Goal: Task Accomplishment & Management: Manage account settings

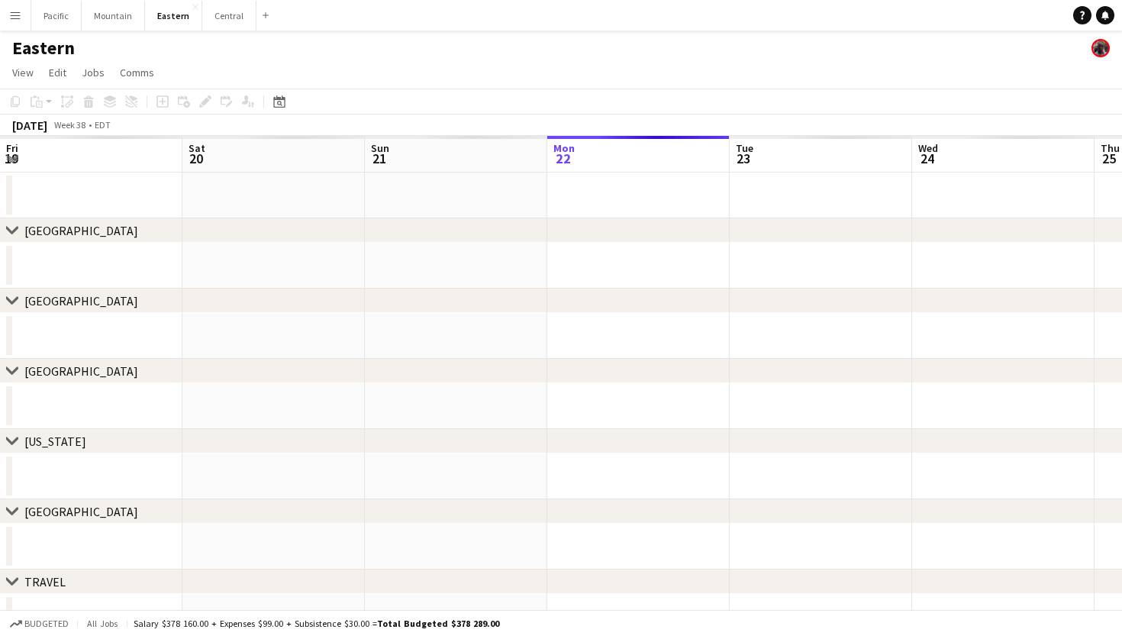
scroll to position [0, 365]
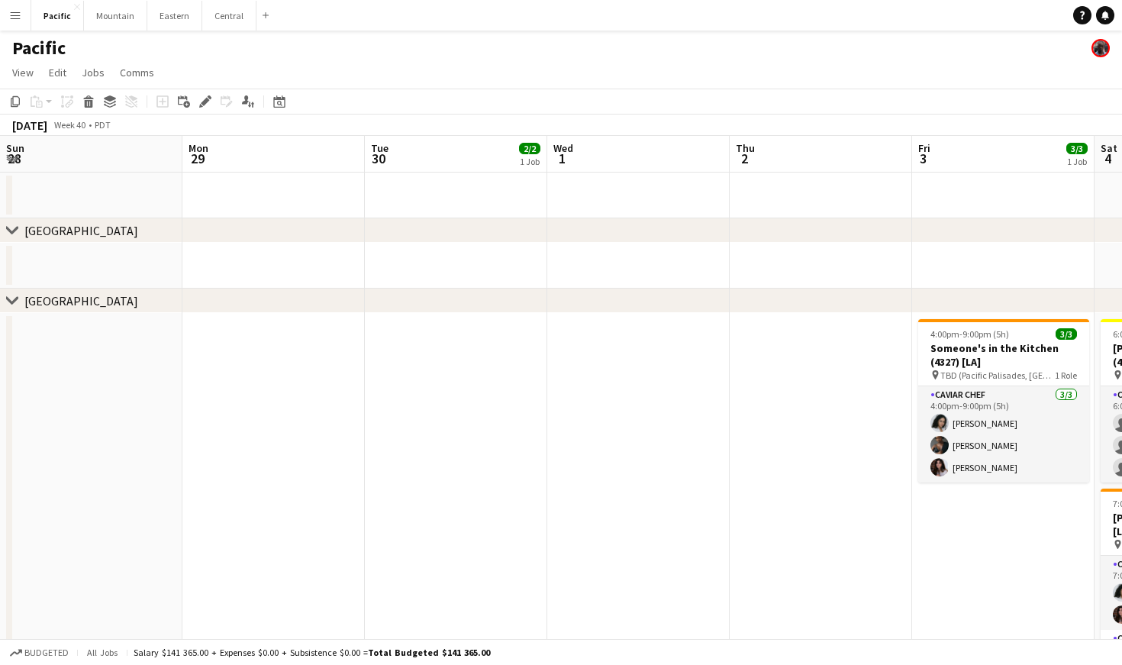
scroll to position [0, 739]
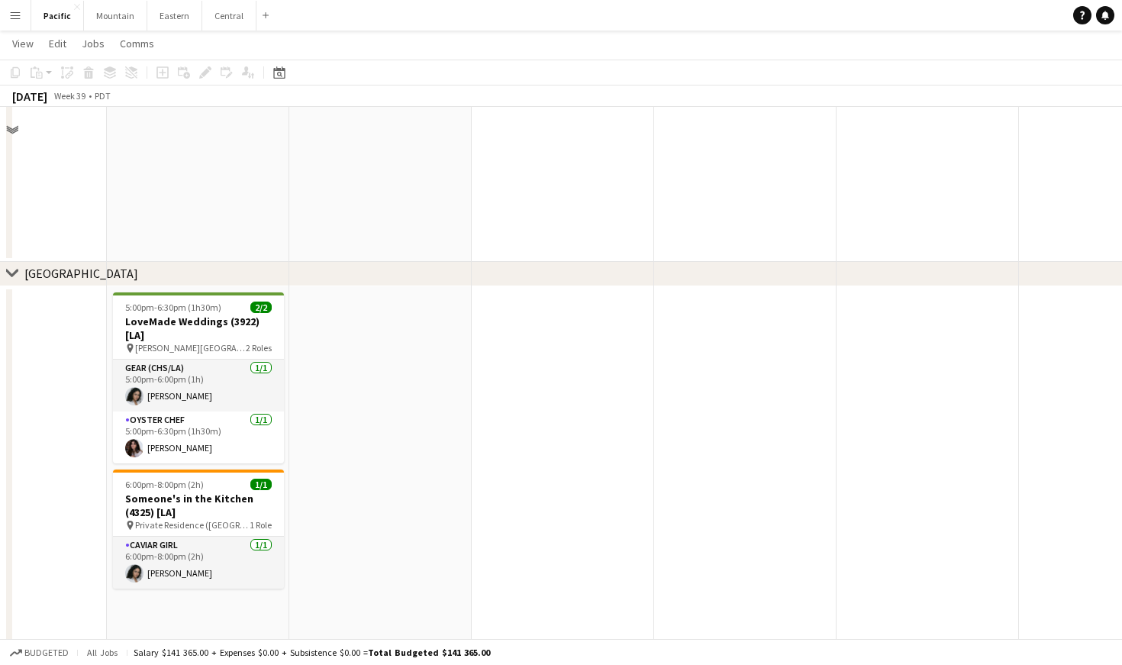
scroll to position [244, 0]
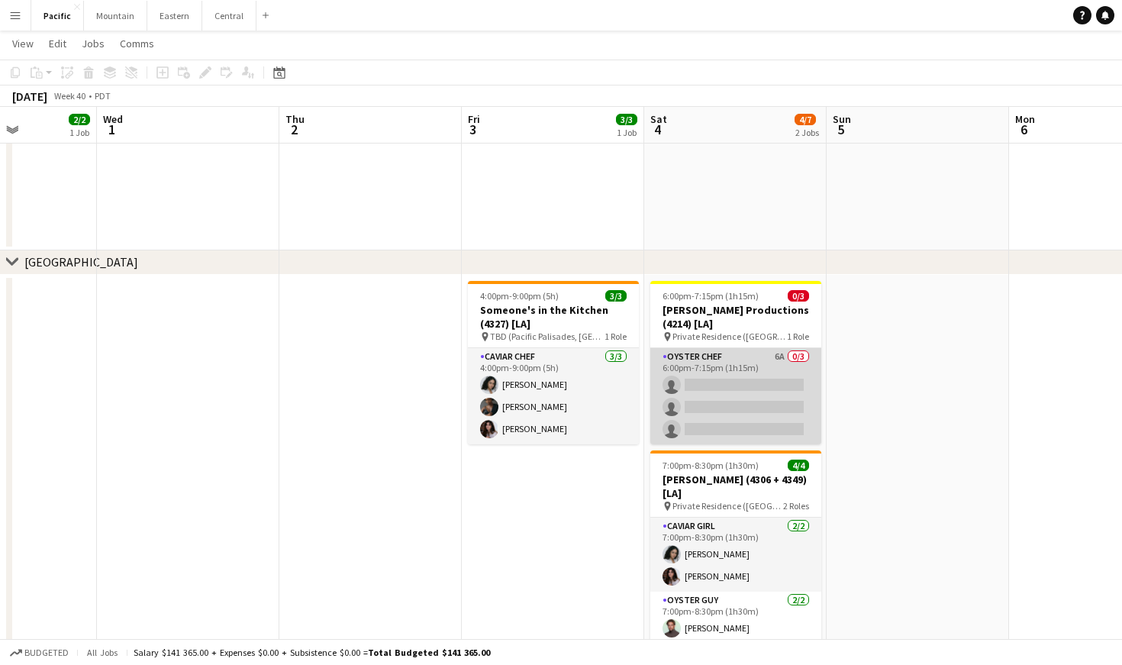
click at [795, 392] on app-card-role "Oyster Chef 6A 0/3 6:00pm-7:15pm (1h15m) single-neutral-actions single-neutral-…" at bounding box center [735, 396] width 171 height 96
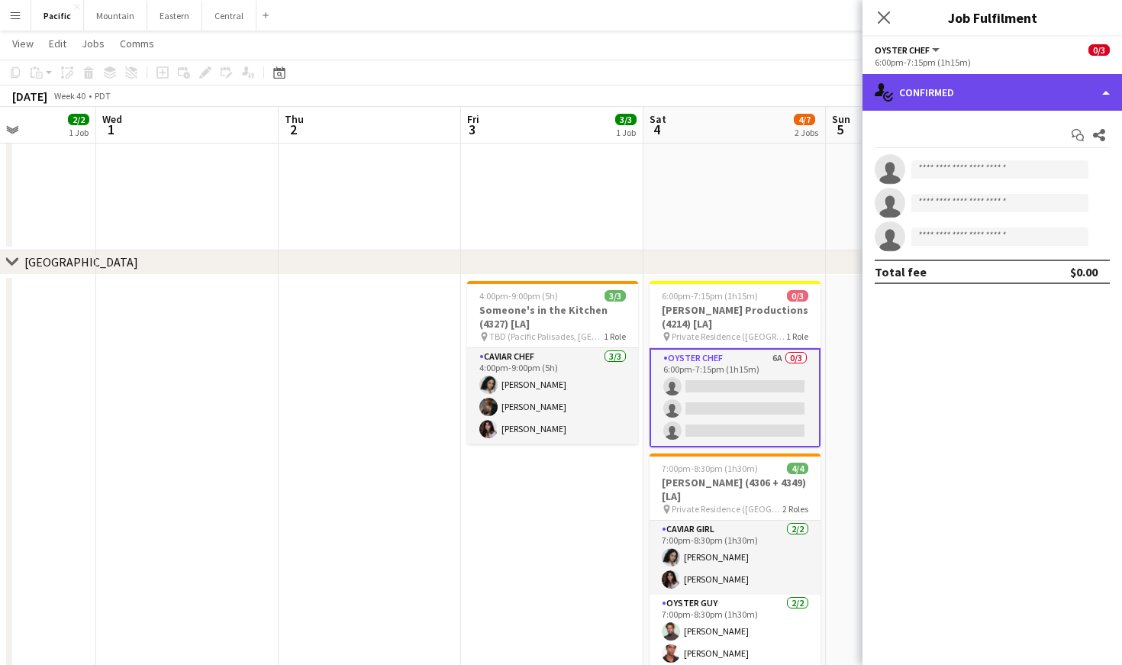
click at [1017, 88] on div "single-neutral-actions-check-2 Confirmed" at bounding box center [993, 92] width 260 height 37
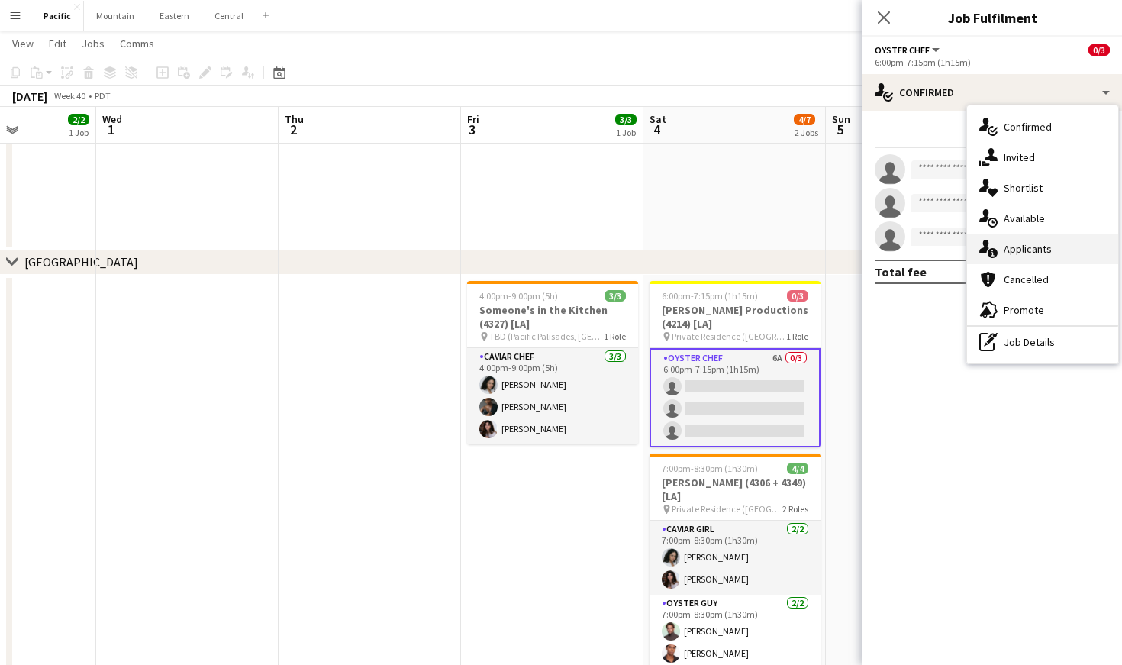
click at [1034, 250] on span "Applicants" at bounding box center [1028, 249] width 48 height 14
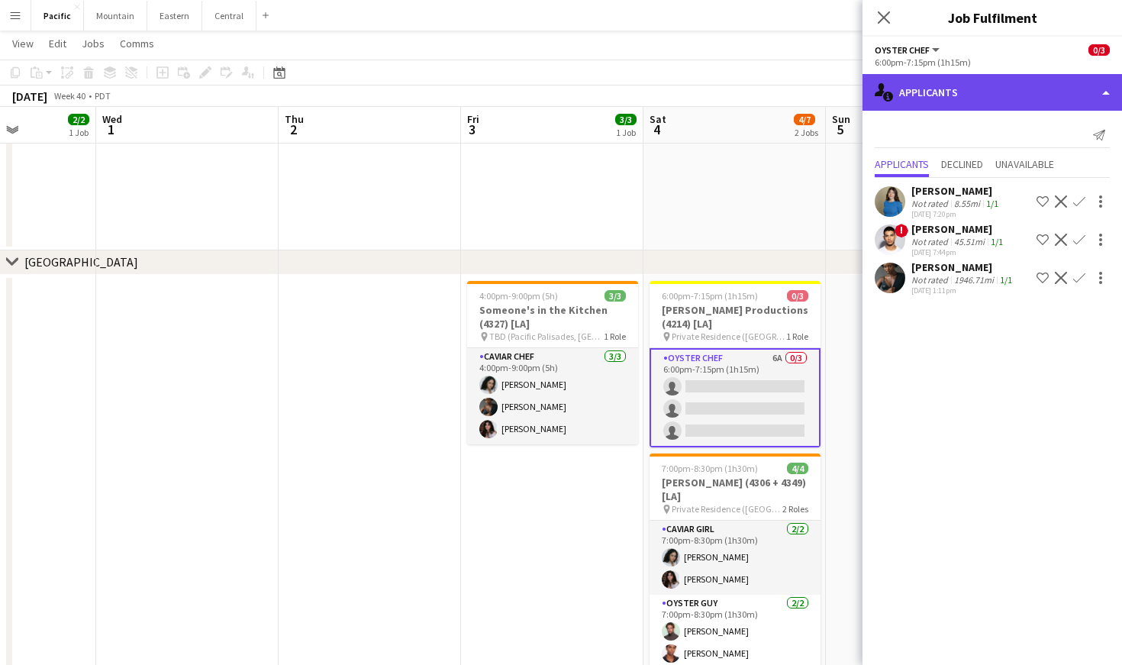
click at [980, 105] on div "single-neutral-actions-information Applicants" at bounding box center [993, 92] width 260 height 37
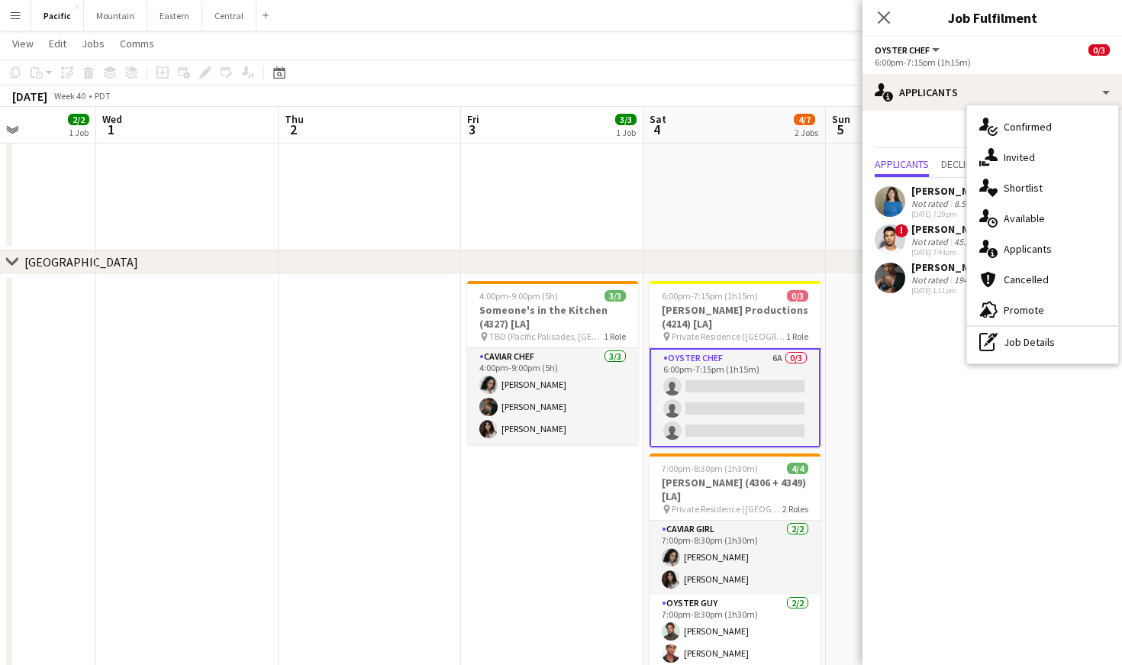
click at [726, 368] on app-card-role "Oyster Chef 6A 0/3 6:00pm-7:15pm (1h15m) single-neutral-actions single-neutral-…" at bounding box center [735, 397] width 171 height 99
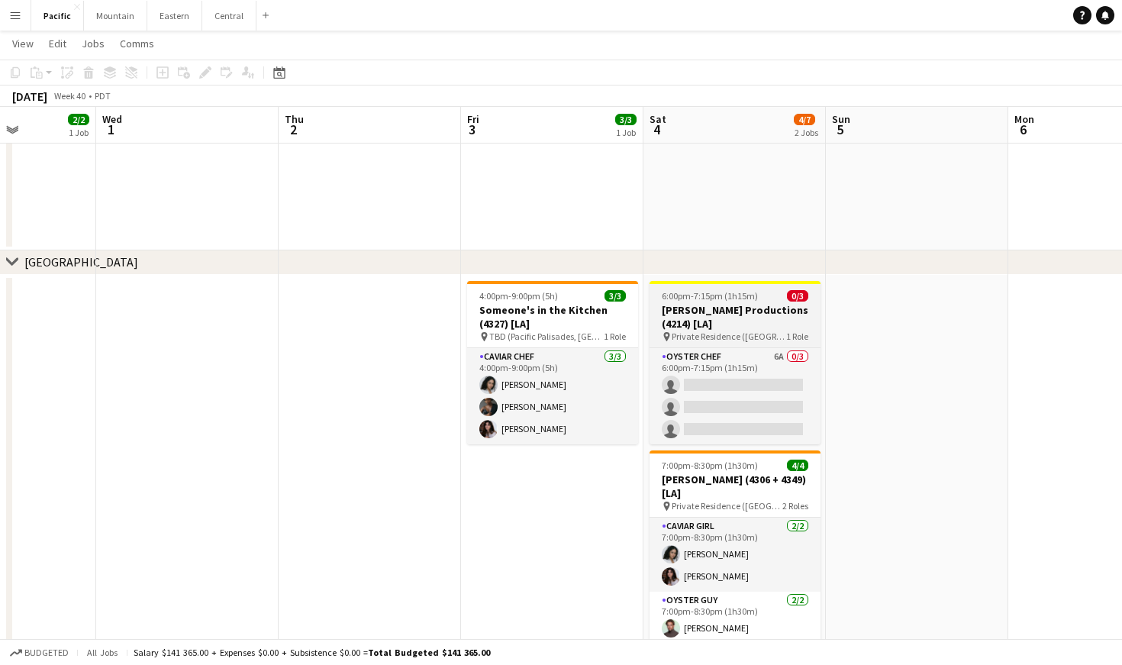
click at [714, 295] on span "6:00pm-7:15pm (1h15m)" at bounding box center [710, 295] width 96 height 11
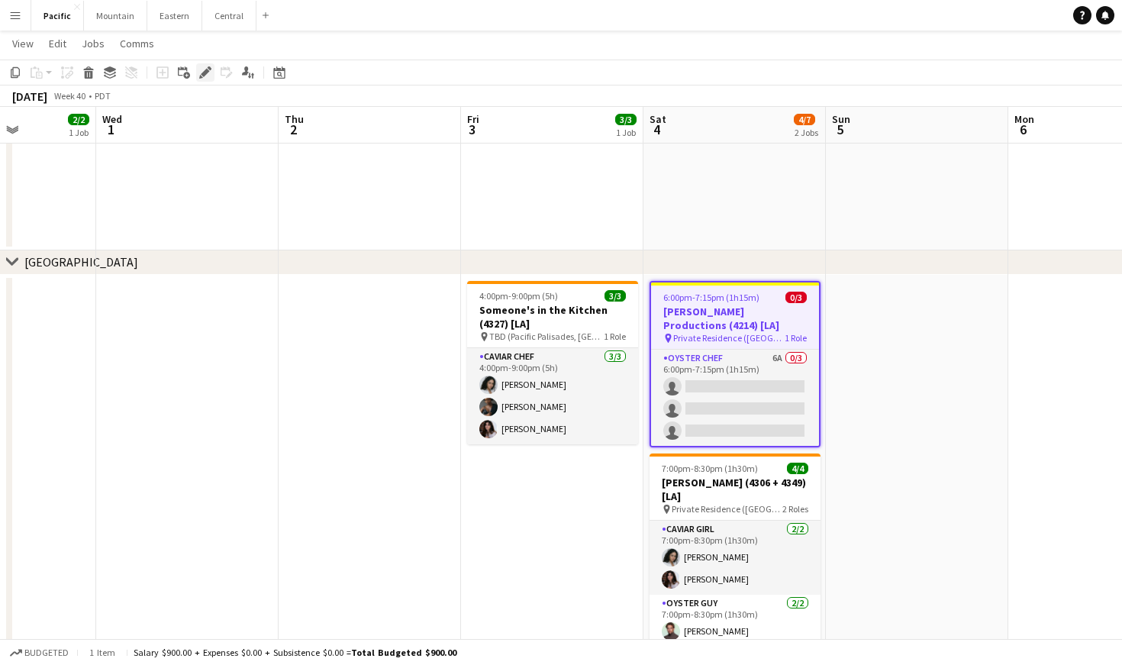
click at [203, 74] on icon at bounding box center [205, 73] width 8 height 8
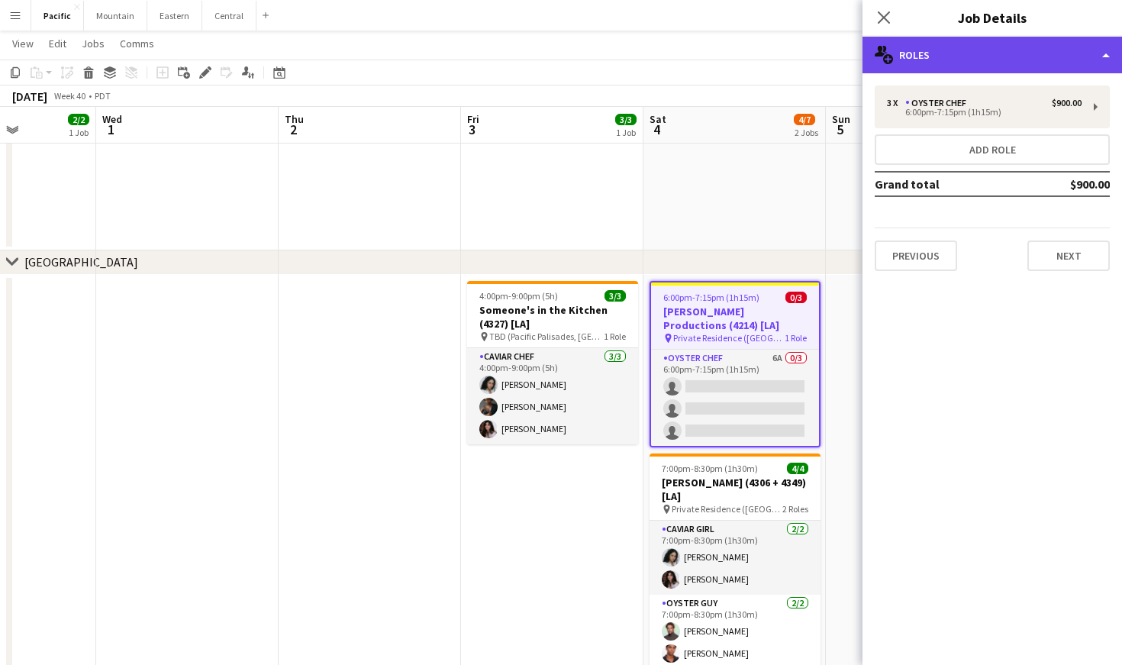
click at [911, 69] on div "multiple-users-add Roles" at bounding box center [993, 55] width 260 height 37
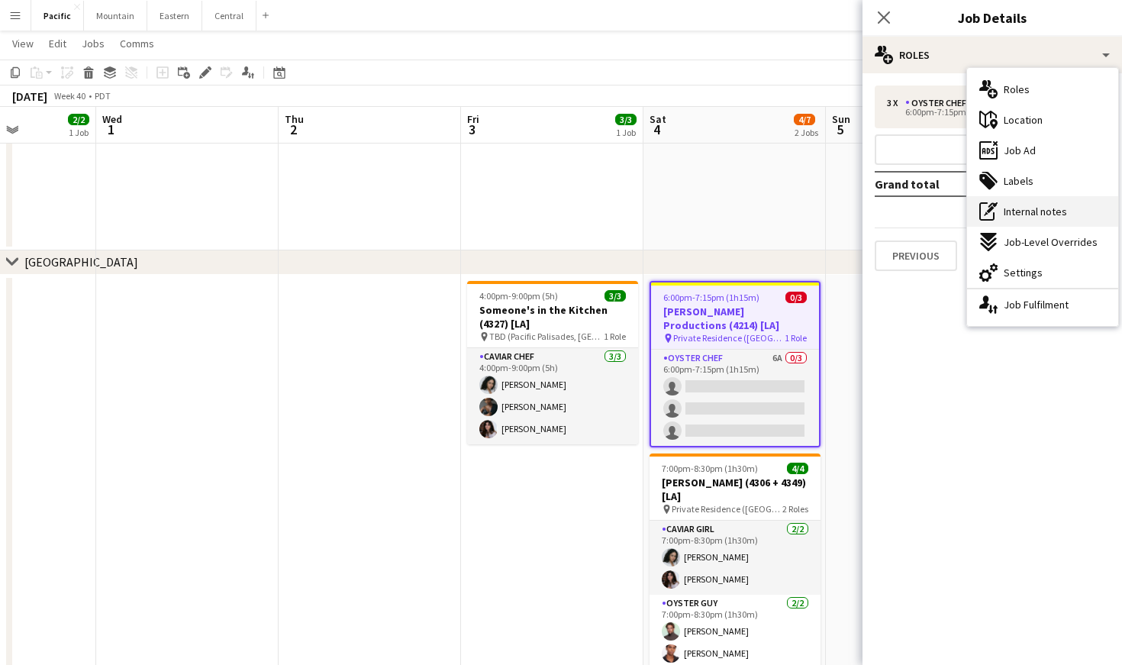
click at [1024, 217] on span "Internal notes" at bounding box center [1035, 212] width 63 height 14
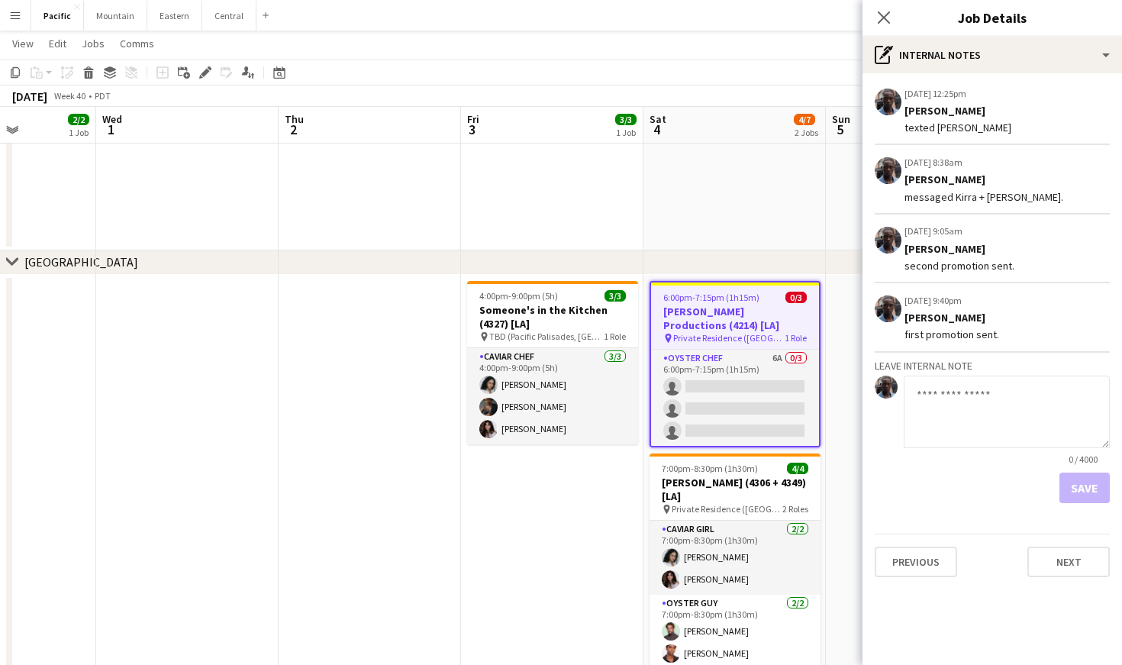
click at [959, 405] on textarea at bounding box center [1007, 412] width 206 height 73
type textarea "**********"
click at [1091, 490] on button "Save" at bounding box center [1085, 488] width 50 height 31
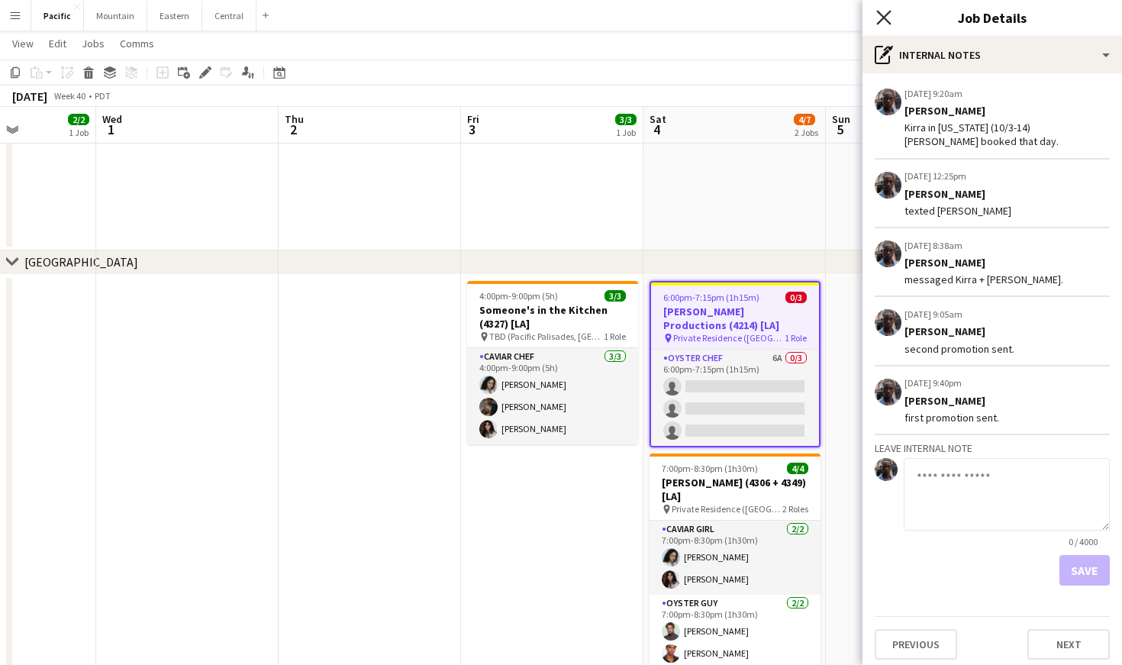
click at [877, 13] on icon "Close pop-in" at bounding box center [883, 17] width 15 height 15
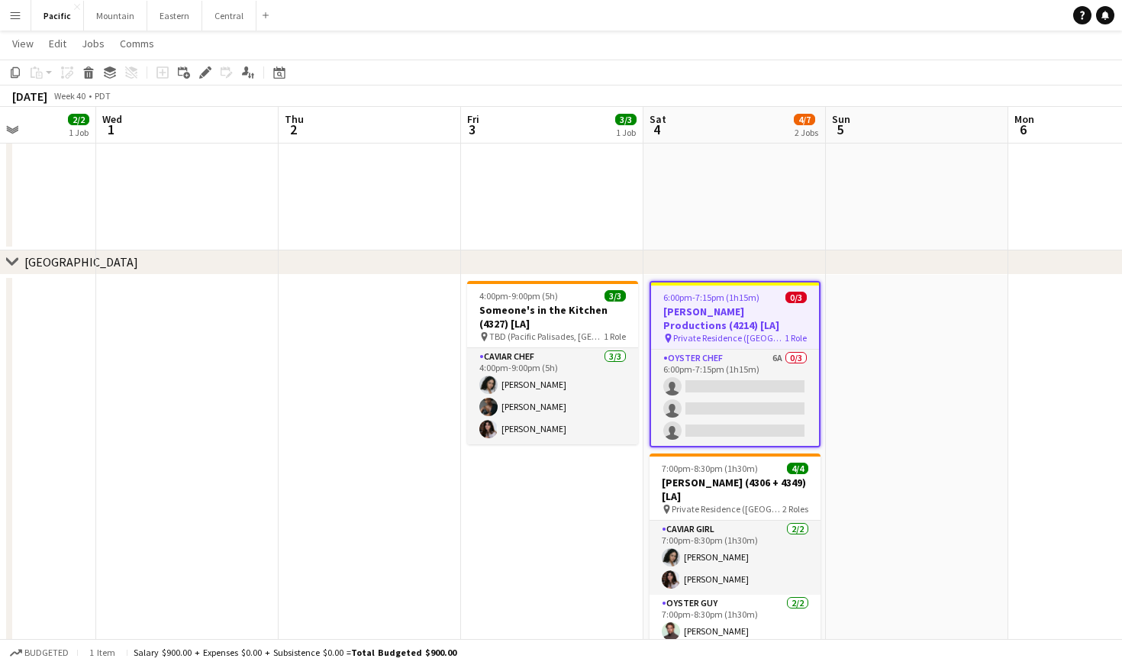
click at [726, 311] on h3 "[PERSON_NAME] Productions (4214) [LA]" at bounding box center [735, 318] width 168 height 27
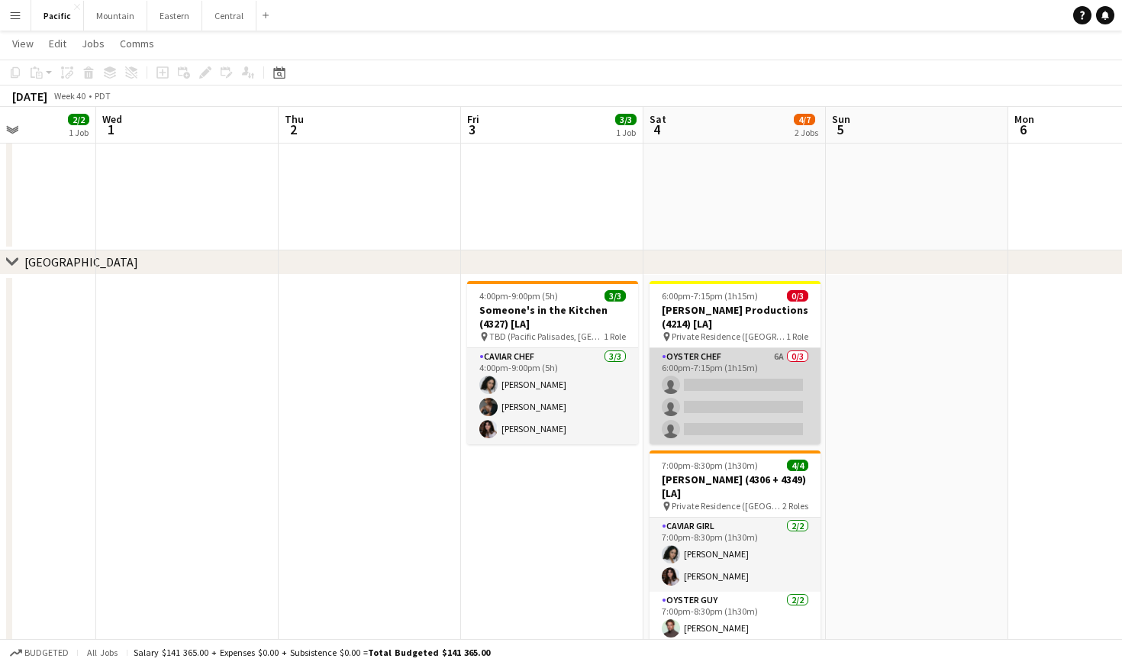
click at [699, 369] on app-card-role "Oyster Chef 6A 0/3 6:00pm-7:15pm (1h15m) single-neutral-actions single-neutral-…" at bounding box center [735, 396] width 171 height 96
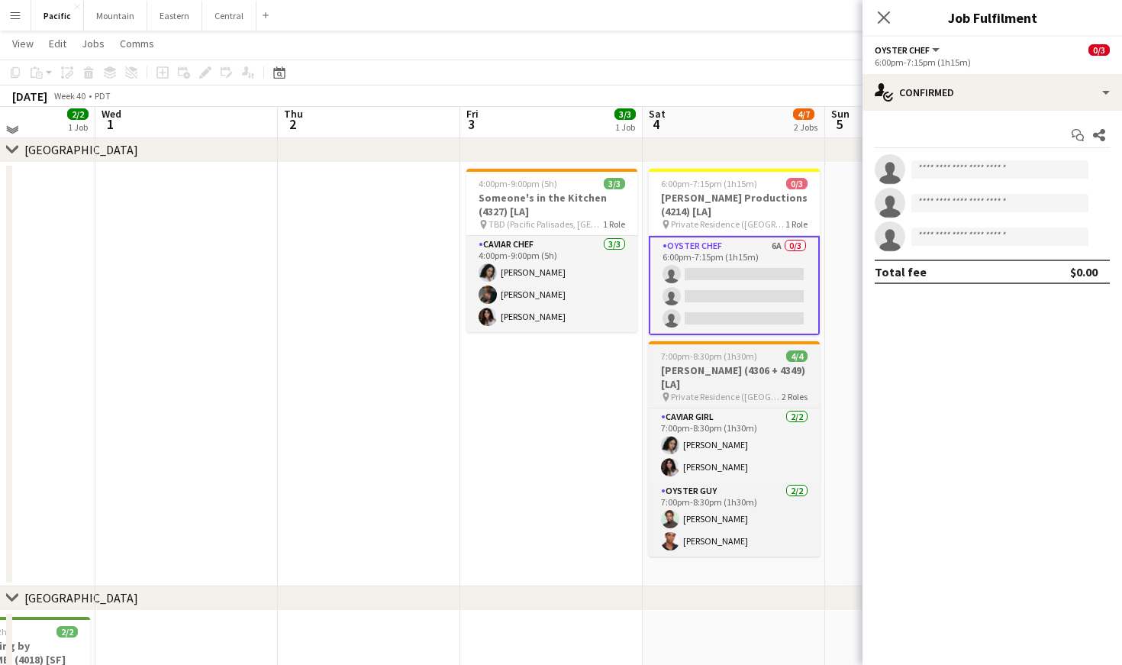
scroll to position [351, 0]
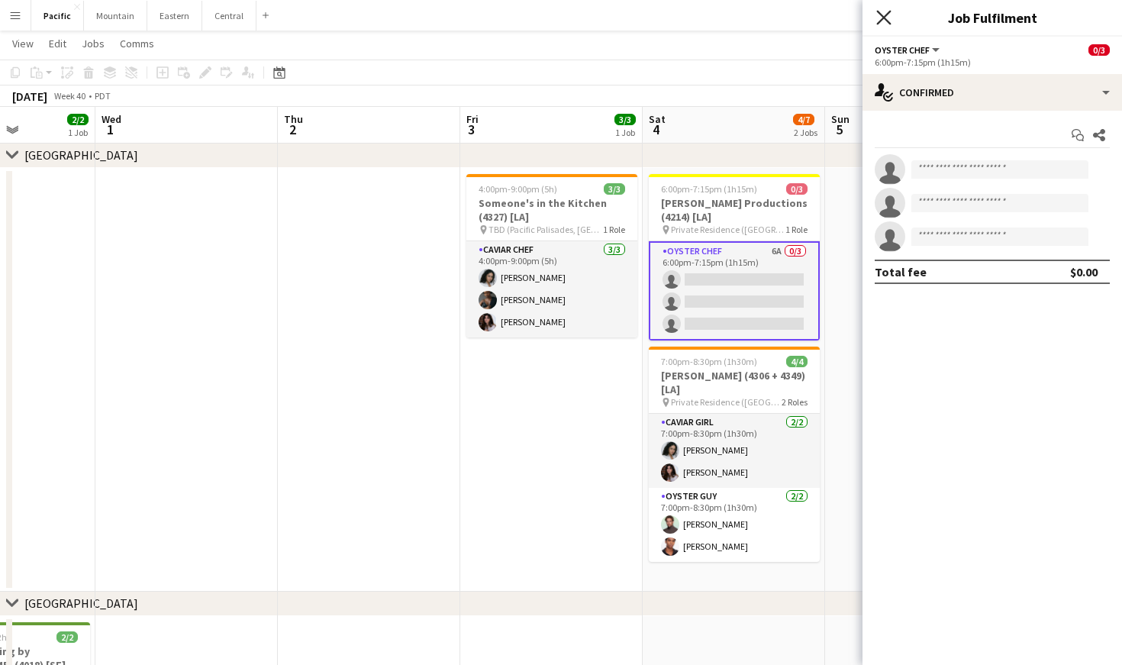
click at [885, 20] on icon "Close pop-in" at bounding box center [883, 17] width 15 height 15
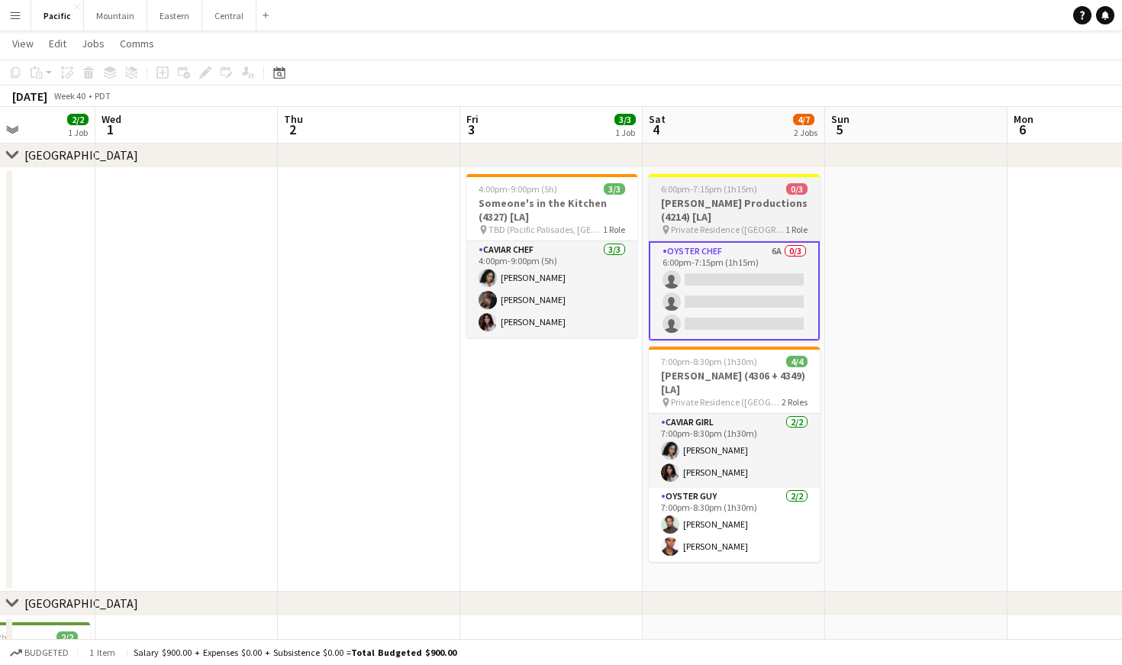
click at [737, 208] on h3 "[PERSON_NAME] Productions (4214) [LA]" at bounding box center [734, 209] width 171 height 27
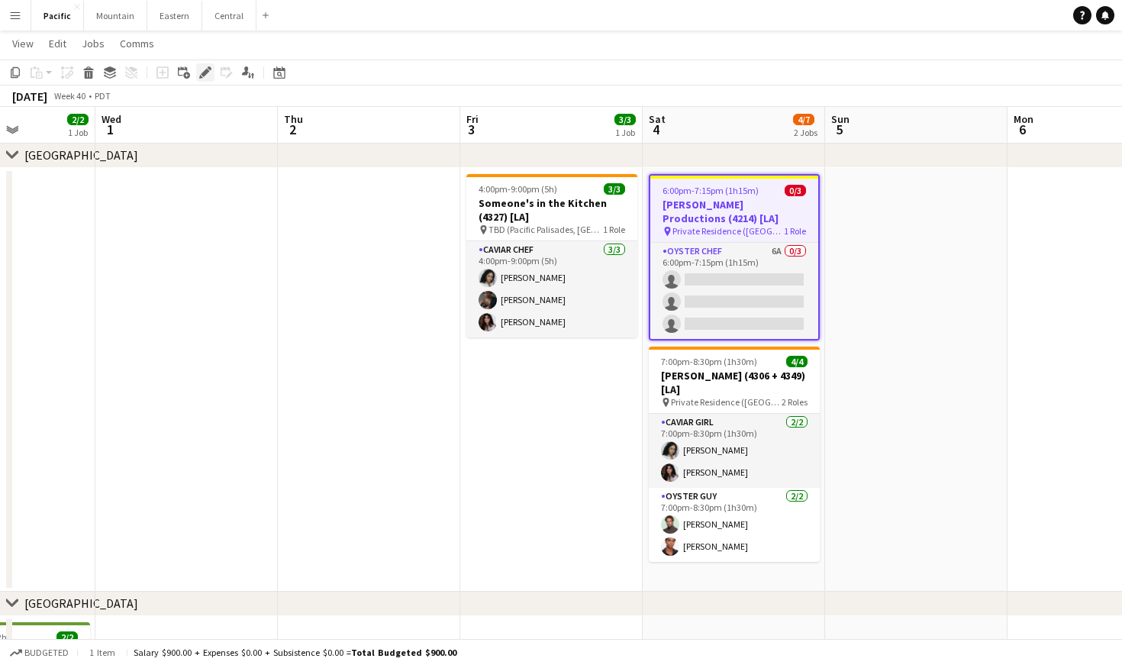
click at [208, 73] on icon "Edit" at bounding box center [205, 72] width 12 height 12
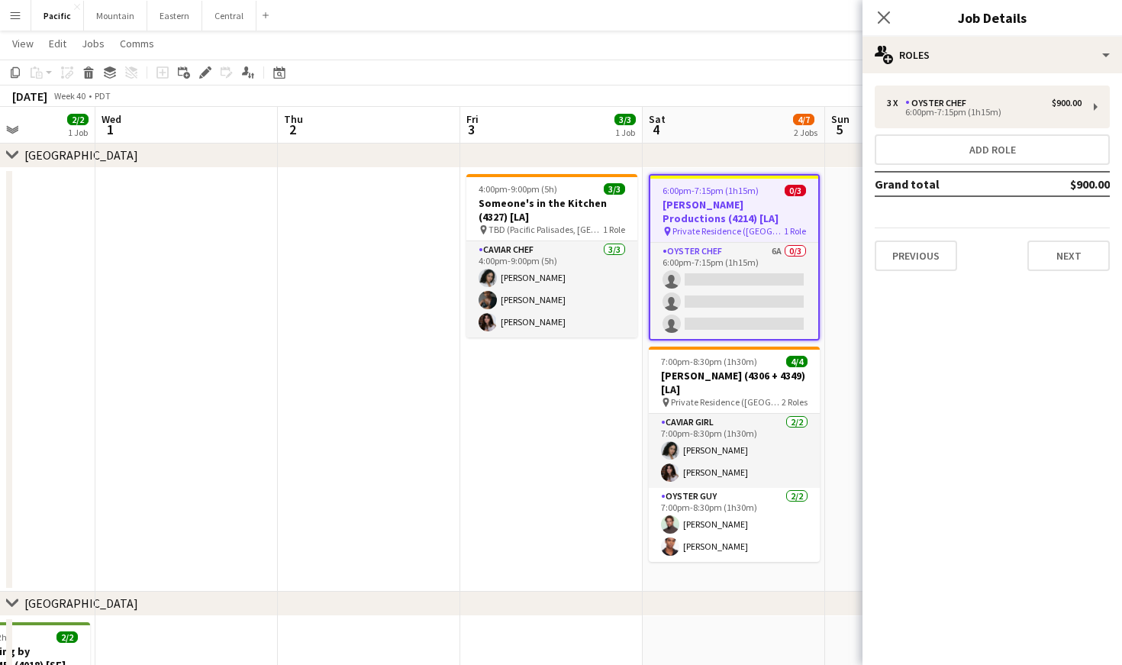
click at [879, 28] on div "Close pop-in" at bounding box center [884, 17] width 43 height 35
click at [889, 15] on icon "Close pop-in" at bounding box center [883, 17] width 15 height 15
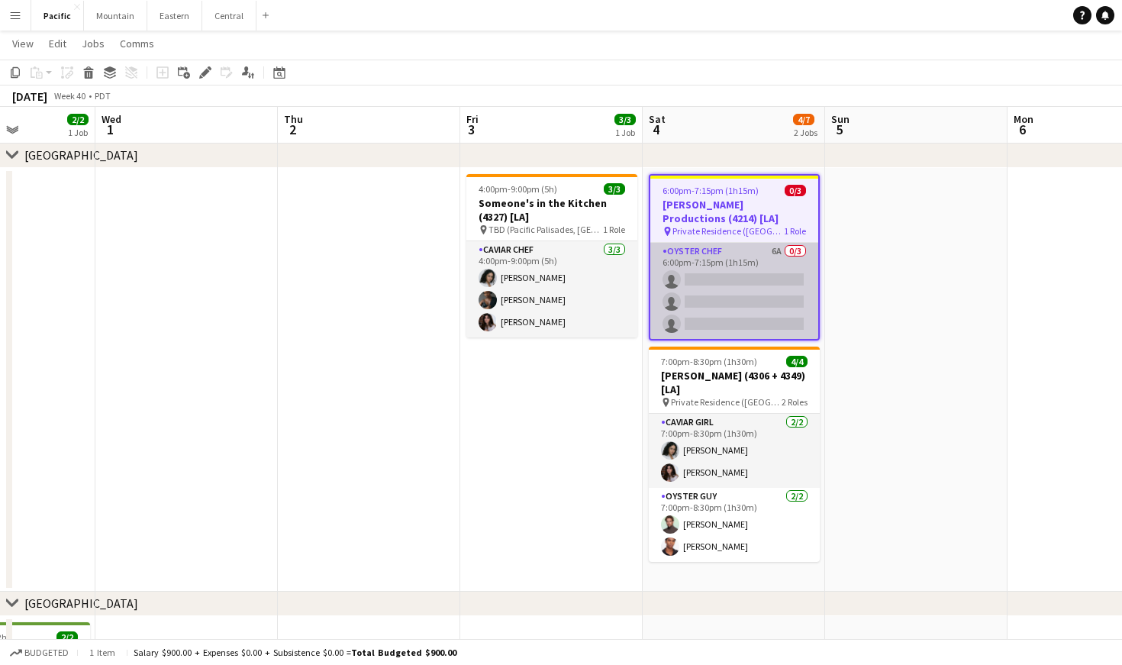
click at [737, 276] on app-card-role "Oyster Chef 6A 0/3 6:00pm-7:15pm (1h15m) single-neutral-actions single-neutral-…" at bounding box center [734, 291] width 168 height 96
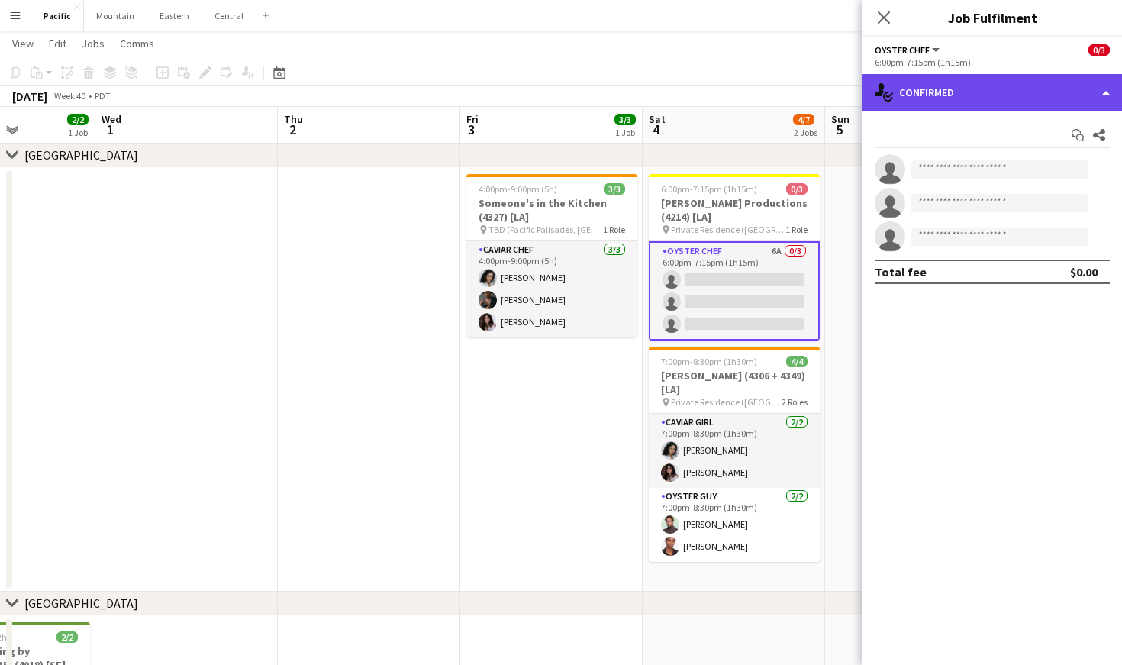
click at [977, 91] on div "single-neutral-actions-check-2 Confirmed" at bounding box center [993, 92] width 260 height 37
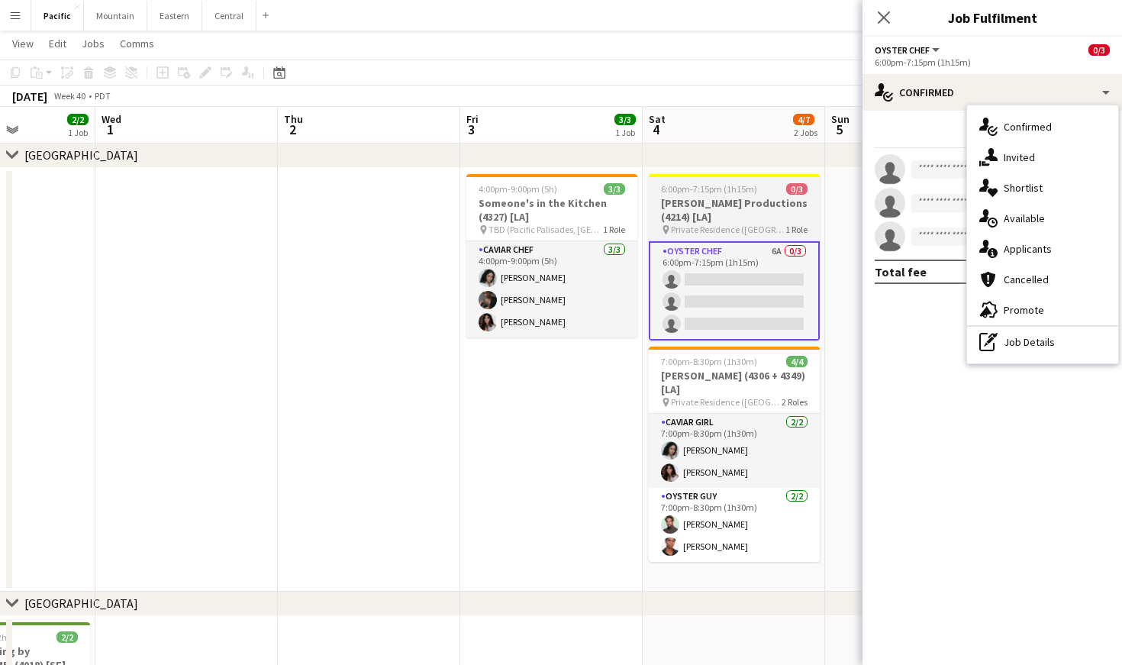
click at [729, 206] on h3 "[PERSON_NAME] Productions (4214) [LA]" at bounding box center [734, 209] width 171 height 27
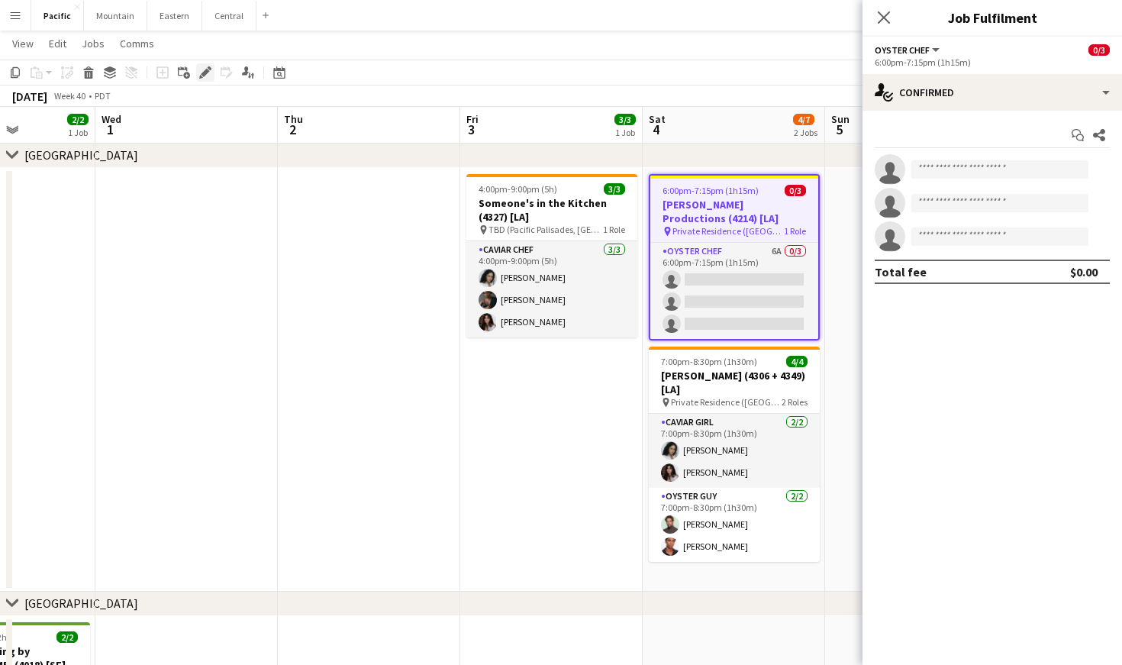
click at [205, 73] on icon at bounding box center [205, 73] width 8 height 8
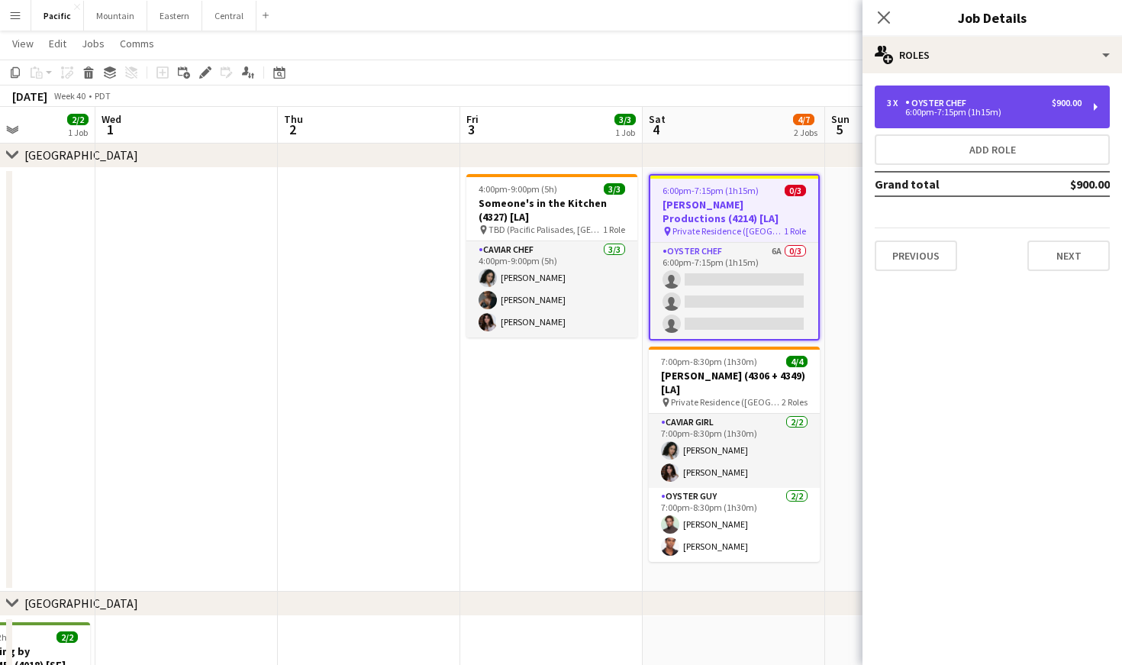
click at [977, 100] on div "3 x Oyster Chef $900.00" at bounding box center [984, 103] width 195 height 11
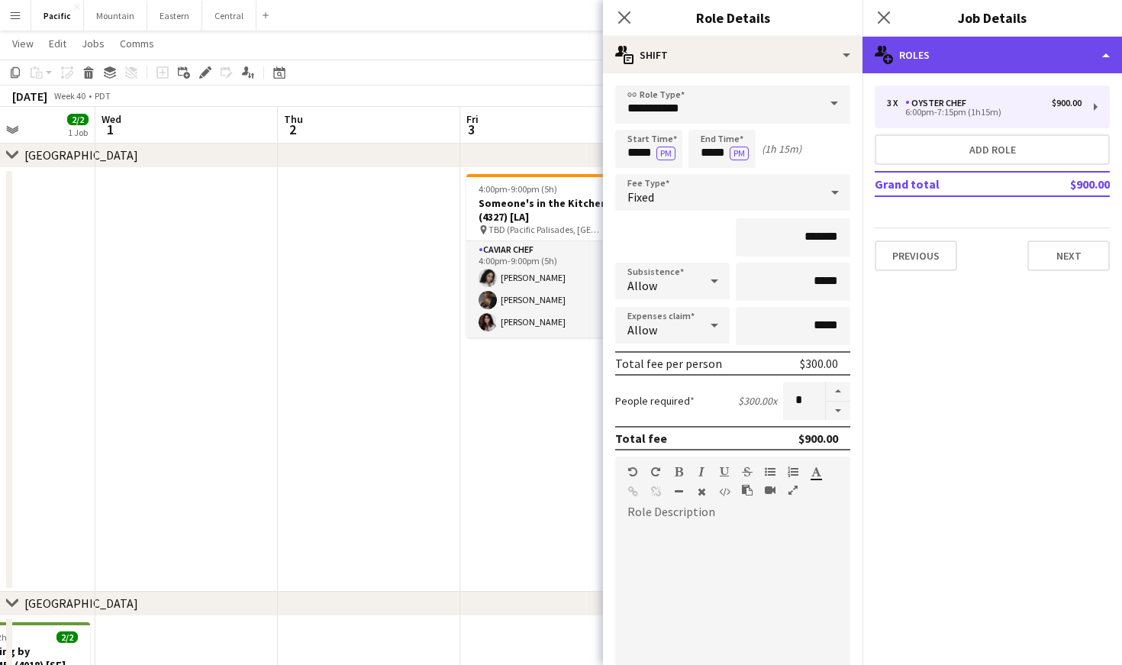
click at [1009, 40] on div "multiple-users-add Roles" at bounding box center [993, 55] width 260 height 37
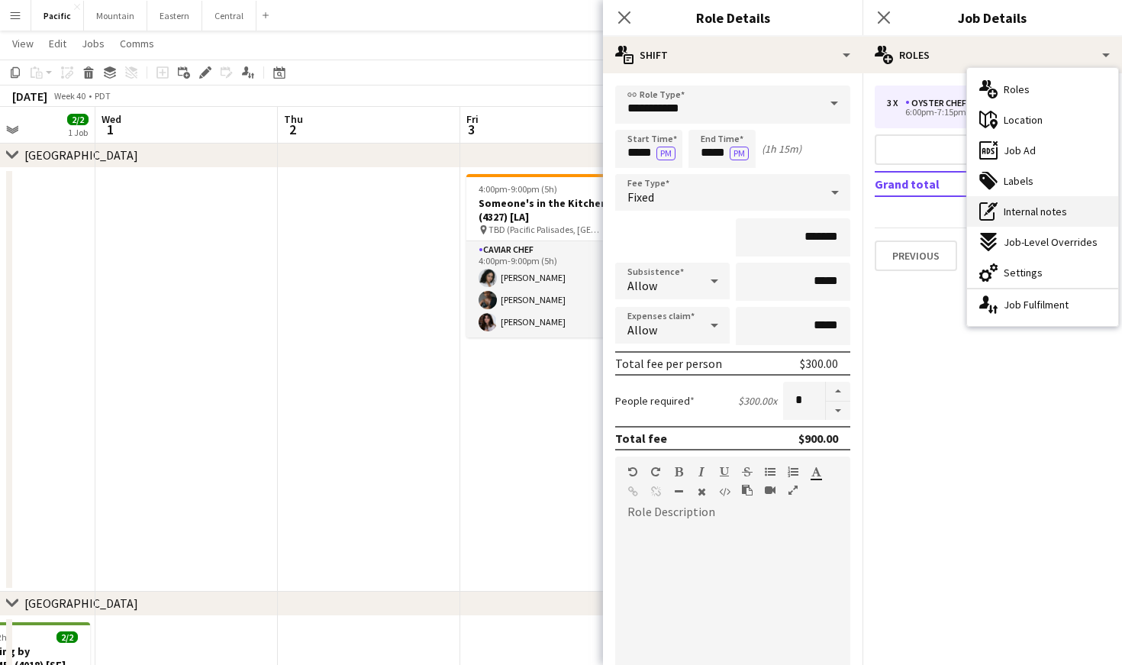
click at [1047, 208] on span "Internal notes" at bounding box center [1035, 212] width 63 height 14
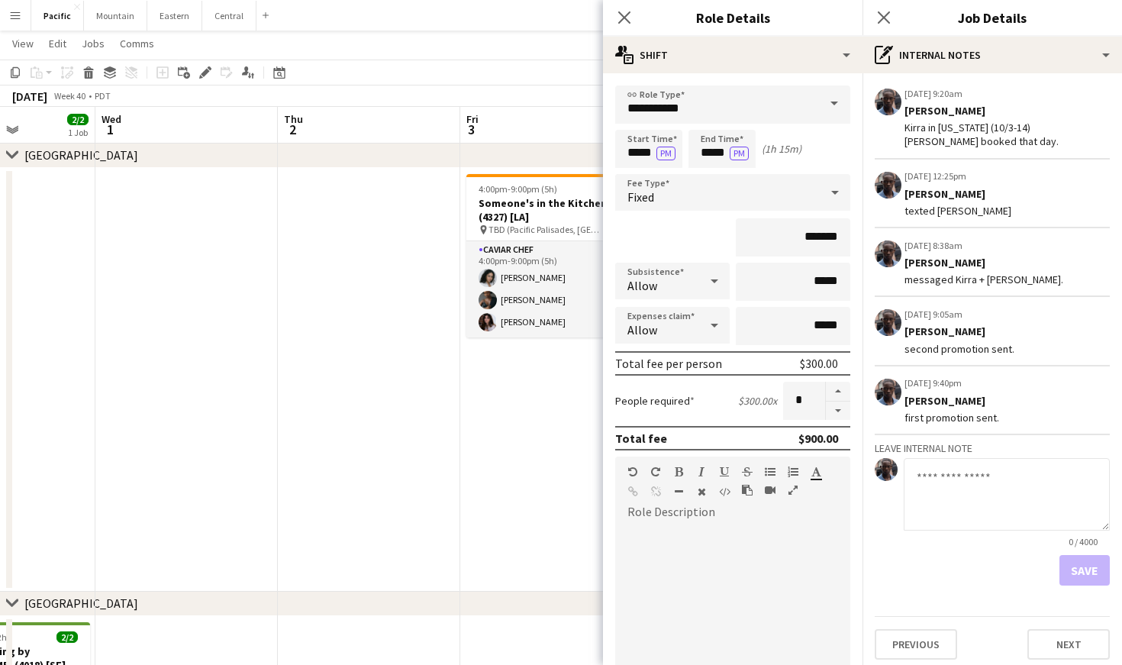
click at [954, 505] on textarea at bounding box center [1007, 494] width 206 height 73
type textarea "**********"
click at [1071, 571] on button "Save" at bounding box center [1085, 570] width 50 height 31
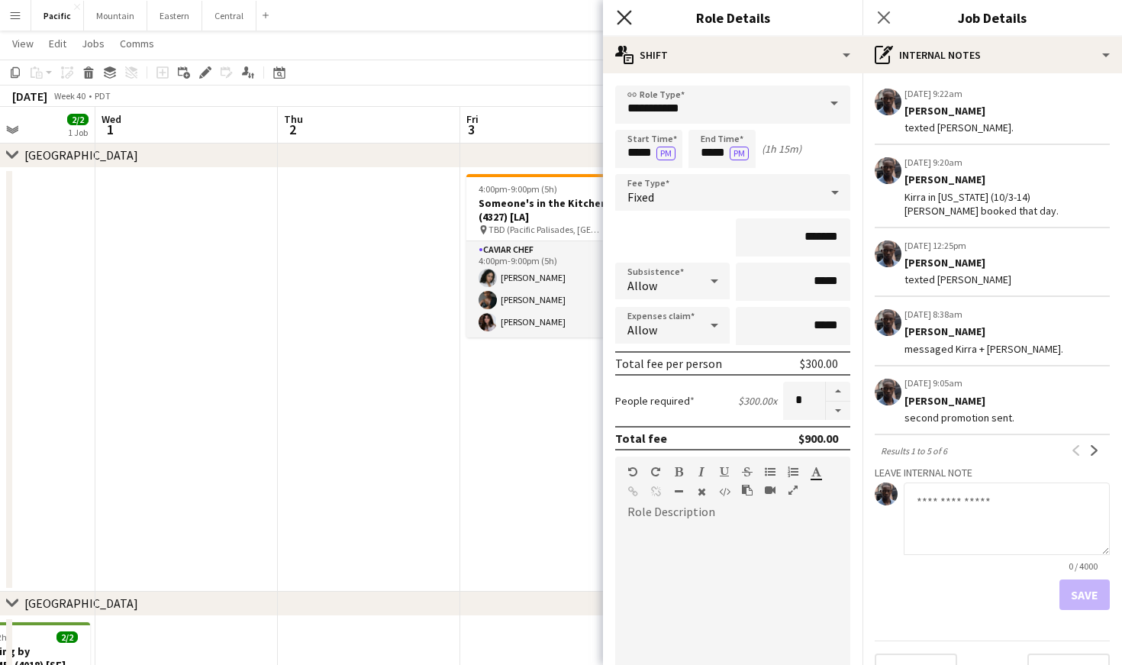
click at [624, 15] on icon "Close pop-in" at bounding box center [624, 17] width 15 height 15
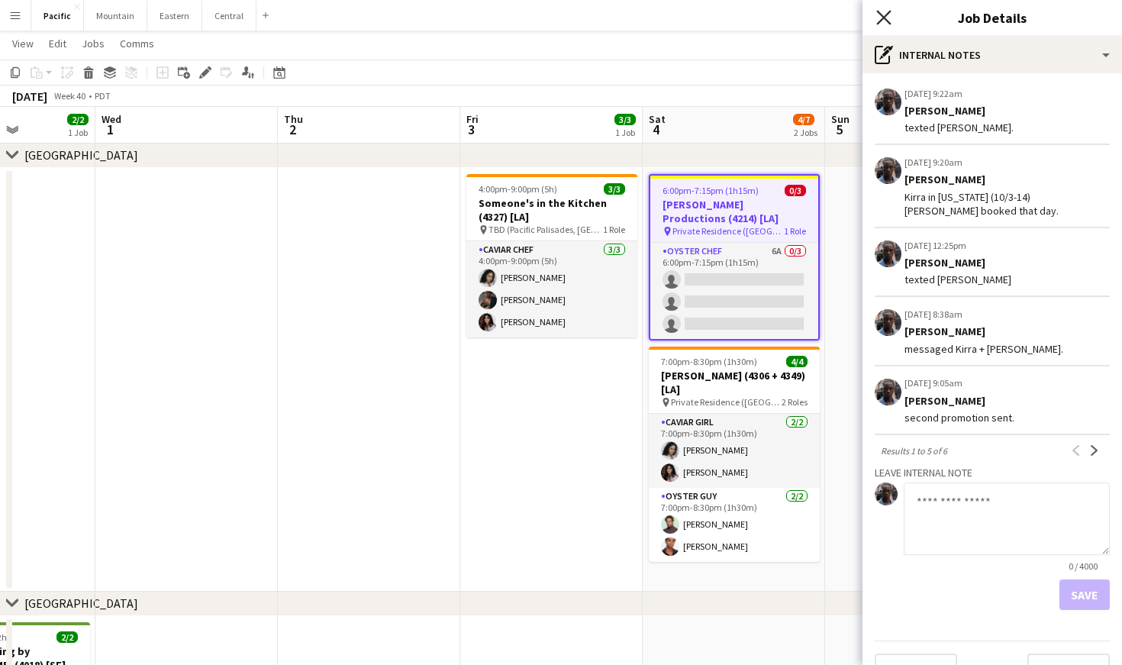
click at [887, 20] on icon at bounding box center [883, 17] width 15 height 15
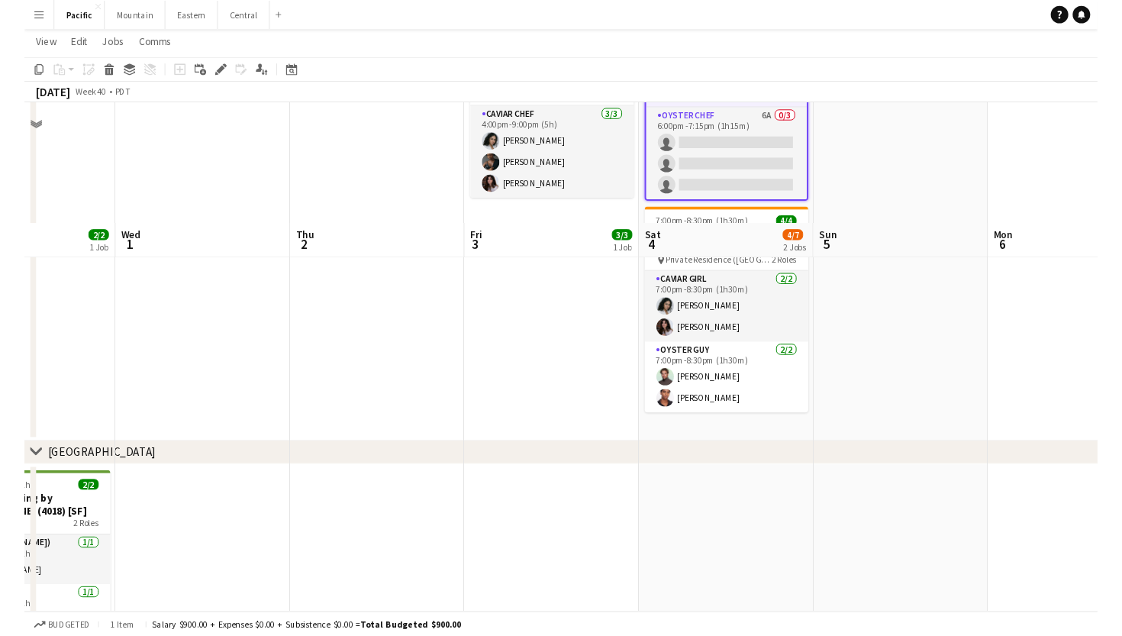
scroll to position [371, 0]
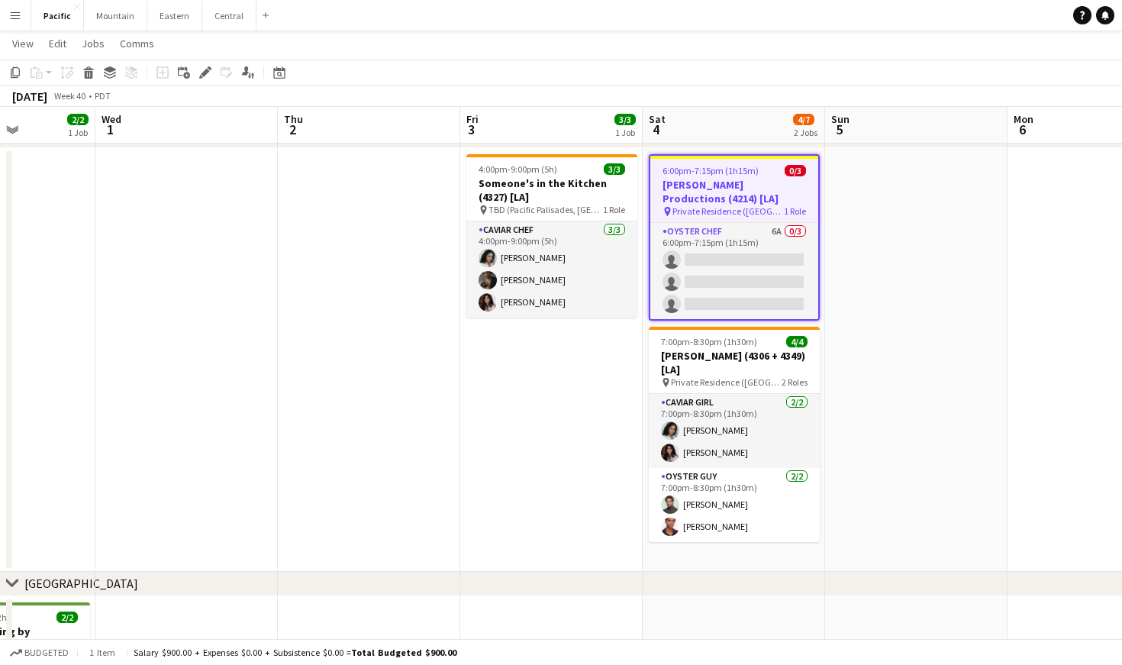
click at [11, 11] on app-icon "Menu" at bounding box center [15, 15] width 12 height 12
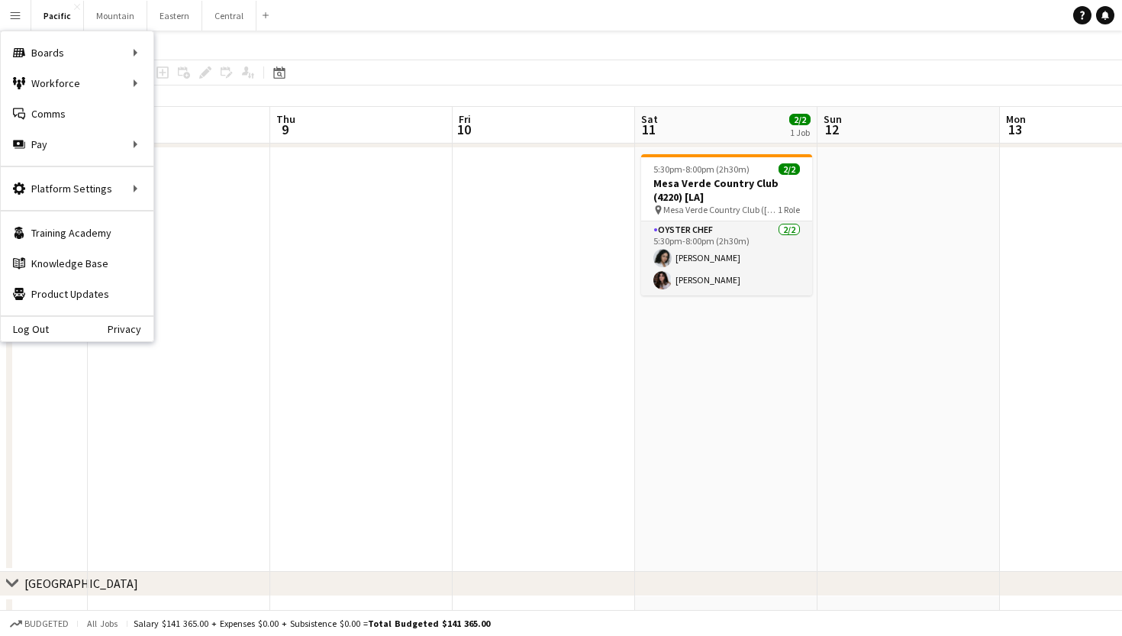
scroll to position [0, 641]
click at [316, 284] on app-date-cell at bounding box center [362, 360] width 182 height 424
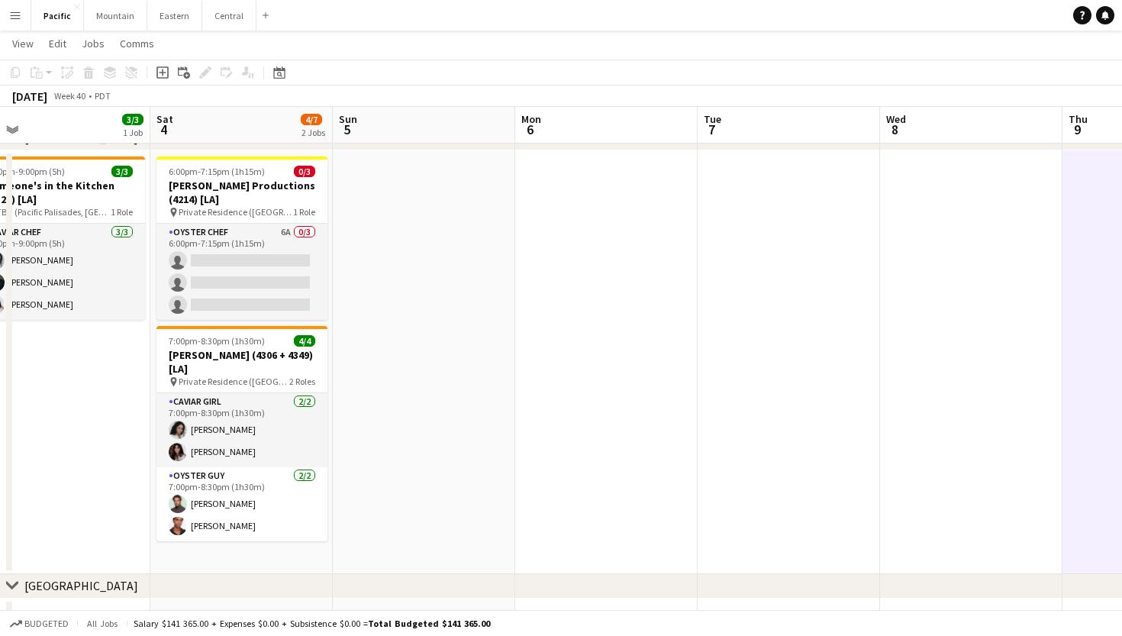
scroll to position [0, 372]
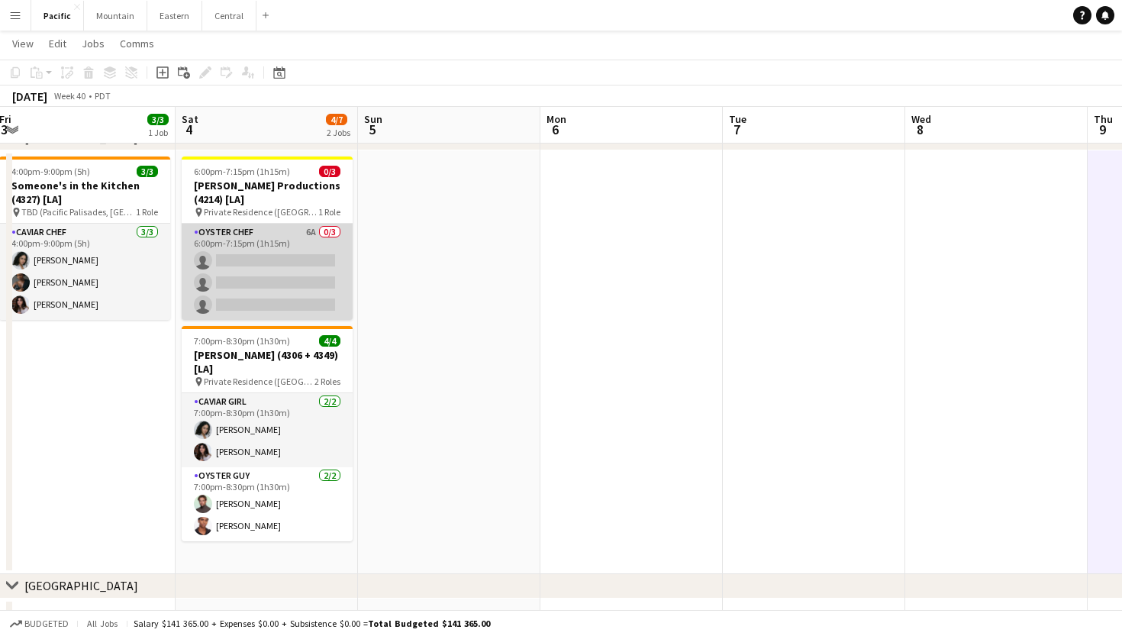
click at [306, 247] on app-card-role "Oyster Chef 6A 0/3 6:00pm-7:15pm (1h15m) single-neutral-actions single-neutral-…" at bounding box center [267, 272] width 171 height 96
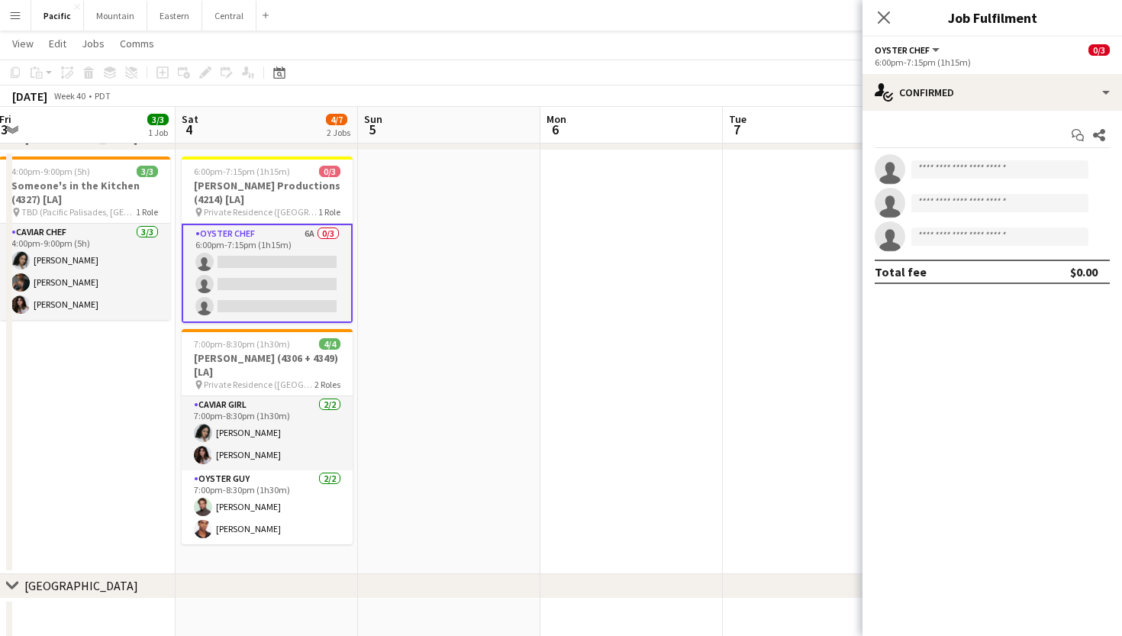
click at [1109, 73] on app-options-switcher "Oyster Chef All roles Oyster Chef 0/3 6:00pm-7:15pm (1h15m)" at bounding box center [993, 55] width 260 height 37
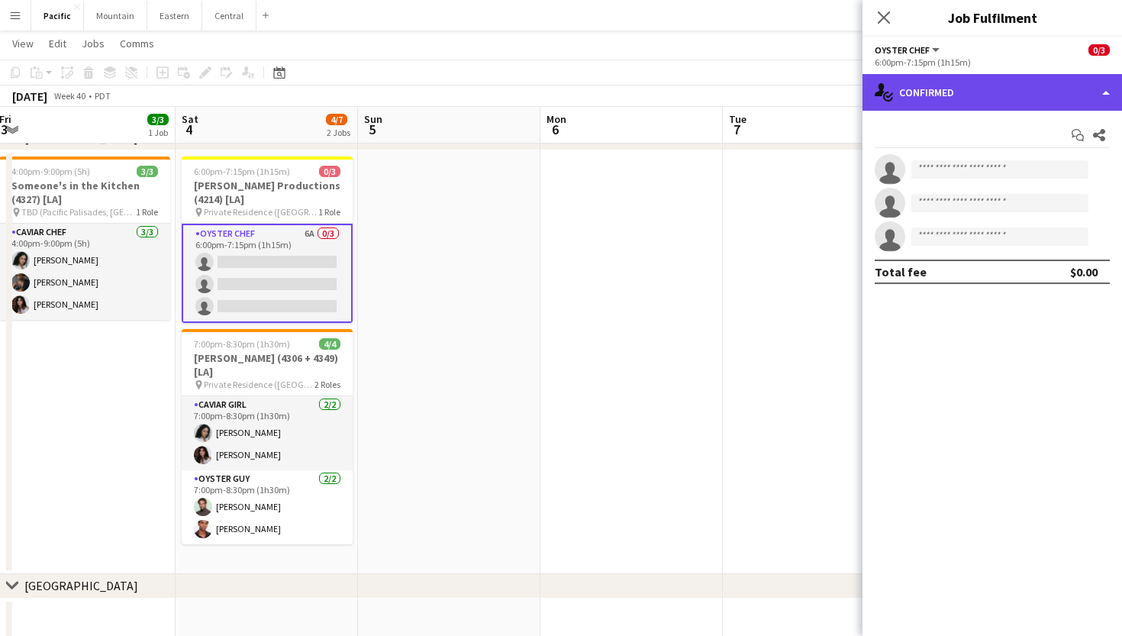
click at [1063, 95] on div "single-neutral-actions-check-2 Confirmed" at bounding box center [993, 92] width 260 height 37
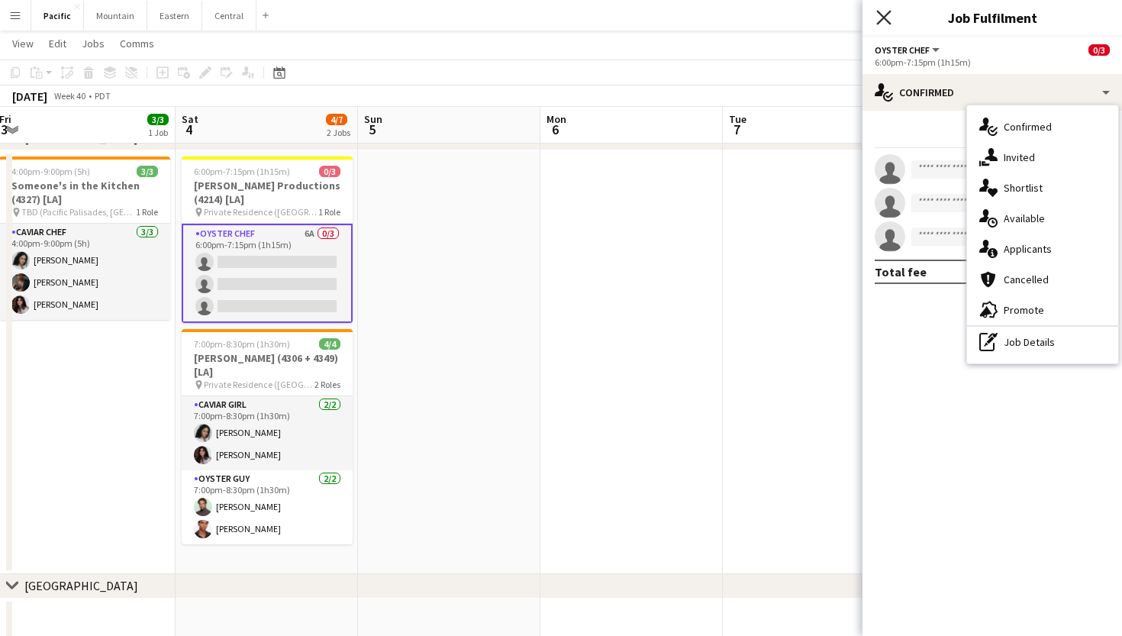
click at [881, 24] on icon "Close pop-in" at bounding box center [883, 17] width 15 height 15
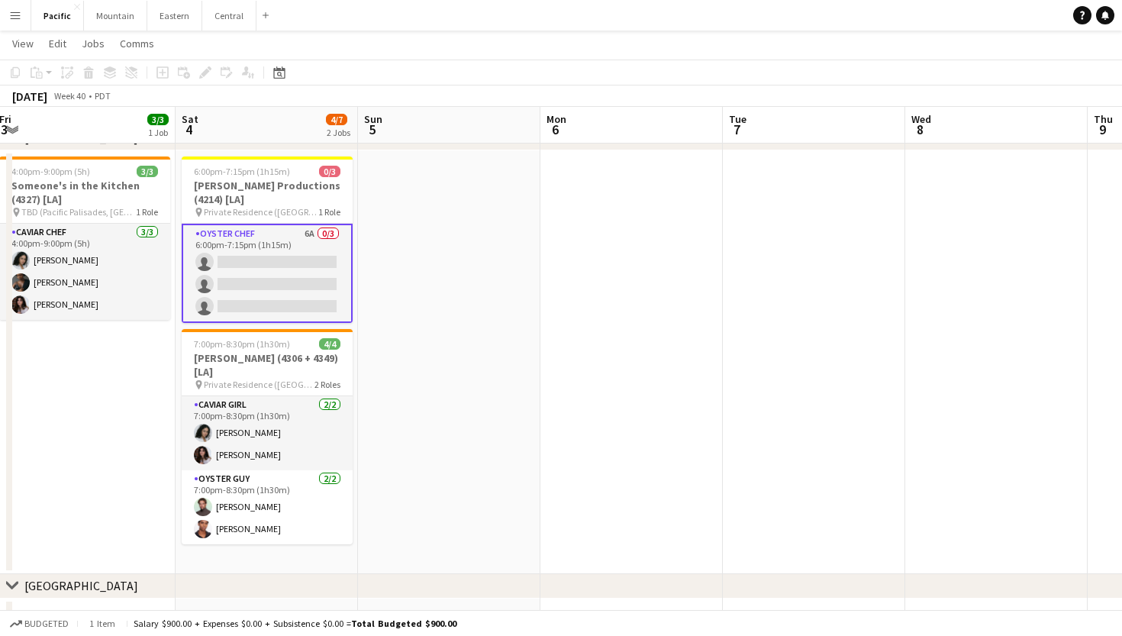
click at [245, 295] on app-card-role "Oyster Chef 6A 0/3 6:00pm-7:15pm (1h15m) single-neutral-actions single-neutral-…" at bounding box center [267, 273] width 171 height 99
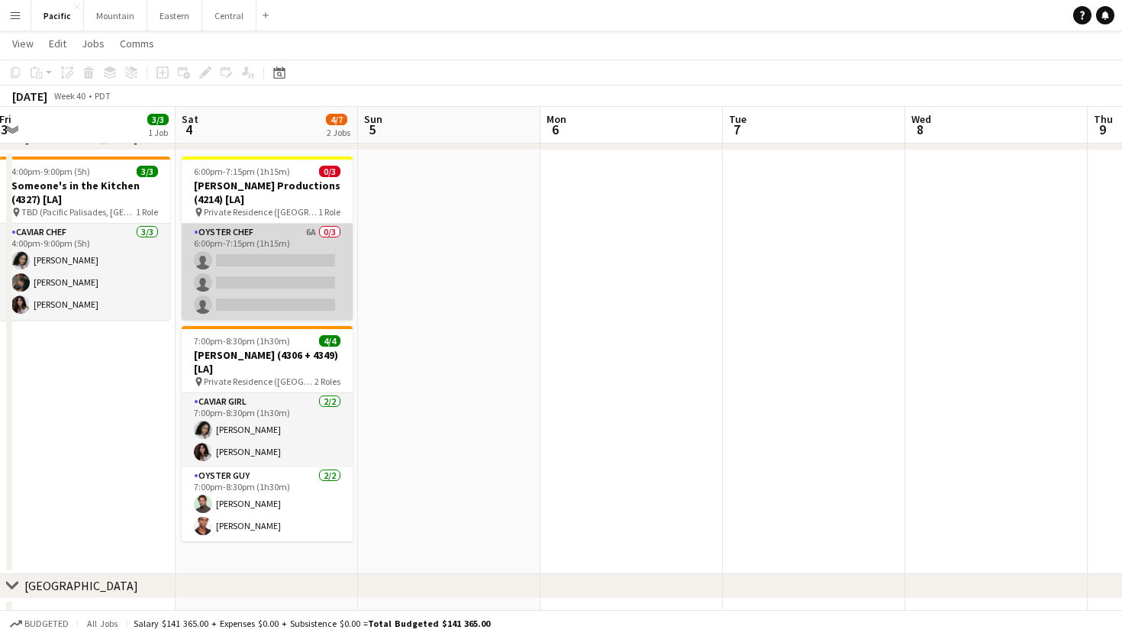
click at [245, 295] on app-card-role "Oyster Chef 6A 0/3 6:00pm-7:15pm (1h15m) single-neutral-actions single-neutral-…" at bounding box center [267, 272] width 171 height 96
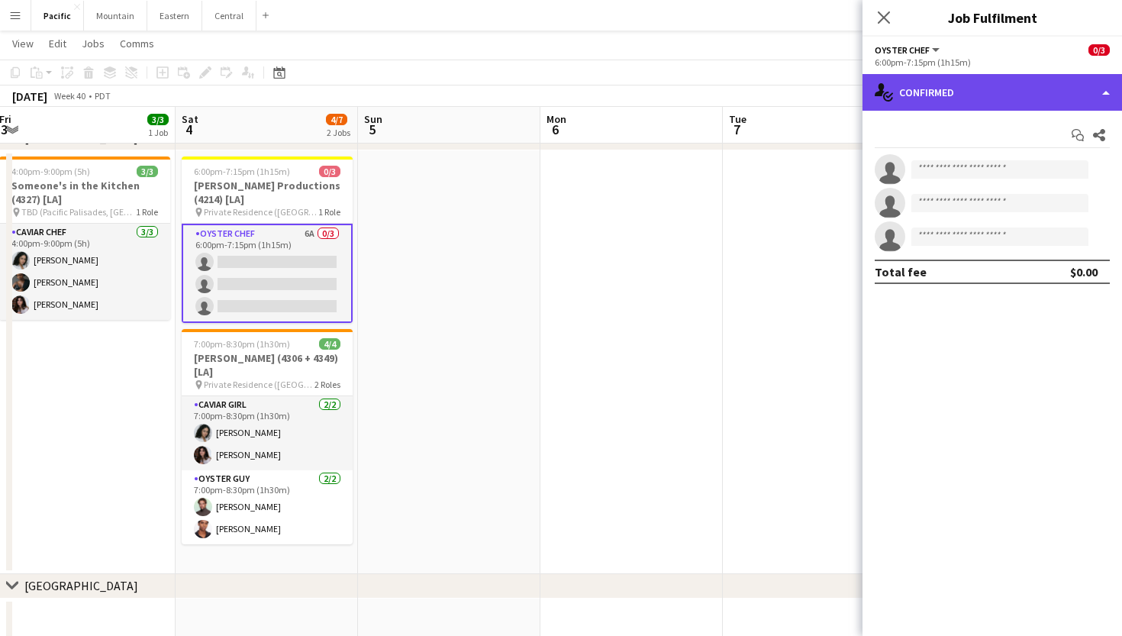
click at [931, 79] on div "single-neutral-actions-check-2 Confirmed" at bounding box center [993, 92] width 260 height 37
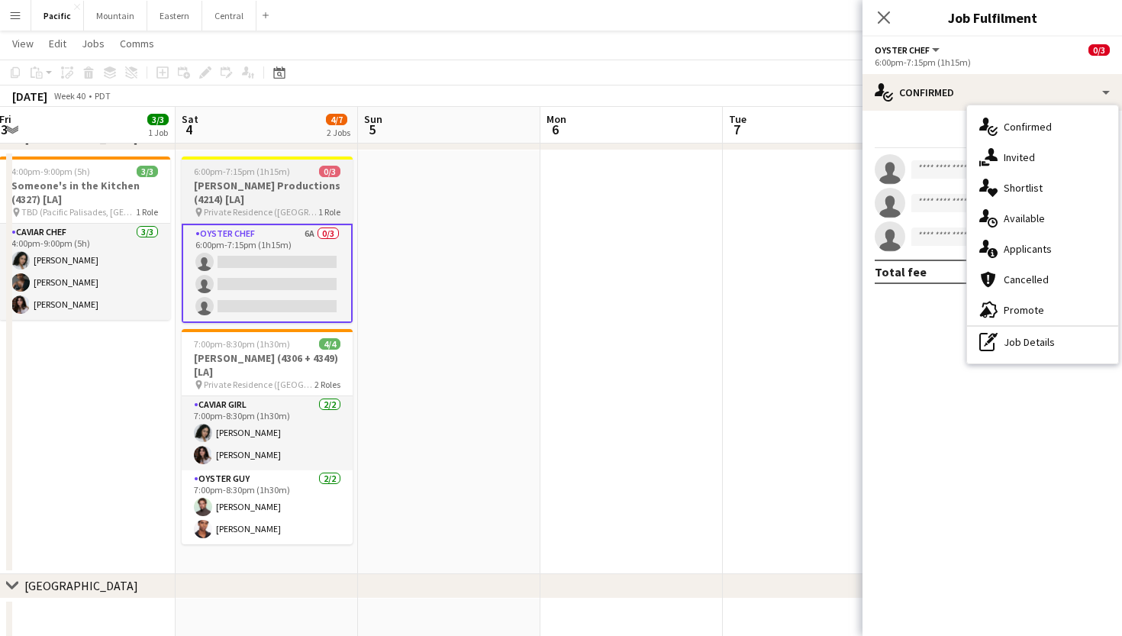
click at [246, 198] on h3 "Bourgeois Productions (4214) [LA]" at bounding box center [267, 192] width 171 height 27
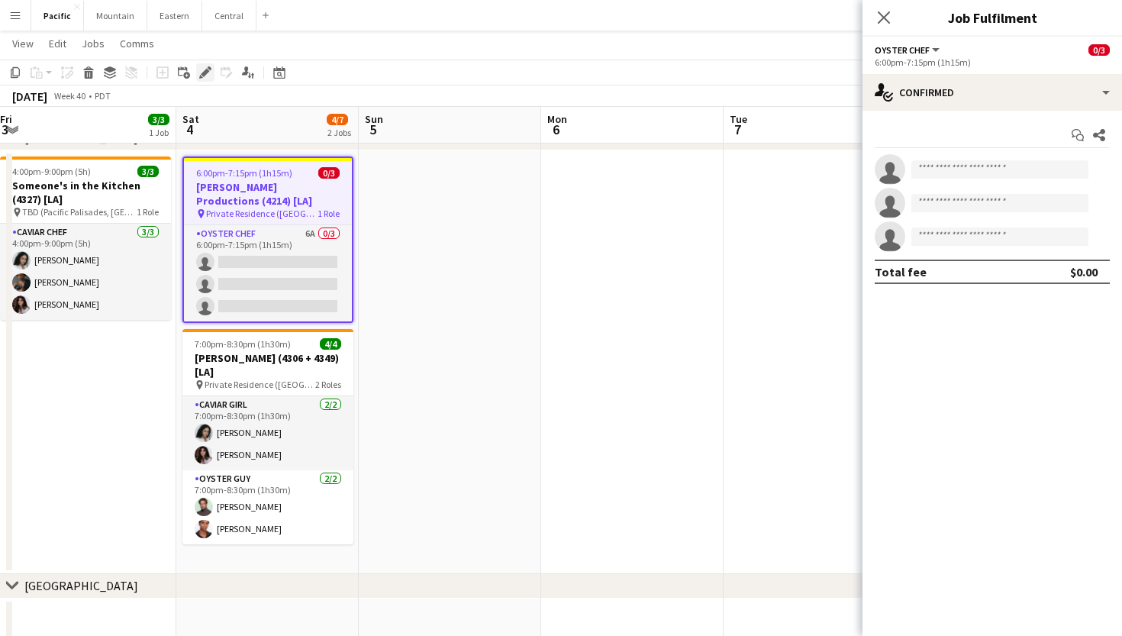
click at [206, 80] on div "Edit" at bounding box center [205, 72] width 18 height 18
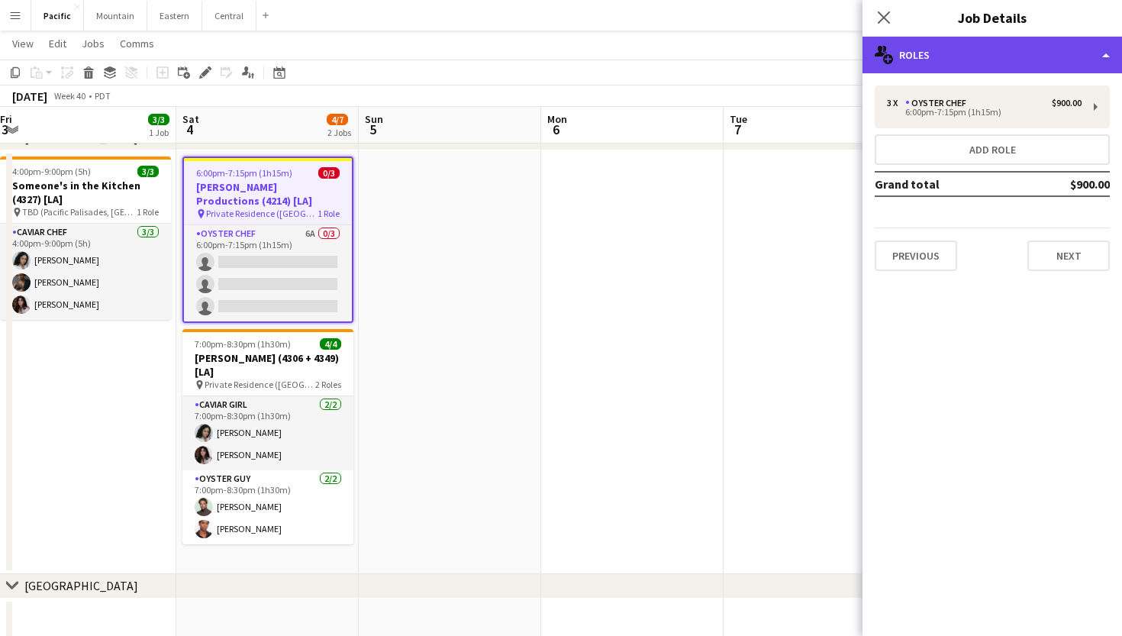
click at [950, 58] on div "multiple-users-add Roles" at bounding box center [993, 55] width 260 height 37
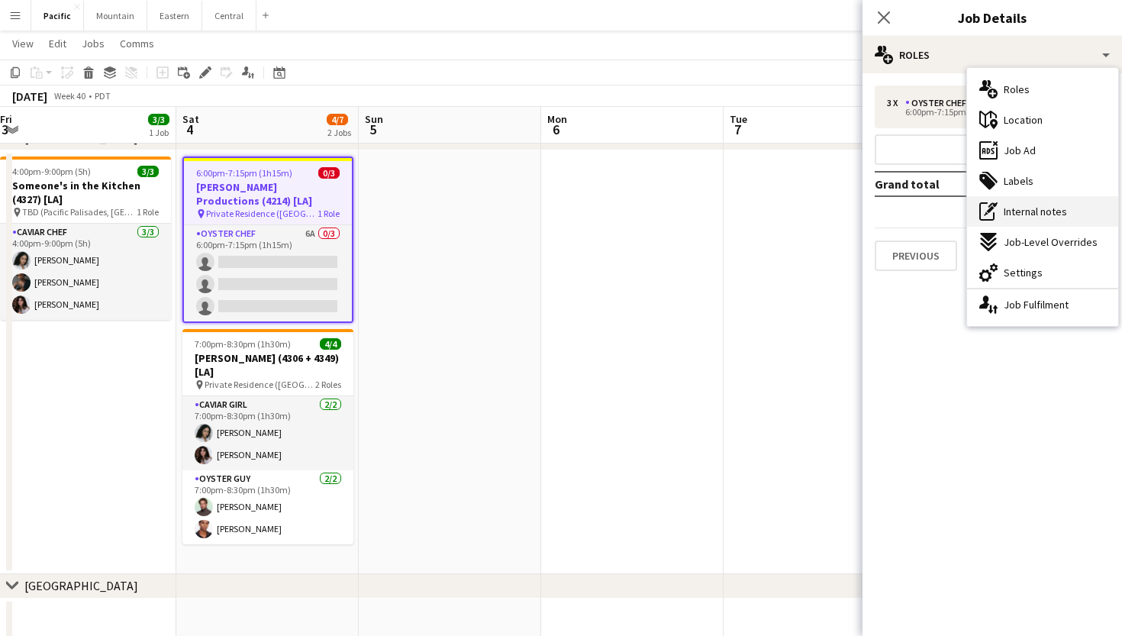
click at [1072, 218] on div "pen-write Internal notes" at bounding box center [1042, 211] width 151 height 31
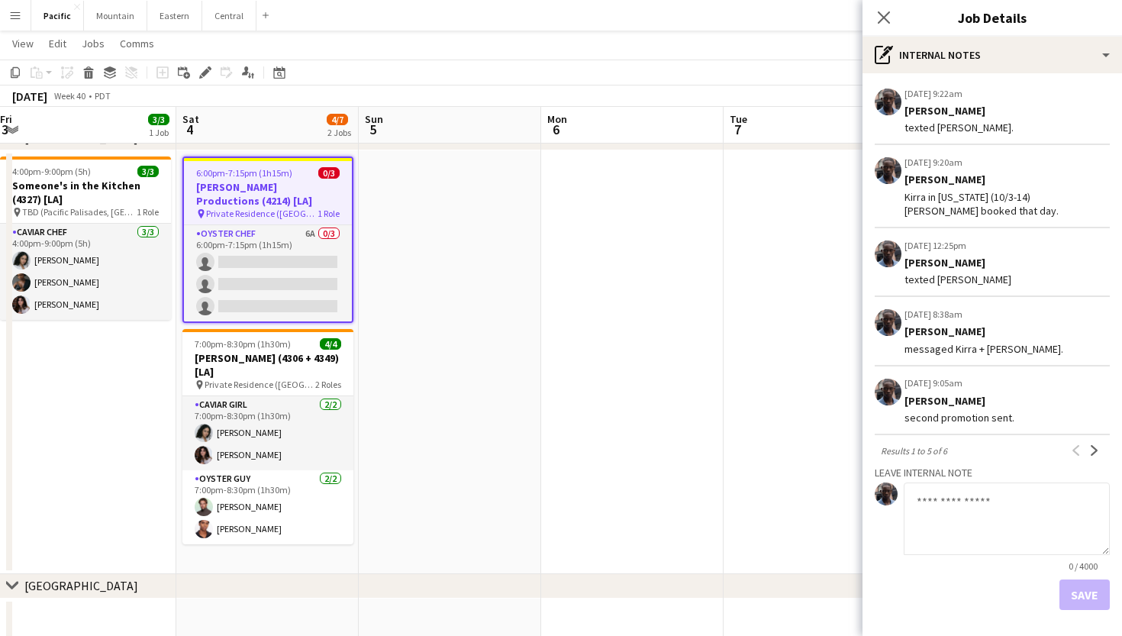
click at [944, 511] on textarea at bounding box center [1007, 518] width 206 height 73
type textarea "**********"
click at [1099, 597] on button "Save" at bounding box center [1085, 594] width 50 height 31
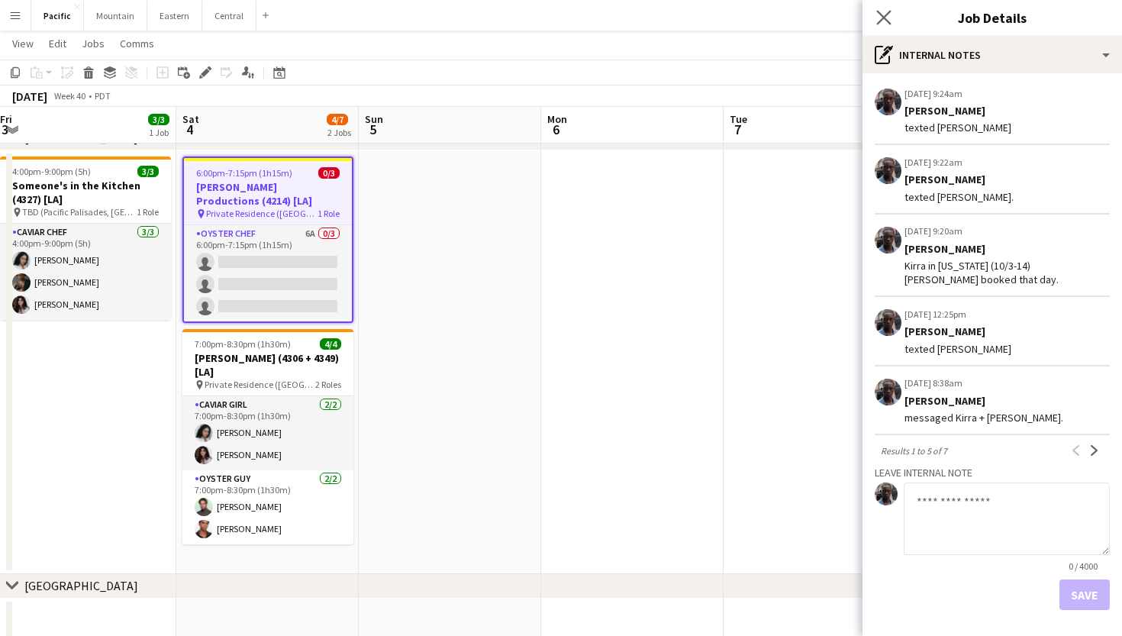
click at [886, 24] on app-icon "Close pop-in" at bounding box center [884, 18] width 22 height 22
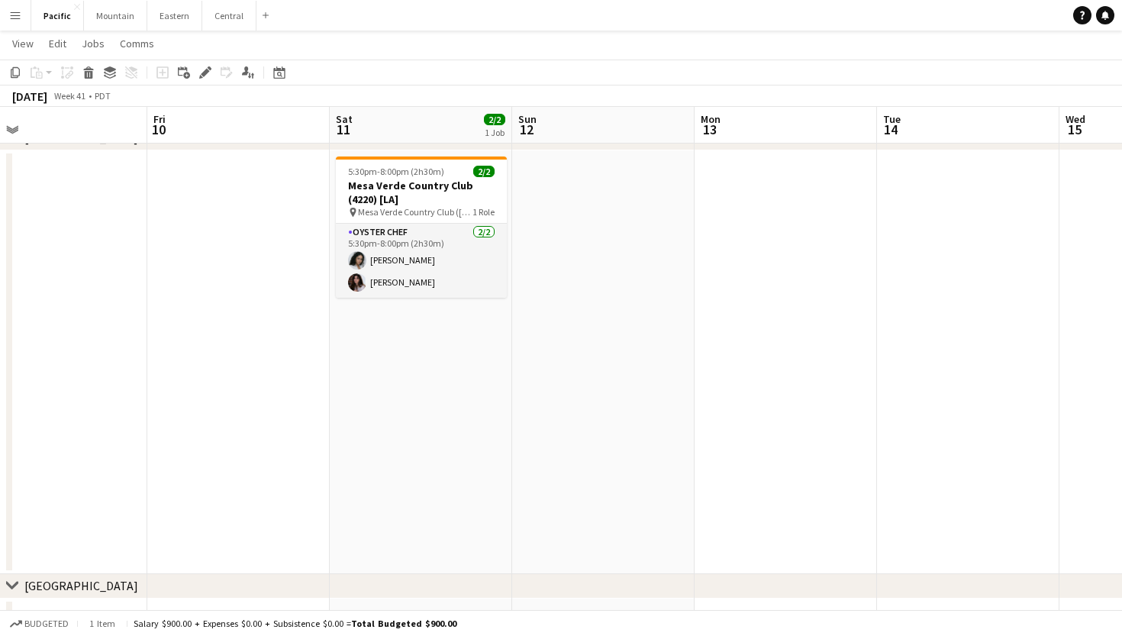
scroll to position [0, 408]
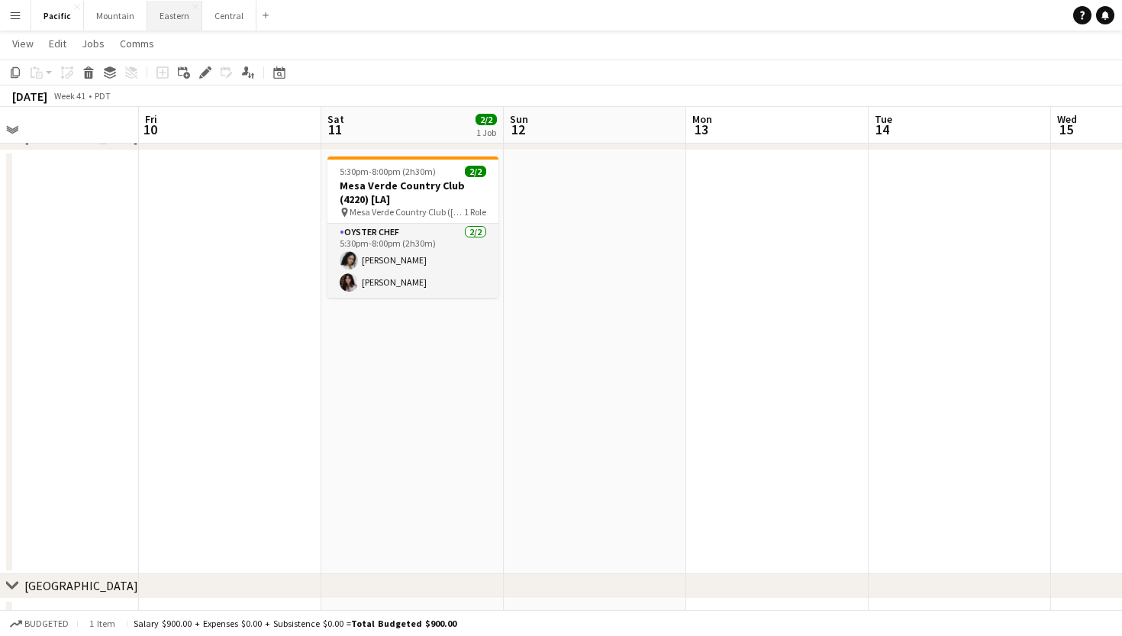
click at [147, 15] on button "Eastern Close" at bounding box center [174, 16] width 55 height 30
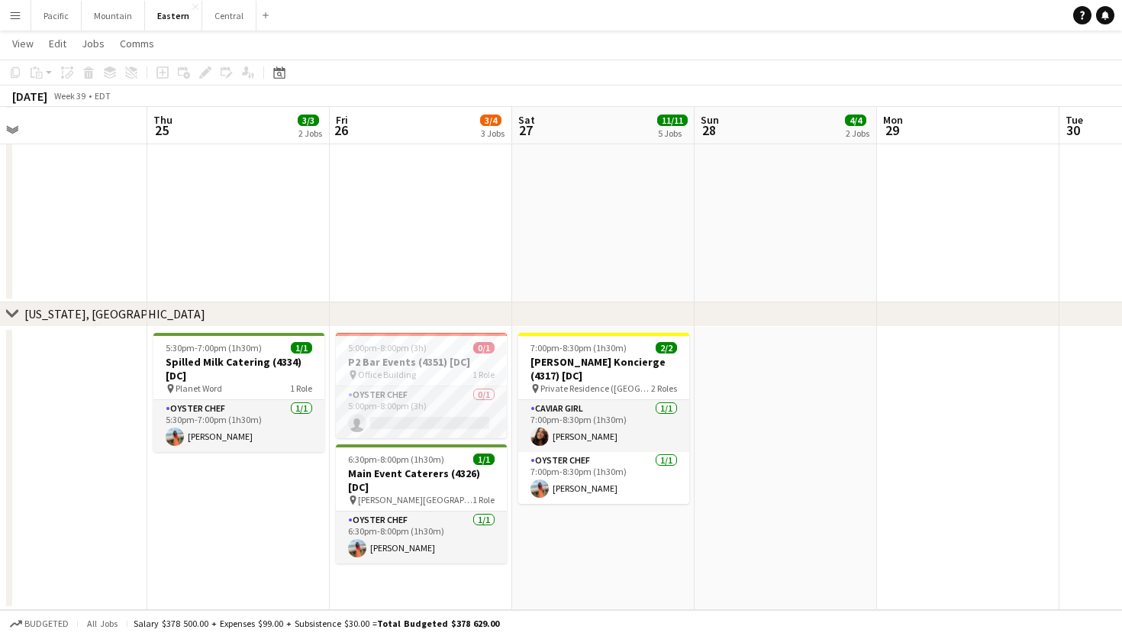
scroll to position [1671, 0]
click at [466, 366] on h3 "P2 Bar Events (4351) [DC]" at bounding box center [421, 362] width 171 height 14
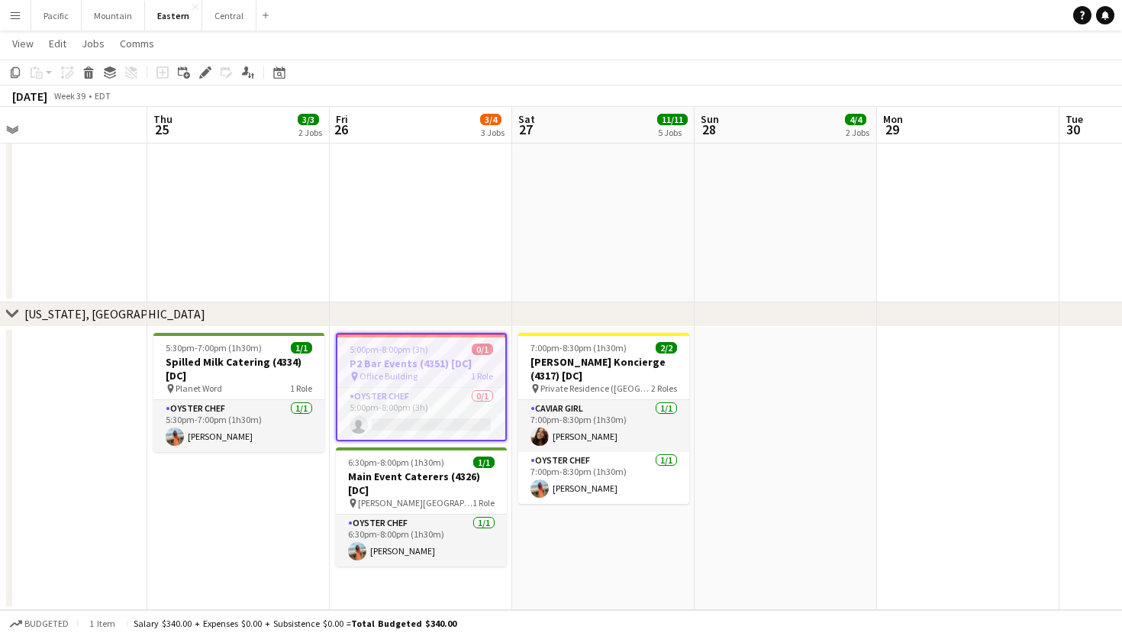
click at [457, 358] on h3 "P2 Bar Events (4351) [DC]" at bounding box center [421, 364] width 168 height 14
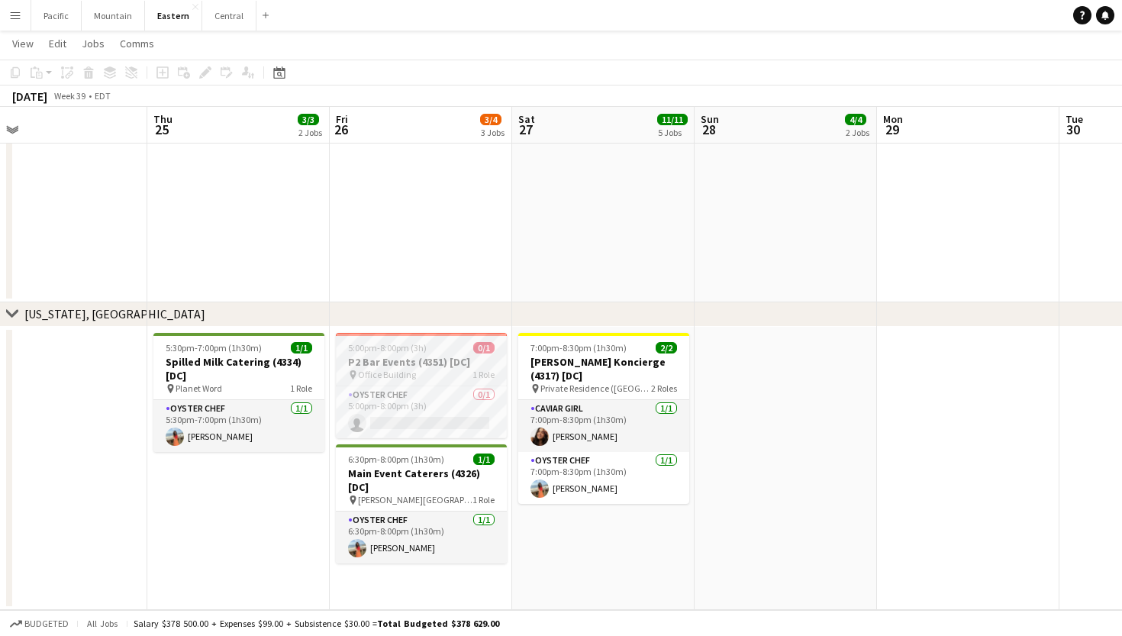
click at [457, 358] on h3 "P2 Bar Events (4351) [DC]" at bounding box center [421, 362] width 171 height 14
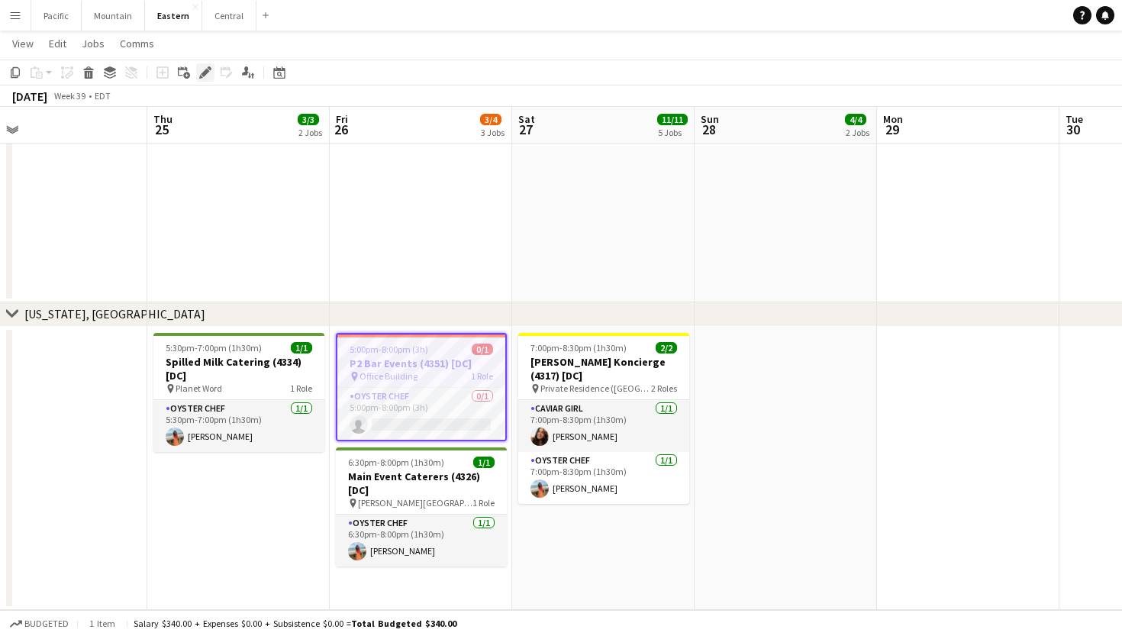
click at [208, 76] on icon "Edit" at bounding box center [205, 72] width 12 height 12
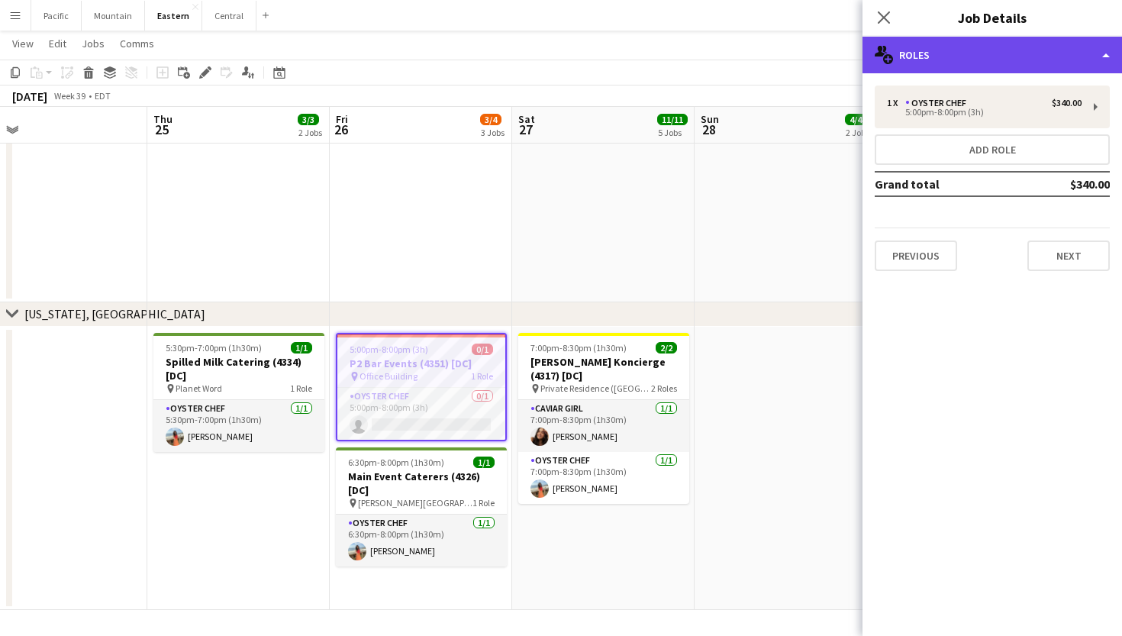
click at [1036, 44] on div "multiple-users-add Roles" at bounding box center [993, 55] width 260 height 37
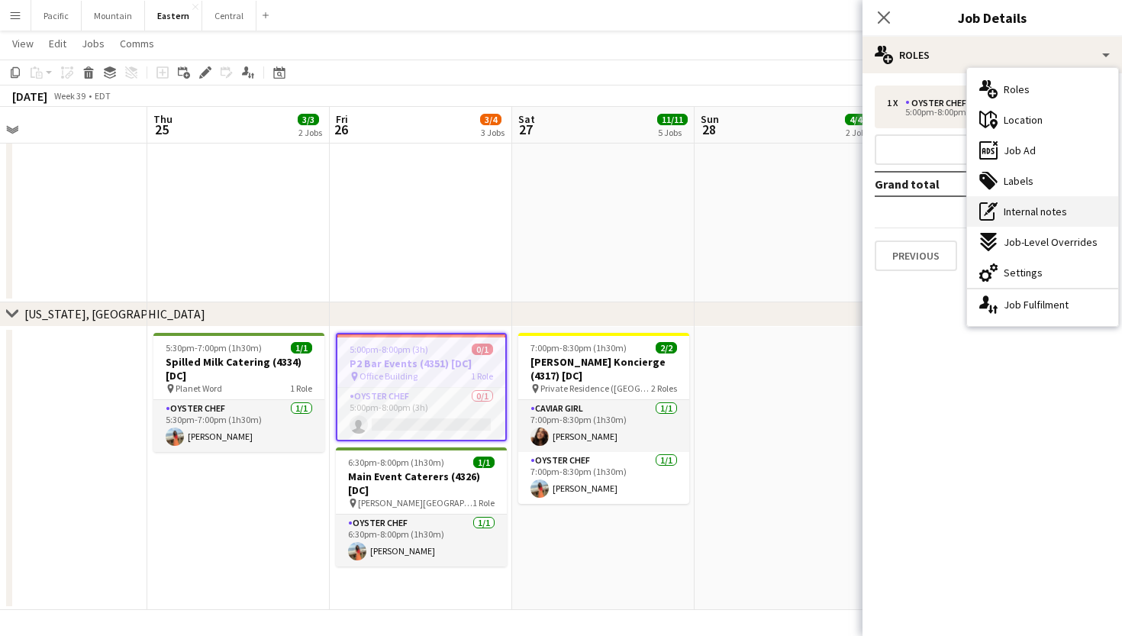
click at [1059, 216] on span "Internal notes" at bounding box center [1035, 212] width 63 height 14
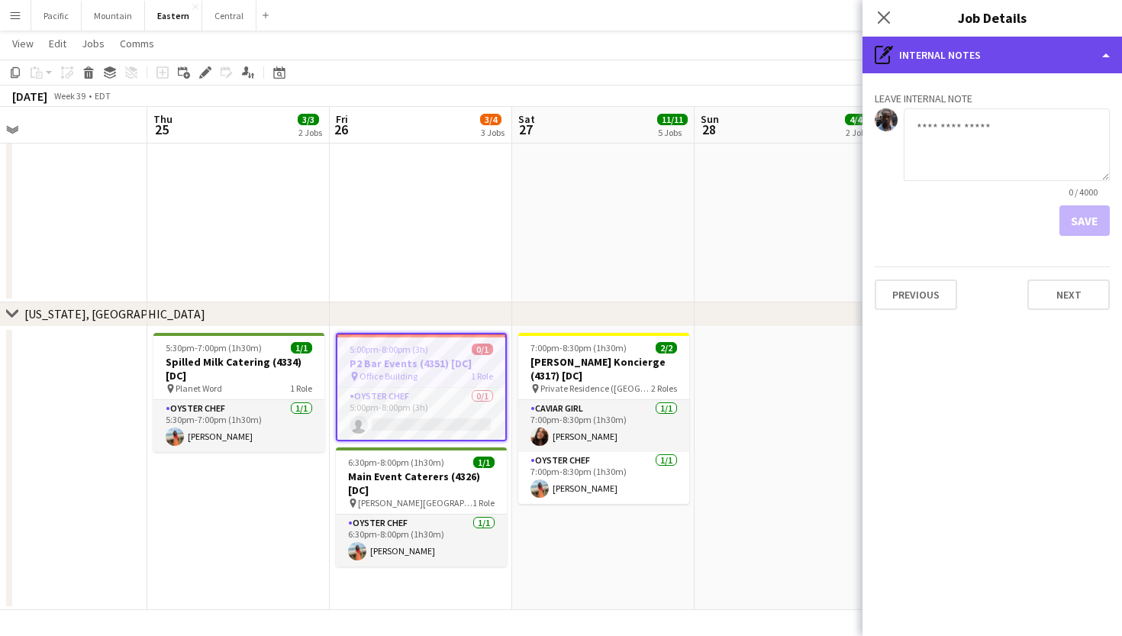
click at [999, 66] on div "pen-write Internal notes" at bounding box center [993, 55] width 260 height 37
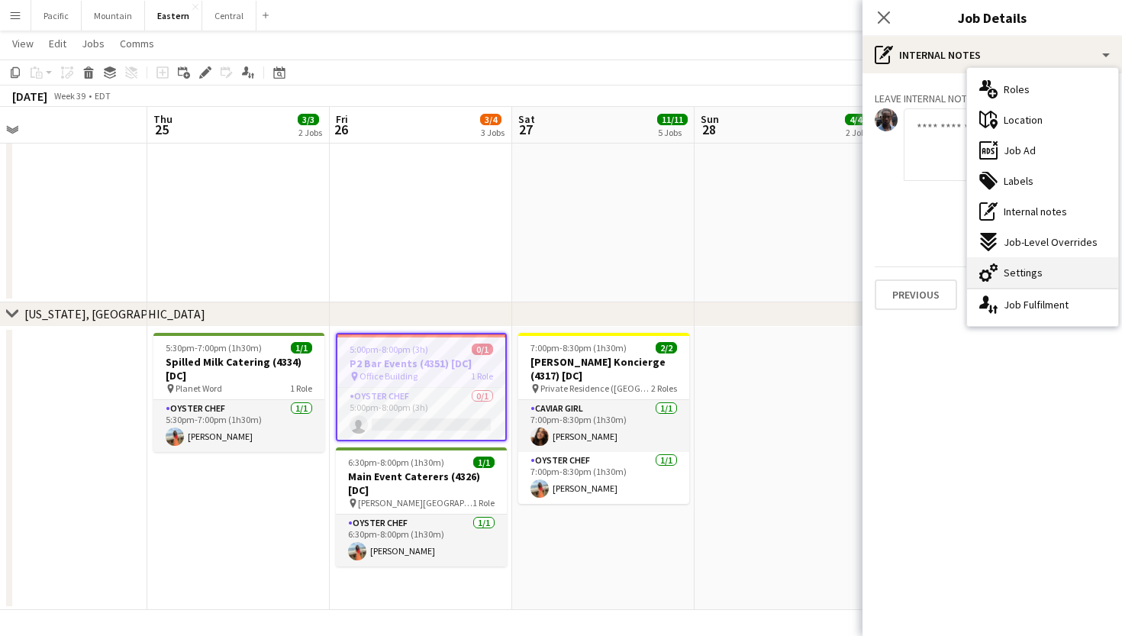
click at [1038, 277] on span "Settings" at bounding box center [1023, 273] width 39 height 14
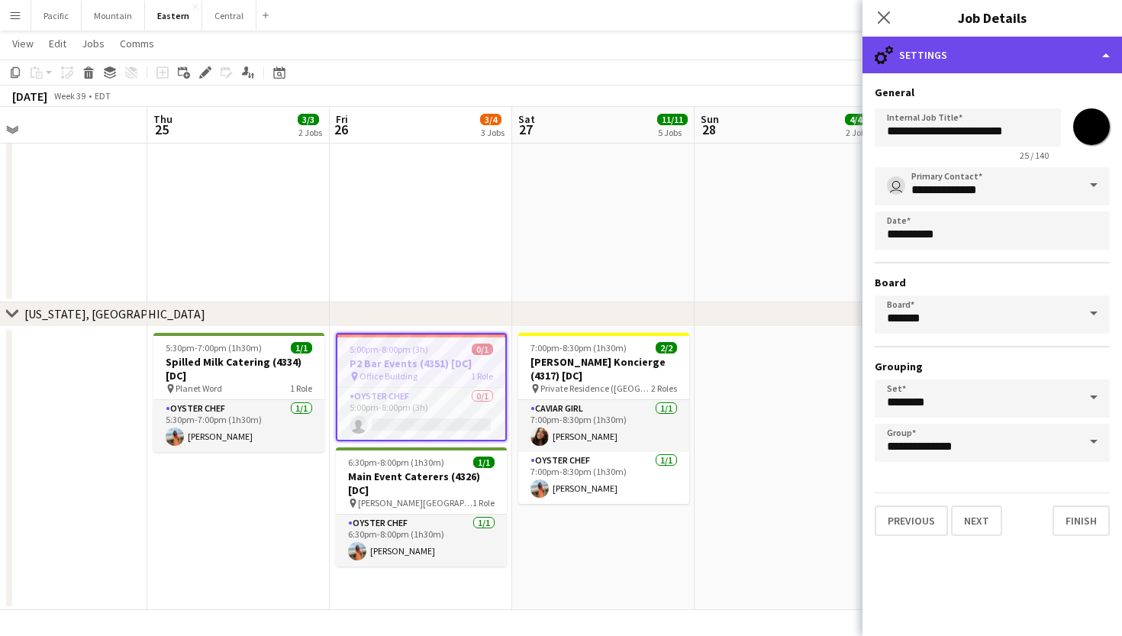
click at [921, 53] on div "cog-double-3 Settings" at bounding box center [993, 55] width 260 height 37
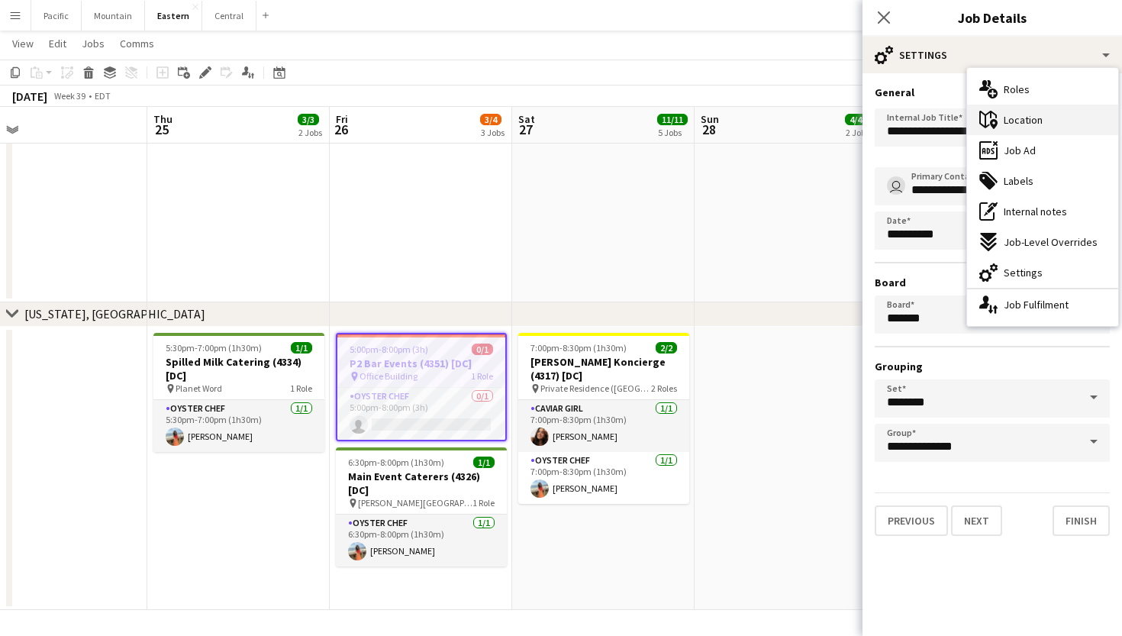
click at [1005, 118] on span "Location" at bounding box center [1023, 120] width 39 height 14
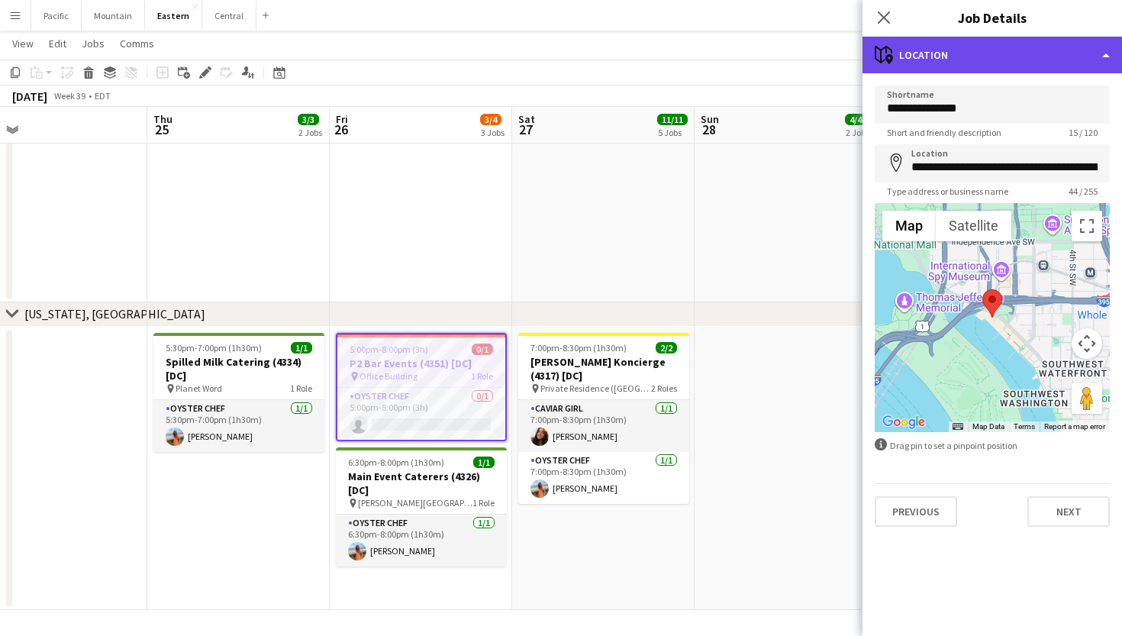
click at [984, 53] on div "maps-pin-1 Location" at bounding box center [993, 55] width 260 height 37
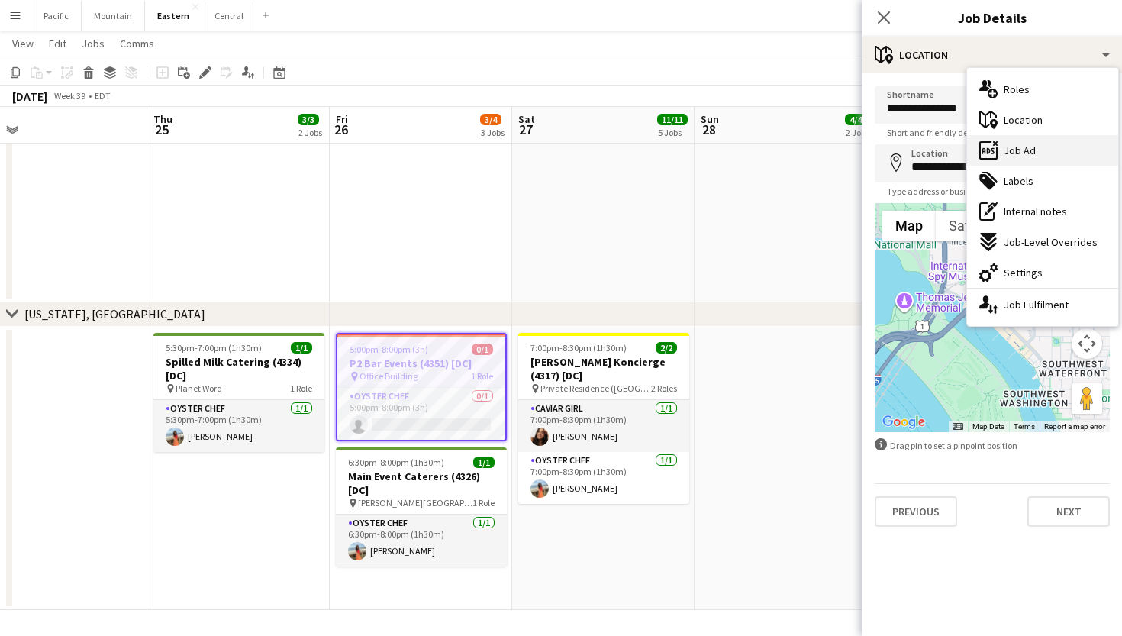
click at [1013, 154] on span "Job Ad" at bounding box center [1020, 151] width 32 height 14
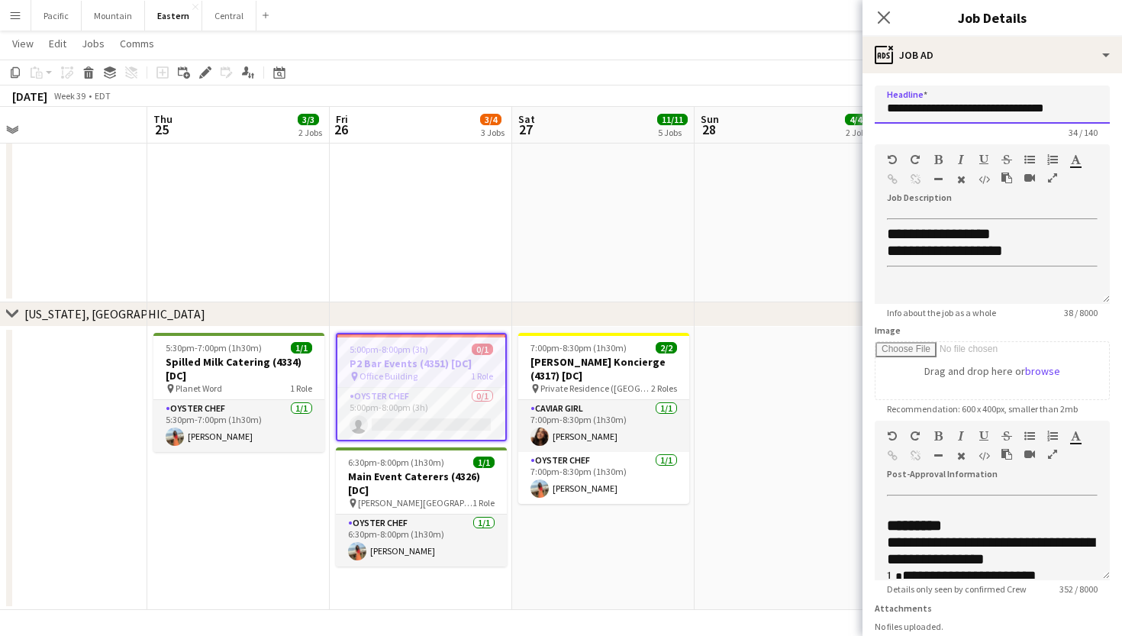
click at [961, 105] on input "**********" at bounding box center [992, 105] width 235 height 38
click at [885, 18] on icon at bounding box center [883, 17] width 15 height 15
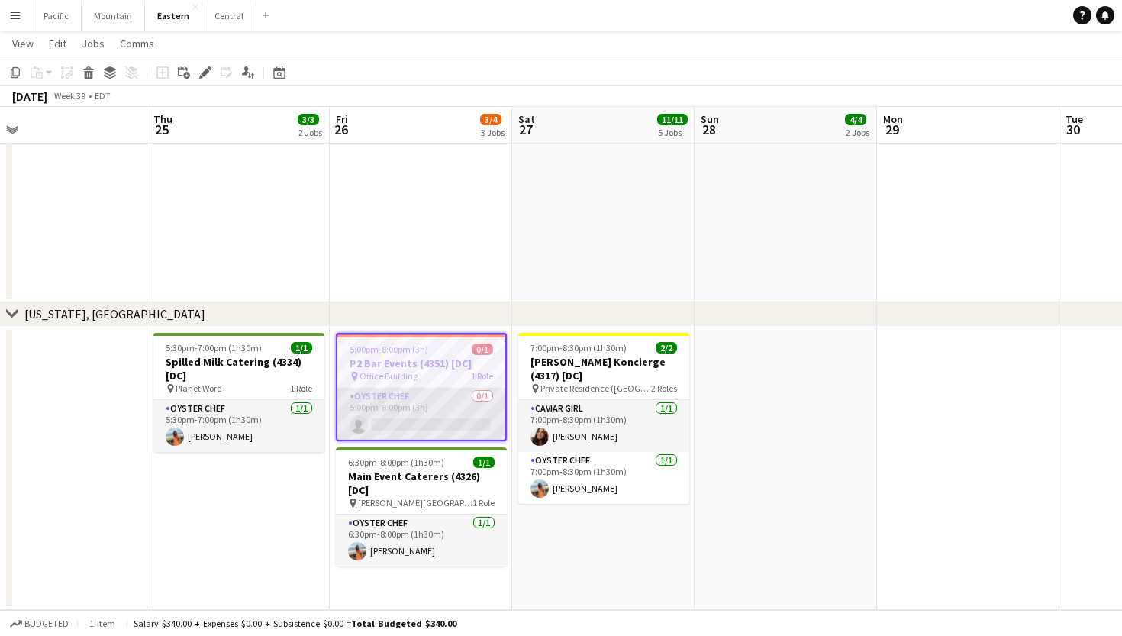
click at [403, 414] on app-card-role "Oyster Chef 0/1 5:00pm-8:00pm (3h) single-neutral-actions" at bounding box center [421, 414] width 168 height 52
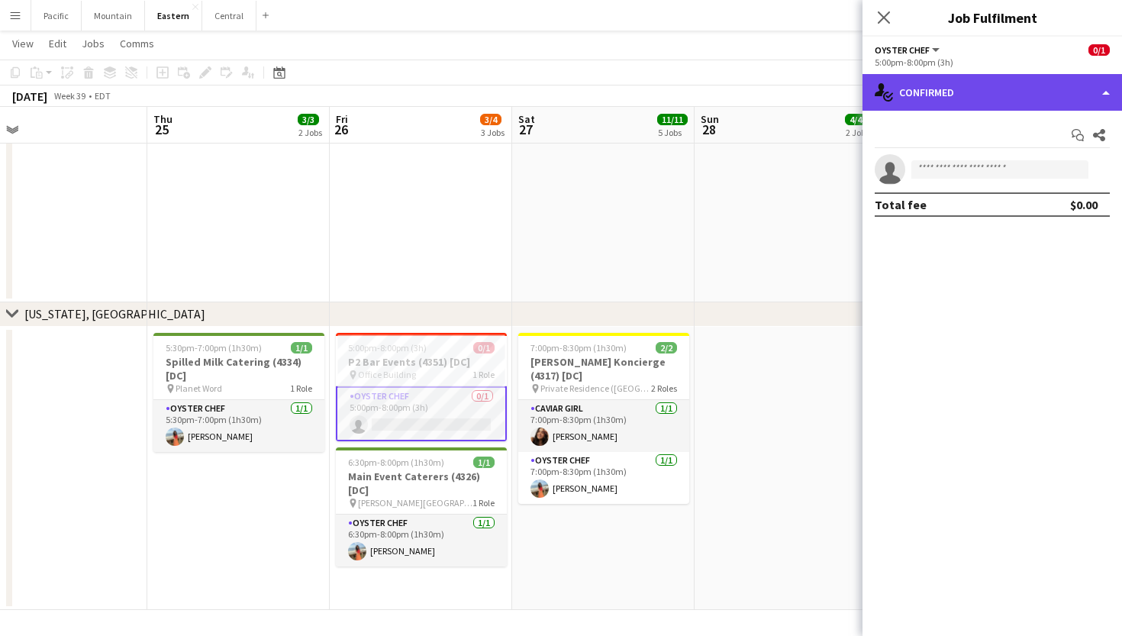
click at [984, 96] on div "single-neutral-actions-check-2 Confirmed" at bounding box center [993, 92] width 260 height 37
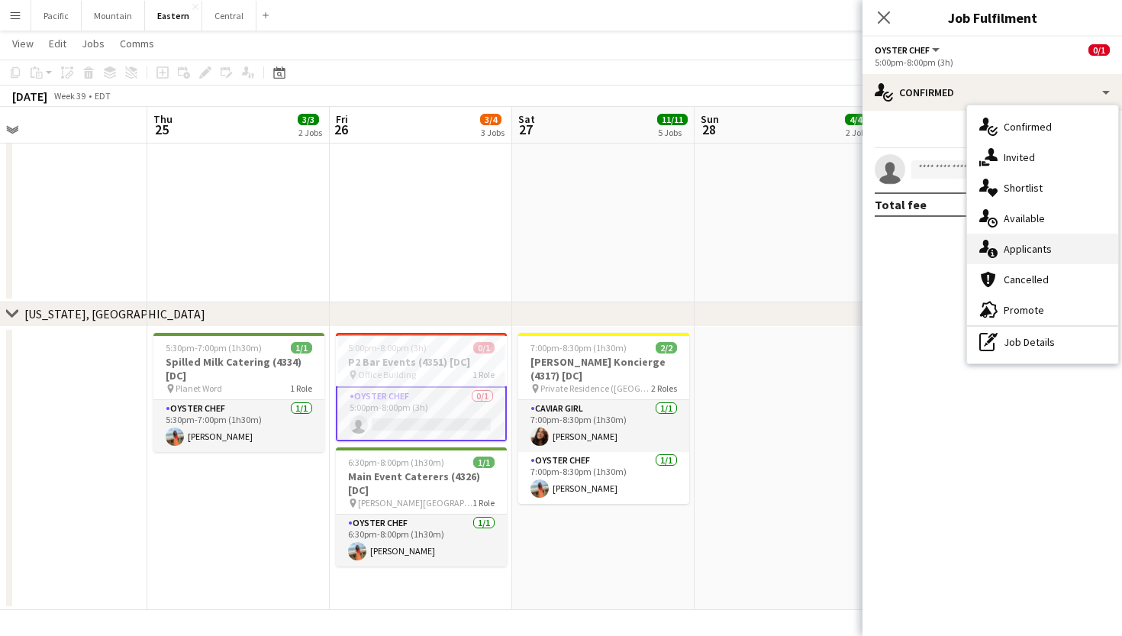
click at [1035, 255] on span "Applicants" at bounding box center [1028, 249] width 48 height 14
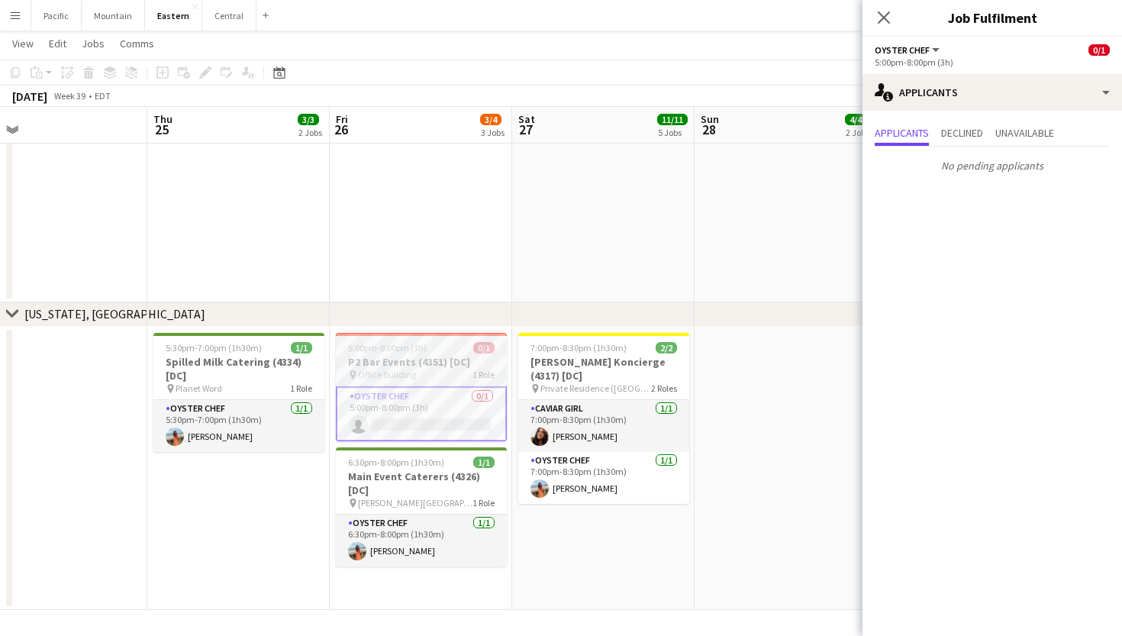
click at [488, 375] on span "1 Role" at bounding box center [484, 374] width 22 height 11
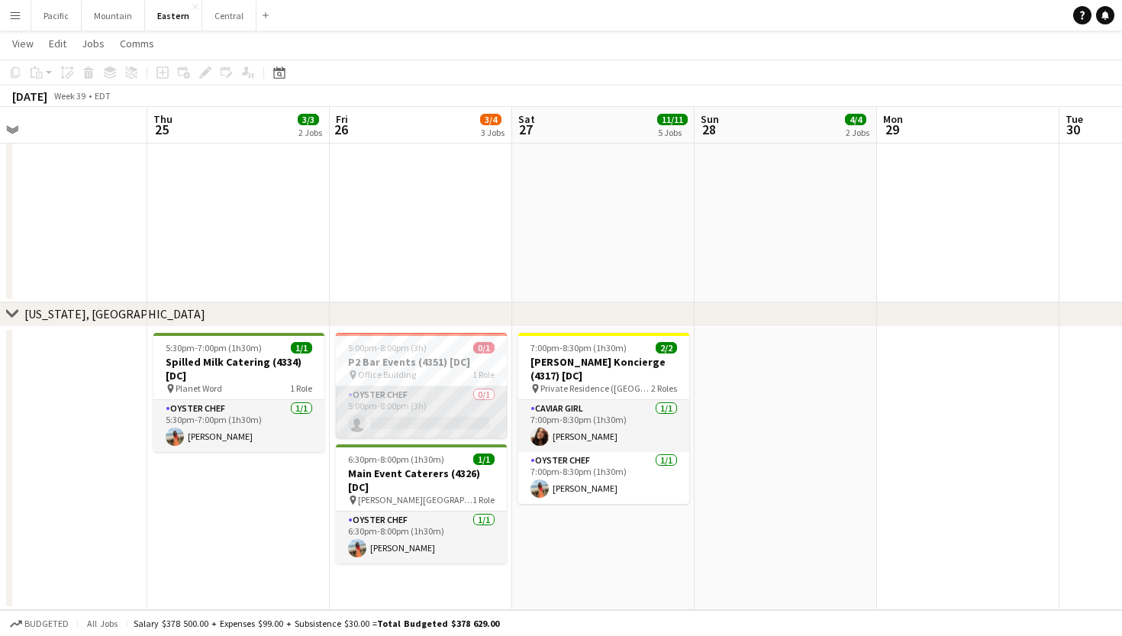
click at [449, 414] on app-card-role "Oyster Chef 0/1 5:00pm-8:00pm (3h) single-neutral-actions" at bounding box center [421, 412] width 171 height 52
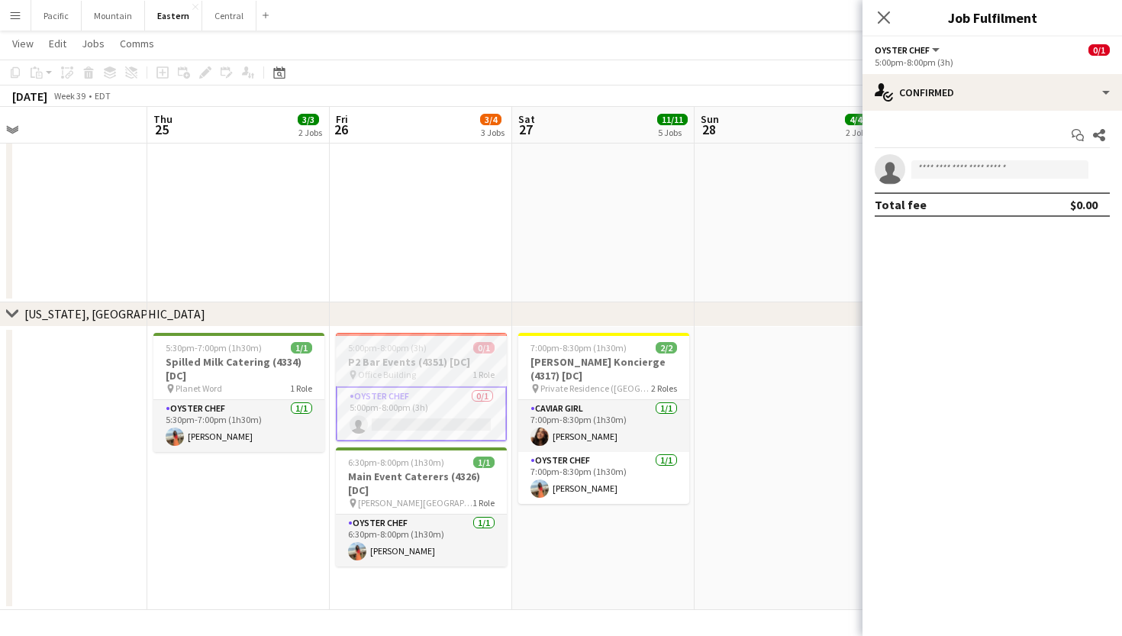
click at [440, 358] on h3 "P2 Bar Events (4351) [DC]" at bounding box center [421, 362] width 171 height 14
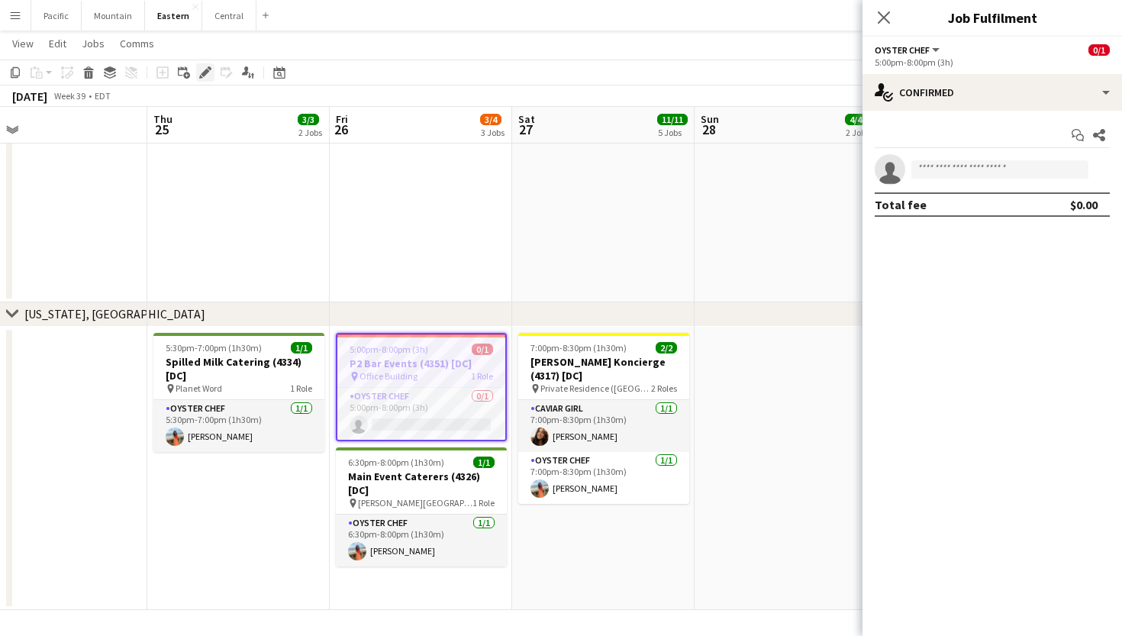
click at [208, 68] on icon at bounding box center [210, 68] width 4 height 4
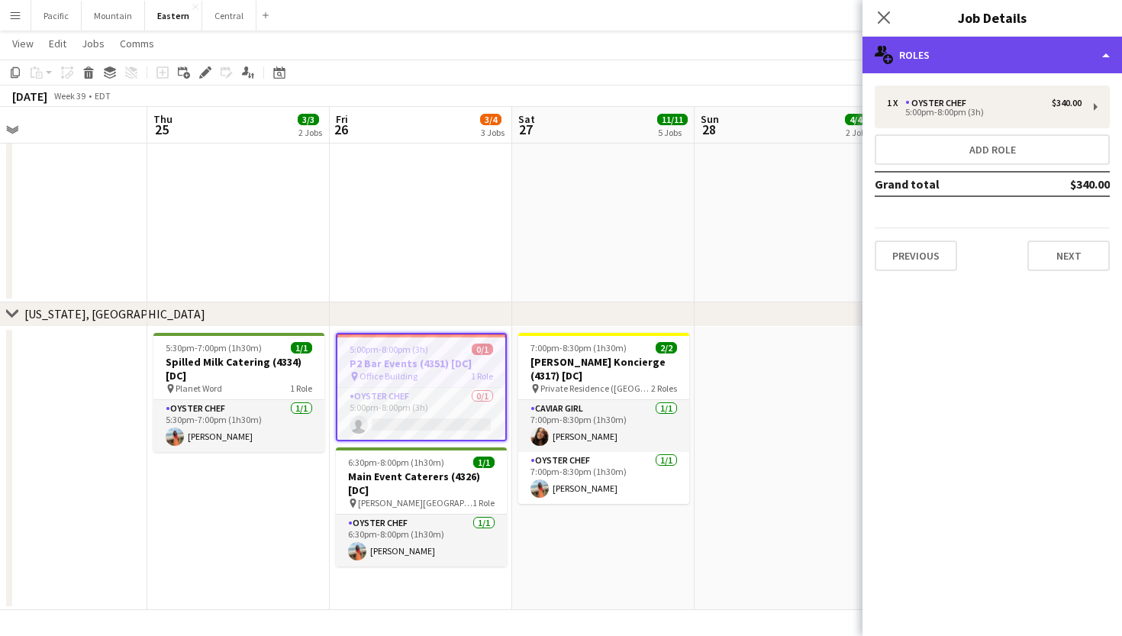
click at [966, 53] on div "multiple-users-add Roles" at bounding box center [993, 55] width 260 height 37
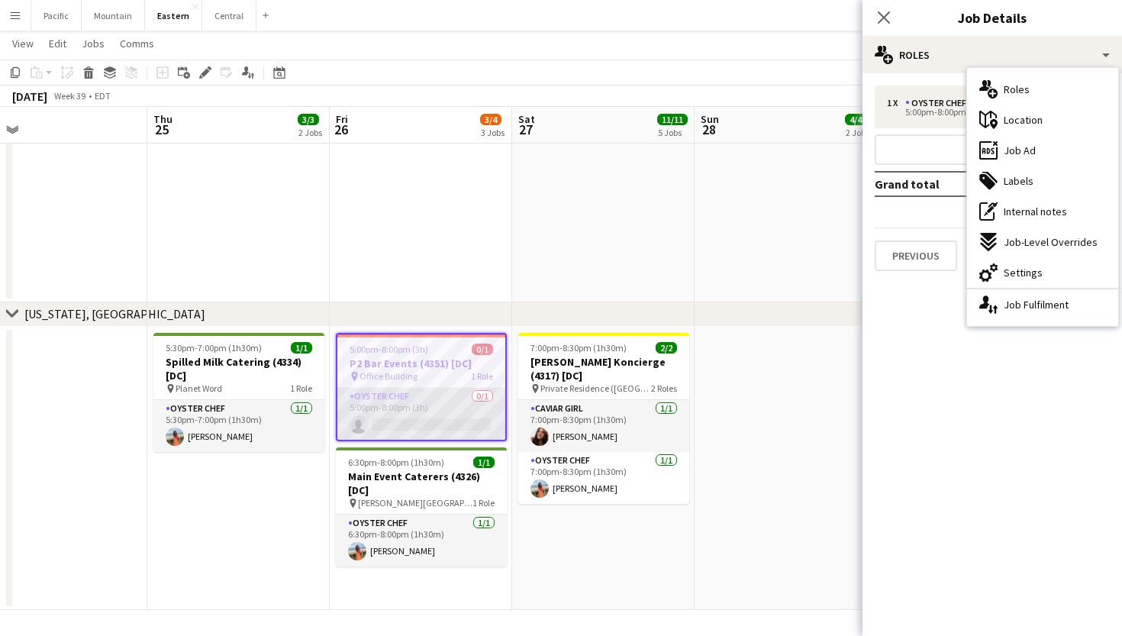
click at [430, 409] on app-card-role "Oyster Chef 0/1 5:00pm-8:00pm (3h) single-neutral-actions" at bounding box center [421, 414] width 168 height 52
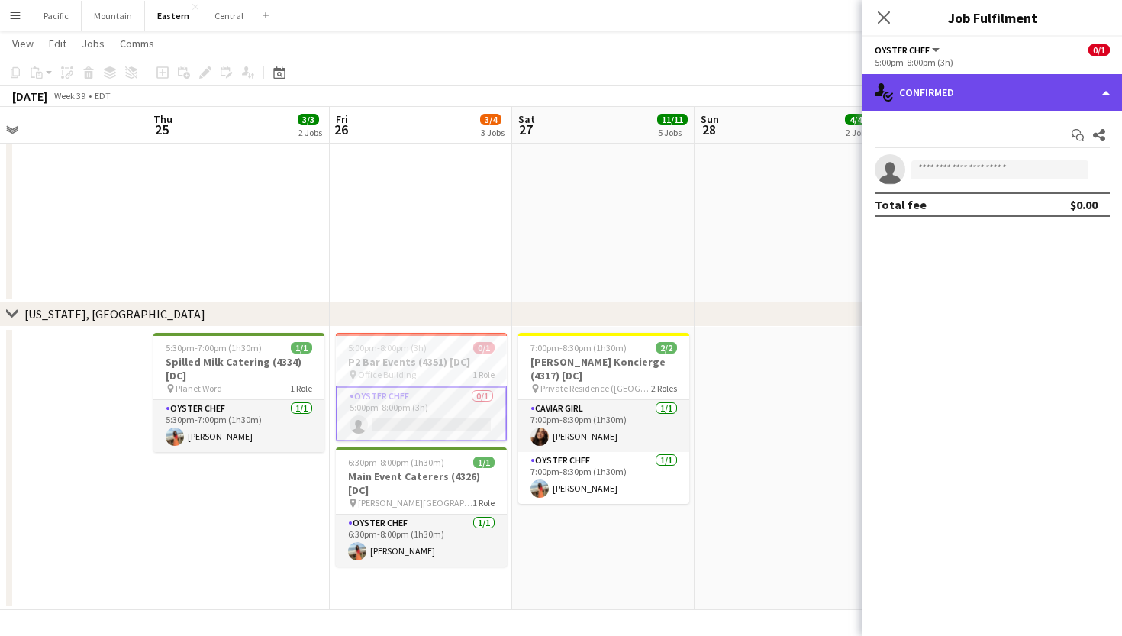
click at [1002, 97] on div "single-neutral-actions-check-2 Confirmed" at bounding box center [993, 92] width 260 height 37
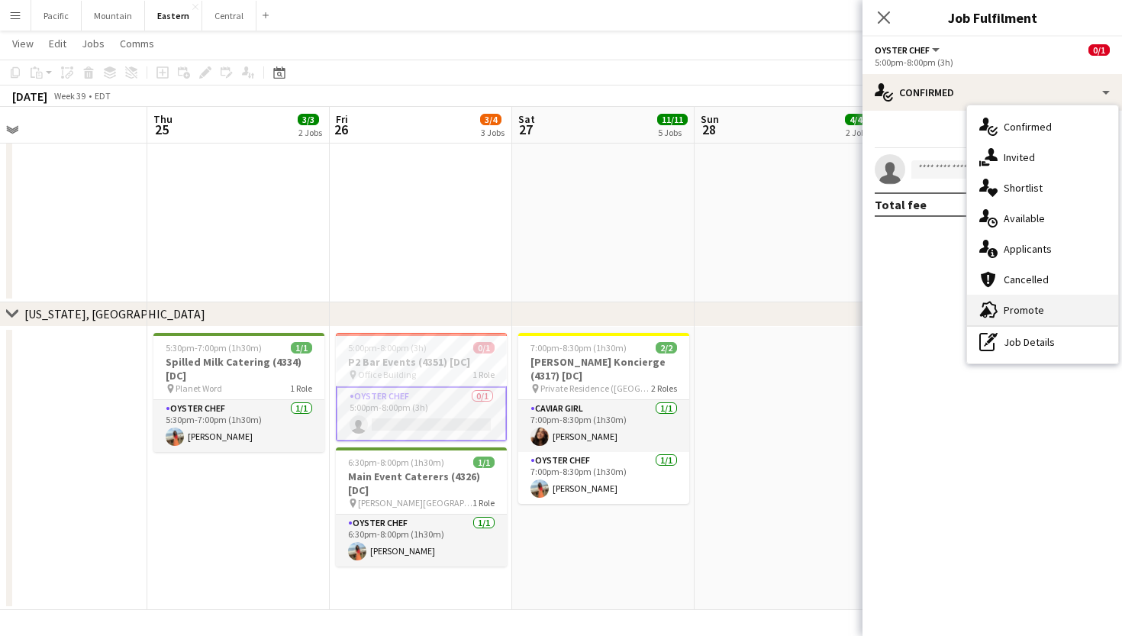
click at [1038, 302] on div "advertising-megaphone Promote" at bounding box center [1042, 310] width 151 height 31
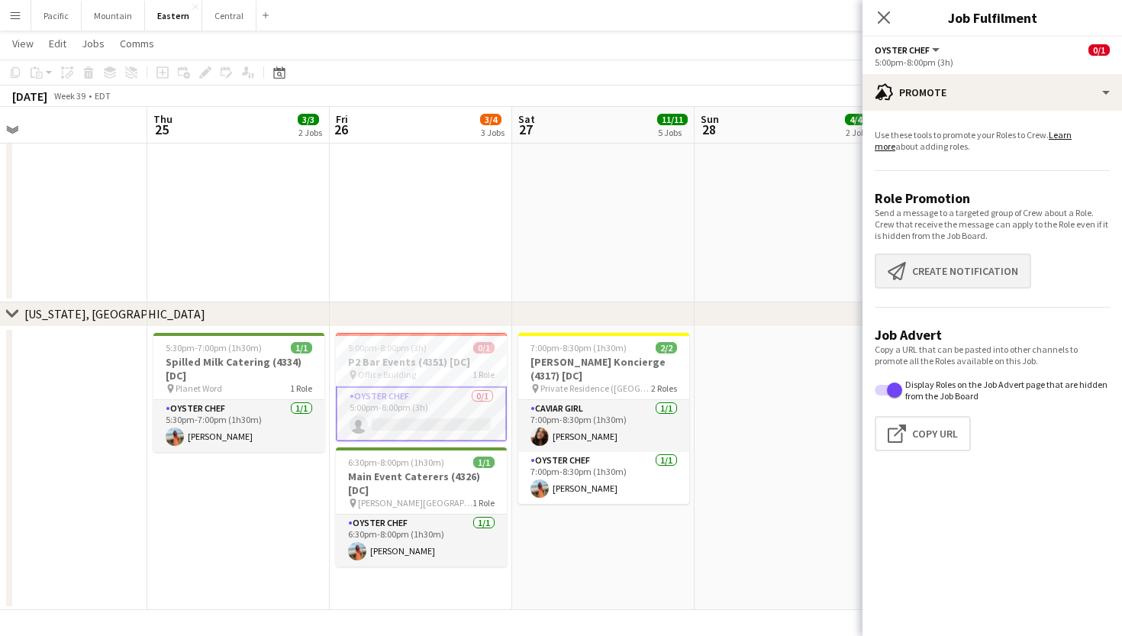
click at [948, 260] on button "Create notification Create notification" at bounding box center [953, 270] width 156 height 35
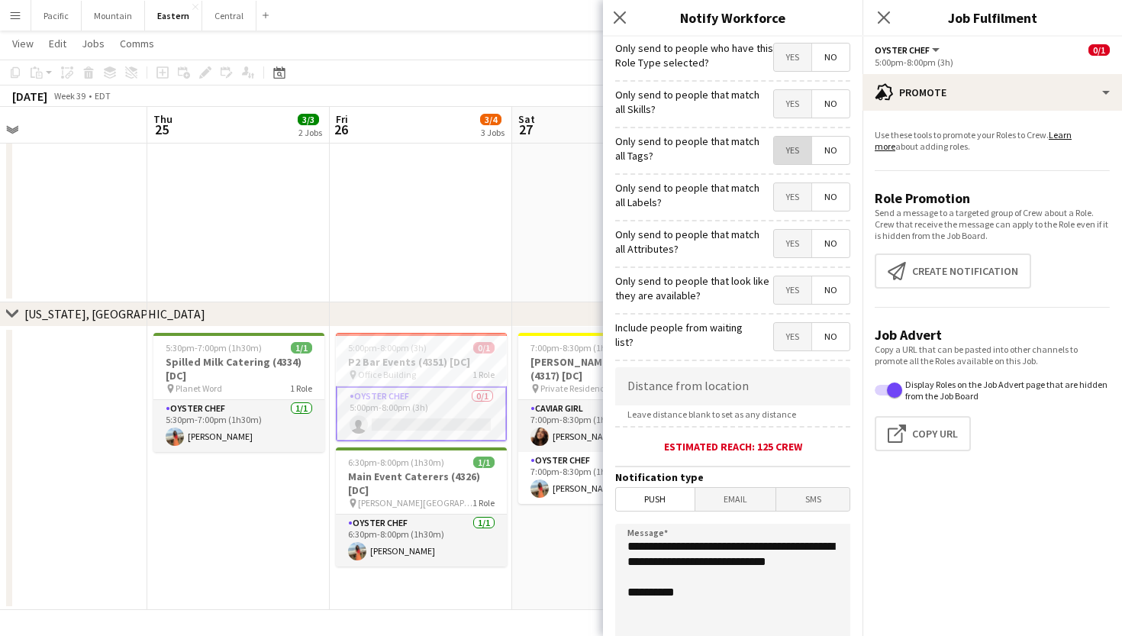
click at [788, 148] on span "Yes" at bounding box center [792, 150] width 37 height 27
drag, startPoint x: 707, startPoint y: 575, endPoint x: 594, endPoint y: 532, distance: 120.8
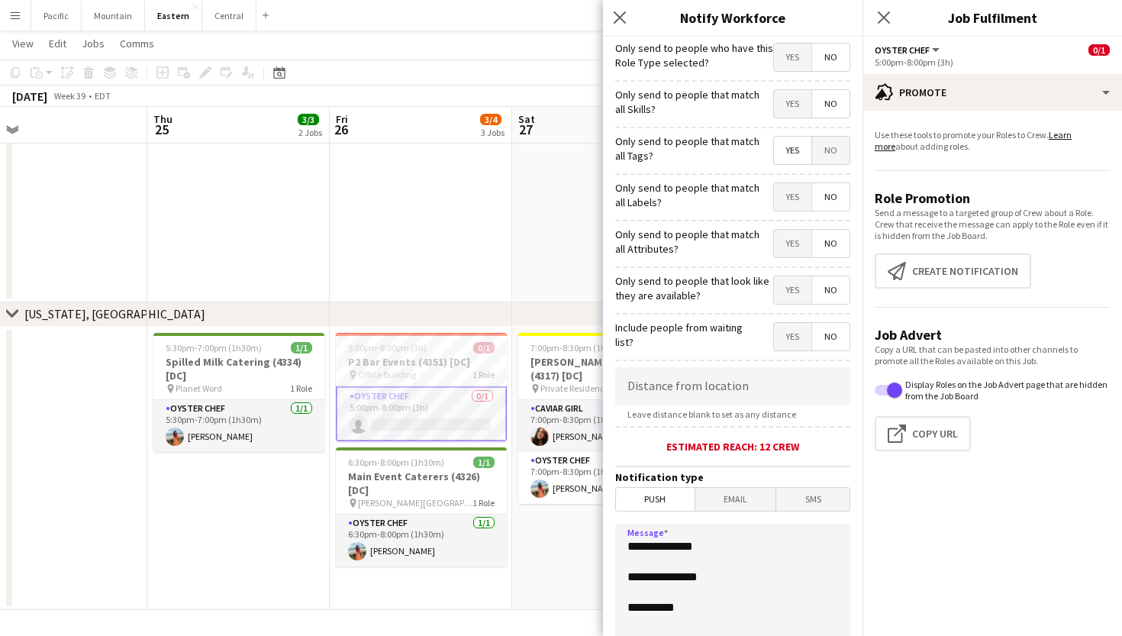
paste textarea "**********"
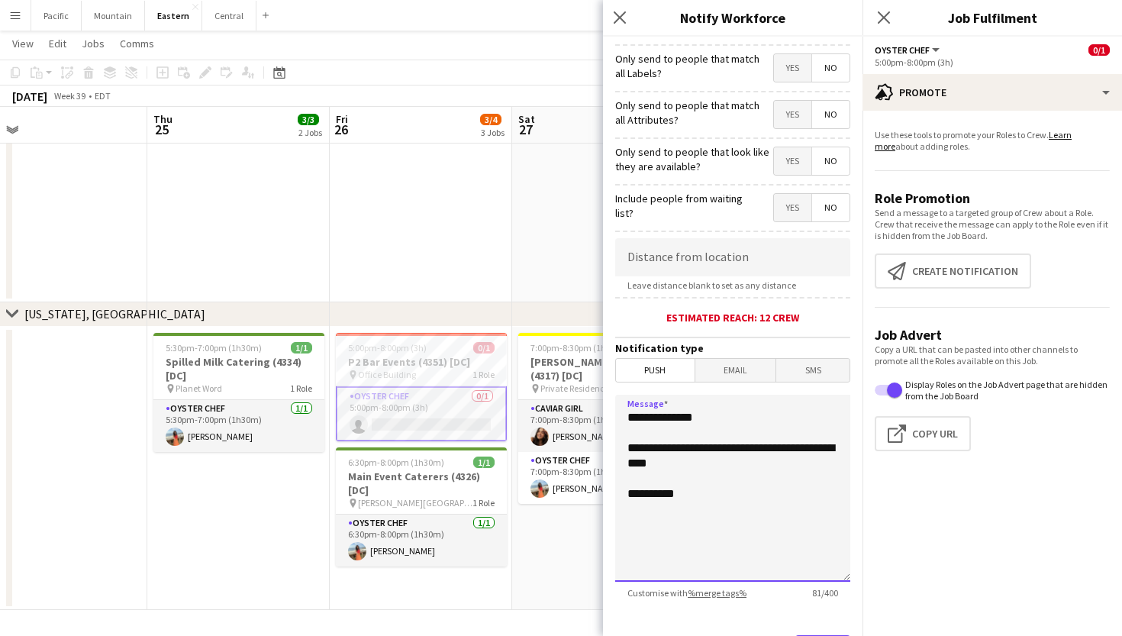
scroll to position [187, 0]
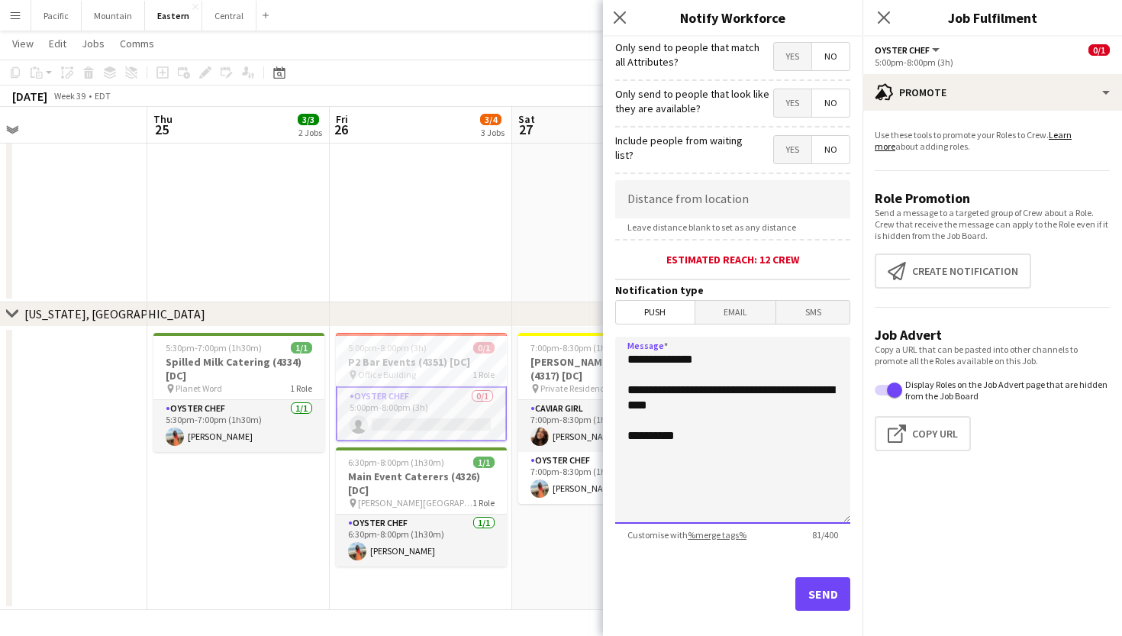
type textarea "**********"
click at [832, 612] on div "Send" at bounding box center [732, 600] width 235 height 107
click at [827, 583] on button "Send" at bounding box center [822, 594] width 55 height 34
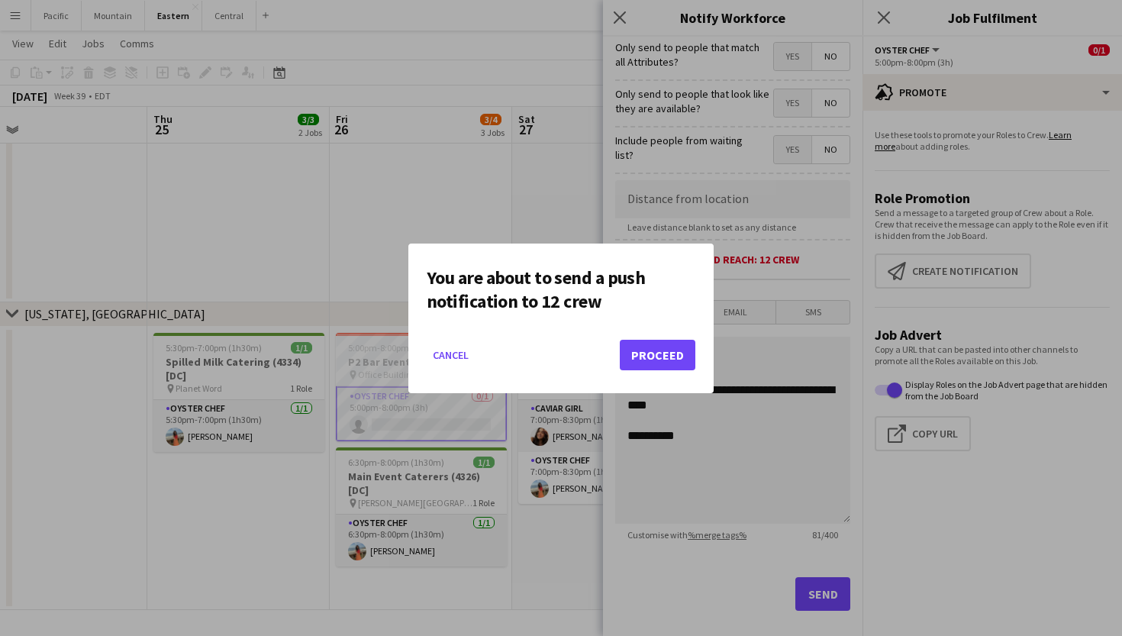
click at [641, 350] on button "Proceed" at bounding box center [658, 355] width 76 height 31
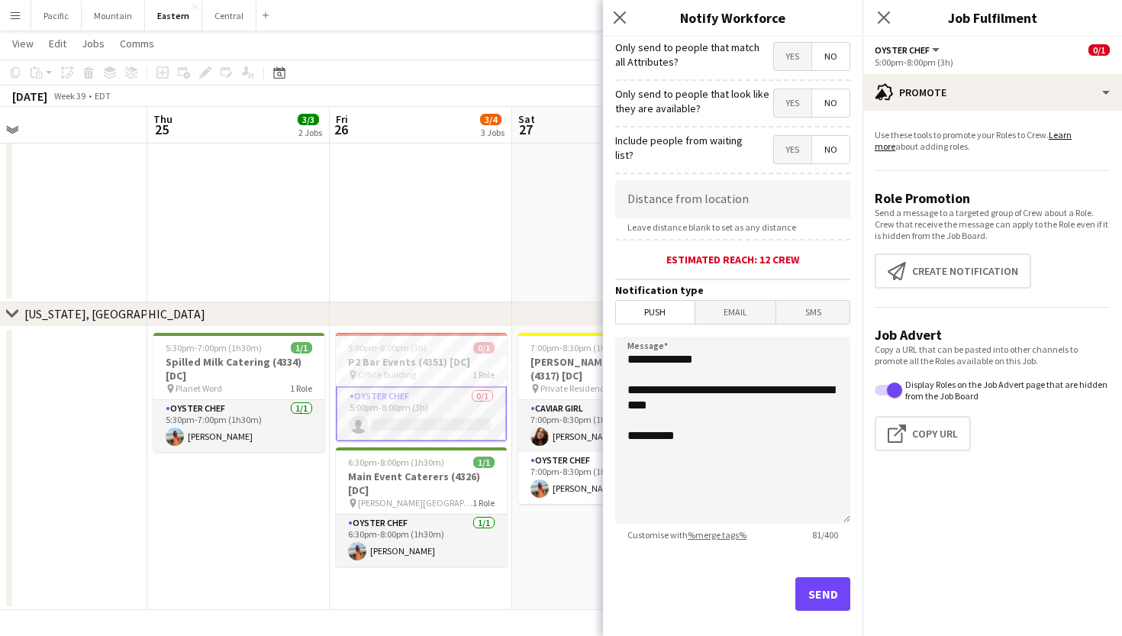
scroll to position [1671, 0]
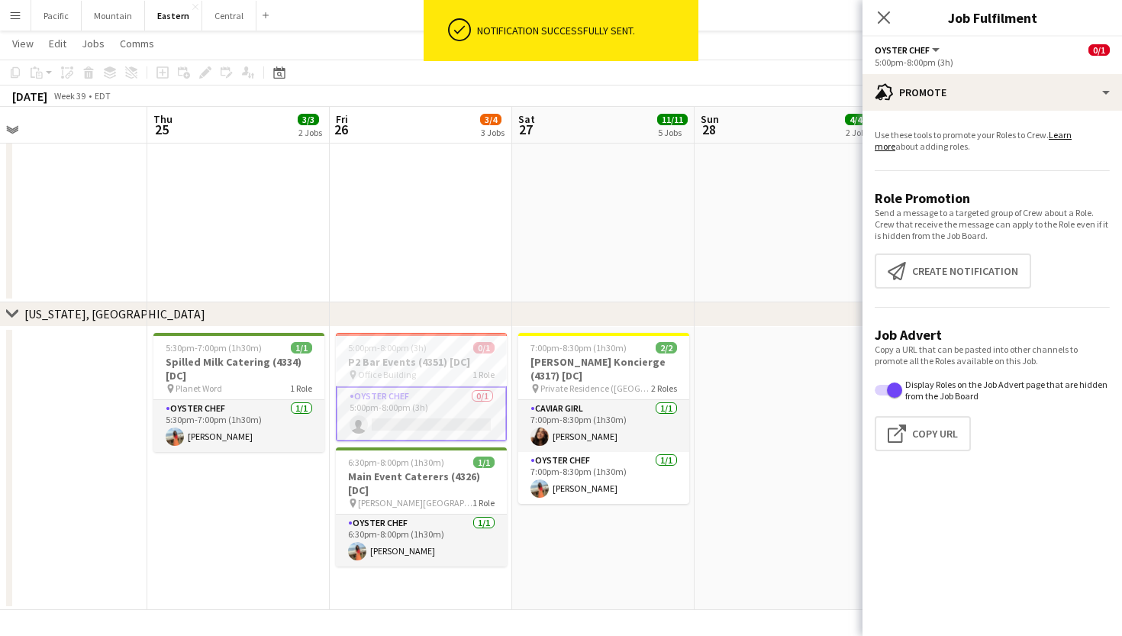
click at [427, 386] on div "Oyster Chef 0/1 5:00pm-8:00pm (3h) single-neutral-actions" at bounding box center [421, 414] width 171 height 56
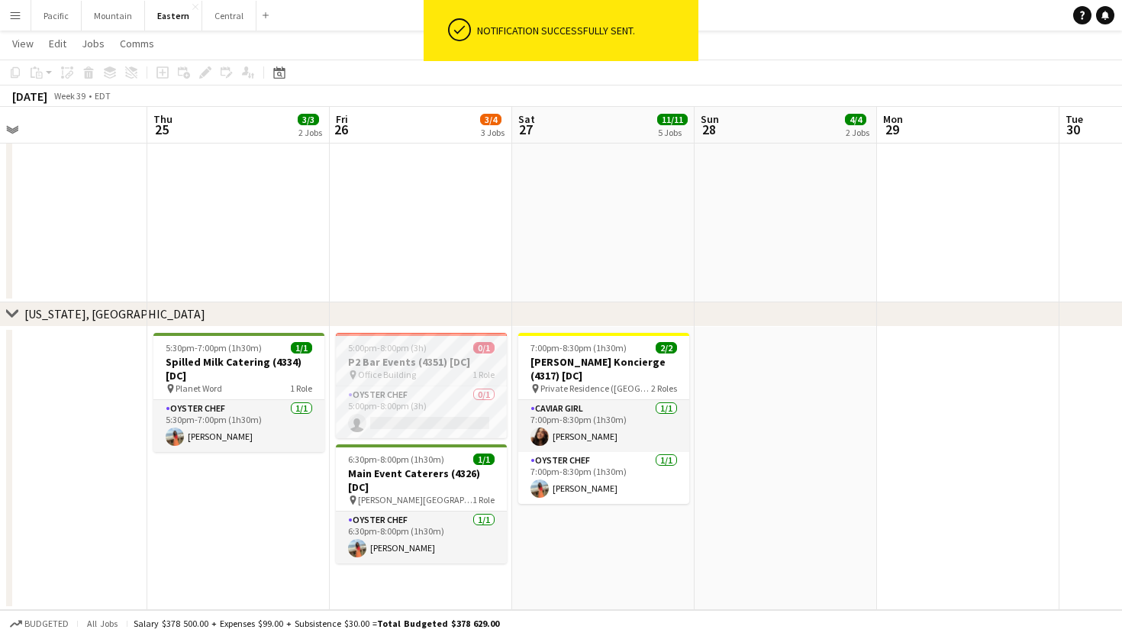
click at [415, 374] on div "pin Office Building 1 Role" at bounding box center [421, 375] width 171 height 12
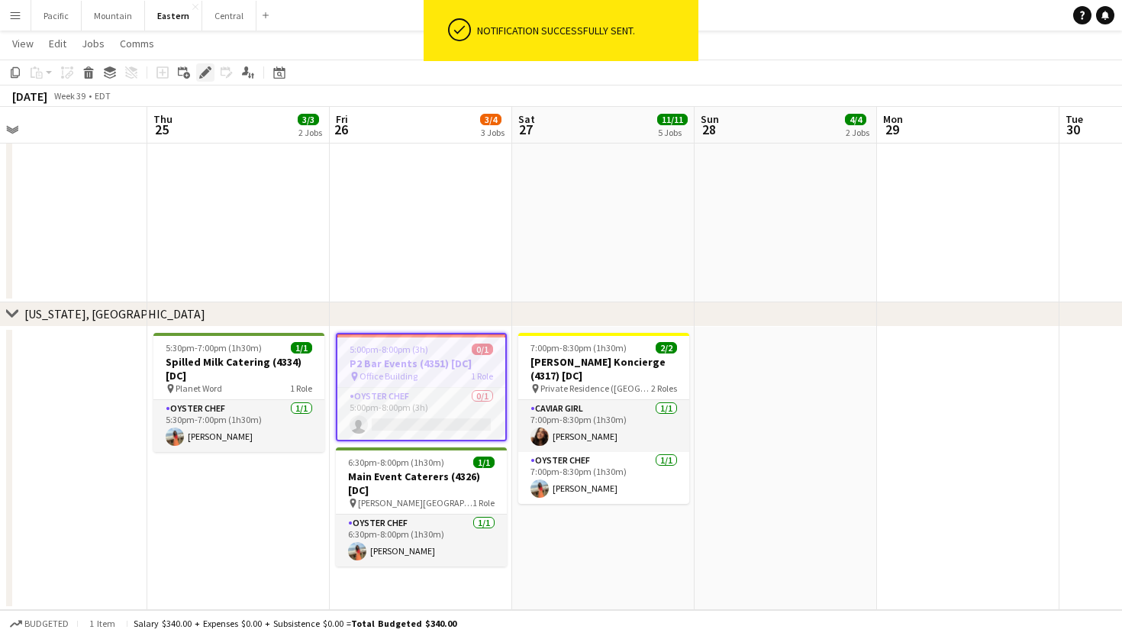
click at [206, 70] on icon at bounding box center [205, 73] width 8 height 8
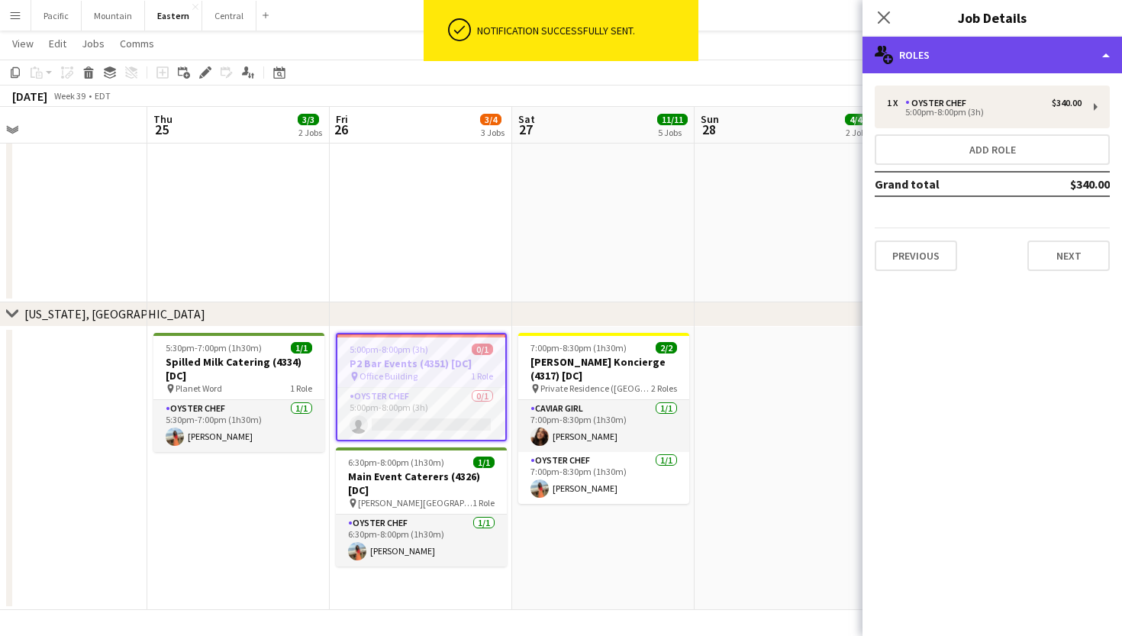
click at [963, 48] on div "multiple-users-add Roles" at bounding box center [993, 55] width 260 height 37
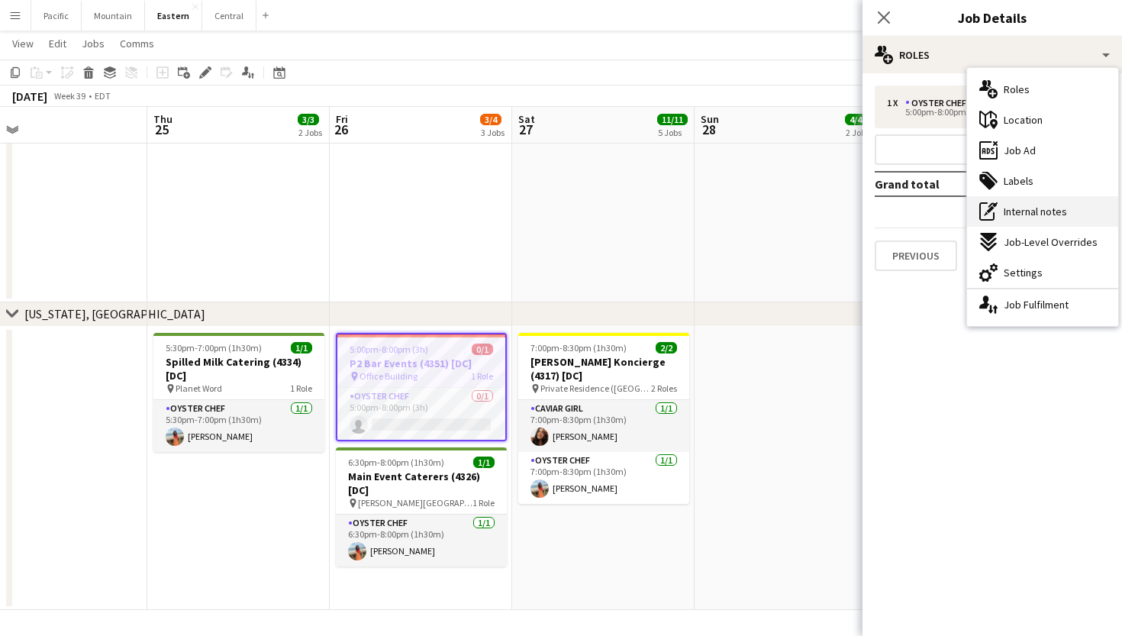
click at [1041, 215] on span "Internal notes" at bounding box center [1035, 212] width 63 height 14
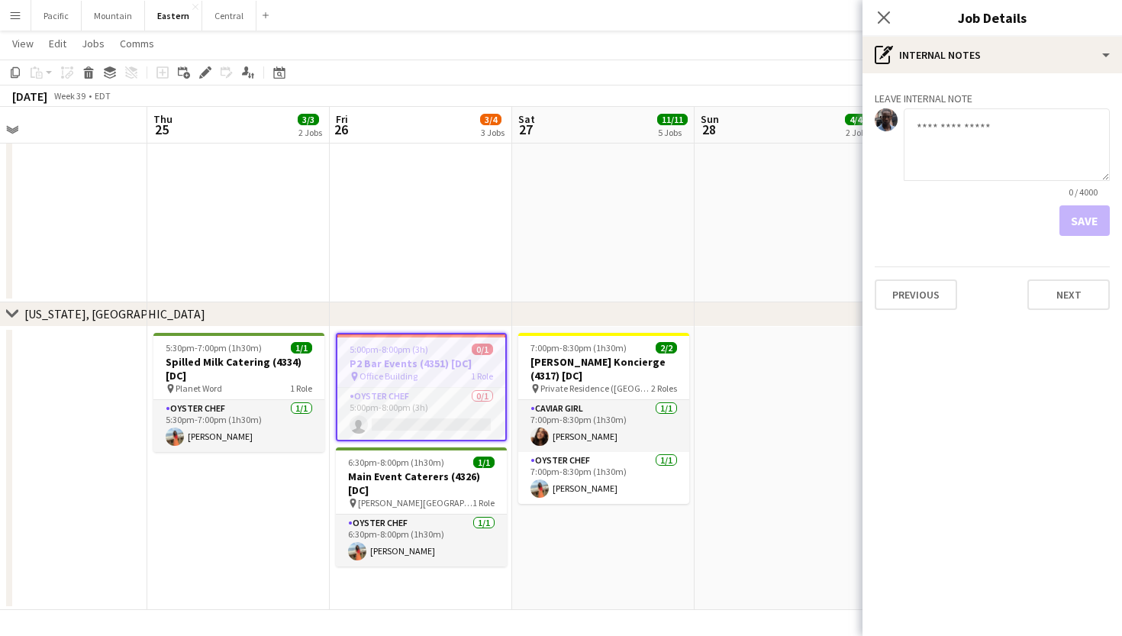
click at [973, 147] on textarea at bounding box center [1007, 144] width 206 height 73
type textarea "**********"
click at [1086, 218] on button "Save" at bounding box center [1085, 220] width 50 height 31
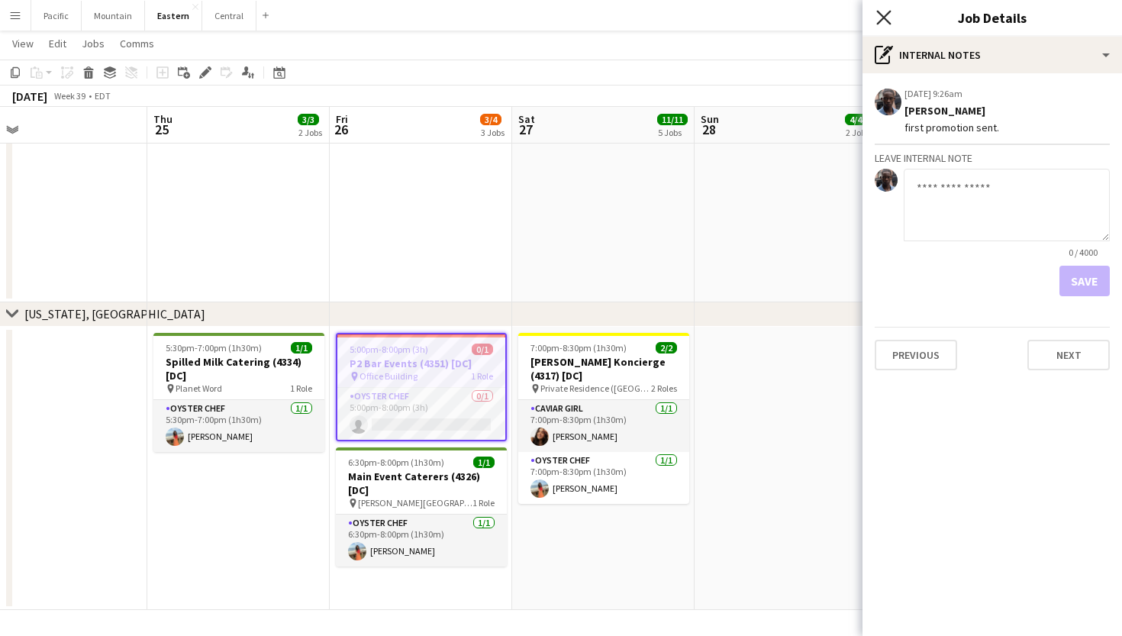
click at [885, 15] on icon "Close pop-in" at bounding box center [883, 17] width 15 height 15
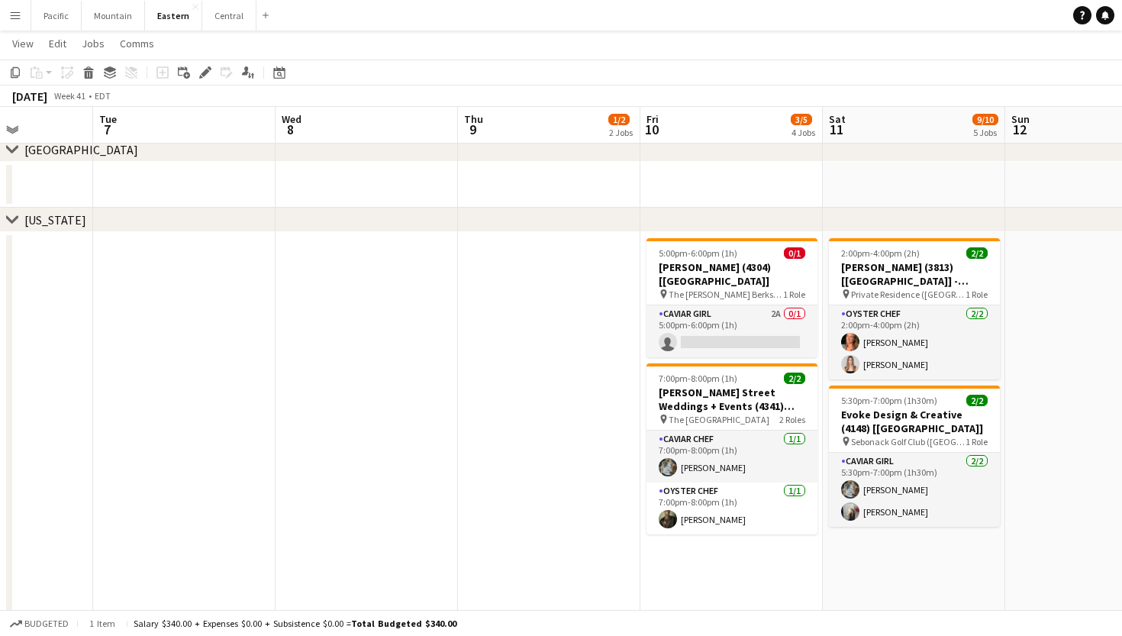
scroll to position [677, 0]
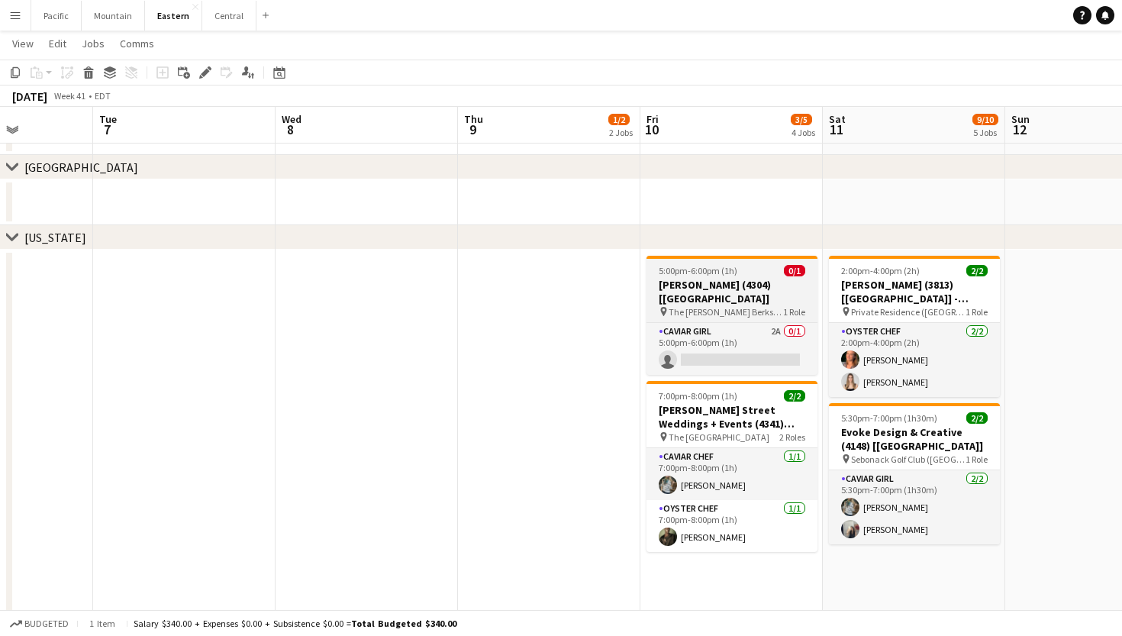
click at [746, 281] on h3 "Susan Noto (4304) [NYC]" at bounding box center [732, 291] width 171 height 27
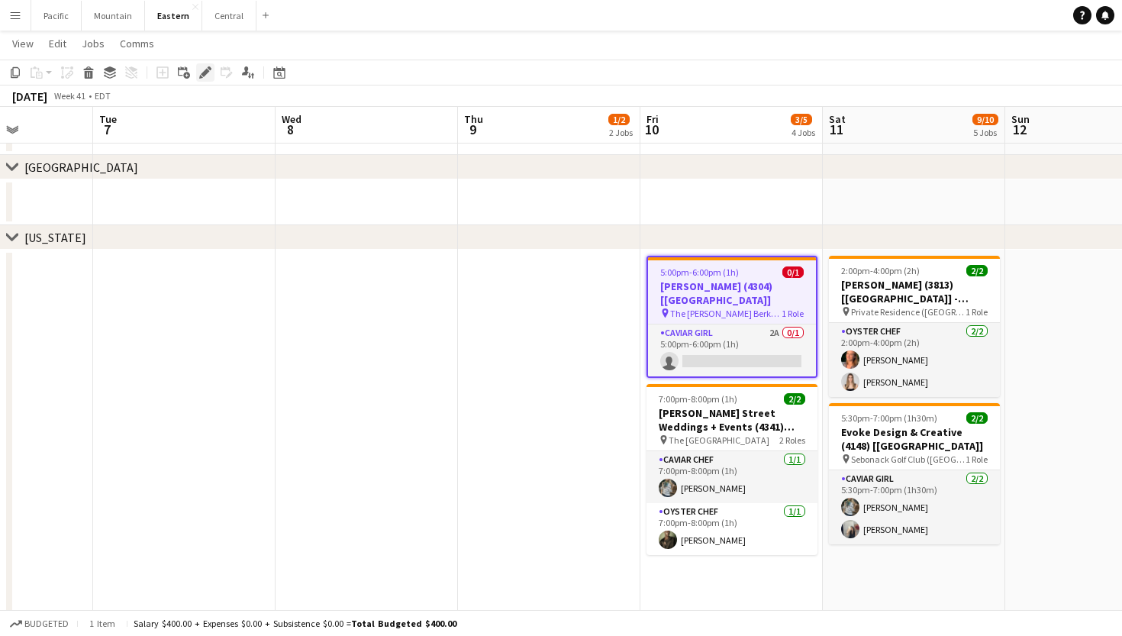
click at [209, 74] on icon "Edit" at bounding box center [205, 72] width 12 height 12
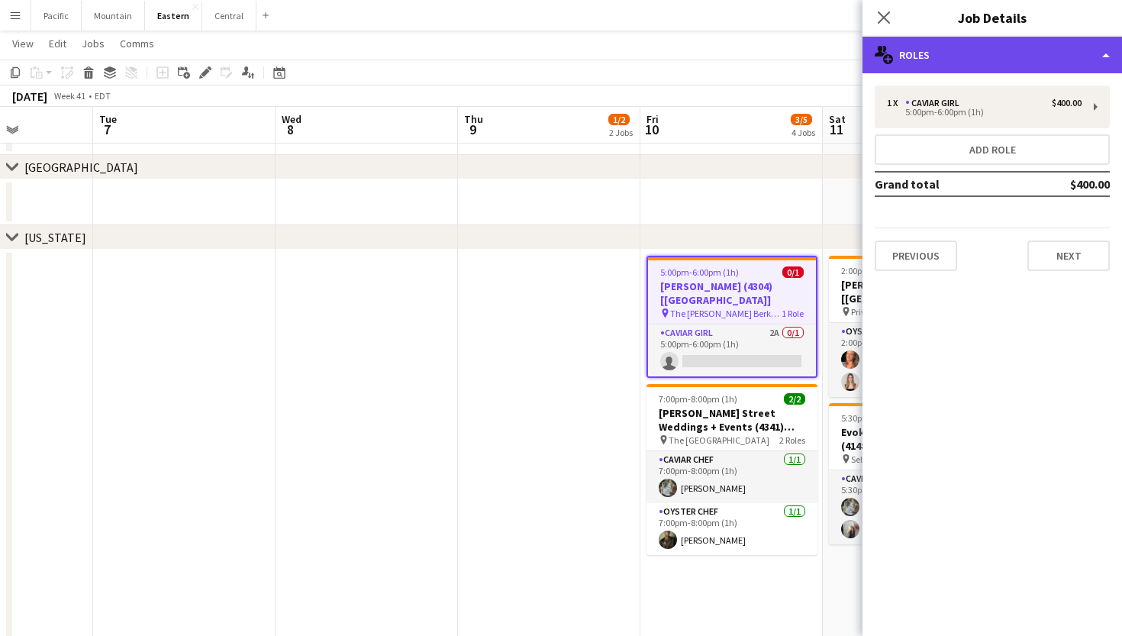
click at [1015, 60] on div "multiple-users-add Roles" at bounding box center [993, 55] width 260 height 37
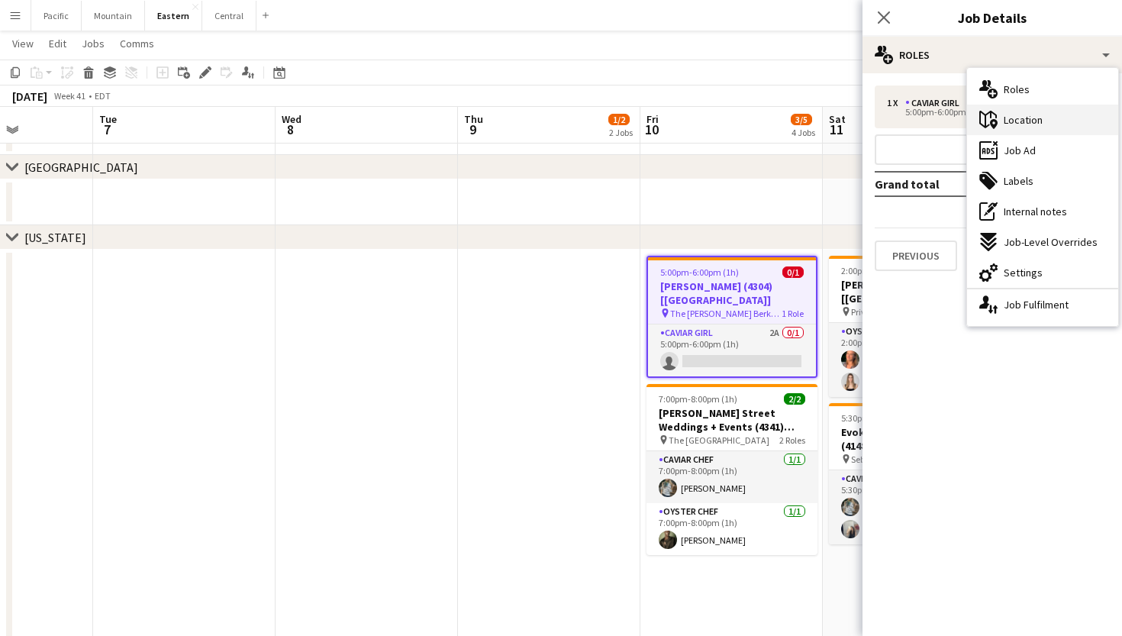
click at [1053, 124] on div "maps-pin-1 Location" at bounding box center [1042, 120] width 151 height 31
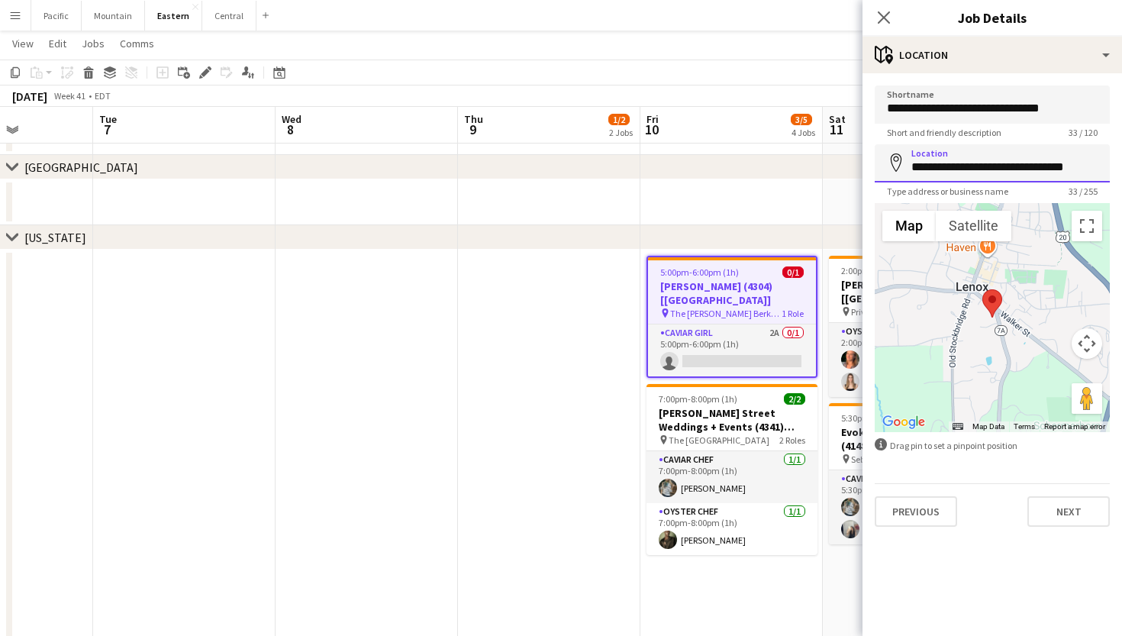
click at [989, 170] on input "**********" at bounding box center [992, 163] width 235 height 38
click at [889, 21] on icon "Close pop-in" at bounding box center [883, 17] width 15 height 15
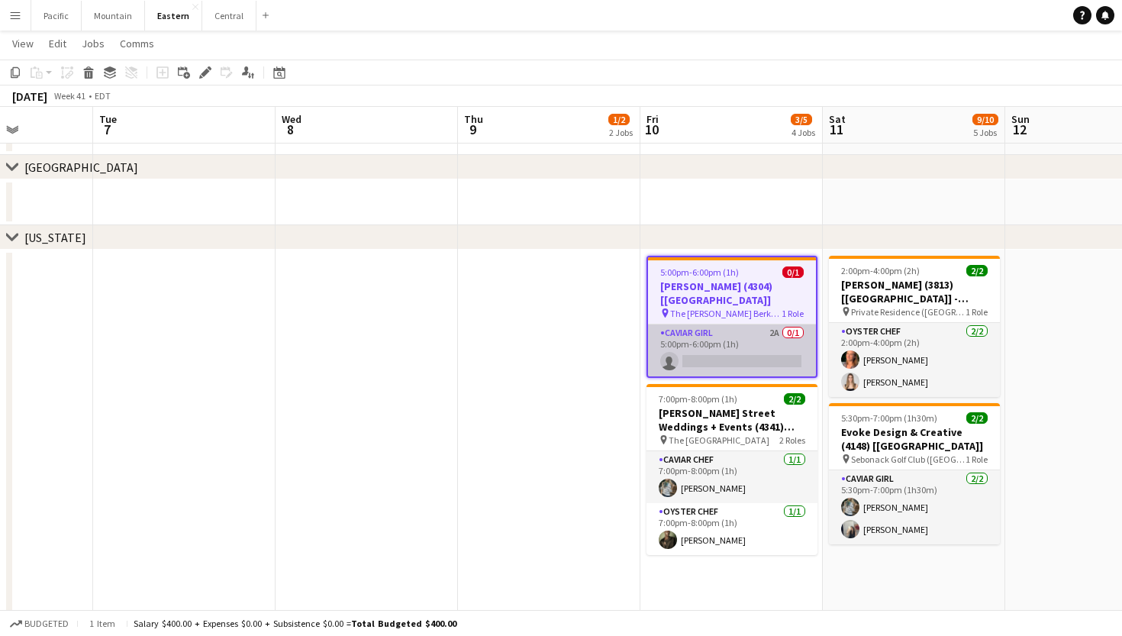
click at [753, 344] on app-card-role "Caviar Girl 2A 0/1 5:00pm-6:00pm (1h) single-neutral-actions" at bounding box center [732, 350] width 168 height 52
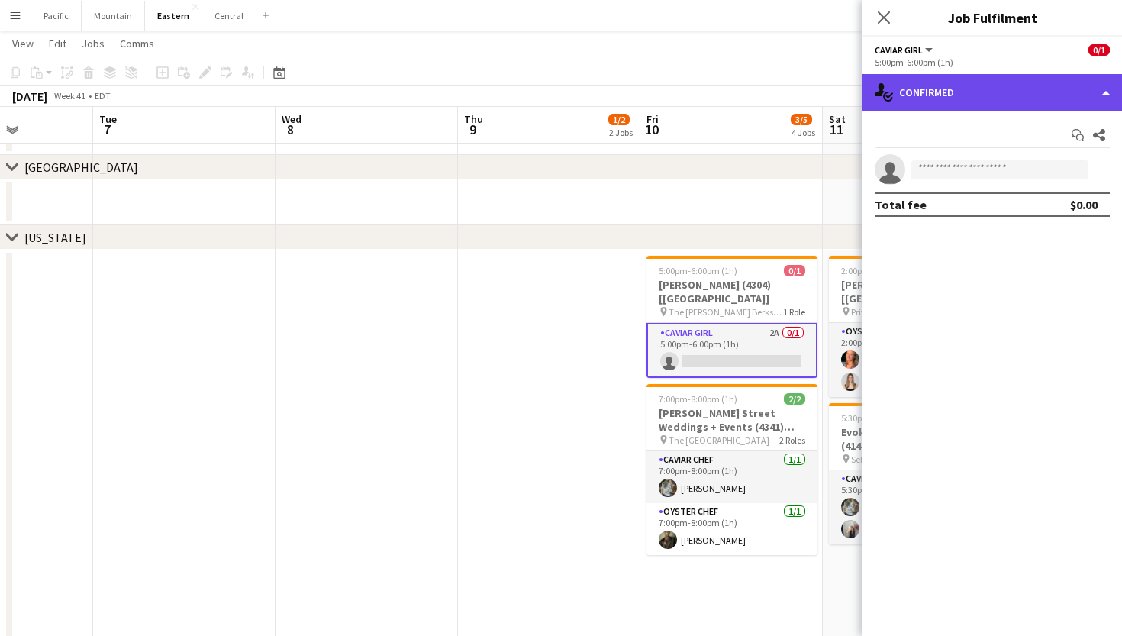
click at [1034, 96] on div "single-neutral-actions-check-2 Confirmed" at bounding box center [993, 92] width 260 height 37
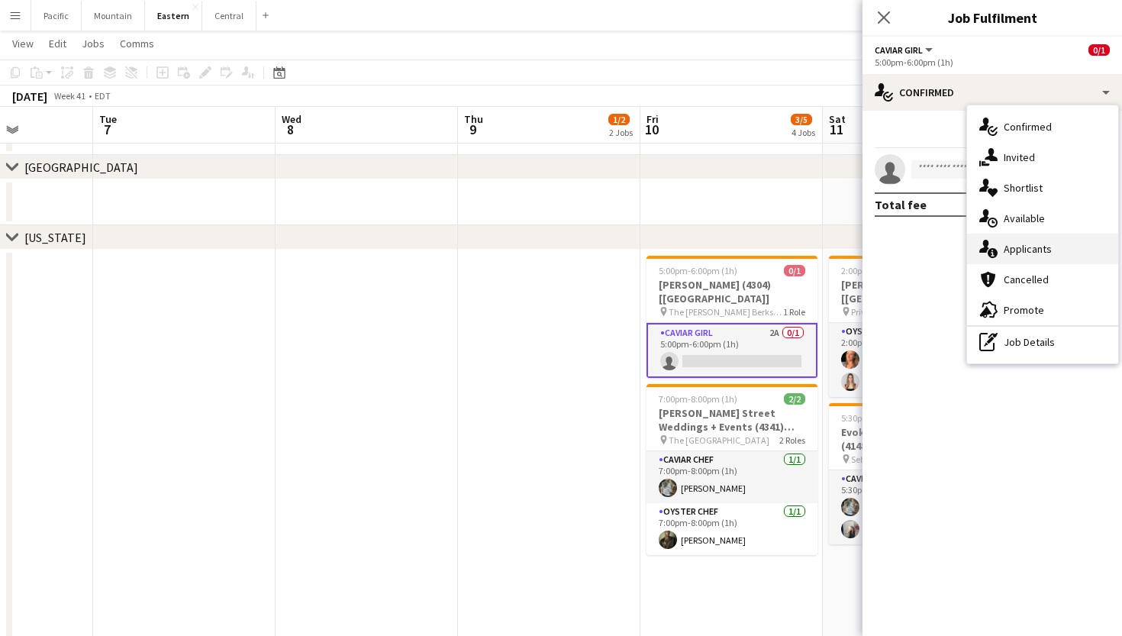
click at [1029, 255] on span "Applicants" at bounding box center [1028, 249] width 48 height 14
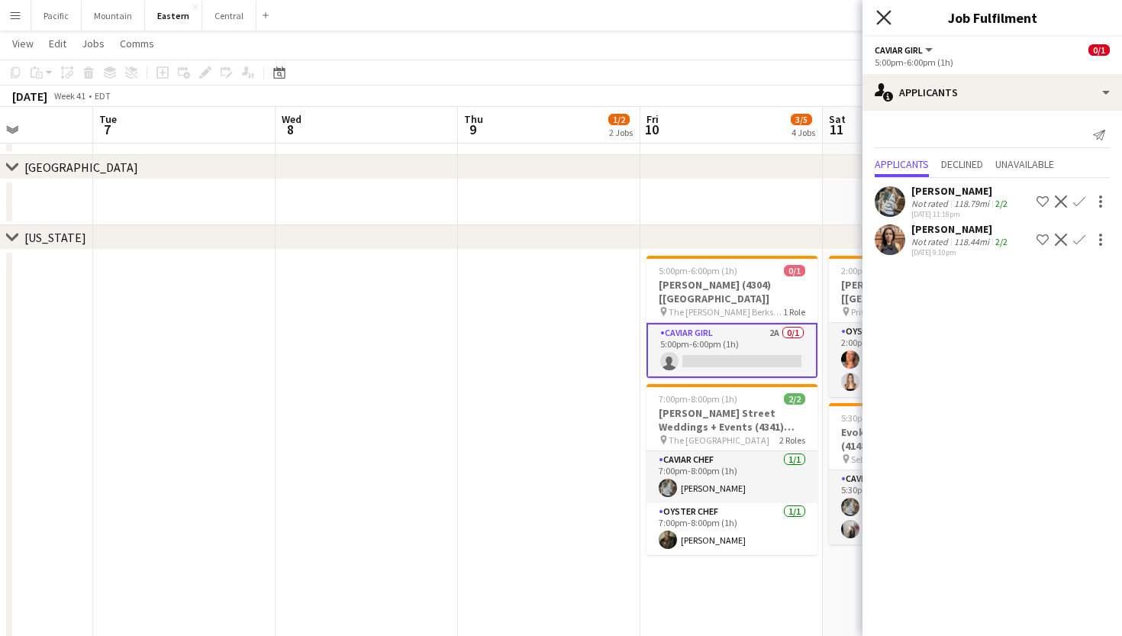
click at [882, 19] on icon "Close pop-in" at bounding box center [883, 17] width 15 height 15
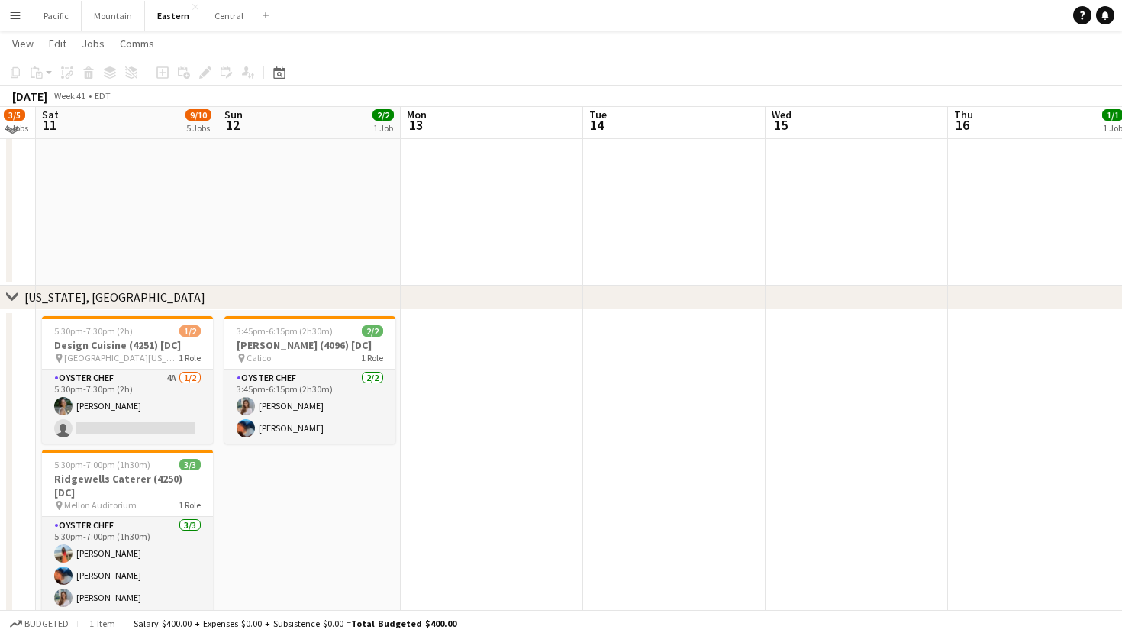
scroll to position [1854, 0]
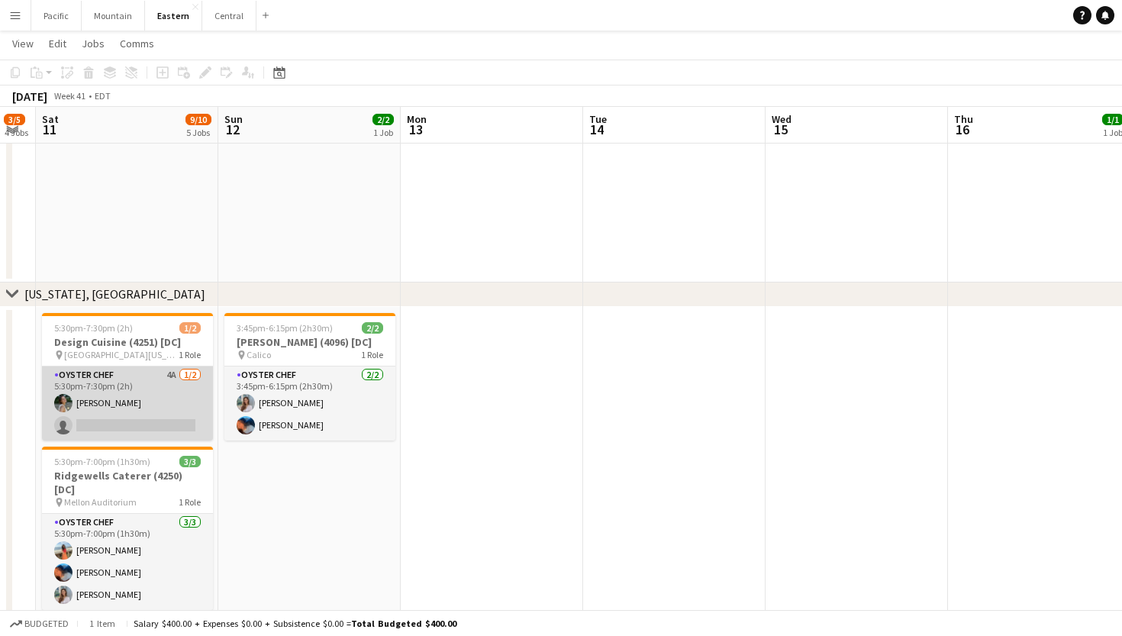
click at [314, 538] on app-date-cell "3:45pm-6:15pm (2h30m) 2/2 Sam George (4096) [DC] pin Calico 1 Role Oyster Chef …" at bounding box center [309, 482] width 182 height 350
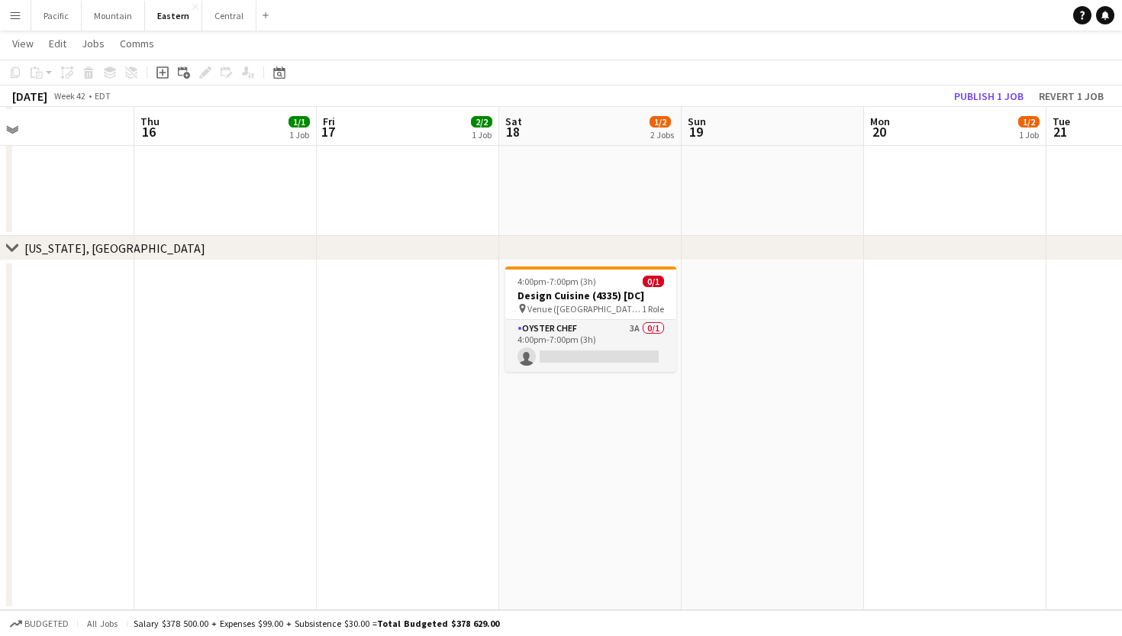
scroll to position [2042, 0]
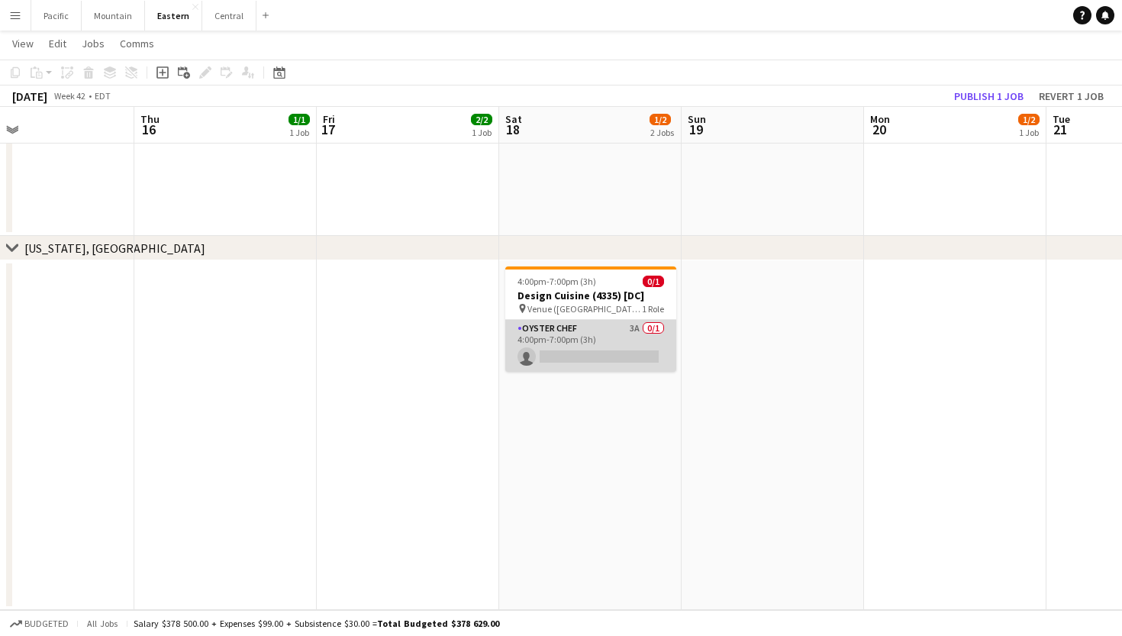
click at [616, 324] on app-card-role "Oyster Chef 3A 0/1 4:00pm-7:00pm (3h) single-neutral-actions" at bounding box center [590, 346] width 171 height 52
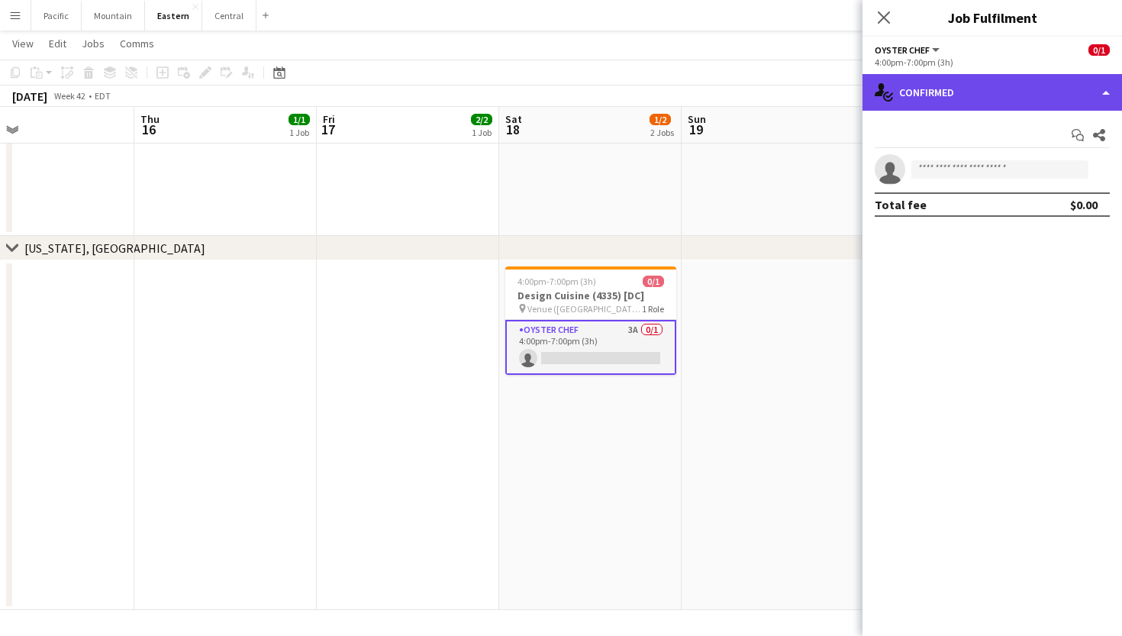
click at [1008, 74] on div "single-neutral-actions-check-2 Confirmed" at bounding box center [993, 92] width 260 height 37
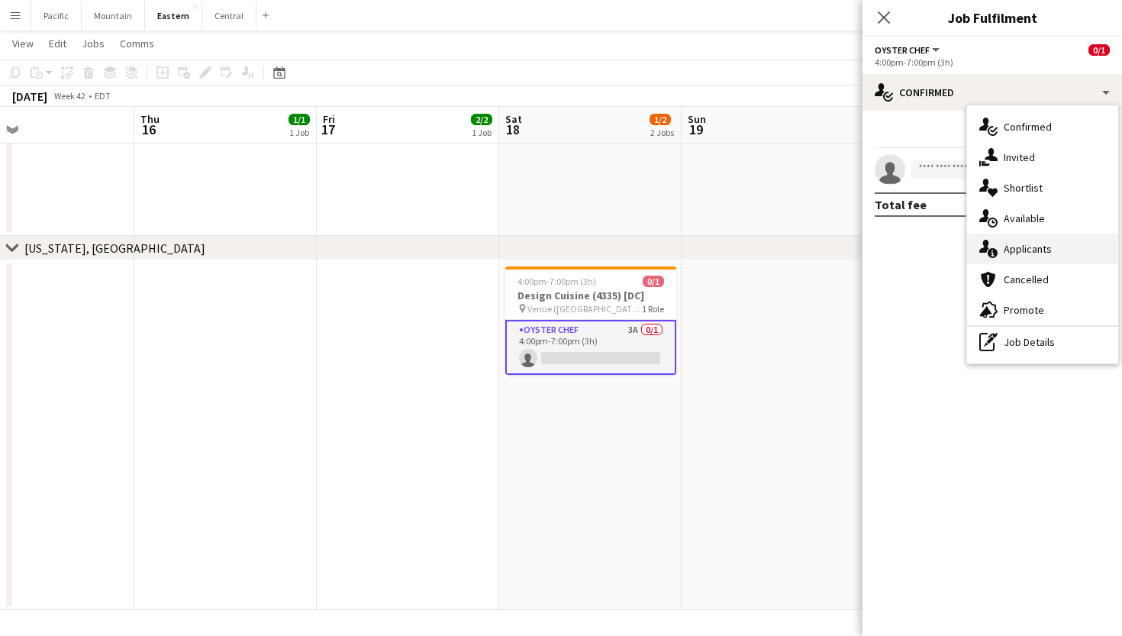
click at [1040, 258] on div "single-neutral-actions-information Applicants" at bounding box center [1042, 249] width 151 height 31
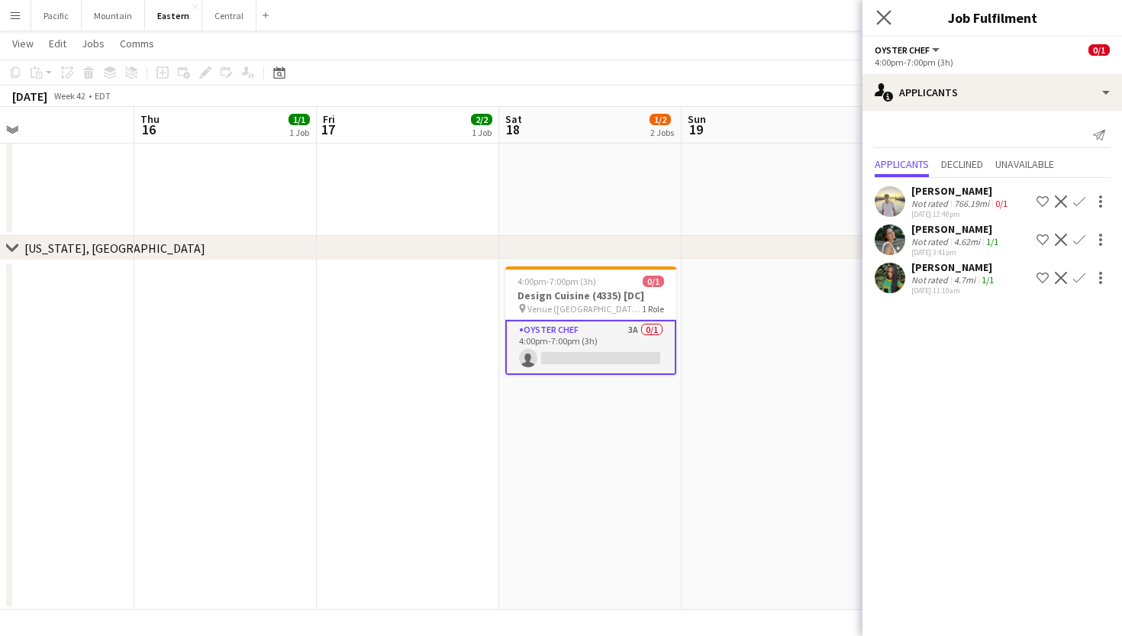
click at [886, 9] on app-icon "Close pop-in" at bounding box center [884, 18] width 22 height 22
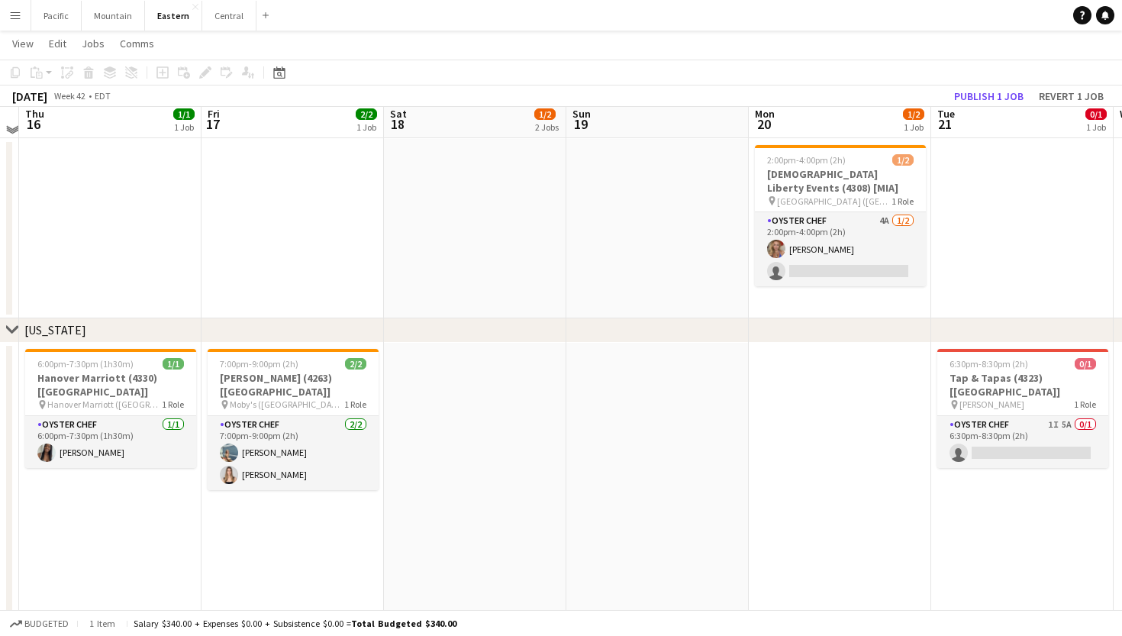
scroll to position [720, 0]
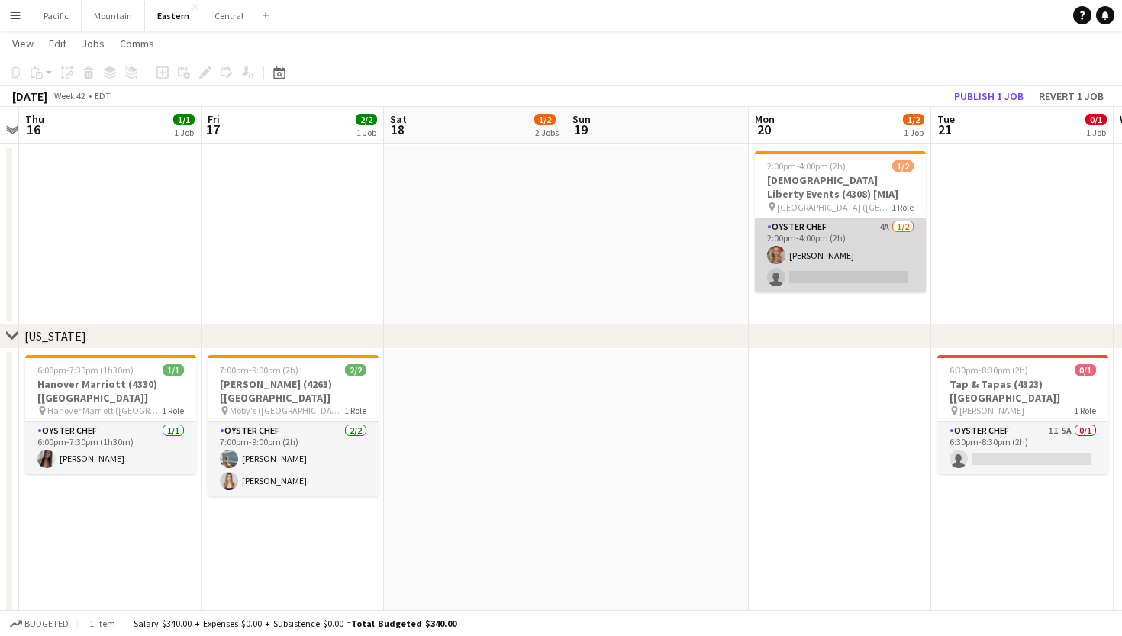
click at [849, 260] on app-card-role "Oyster Chef 4A 1/2 2:00pm-4:00pm (2h) Alivia Murdoch single-neutral-actions" at bounding box center [840, 255] width 171 height 74
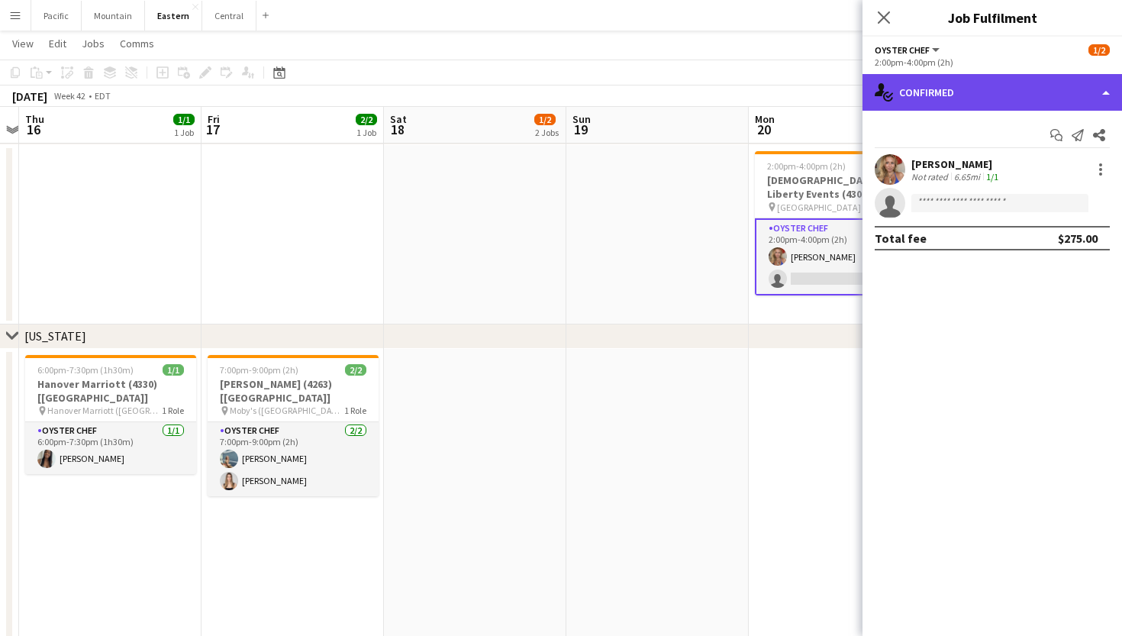
click at [1050, 93] on div "single-neutral-actions-check-2 Confirmed" at bounding box center [993, 92] width 260 height 37
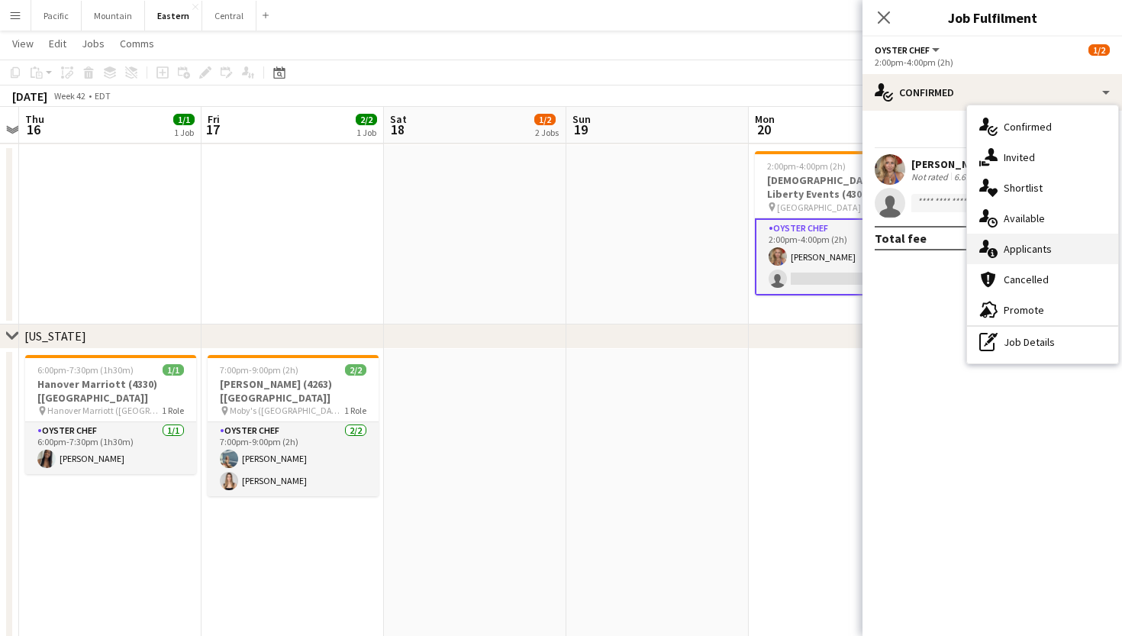
click at [1032, 260] on div "single-neutral-actions-information Applicants" at bounding box center [1042, 249] width 151 height 31
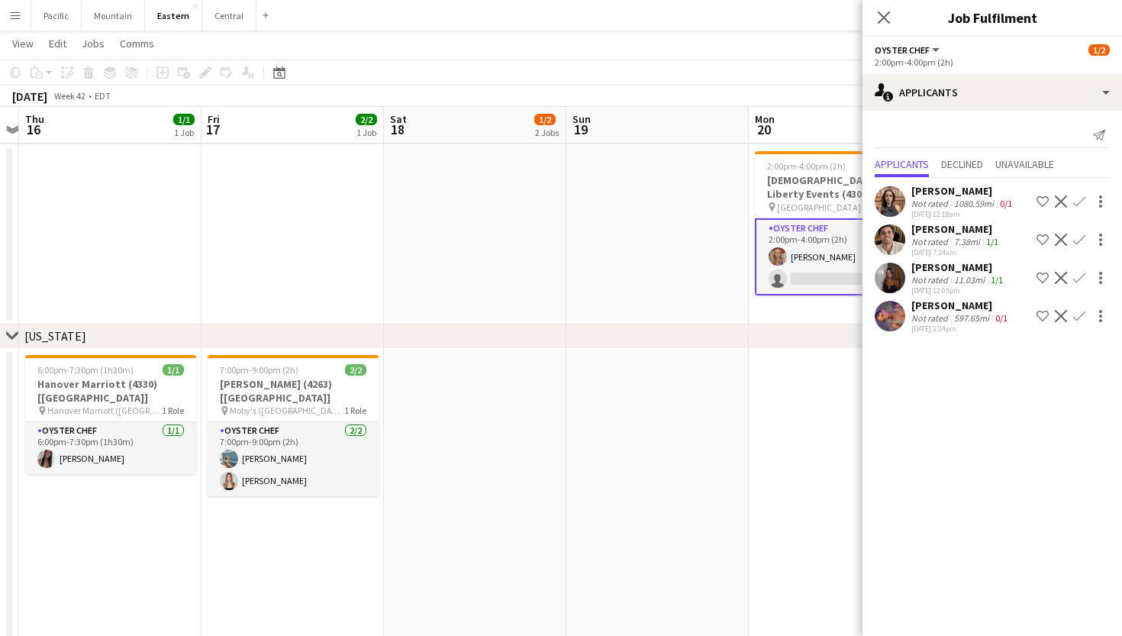
click at [894, 275] on app-user-avatar at bounding box center [890, 278] width 31 height 31
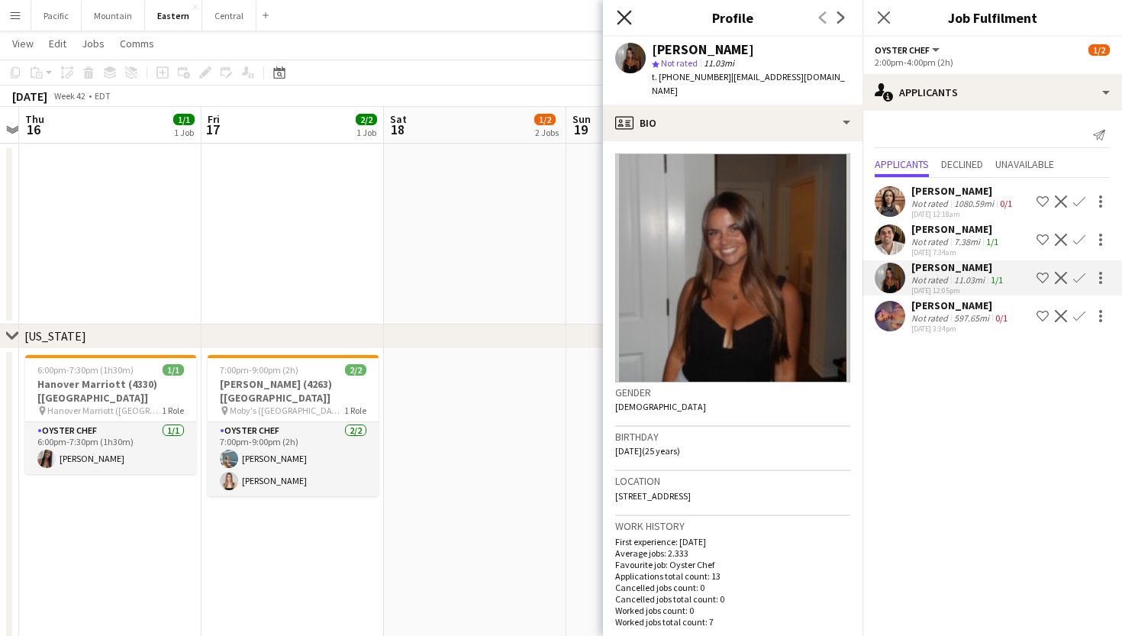
click at [627, 17] on icon "Close pop-in" at bounding box center [624, 17] width 15 height 15
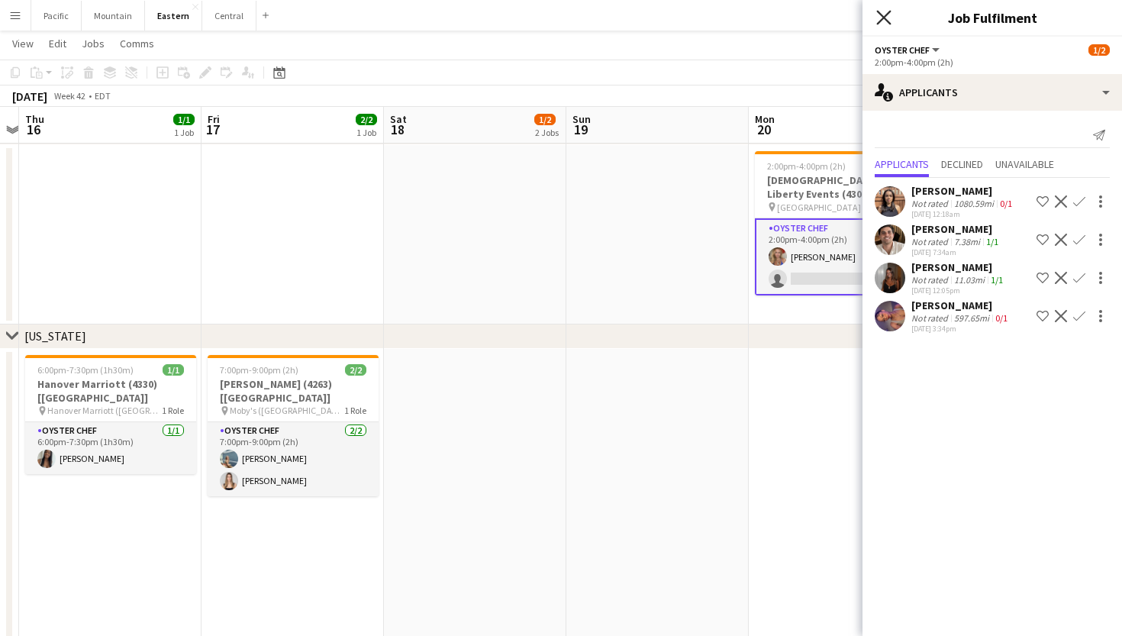
click at [889, 18] on icon "Close pop-in" at bounding box center [883, 17] width 15 height 15
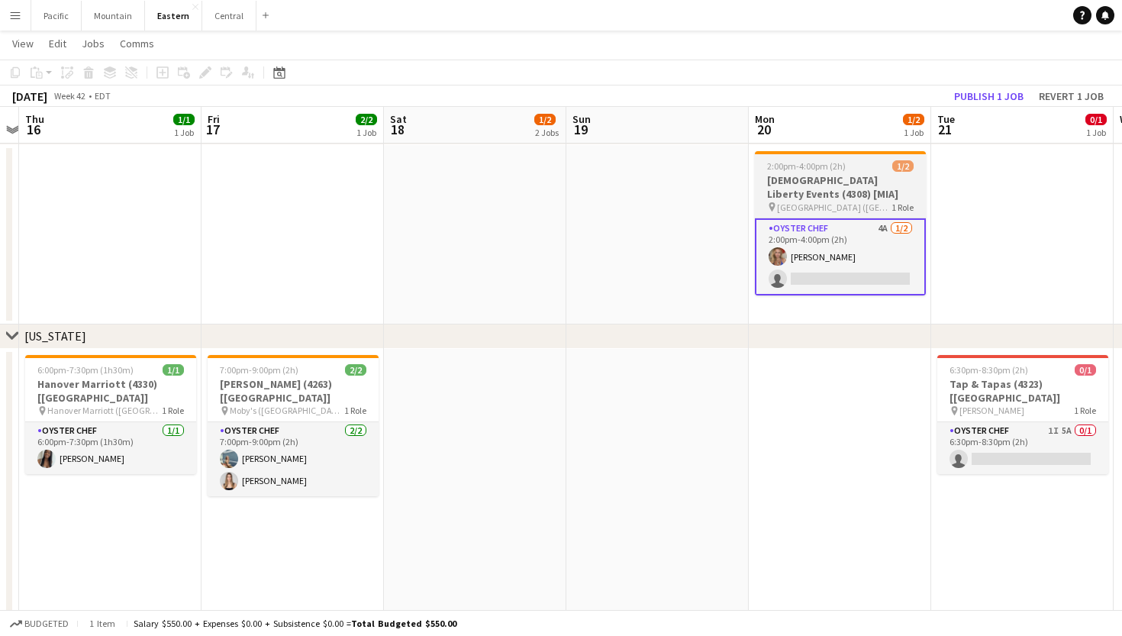
click at [803, 179] on h3 "Lady Liberty Events (4308) [MIA]" at bounding box center [840, 186] width 171 height 27
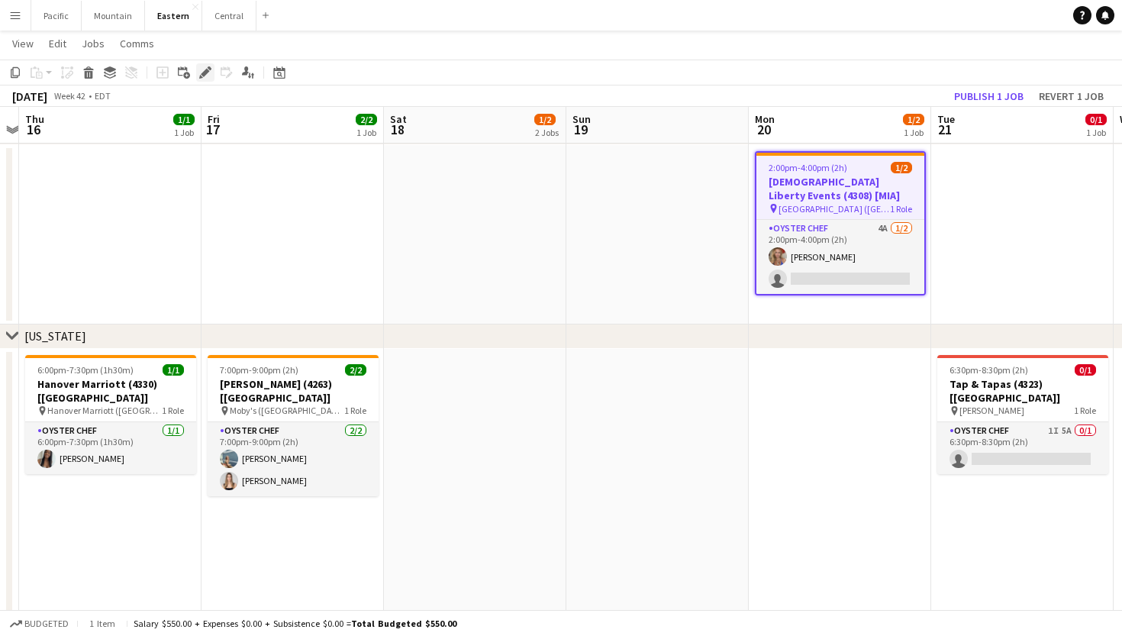
click at [203, 73] on icon at bounding box center [205, 73] width 8 height 8
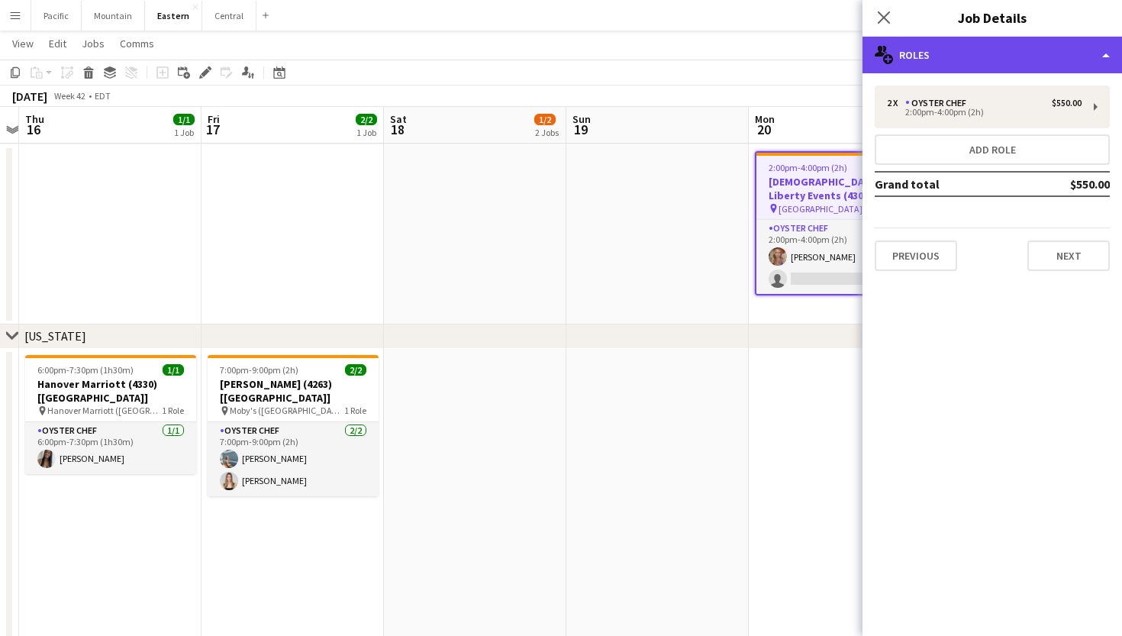
click at [990, 65] on div "multiple-users-add Roles" at bounding box center [993, 55] width 260 height 37
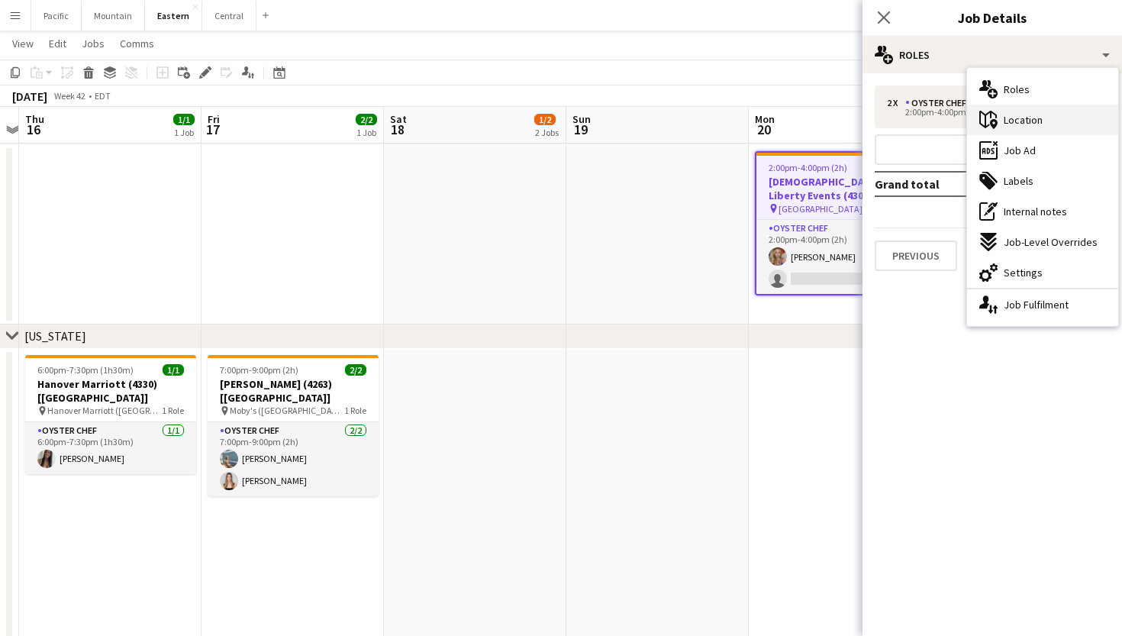
click at [1058, 124] on div "maps-pin-1 Location" at bounding box center [1042, 120] width 151 height 31
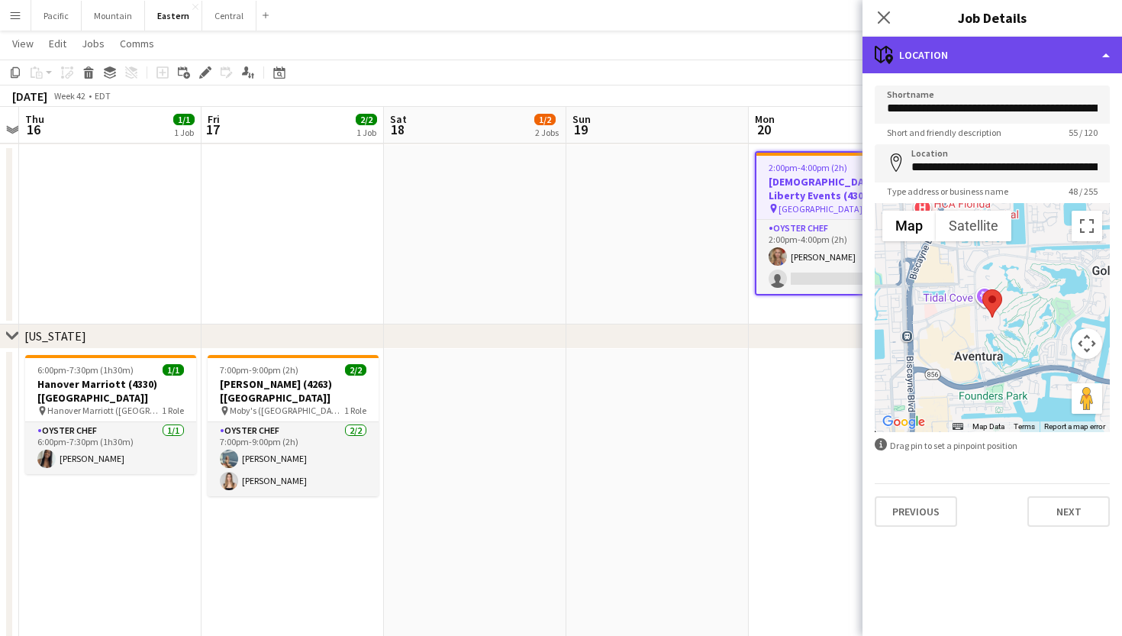
click at [955, 66] on div "maps-pin-1 Location" at bounding box center [993, 55] width 260 height 37
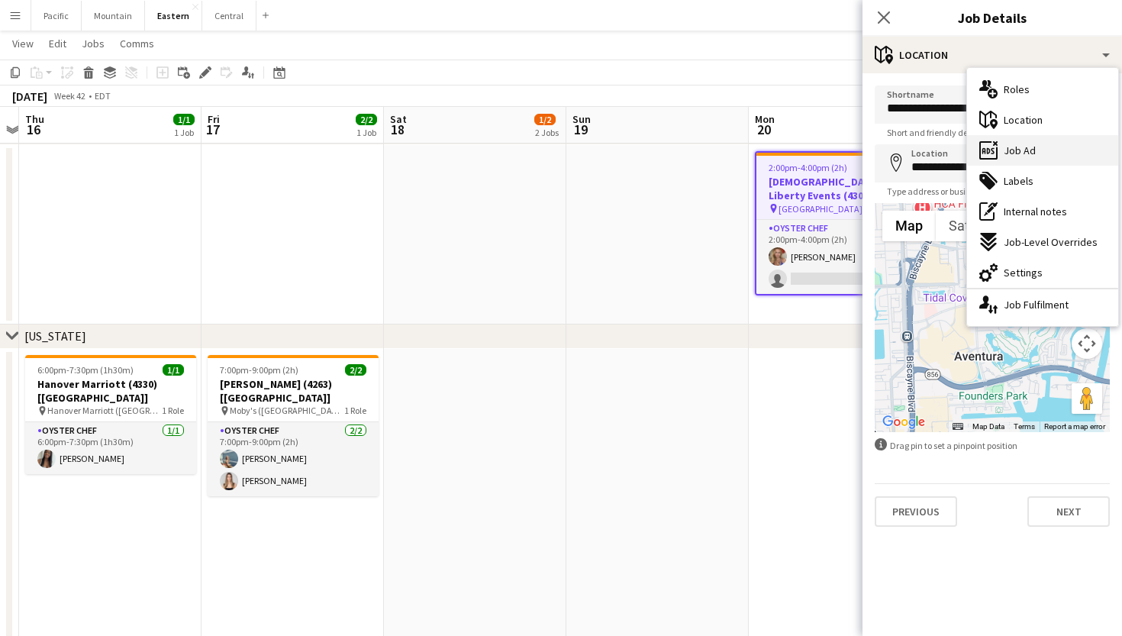
click at [1032, 155] on span "Job Ad" at bounding box center [1020, 151] width 32 height 14
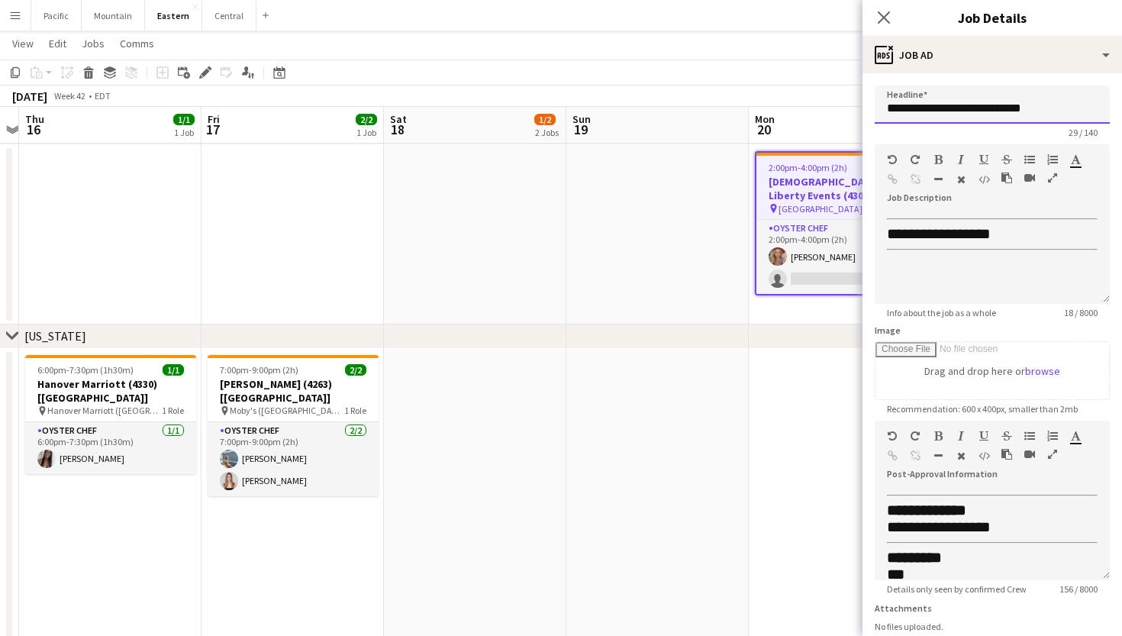
click at [999, 109] on input "**********" at bounding box center [992, 105] width 235 height 38
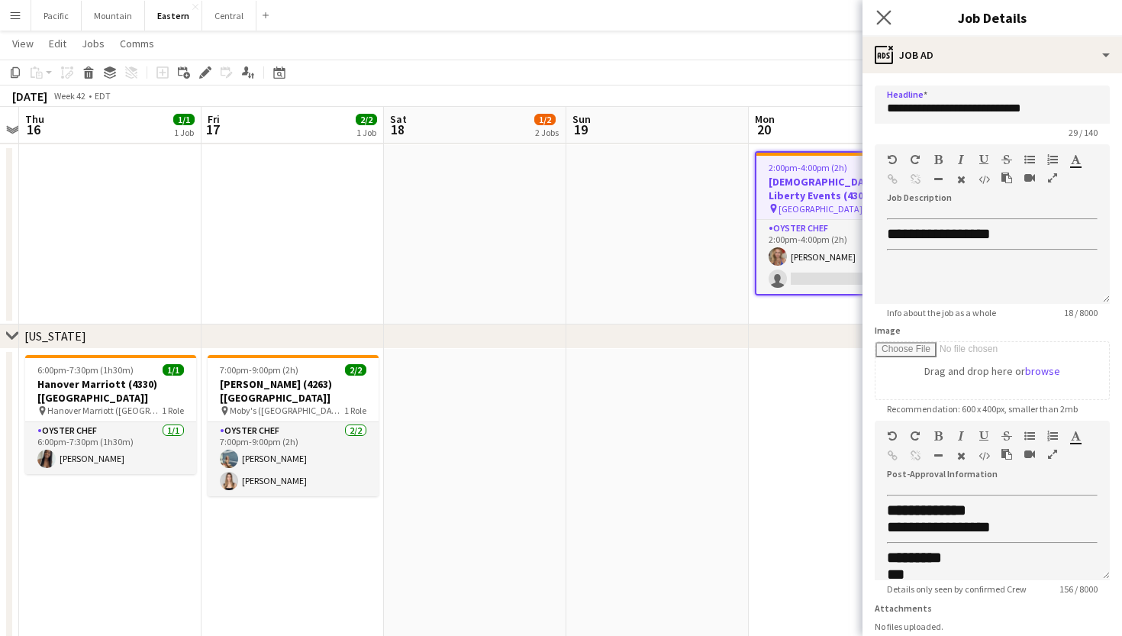
click at [876, 21] on app-icon "Close pop-in" at bounding box center [884, 18] width 22 height 22
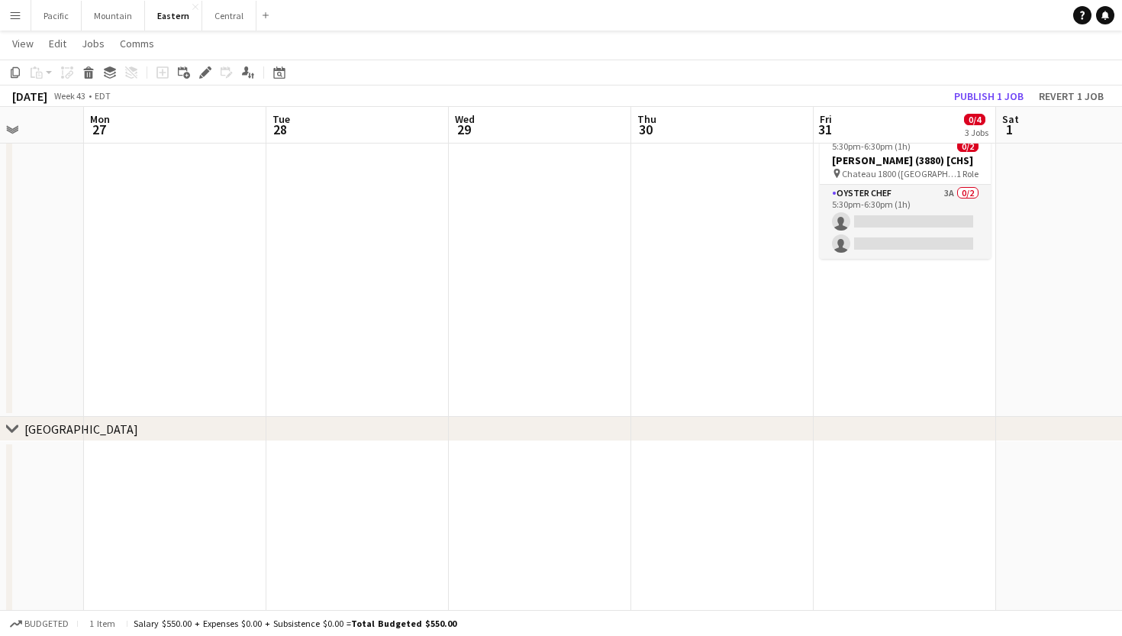
scroll to position [0, 674]
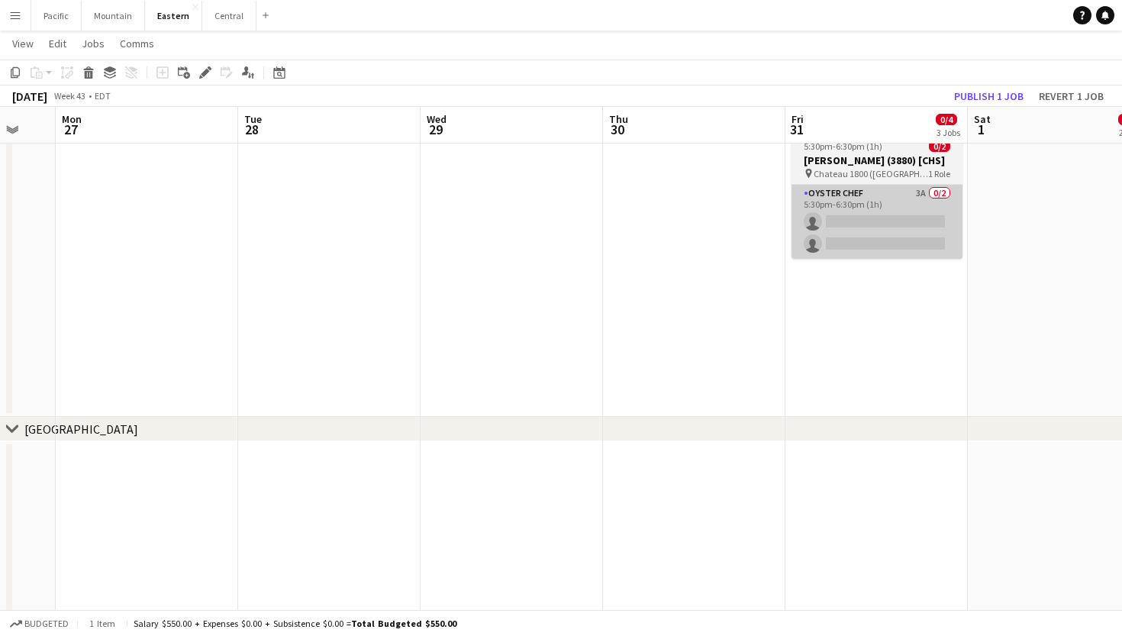
click at [837, 236] on app-card-role "Oyster Chef 3A 0/2 5:30pm-6:30pm (1h) single-neutral-actions single-neutral-act…" at bounding box center [877, 222] width 171 height 74
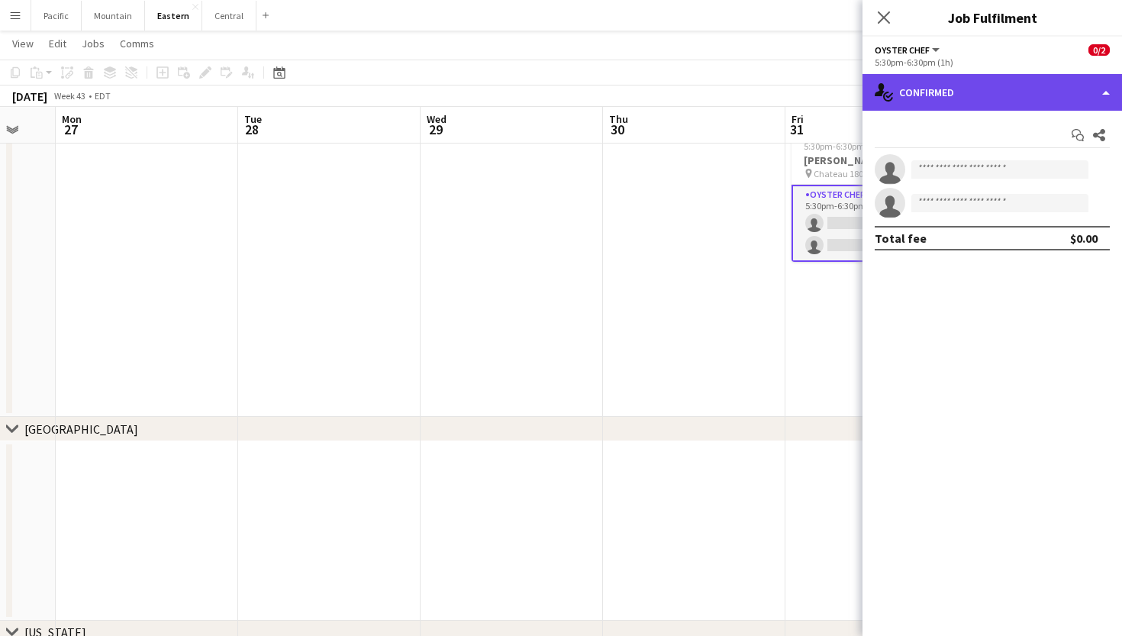
click at [1044, 93] on div "single-neutral-actions-check-2 Confirmed" at bounding box center [993, 92] width 260 height 37
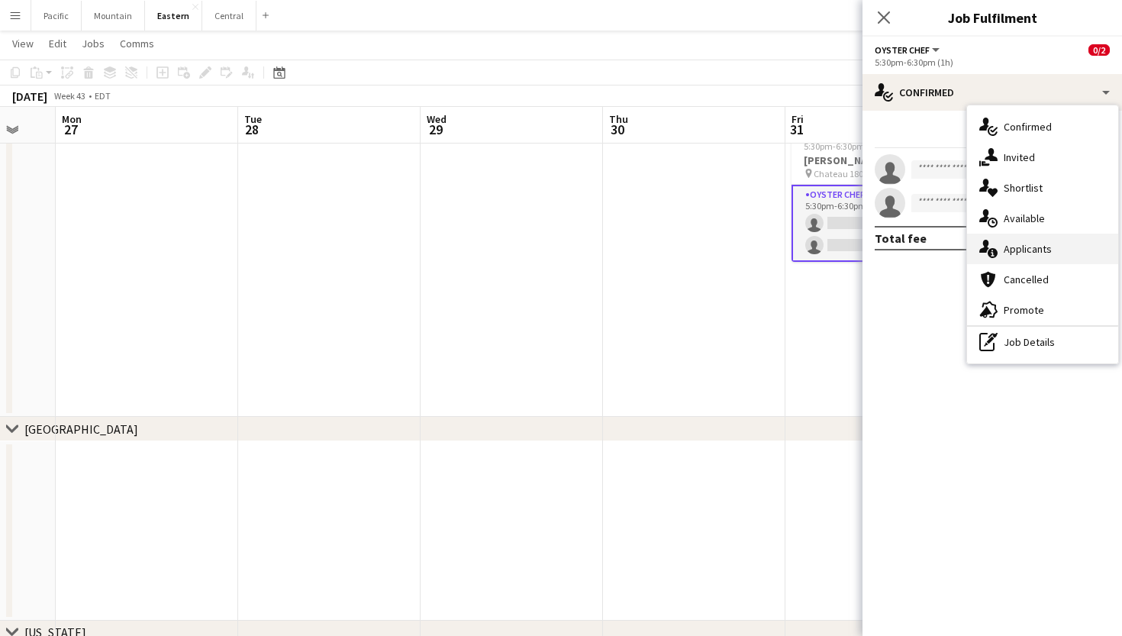
click at [1031, 257] on div "single-neutral-actions-information Applicants" at bounding box center [1042, 249] width 151 height 31
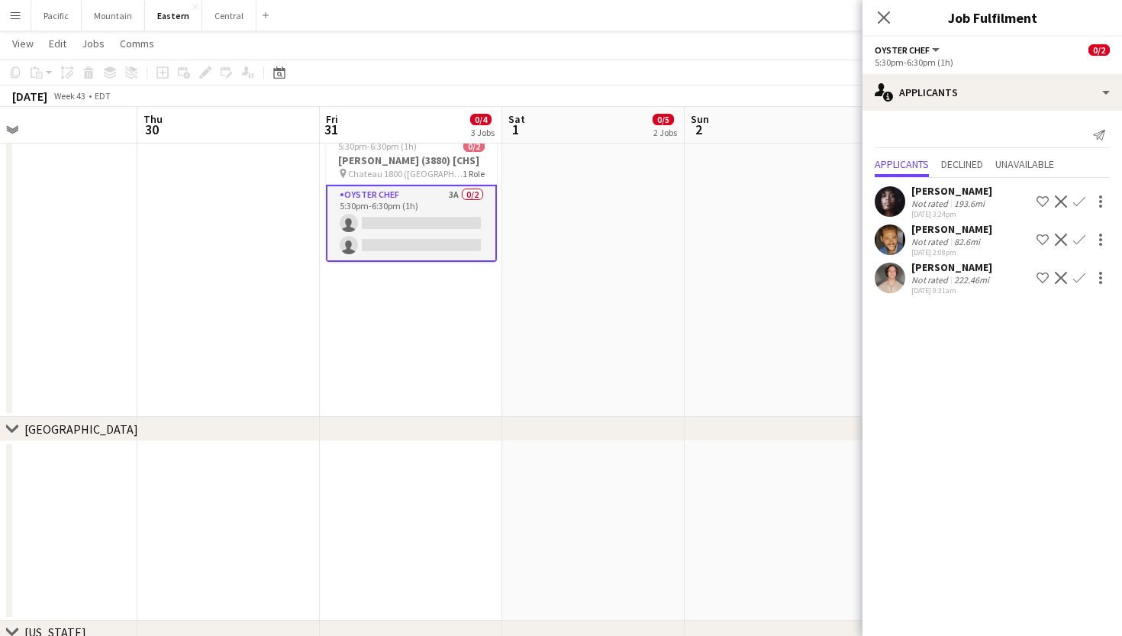
scroll to position [0, 411]
click at [876, 5] on div "Close pop-in" at bounding box center [884, 17] width 43 height 35
click at [882, 25] on app-icon "Close pop-in" at bounding box center [884, 18] width 22 height 22
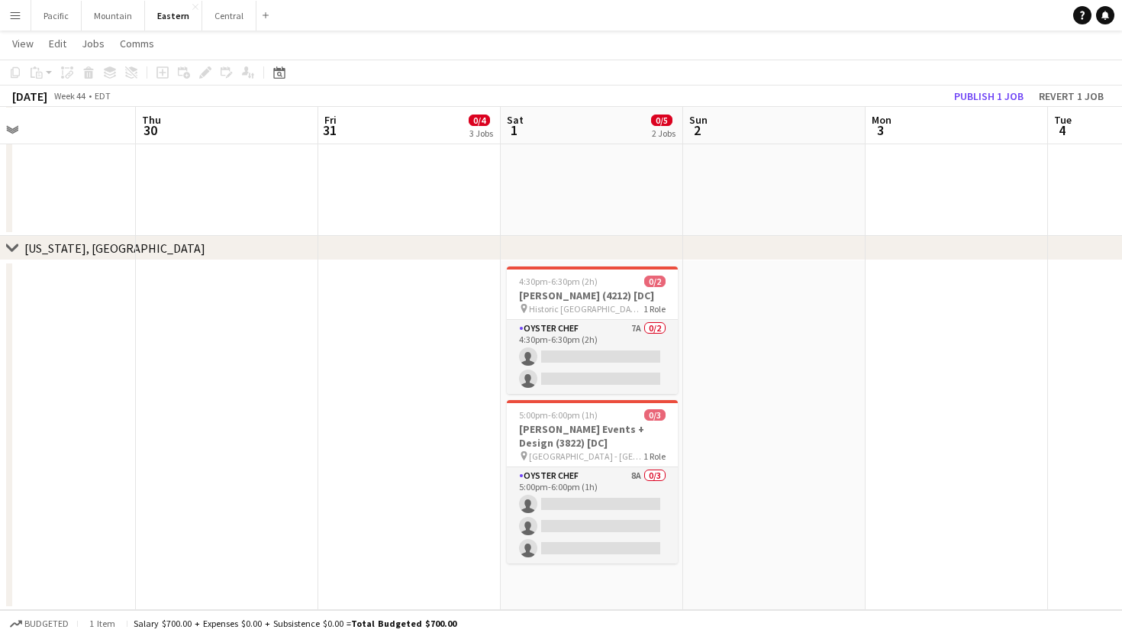
scroll to position [2042, 0]
click at [63, 19] on button "Pacific Close" at bounding box center [56, 16] width 50 height 30
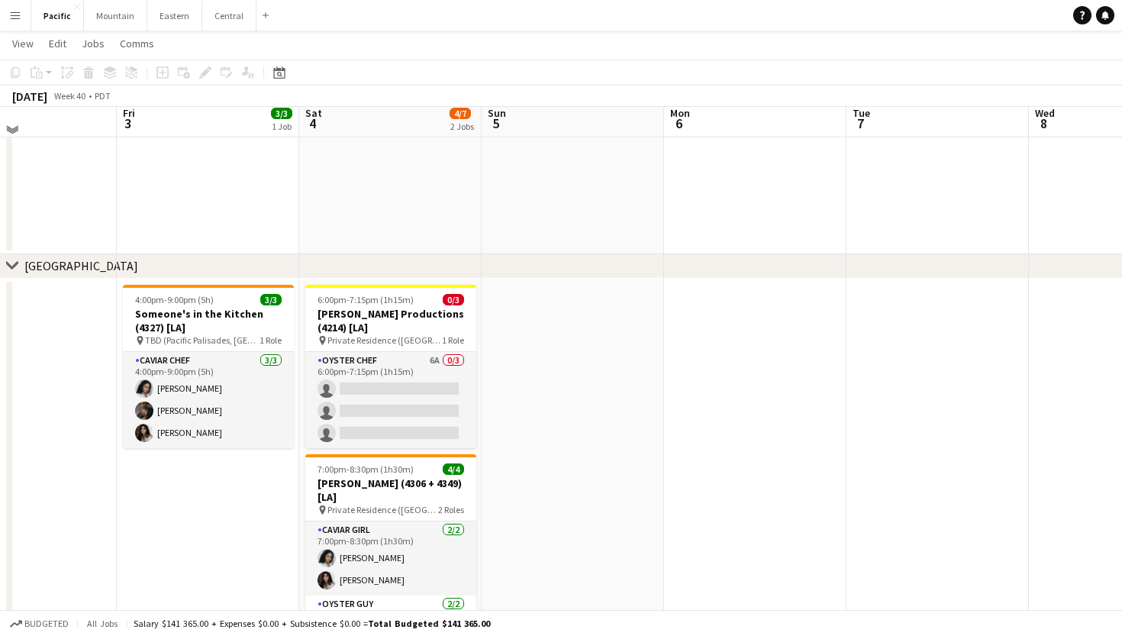
scroll to position [247, 0]
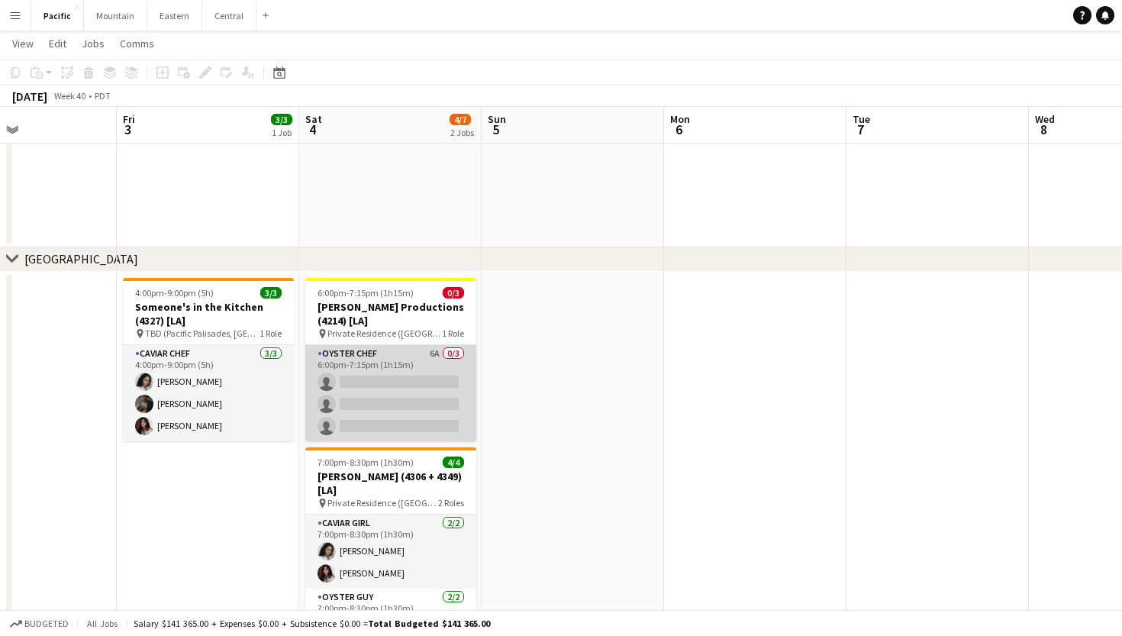
click at [384, 378] on app-card-role "Oyster Chef 6A 0/3 6:00pm-7:15pm (1h15m) single-neutral-actions single-neutral-…" at bounding box center [390, 393] width 171 height 96
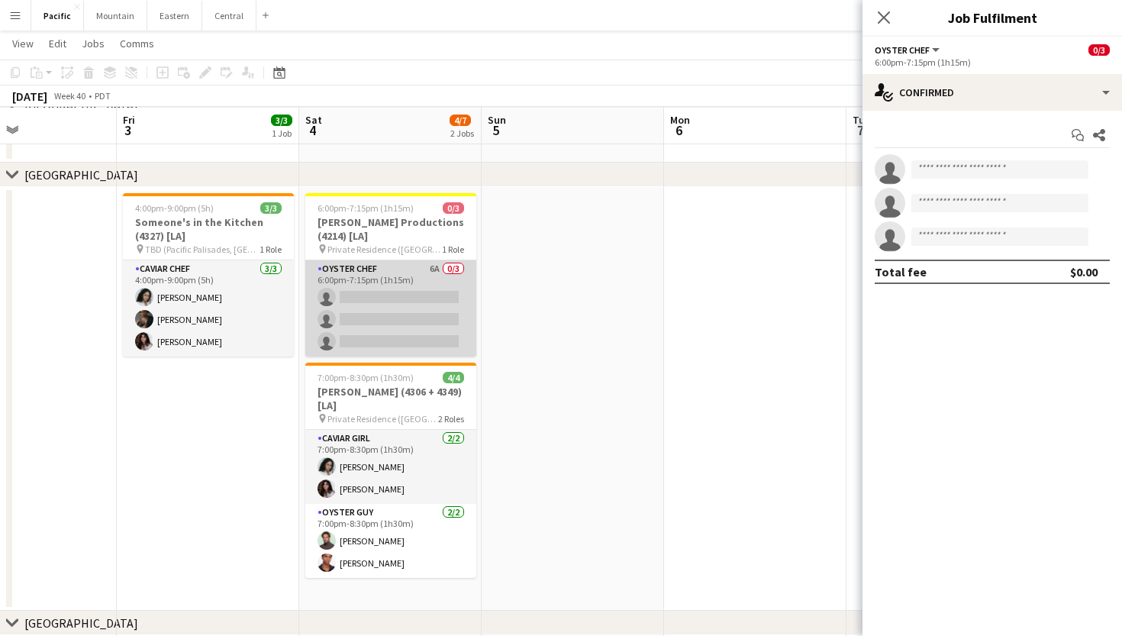
scroll to position [125, 0]
click at [414, 301] on app-card-role "Oyster Chef 6A 0/3 6:00pm-7:15pm (1h15m) single-neutral-actions single-neutral-…" at bounding box center [390, 308] width 171 height 96
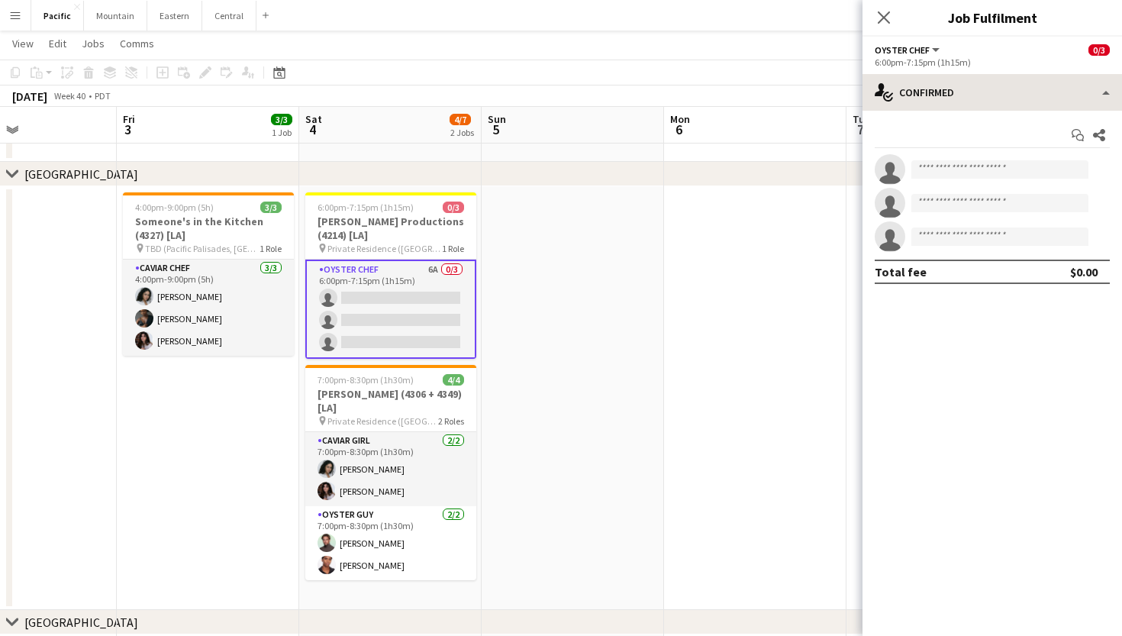
click at [1024, 74] on div "Oyster Chef All roles Oyster Chef 0/3 6:00pm-7:15pm (1h15m) single-neutral-acti…" at bounding box center [993, 336] width 260 height 599
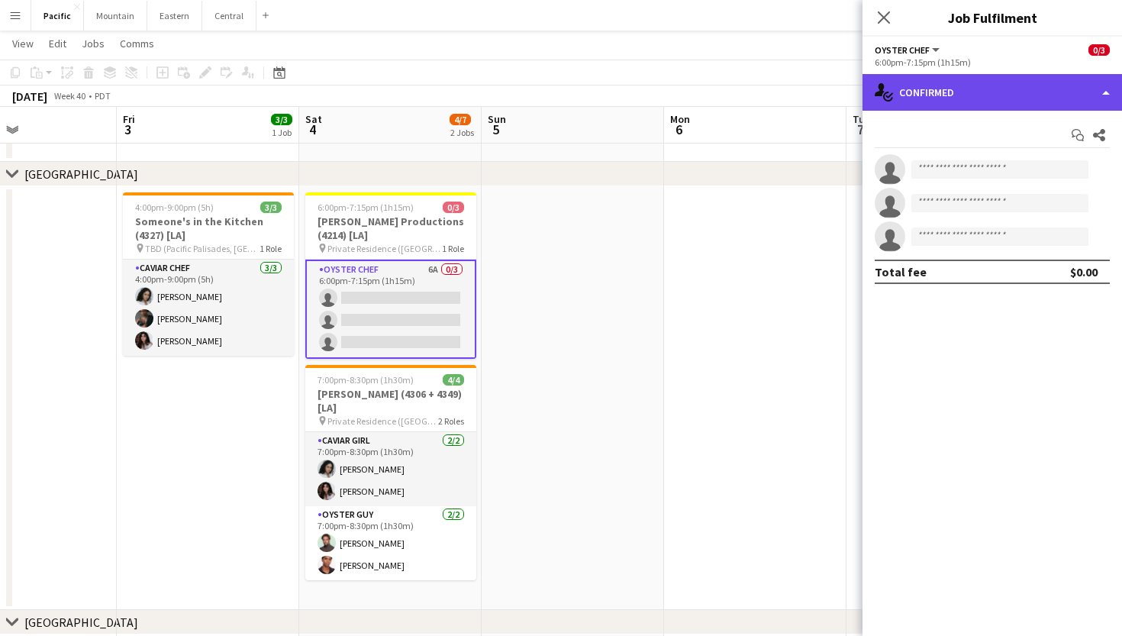
click at [1029, 88] on div "single-neutral-actions-check-2 Confirmed" at bounding box center [993, 92] width 260 height 37
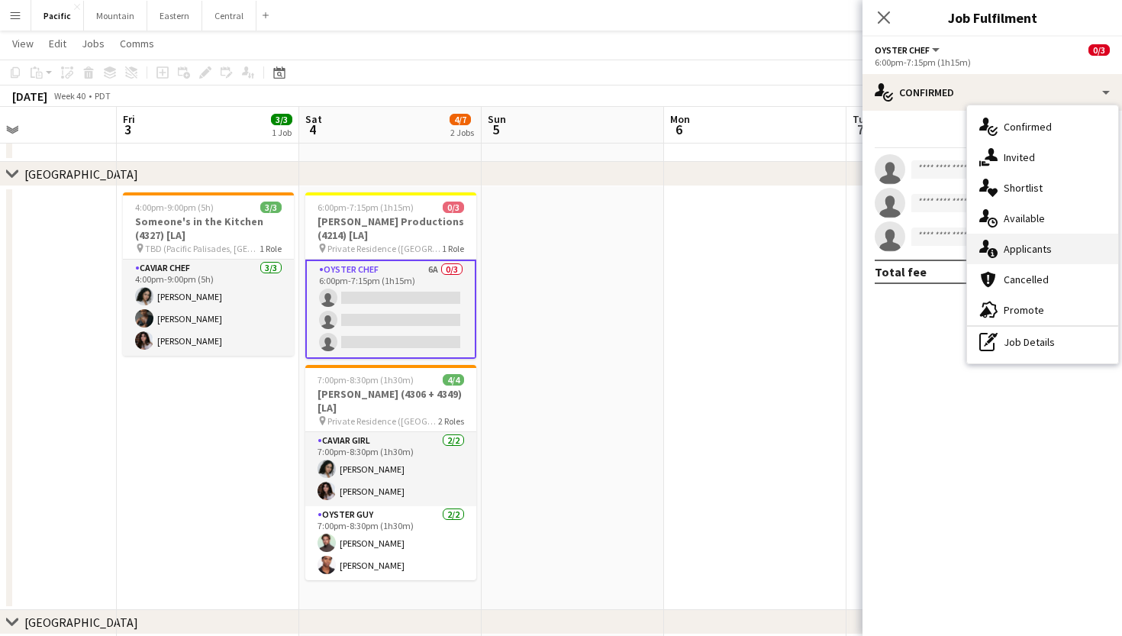
click at [1028, 257] on div "single-neutral-actions-information Applicants" at bounding box center [1042, 249] width 151 height 31
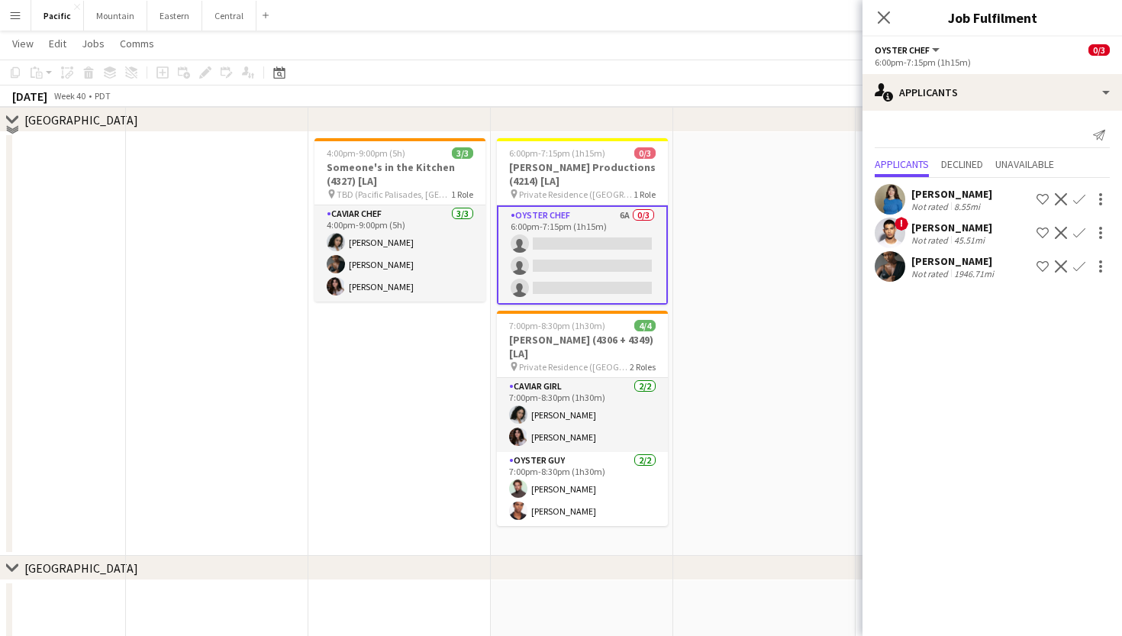
scroll to position [232, 0]
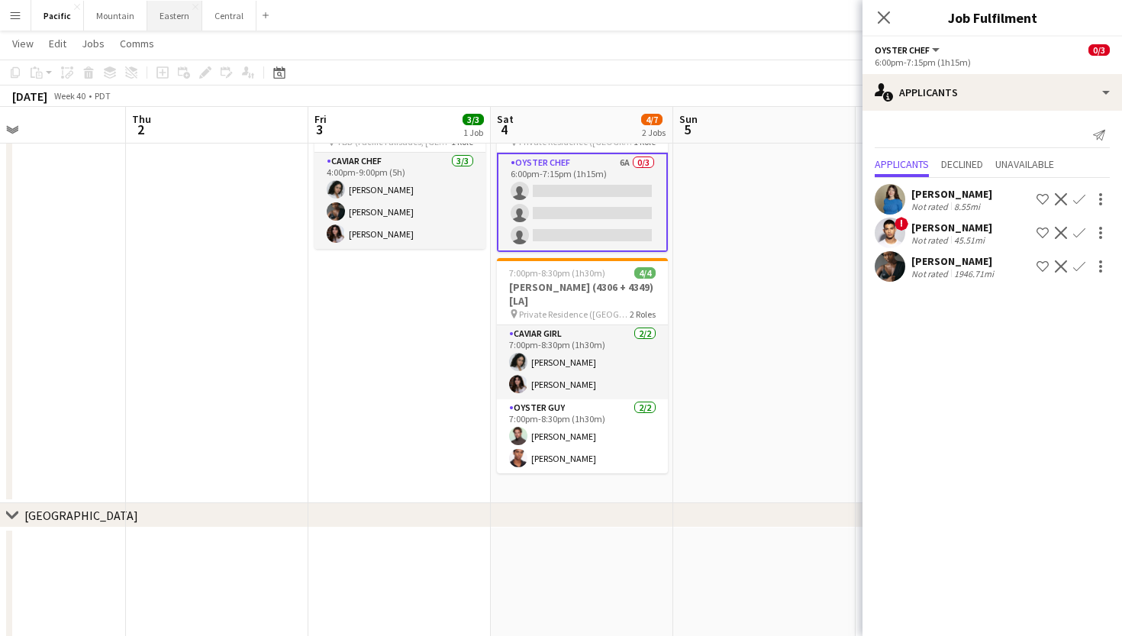
click at [176, 23] on button "Eastern Close" at bounding box center [174, 16] width 55 height 30
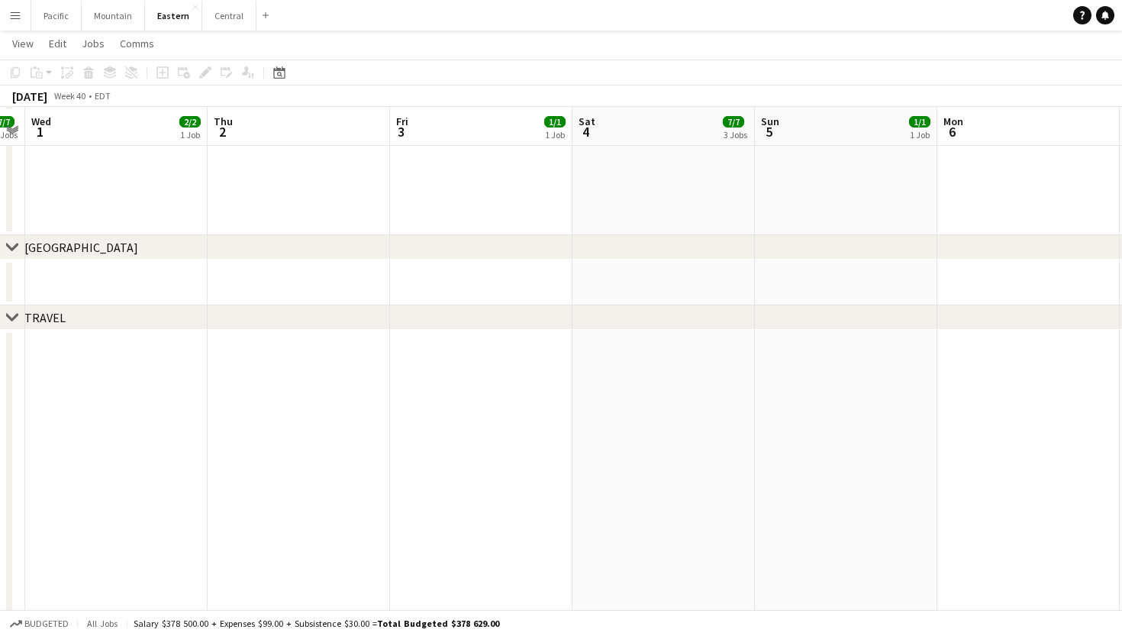
scroll to position [1170, 0]
click at [60, 18] on button "Pacific Close" at bounding box center [56, 16] width 50 height 30
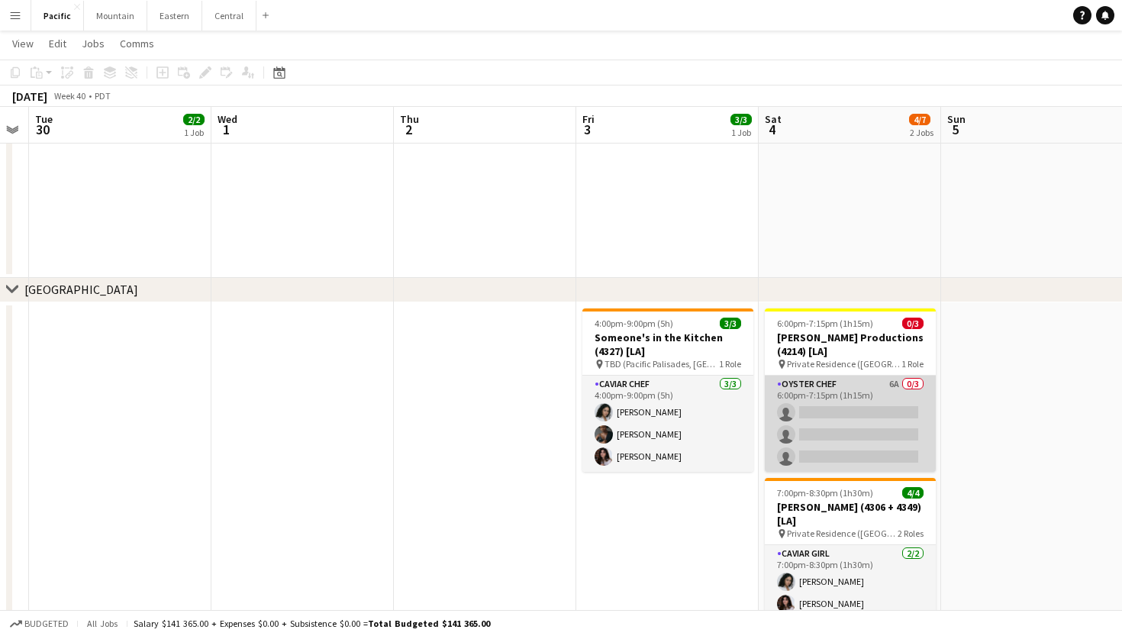
scroll to position [214, 0]
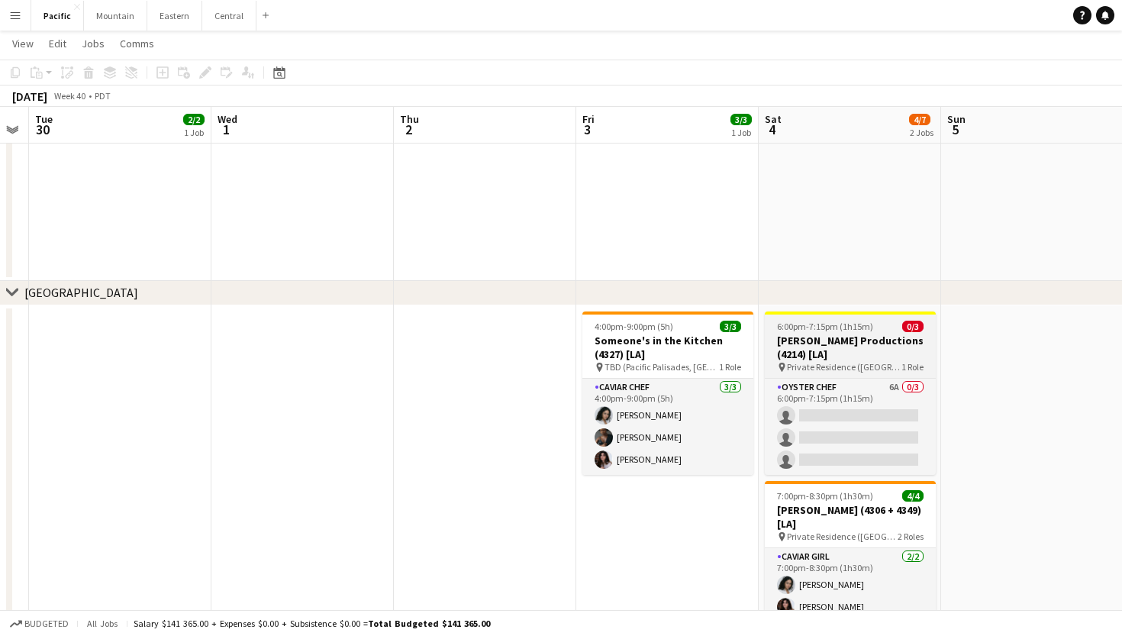
click at [829, 367] on span "Private Residence (Beverly Hills, CA)" at bounding box center [844, 366] width 115 height 11
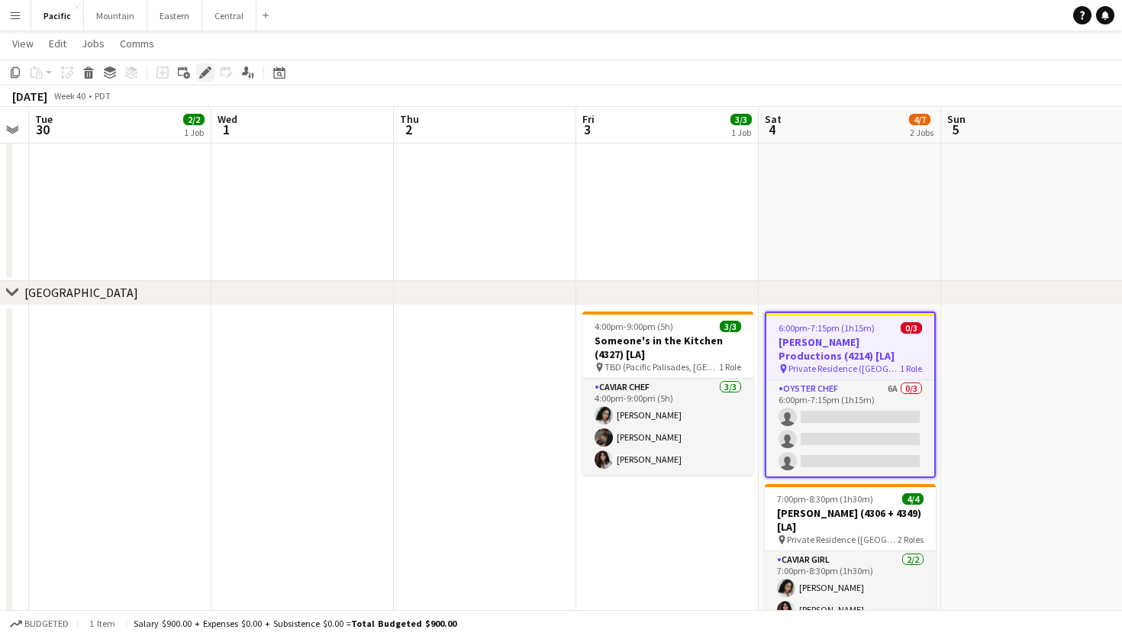
click at [199, 78] on icon "Edit" at bounding box center [205, 72] width 12 height 12
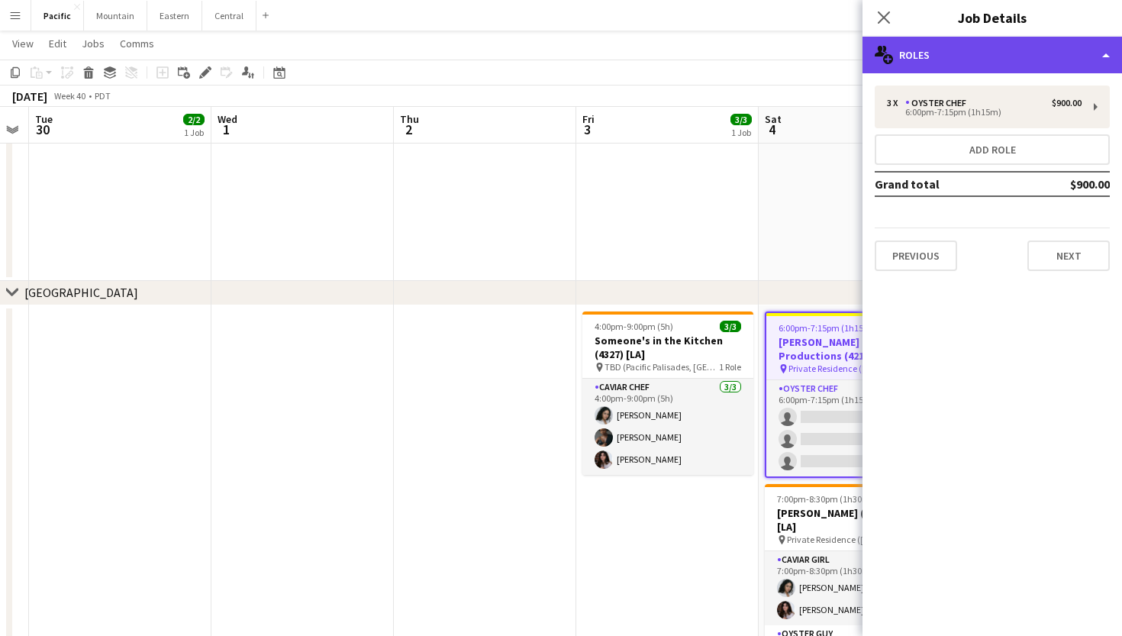
click at [1013, 53] on div "multiple-users-add Roles" at bounding box center [993, 55] width 260 height 37
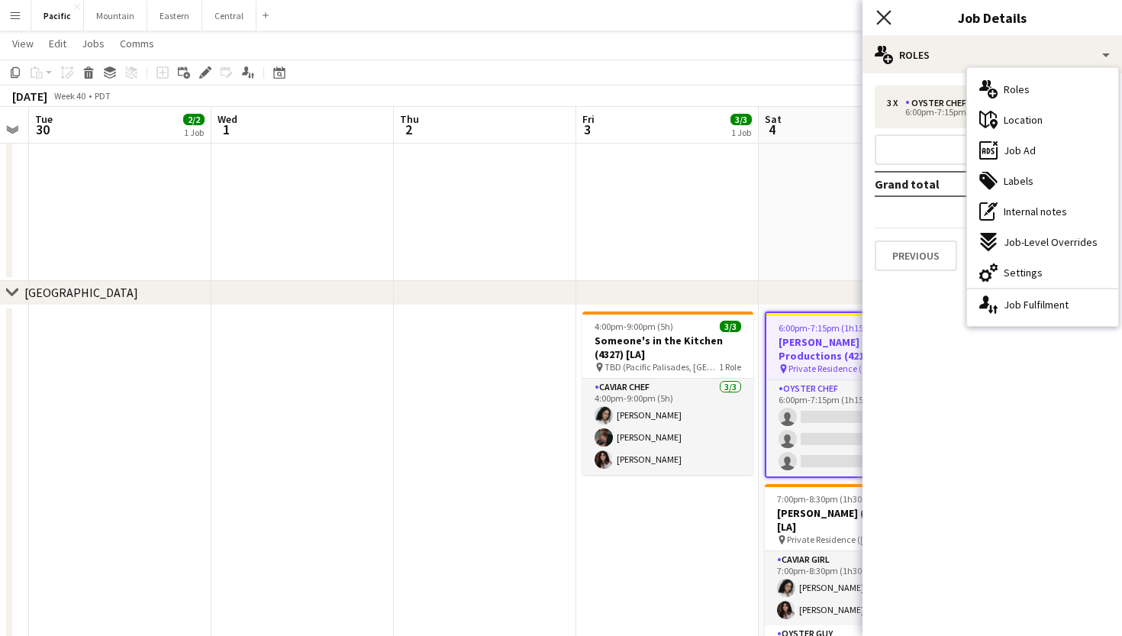
click at [880, 11] on icon "Close pop-in" at bounding box center [883, 17] width 15 height 15
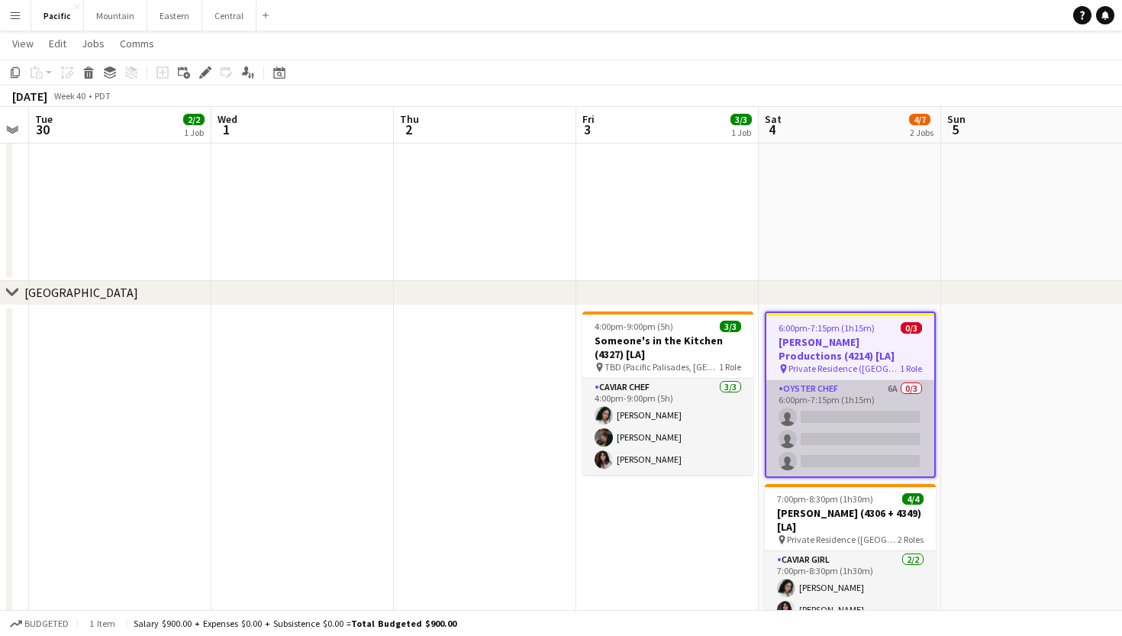
click at [892, 443] on app-card-role "Oyster Chef 6A 0/3 6:00pm-7:15pm (1h15m) single-neutral-actions single-neutral-…" at bounding box center [850, 428] width 168 height 96
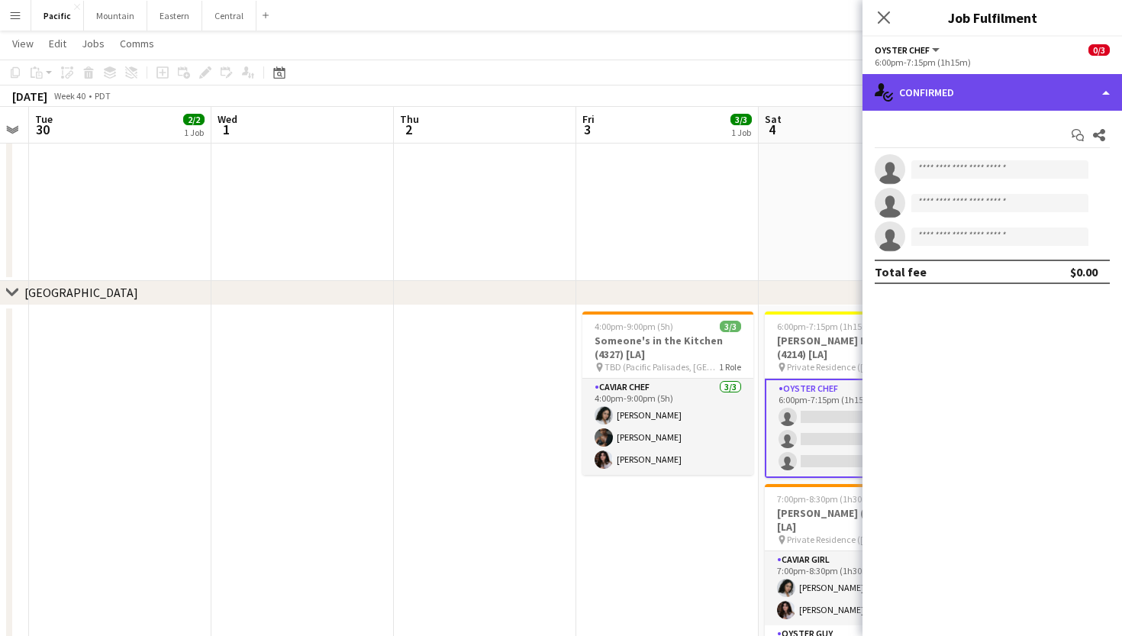
click at [1014, 80] on div "single-neutral-actions-check-2 Confirmed" at bounding box center [993, 92] width 260 height 37
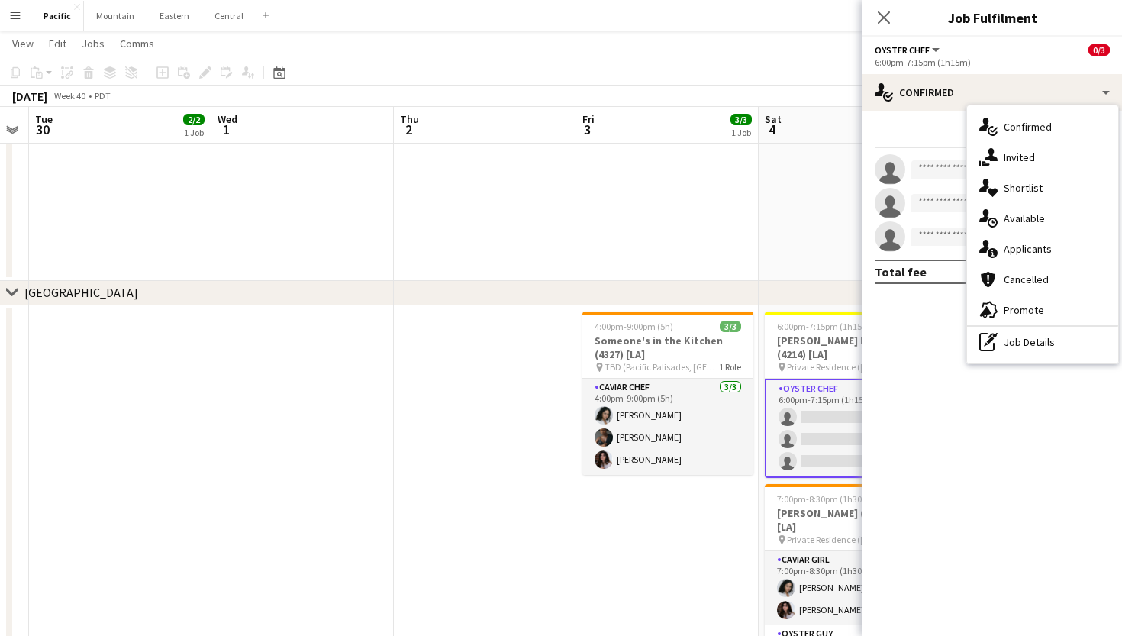
click at [699, 549] on app-date-cell "4:00pm-9:00pm (5h) 3/3 Someone's in the Kitchen (4327) [LA] pin TBD (Pacific Pa…" at bounding box center [667, 517] width 182 height 424
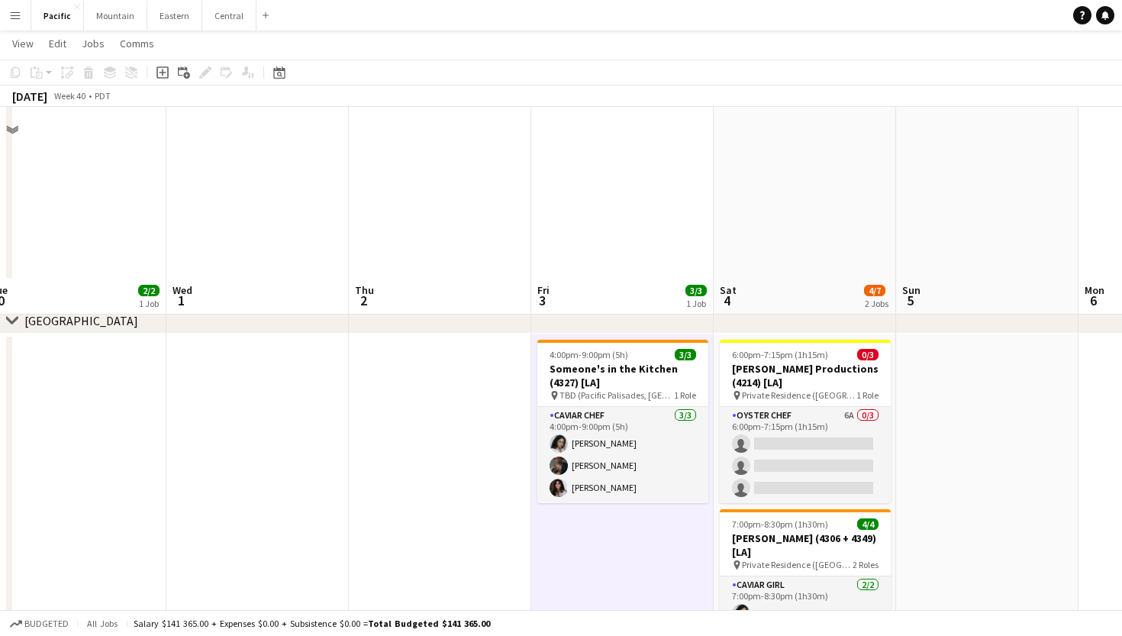
scroll to position [163, 0]
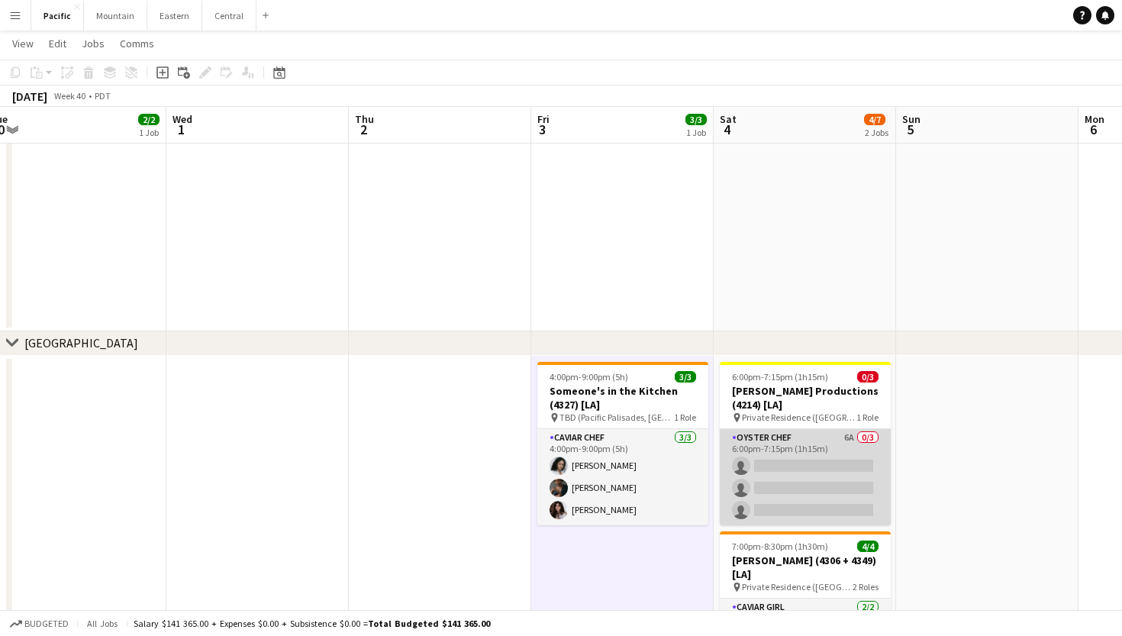
click at [810, 473] on app-card-role "Oyster Chef 6A 0/3 6:00pm-7:15pm (1h15m) single-neutral-actions single-neutral-…" at bounding box center [805, 477] width 171 height 96
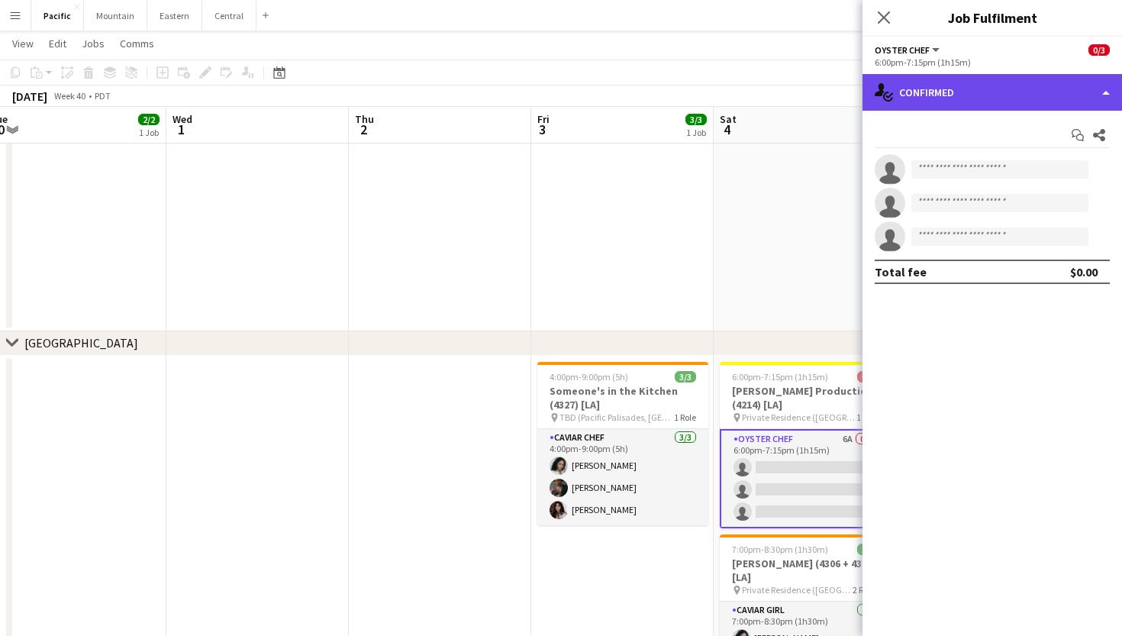
click at [985, 74] on div "single-neutral-actions-check-2 Confirmed" at bounding box center [993, 92] width 260 height 37
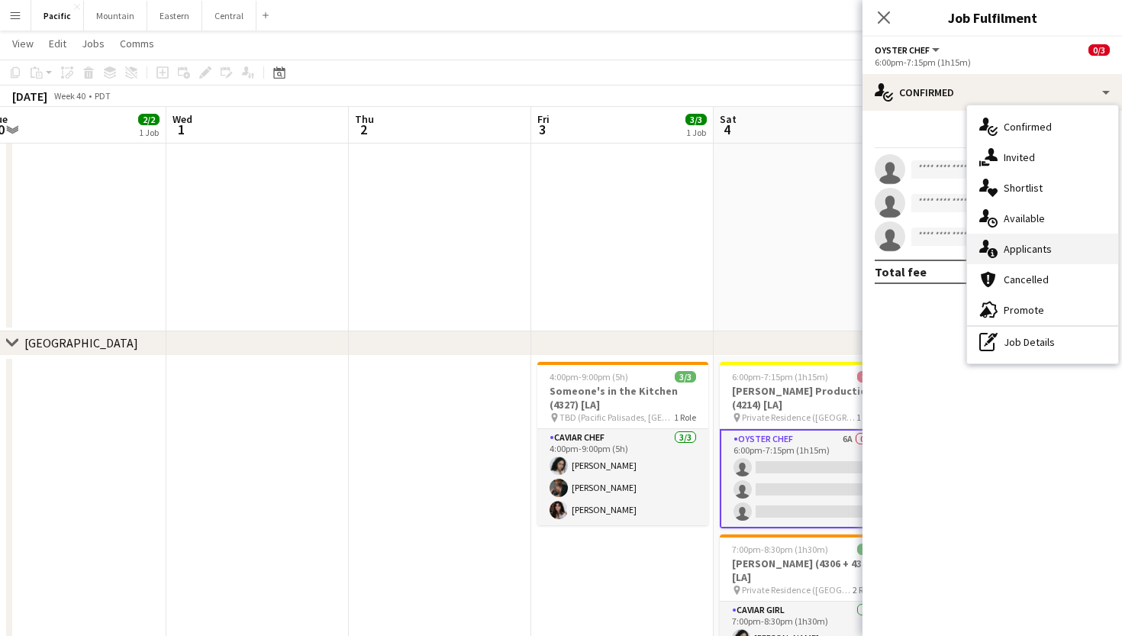
click at [1037, 255] on span "Applicants" at bounding box center [1028, 249] width 48 height 14
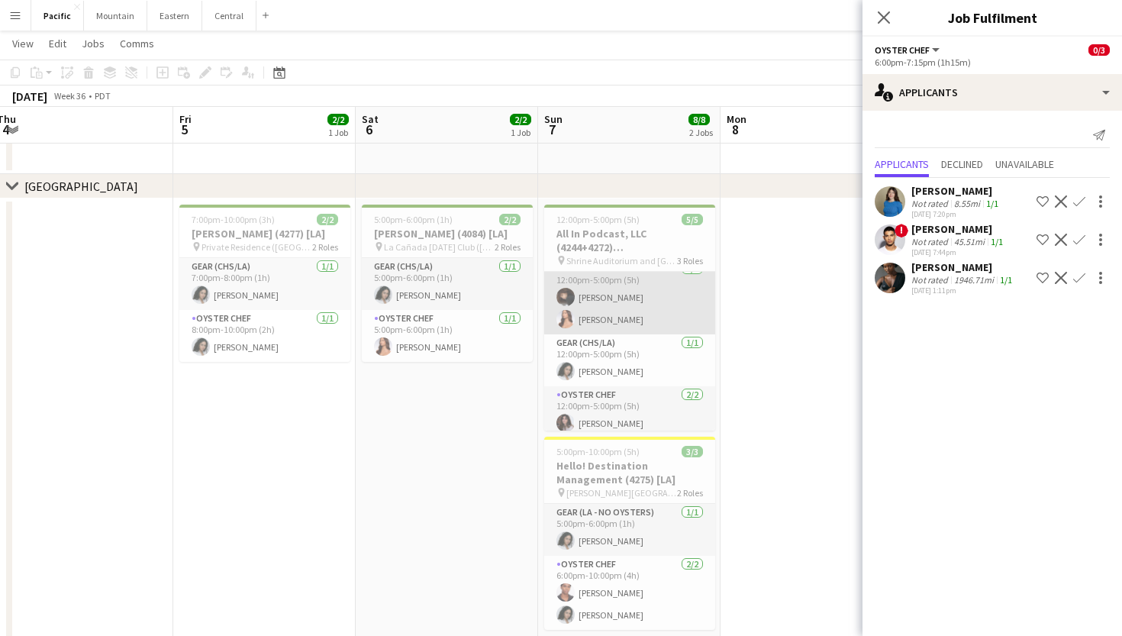
scroll to position [18, 0]
click at [671, 301] on app-card-role "Caviar Girl 2/2 12:00pm-5:00pm (5h) Irelyn Wesley Kirra Santos" at bounding box center [629, 291] width 171 height 74
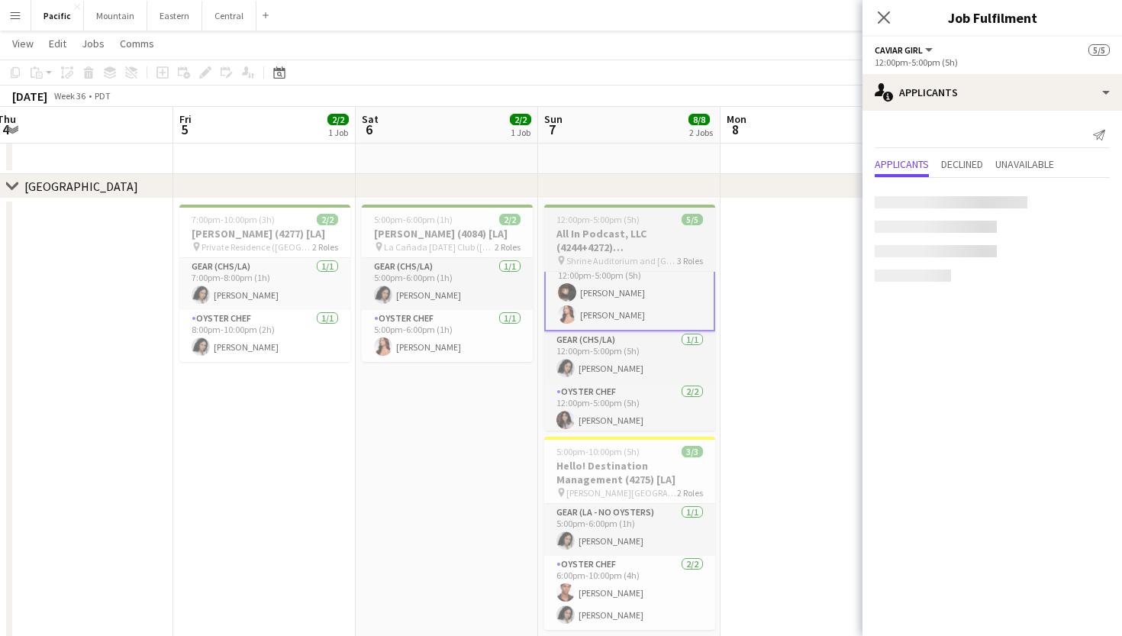
click at [650, 234] on h3 "All In Podcast, LLC (4244+4272) [LA]" at bounding box center [629, 240] width 171 height 27
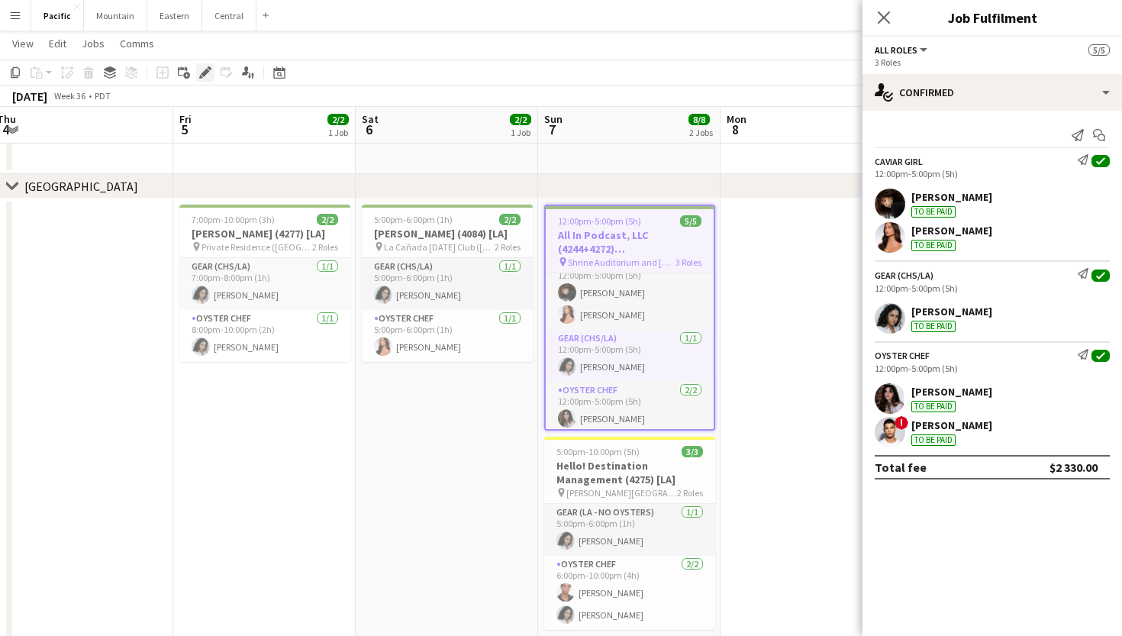
click at [202, 75] on icon at bounding box center [205, 73] width 8 height 8
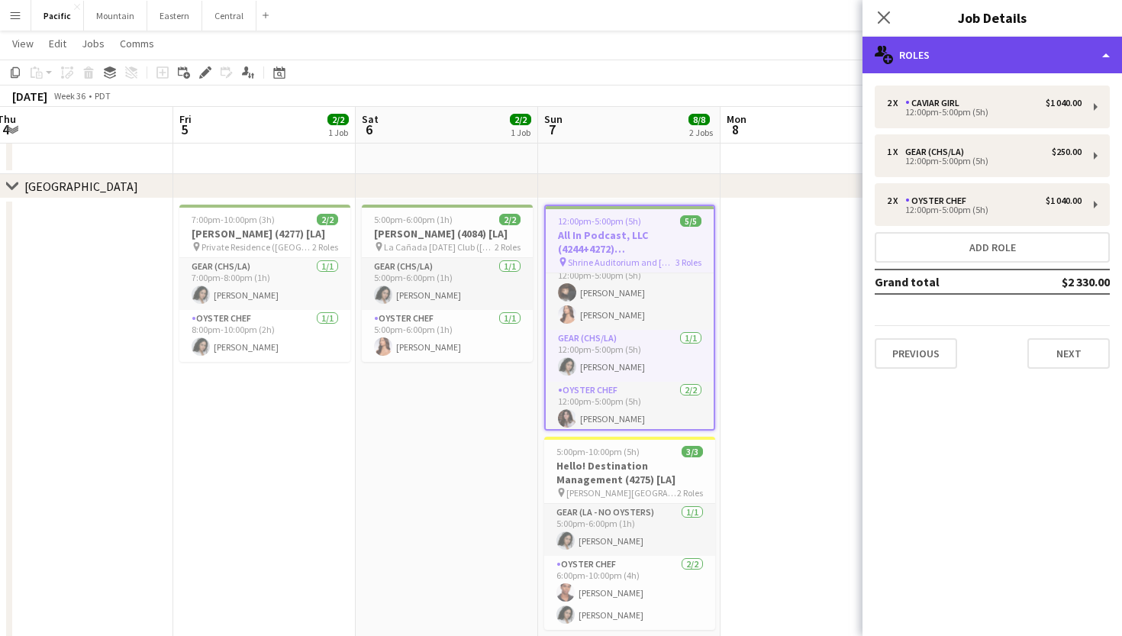
click at [973, 60] on div "multiple-users-add Roles" at bounding box center [993, 55] width 260 height 37
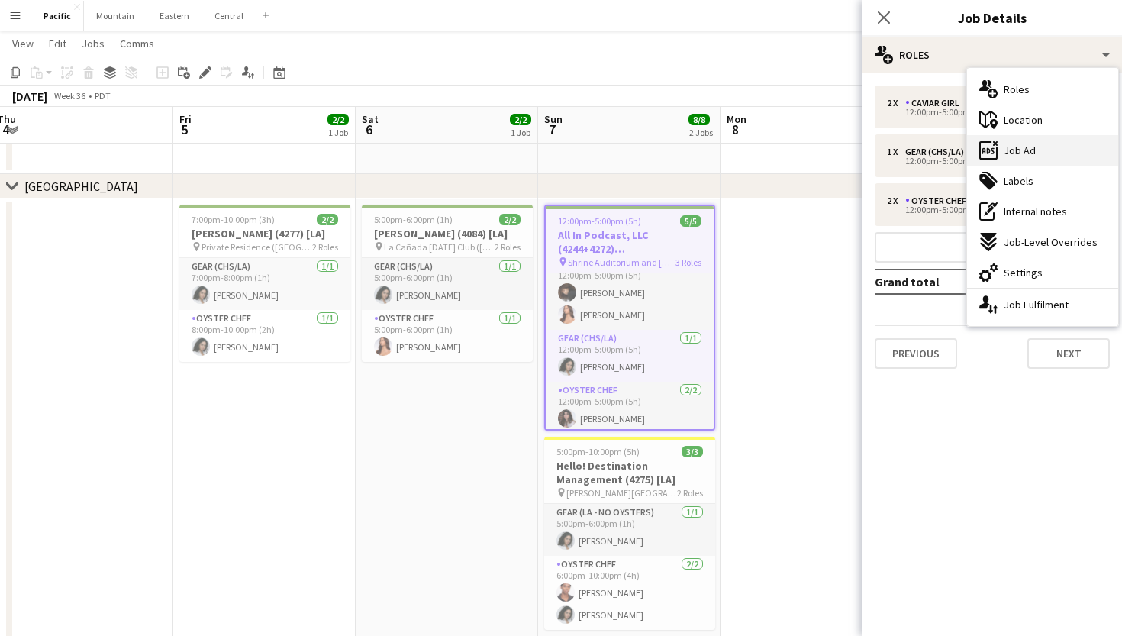
click at [1081, 161] on div "ads-window Job Ad" at bounding box center [1042, 150] width 151 height 31
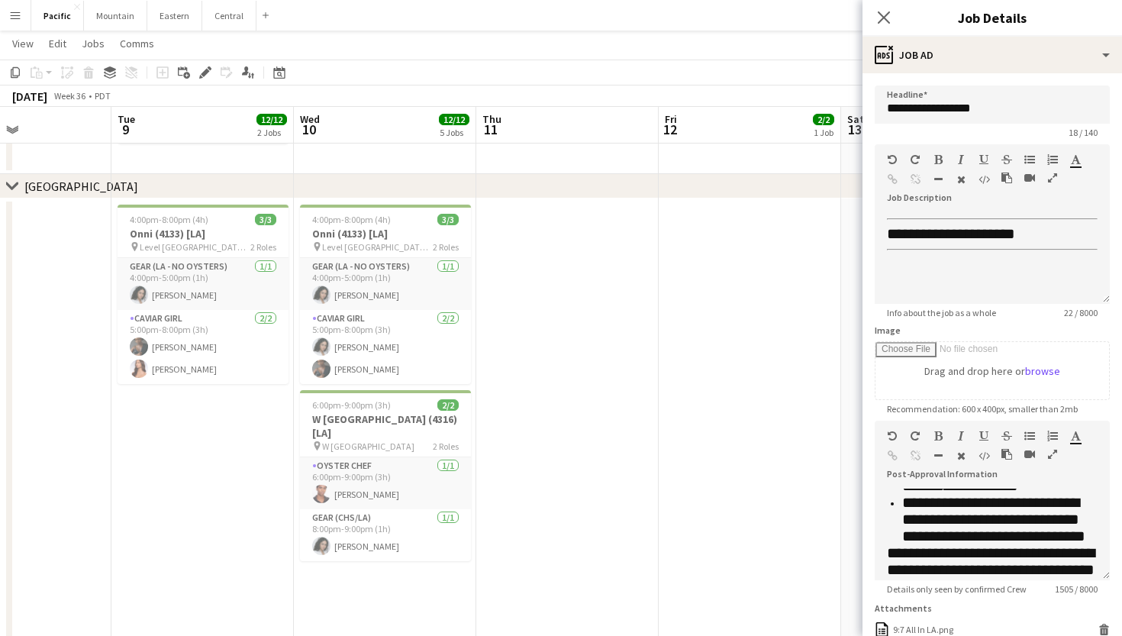
scroll to position [354, 0]
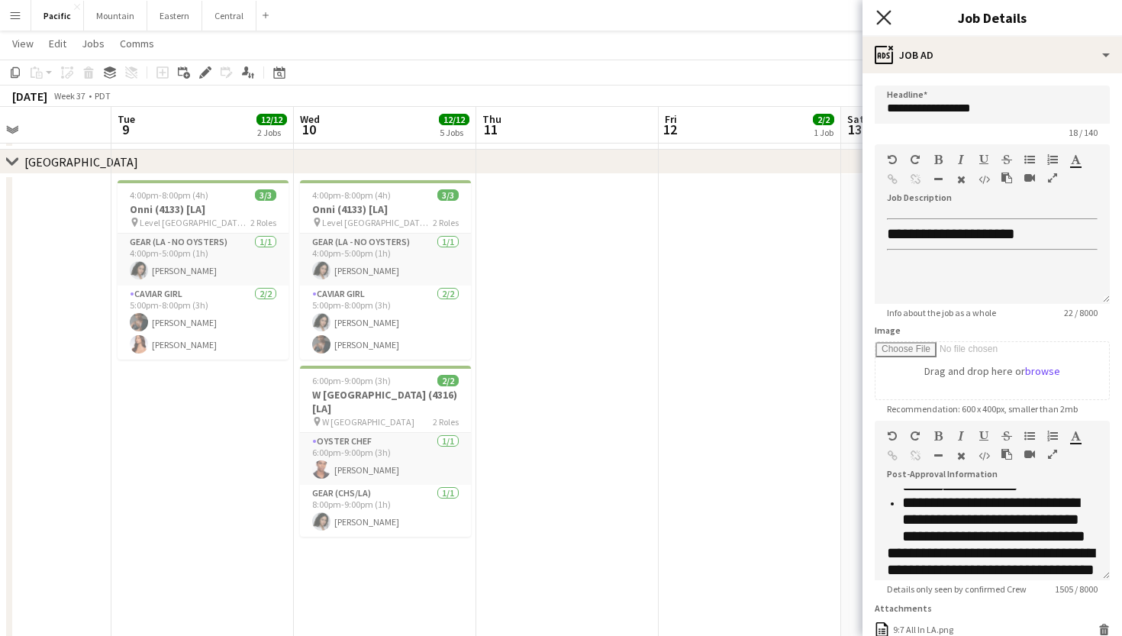
click at [884, 18] on icon at bounding box center [883, 17] width 15 height 15
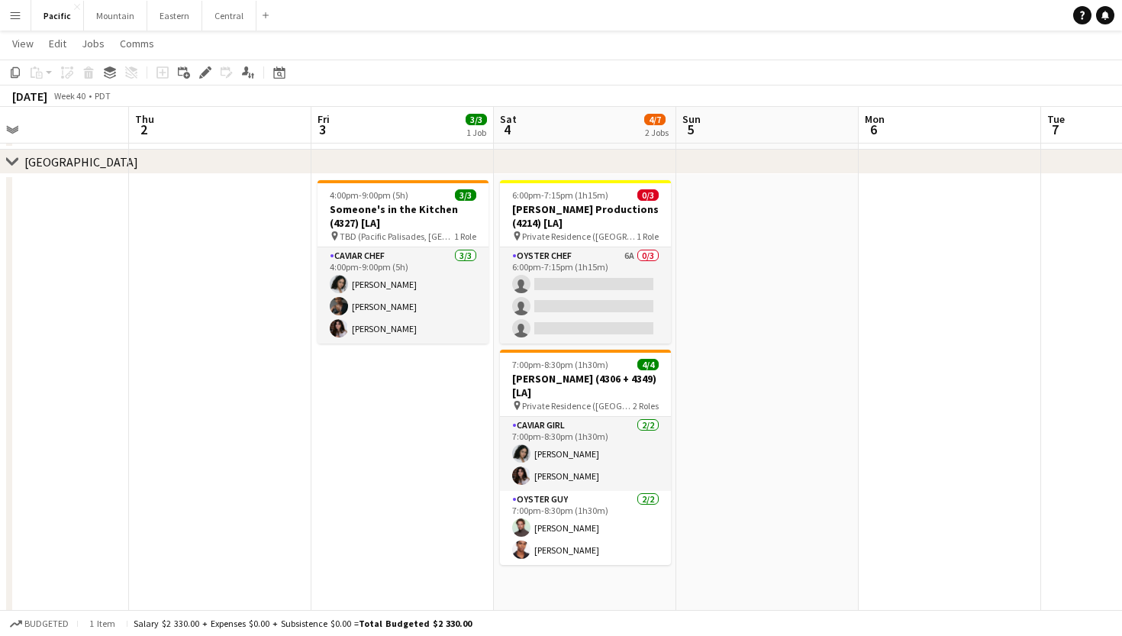
scroll to position [0, 419]
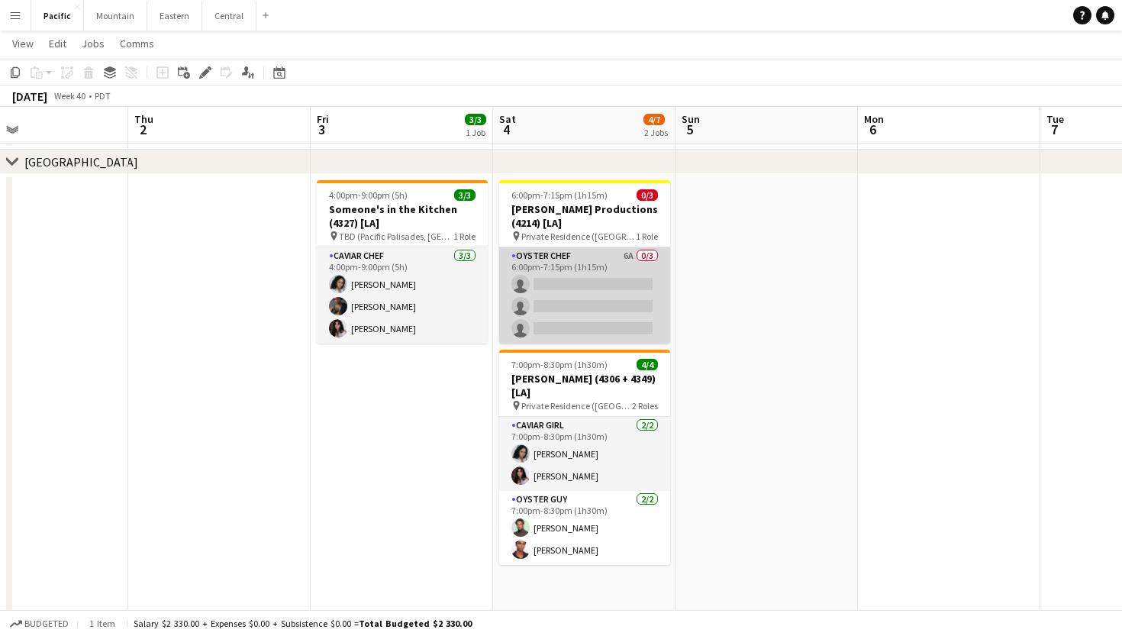
click at [631, 298] on app-card-role "Oyster Chef 6A 0/3 6:00pm-7:15pm (1h15m) single-neutral-actions single-neutral-…" at bounding box center [584, 295] width 171 height 96
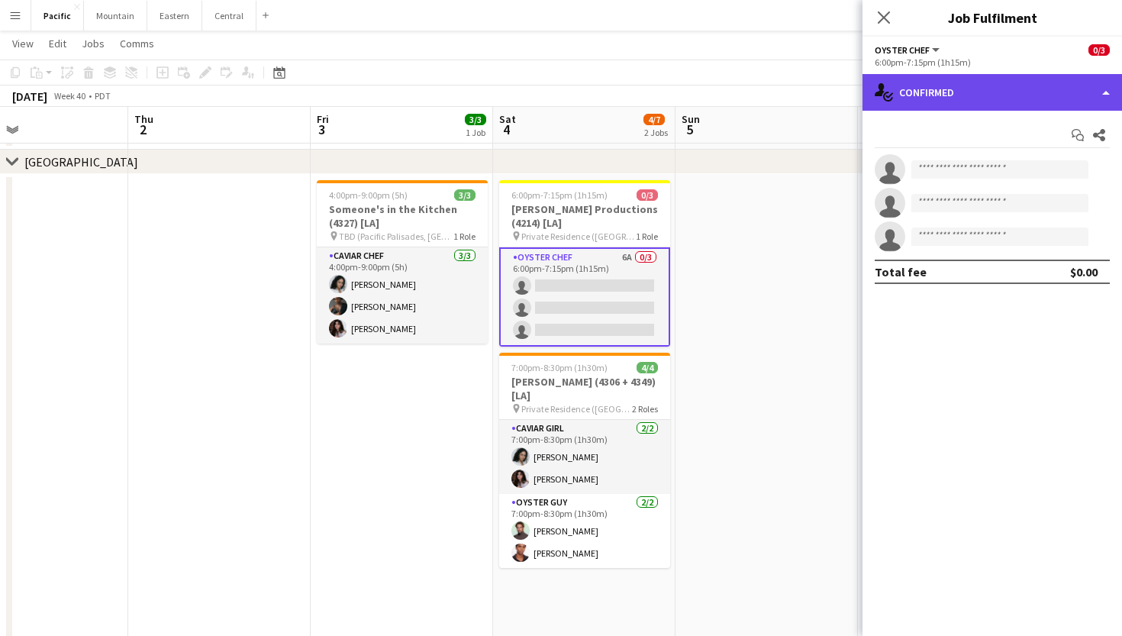
click at [958, 107] on div "single-neutral-actions-check-2 Confirmed" at bounding box center [993, 92] width 260 height 37
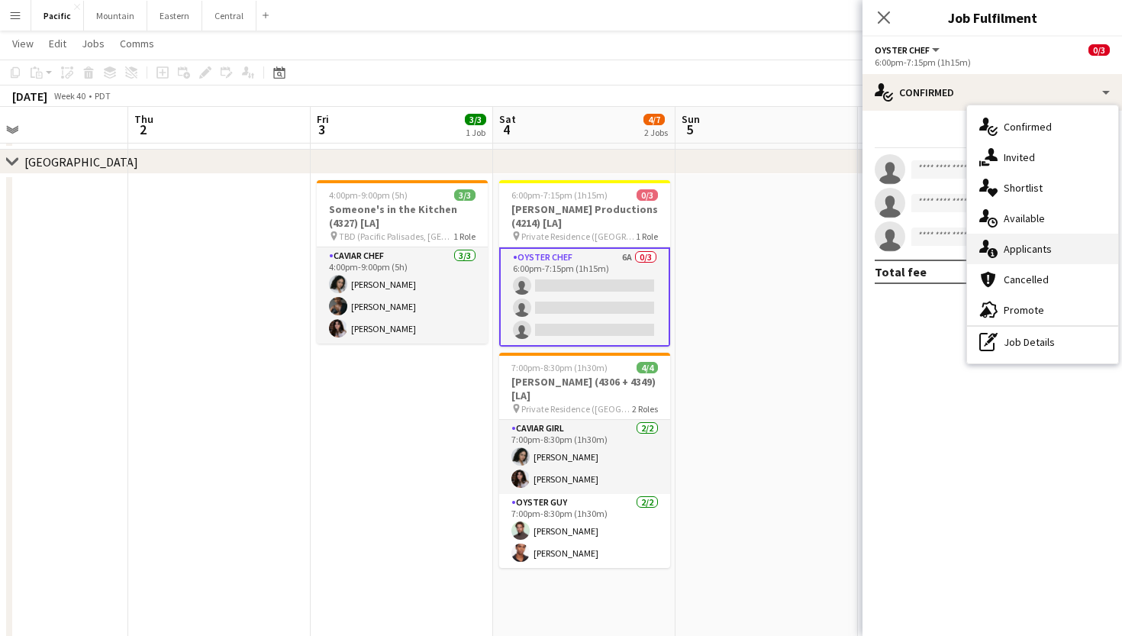
click at [1025, 253] on span "Applicants" at bounding box center [1028, 249] width 48 height 14
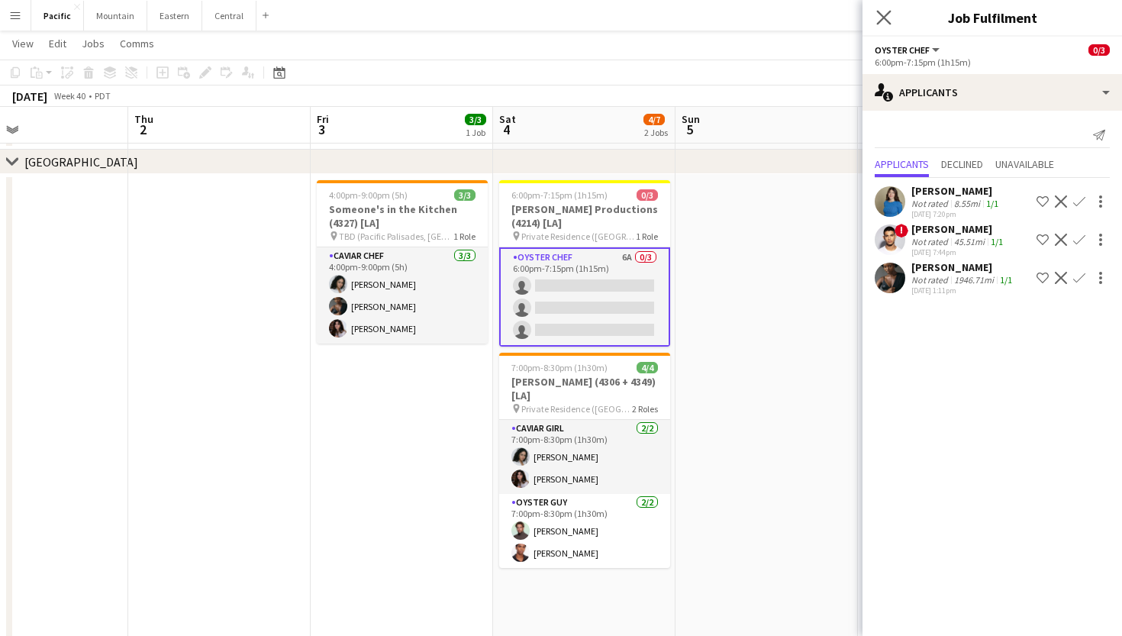
click at [887, 8] on app-icon "Close pop-in" at bounding box center [884, 18] width 22 height 22
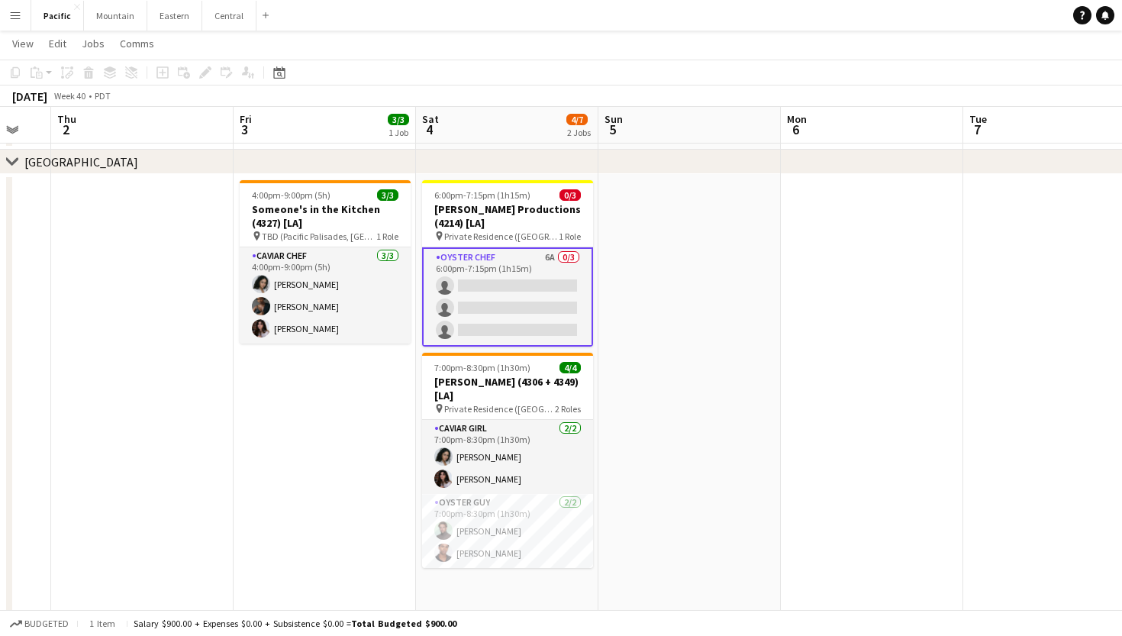
scroll to position [0, 497]
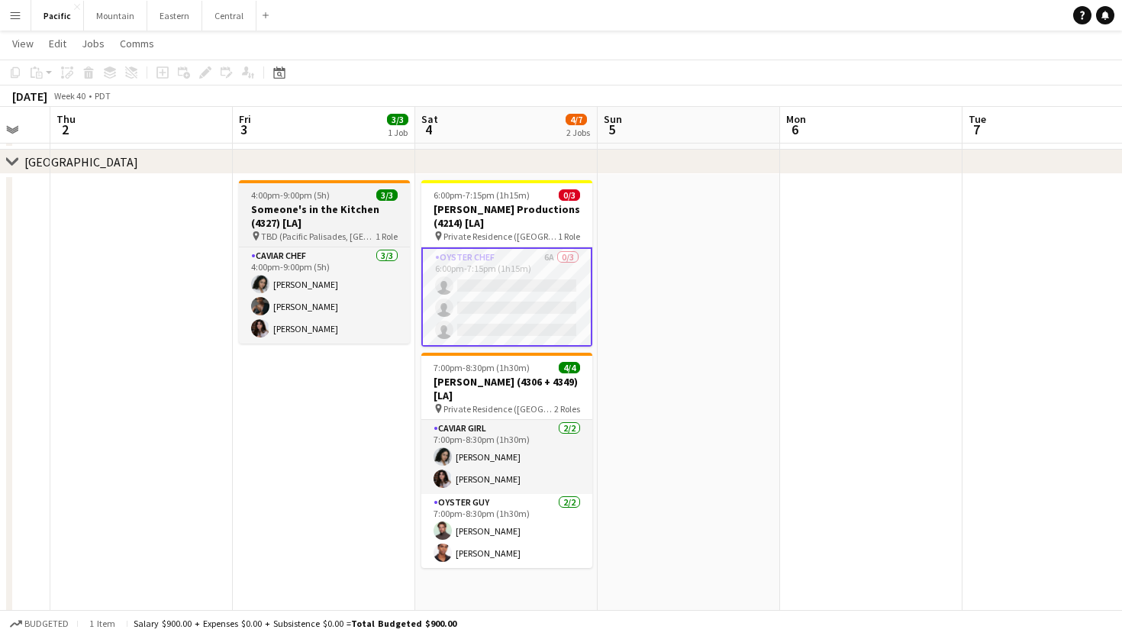
click at [344, 242] on app-job-card "4:00pm-9:00pm (5h) 3/3 Someone's in the Kitchen (4327) [LA] pin TBD (Pacific Pa…" at bounding box center [324, 261] width 171 height 163
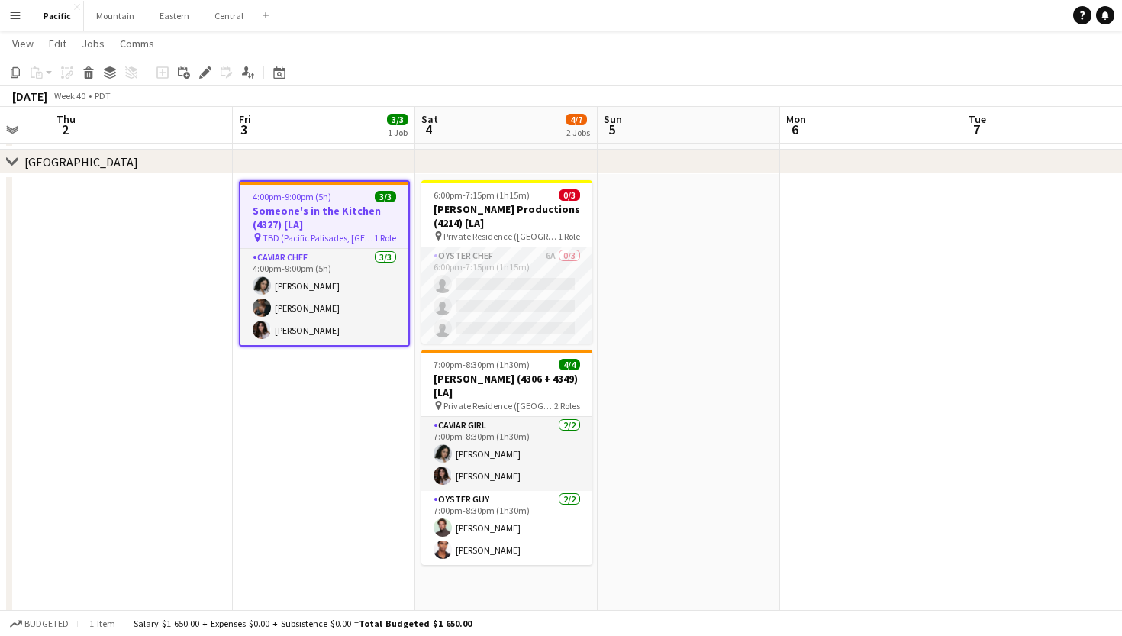
click at [202, 85] on div "Copy Paste Paste Command V Paste with crew Command Shift V Paste linked Job Del…" at bounding box center [561, 83] width 1122 height 47
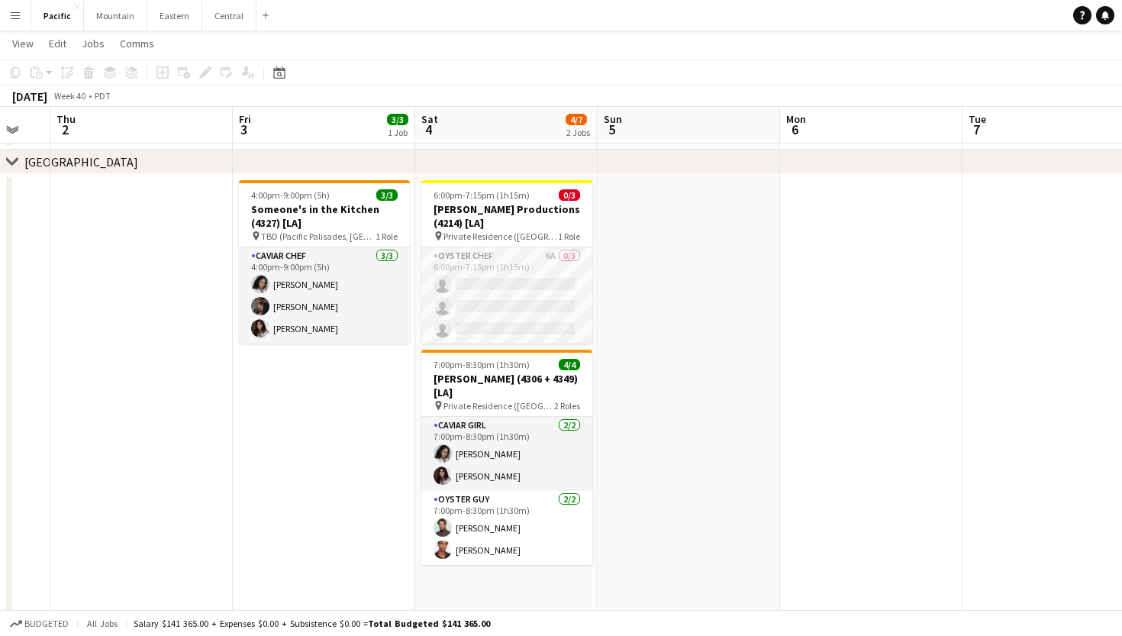
click at [278, 169] on div "chevron-right Los Angeles" at bounding box center [561, 162] width 1122 height 24
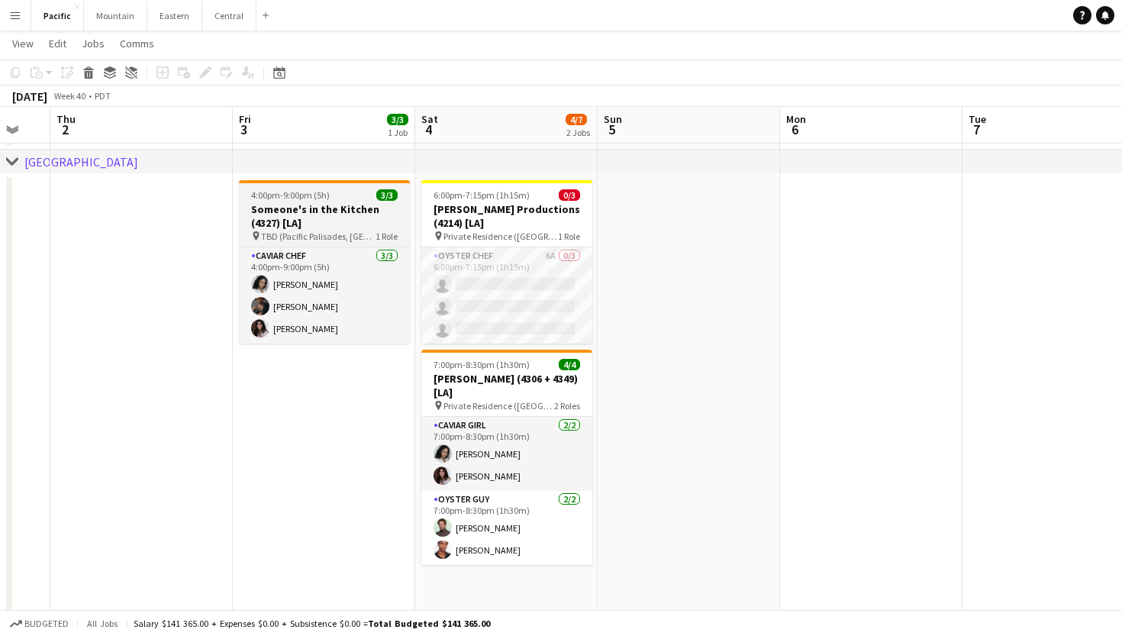
click at [291, 215] on h3 "Someone's in the Kitchen (4327) [LA]" at bounding box center [324, 215] width 171 height 27
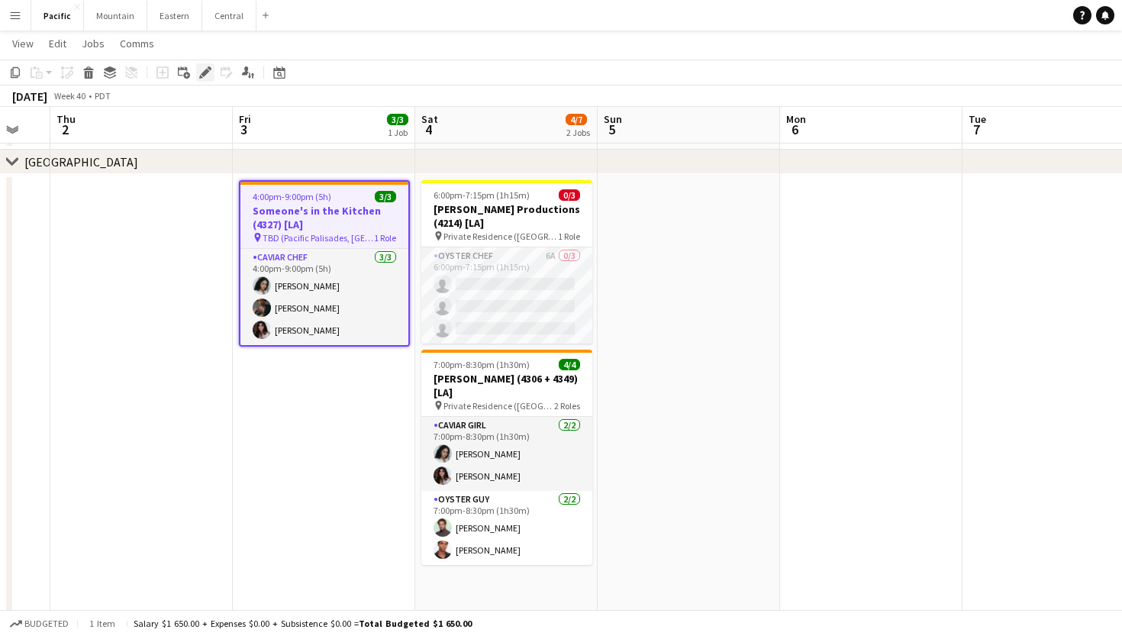
click at [205, 70] on icon "Edit" at bounding box center [205, 72] width 12 height 12
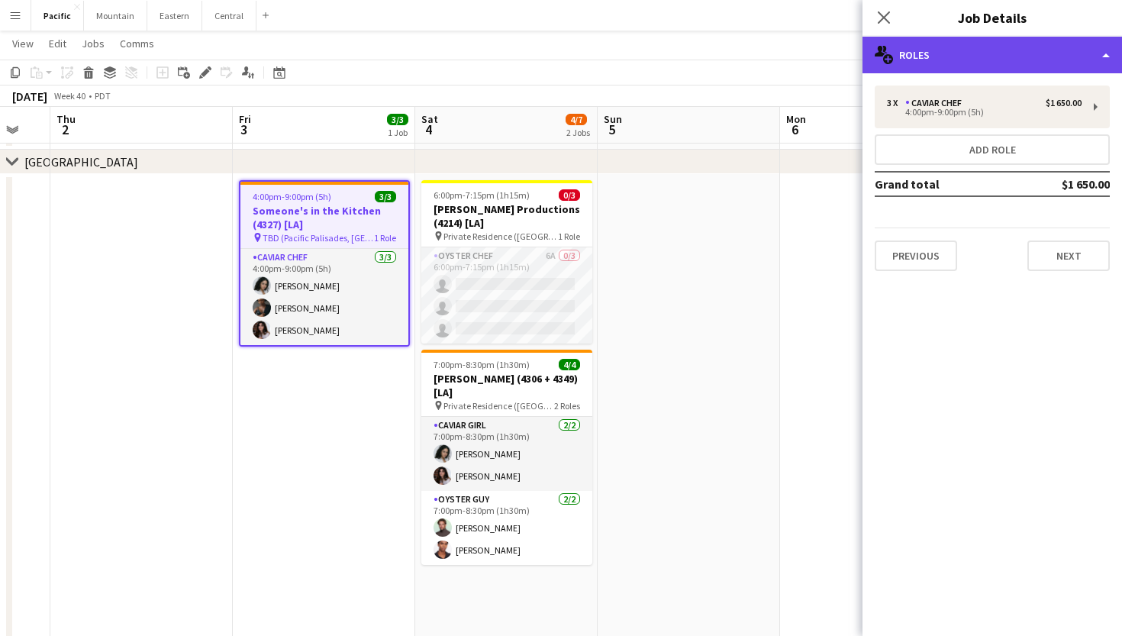
click at [998, 69] on div "multiple-users-add Roles" at bounding box center [993, 55] width 260 height 37
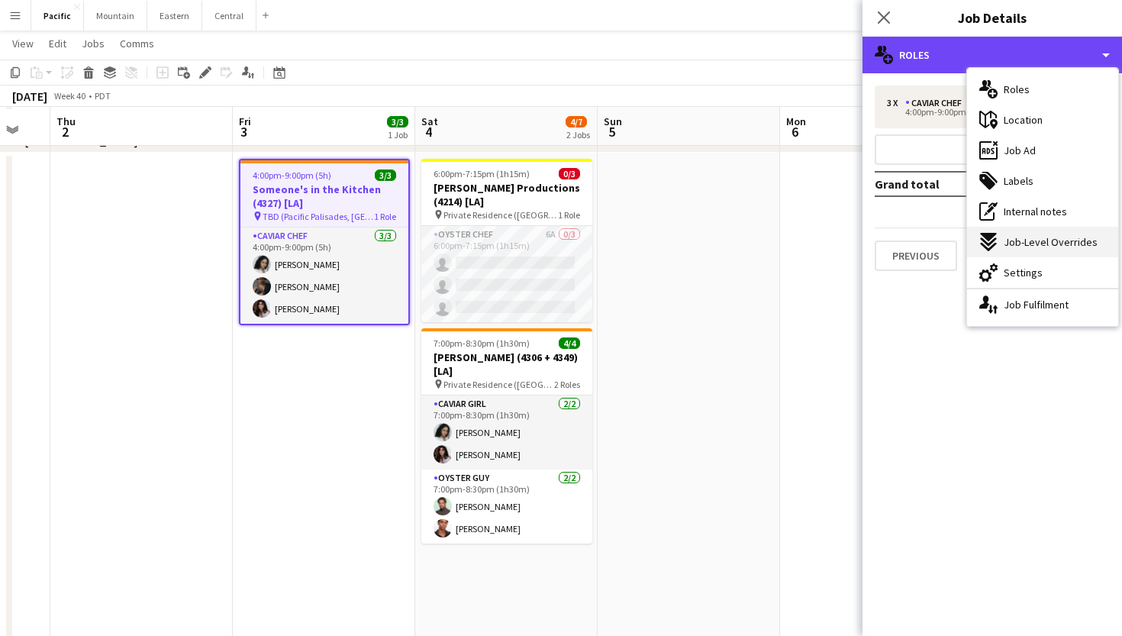
scroll to position [378, 0]
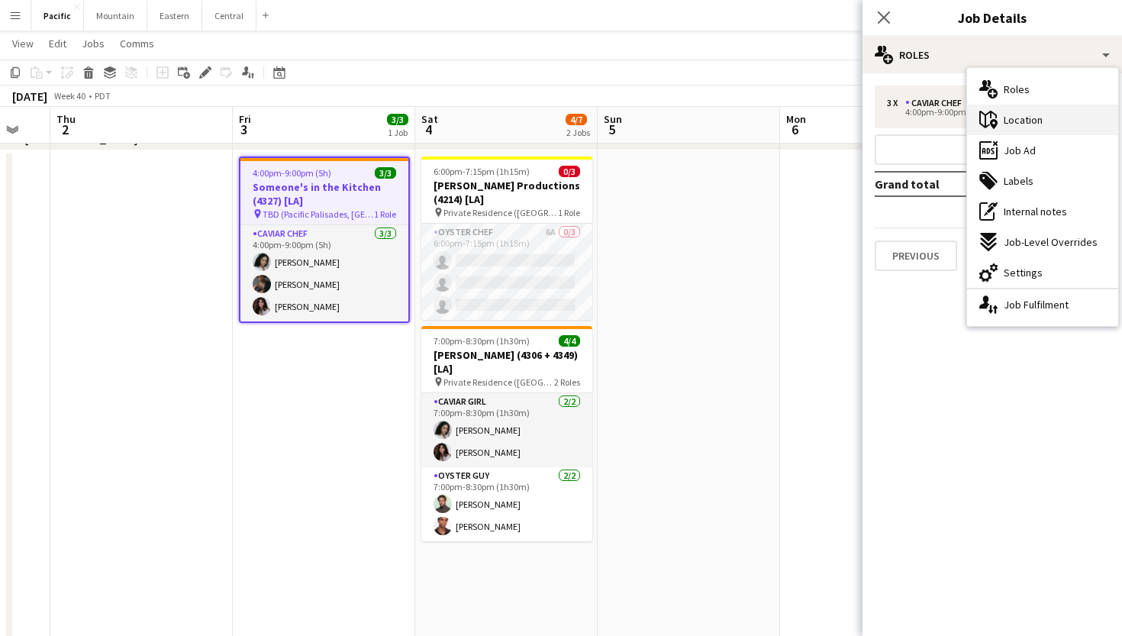
click at [1050, 118] on div "maps-pin-1 Location" at bounding box center [1042, 120] width 151 height 31
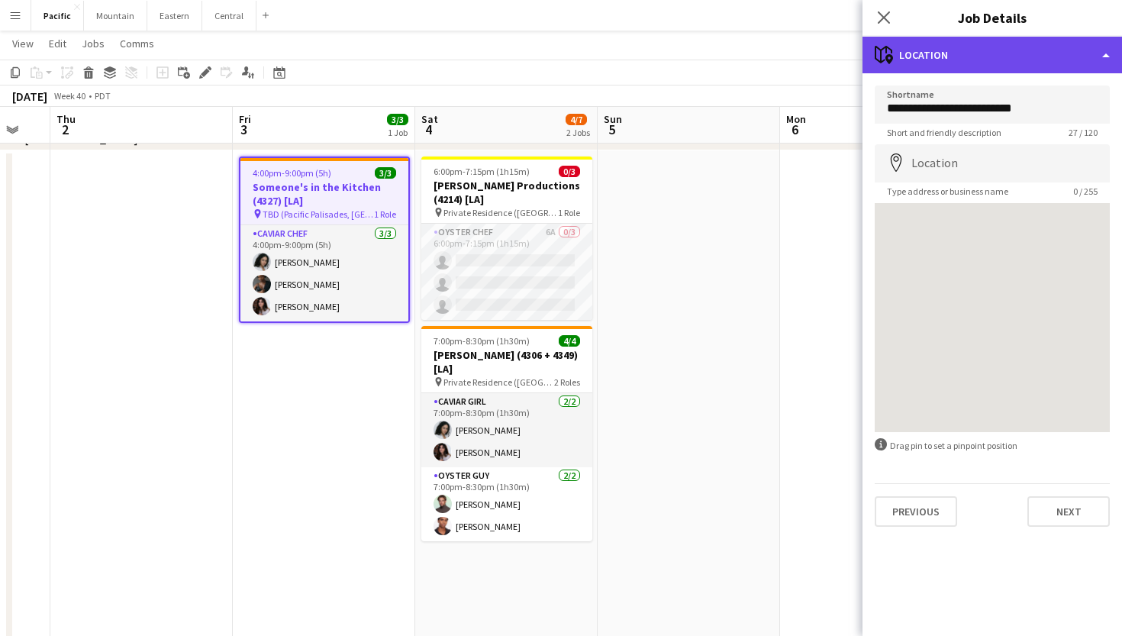
click at [921, 49] on div "maps-pin-1 Location" at bounding box center [993, 55] width 260 height 37
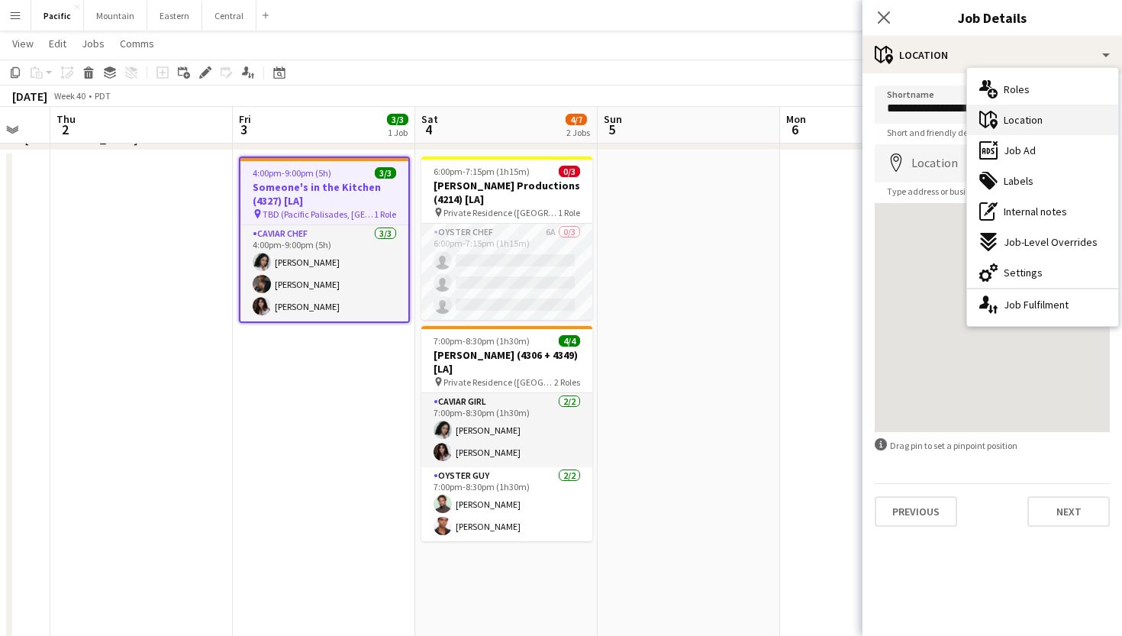
click at [1021, 118] on span "Location" at bounding box center [1023, 120] width 39 height 14
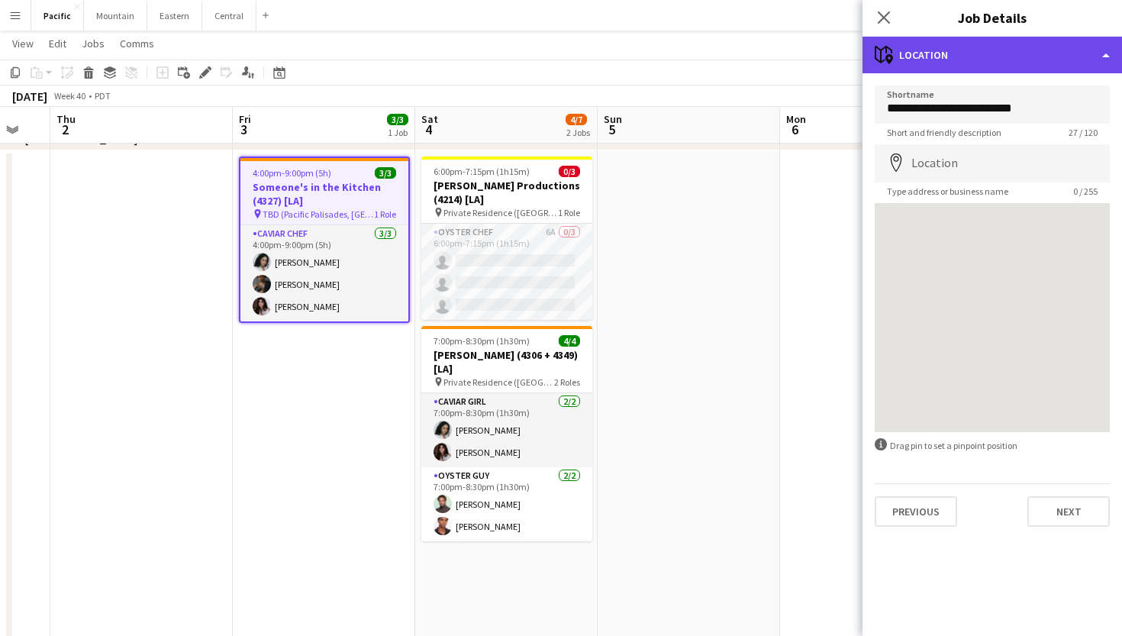
click at [928, 49] on div "maps-pin-1 Location" at bounding box center [993, 55] width 260 height 37
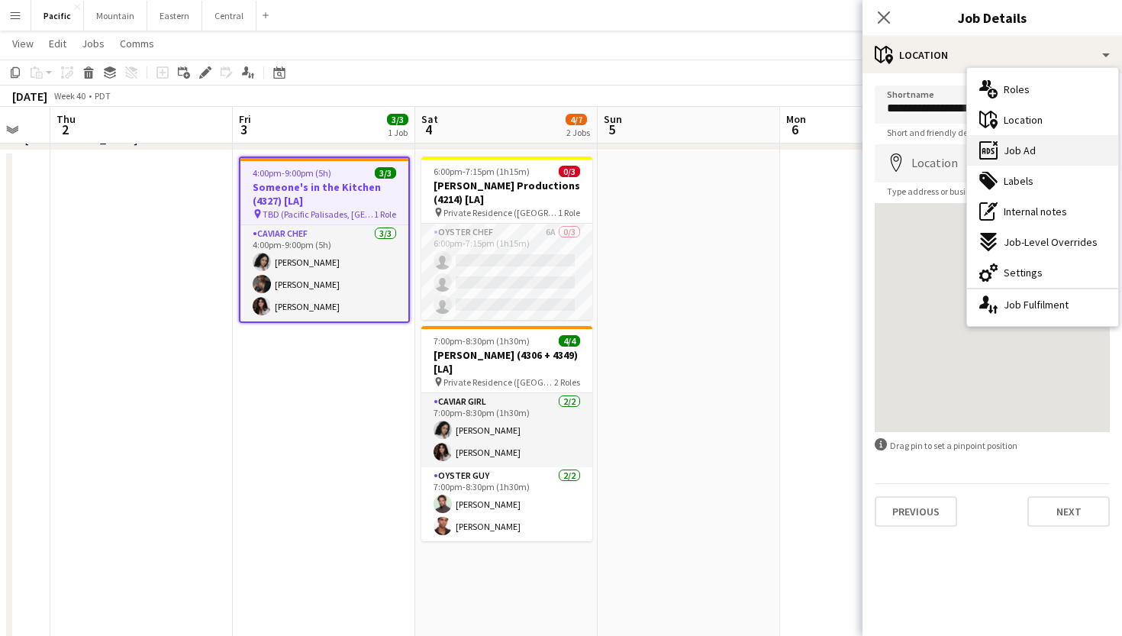
click at [1016, 147] on span "Job Ad" at bounding box center [1020, 151] width 32 height 14
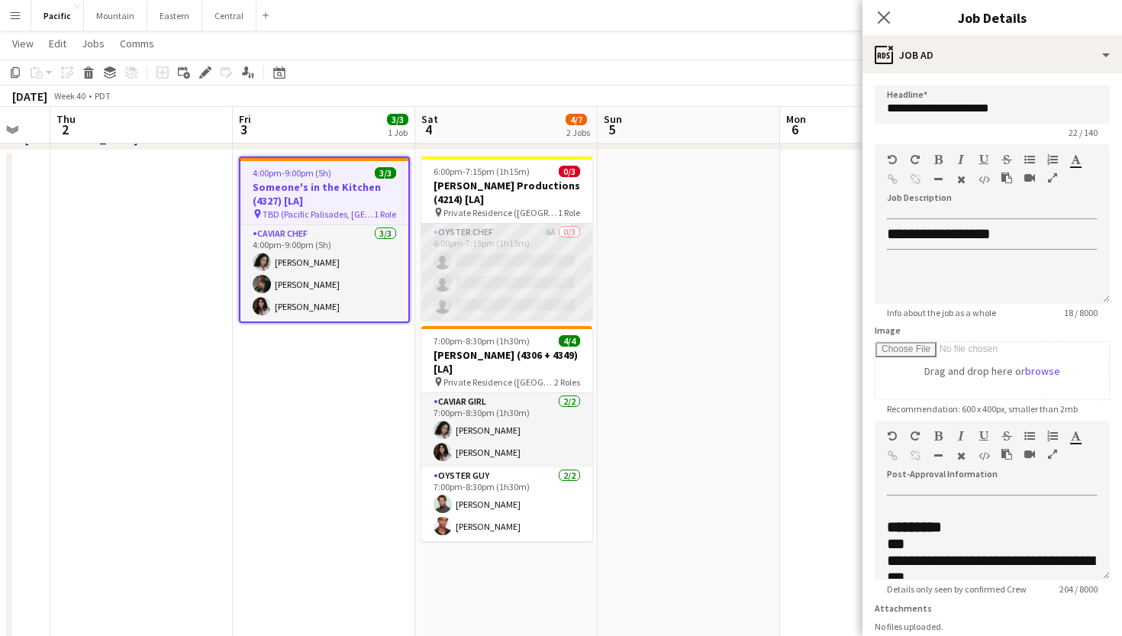
click at [526, 253] on app-card-role "Oyster Chef 6A 0/3 6:00pm-7:15pm (1h15m) single-neutral-actions single-neutral-…" at bounding box center [506, 272] width 171 height 96
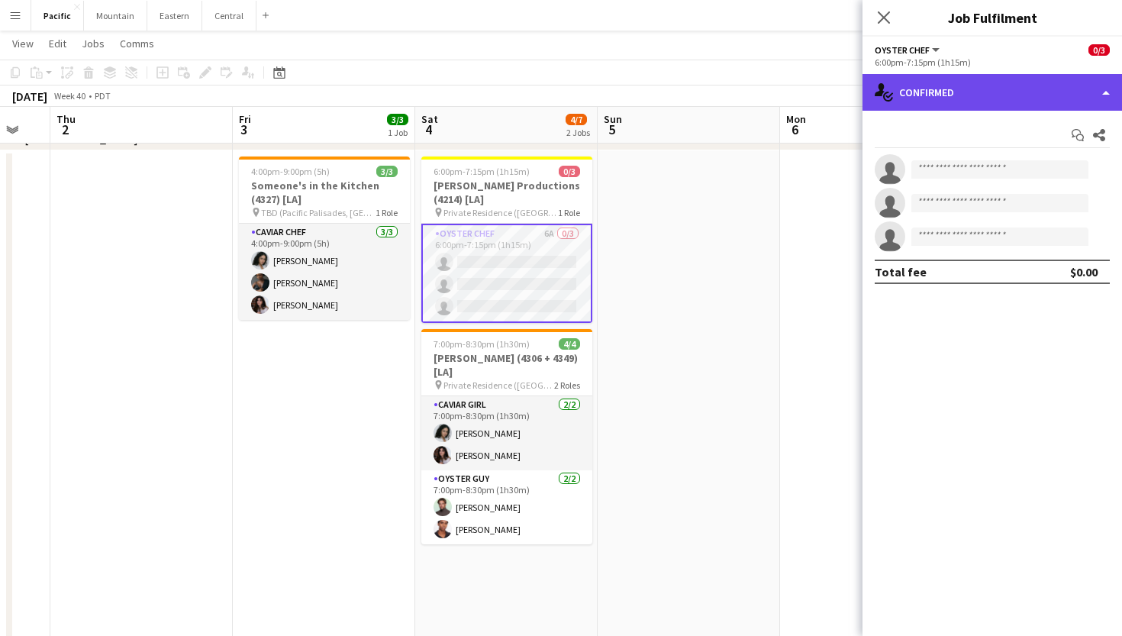
click at [909, 92] on div "single-neutral-actions-check-2 Confirmed" at bounding box center [993, 92] width 260 height 37
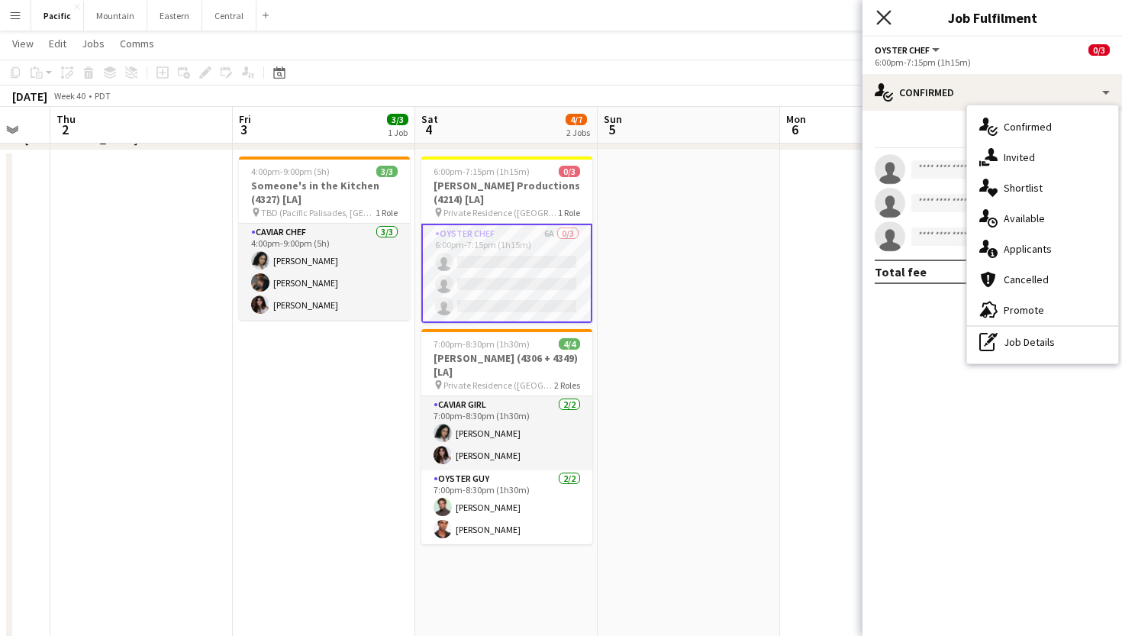
click at [885, 14] on icon "Close pop-in" at bounding box center [883, 17] width 15 height 15
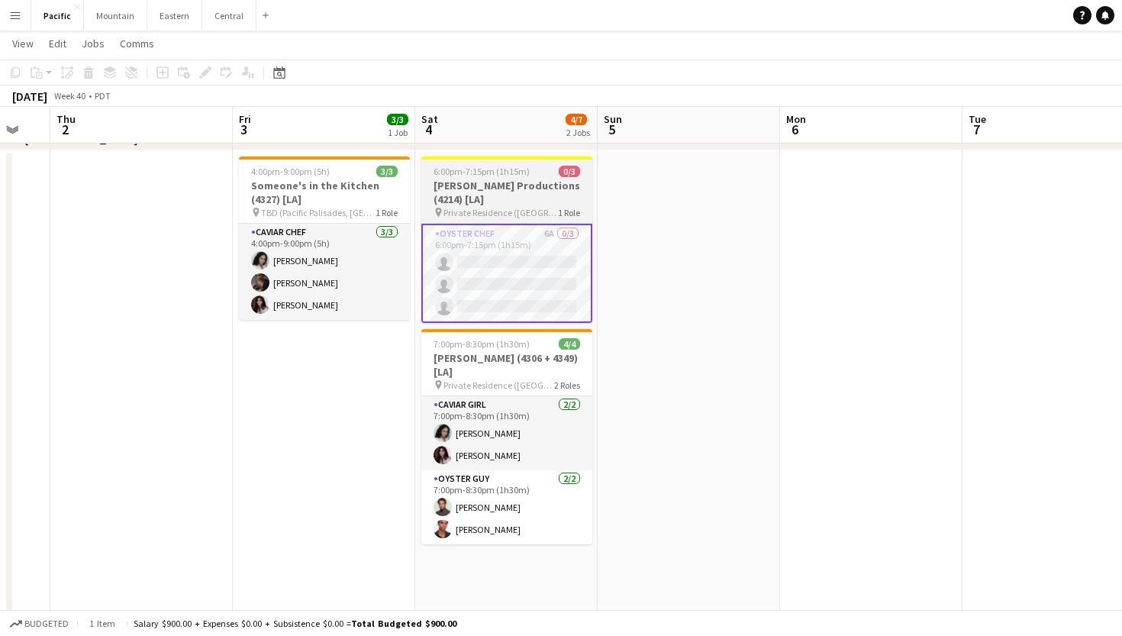
click at [523, 184] on h3 "Bourgeois Productions (4214) [LA]" at bounding box center [506, 192] width 171 height 27
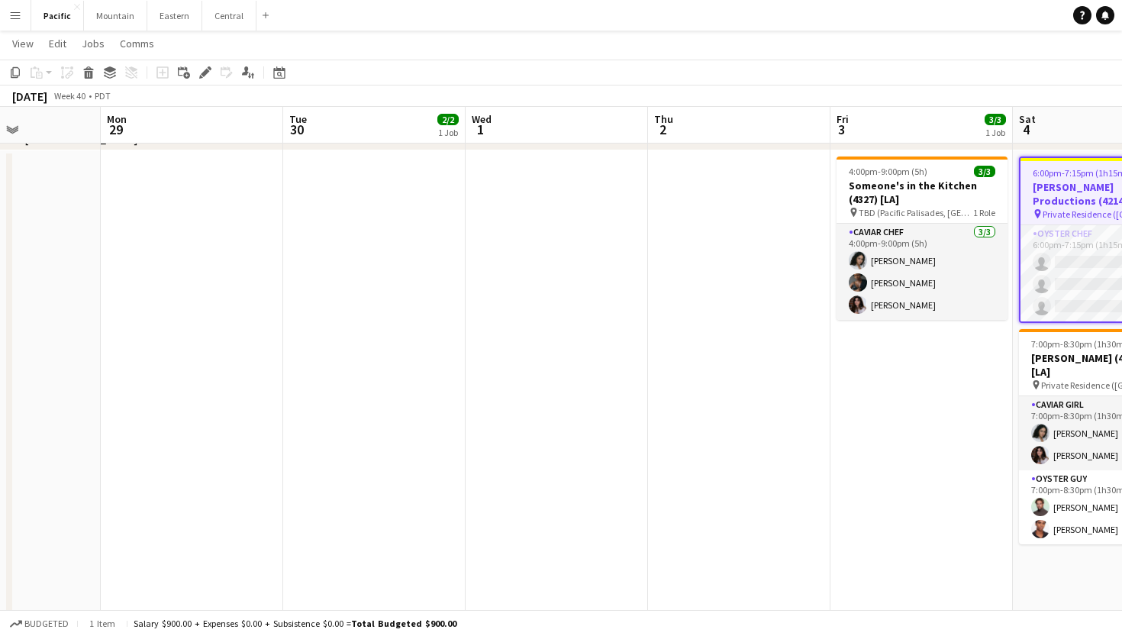
scroll to position [0, 427]
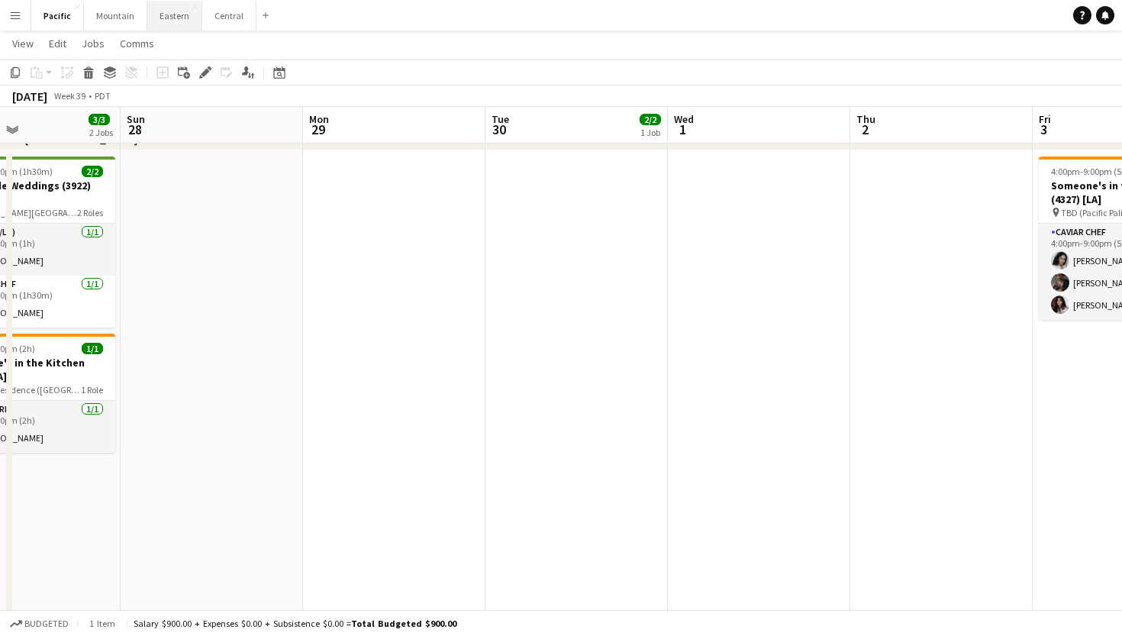
click at [165, 18] on button "Eastern Close" at bounding box center [174, 16] width 55 height 30
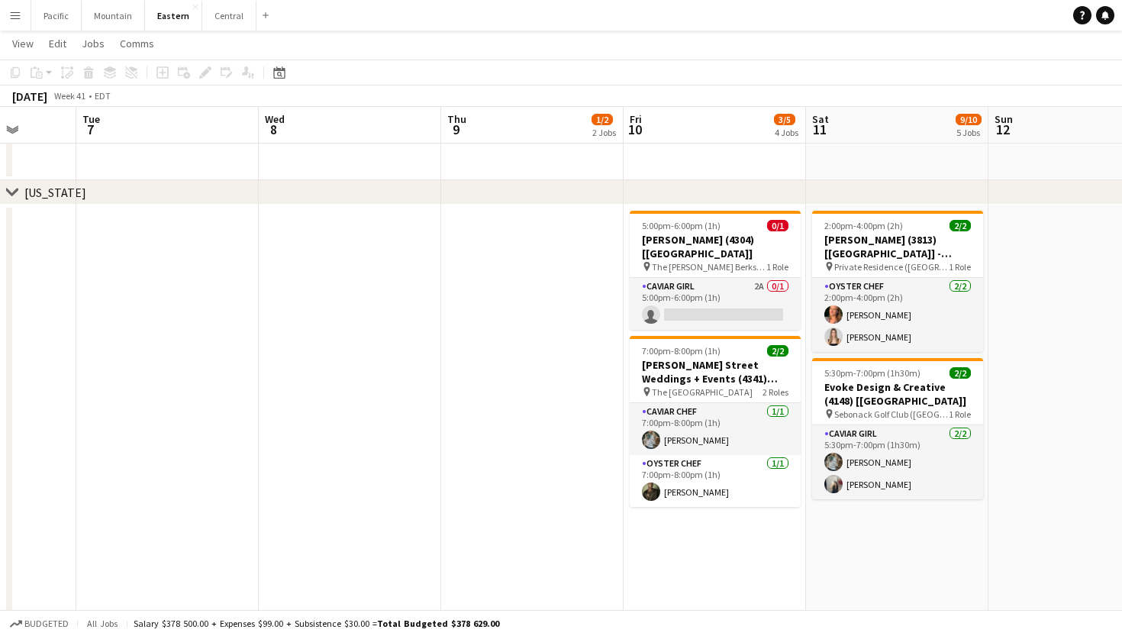
scroll to position [0, 665]
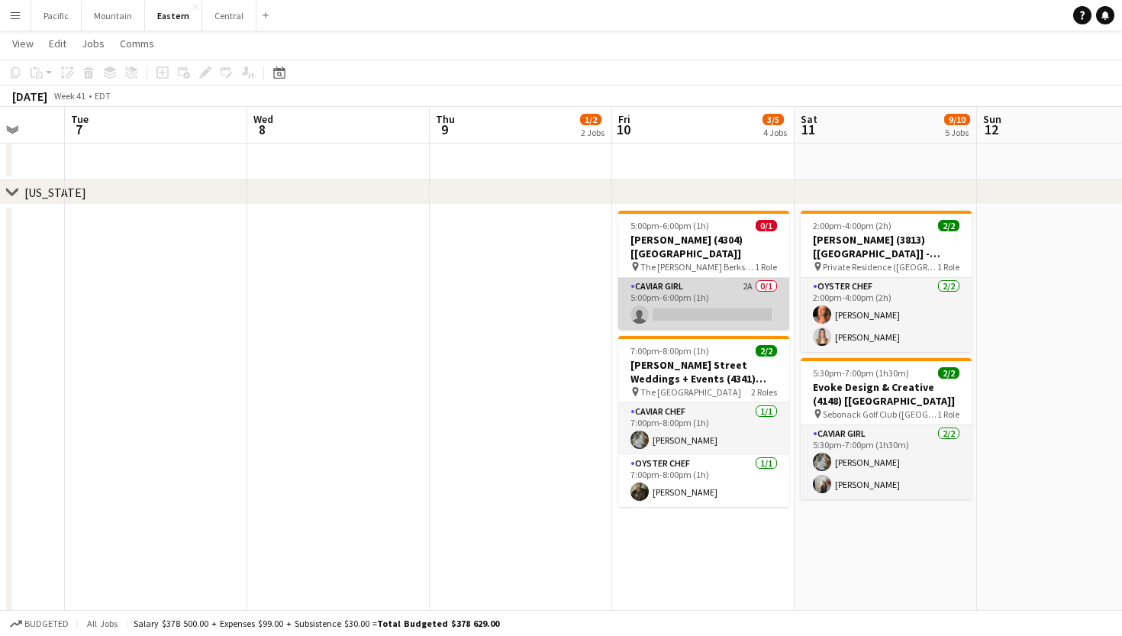
click at [739, 309] on app-card-role "Caviar Girl 2A 0/1 5:00pm-6:00pm (1h) single-neutral-actions" at bounding box center [703, 304] width 171 height 52
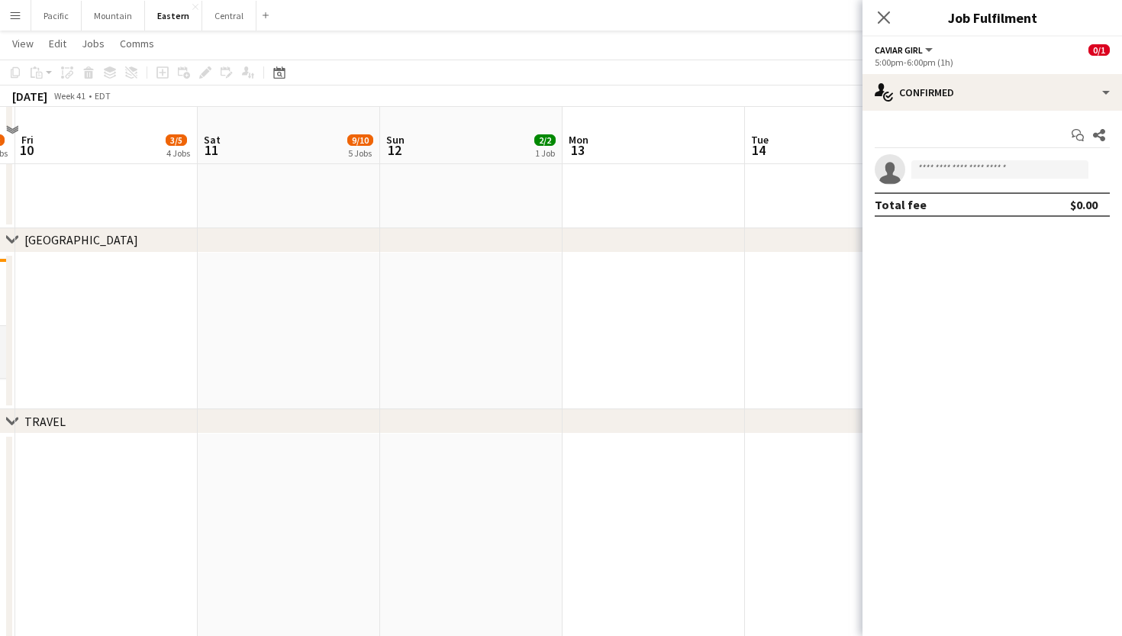
scroll to position [941, 0]
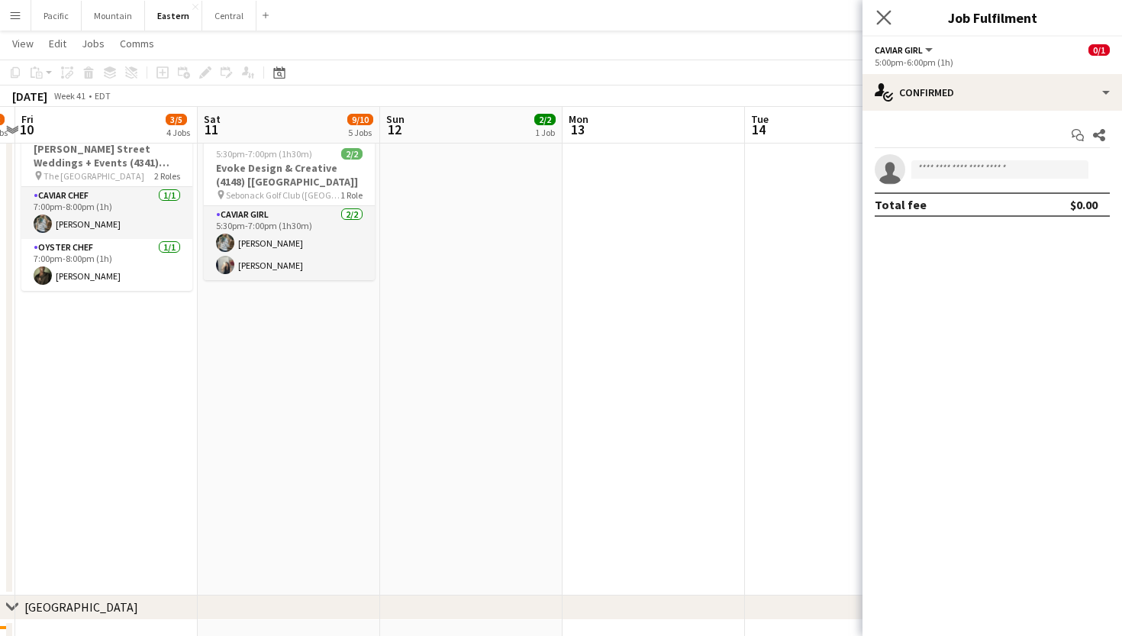
click at [875, 14] on app-icon "Close pop-in" at bounding box center [884, 18] width 22 height 22
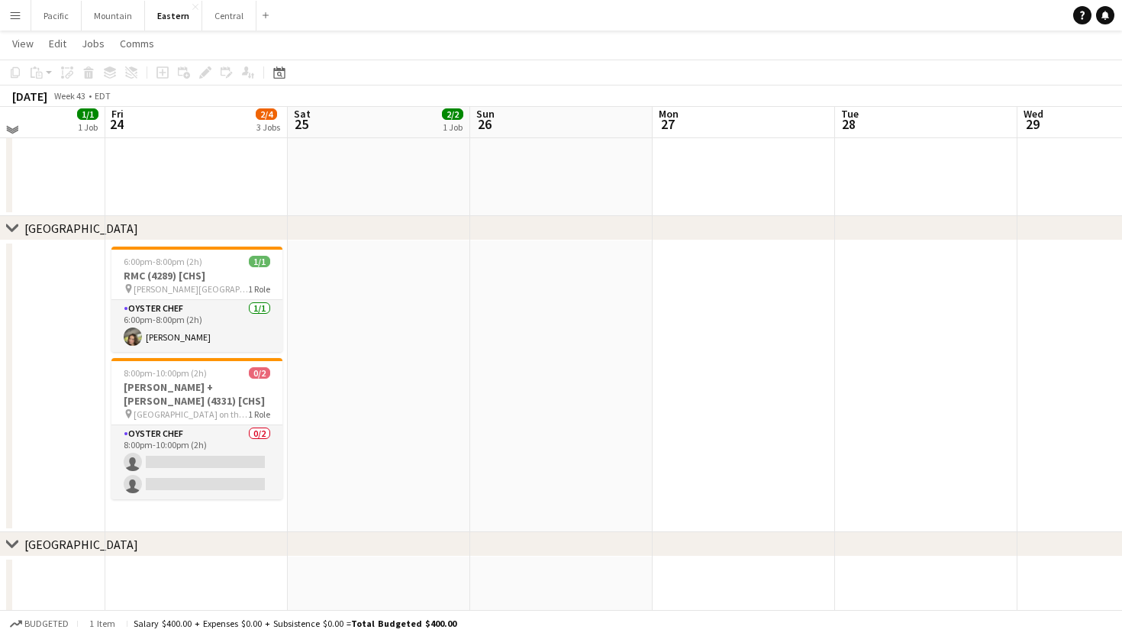
scroll to position [313, 0]
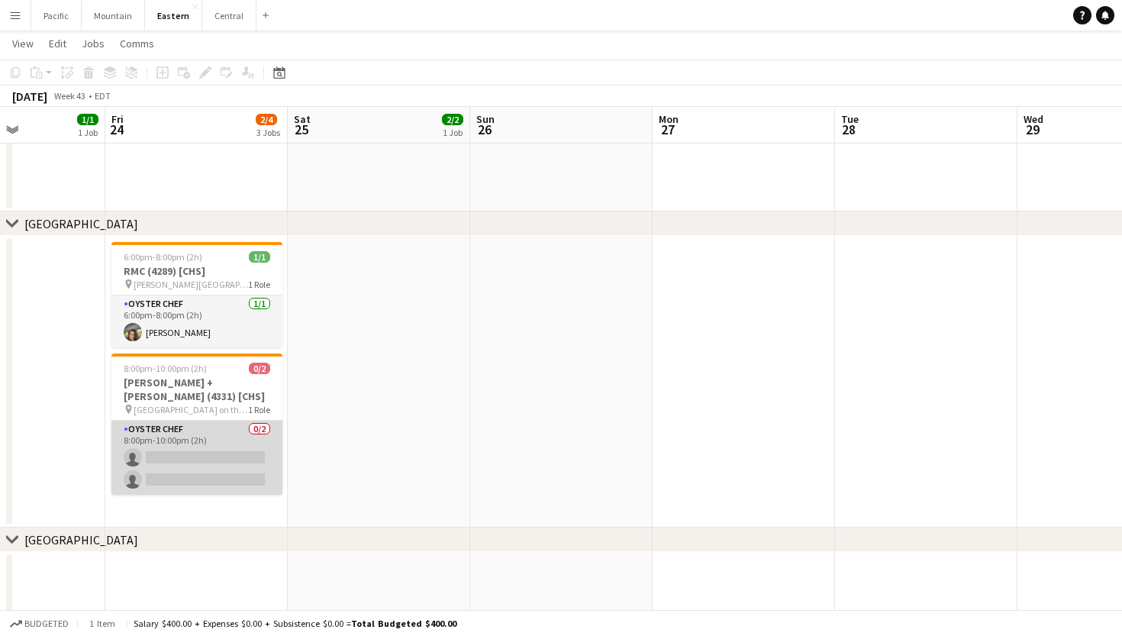
click at [198, 472] on app-card-role "Oyster Chef 0/2 8:00pm-10:00pm (2h) single-neutral-actions single-neutral-actio…" at bounding box center [196, 458] width 171 height 74
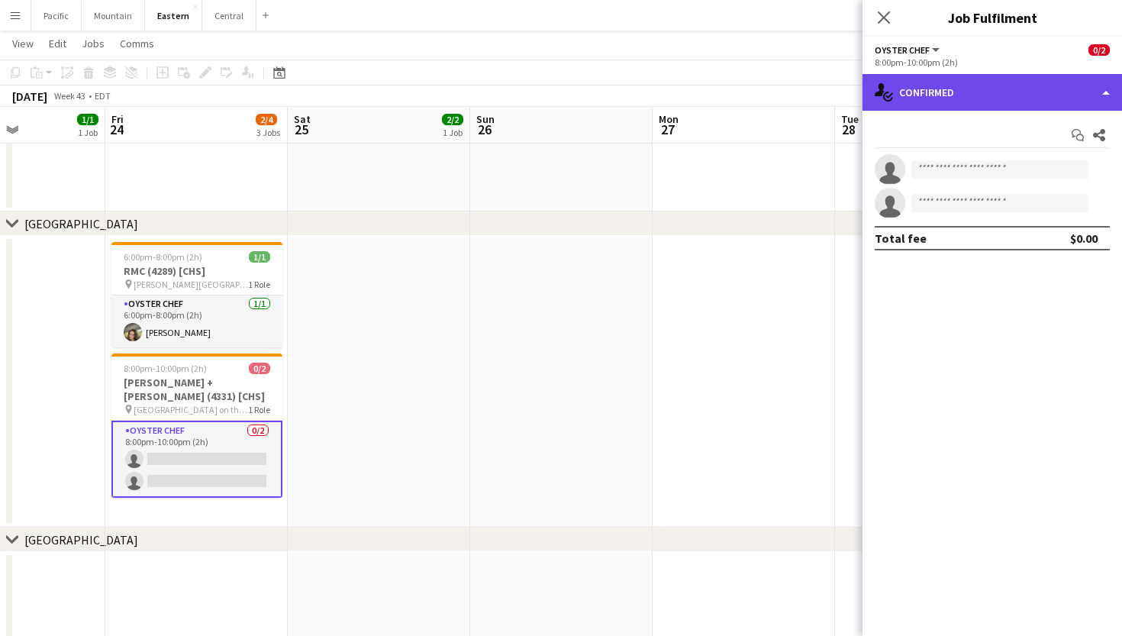
click at [1002, 102] on div "single-neutral-actions-check-2 Confirmed" at bounding box center [993, 92] width 260 height 37
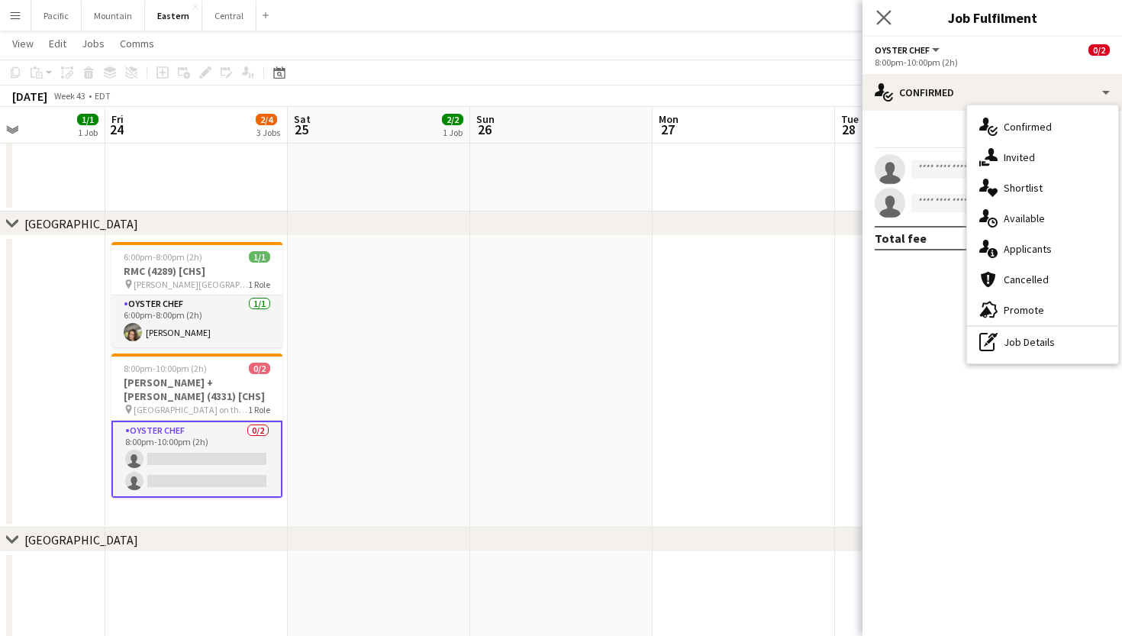
click at [889, 24] on app-icon "Close pop-in" at bounding box center [884, 18] width 22 height 22
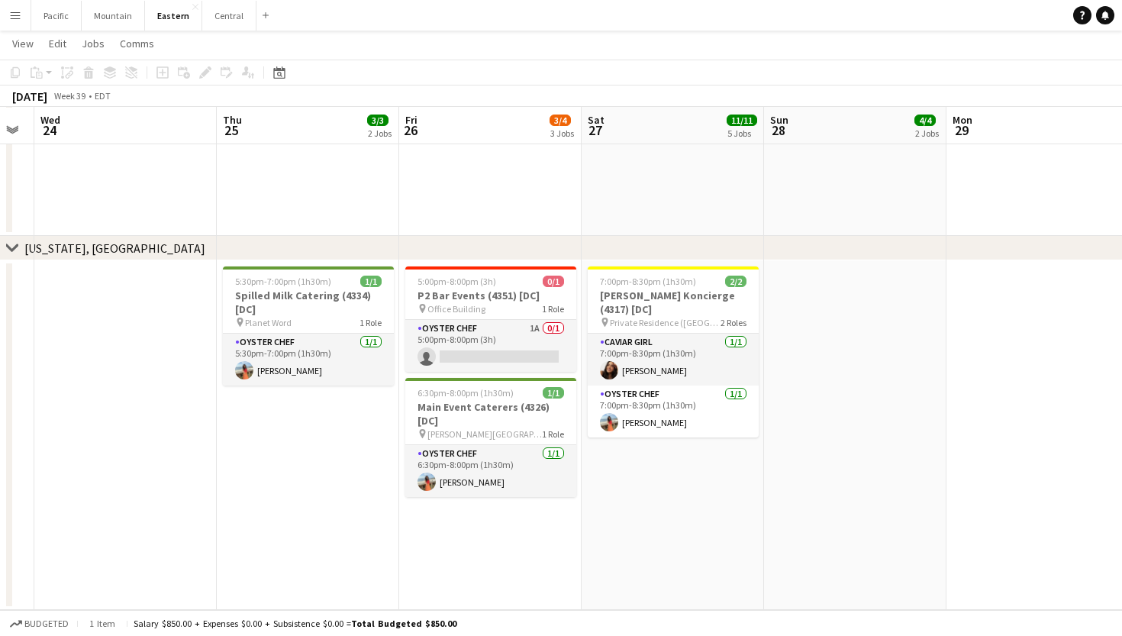
scroll to position [2124, 0]
click at [540, 354] on app-card-role "Oyster Chef 1A 0/1 5:00pm-8:00pm (3h) single-neutral-actions" at bounding box center [490, 346] width 171 height 52
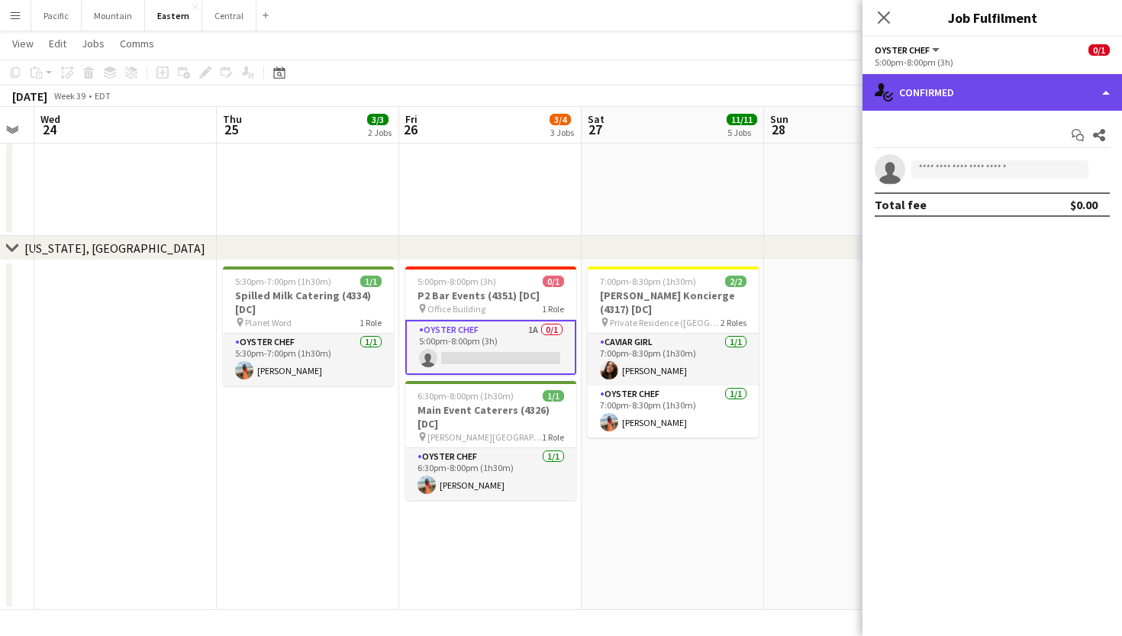
click at [1057, 98] on div "single-neutral-actions-check-2 Confirmed" at bounding box center [993, 92] width 260 height 37
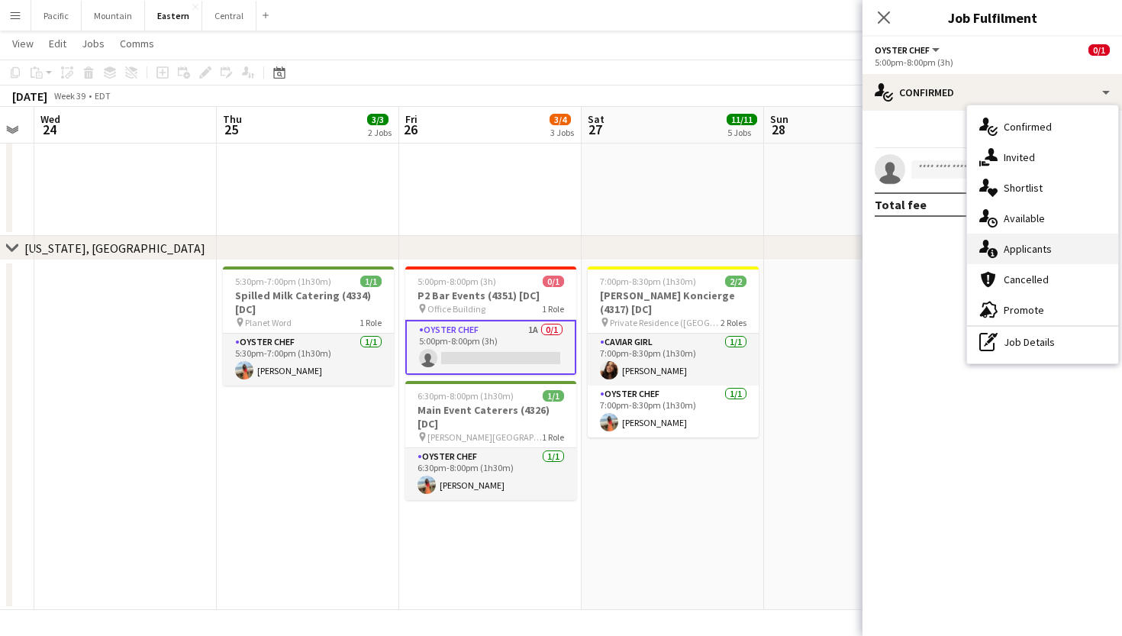
click at [1060, 249] on div "single-neutral-actions-information Applicants" at bounding box center [1042, 249] width 151 height 31
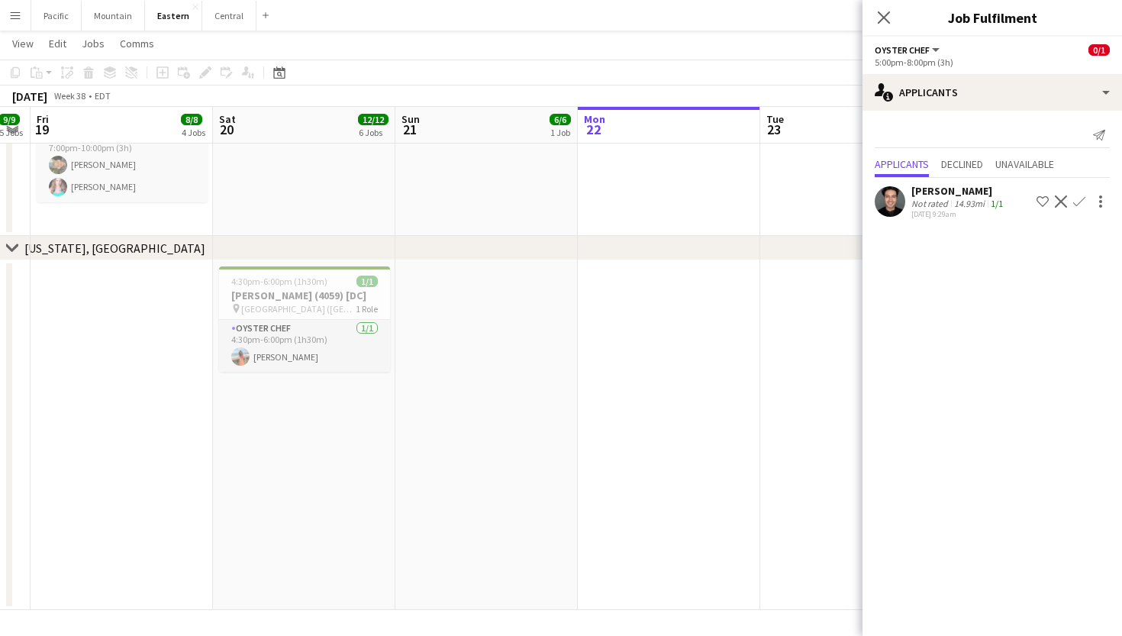
scroll to position [0, 331]
click at [886, 21] on icon at bounding box center [883, 17] width 15 height 15
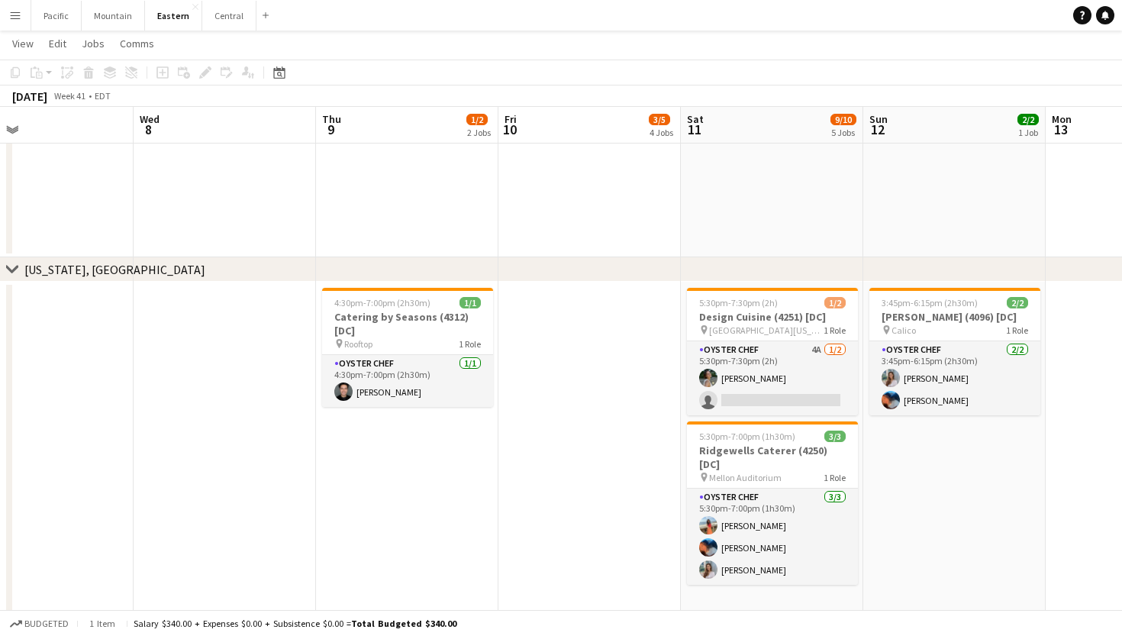
scroll to position [0, 432]
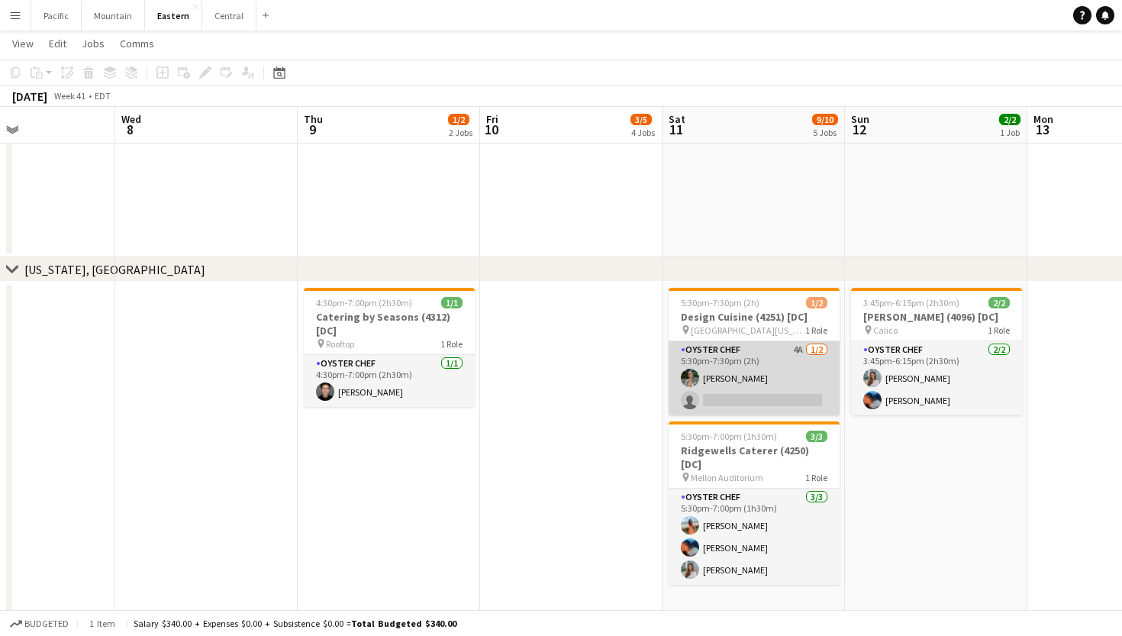
click at [734, 384] on app-card-role "Oyster Chef 4A 1/2 5:30pm-7:30pm (2h) Adeline Van Buskirk single-neutral-actions" at bounding box center [754, 378] width 171 height 74
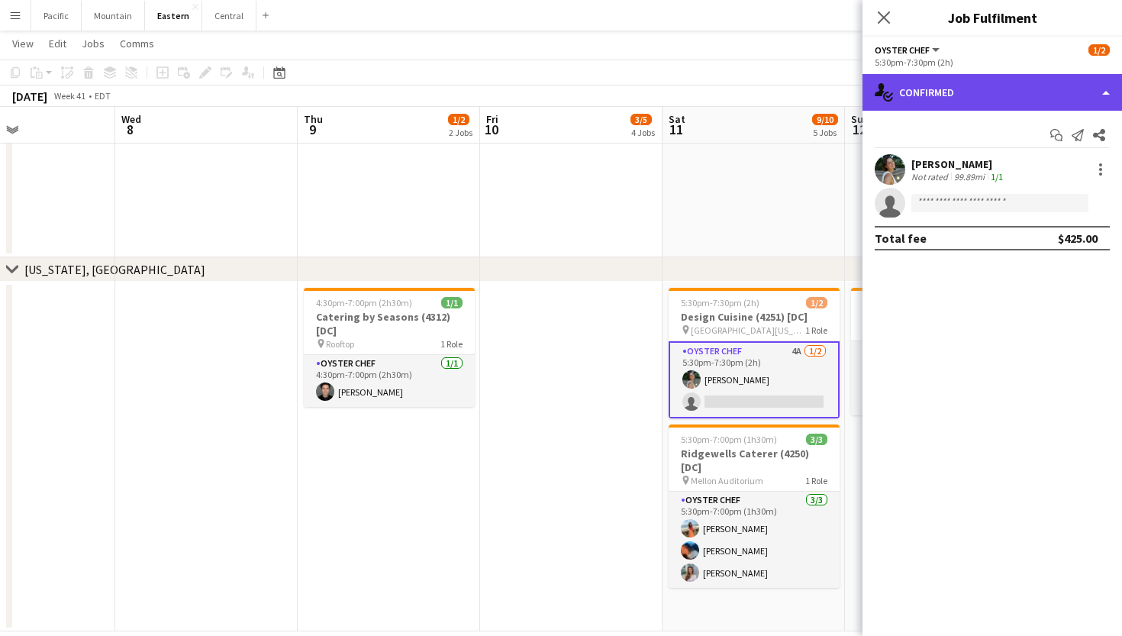
click at [953, 84] on div "single-neutral-actions-check-2 Confirmed" at bounding box center [993, 92] width 260 height 37
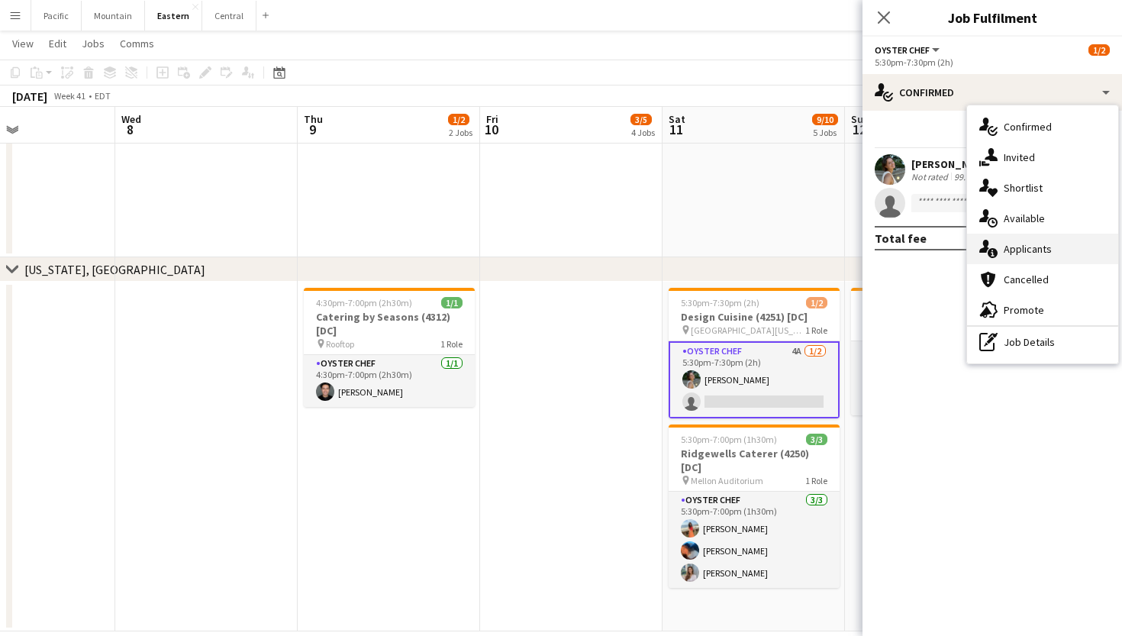
click at [1002, 242] on div "single-neutral-actions-information Applicants" at bounding box center [1042, 249] width 151 height 31
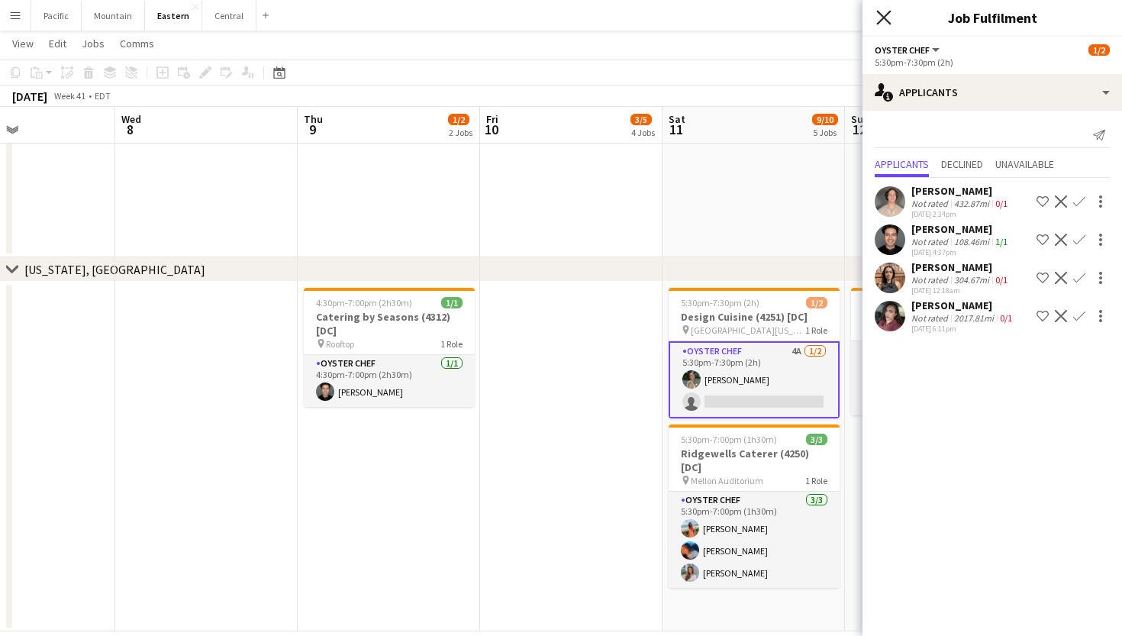
click at [888, 19] on icon "Close pop-in" at bounding box center [883, 17] width 15 height 15
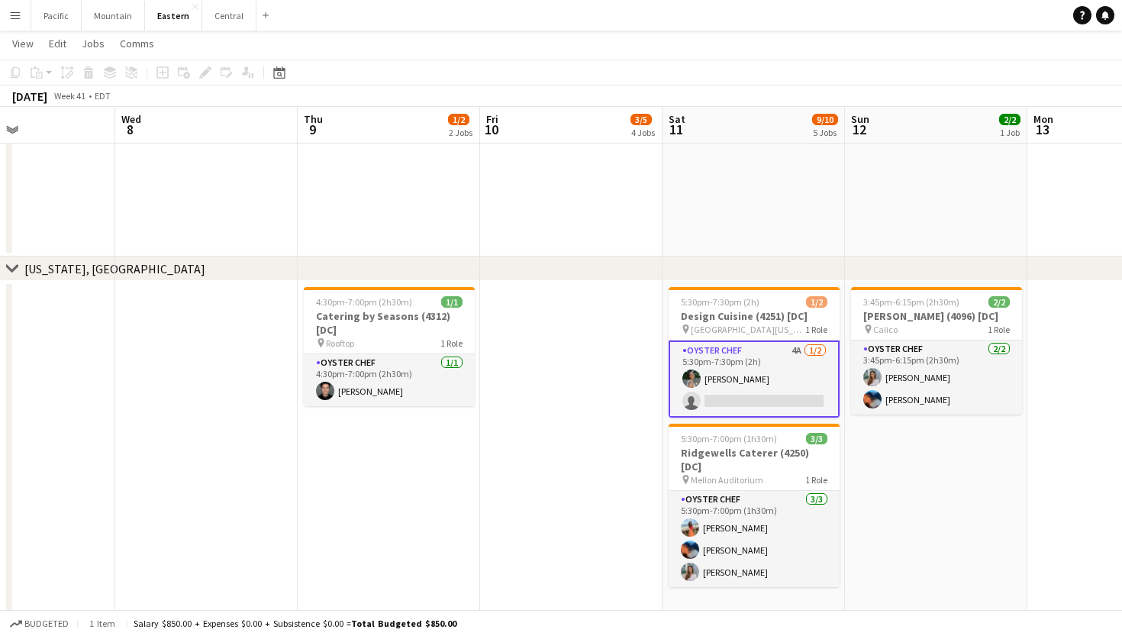
scroll to position [2103, 0]
click at [750, 393] on app-card-role "Oyster Chef 4A 1/2 5:30pm-7:30pm (2h) Adeline Van Buskirk single-neutral-actions" at bounding box center [754, 378] width 171 height 77
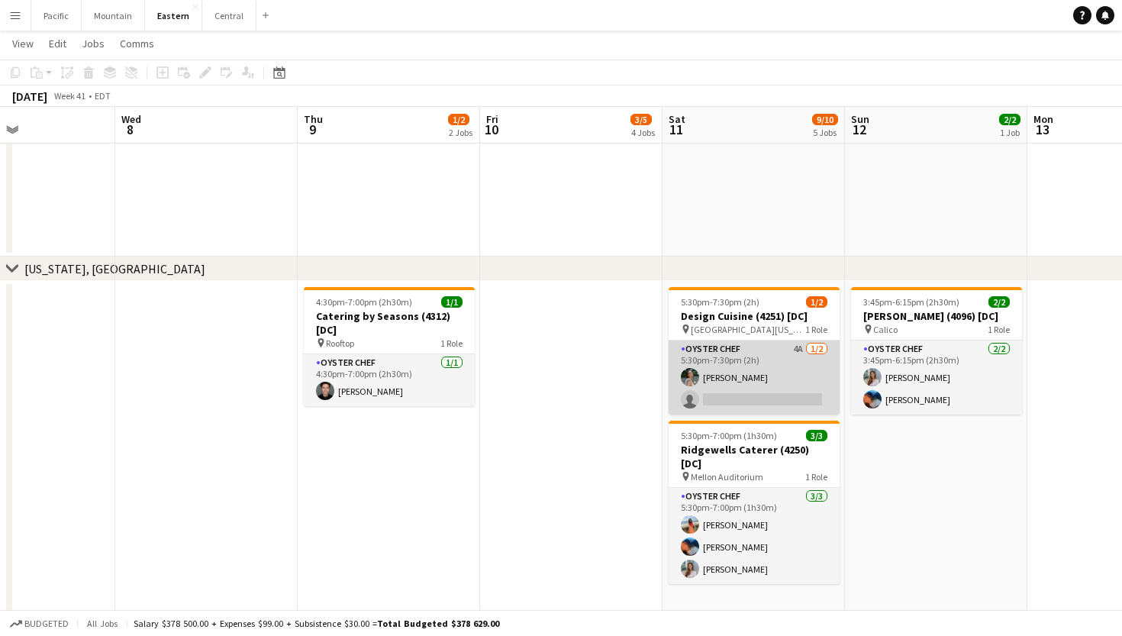
click at [773, 383] on app-card-role "Oyster Chef 4A 1/2 5:30pm-7:30pm (2h) Adeline Van Buskirk single-neutral-actions" at bounding box center [754, 377] width 171 height 74
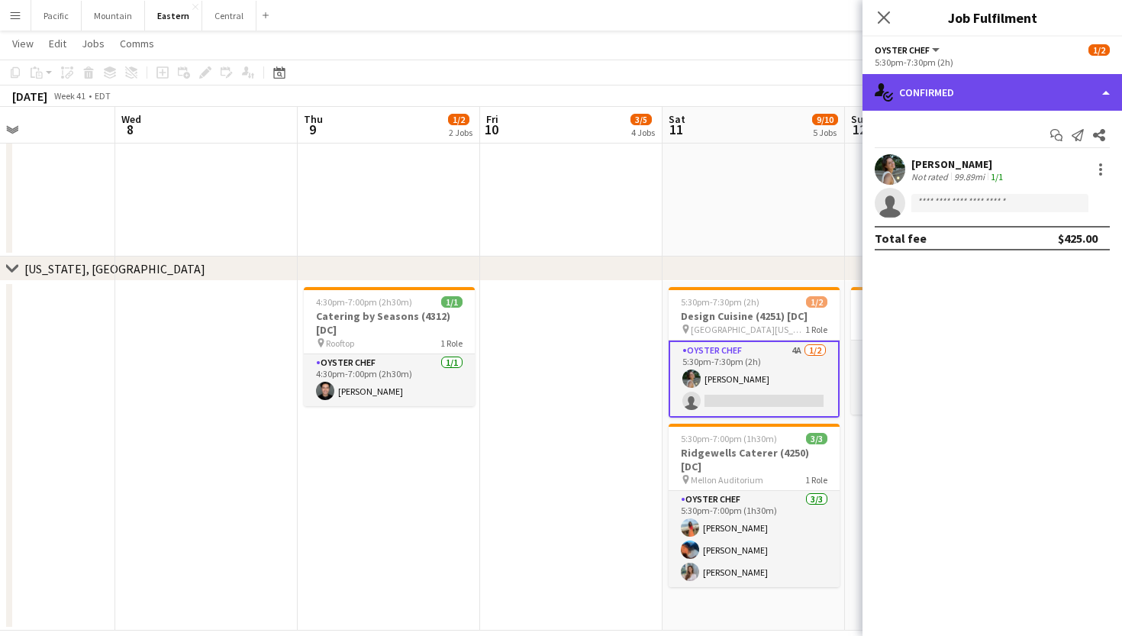
click at [1046, 101] on div "single-neutral-actions-check-2 Confirmed" at bounding box center [993, 92] width 260 height 37
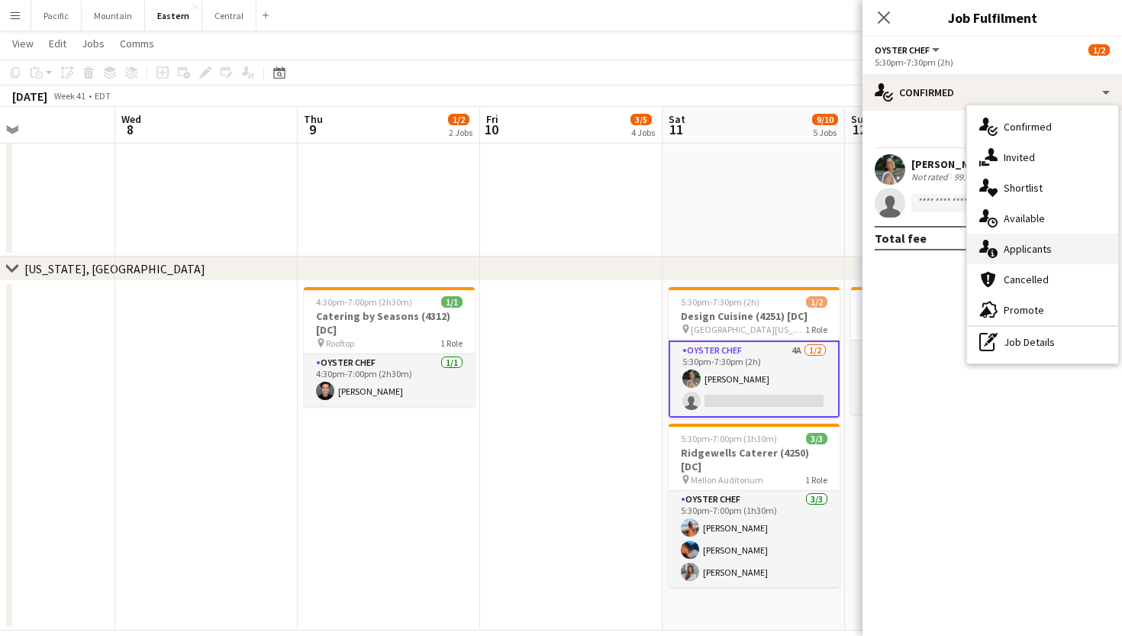
click at [1065, 243] on div "single-neutral-actions-information Applicants" at bounding box center [1042, 249] width 151 height 31
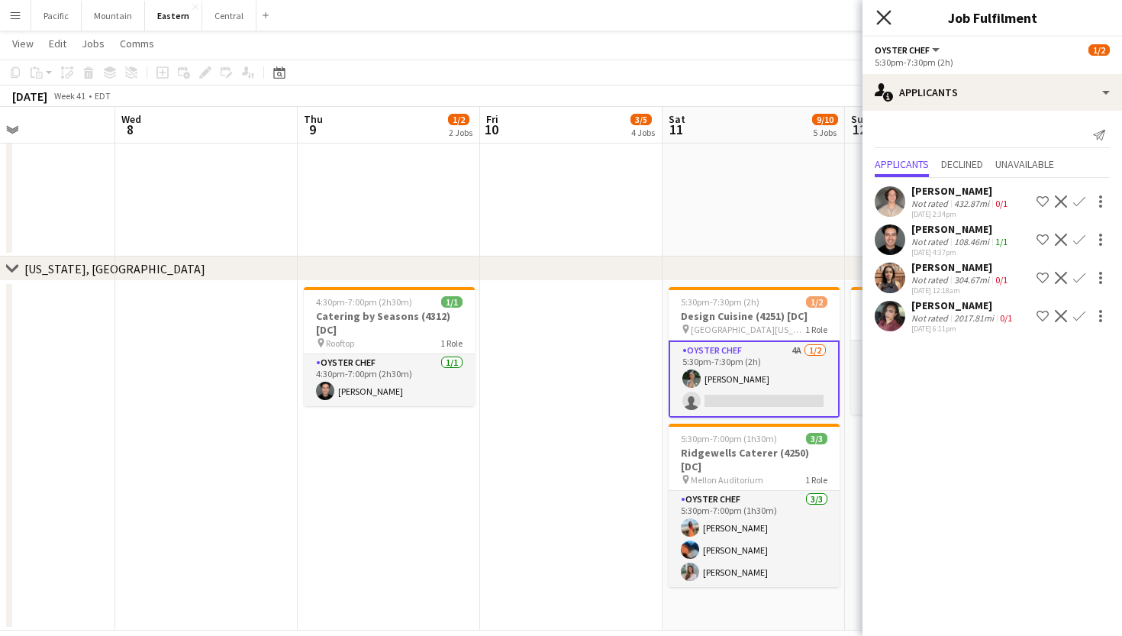
click at [882, 19] on icon at bounding box center [883, 17] width 15 height 15
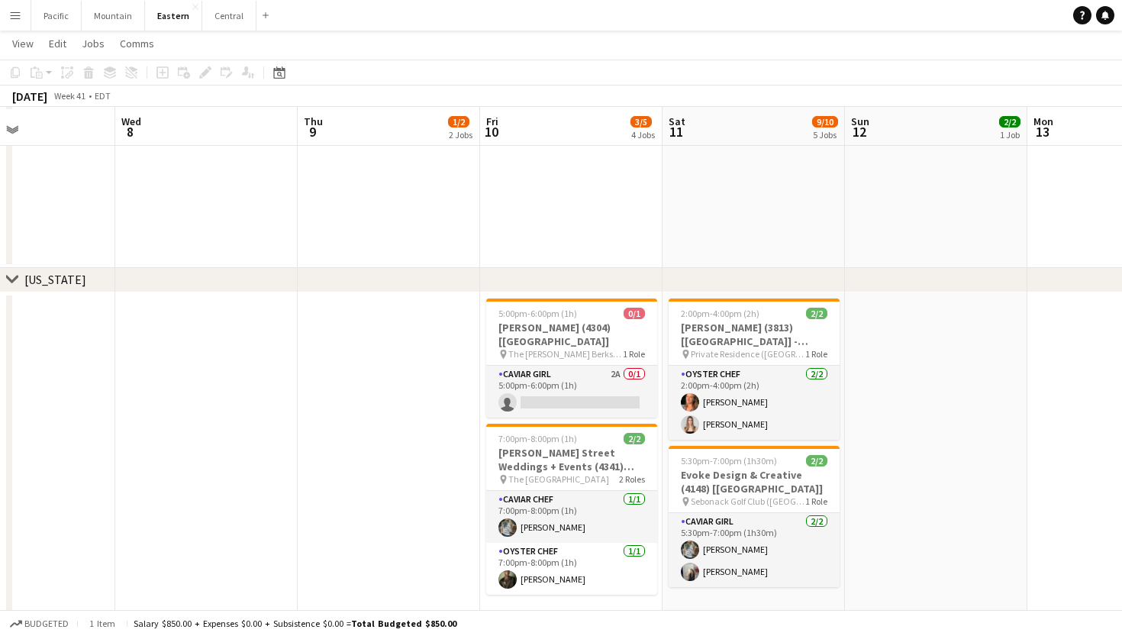
scroll to position [779, 0]
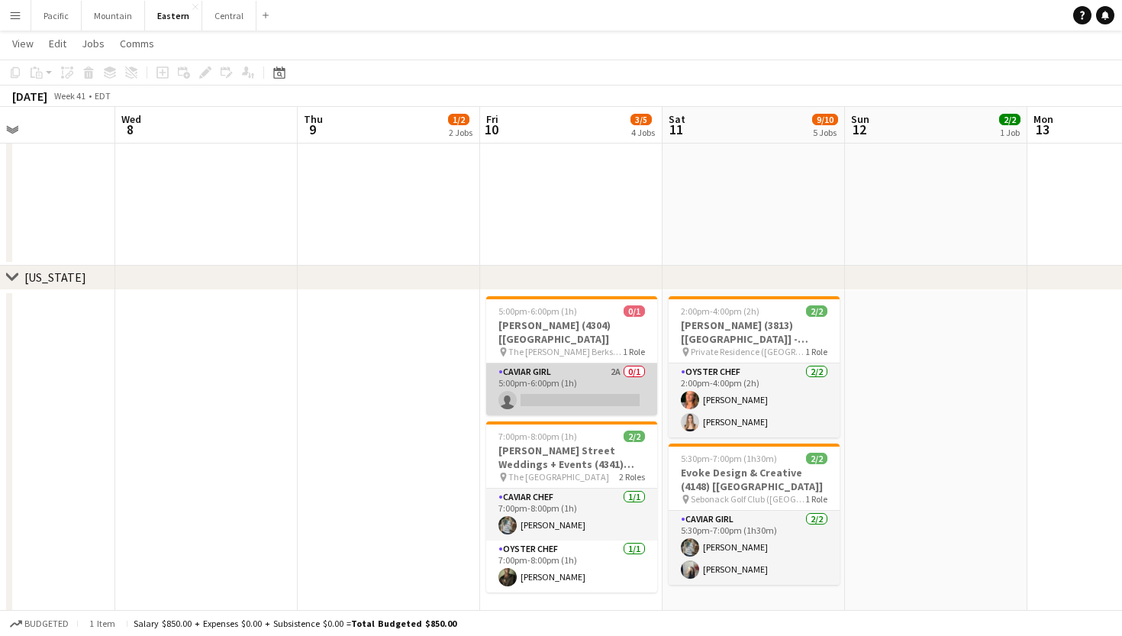
click at [598, 381] on app-card-role "Caviar Girl 2A 0/1 5:00pm-6:00pm (1h) single-neutral-actions" at bounding box center [571, 389] width 171 height 52
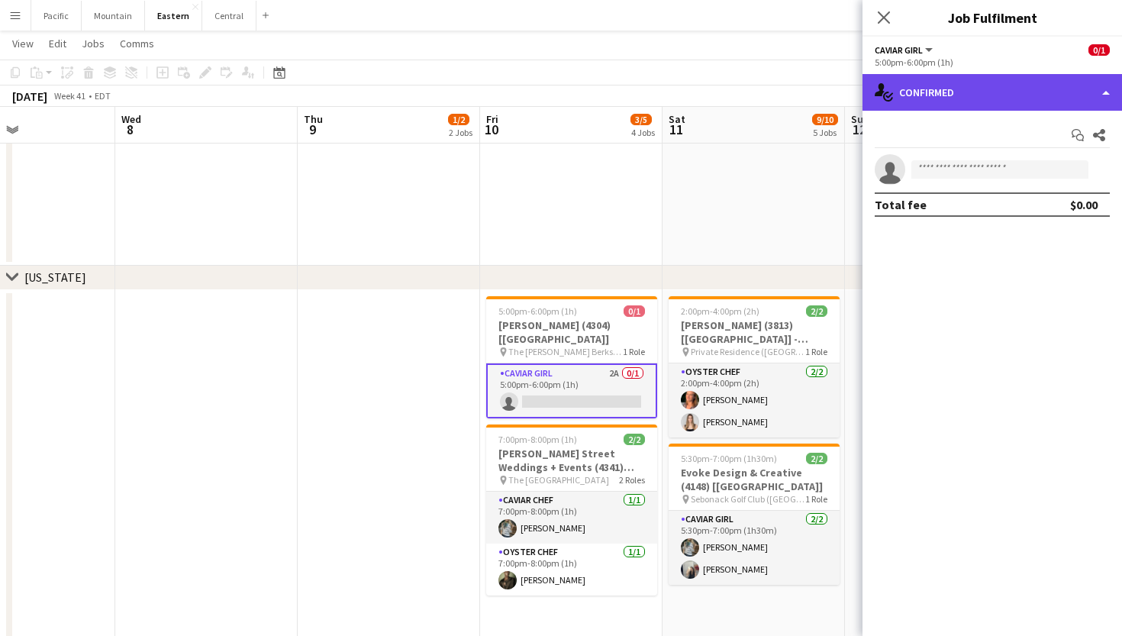
click at [1025, 98] on div "single-neutral-actions-check-2 Confirmed" at bounding box center [993, 92] width 260 height 37
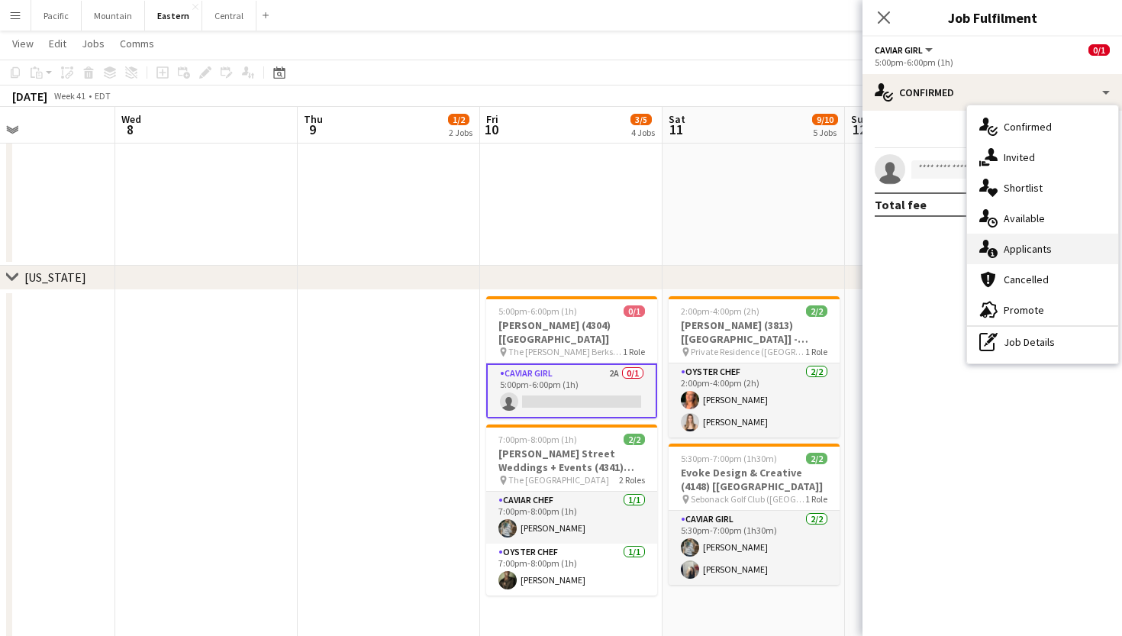
click at [1054, 250] on div "single-neutral-actions-information Applicants" at bounding box center [1042, 249] width 151 height 31
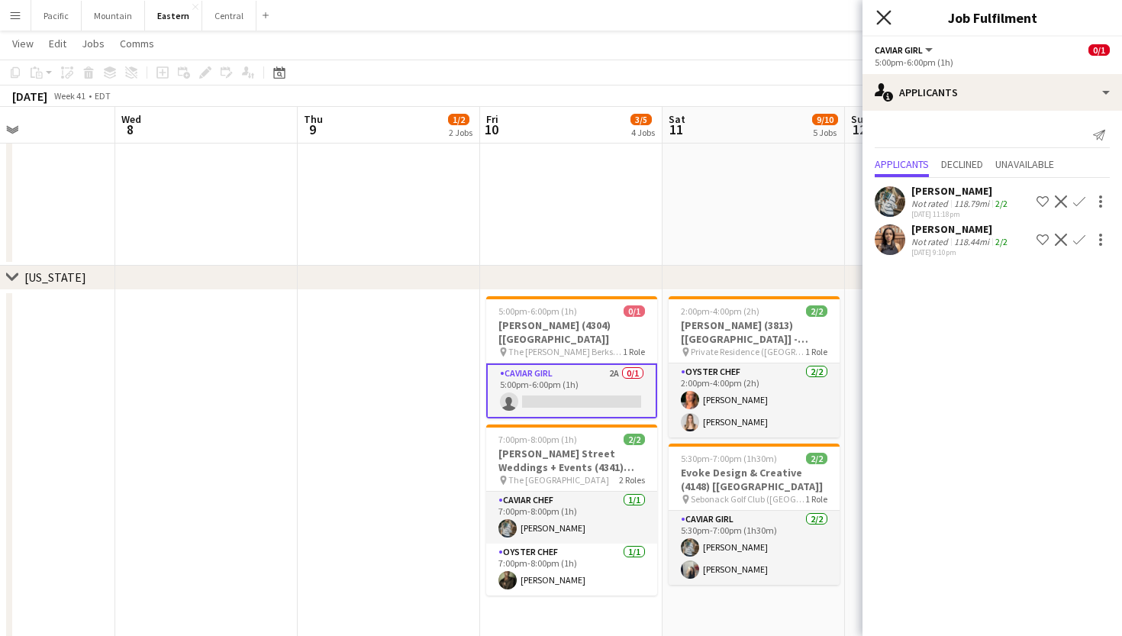
click at [889, 14] on icon "Close pop-in" at bounding box center [883, 17] width 15 height 15
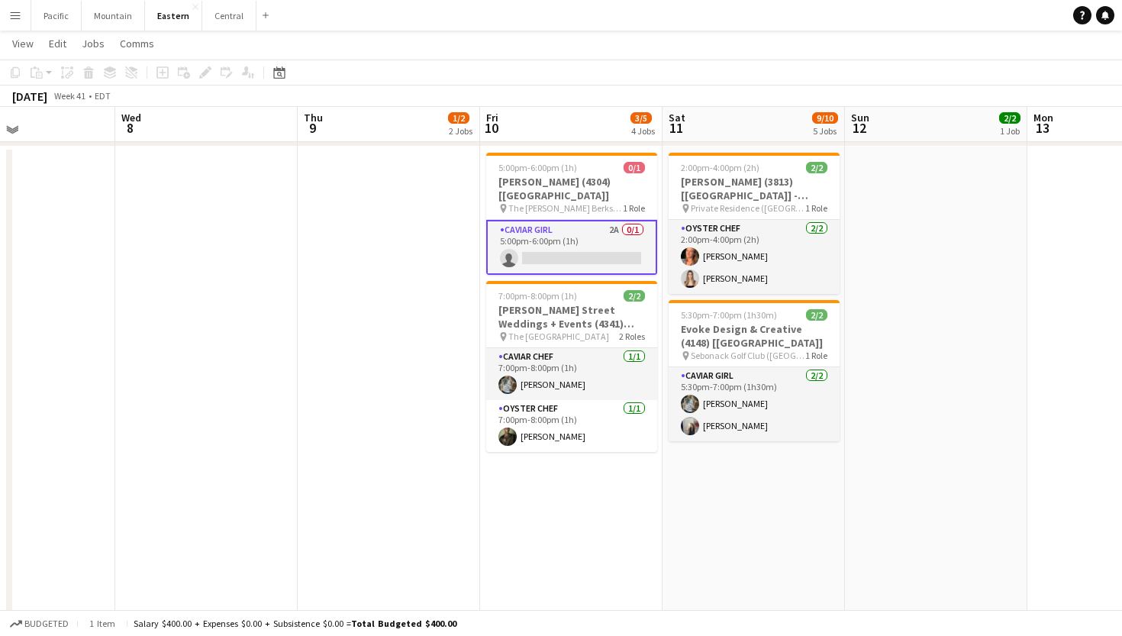
scroll to position [925, 0]
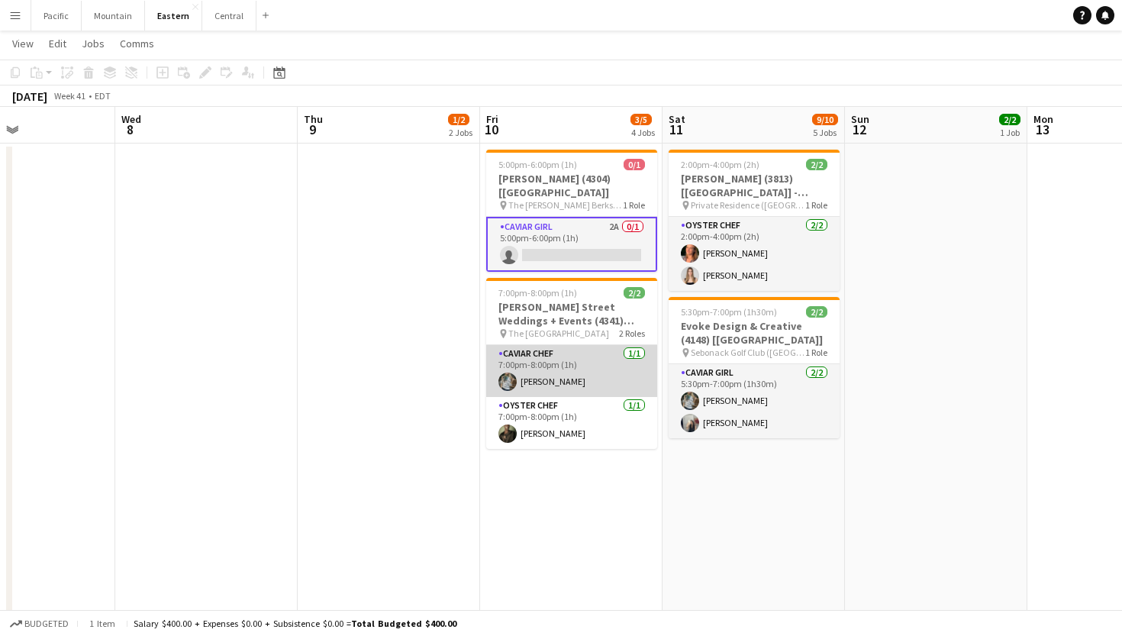
click at [609, 355] on app-card-role "Caviar Chef 1/1 7:00pm-8:00pm (1h) Brooke Anderson" at bounding box center [571, 371] width 171 height 52
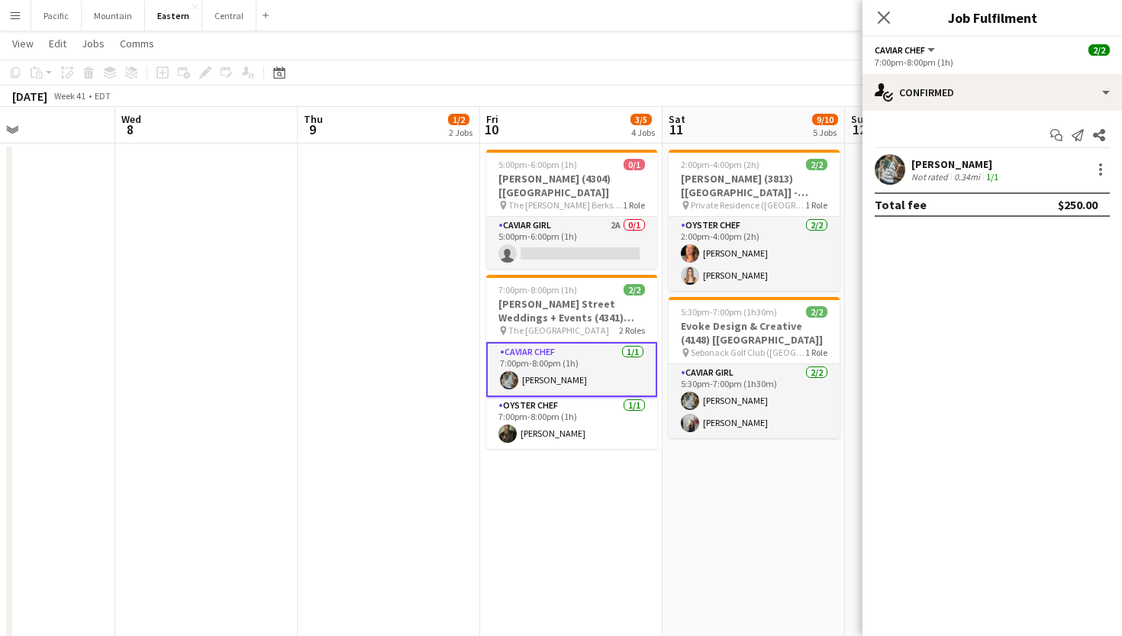
click at [1004, 111] on div "Start chat Send notification Share Brooke Anderson Not rated 0.34mi 1/1 Total f…" at bounding box center [993, 170] width 260 height 118
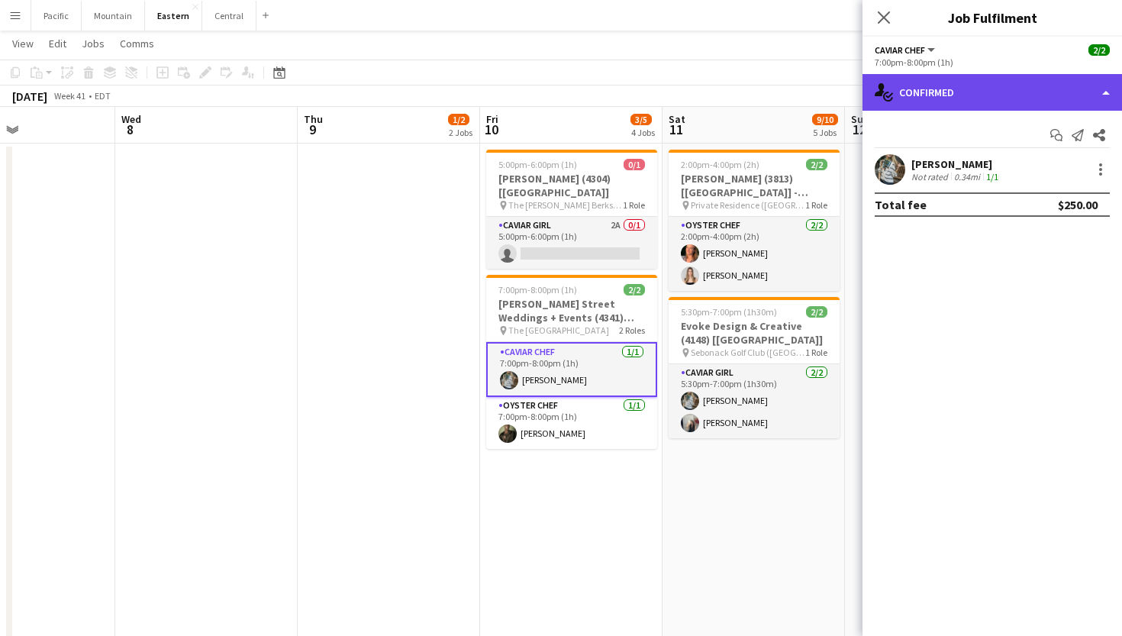
click at [1028, 101] on div "single-neutral-actions-check-2 Confirmed" at bounding box center [993, 92] width 260 height 37
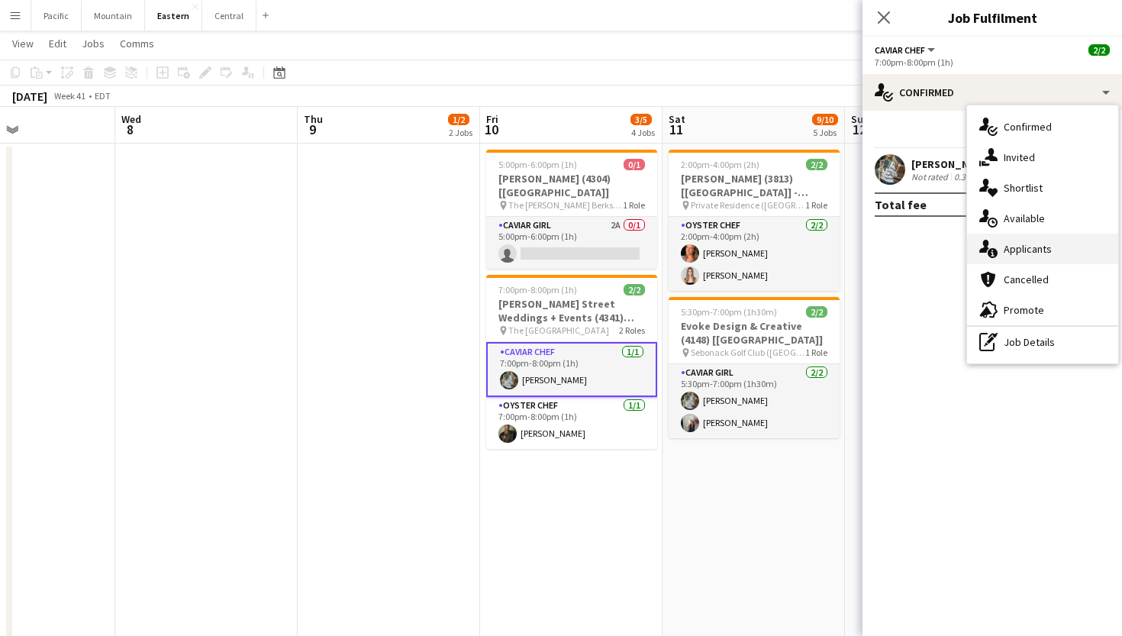
click at [1050, 242] on div "single-neutral-actions-information Applicants" at bounding box center [1042, 249] width 151 height 31
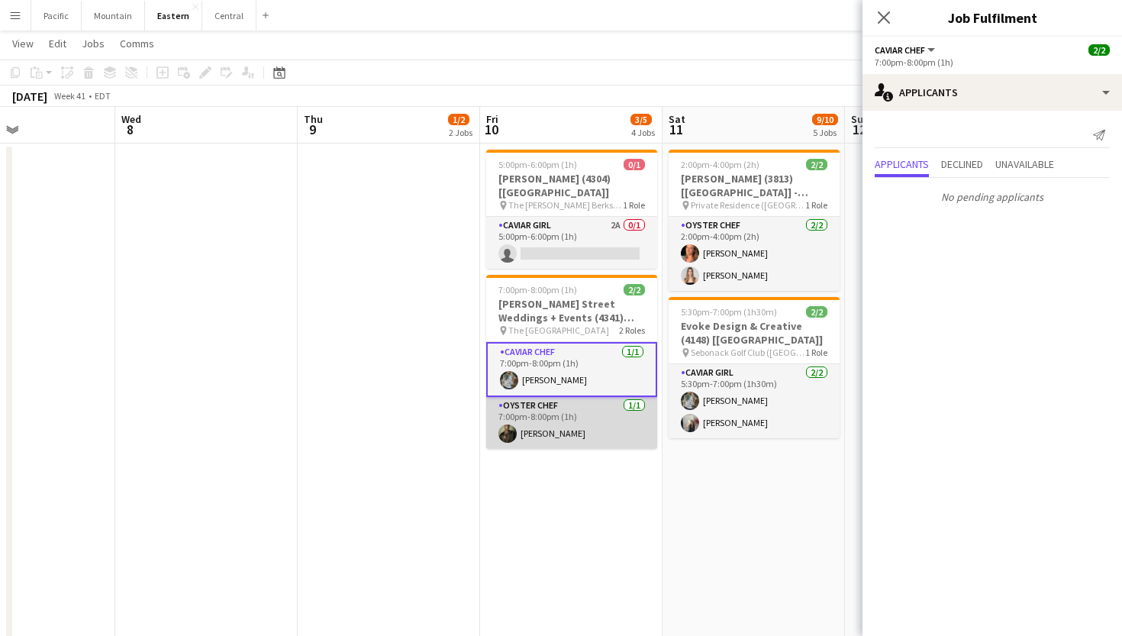
click at [572, 397] on app-card-role "Oyster Chef 1/1 7:00pm-8:00pm (1h) Jeremiah Bell" at bounding box center [571, 423] width 171 height 52
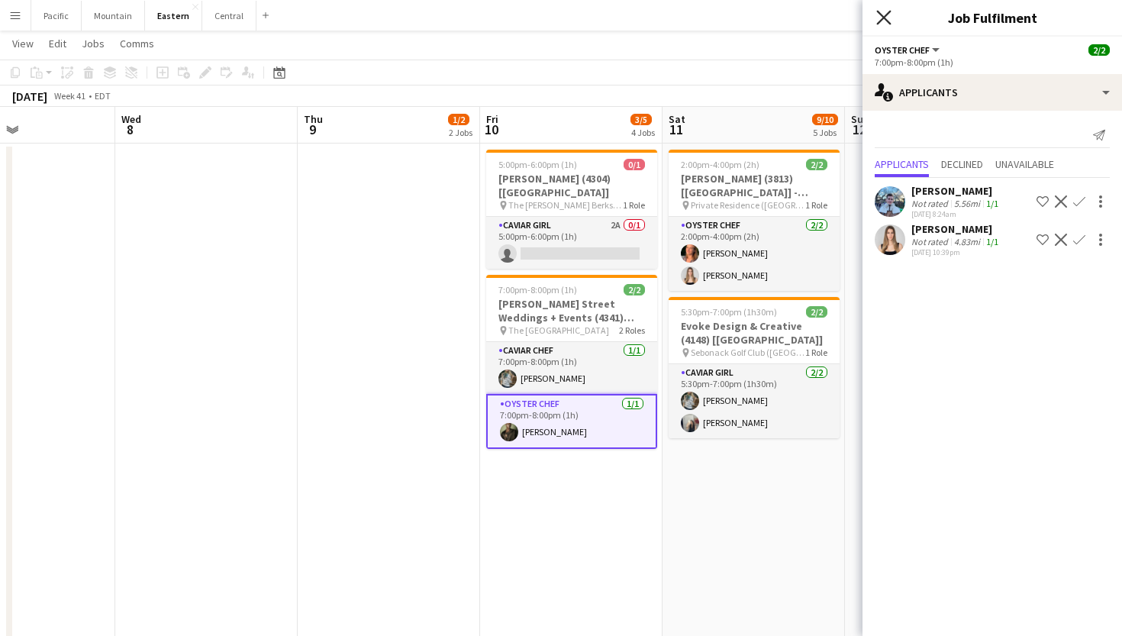
click at [883, 22] on icon "Close pop-in" at bounding box center [883, 17] width 15 height 15
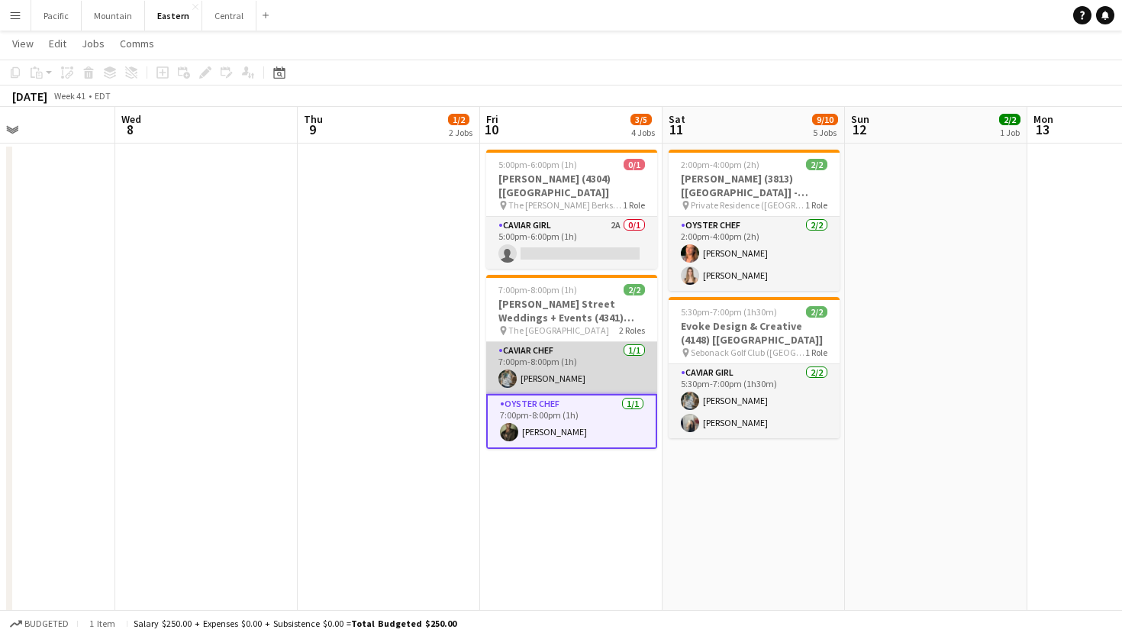
click at [579, 348] on app-card-role "Caviar Chef 1/1 7:00pm-8:00pm (1h) Brooke Anderson" at bounding box center [571, 368] width 171 height 52
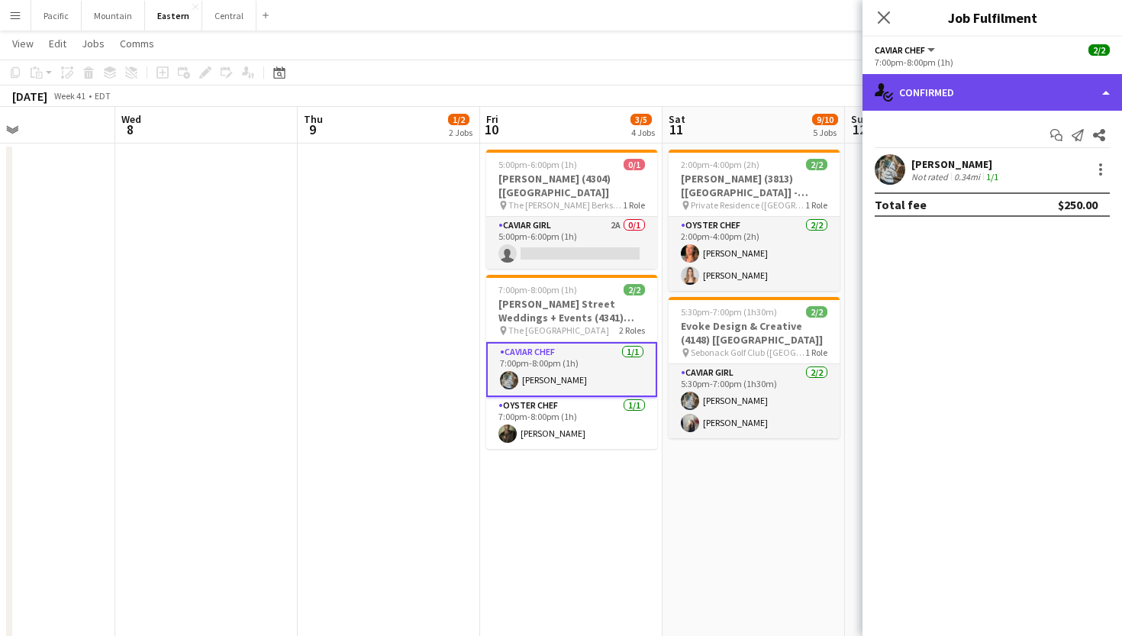
click at [972, 87] on div "single-neutral-actions-check-2 Confirmed" at bounding box center [993, 92] width 260 height 37
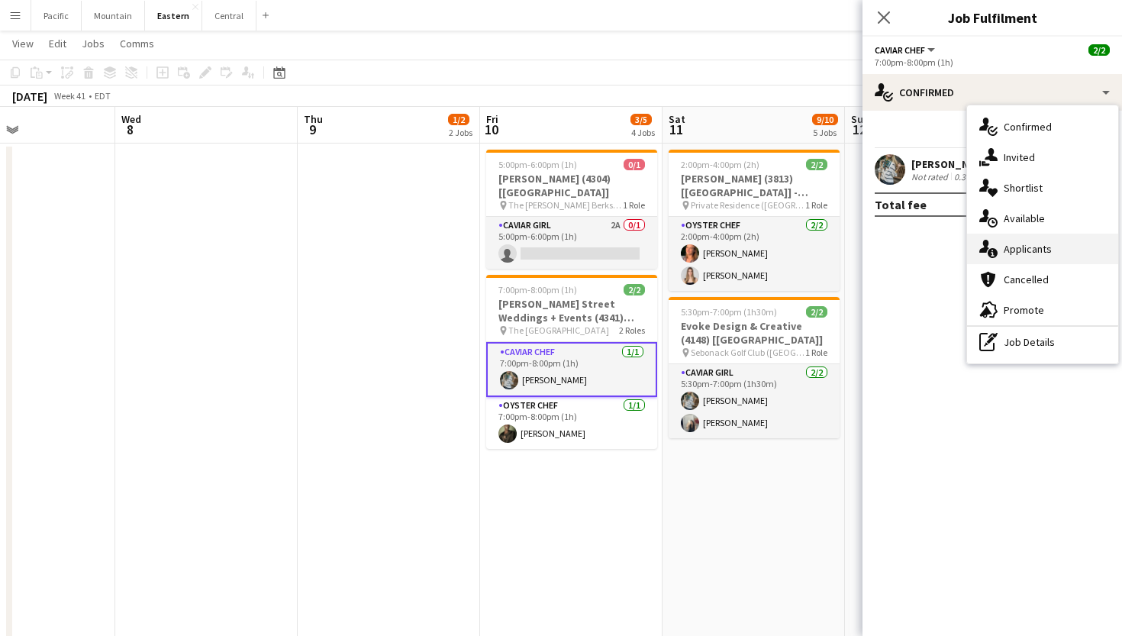
click at [1057, 255] on div "single-neutral-actions-information Applicants" at bounding box center [1042, 249] width 151 height 31
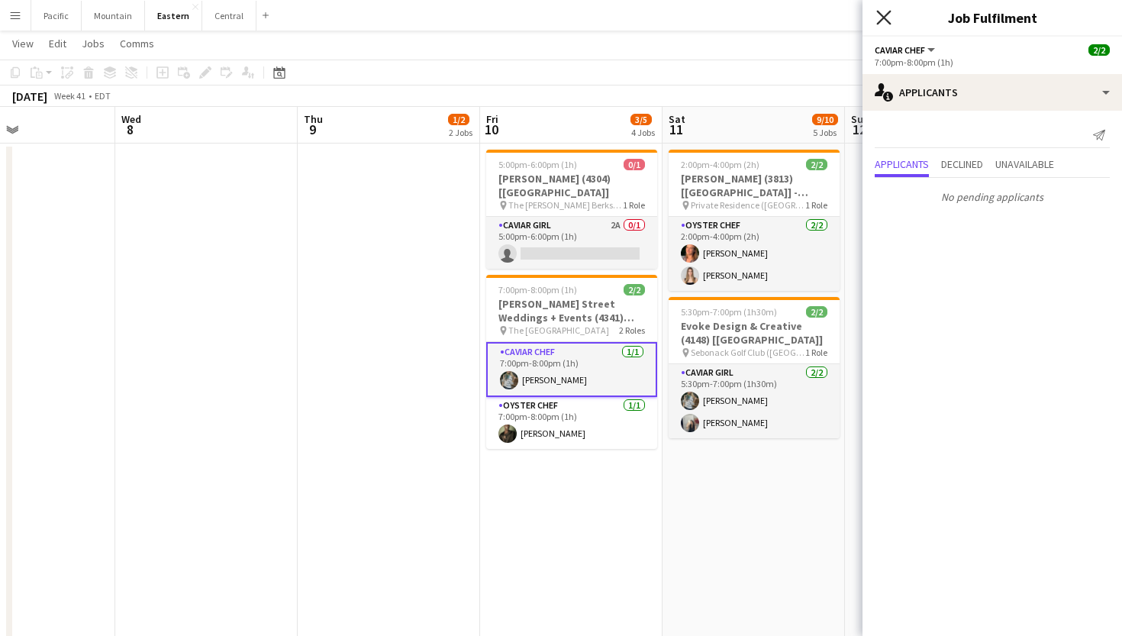
click at [889, 11] on app-icon "Close pop-in" at bounding box center [884, 18] width 22 height 22
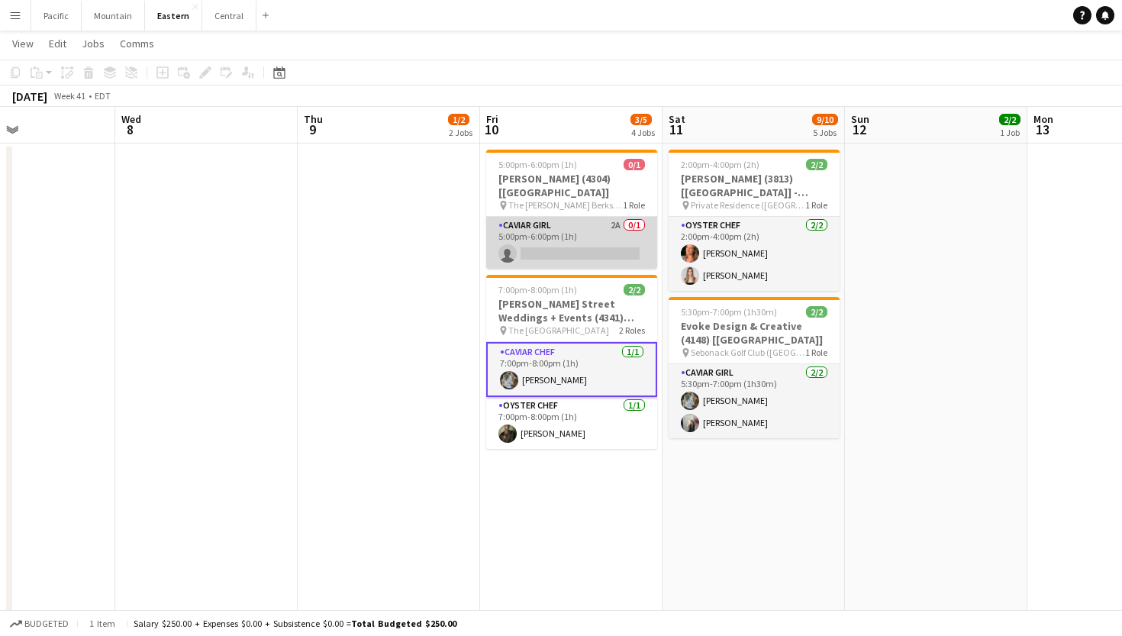
click at [618, 246] on app-card-role "Caviar Girl 2A 0/1 5:00pm-6:00pm (1h) single-neutral-actions" at bounding box center [571, 243] width 171 height 52
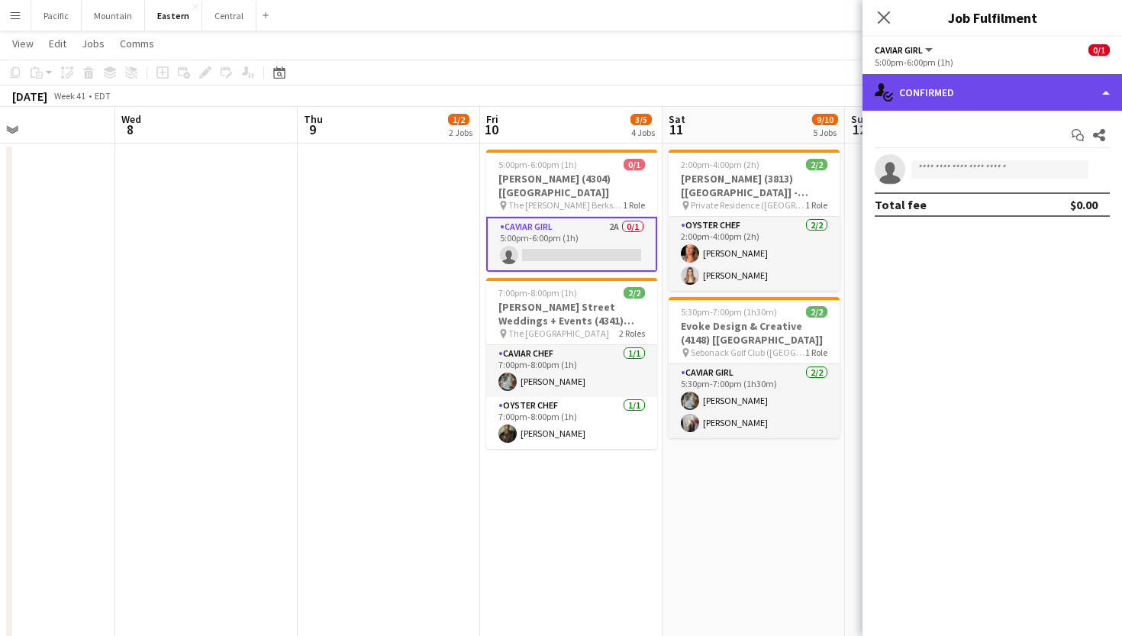
click at [1071, 106] on div "single-neutral-actions-check-2 Confirmed" at bounding box center [993, 92] width 260 height 37
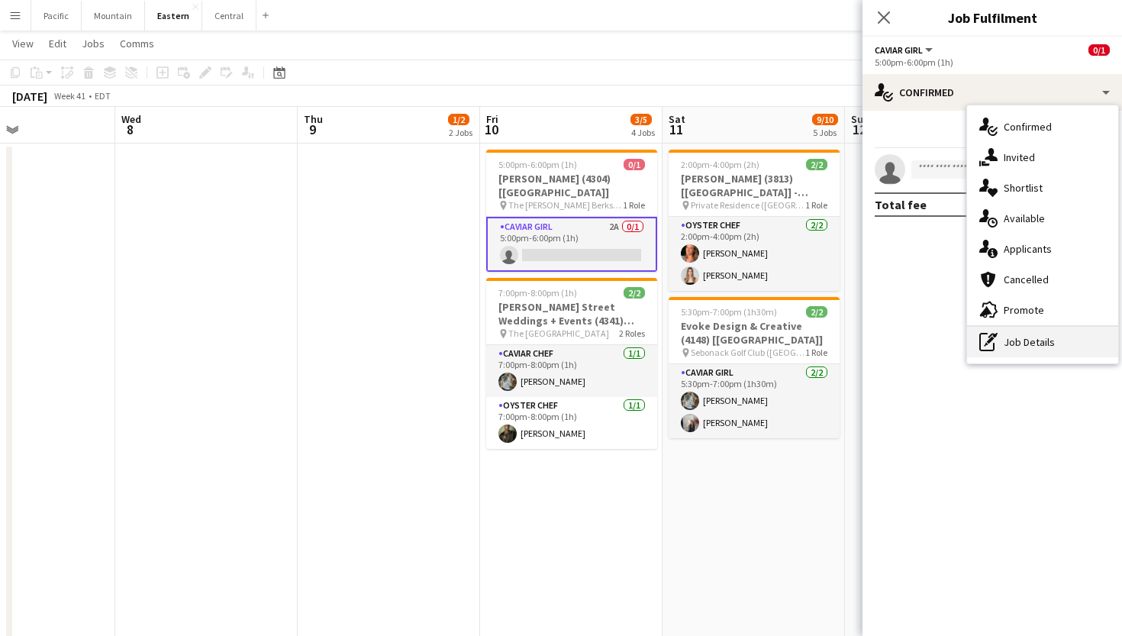
click at [1041, 352] on div "pen-write Job Details" at bounding box center [1042, 342] width 151 height 31
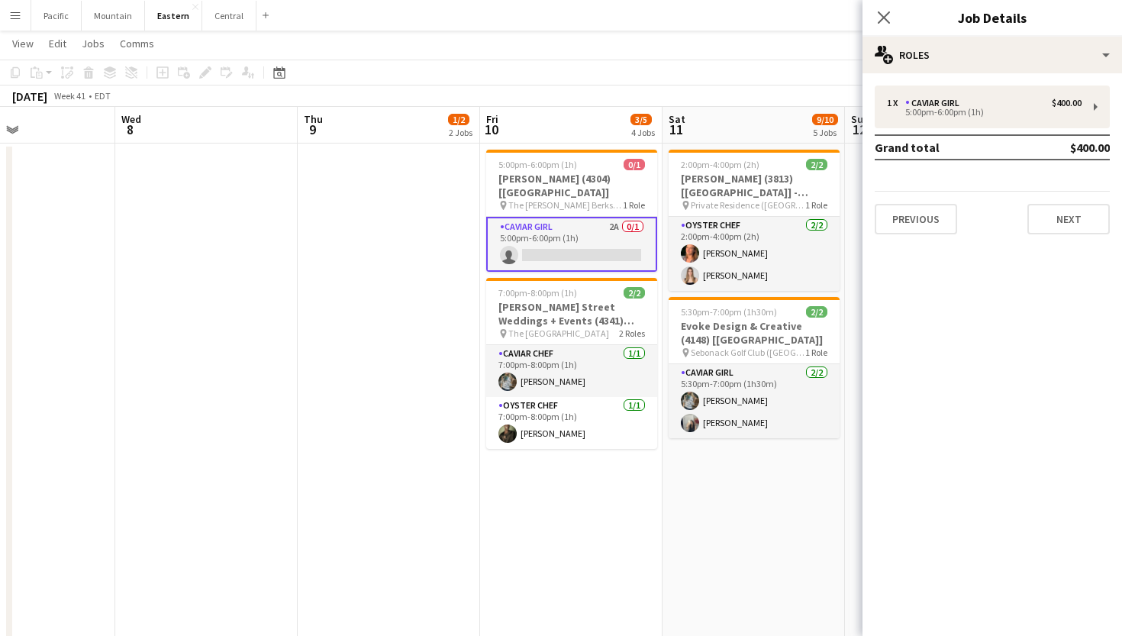
click at [894, 9] on div "Close pop-in" at bounding box center [884, 17] width 43 height 35
click at [883, 27] on div "Close pop-in" at bounding box center [884, 17] width 43 height 35
click at [879, 13] on icon at bounding box center [883, 17] width 15 height 15
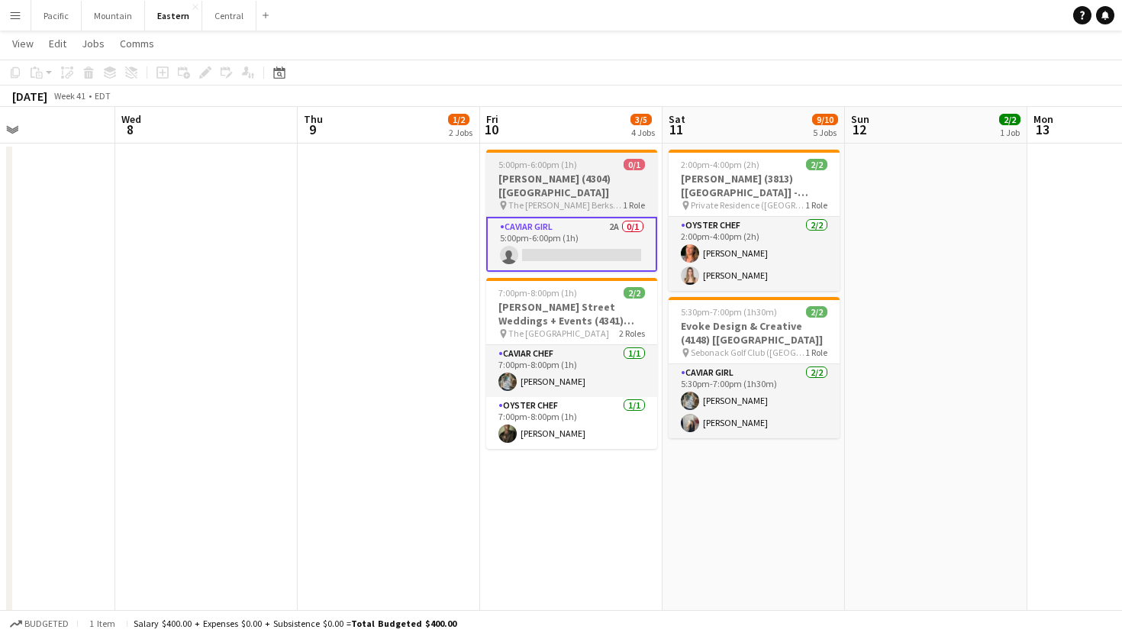
click at [624, 175] on h3 "Susan Noto (4304) [NYC]" at bounding box center [571, 185] width 171 height 27
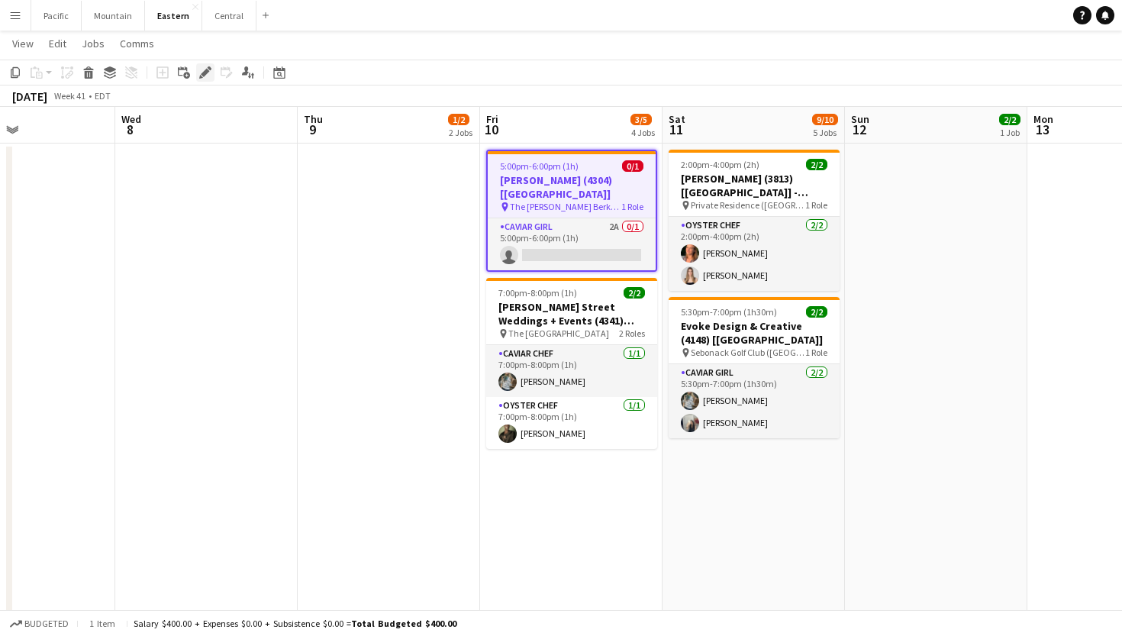
click at [211, 73] on icon "Edit" at bounding box center [205, 72] width 12 height 12
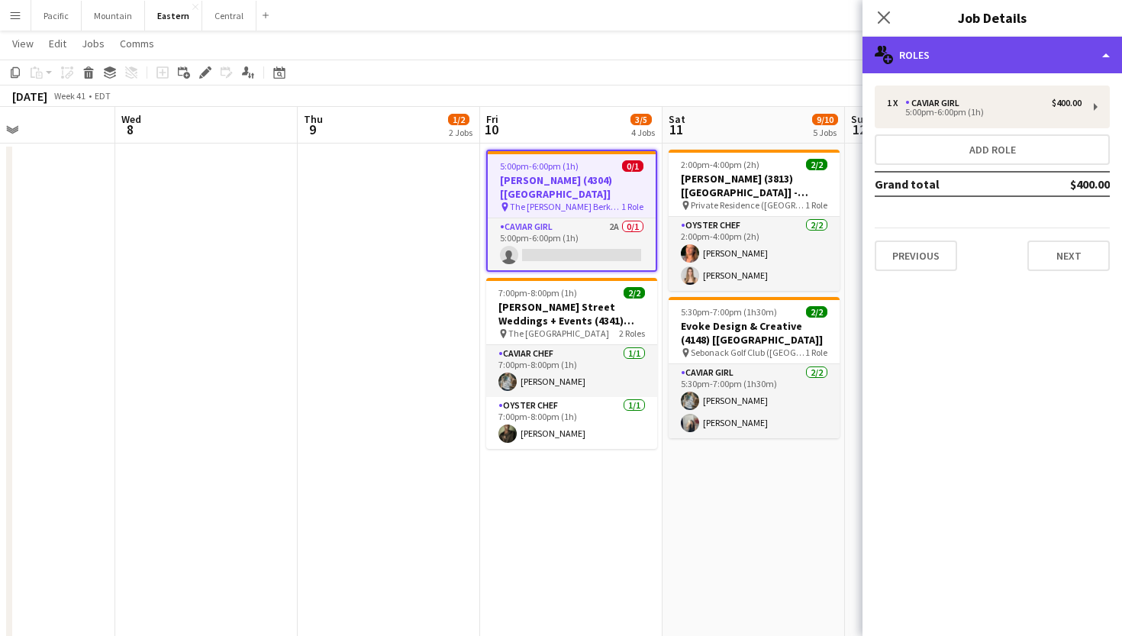
click at [1059, 52] on div "multiple-users-add Roles" at bounding box center [993, 55] width 260 height 37
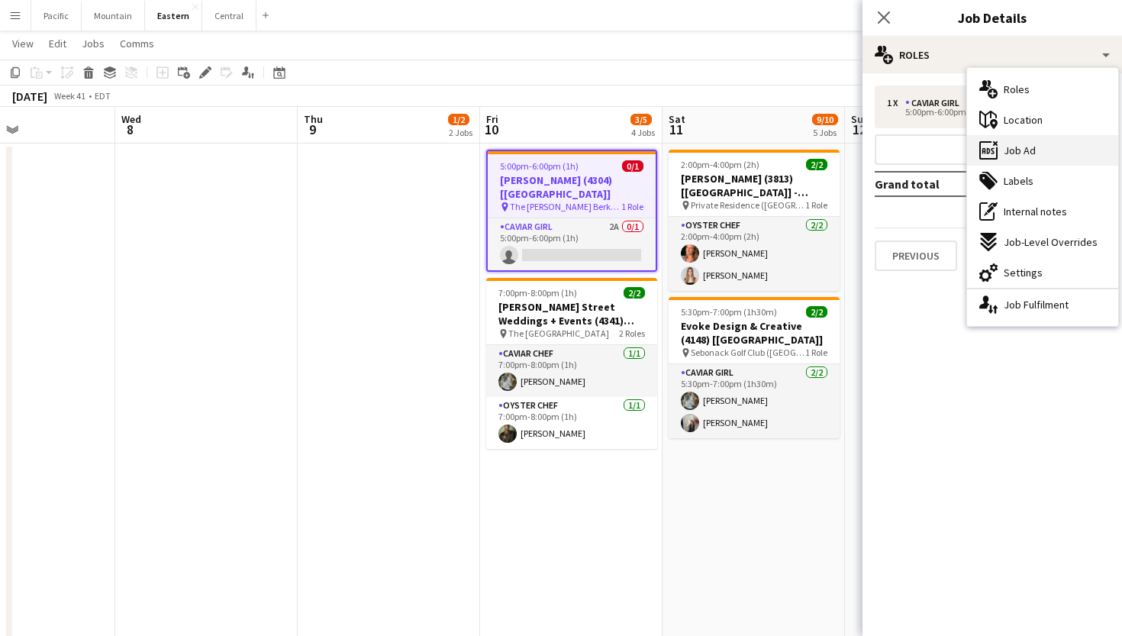
click at [1054, 155] on div "ads-window Job Ad" at bounding box center [1042, 150] width 151 height 31
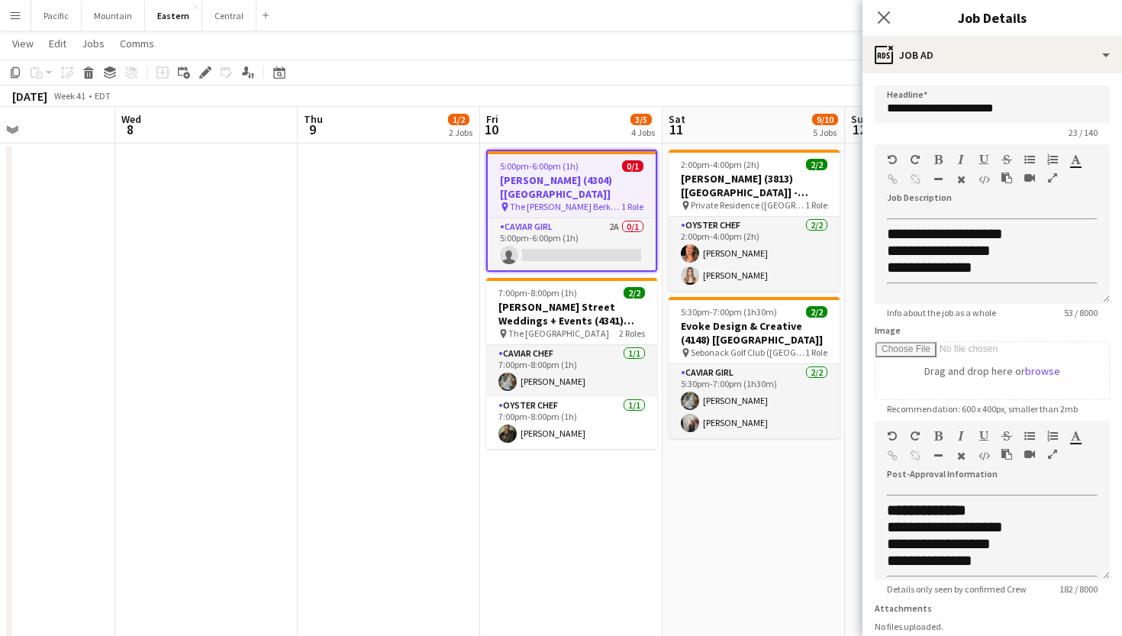
scroll to position [0, 0]
click at [884, 13] on icon "Close pop-in" at bounding box center [883, 17] width 15 height 15
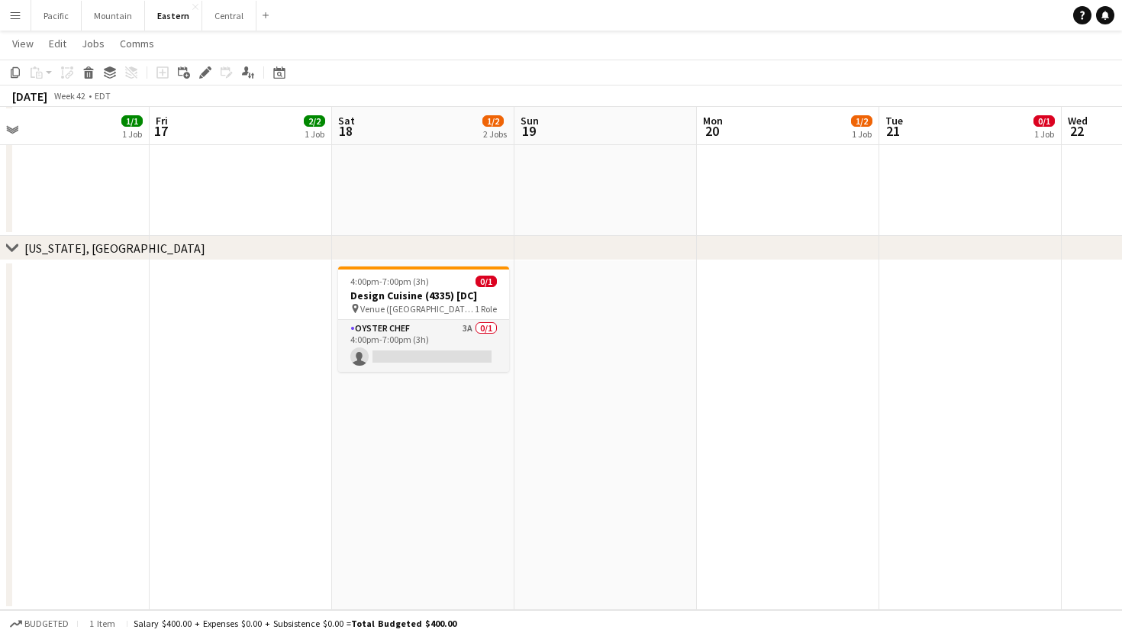
scroll to position [2124, 0]
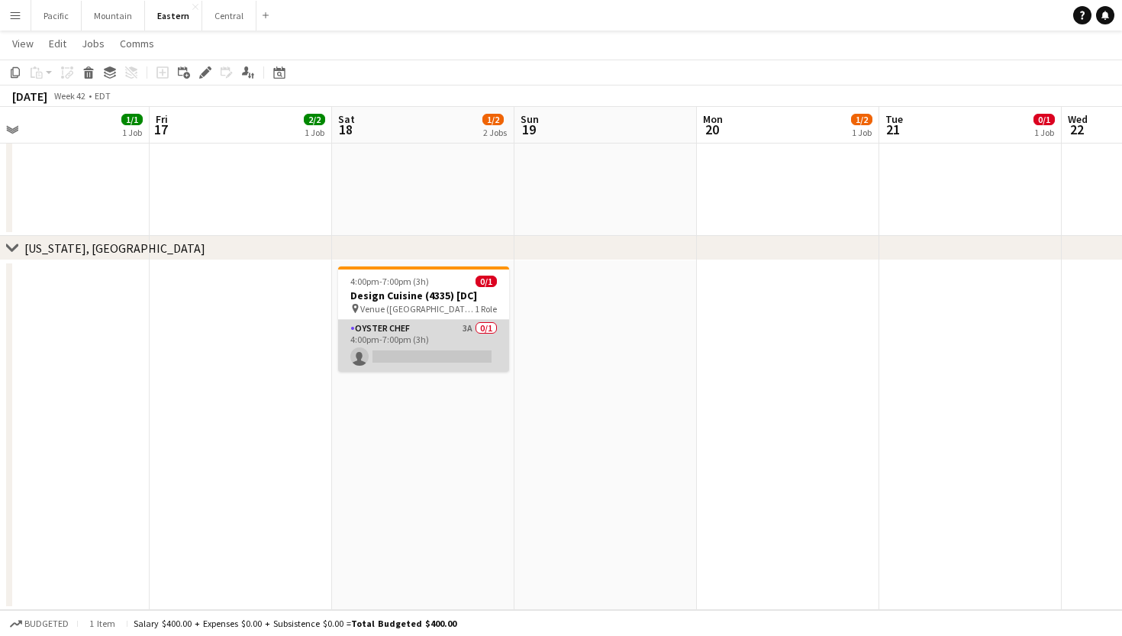
click at [424, 344] on app-card-role "Oyster Chef 3A 0/1 4:00pm-7:00pm (3h) single-neutral-actions" at bounding box center [423, 346] width 171 height 52
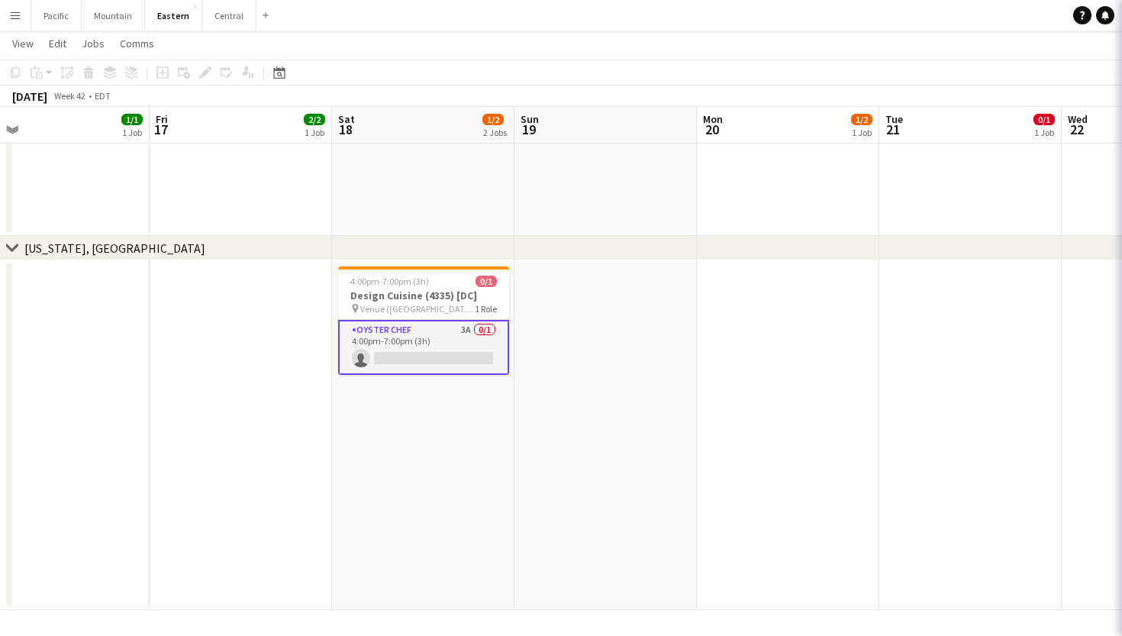
scroll to position [0, 579]
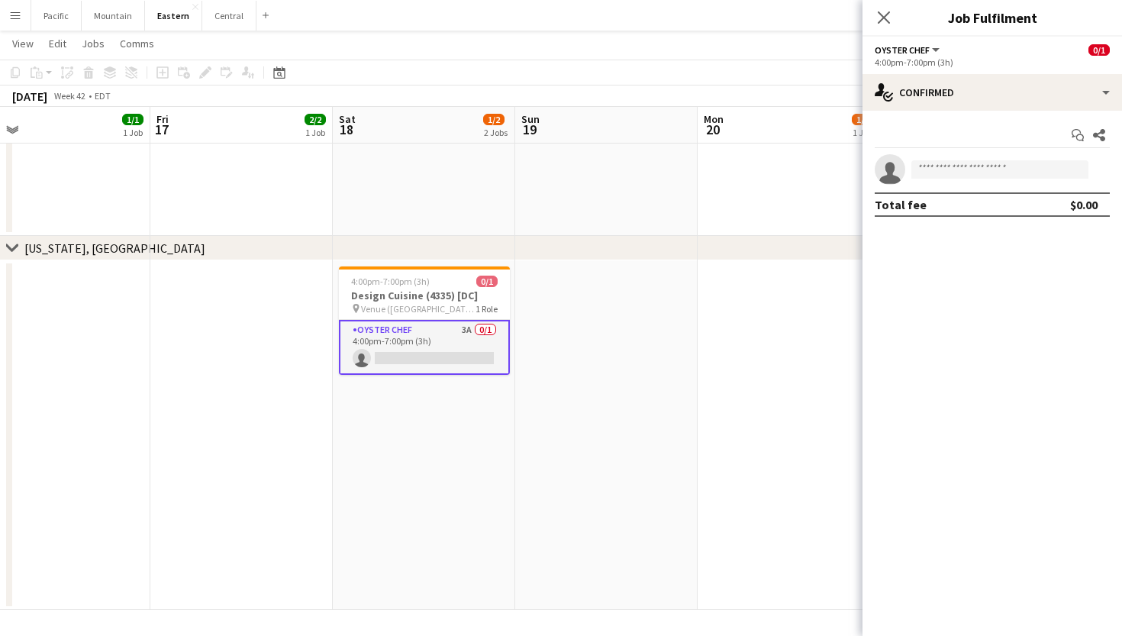
click at [1062, 118] on div "Start chat Share single-neutral-actions Total fee $0.00" at bounding box center [993, 170] width 260 height 118
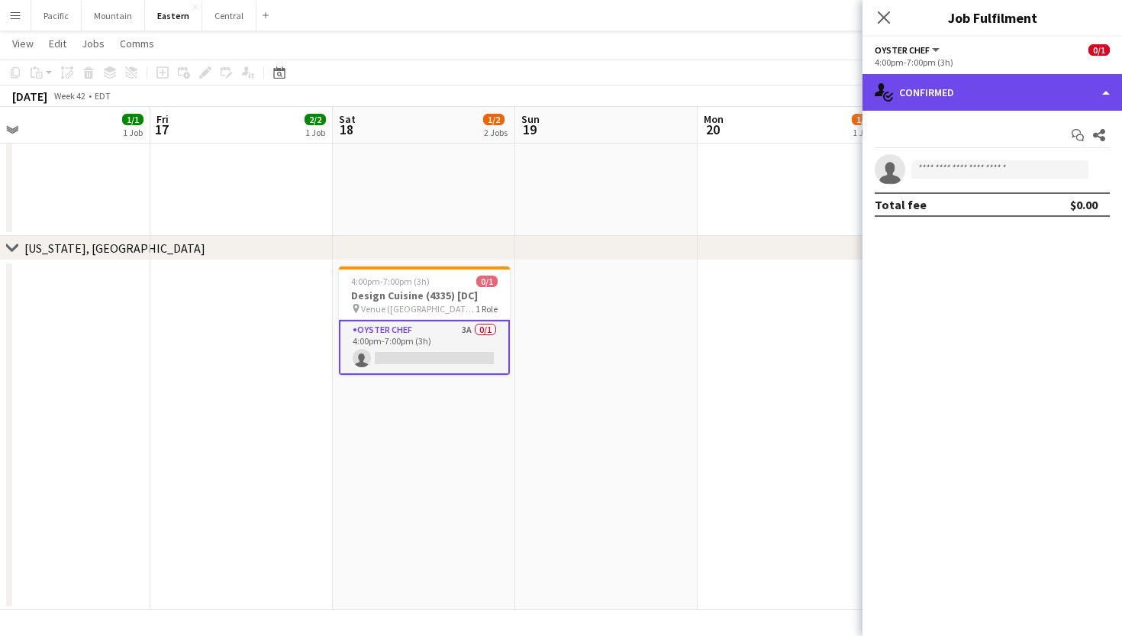
click at [1064, 110] on div "single-neutral-actions-check-2 Confirmed" at bounding box center [993, 92] width 260 height 37
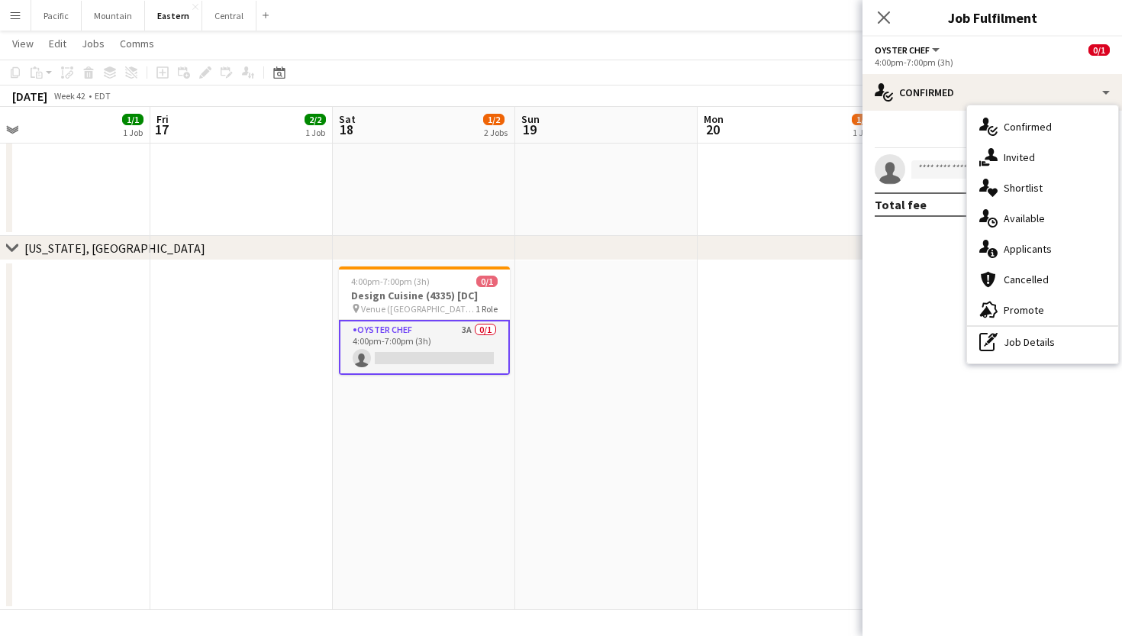
click at [879, 8] on div "Close pop-in" at bounding box center [884, 17] width 43 height 35
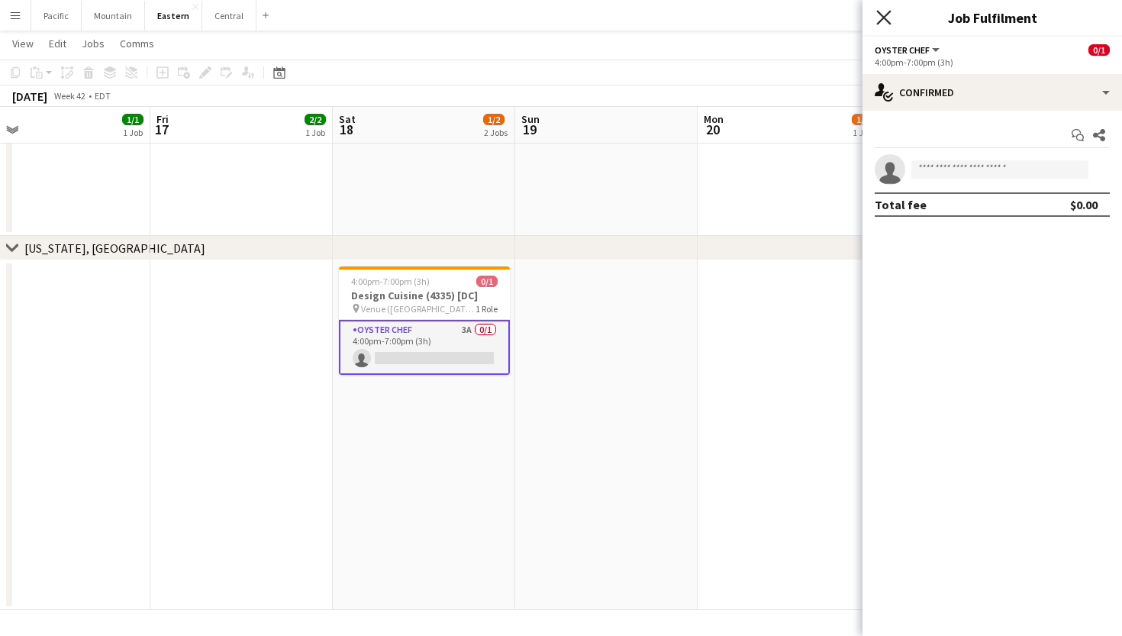
click at [880, 16] on icon "Close pop-in" at bounding box center [883, 17] width 15 height 15
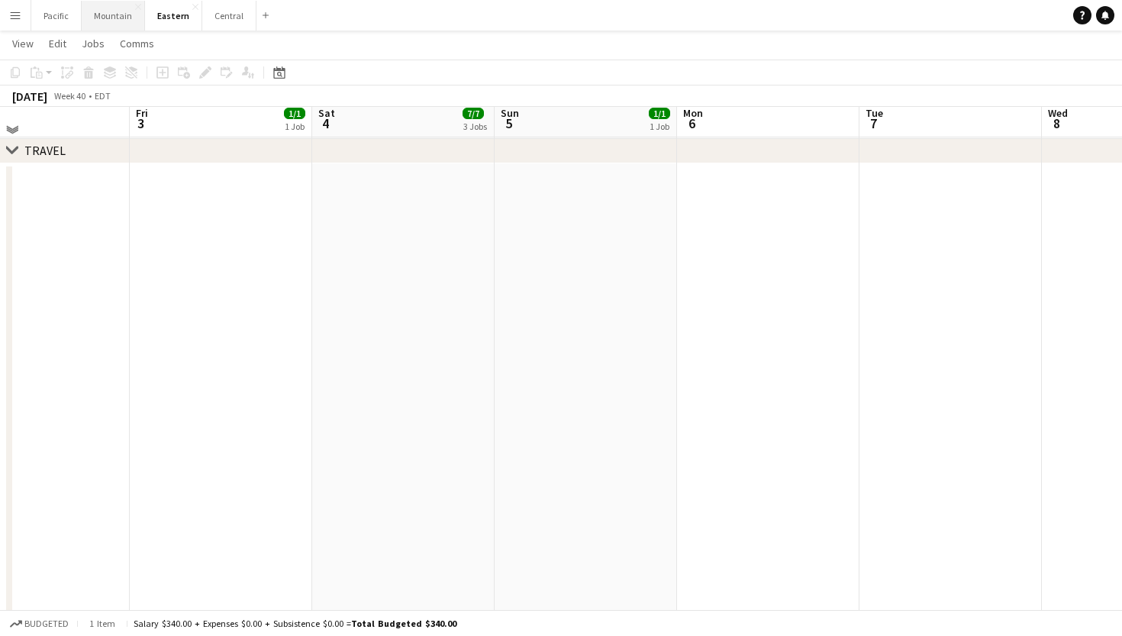
scroll to position [1715, 0]
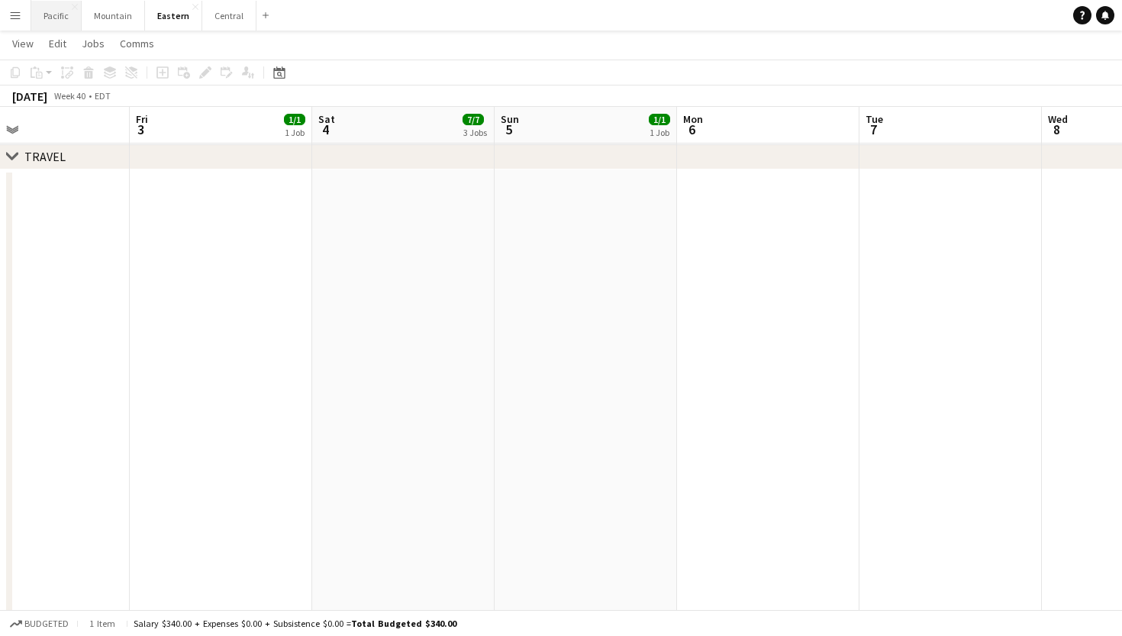
click at [60, 20] on button "Pacific Close" at bounding box center [56, 16] width 50 height 30
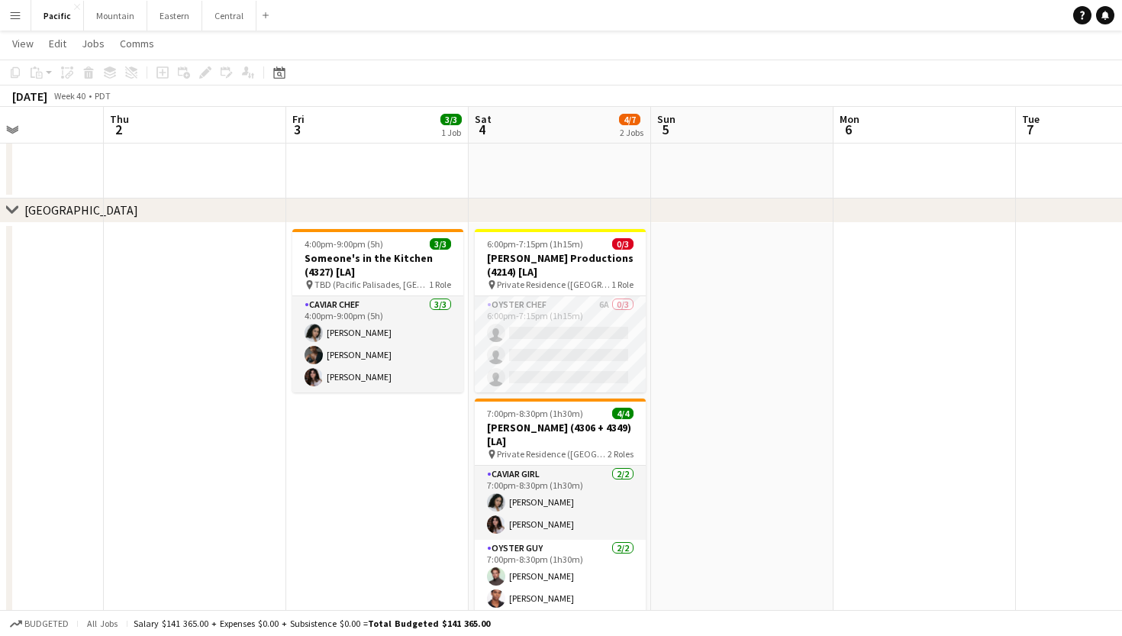
scroll to position [295, 0]
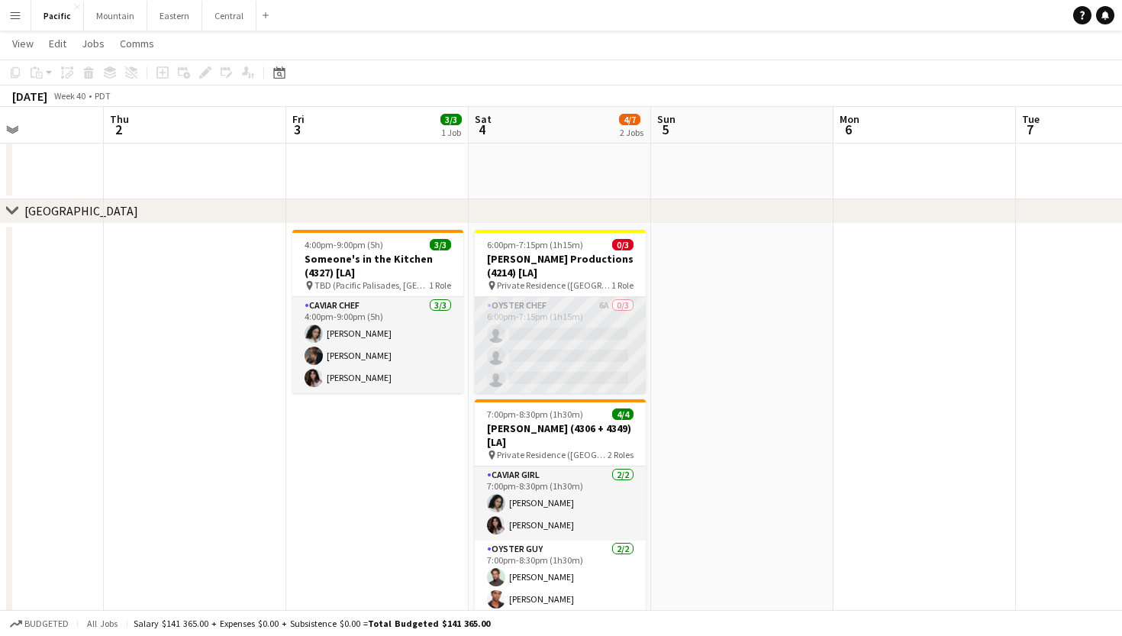
click at [573, 347] on app-card-role "Oyster Chef 6A 0/3 6:00pm-7:15pm (1h15m) single-neutral-actions single-neutral-…" at bounding box center [560, 345] width 171 height 96
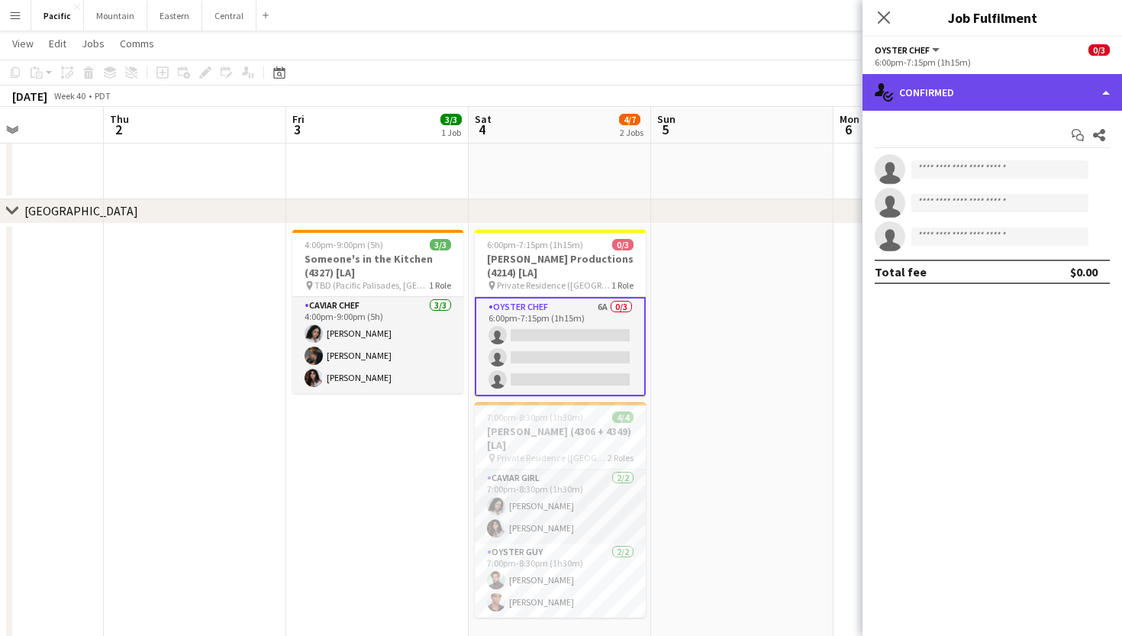
click at [959, 82] on div "single-neutral-actions-check-2 Confirmed" at bounding box center [993, 92] width 260 height 37
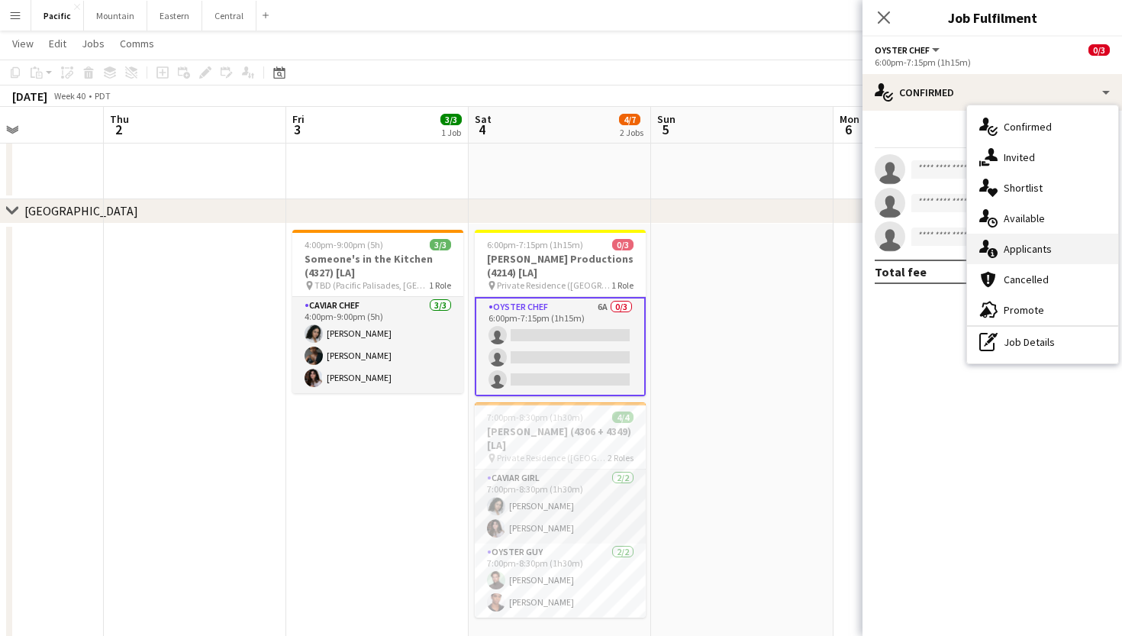
click at [1047, 243] on span "Applicants" at bounding box center [1028, 249] width 48 height 14
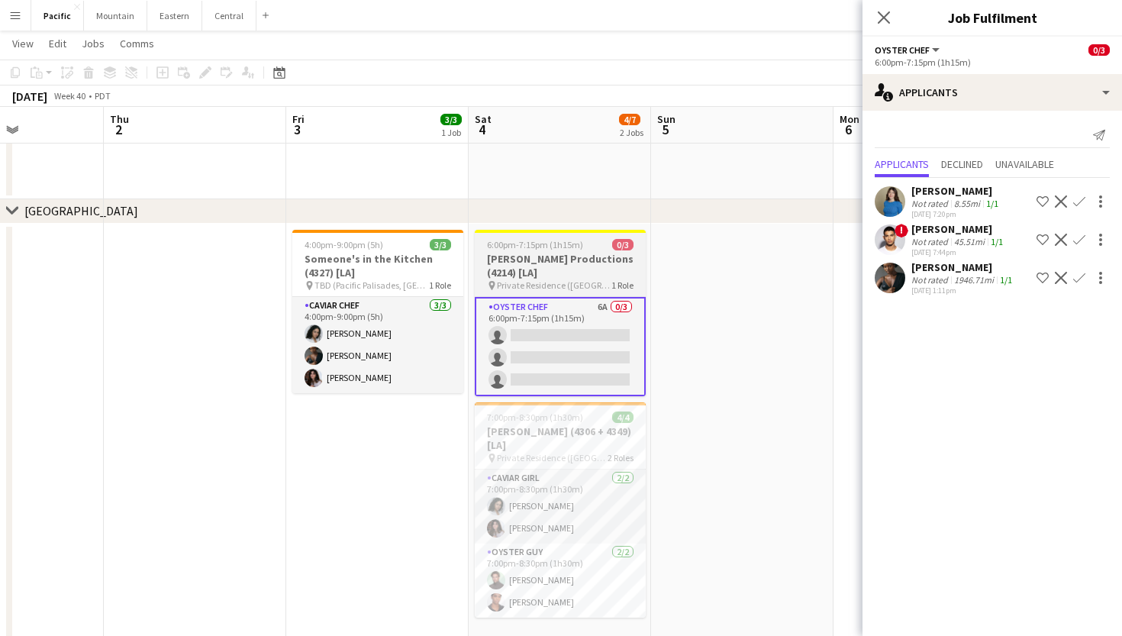
click at [619, 298] on app-card-role "Oyster Chef 6A 0/3 6:00pm-7:15pm (1h15m) single-neutral-actions single-neutral-…" at bounding box center [560, 346] width 171 height 99
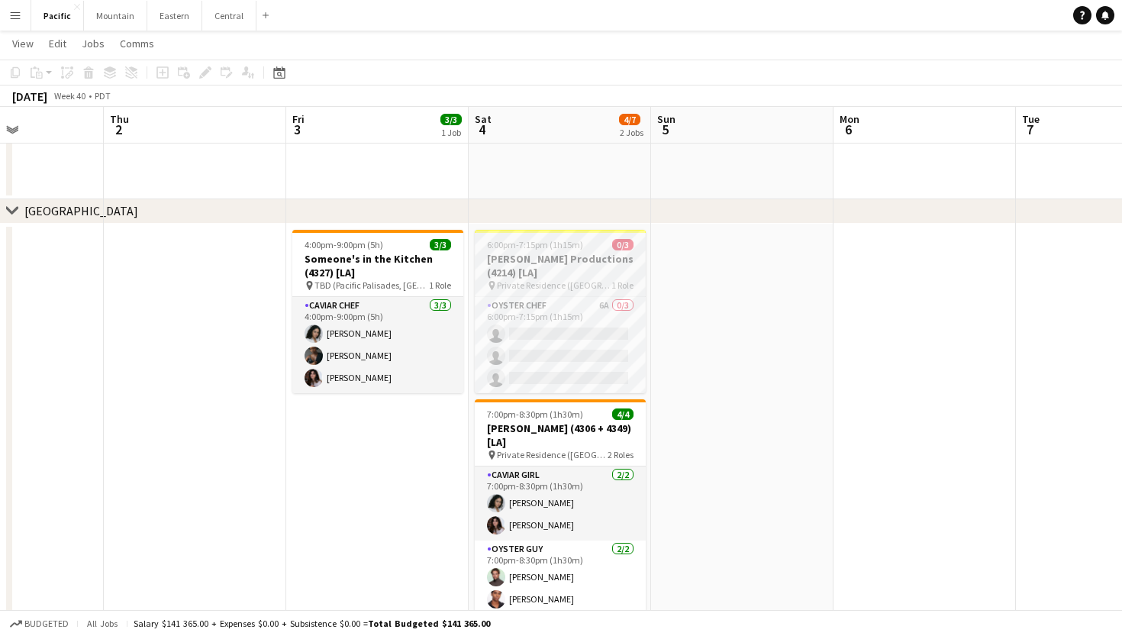
click at [535, 257] on h3 "Bourgeois Productions (4214) [LA]" at bounding box center [560, 265] width 171 height 27
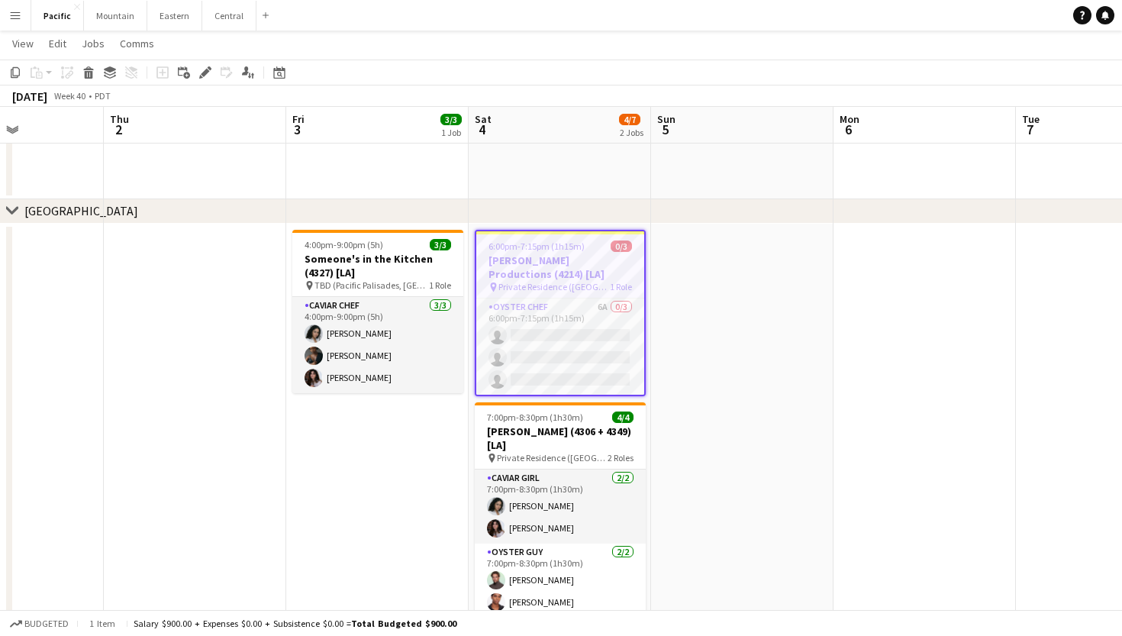
click at [209, 63] on app-toolbar "Copy Paste Paste Command V Paste with crew Command Shift V Paste linked Job Del…" at bounding box center [561, 73] width 1122 height 26
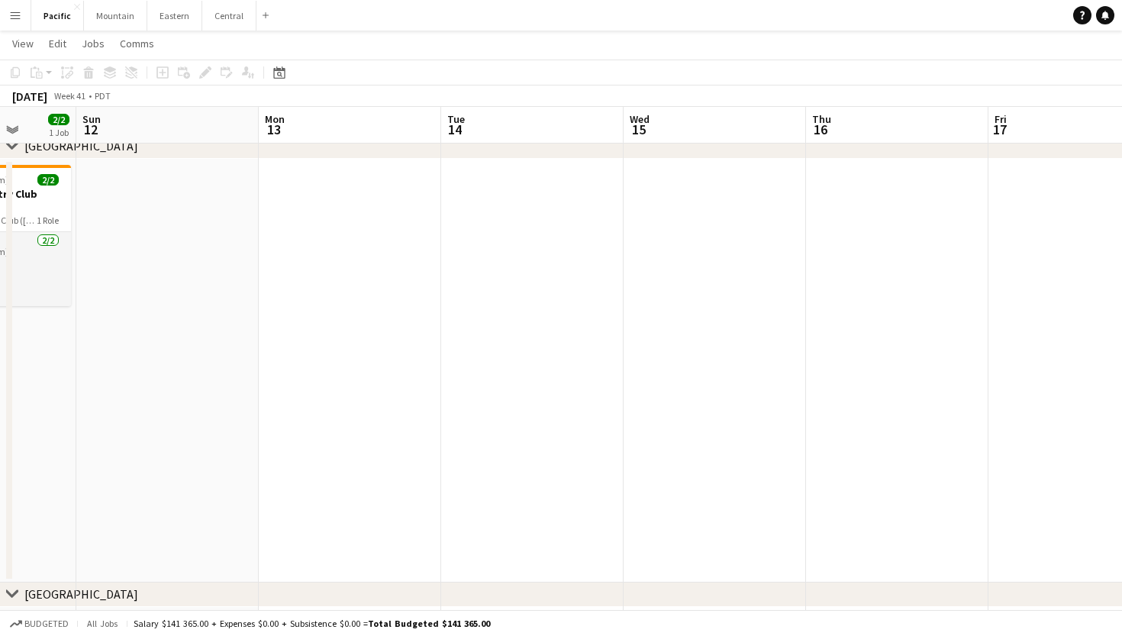
scroll to position [0, 476]
click at [169, 15] on button "Eastern Close" at bounding box center [174, 16] width 55 height 30
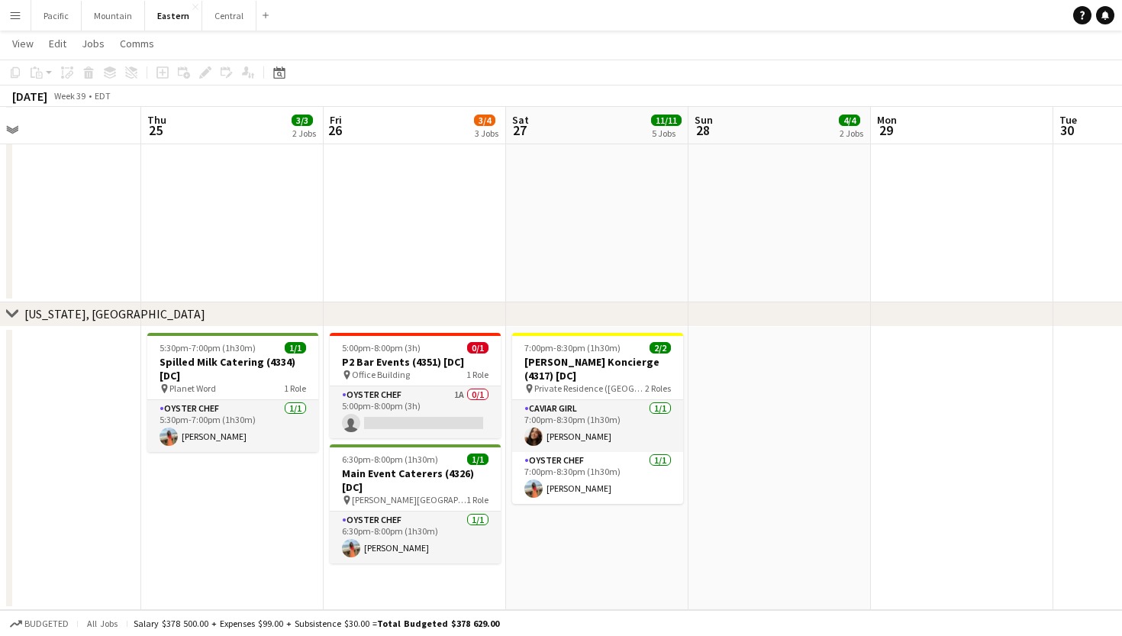
scroll to position [1671, 0]
click at [73, 21] on button "Pacific Close" at bounding box center [56, 16] width 50 height 30
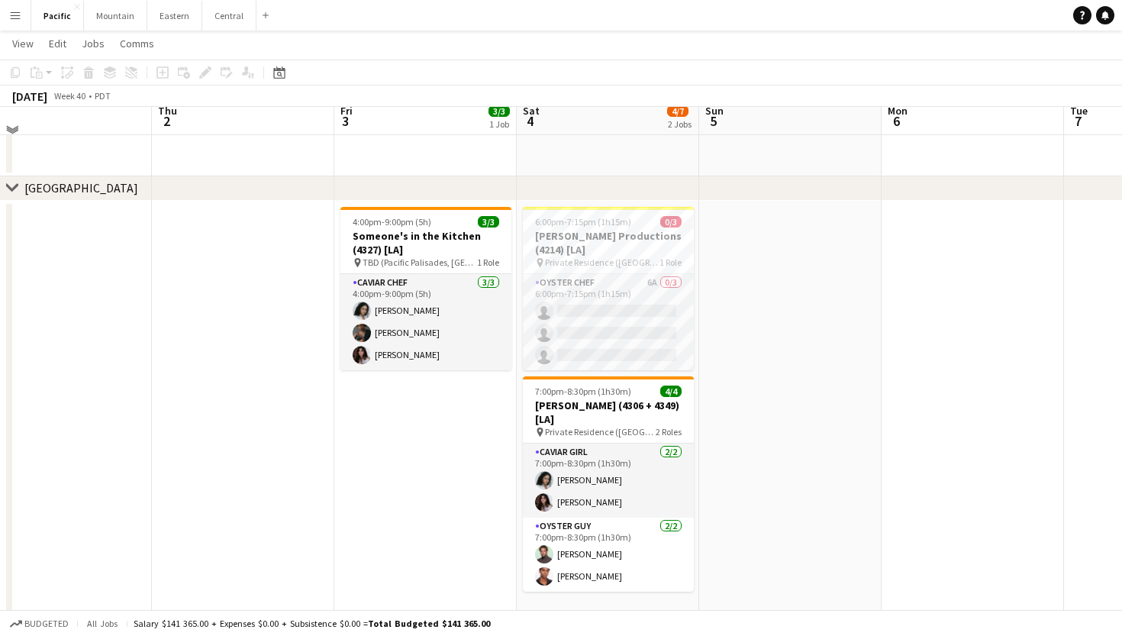
scroll to position [310, 0]
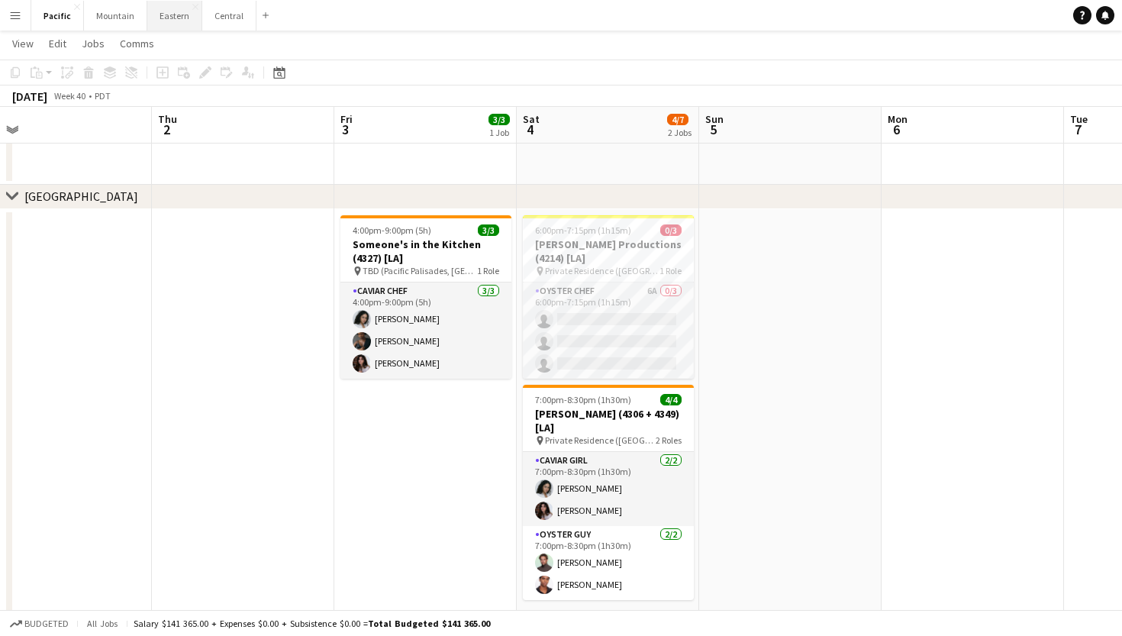
click at [170, 15] on button "Eastern Close" at bounding box center [174, 16] width 55 height 30
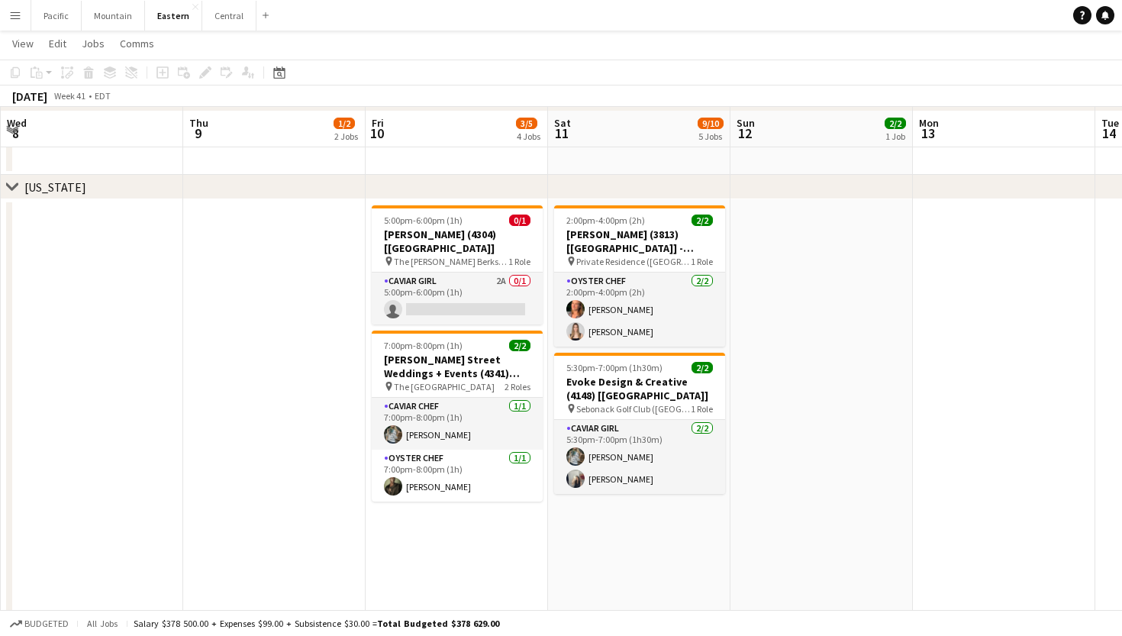
scroll to position [724, 0]
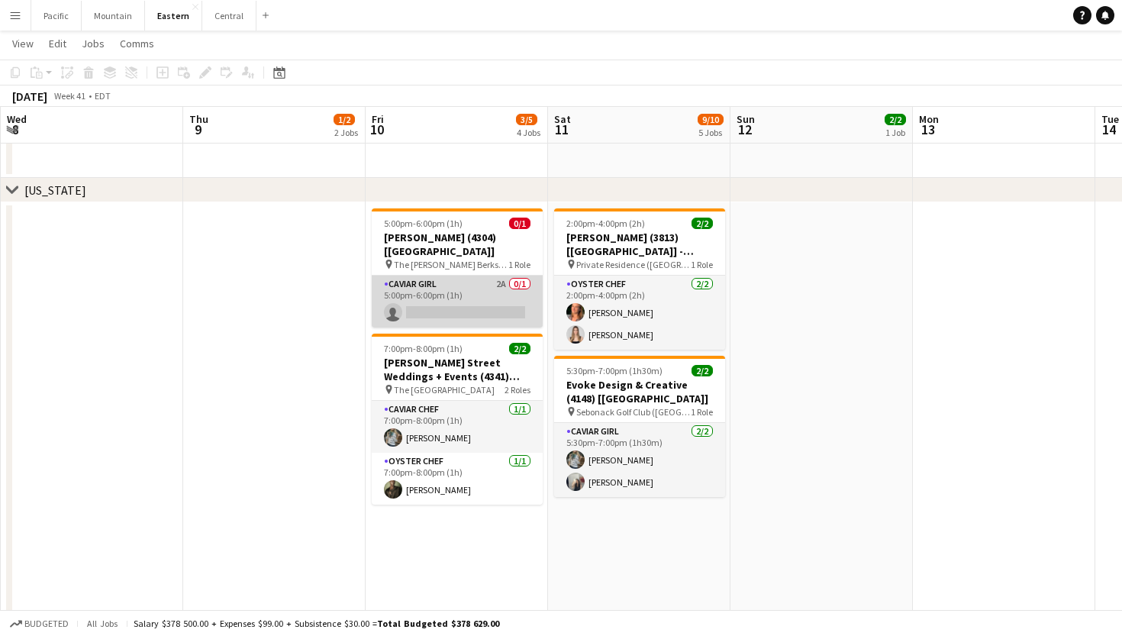
click at [471, 311] on app-card-role "Caviar Girl 2A 0/1 5:00pm-6:00pm (1h) single-neutral-actions" at bounding box center [457, 302] width 171 height 52
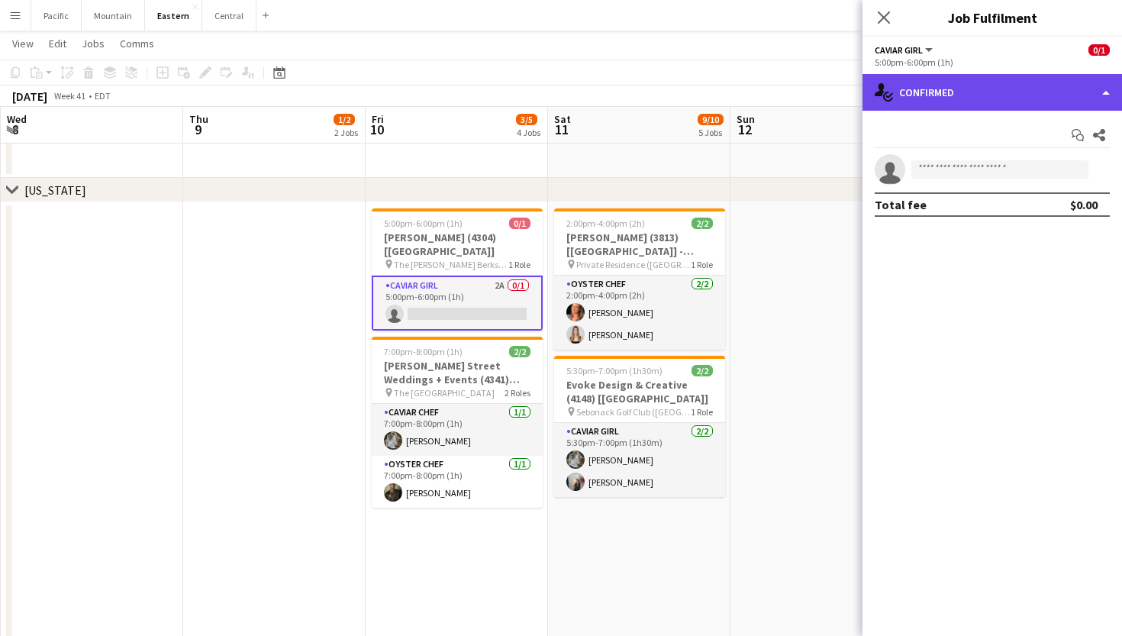
click at [1036, 87] on div "single-neutral-actions-check-2 Confirmed" at bounding box center [993, 92] width 260 height 37
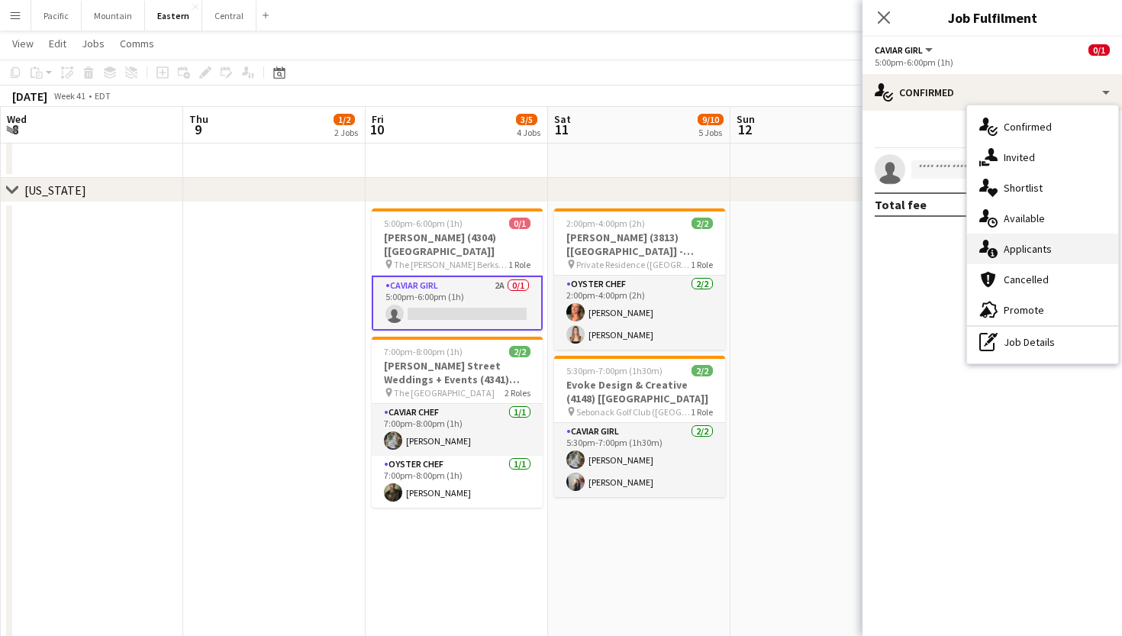
click at [1038, 249] on span "Applicants" at bounding box center [1028, 249] width 48 height 14
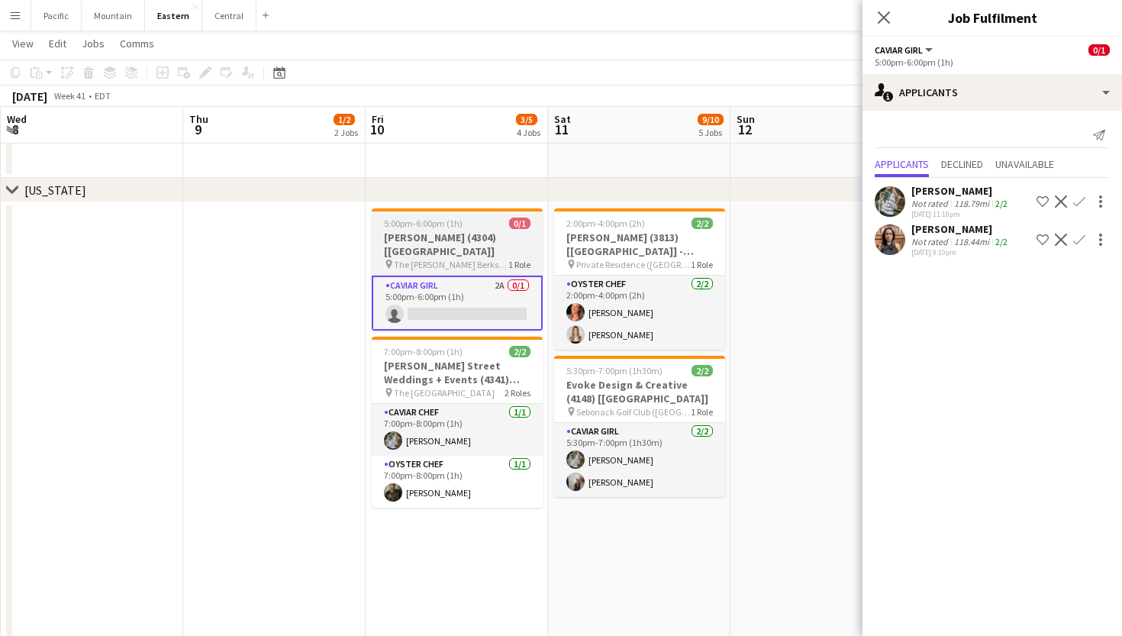
click at [501, 243] on h3 "Susan Noto (4304) [NYC]" at bounding box center [457, 244] width 171 height 27
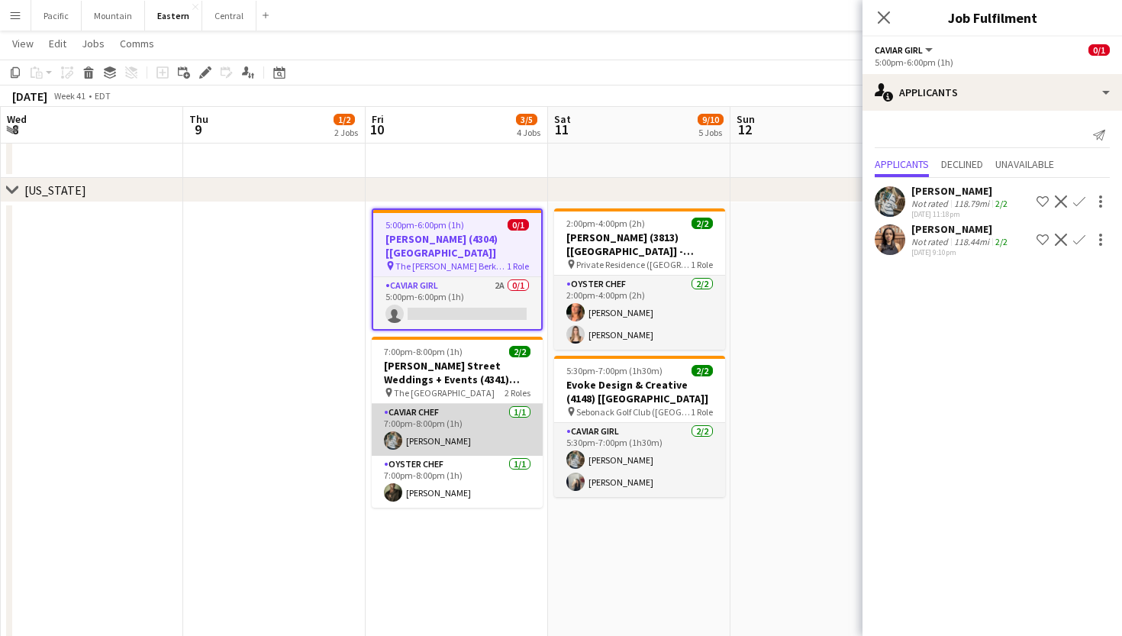
click at [482, 415] on app-card-role "Caviar Chef 1/1 7:00pm-8:00pm (1h) Brooke Anderson" at bounding box center [457, 430] width 171 height 52
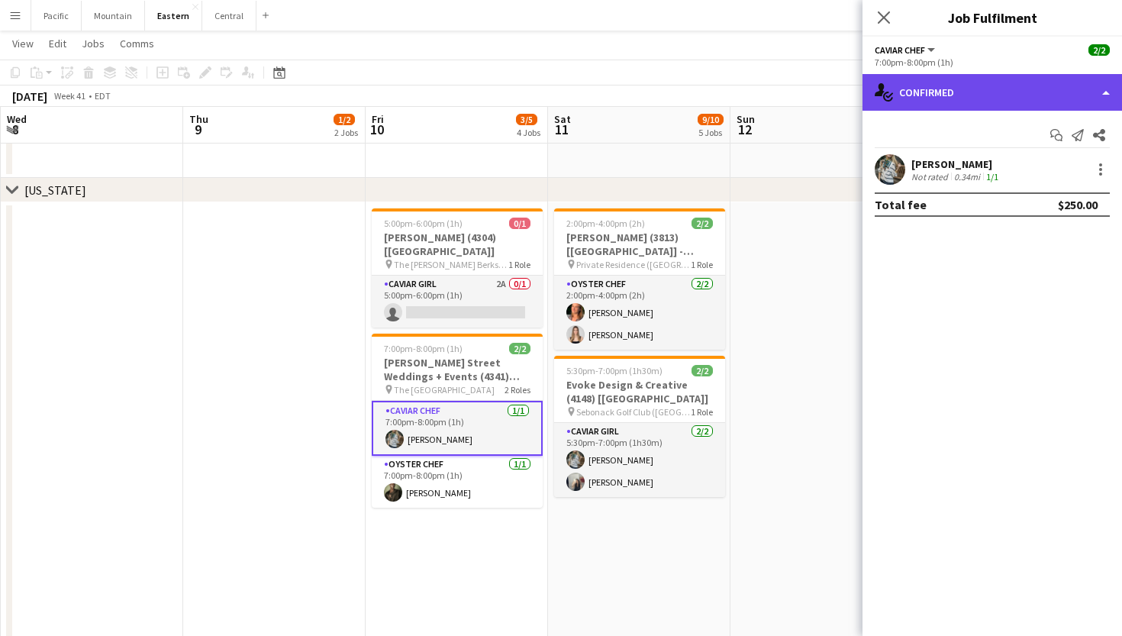
click at [949, 85] on div "single-neutral-actions-check-2 Confirmed" at bounding box center [993, 92] width 260 height 37
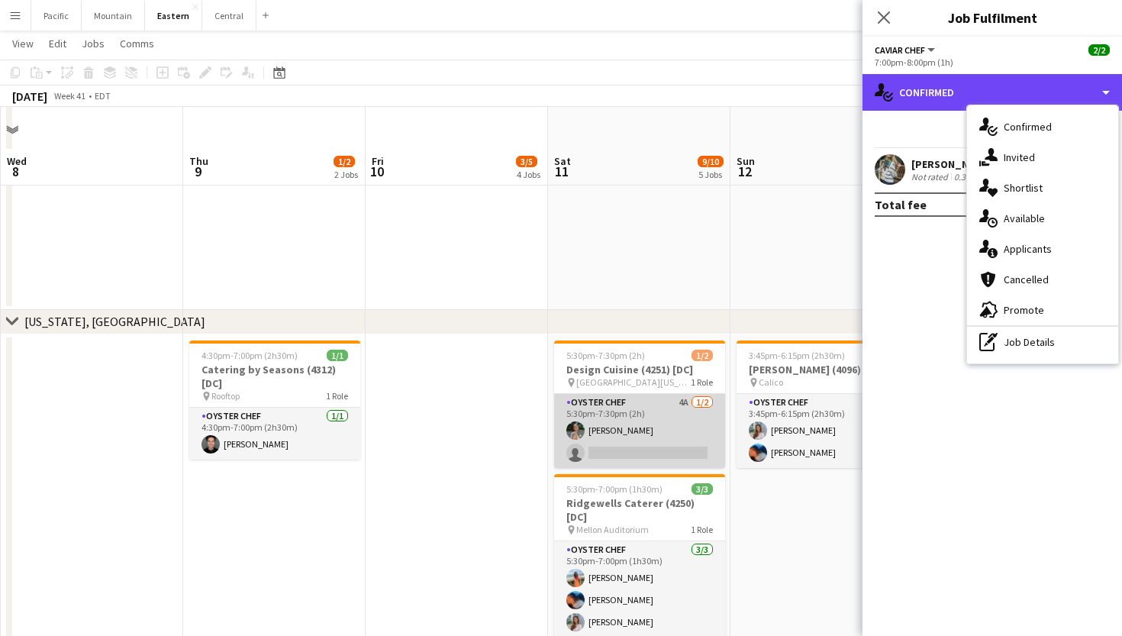
scroll to position [1891, 0]
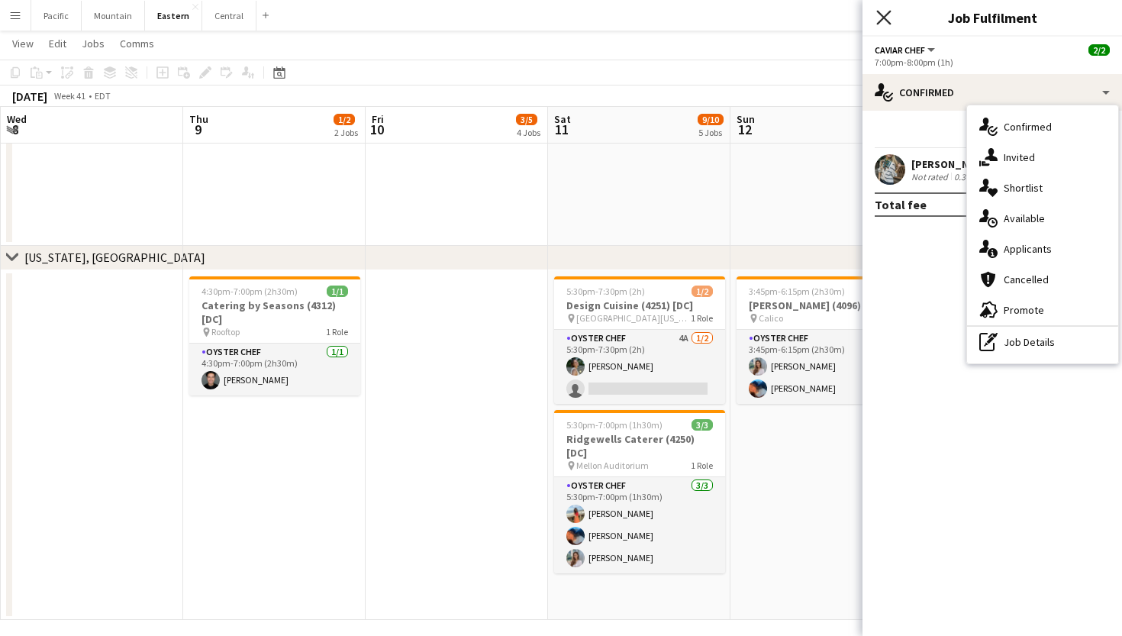
click at [886, 14] on icon "Close pop-in" at bounding box center [883, 17] width 15 height 15
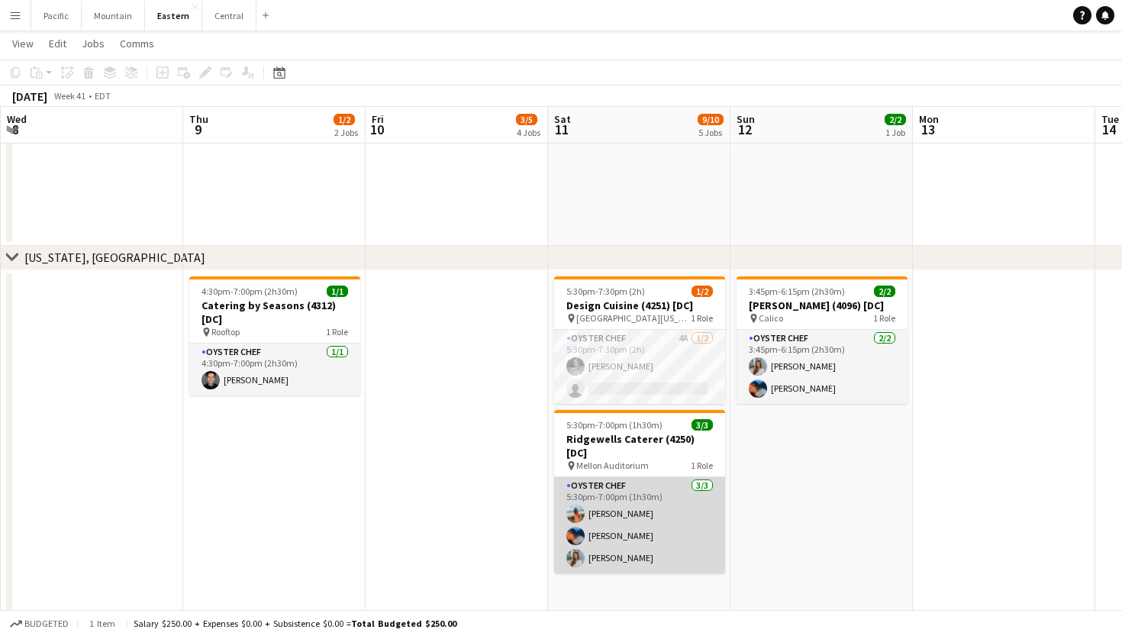
click at [638, 524] on app-card-role "Oyster Chef 3/3 5:30pm-7:00pm (1h30m) Isabella Zuluaga Jaelin Lespier Isabella …" at bounding box center [639, 525] width 171 height 96
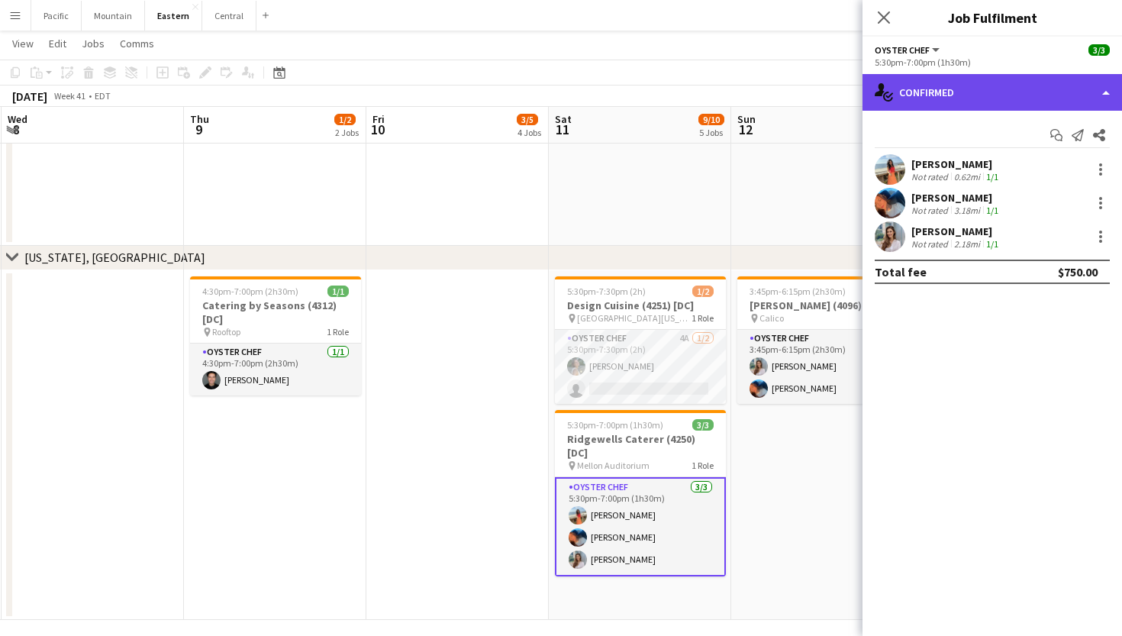
click at [960, 95] on div "single-neutral-actions-check-2 Confirmed" at bounding box center [993, 92] width 260 height 37
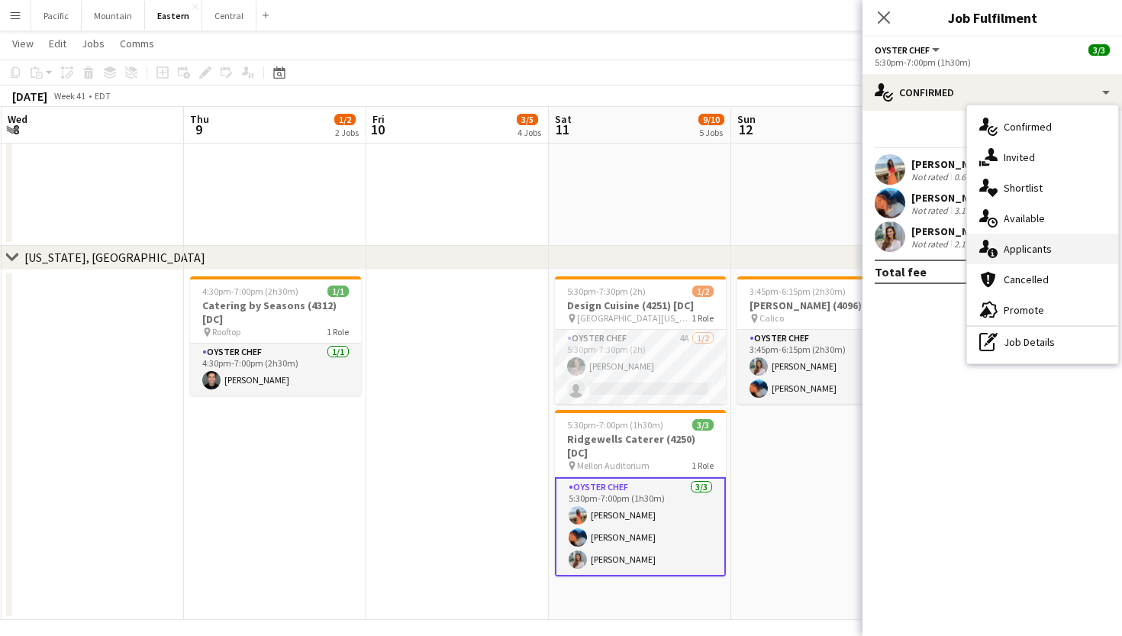
click at [1022, 257] on div "single-neutral-actions-information Applicants" at bounding box center [1042, 249] width 151 height 31
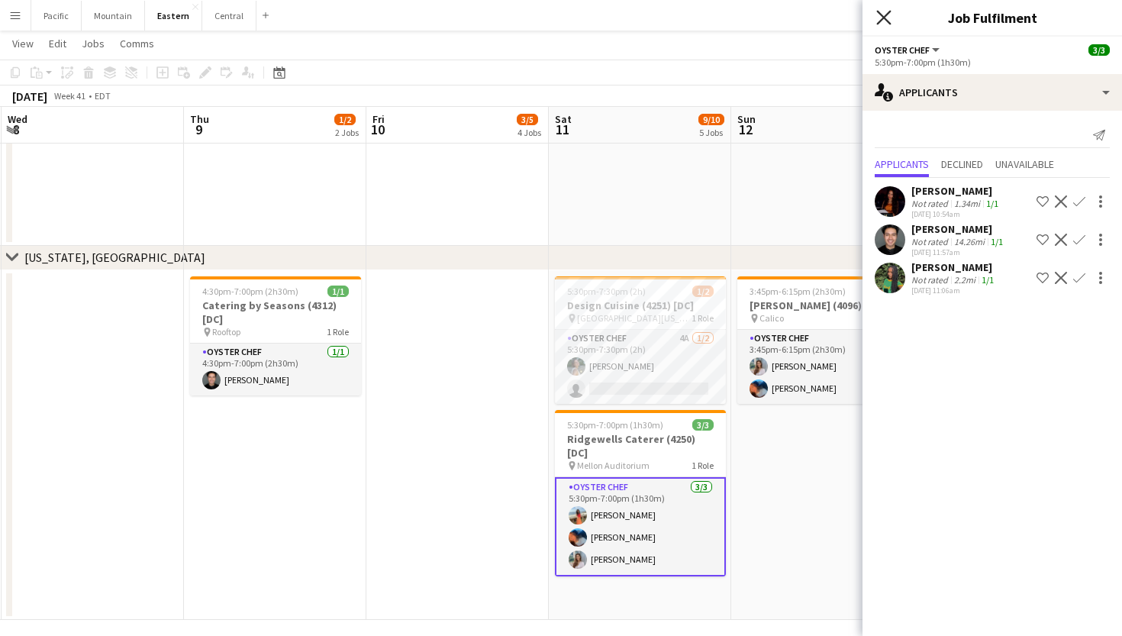
click at [886, 11] on icon "Close pop-in" at bounding box center [883, 17] width 15 height 15
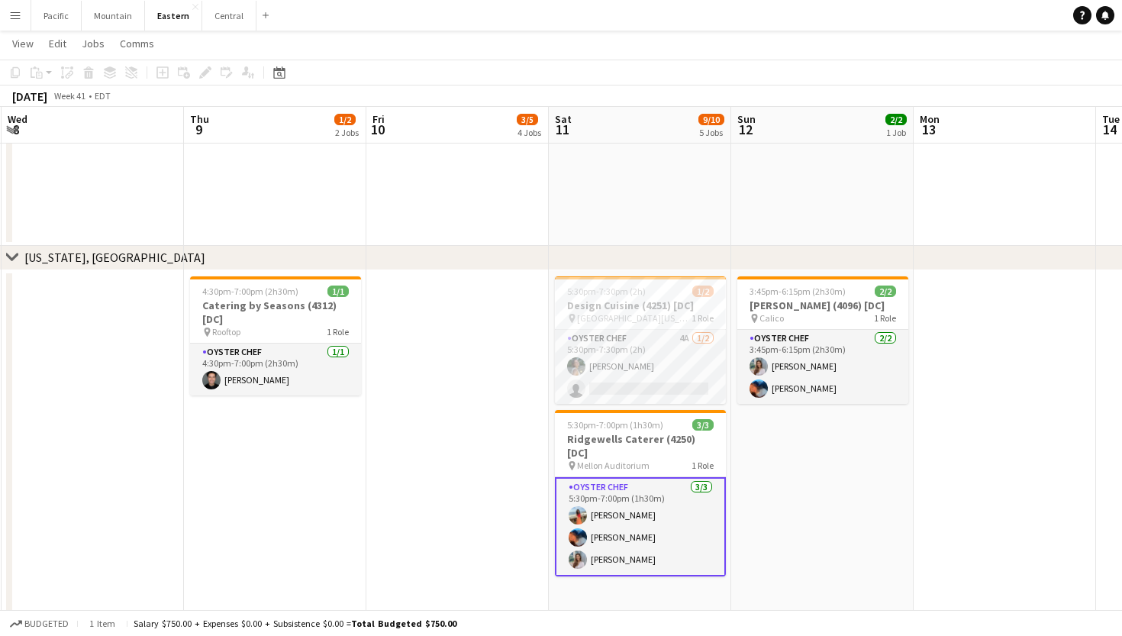
click at [718, 2] on app-navbar "Menu Boards Boards Boards All jobs Status Workforce Workforce My Workforce Recr…" at bounding box center [561, 15] width 1122 height 31
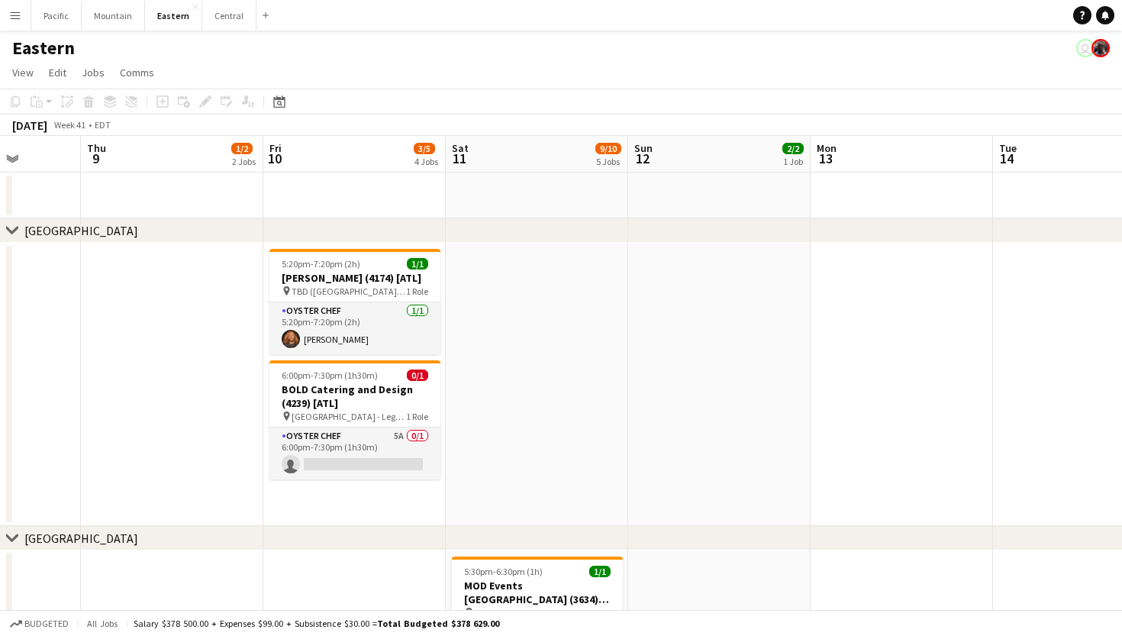
scroll to position [0, 0]
click at [412, 464] on app-card-role "Oyster Chef 5A 0/1 6:00pm-7:30pm (1h30m) single-neutral-actions" at bounding box center [354, 454] width 171 height 52
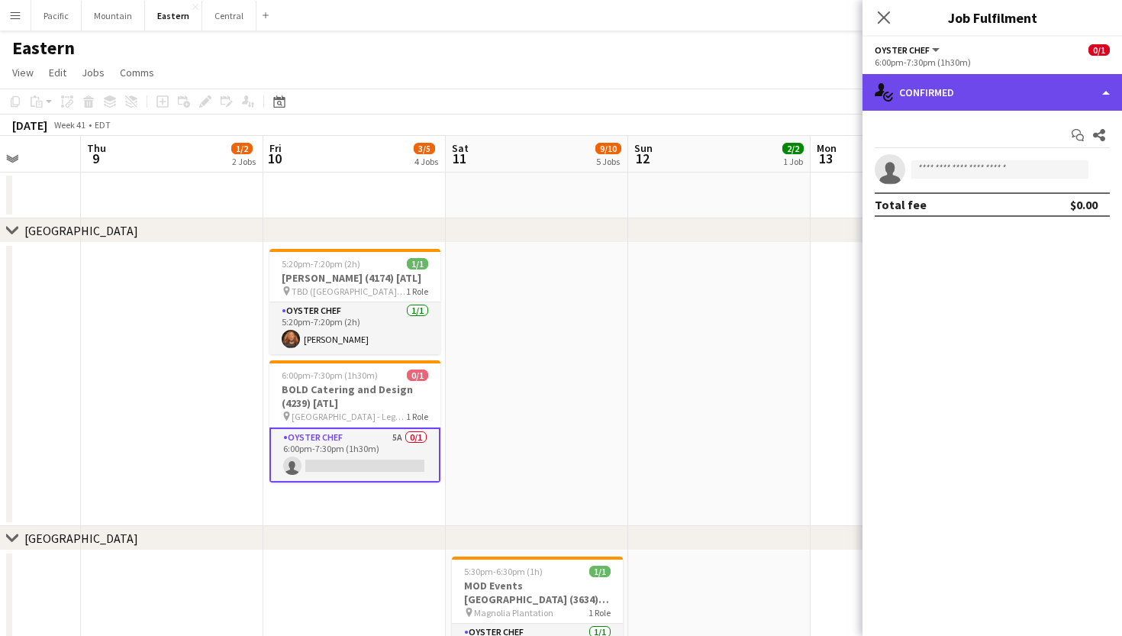
click at [1075, 97] on div "single-neutral-actions-check-2 Confirmed" at bounding box center [993, 92] width 260 height 37
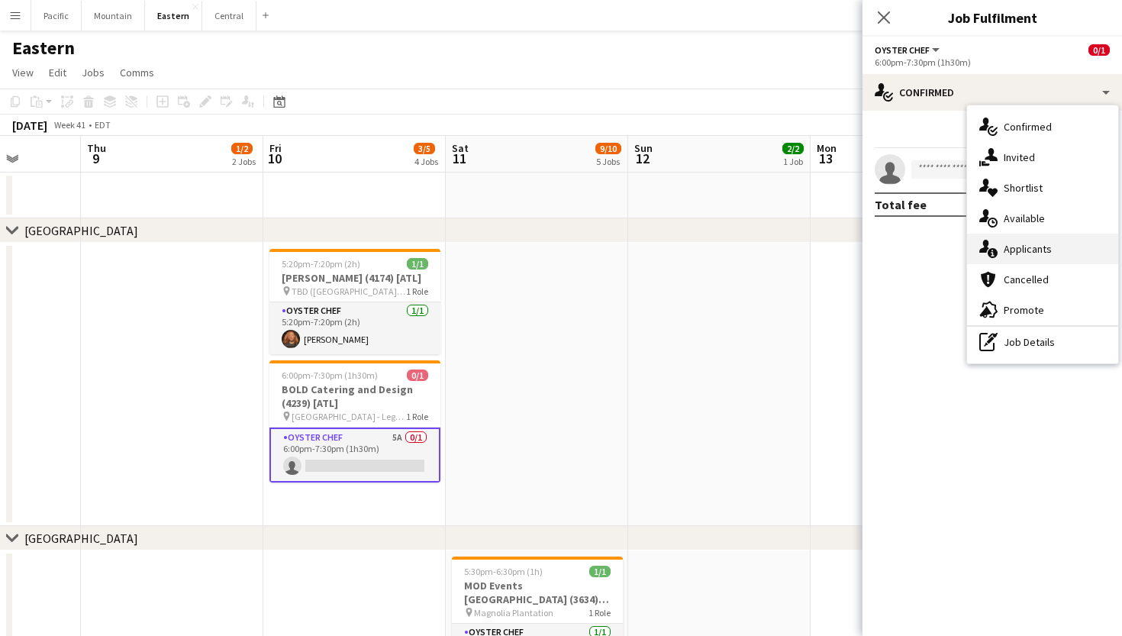
click at [1050, 244] on span "Applicants" at bounding box center [1028, 249] width 48 height 14
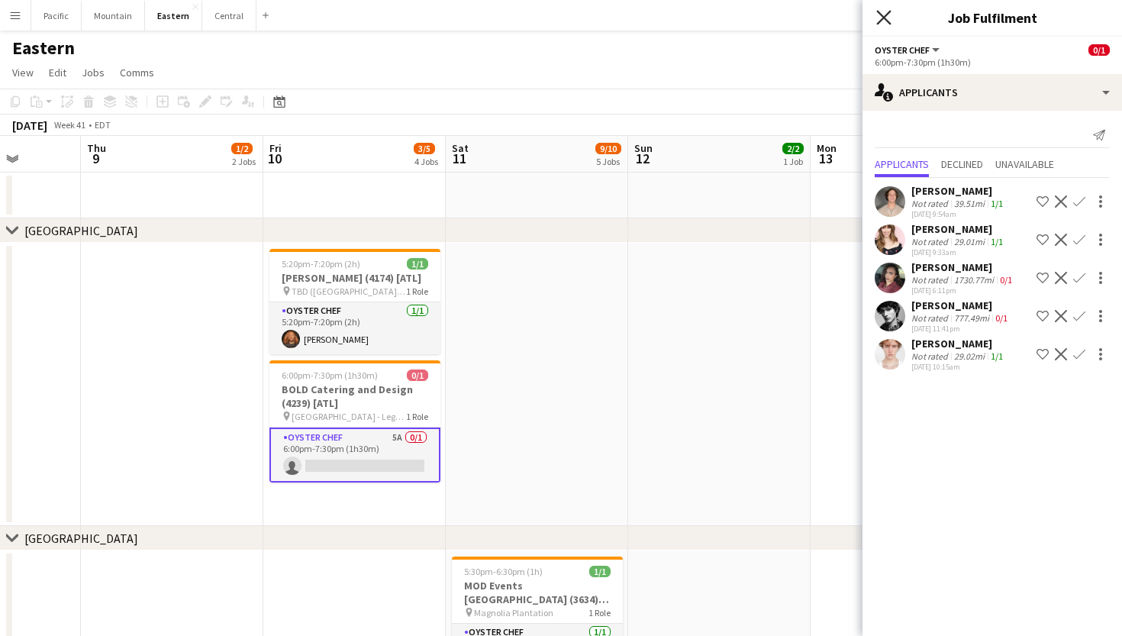
click at [887, 21] on icon at bounding box center [883, 17] width 15 height 15
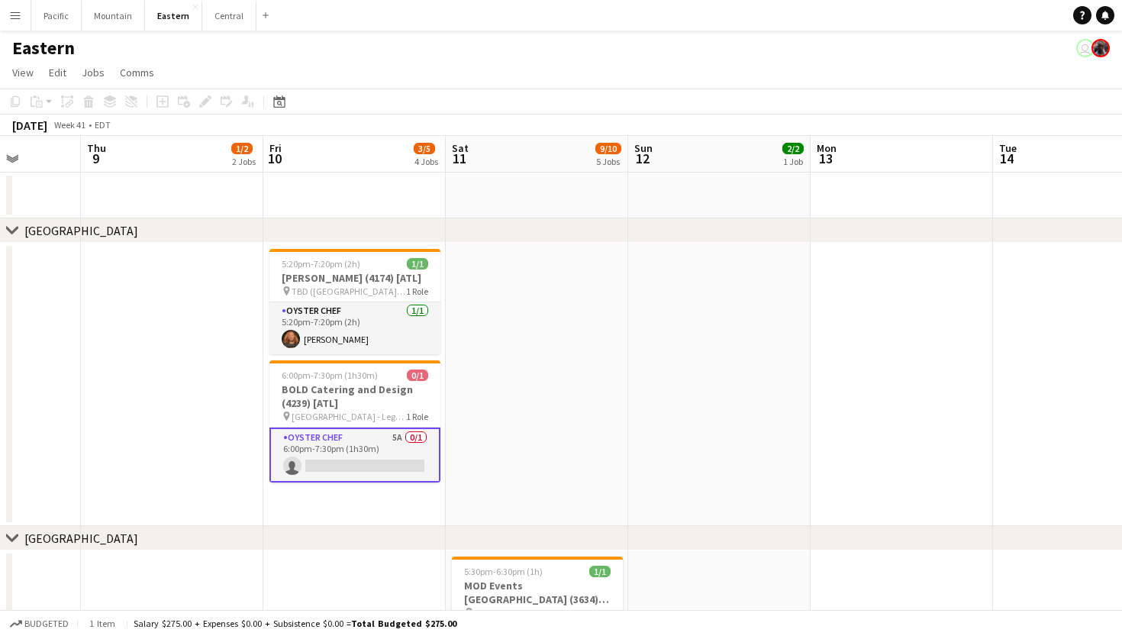
click at [400, 482] on app-card-role "Oyster Chef 5A 0/1 6:00pm-7:30pm (1h30m) single-neutral-actions" at bounding box center [354, 455] width 171 height 55
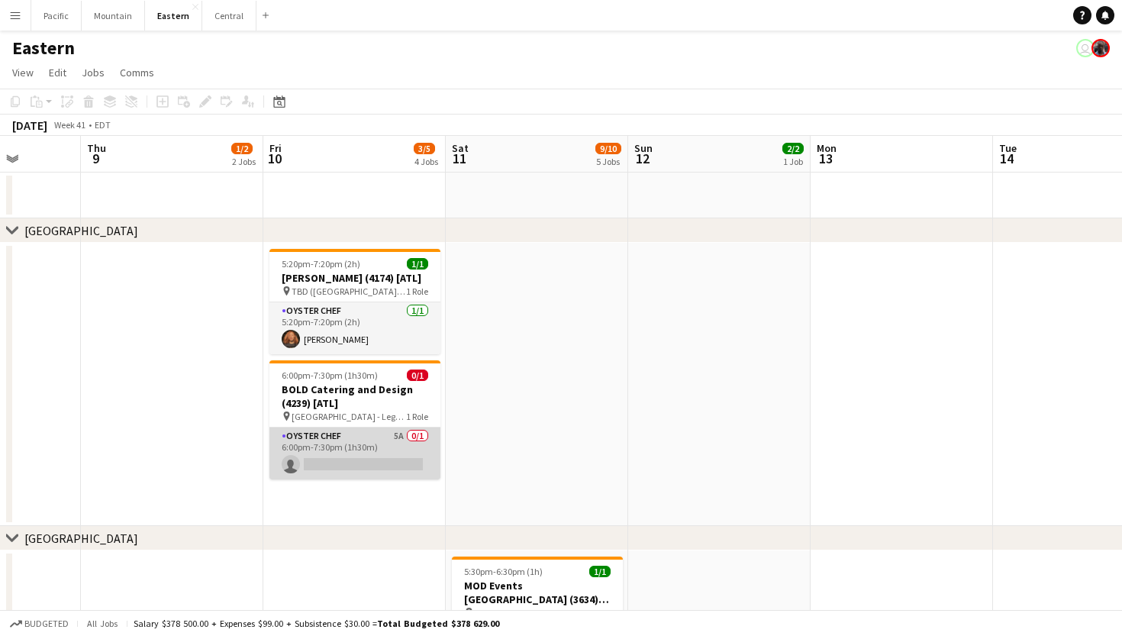
click at [400, 479] on app-card-role "Oyster Chef 5A 0/1 6:00pm-7:30pm (1h30m) single-neutral-actions" at bounding box center [354, 454] width 171 height 52
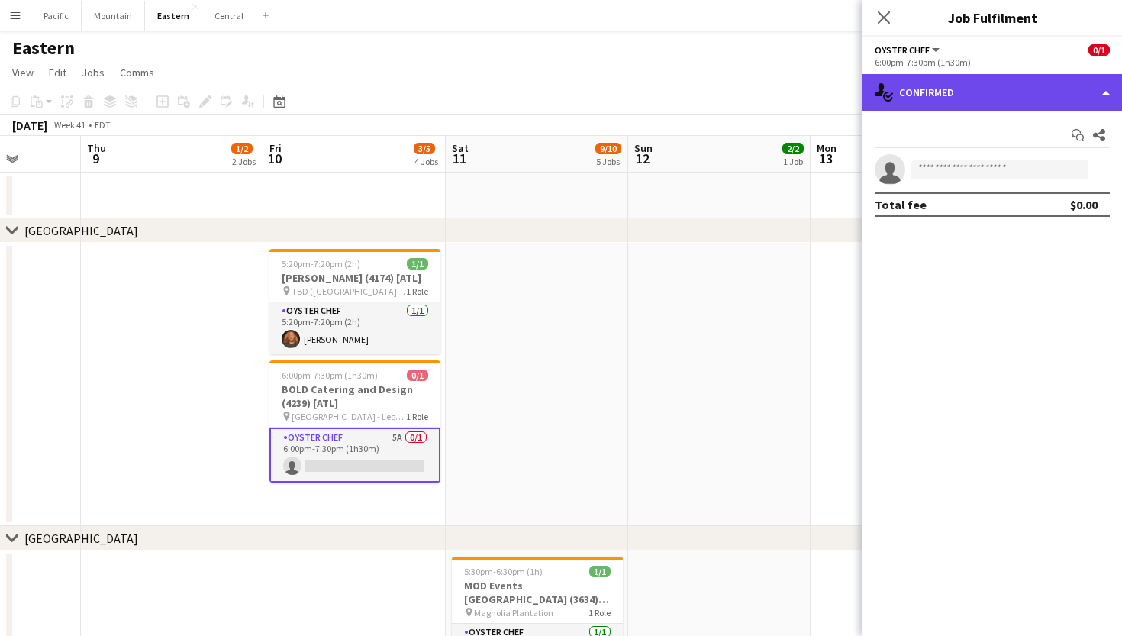
click at [1034, 88] on div "single-neutral-actions-check-2 Confirmed" at bounding box center [993, 92] width 260 height 37
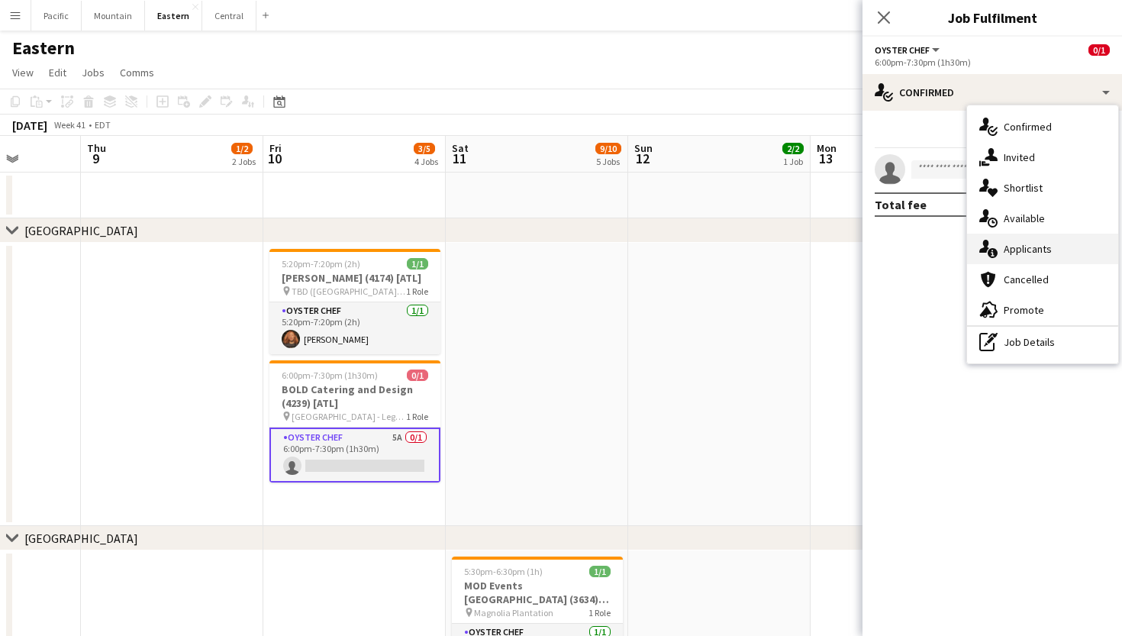
click at [1055, 249] on div "single-neutral-actions-information Applicants" at bounding box center [1042, 249] width 151 height 31
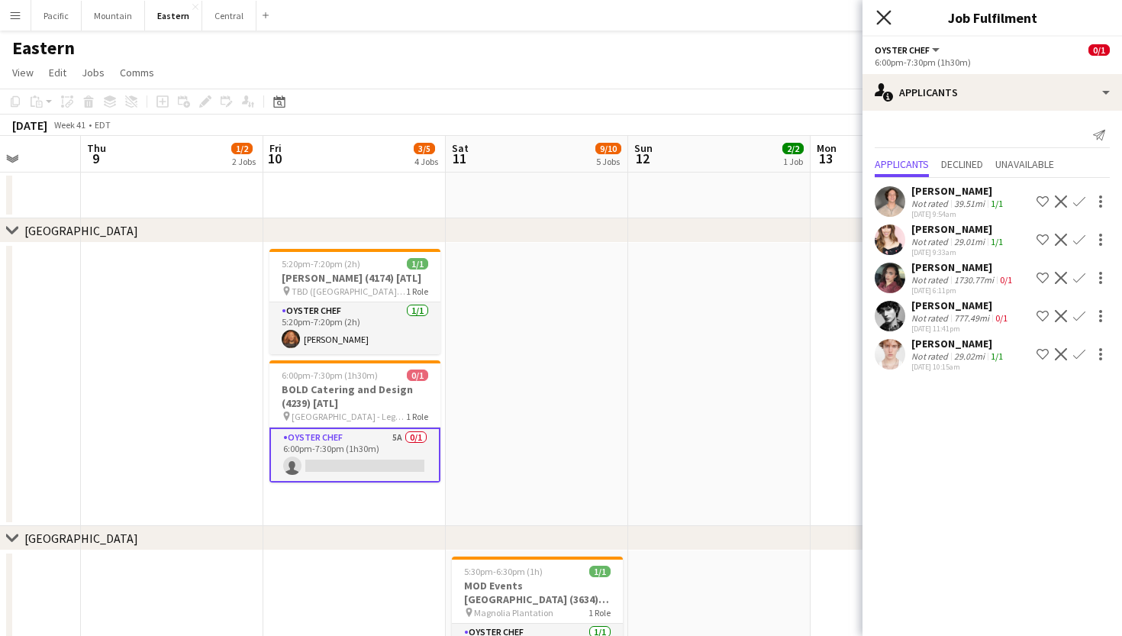
click at [889, 19] on icon "Close pop-in" at bounding box center [883, 17] width 15 height 15
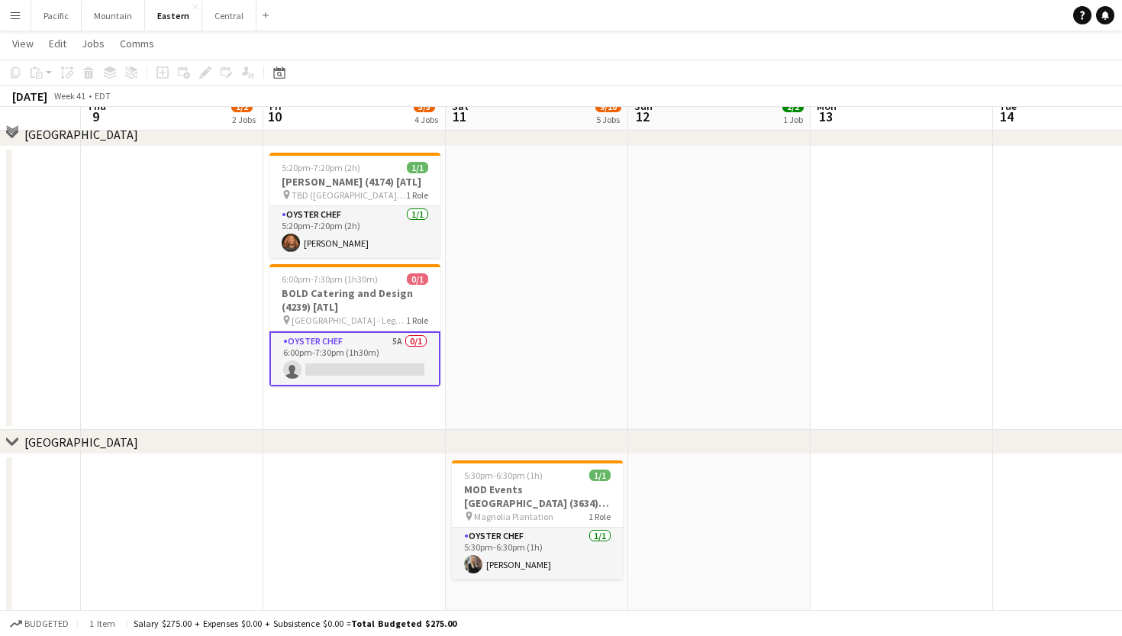
scroll to position [76, 0]
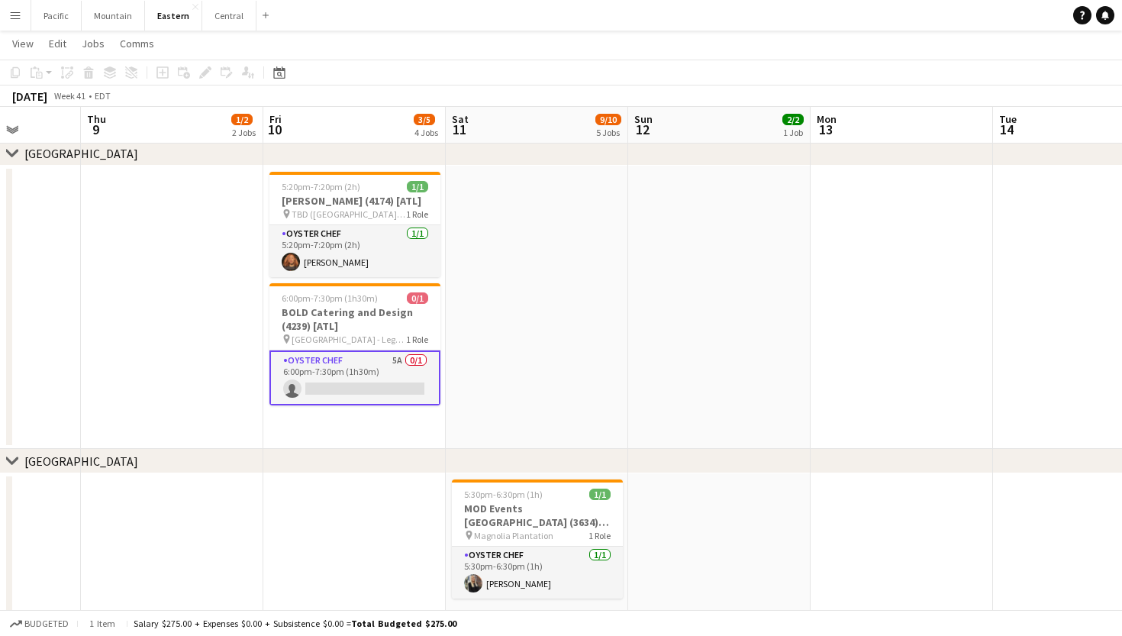
click at [366, 381] on app-card-role "Oyster Chef 5A 0/1 6:00pm-7:30pm (1h30m) single-neutral-actions" at bounding box center [354, 377] width 171 height 55
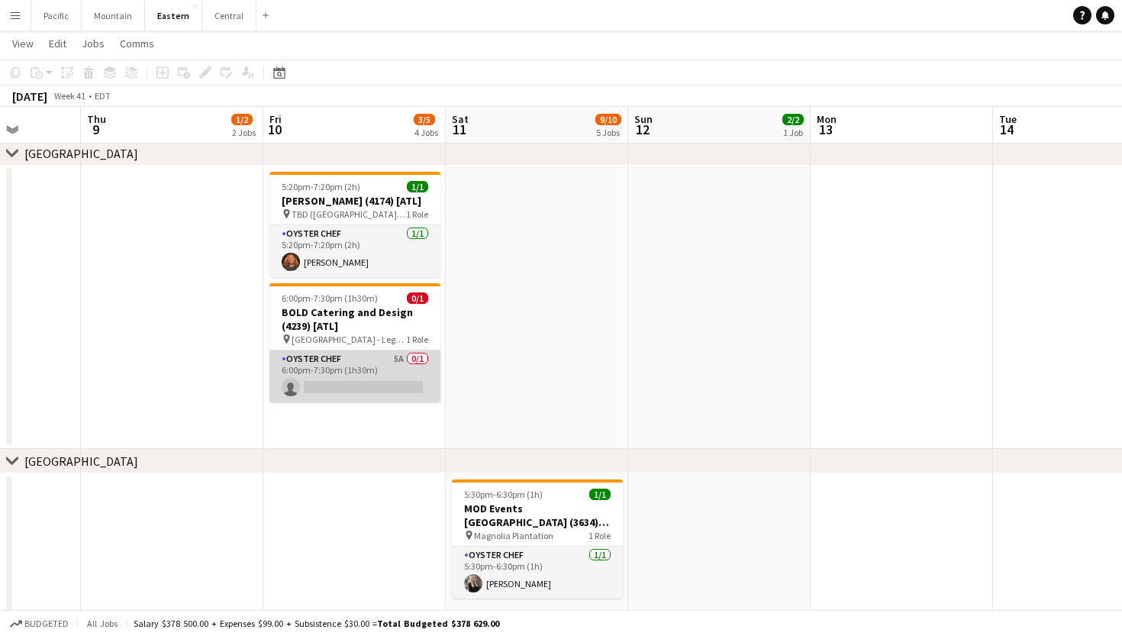
click at [366, 381] on app-card-role "Oyster Chef 5A 0/1 6:00pm-7:30pm (1h30m) single-neutral-actions" at bounding box center [354, 376] width 171 height 52
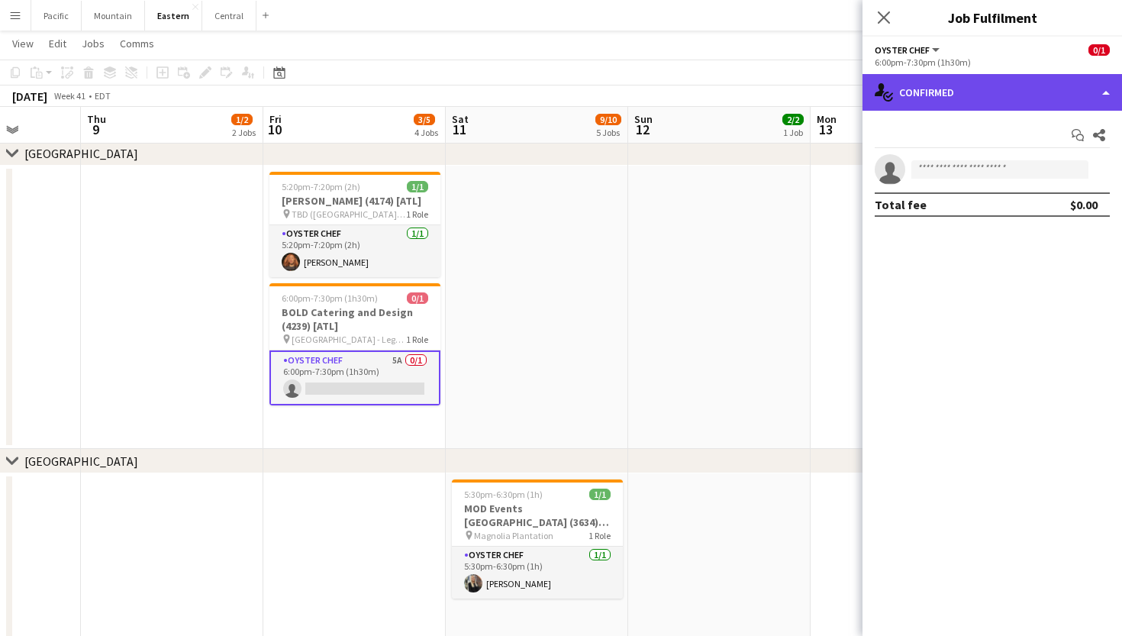
click at [1073, 93] on div "single-neutral-actions-check-2 Confirmed" at bounding box center [993, 92] width 260 height 37
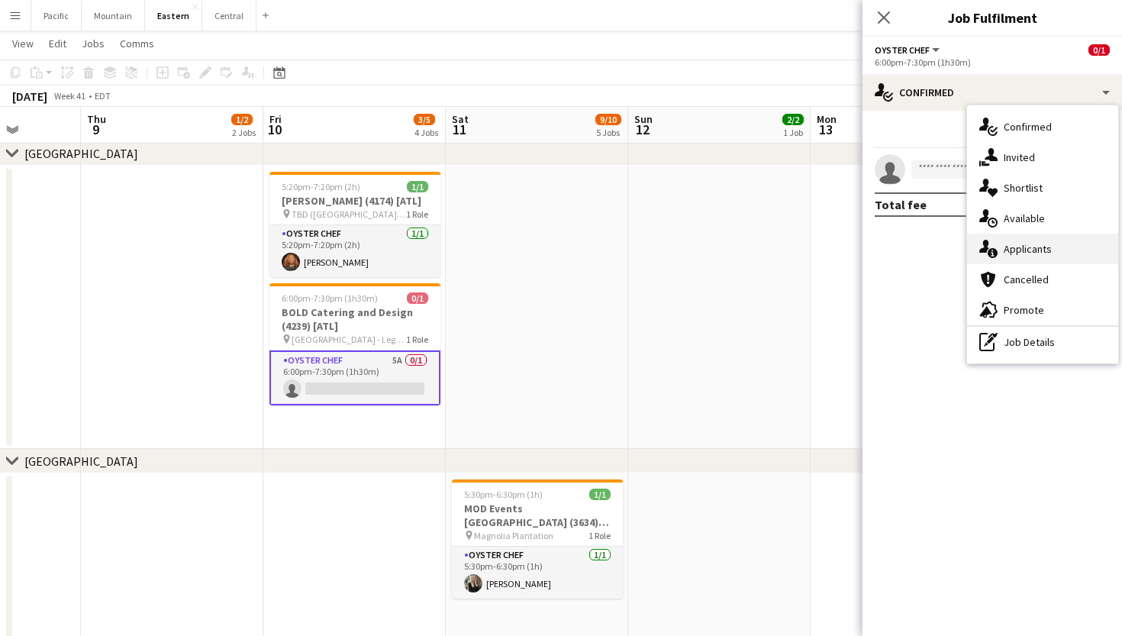
click at [1062, 250] on div "single-neutral-actions-information Applicants" at bounding box center [1042, 249] width 151 height 31
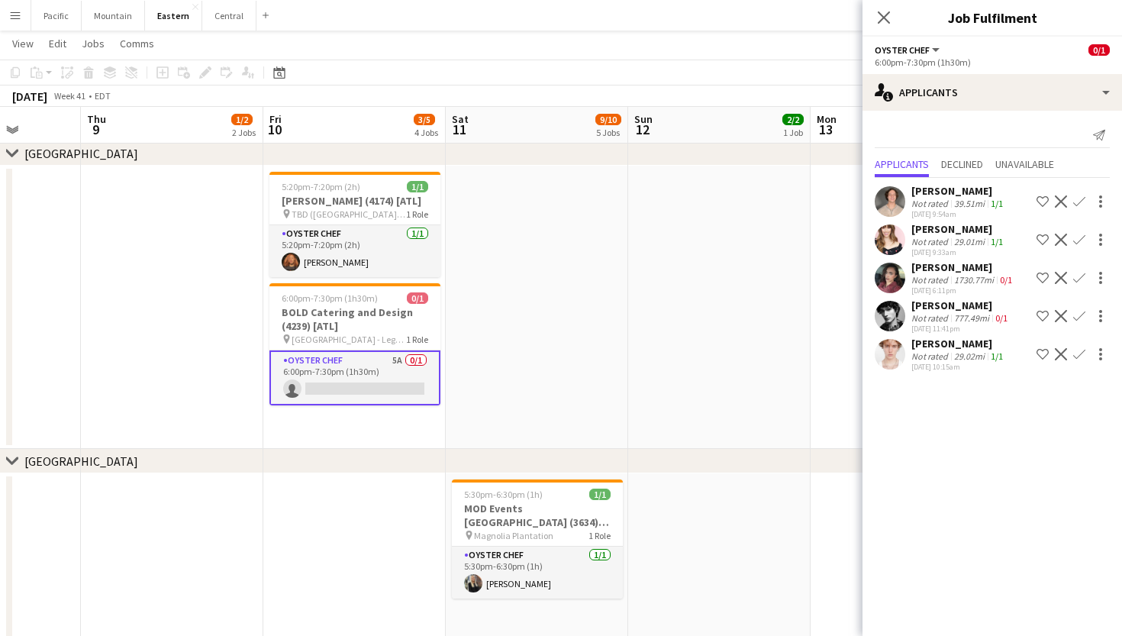
click at [892, 359] on app-user-avatar at bounding box center [890, 354] width 31 height 31
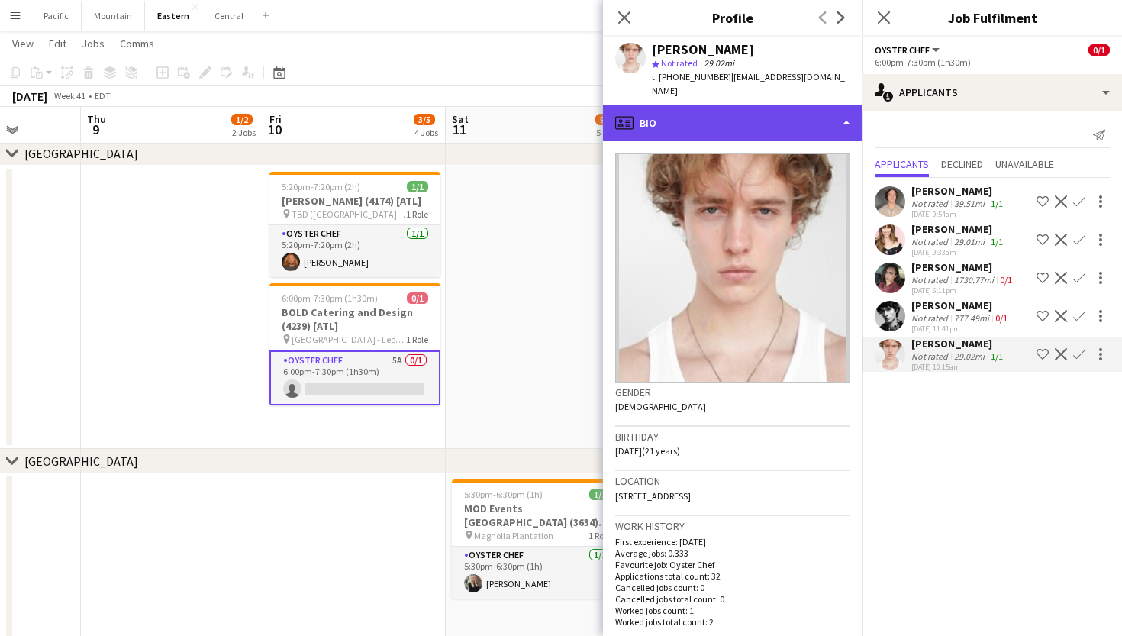
click at [807, 114] on div "profile Bio" at bounding box center [733, 123] width 260 height 37
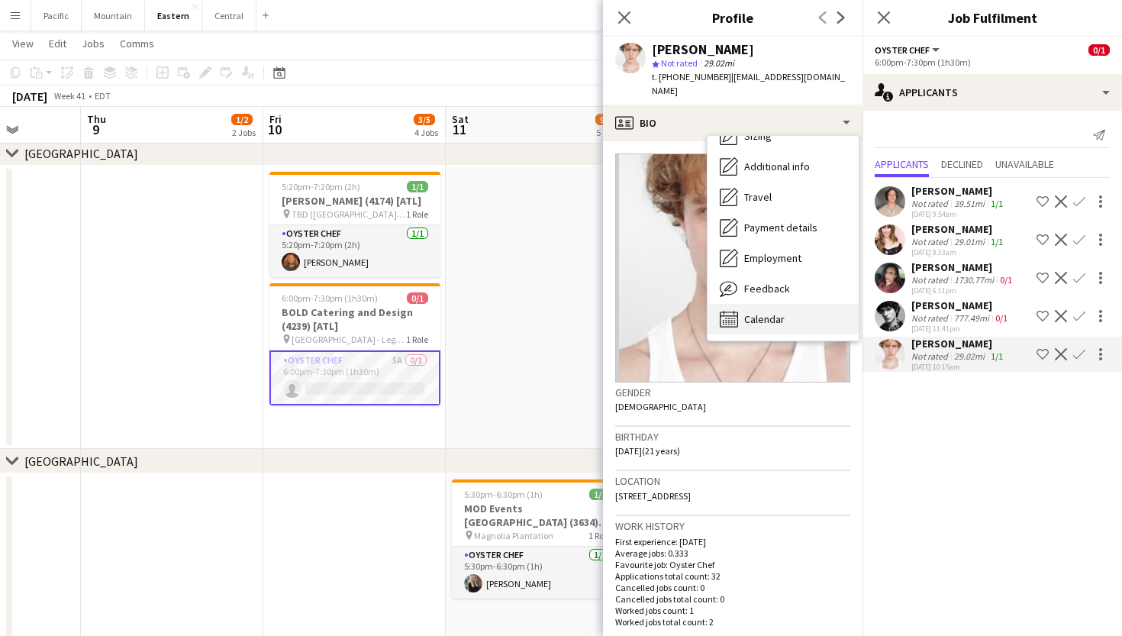
scroll to position [114, 0]
click at [776, 312] on span "Calendar" at bounding box center [764, 319] width 40 height 14
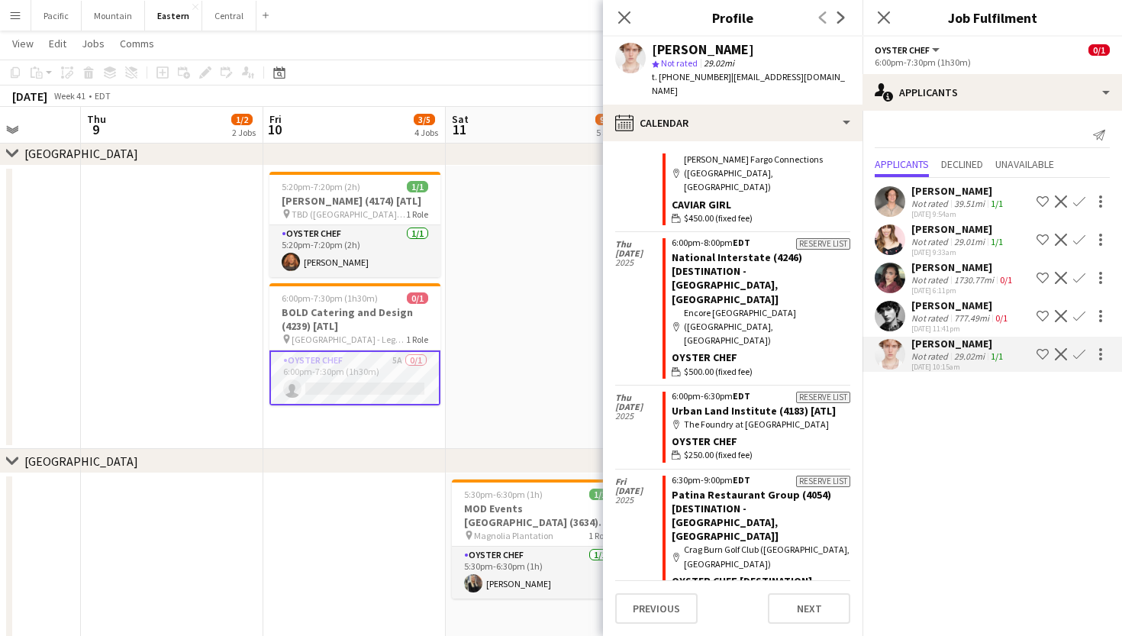
scroll to position [607, 0]
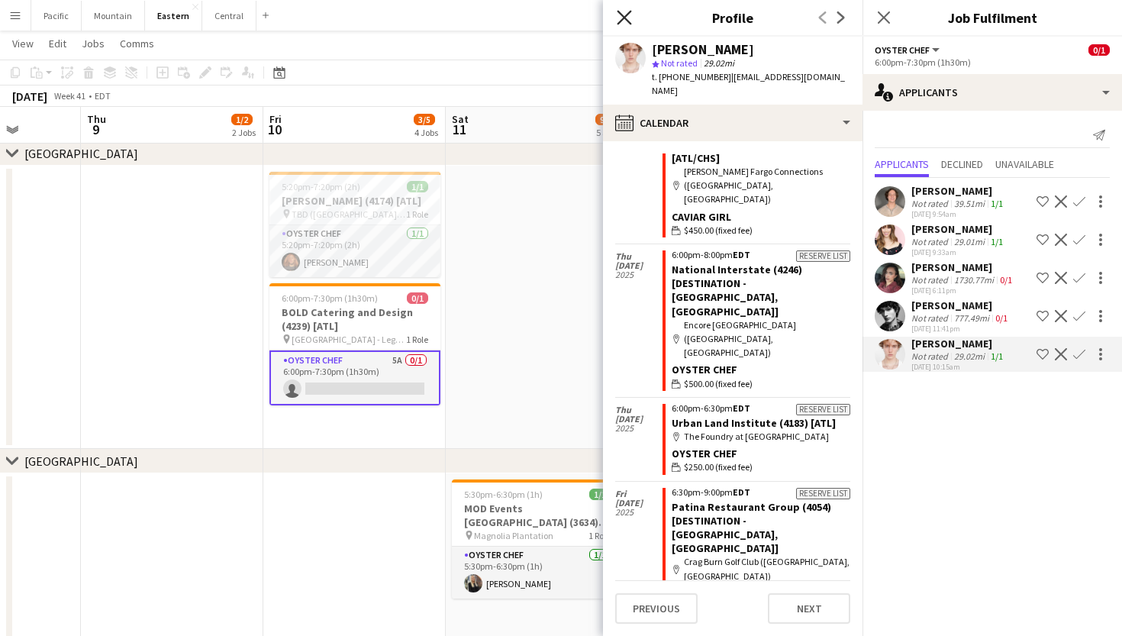
click at [627, 16] on icon at bounding box center [624, 17] width 15 height 15
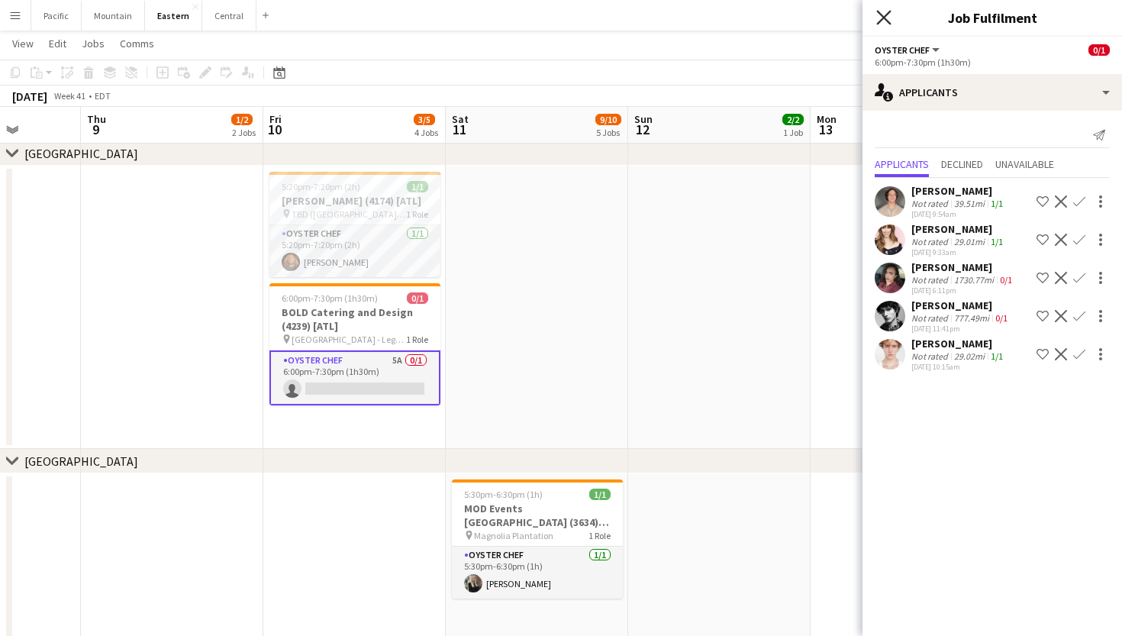
click at [879, 18] on icon "Close pop-in" at bounding box center [883, 17] width 15 height 15
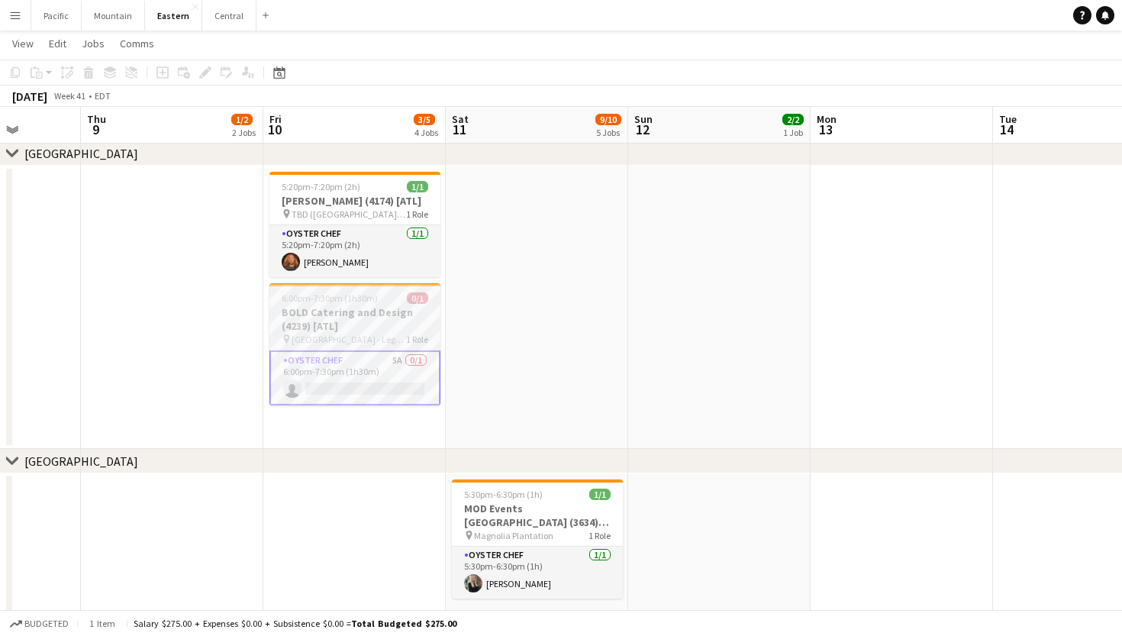
click at [386, 333] on h3 "BOLD Catering and Design (4239) [ATL]" at bounding box center [354, 318] width 171 height 27
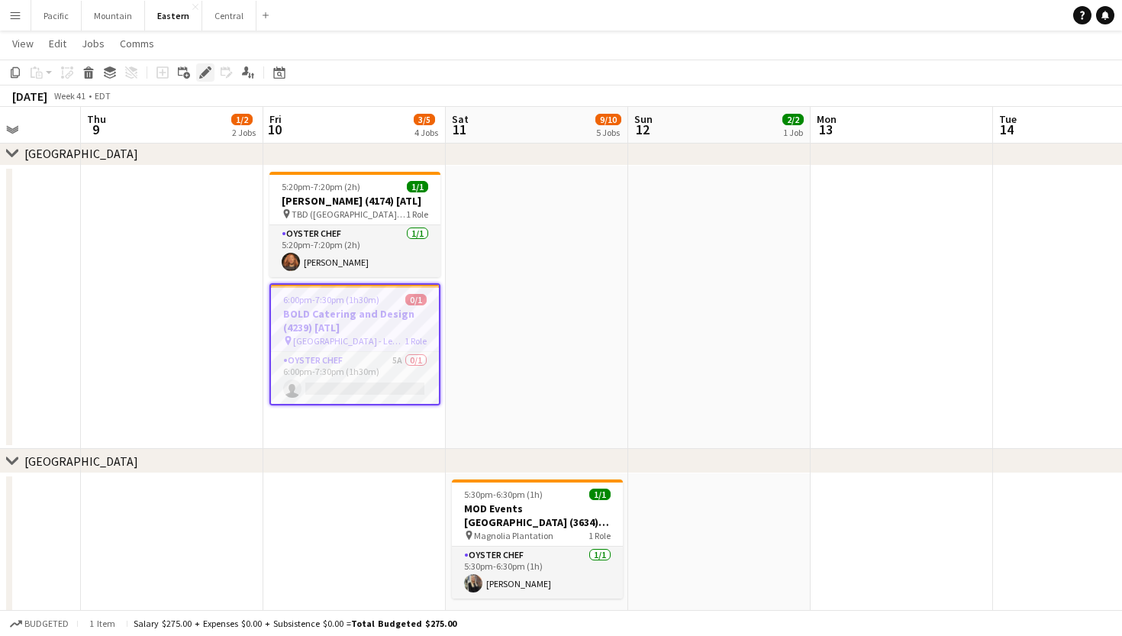
click at [198, 74] on div "Edit" at bounding box center [205, 72] width 18 height 18
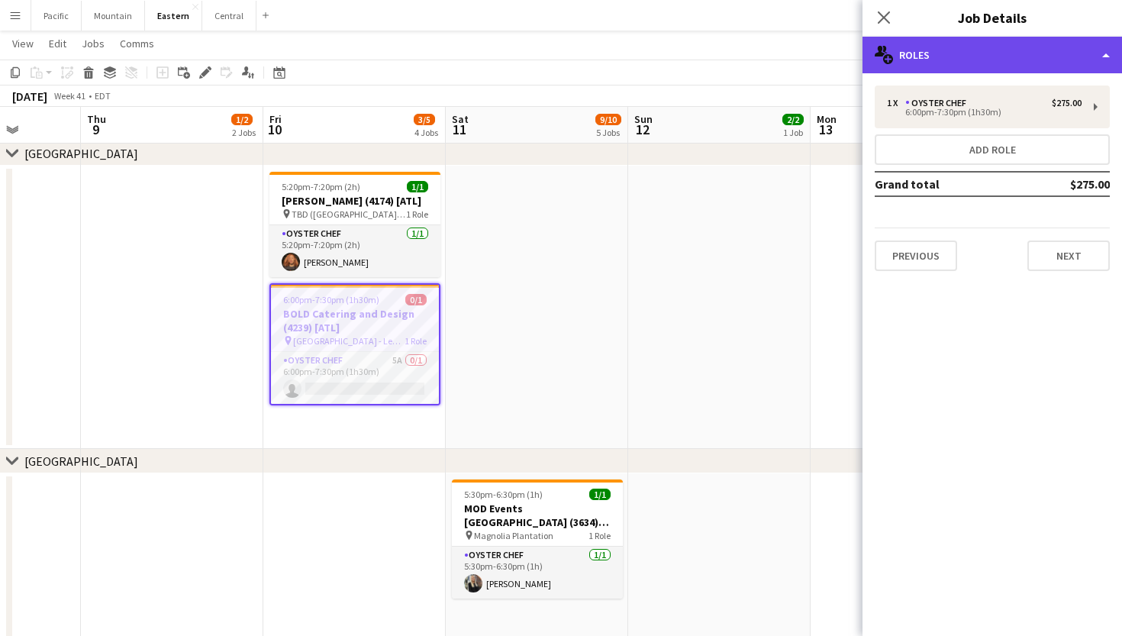
click at [1050, 62] on div "multiple-users-add Roles" at bounding box center [993, 55] width 260 height 37
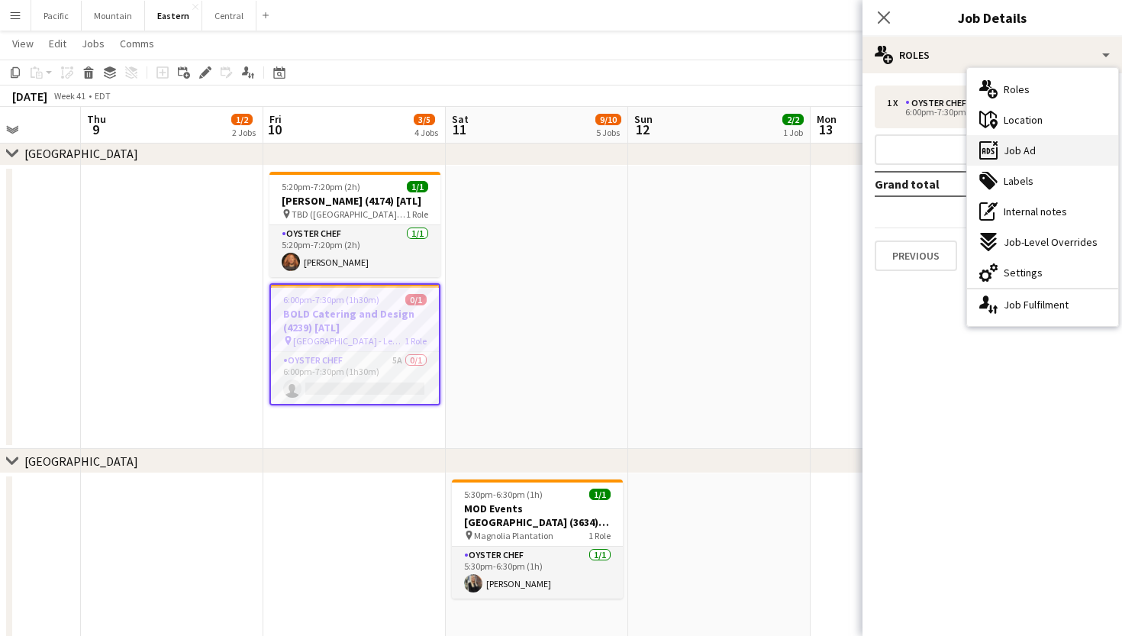
click at [1037, 143] on div "ads-window Job Ad" at bounding box center [1042, 150] width 151 height 31
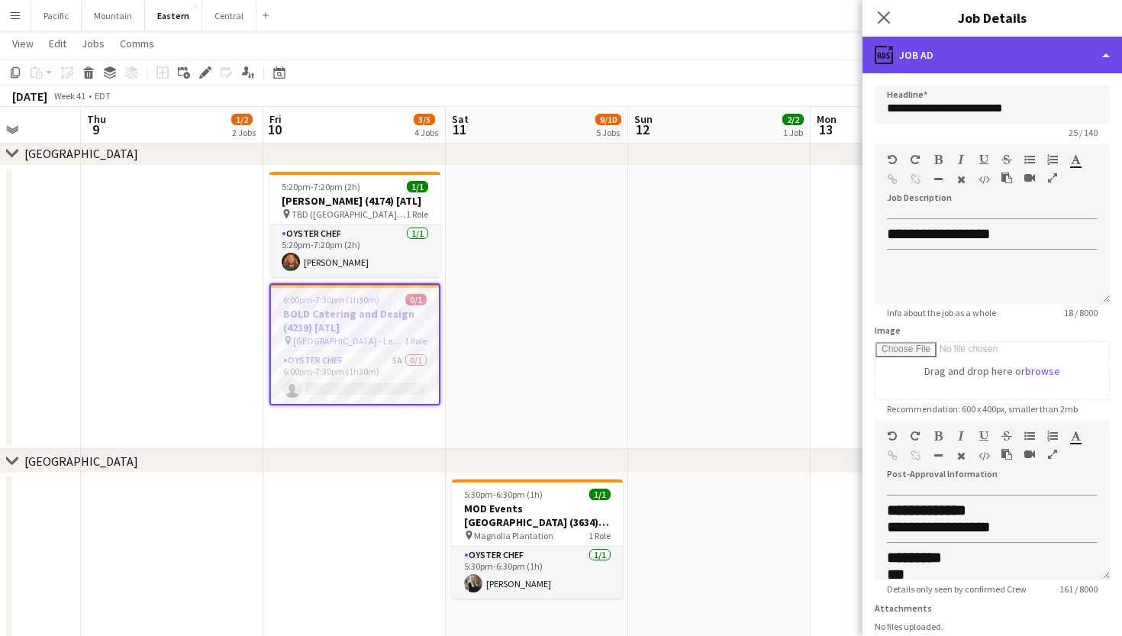
click at [1036, 65] on div "ads-window Job Ad" at bounding box center [993, 55] width 260 height 37
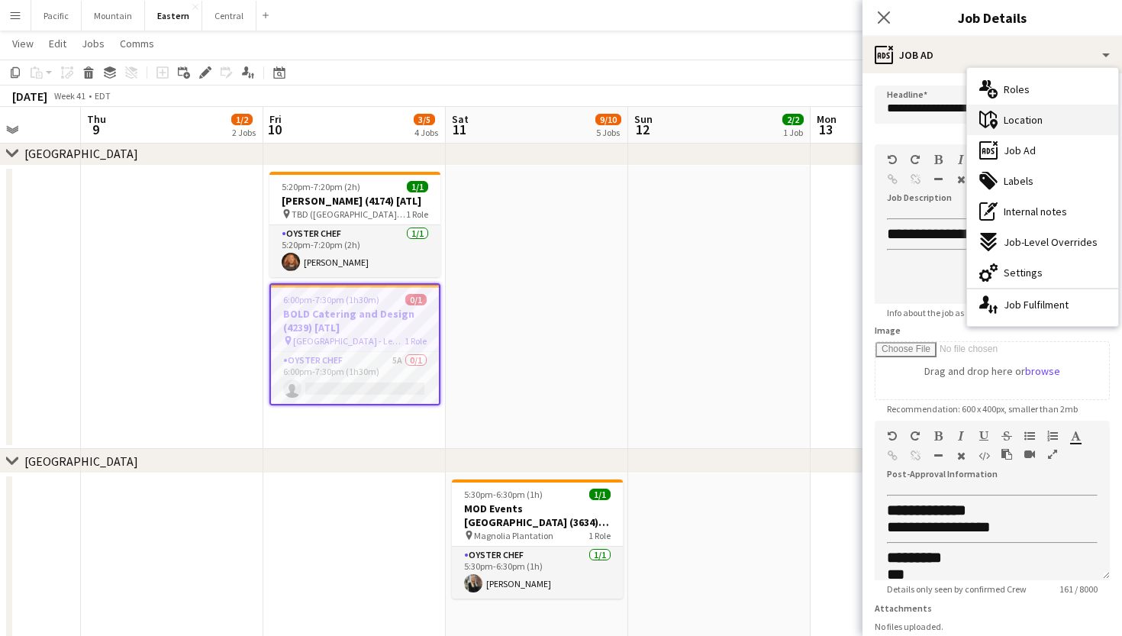
click at [1033, 120] on span "Location" at bounding box center [1023, 120] width 39 height 14
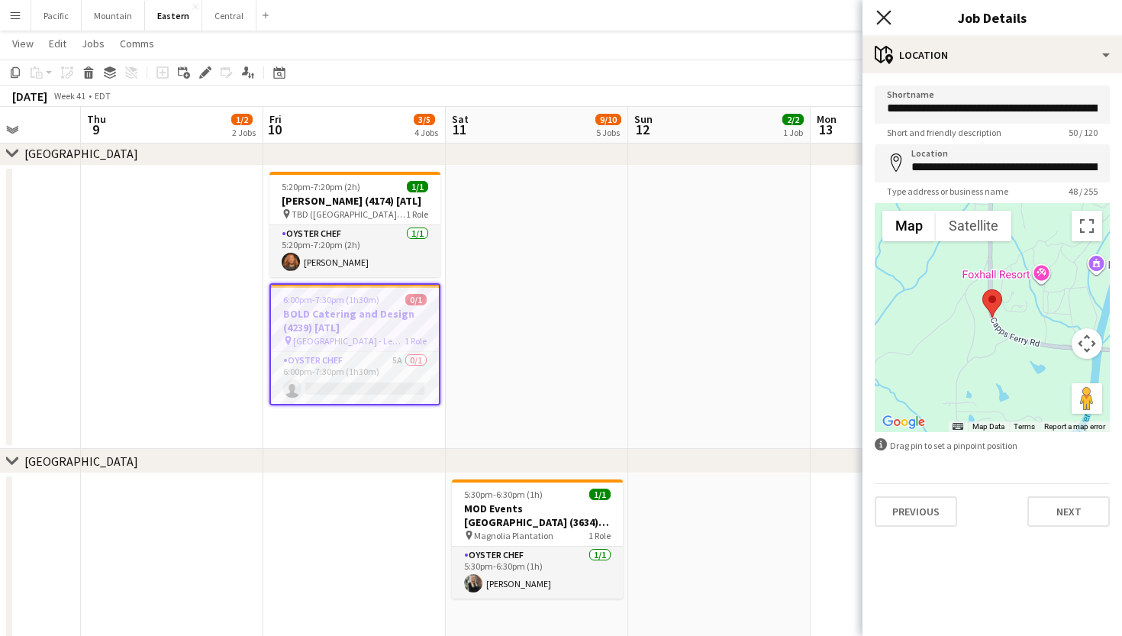
click at [886, 23] on icon "Close pop-in" at bounding box center [883, 17] width 15 height 15
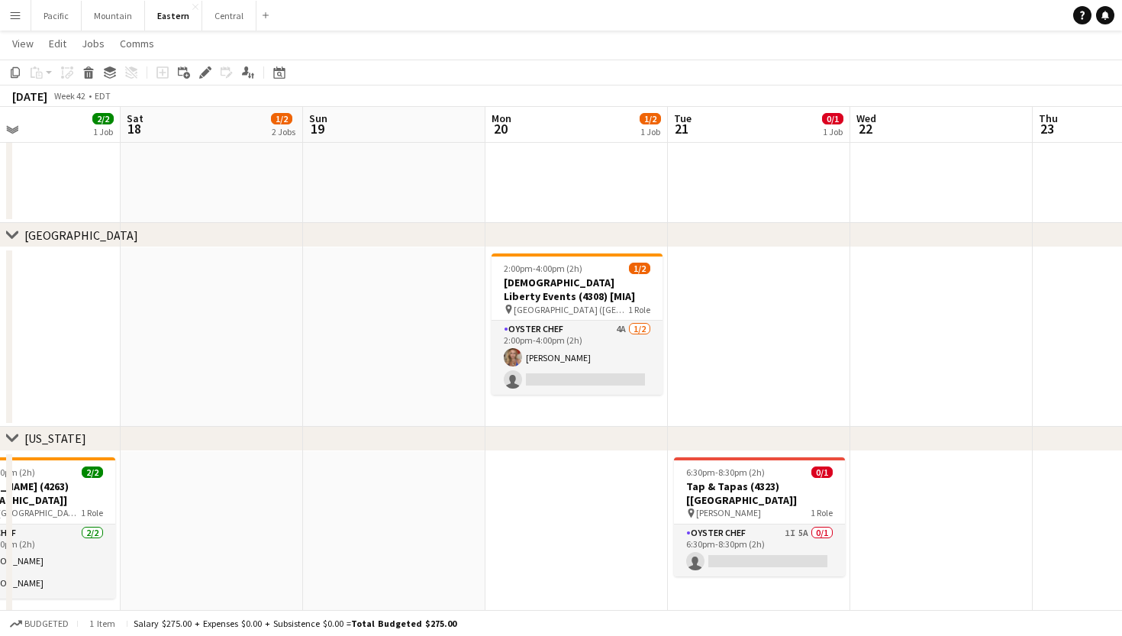
scroll to position [620, 0]
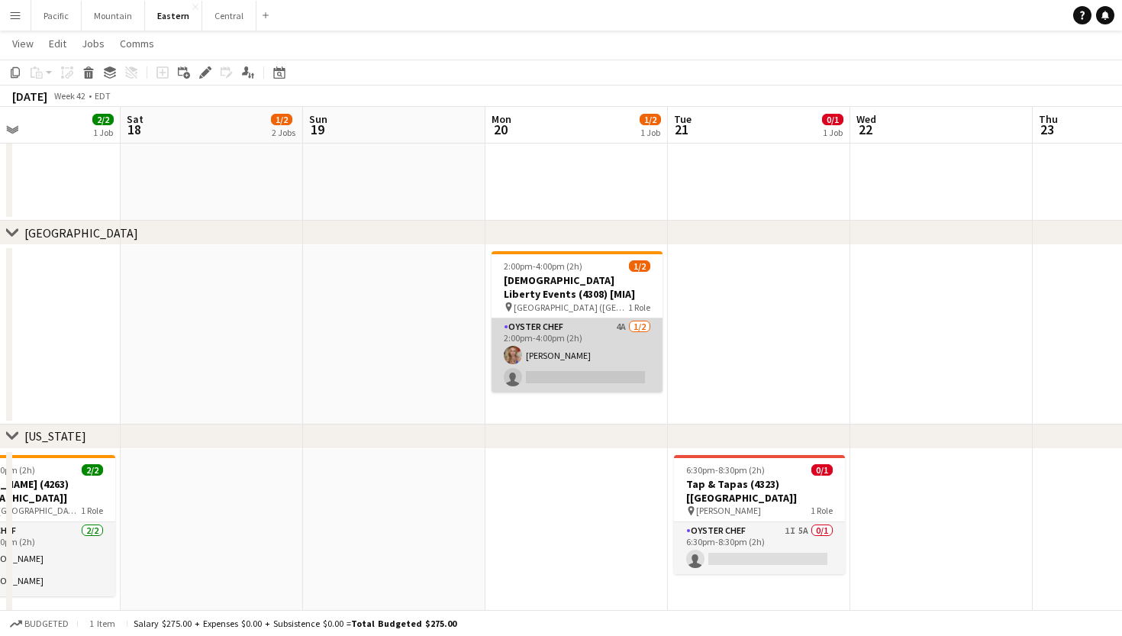
click at [631, 364] on app-card-role "Oyster Chef 4A 1/2 2:00pm-4:00pm (2h) Alivia Murdoch single-neutral-actions" at bounding box center [577, 355] width 171 height 74
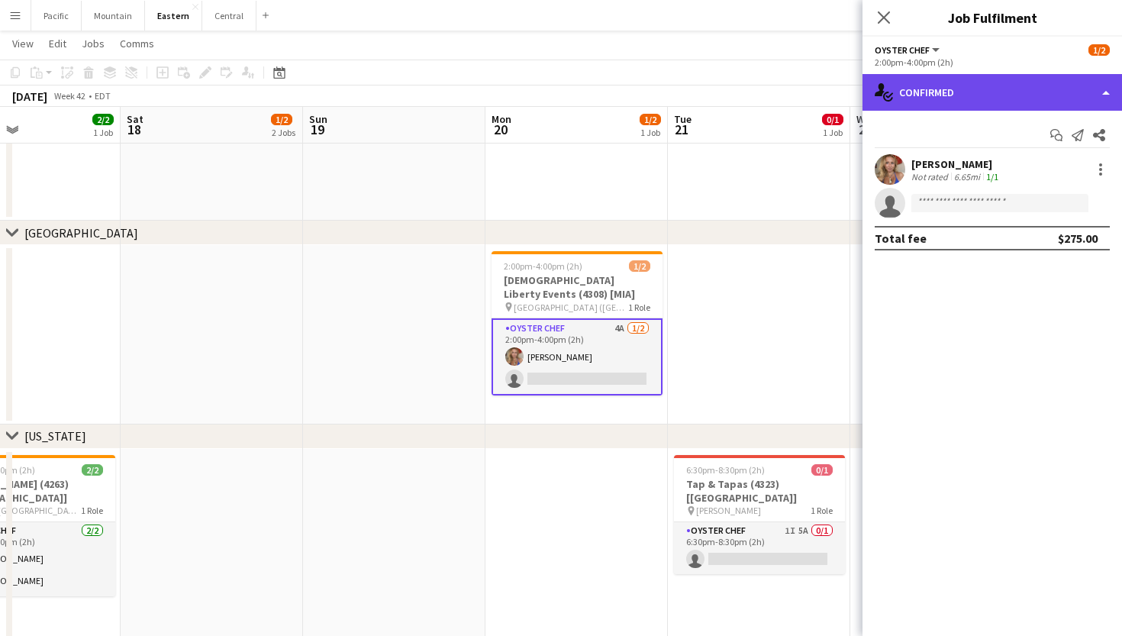
click at [992, 98] on div "single-neutral-actions-check-2 Confirmed" at bounding box center [993, 92] width 260 height 37
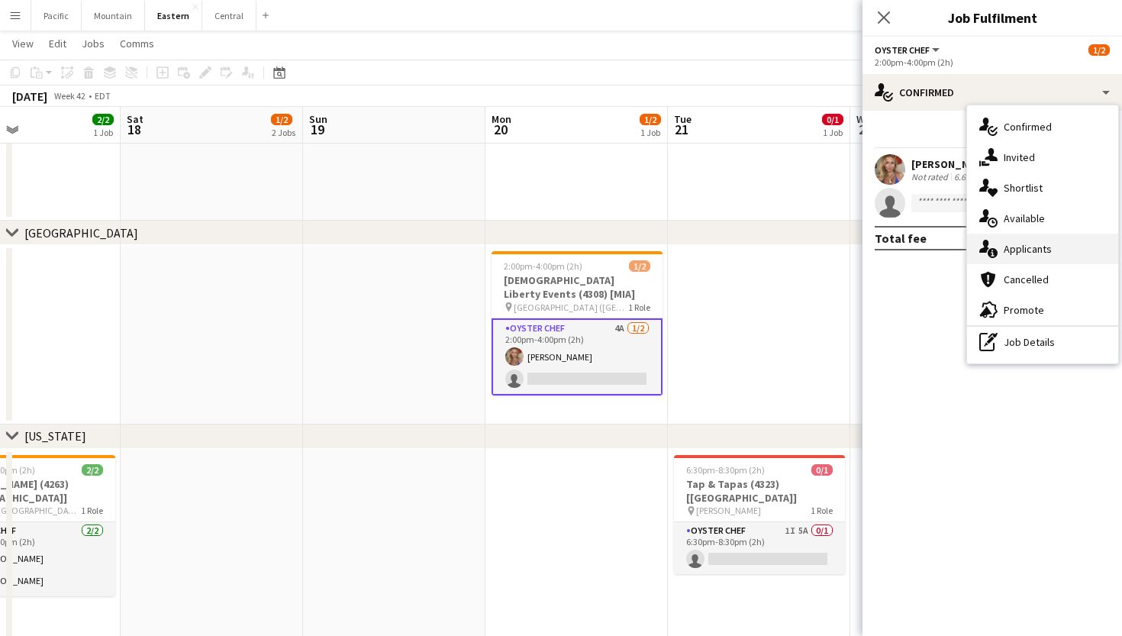
click at [1038, 252] on span "Applicants" at bounding box center [1028, 249] width 48 height 14
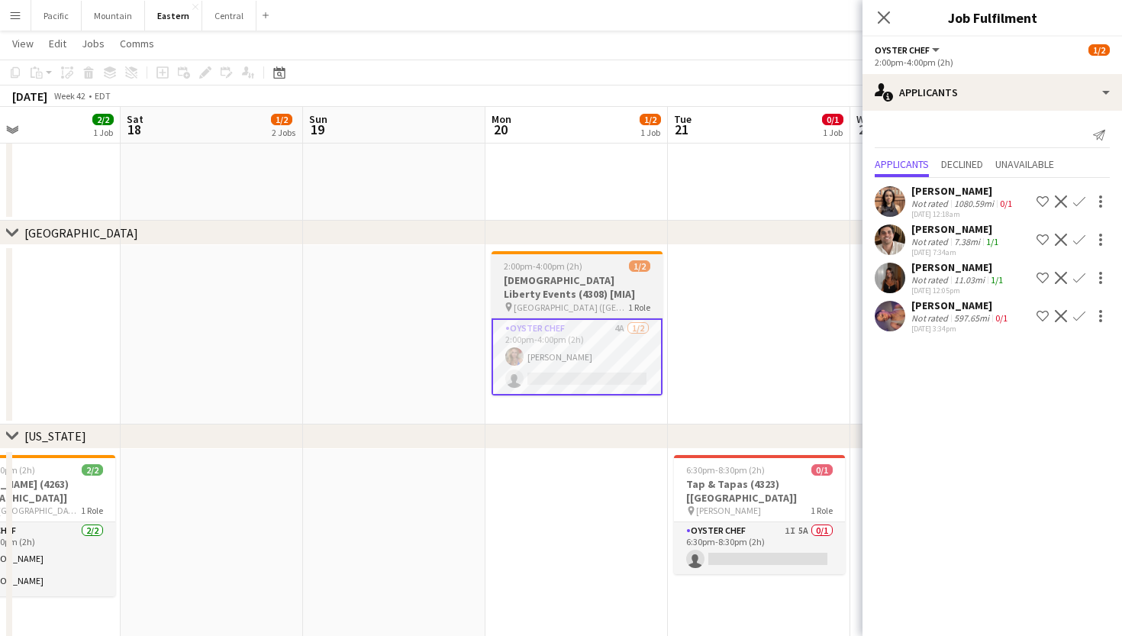
click at [631, 275] on h3 "Lady Liberty Events (4308) [MIA]" at bounding box center [577, 286] width 171 height 27
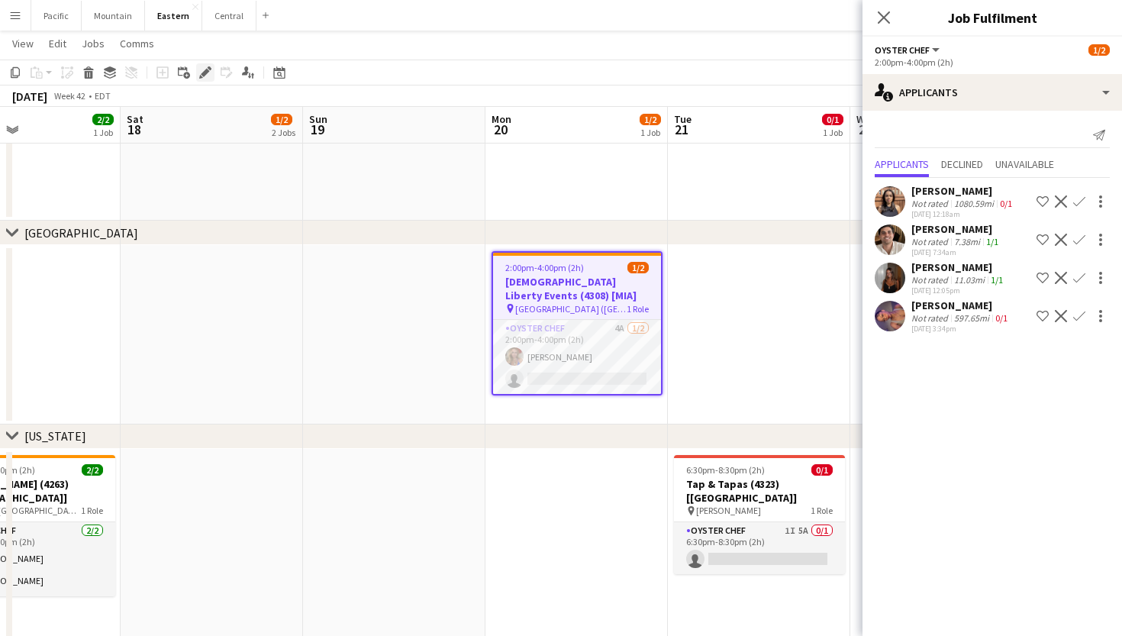
click at [204, 66] on div "Edit" at bounding box center [205, 72] width 18 height 18
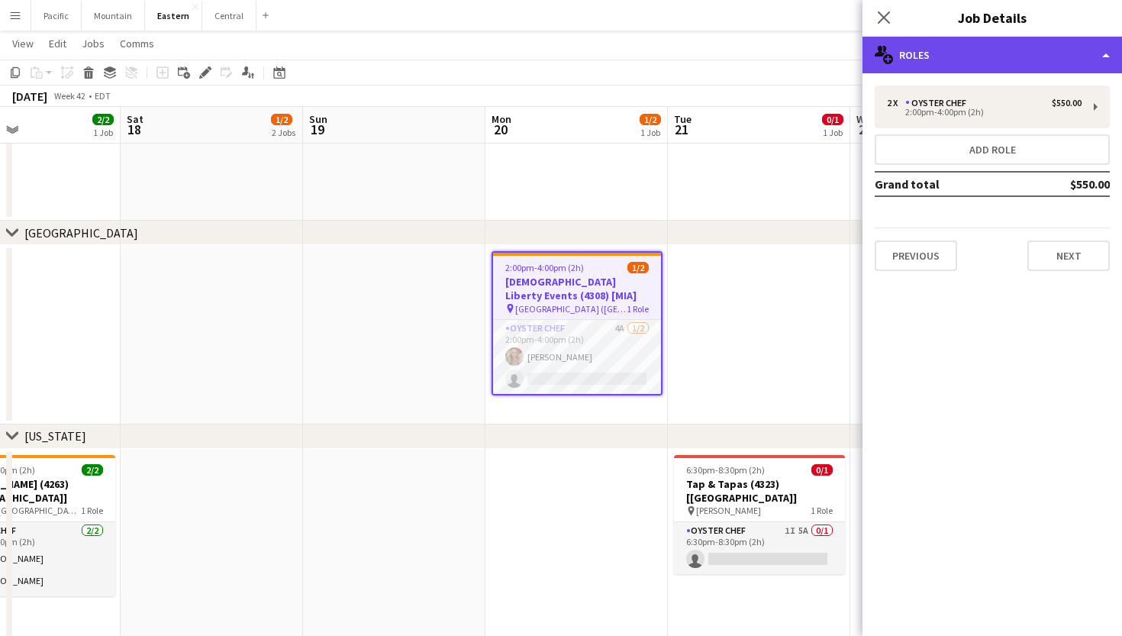
click at [989, 56] on div "multiple-users-add Roles" at bounding box center [993, 55] width 260 height 37
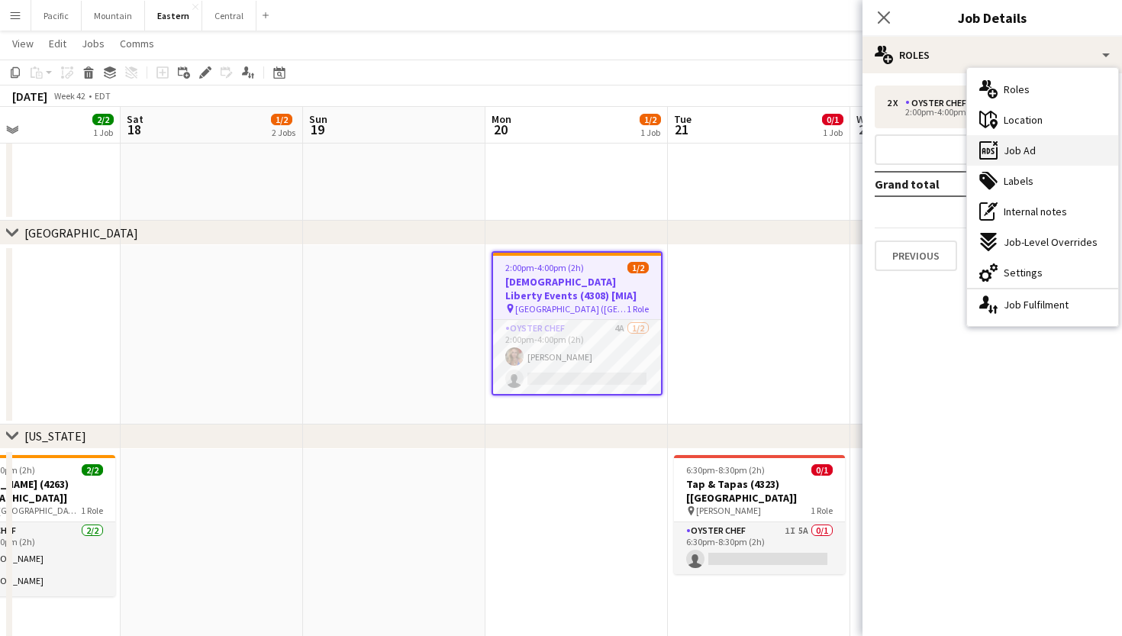
click at [1017, 164] on div "ads-window Job Ad" at bounding box center [1042, 150] width 151 height 31
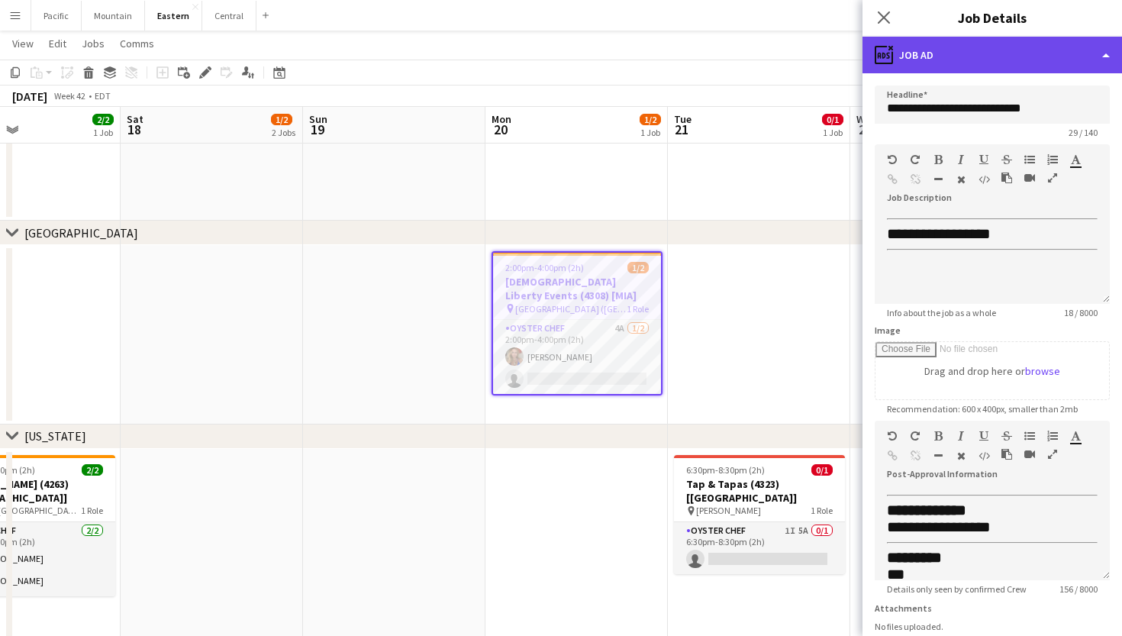
click at [1070, 55] on div "ads-window Job Ad" at bounding box center [993, 55] width 260 height 37
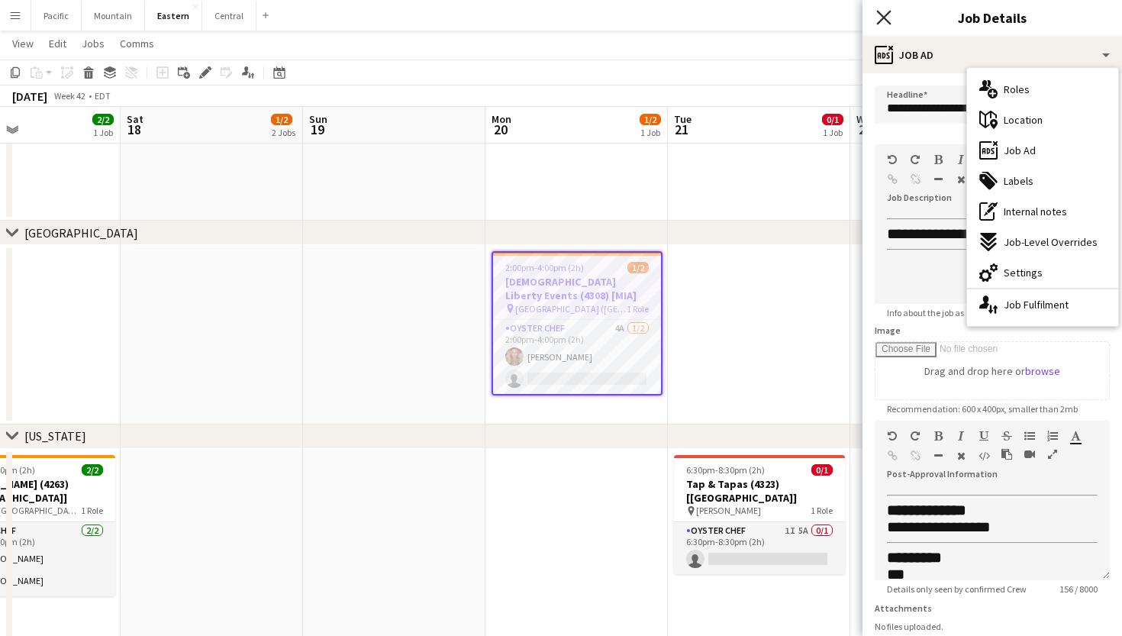
click at [880, 21] on icon at bounding box center [883, 17] width 15 height 15
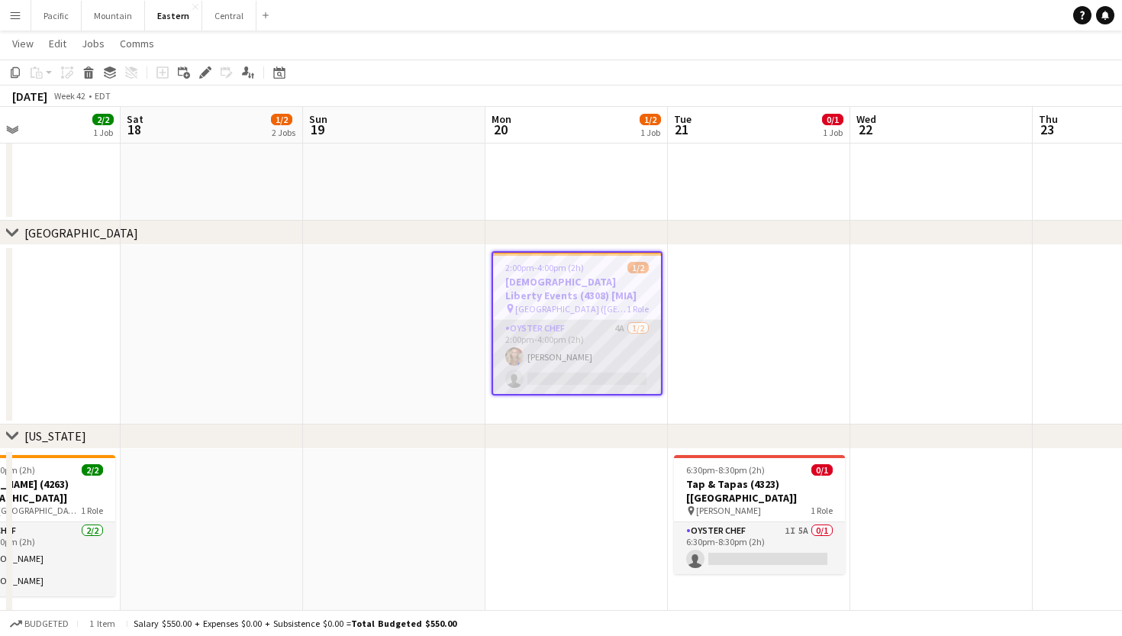
click at [590, 375] on app-card-role "Oyster Chef 4A 1/2 2:00pm-4:00pm (2h) Alivia Murdoch single-neutral-actions" at bounding box center [577, 357] width 168 height 74
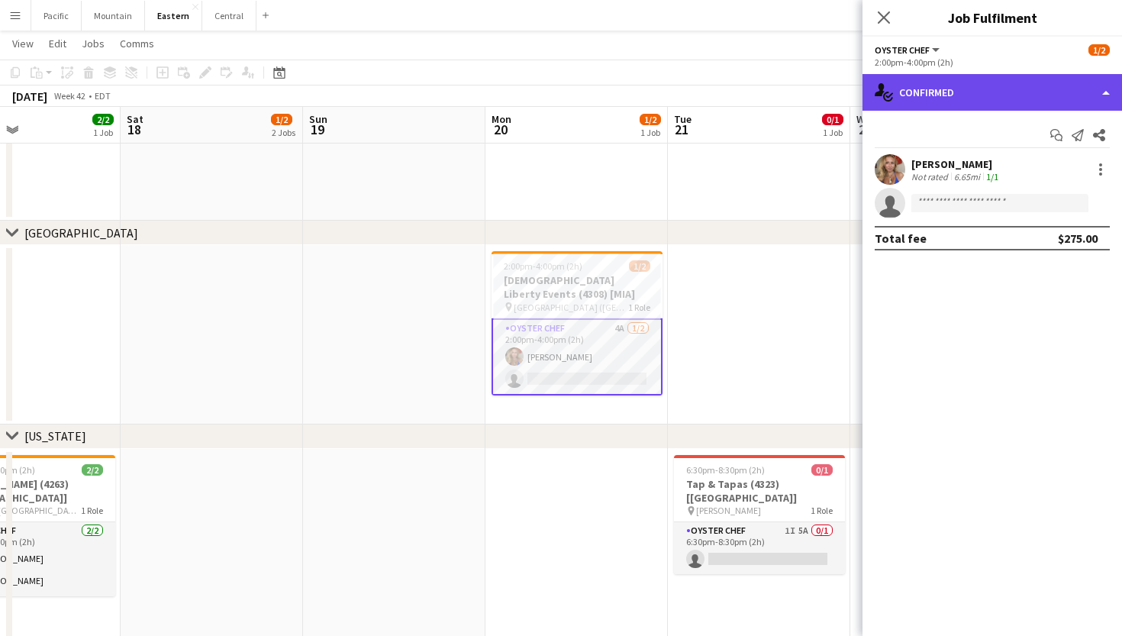
click at [1070, 94] on div "single-neutral-actions-check-2 Confirmed" at bounding box center [993, 92] width 260 height 37
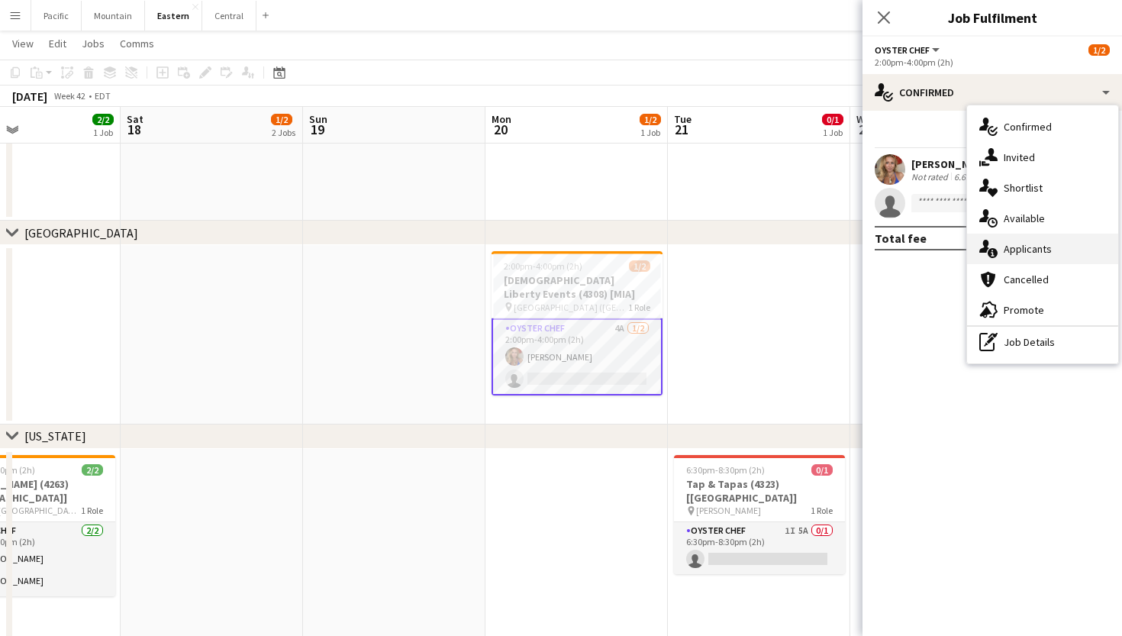
click at [1041, 245] on span "Applicants" at bounding box center [1028, 249] width 48 height 14
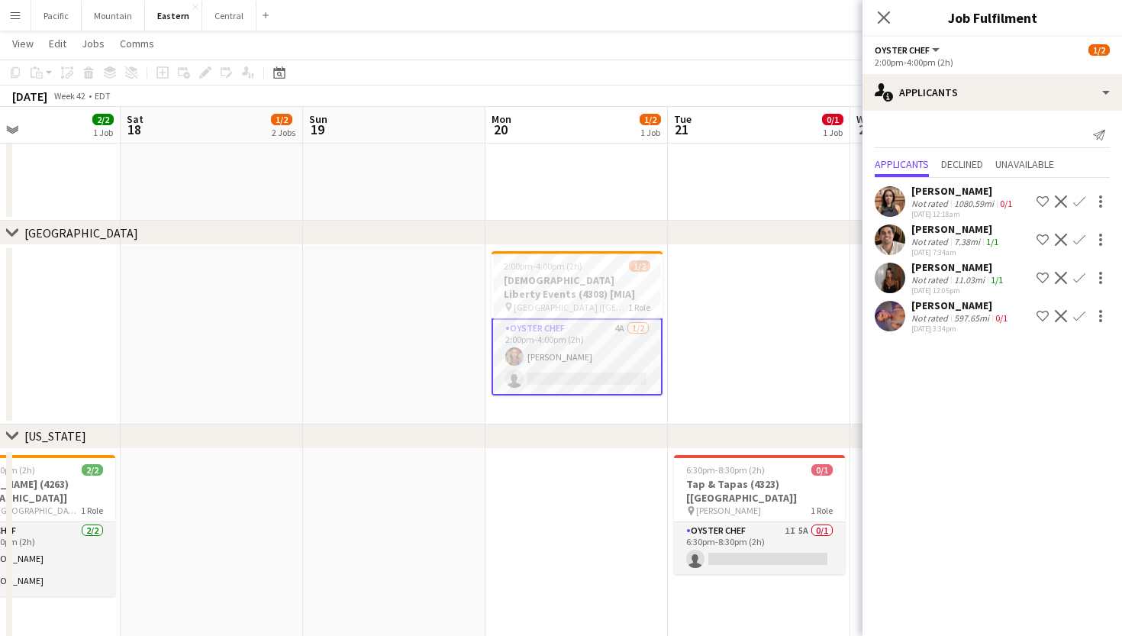
click at [1082, 279] on app-icon "Confirm" at bounding box center [1079, 278] width 12 height 12
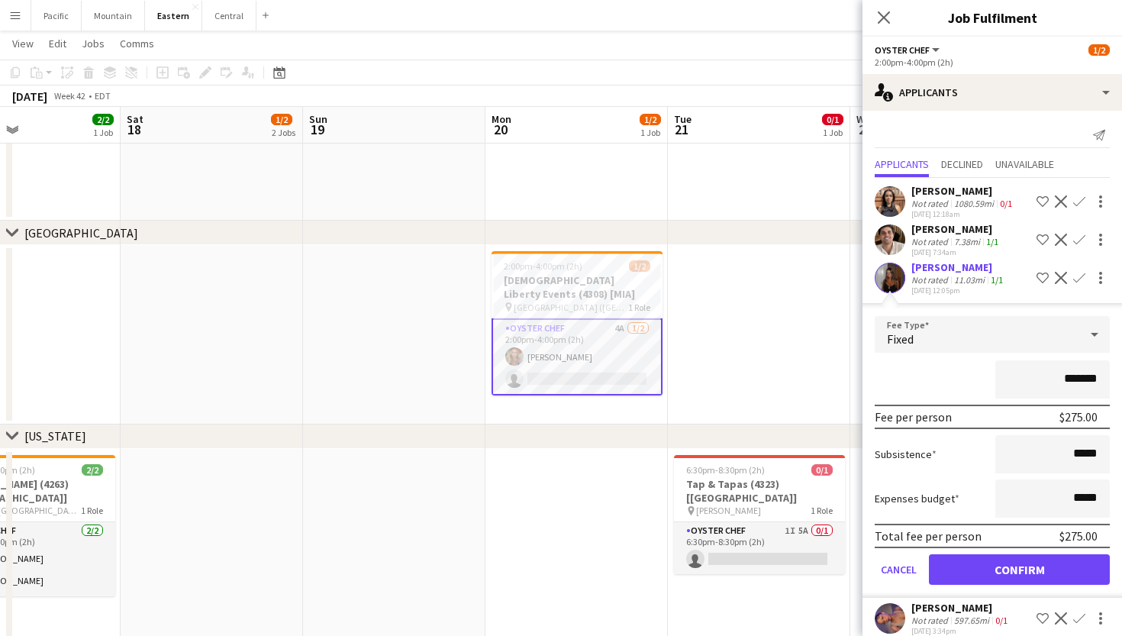
click at [1007, 568] on button "Confirm" at bounding box center [1019, 569] width 181 height 31
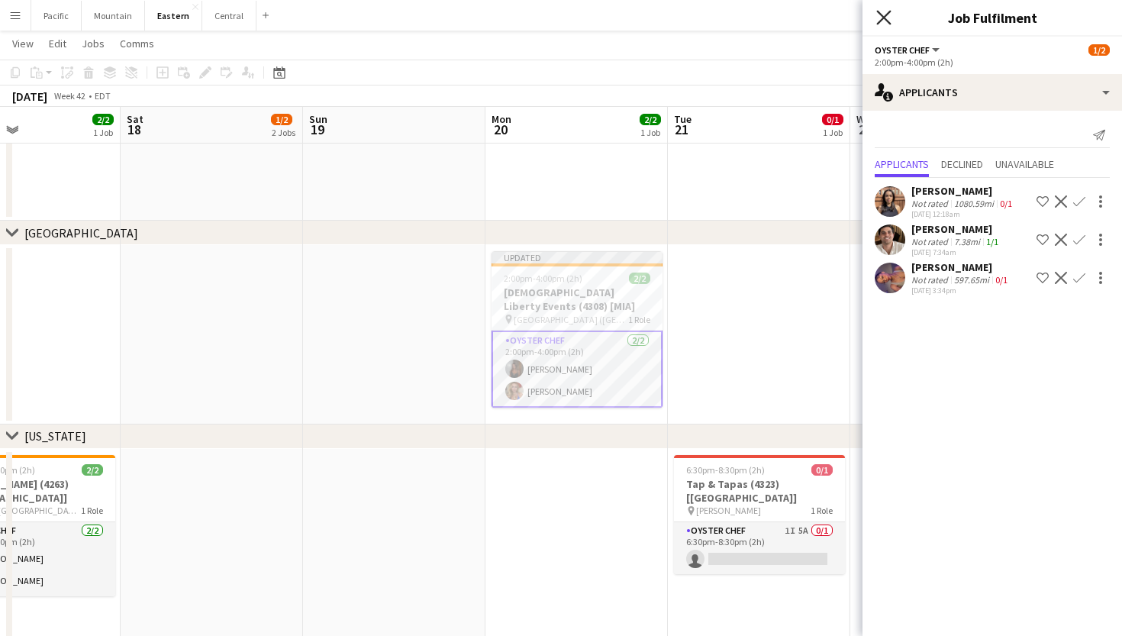
click at [880, 15] on icon "Close pop-in" at bounding box center [883, 17] width 15 height 15
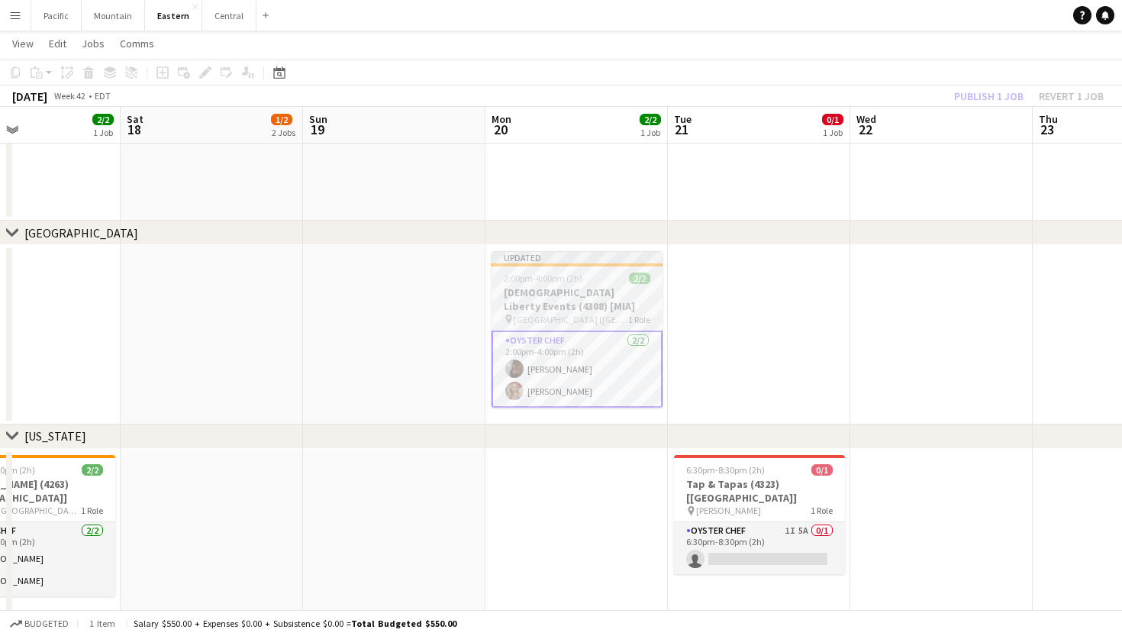
click at [595, 288] on h3 "Lady Liberty Events (4308) [MIA]" at bounding box center [577, 299] width 171 height 27
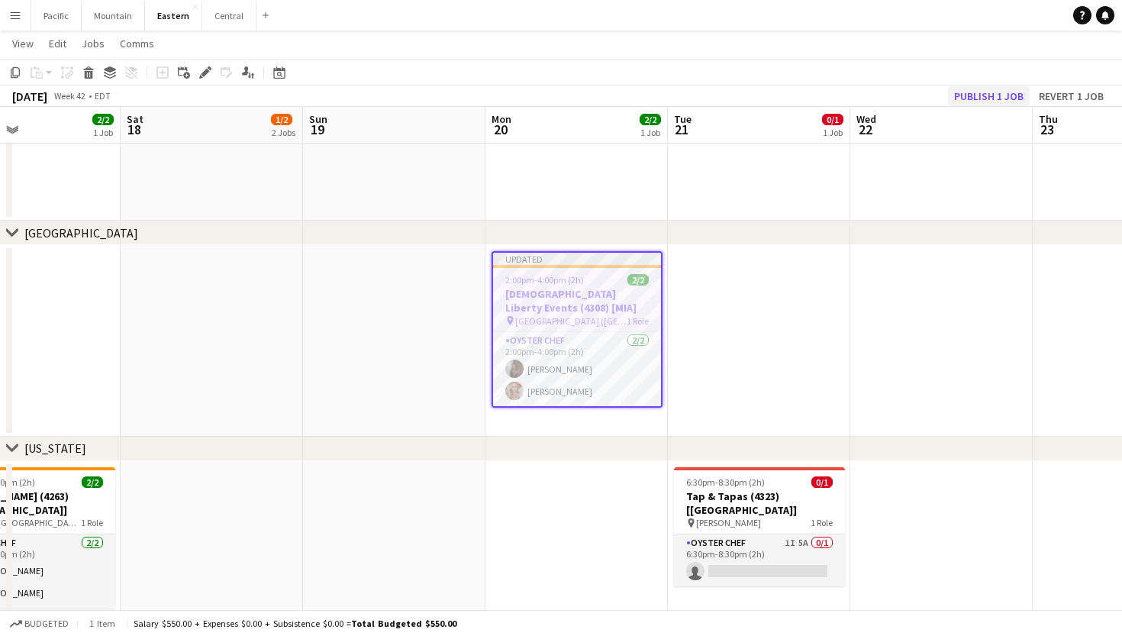
click at [986, 89] on button "Publish 1 job" at bounding box center [989, 96] width 82 height 20
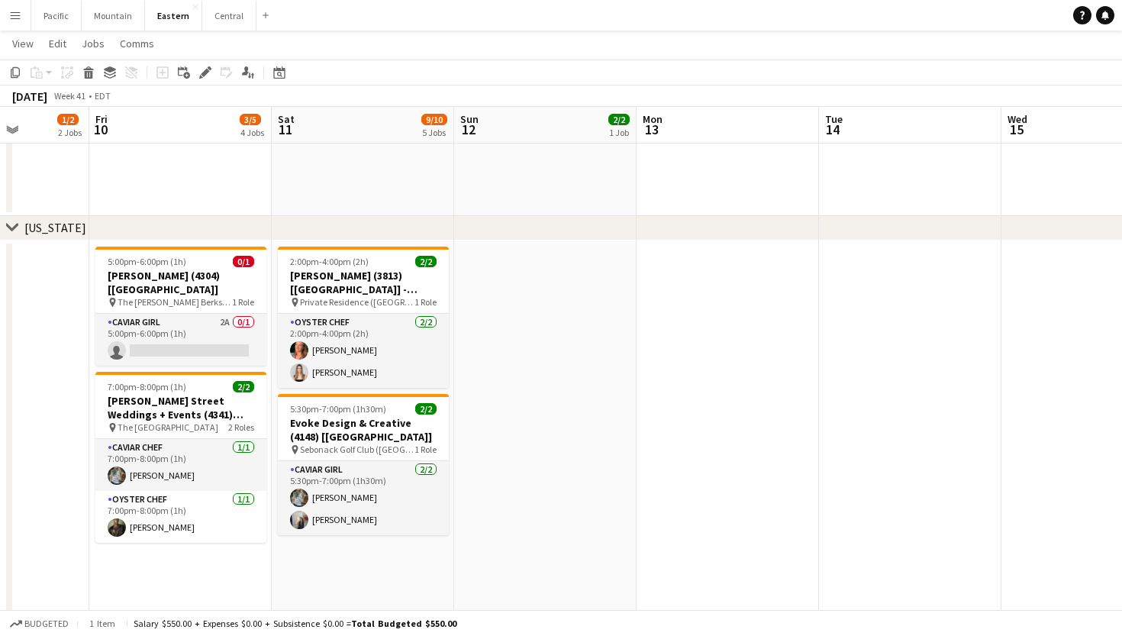
scroll to position [0, 466]
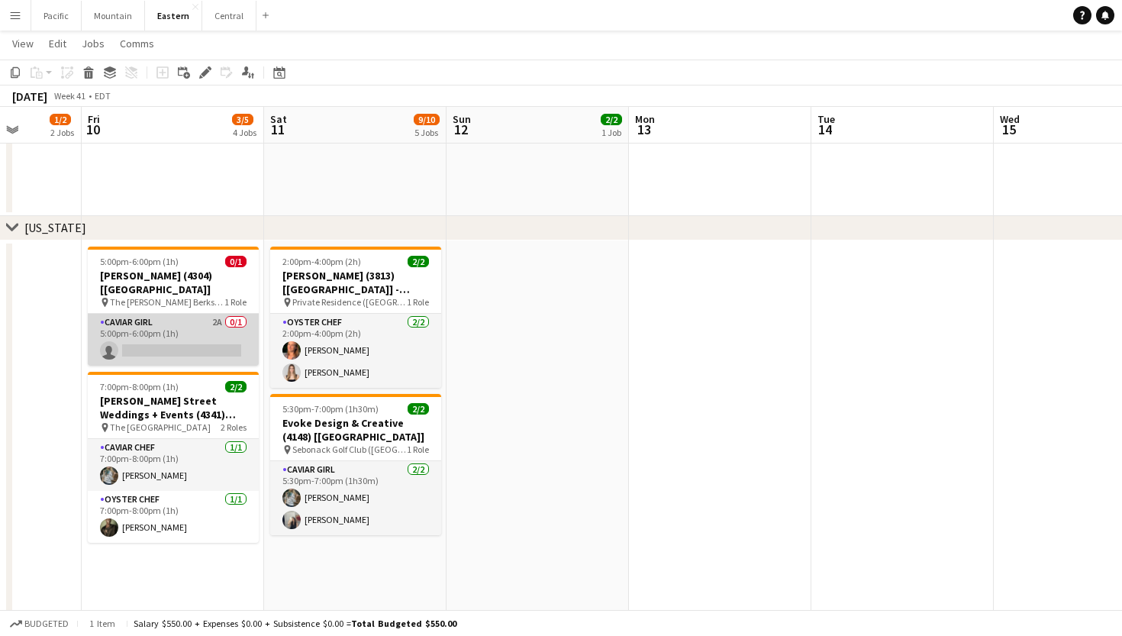
click at [202, 323] on app-card-role "Caviar Girl 2A 0/1 5:00pm-6:00pm (1h) single-neutral-actions" at bounding box center [173, 340] width 171 height 52
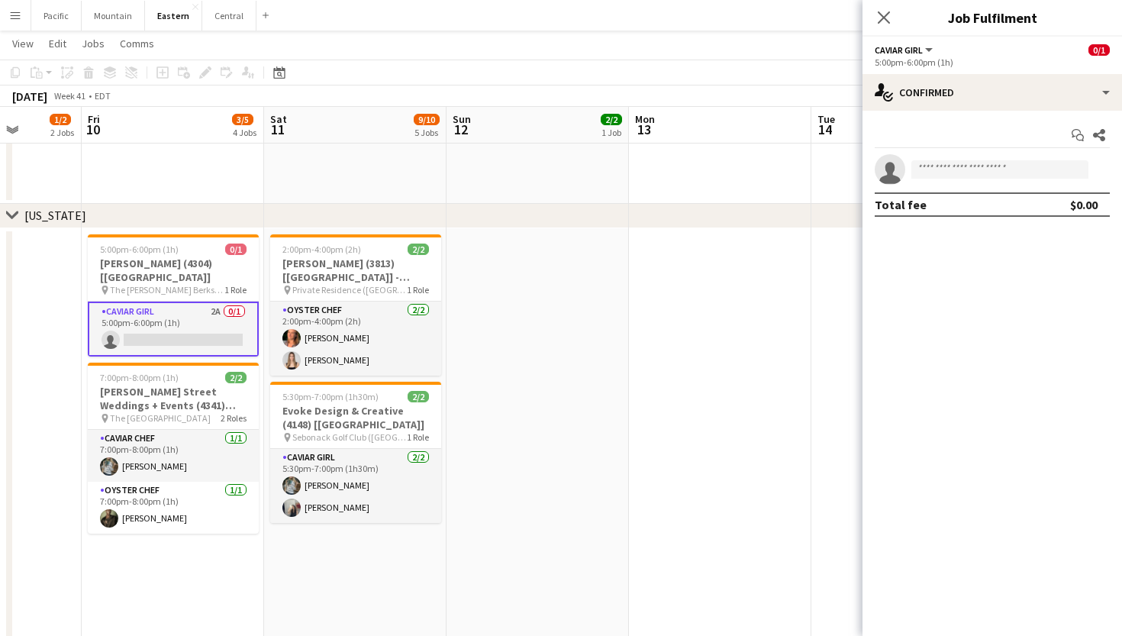
click at [876, 6] on div "Close pop-in" at bounding box center [884, 17] width 43 height 35
click at [884, 14] on icon "Close pop-in" at bounding box center [883, 17] width 15 height 15
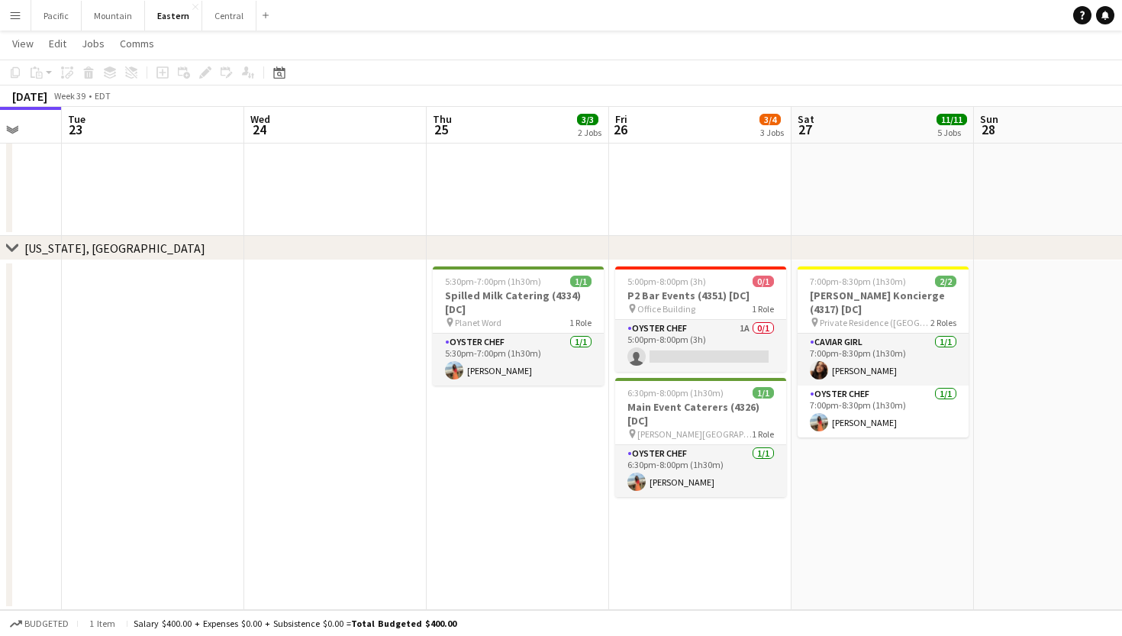
scroll to position [0, 483]
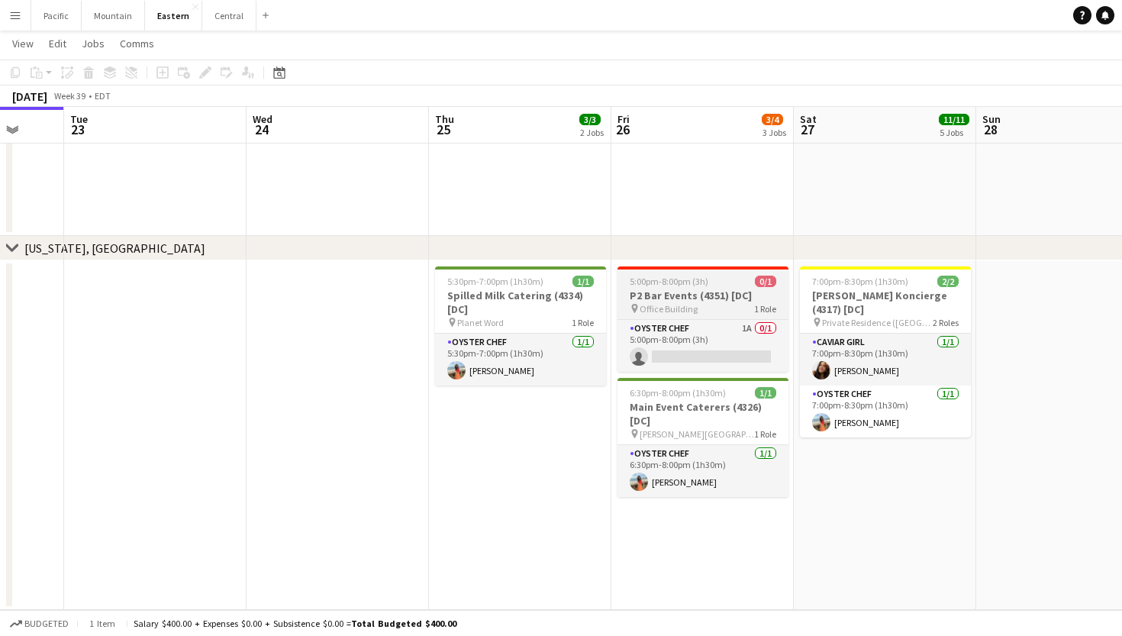
click at [647, 293] on h3 "P2 Bar Events (4351) [DC]" at bounding box center [703, 296] width 171 height 14
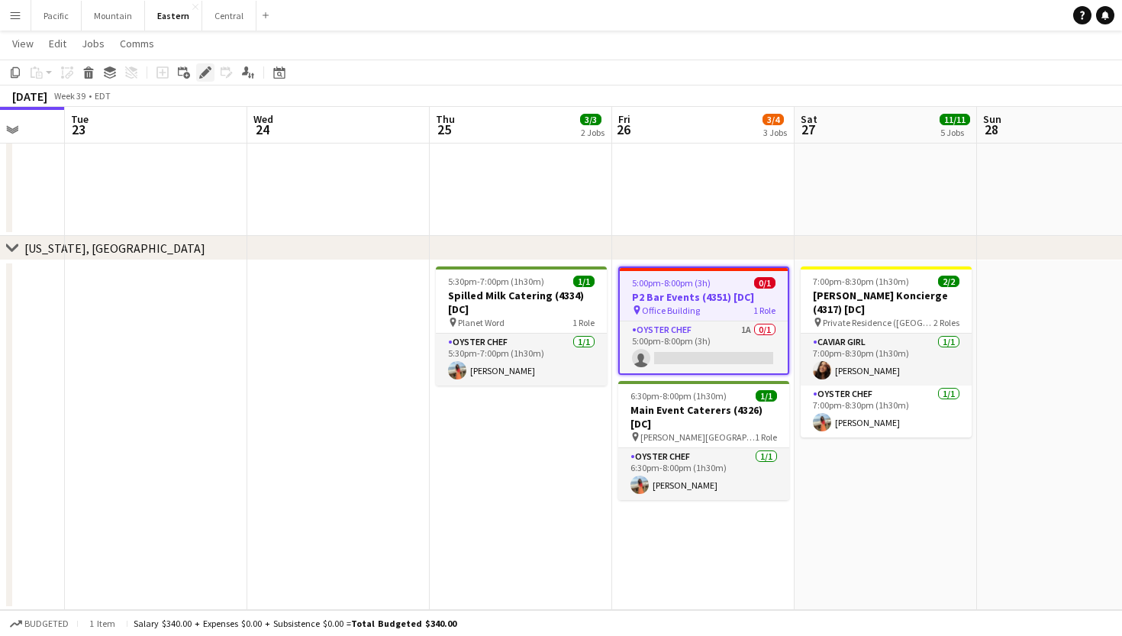
click at [211, 73] on icon "Edit" at bounding box center [205, 72] width 12 height 12
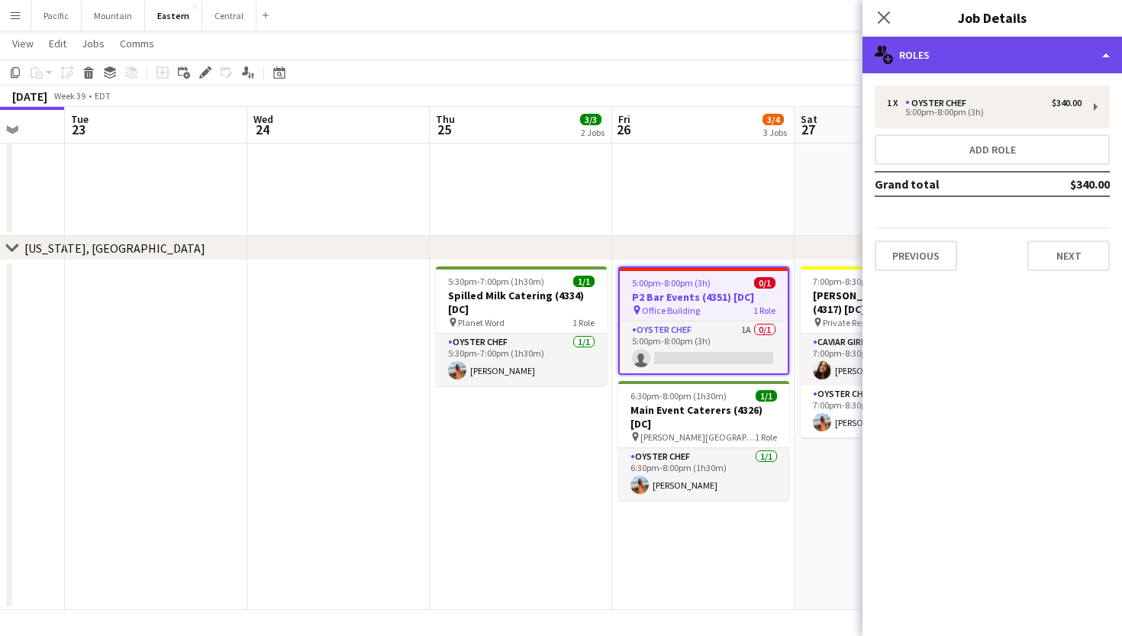
click at [1070, 69] on div "multiple-users-add Roles" at bounding box center [993, 55] width 260 height 37
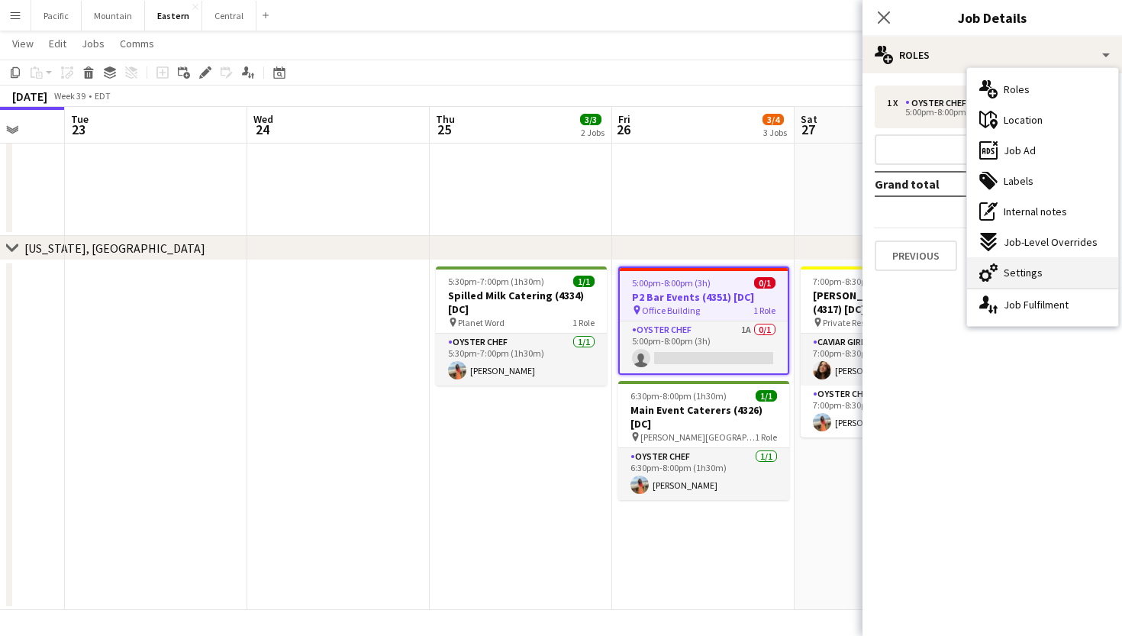
click at [1042, 268] on div "cog-double-3 Settings" at bounding box center [1042, 272] width 151 height 31
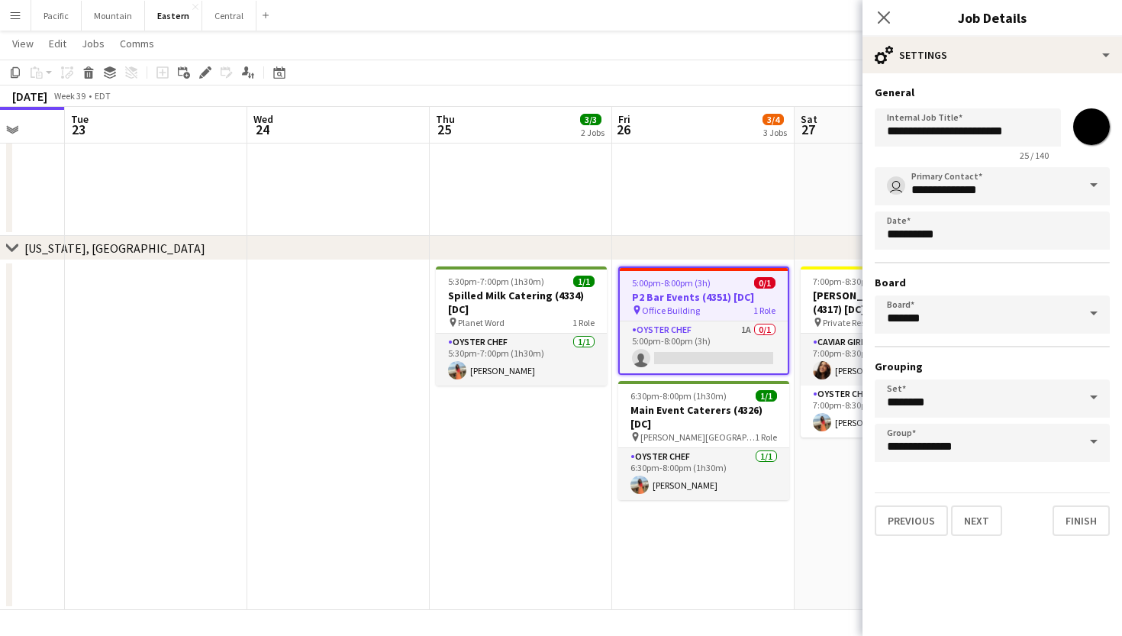
click at [1083, 106] on div "**********" at bounding box center [992, 131] width 235 height 59
click at [1083, 121] on input "*******" at bounding box center [1091, 126] width 55 height 55
type input "*******"
click at [879, 22] on icon at bounding box center [883, 17] width 15 height 15
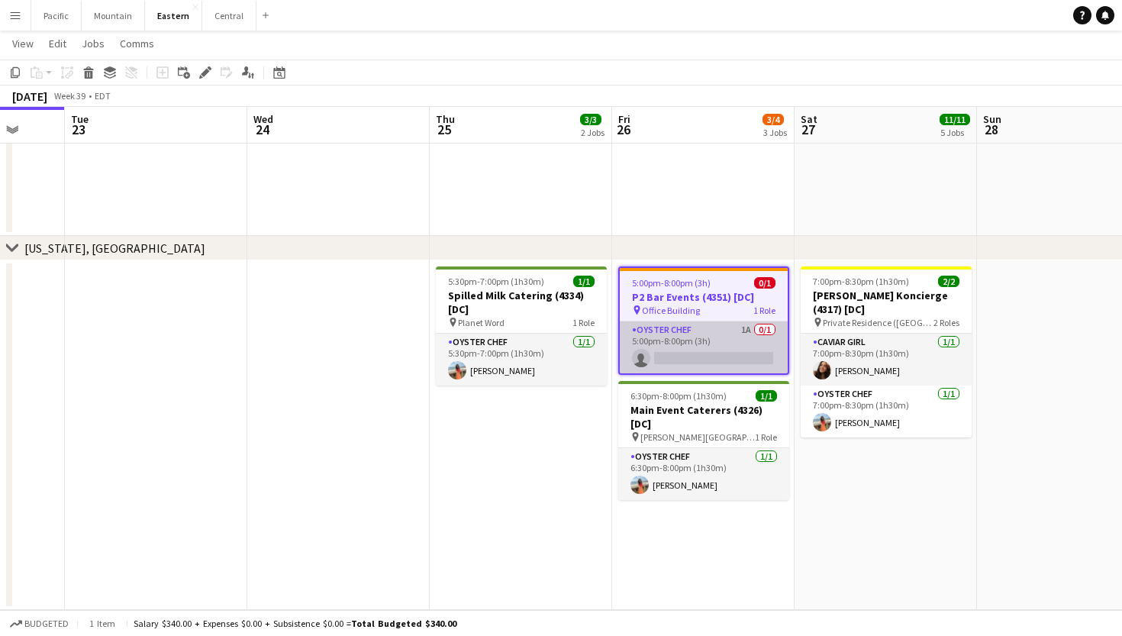
click at [725, 342] on app-card-role "Oyster Chef 1A 0/1 5:00pm-8:00pm (3h) single-neutral-actions" at bounding box center [704, 347] width 168 height 52
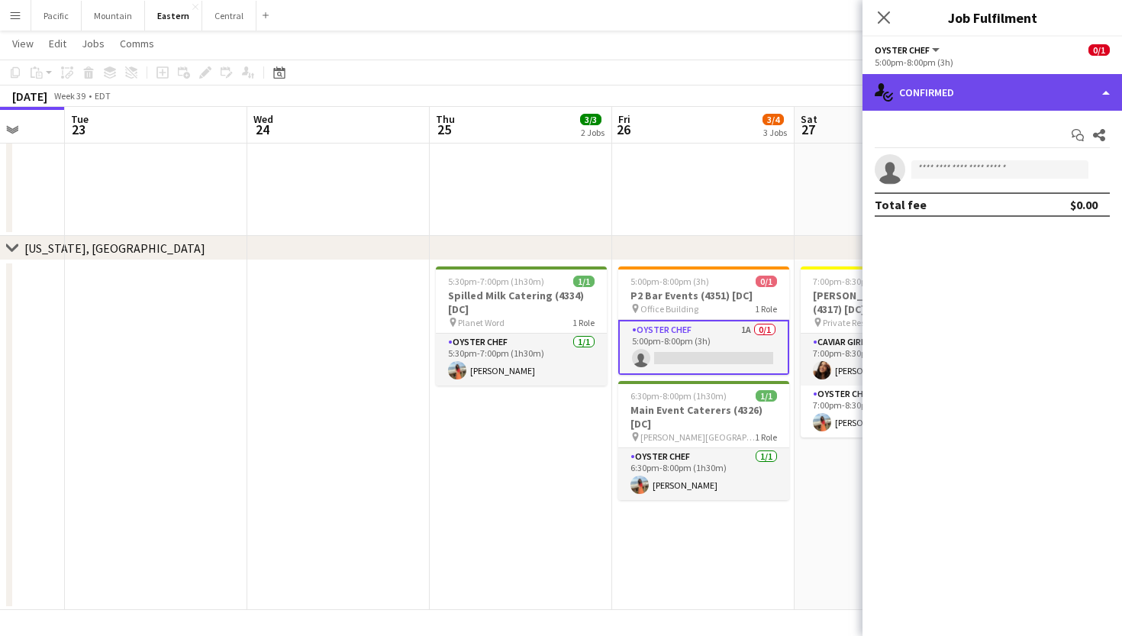
click at [1015, 98] on div "single-neutral-actions-check-2 Confirmed" at bounding box center [993, 92] width 260 height 37
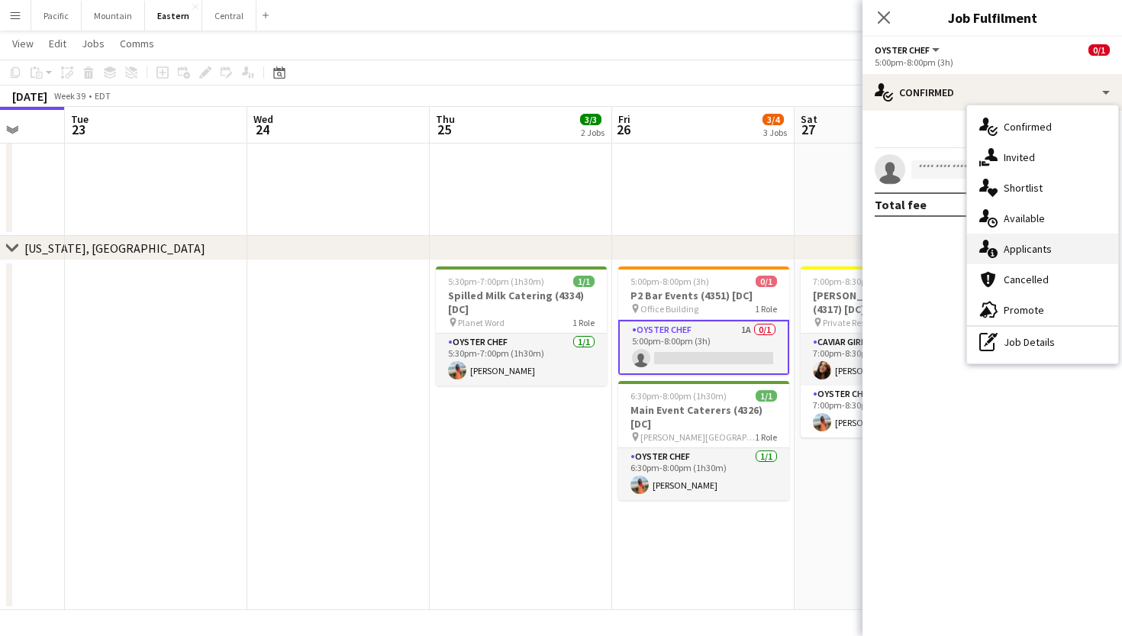
click at [1028, 249] on span "Applicants" at bounding box center [1028, 249] width 48 height 14
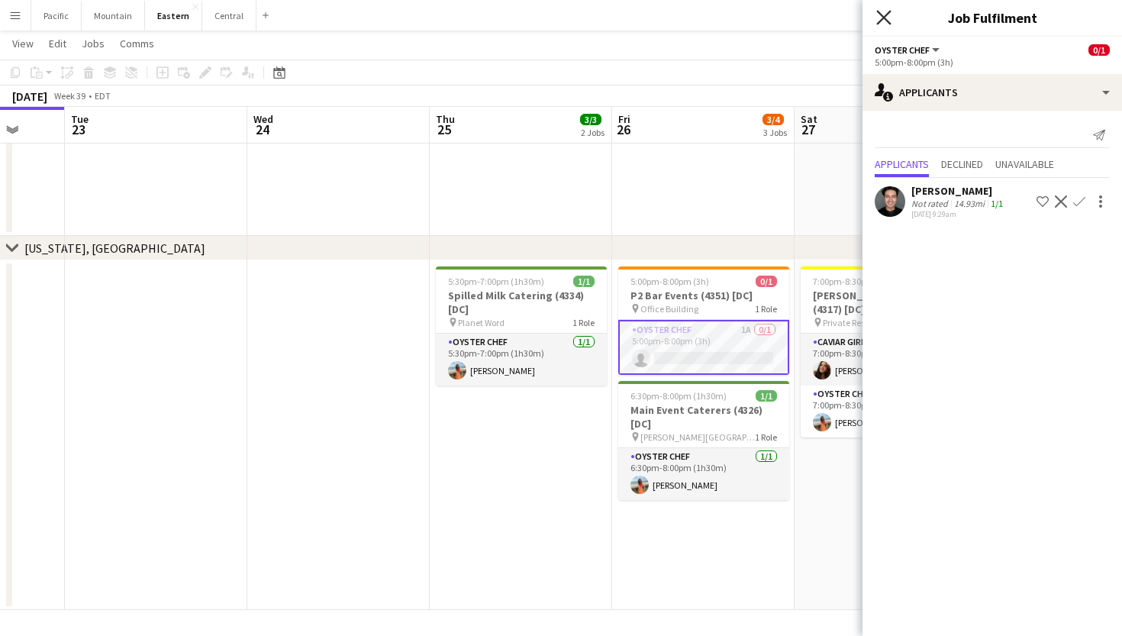
click at [886, 19] on icon at bounding box center [883, 17] width 15 height 15
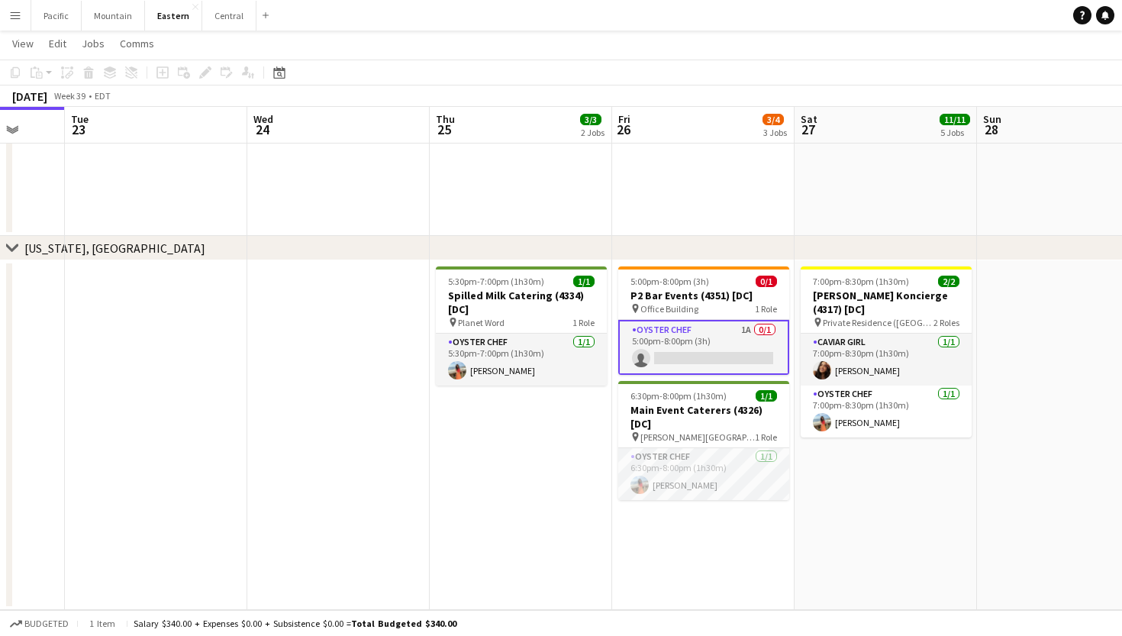
click at [759, 365] on app-card-role "Oyster Chef 1A 0/1 5:00pm-8:00pm (3h) single-neutral-actions" at bounding box center [703, 347] width 171 height 55
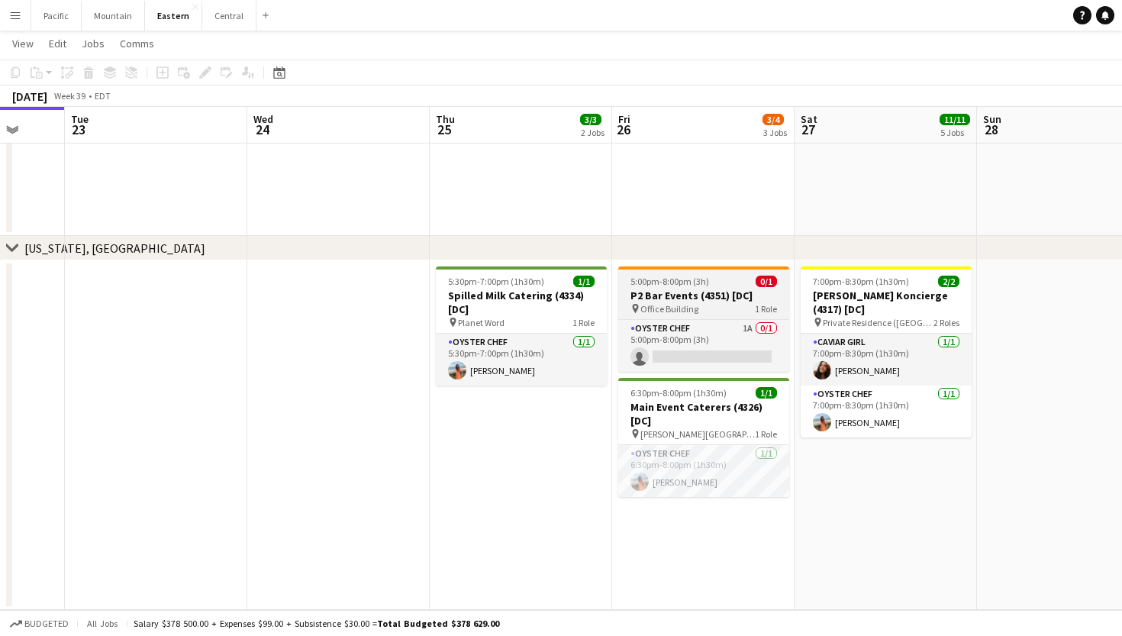
click at [728, 316] on app-job-card "5:00pm-8:00pm (3h) 0/1 P2 Bar Events (4351) [DC] pin Office Building 1 Role Oys…" at bounding box center [703, 318] width 171 height 105
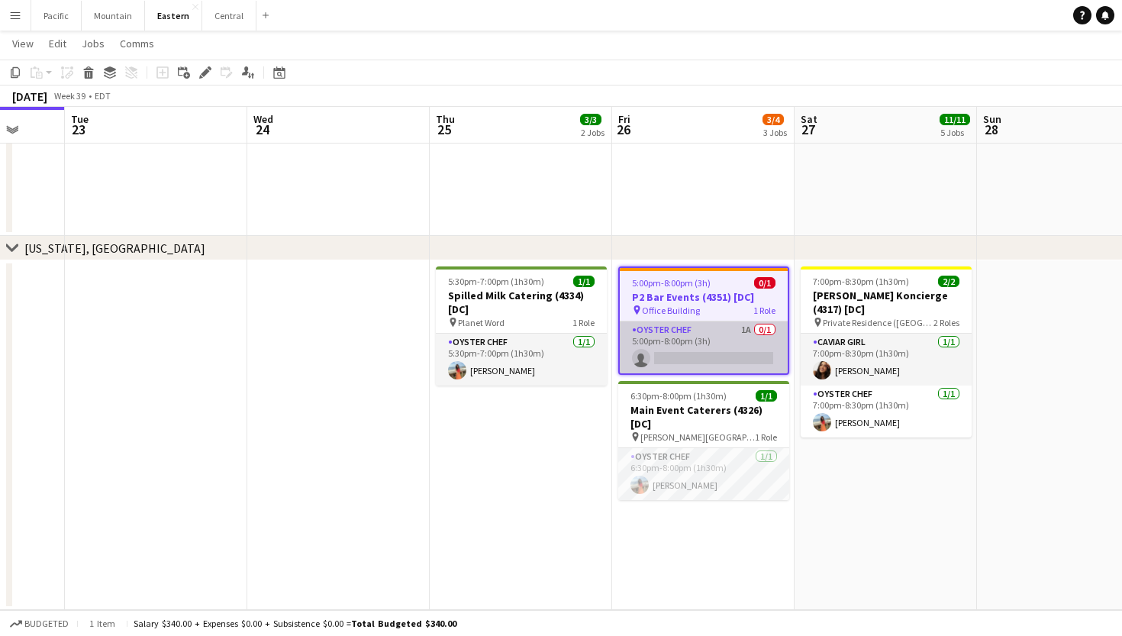
click at [726, 344] on app-card-role "Oyster Chef 1A 0/1 5:00pm-8:00pm (3h) single-neutral-actions" at bounding box center [704, 347] width 168 height 52
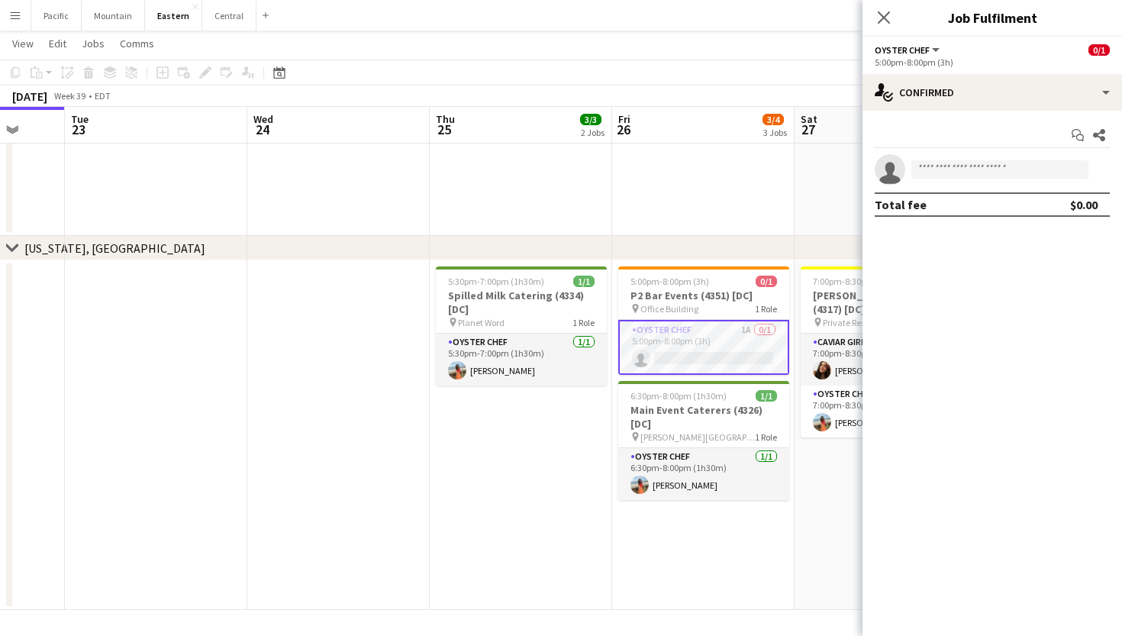
click at [726, 344] on app-card-role "Oyster Chef 1A 0/1 5:00pm-8:00pm (3h) single-neutral-actions" at bounding box center [703, 347] width 171 height 55
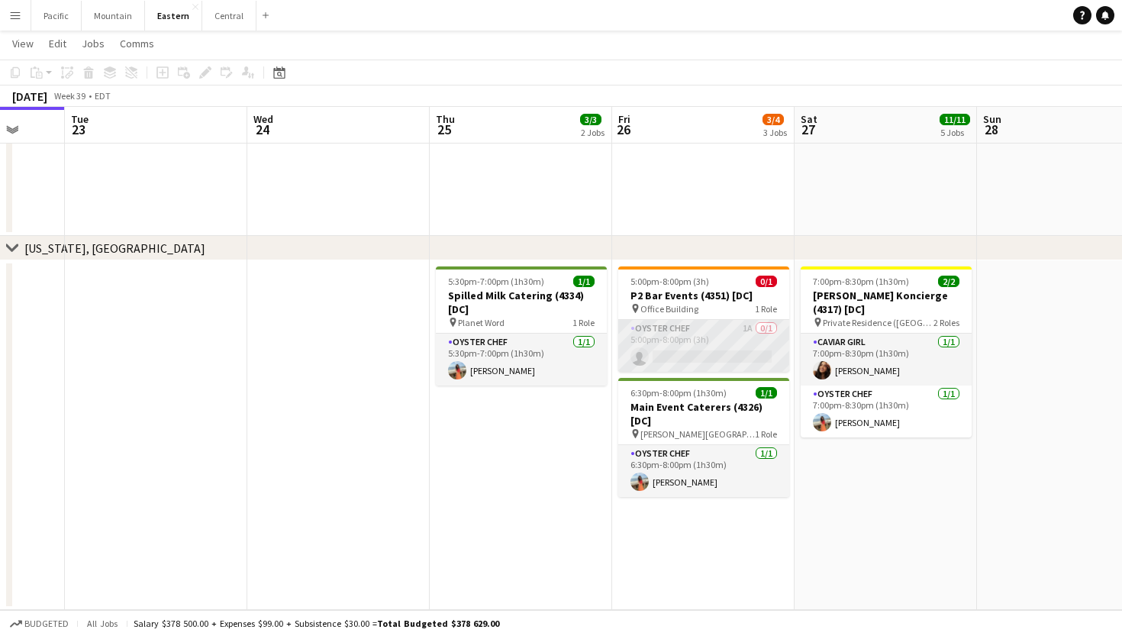
click at [729, 337] on app-card-role "Oyster Chef 1A 0/1 5:00pm-8:00pm (3h) single-neutral-actions" at bounding box center [703, 346] width 171 height 52
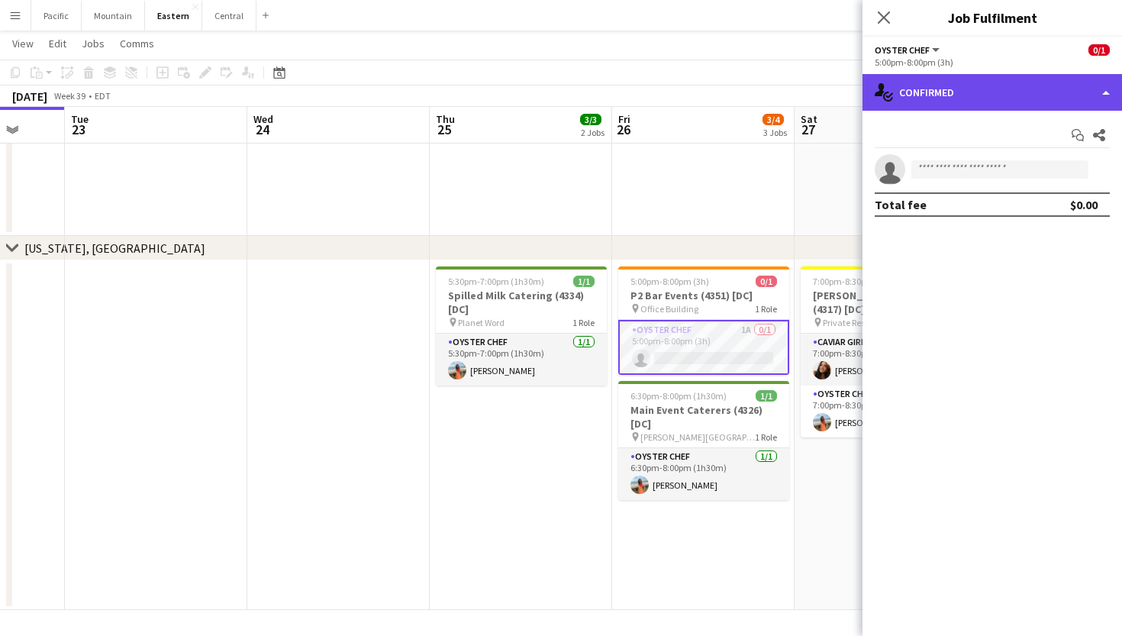
click at [992, 102] on div "single-neutral-actions-check-2 Confirmed" at bounding box center [993, 92] width 260 height 37
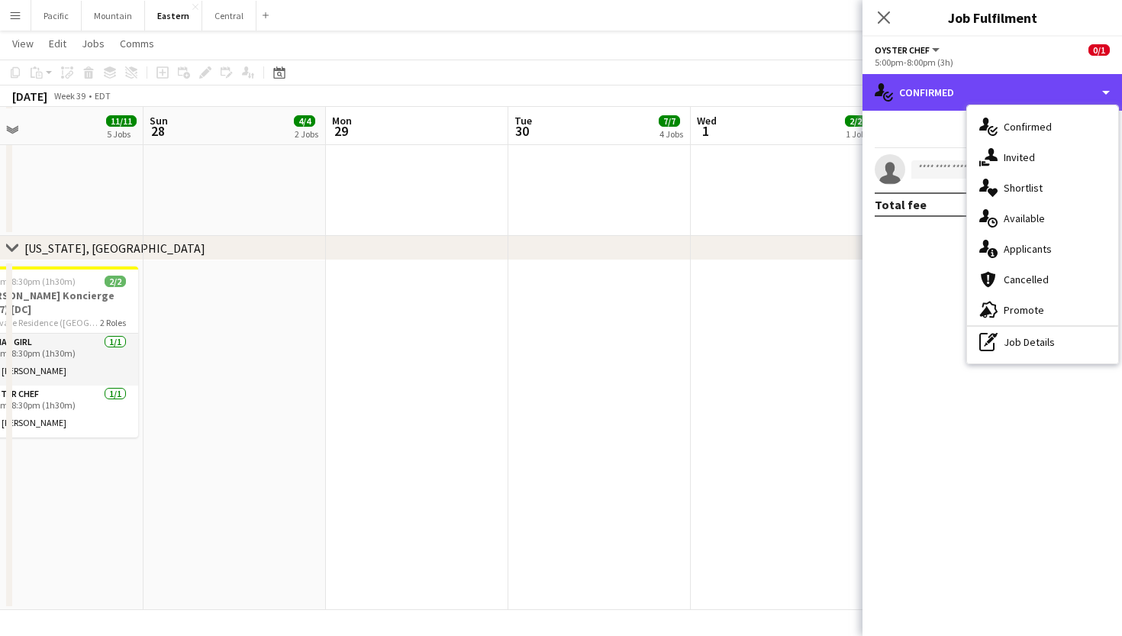
scroll to position [2124, 0]
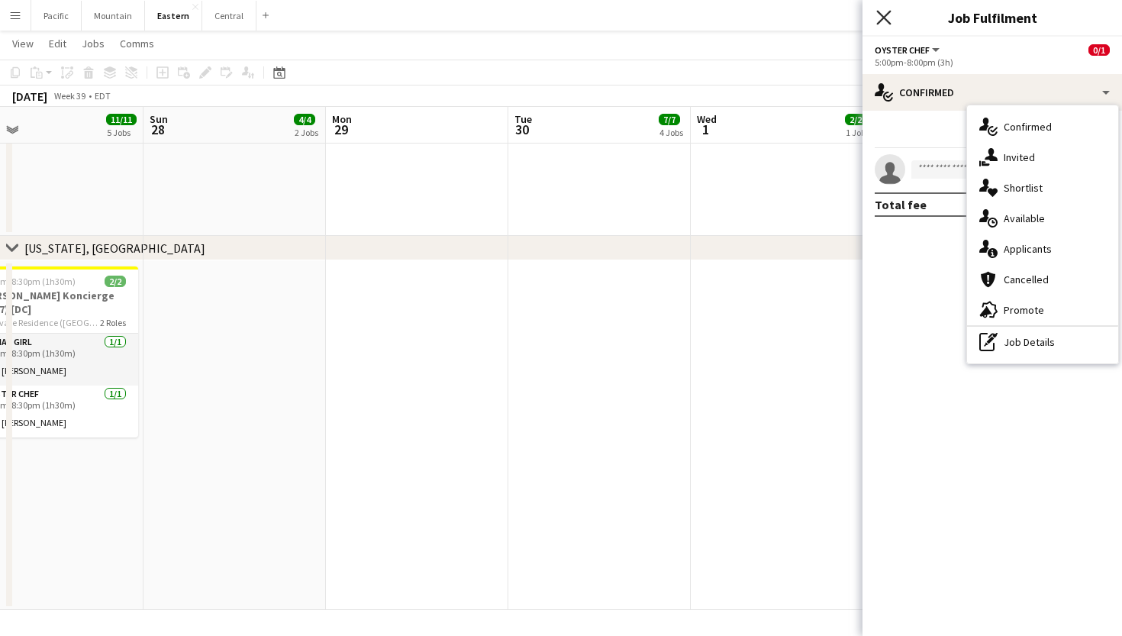
click at [883, 18] on icon at bounding box center [883, 17] width 15 height 15
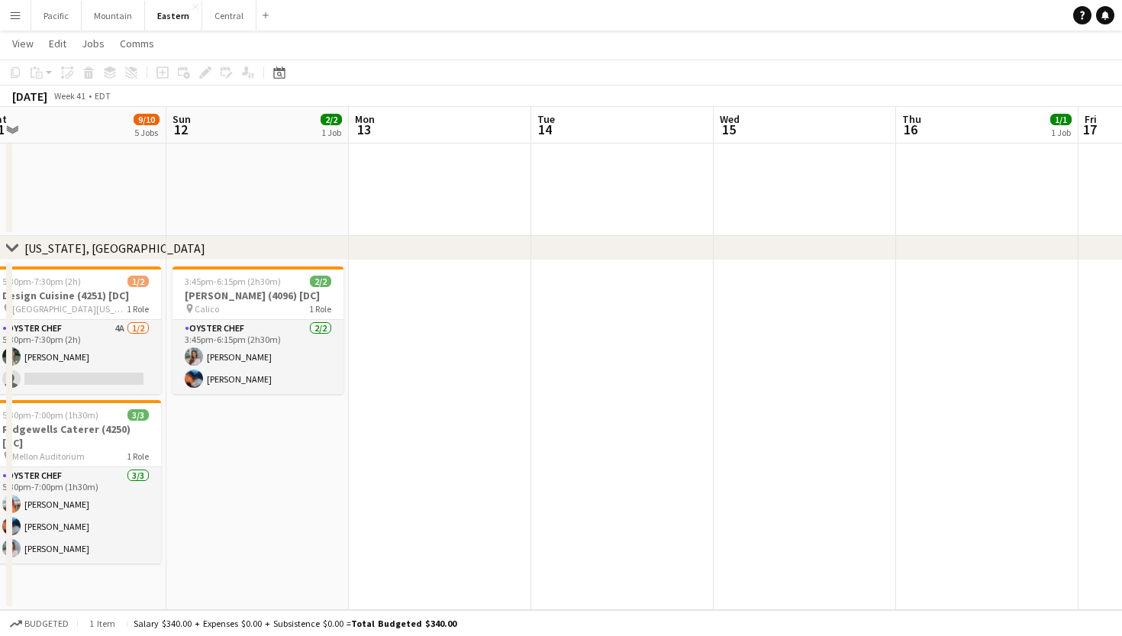
scroll to position [0, 444]
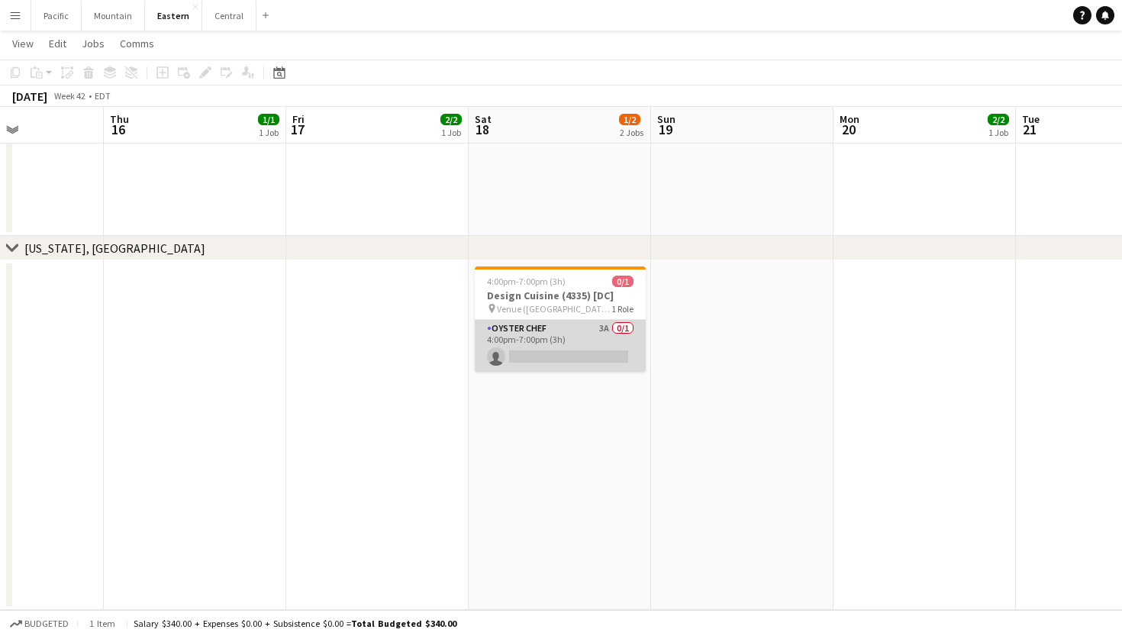
click at [511, 371] on app-card-role "Oyster Chef 3A 0/1 4:00pm-7:00pm (3h) single-neutral-actions" at bounding box center [560, 346] width 171 height 52
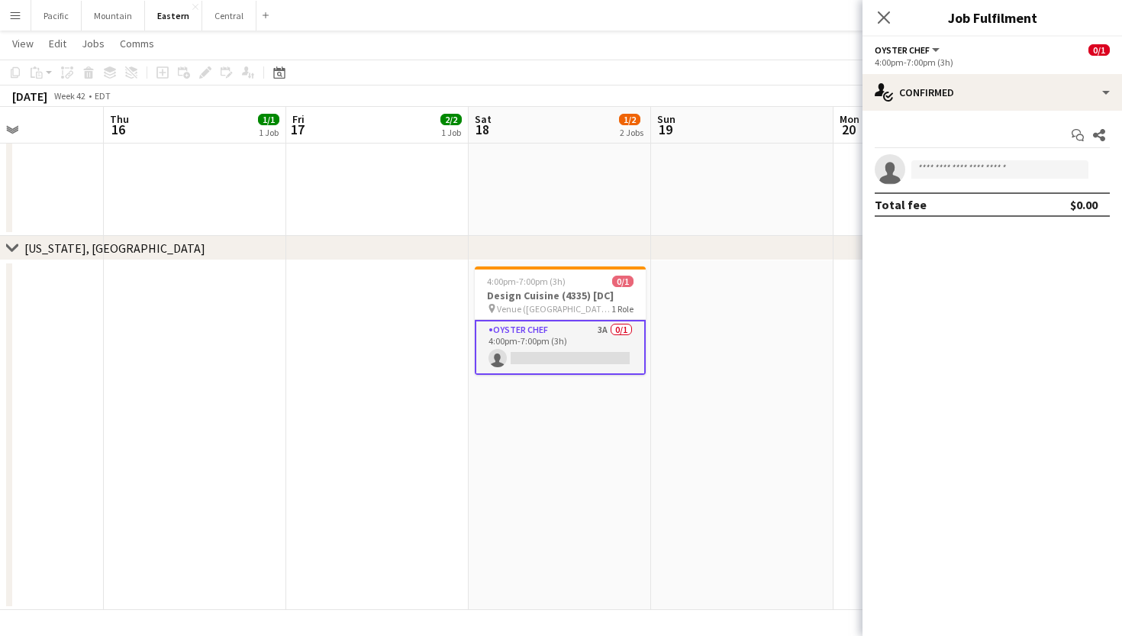
click at [1066, 64] on div "4:00pm-7:00pm (3h)" at bounding box center [992, 61] width 235 height 11
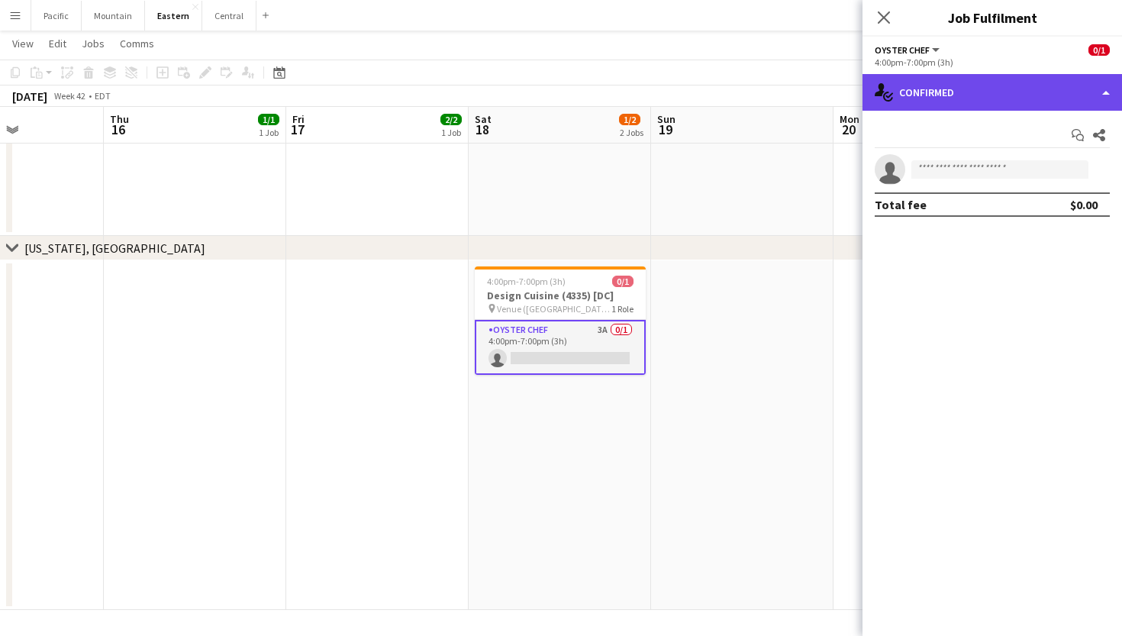
click at [1058, 101] on div "single-neutral-actions-check-2 Confirmed" at bounding box center [993, 92] width 260 height 37
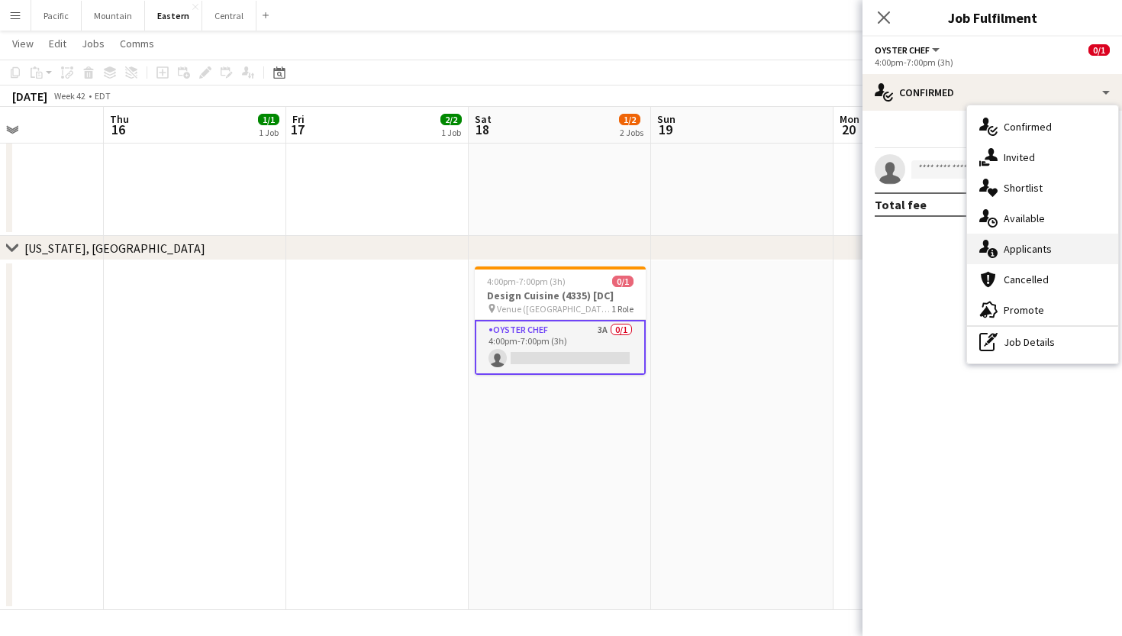
click at [1070, 249] on div "single-neutral-actions-information Applicants" at bounding box center [1042, 249] width 151 height 31
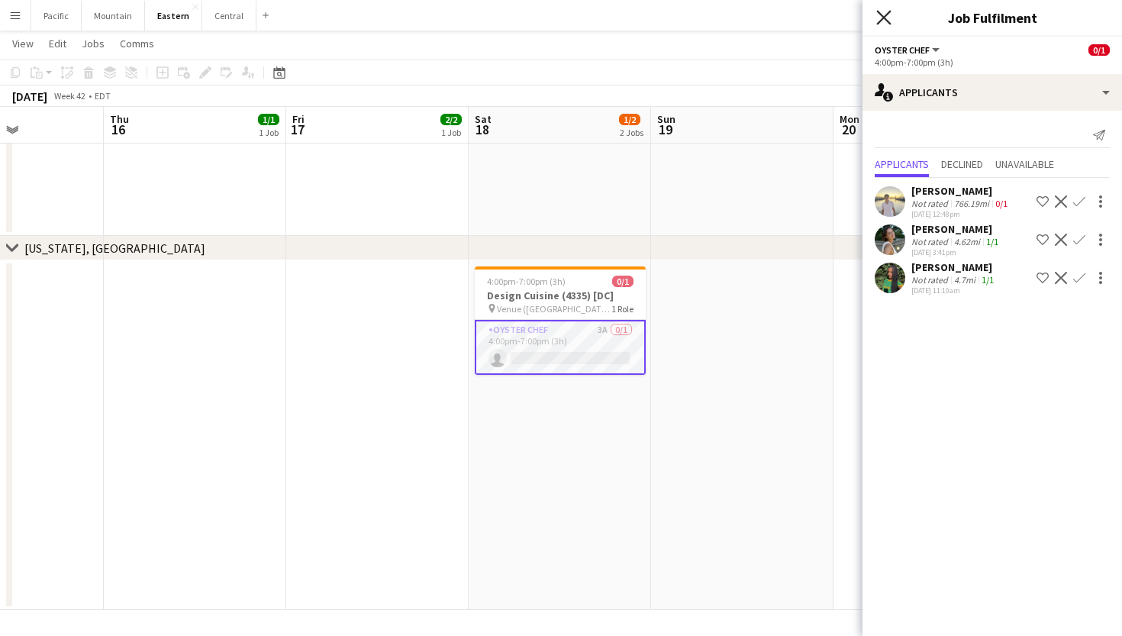
click at [891, 20] on icon "Close pop-in" at bounding box center [883, 17] width 15 height 15
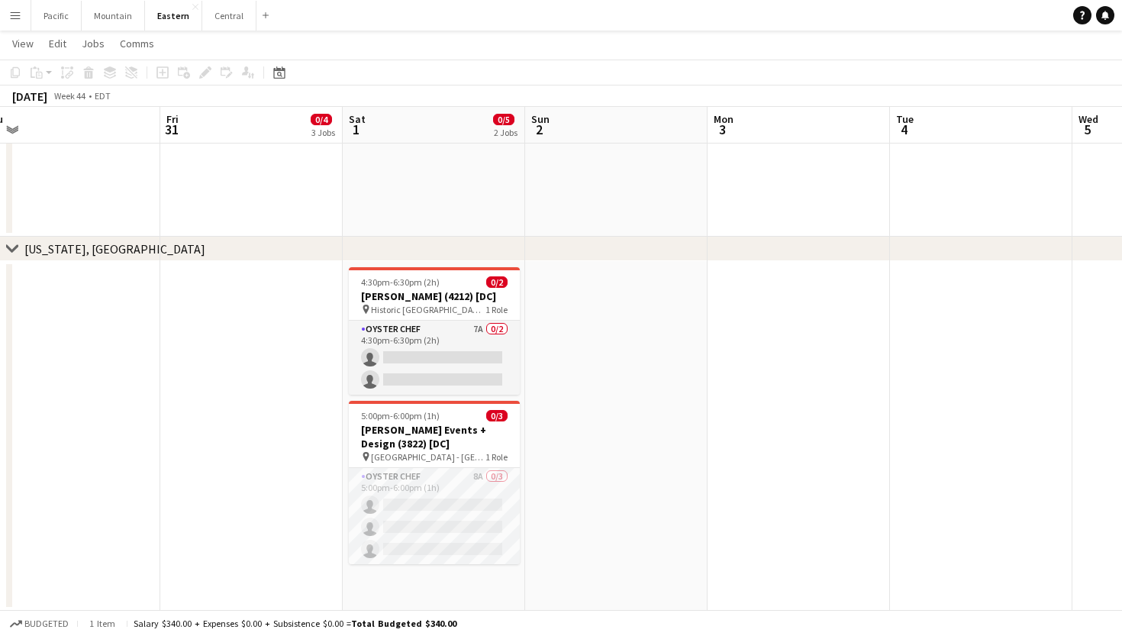
scroll to position [0, 757]
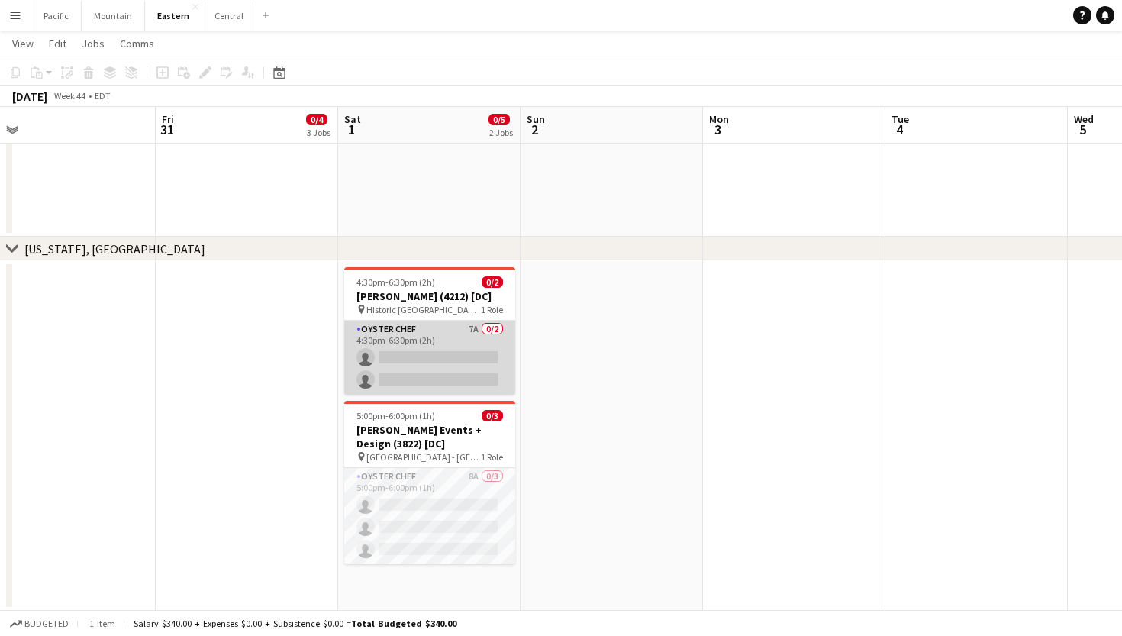
click at [473, 372] on app-card-role "Oyster Chef 7A 0/2 4:30pm-6:30pm (2h) single-neutral-actions single-neutral-act…" at bounding box center [429, 358] width 171 height 74
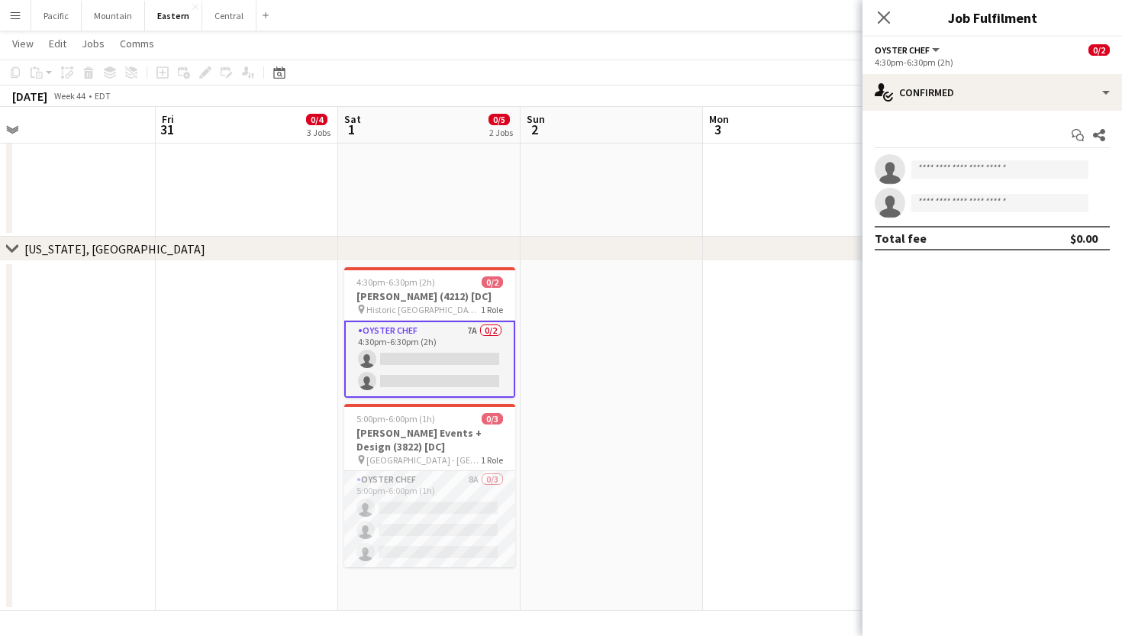
click at [1044, 111] on div "Start chat Share single-neutral-actions single-neutral-actions Total fee $0.00" at bounding box center [993, 187] width 260 height 152
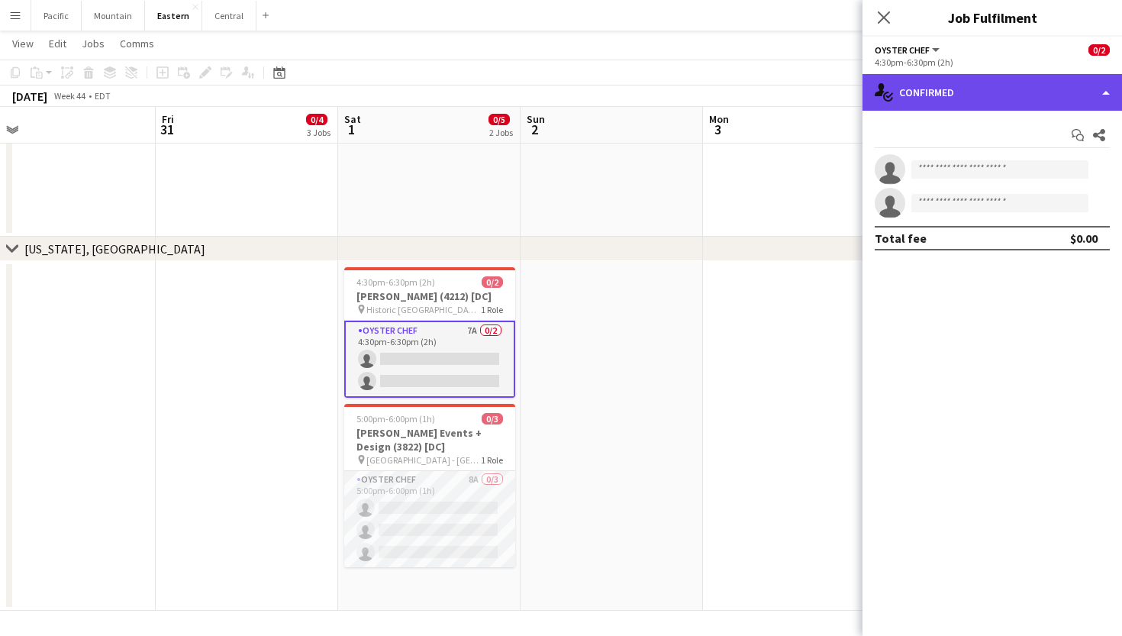
click at [1049, 102] on div "single-neutral-actions-check-2 Confirmed" at bounding box center [993, 92] width 260 height 37
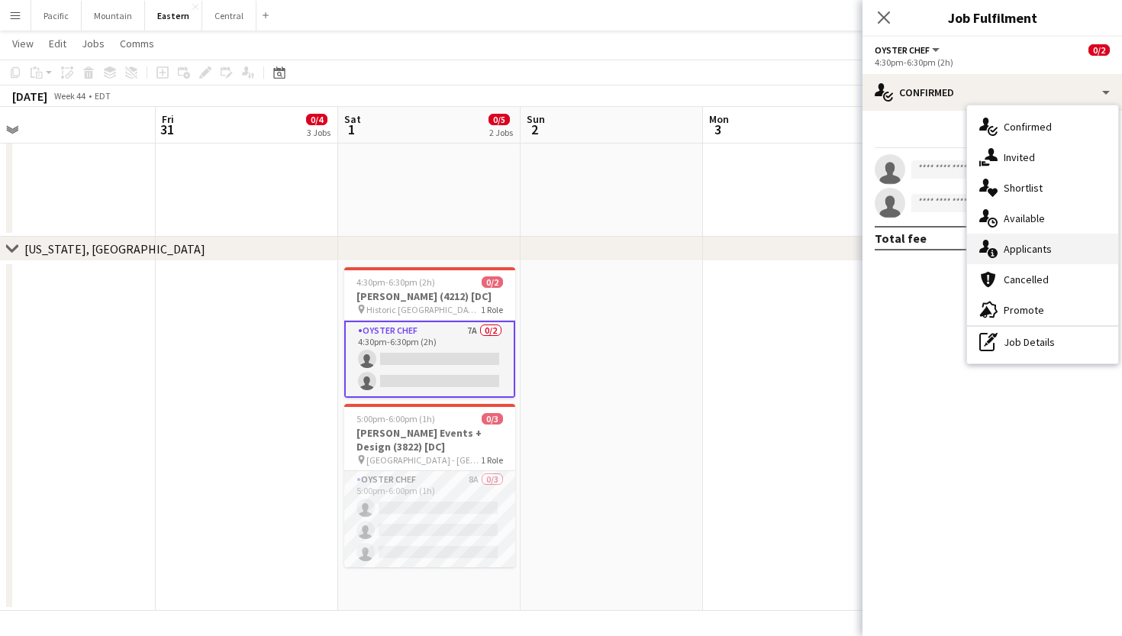
click at [1053, 253] on div "single-neutral-actions-information Applicants" at bounding box center [1042, 249] width 151 height 31
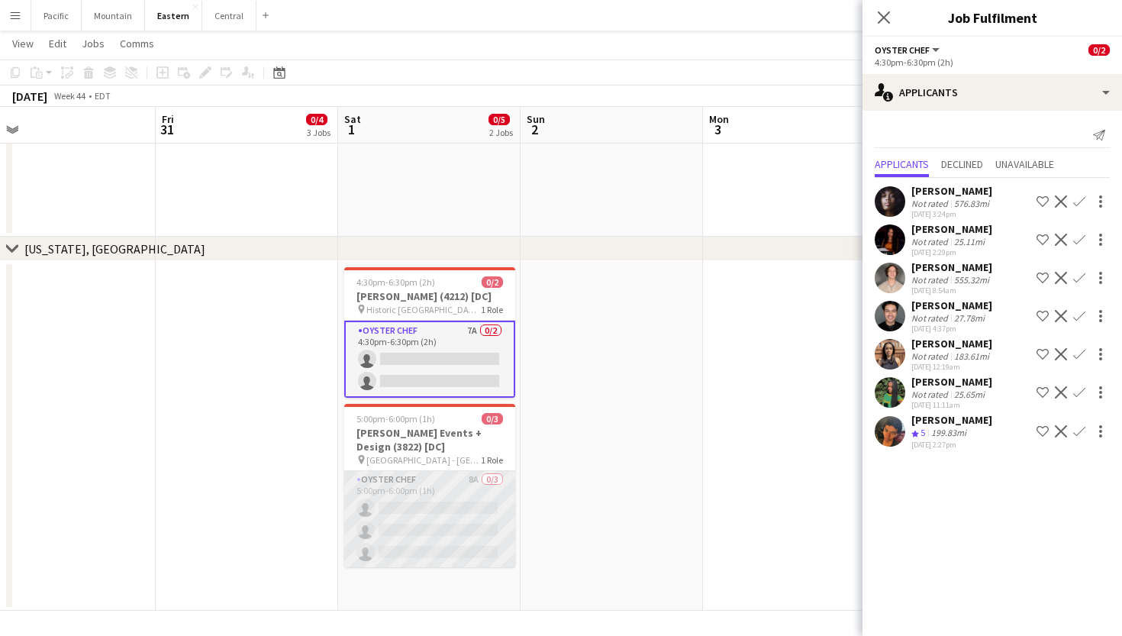
click at [471, 513] on app-card-role "Oyster Chef 8A 0/3 5:00pm-6:00pm (1h) single-neutral-actions single-neutral-act…" at bounding box center [429, 519] width 171 height 96
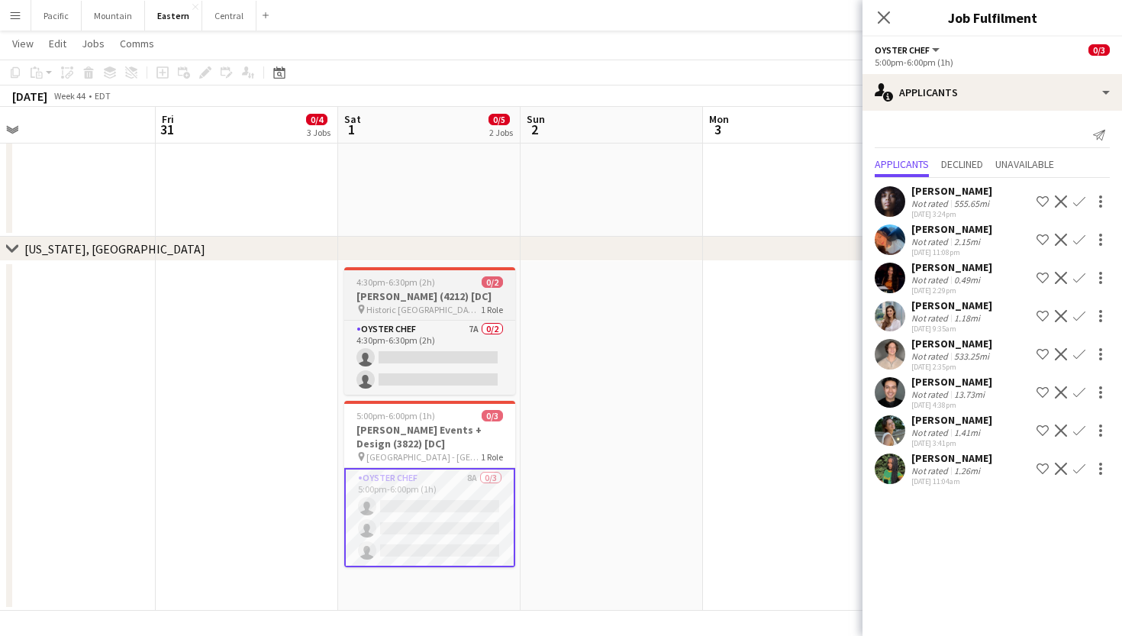
click at [470, 298] on h3 "Kelly Dobroski (4212) [DC]" at bounding box center [429, 296] width 171 height 14
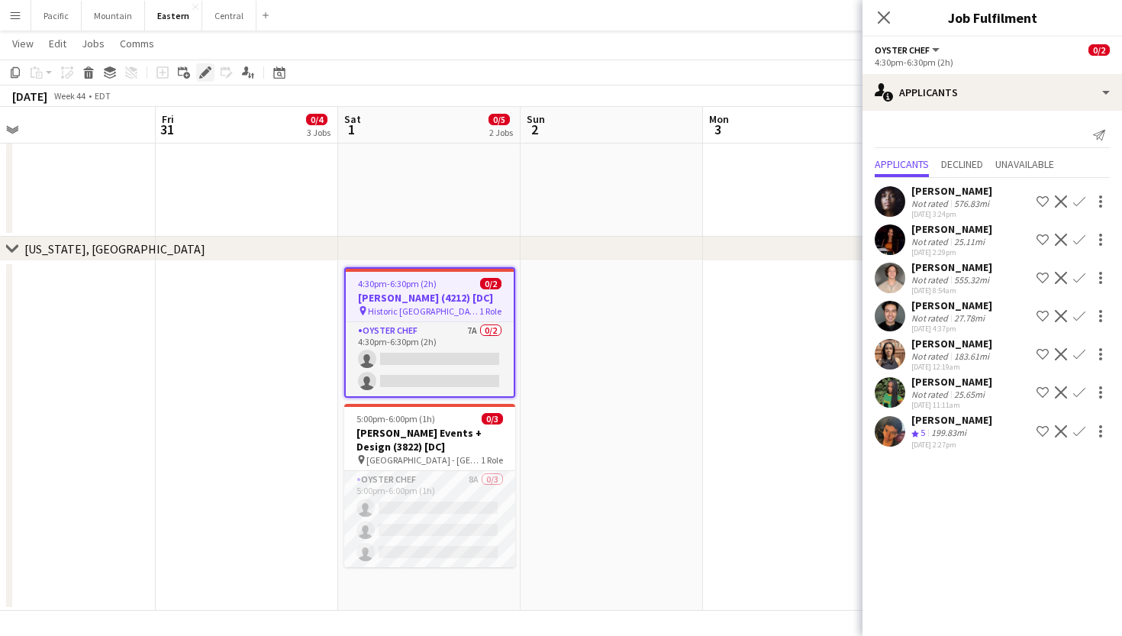
click at [212, 77] on div "Edit" at bounding box center [205, 72] width 18 height 18
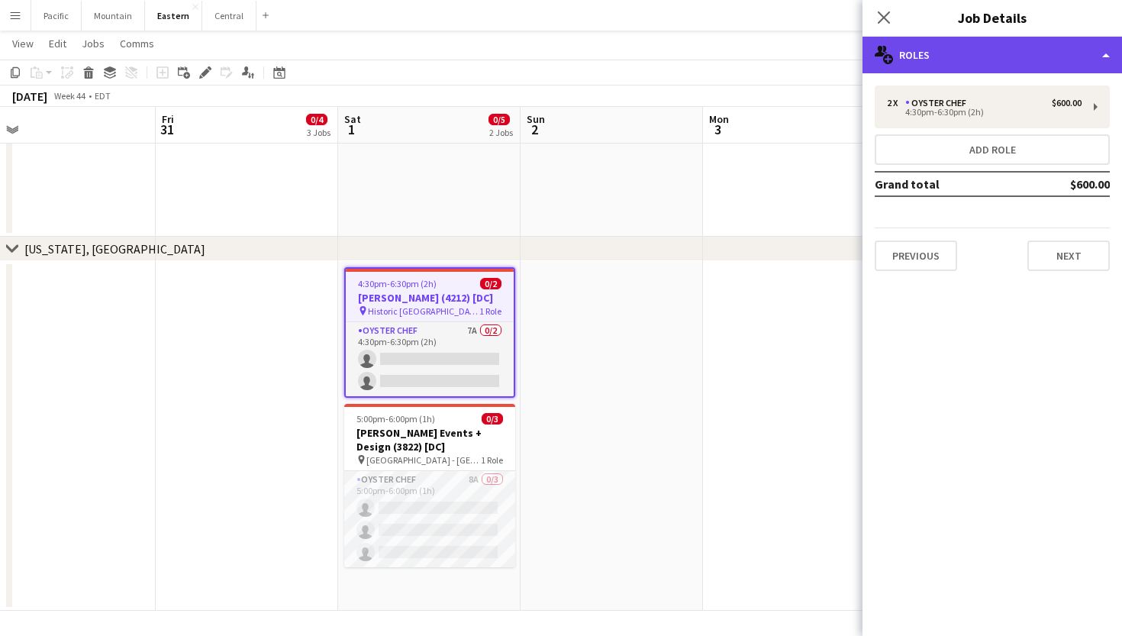
click at [957, 50] on div "multiple-users-add Roles" at bounding box center [993, 55] width 260 height 37
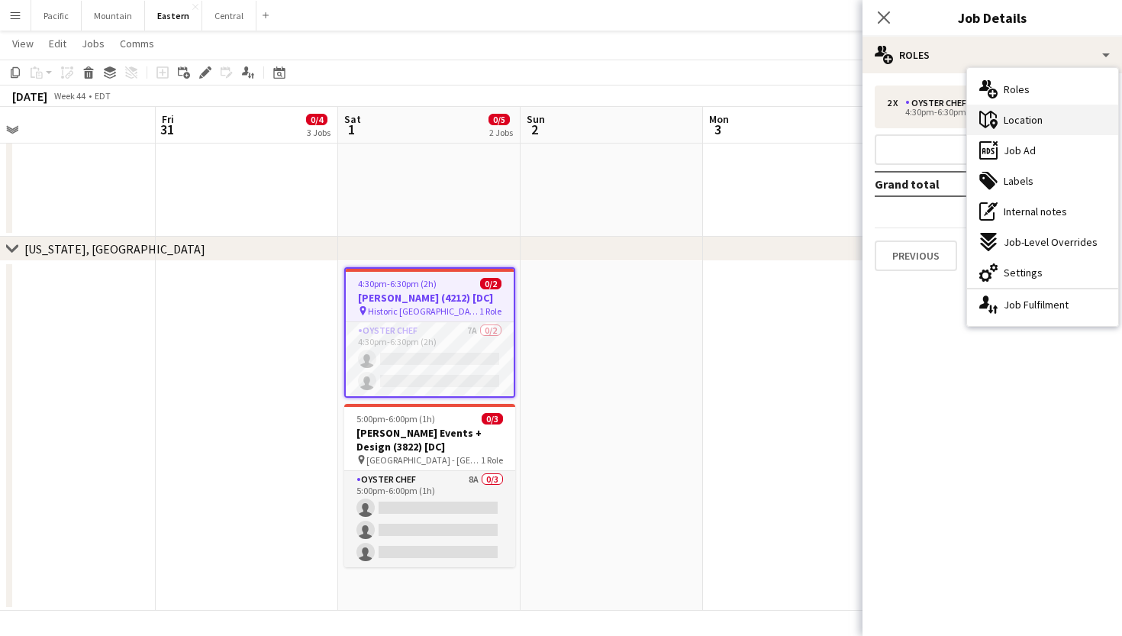
click at [1047, 121] on div "maps-pin-1 Location" at bounding box center [1042, 120] width 151 height 31
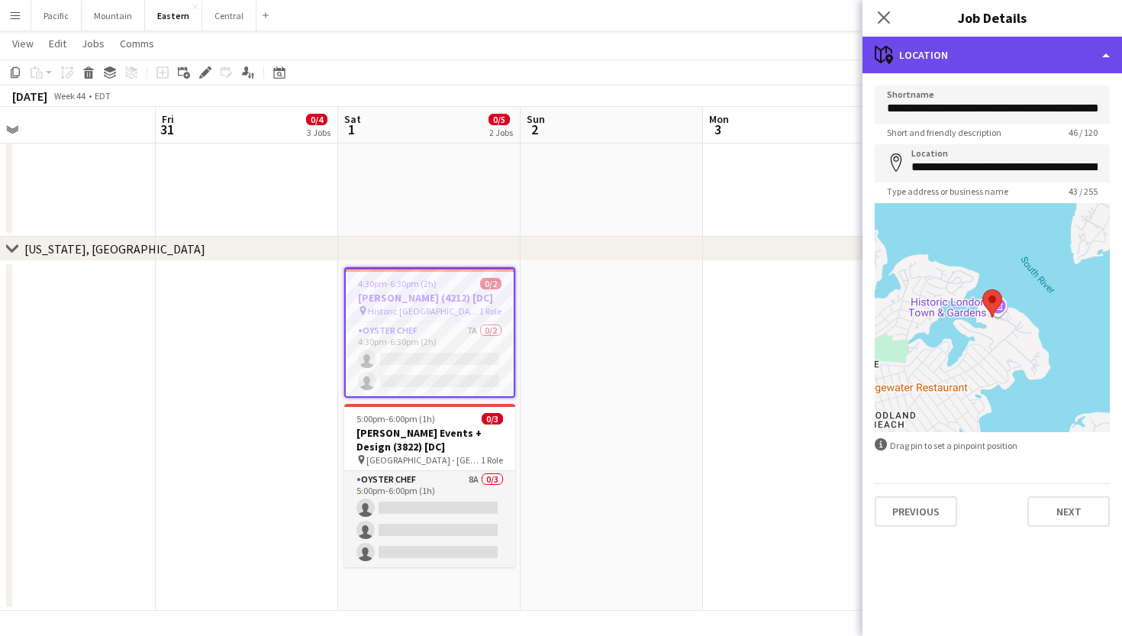
click at [992, 66] on div "maps-pin-1 Location" at bounding box center [993, 55] width 260 height 37
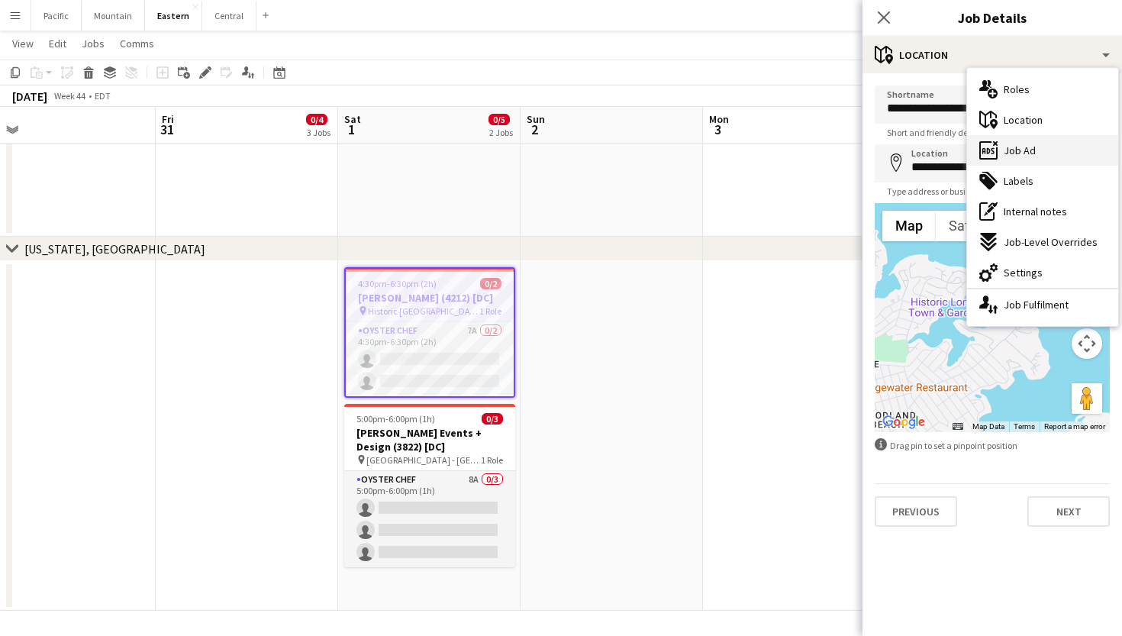
click at [1018, 149] on span "Job Ad" at bounding box center [1020, 151] width 32 height 14
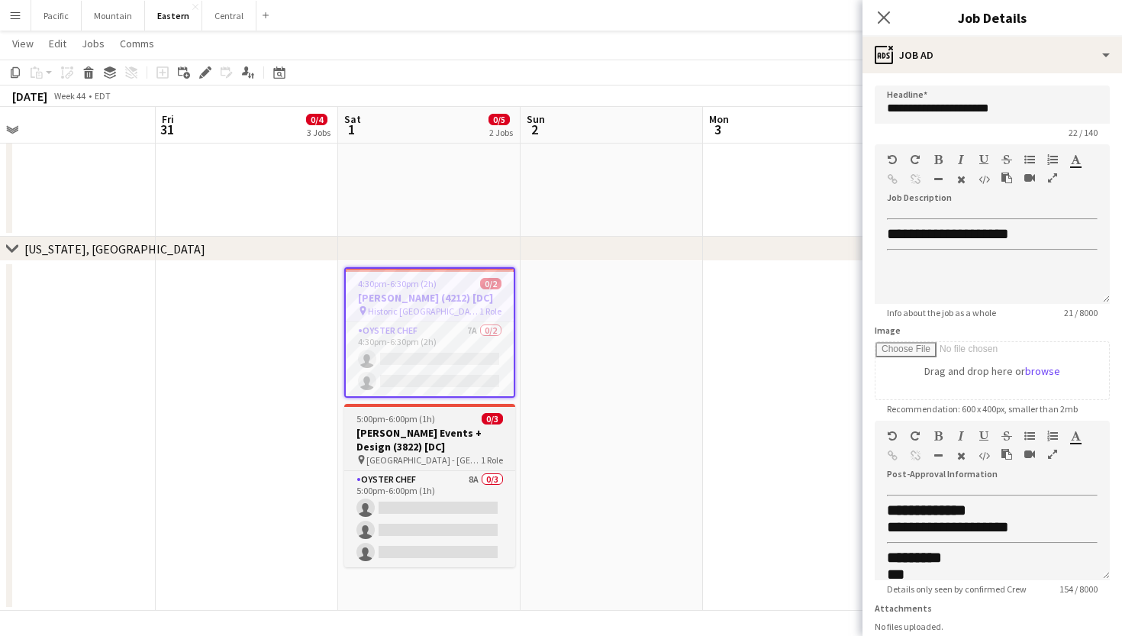
click at [444, 426] on h3 "Pamela Barefoot Events + Design (3822) [DC]" at bounding box center [429, 439] width 171 height 27
type input "**********"
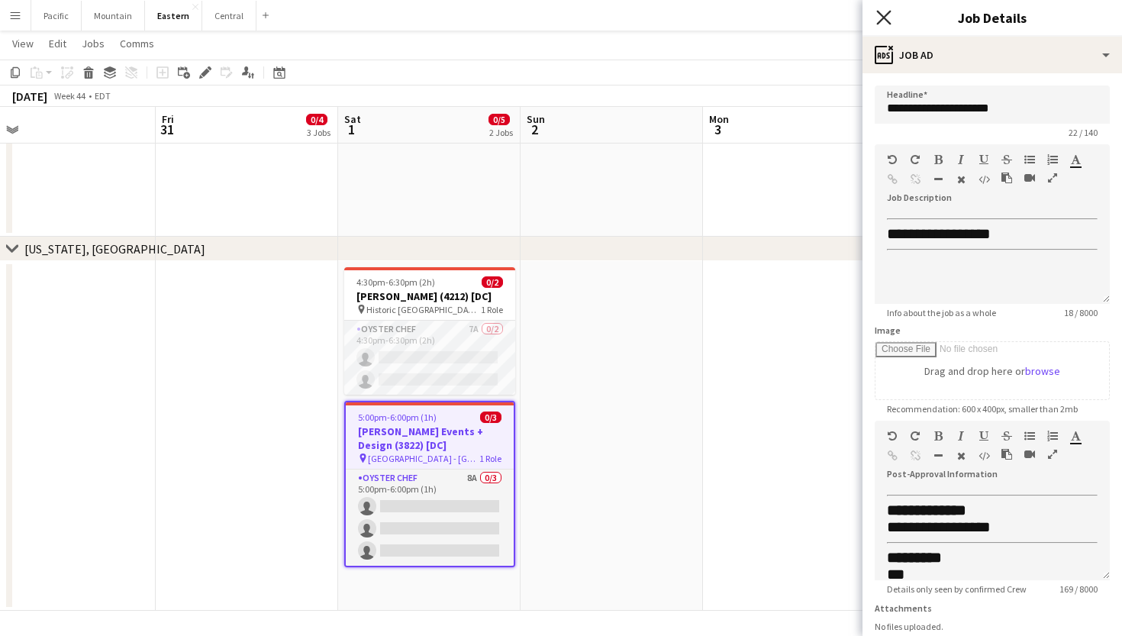
click at [884, 21] on icon "Close pop-in" at bounding box center [883, 17] width 15 height 15
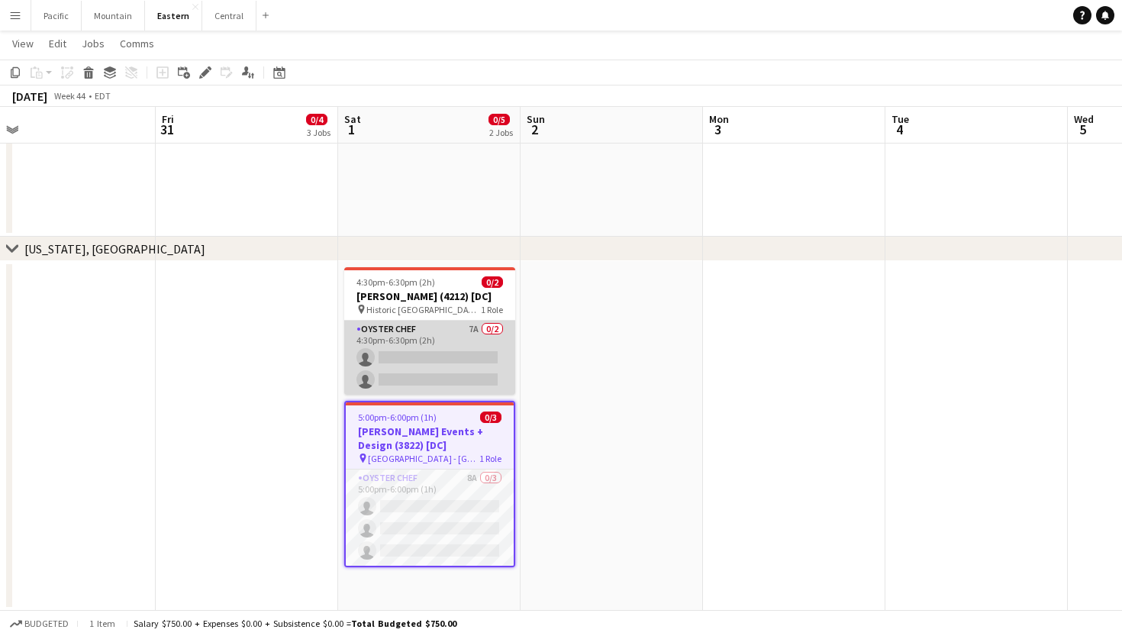
click at [445, 360] on app-card-role "Oyster Chef 7A 0/2 4:30pm-6:30pm (2h) single-neutral-actions single-neutral-act…" at bounding box center [429, 358] width 171 height 74
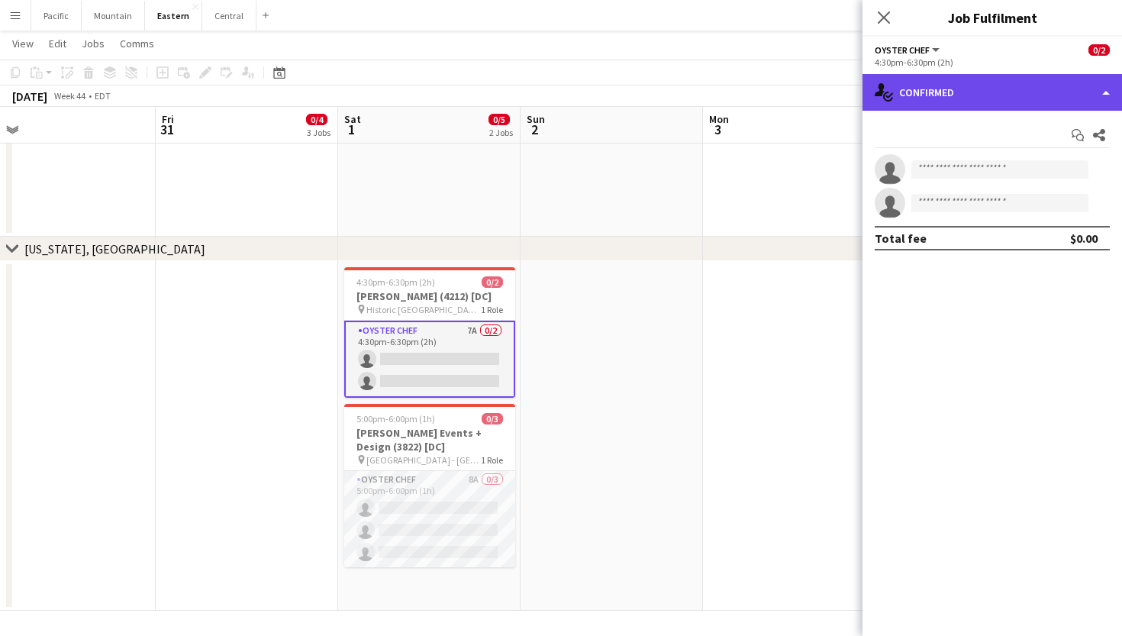
click at [979, 102] on div "single-neutral-actions-check-2 Confirmed" at bounding box center [993, 92] width 260 height 37
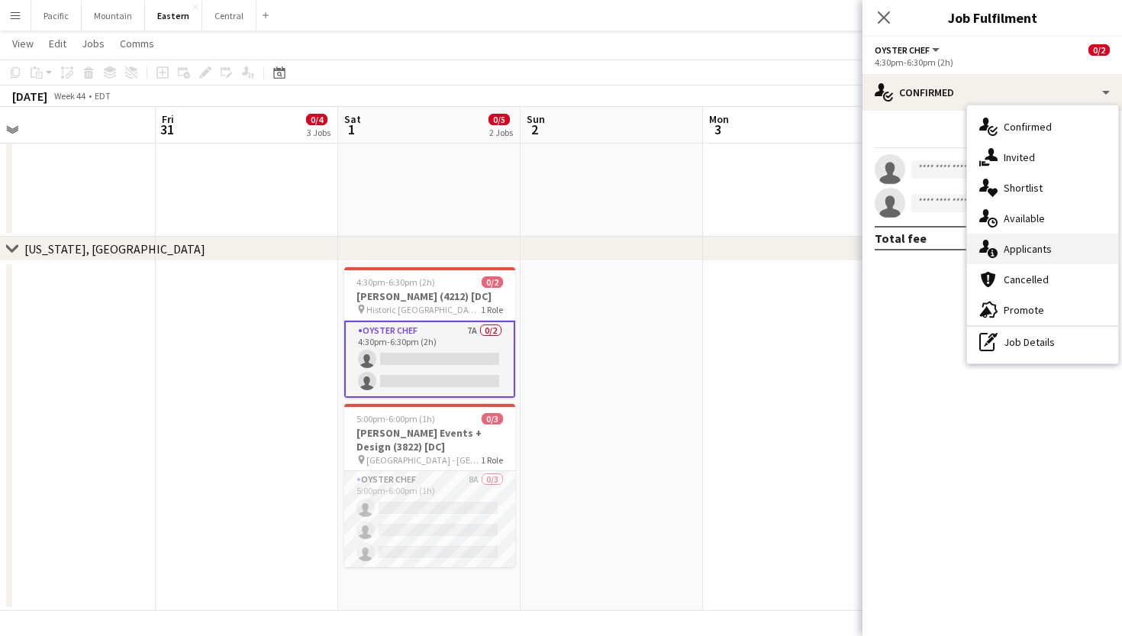
click at [1028, 249] on span "Applicants" at bounding box center [1028, 249] width 48 height 14
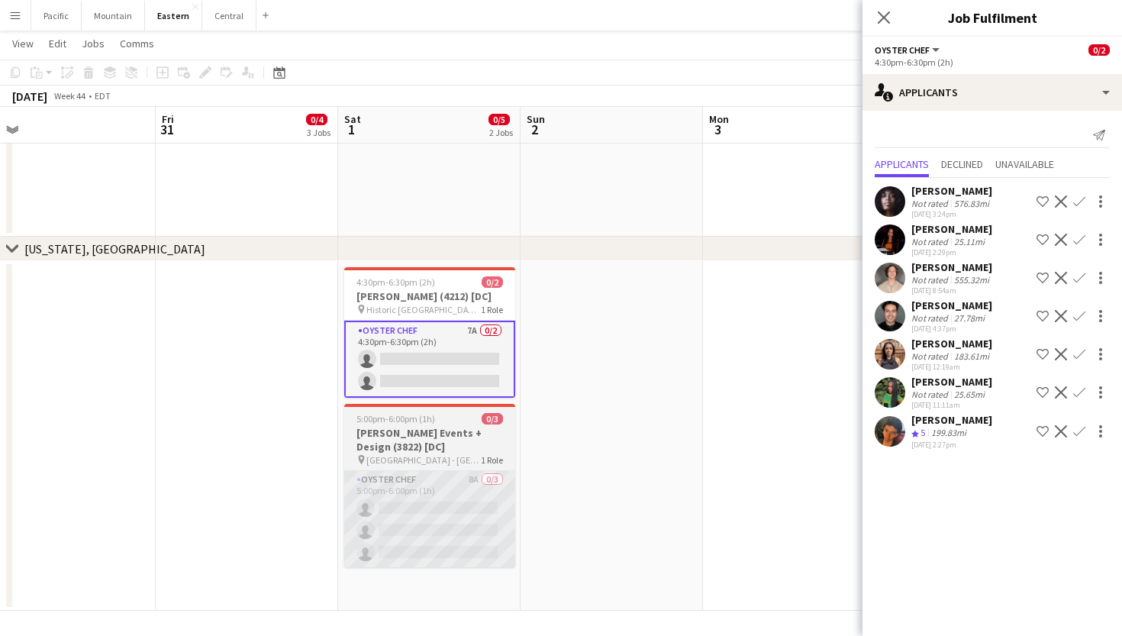
click at [447, 521] on app-card-role "Oyster Chef 8A 0/3 5:00pm-6:00pm (1h) single-neutral-actions single-neutral-act…" at bounding box center [429, 519] width 171 height 96
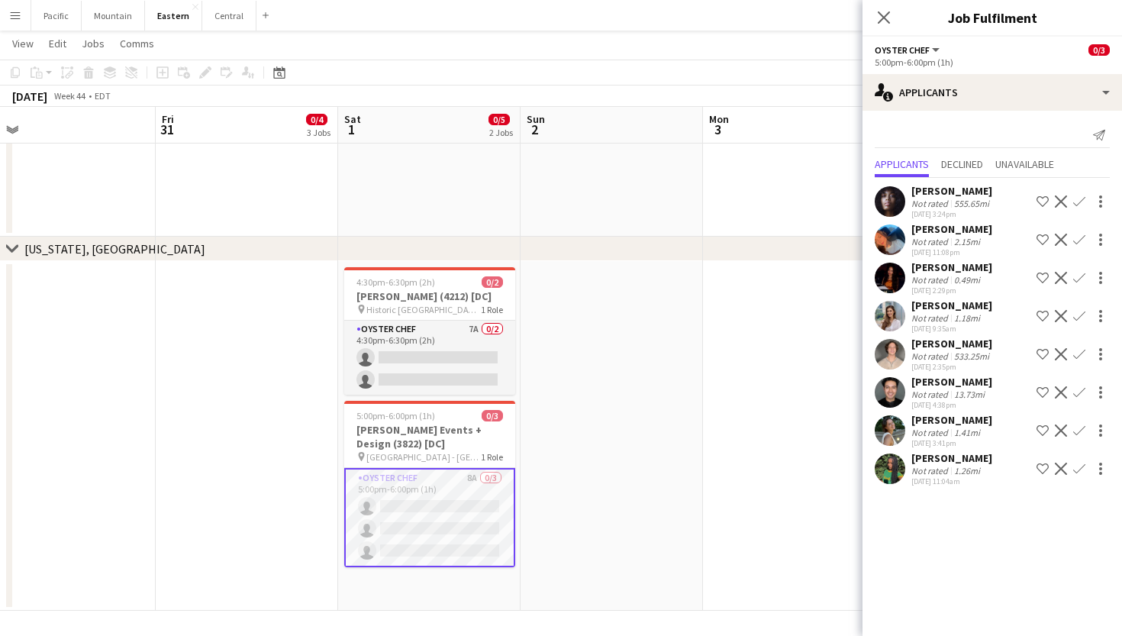
click at [1081, 314] on app-icon "Confirm" at bounding box center [1079, 316] width 12 height 12
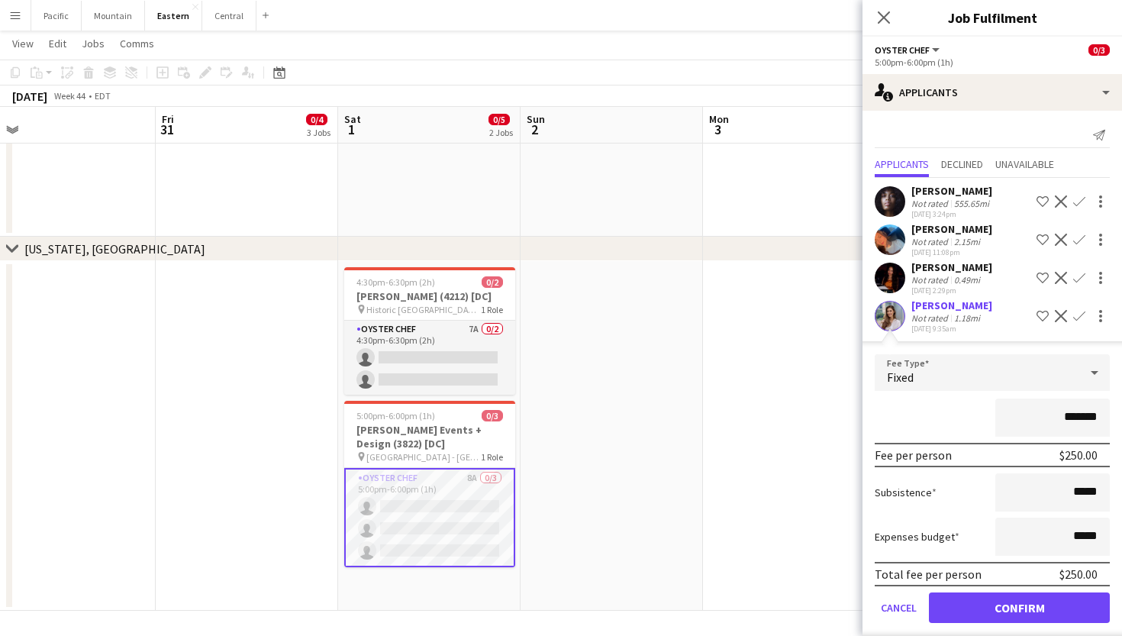
click at [1015, 608] on button "Confirm" at bounding box center [1019, 607] width 181 height 31
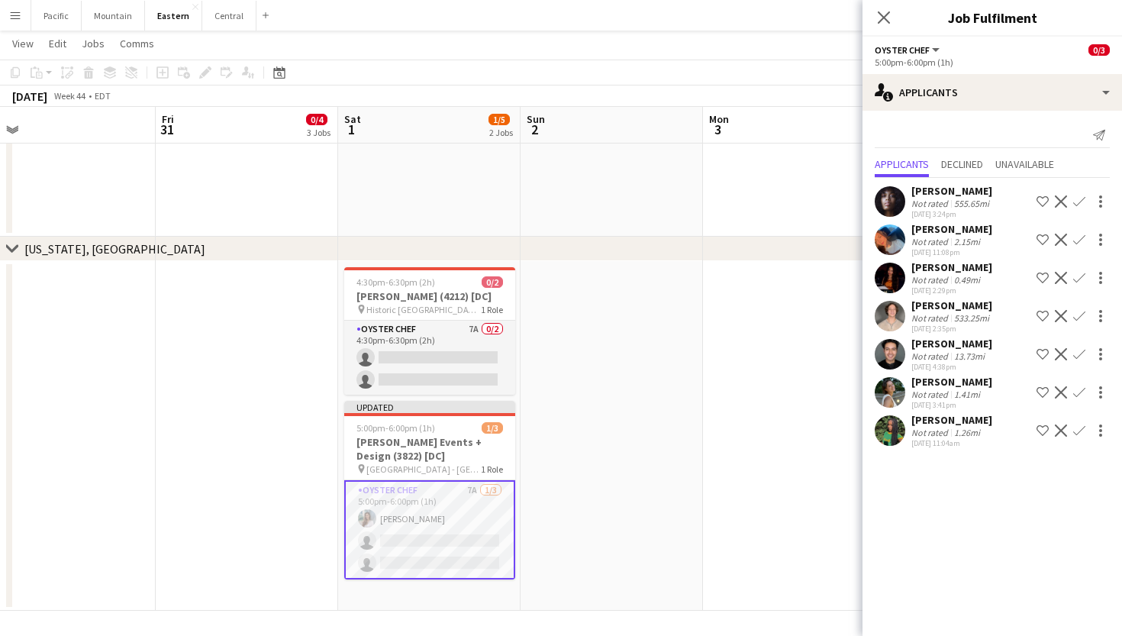
click at [1077, 241] on app-icon "Confirm" at bounding box center [1079, 240] width 12 height 12
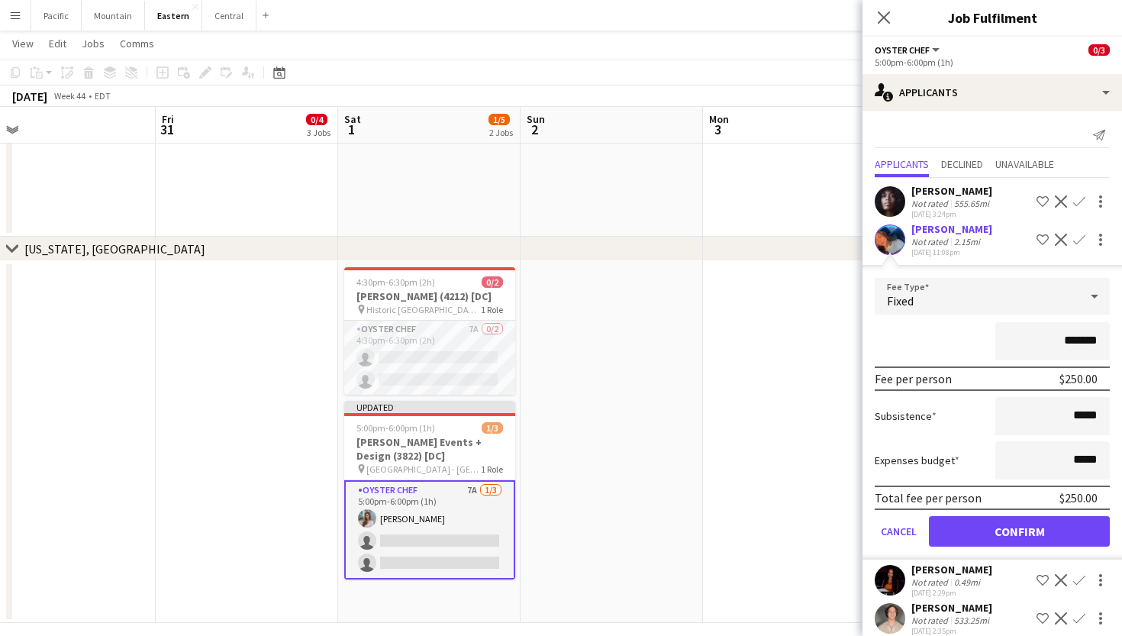
click at [1013, 534] on button "Confirm" at bounding box center [1019, 531] width 181 height 31
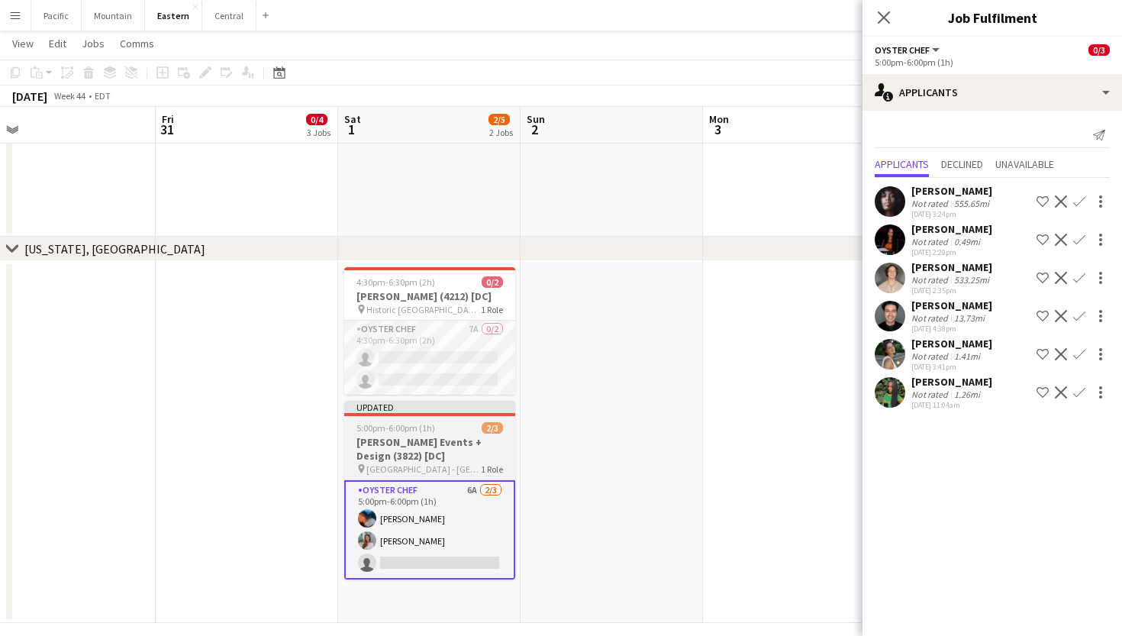
click at [476, 461] on h3 "Pamela Barefoot Events + Design (3822) [DC]" at bounding box center [429, 448] width 171 height 27
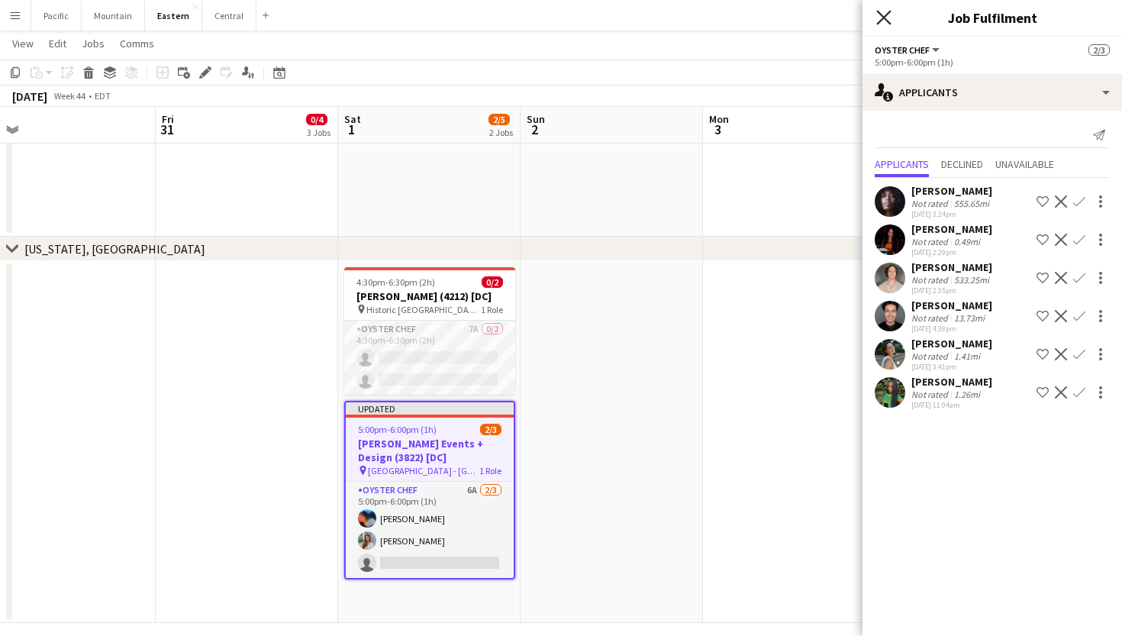
click at [885, 20] on icon "Close pop-in" at bounding box center [883, 17] width 15 height 15
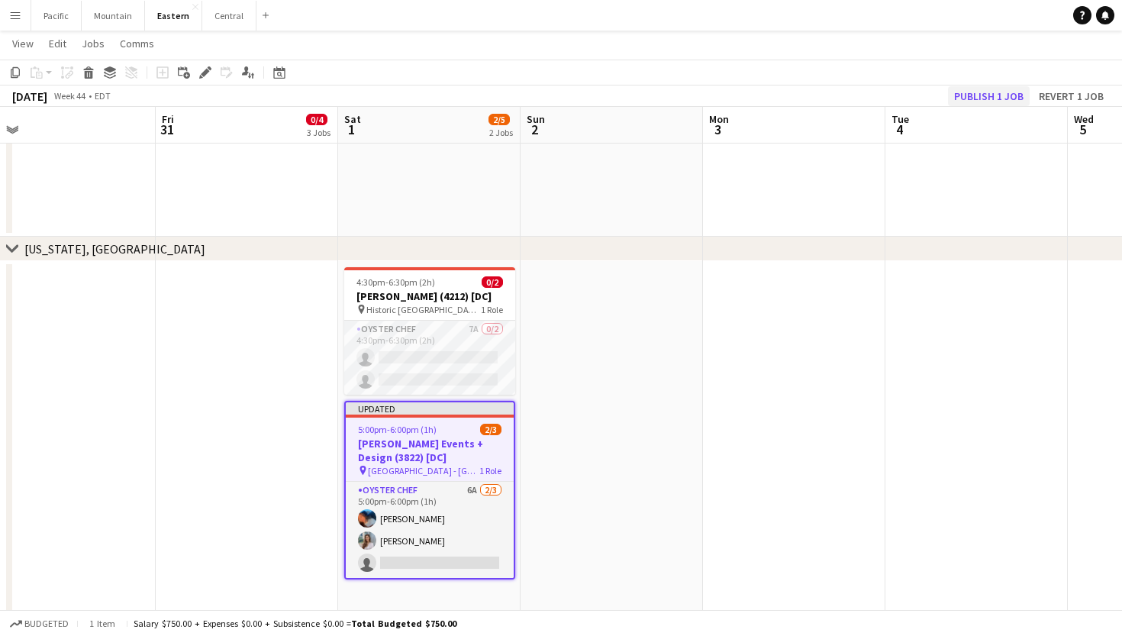
click at [1002, 92] on button "Publish 1 job" at bounding box center [989, 96] width 82 height 20
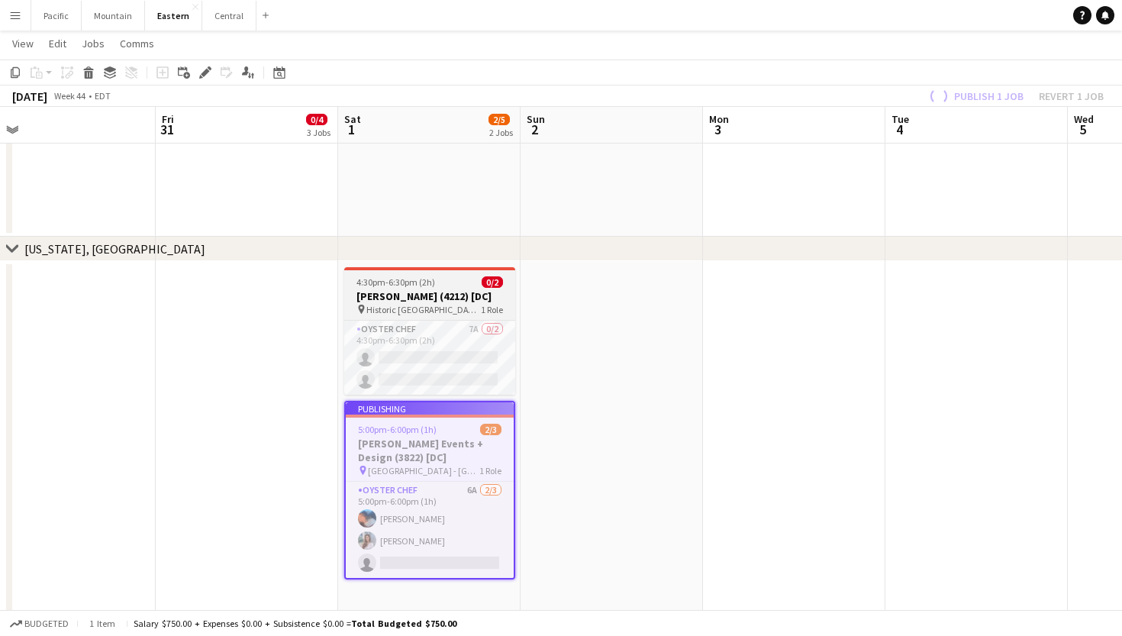
click at [485, 288] on app-job-card "4:30pm-6:30pm (2h) 0/2 Kelly Dobroski (4212) [DC] pin Historic London Town & Ga…" at bounding box center [429, 330] width 171 height 127
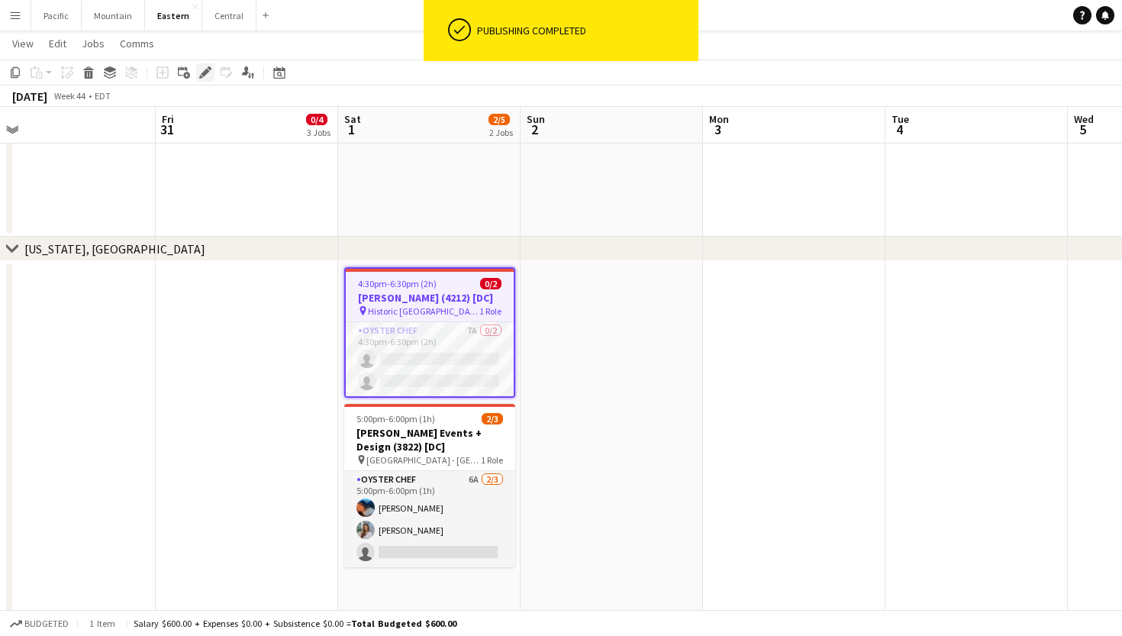
click at [204, 74] on icon at bounding box center [205, 73] width 8 height 8
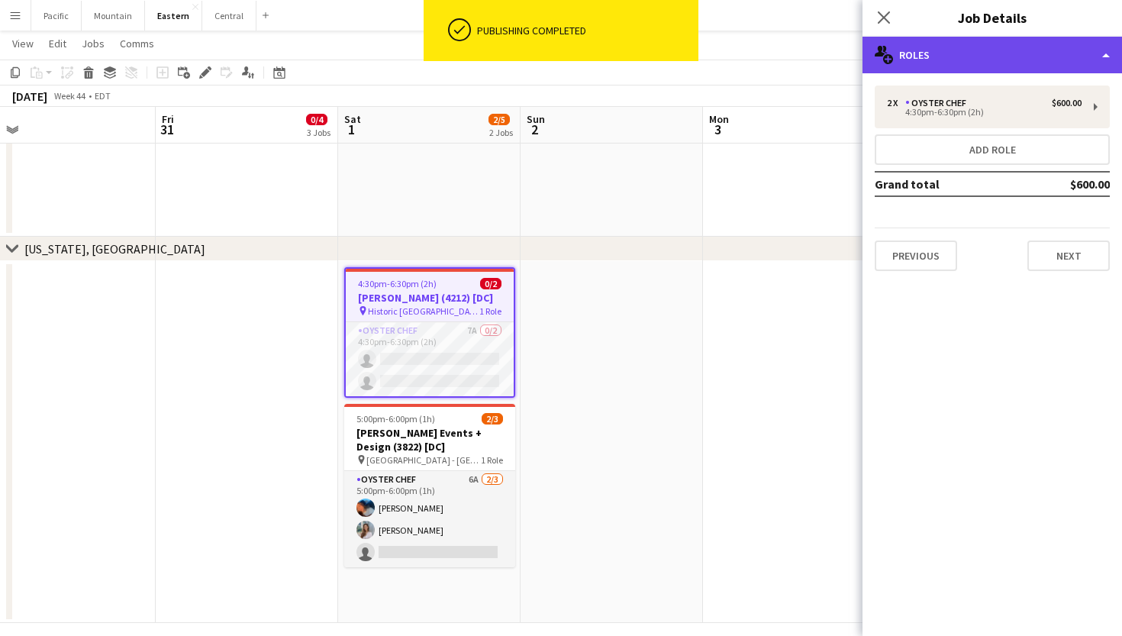
click at [1035, 54] on div "multiple-users-add Roles" at bounding box center [993, 55] width 260 height 37
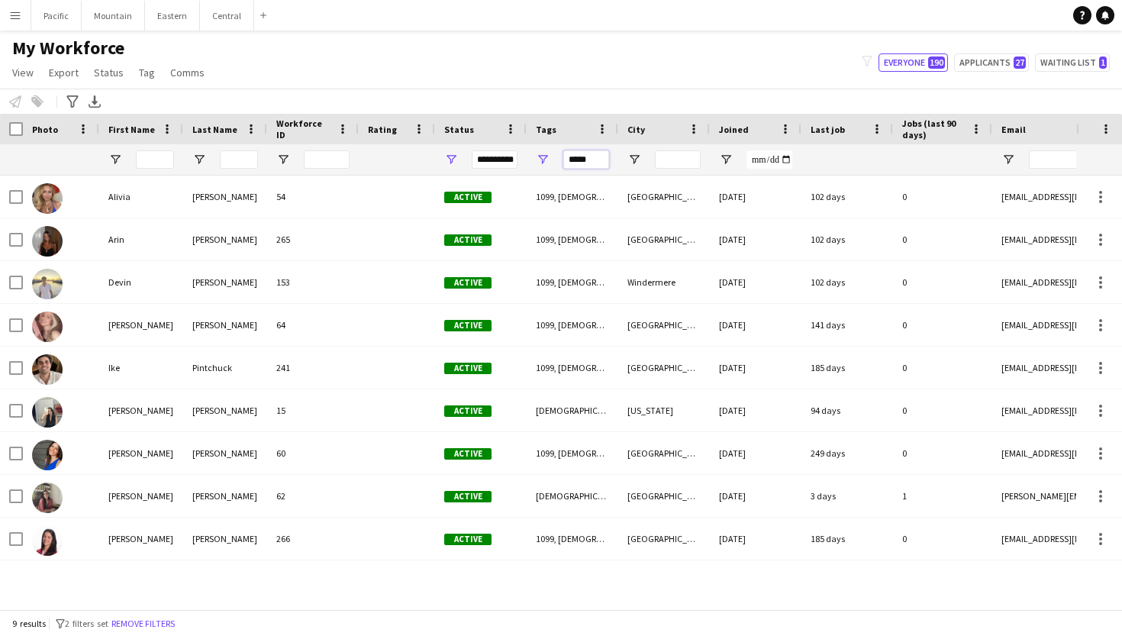
click at [587, 165] on input "*****" at bounding box center [586, 159] width 46 height 18
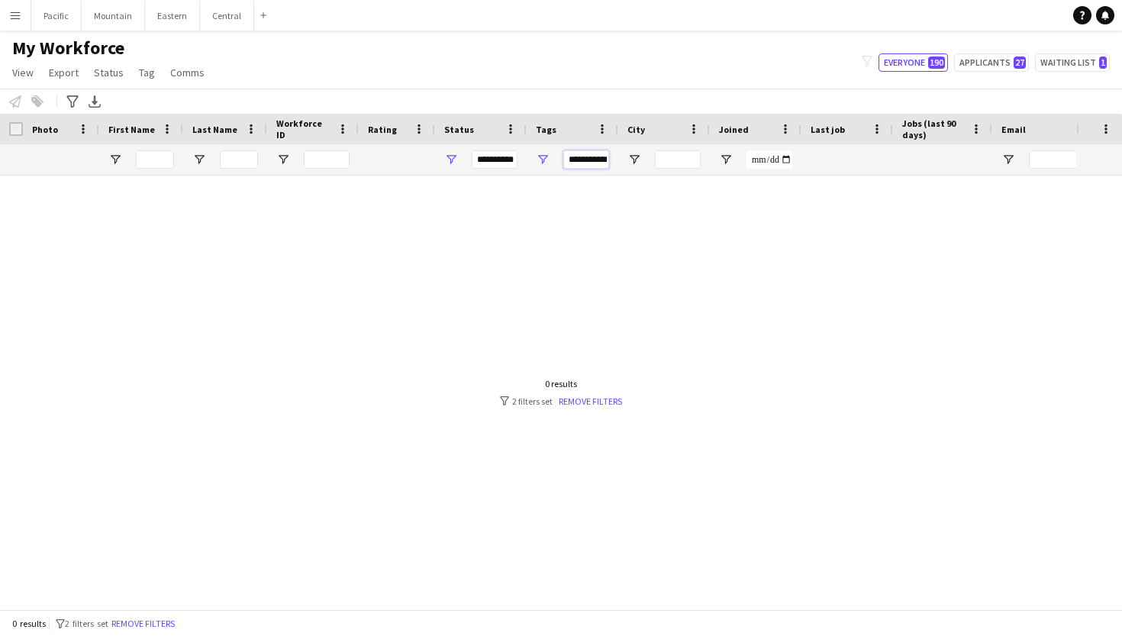
type input "**********"
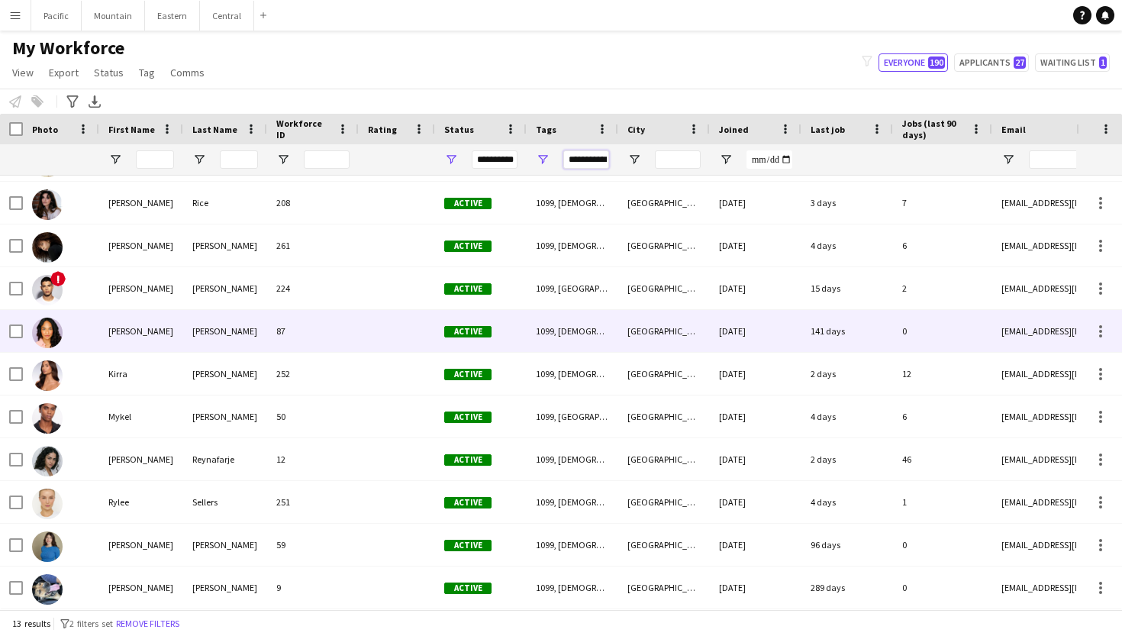
scroll to position [3, 0]
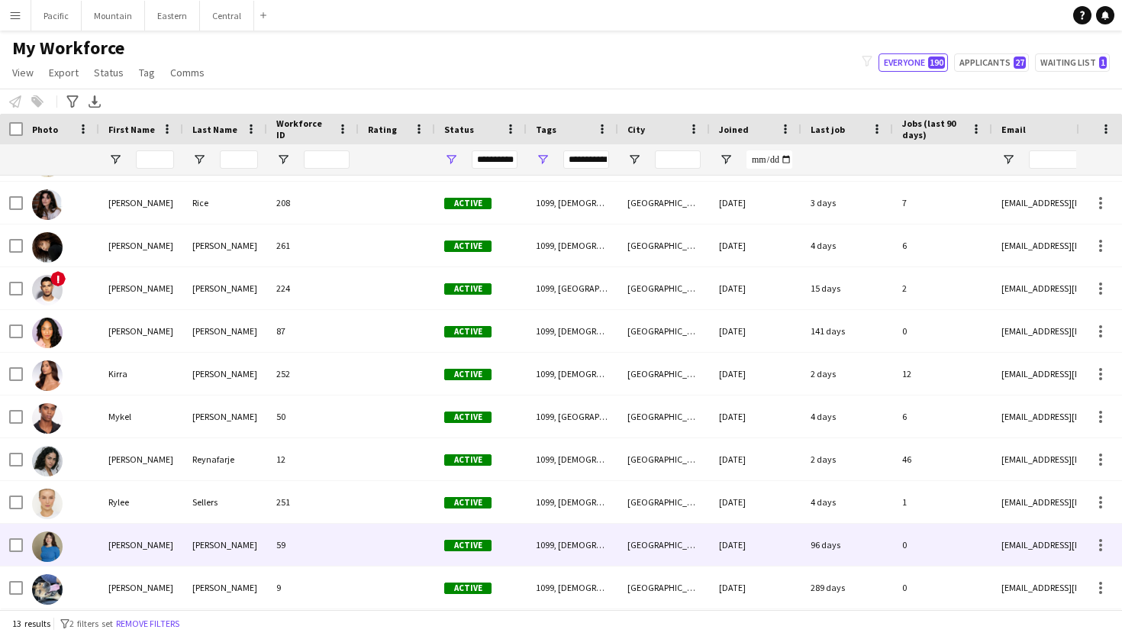
click at [315, 544] on div "59" at bounding box center [313, 545] width 92 height 42
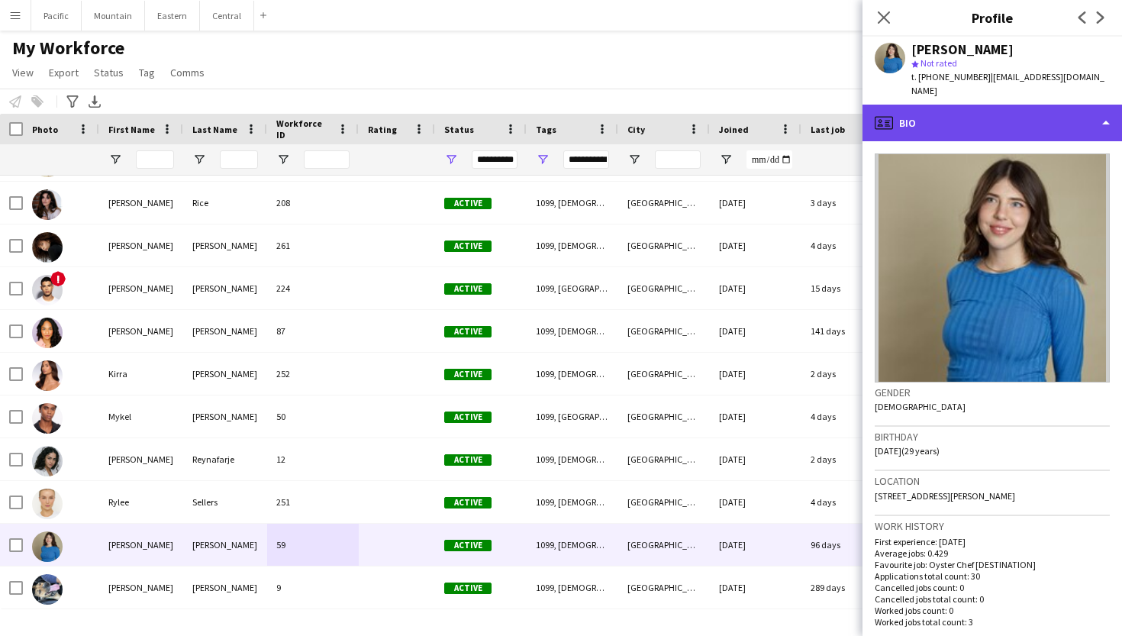
click at [1046, 105] on div "profile Bio" at bounding box center [993, 123] width 260 height 37
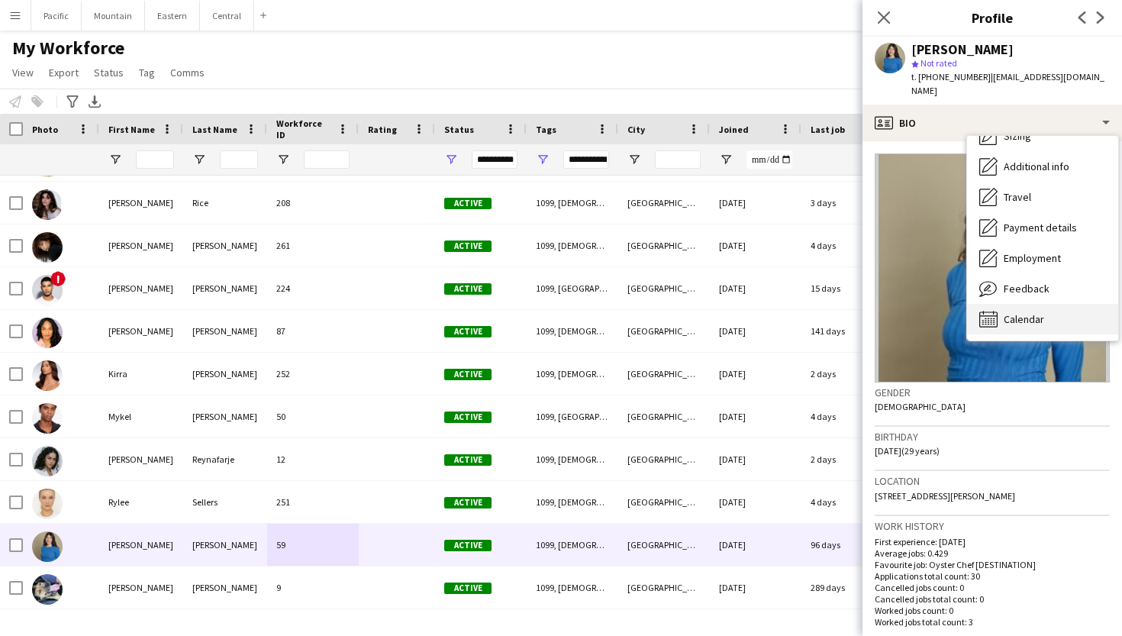
scroll to position [113, 0]
click at [1047, 304] on div "Calendar Calendar" at bounding box center [1042, 319] width 151 height 31
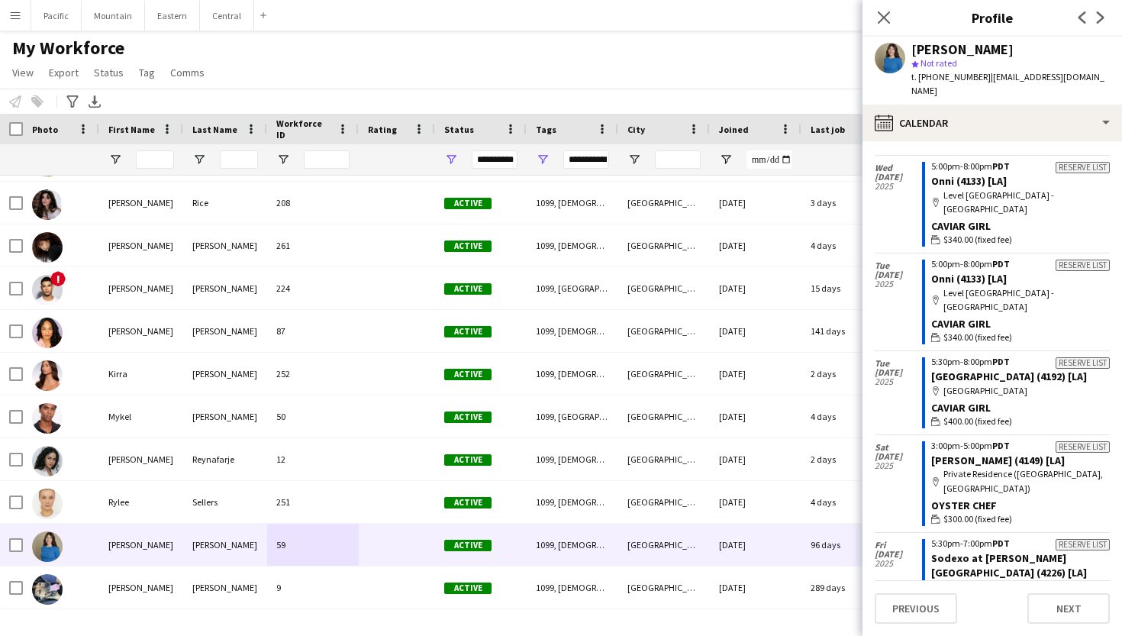
scroll to position [1478, 0]
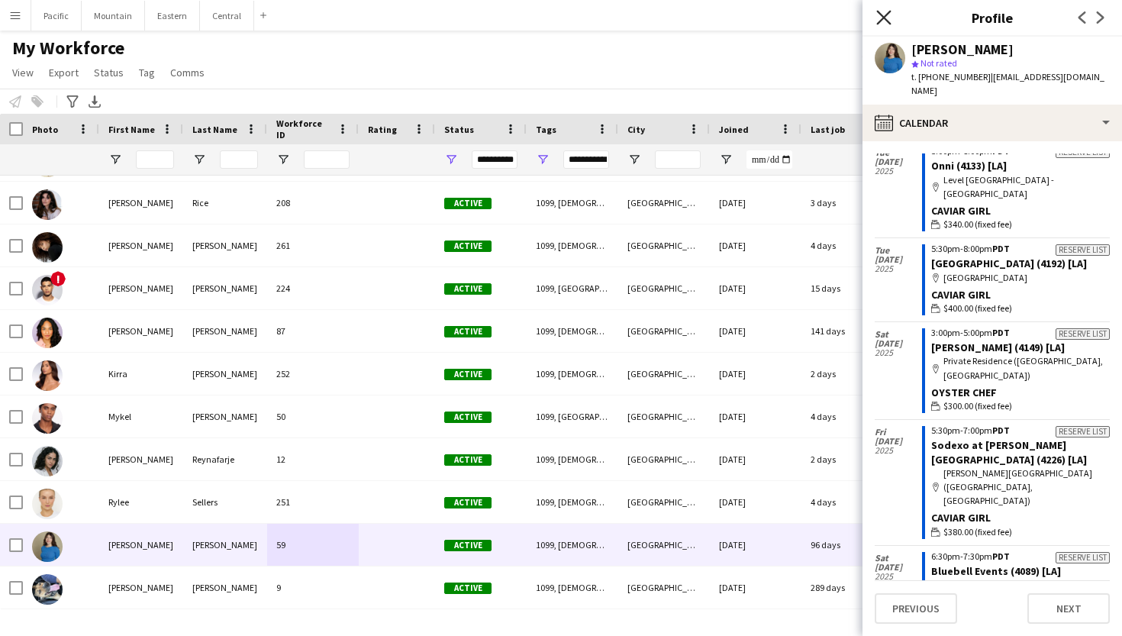
click at [885, 17] on icon at bounding box center [883, 17] width 15 height 15
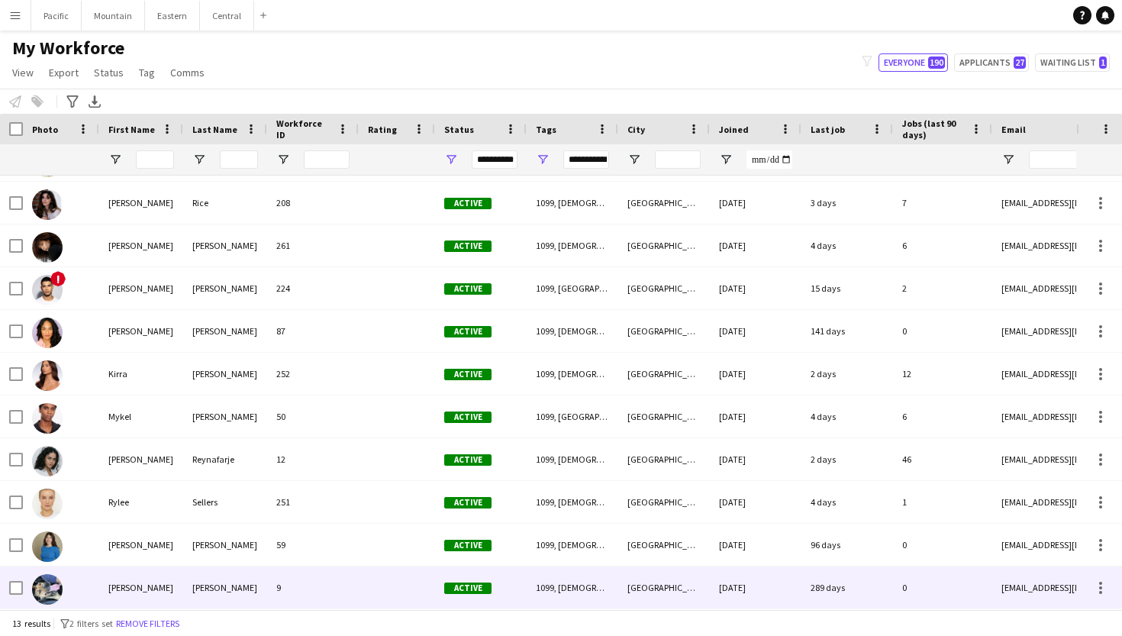
click at [231, 583] on div "Harper" at bounding box center [225, 587] width 84 height 42
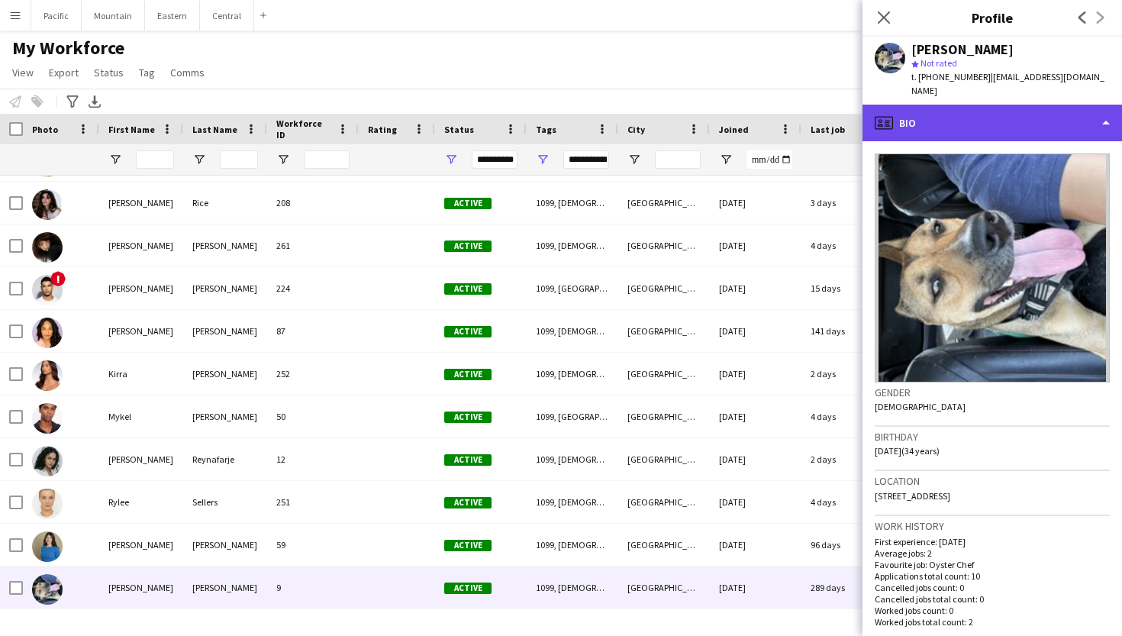
click at [1020, 108] on div "profile Bio" at bounding box center [993, 123] width 260 height 37
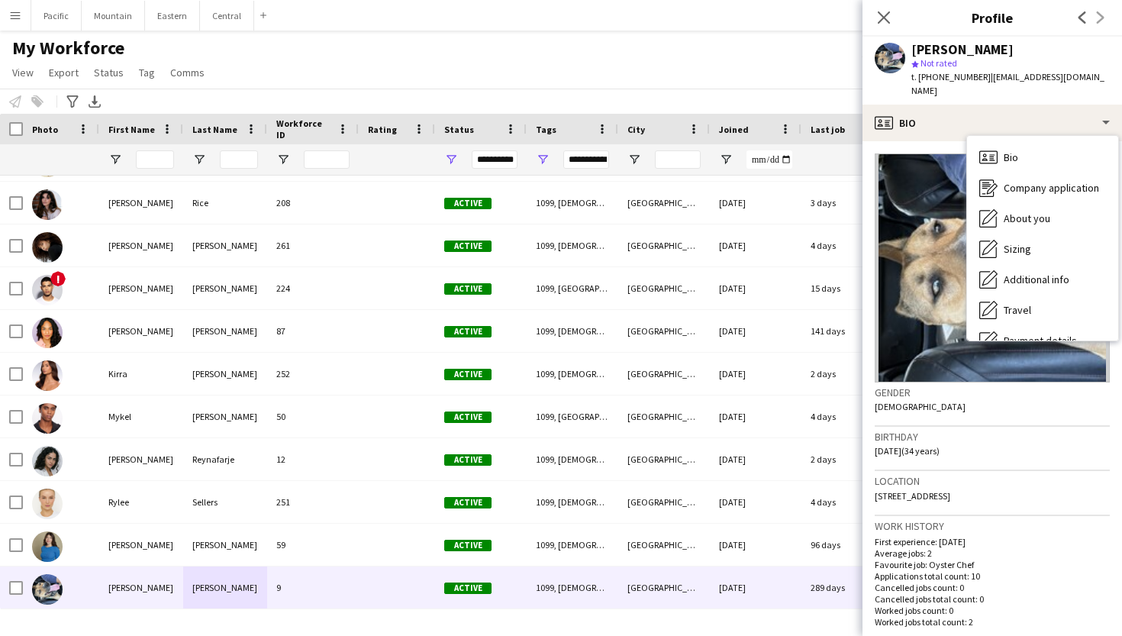
click at [928, 73] on span "t. +13017875865" at bounding box center [950, 76] width 79 height 11
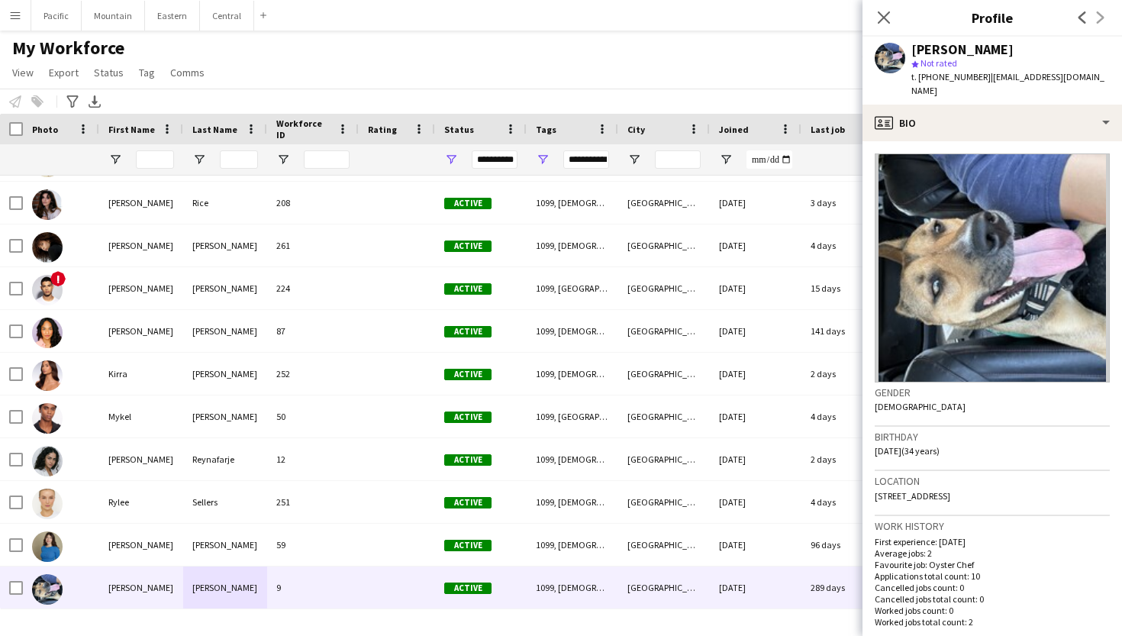
drag, startPoint x: 928, startPoint y: 73, endPoint x: 975, endPoint y: 72, distance: 46.6
click at [975, 72] on div "t. +13017875865 | sharper0624@gmail.com" at bounding box center [1010, 83] width 198 height 27
copy div "13017875865 |"
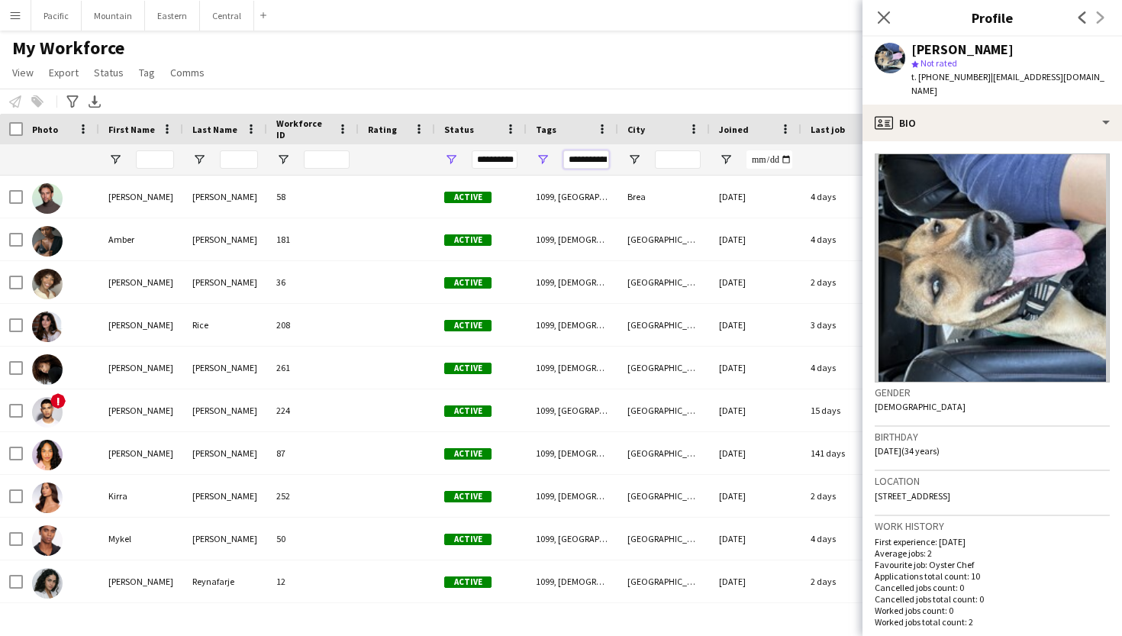
click at [590, 160] on input "**********" at bounding box center [586, 159] width 46 height 18
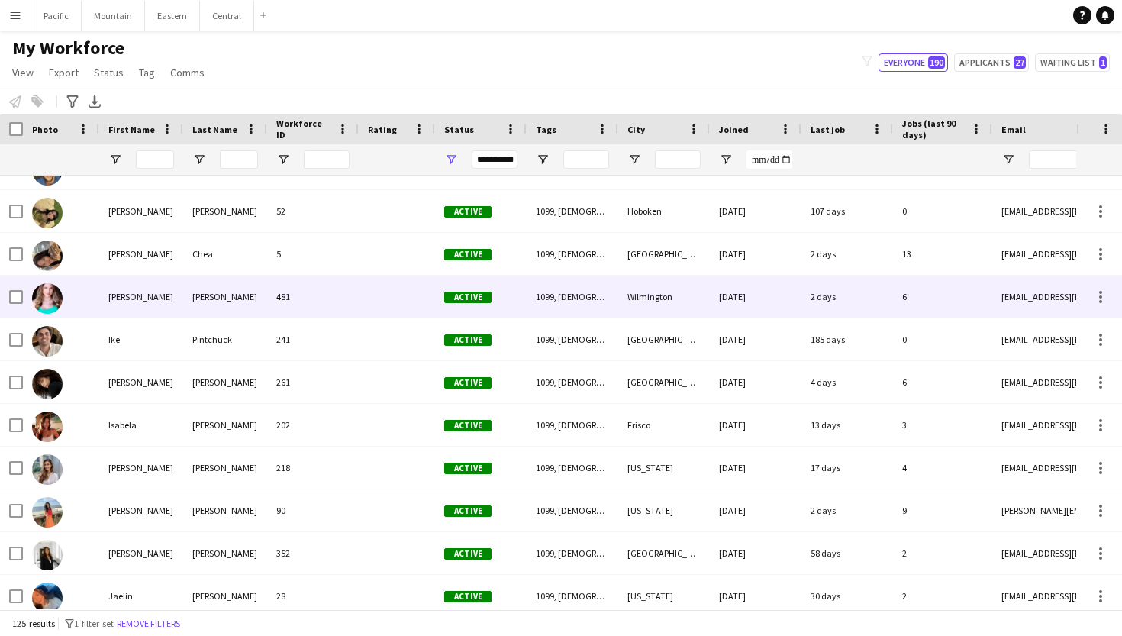
click at [382, 302] on div at bounding box center [397, 297] width 76 height 42
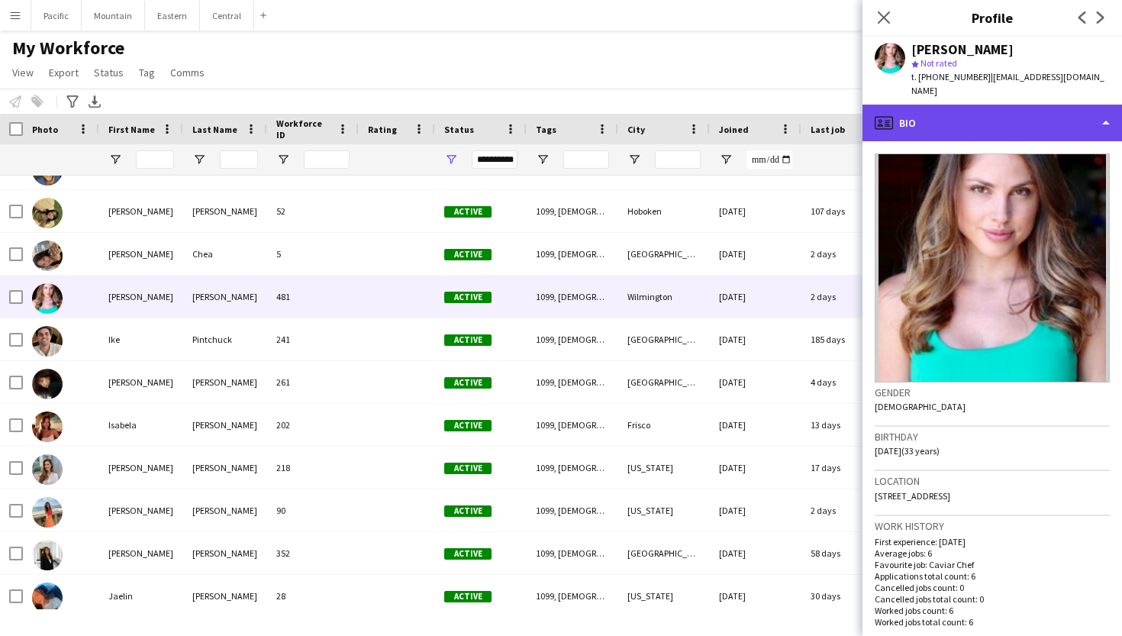
click at [989, 109] on div "profile Bio" at bounding box center [993, 123] width 260 height 37
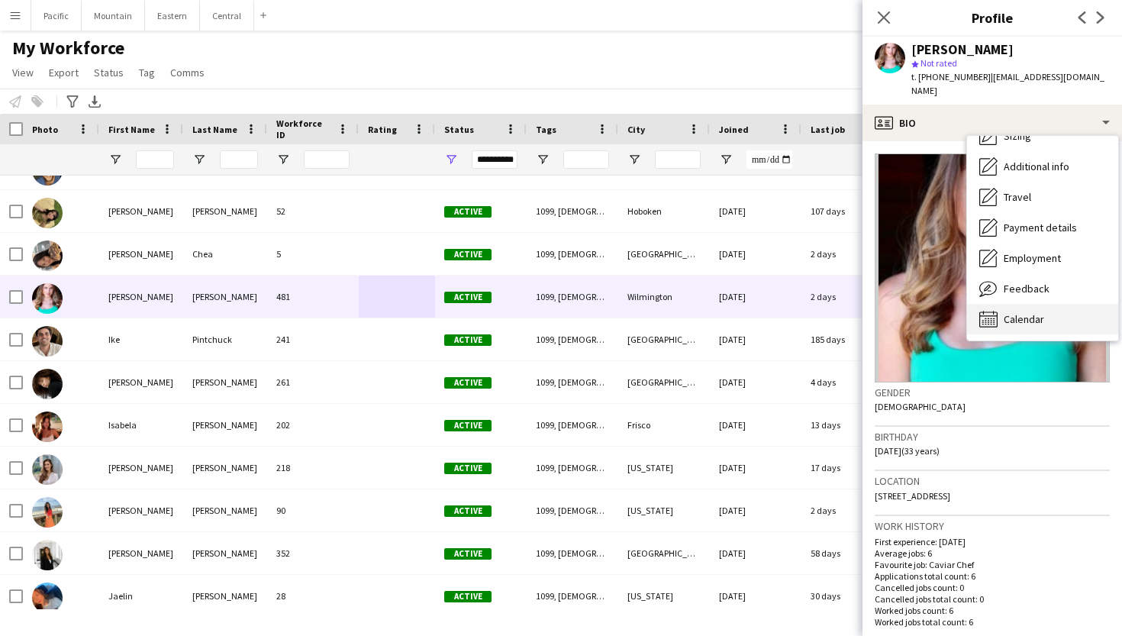
click at [1042, 312] on span "Calendar" at bounding box center [1024, 319] width 40 height 14
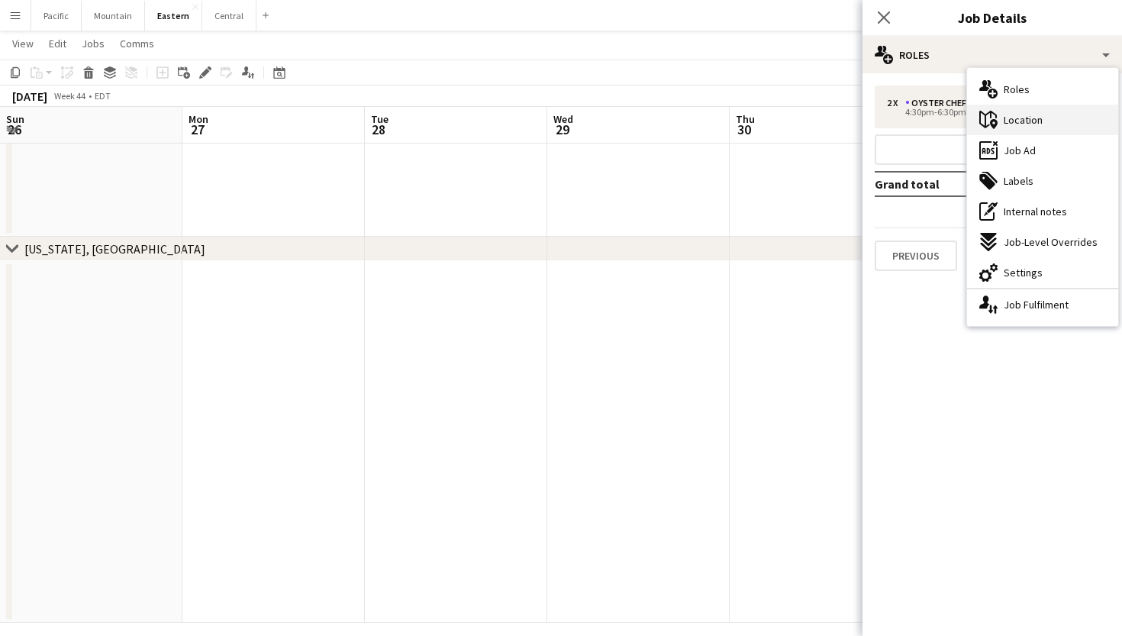
scroll to position [0, 757]
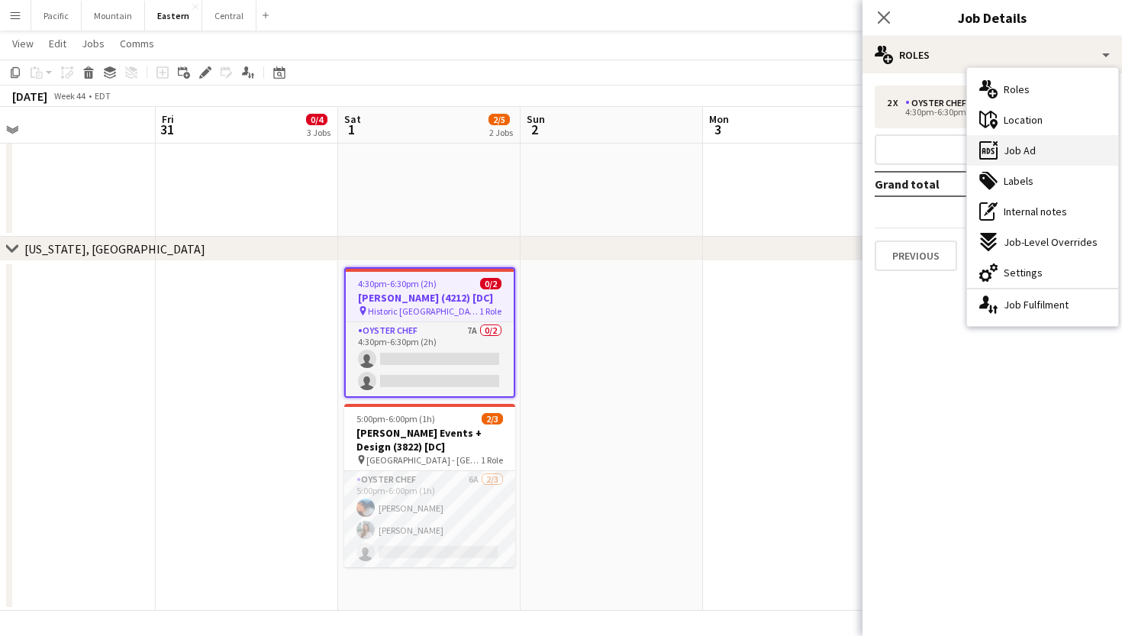
click at [1039, 149] on div "ads-window Job Ad" at bounding box center [1042, 150] width 151 height 31
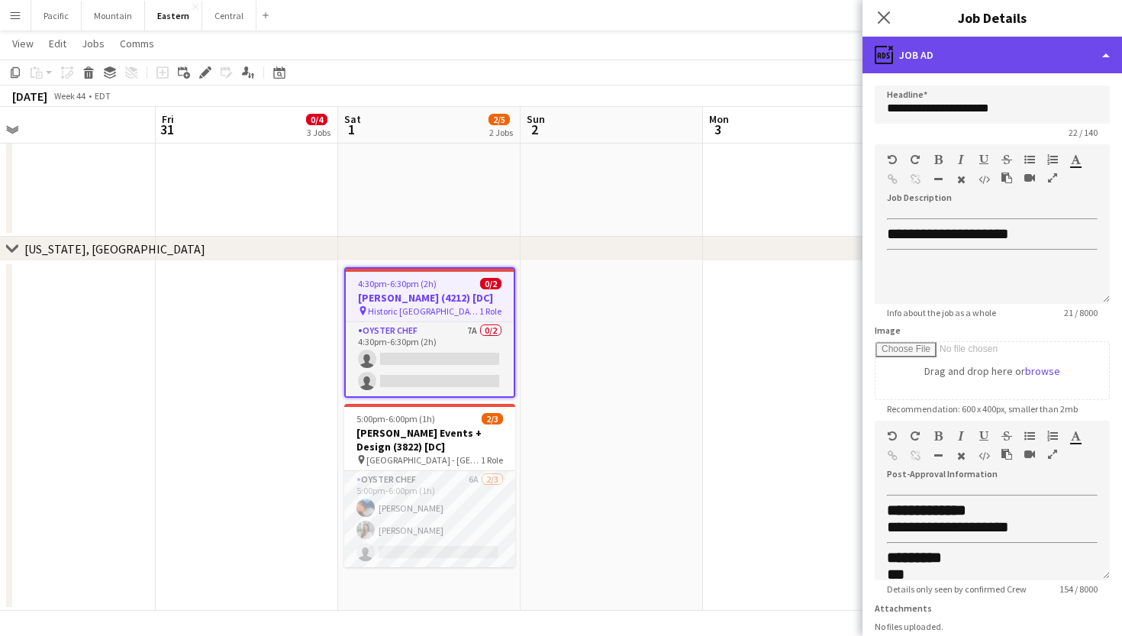
click at [1050, 60] on div "ads-window Job Ad" at bounding box center [993, 55] width 260 height 37
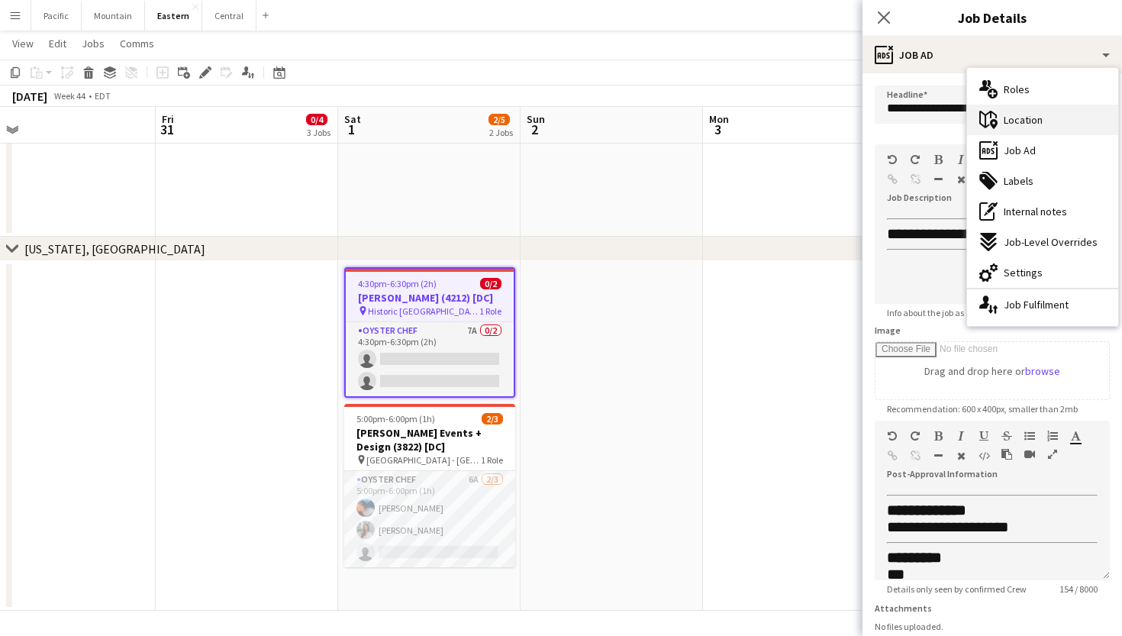
click at [1039, 124] on span "Location" at bounding box center [1023, 120] width 39 height 14
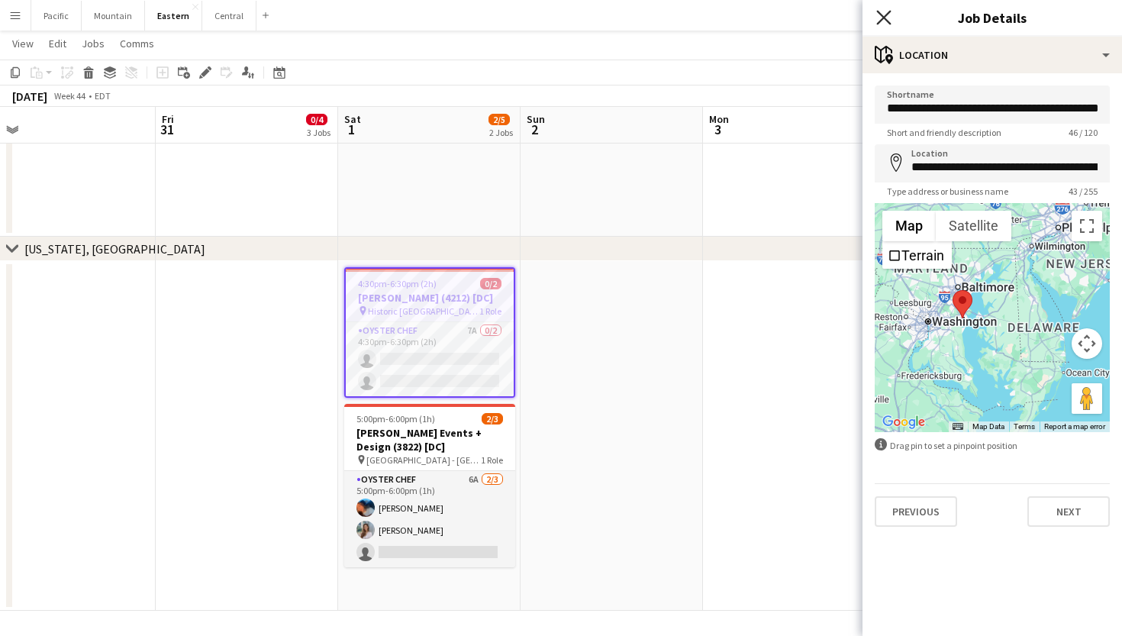
click at [888, 13] on icon at bounding box center [883, 17] width 15 height 15
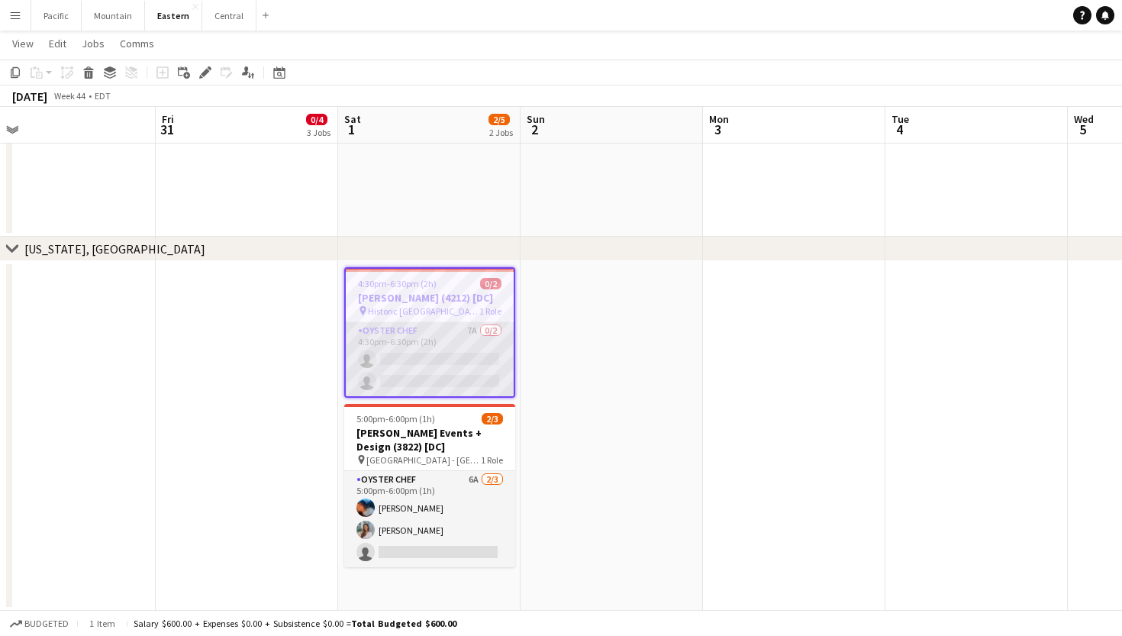
click at [456, 376] on app-card-role "Oyster Chef 7A 0/2 4:30pm-6:30pm (2h) single-neutral-actions single-neutral-act…" at bounding box center [430, 359] width 168 height 74
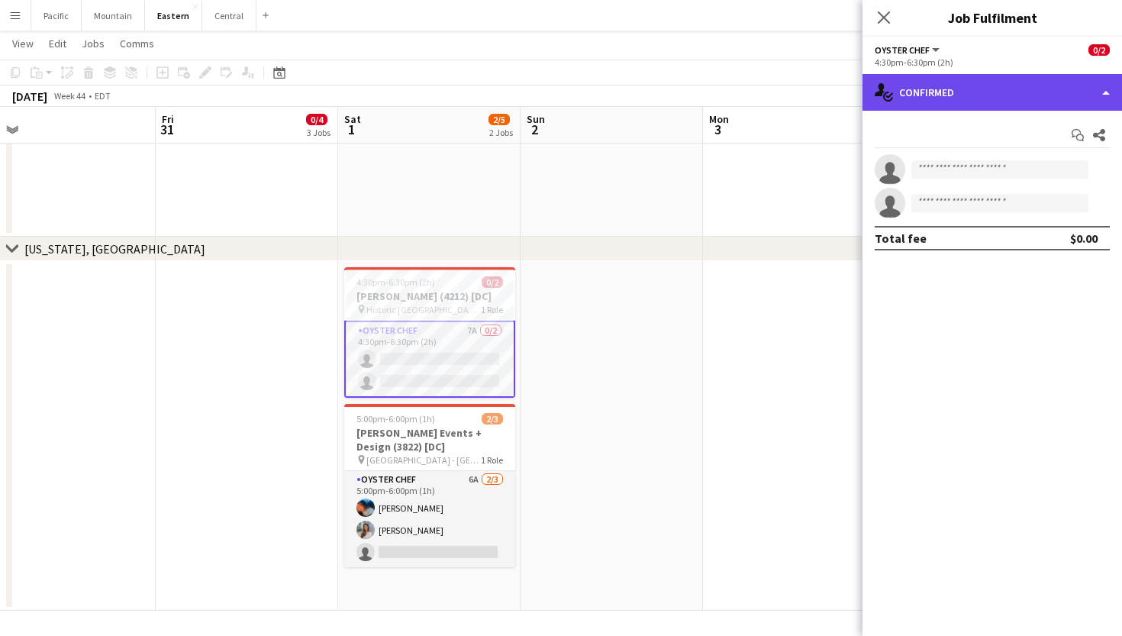
click at [1005, 91] on div "single-neutral-actions-check-2 Confirmed" at bounding box center [993, 92] width 260 height 37
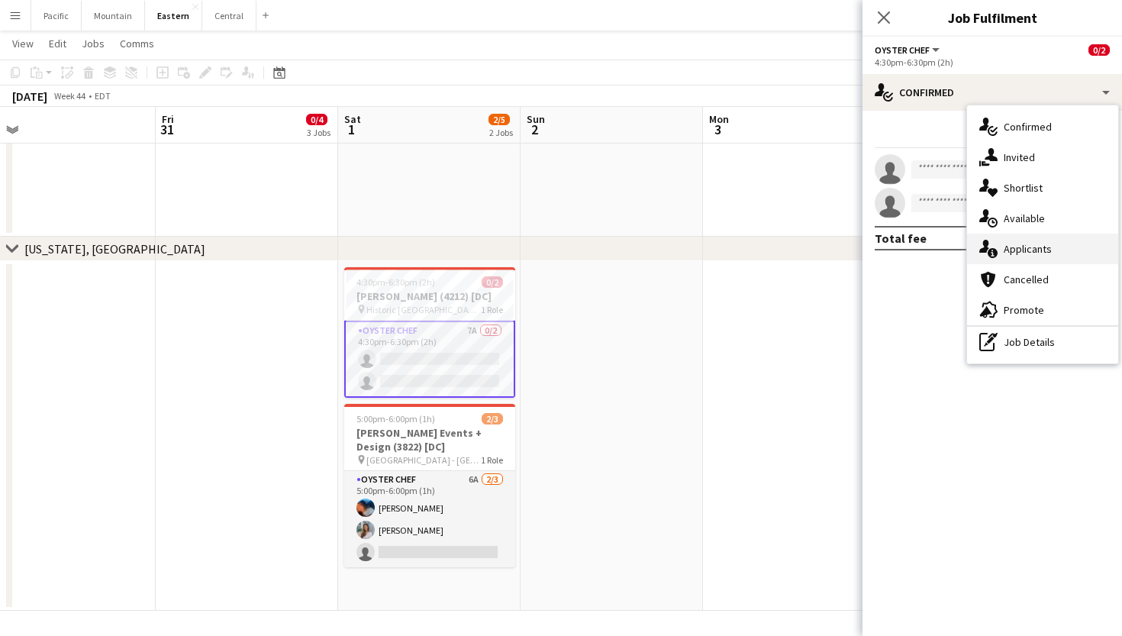
click at [1048, 244] on span "Applicants" at bounding box center [1028, 249] width 48 height 14
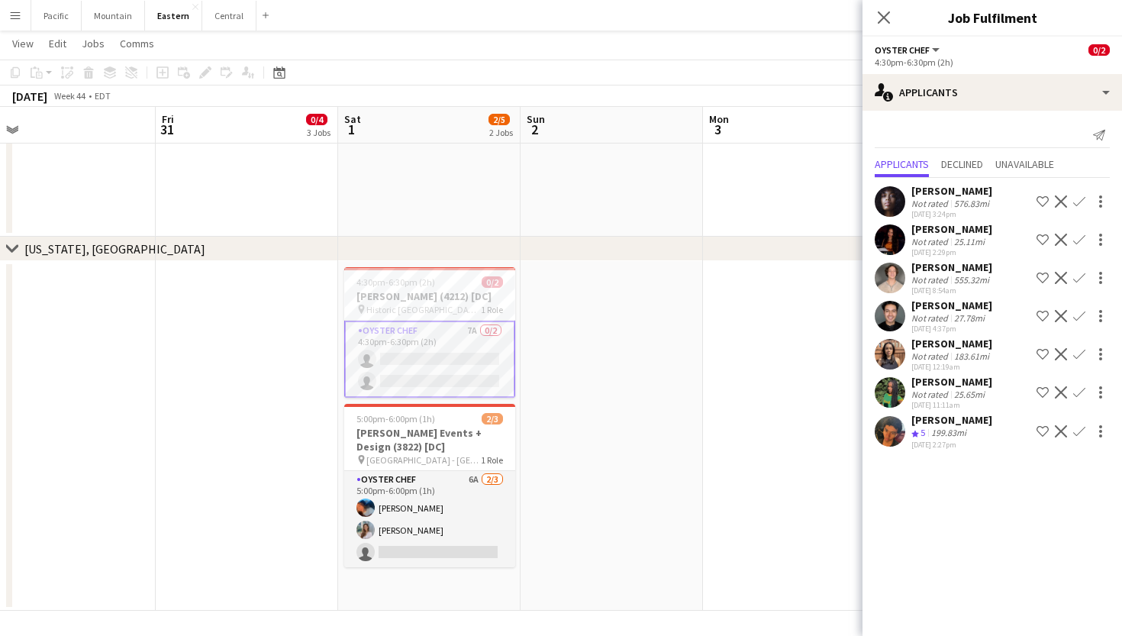
click at [1079, 398] on button "Confirm" at bounding box center [1079, 392] width 18 height 18
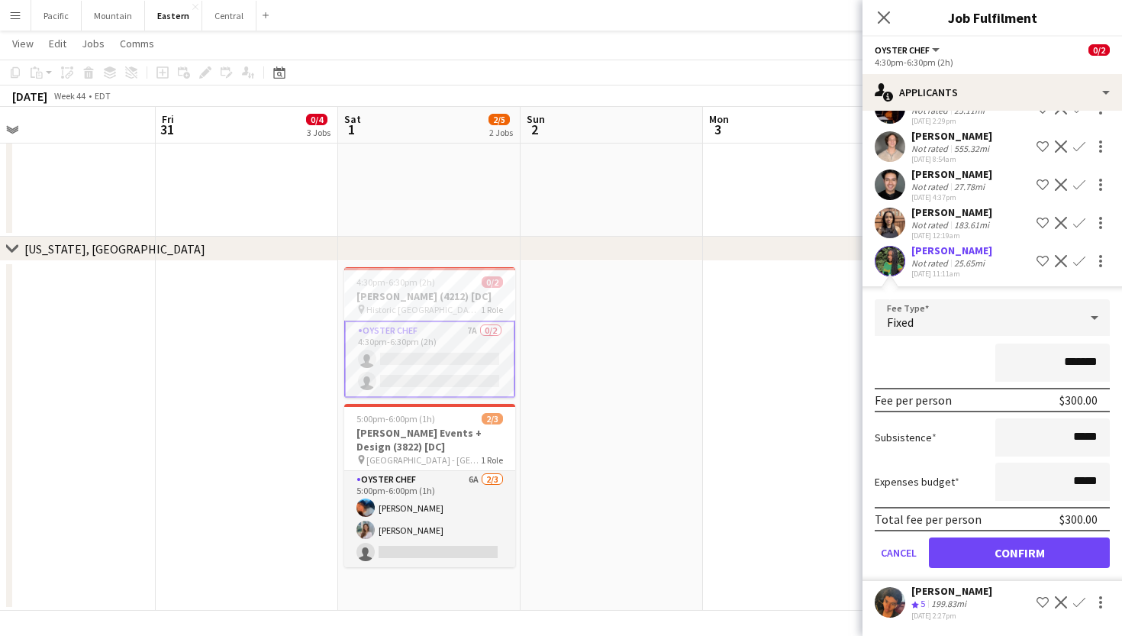
scroll to position [131, 0]
click at [999, 563] on button "Confirm" at bounding box center [1019, 552] width 181 height 31
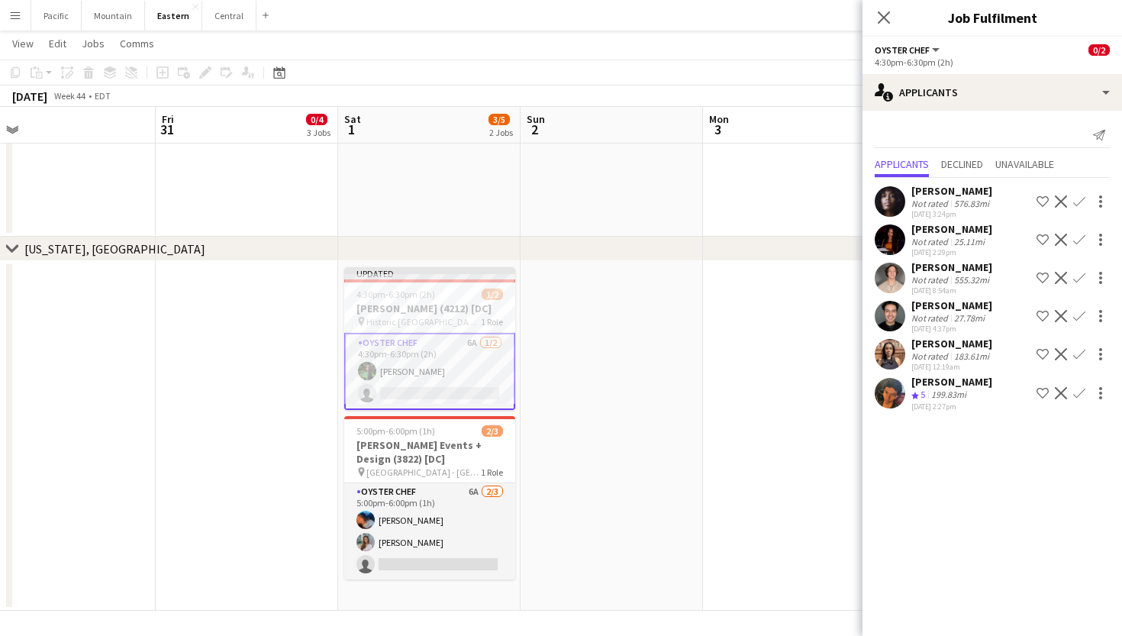
scroll to position [0, 0]
click at [884, 27] on div "Close pop-in" at bounding box center [884, 17] width 43 height 35
click at [888, 24] on icon "Close pop-in" at bounding box center [883, 17] width 15 height 15
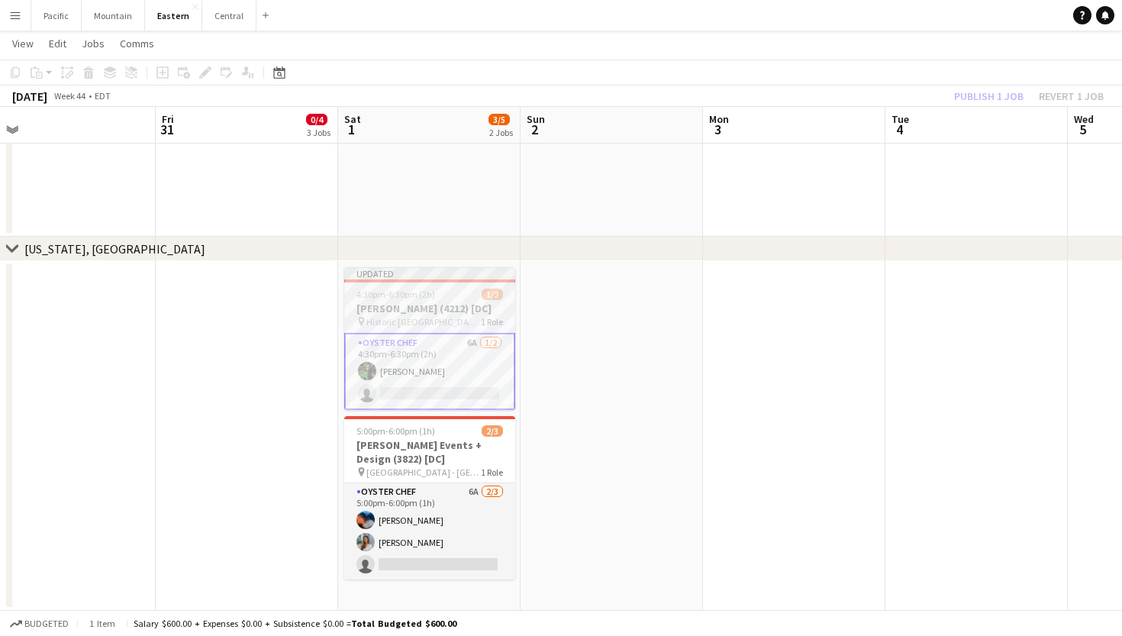
click at [447, 305] on h3 "[PERSON_NAME] (4212) [DC]" at bounding box center [429, 309] width 171 height 14
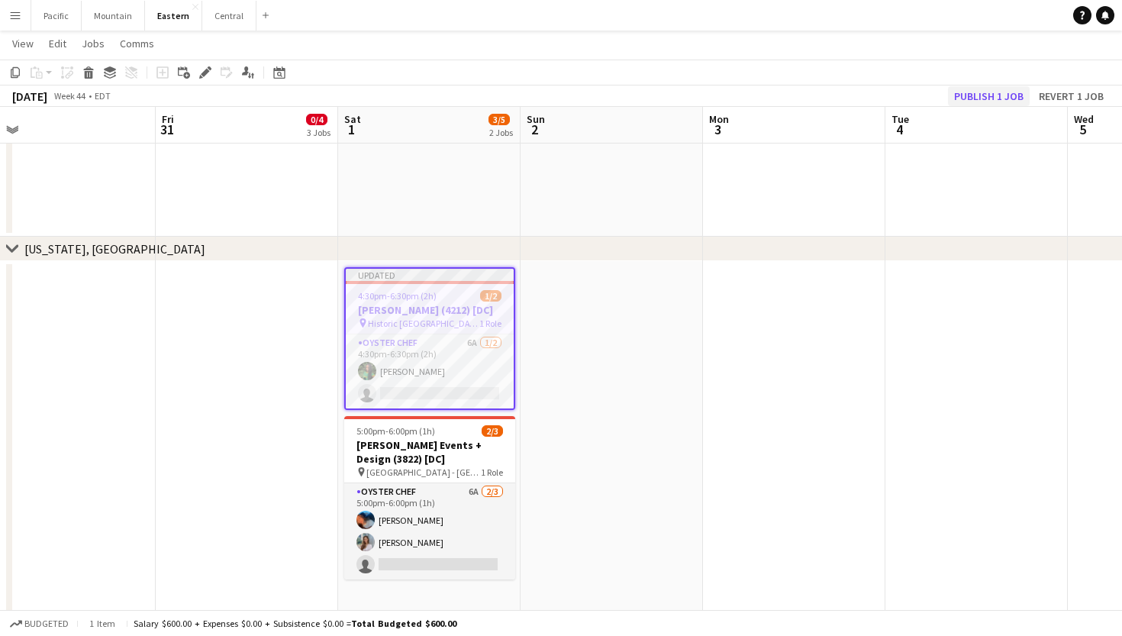
click at [972, 92] on button "Publish 1 job" at bounding box center [989, 96] width 82 height 20
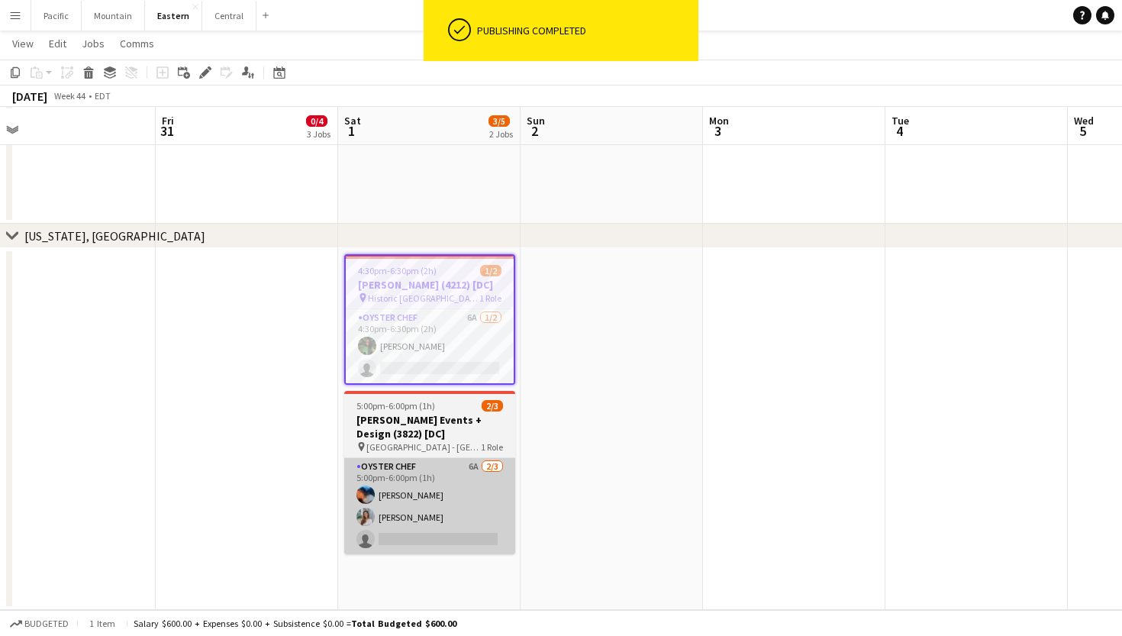
scroll to position [2136, 0]
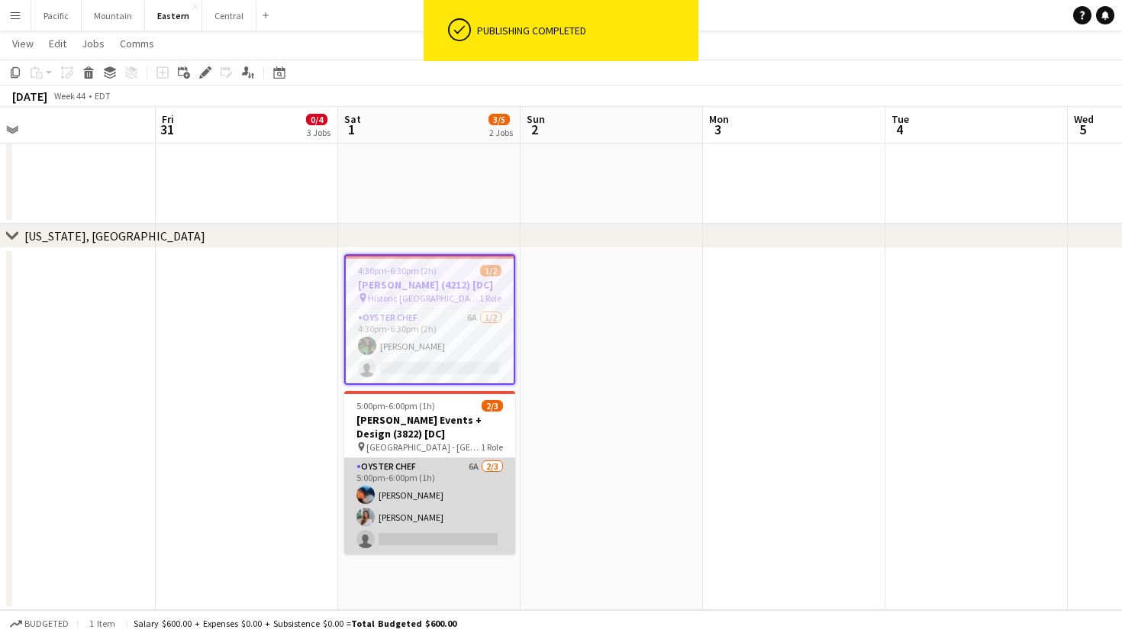
click at [470, 501] on app-card-role "Oyster Chef 6A 2/3 5:00pm-6:00pm (1h) Jaelin Lespier Isabella Venturini single-…" at bounding box center [429, 506] width 171 height 96
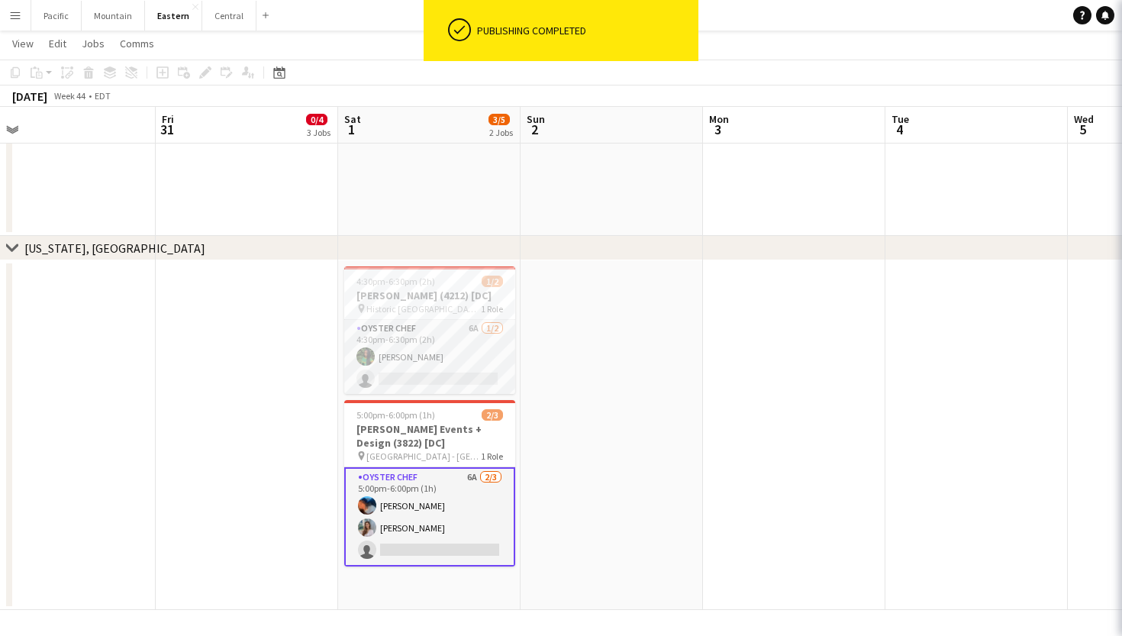
scroll to position [2124, 0]
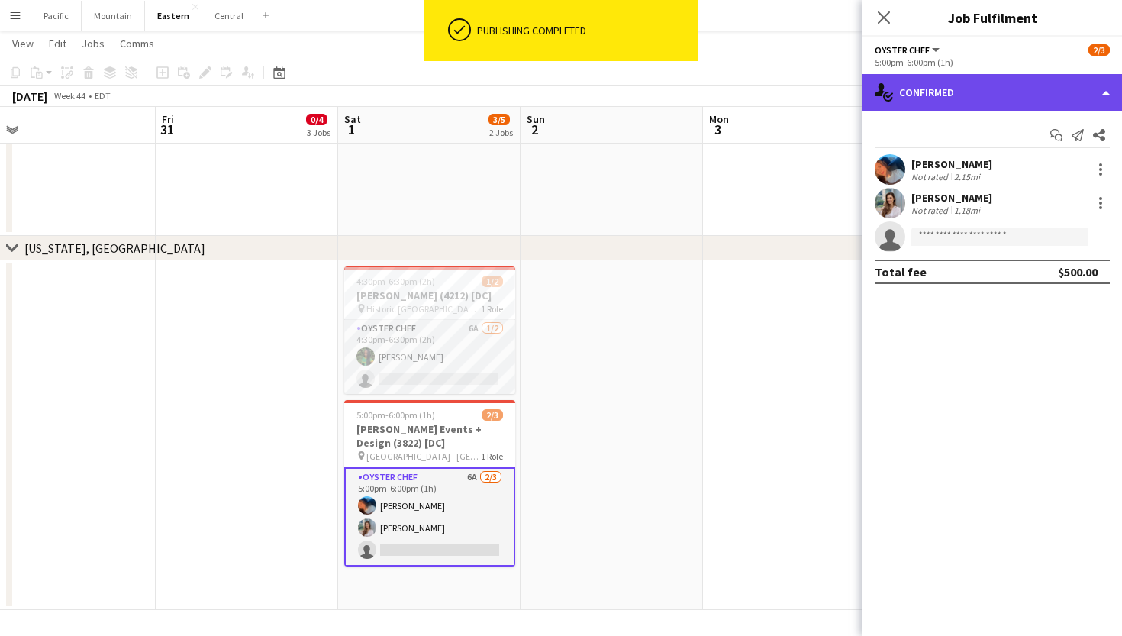
click at [999, 85] on div "single-neutral-actions-check-2 Confirmed" at bounding box center [993, 92] width 260 height 37
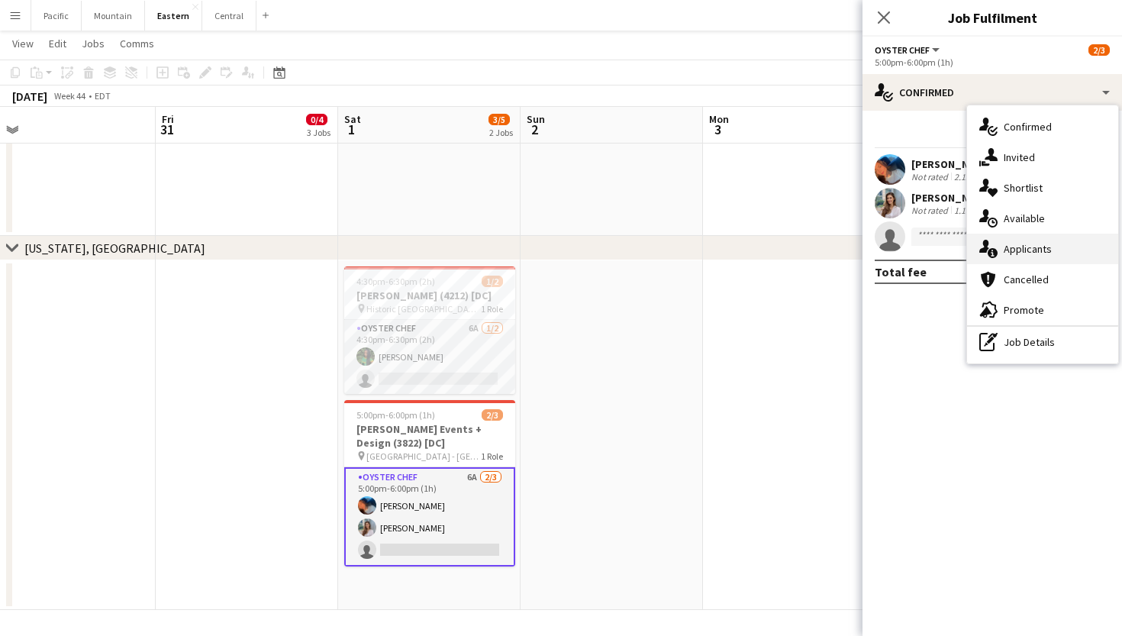
click at [1036, 242] on span "Applicants" at bounding box center [1028, 249] width 48 height 14
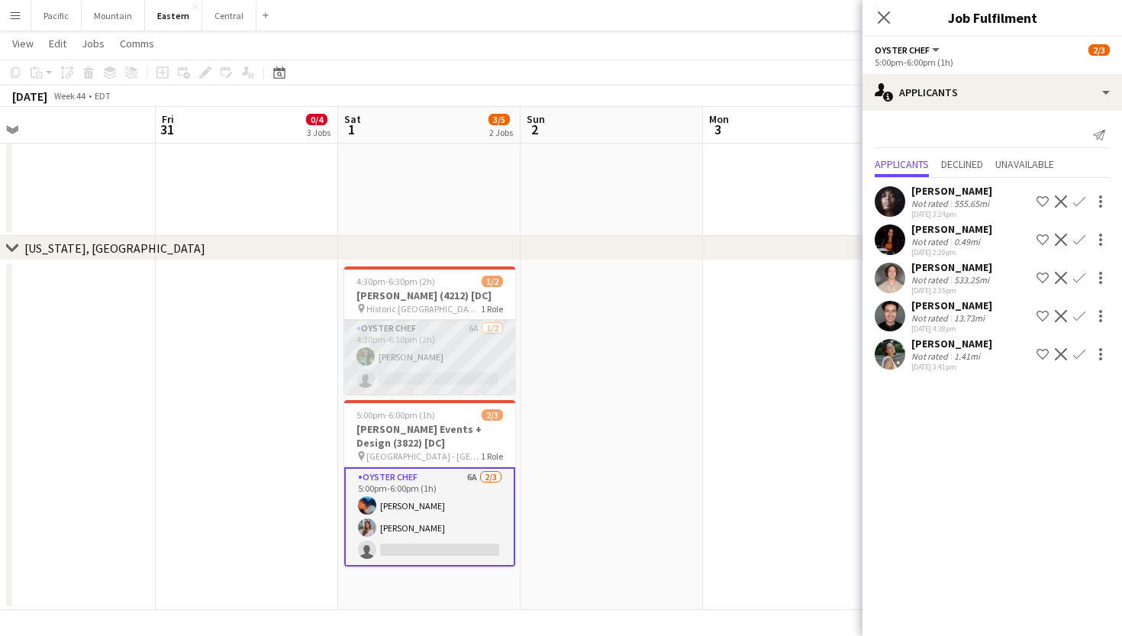
click at [476, 360] on app-card-role "Oyster Chef 6A 1/2 4:30pm-6:30pm (2h) Onyeka Osakwe single-neutral-actions" at bounding box center [429, 357] width 171 height 74
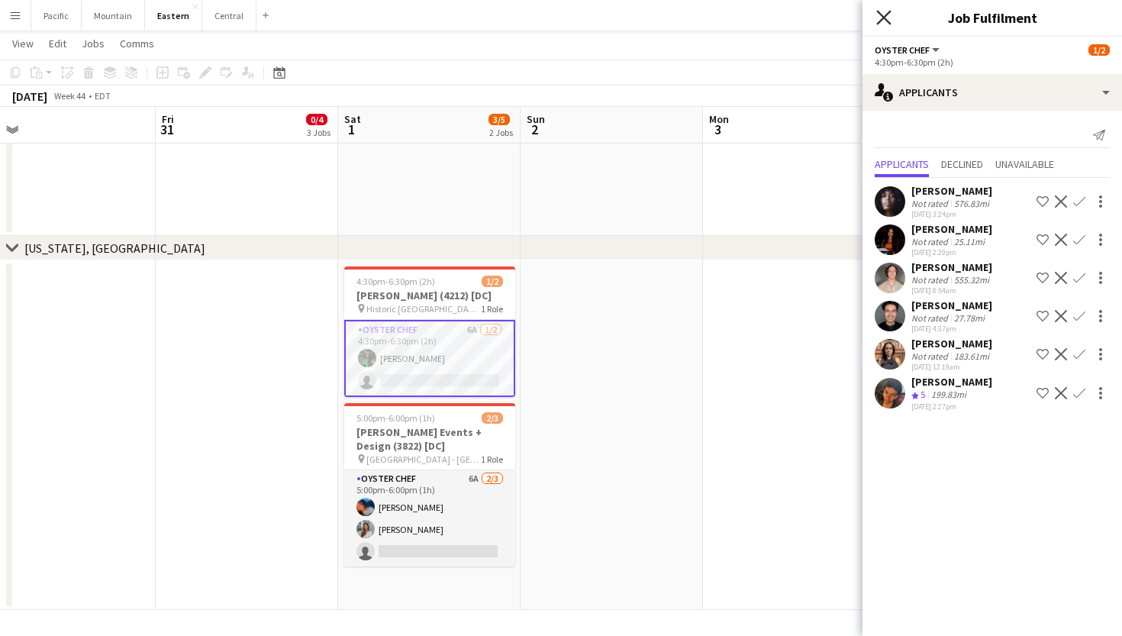
click at [887, 24] on icon "Close pop-in" at bounding box center [883, 17] width 15 height 15
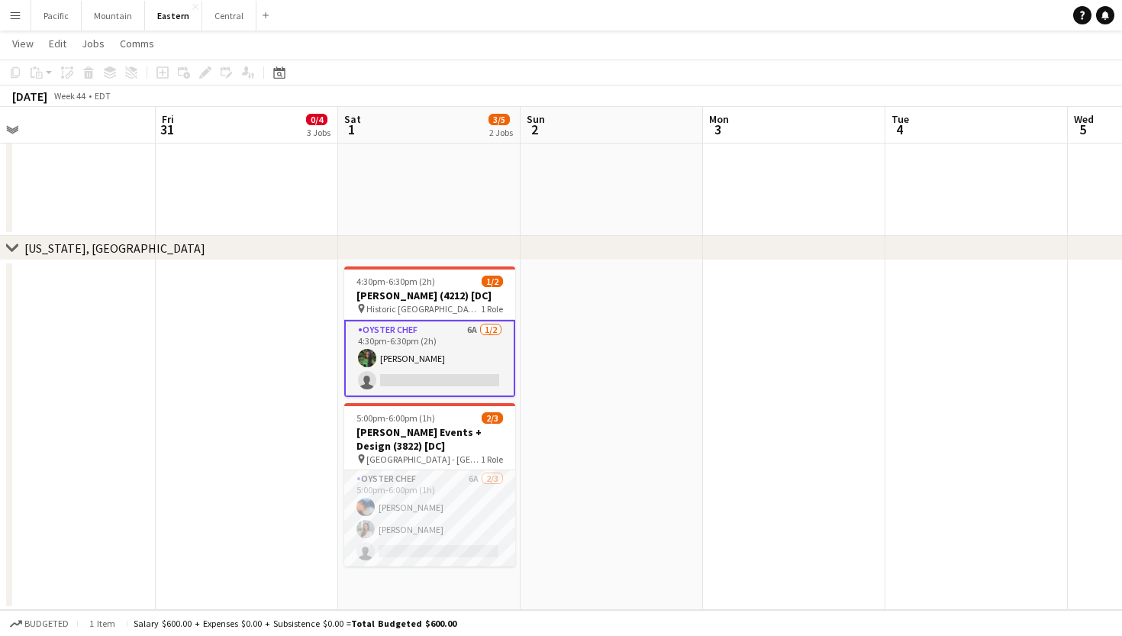
click at [466, 337] on app-card-role "Oyster Chef 6A 1/2 4:30pm-6:30pm (2h) Onyeka Osakwe single-neutral-actions" at bounding box center [429, 358] width 171 height 77
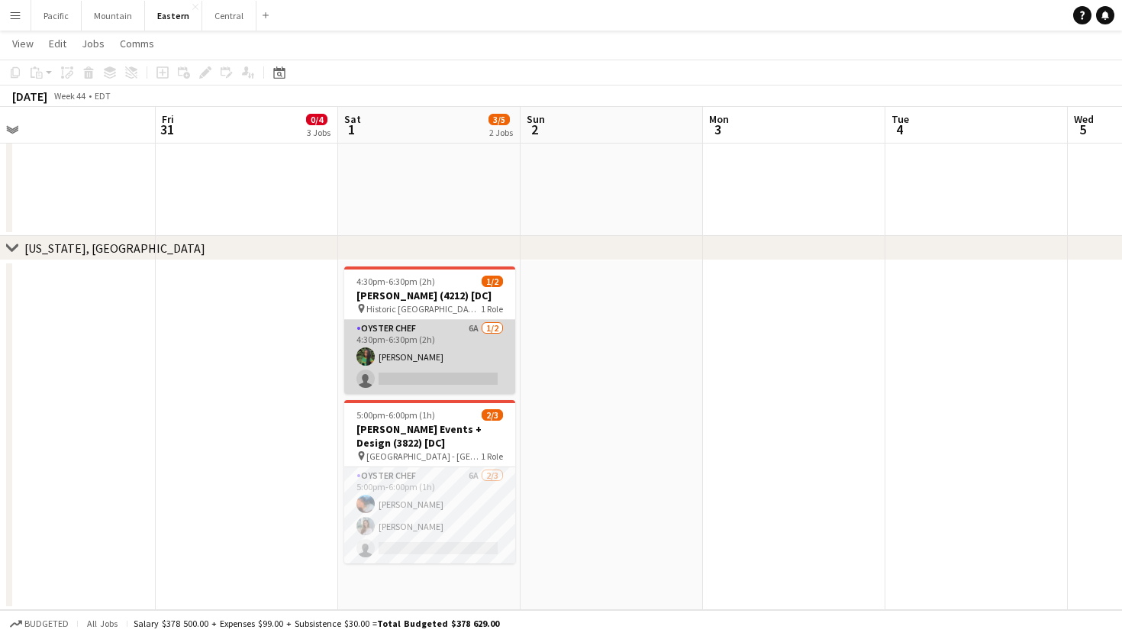
click at [466, 337] on app-card-role "Oyster Chef 6A 1/2 4:30pm-6:30pm (2h) Onyeka Osakwe single-neutral-actions" at bounding box center [429, 357] width 171 height 74
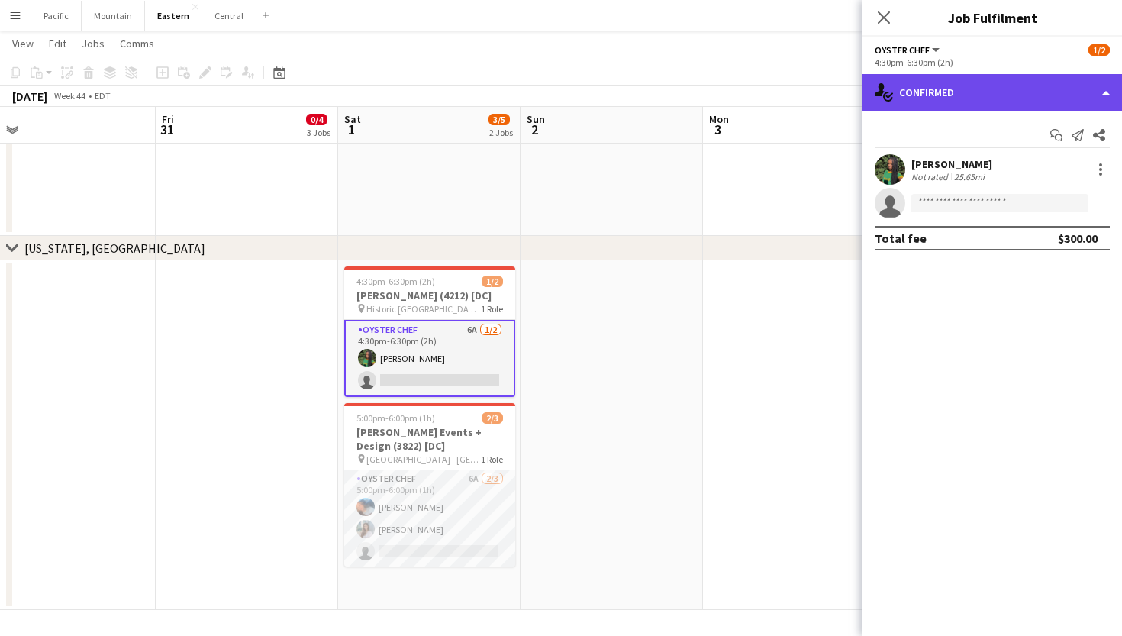
click at [978, 100] on div "single-neutral-actions-check-2 Confirmed" at bounding box center [993, 92] width 260 height 37
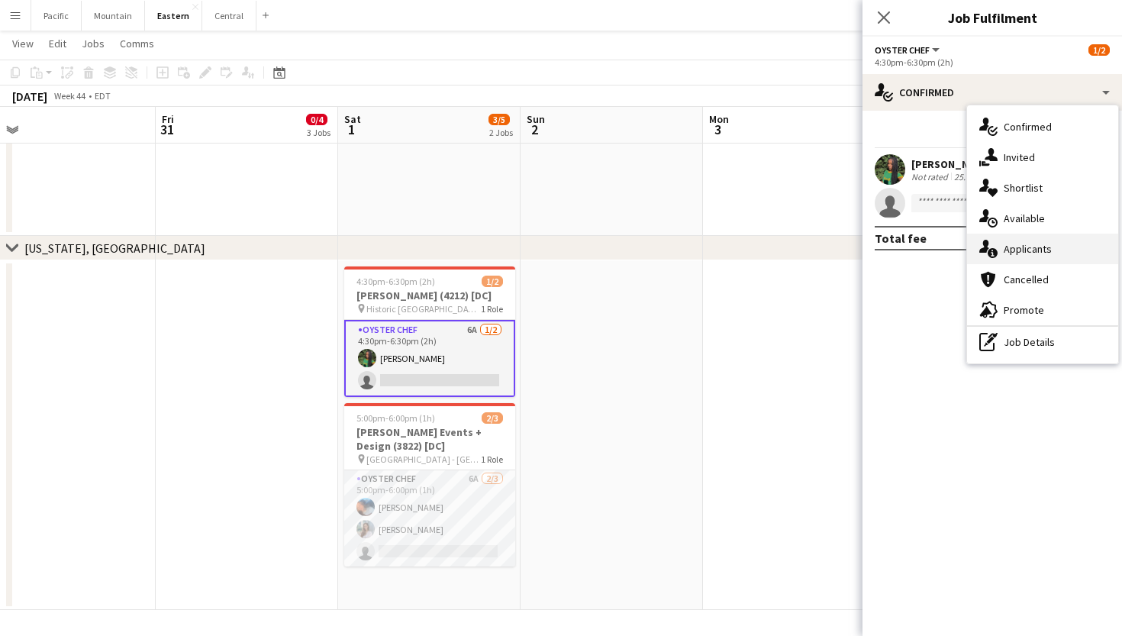
click at [1057, 250] on div "single-neutral-actions-information Applicants" at bounding box center [1042, 249] width 151 height 31
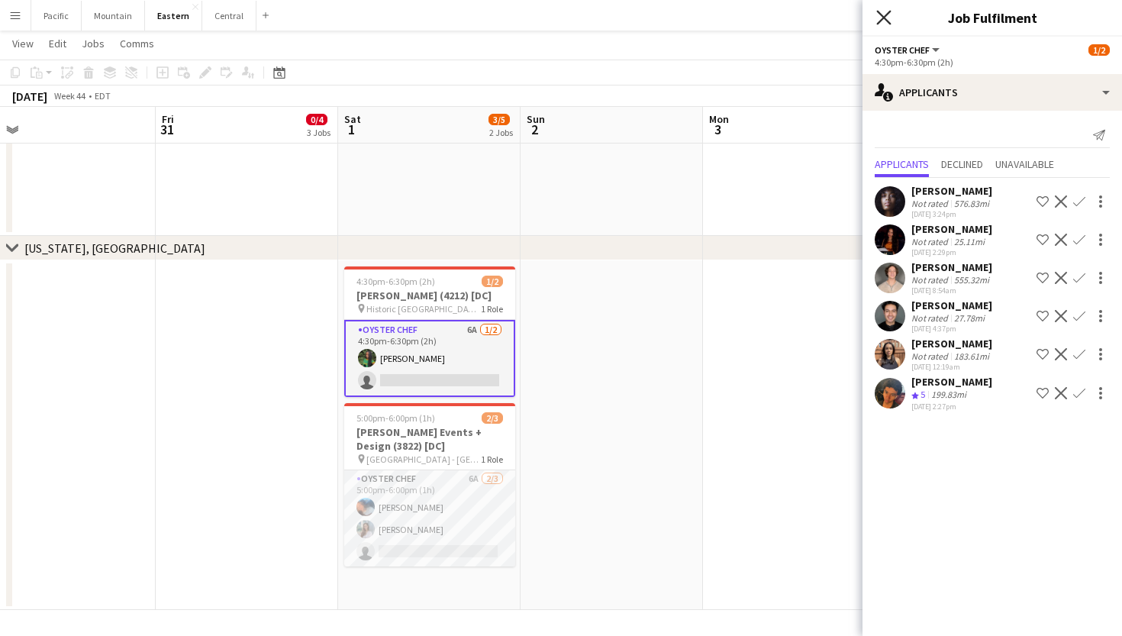
click at [885, 18] on icon at bounding box center [883, 17] width 15 height 15
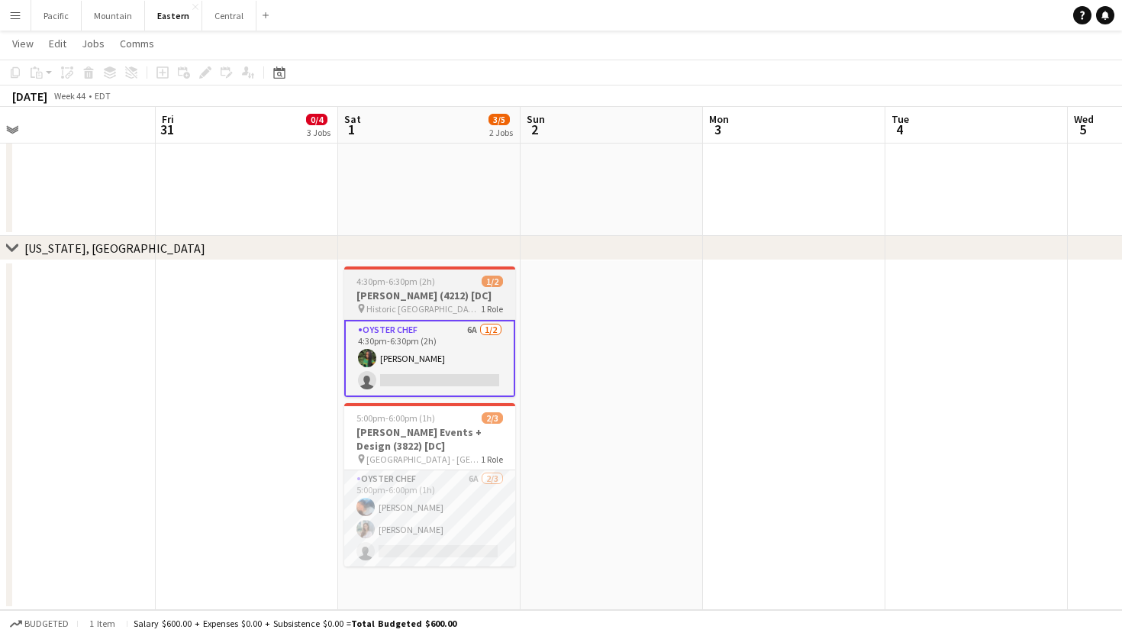
click at [446, 293] on h3 "Kelly Dobroski (4212) [DC]" at bounding box center [429, 296] width 171 height 14
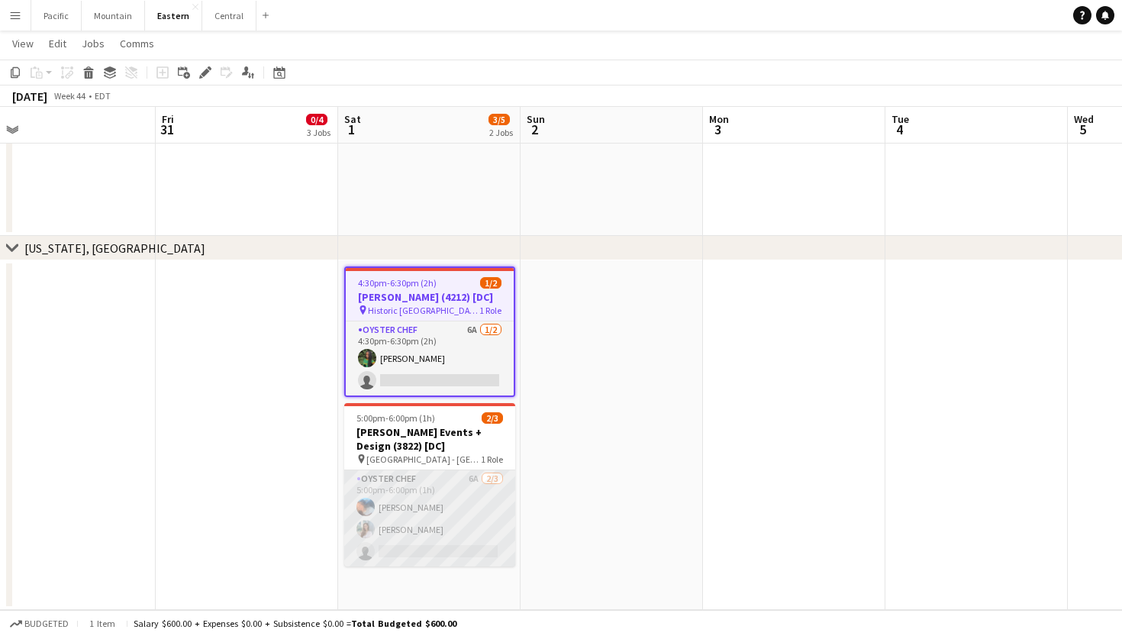
click at [450, 480] on app-card-role "Oyster Chef 6A 2/3 5:00pm-6:00pm (1h) Jaelin Lespier Isabella Venturini single-…" at bounding box center [429, 518] width 171 height 96
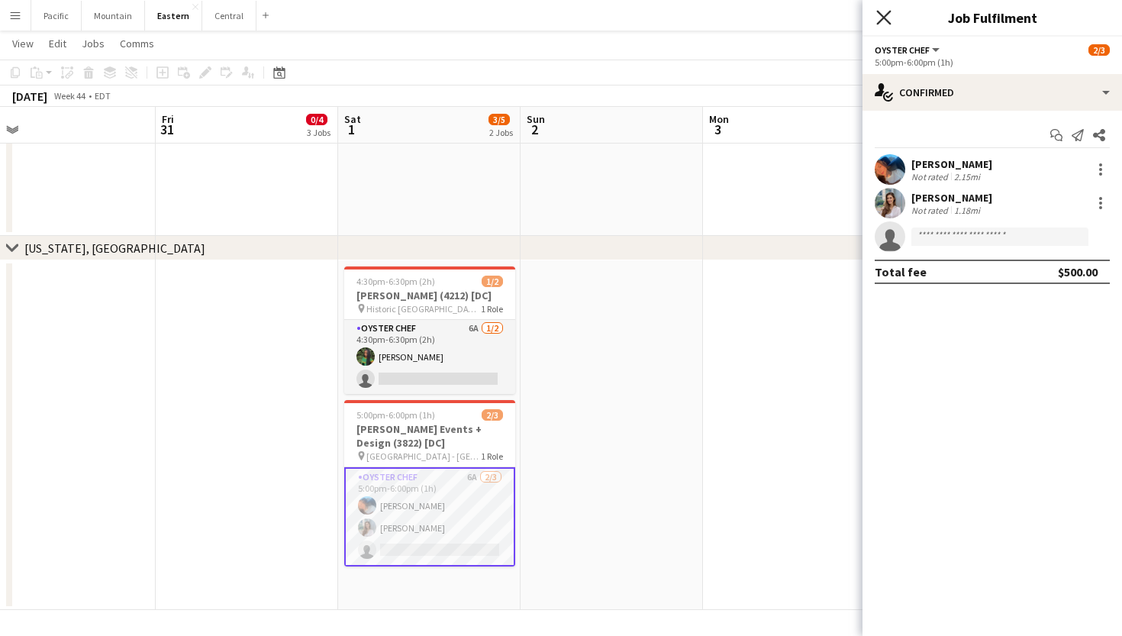
click at [884, 23] on icon "Close pop-in" at bounding box center [883, 17] width 15 height 15
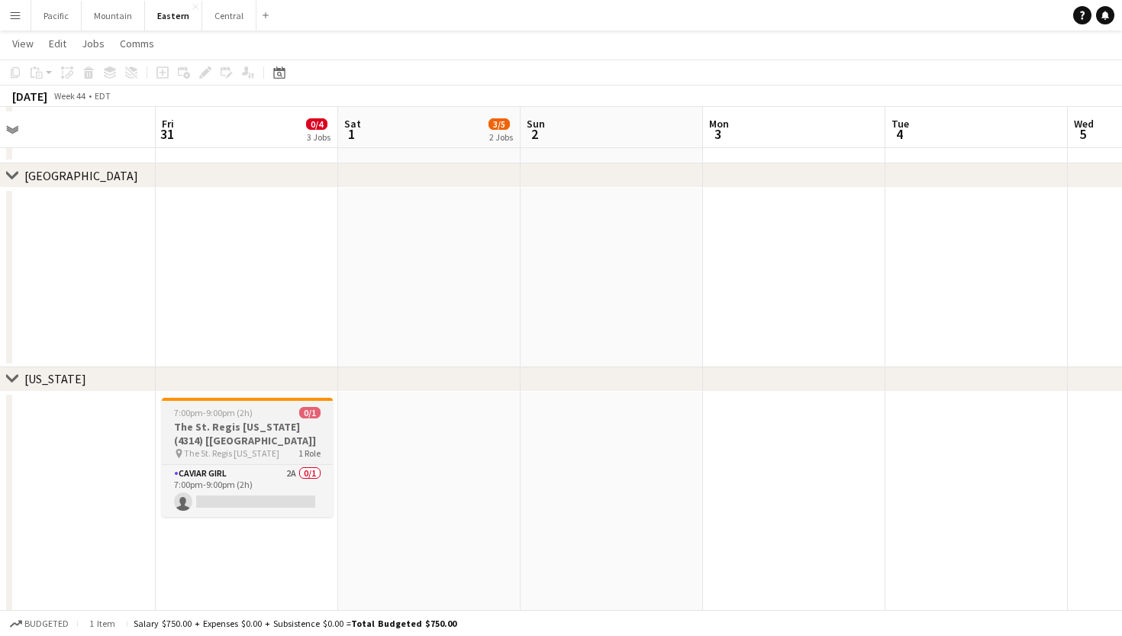
scroll to position [688, 0]
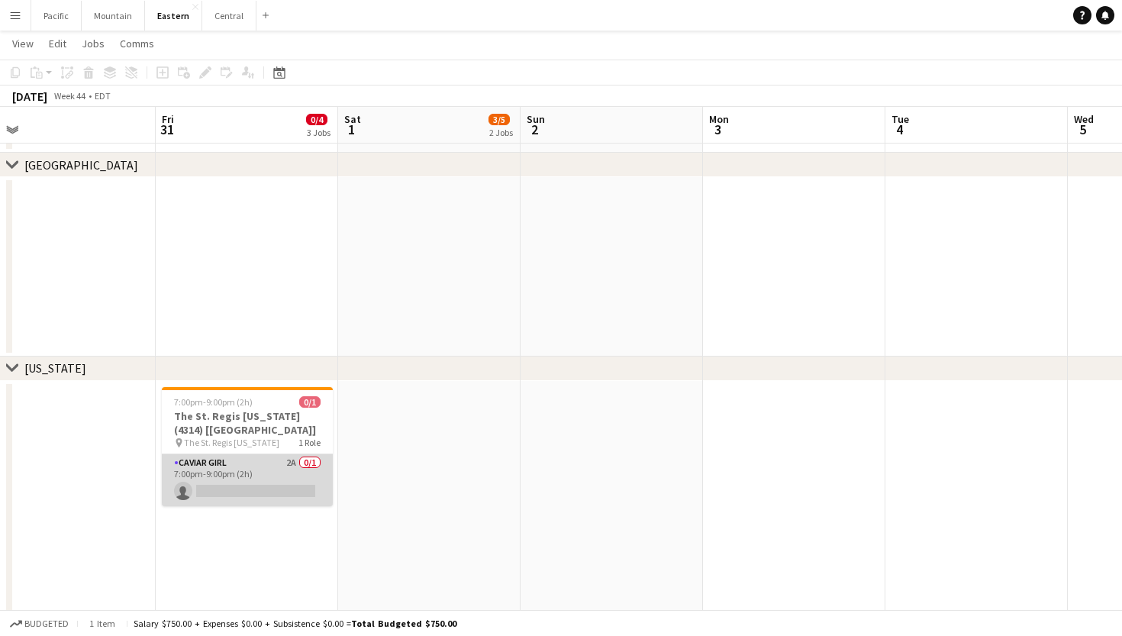
click at [297, 482] on app-card-role "Caviar Girl 2A 0/1 7:00pm-9:00pm (2h) single-neutral-actions" at bounding box center [247, 480] width 171 height 52
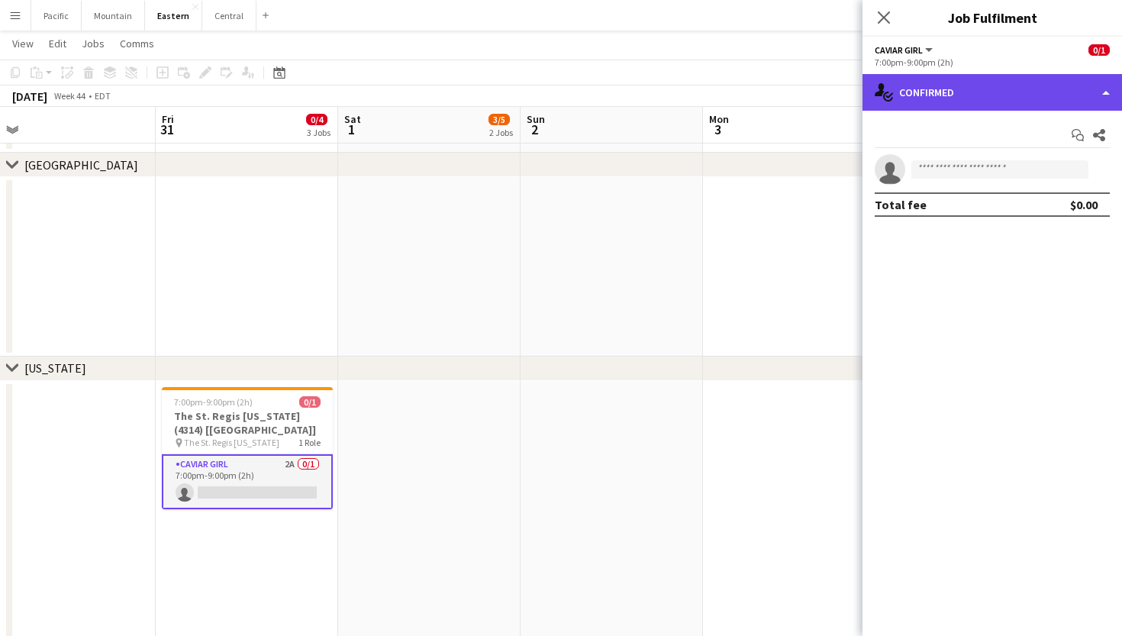
click at [1085, 104] on div "single-neutral-actions-check-2 Confirmed" at bounding box center [993, 92] width 260 height 37
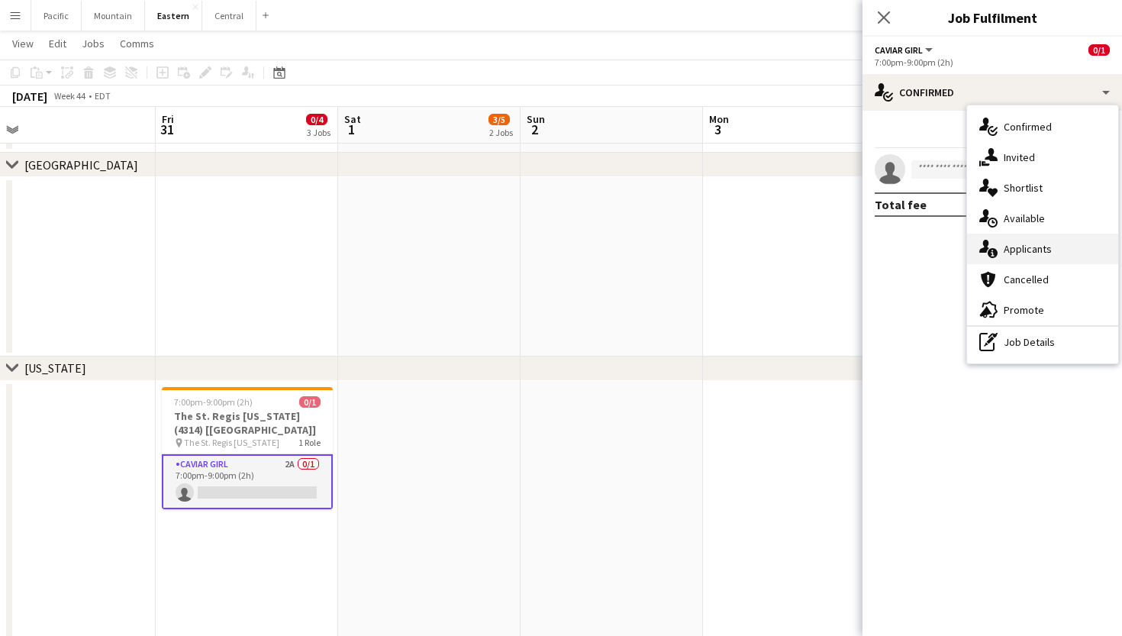
click at [1060, 250] on div "single-neutral-actions-information Applicants" at bounding box center [1042, 249] width 151 height 31
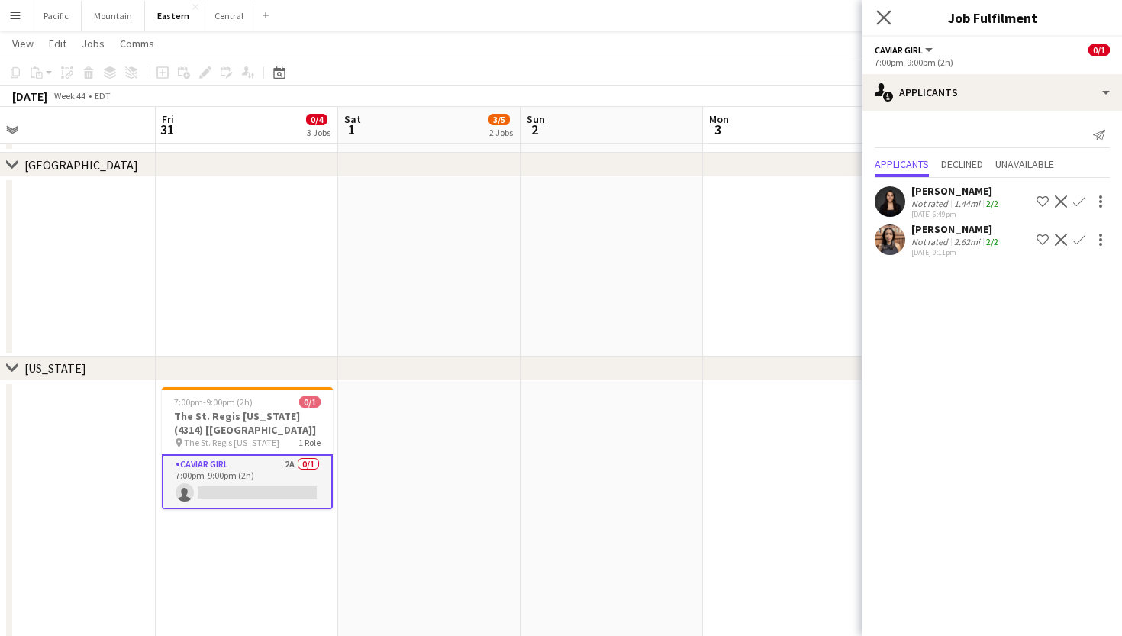
click at [886, 8] on app-icon "Close pop-in" at bounding box center [884, 18] width 22 height 22
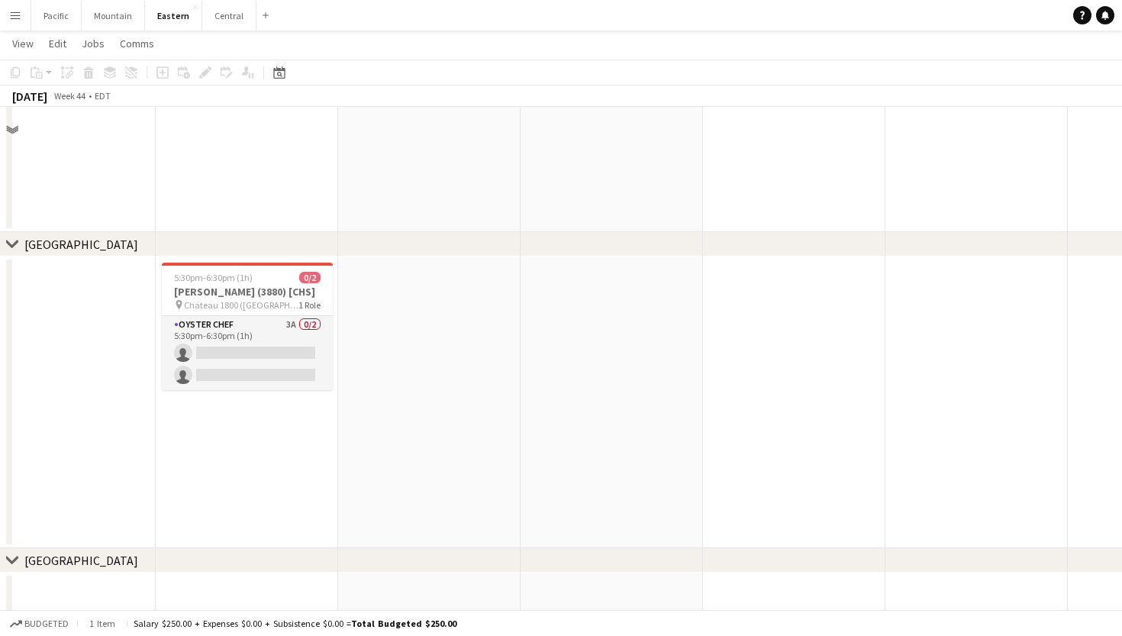
scroll to position [186, 0]
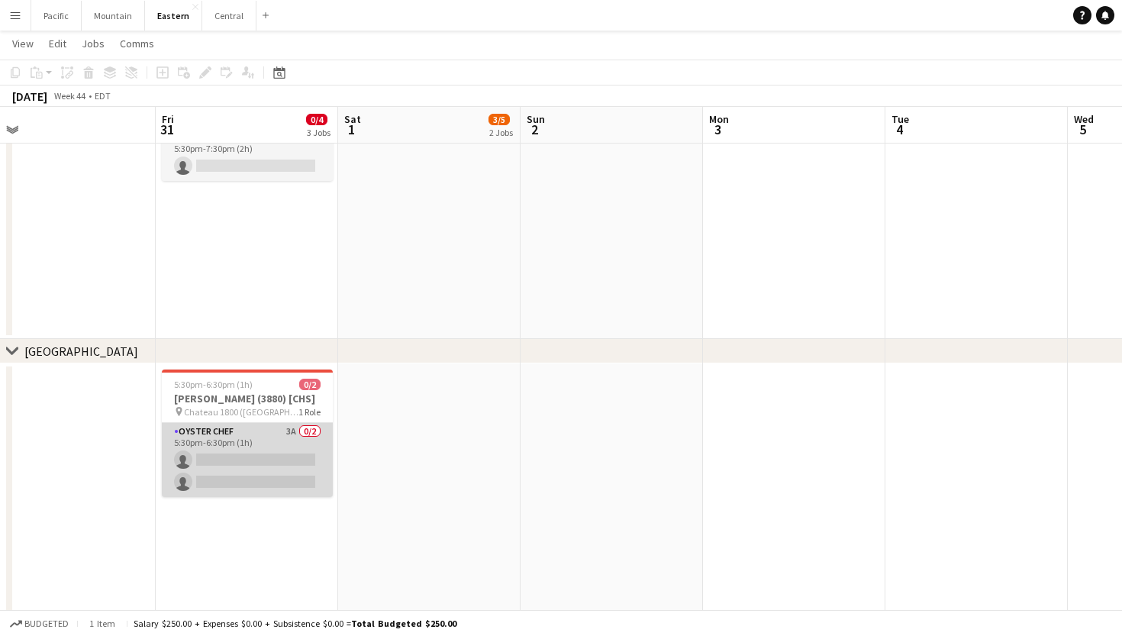
click at [269, 452] on app-card-role "Oyster Chef 3A 0/2 5:30pm-6:30pm (1h) single-neutral-actions single-neutral-act…" at bounding box center [247, 460] width 171 height 74
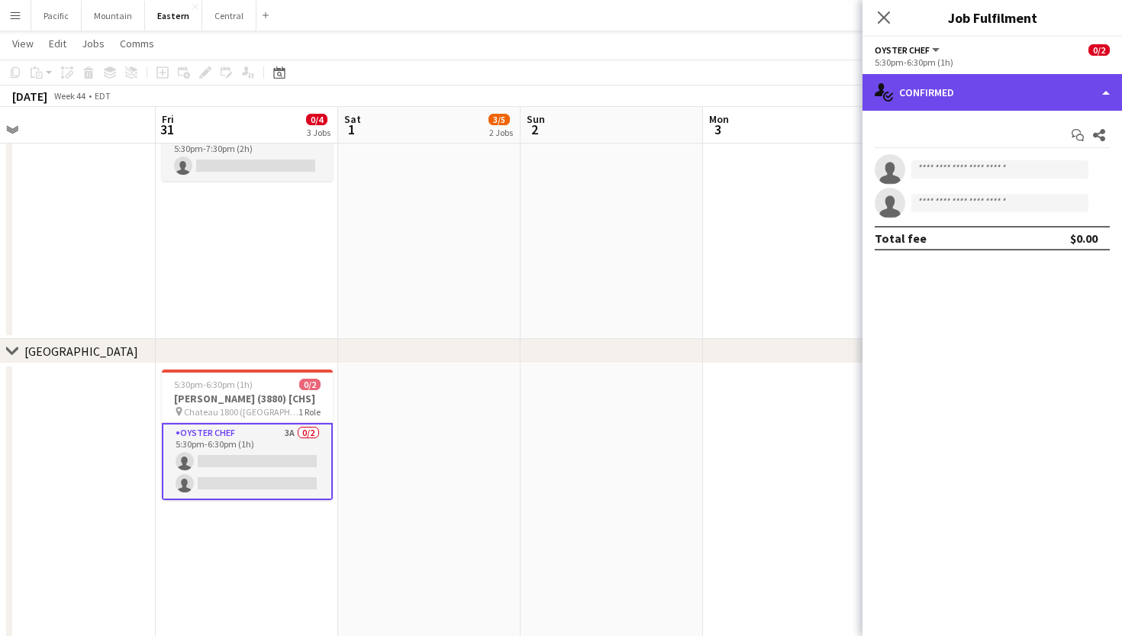
click at [1034, 98] on div "single-neutral-actions-check-2 Confirmed" at bounding box center [993, 92] width 260 height 37
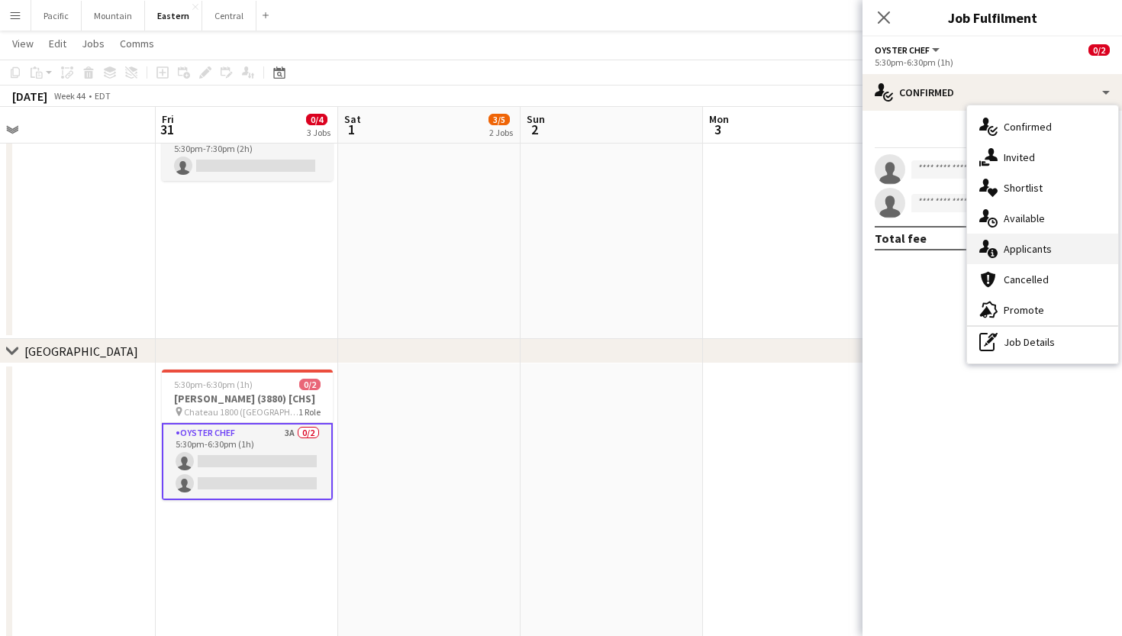
click at [1044, 241] on div "single-neutral-actions-information Applicants" at bounding box center [1042, 249] width 151 height 31
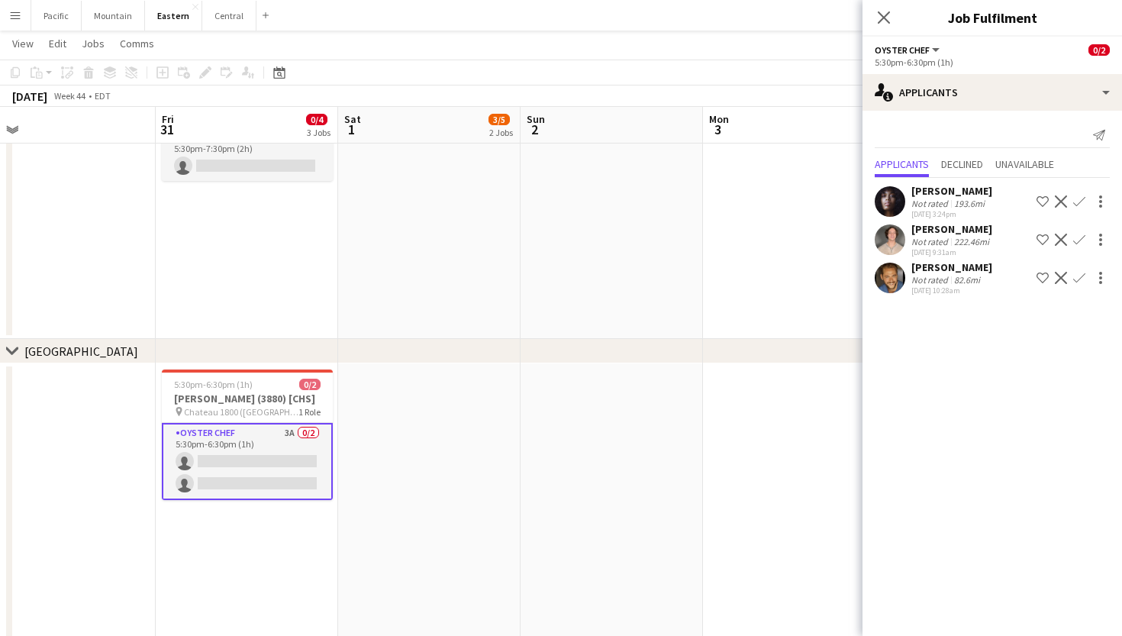
click at [1080, 277] on app-icon "Confirm" at bounding box center [1079, 278] width 12 height 12
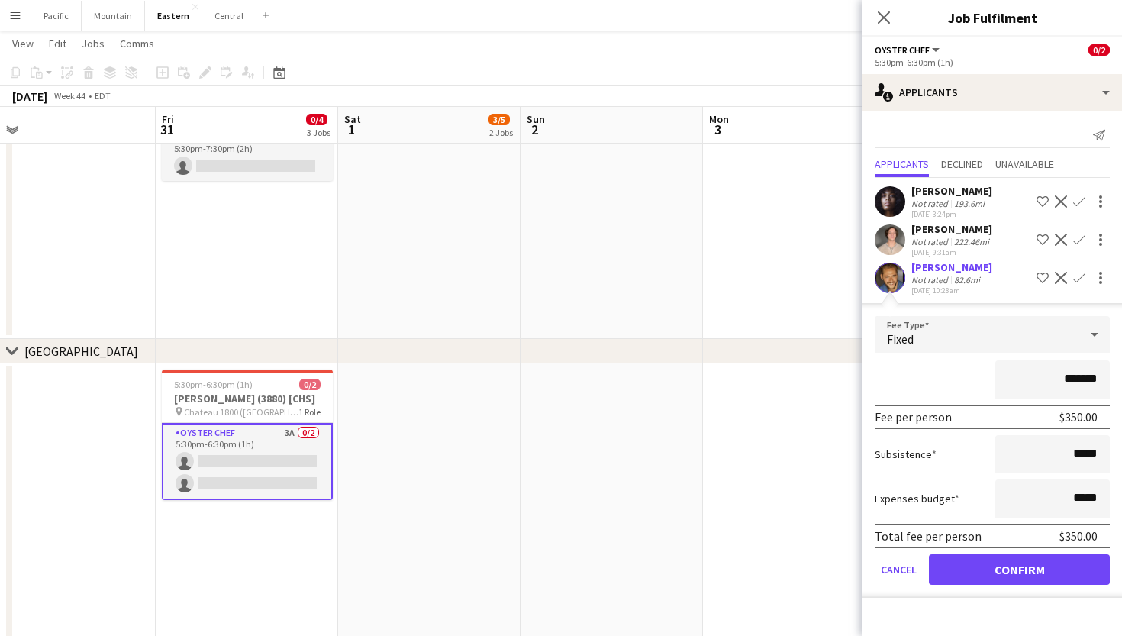
click at [993, 564] on button "Confirm" at bounding box center [1019, 569] width 181 height 31
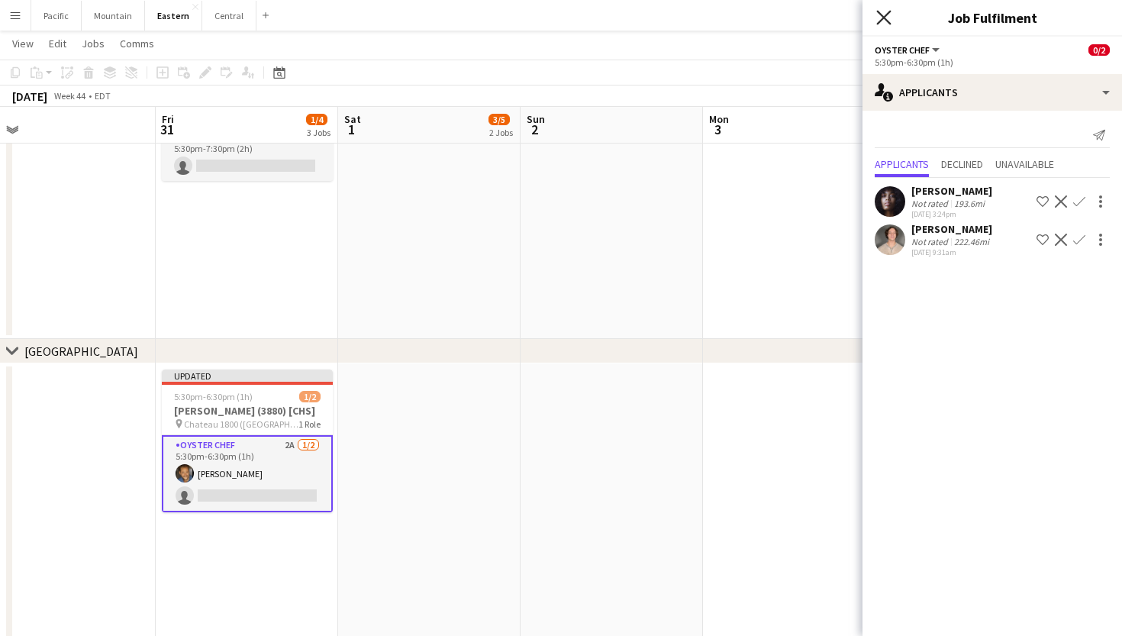
click at [887, 17] on icon "Close pop-in" at bounding box center [883, 17] width 15 height 15
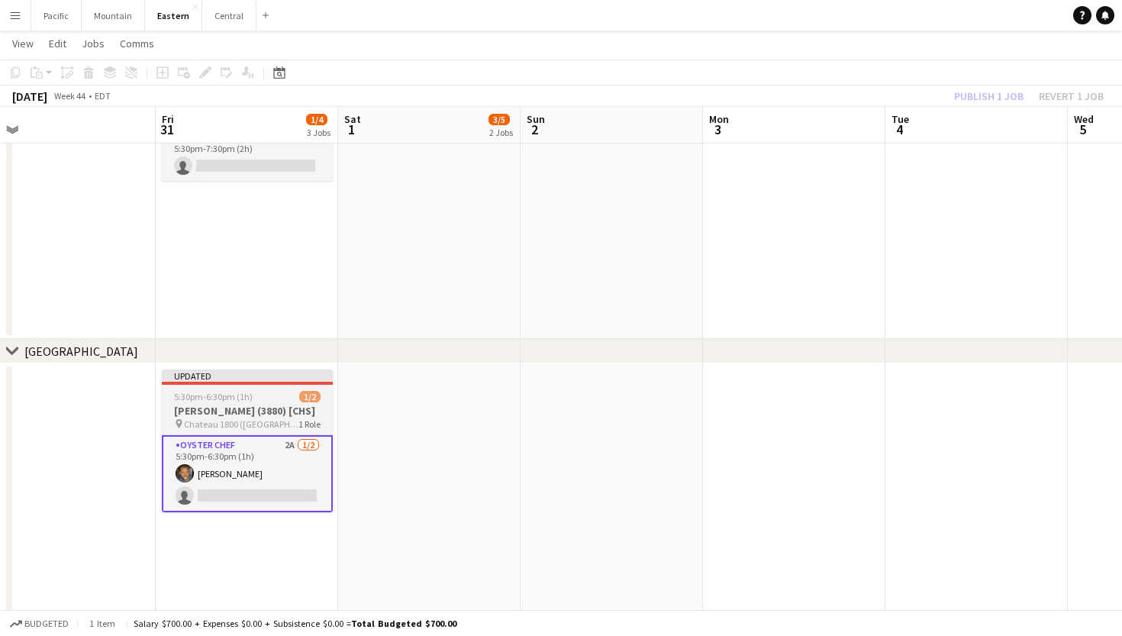
click at [288, 408] on h3 "Olivia McManus (3880) [CHS]" at bounding box center [247, 411] width 171 height 14
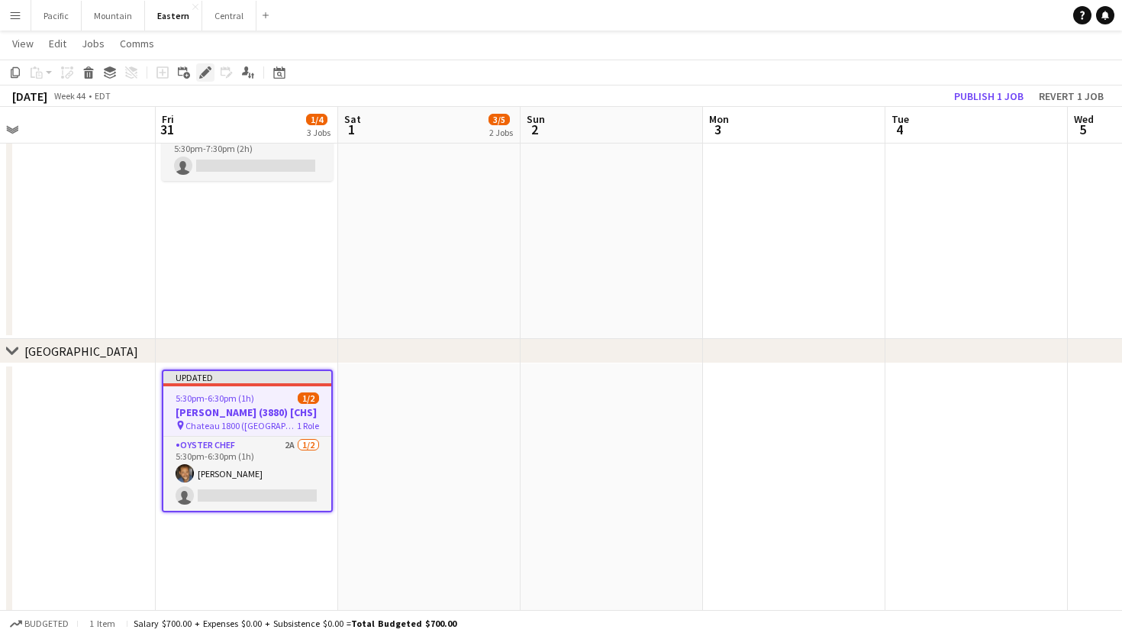
click at [206, 72] on icon at bounding box center [205, 73] width 8 height 8
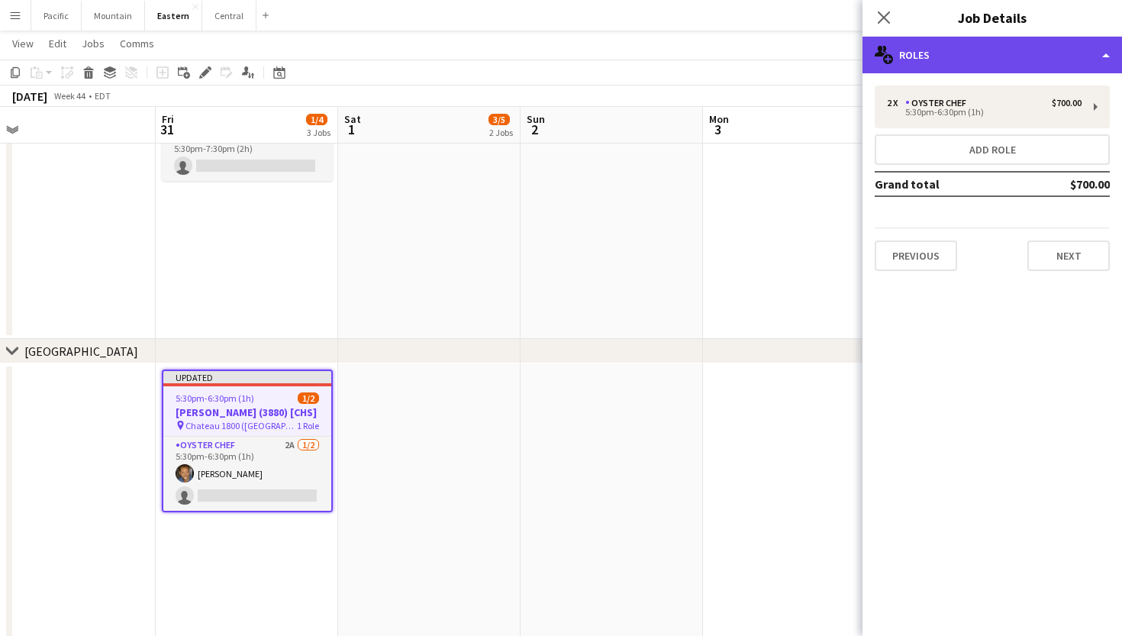
click at [1030, 62] on div "multiple-users-add Roles" at bounding box center [993, 55] width 260 height 37
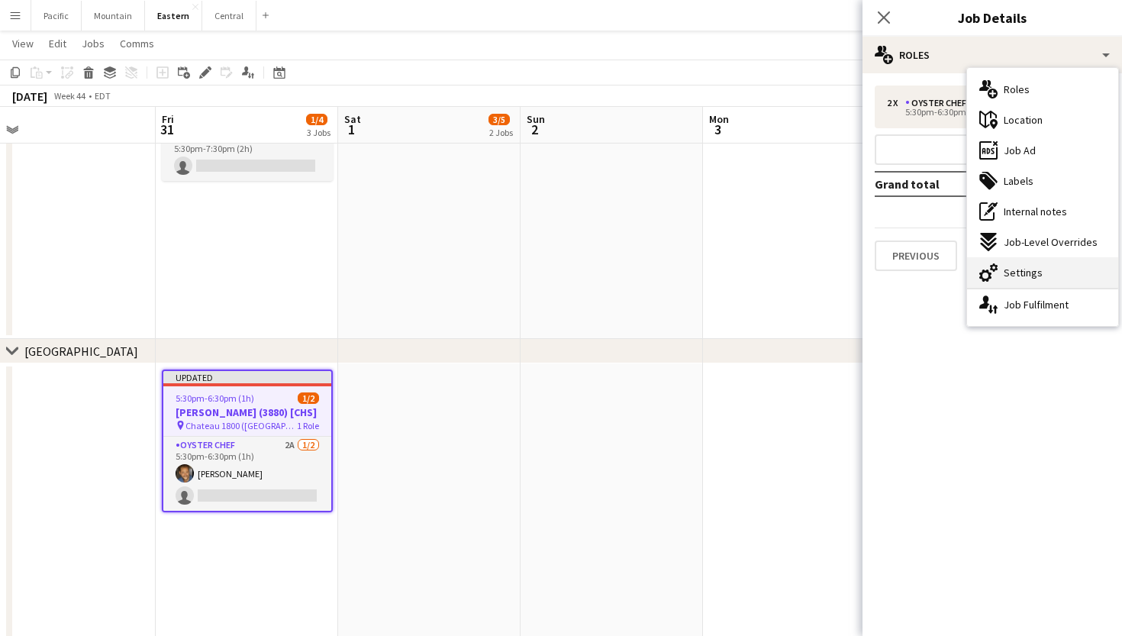
click at [1031, 266] on span "Settings" at bounding box center [1023, 273] width 39 height 14
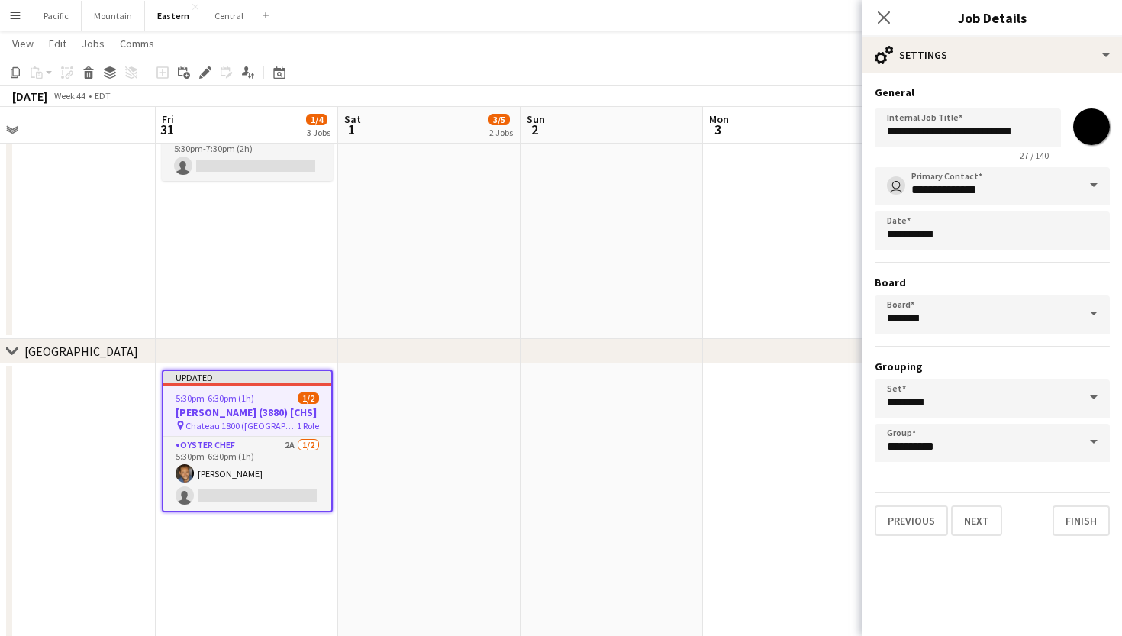
click at [1089, 138] on input "*******" at bounding box center [1091, 126] width 55 height 55
click at [1079, 127] on input "*******" at bounding box center [1091, 126] width 55 height 55
type input "*******"
click at [888, 20] on icon "Close pop-in" at bounding box center [883, 17] width 15 height 15
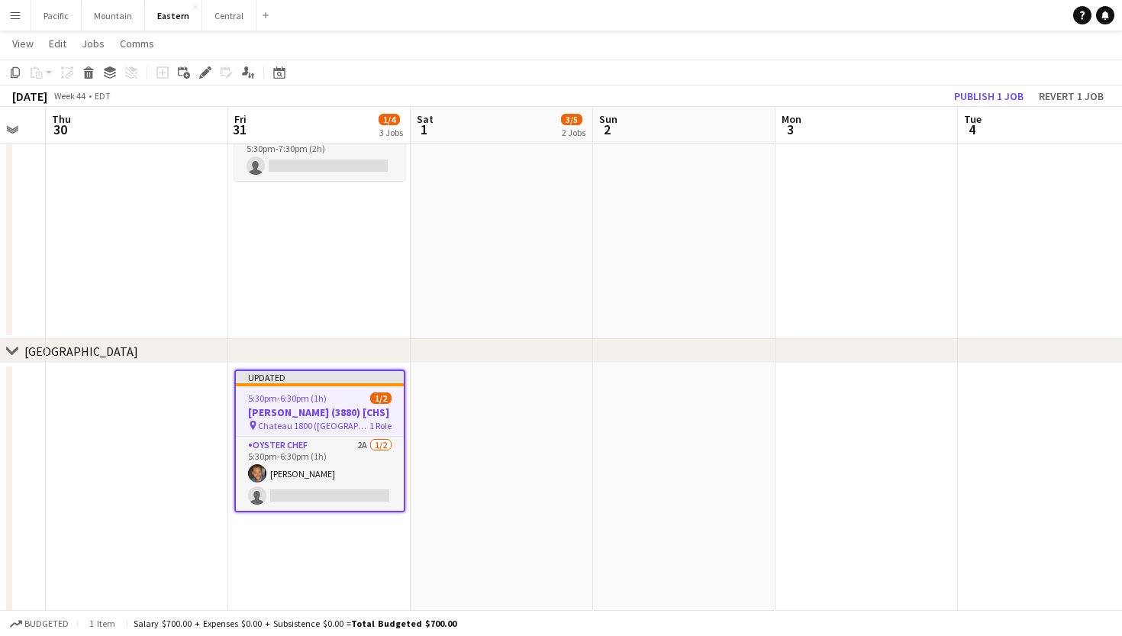
scroll to position [0, 648]
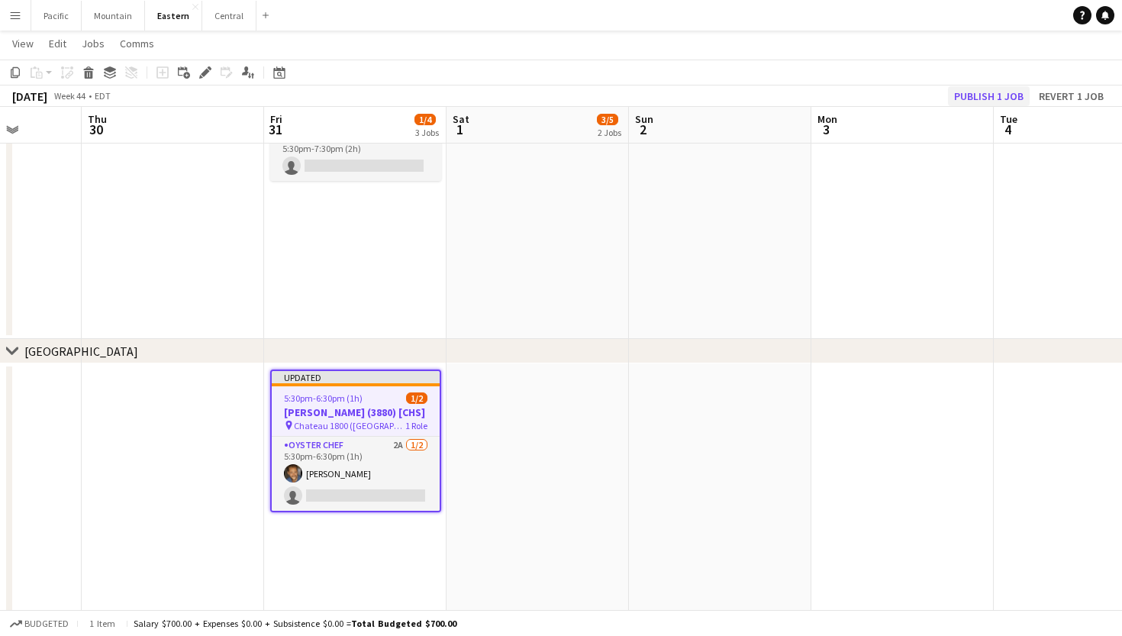
click at [1010, 96] on button "Publish 1 job" at bounding box center [989, 96] width 82 height 20
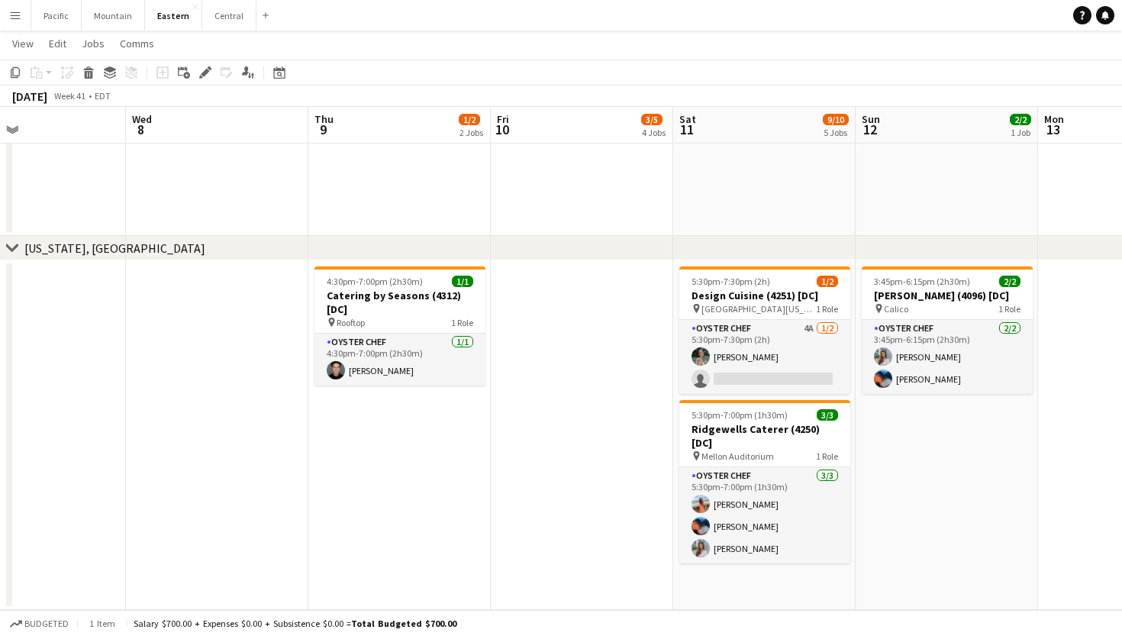
scroll to position [0, 605]
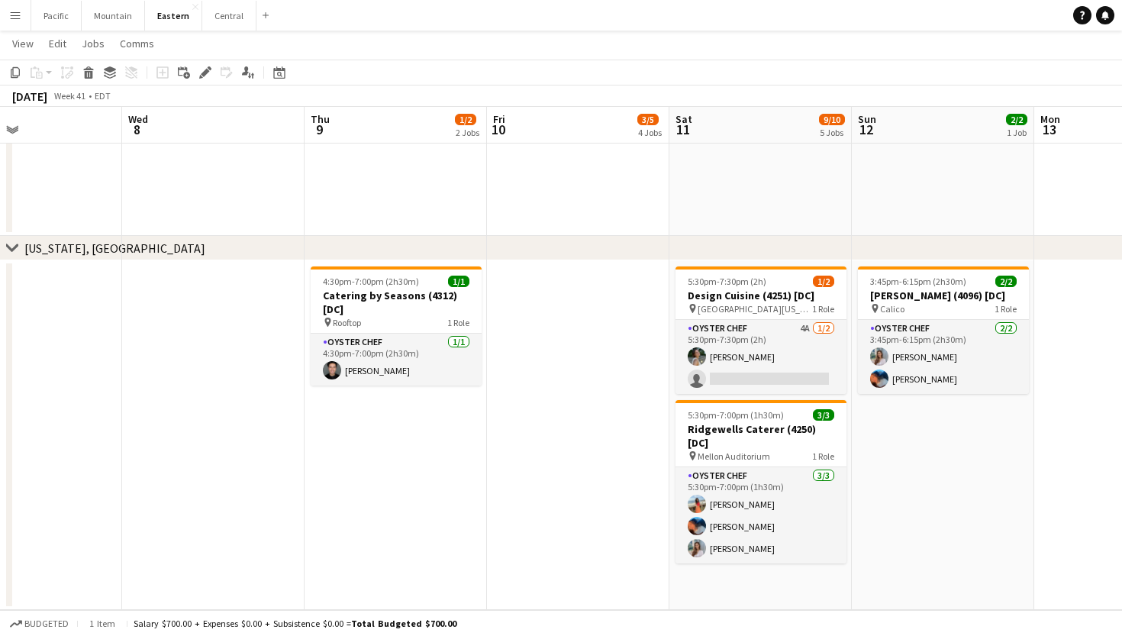
drag, startPoint x: 601, startPoint y: 411, endPoint x: 92, endPoint y: 495, distance: 515.9
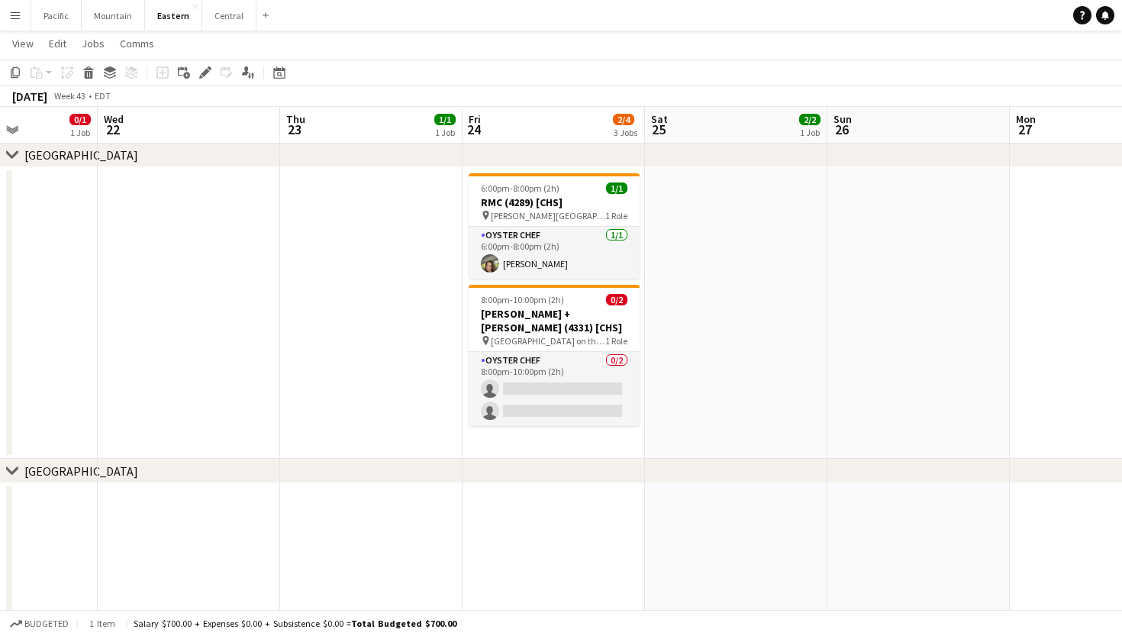
scroll to position [0, 440]
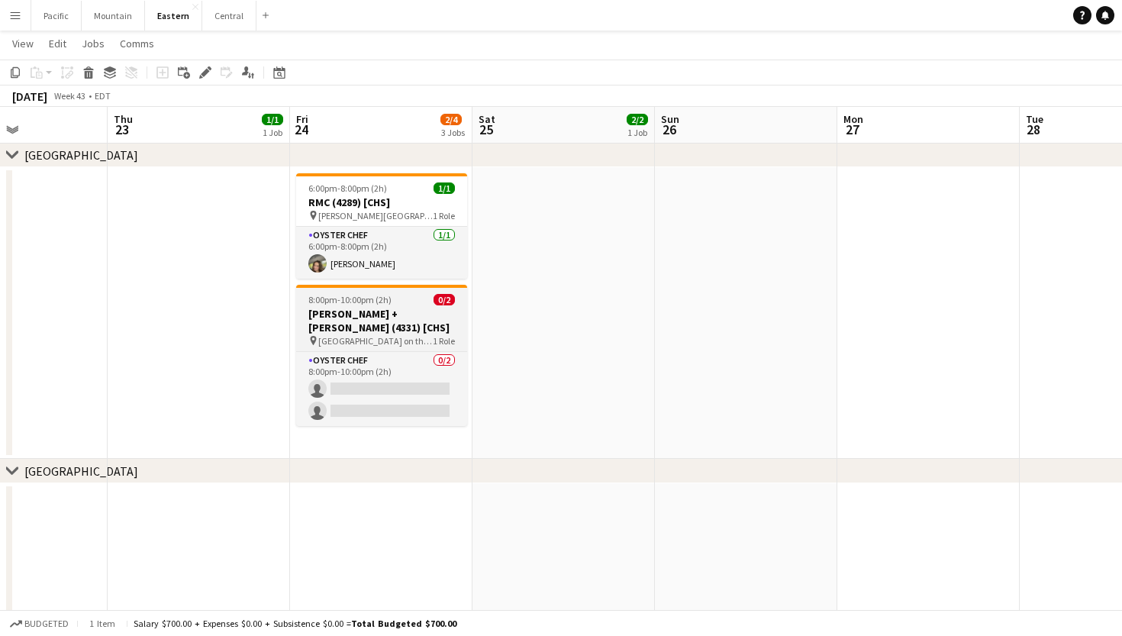
click at [376, 298] on span "8:00pm-10:00pm (2h)" at bounding box center [349, 299] width 83 height 11
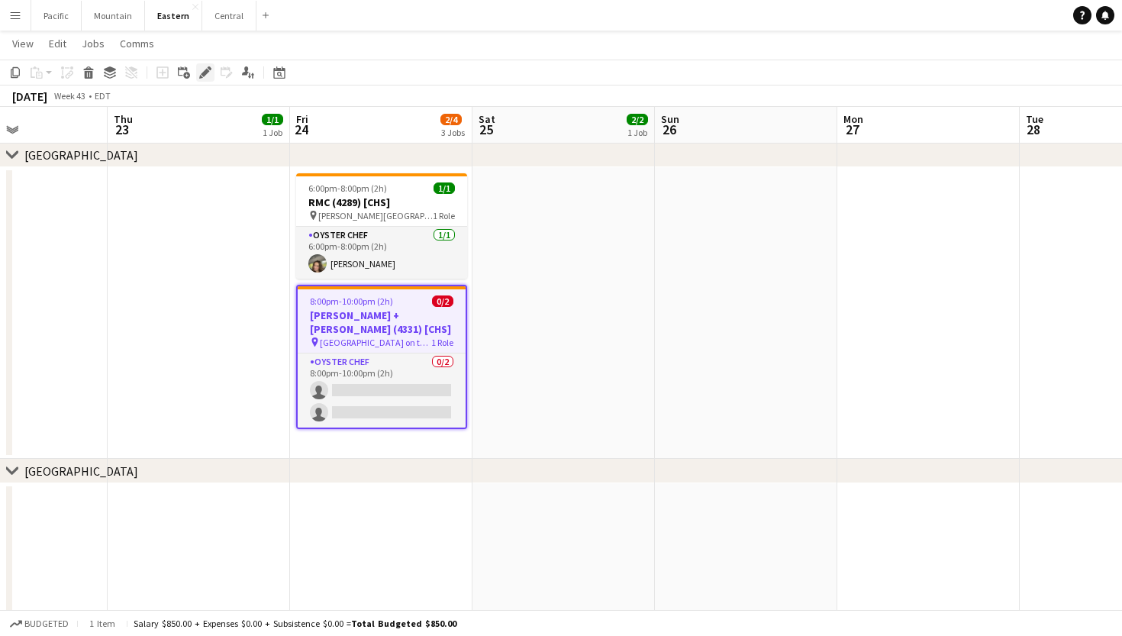
click at [208, 73] on icon at bounding box center [205, 73] width 8 height 8
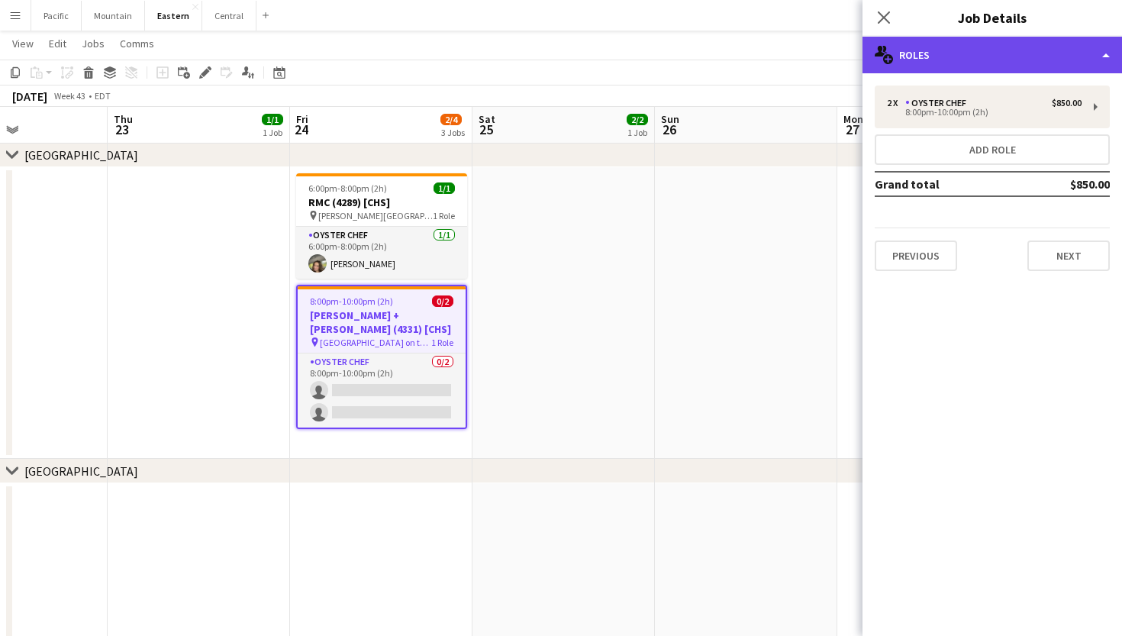
click at [966, 63] on div "multiple-users-add Roles" at bounding box center [993, 55] width 260 height 37
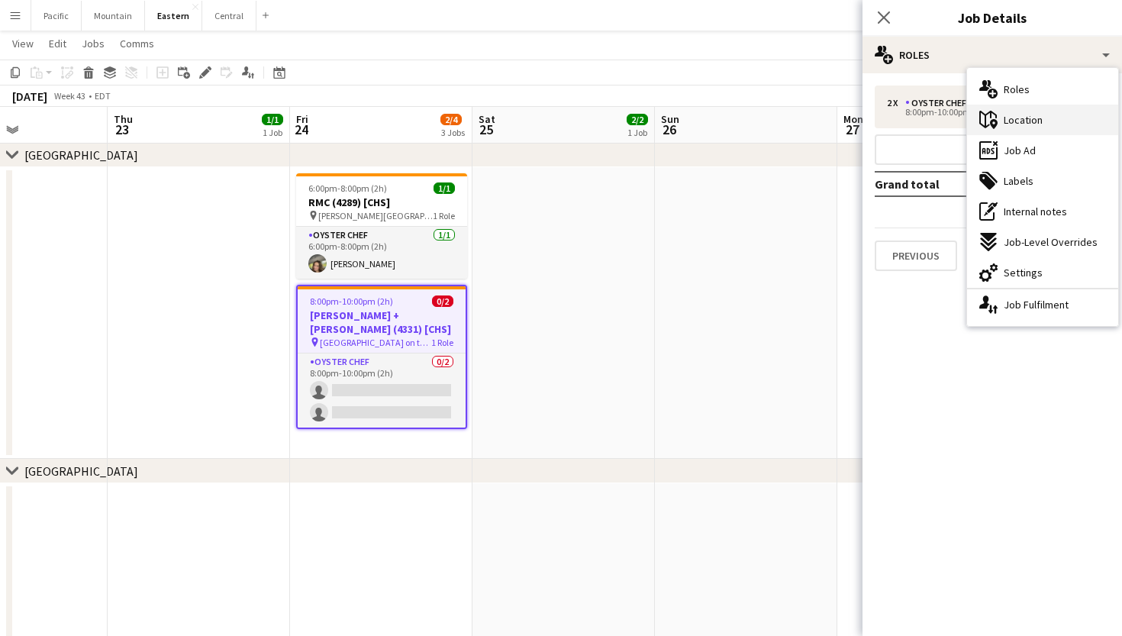
click at [1031, 114] on span "Location" at bounding box center [1023, 120] width 39 height 14
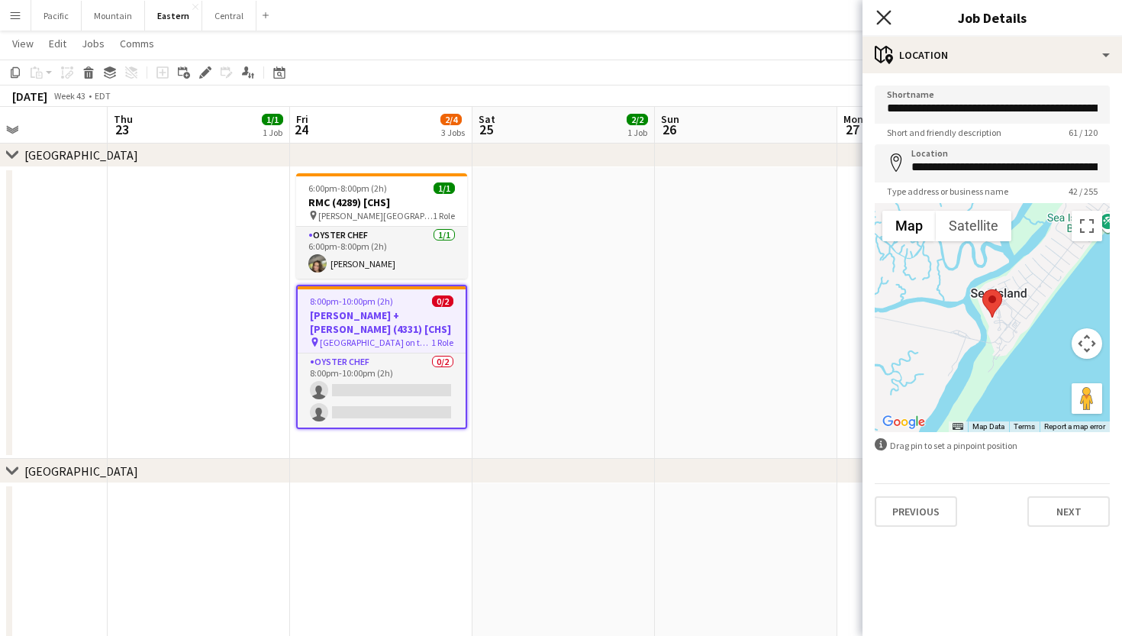
click at [883, 17] on icon at bounding box center [883, 17] width 15 height 15
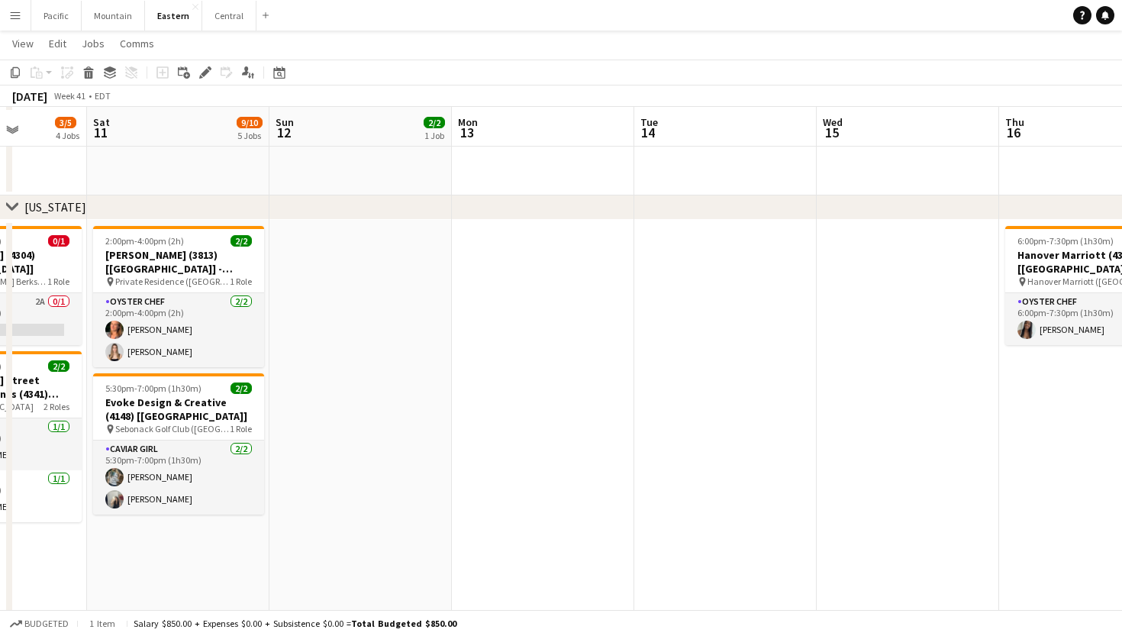
scroll to position [853, 0]
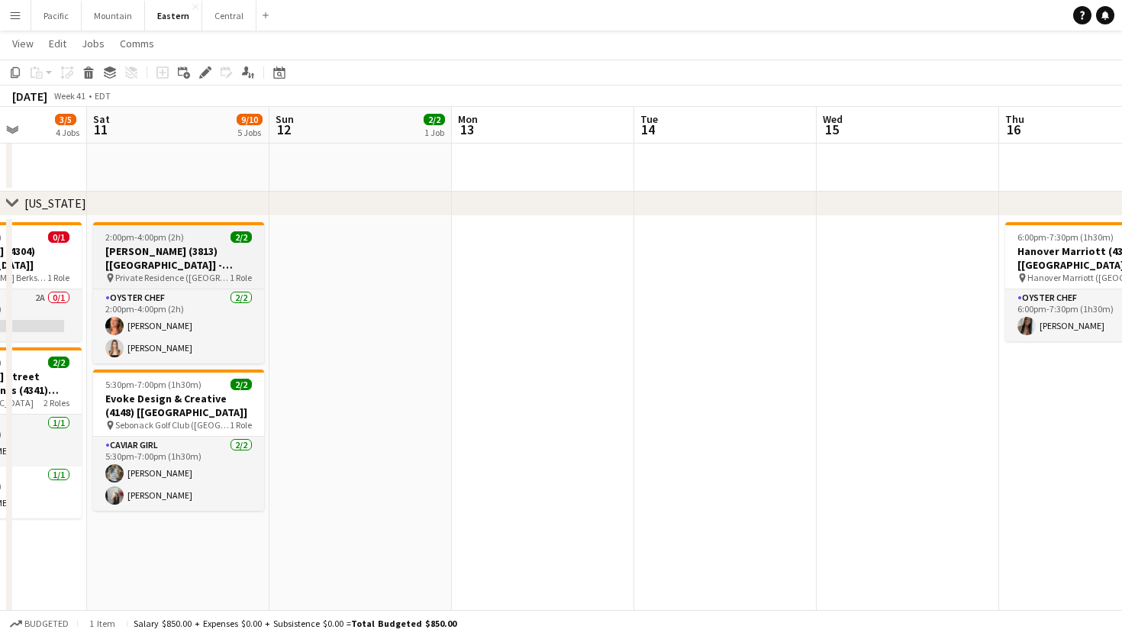
click at [213, 266] on h3 "Dave Long (3813) [NYC] - VENUE TBD" at bounding box center [178, 257] width 171 height 27
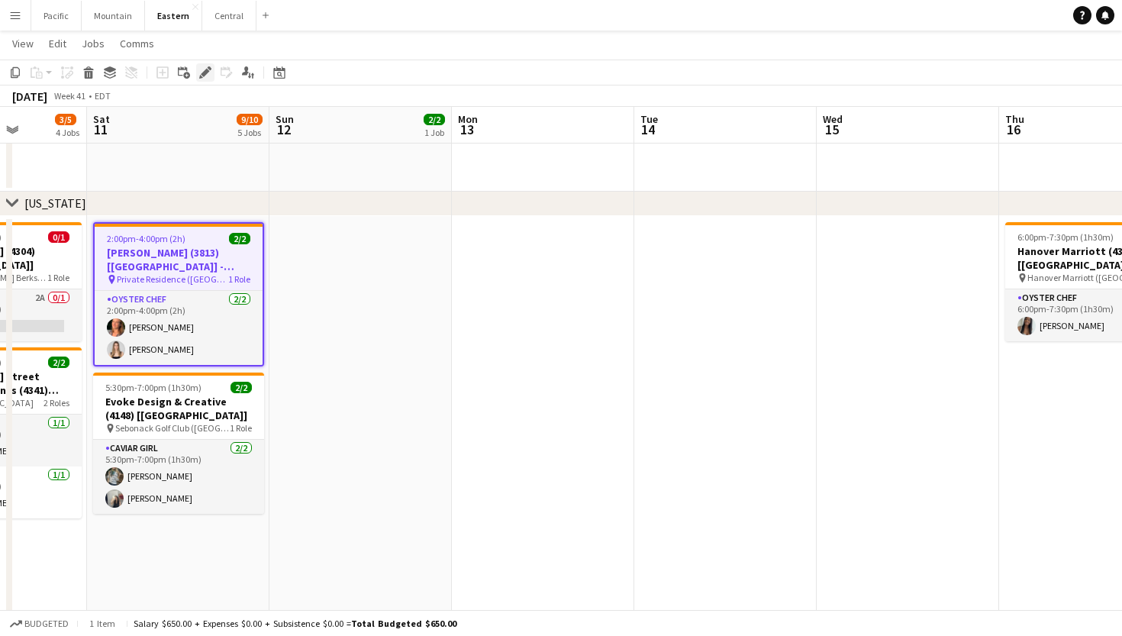
click at [204, 72] on icon at bounding box center [205, 73] width 8 height 8
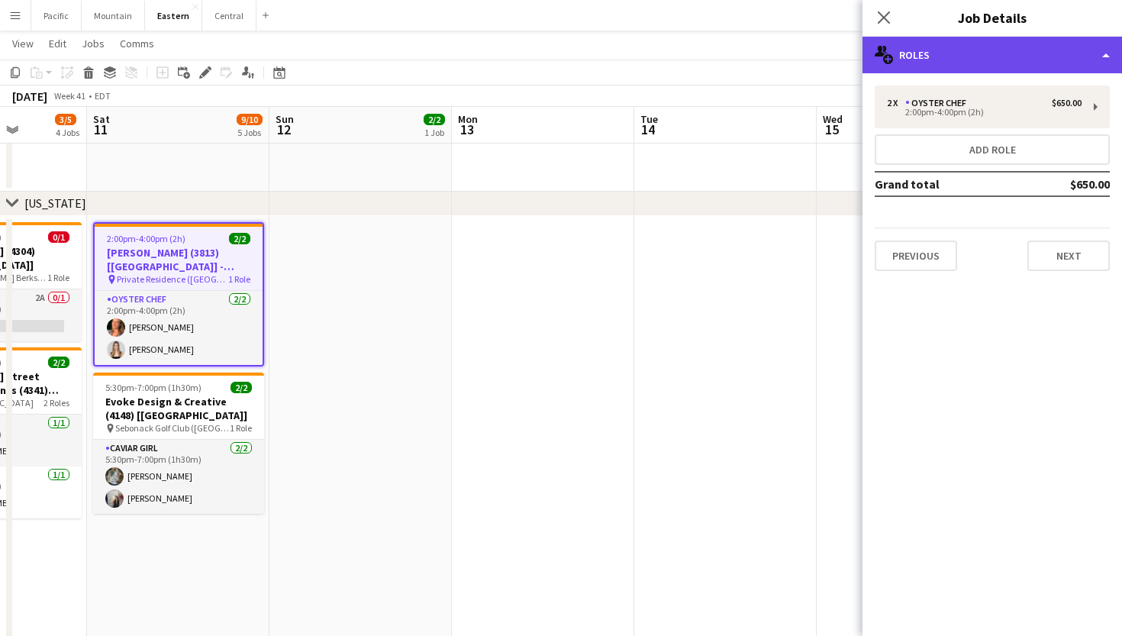
click at [1049, 41] on div "multiple-users-add Roles" at bounding box center [993, 55] width 260 height 37
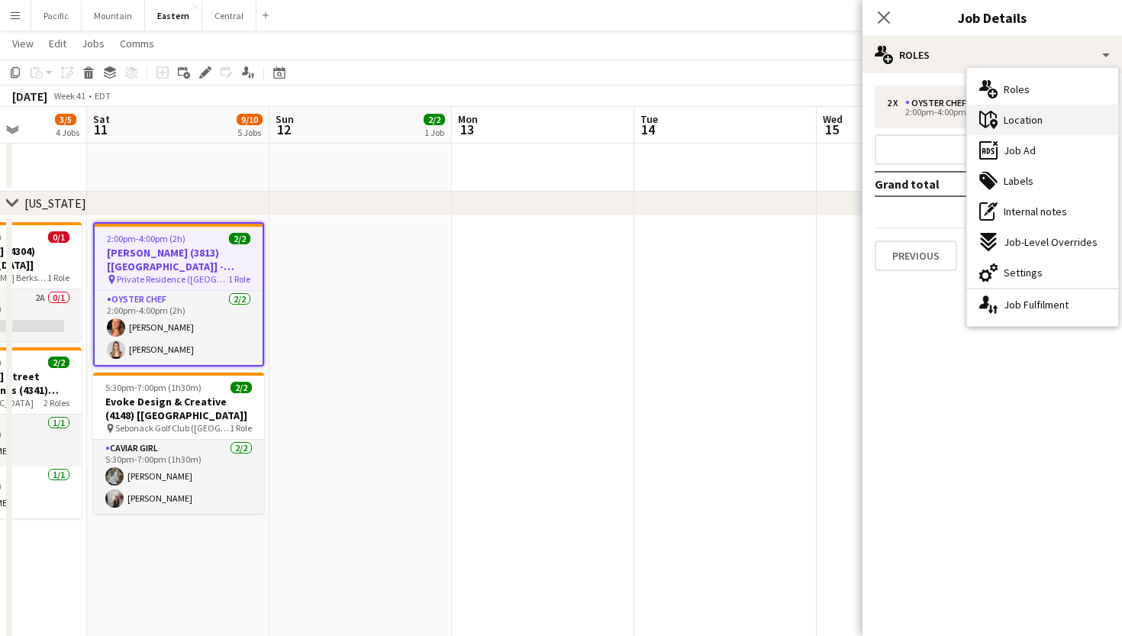
click at [1047, 132] on div "maps-pin-1 Location" at bounding box center [1042, 120] width 151 height 31
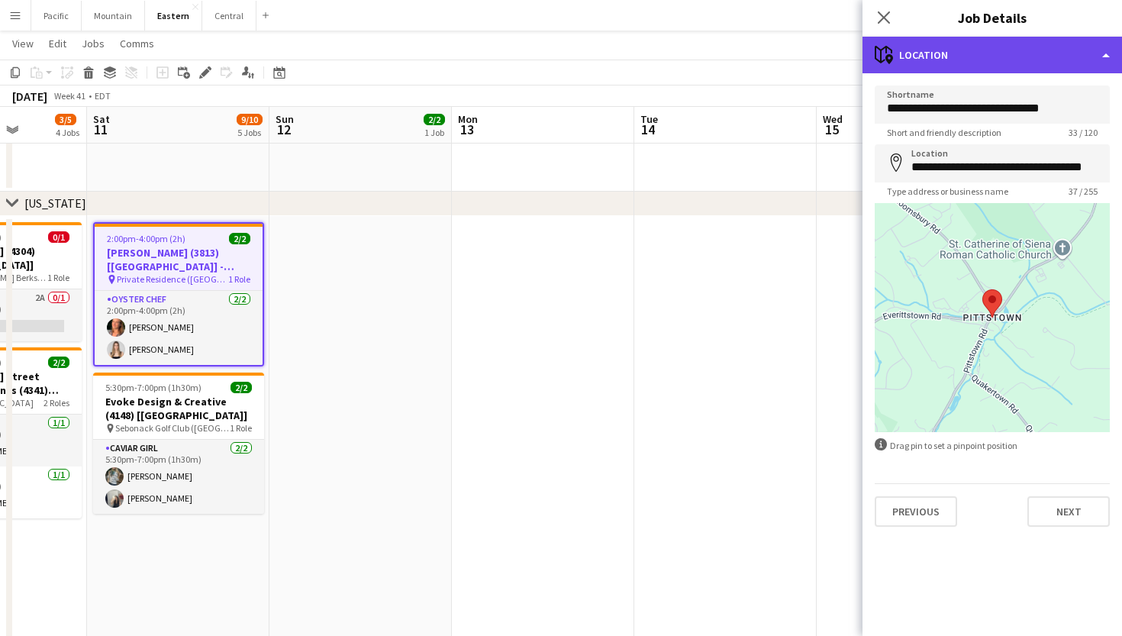
click at [992, 67] on div "maps-pin-1 Location" at bounding box center [993, 55] width 260 height 37
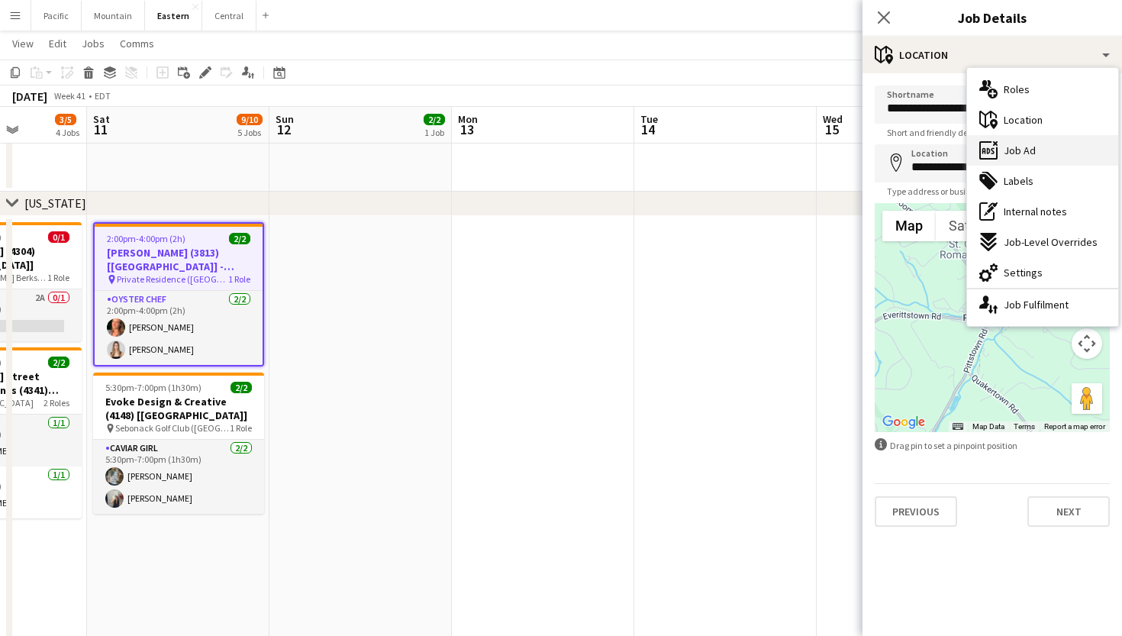
click at [1015, 147] on span "Job Ad" at bounding box center [1020, 151] width 32 height 14
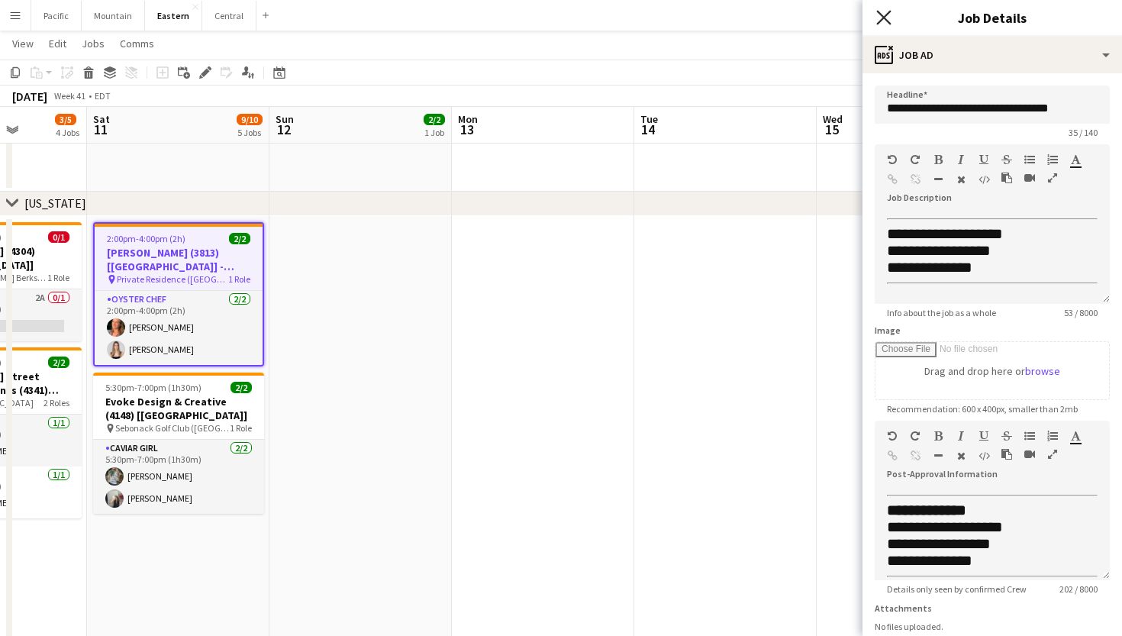
click at [878, 18] on icon "Close pop-in" at bounding box center [883, 17] width 15 height 15
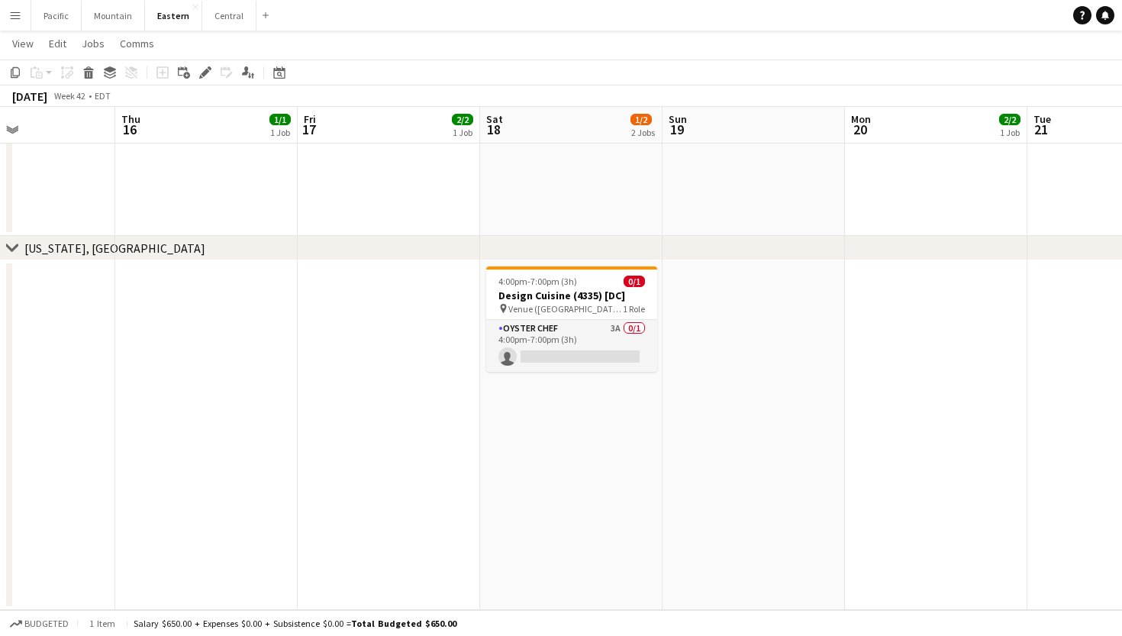
scroll to position [0, 511]
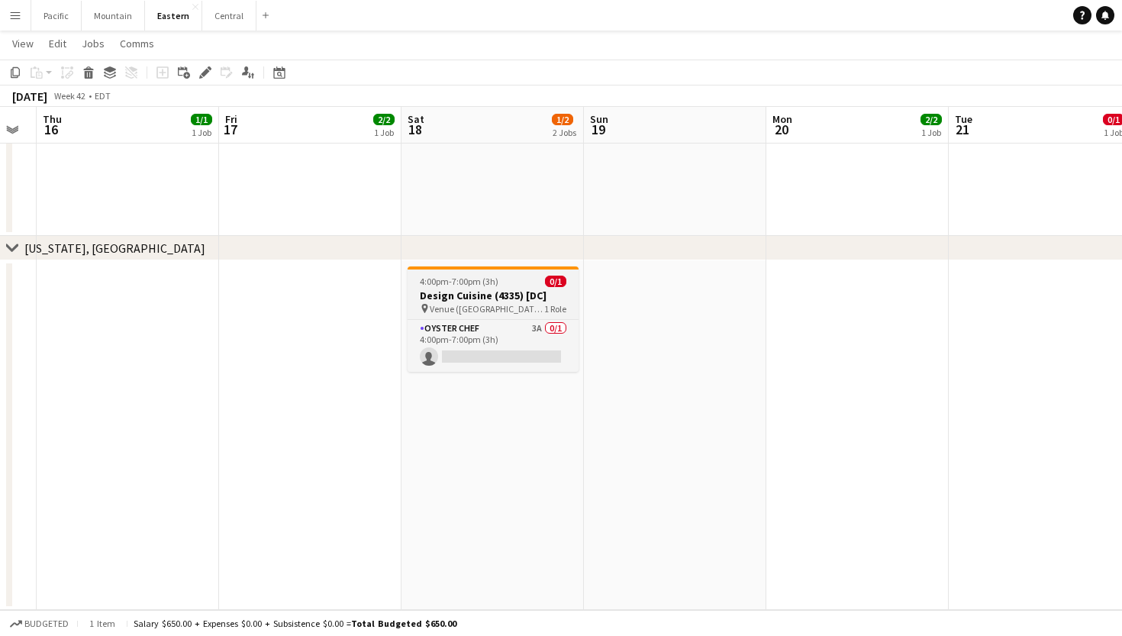
click at [465, 317] on app-job-card "4:00pm-7:00pm (3h) 0/1 Design Cuisine (4335) [DC] pin Venue (Friendship Heights…" at bounding box center [493, 318] width 171 height 105
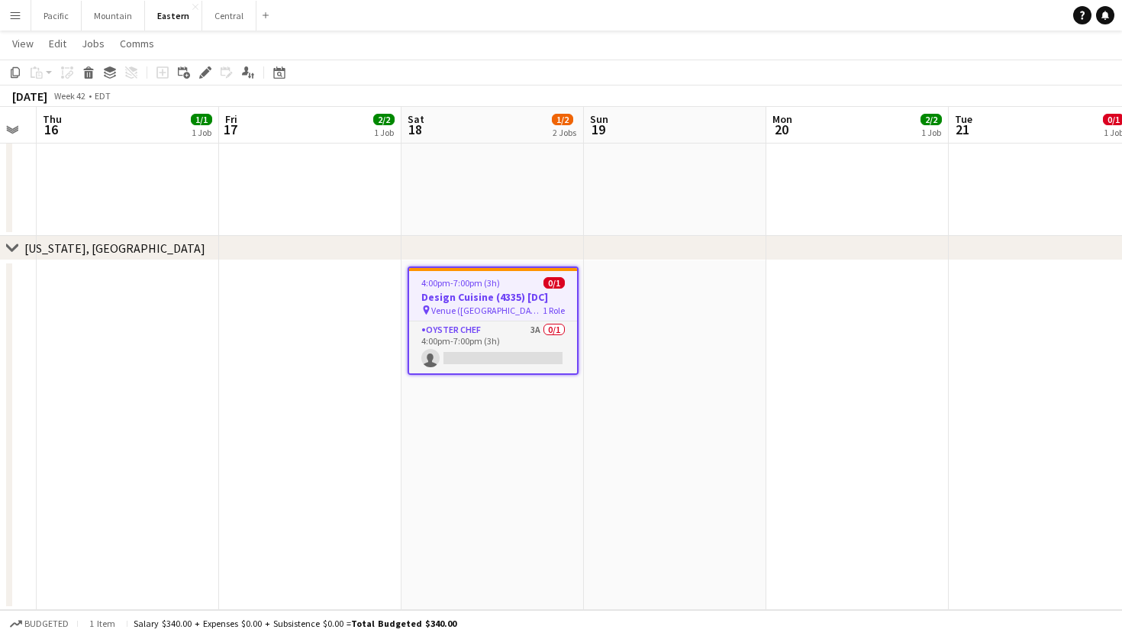
click at [454, 433] on app-date-cell "4:00pm-7:00pm (3h) 0/1 Design Cuisine (4335) [DC] pin Venue (Friendship Heights…" at bounding box center [493, 435] width 182 height 350
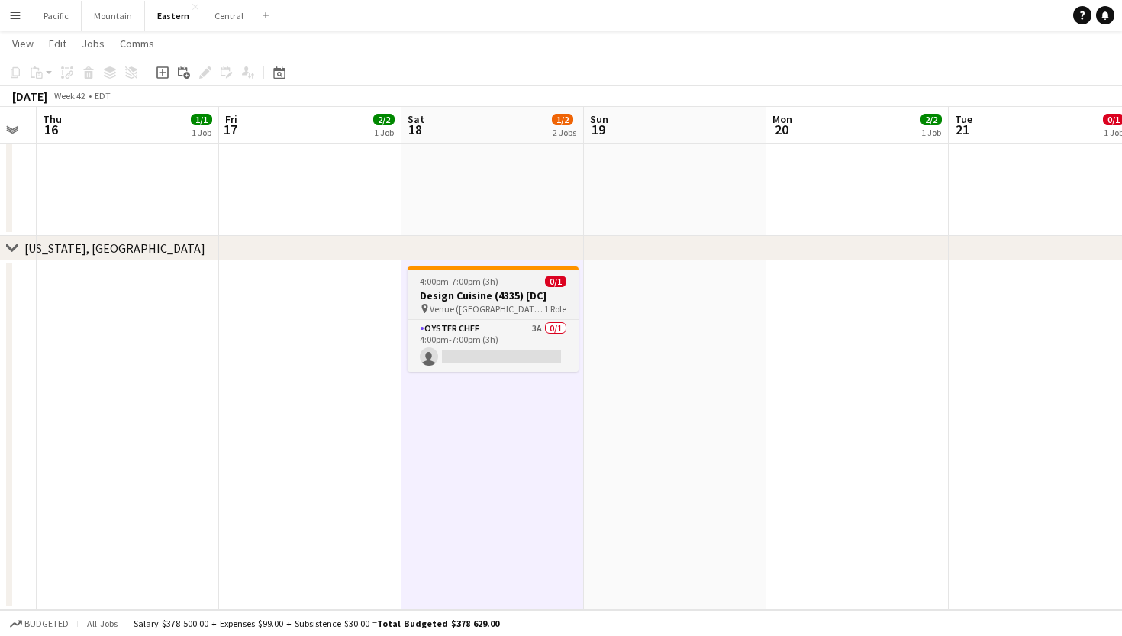
click at [427, 313] on div "pin Venue (Friendship Heights)" at bounding box center [482, 308] width 124 height 11
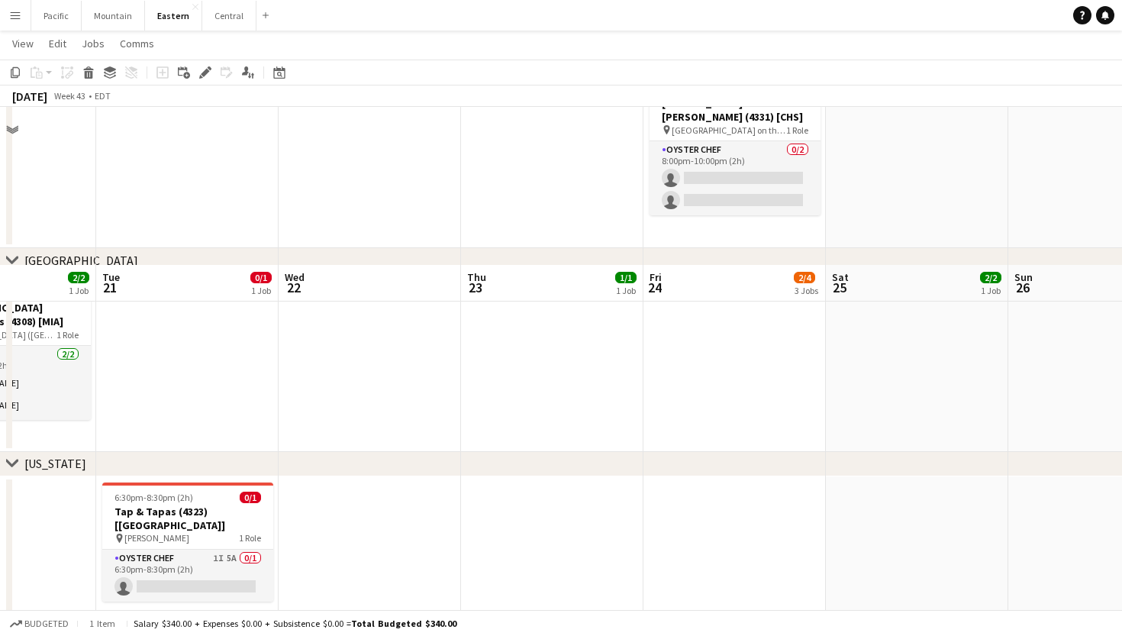
scroll to position [813, 0]
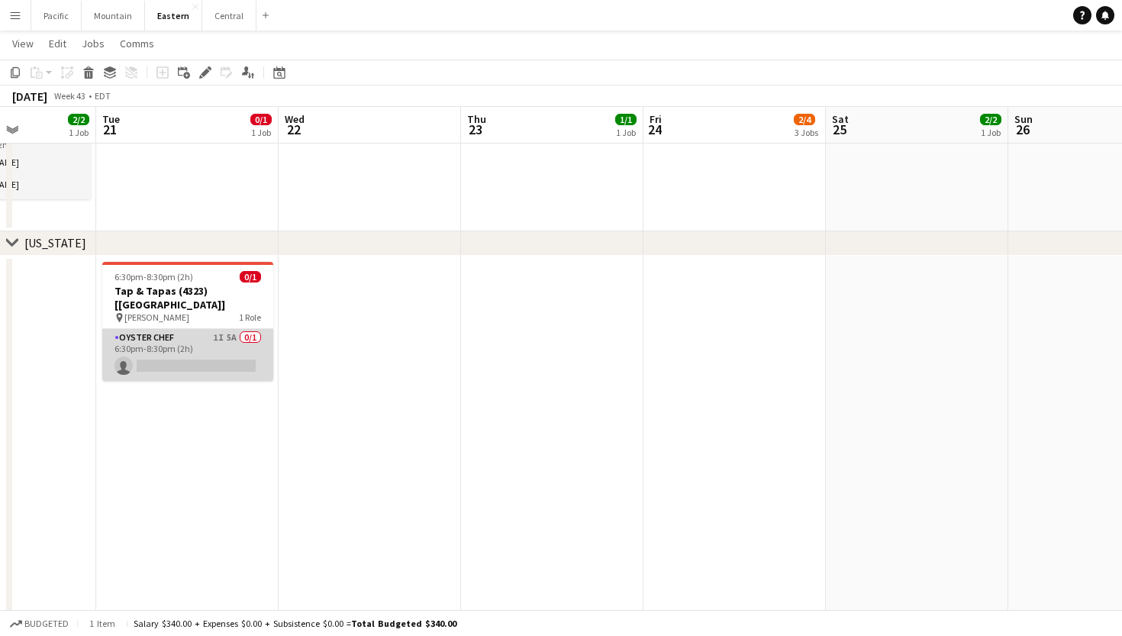
click at [197, 342] on app-card-role "Oyster Chef 1I 5A 0/1 6:30pm-8:30pm (2h) single-neutral-actions" at bounding box center [187, 355] width 171 height 52
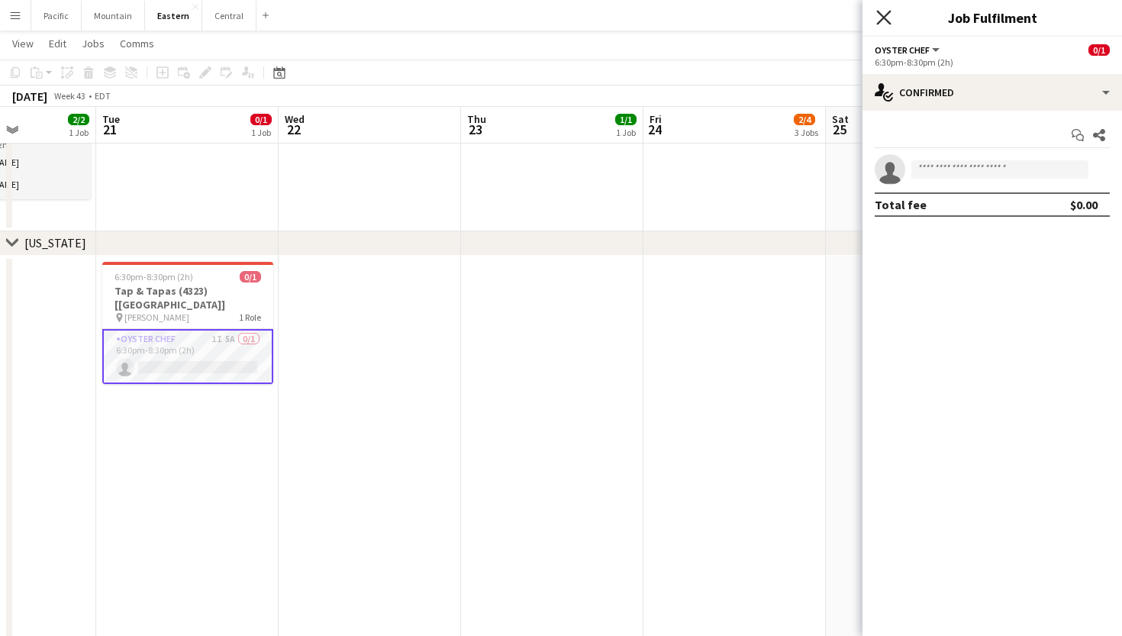
click at [887, 17] on icon "Close pop-in" at bounding box center [883, 17] width 15 height 15
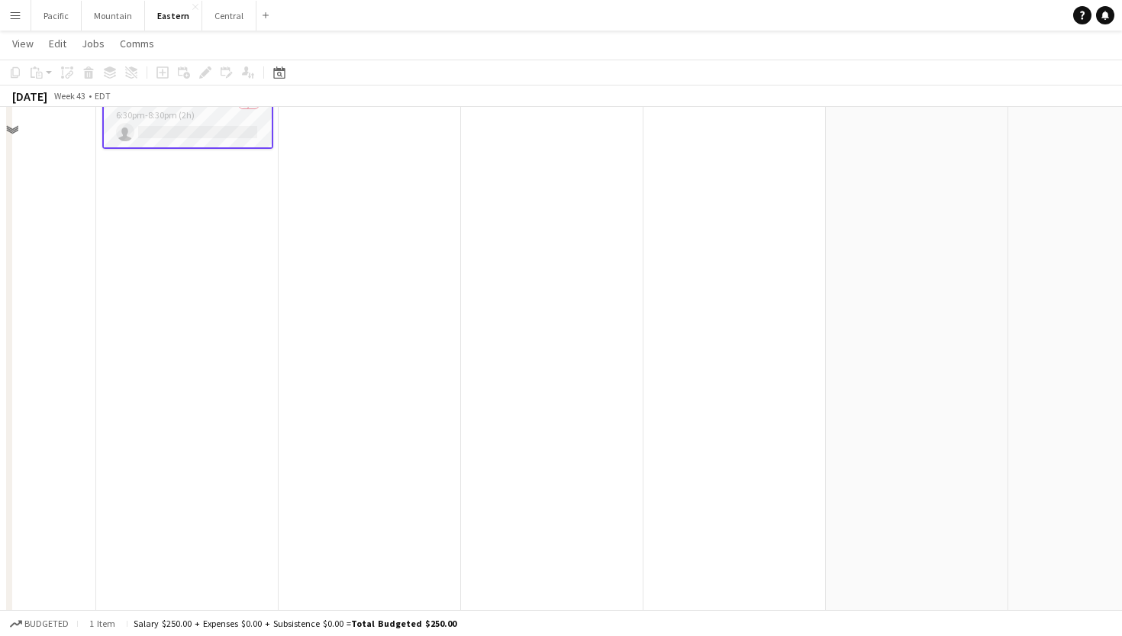
scroll to position [995, 0]
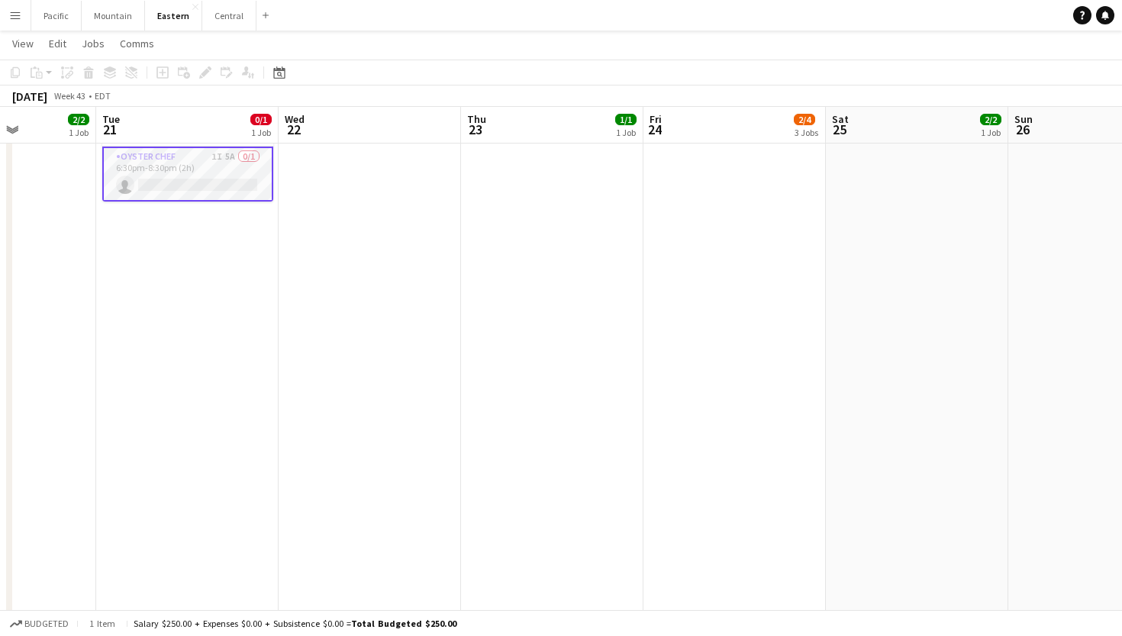
click at [238, 195] on app-date-cell "6:30pm-8:30pm (2h) 0/1 Tap & Tapas (4323) [NYC] pin Wallace Hall 1 Role Oyster …" at bounding box center [187, 378] width 182 height 610
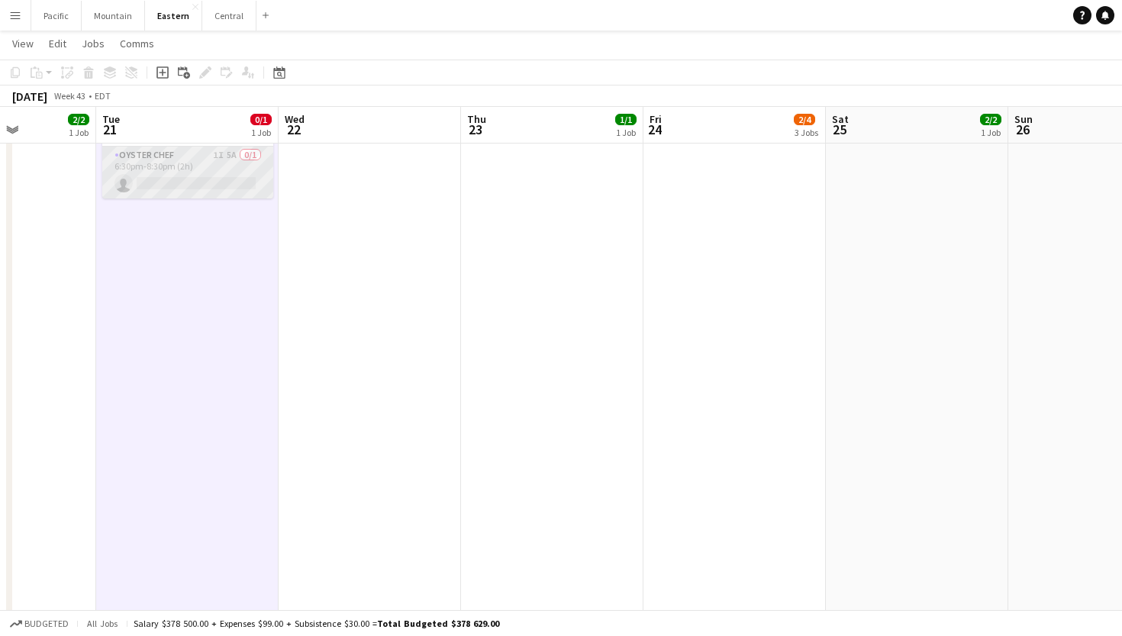
click at [249, 163] on app-card-role "Oyster Chef 1I 5A 0/1 6:30pm-8:30pm (2h) single-neutral-actions" at bounding box center [187, 173] width 171 height 52
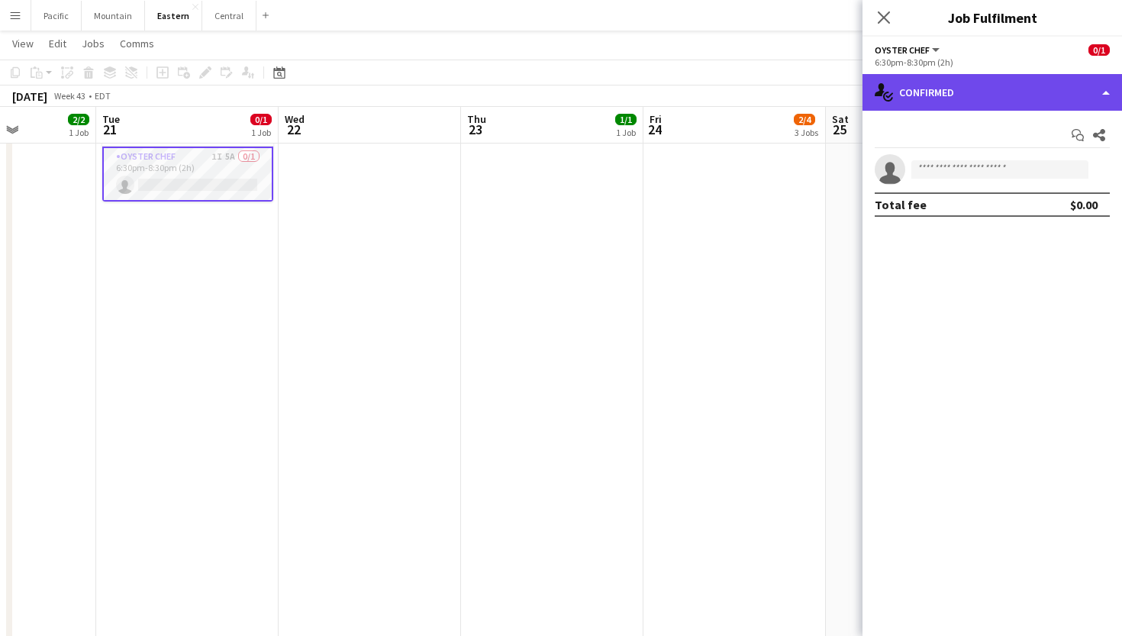
click at [1034, 94] on div "single-neutral-actions-check-2 Confirmed" at bounding box center [993, 92] width 260 height 37
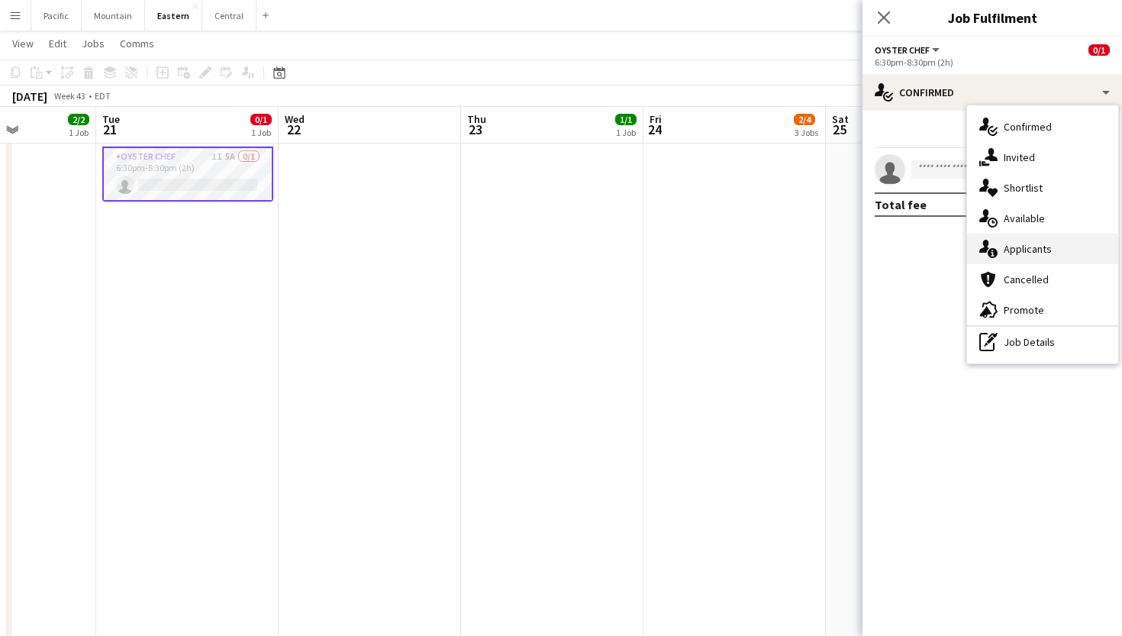
click at [1024, 257] on div "single-neutral-actions-information Applicants" at bounding box center [1042, 249] width 151 height 31
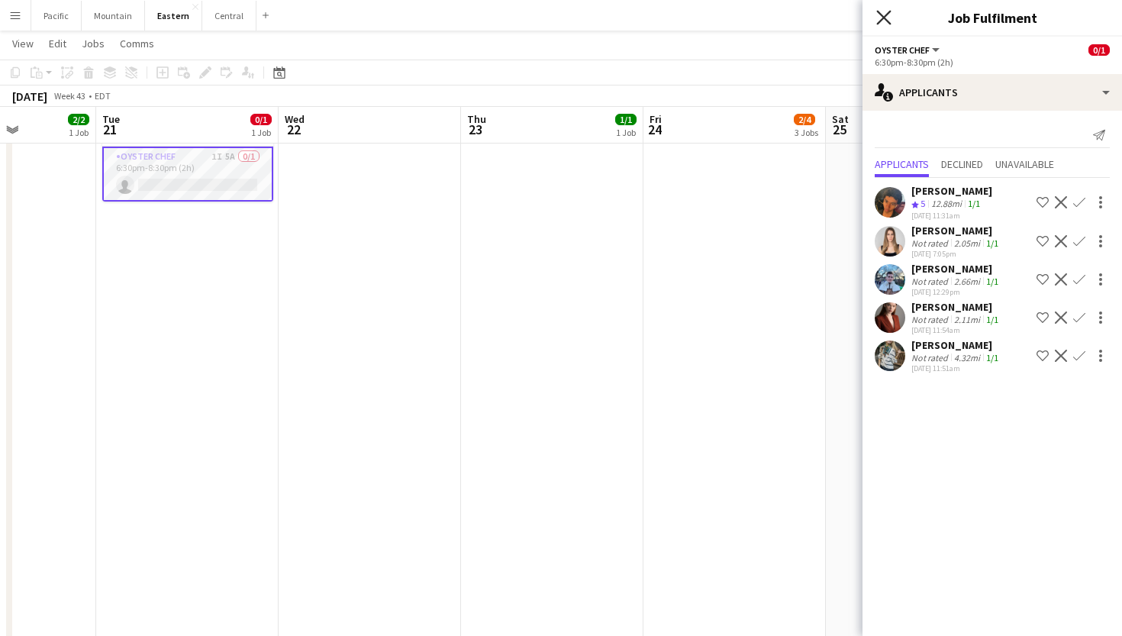
click at [884, 21] on icon "Close pop-in" at bounding box center [883, 17] width 15 height 15
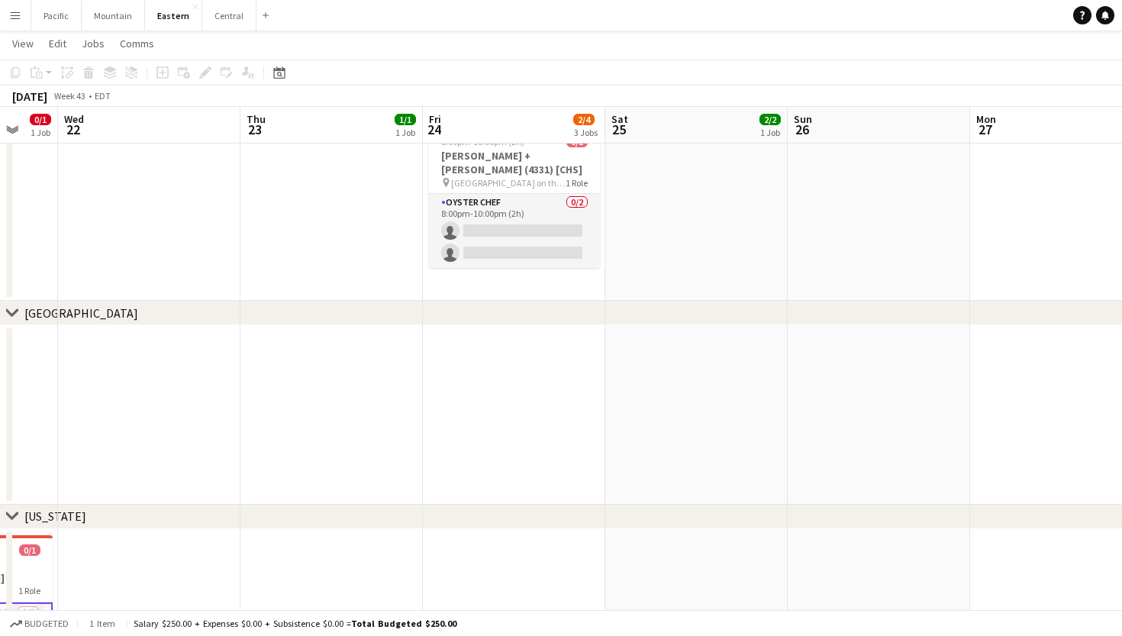
scroll to position [373, 0]
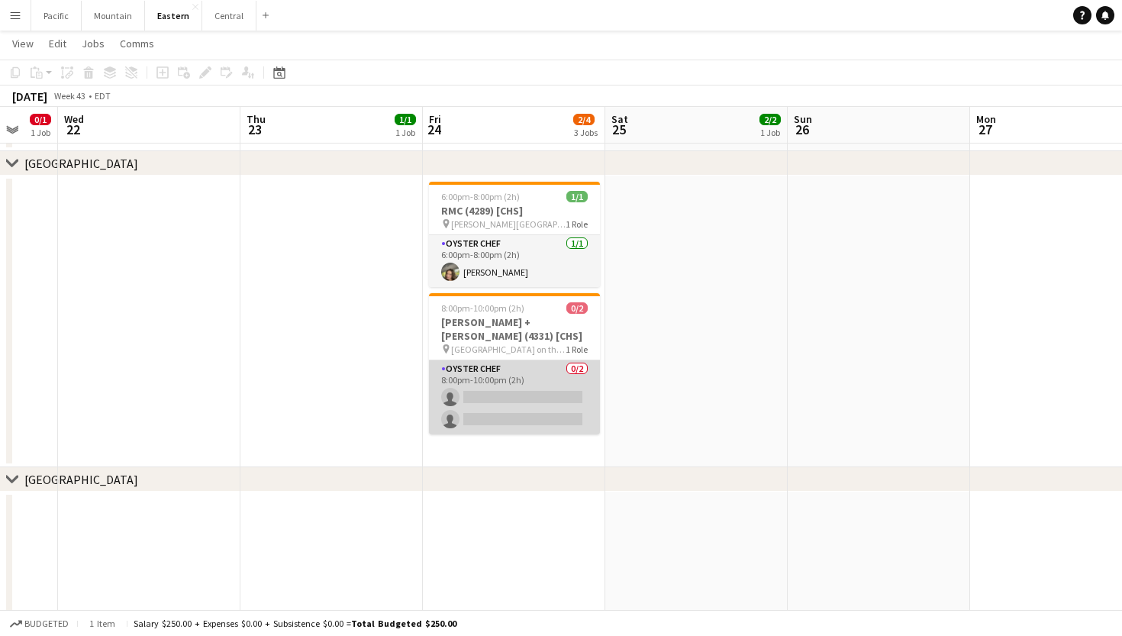
click at [547, 407] on app-card-role "Oyster Chef 0/2 8:00pm-10:00pm (2h) single-neutral-actions single-neutral-actio…" at bounding box center [514, 397] width 171 height 74
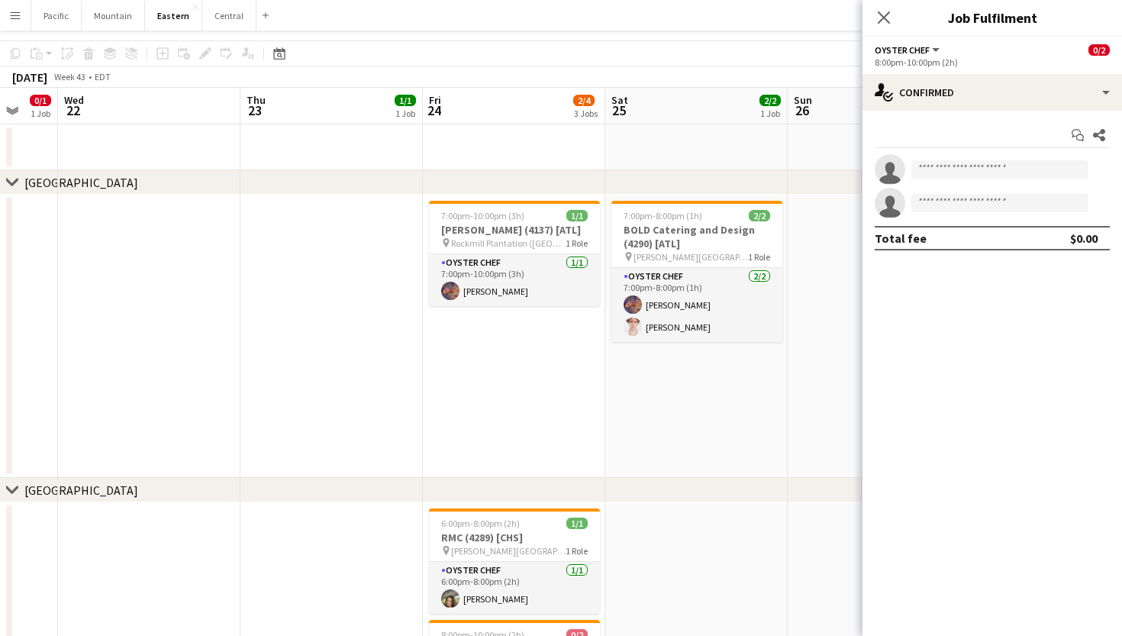
scroll to position [20, 0]
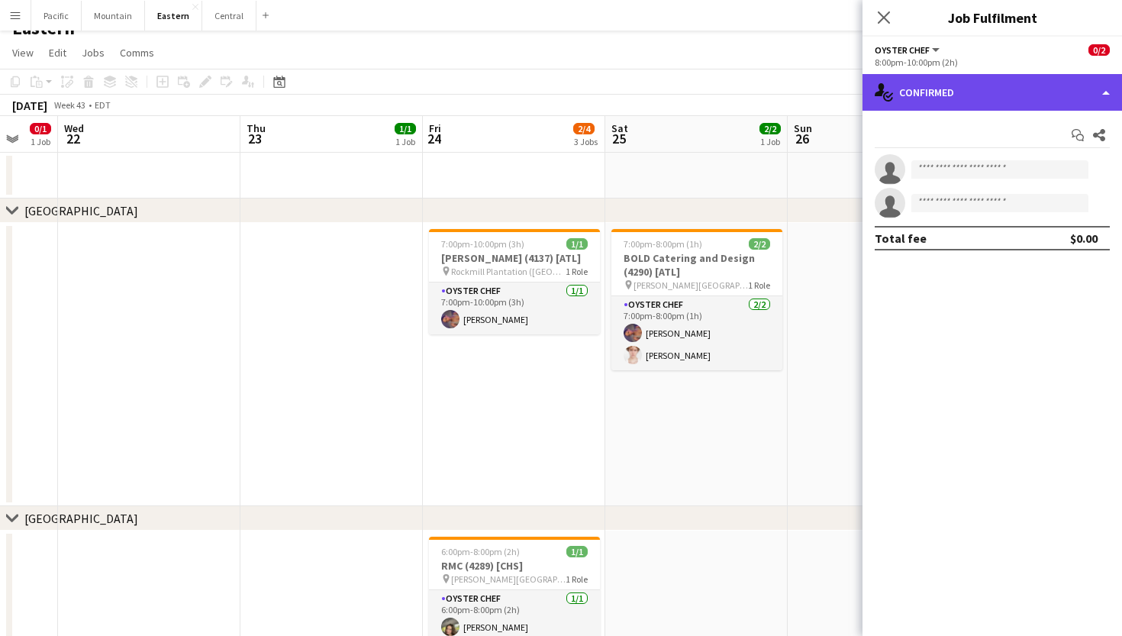
click at [974, 100] on div "single-neutral-actions-check-2 Confirmed" at bounding box center [993, 92] width 260 height 37
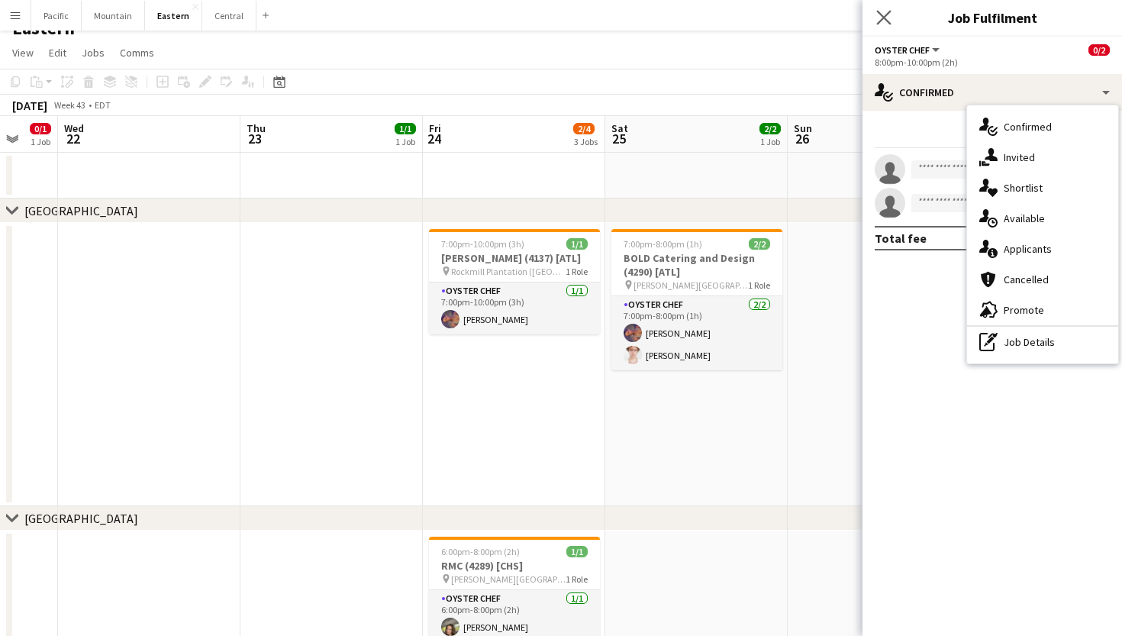
click at [892, 19] on app-icon "Close pop-in" at bounding box center [884, 18] width 22 height 22
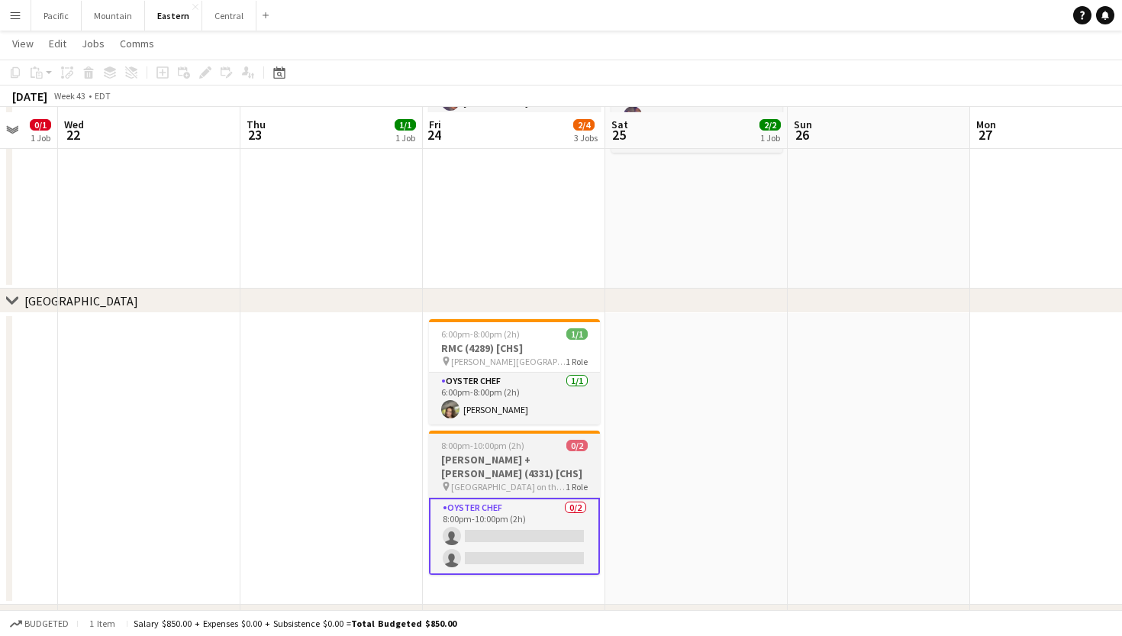
scroll to position [241, 0]
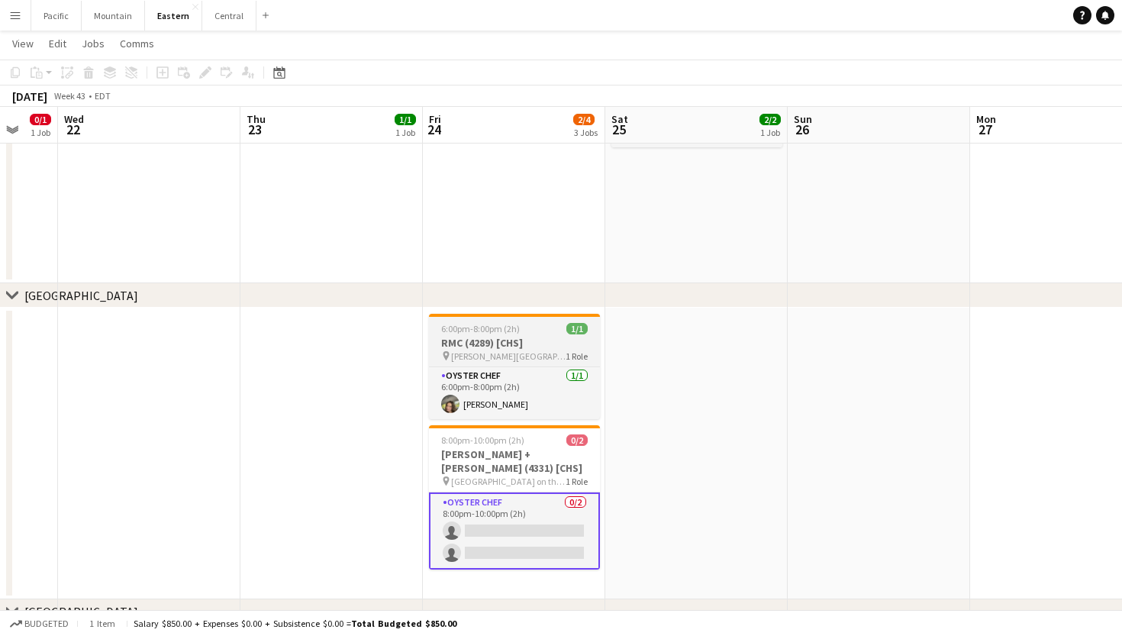
click at [545, 346] on h3 "RMC (4289) [CHS]" at bounding box center [514, 343] width 171 height 14
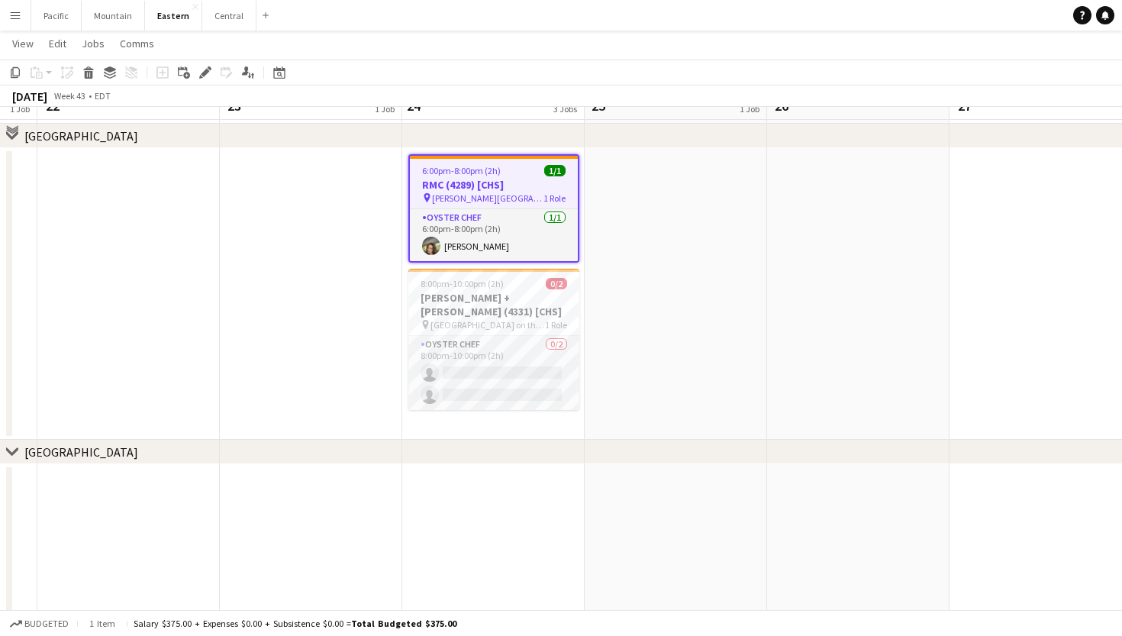
scroll to position [371, 0]
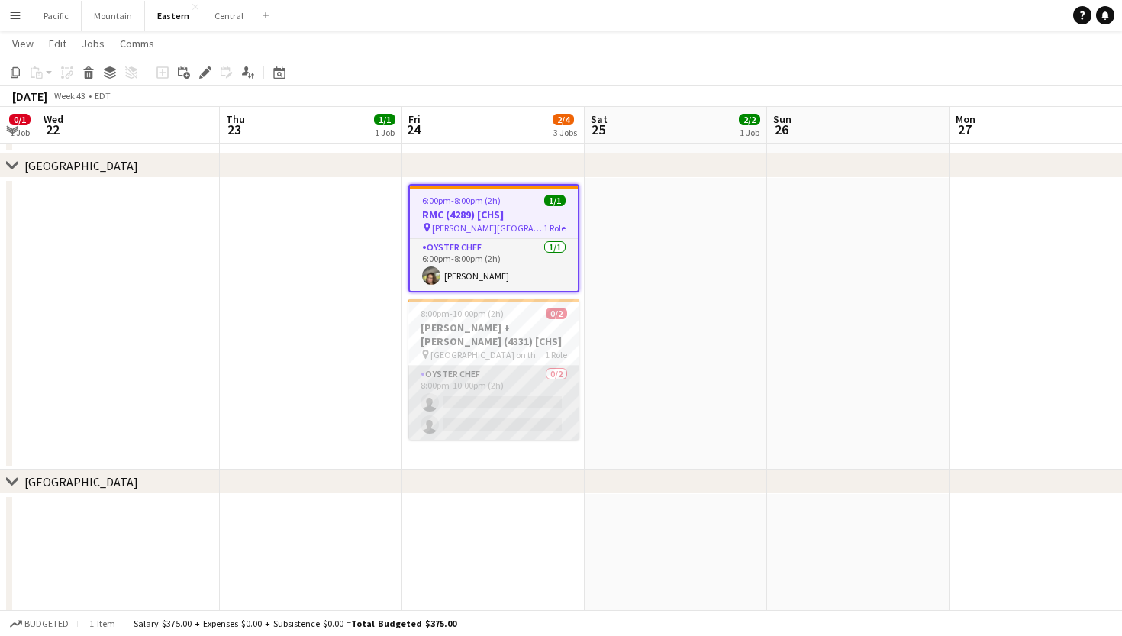
click at [502, 382] on app-card-role "Oyster Chef 0/2 8:00pm-10:00pm (2h) single-neutral-actions single-neutral-actio…" at bounding box center [493, 403] width 171 height 74
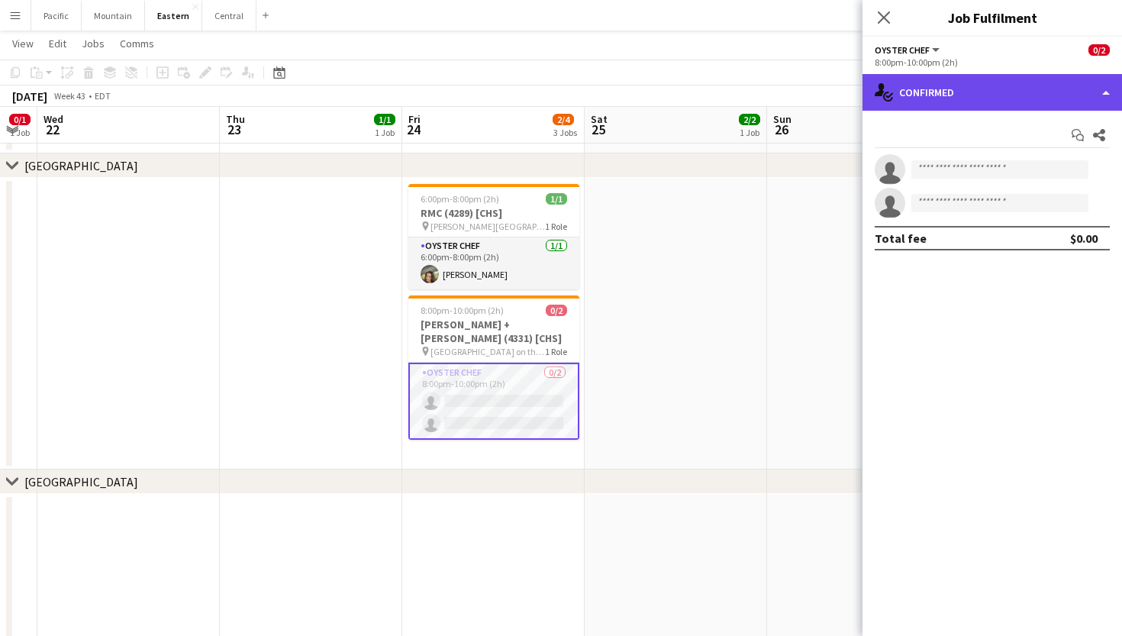
click at [1007, 86] on div "single-neutral-actions-check-2 Confirmed" at bounding box center [993, 92] width 260 height 37
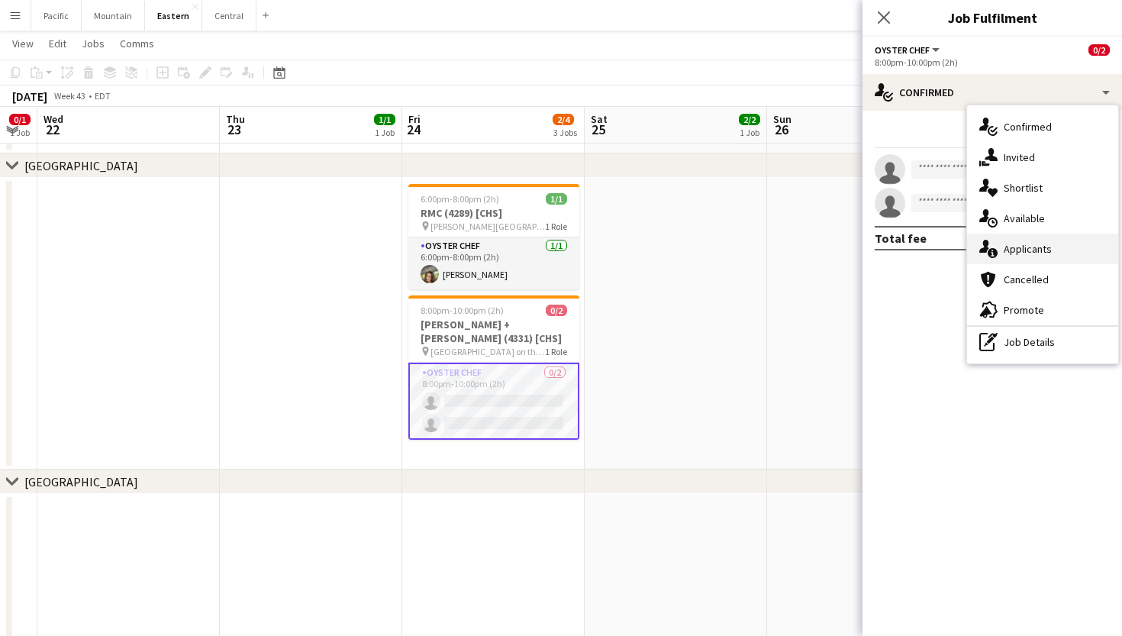
click at [1023, 248] on span "Applicants" at bounding box center [1028, 249] width 48 height 14
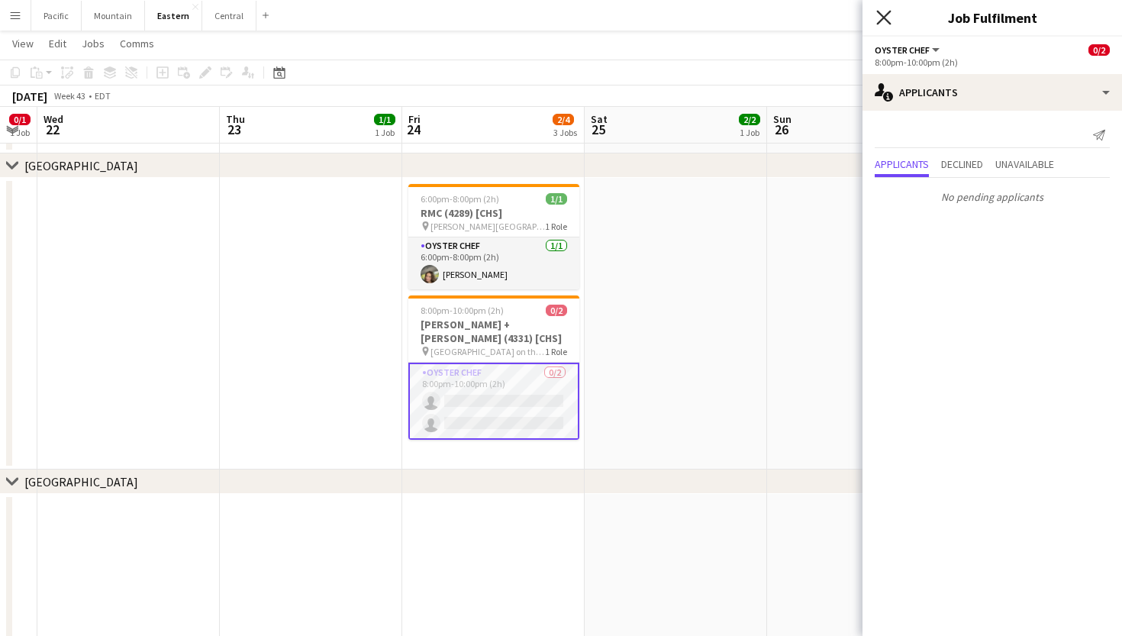
click at [883, 24] on icon "Close pop-in" at bounding box center [883, 17] width 15 height 15
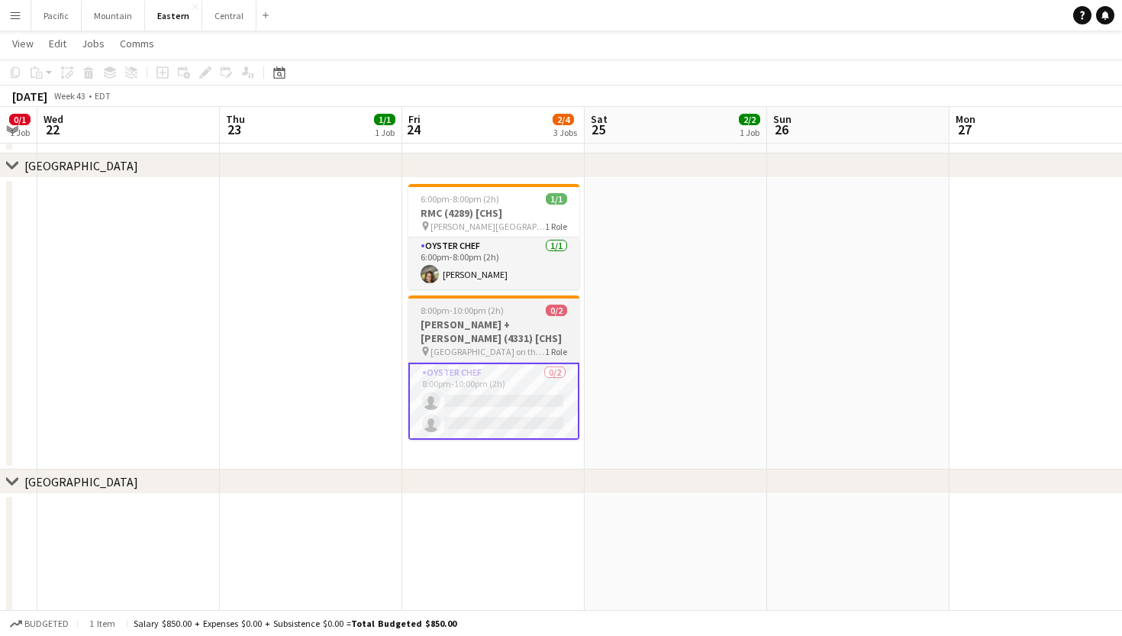
click at [539, 341] on h3 "Lisa + Terry Brown (4331) [CHS]" at bounding box center [493, 331] width 171 height 27
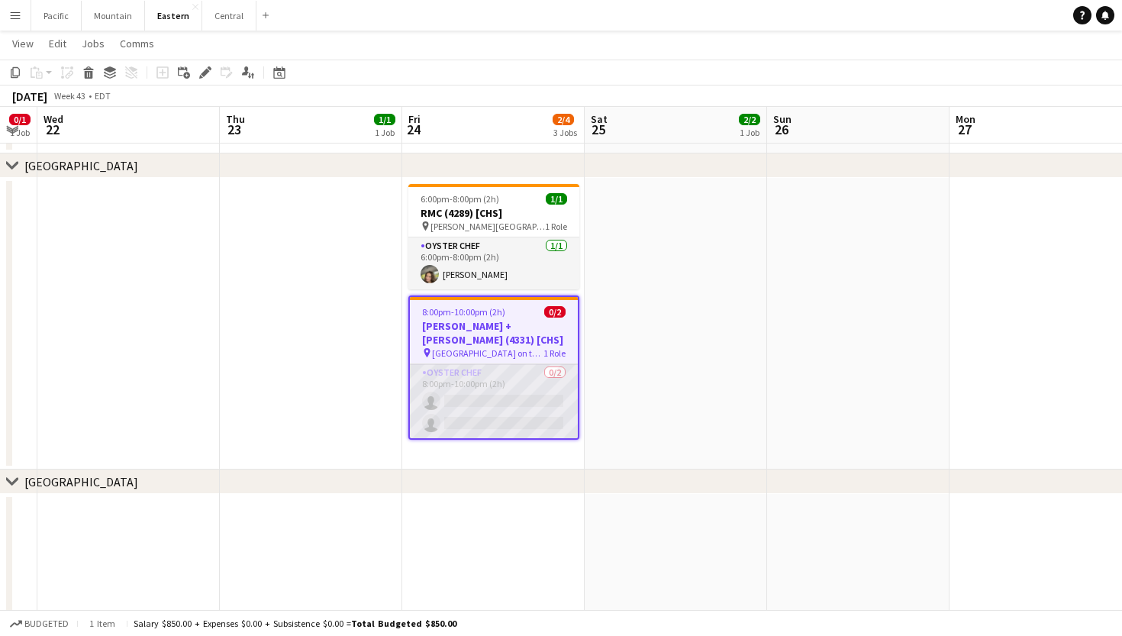
click at [525, 385] on app-card-role "Oyster Chef 0/2 8:00pm-10:00pm (2h) single-neutral-actions single-neutral-actio…" at bounding box center [494, 401] width 168 height 74
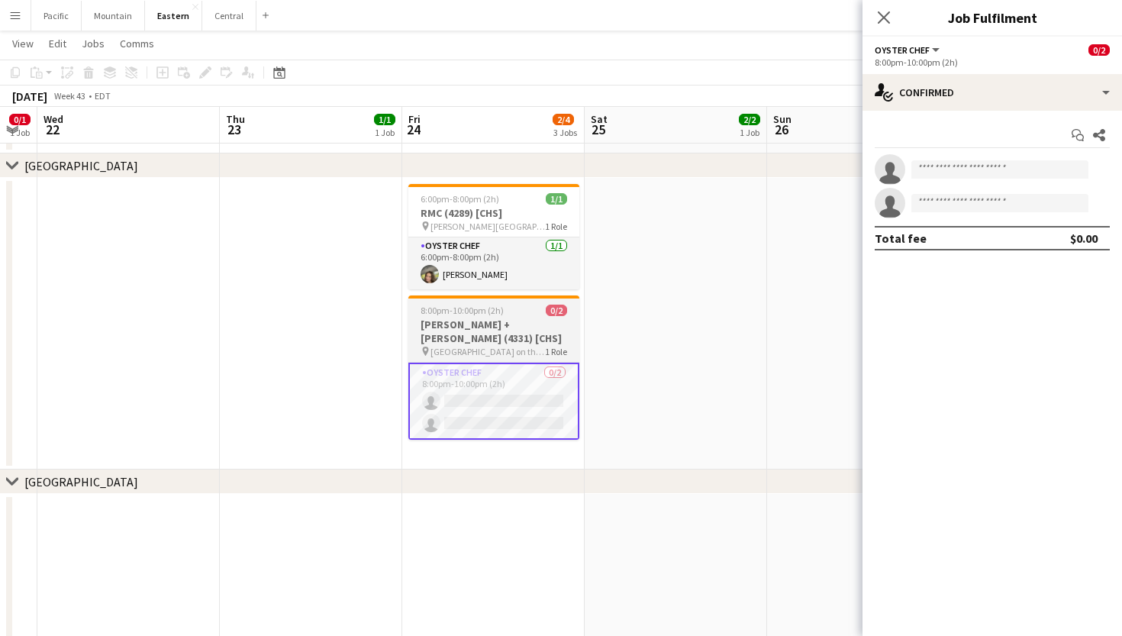
click at [533, 339] on h3 "Lisa + Terry Brown (4331) [CHS]" at bounding box center [493, 331] width 171 height 27
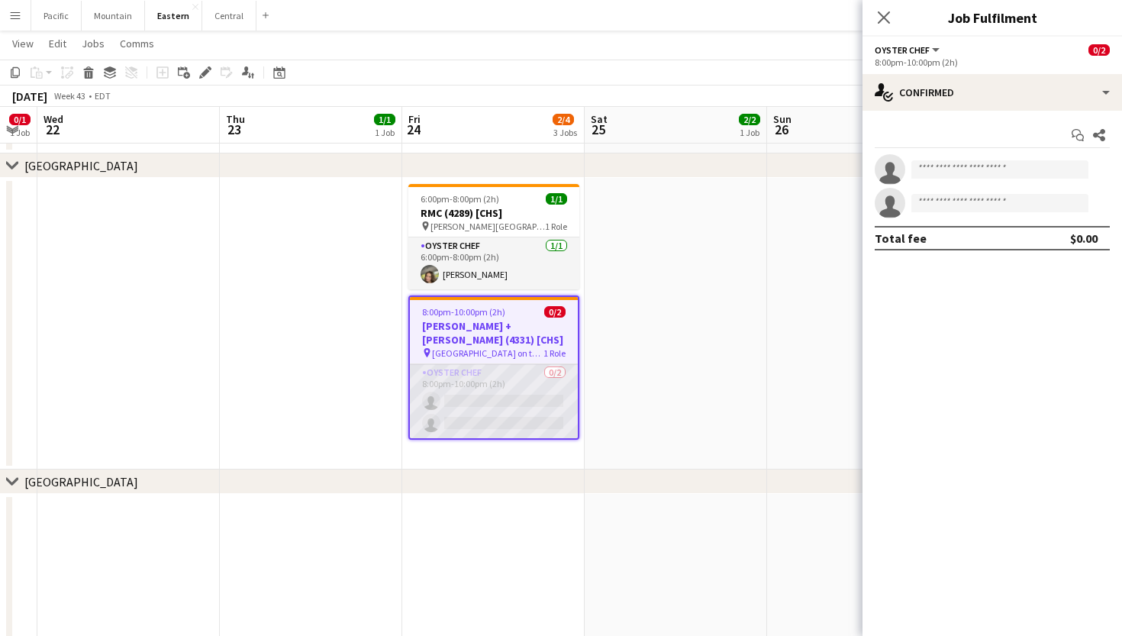
click at [522, 386] on app-card-role "Oyster Chef 0/2 8:00pm-10:00pm (2h) single-neutral-actions single-neutral-actio…" at bounding box center [494, 401] width 168 height 74
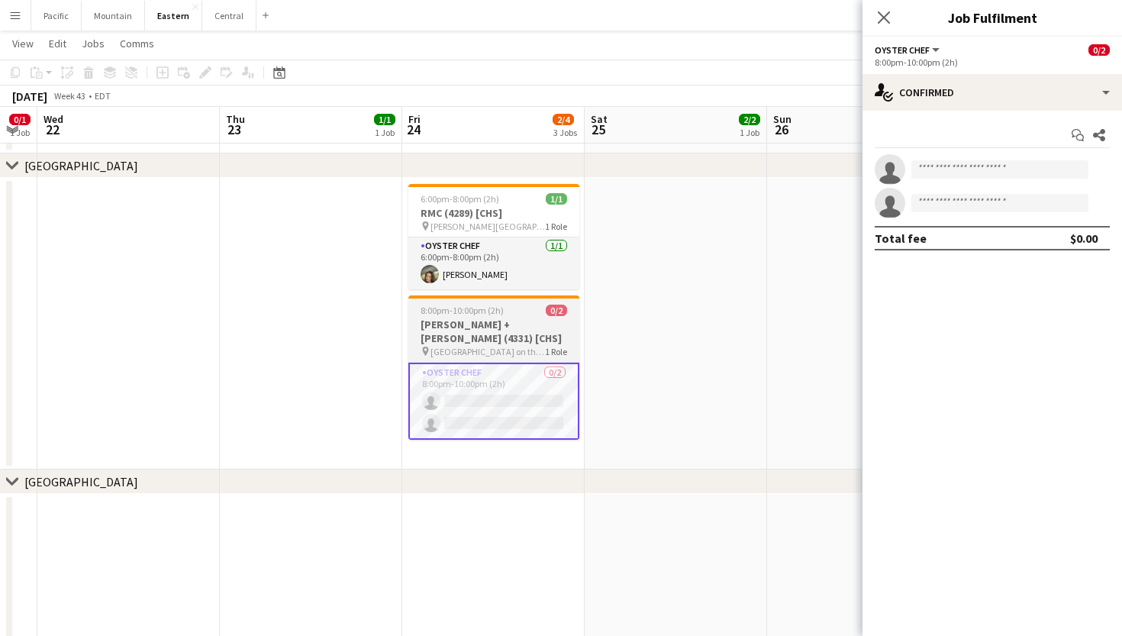
click at [522, 344] on h3 "Lisa + Terry Brown (4331) [CHS]" at bounding box center [493, 331] width 171 height 27
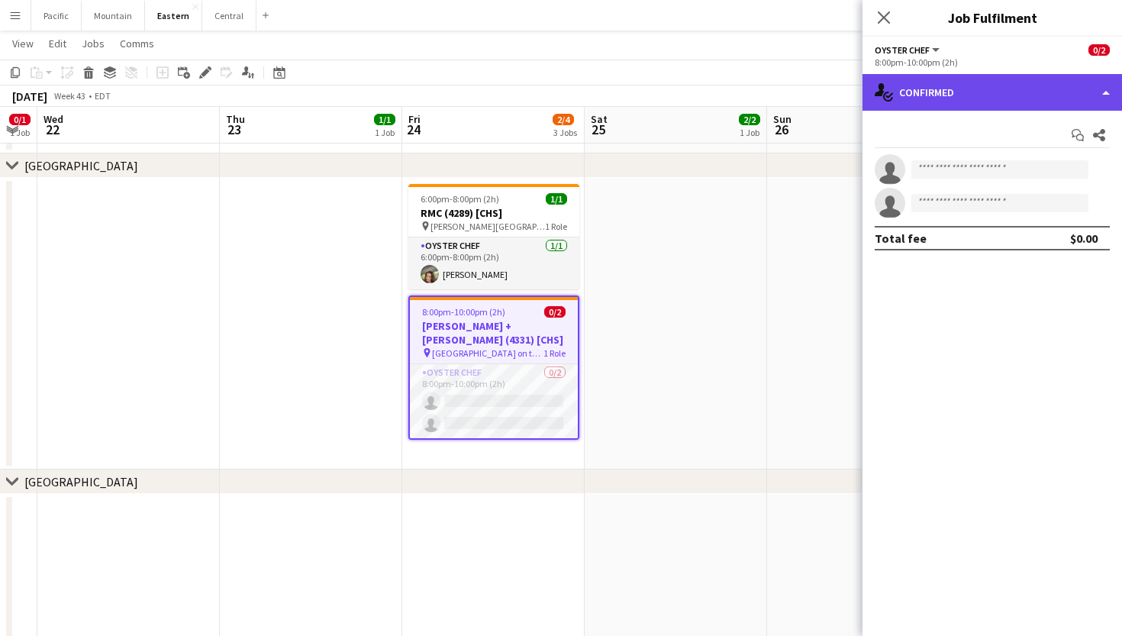
click at [910, 88] on div "single-neutral-actions-check-2 Confirmed" at bounding box center [993, 92] width 260 height 37
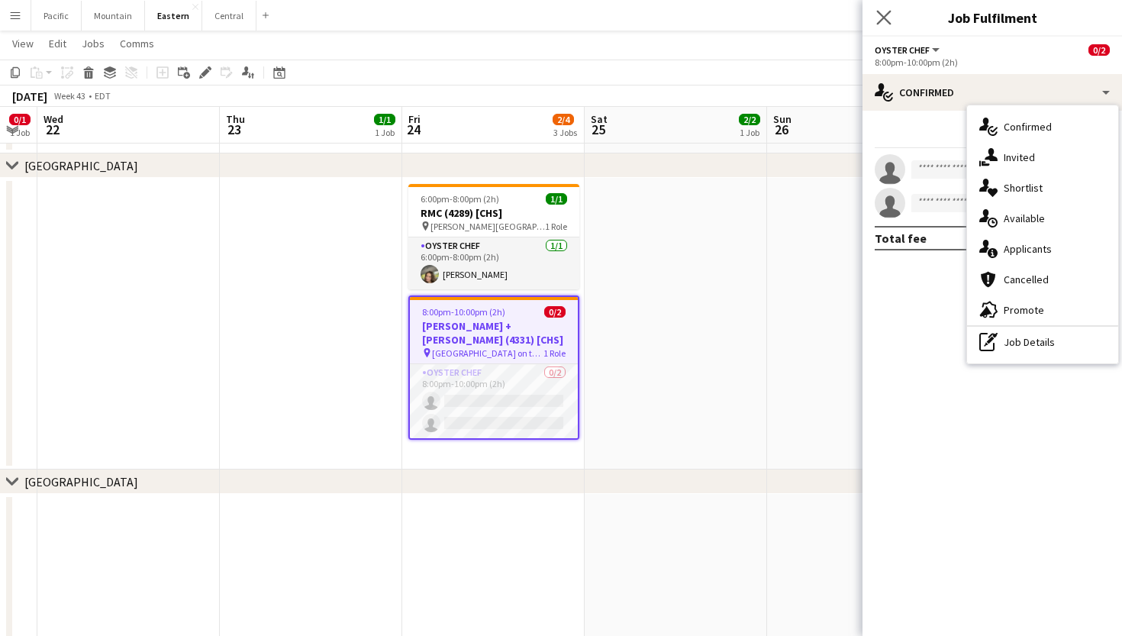
click at [876, 22] on app-icon "Close pop-in" at bounding box center [884, 18] width 22 height 22
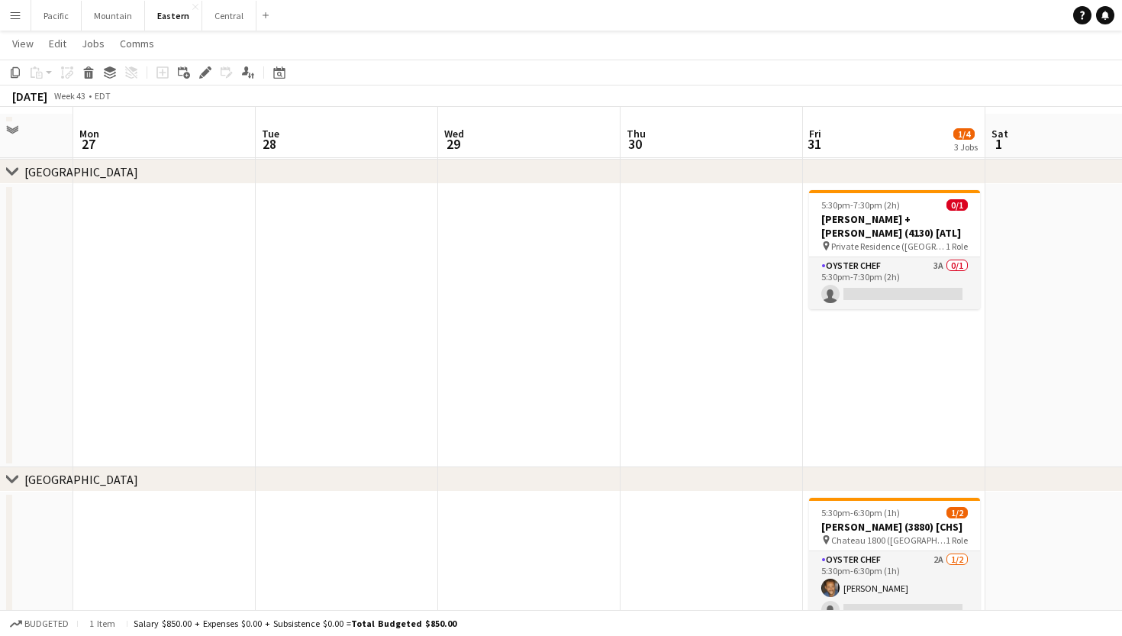
scroll to position [80, 0]
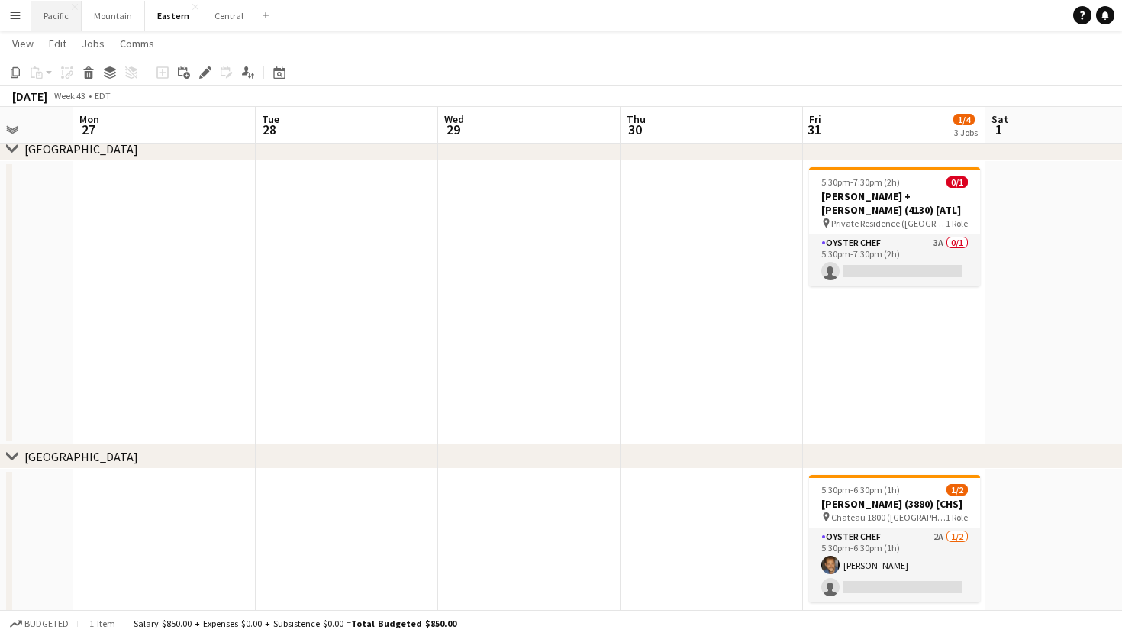
drag, startPoint x: 63, startPoint y: 16, endPoint x: 56, endPoint y: 21, distance: 8.3
click at [56, 21] on button "Pacific Close" at bounding box center [56, 16] width 50 height 30
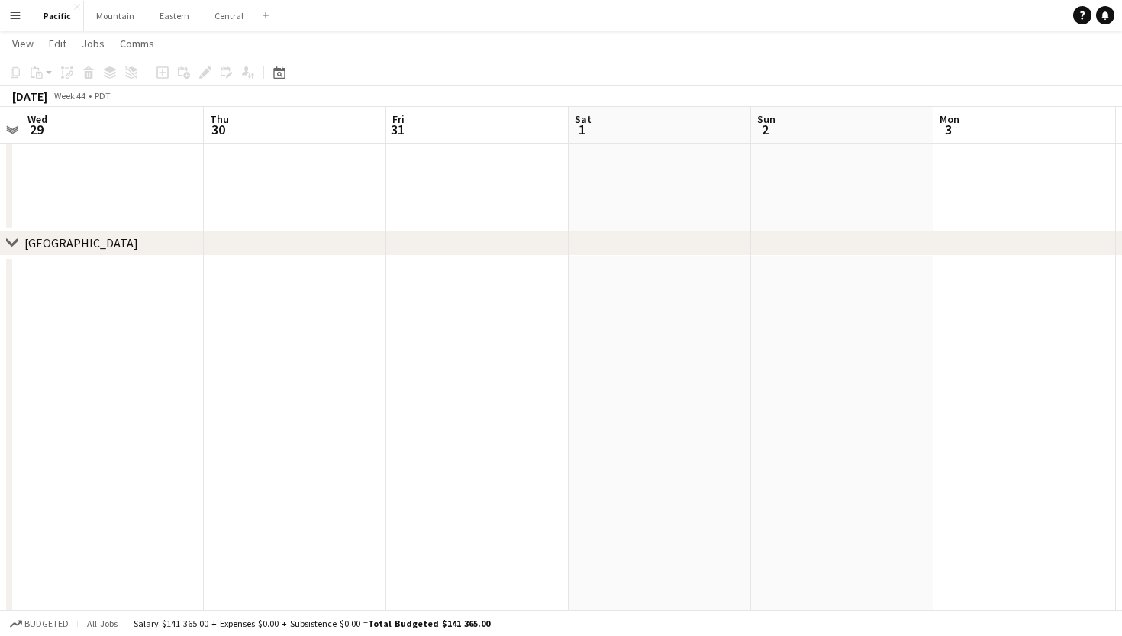
scroll to position [0, 579]
click at [157, 20] on button "Eastern Close" at bounding box center [174, 16] width 55 height 30
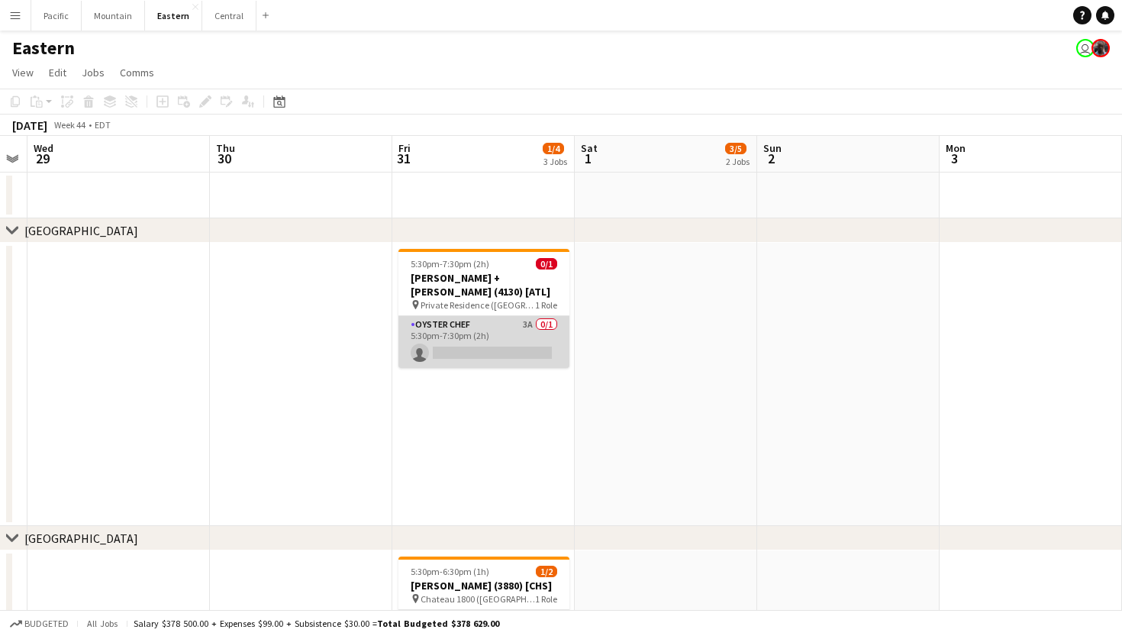
click at [520, 329] on app-card-role "Oyster Chef 3A 0/1 5:30pm-7:30pm (2h) single-neutral-actions" at bounding box center [483, 342] width 171 height 52
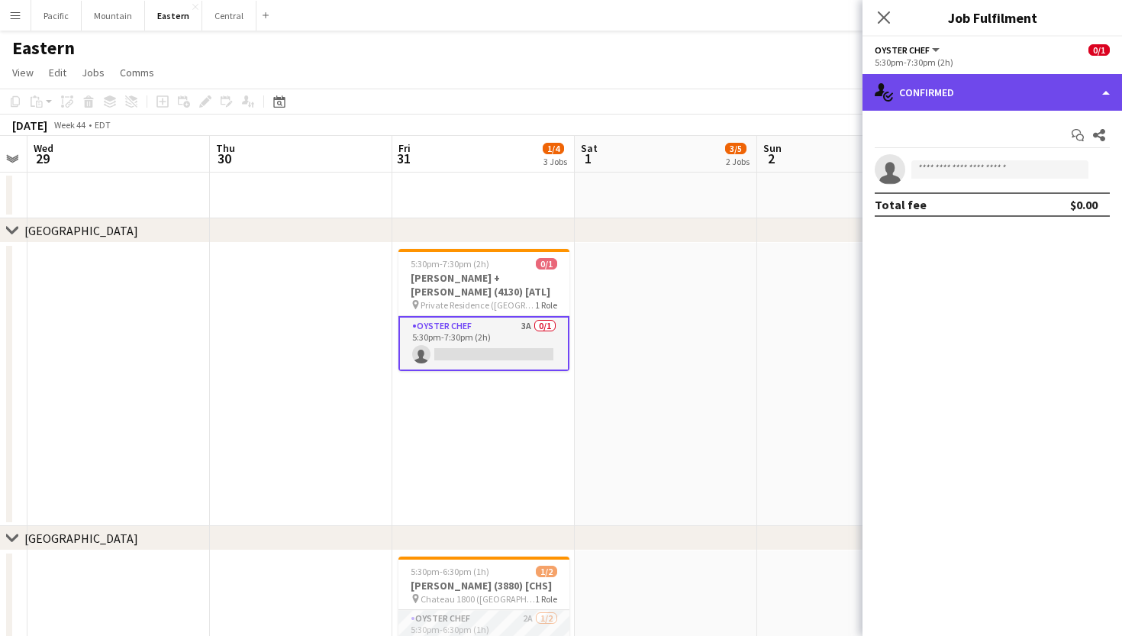
click at [1057, 102] on div "single-neutral-actions-check-2 Confirmed" at bounding box center [993, 92] width 260 height 37
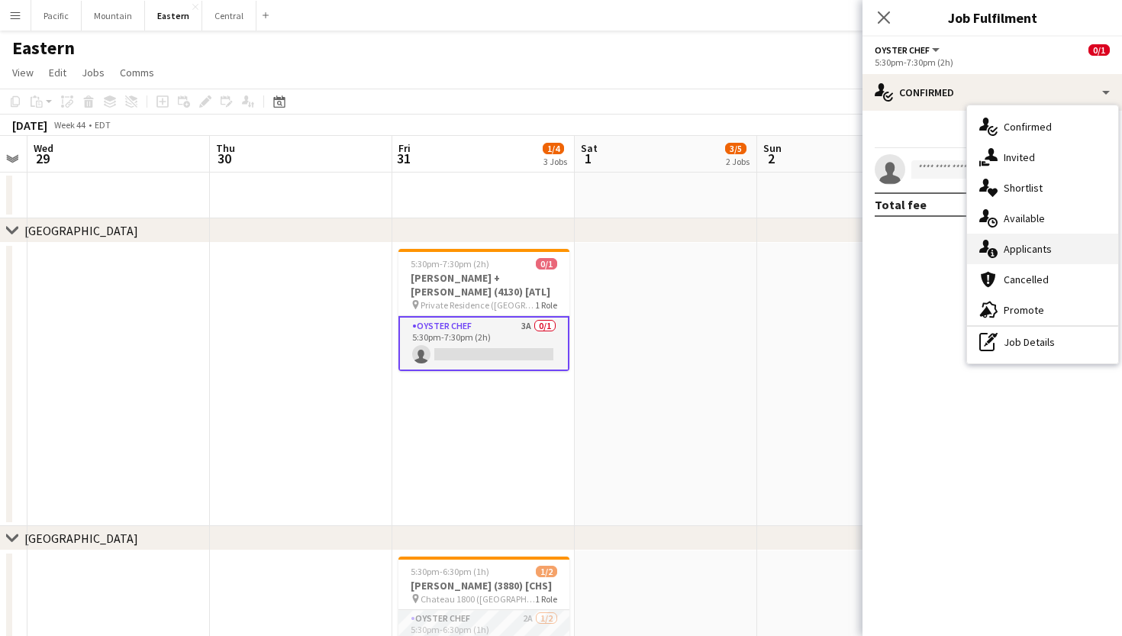
click at [1051, 247] on div "single-neutral-actions-information Applicants" at bounding box center [1042, 249] width 151 height 31
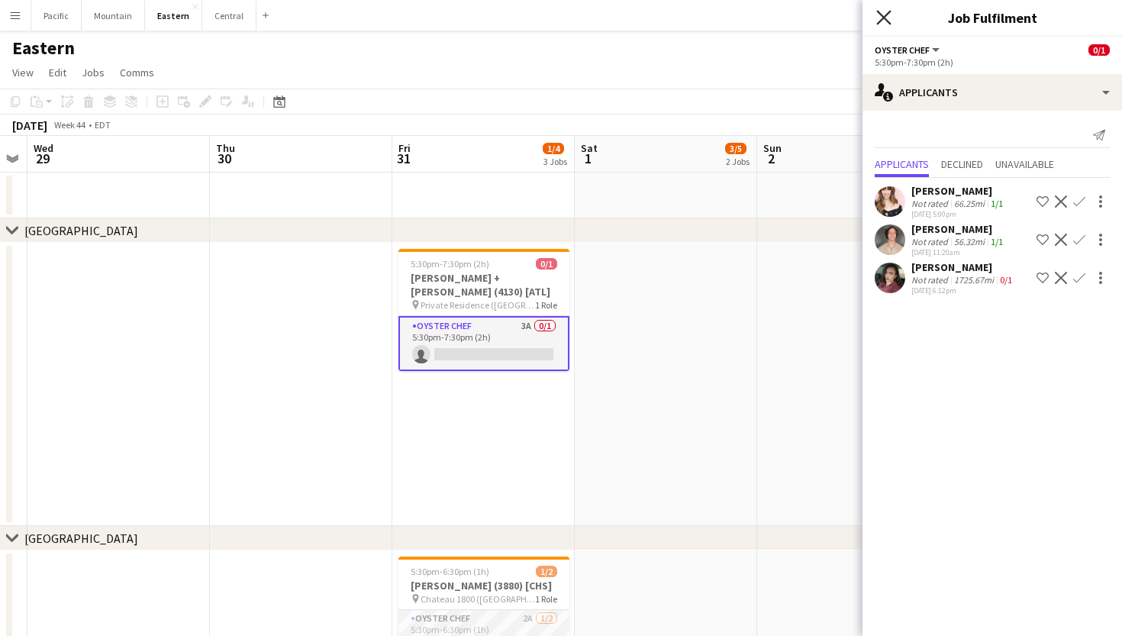
click at [881, 11] on icon "Close pop-in" at bounding box center [883, 17] width 15 height 15
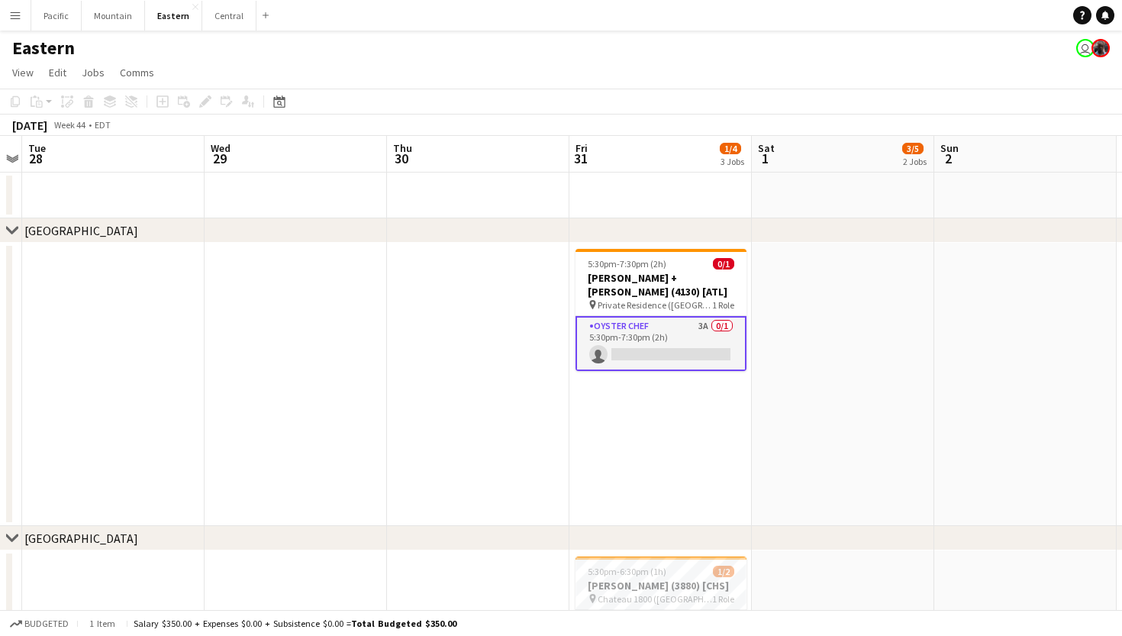
click at [655, 334] on app-card-role "Oyster Chef 3A 0/1 5:30pm-7:30pm (2h) single-neutral-actions" at bounding box center [661, 343] width 171 height 55
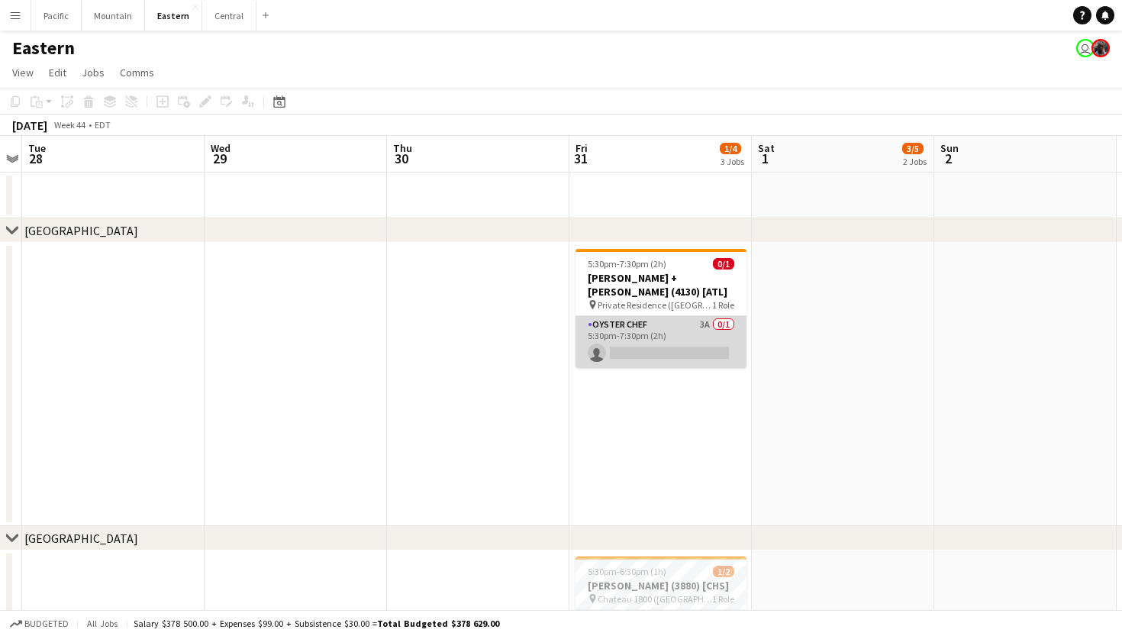
click at [700, 317] on app-card-role "Oyster Chef 3A 0/1 5:30pm-7:30pm (2h) single-neutral-actions" at bounding box center [661, 342] width 171 height 52
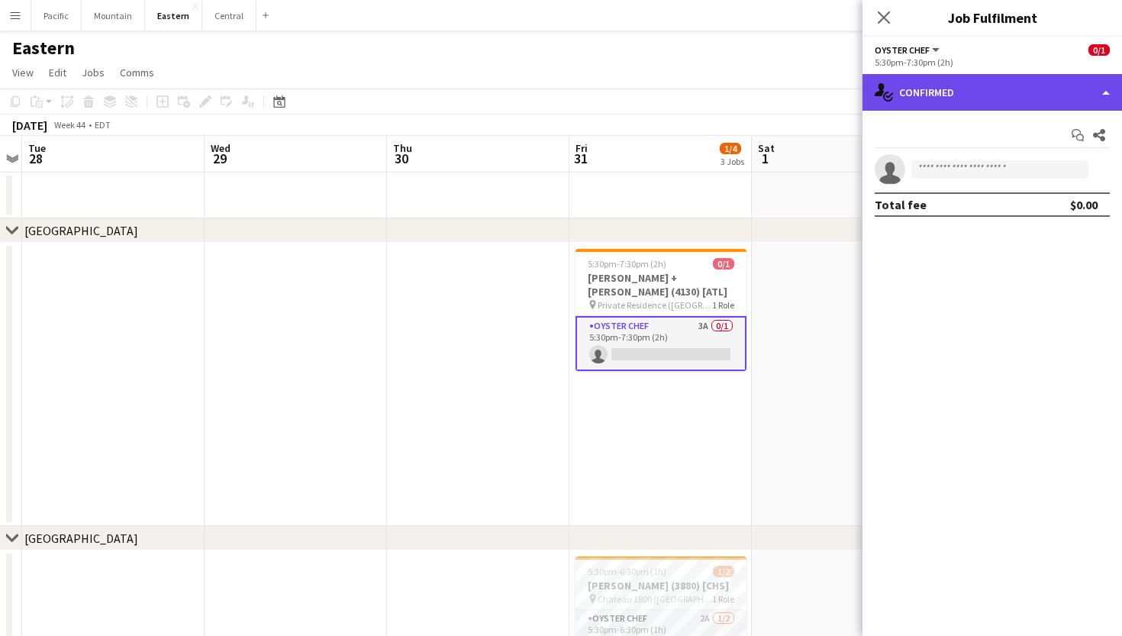
click at [970, 75] on div "single-neutral-actions-check-2 Confirmed" at bounding box center [993, 92] width 260 height 37
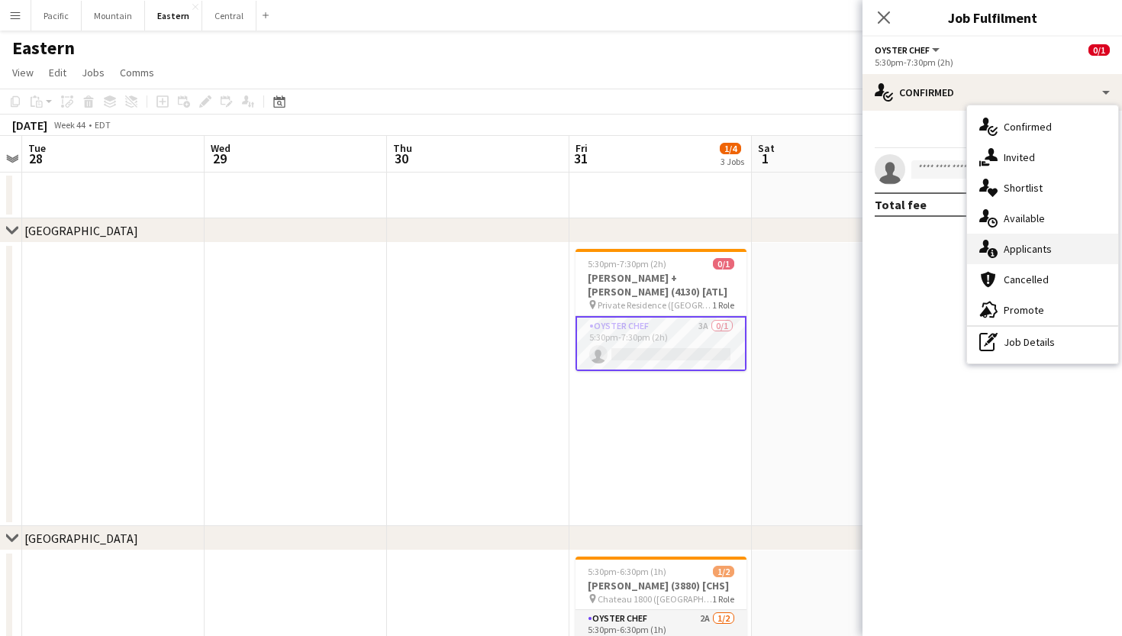
click at [1010, 250] on span "Applicants" at bounding box center [1028, 249] width 48 height 14
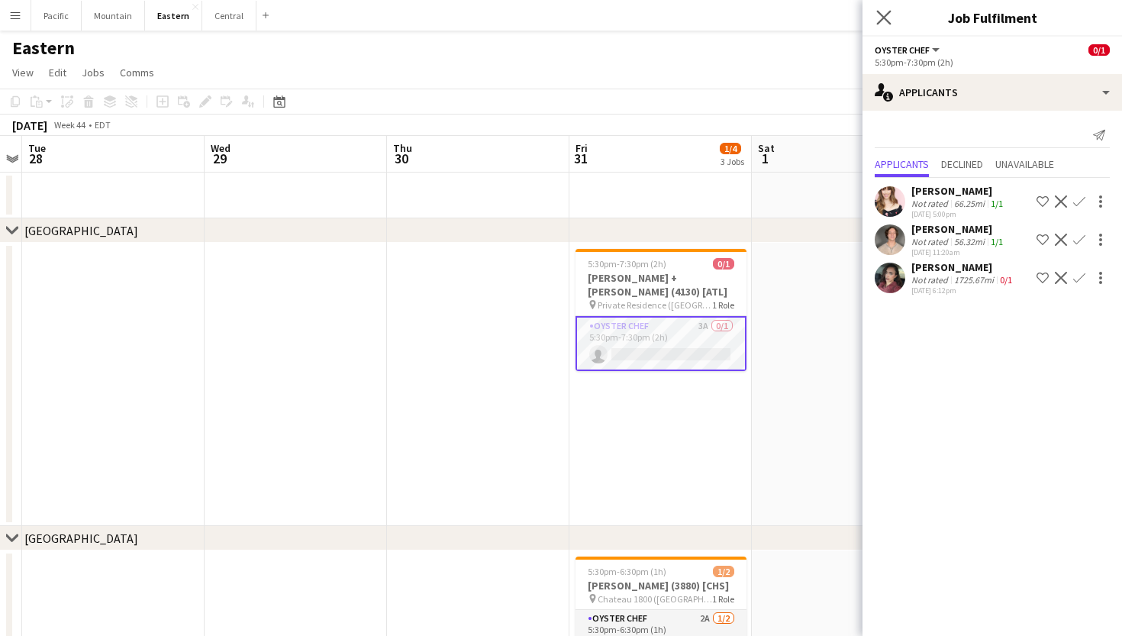
click at [892, 17] on app-icon "Close pop-in" at bounding box center [884, 18] width 22 height 22
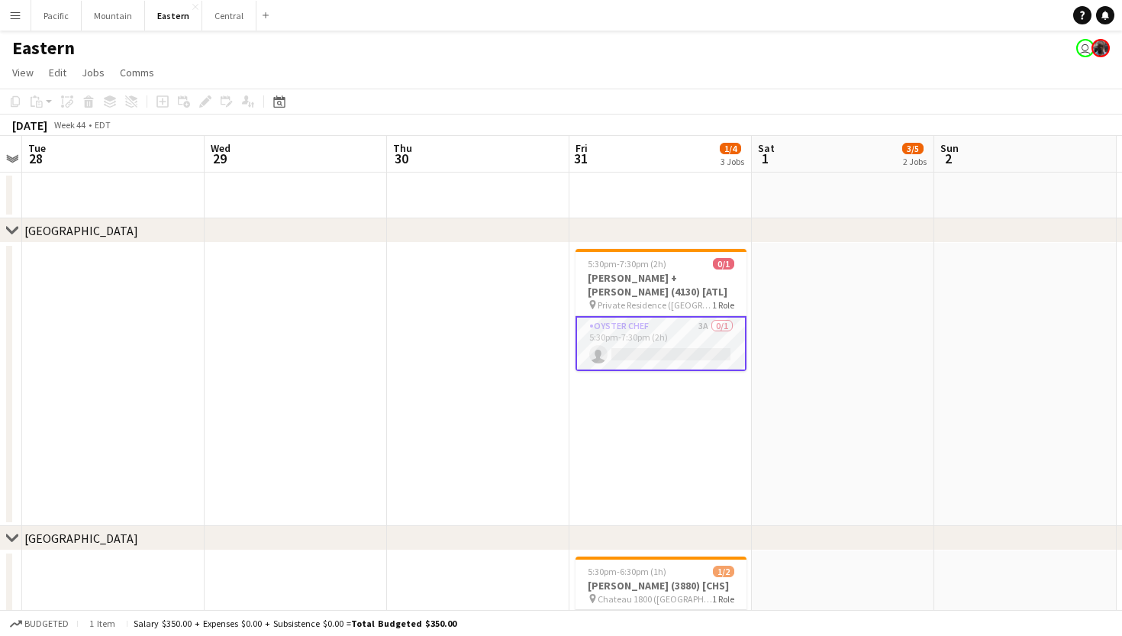
scroll to position [128, 0]
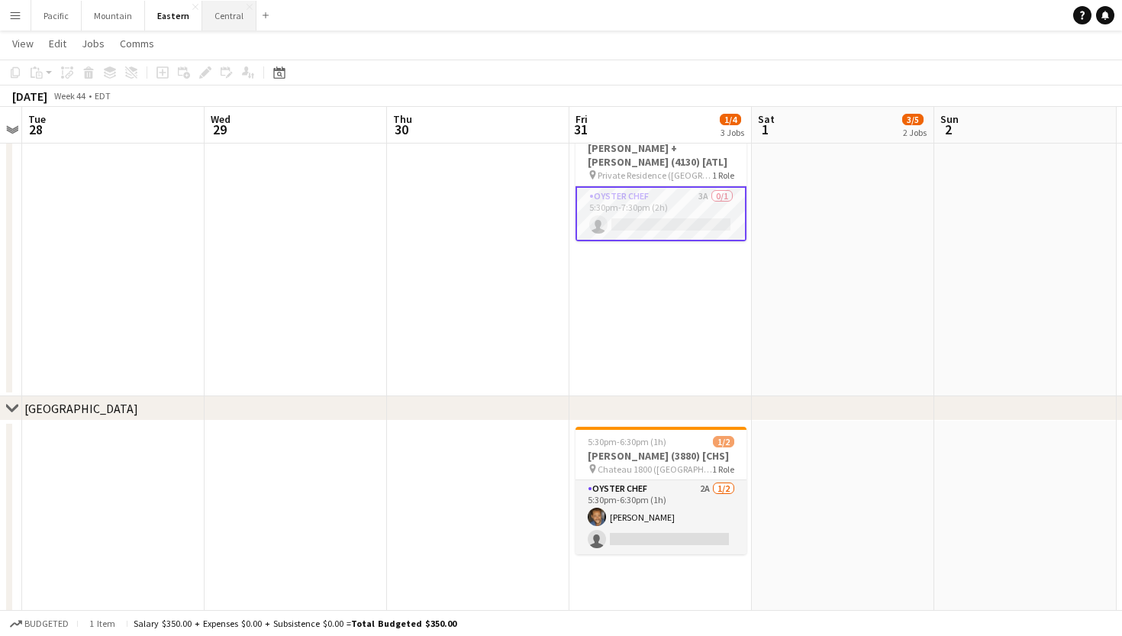
click at [220, 24] on button "Central Close" at bounding box center [229, 16] width 54 height 30
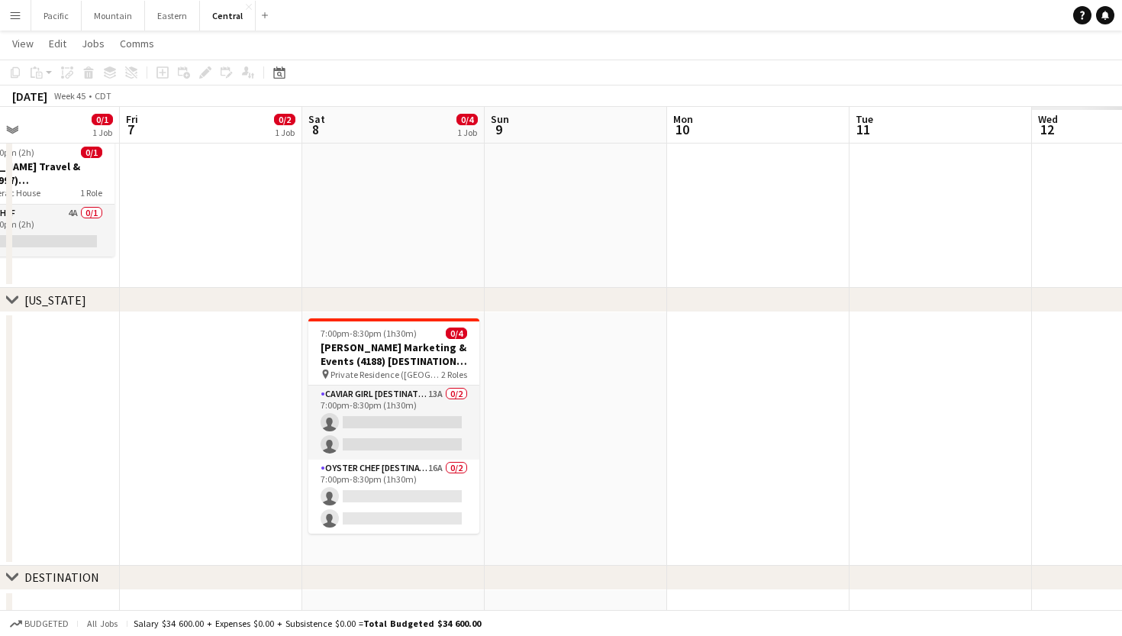
scroll to position [0, 463]
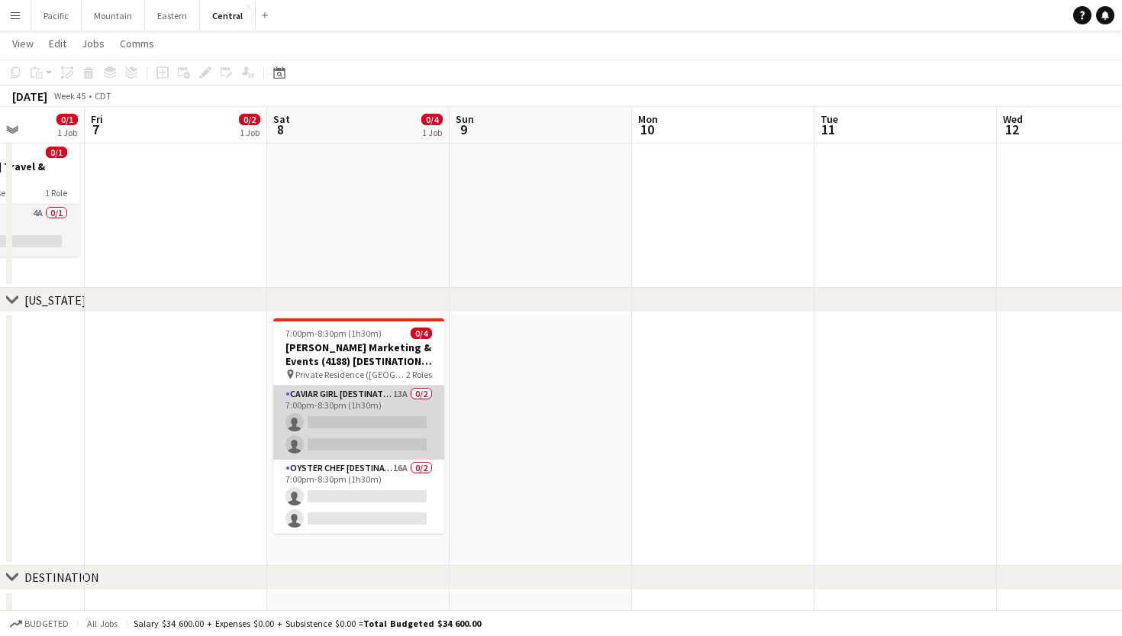
click at [373, 412] on app-card-role "Caviar Girl [DESTINATION] 13A 0/2 7:00pm-8:30pm (1h30m) single-neutral-actions …" at bounding box center [358, 423] width 171 height 74
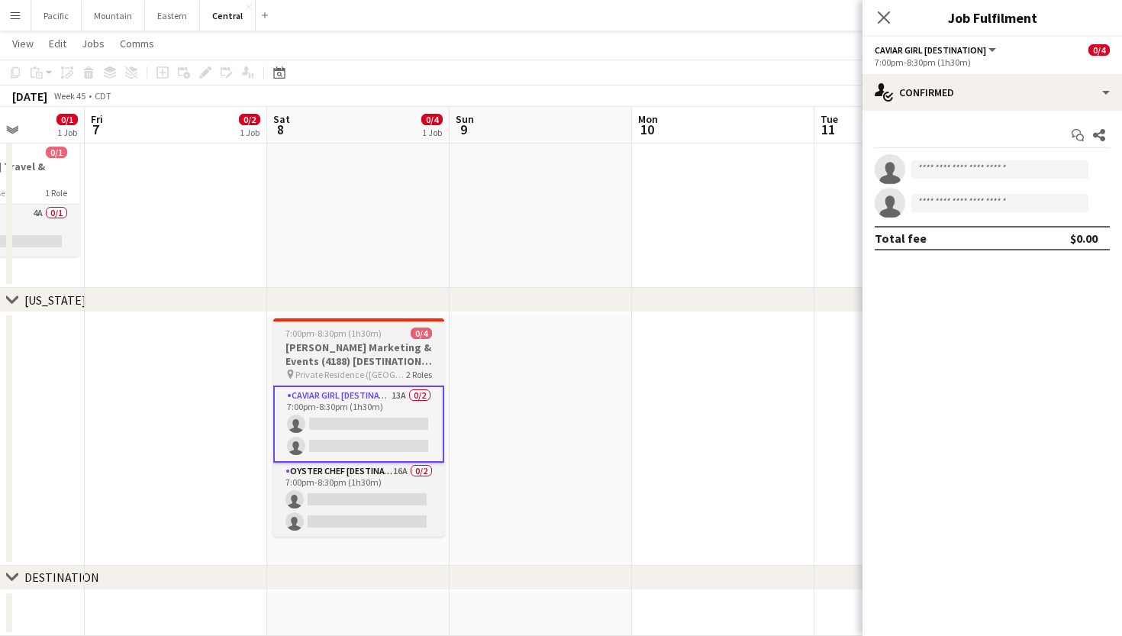
click at [405, 360] on h3 "[PERSON_NAME] Marketing & Events (4188) [DESTINATION - [GEOGRAPHIC_DATA], [GEOG…" at bounding box center [358, 353] width 171 height 27
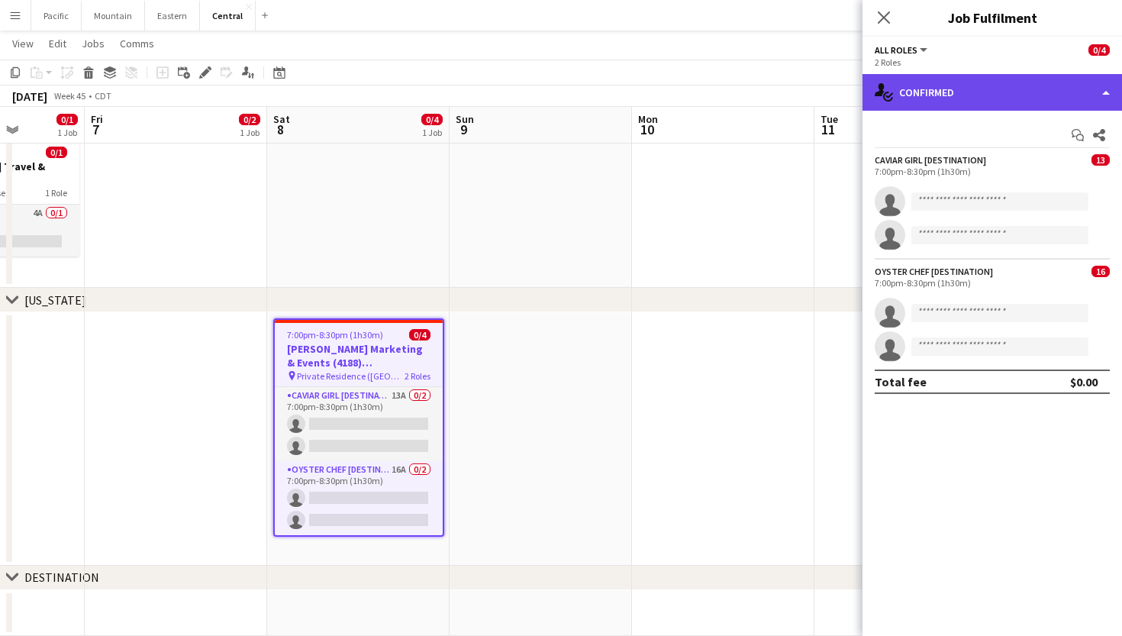
click at [1034, 95] on div "single-neutral-actions-check-2 Confirmed" at bounding box center [993, 92] width 260 height 37
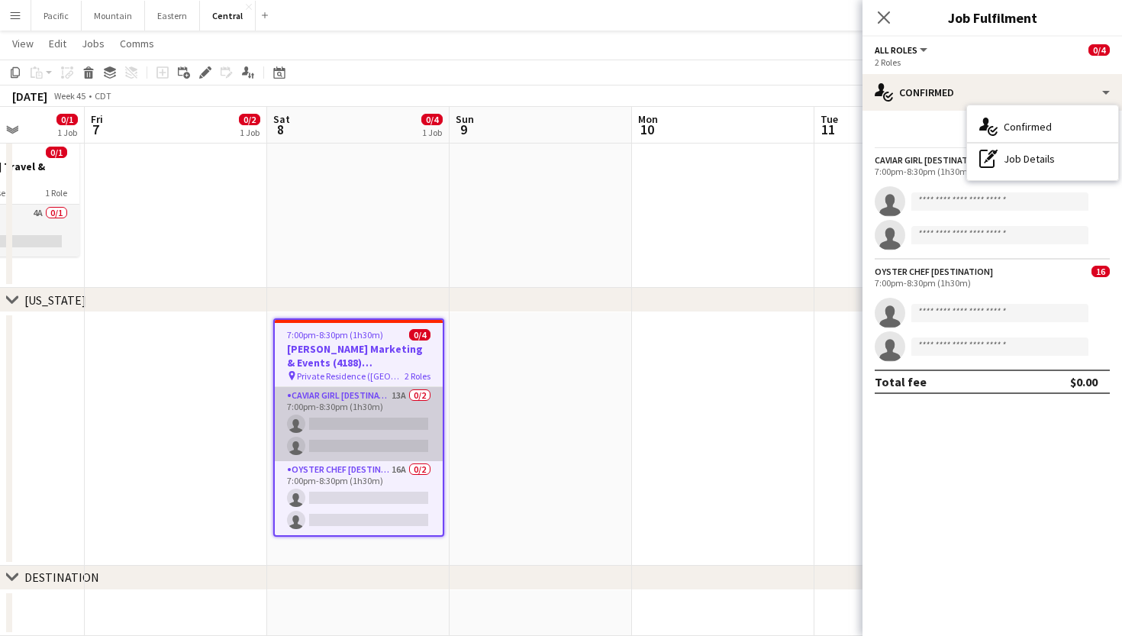
click at [371, 423] on app-card-role "Caviar Girl [DESTINATION] 13A 0/2 7:00pm-8:30pm (1h30m) single-neutral-actions …" at bounding box center [359, 424] width 168 height 74
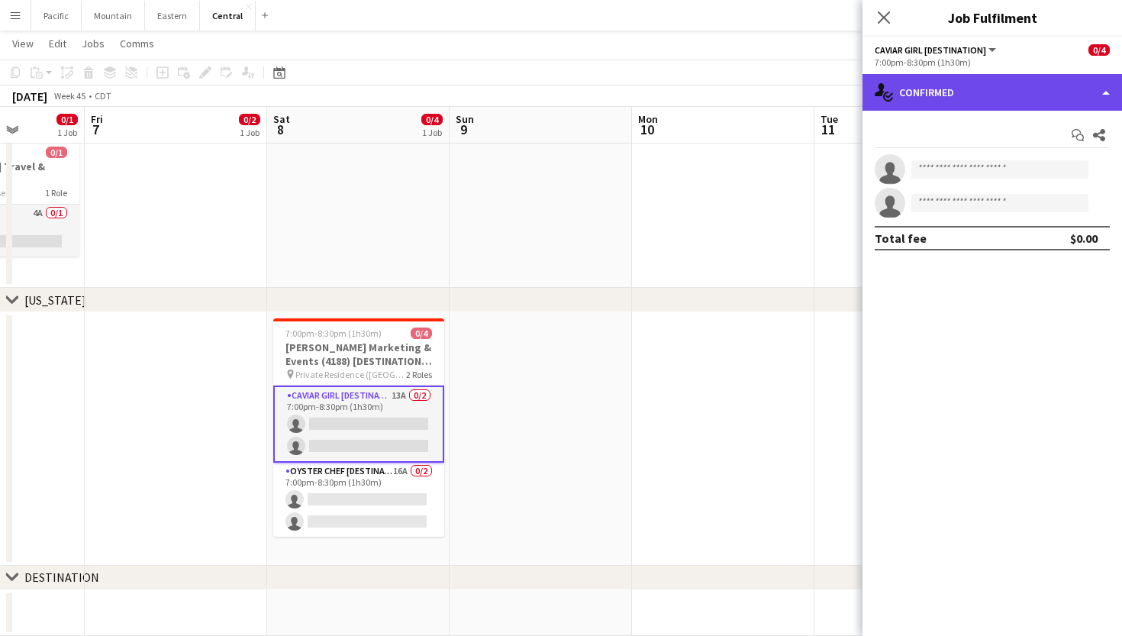
click at [924, 105] on div "single-neutral-actions-check-2 Confirmed" at bounding box center [993, 92] width 260 height 37
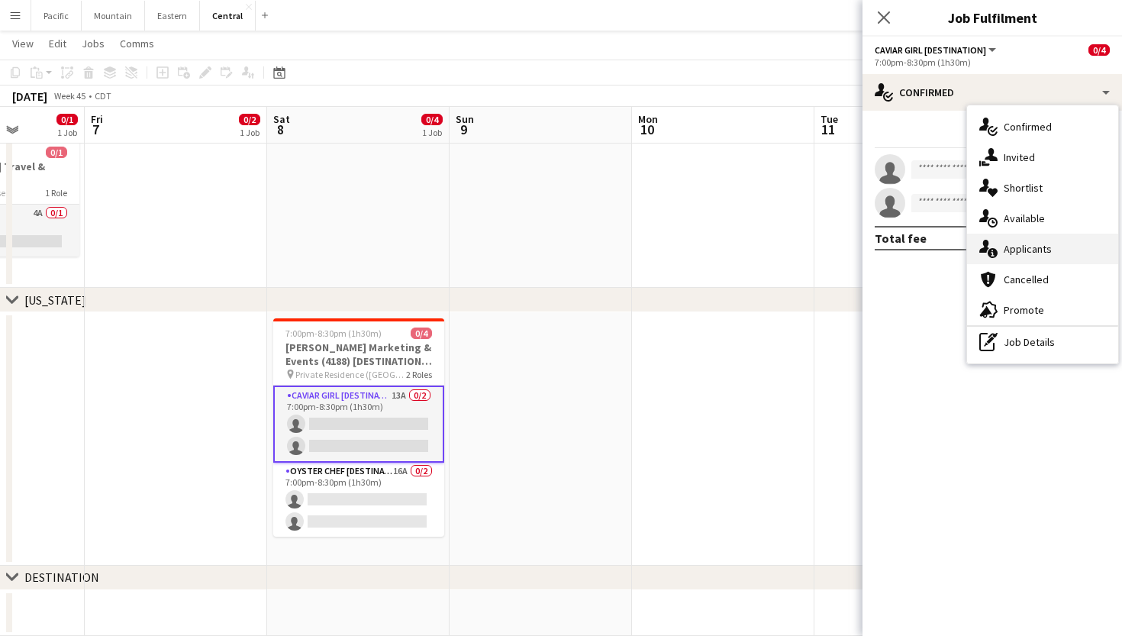
click at [1052, 252] on div "single-neutral-actions-information Applicants" at bounding box center [1042, 249] width 151 height 31
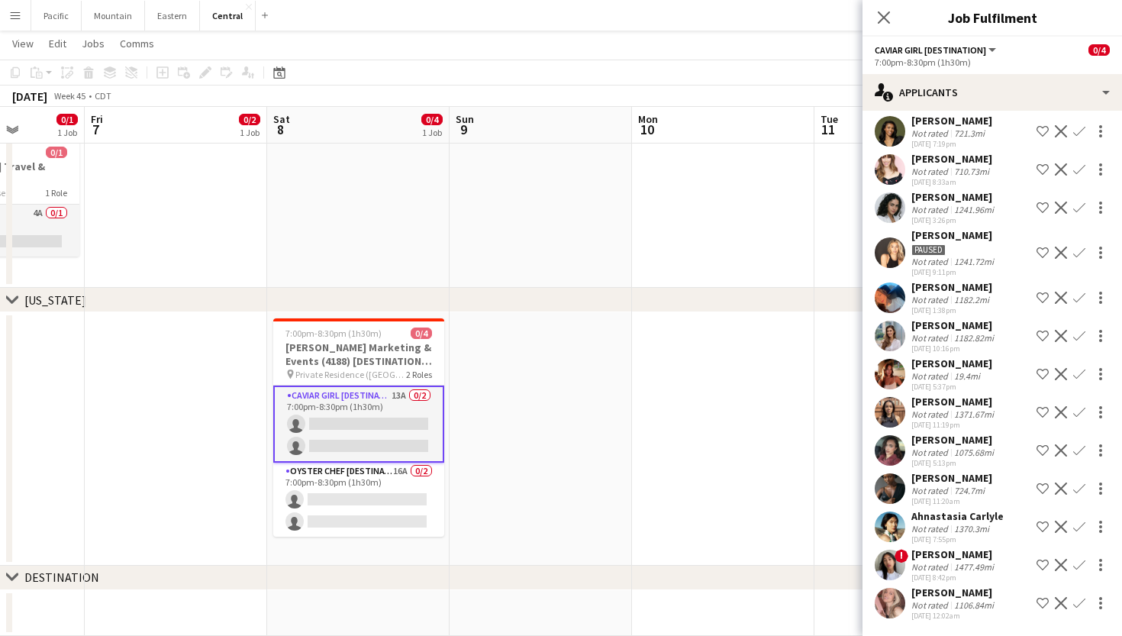
scroll to position [70, 0]
click at [888, 8] on app-icon "Close pop-in" at bounding box center [884, 18] width 22 height 22
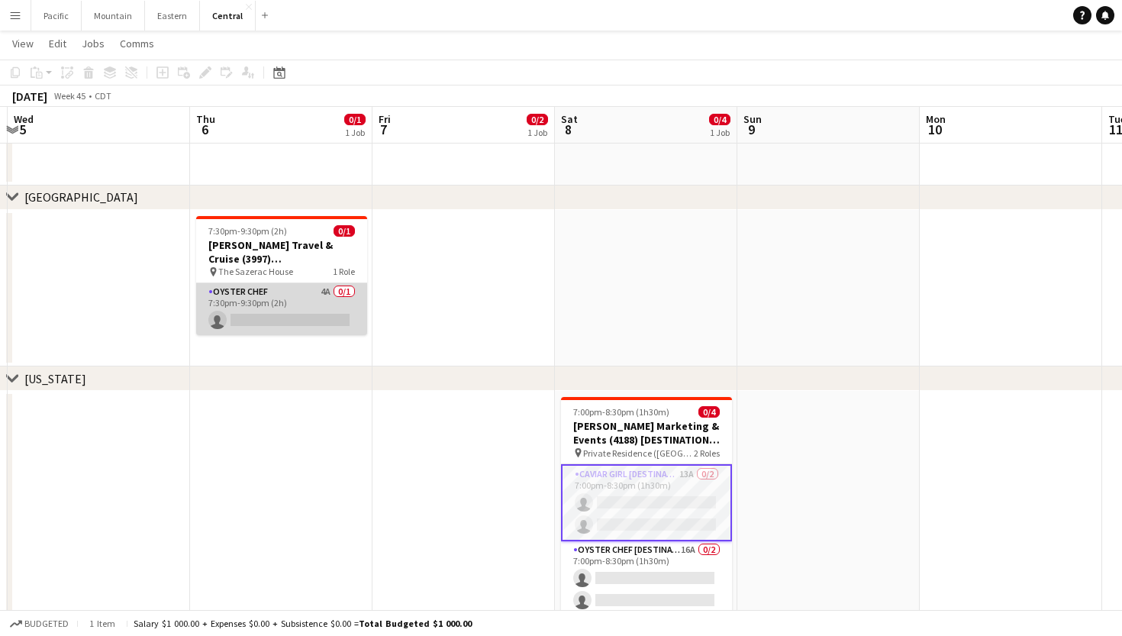
scroll to position [342, 0]
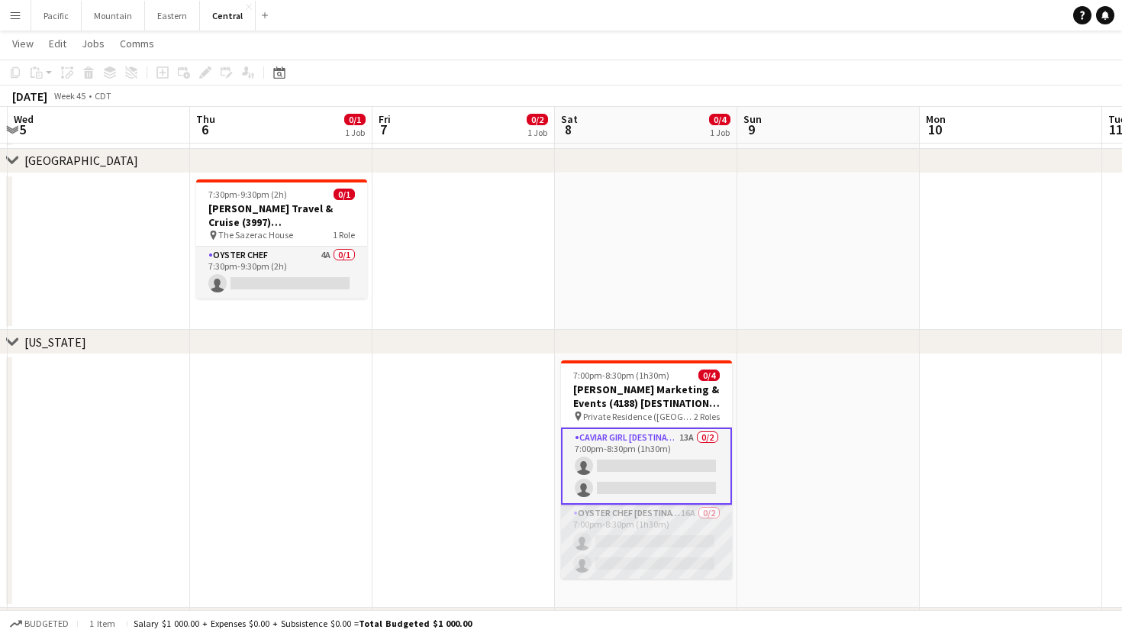
click at [605, 518] on app-card-role "Oyster Chef [DESTINATION] 16A 0/2 7:00pm-8:30pm (1h30m) single-neutral-actions …" at bounding box center [646, 542] width 171 height 74
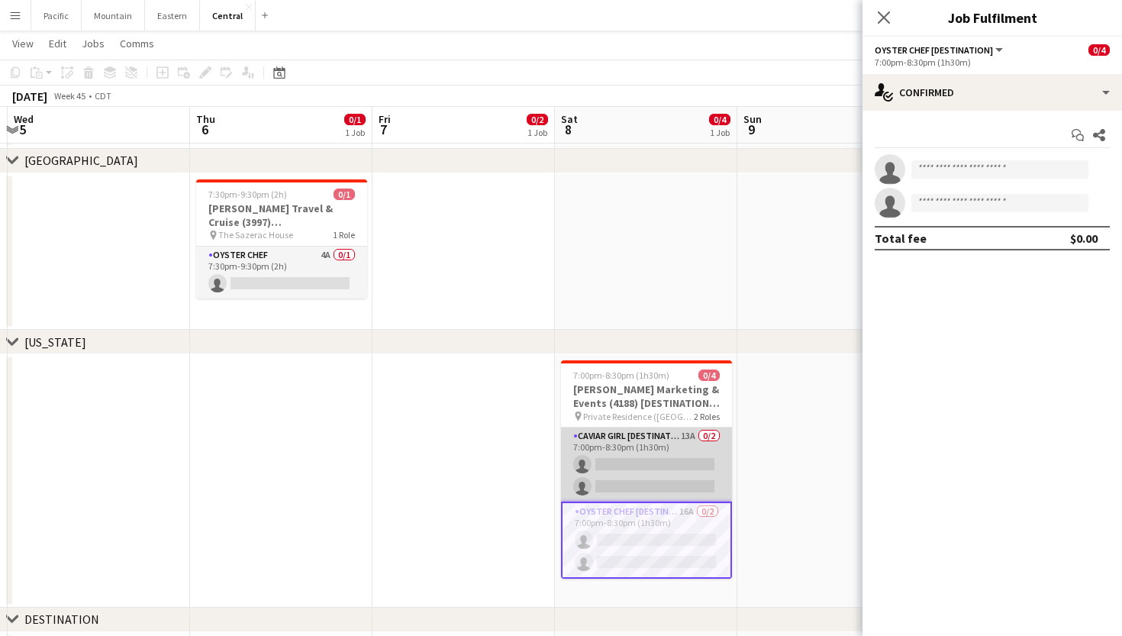
click at [657, 454] on app-card-role "Caviar Girl [DESTINATION] 13A 0/2 7:00pm-8:30pm (1h30m) single-neutral-actions …" at bounding box center [646, 465] width 171 height 74
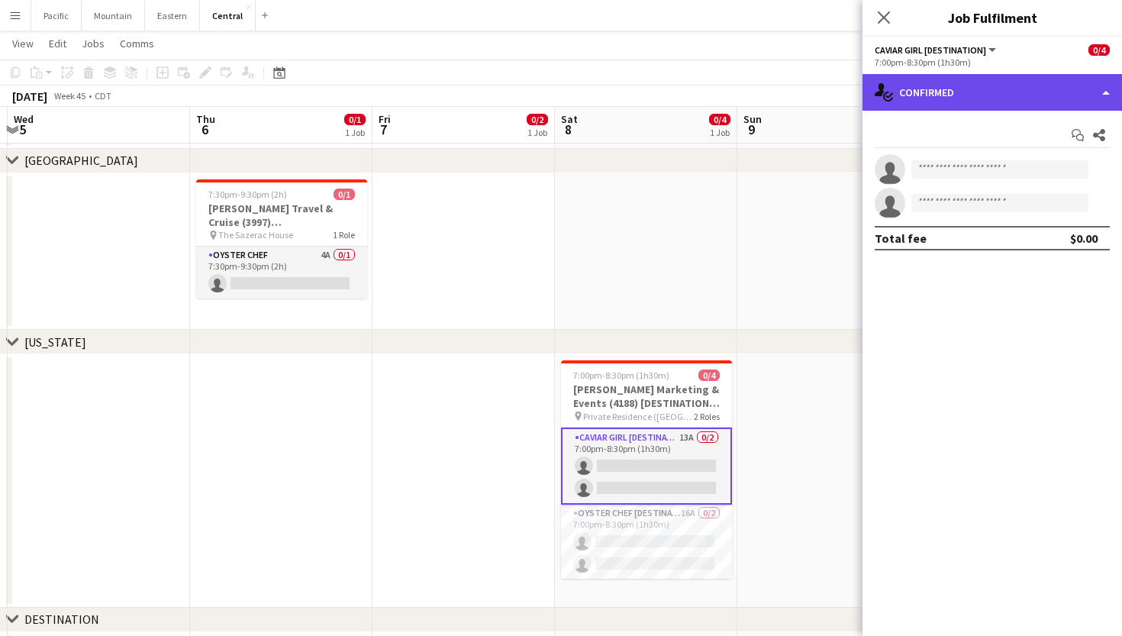
click at [989, 98] on div "single-neutral-actions-check-2 Confirmed" at bounding box center [993, 92] width 260 height 37
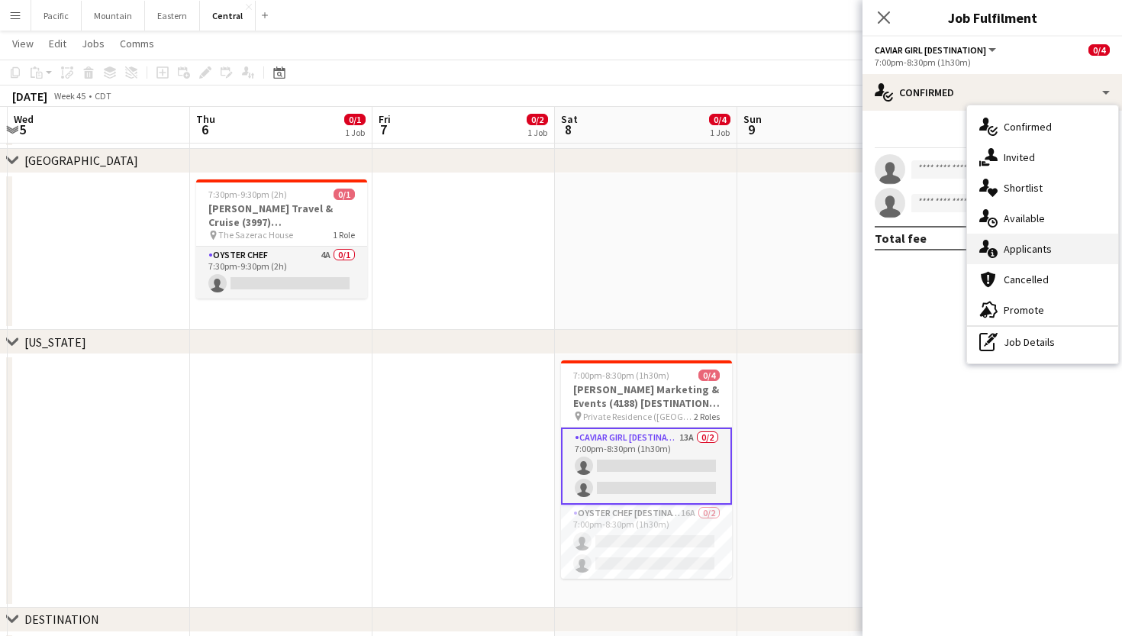
click at [1078, 241] on div "single-neutral-actions-information Applicants" at bounding box center [1042, 249] width 151 height 31
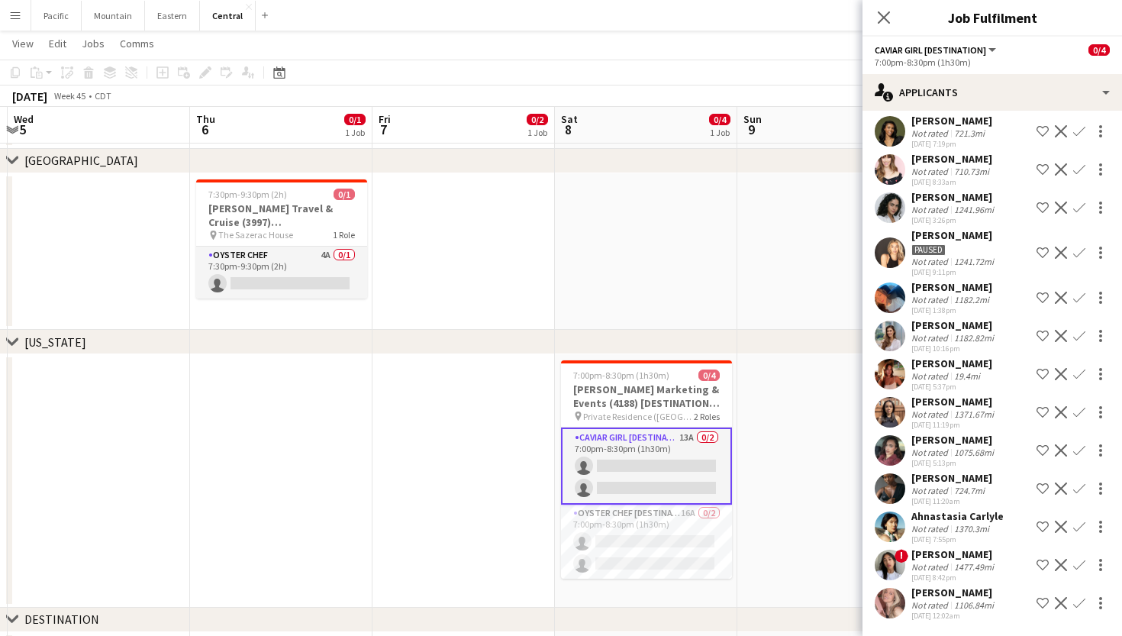
scroll to position [70, 0]
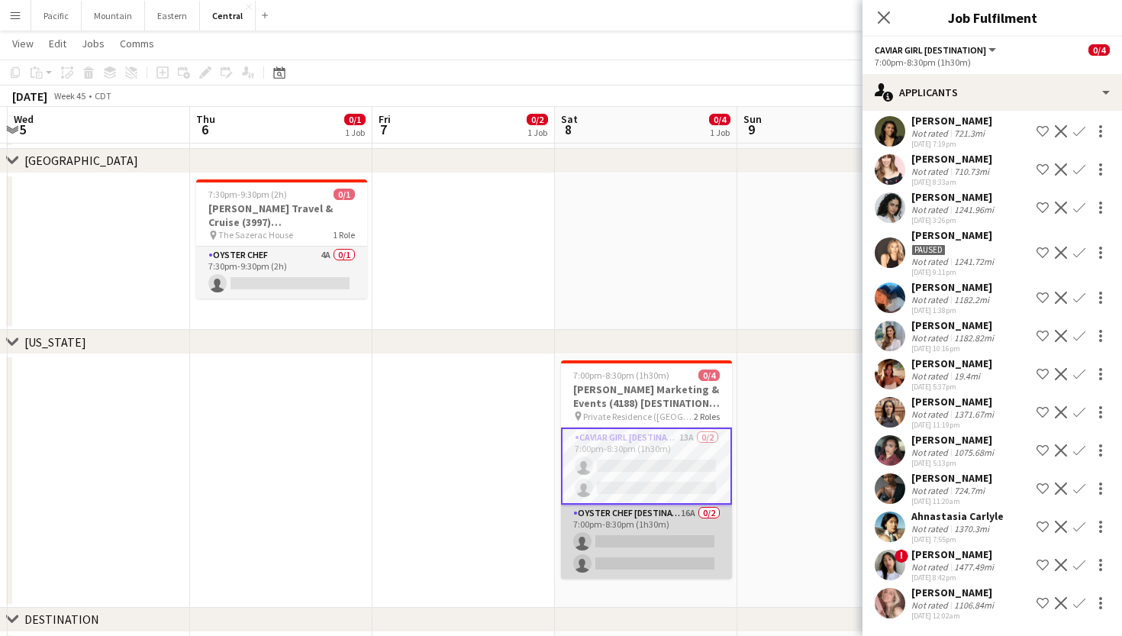
click at [668, 537] on app-card-role "Oyster Chef [DESTINATION] 16A 0/2 7:00pm-8:30pm (1h30m) single-neutral-actions …" at bounding box center [646, 542] width 171 height 74
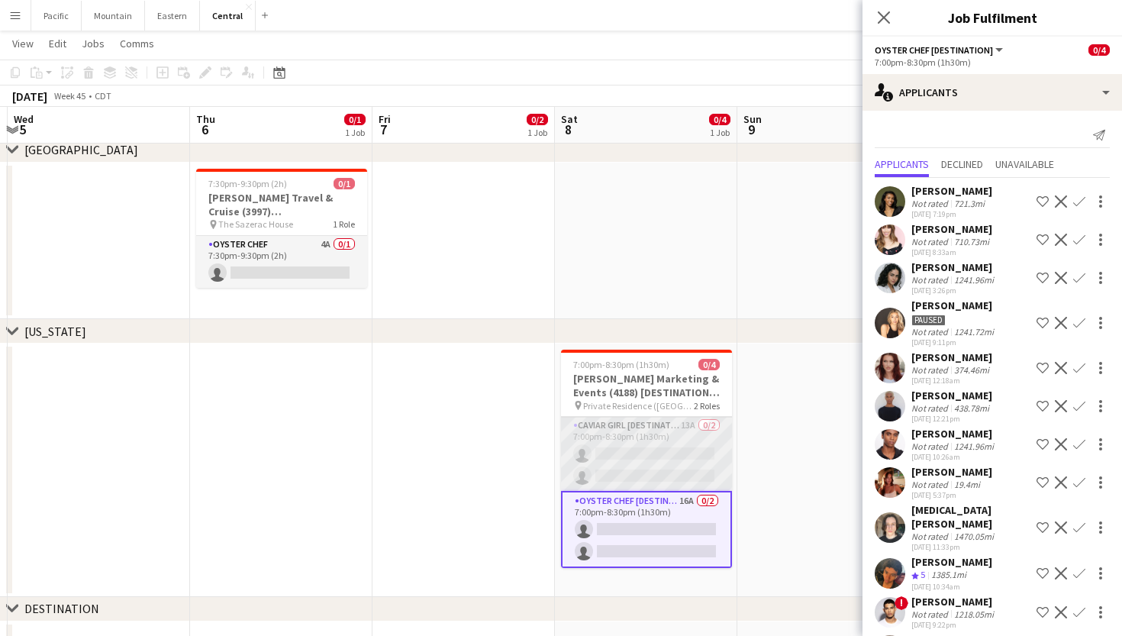
scroll to position [0, 0]
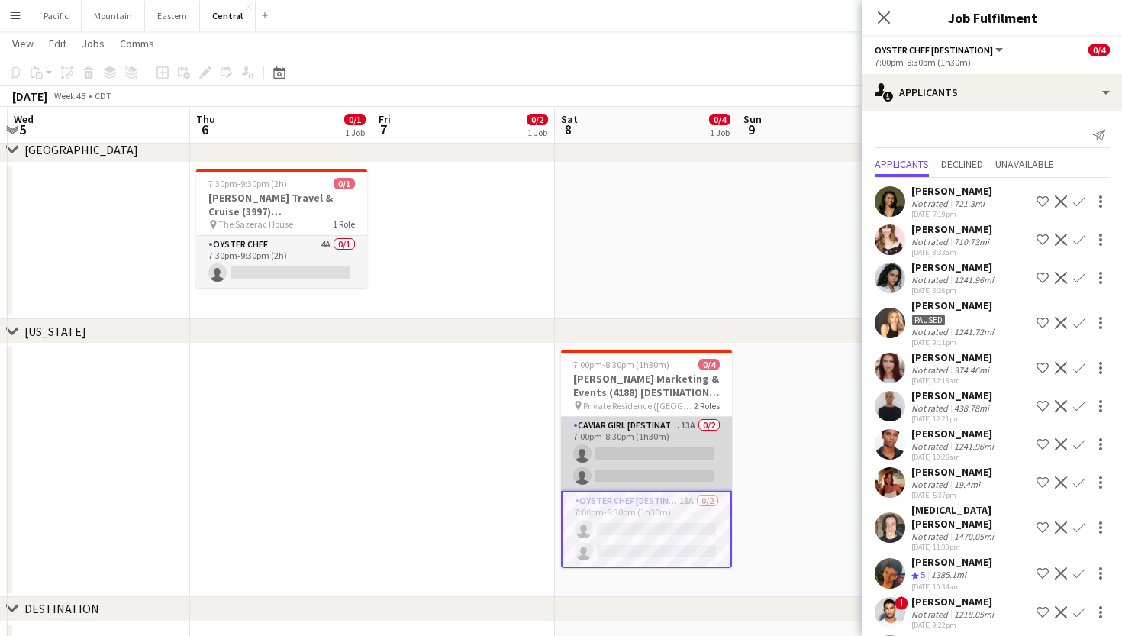
click at [686, 447] on app-card-role "Caviar Girl [DESTINATION] 13A 0/2 7:00pm-8:30pm (1h30m) single-neutral-actions …" at bounding box center [646, 454] width 171 height 74
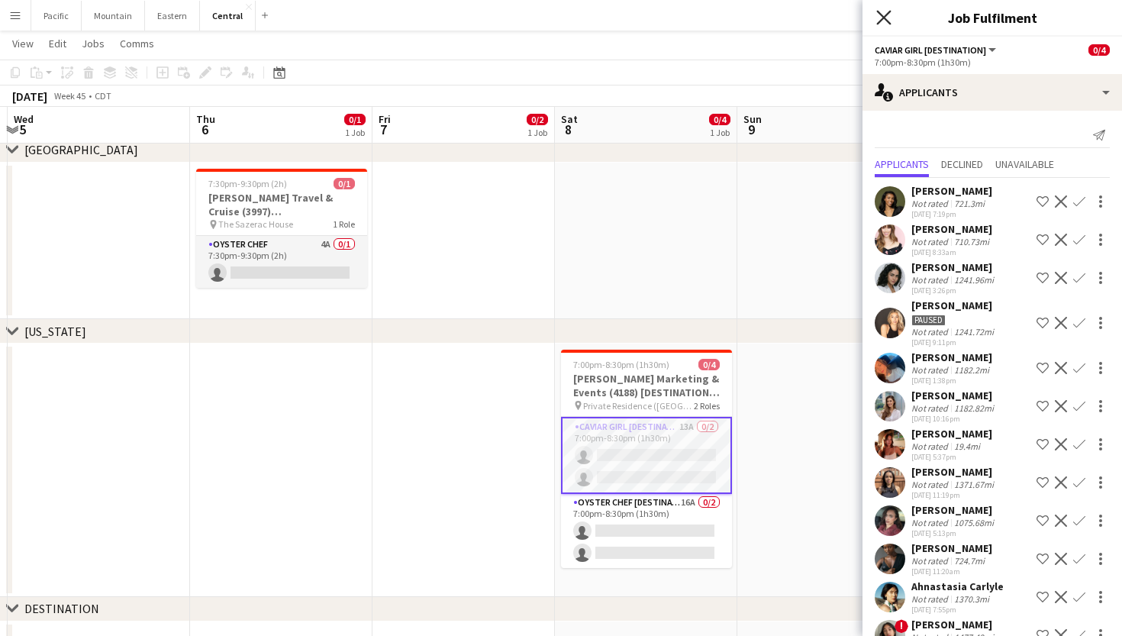
click at [889, 14] on icon at bounding box center [883, 17] width 15 height 15
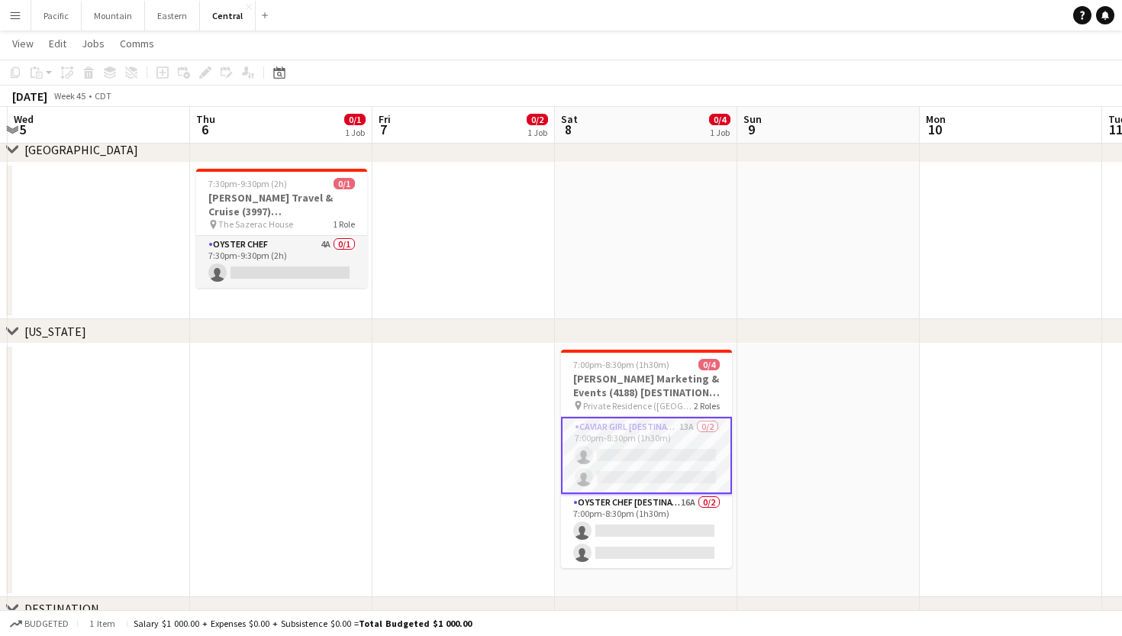
click at [651, 463] on app-card-role "Caviar Girl [DESTINATION] 13A 0/2 7:00pm-8:30pm (1h30m) single-neutral-actions …" at bounding box center [646, 455] width 171 height 77
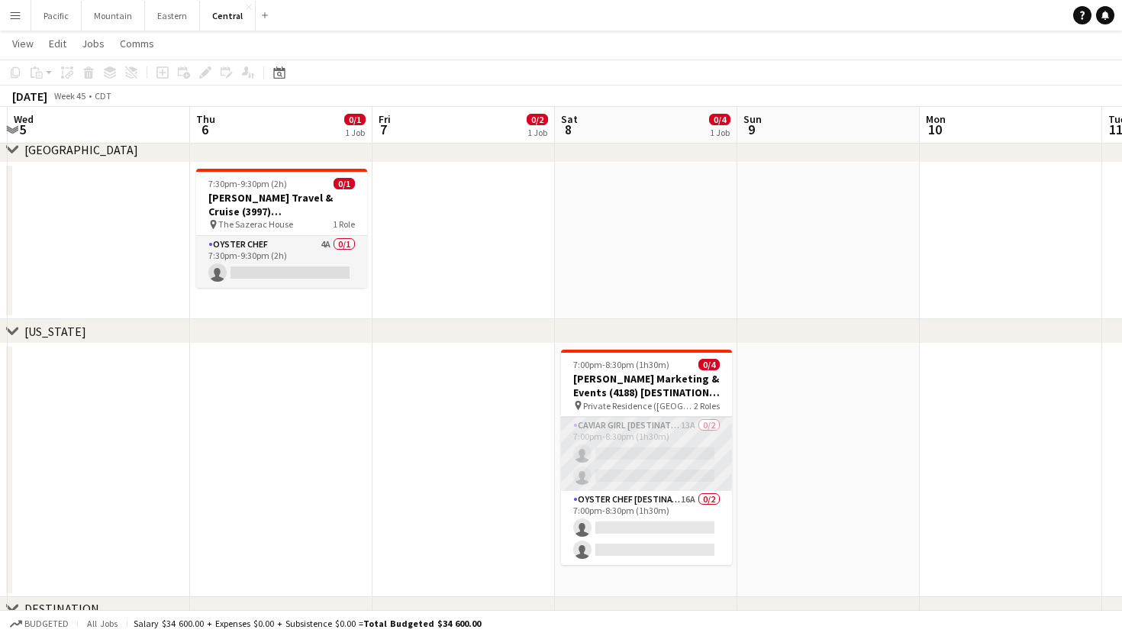
click at [651, 463] on app-card-role "Caviar Girl [DESTINATION] 13A 0/2 7:00pm-8:30pm (1h30m) single-neutral-actions …" at bounding box center [646, 454] width 171 height 74
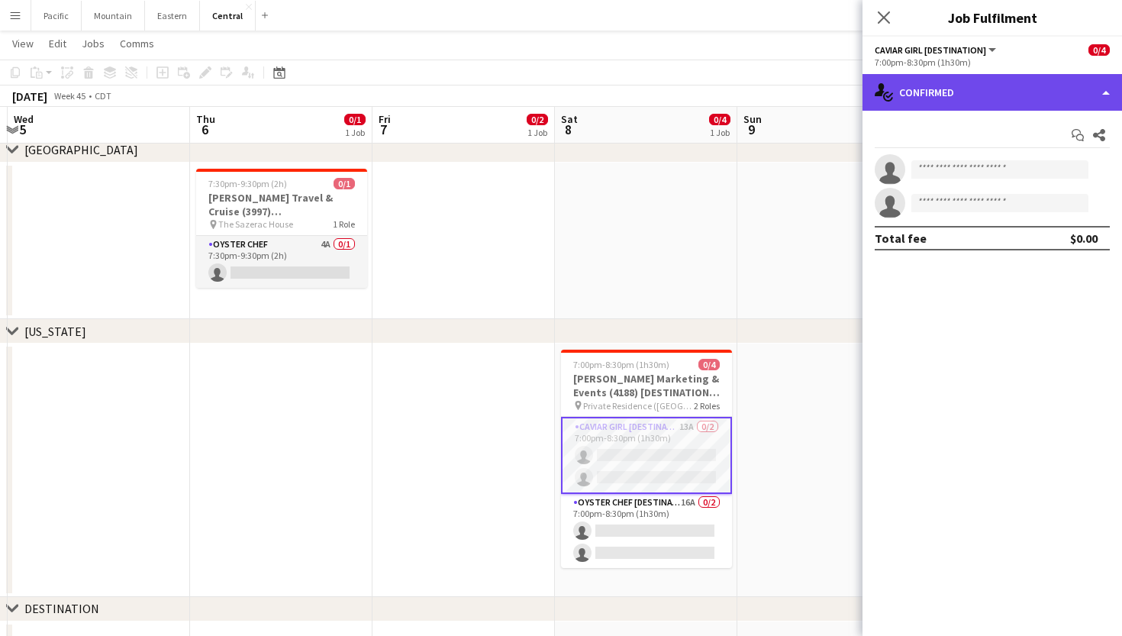
click at [985, 82] on div "single-neutral-actions-check-2 Confirmed" at bounding box center [993, 92] width 260 height 37
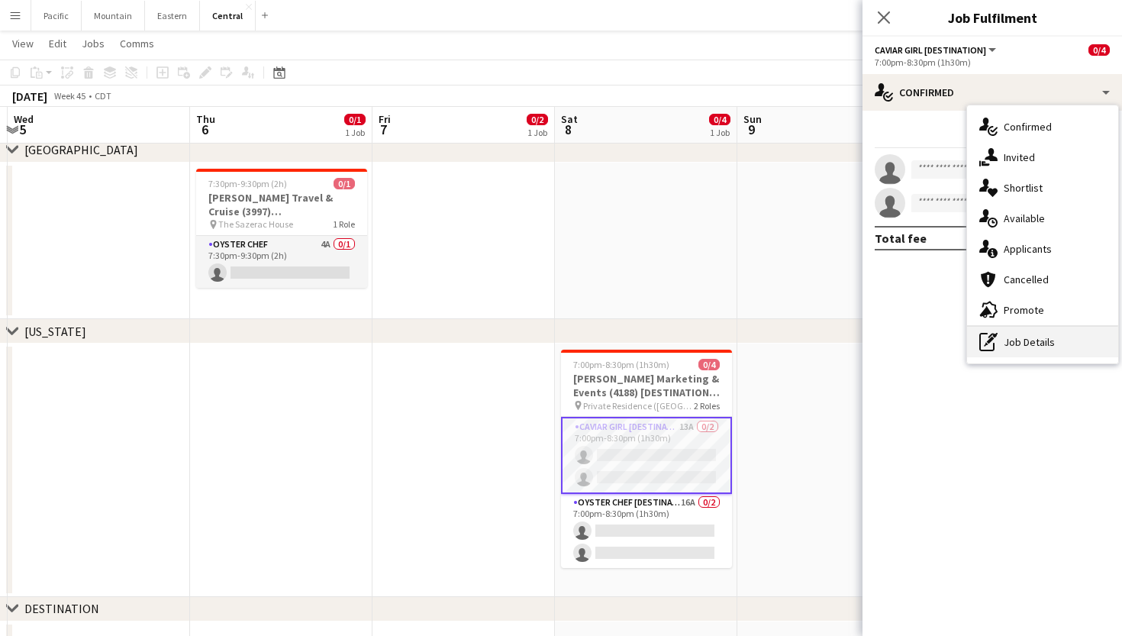
click at [1021, 345] on div "pen-write Job Details" at bounding box center [1042, 342] width 151 height 31
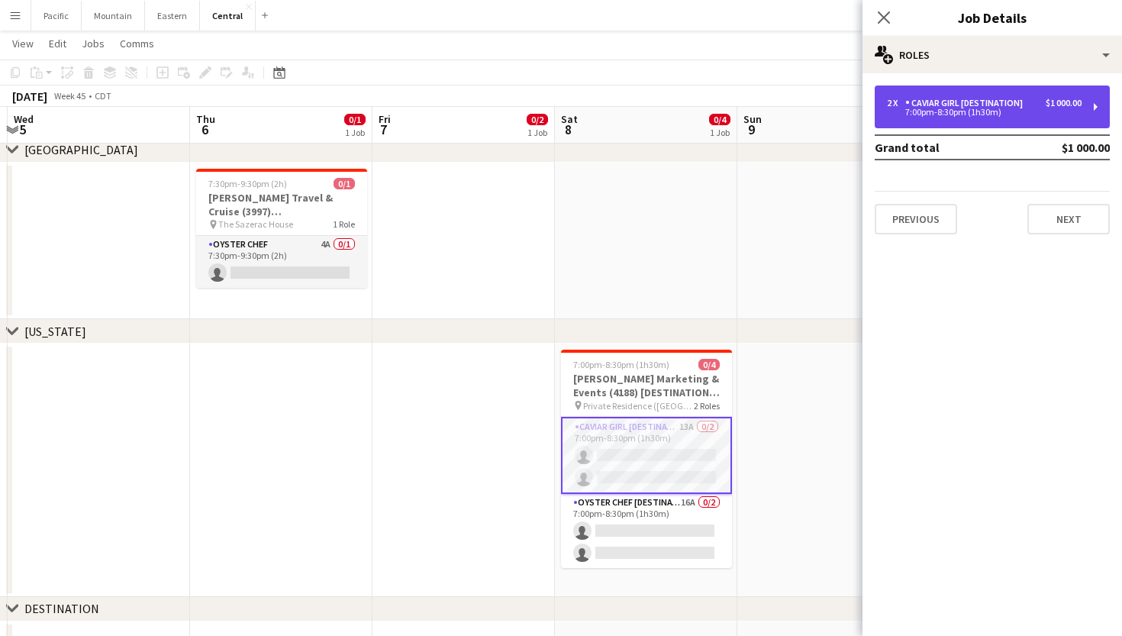
click at [953, 97] on div "2 x Caviar Girl [DESTINATION] $1 000.00 7:00pm-8:30pm (1h30m)" at bounding box center [992, 107] width 235 height 43
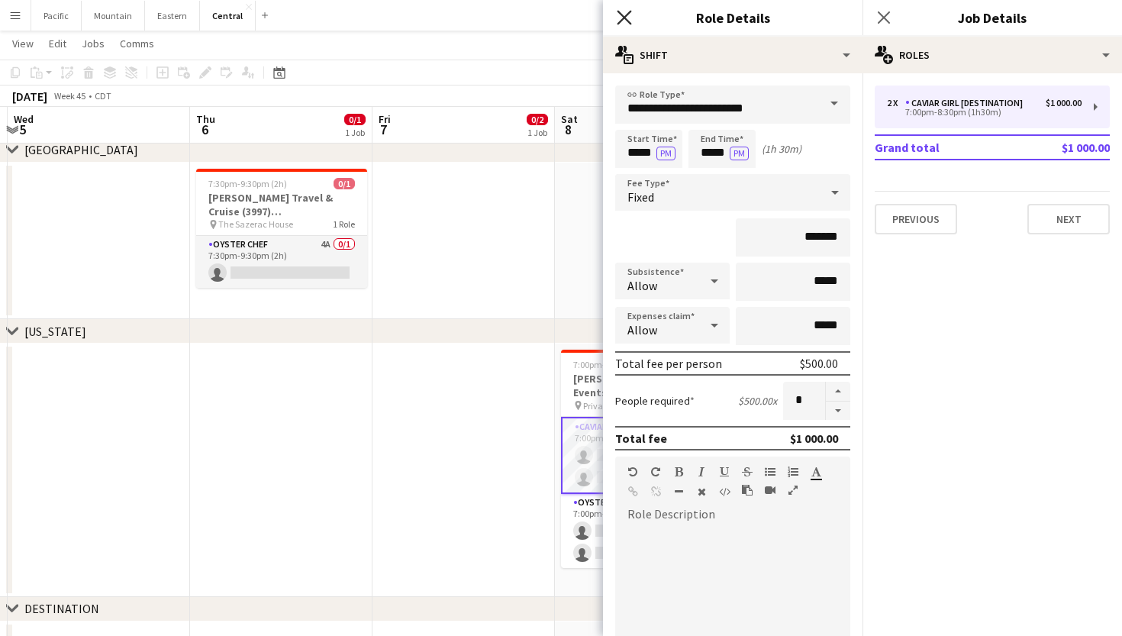
click at [621, 18] on icon "Close pop-in" at bounding box center [624, 17] width 15 height 15
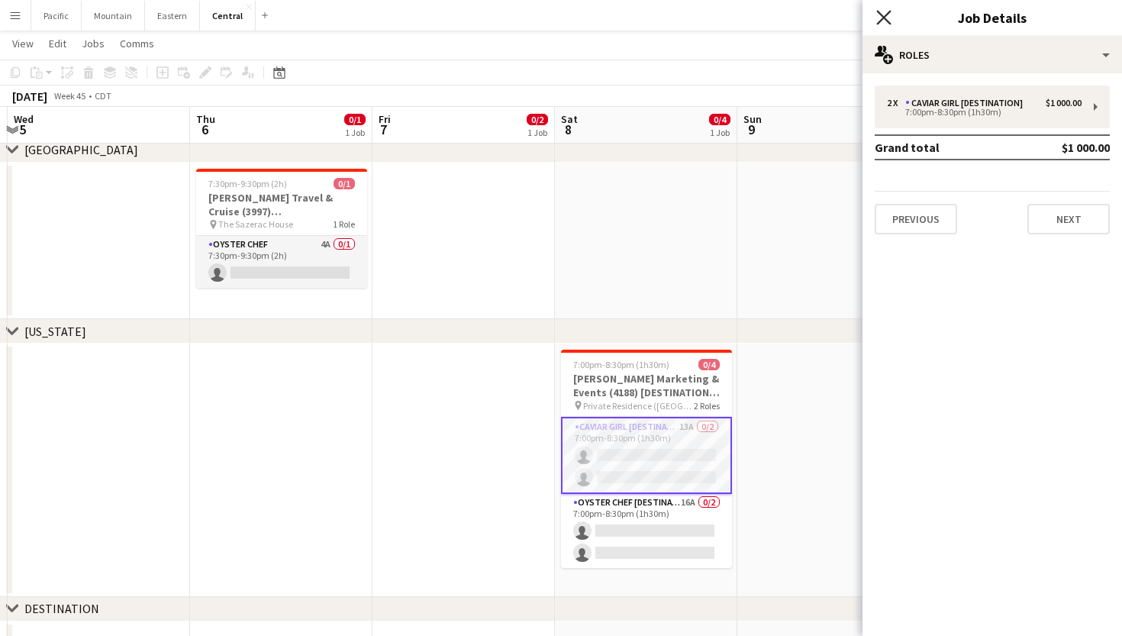
click at [880, 11] on icon "Close pop-in" at bounding box center [883, 17] width 15 height 15
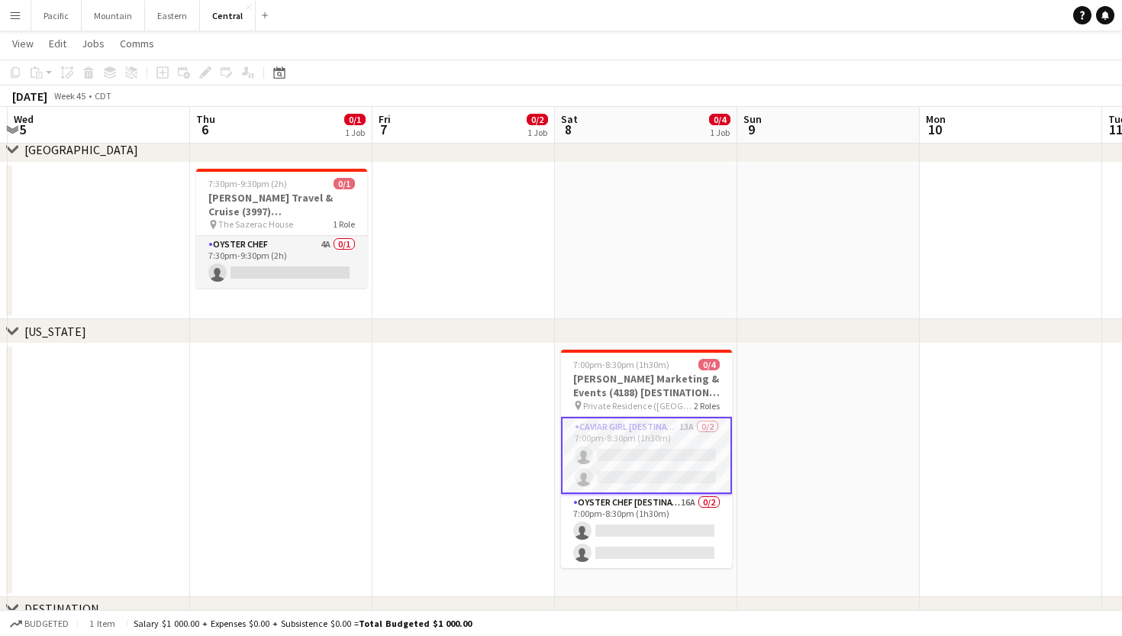
click at [689, 434] on app-card-role "Caviar Girl [DESTINATION] 13A 0/2 7:00pm-8:30pm (1h30m) single-neutral-actions …" at bounding box center [646, 455] width 171 height 77
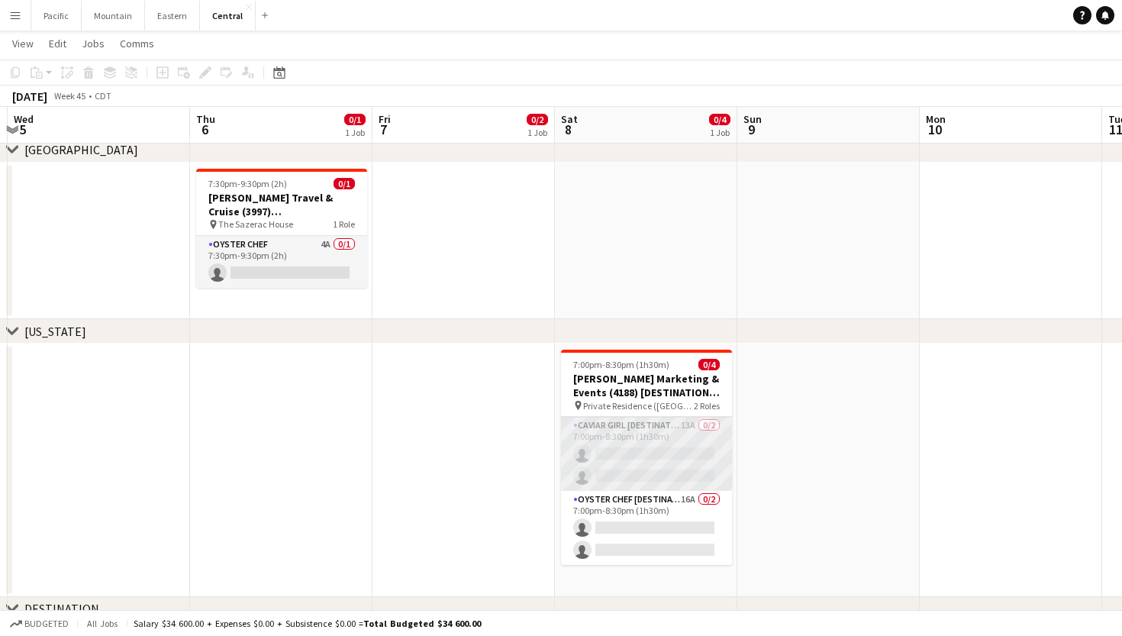
click at [689, 434] on app-card-role "Caviar Girl [DESTINATION] 13A 0/2 7:00pm-8:30pm (1h30m) single-neutral-actions …" at bounding box center [646, 454] width 171 height 74
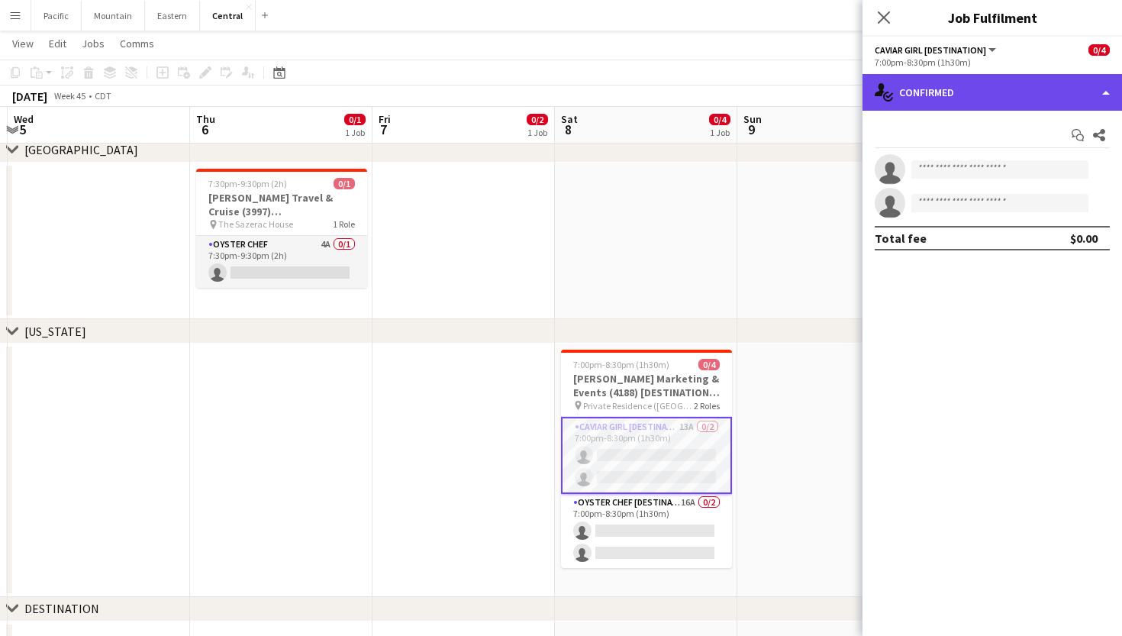
click at [976, 103] on div "single-neutral-actions-check-2 Confirmed" at bounding box center [993, 92] width 260 height 37
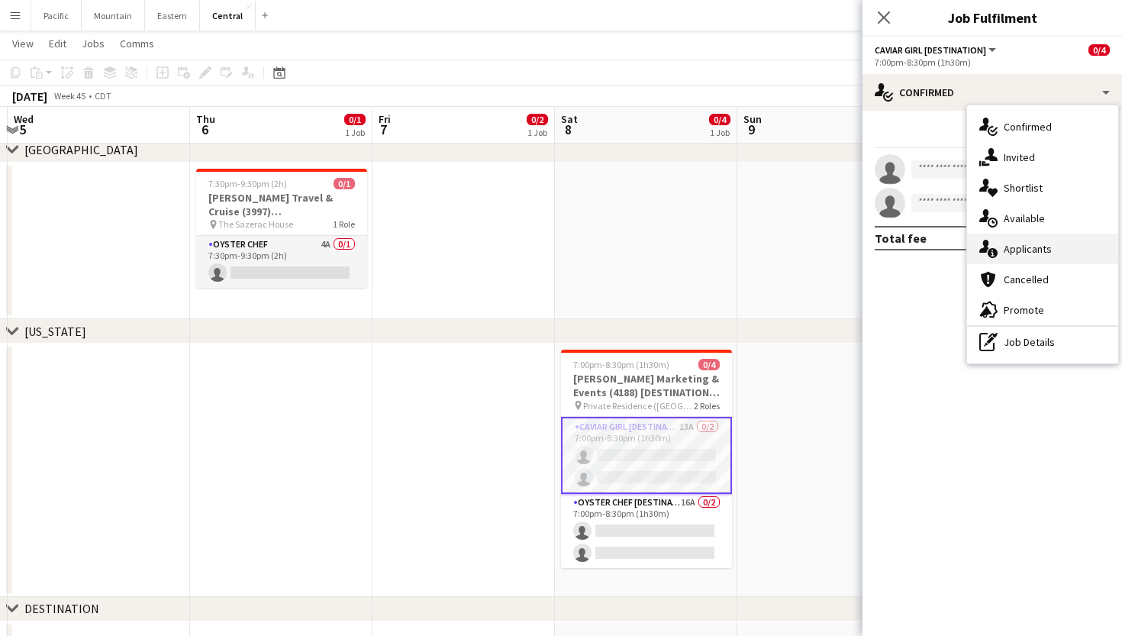
click at [1045, 250] on span "Applicants" at bounding box center [1028, 249] width 48 height 14
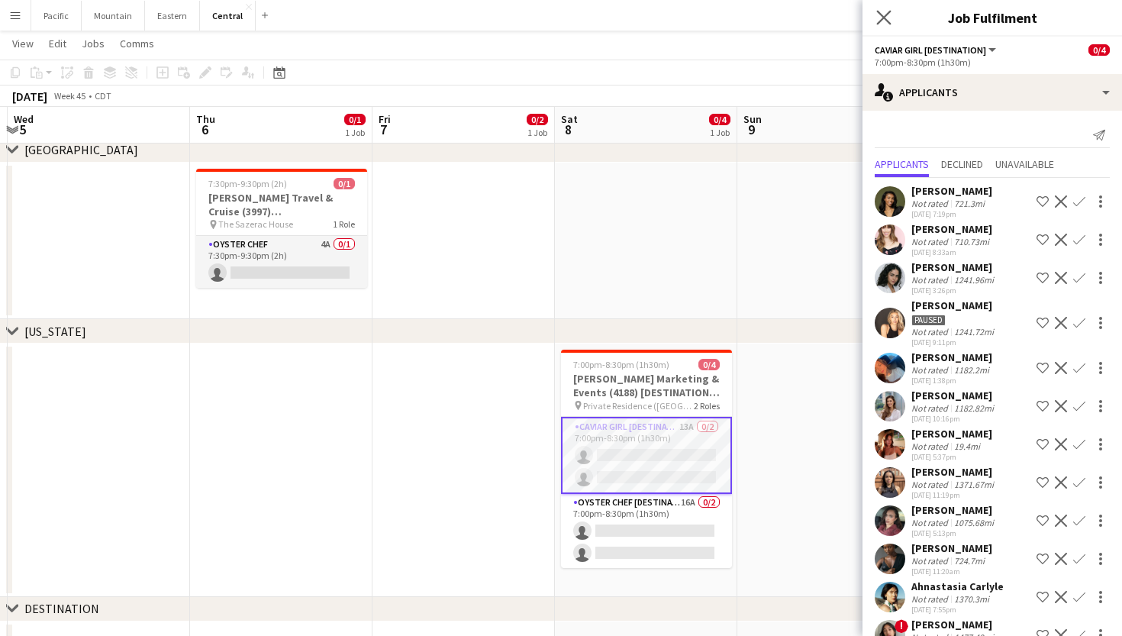
click at [891, 13] on icon "Close pop-in" at bounding box center [883, 17] width 15 height 15
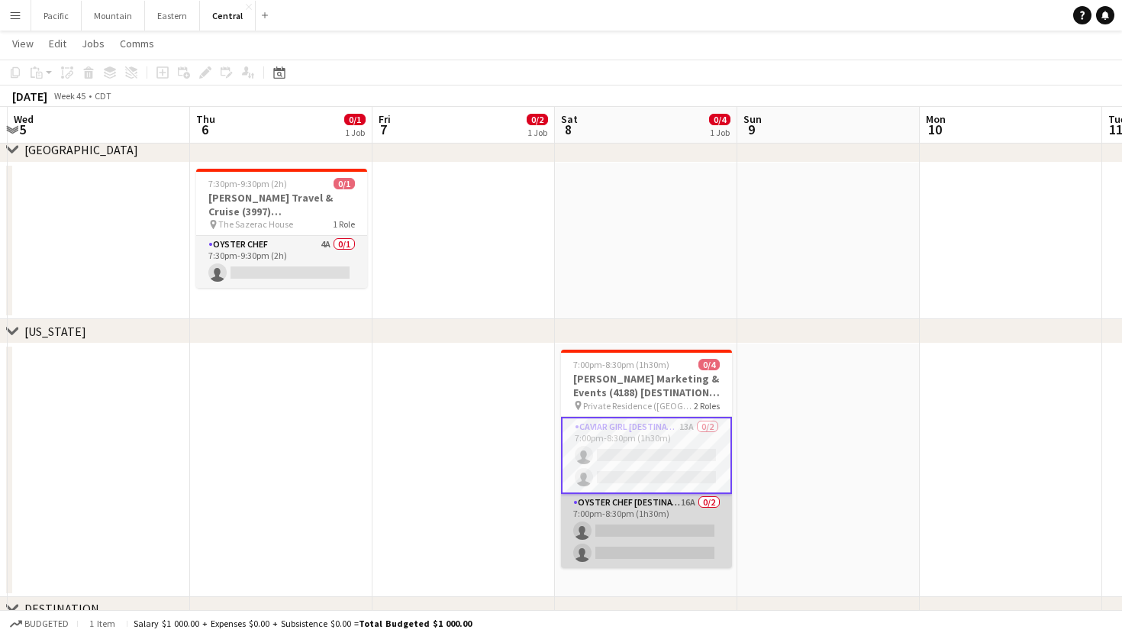
click at [658, 539] on app-card-role "Oyster Chef [DESTINATION] 16A 0/2 7:00pm-8:30pm (1h30m) single-neutral-actions …" at bounding box center [646, 531] width 171 height 74
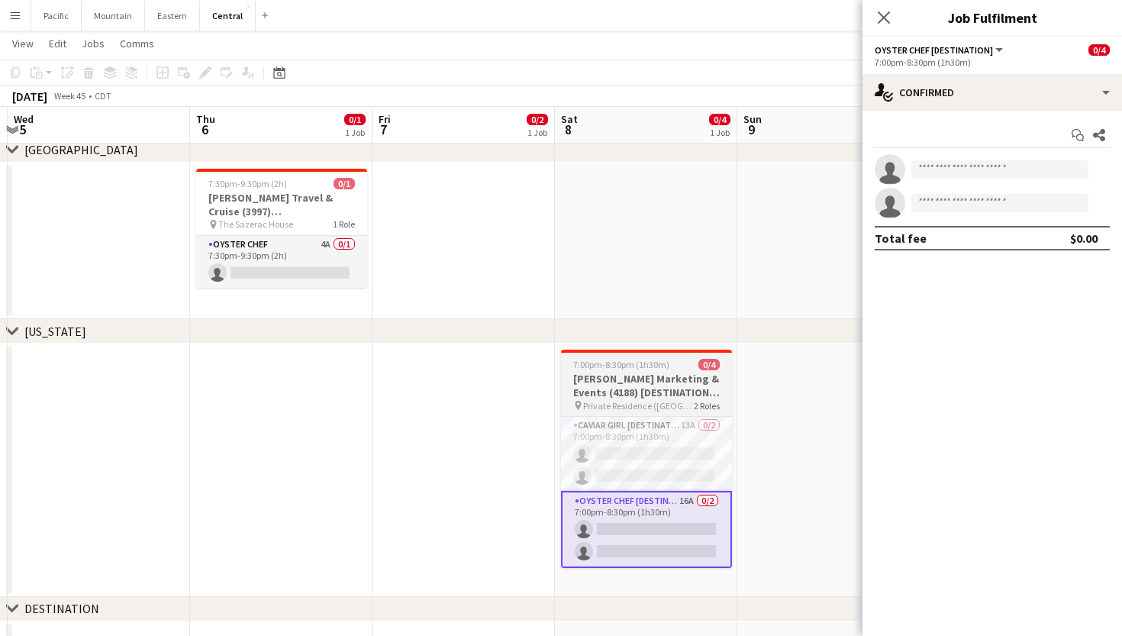
click at [605, 369] on span "7:00pm-8:30pm (1h30m)" at bounding box center [621, 364] width 96 height 11
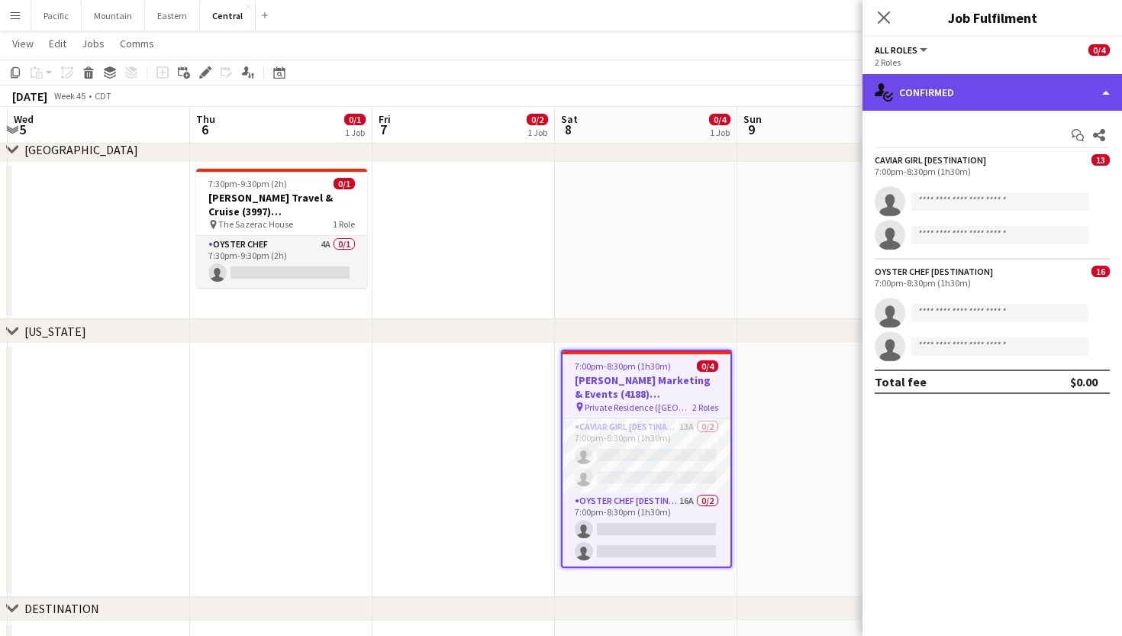
click at [921, 83] on div "single-neutral-actions-check-2 Confirmed" at bounding box center [993, 92] width 260 height 37
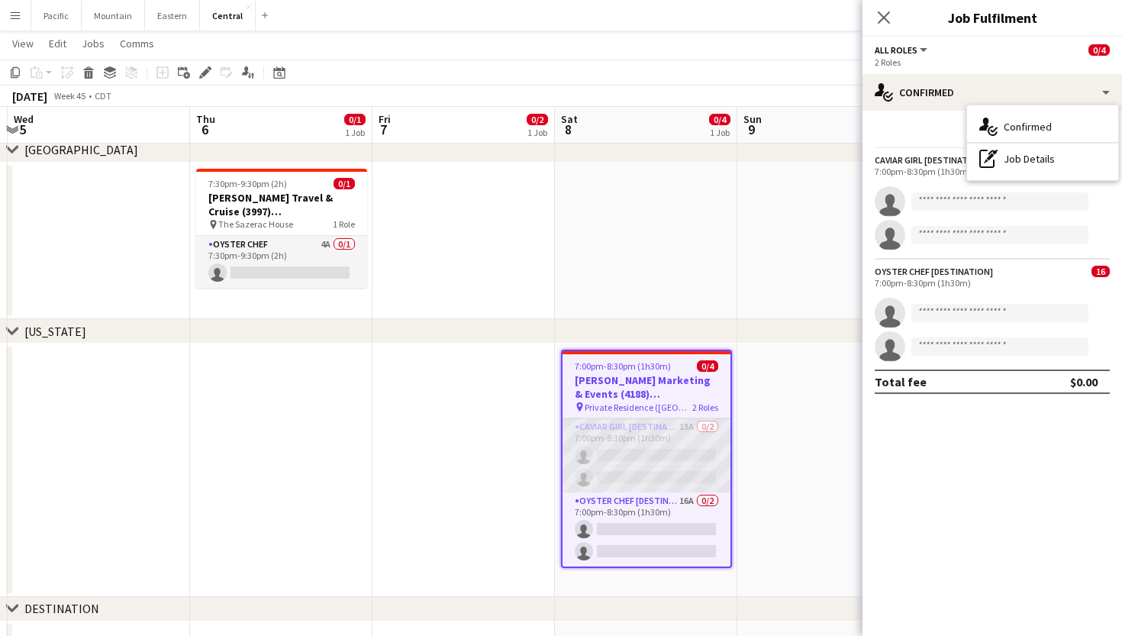
click at [655, 459] on app-card-role "Caviar Girl [DESTINATION] 13A 0/2 7:00pm-8:30pm (1h30m) single-neutral-actions …" at bounding box center [647, 455] width 168 height 74
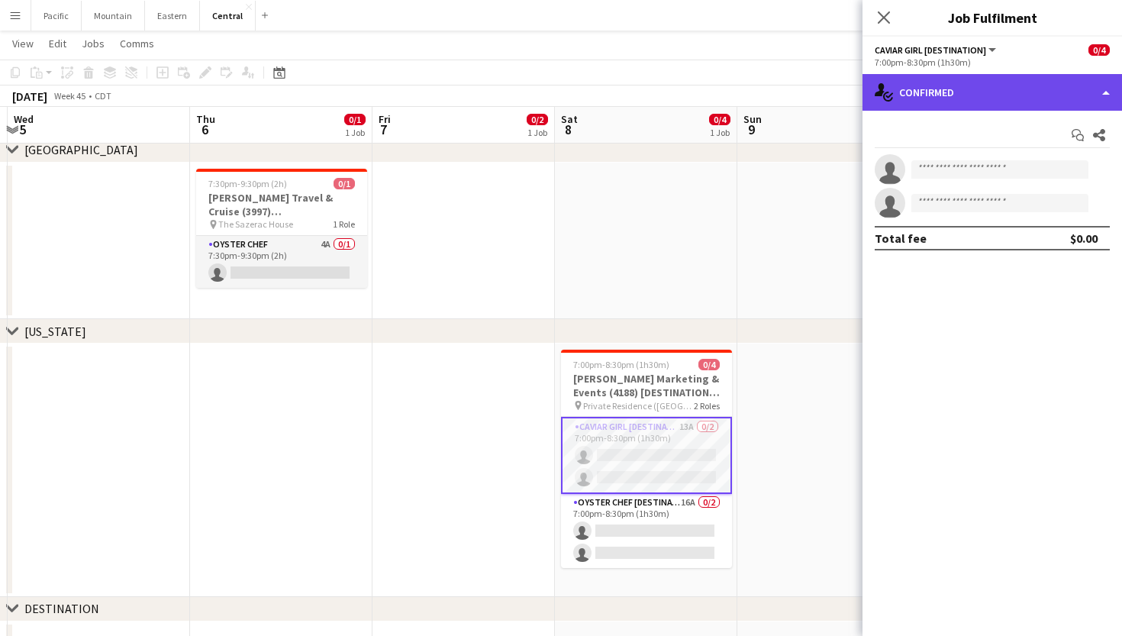
click at [1017, 92] on div "single-neutral-actions-check-2 Confirmed" at bounding box center [993, 92] width 260 height 37
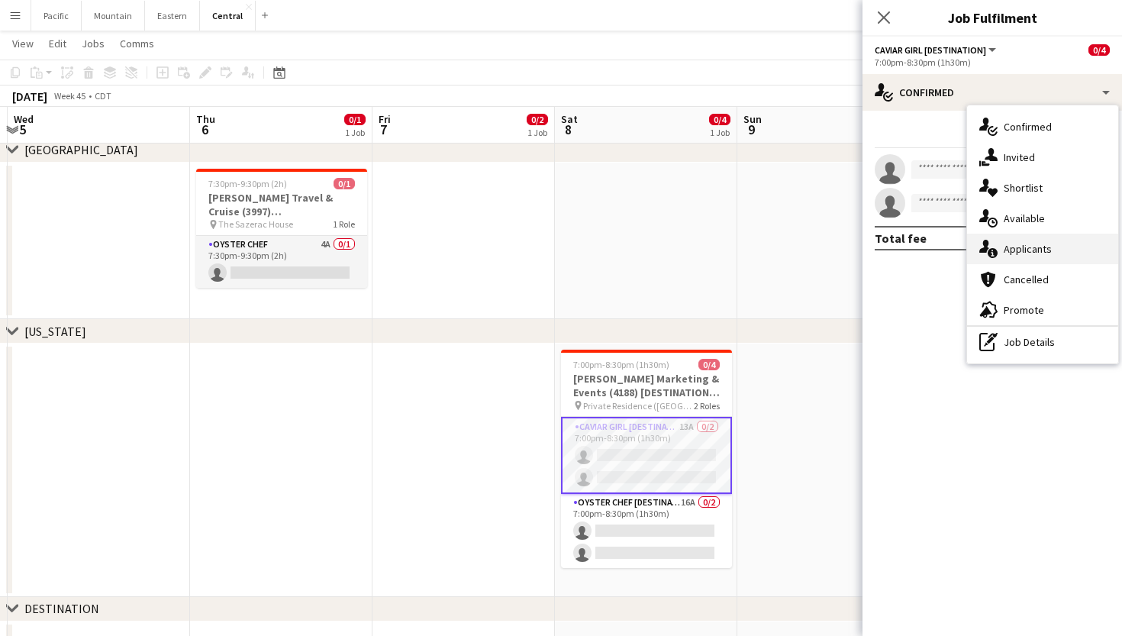
click at [1061, 249] on div "single-neutral-actions-information Applicants" at bounding box center [1042, 249] width 151 height 31
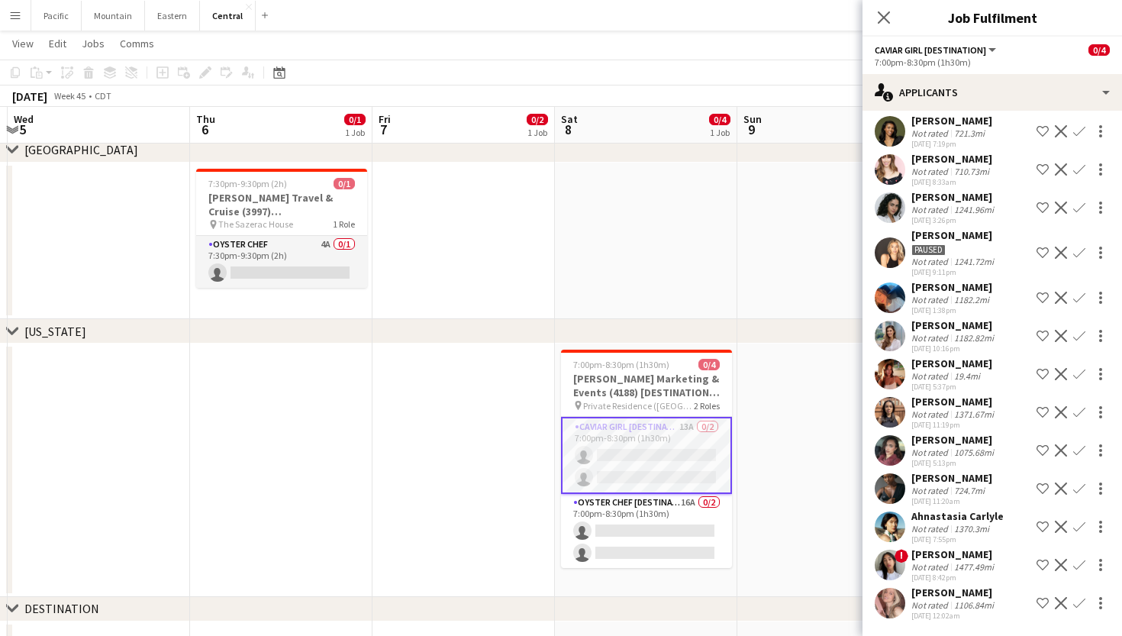
scroll to position [70, 0]
click at [886, 23] on icon "Close pop-in" at bounding box center [883, 17] width 15 height 15
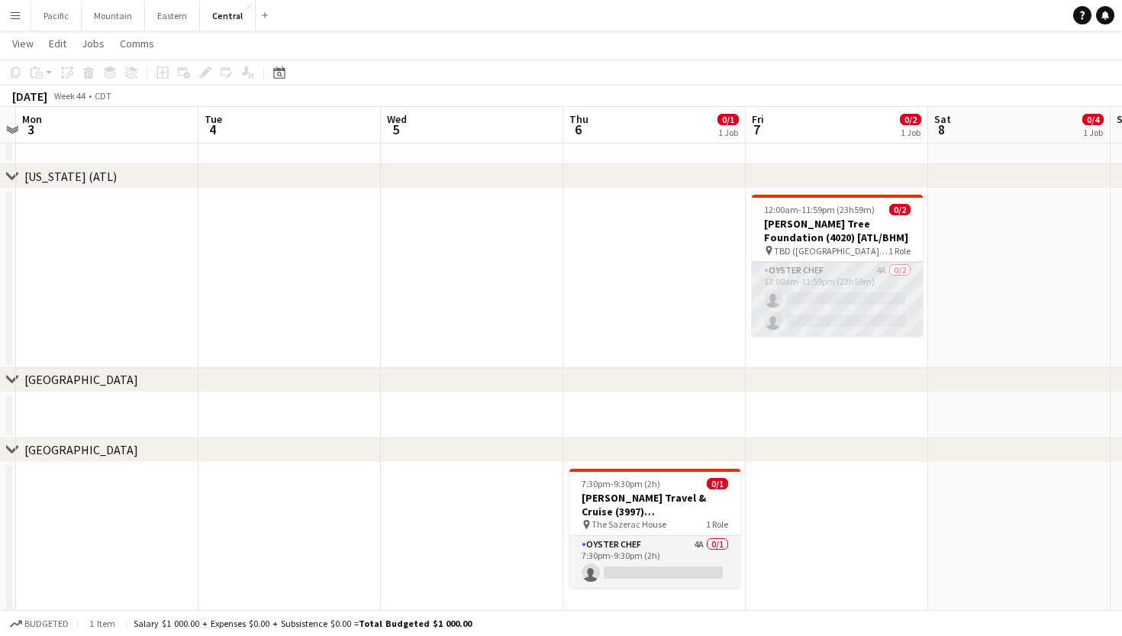
scroll to position [0, 723]
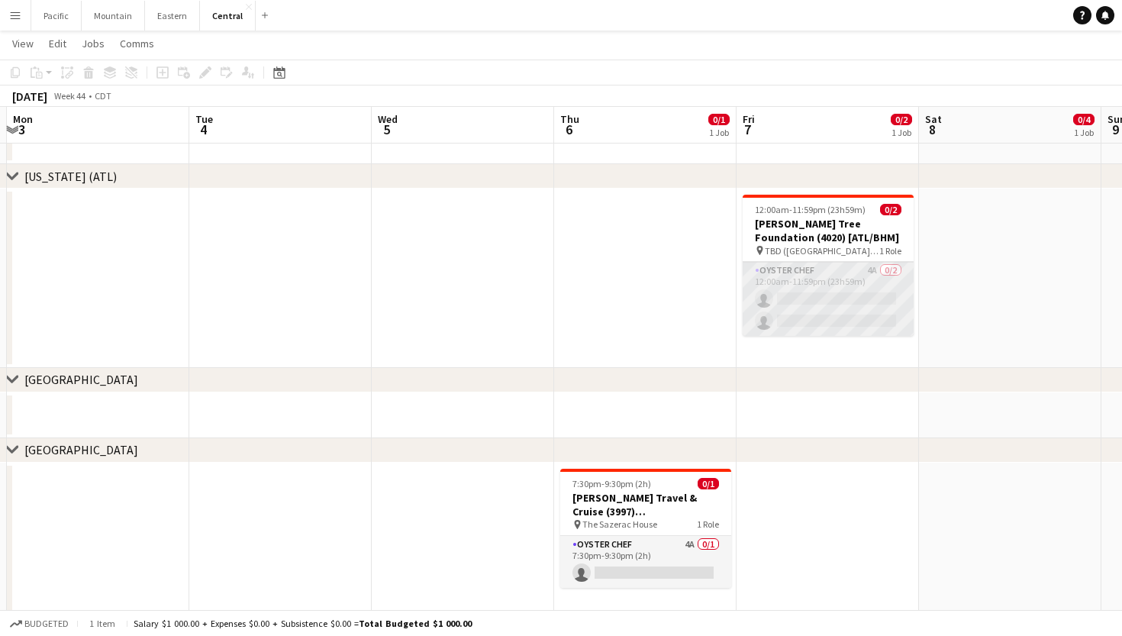
click at [814, 285] on app-card-role "Oyster Chef 4A 0/2 12:00am-11:59pm (23h59m) single-neutral-actions single-neutr…" at bounding box center [828, 299] width 171 height 74
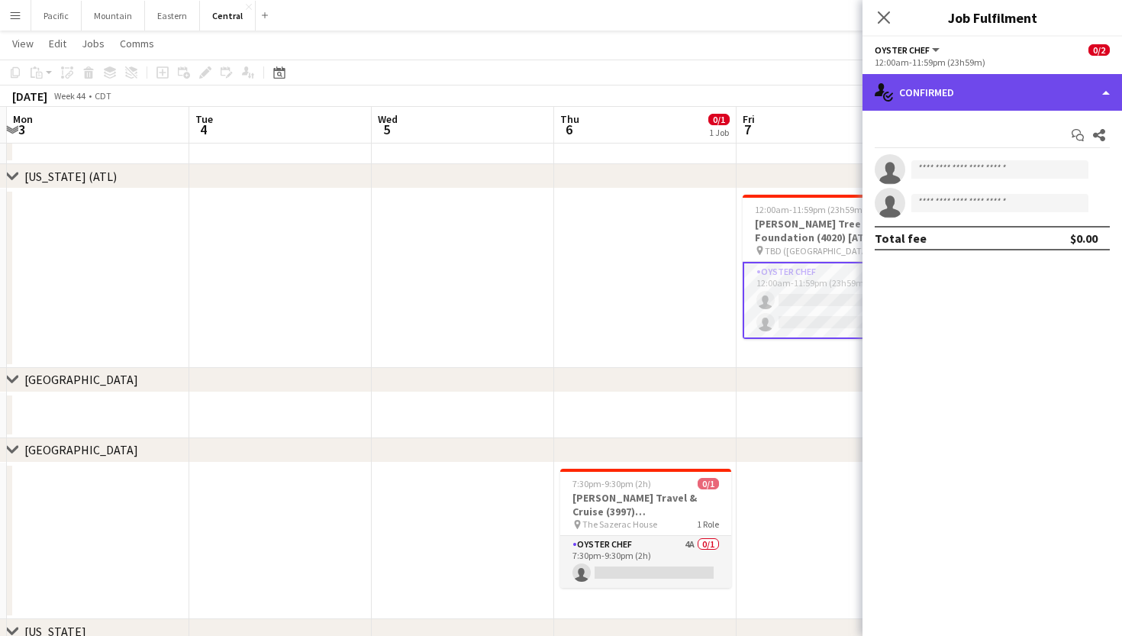
click at [996, 87] on div "single-neutral-actions-check-2 Confirmed" at bounding box center [993, 92] width 260 height 37
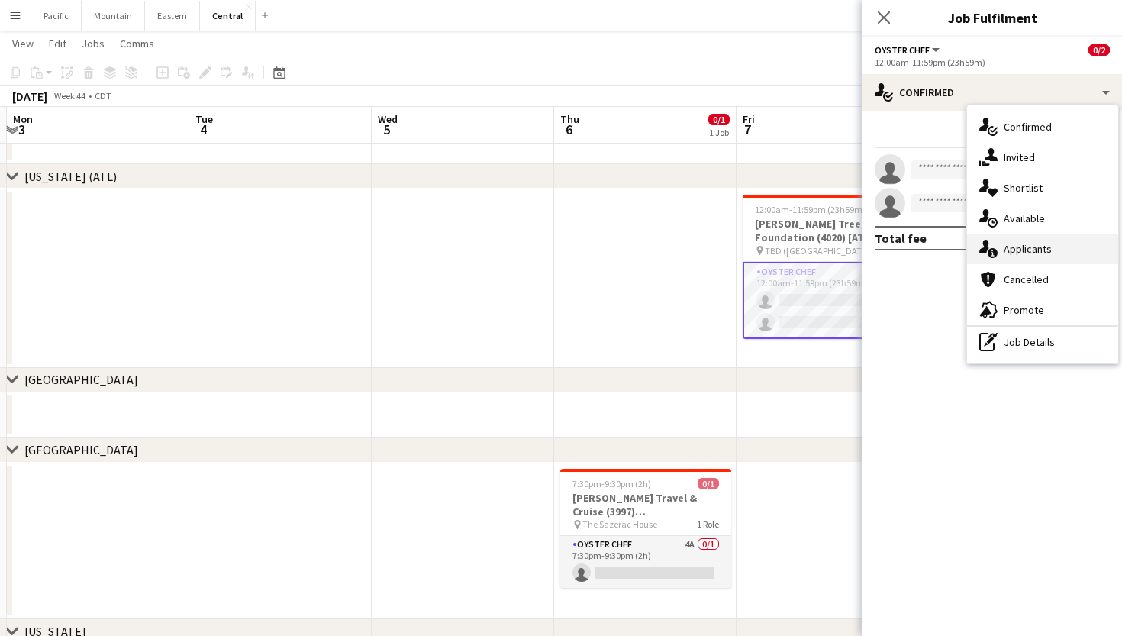
click at [1045, 247] on span "Applicants" at bounding box center [1028, 249] width 48 height 14
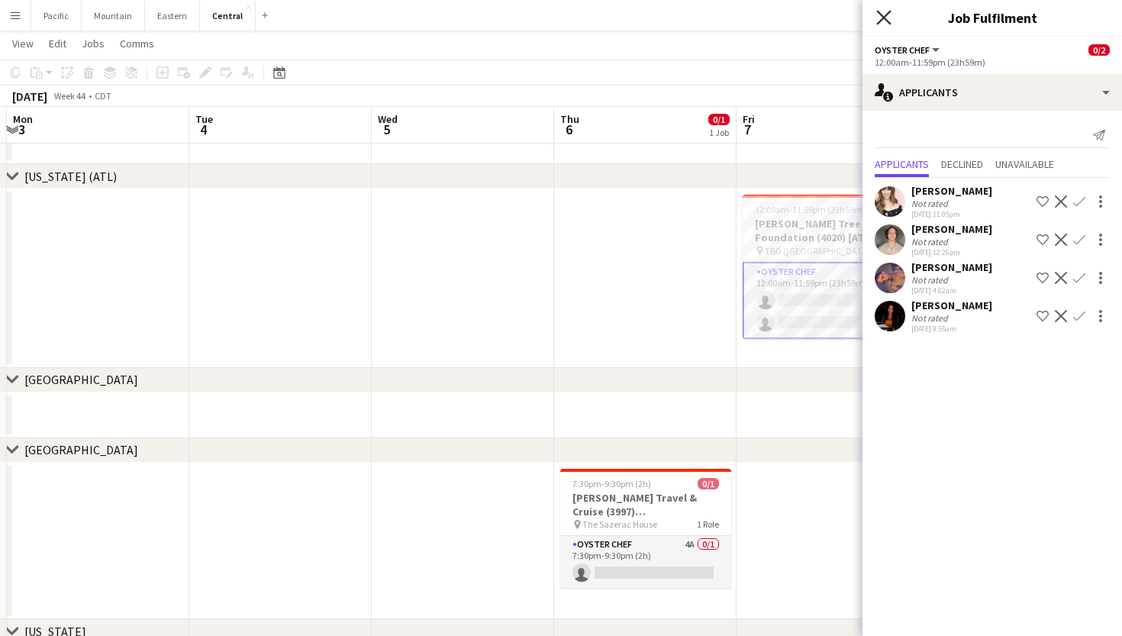
click at [886, 10] on icon "Close pop-in" at bounding box center [883, 17] width 15 height 15
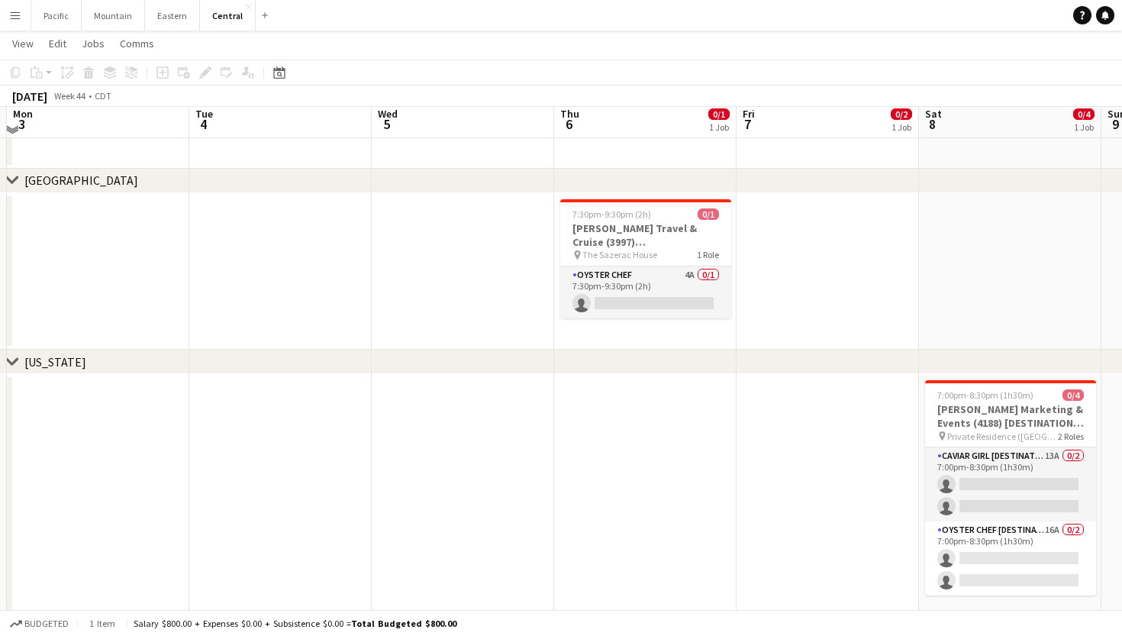
scroll to position [317, 0]
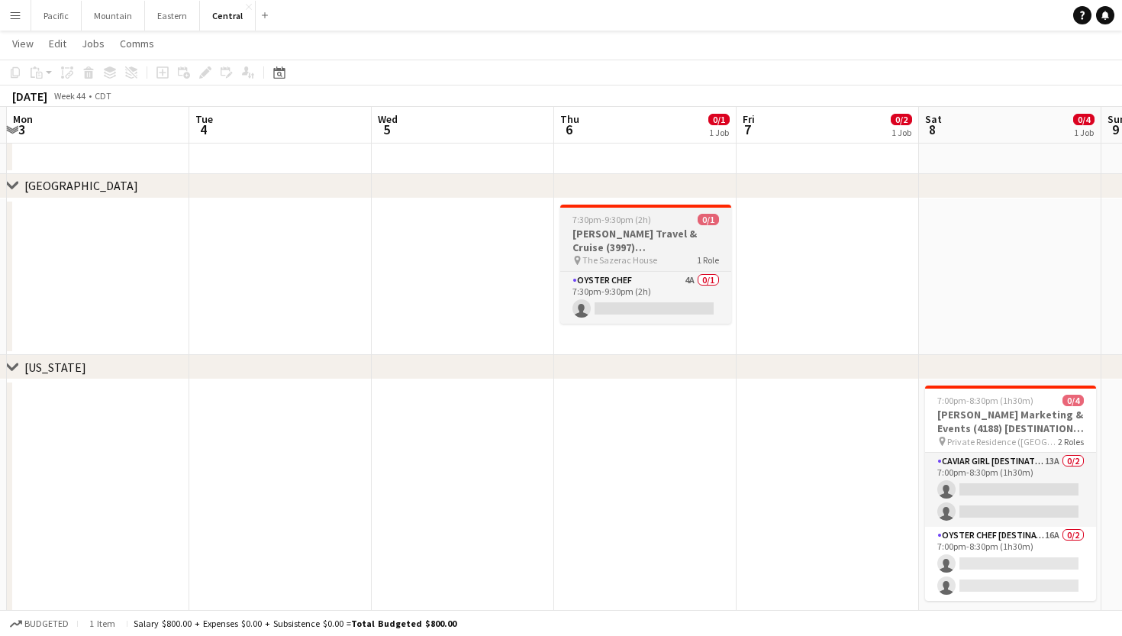
click at [660, 250] on h3 "[PERSON_NAME] Travel & Cruise (3997) [[PERSON_NAME]]" at bounding box center [645, 240] width 171 height 27
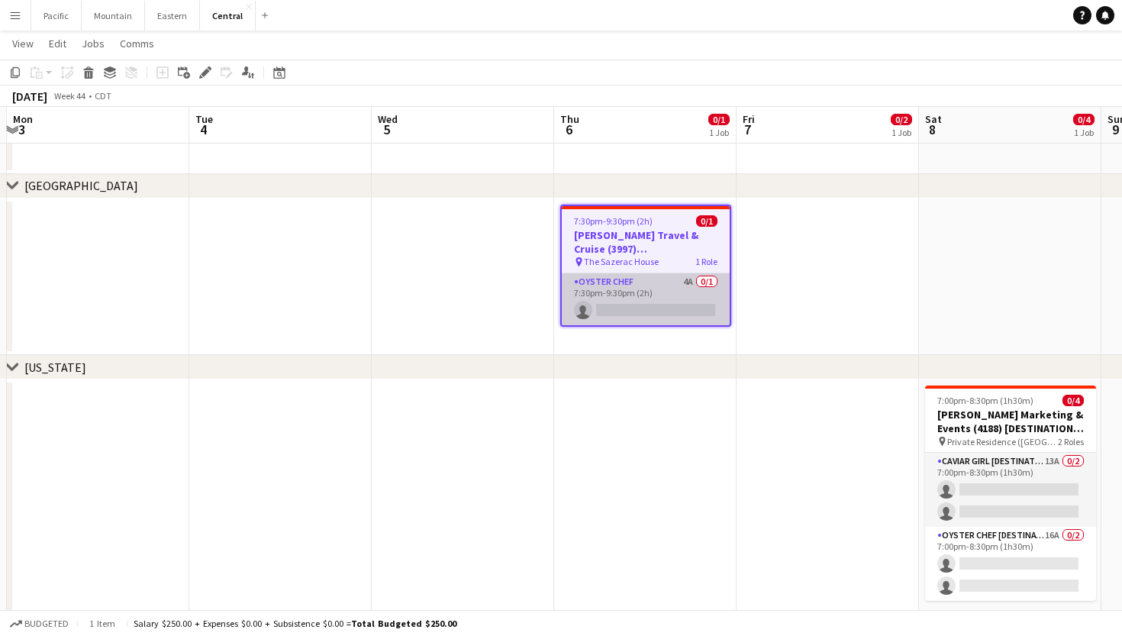
click at [666, 281] on app-card-role "Oyster Chef 4A 0/1 7:30pm-9:30pm (2h) single-neutral-actions" at bounding box center [646, 299] width 168 height 52
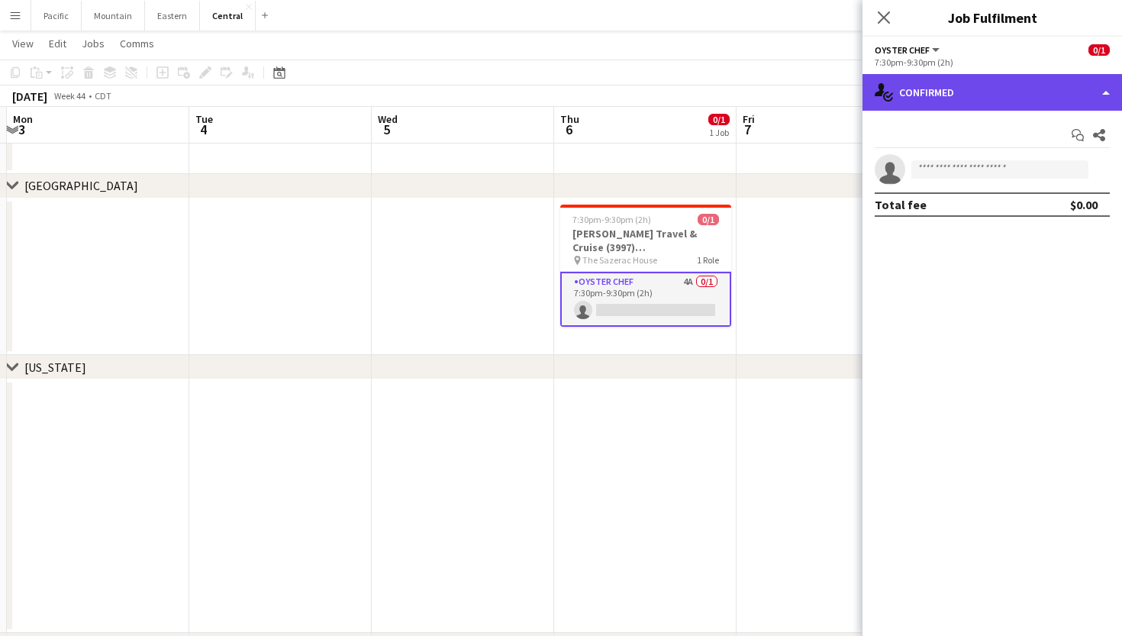
click at [1042, 96] on div "single-neutral-actions-check-2 Confirmed" at bounding box center [993, 92] width 260 height 37
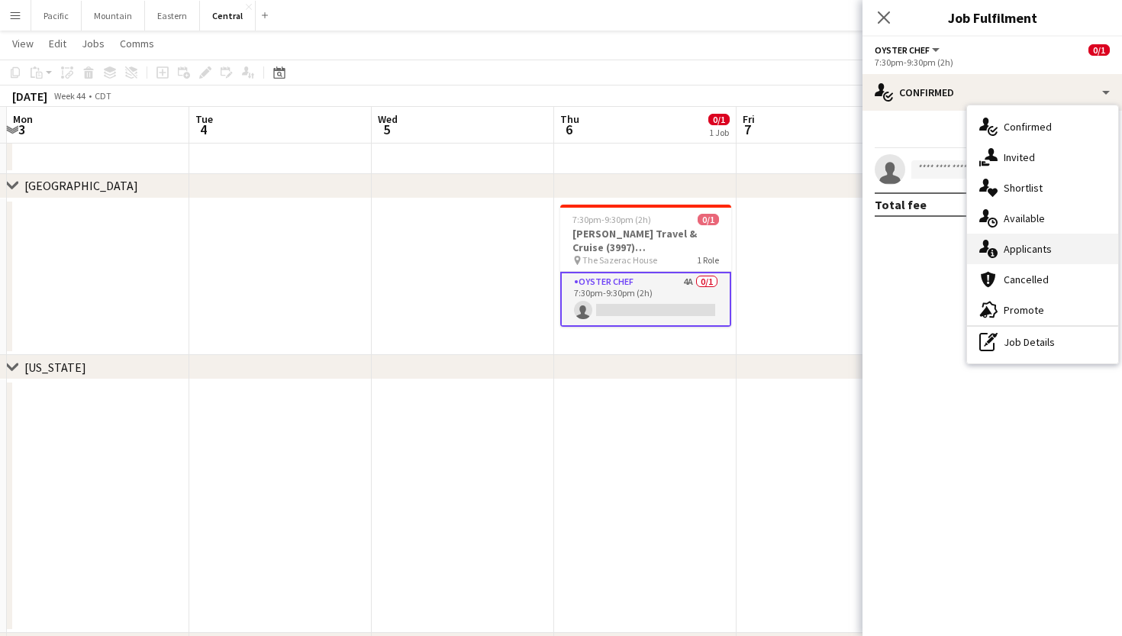
click at [1060, 251] on div "single-neutral-actions-information Applicants" at bounding box center [1042, 249] width 151 height 31
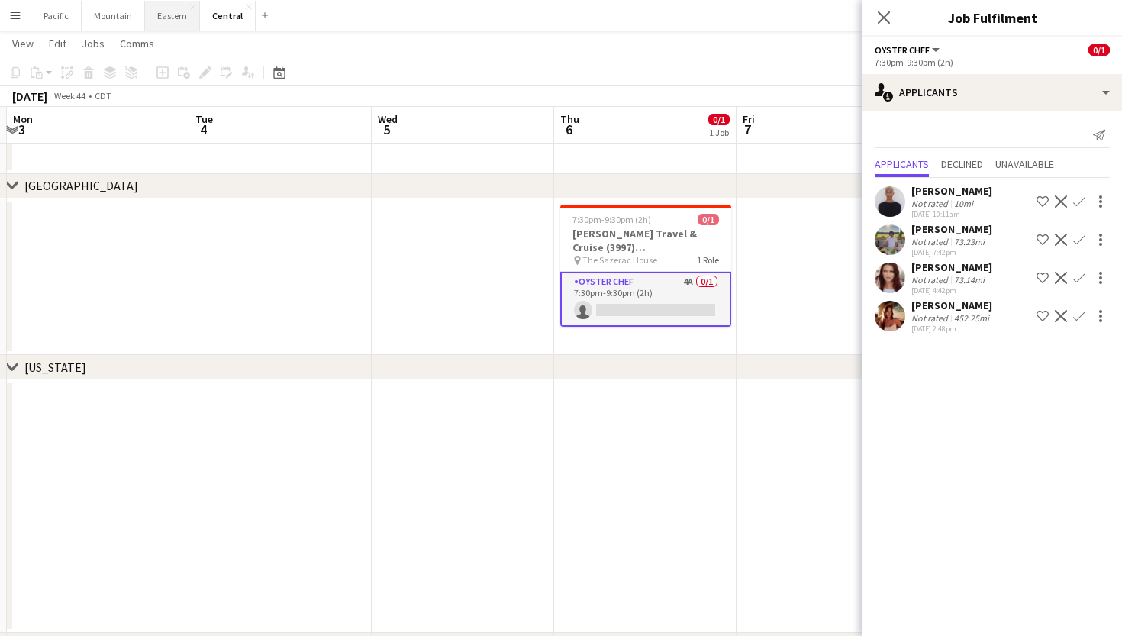
click at [173, 15] on button "Eastern Close" at bounding box center [172, 16] width 55 height 30
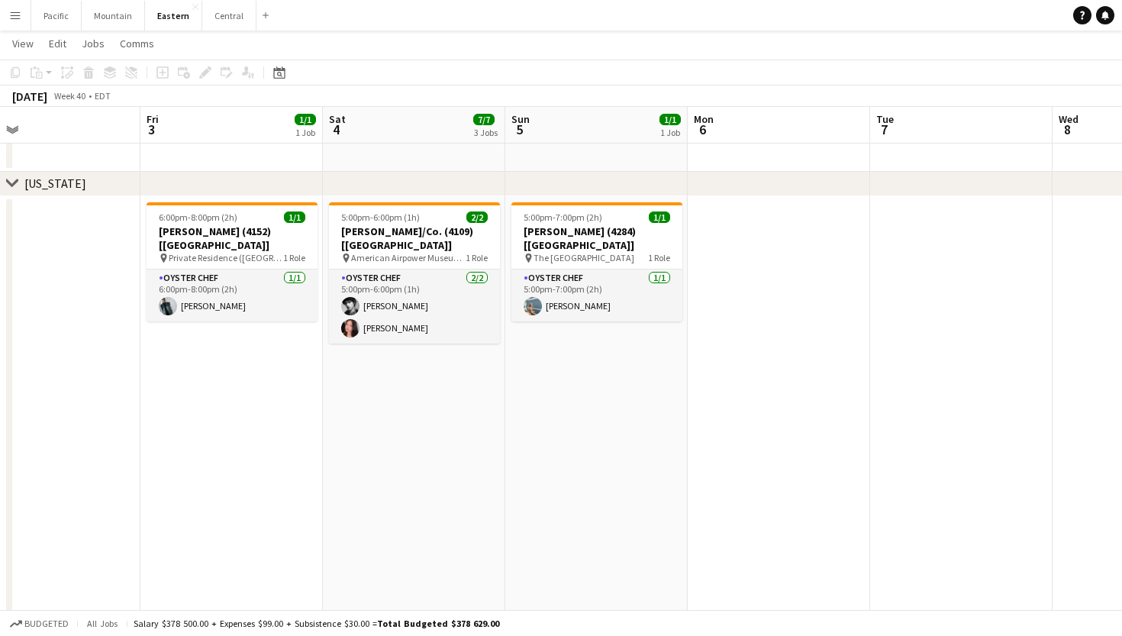
scroll to position [0, 400]
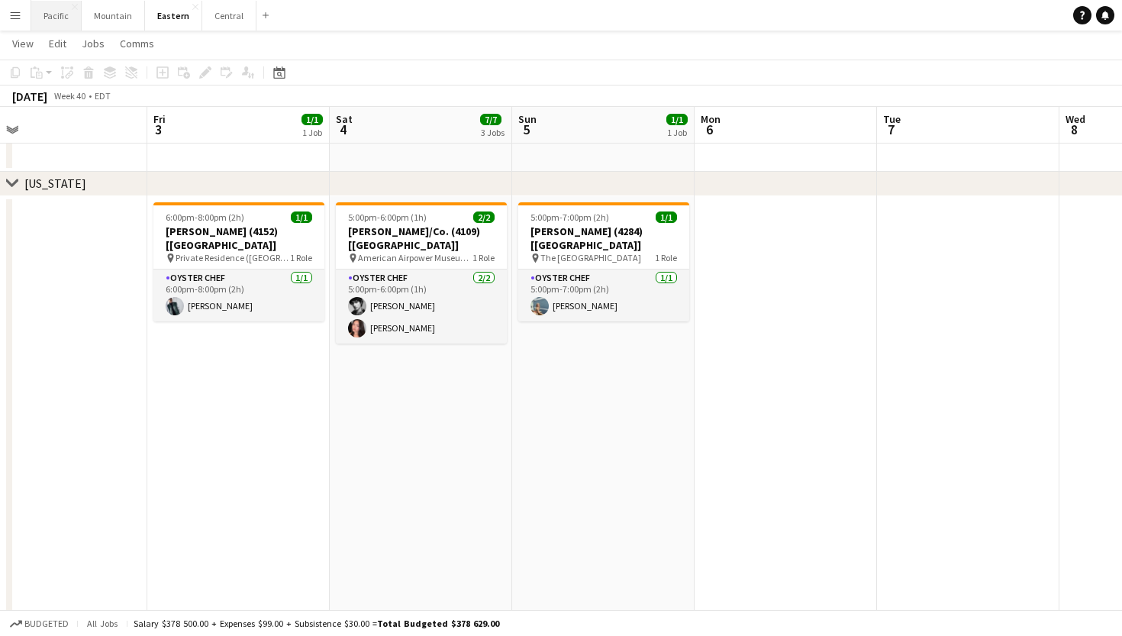
click at [64, 21] on button "Pacific Close" at bounding box center [56, 16] width 50 height 30
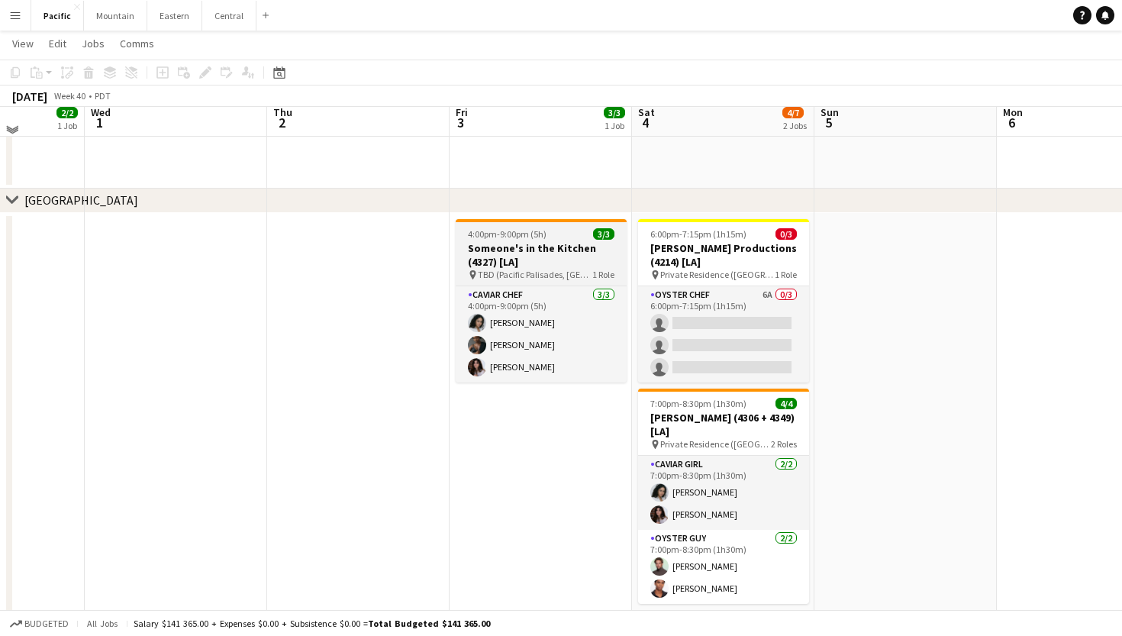
scroll to position [309, 0]
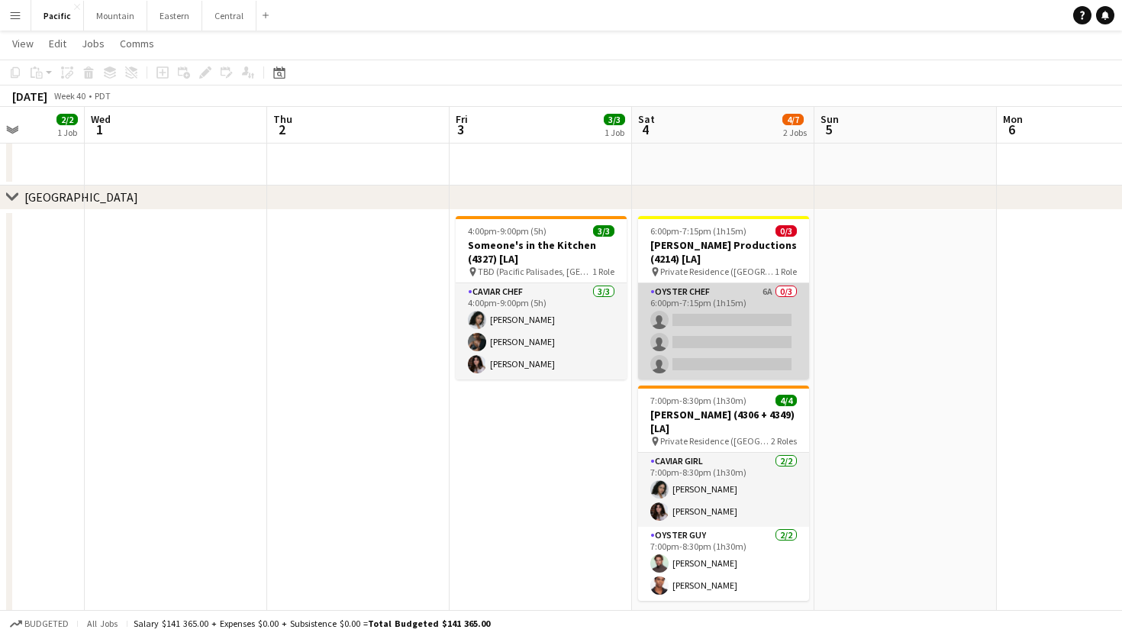
click at [795, 337] on app-card-role "Oyster Chef 6A 0/3 6:00pm-7:15pm (1h15m) single-neutral-actions single-neutral-…" at bounding box center [723, 331] width 171 height 96
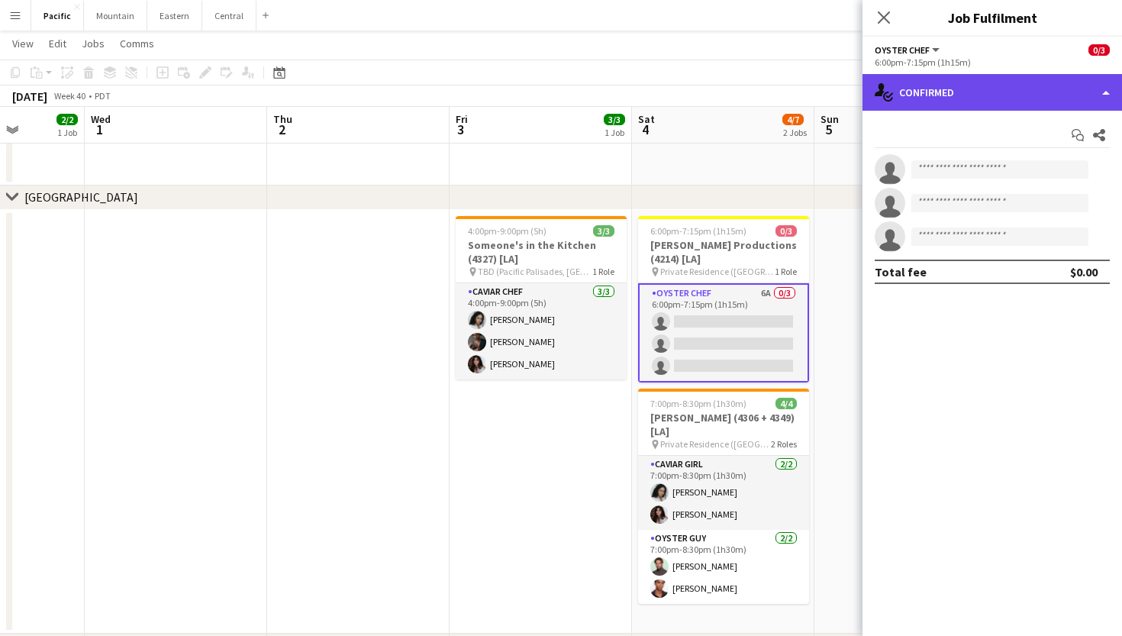
click at [953, 97] on div "single-neutral-actions-check-2 Confirmed" at bounding box center [993, 92] width 260 height 37
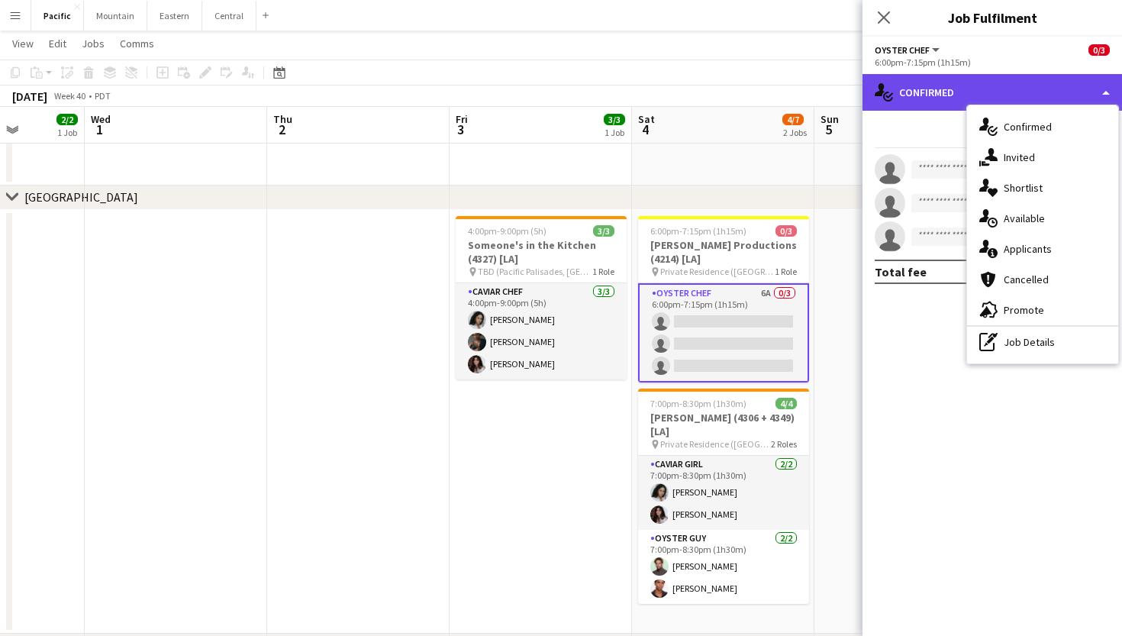
click at [953, 97] on div "single-neutral-actions-check-2 Confirmed" at bounding box center [993, 92] width 260 height 37
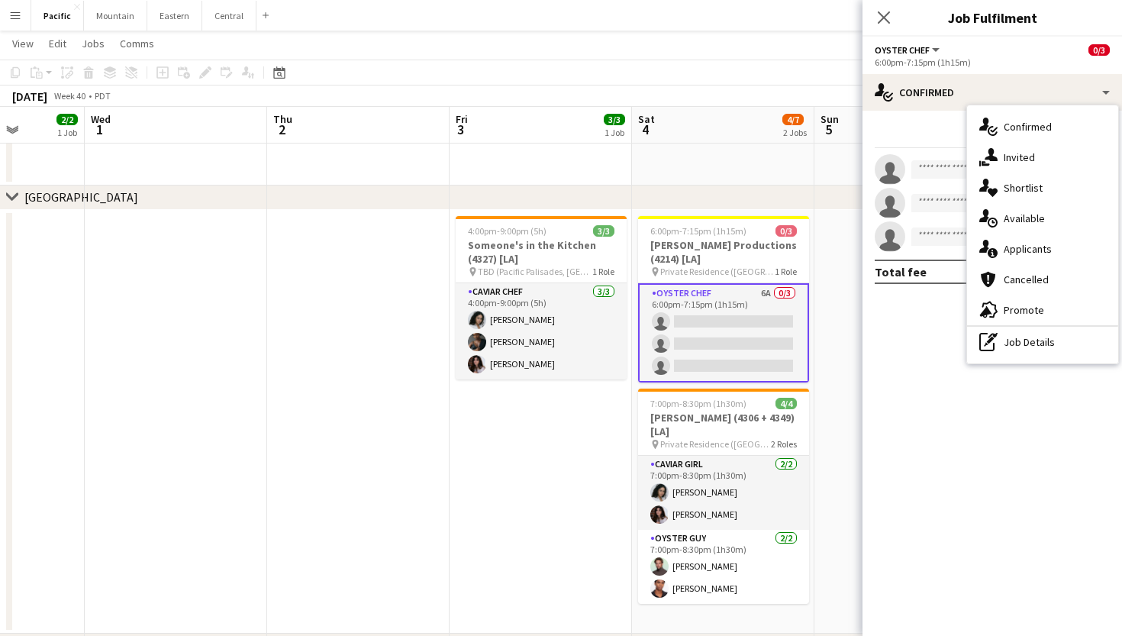
click at [918, 134] on div "Start chat Share" at bounding box center [992, 135] width 235 height 25
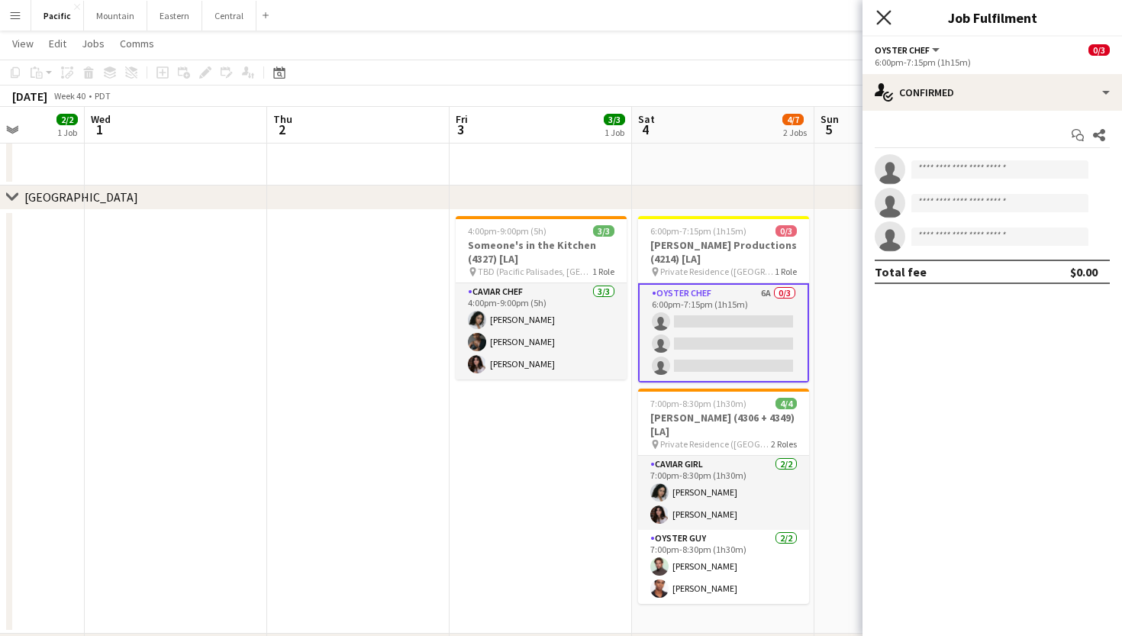
click at [881, 15] on icon at bounding box center [883, 17] width 15 height 15
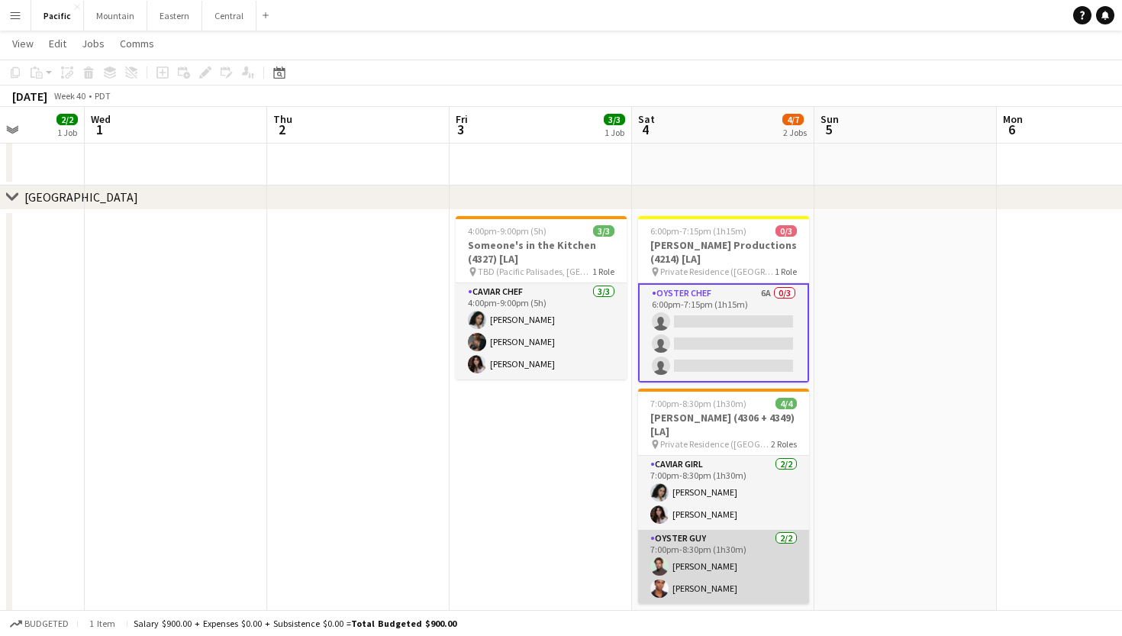
click at [730, 573] on app-card-role "Oyster Guy 2/2 7:00pm-8:30pm (1h30m) Alex Segura Lozano Mykel Dillard" at bounding box center [723, 567] width 171 height 74
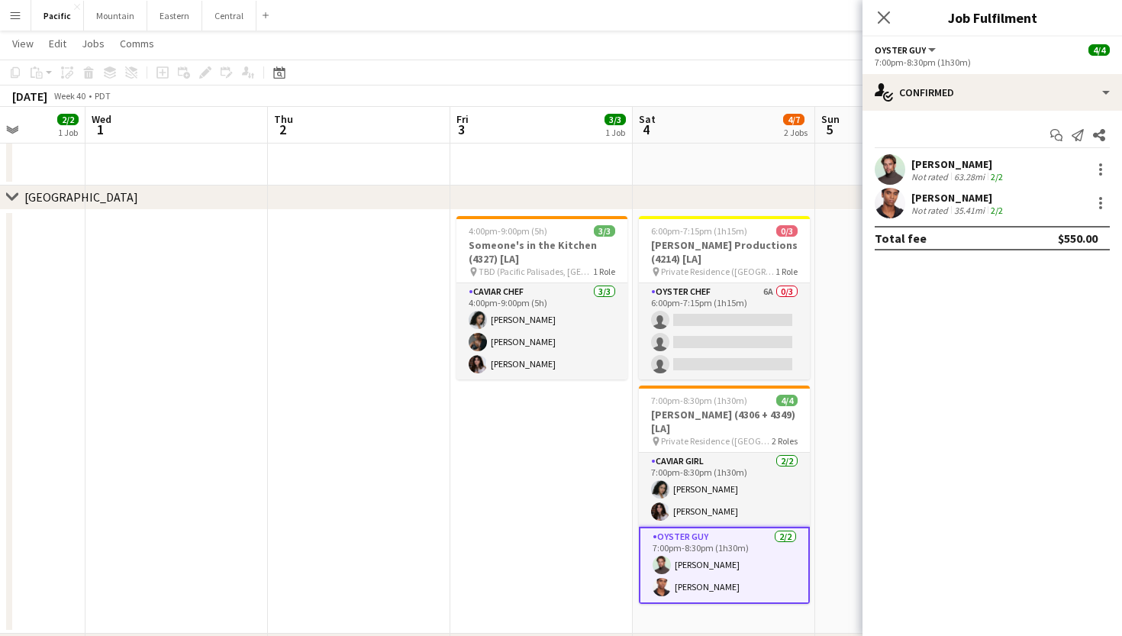
click at [892, 172] on app-user-avatar at bounding box center [890, 169] width 31 height 31
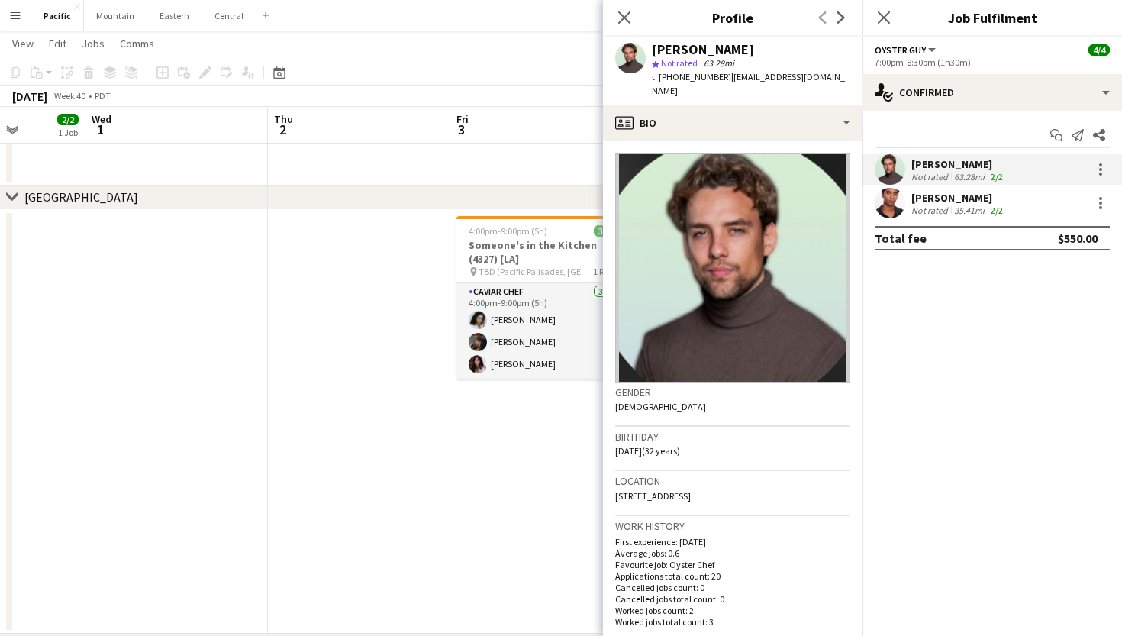
drag, startPoint x: 667, startPoint y: 79, endPoint x: 715, endPoint y: 79, distance: 47.3
click at [715, 79] on span "t. +14424497417" at bounding box center [691, 76] width 79 height 11
copy span "4424497417"
click at [631, 17] on icon "Close pop-in" at bounding box center [624, 17] width 15 height 15
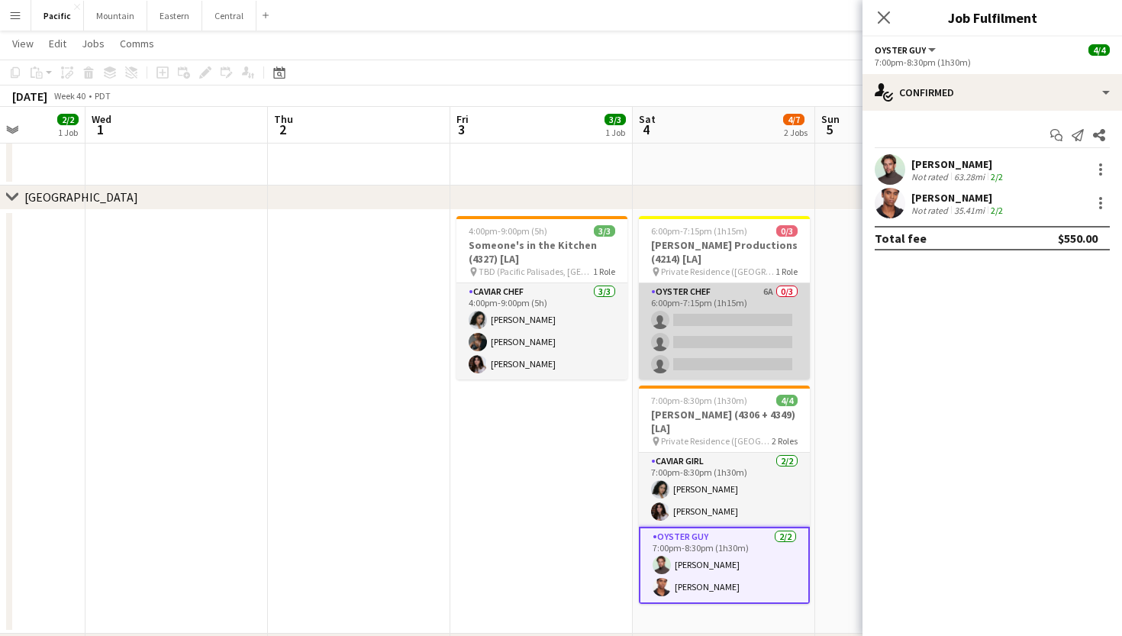
click at [734, 325] on app-card-role "Oyster Chef 6A 0/3 6:00pm-7:15pm (1h15m) single-neutral-actions single-neutral-…" at bounding box center [724, 331] width 171 height 96
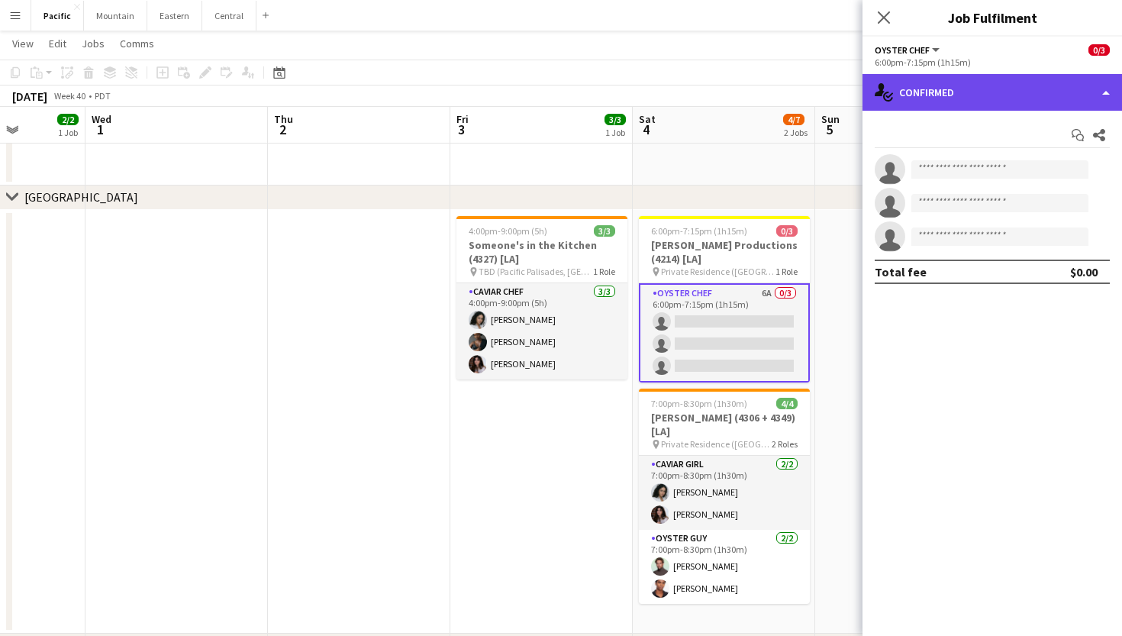
click at [982, 95] on div "single-neutral-actions-check-2 Confirmed" at bounding box center [993, 92] width 260 height 37
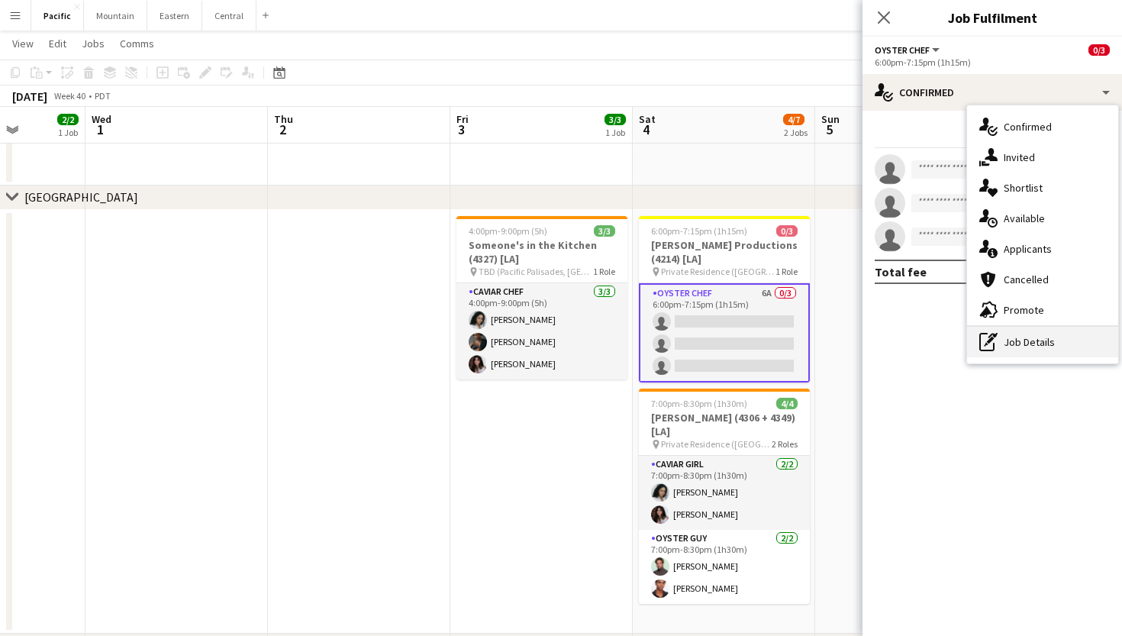
click at [1026, 338] on div "pen-write Job Details" at bounding box center [1042, 342] width 151 height 31
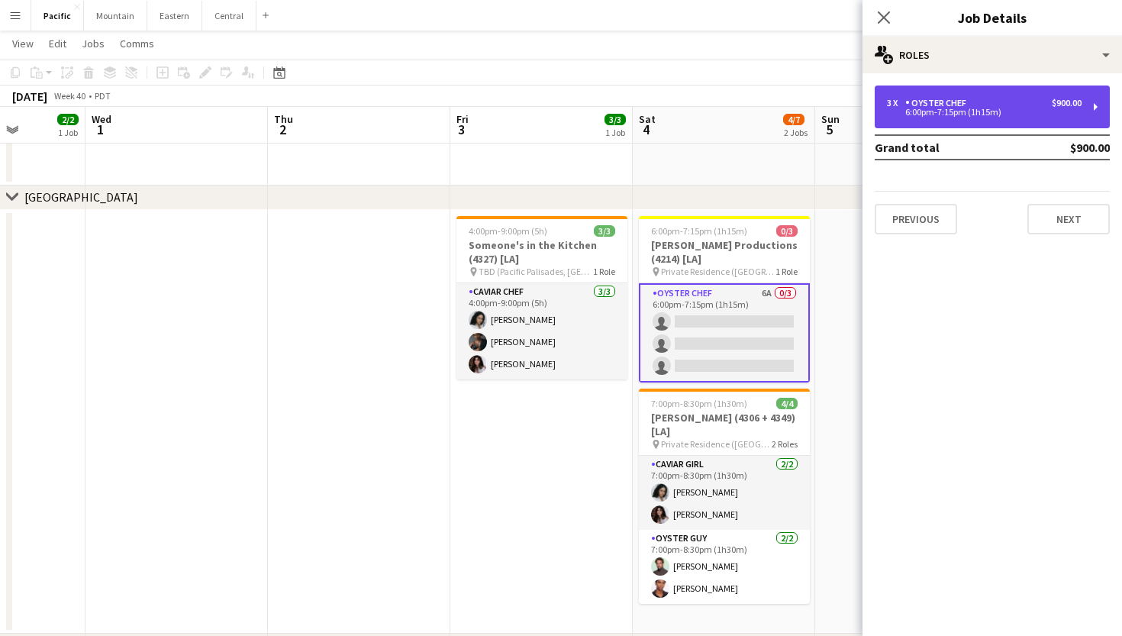
click at [1102, 107] on div "3 x Oyster Chef $900.00 6:00pm-7:15pm (1h15m)" at bounding box center [992, 107] width 235 height 43
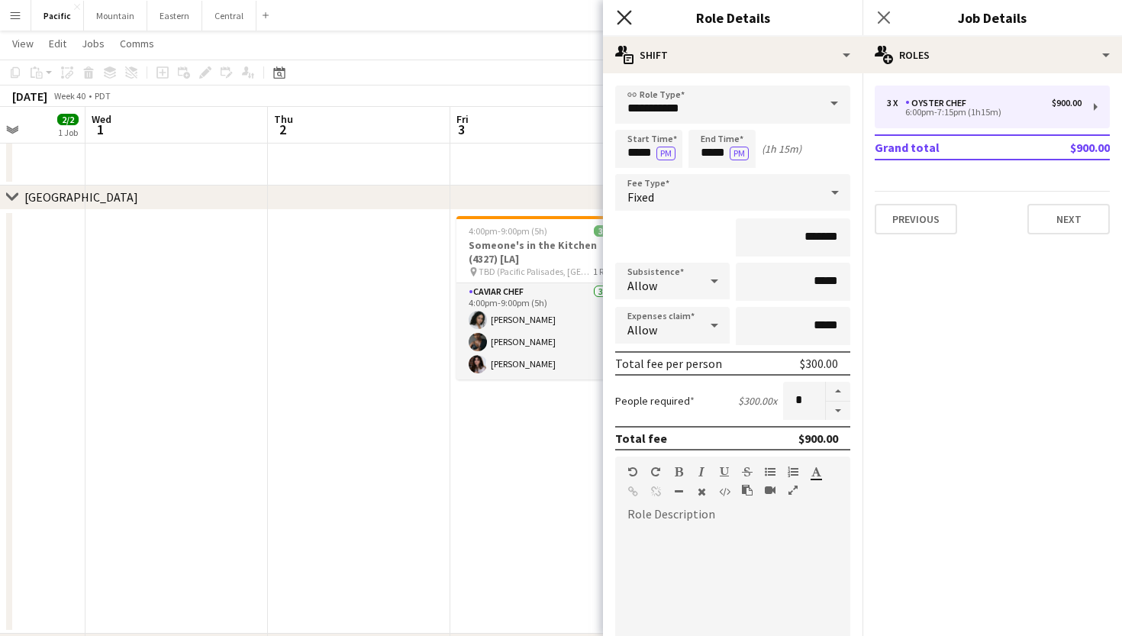
click at [627, 18] on icon "Close pop-in" at bounding box center [624, 17] width 15 height 15
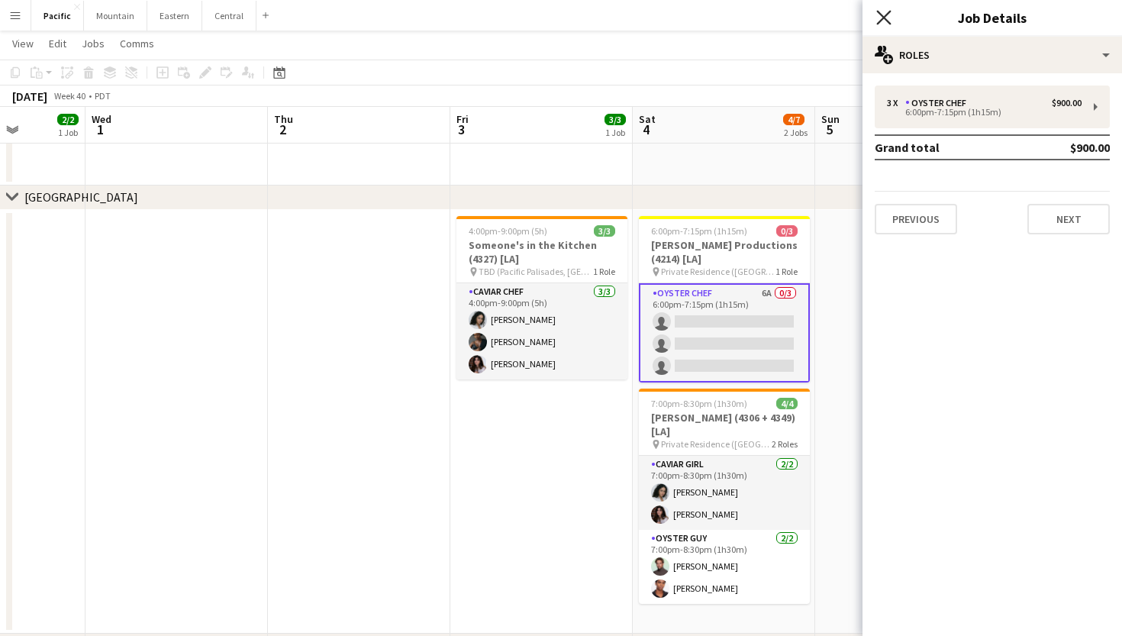
click at [883, 24] on icon "Close pop-in" at bounding box center [883, 17] width 15 height 15
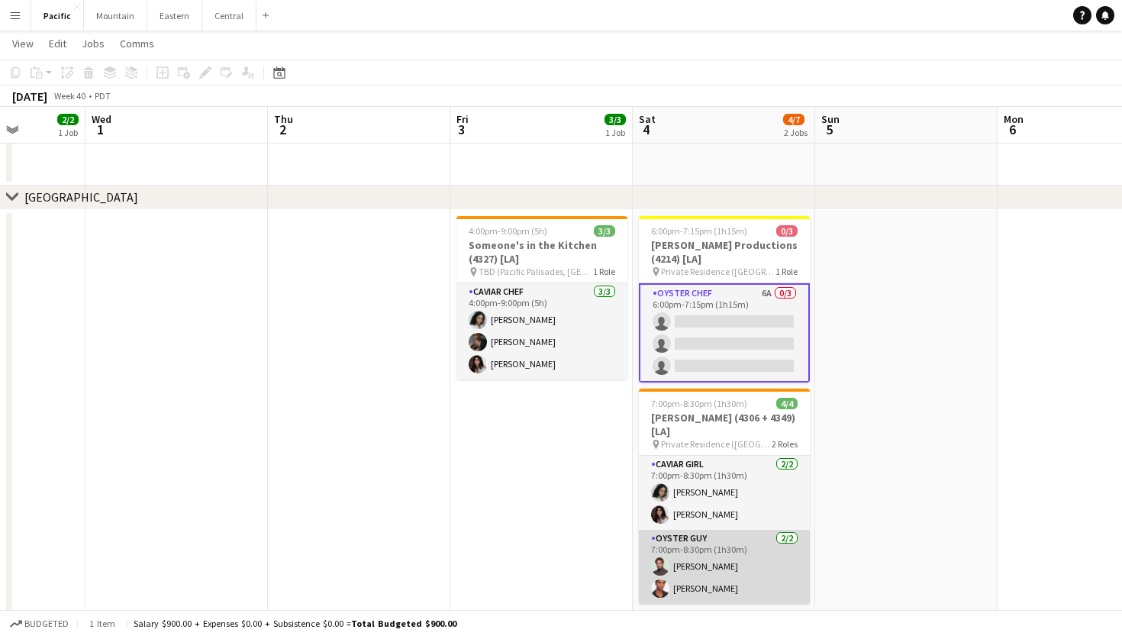
click at [744, 553] on app-card-role "Oyster Guy 2/2 7:00pm-8:30pm (1h30m) Alex Segura Lozano Mykel Dillard" at bounding box center [724, 567] width 171 height 74
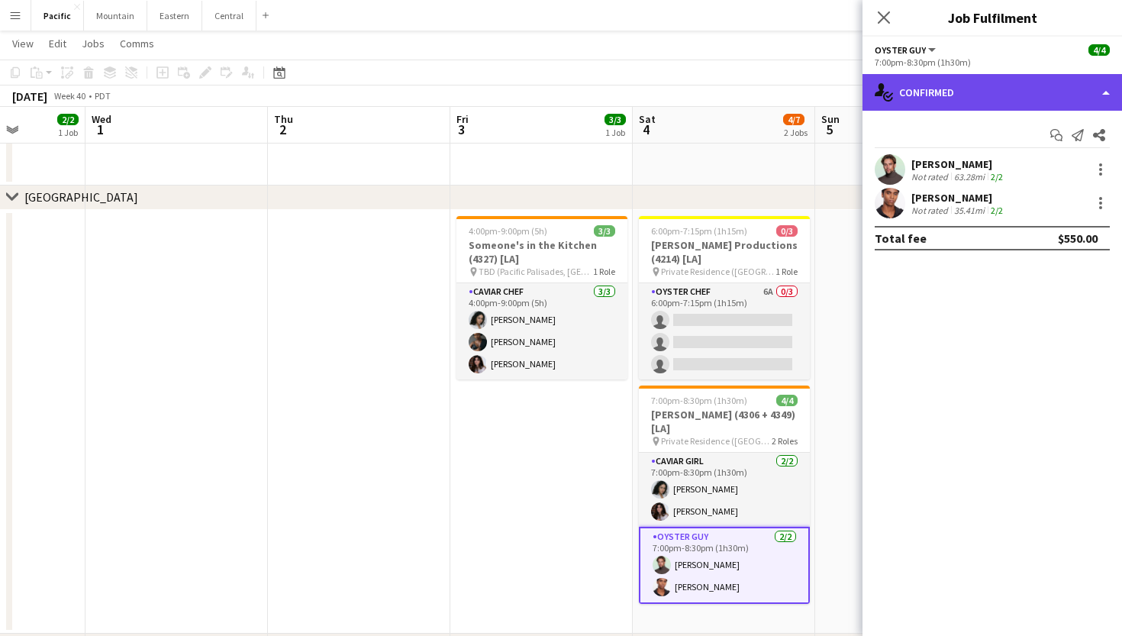
click at [1053, 97] on div "single-neutral-actions-check-2 Confirmed" at bounding box center [993, 92] width 260 height 37
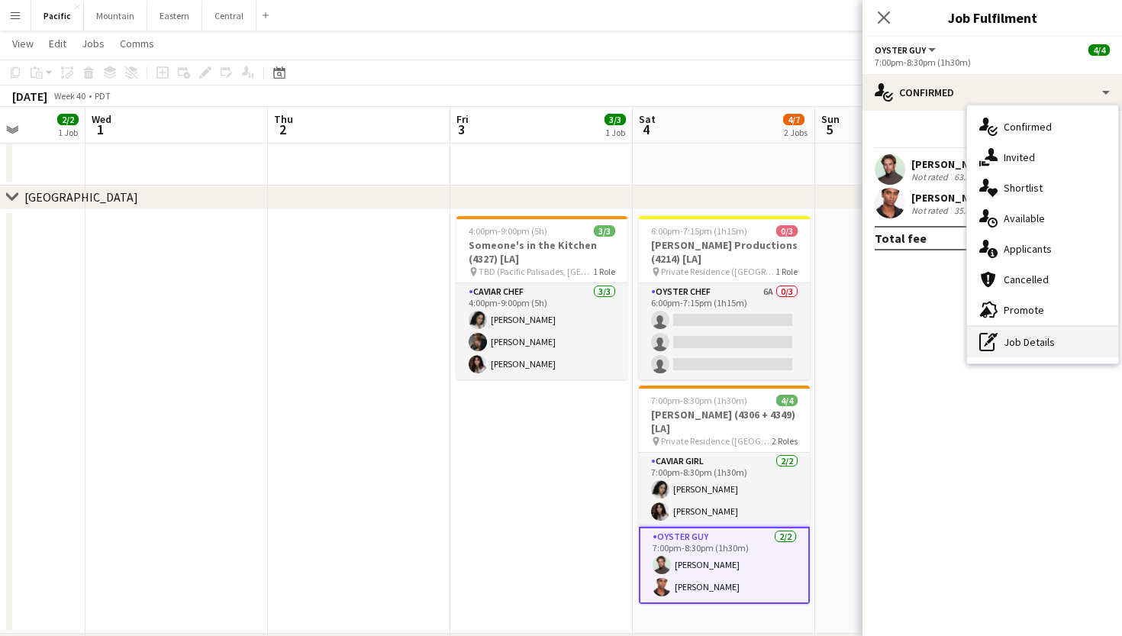
click at [1034, 350] on div "pen-write Job Details" at bounding box center [1042, 342] width 151 height 31
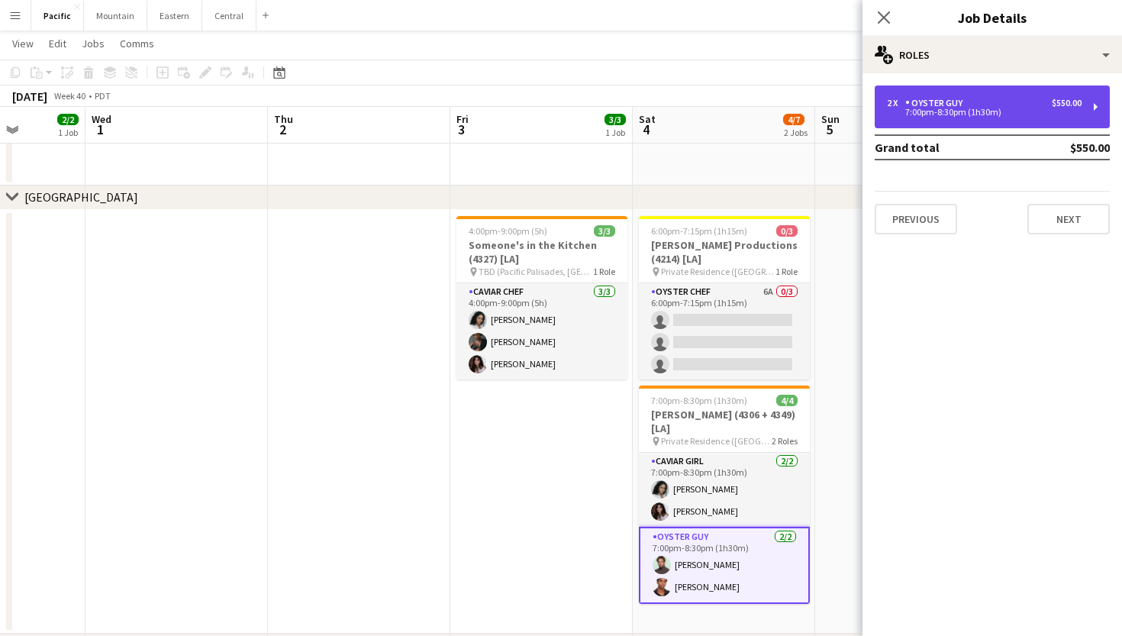
click at [1082, 115] on div "2 x Oyster Guy $550.00 7:00pm-8:30pm (1h30m)" at bounding box center [992, 107] width 235 height 43
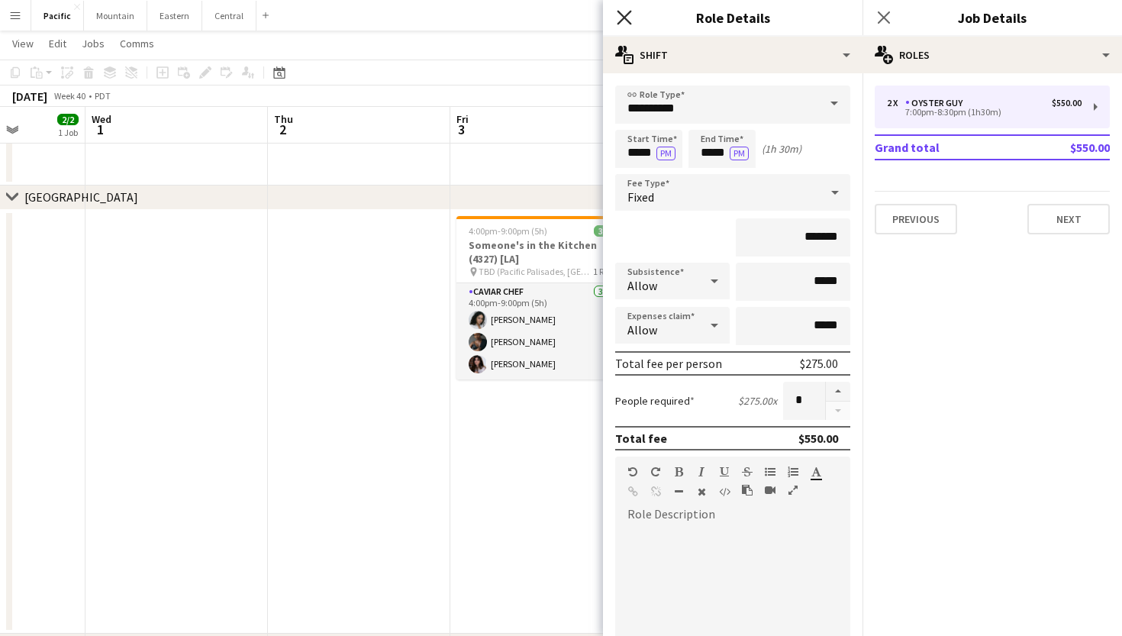
click at [624, 12] on icon "Close pop-in" at bounding box center [624, 17] width 15 height 15
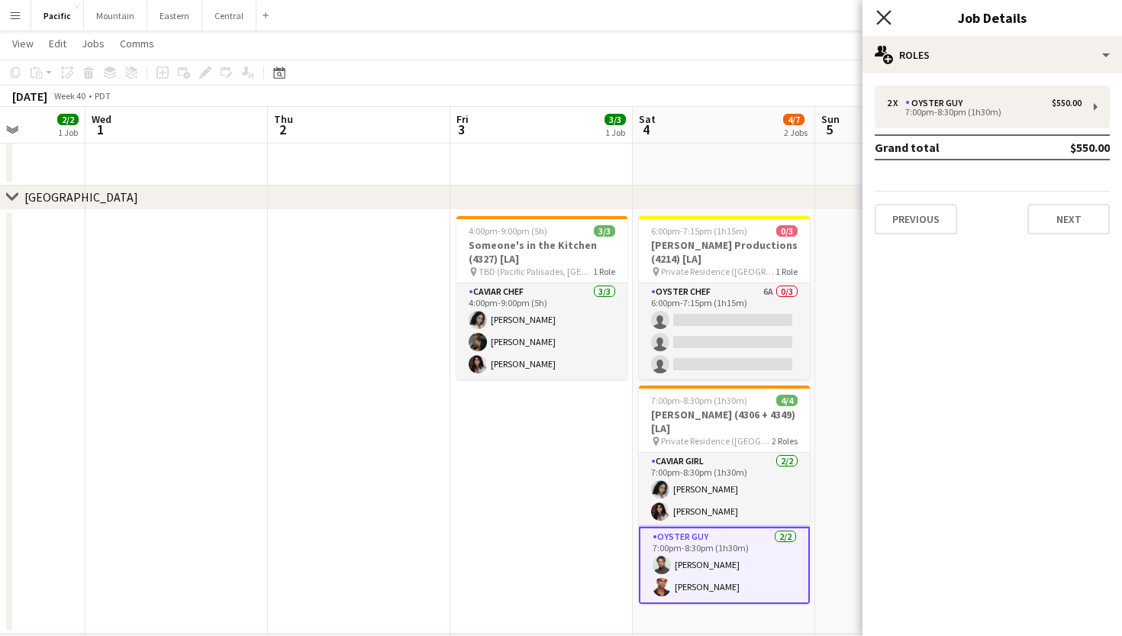
click at [888, 15] on icon at bounding box center [883, 17] width 15 height 15
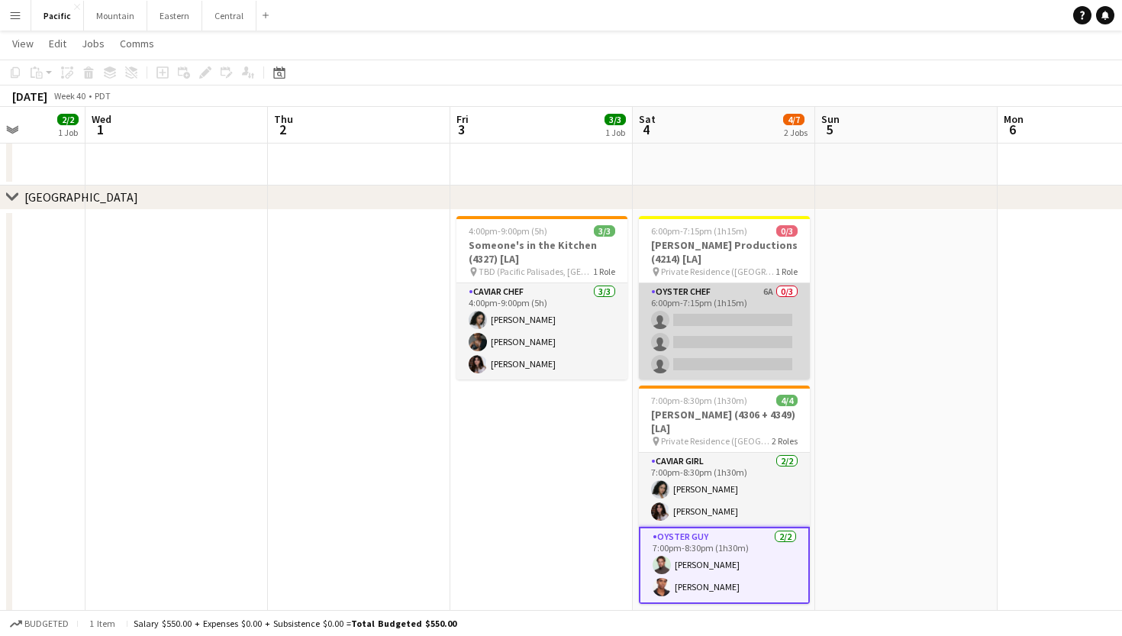
click at [763, 313] on app-card-role "Oyster Chef 6A 0/3 6:00pm-7:15pm (1h15m) single-neutral-actions single-neutral-…" at bounding box center [724, 331] width 171 height 96
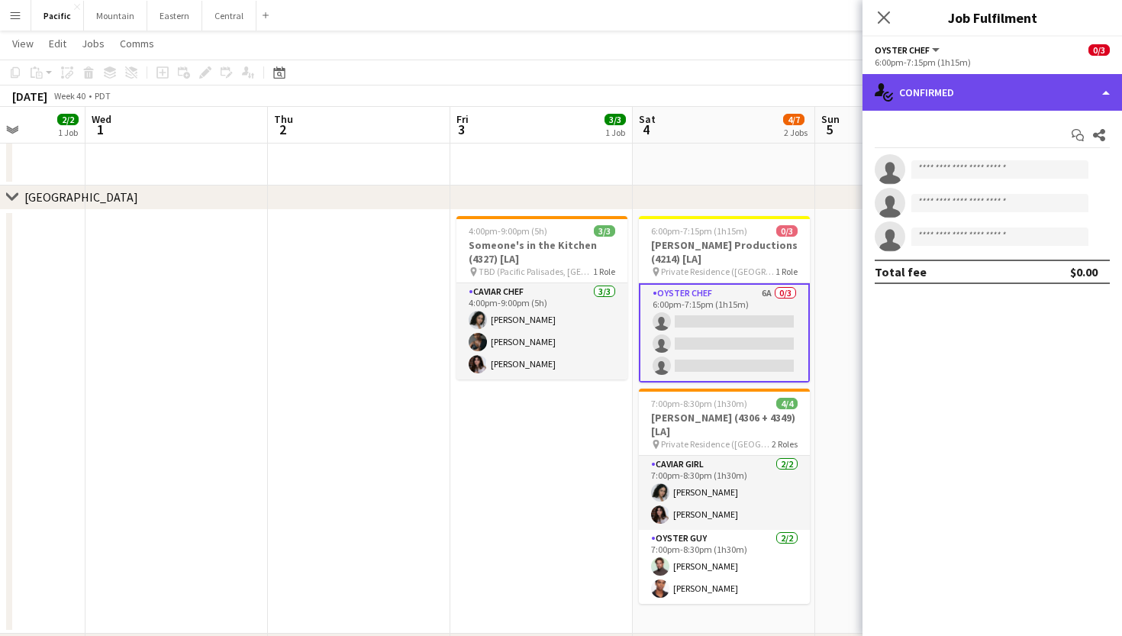
click at [1047, 92] on div "single-neutral-actions-check-2 Confirmed" at bounding box center [993, 92] width 260 height 37
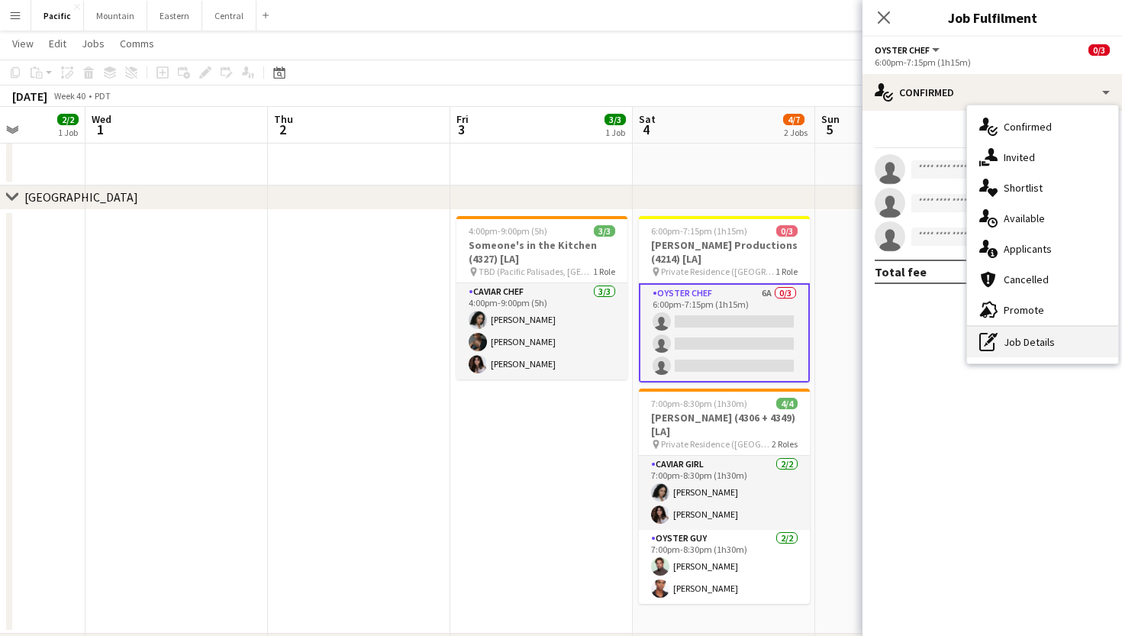
click at [1025, 347] on div "pen-write Job Details" at bounding box center [1042, 342] width 151 height 31
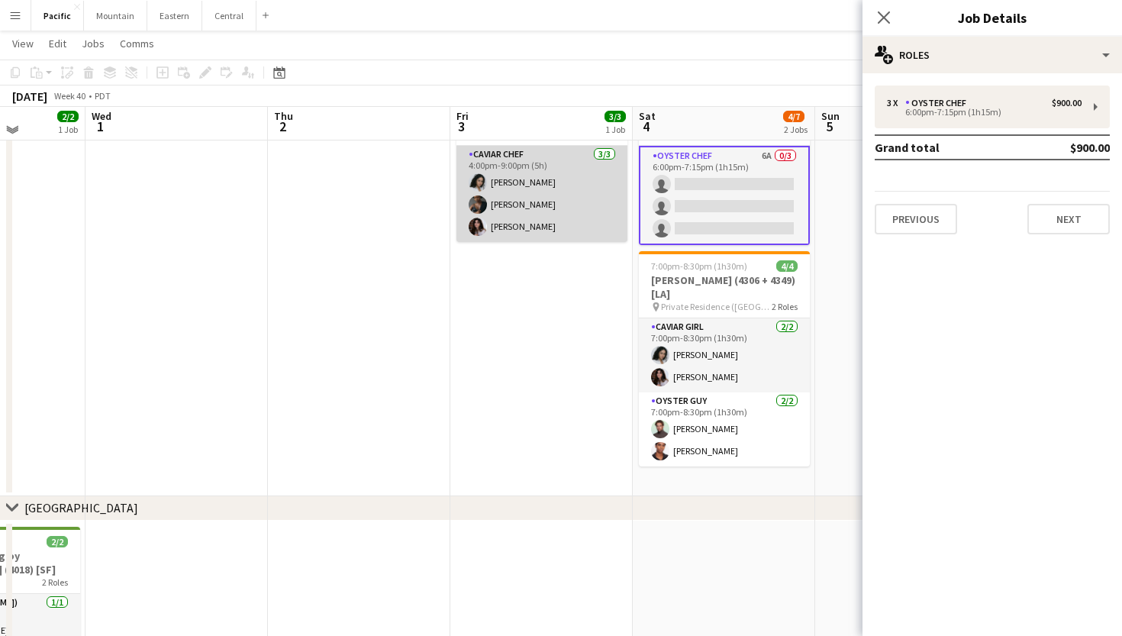
scroll to position [479, 0]
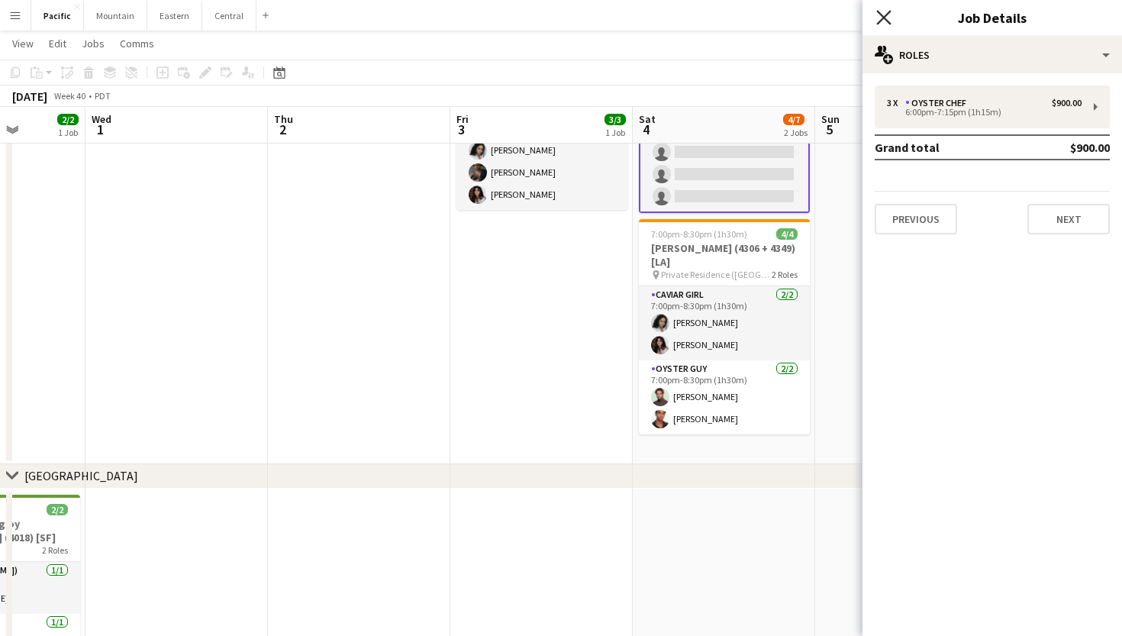
click at [890, 18] on icon "Close pop-in" at bounding box center [883, 17] width 15 height 15
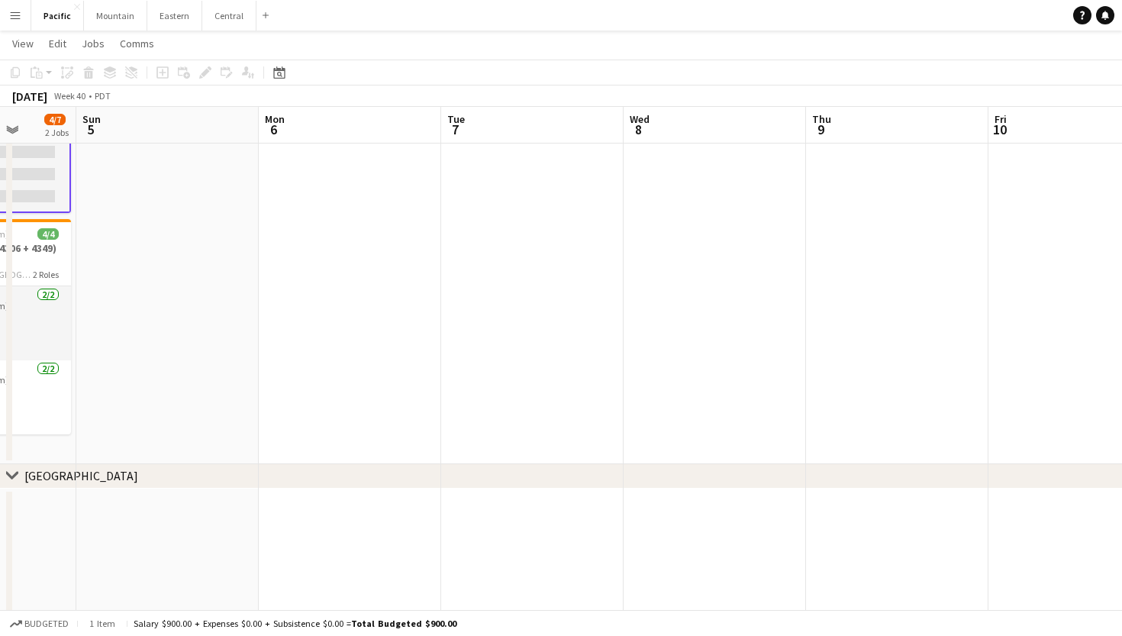
scroll to position [0, 659]
click at [176, 11] on button "Eastern Close" at bounding box center [174, 16] width 55 height 30
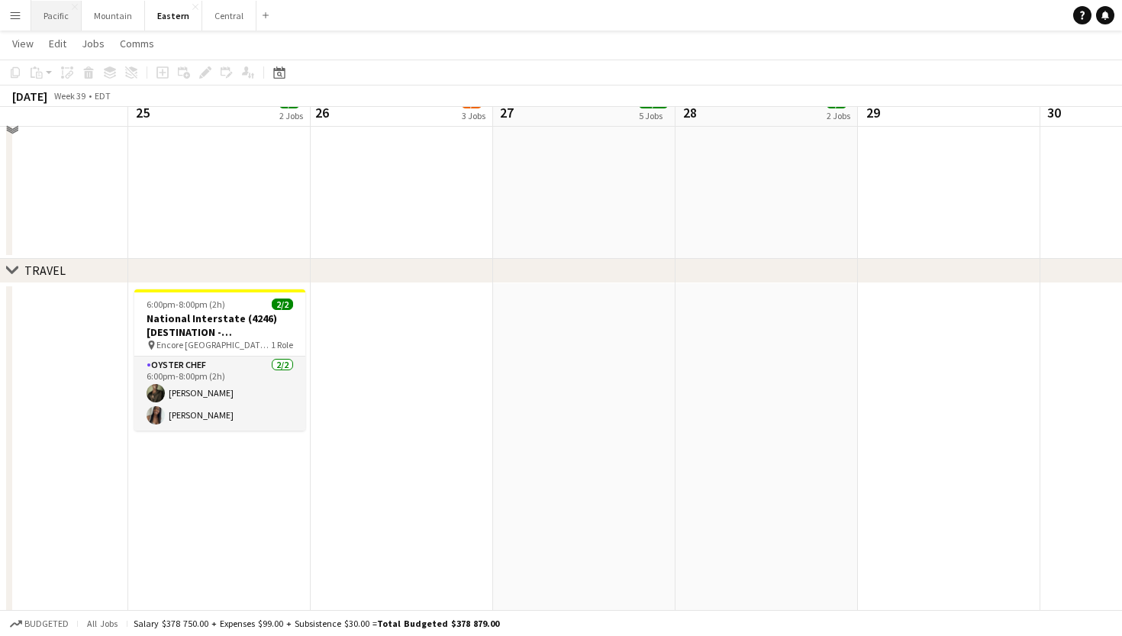
scroll to position [1598, 0]
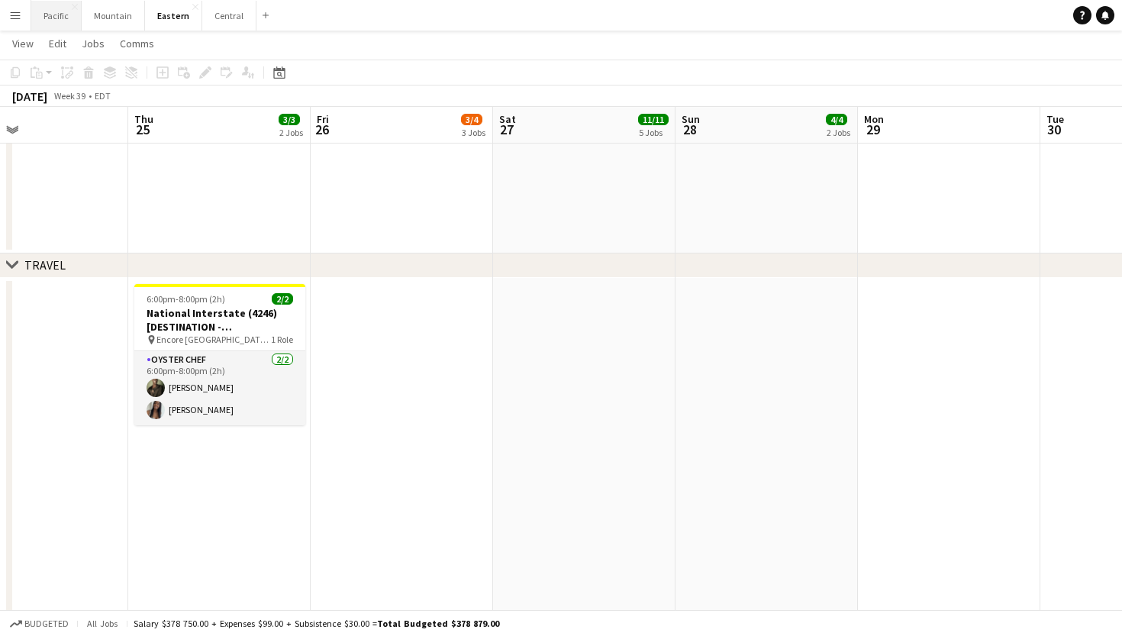
click at [63, 16] on button "Pacific Close" at bounding box center [56, 16] width 50 height 30
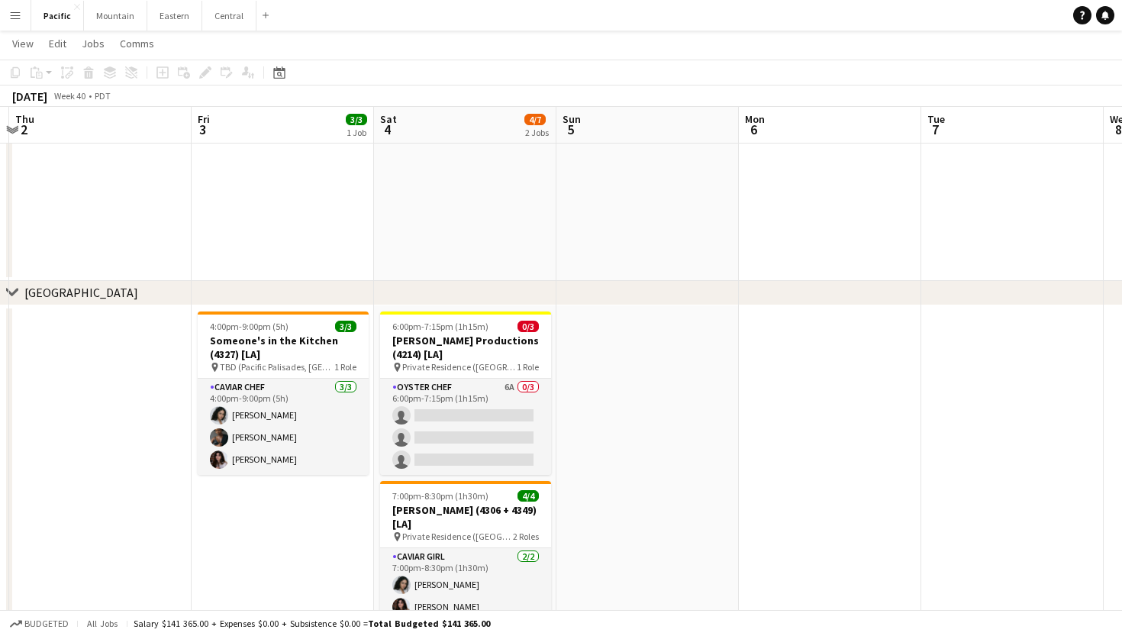
scroll to position [209, 0]
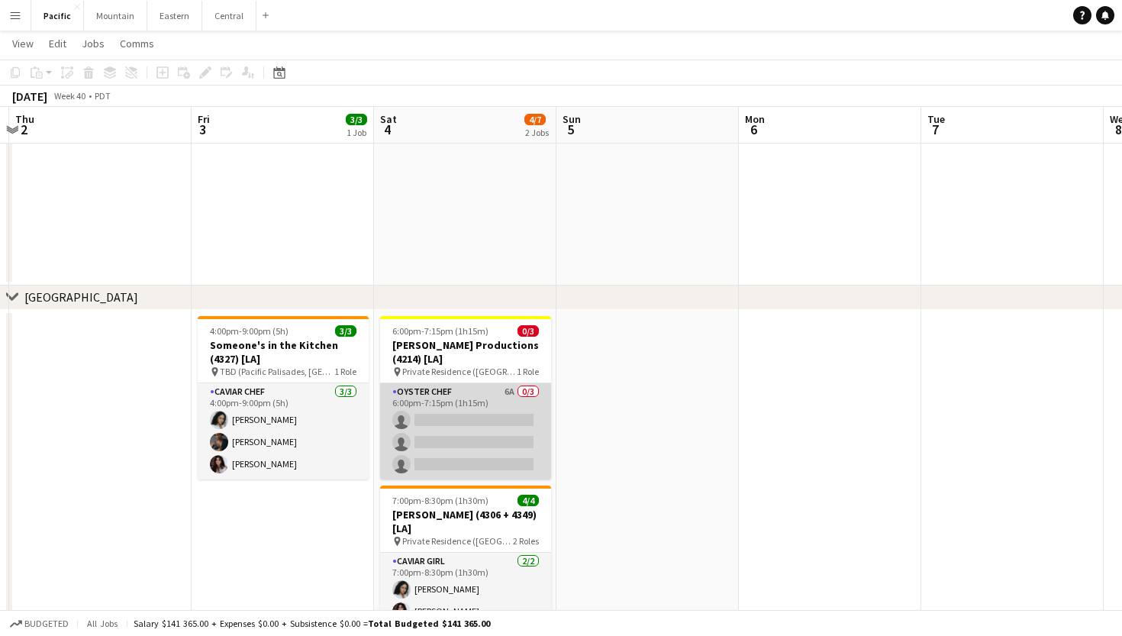
click at [475, 425] on app-card-role "Oyster Chef 6A 0/3 6:00pm-7:15pm (1h15m) single-neutral-actions single-neutral-…" at bounding box center [465, 431] width 171 height 96
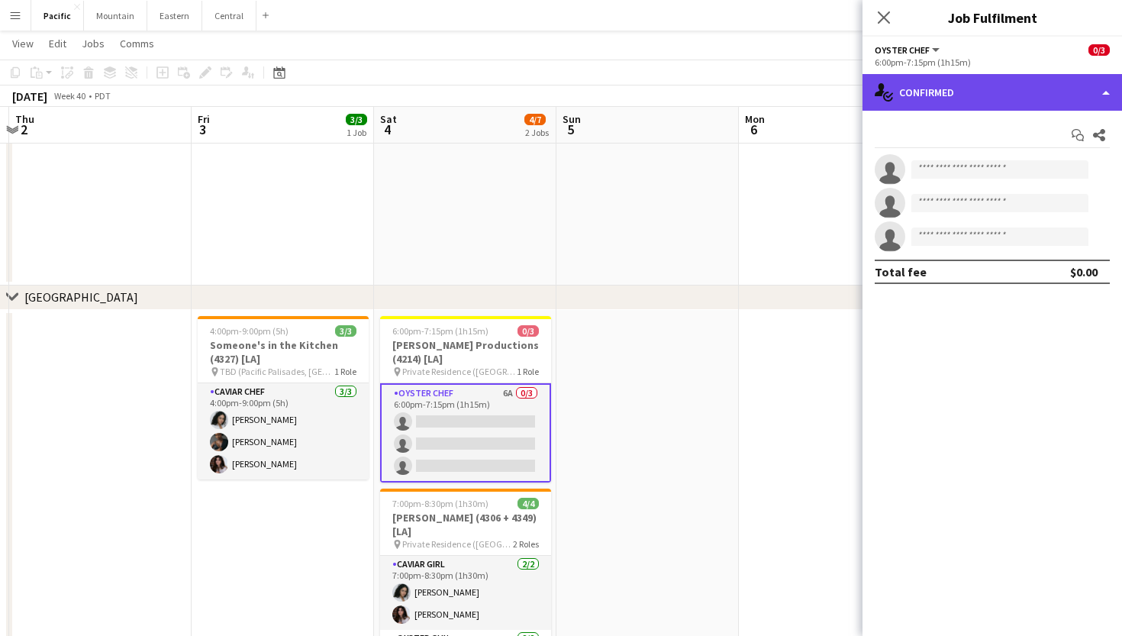
click at [1015, 98] on div "single-neutral-actions-check-2 Confirmed" at bounding box center [993, 92] width 260 height 37
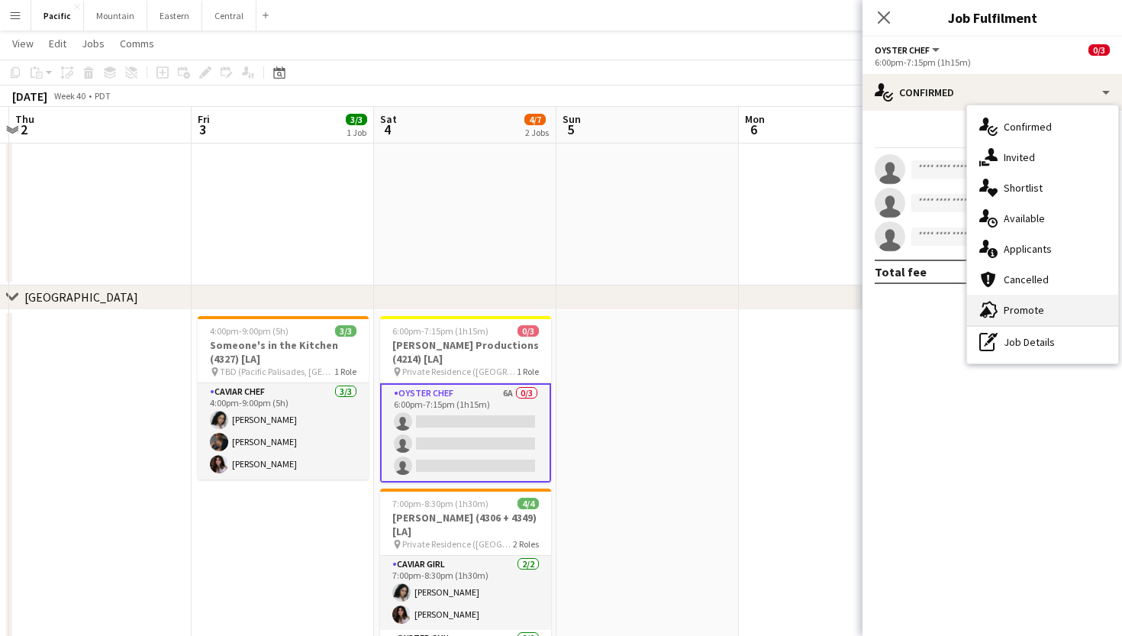
click at [1033, 315] on span "Promote" at bounding box center [1024, 310] width 40 height 14
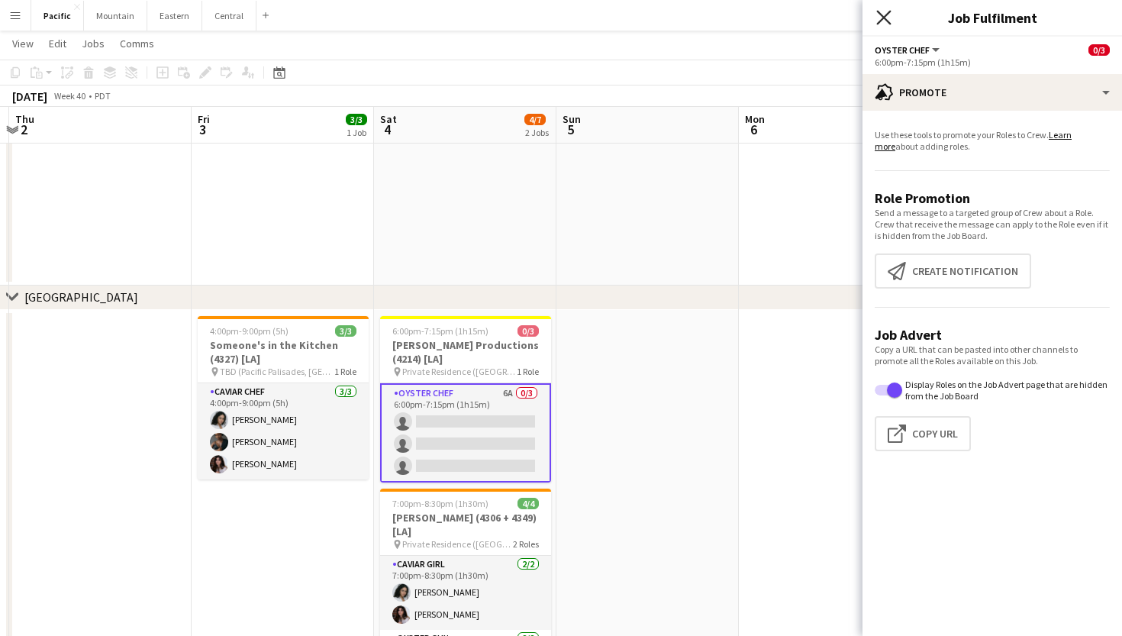
click at [889, 15] on icon "Close pop-in" at bounding box center [883, 17] width 15 height 15
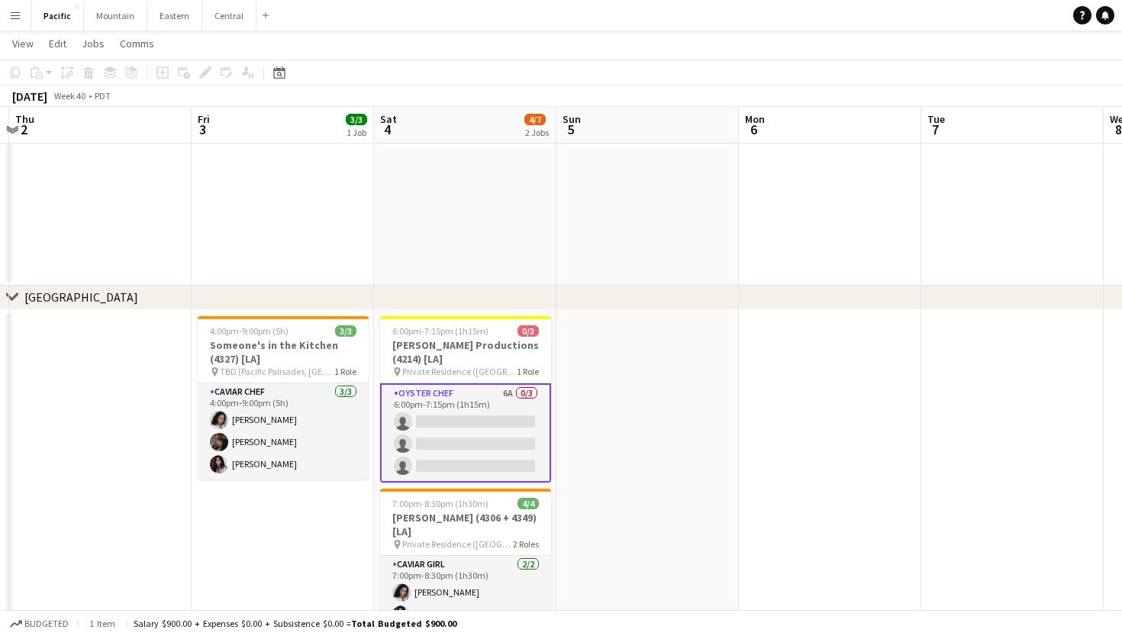
click at [508, 433] on app-card-role "Oyster Chef 6A 0/3 6:00pm-7:15pm (1h15m) single-neutral-actions single-neutral-…" at bounding box center [465, 432] width 171 height 99
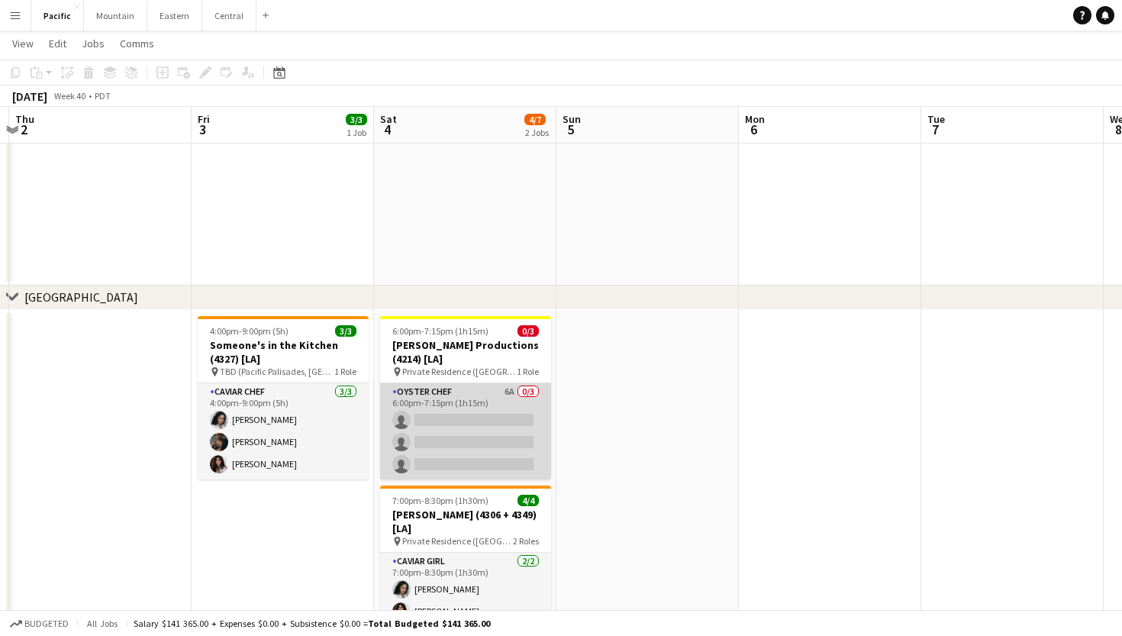
click at [397, 445] on app-card-role "Oyster Chef 6A 0/3 6:00pm-7:15pm (1h15m) single-neutral-actions single-neutral-…" at bounding box center [465, 431] width 171 height 96
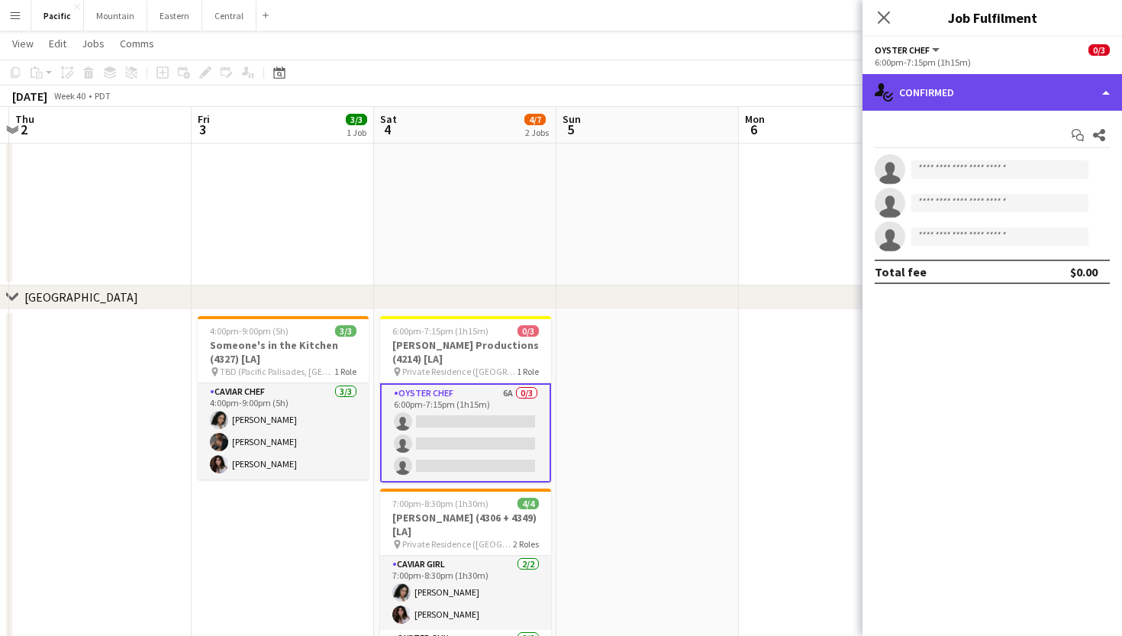
click at [976, 102] on div "single-neutral-actions-check-2 Confirmed" at bounding box center [993, 92] width 260 height 37
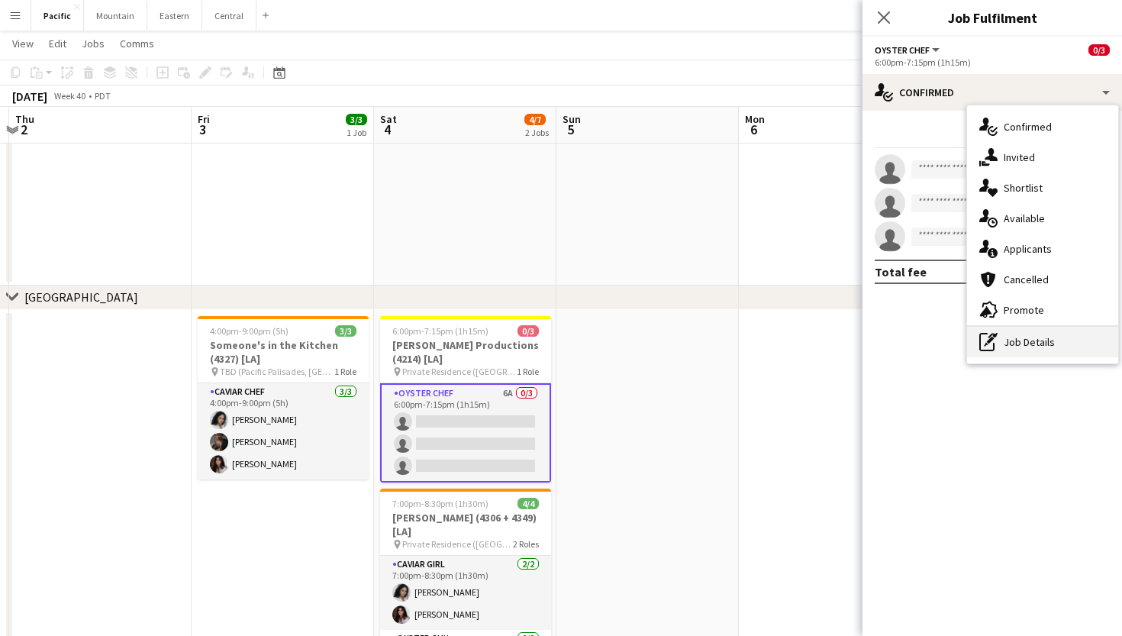
click at [1018, 347] on div "pen-write Job Details" at bounding box center [1042, 342] width 151 height 31
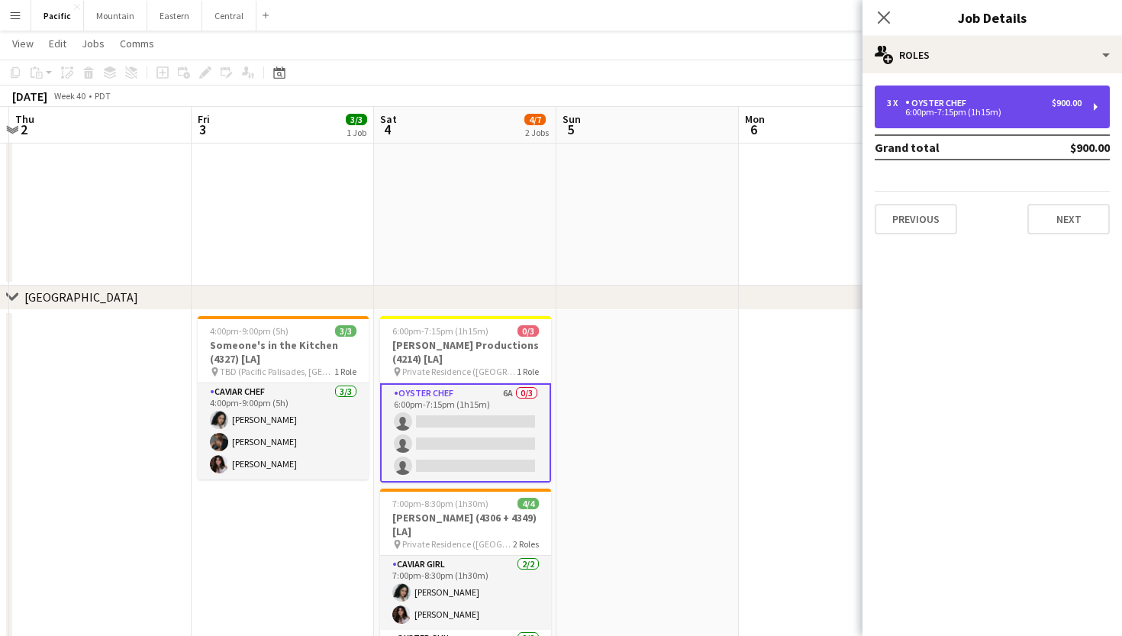
click at [1091, 104] on div "3 x Oyster Chef $900.00 6:00pm-7:15pm (1h15m)" at bounding box center [992, 107] width 235 height 43
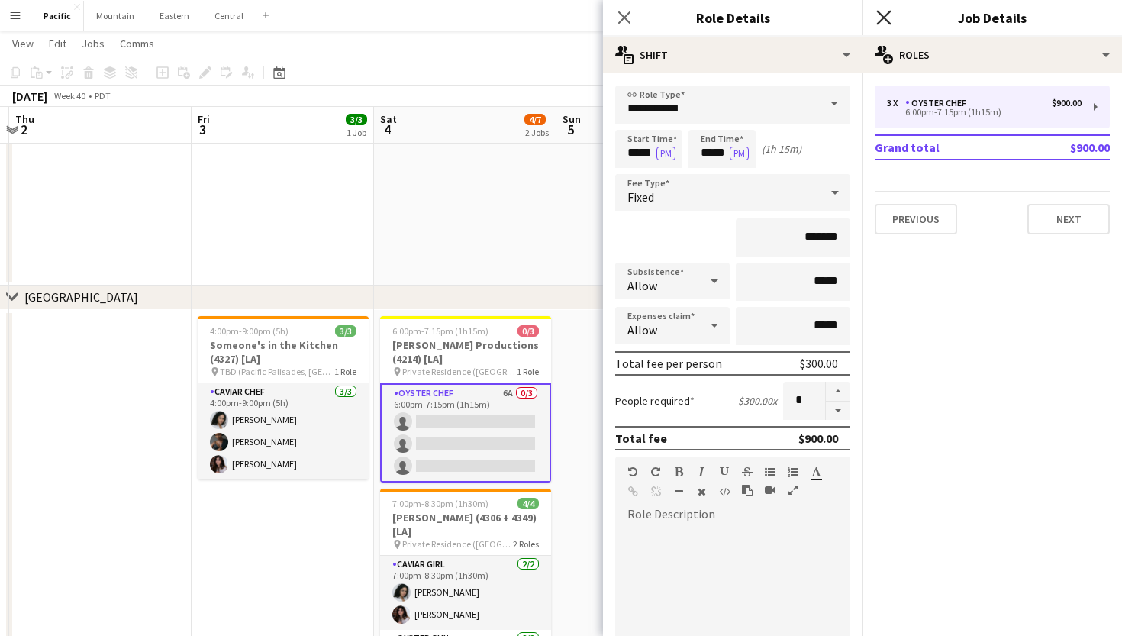
click at [885, 12] on icon "Close pop-in" at bounding box center [883, 17] width 15 height 15
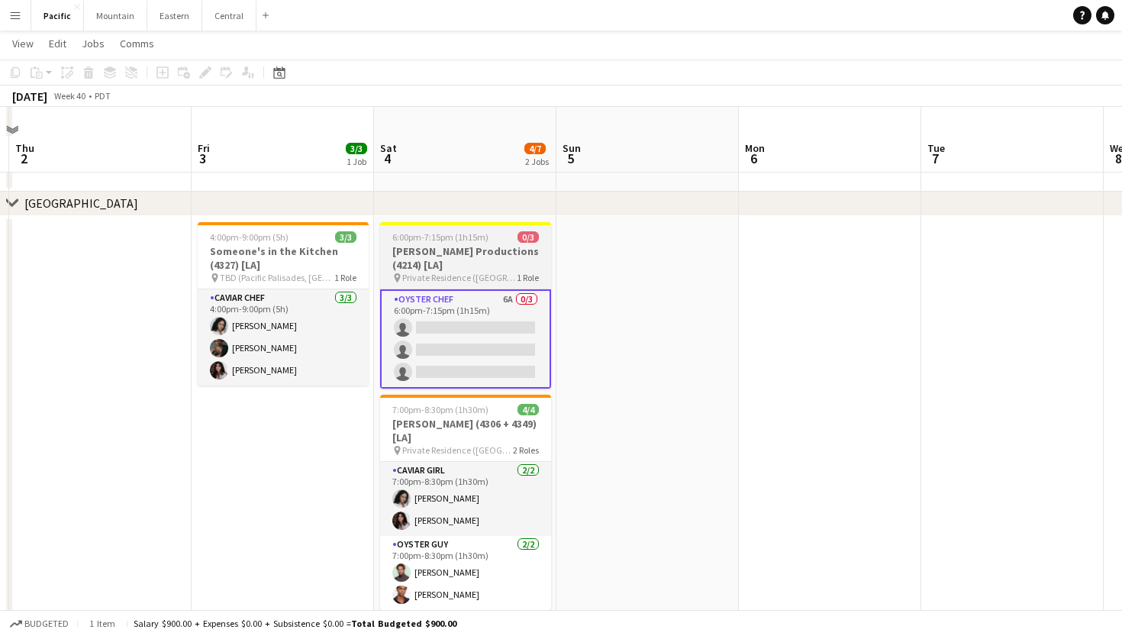
scroll to position [334, 0]
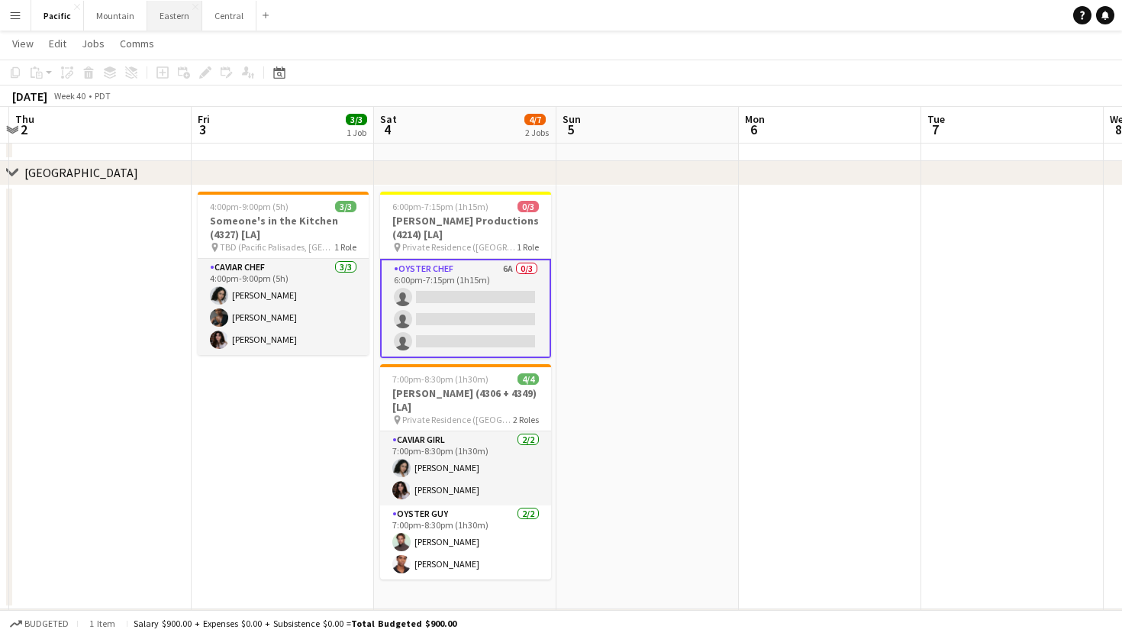
click at [163, 17] on button "Eastern Close" at bounding box center [174, 16] width 55 height 30
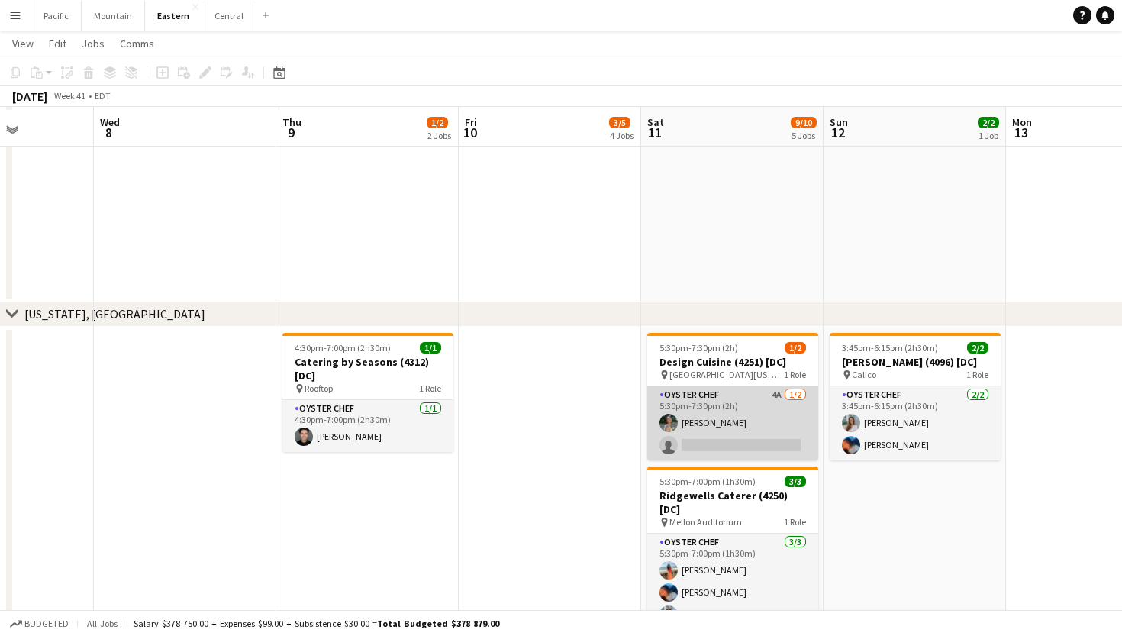
scroll to position [1902, 0]
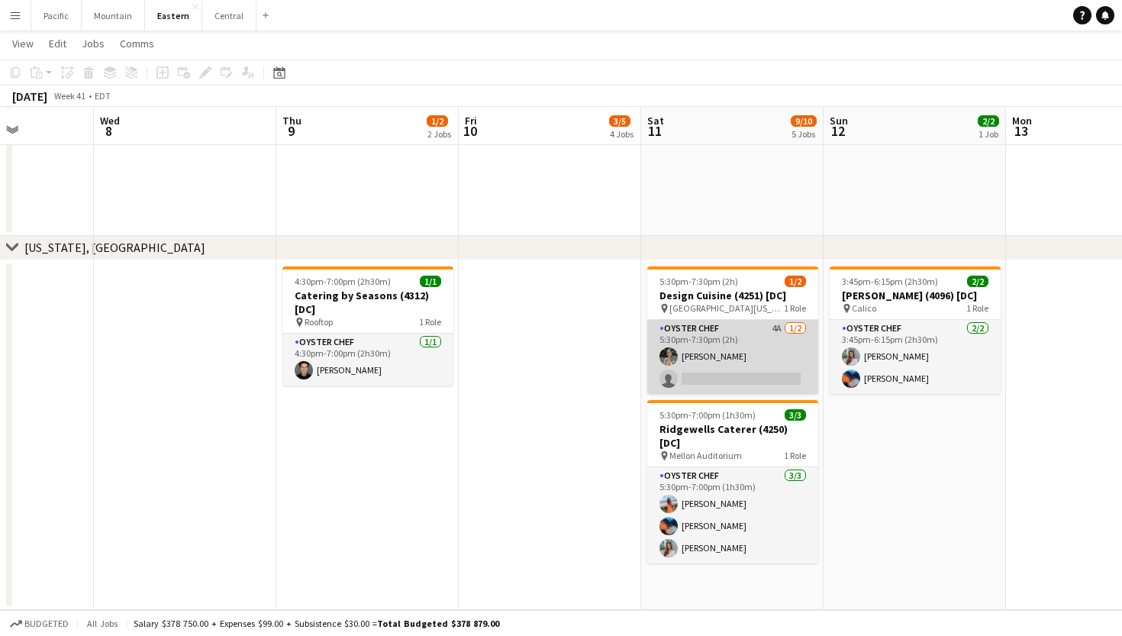
click at [731, 349] on app-card-role "Oyster Chef 4A 1/2 5:30pm-7:30pm (2h) Adeline Van Buskirk single-neutral-actions" at bounding box center [732, 357] width 171 height 74
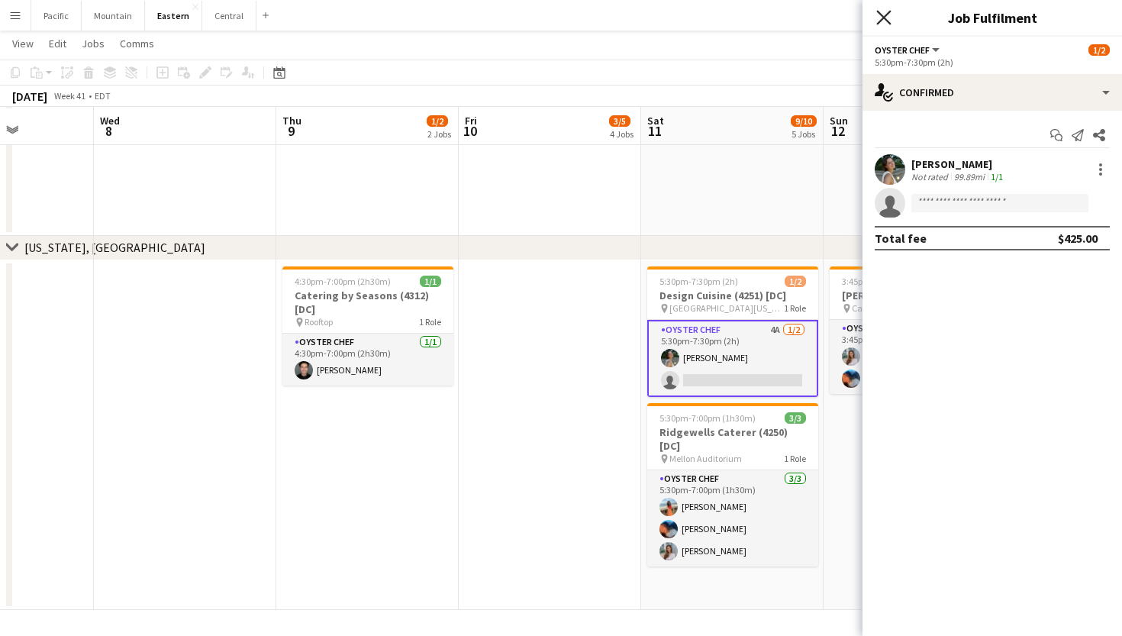
click at [884, 12] on icon "Close pop-in" at bounding box center [883, 17] width 15 height 15
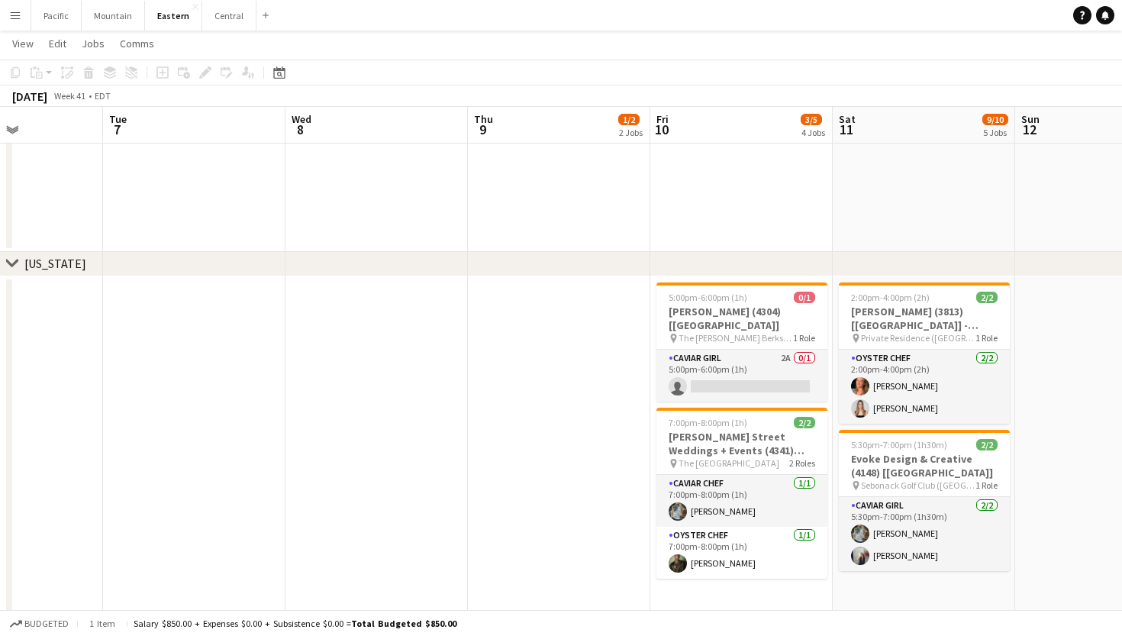
scroll to position [792, 0]
click at [755, 482] on app-card-role "Caviar Chef 1/1 7:00pm-8:00pm (1h) Brooke Anderson" at bounding box center [742, 501] width 171 height 52
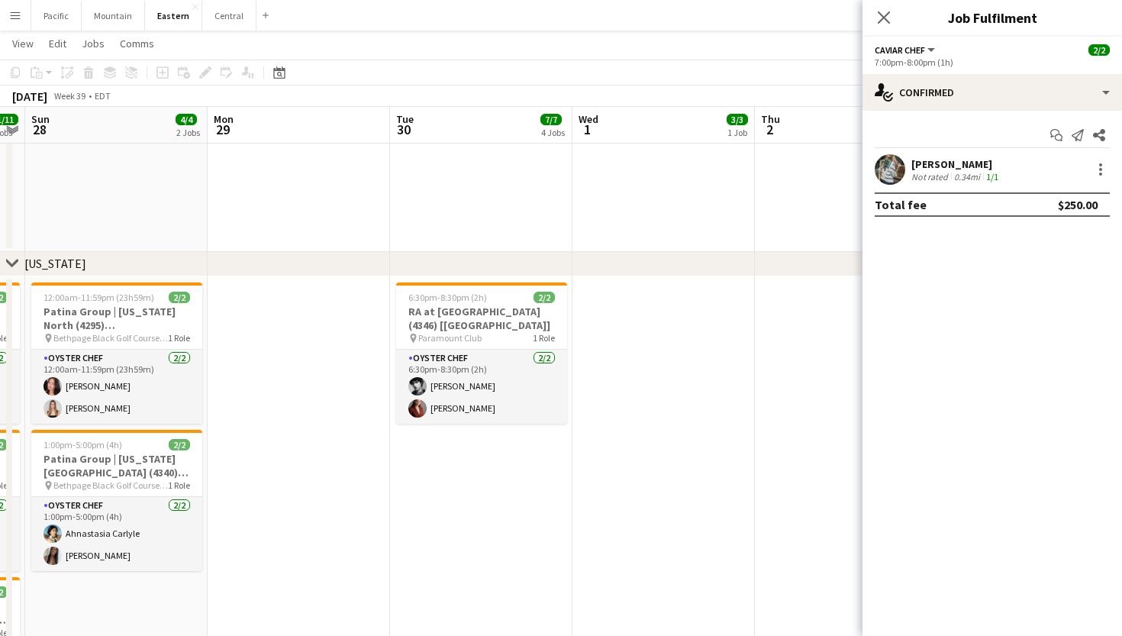
scroll to position [0, 330]
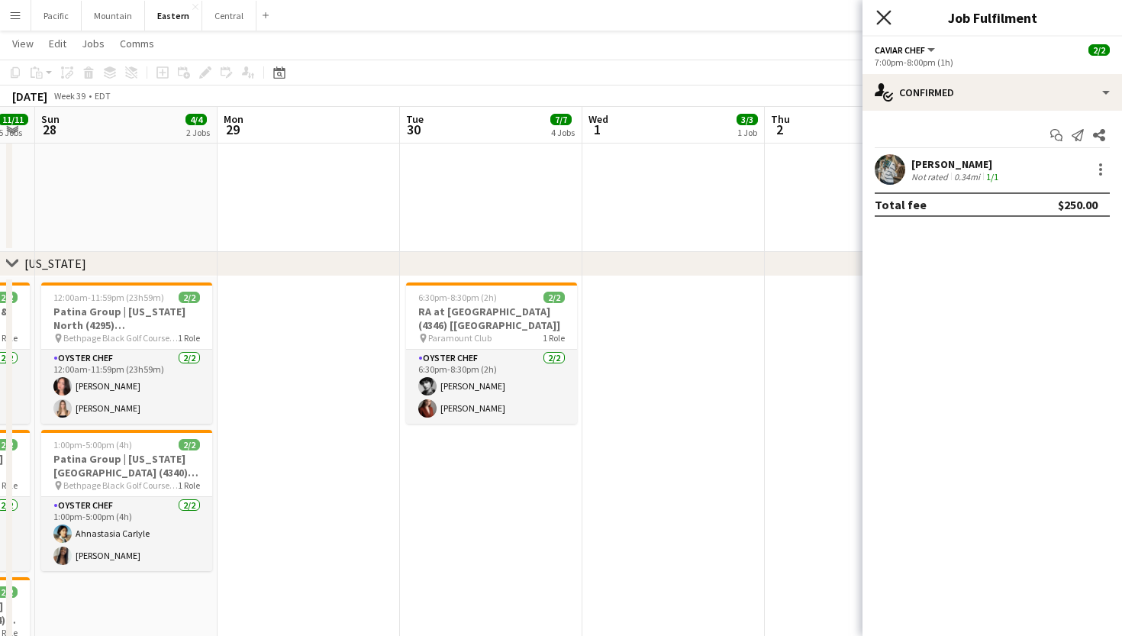
click at [885, 16] on icon at bounding box center [883, 17] width 15 height 15
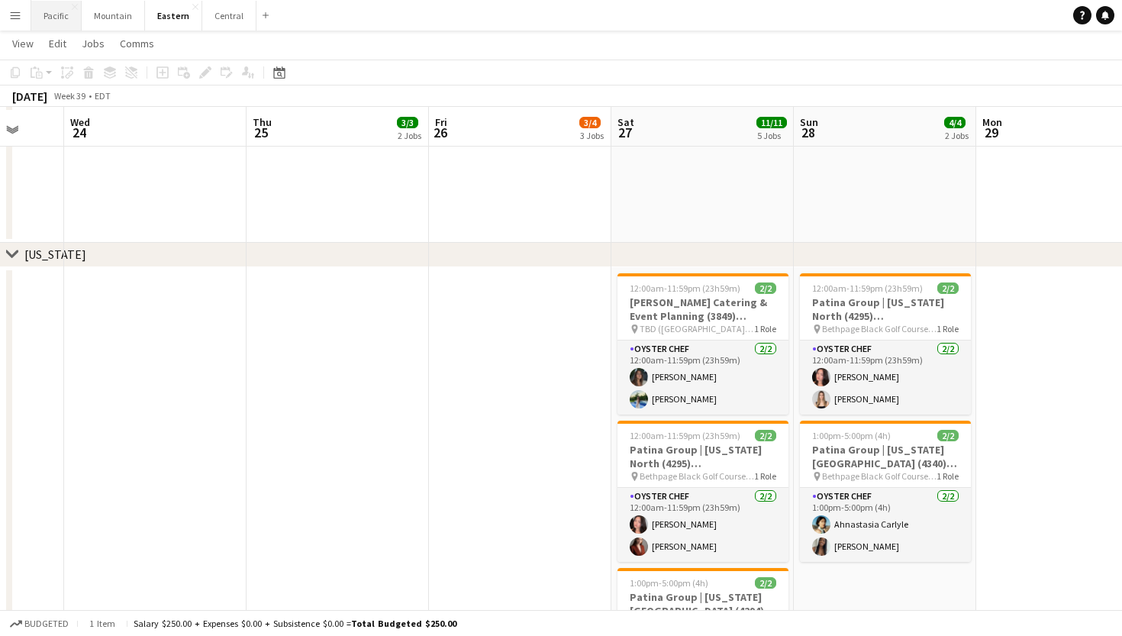
scroll to position [806, 0]
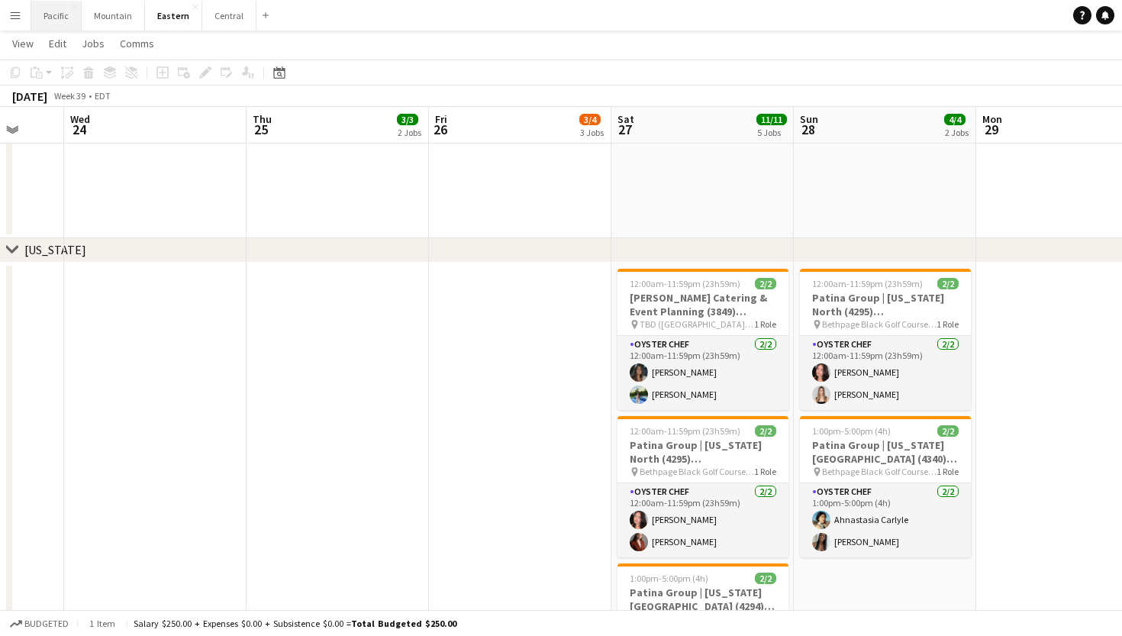
click at [58, 18] on button "Pacific Close" at bounding box center [56, 16] width 50 height 30
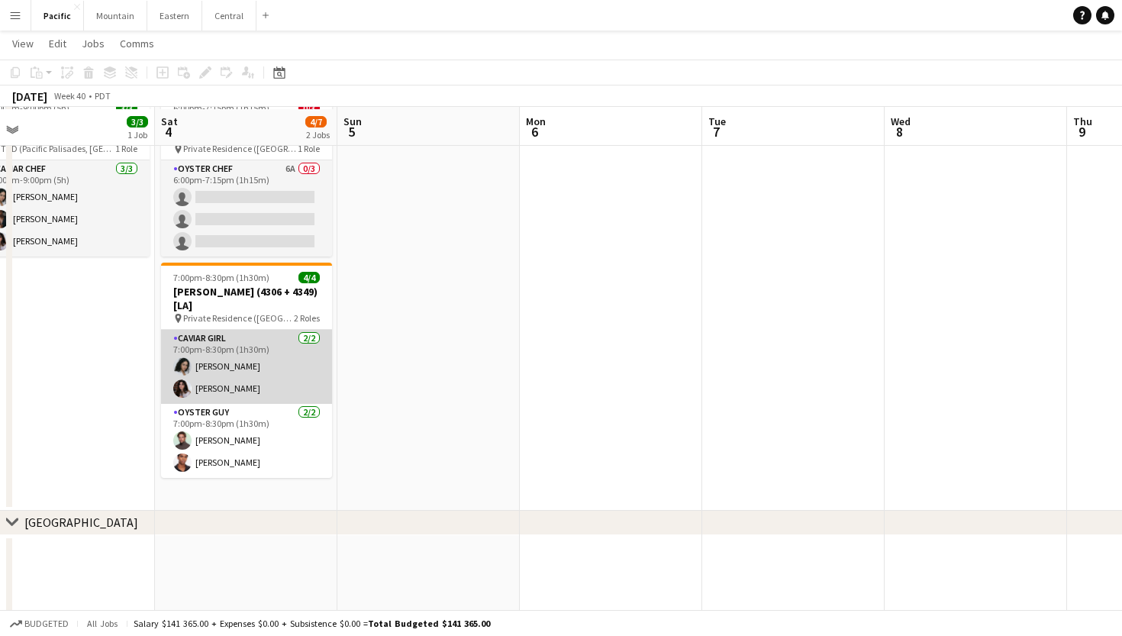
scroll to position [391, 0]
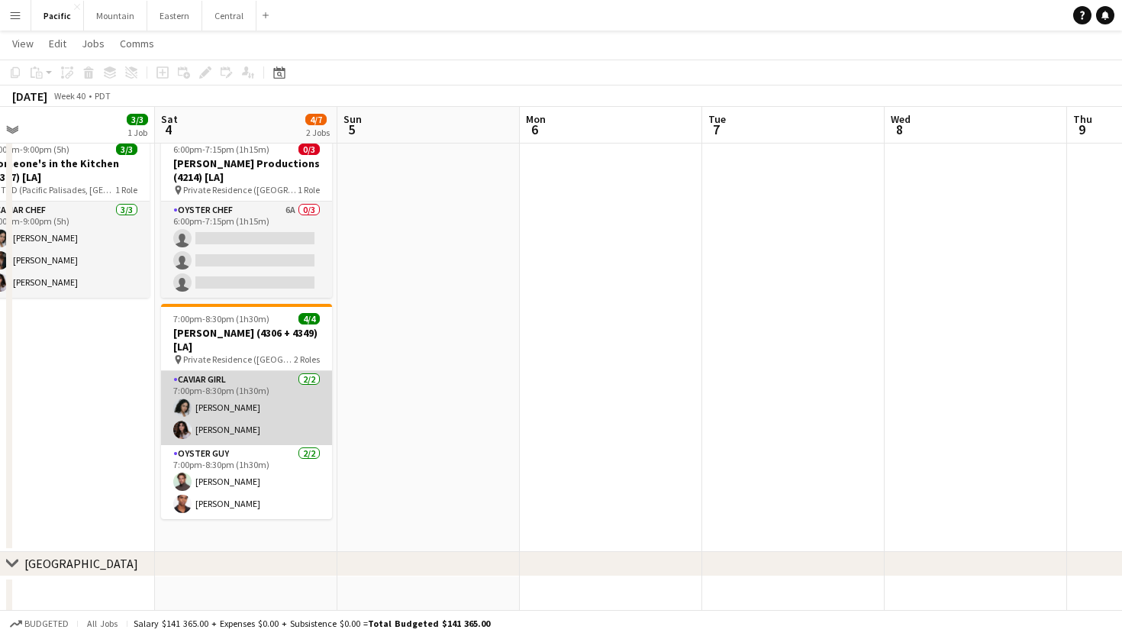
click at [298, 266] on app-card-role "Oyster Chef 6A 0/3 6:00pm-7:15pm (1h15m) single-neutral-actions single-neutral-…" at bounding box center [246, 250] width 171 height 96
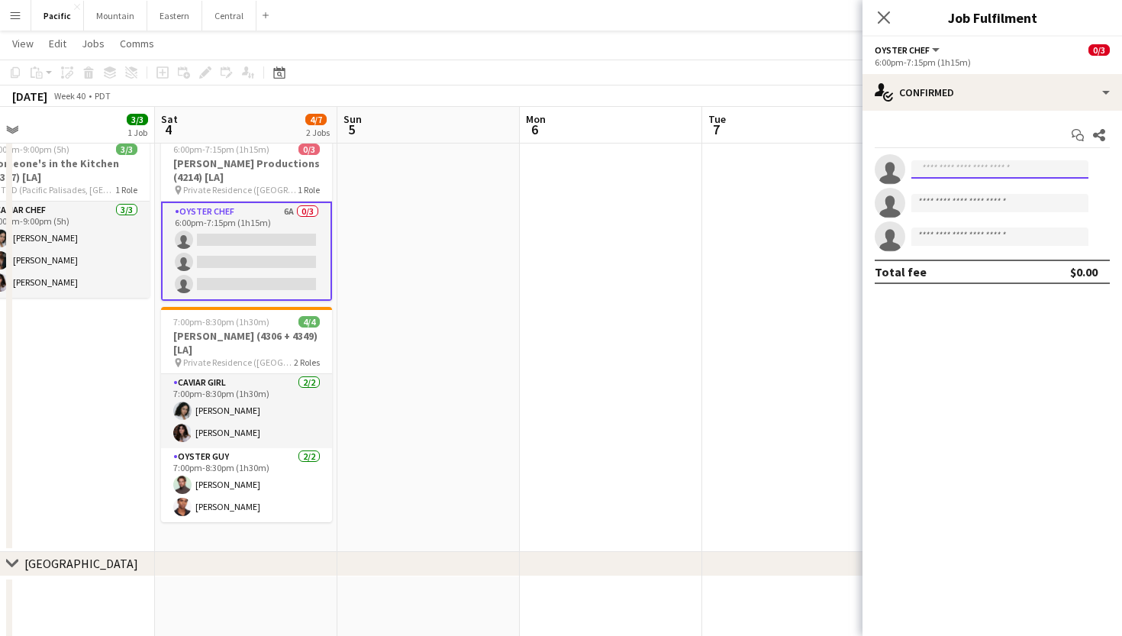
click at [963, 172] on input at bounding box center [999, 169] width 177 height 18
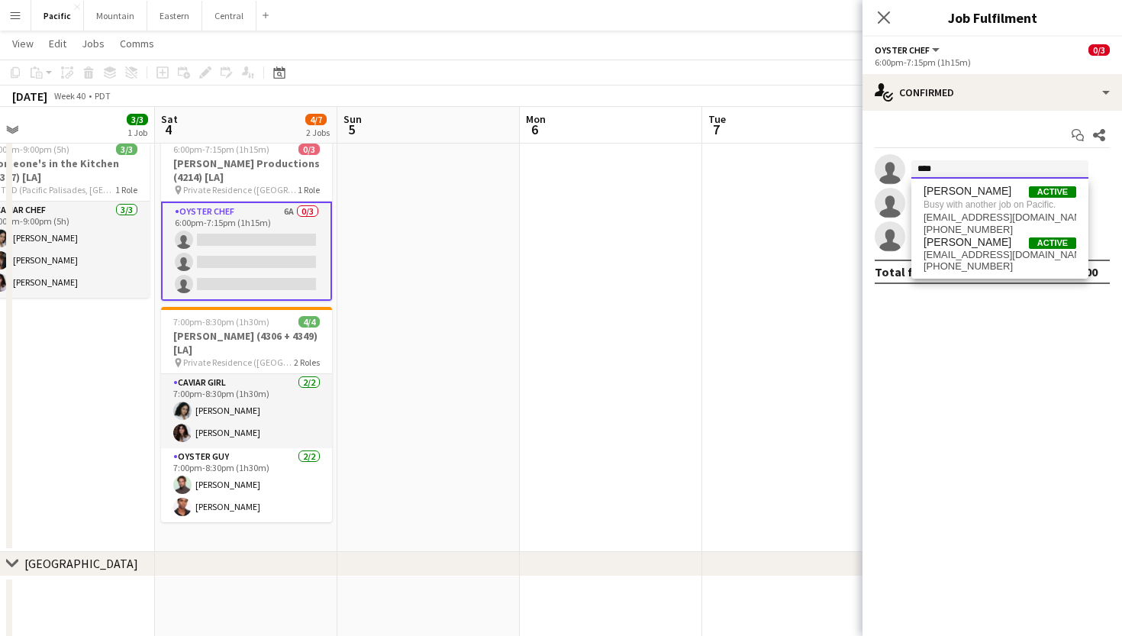
type input "****"
drag, startPoint x: 963, startPoint y: 172, endPoint x: 997, endPoint y: 203, distance: 45.9
click at [997, 203] on span "Busy with another job on Pacific." at bounding box center [1000, 205] width 153 height 14
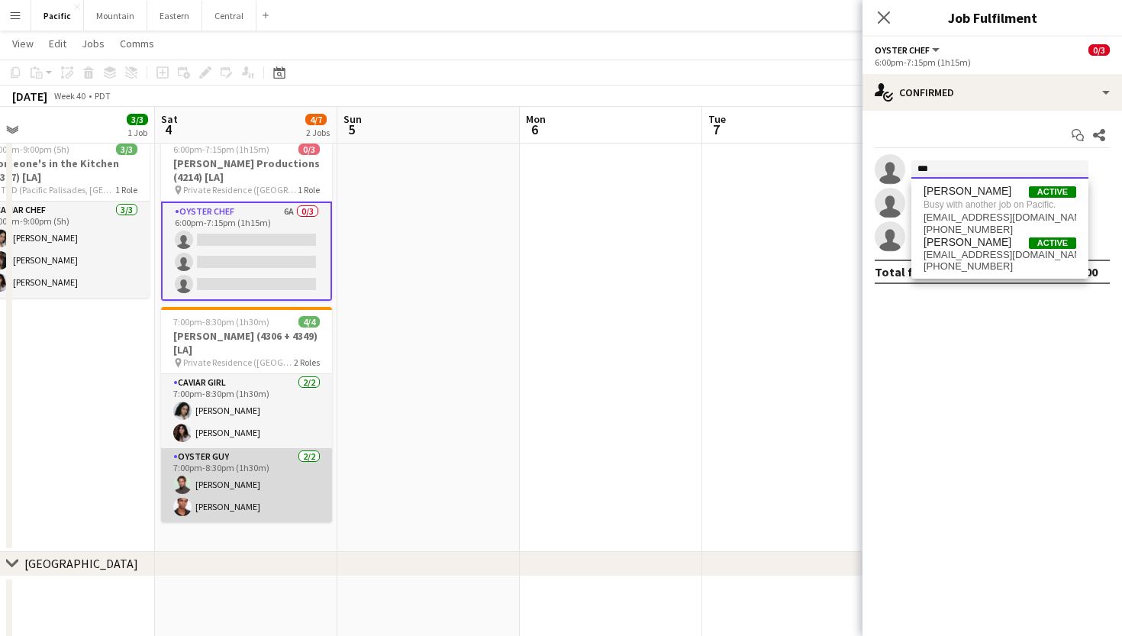
type input "***"
click at [296, 484] on app-card-role "Oyster Guy 2/2 7:00pm-8:30pm (1h30m) Alex Segura Lozano Mykel Dillard" at bounding box center [246, 485] width 171 height 74
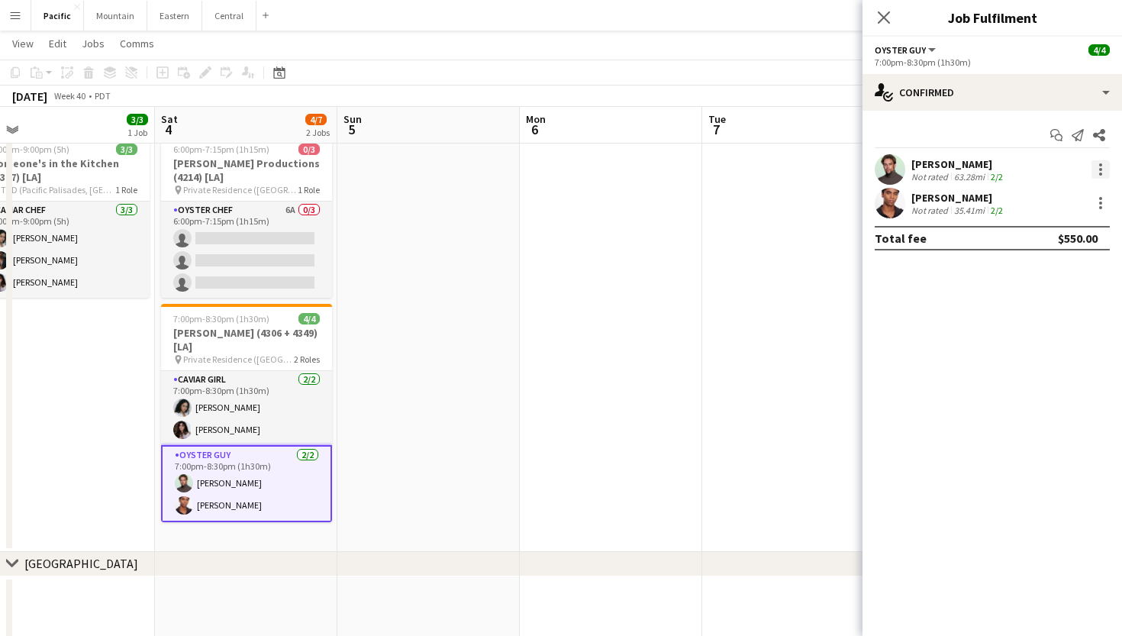
click at [1102, 161] on div at bounding box center [1101, 169] width 18 height 18
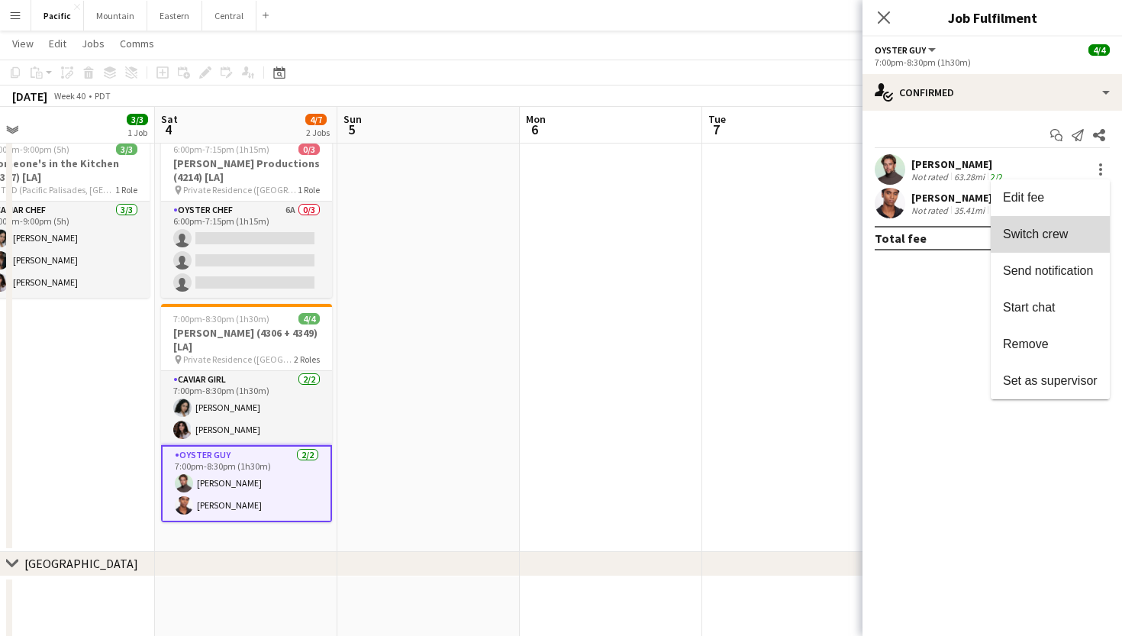
click at [1072, 242] on button "Switch crew" at bounding box center [1050, 234] width 119 height 37
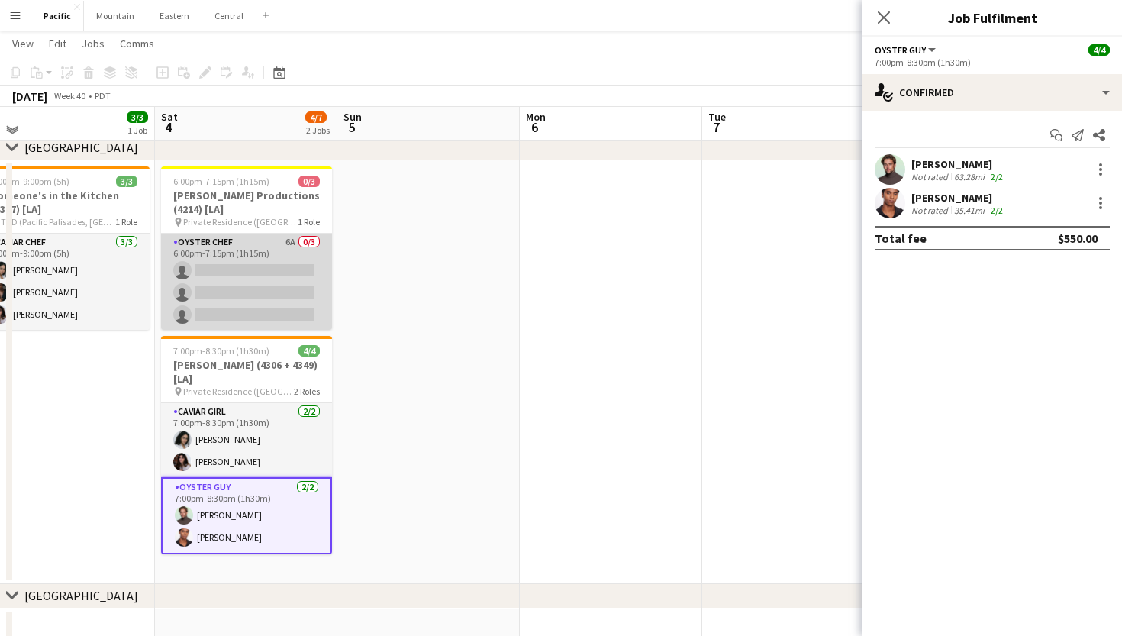
click at [279, 300] on app-card-role "Oyster Chef 6A 0/3 6:00pm-7:15pm (1h15m) single-neutral-actions single-neutral-…" at bounding box center [246, 282] width 171 height 96
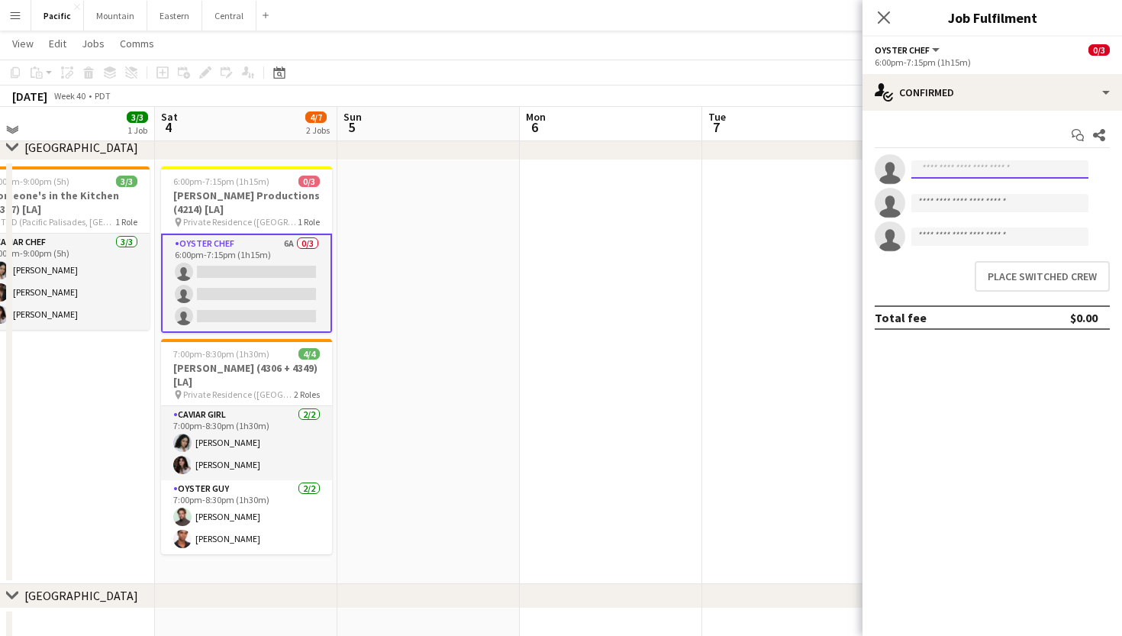
click at [1013, 163] on input at bounding box center [999, 169] width 177 height 18
click at [1054, 281] on button "Place switched crew" at bounding box center [1042, 276] width 135 height 31
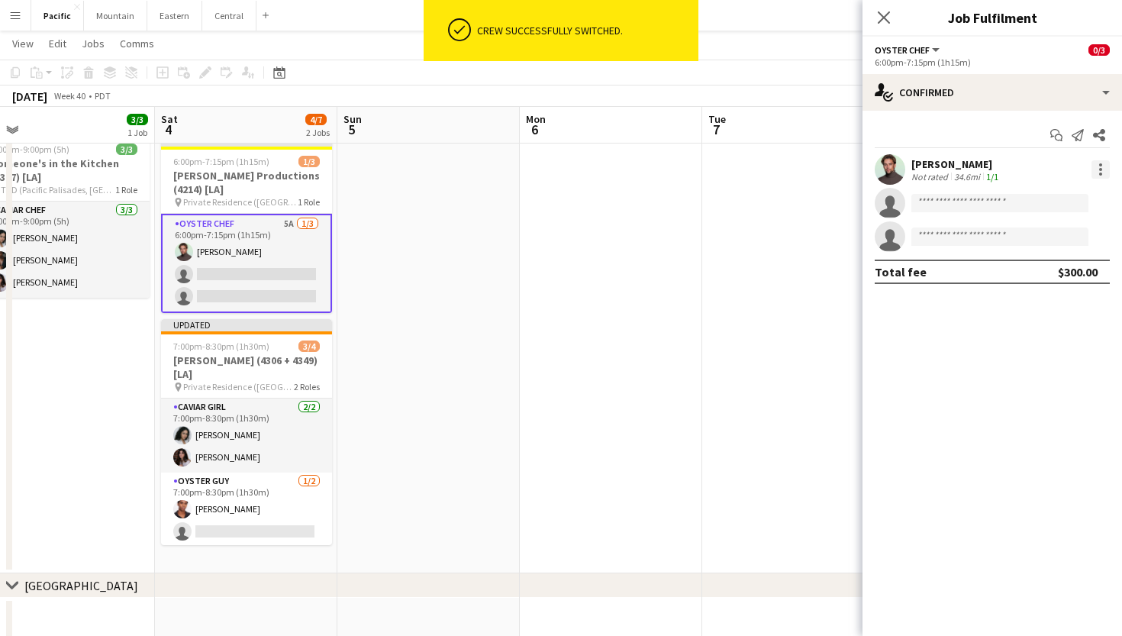
click at [1103, 170] on div at bounding box center [1101, 169] width 18 height 18
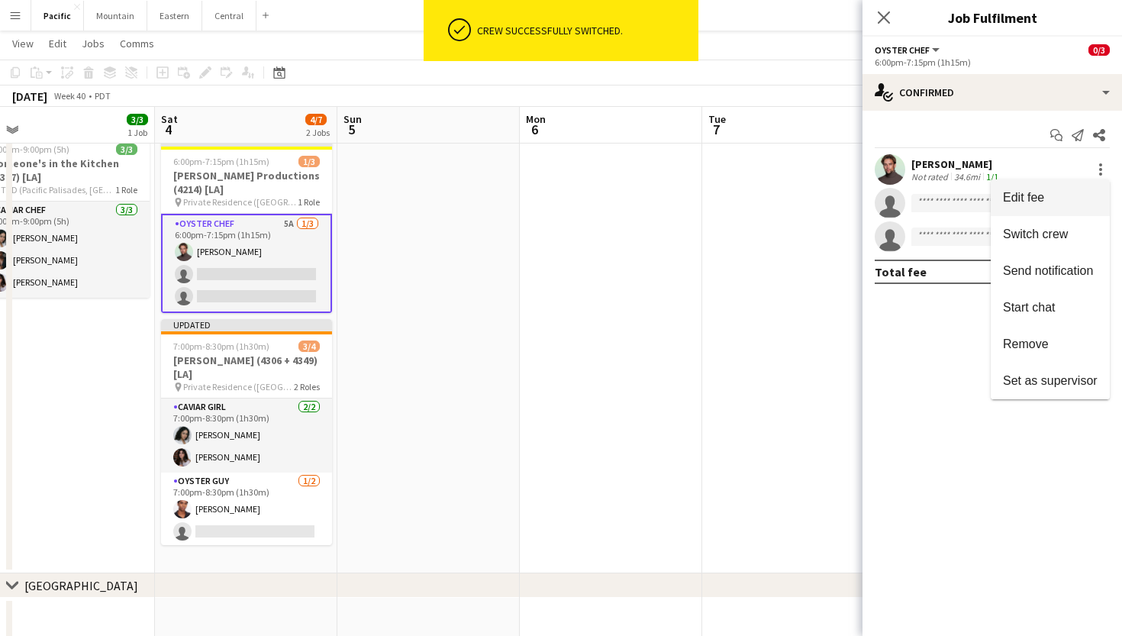
click at [1041, 202] on span "Edit fee" at bounding box center [1023, 197] width 41 height 13
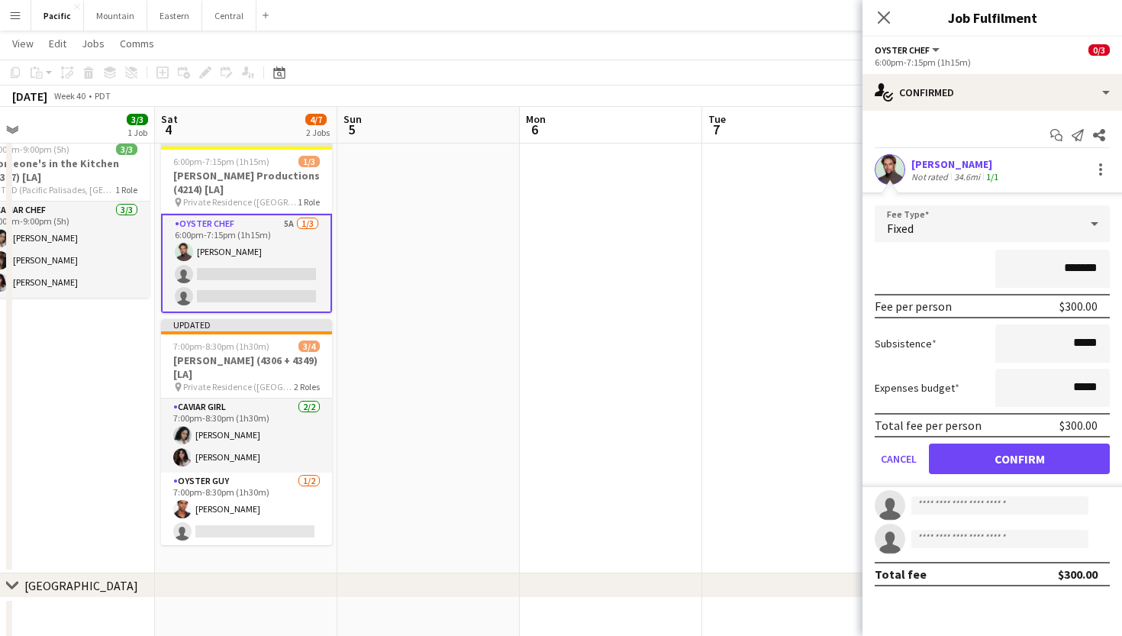
click at [1070, 265] on input "*******" at bounding box center [1052, 269] width 115 height 38
type input "****"
click at [1035, 458] on button "Confirm" at bounding box center [1019, 459] width 181 height 31
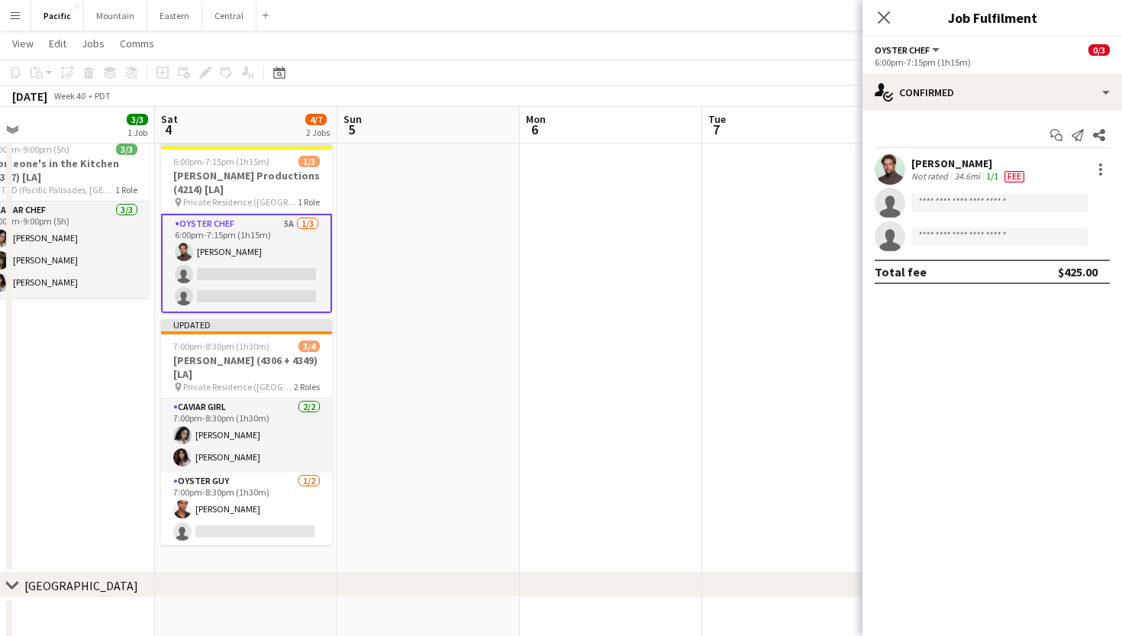
click at [1012, 177] on span "Fee" at bounding box center [1015, 176] width 20 height 11
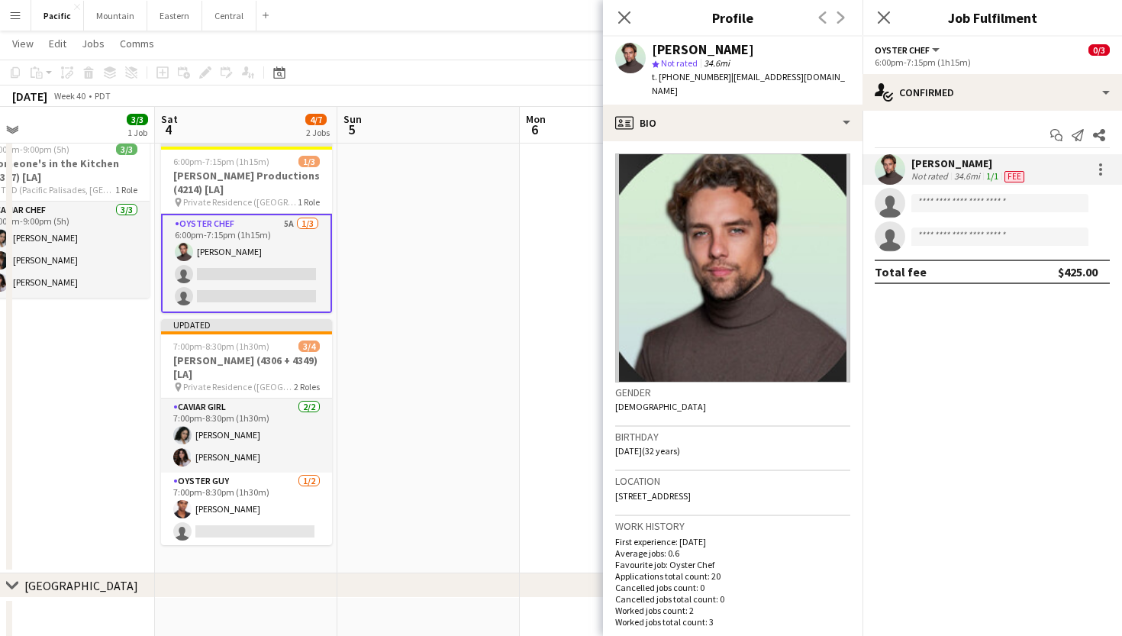
scroll to position [0, 0]
click at [1096, 164] on div at bounding box center [1101, 169] width 18 height 18
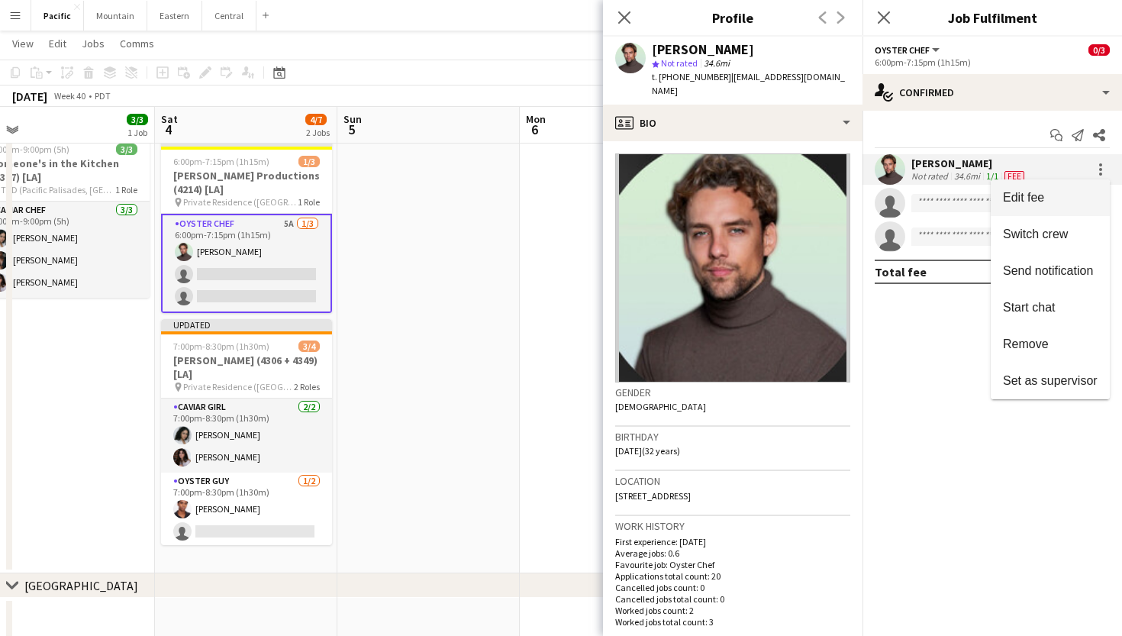
click at [1029, 202] on span "Edit fee" at bounding box center [1023, 197] width 41 height 13
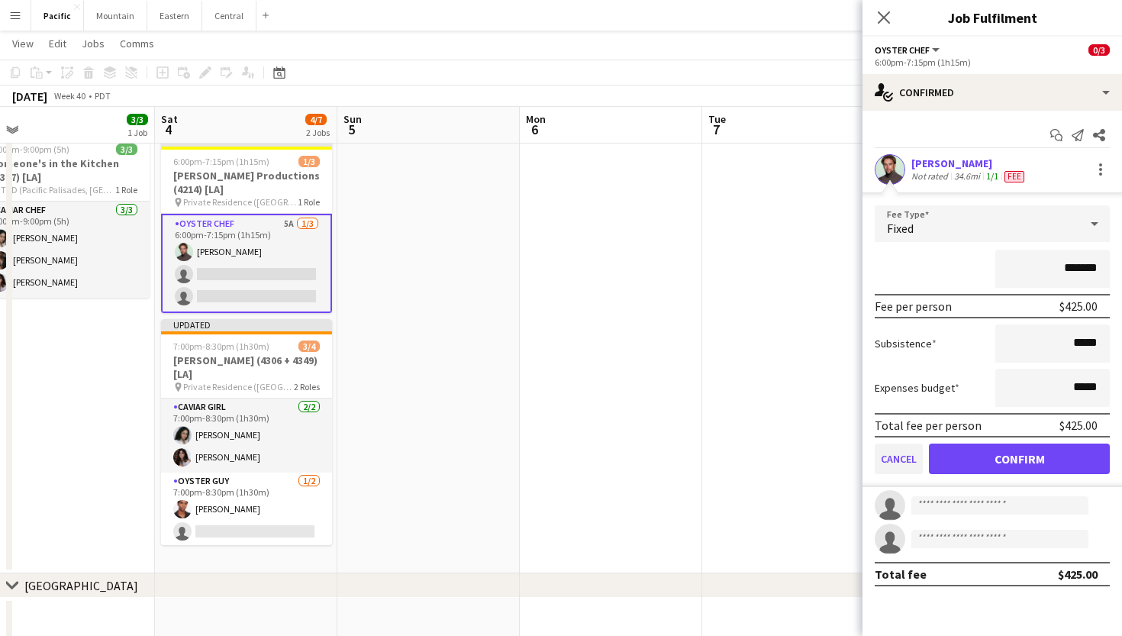
click at [899, 444] on button "Cancel" at bounding box center [899, 459] width 48 height 31
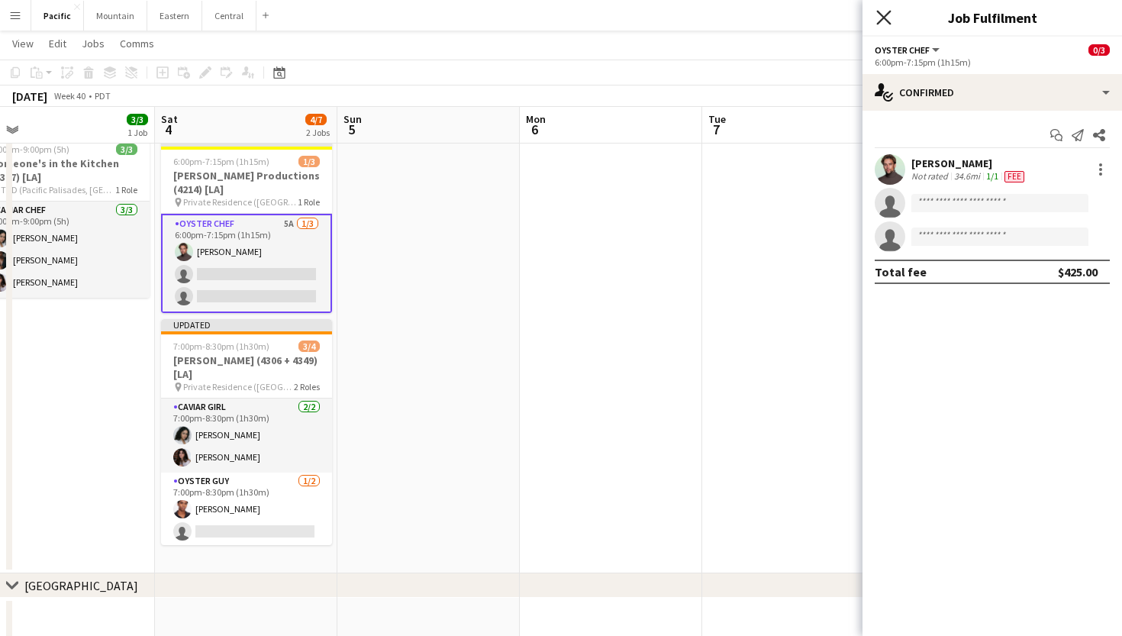
click at [886, 18] on icon "Close pop-in" at bounding box center [883, 17] width 15 height 15
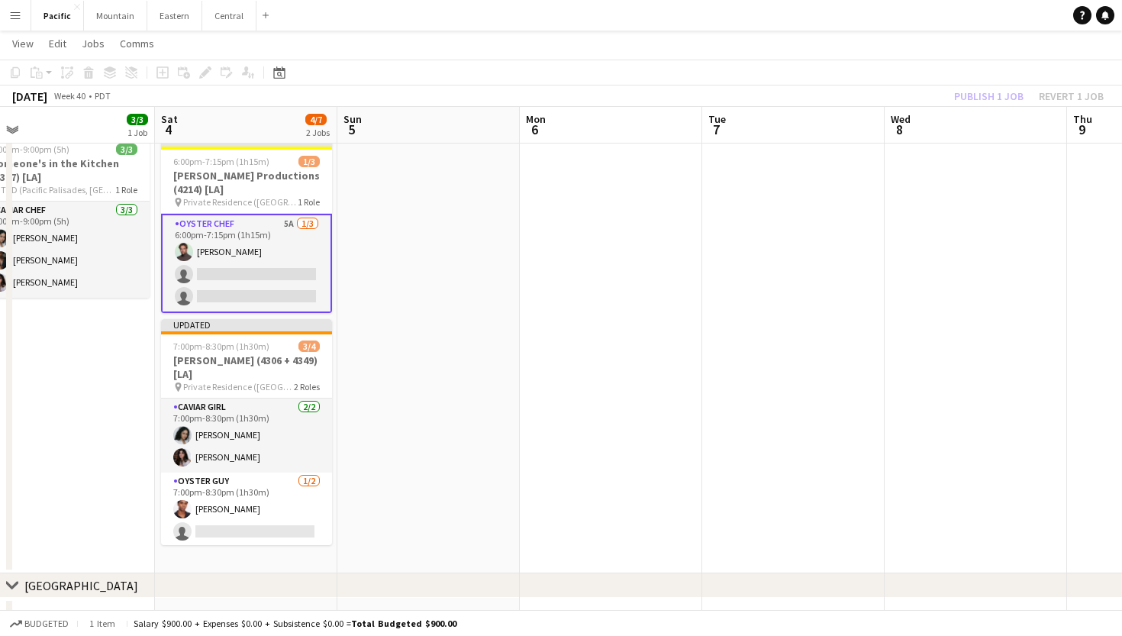
click at [292, 251] on app-card-role "Oyster Chef 5A 1/3 6:00pm-7:15pm (1h15m) Alex Segura Lozano single-neutral-acti…" at bounding box center [246, 263] width 171 height 99
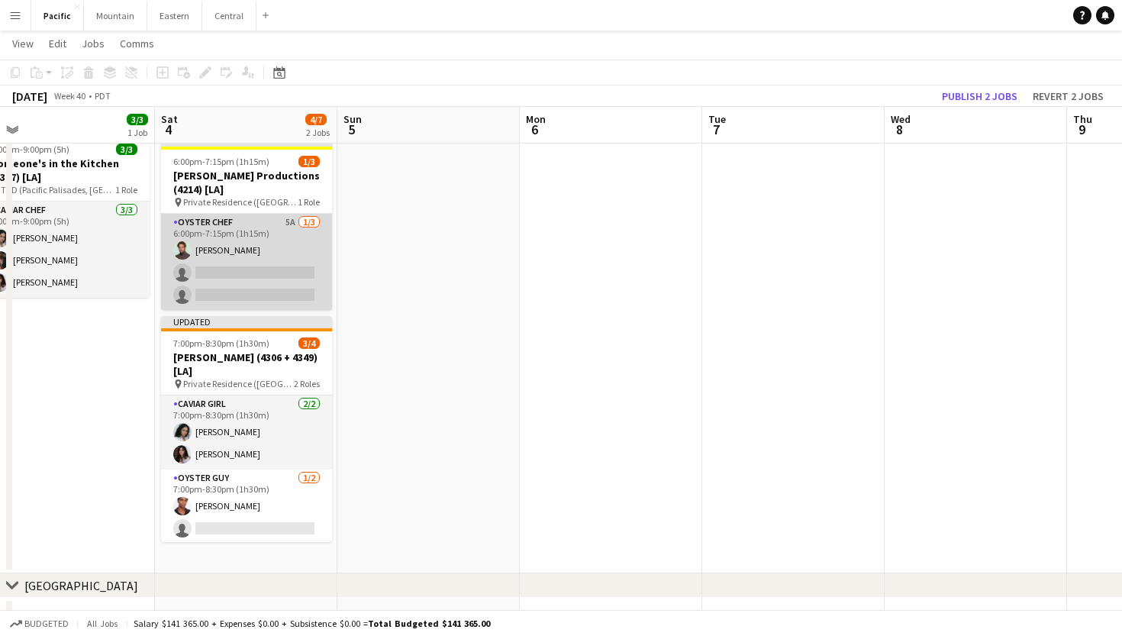
click at [289, 239] on app-card-role "Oyster Chef 5A 1/3 6:00pm-7:15pm (1h15m) Alex Segura Lozano single-neutral-acti…" at bounding box center [246, 262] width 171 height 96
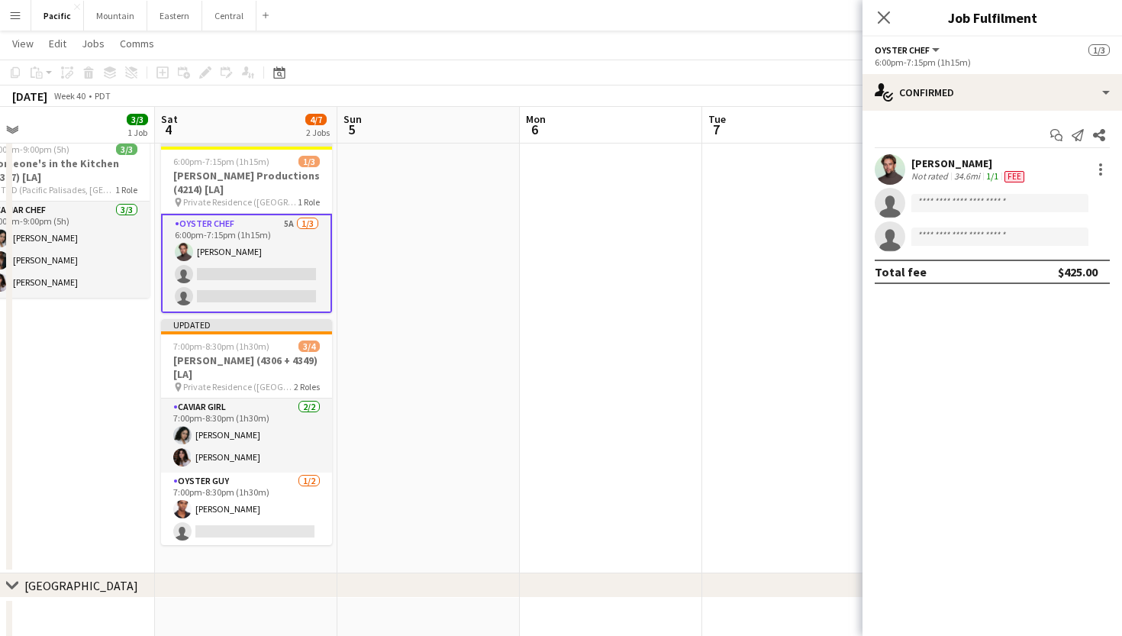
click at [1017, 177] on span "Fee" at bounding box center [1015, 176] width 20 height 11
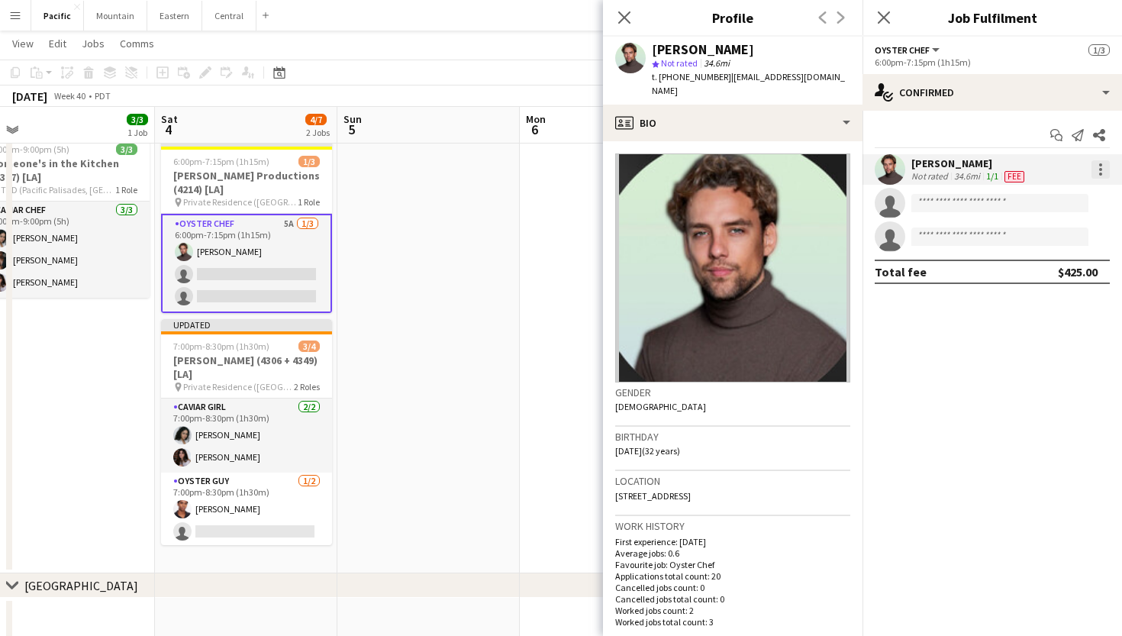
click at [1102, 173] on div at bounding box center [1101, 169] width 18 height 18
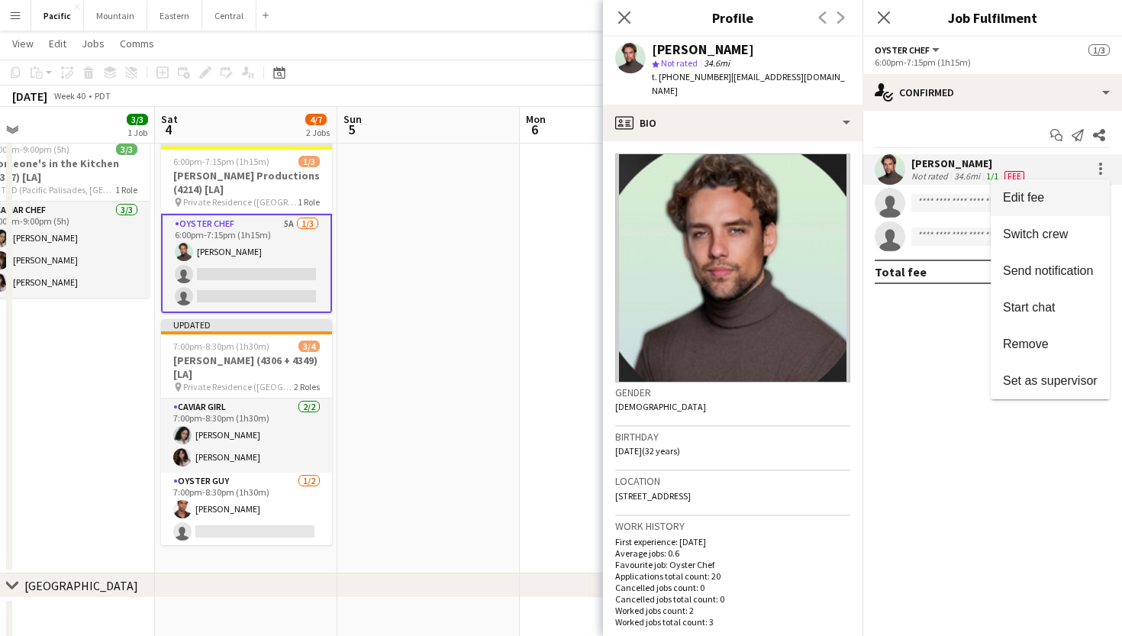
click at [1056, 208] on button "Edit fee" at bounding box center [1050, 197] width 119 height 37
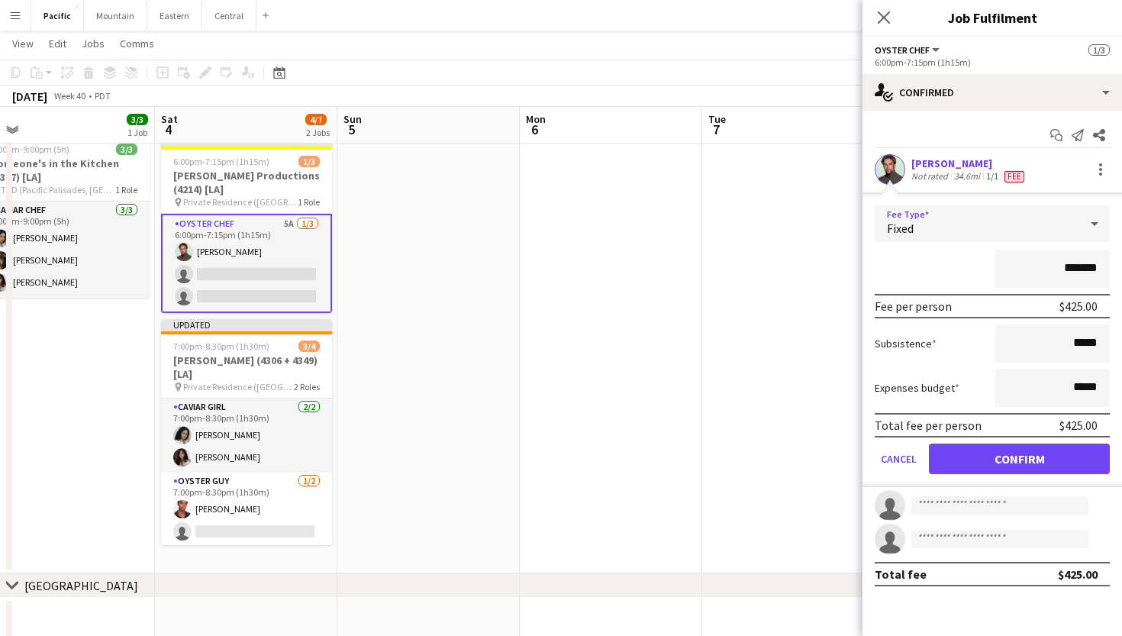
click at [1054, 232] on div "Fixed" at bounding box center [977, 223] width 205 height 37
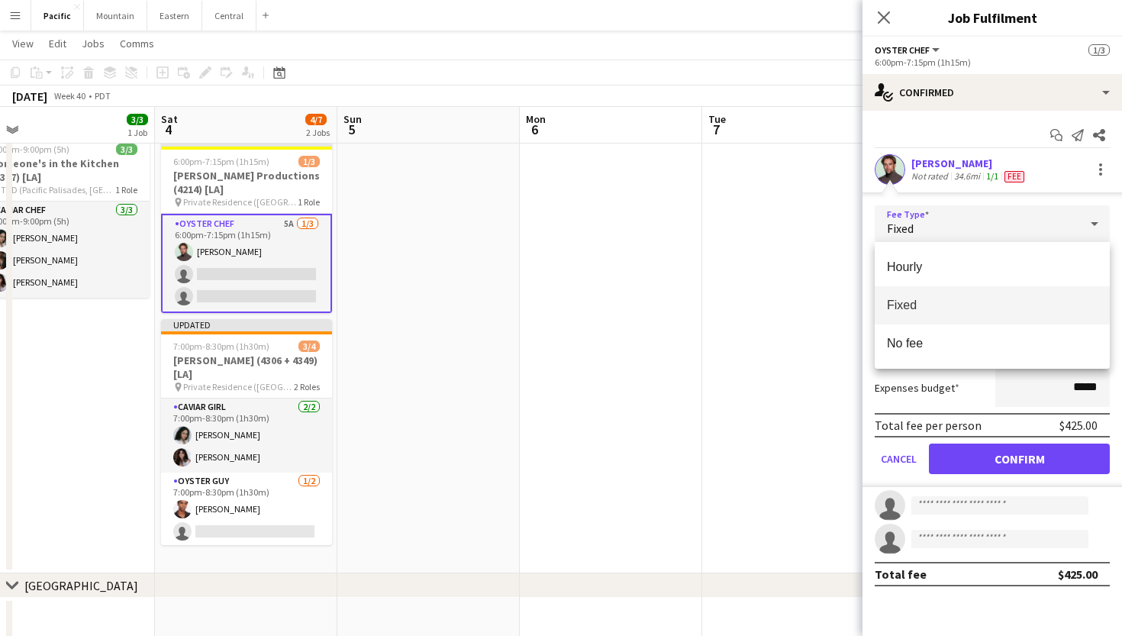
click at [970, 293] on mat-option "Fixed" at bounding box center [992, 305] width 235 height 38
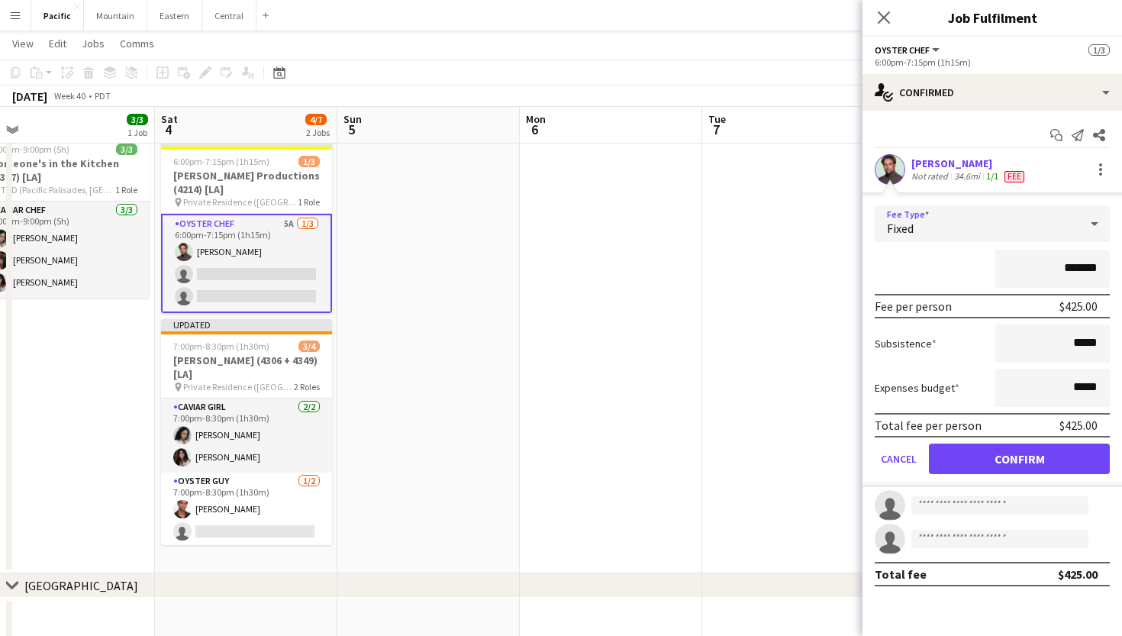
click at [1065, 303] on div "$425.00" at bounding box center [1079, 305] width 38 height 15
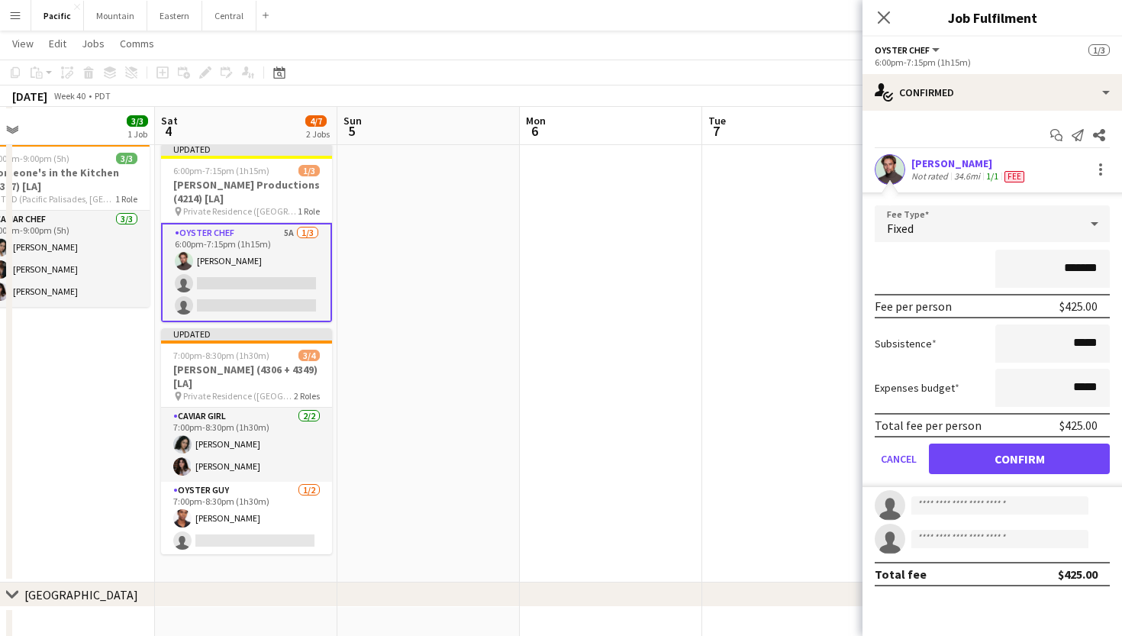
scroll to position [374, 0]
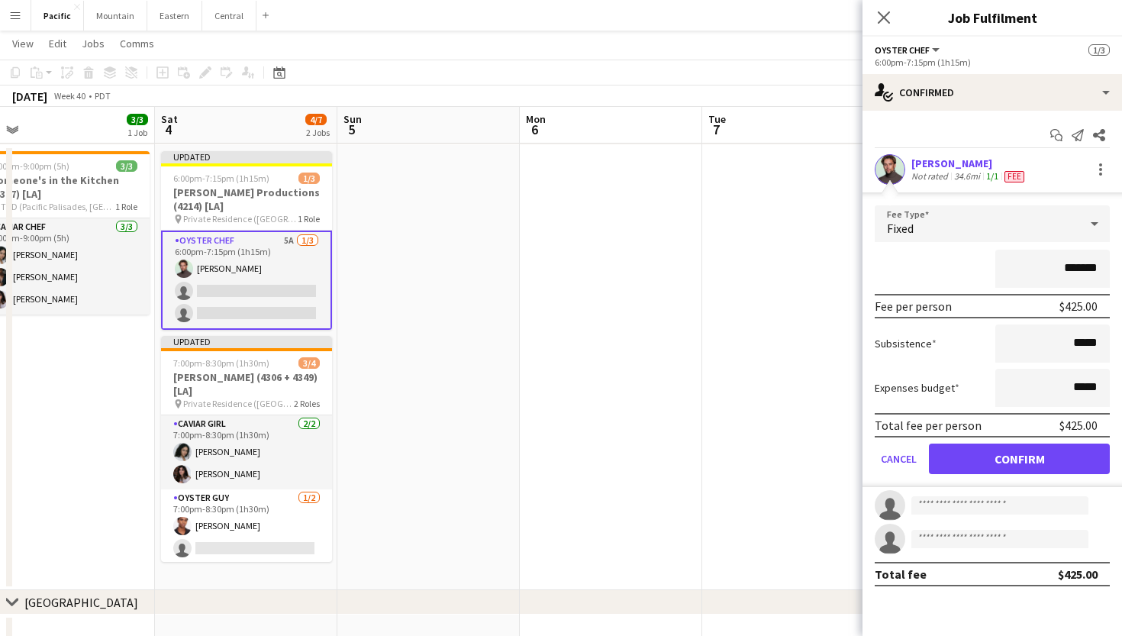
click at [957, 449] on button "Confirm" at bounding box center [1019, 459] width 181 height 31
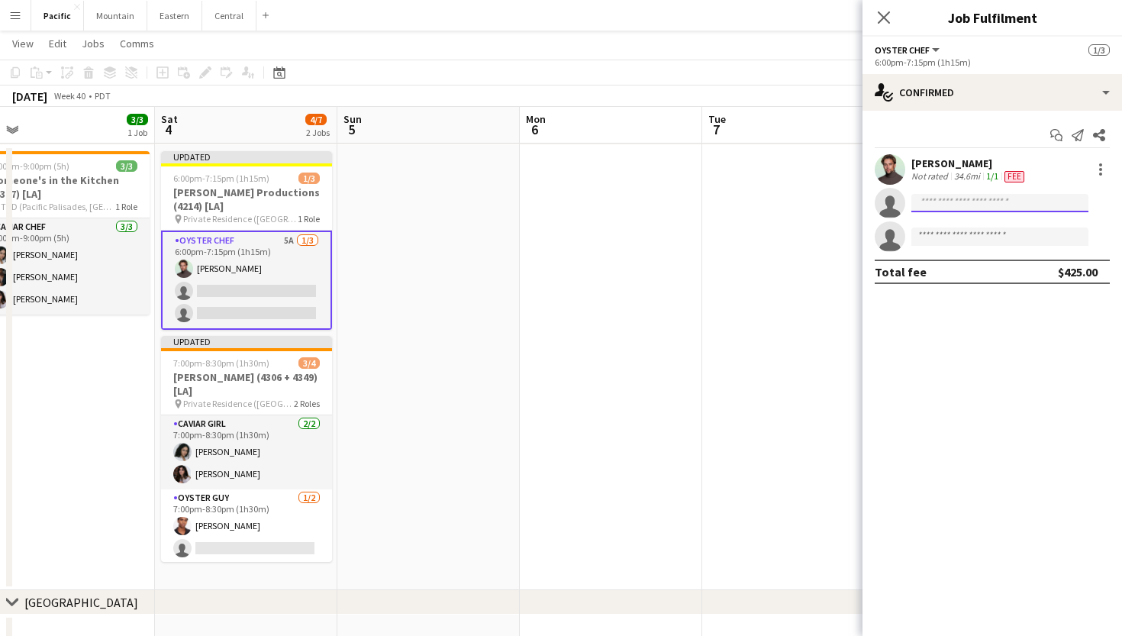
click at [985, 203] on input at bounding box center [999, 203] width 177 height 18
click at [934, 354] on mat-expansion-panel "check Confirmed Start chat Send notification Share Alex Segura Lozano Not rated…" at bounding box center [993, 373] width 260 height 525
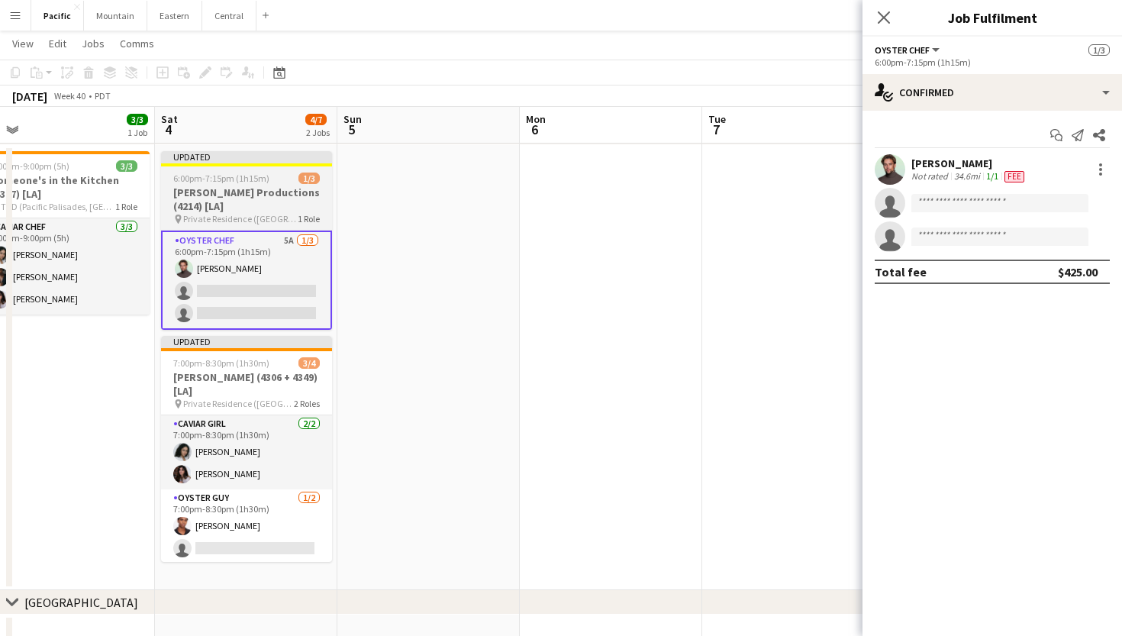
click at [268, 177] on div "6:00pm-7:15pm (1h15m) 1/3" at bounding box center [246, 178] width 171 height 11
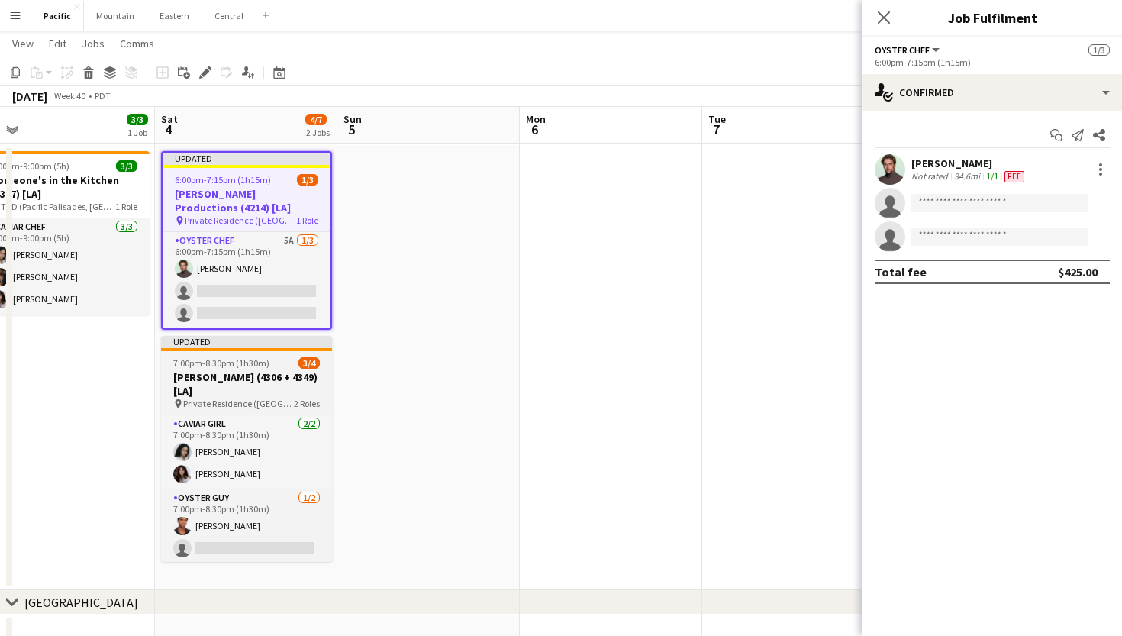
click at [271, 366] on div "7:00pm-8:30pm (1h30m) 3/4" at bounding box center [246, 362] width 171 height 11
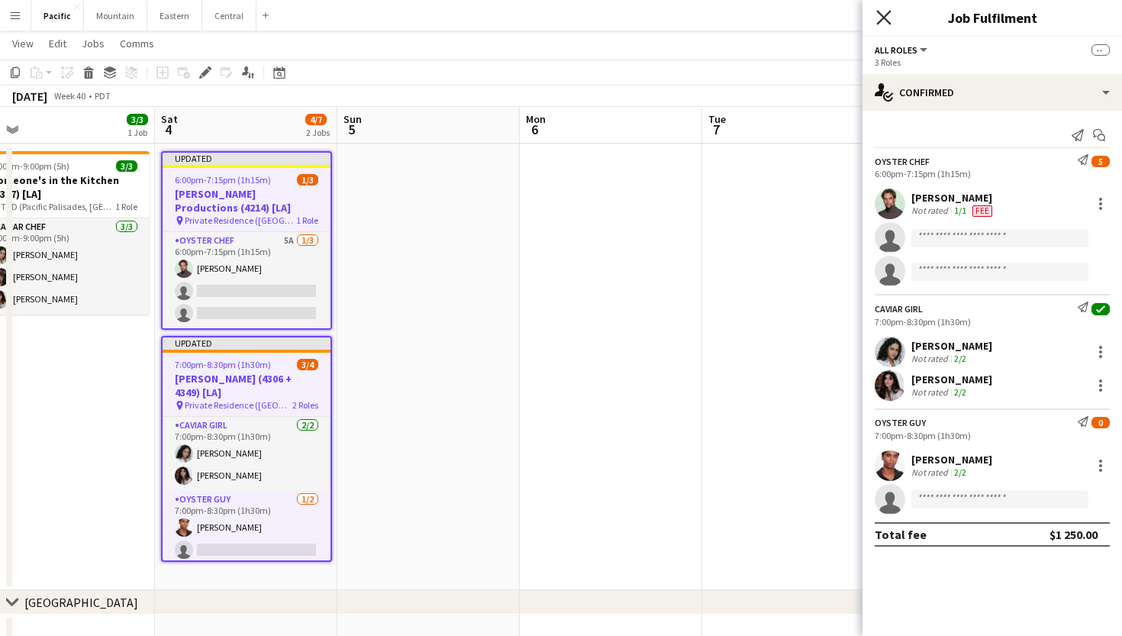
click at [887, 11] on icon "Close pop-in" at bounding box center [883, 17] width 15 height 15
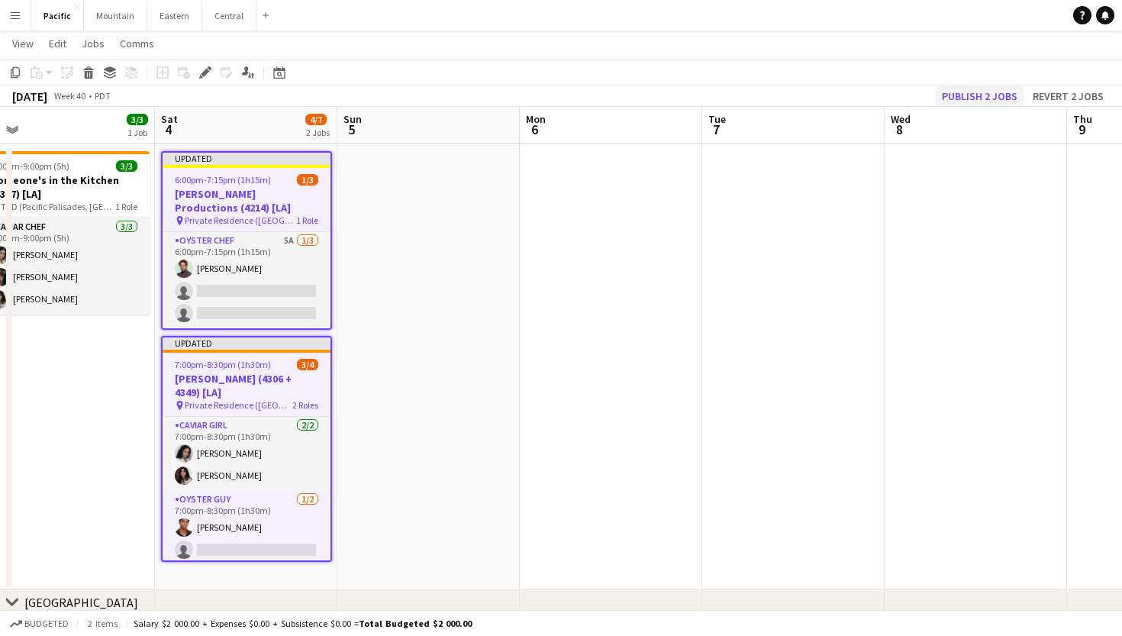
click at [967, 89] on button "Publish 2 jobs" at bounding box center [980, 96] width 88 height 20
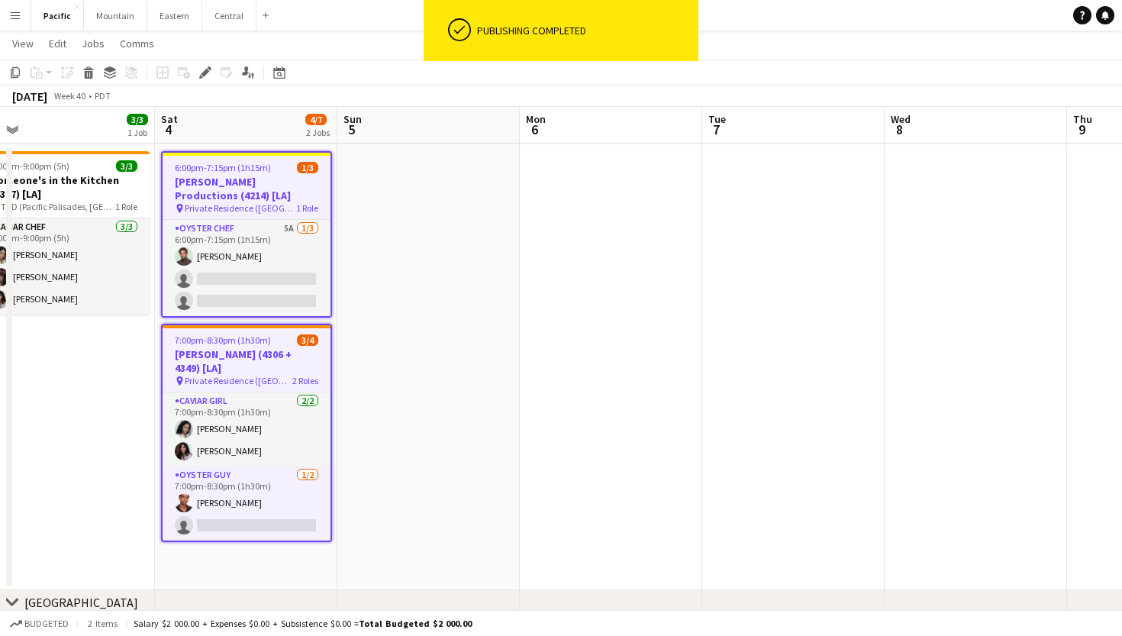
click at [345, 443] on app-date-cell at bounding box center [428, 368] width 182 height 446
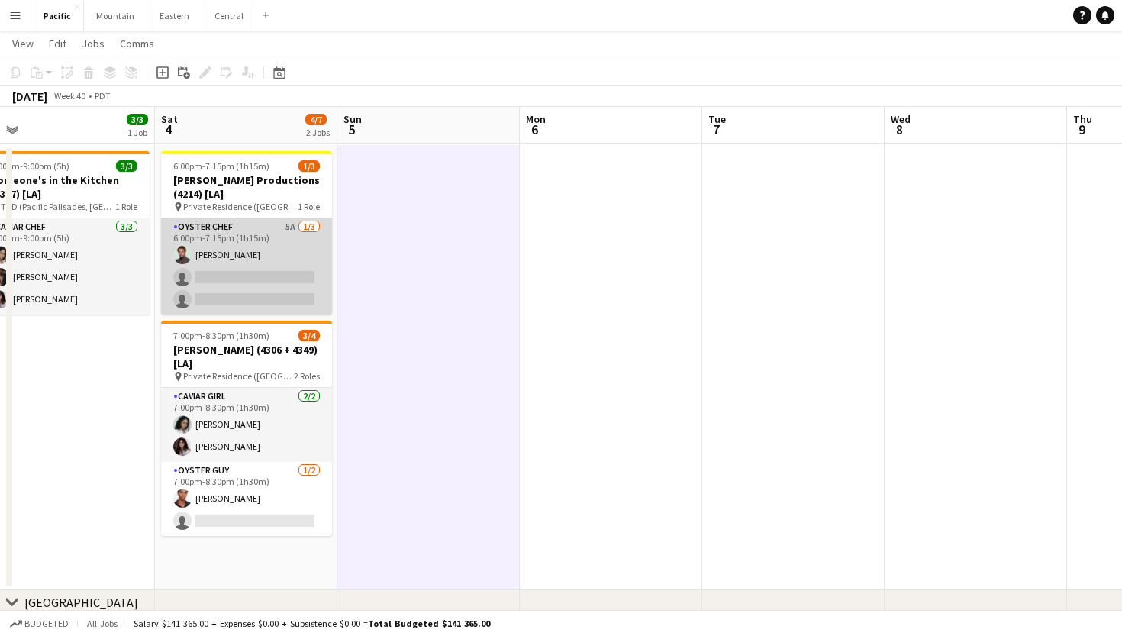
click at [273, 277] on app-card-role "Oyster Chef 5A 1/3 6:00pm-7:15pm (1h15m) Alex Segura Lozano single-neutral-acti…" at bounding box center [246, 266] width 171 height 96
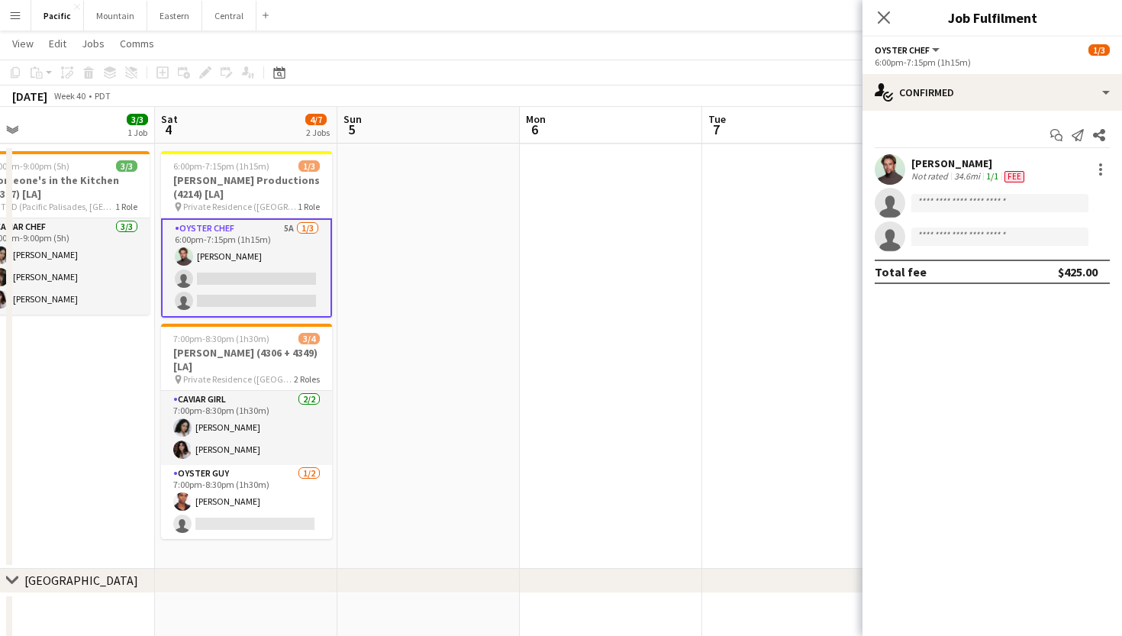
click at [1032, 169] on div "Alex Segura Lozano Not rated 34.6mi 1/1 Fee" at bounding box center [993, 169] width 260 height 31
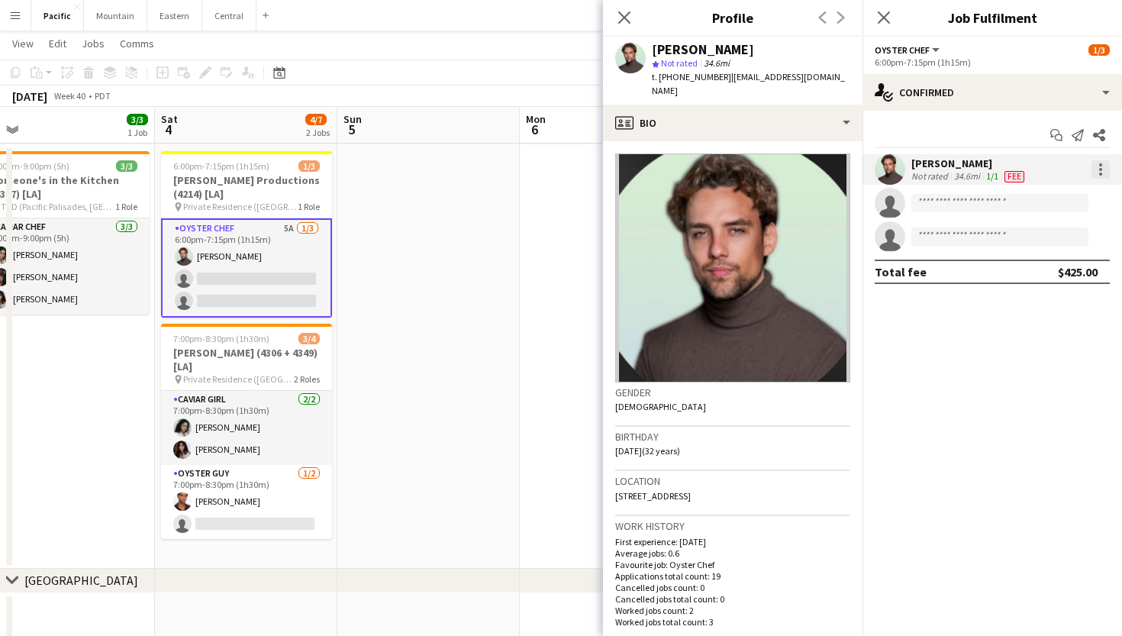
click at [1099, 168] on div at bounding box center [1101, 169] width 18 height 18
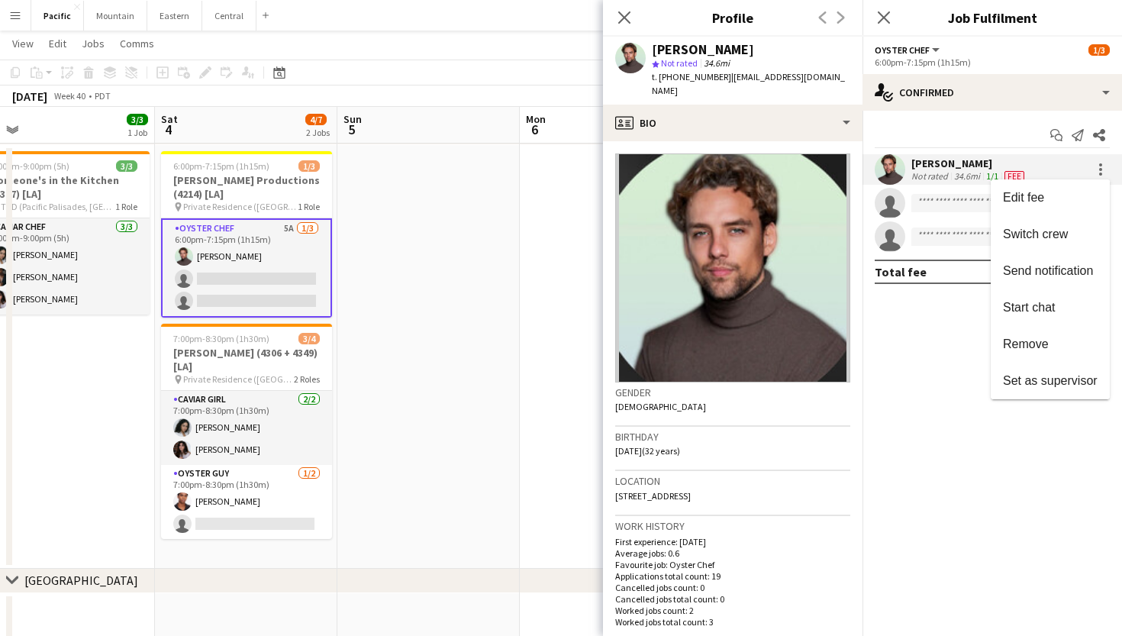
click at [620, 11] on div at bounding box center [561, 318] width 1122 height 636
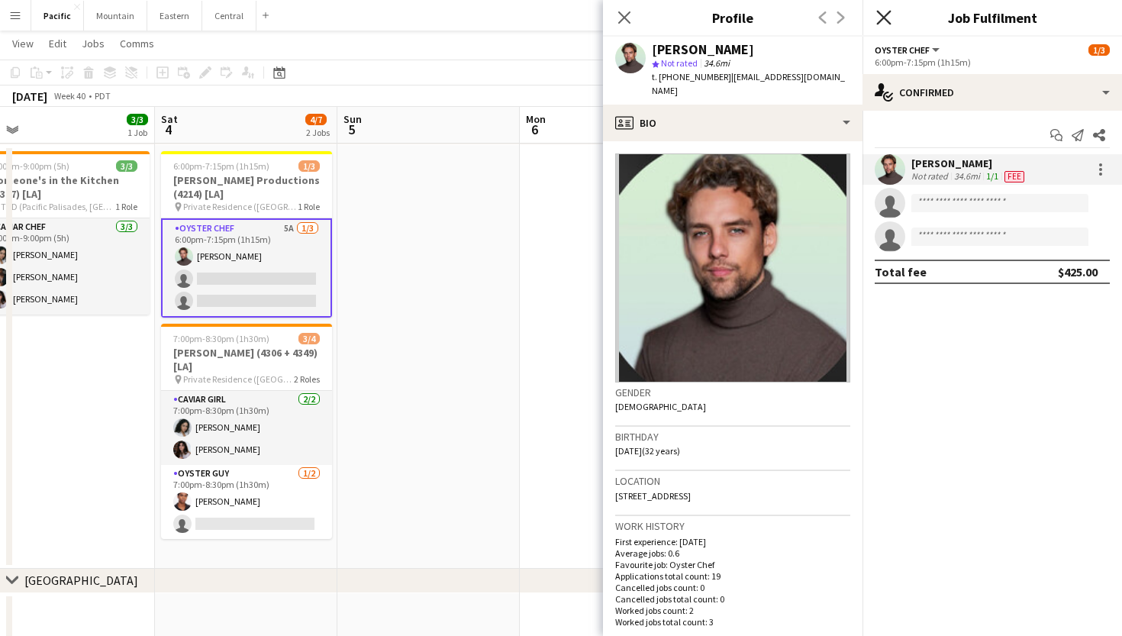
click at [886, 15] on icon at bounding box center [883, 17] width 15 height 15
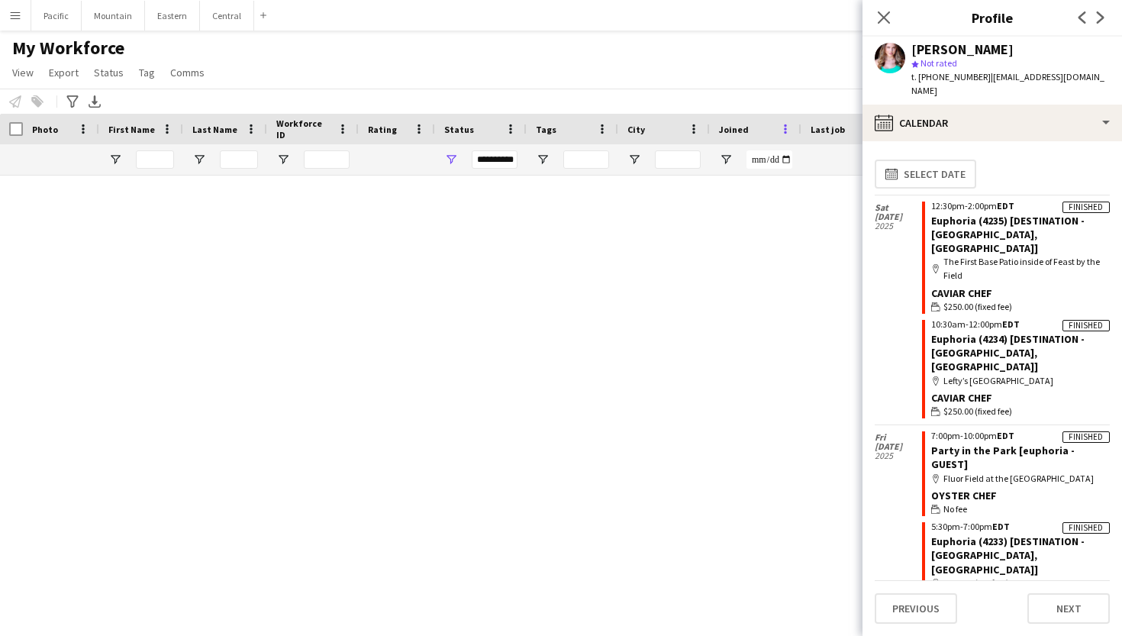
scroll to position [1781, 0]
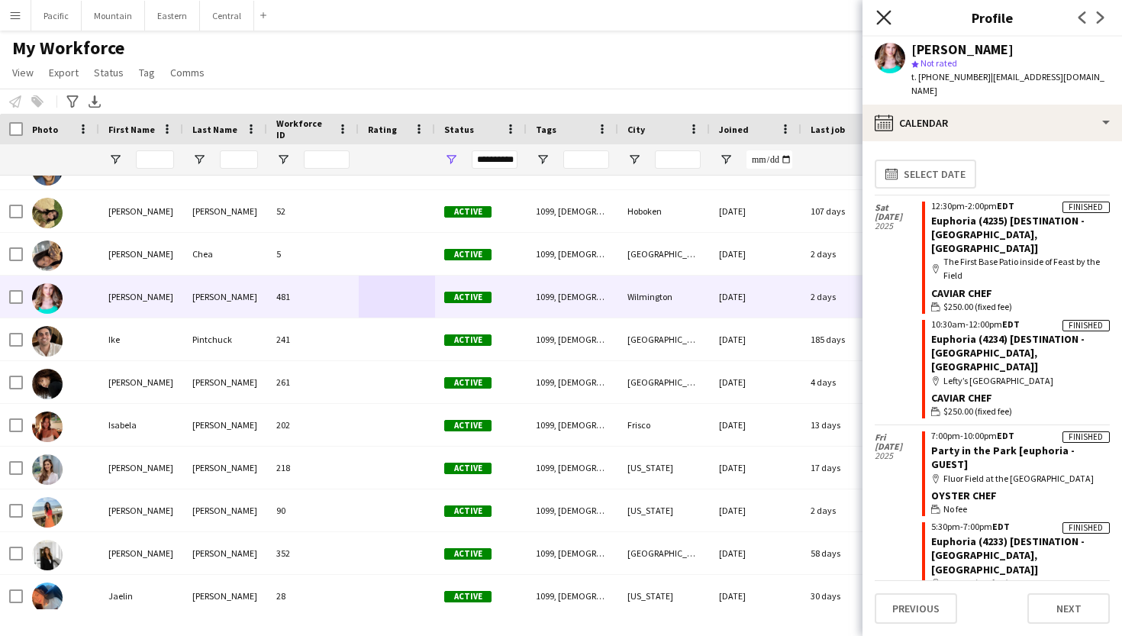
click at [887, 15] on icon at bounding box center [883, 17] width 15 height 15
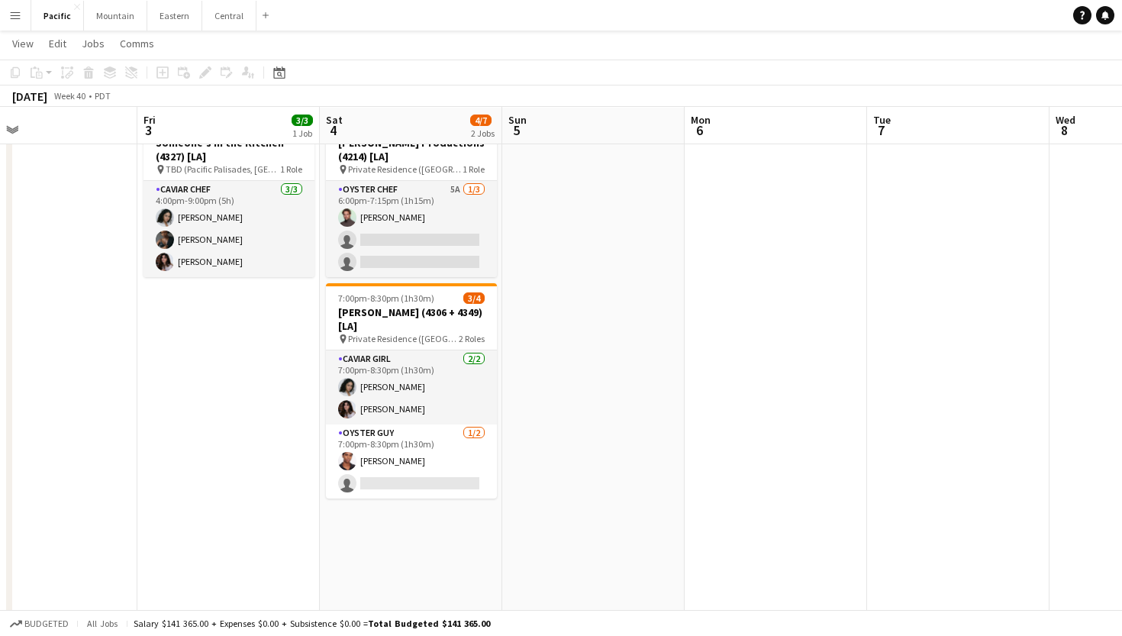
scroll to position [412, 0]
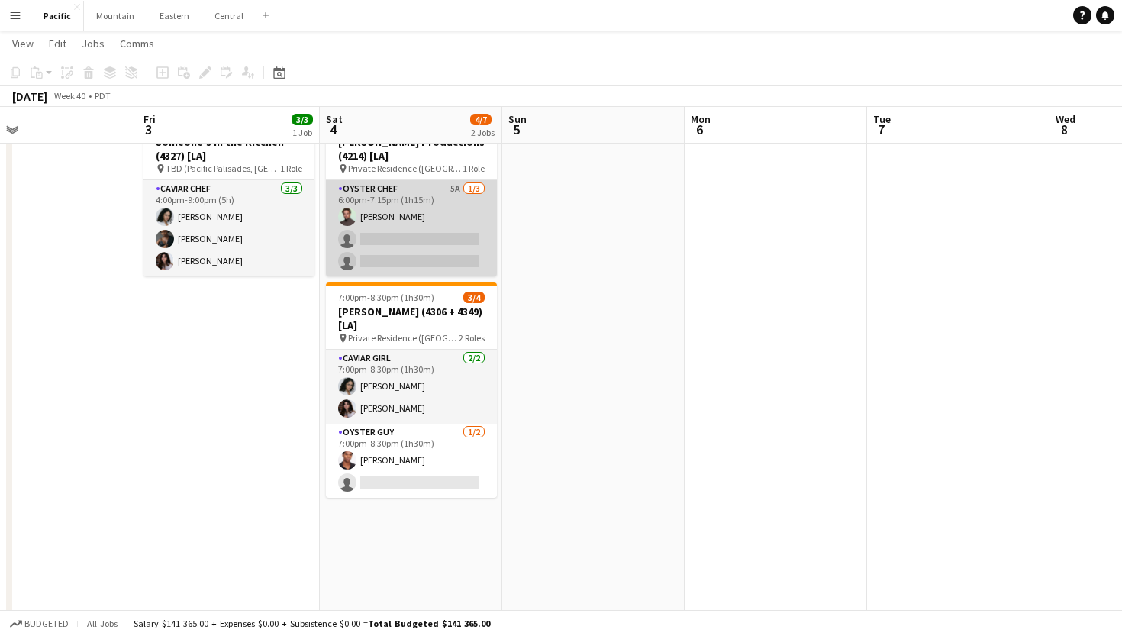
click at [421, 233] on app-card-role "Oyster Chef 5A [DATE] 6:00pm-7:15pm (1h15m) [PERSON_NAME] single-neutral-action…" at bounding box center [411, 228] width 171 height 96
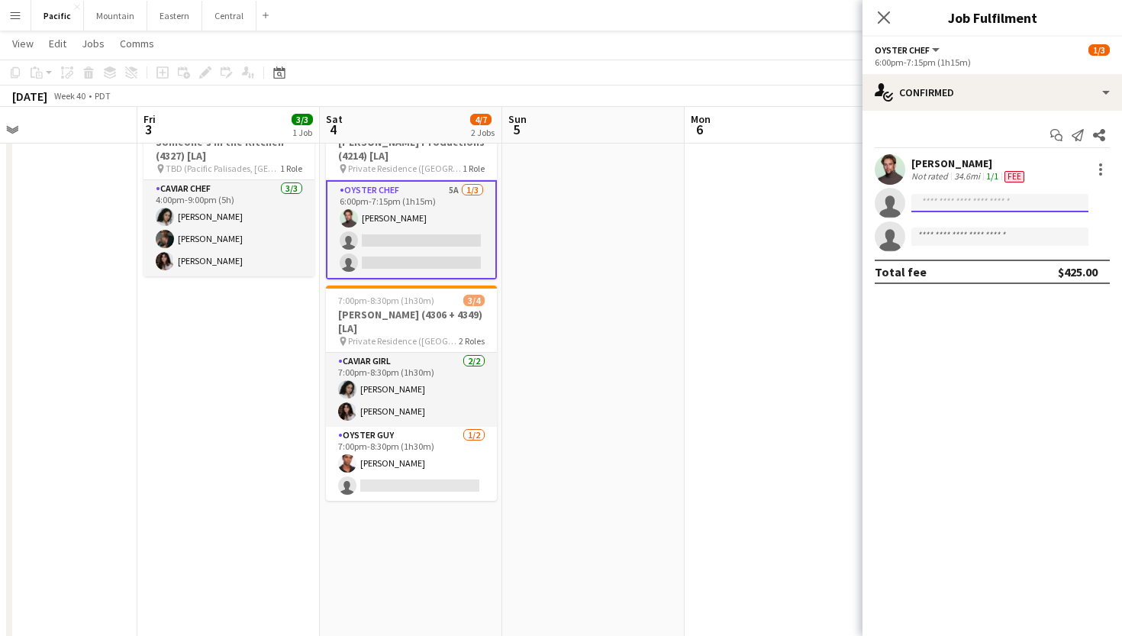
click at [957, 205] on input at bounding box center [999, 203] width 177 height 18
click at [880, 13] on icon "Close pop-in" at bounding box center [883, 17] width 15 height 15
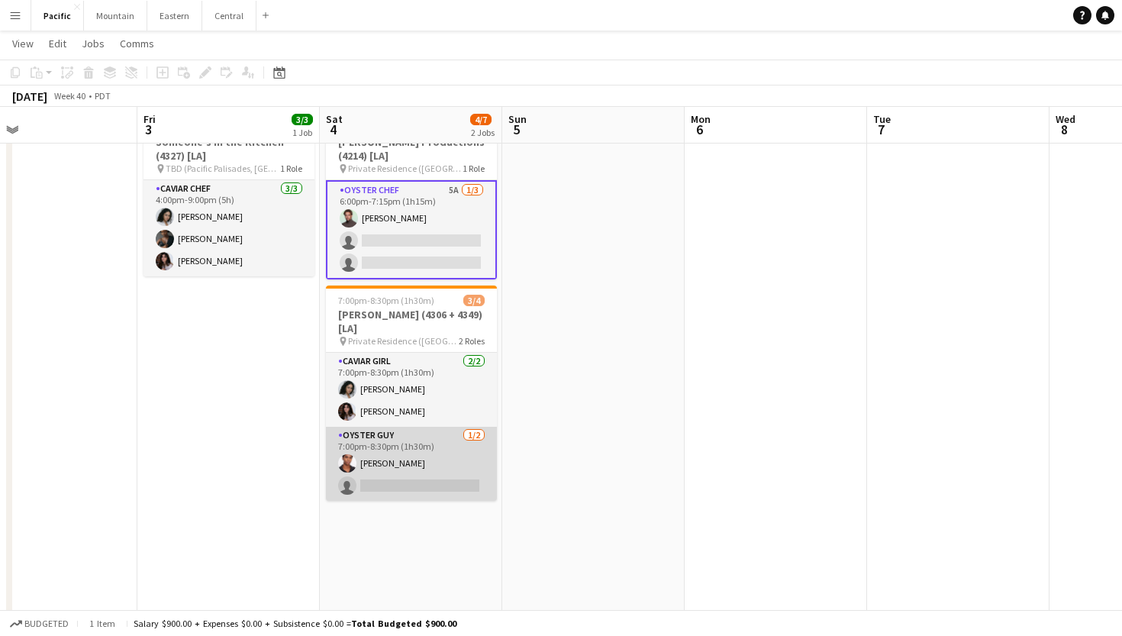
click at [447, 451] on app-card-role "Oyster Guy 1/2 7:00pm-8:30pm (1h30m) Mykel Dillard single-neutral-actions" at bounding box center [411, 464] width 171 height 74
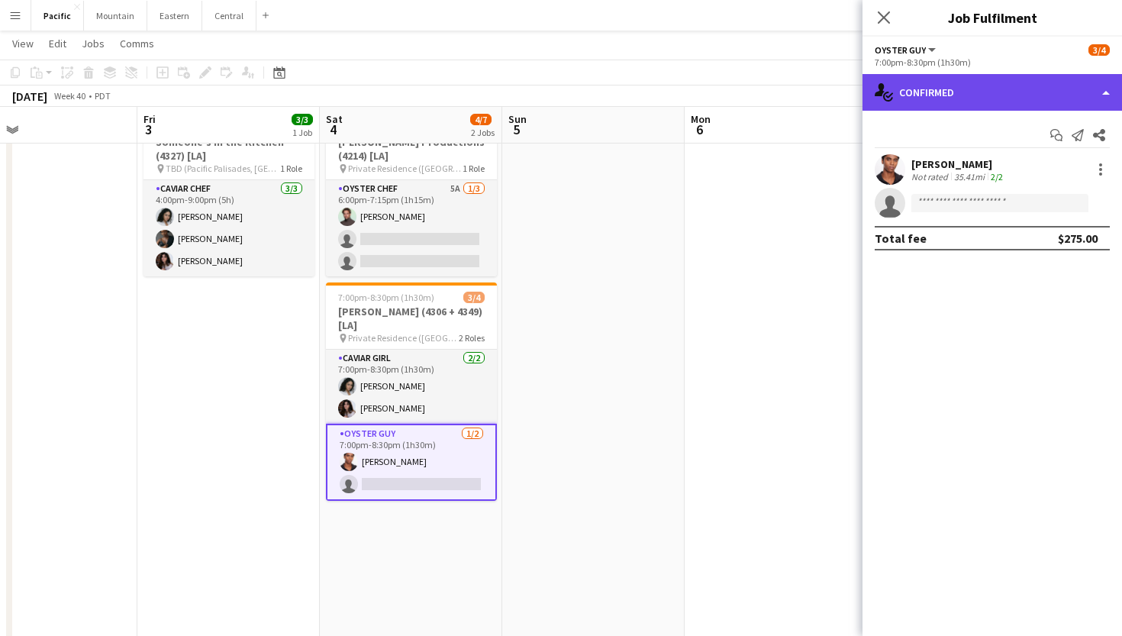
click at [1015, 95] on div "single-neutral-actions-check-2 Confirmed" at bounding box center [993, 92] width 260 height 37
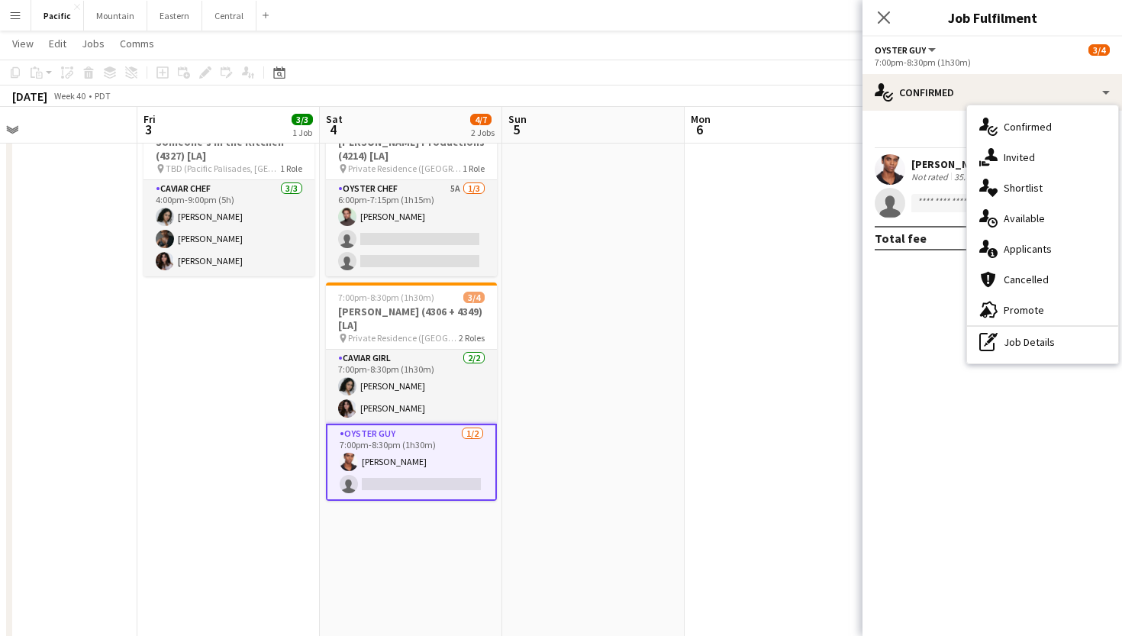
click at [1055, 250] on div "single-neutral-actions-information Applicants" at bounding box center [1042, 249] width 151 height 31
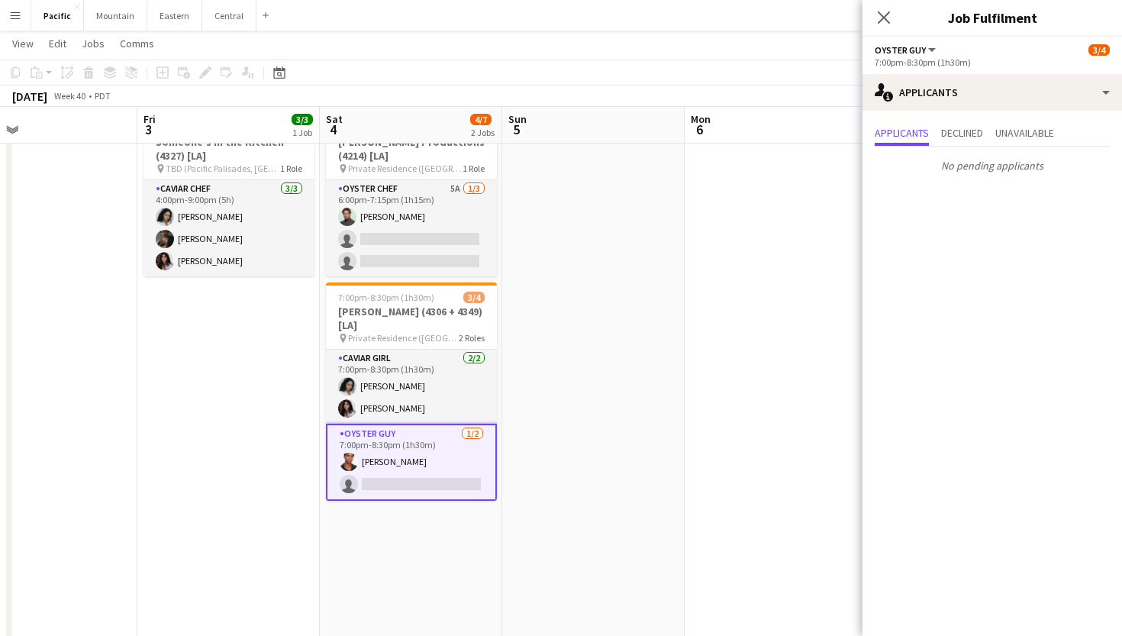
click at [893, 21] on div "Close pop-in" at bounding box center [884, 17] width 43 height 35
click at [887, 11] on icon "Close pop-in" at bounding box center [883, 17] width 15 height 15
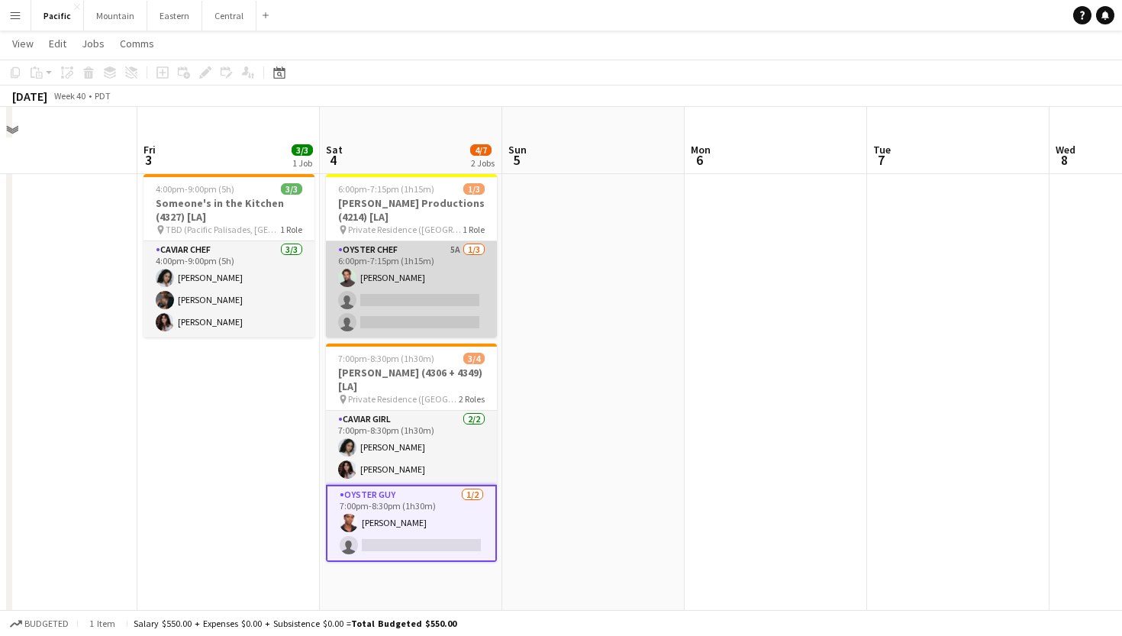
scroll to position [344, 0]
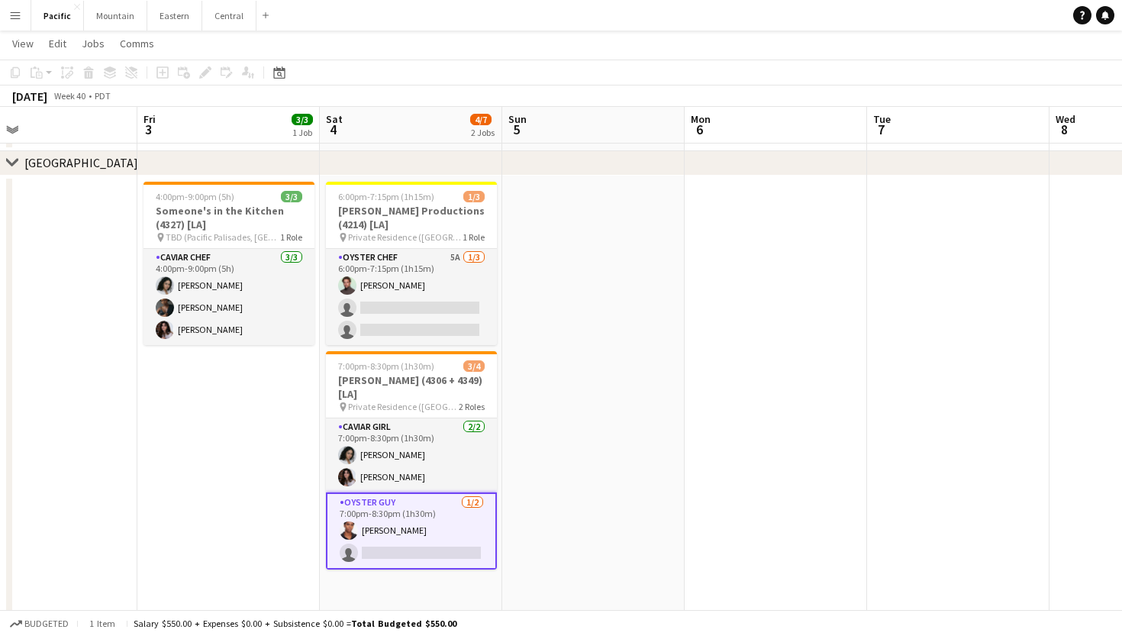
click at [444, 208] on h3 "Bourgeois Productions (4214) [LA]" at bounding box center [411, 217] width 171 height 27
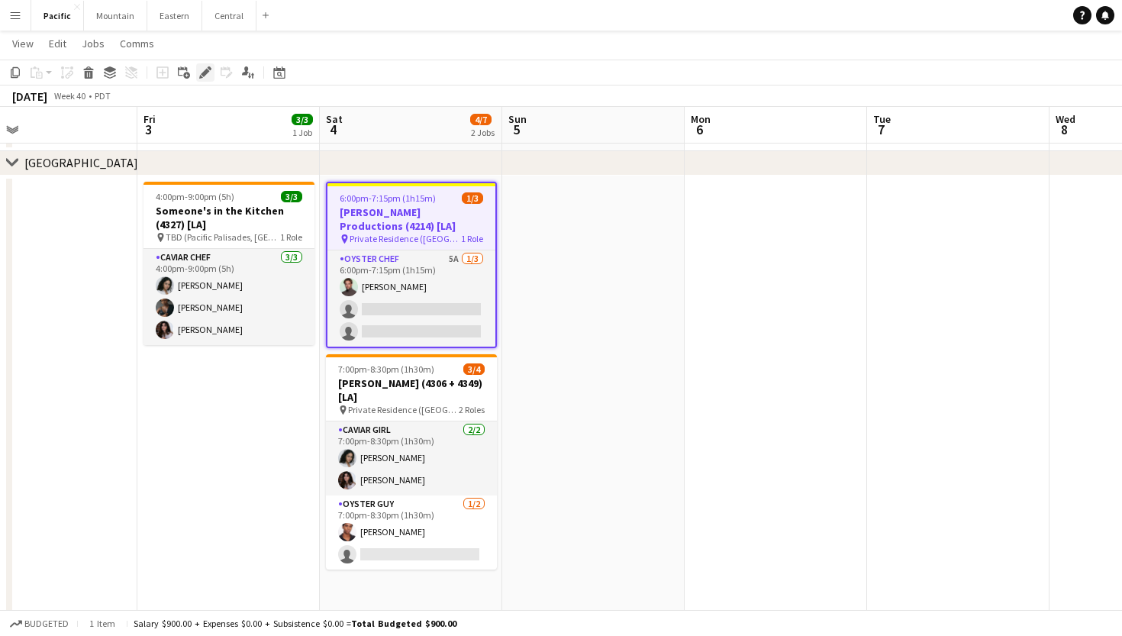
click at [202, 73] on icon "Edit" at bounding box center [205, 72] width 12 height 12
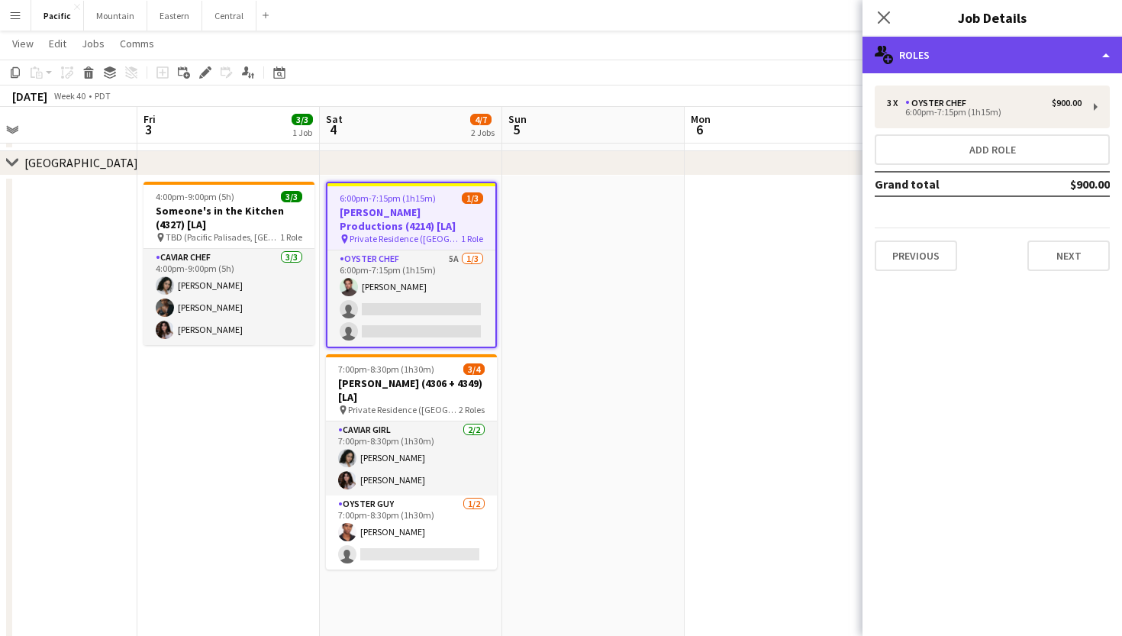
click at [973, 56] on div "multiple-users-add Roles" at bounding box center [993, 55] width 260 height 37
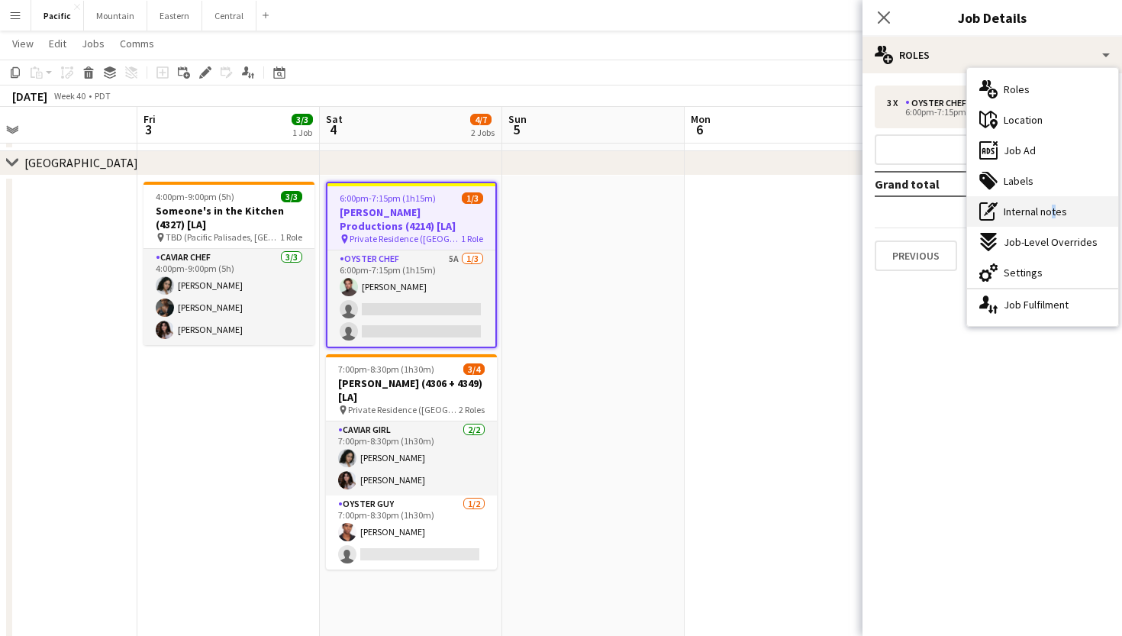
click at [1050, 211] on span "Internal notes" at bounding box center [1035, 212] width 63 height 14
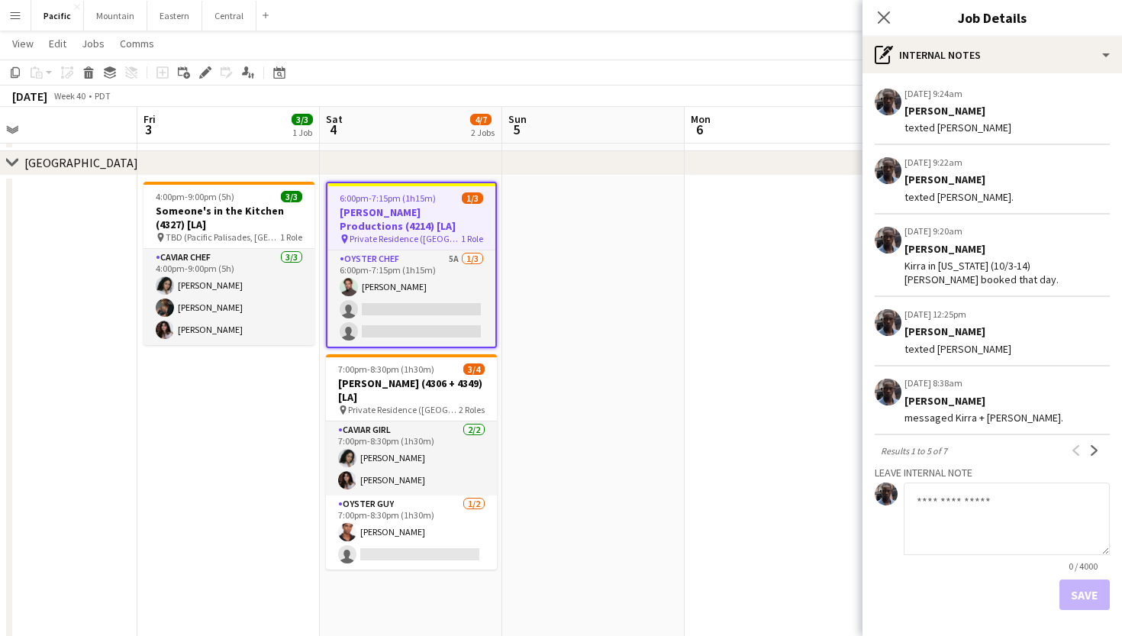
click at [966, 515] on textarea at bounding box center [1007, 518] width 206 height 73
type textarea "**********"
click at [1076, 588] on button "Save" at bounding box center [1085, 594] width 50 height 31
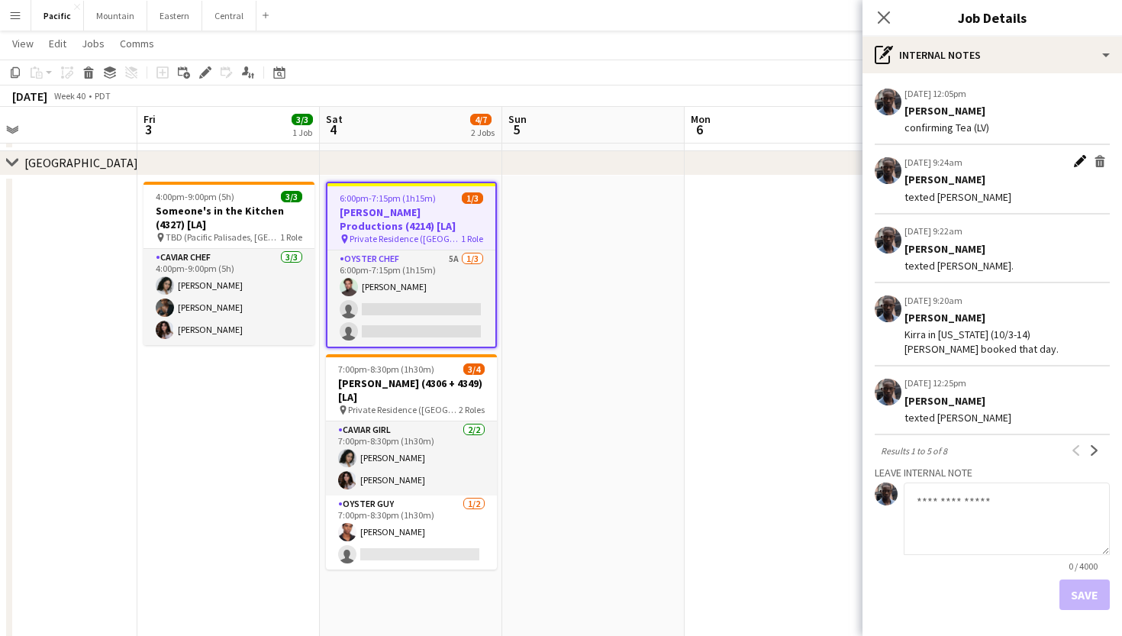
click at [1080, 162] on app-icon "Edit internal note" at bounding box center [1080, 162] width 12 height 15
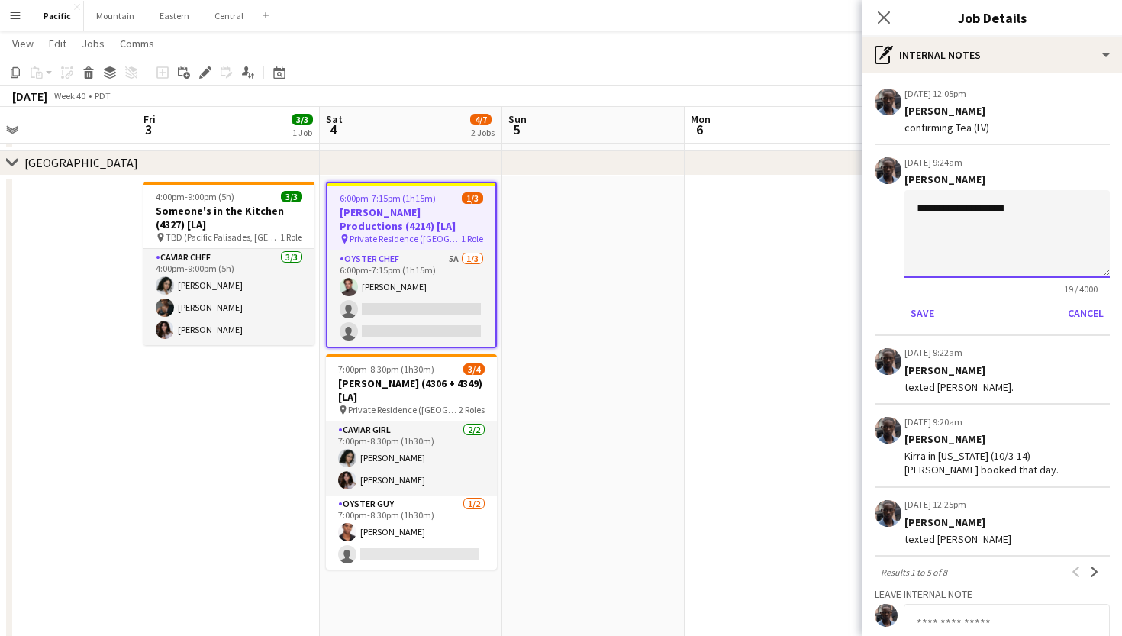
click at [1042, 224] on textarea "**********" at bounding box center [1007, 234] width 205 height 88
type textarea "**********"
click at [921, 319] on button "Save" at bounding box center [923, 313] width 36 height 24
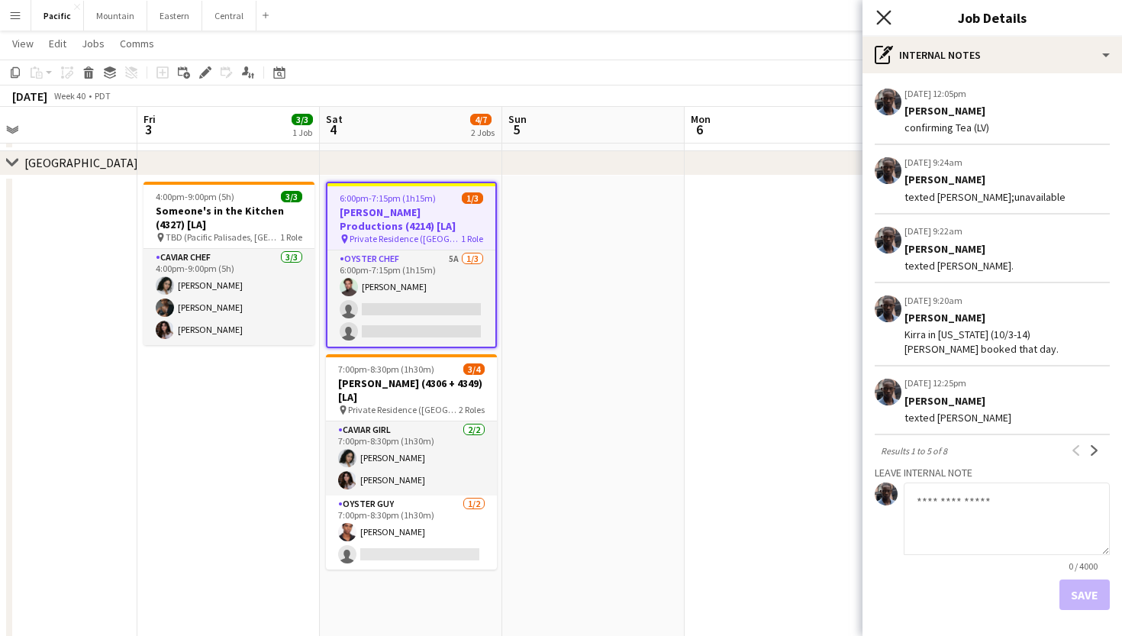
click at [879, 13] on icon at bounding box center [883, 17] width 15 height 15
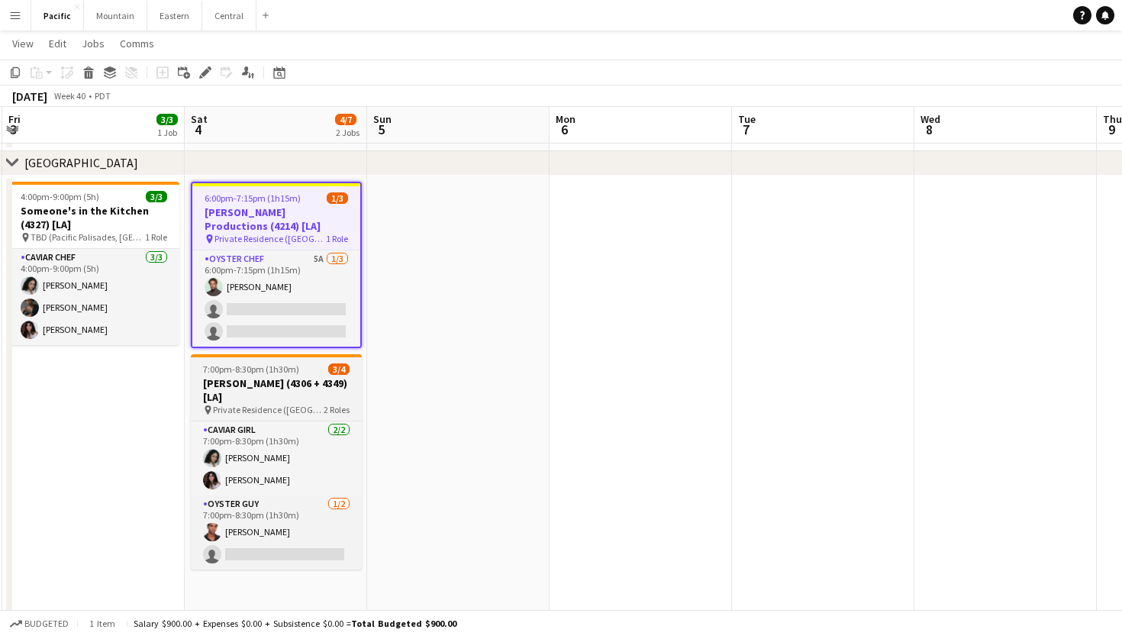
scroll to position [0, 554]
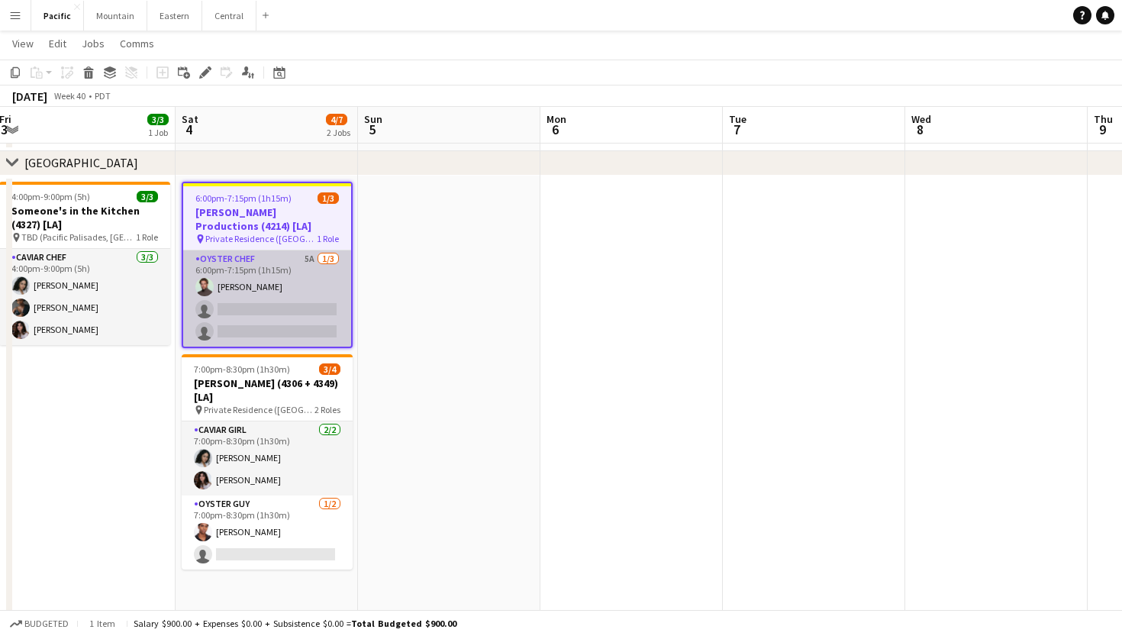
click at [315, 313] on app-card-role "Oyster Chef 5A 1/3 6:00pm-7:15pm (1h15m) Alex Segura Lozano single-neutral-acti…" at bounding box center [267, 298] width 168 height 96
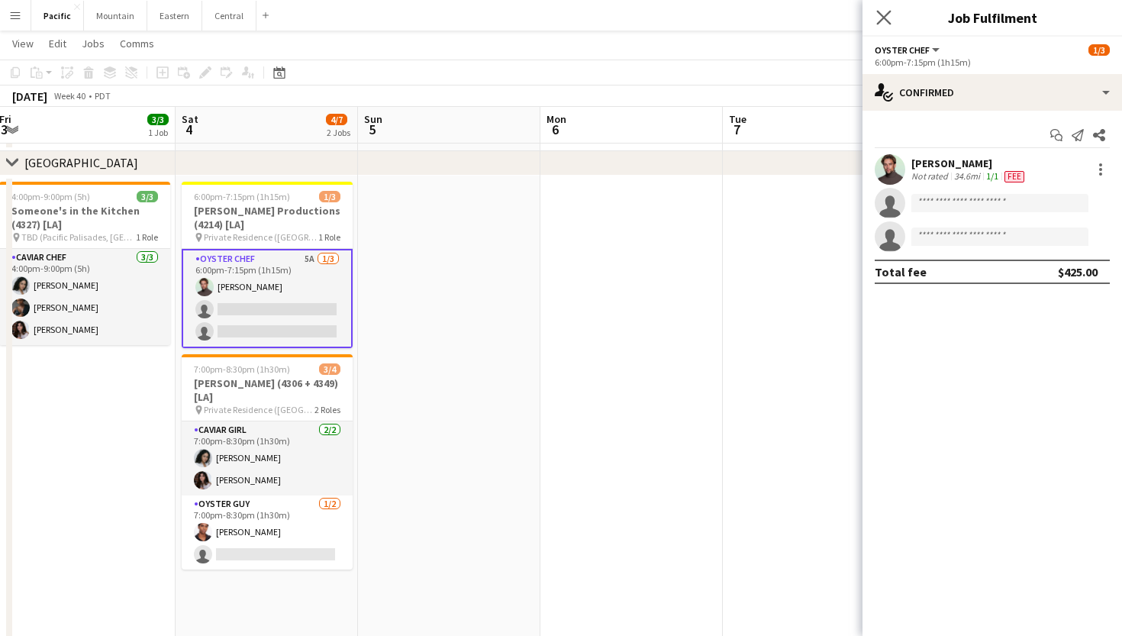
click at [883, 26] on app-icon "Close pop-in" at bounding box center [884, 18] width 22 height 22
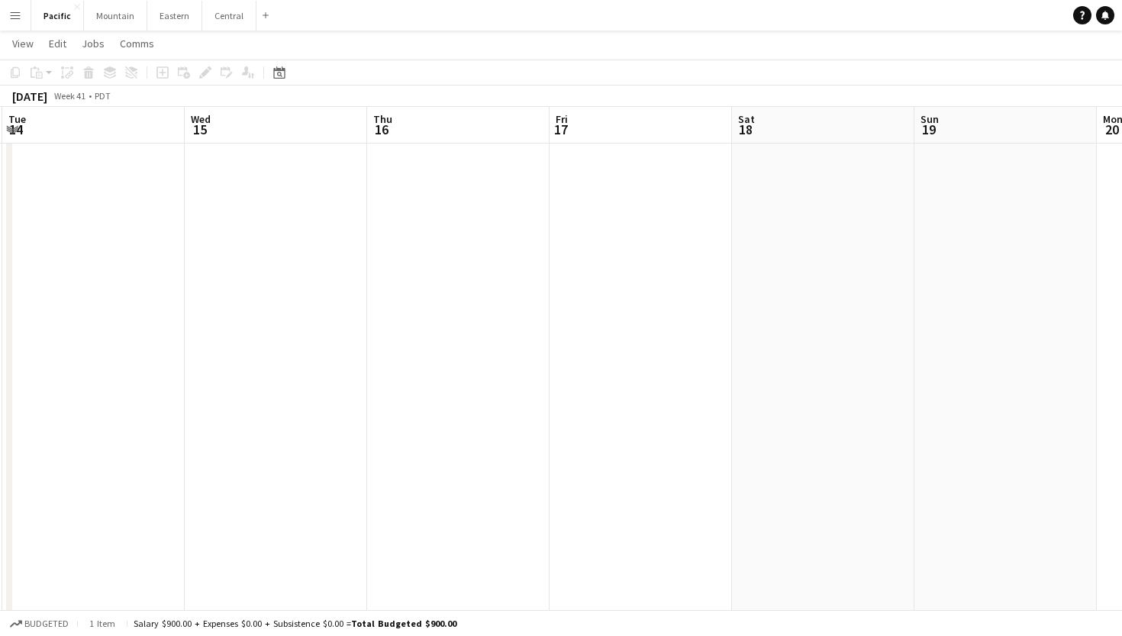
scroll to position [0, 744]
click at [178, 21] on button "Eastern Close" at bounding box center [174, 16] width 55 height 30
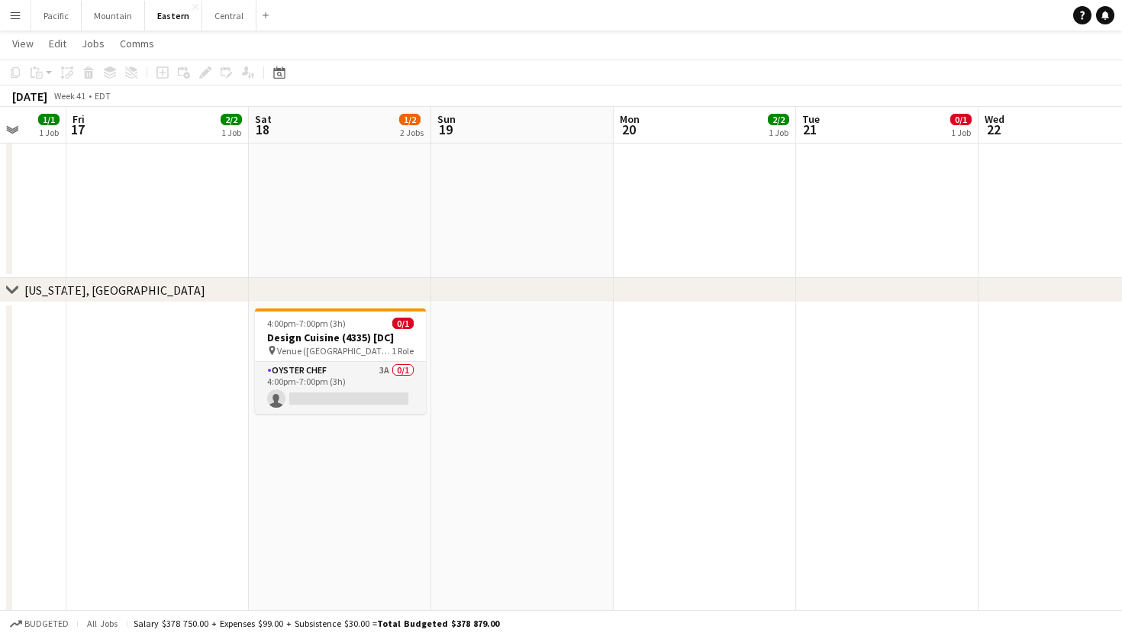
scroll to position [0, 681]
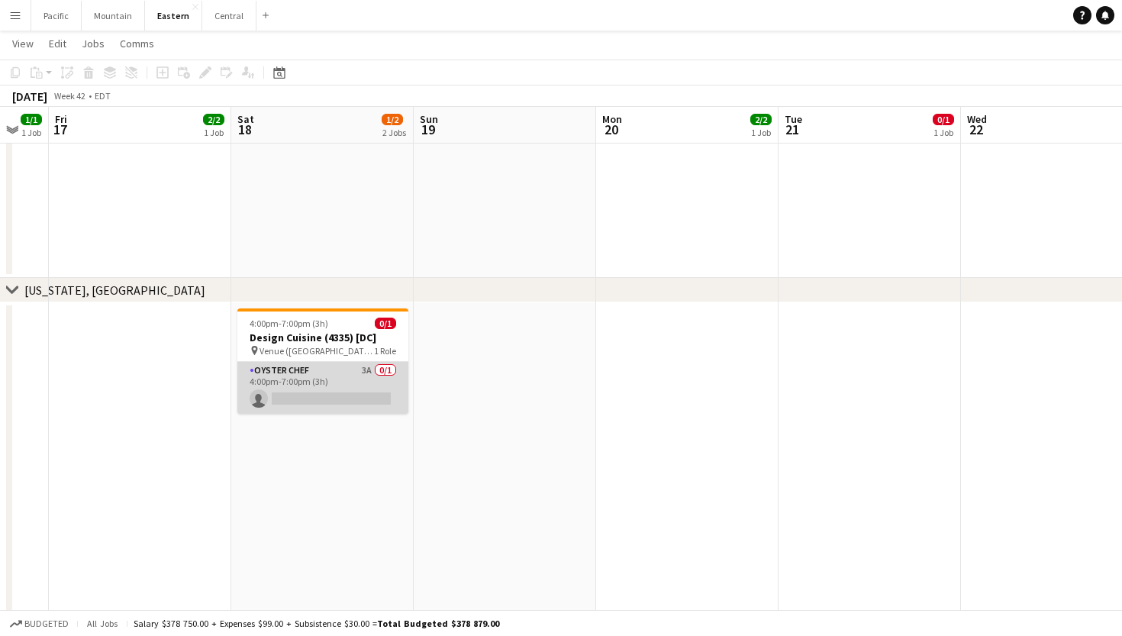
click at [373, 386] on app-card-role "Oyster Chef 3A 0/1 4:00pm-7:00pm (3h) single-neutral-actions" at bounding box center [322, 388] width 171 height 52
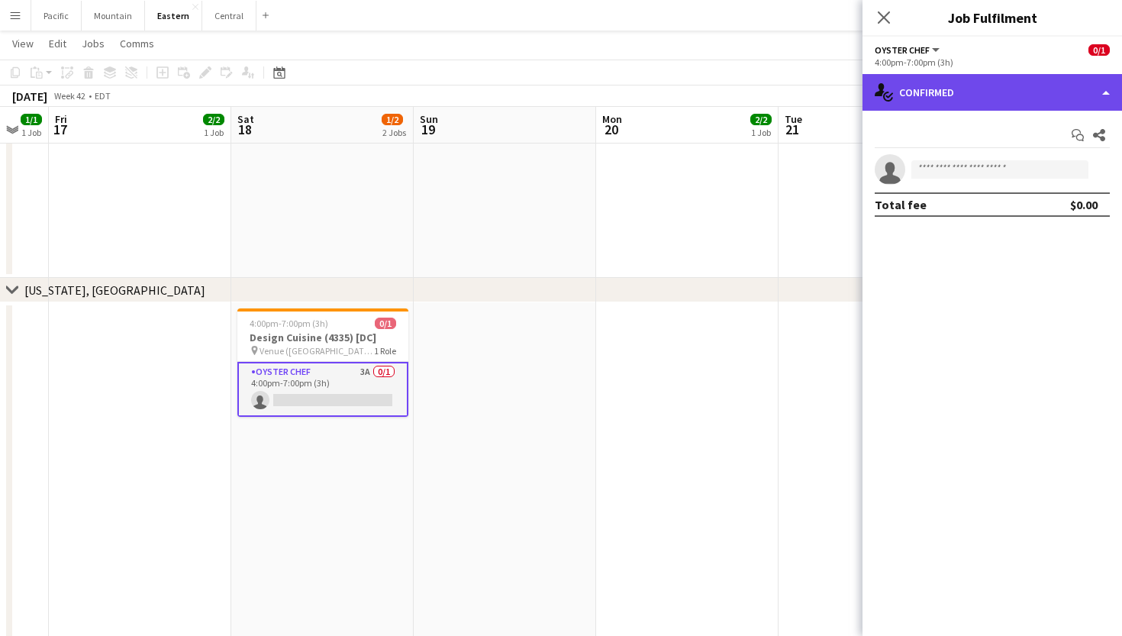
click at [992, 85] on div "single-neutral-actions-check-2 Confirmed" at bounding box center [993, 92] width 260 height 37
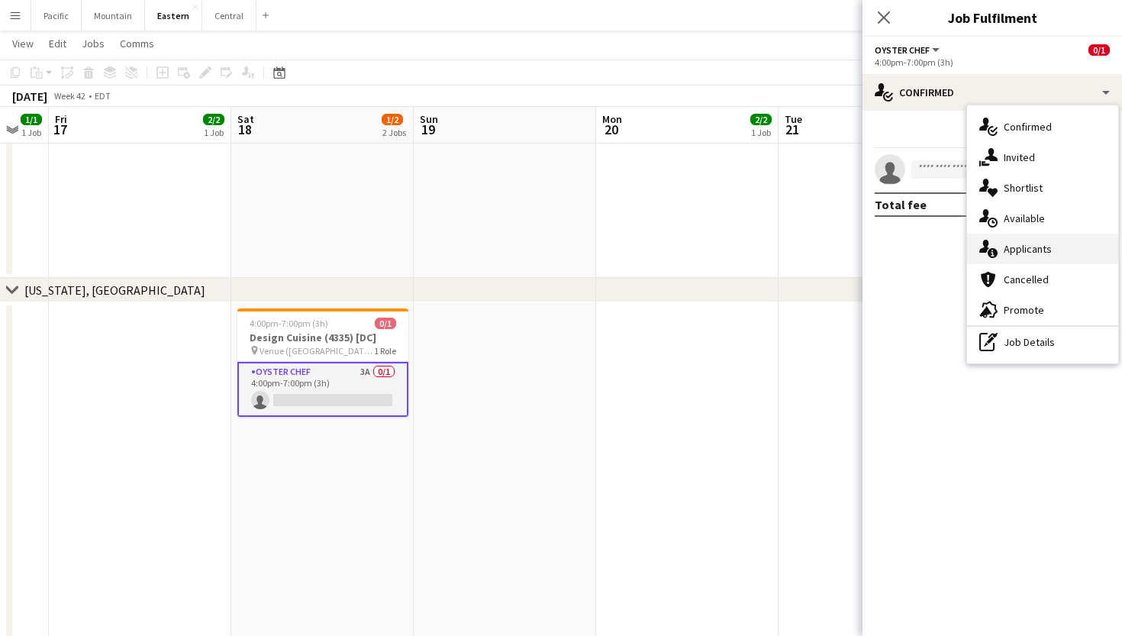
click at [1039, 242] on span "Applicants" at bounding box center [1028, 249] width 48 height 14
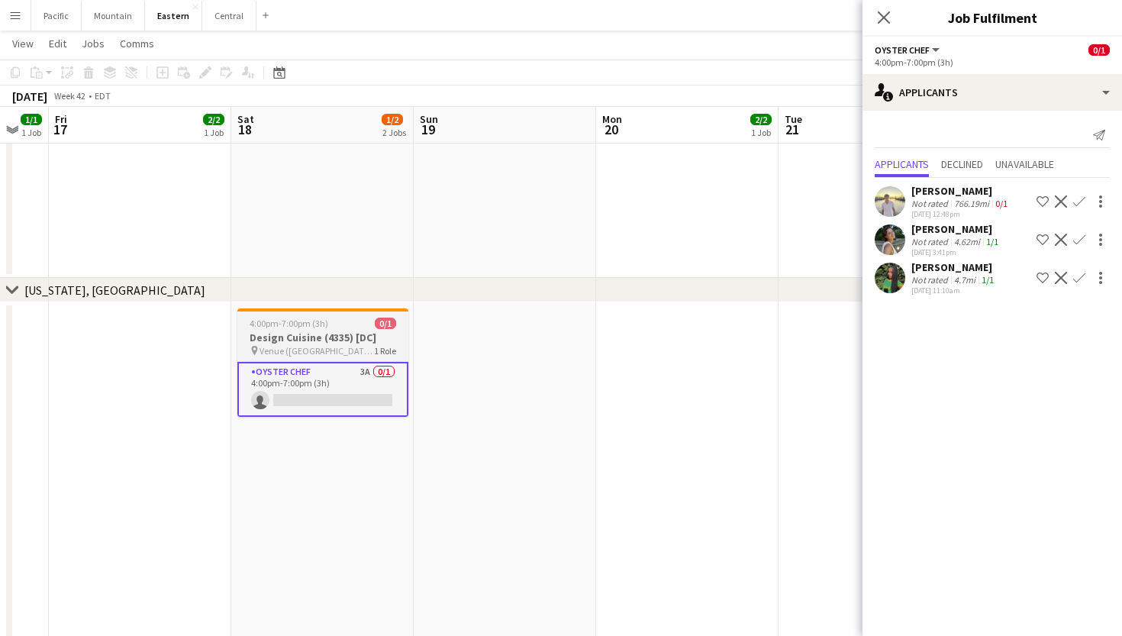
click at [352, 348] on span "Venue (Friendship Heights)" at bounding box center [317, 350] width 115 height 11
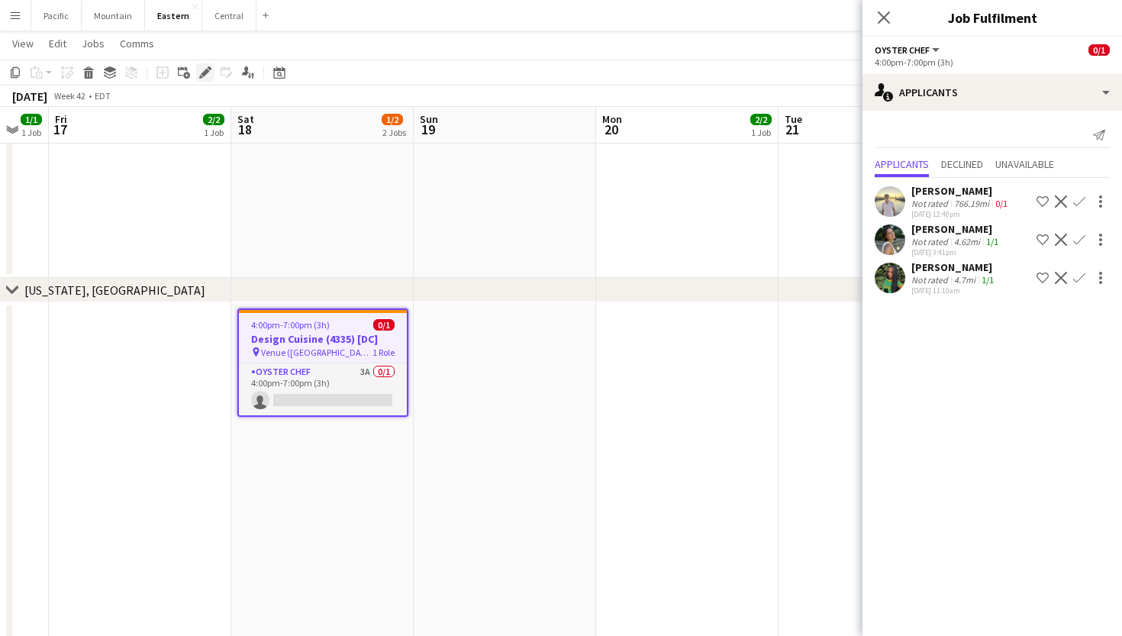
click at [208, 73] on icon "Edit" at bounding box center [205, 72] width 12 height 12
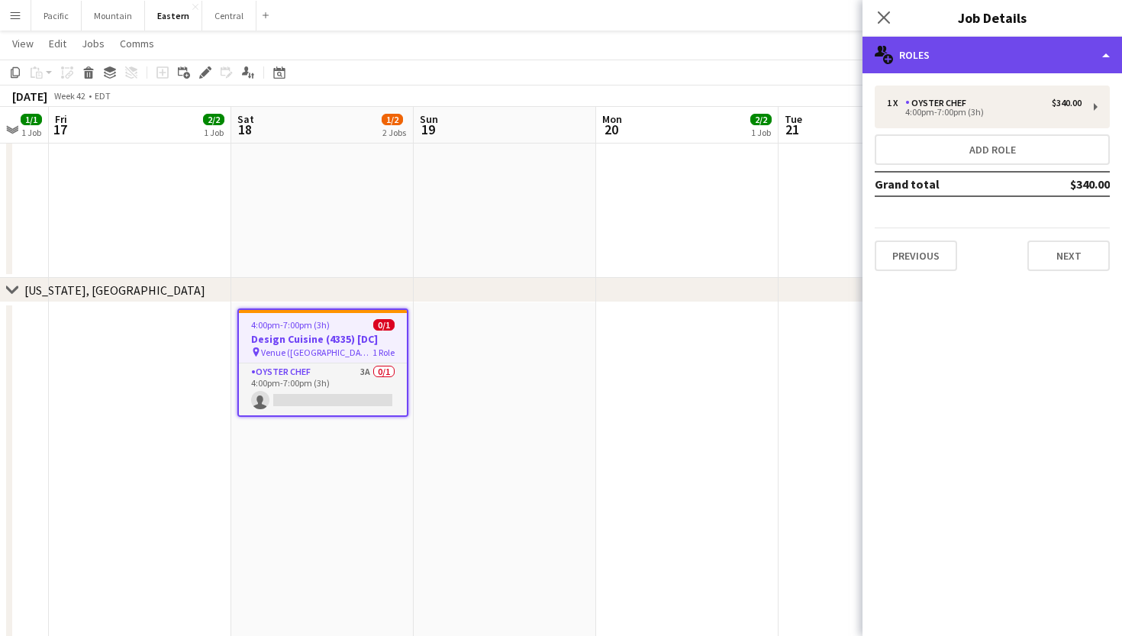
click at [942, 50] on div "multiple-users-add Roles" at bounding box center [993, 55] width 260 height 37
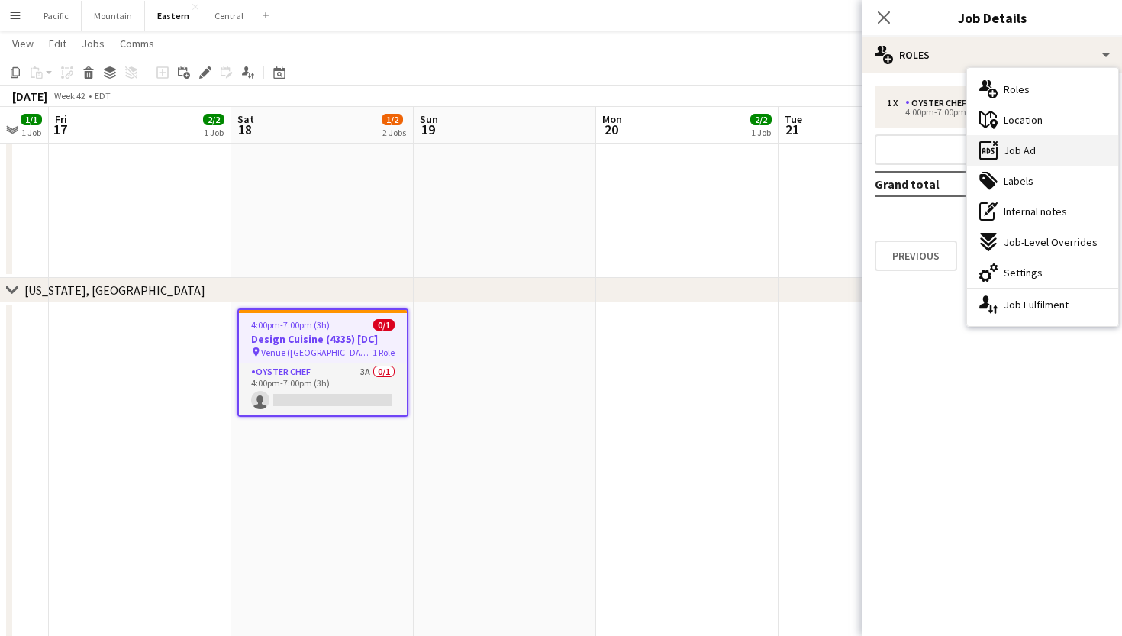
click at [1035, 152] on div "ads-window Job Ad" at bounding box center [1042, 150] width 151 height 31
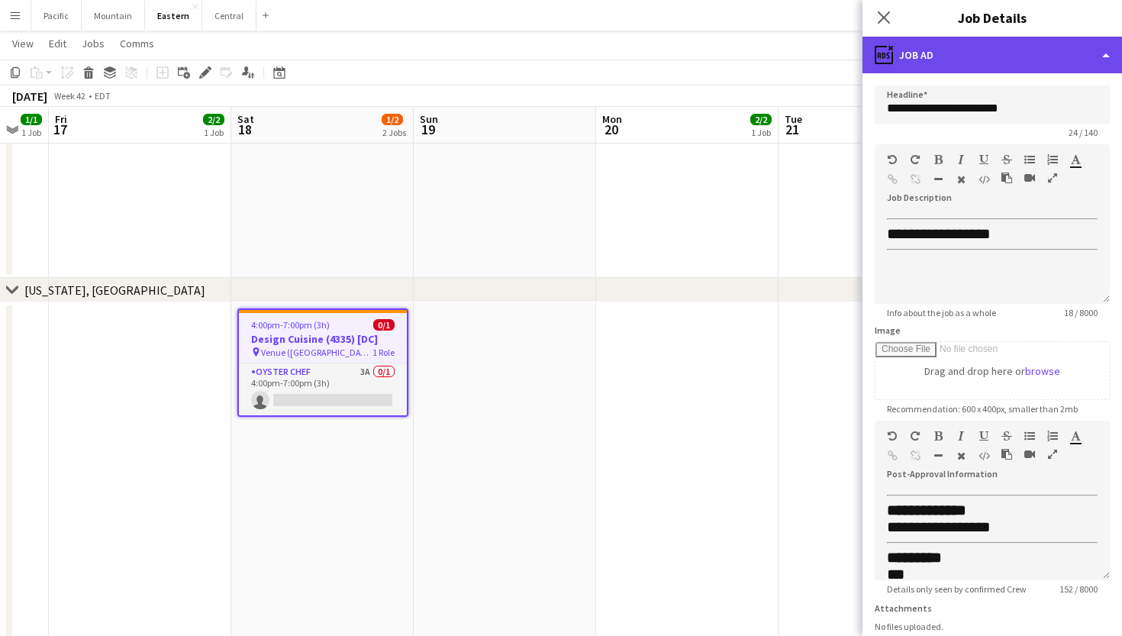
click at [1032, 60] on div "ads-window Job Ad" at bounding box center [993, 55] width 260 height 37
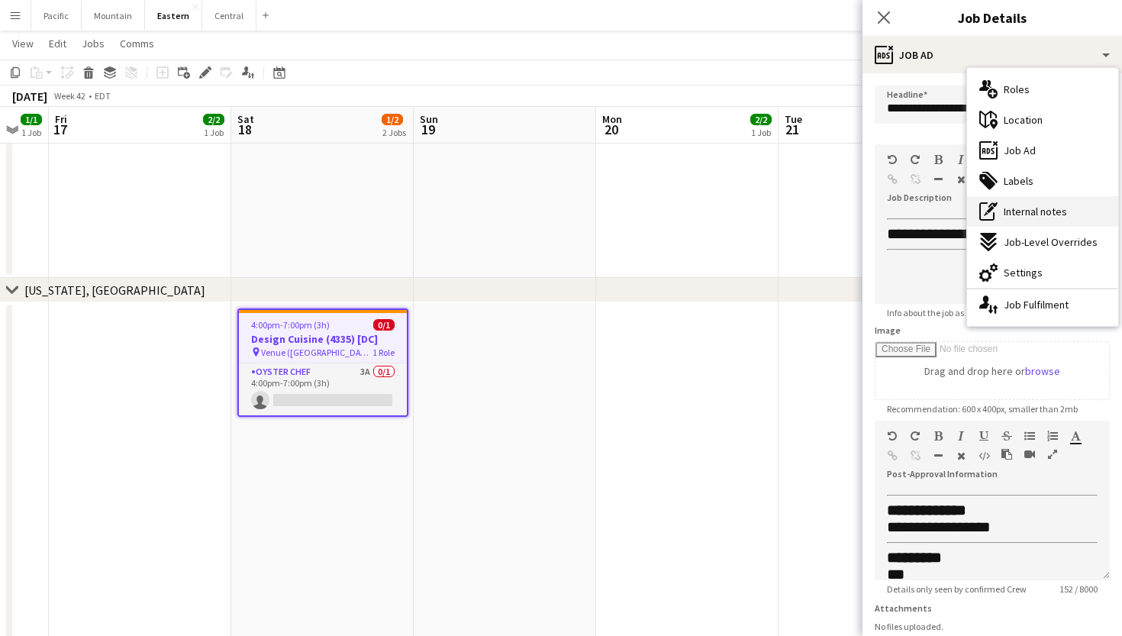
click at [1037, 218] on span "Internal notes" at bounding box center [1035, 212] width 63 height 14
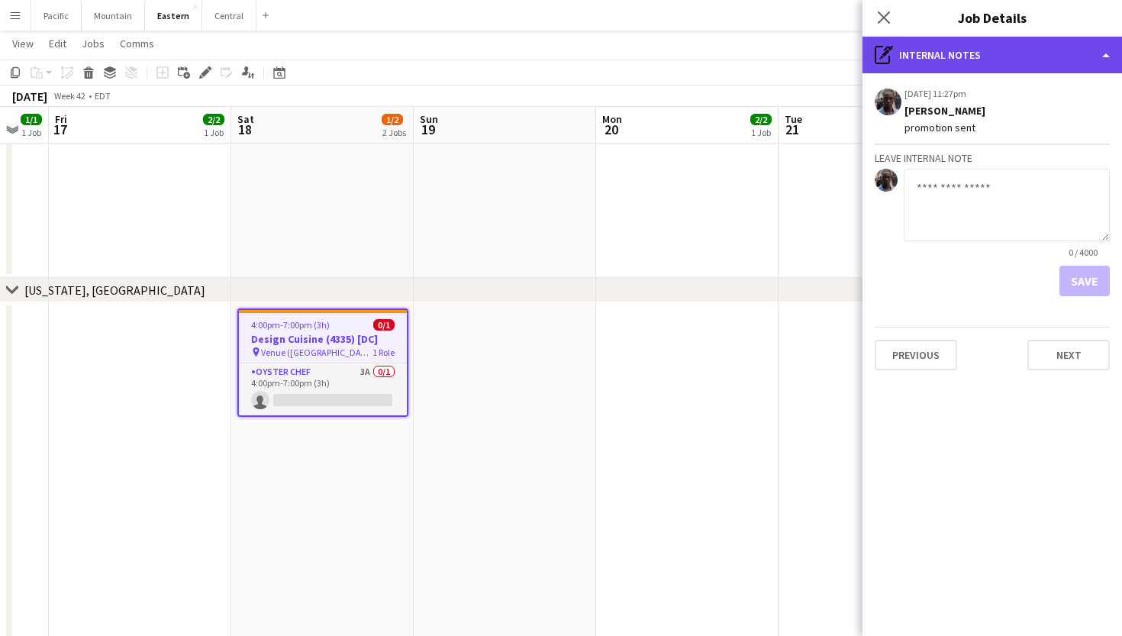
click at [981, 56] on div "pen-write Internal notes" at bounding box center [993, 55] width 260 height 37
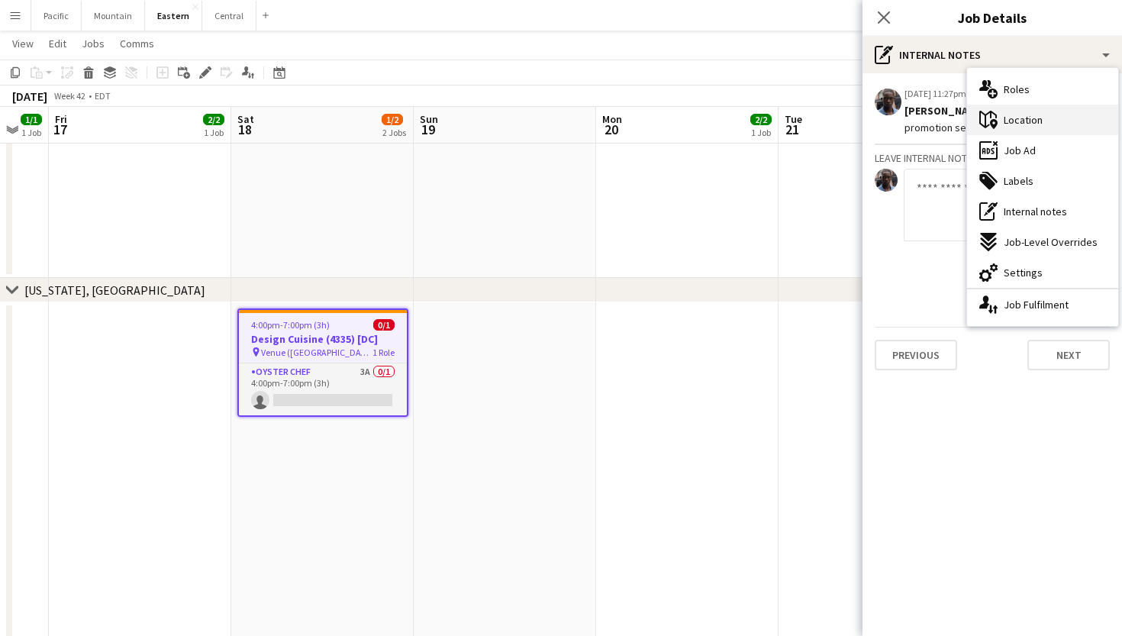
click at [1025, 121] on span "Location" at bounding box center [1023, 120] width 39 height 14
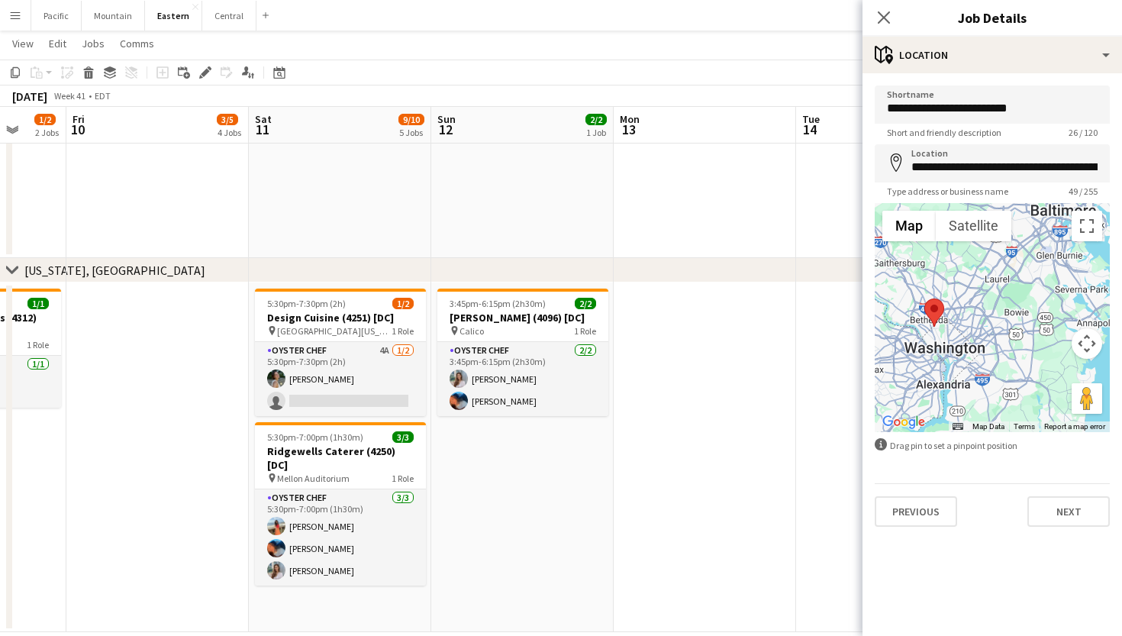
scroll to position [0, 481]
click at [542, 327] on div "pin Calico 1 Role" at bounding box center [522, 330] width 171 height 12
type input "******"
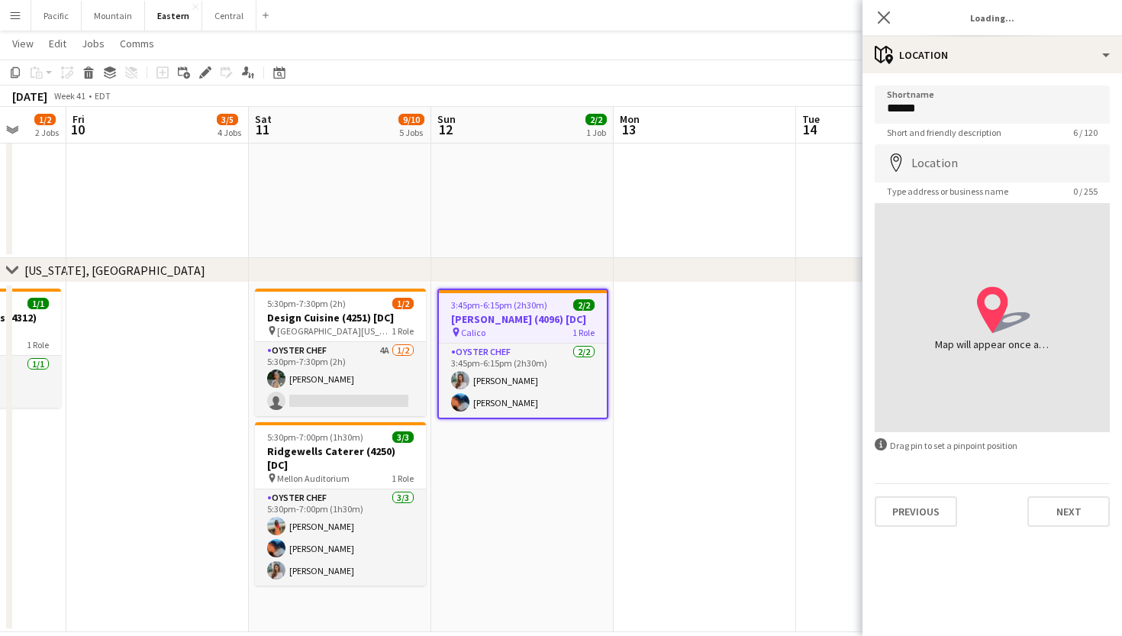
type input "**********"
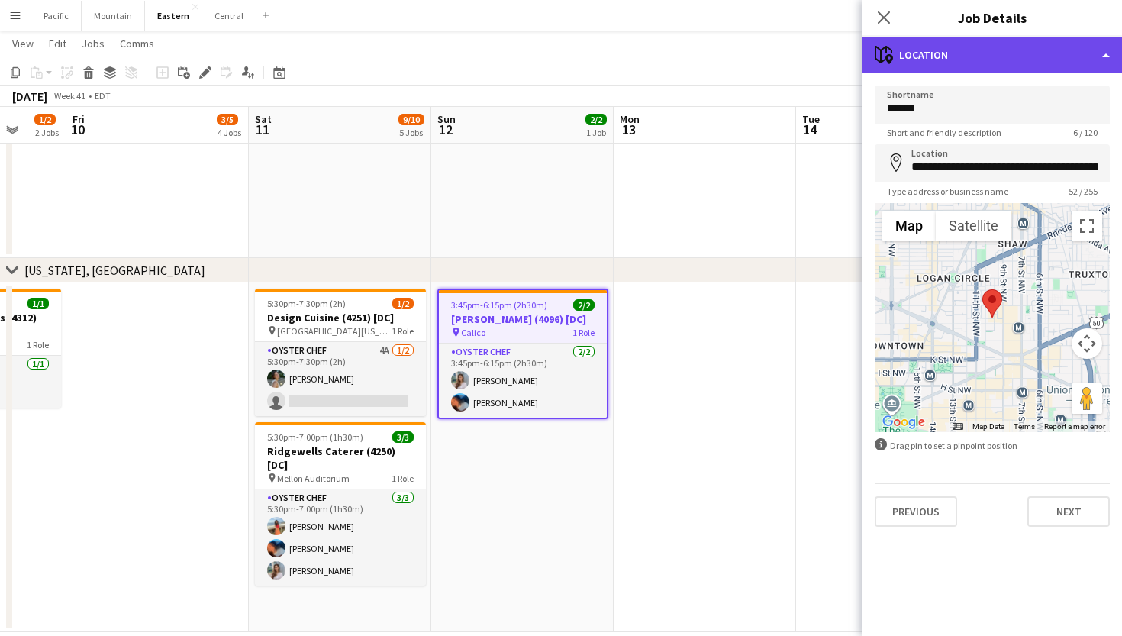
click at [976, 72] on div "maps-pin-1 Location" at bounding box center [993, 55] width 260 height 37
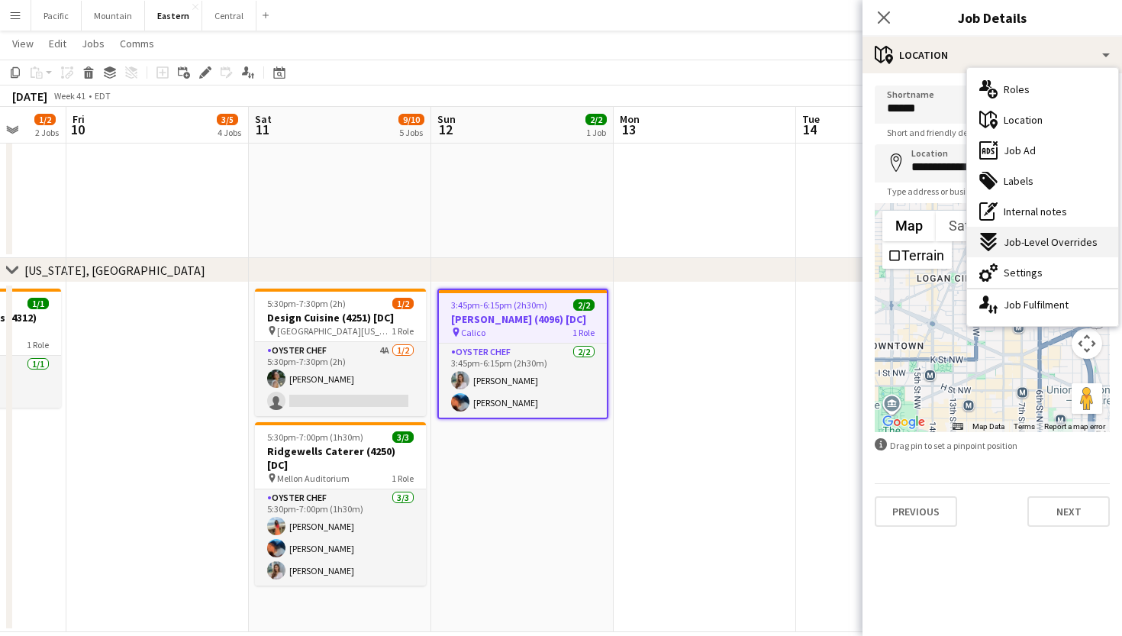
click at [1006, 228] on div "expand-all-down Job-Level Overrides" at bounding box center [1042, 242] width 151 height 31
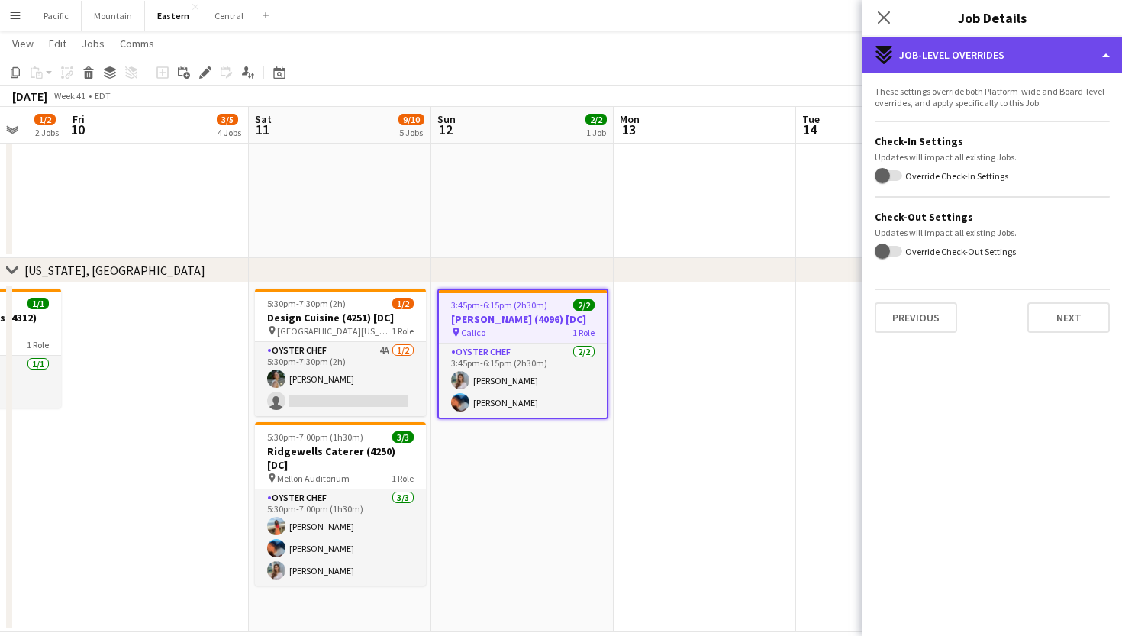
click at [977, 54] on div "expand-all-down Job-Level Overrides" at bounding box center [993, 55] width 260 height 37
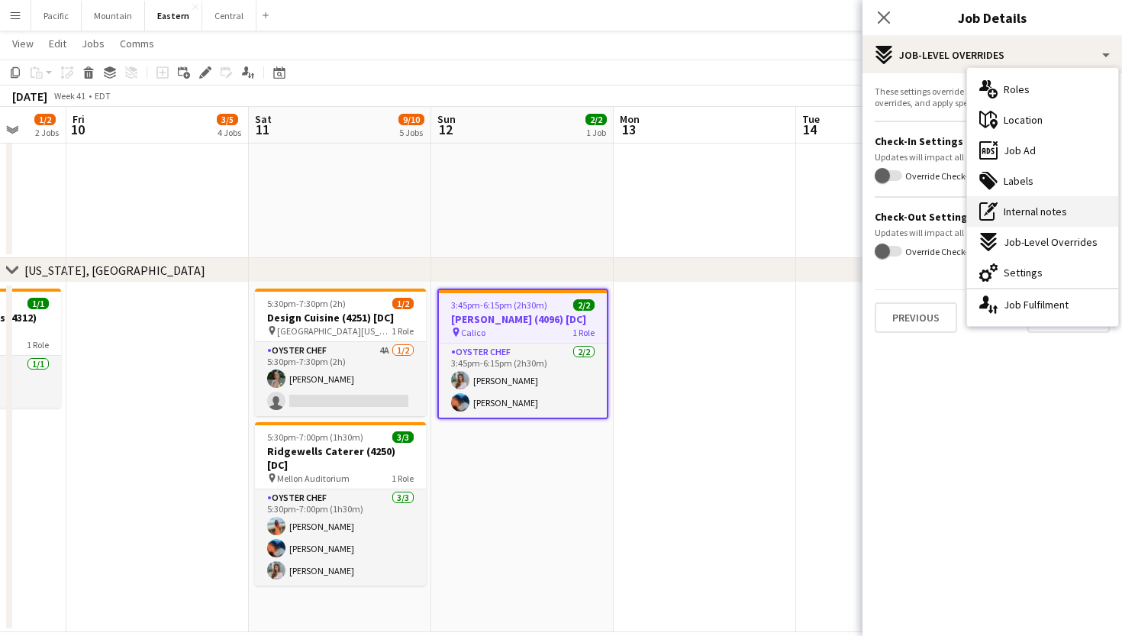
click at [1028, 206] on span "Internal notes" at bounding box center [1035, 212] width 63 height 14
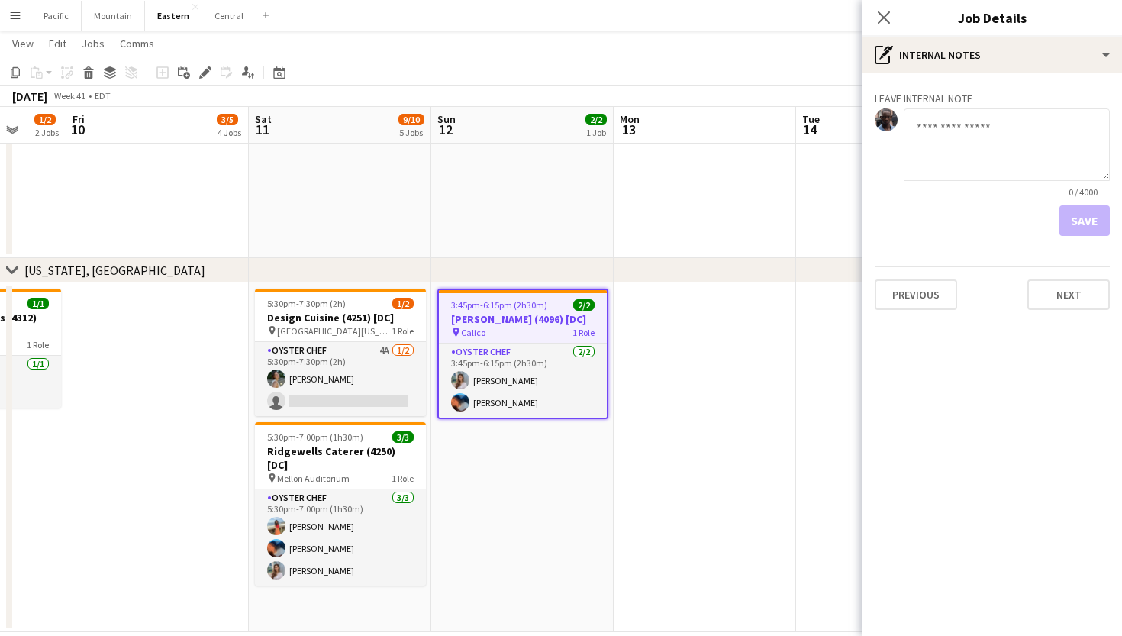
click at [966, 161] on textarea at bounding box center [1007, 144] width 206 height 73
type textarea "**********"
click at [1094, 221] on button "Save" at bounding box center [1085, 220] width 50 height 31
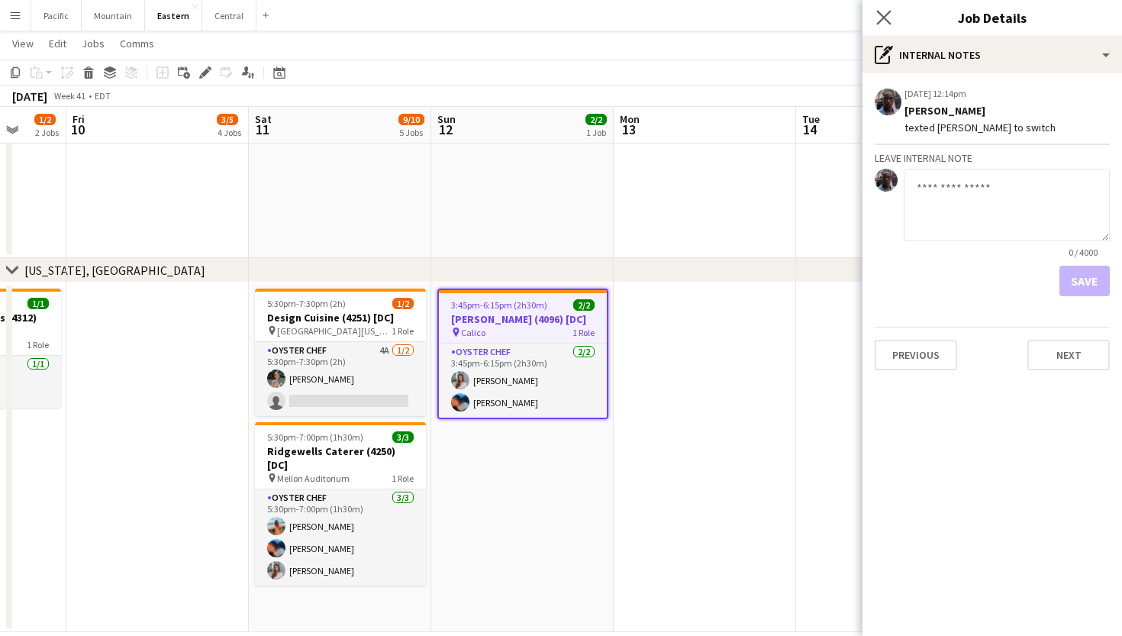
click at [882, 25] on app-icon "Close pop-in" at bounding box center [884, 18] width 22 height 22
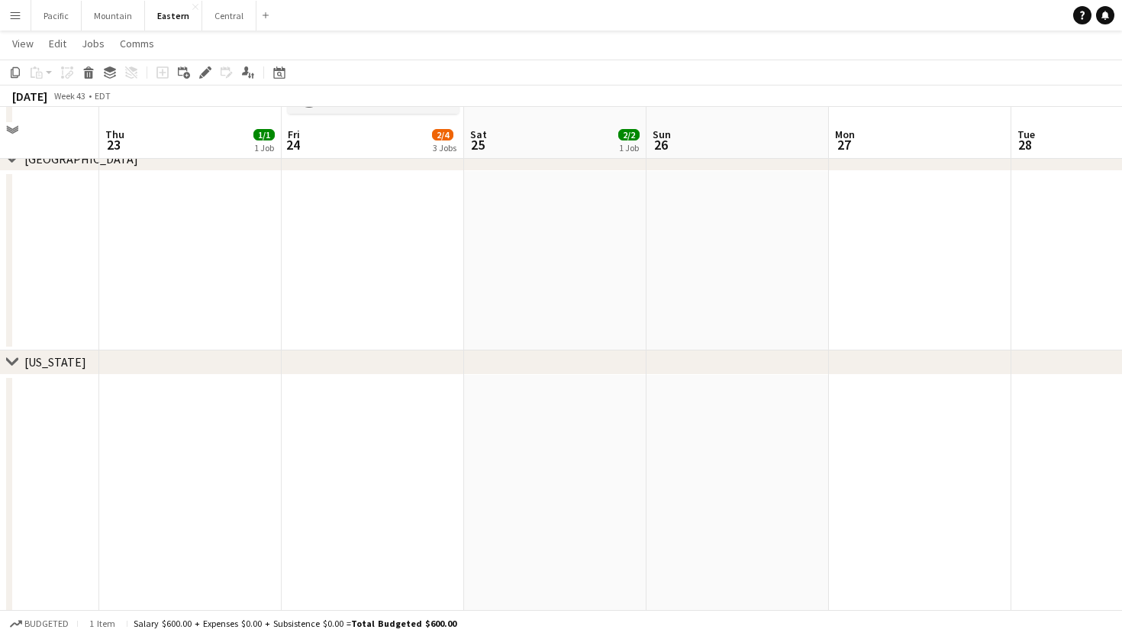
scroll to position [320, 0]
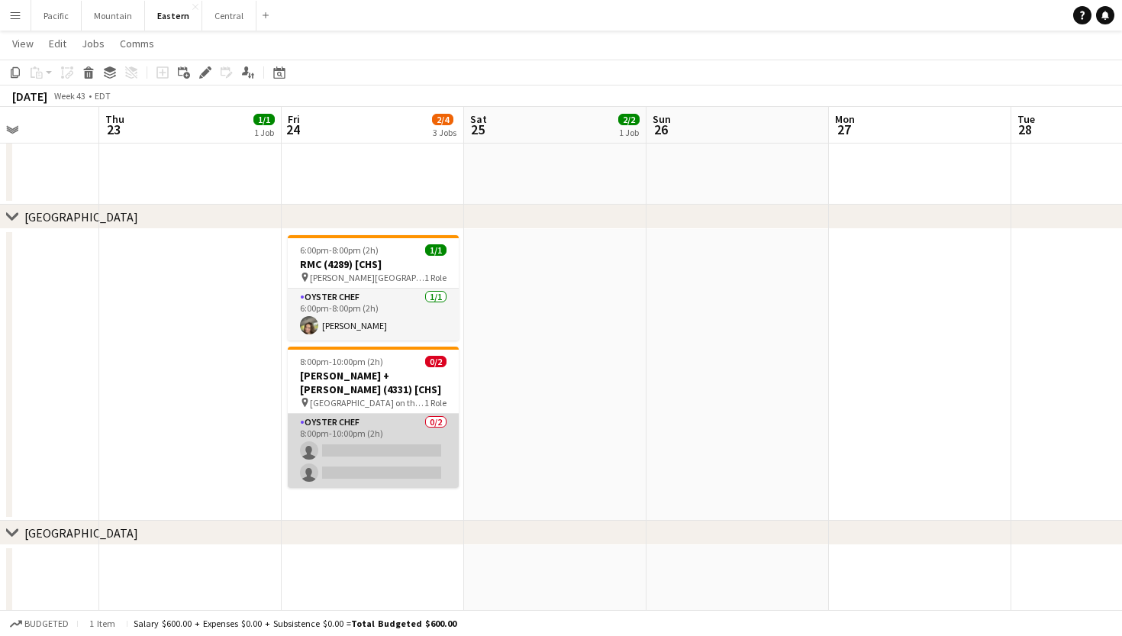
click at [408, 452] on app-card-role "Oyster Chef 0/2 8:00pm-10:00pm (2h) single-neutral-actions single-neutral-actio…" at bounding box center [373, 451] width 171 height 74
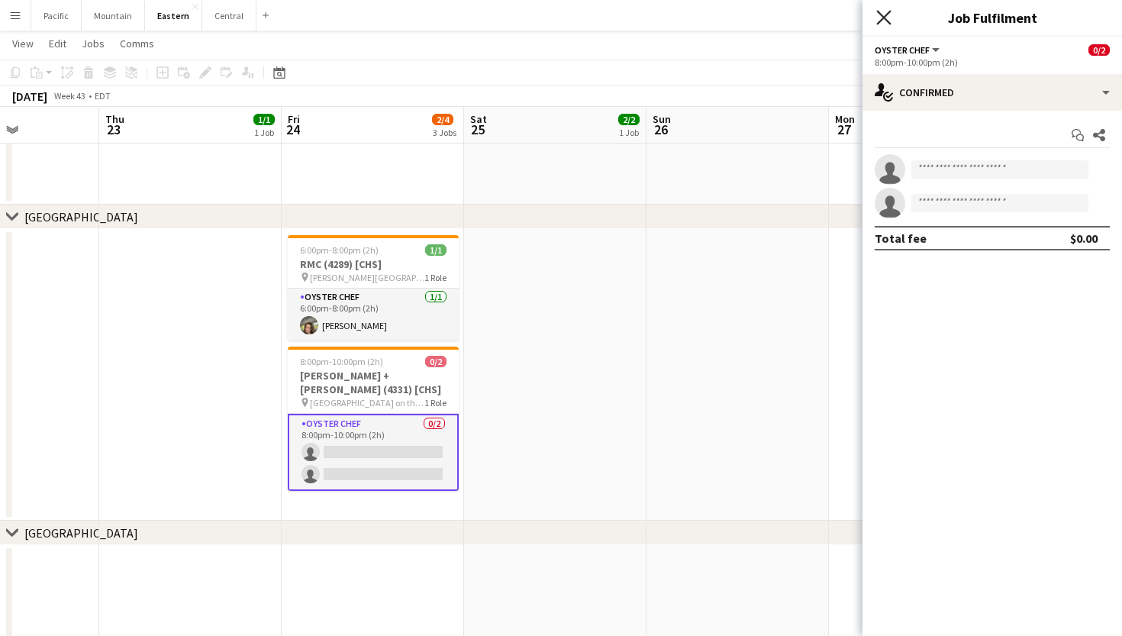
click at [887, 11] on icon "Close pop-in" at bounding box center [883, 17] width 15 height 15
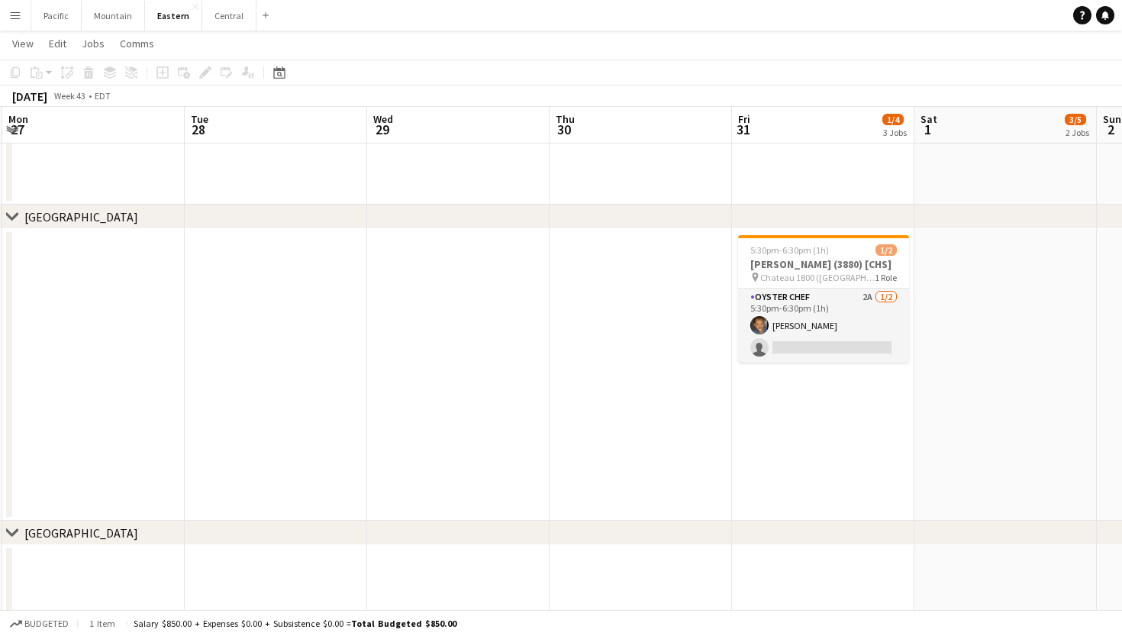
scroll to position [0, 736]
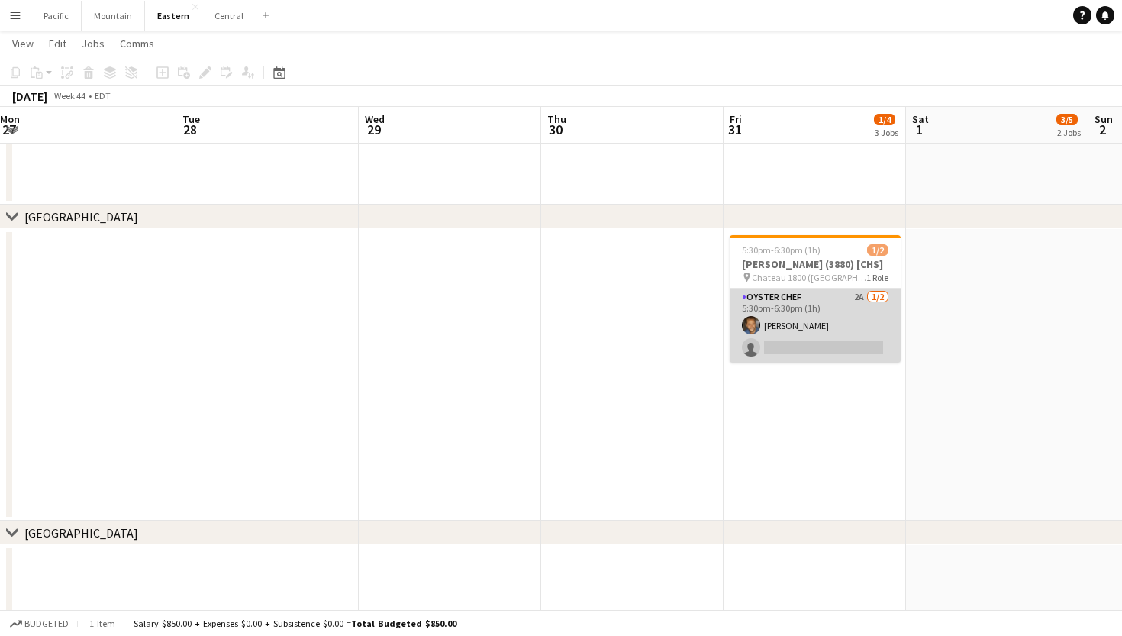
click at [863, 323] on app-card-role "Oyster Chef 2A 1/2 5:30pm-6:30pm (1h) Evan Towell single-neutral-actions" at bounding box center [815, 326] width 171 height 74
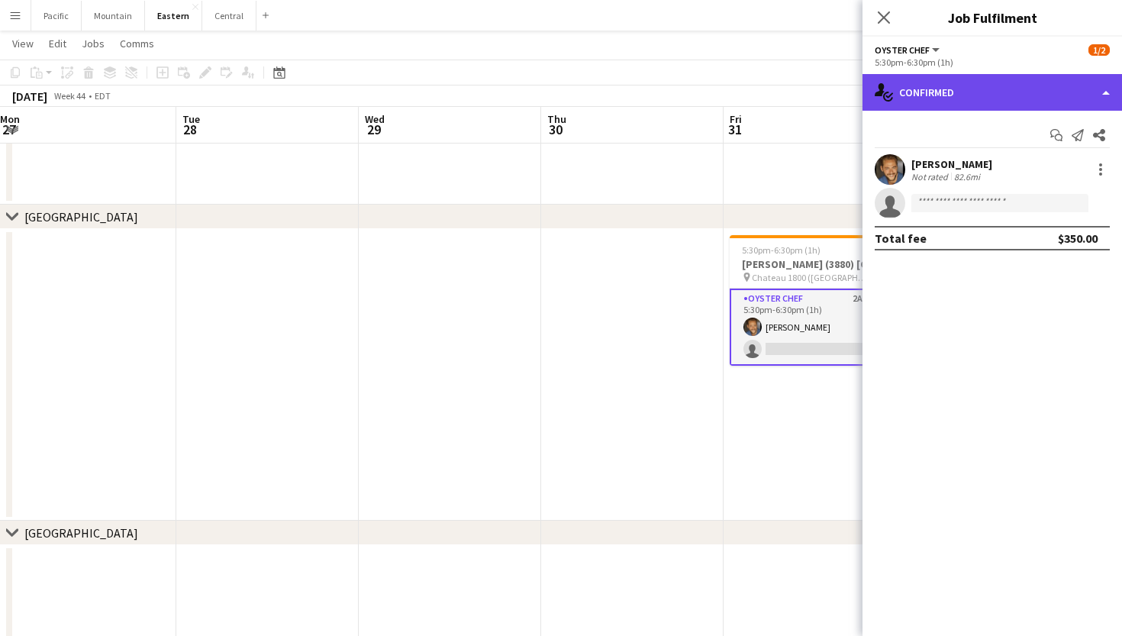
click at [1026, 96] on div "single-neutral-actions-check-2 Confirmed" at bounding box center [993, 92] width 260 height 37
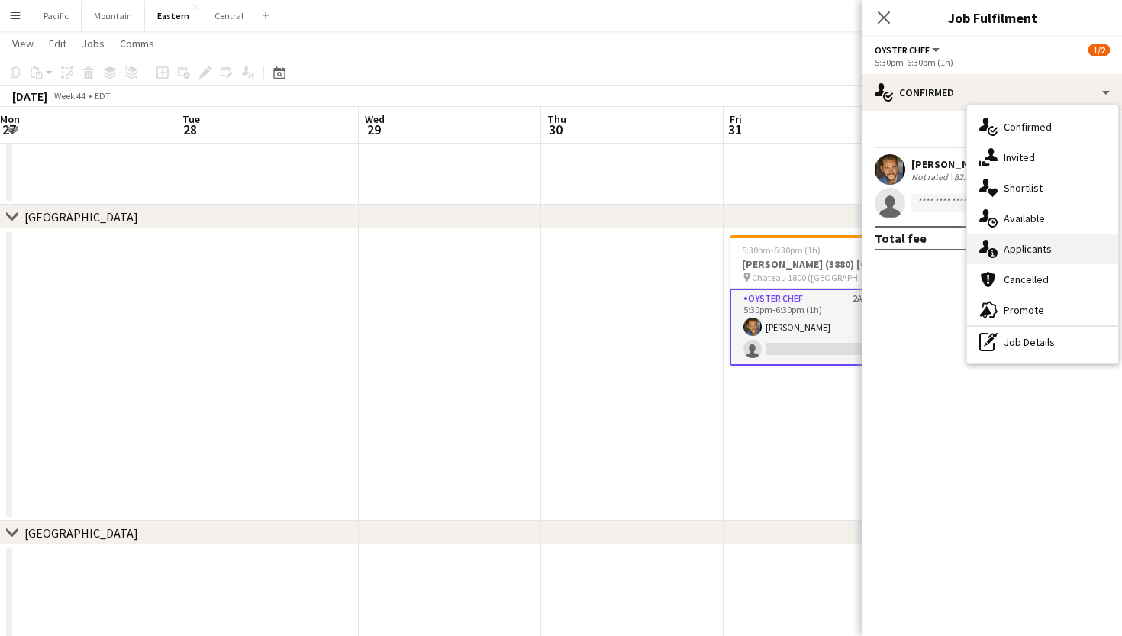
click at [1047, 243] on span "Applicants" at bounding box center [1028, 249] width 48 height 14
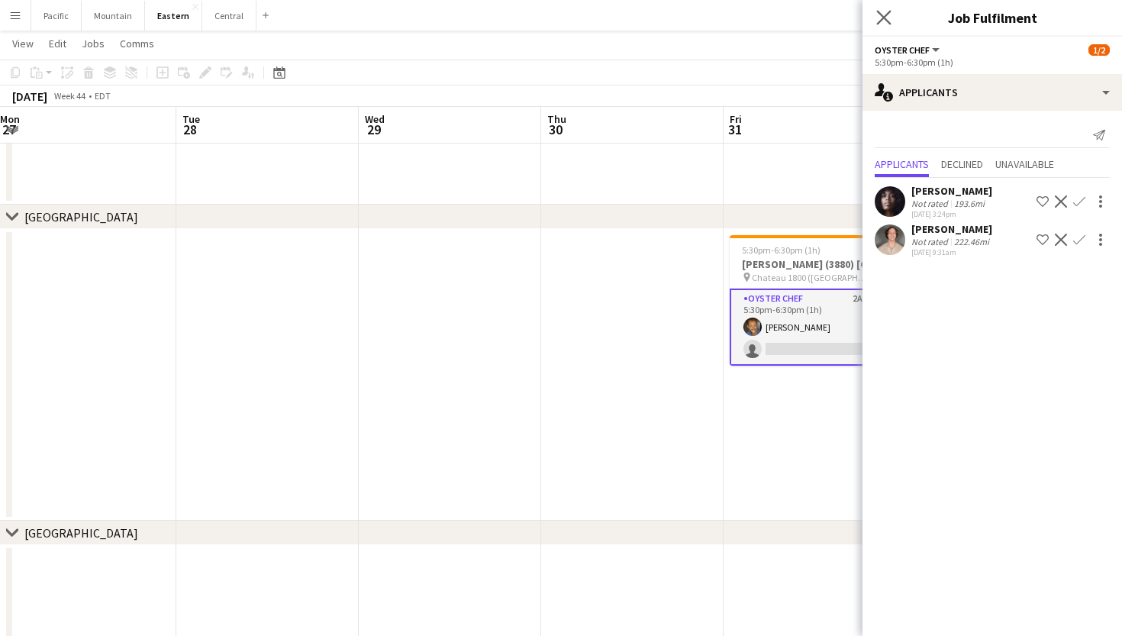
click at [889, 27] on app-icon "Close pop-in" at bounding box center [884, 18] width 22 height 22
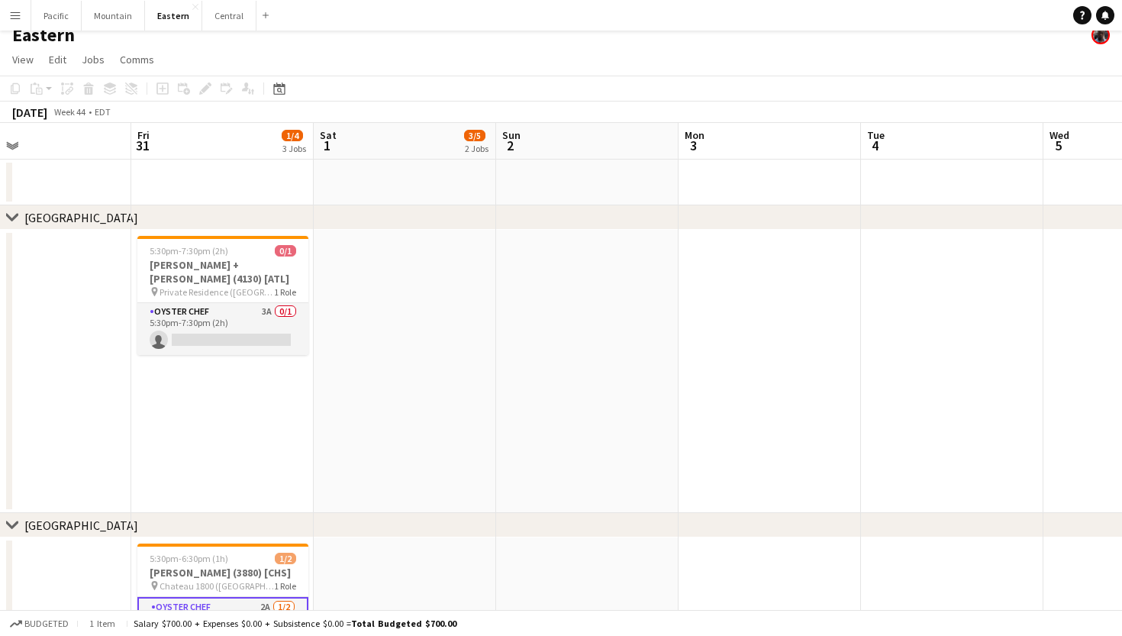
scroll to position [9, 0]
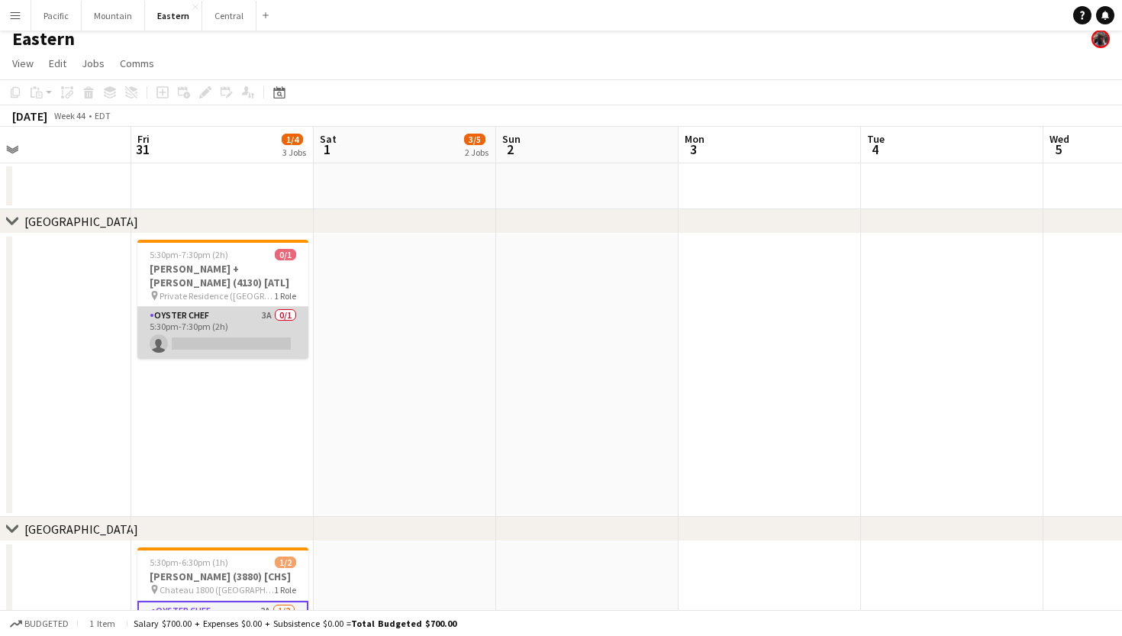
click at [291, 322] on app-card-role "Oyster Chef 3A 0/1 5:30pm-7:30pm (2h) single-neutral-actions" at bounding box center [222, 333] width 171 height 52
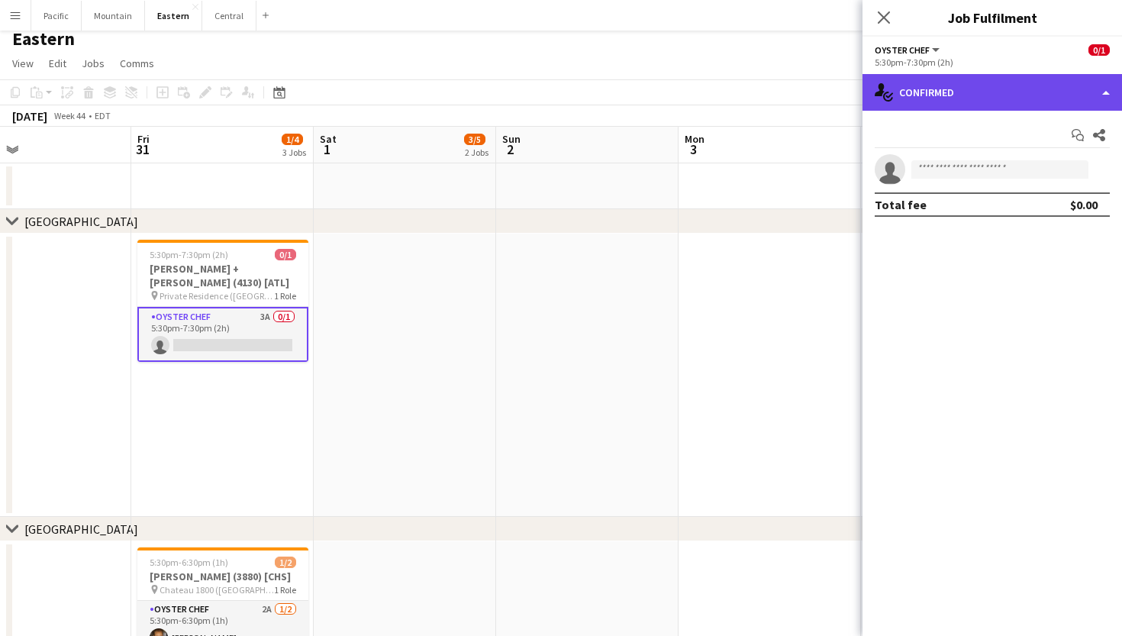
click at [1013, 96] on div "single-neutral-actions-check-2 Confirmed" at bounding box center [993, 92] width 260 height 37
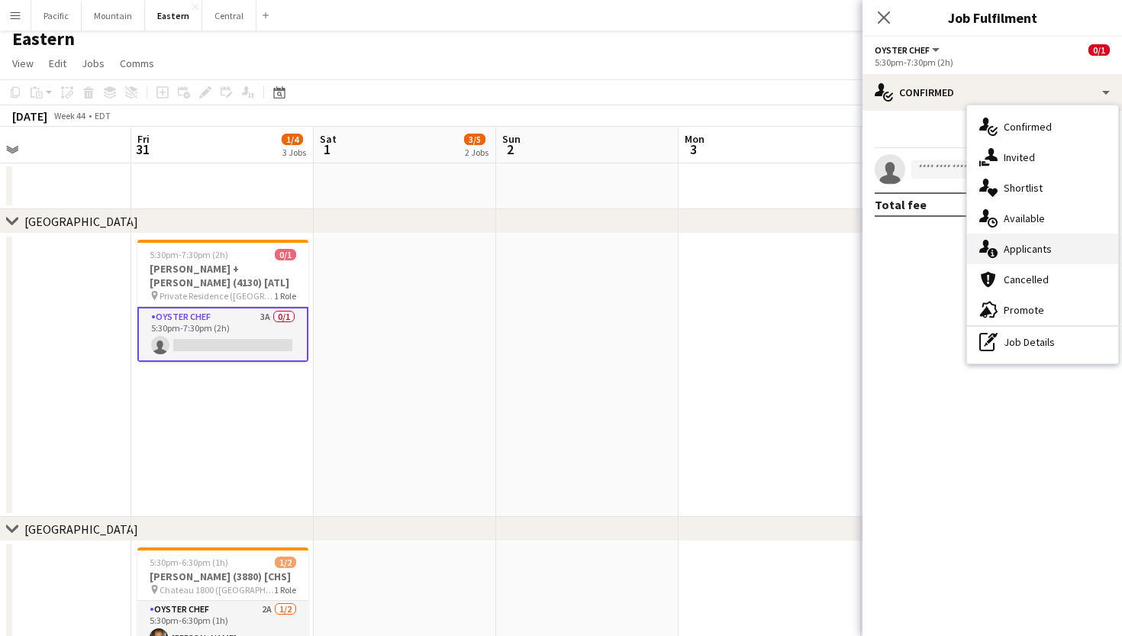
click at [1062, 252] on div "single-neutral-actions-information Applicants" at bounding box center [1042, 249] width 151 height 31
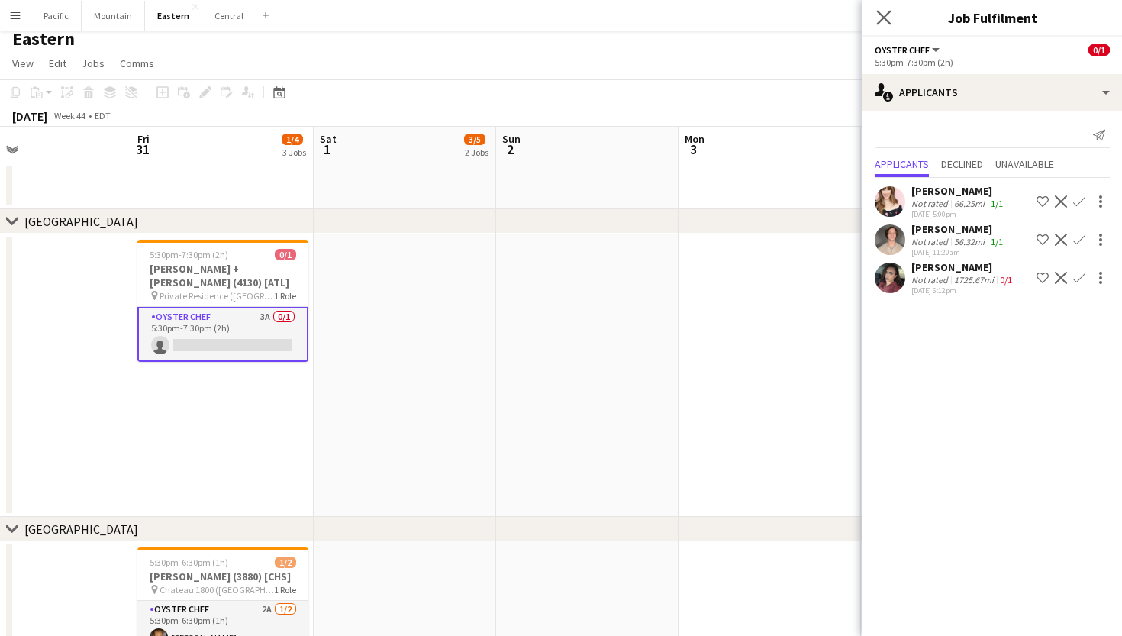
click at [894, 11] on app-icon "Close pop-in" at bounding box center [884, 18] width 22 height 22
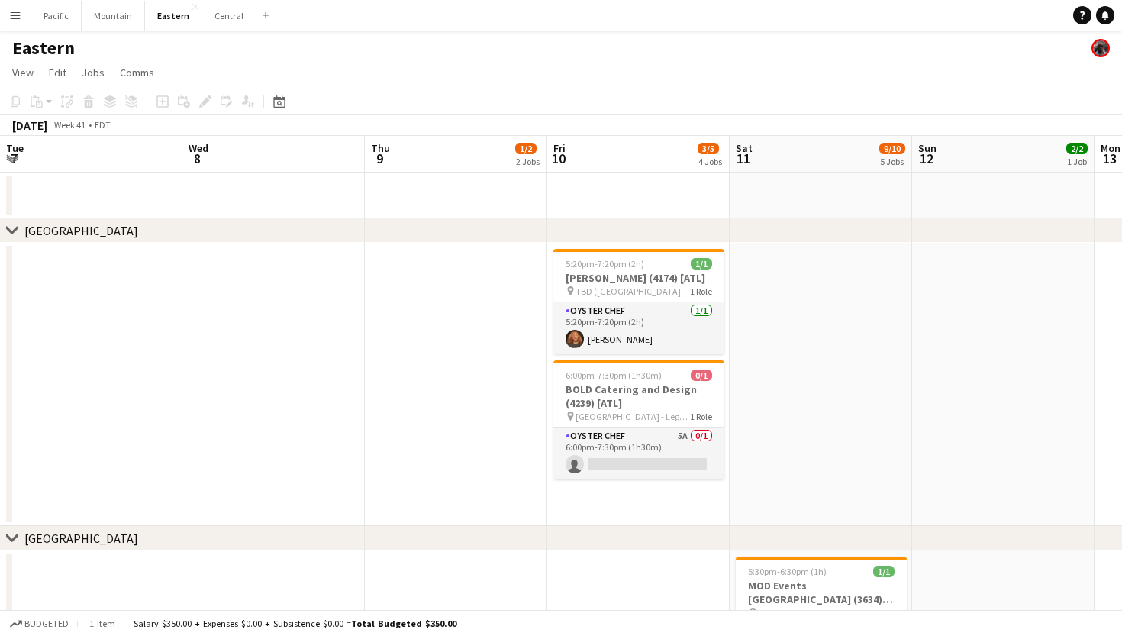
scroll to position [0, 759]
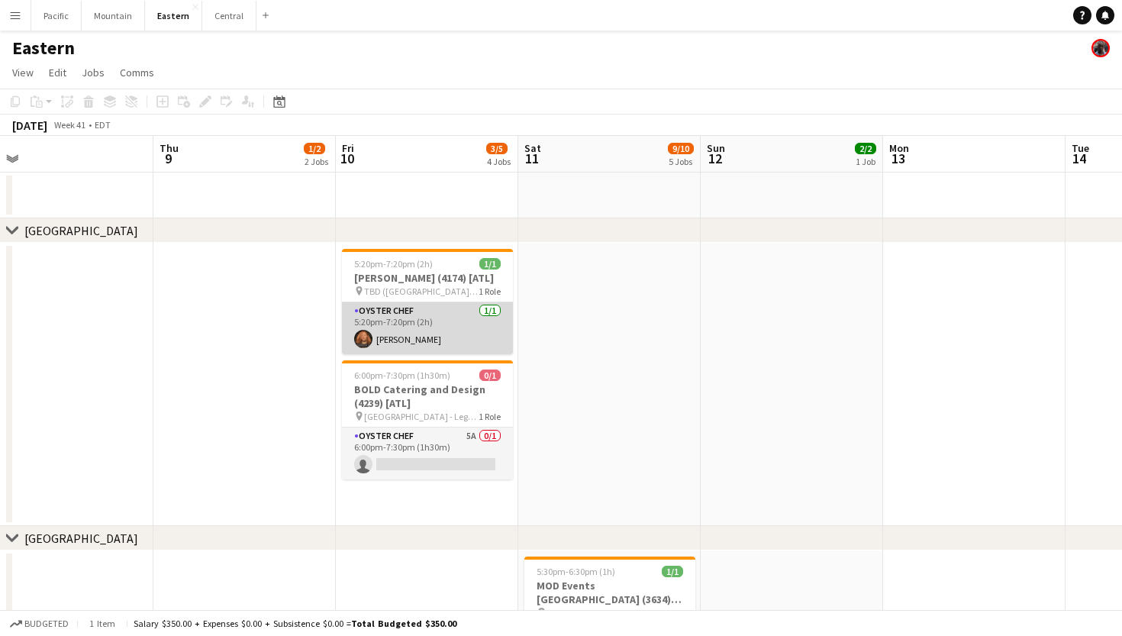
click at [466, 339] on app-card-role "Oyster Chef 1/1 5:20pm-7:20pm (2h) Olivia Richard" at bounding box center [427, 328] width 171 height 52
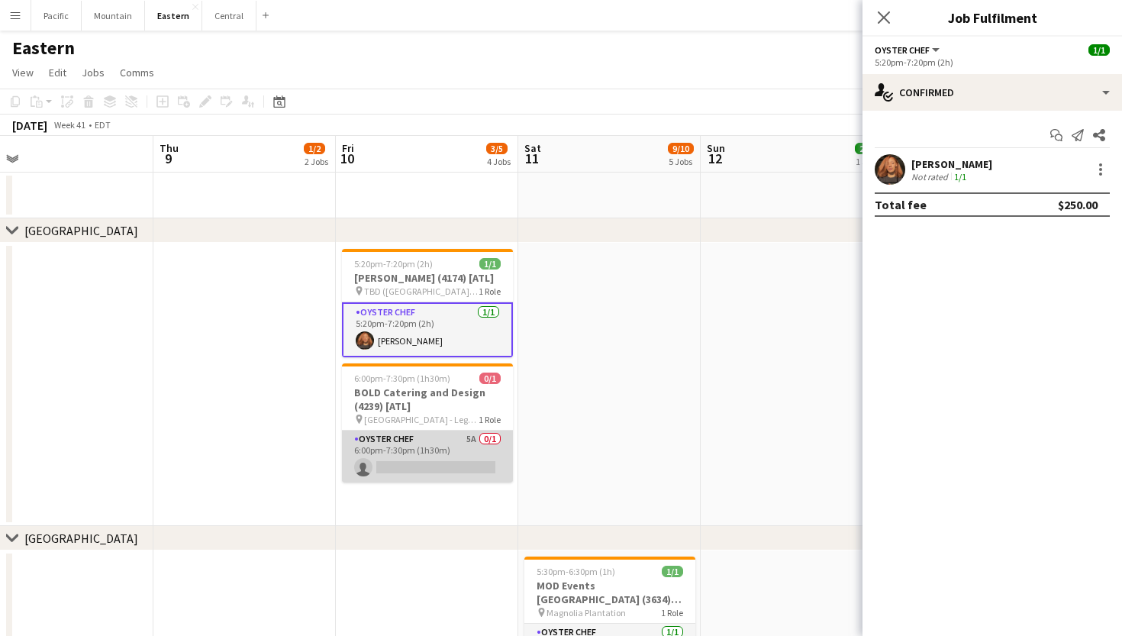
click at [455, 463] on app-card-role "Oyster Chef 5A 0/1 6:00pm-7:30pm (1h30m) single-neutral-actions" at bounding box center [427, 457] width 171 height 52
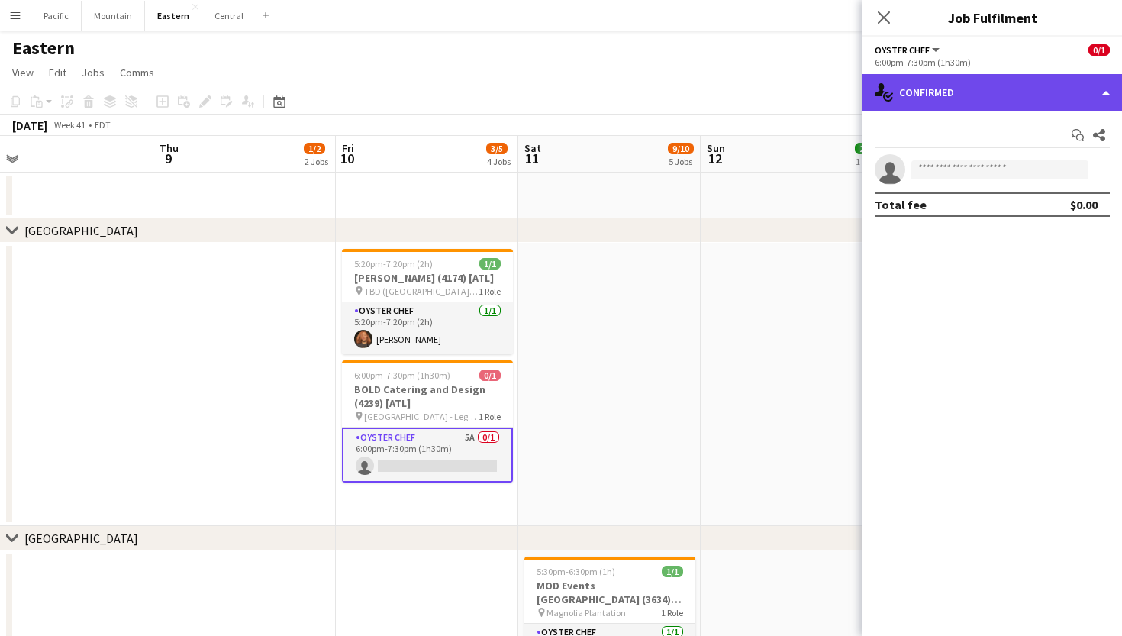
click at [972, 100] on div "single-neutral-actions-check-2 Confirmed" at bounding box center [993, 92] width 260 height 37
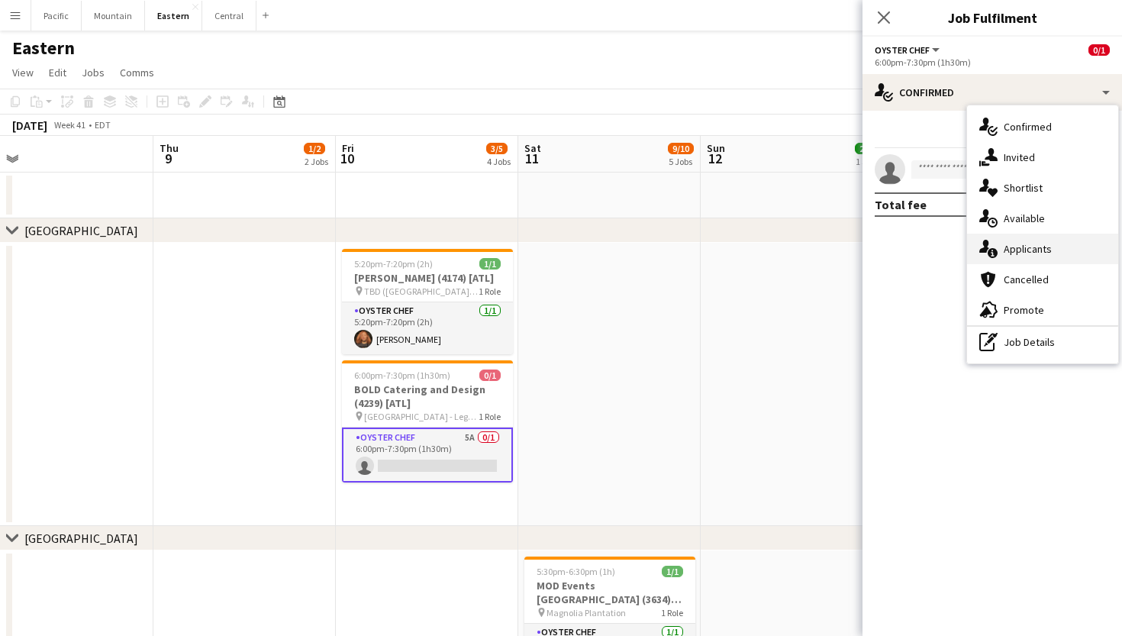
click at [993, 239] on div "single-neutral-actions-information Applicants" at bounding box center [1042, 249] width 151 height 31
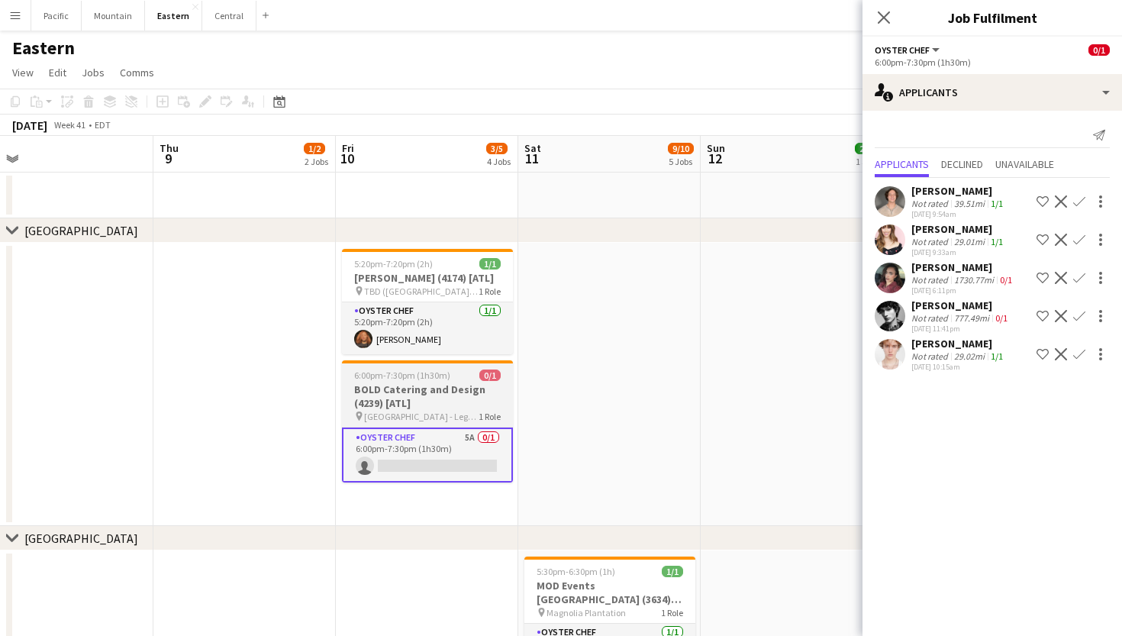
click at [447, 397] on h3 "BOLD Catering and Design (4239) [ATL]" at bounding box center [427, 395] width 171 height 27
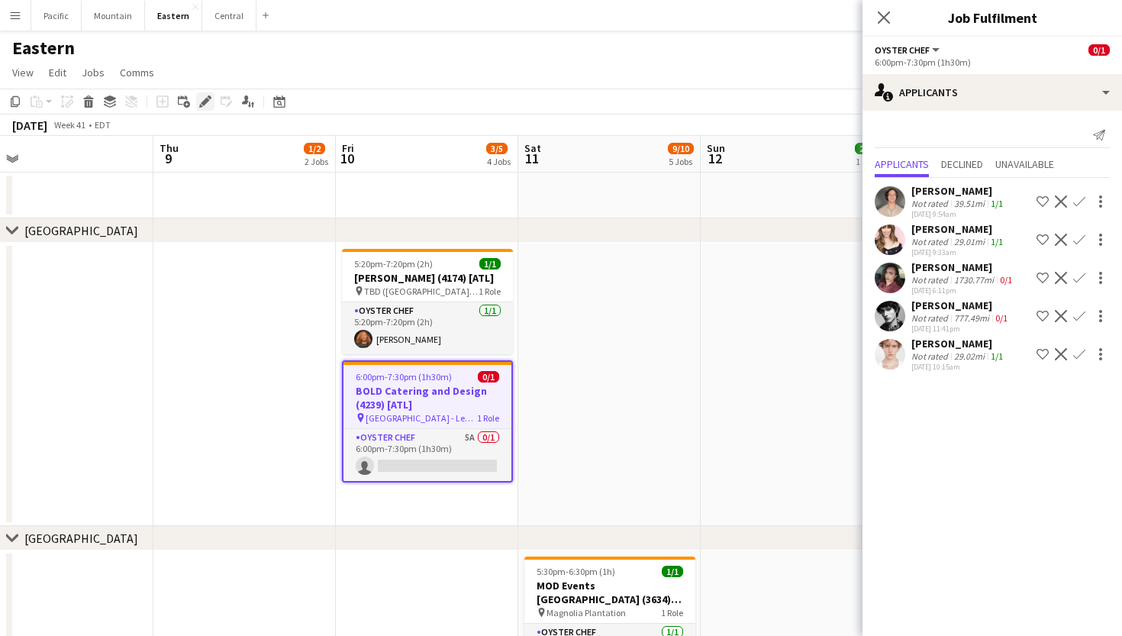
click at [209, 105] on icon "Edit" at bounding box center [205, 101] width 12 height 12
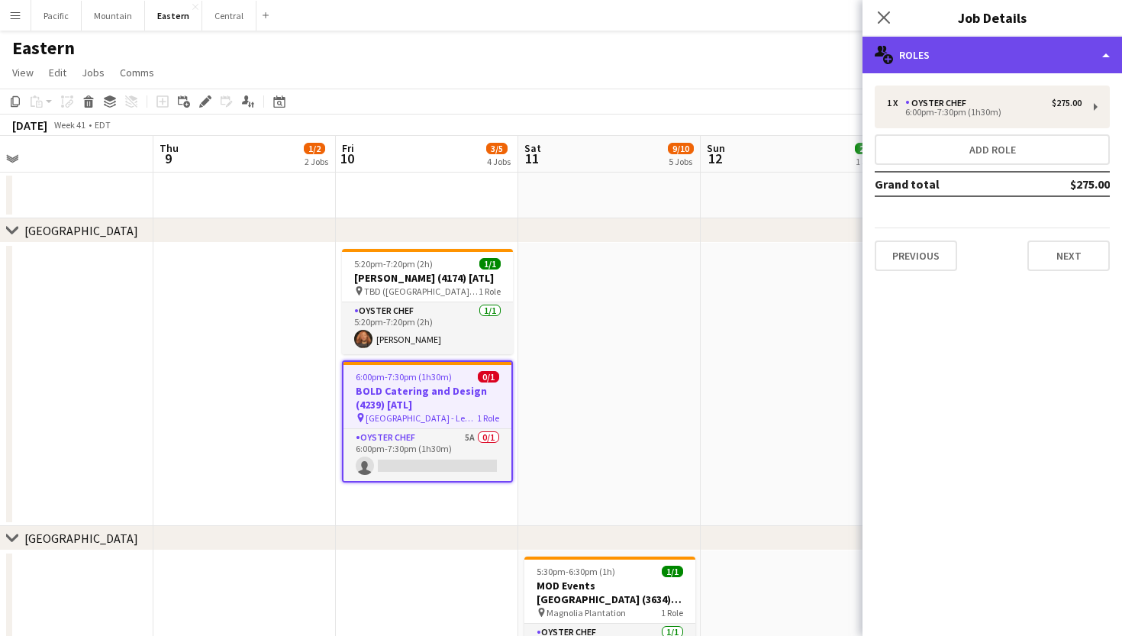
click at [979, 67] on div "multiple-users-add Roles" at bounding box center [993, 55] width 260 height 37
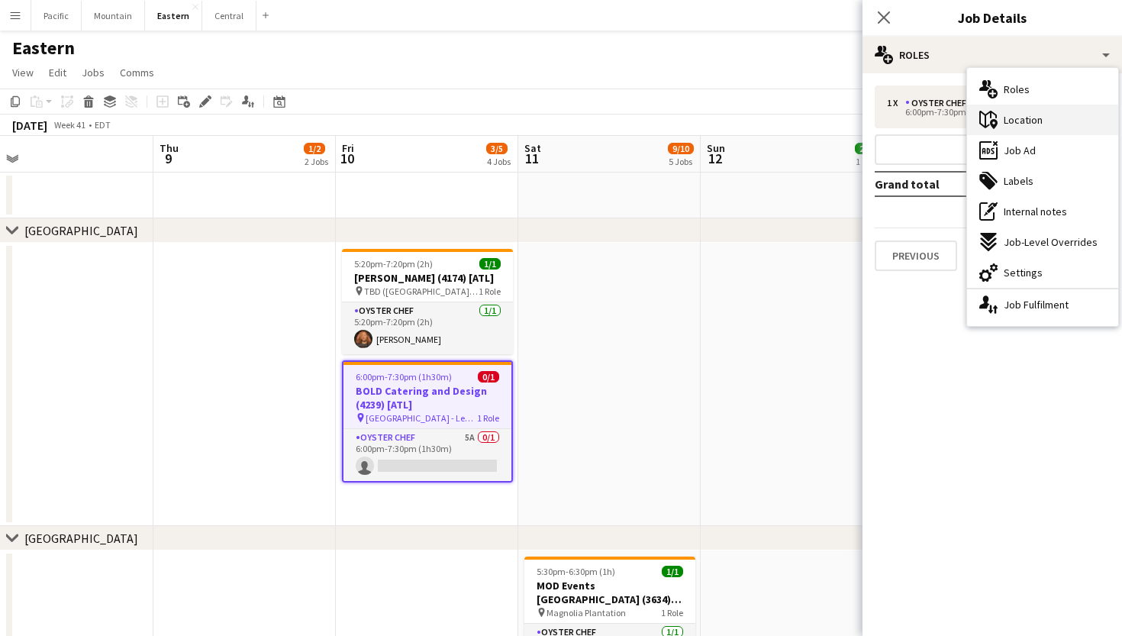
click at [1041, 127] on div "maps-pin-1 Location" at bounding box center [1042, 120] width 151 height 31
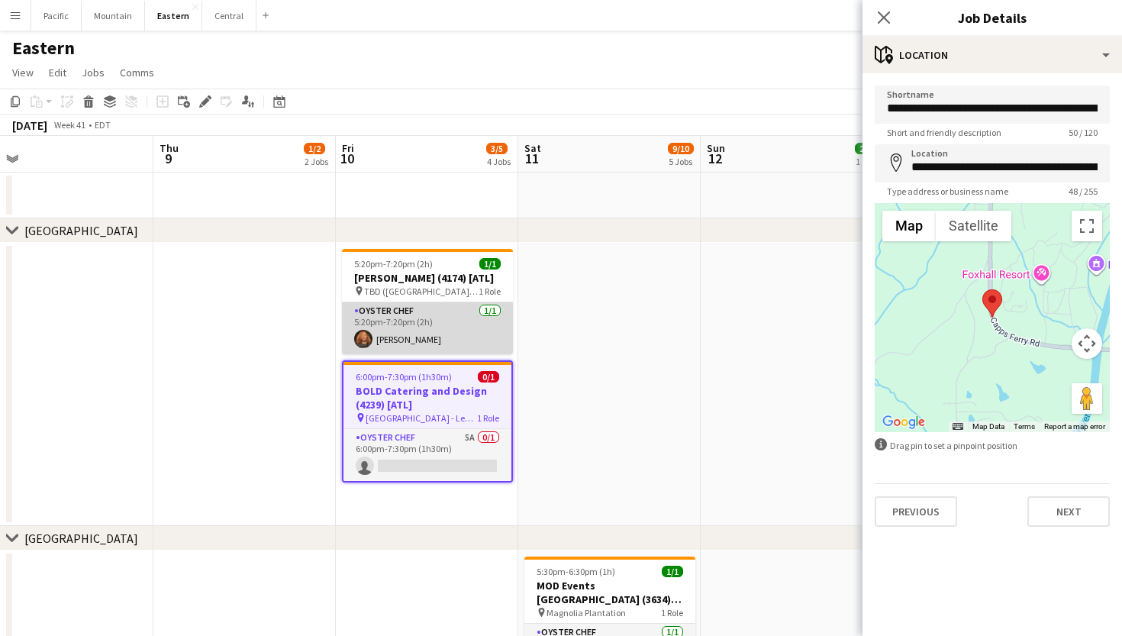
click at [488, 331] on app-card-role "Oyster Chef 1/1 5:20pm-7:20pm (2h) Olivia Richard" at bounding box center [427, 328] width 171 height 52
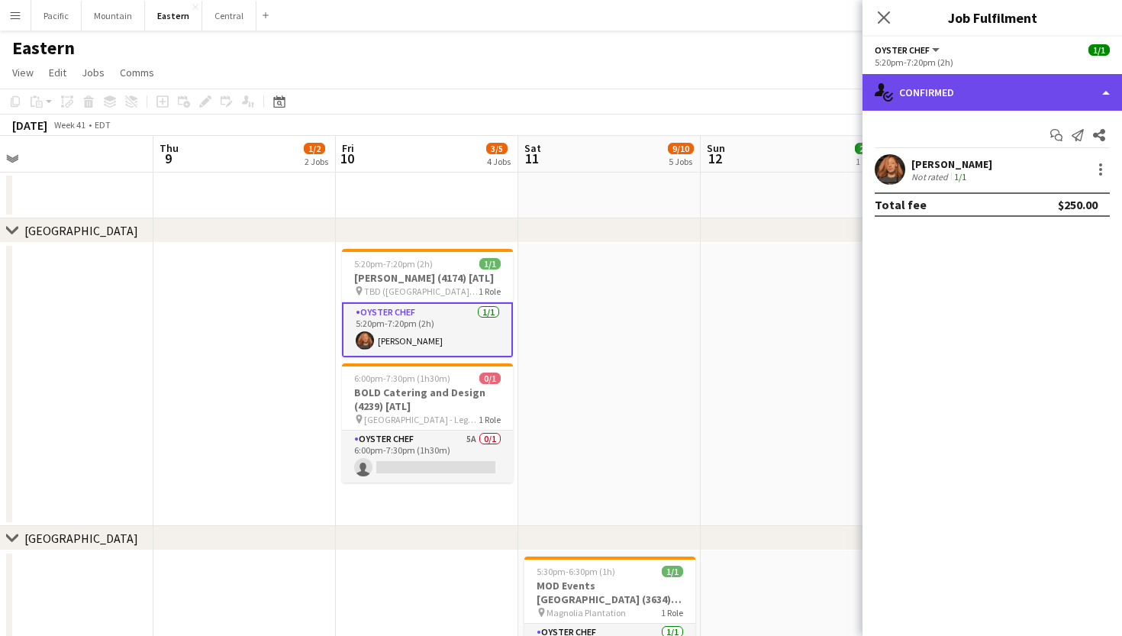
click at [1034, 93] on div "single-neutral-actions-check-2 Confirmed" at bounding box center [993, 92] width 260 height 37
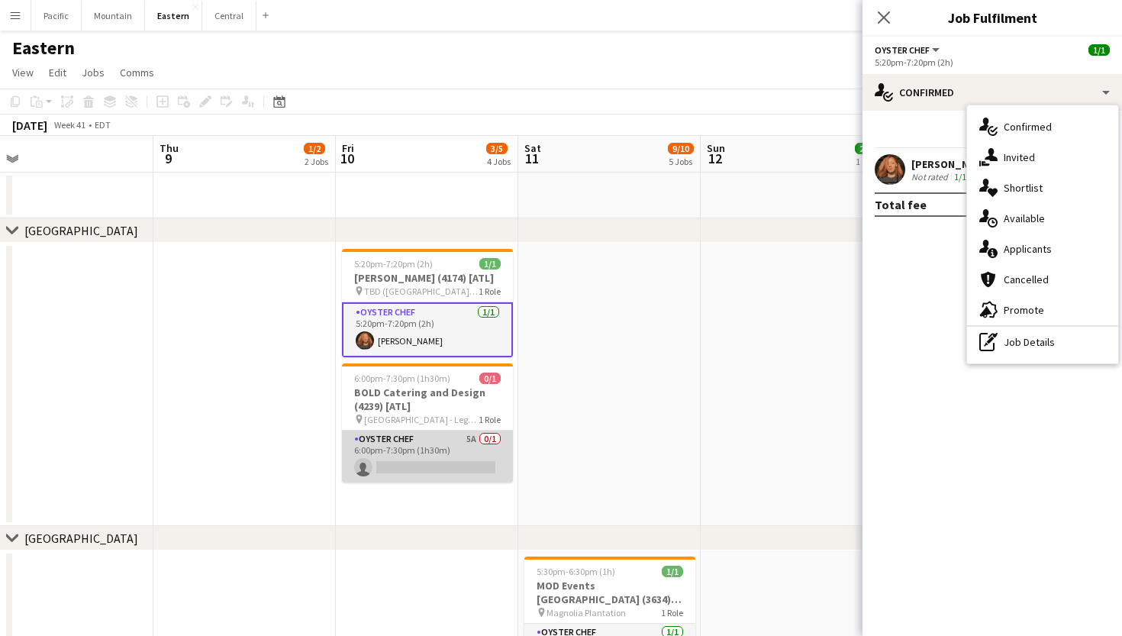
click at [449, 481] on app-card-role "Oyster Chef 5A 0/1 6:00pm-7:30pm (1h30m) single-neutral-actions" at bounding box center [427, 457] width 171 height 52
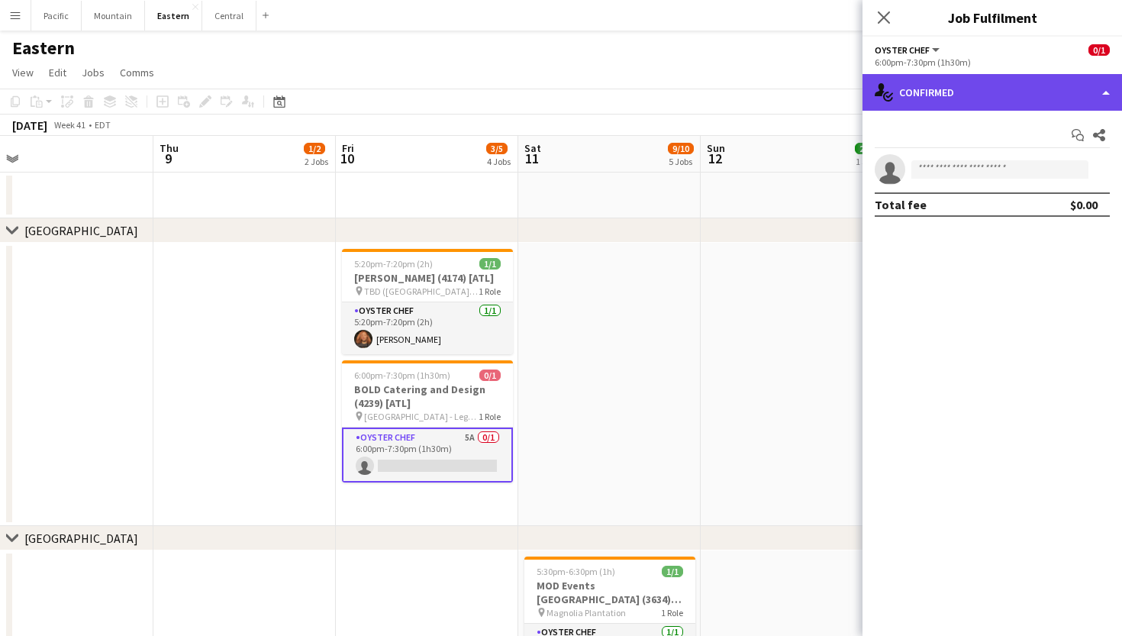
click at [1053, 95] on div "single-neutral-actions-check-2 Confirmed" at bounding box center [993, 92] width 260 height 37
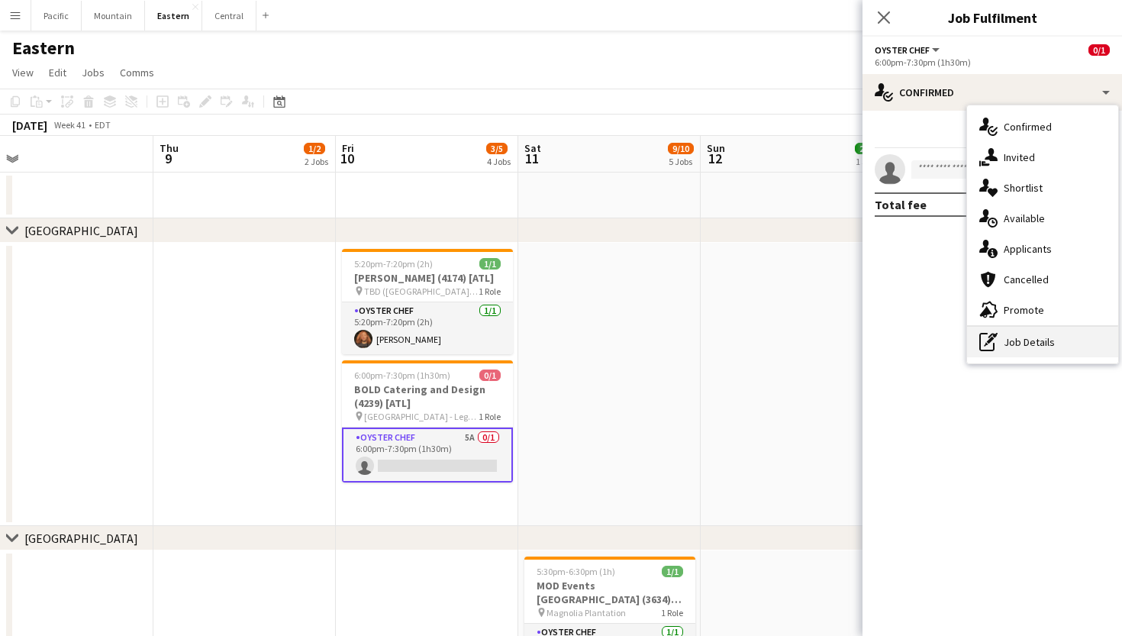
click at [1037, 343] on div "pen-write Job Details" at bounding box center [1042, 342] width 151 height 31
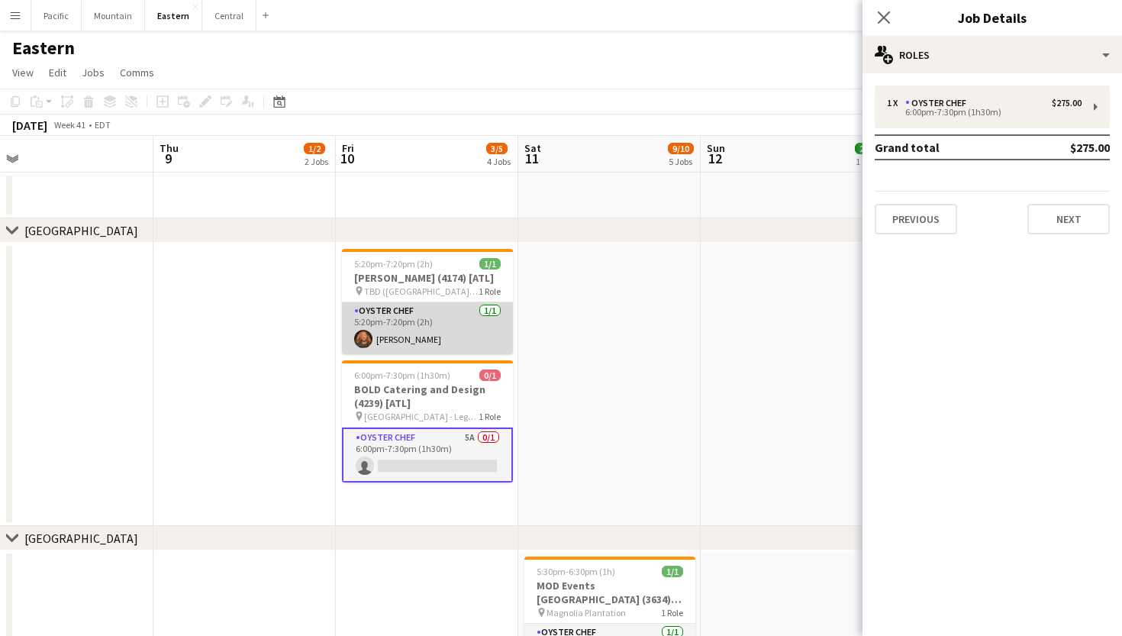
click at [408, 348] on app-card-role "Oyster Chef 1/1 5:20pm-7:20pm (2h) Olivia Richard" at bounding box center [427, 328] width 171 height 52
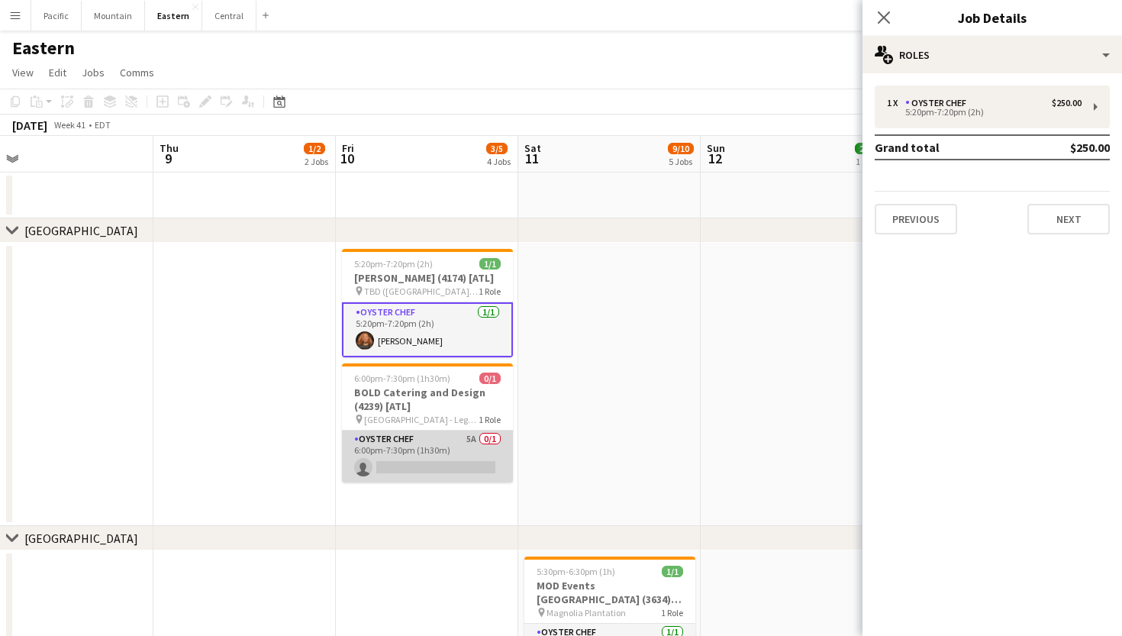
click at [458, 454] on app-card-role "Oyster Chef 5A 0/1 6:00pm-7:30pm (1h30m) single-neutral-actions" at bounding box center [427, 457] width 171 height 52
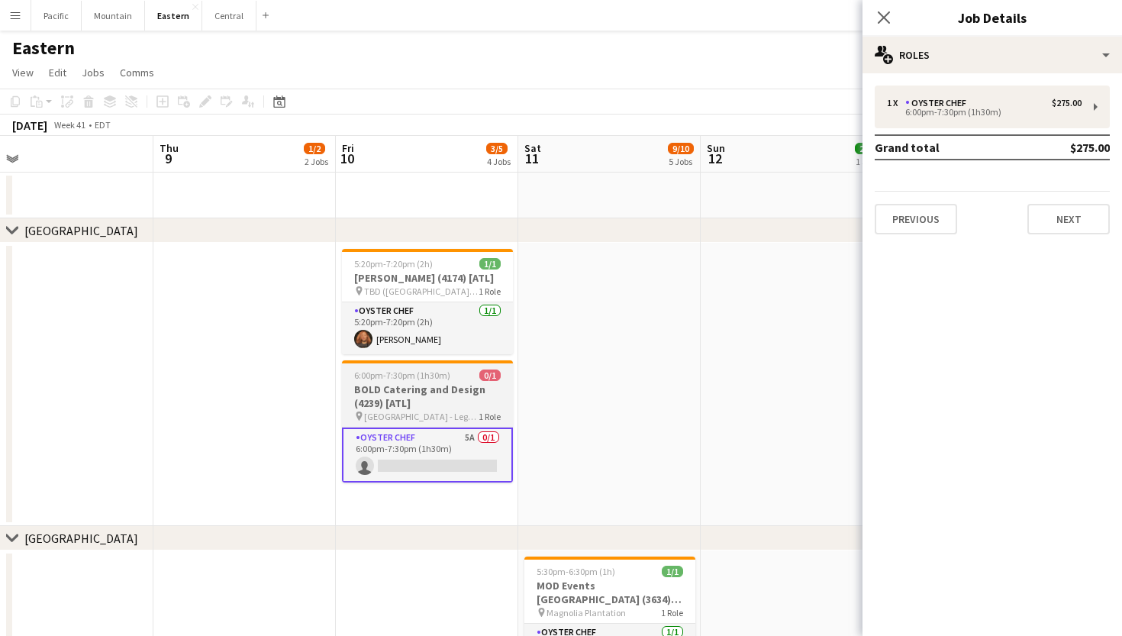
click at [463, 410] on h3 "BOLD Catering and Design (4239) [ATL]" at bounding box center [427, 395] width 171 height 27
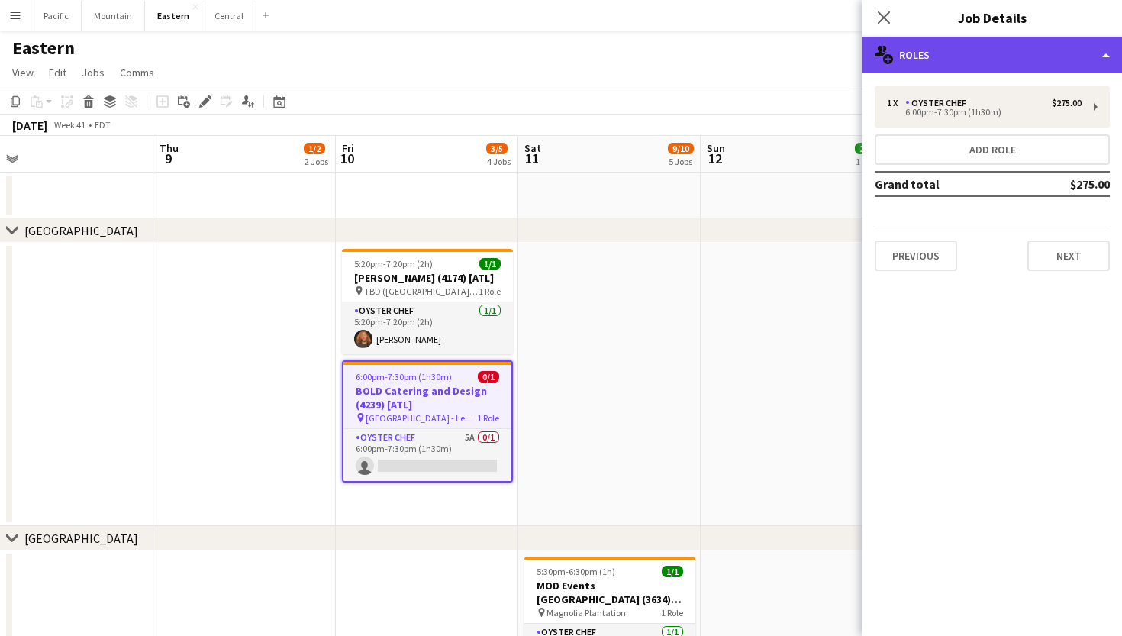
click at [969, 69] on div "multiple-users-add Roles" at bounding box center [993, 55] width 260 height 37
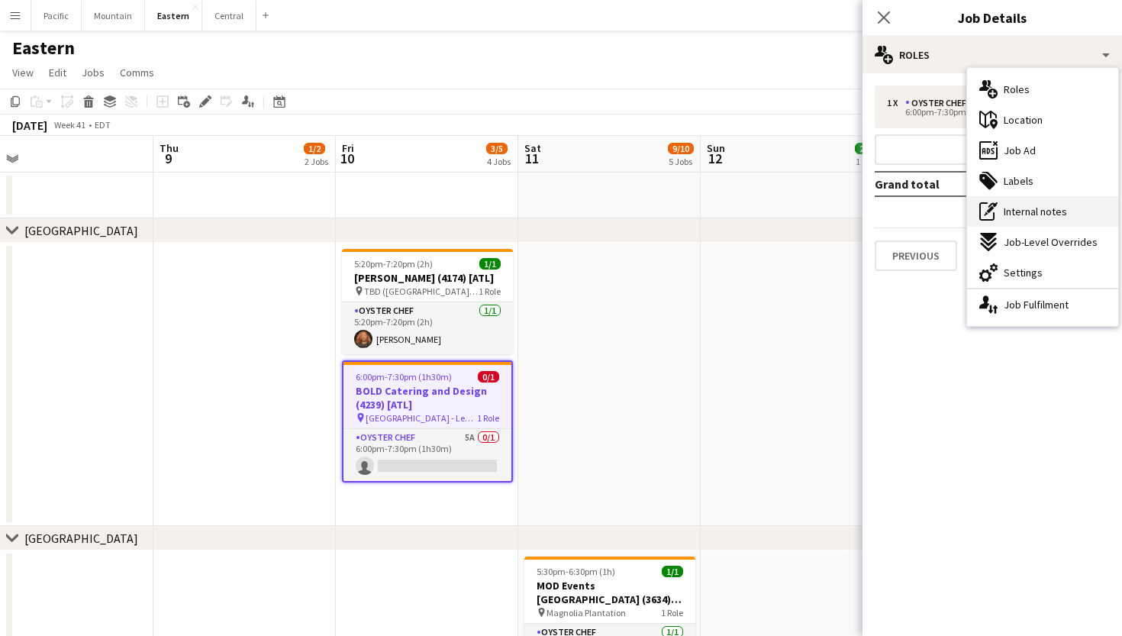
click at [1054, 218] on div "pen-write Internal notes" at bounding box center [1042, 211] width 151 height 31
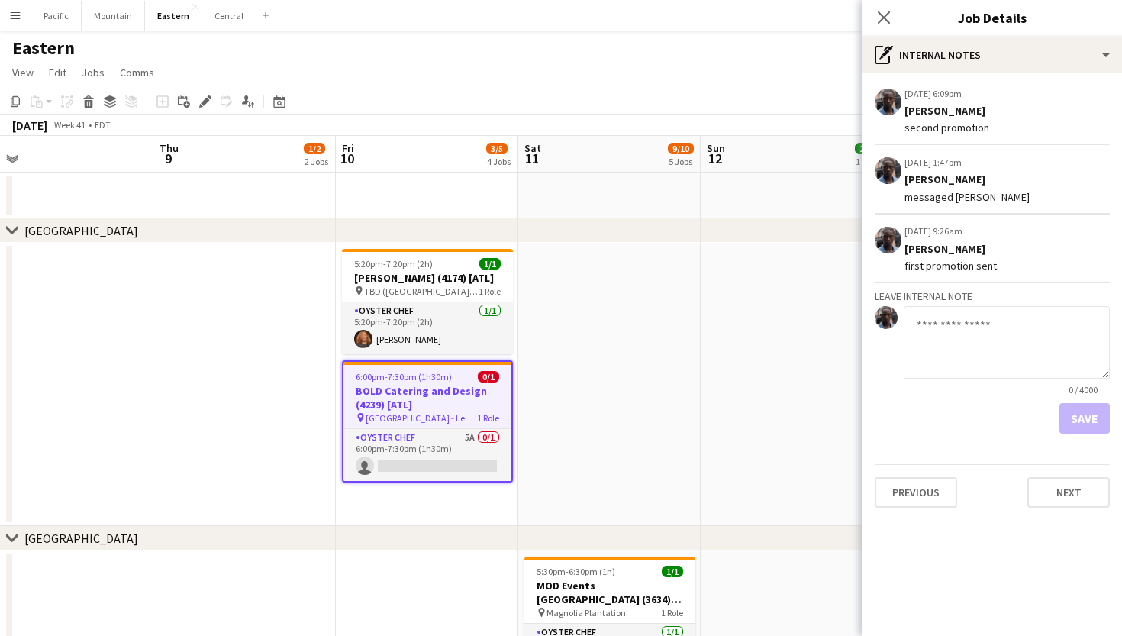
click at [961, 319] on textarea at bounding box center [1007, 342] width 206 height 73
type textarea "**********"
drag, startPoint x: 961, startPoint y: 319, endPoint x: 1091, endPoint y: 421, distance: 164.8
click at [1091, 421] on button "Save" at bounding box center [1085, 418] width 50 height 31
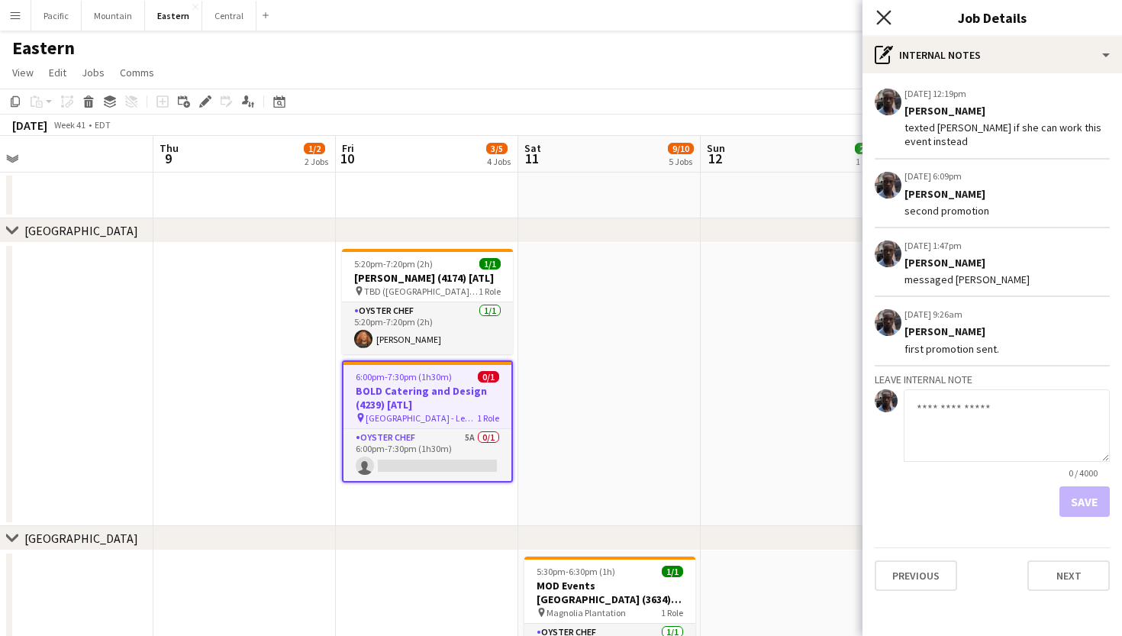
click at [884, 14] on icon "Close pop-in" at bounding box center [883, 17] width 15 height 15
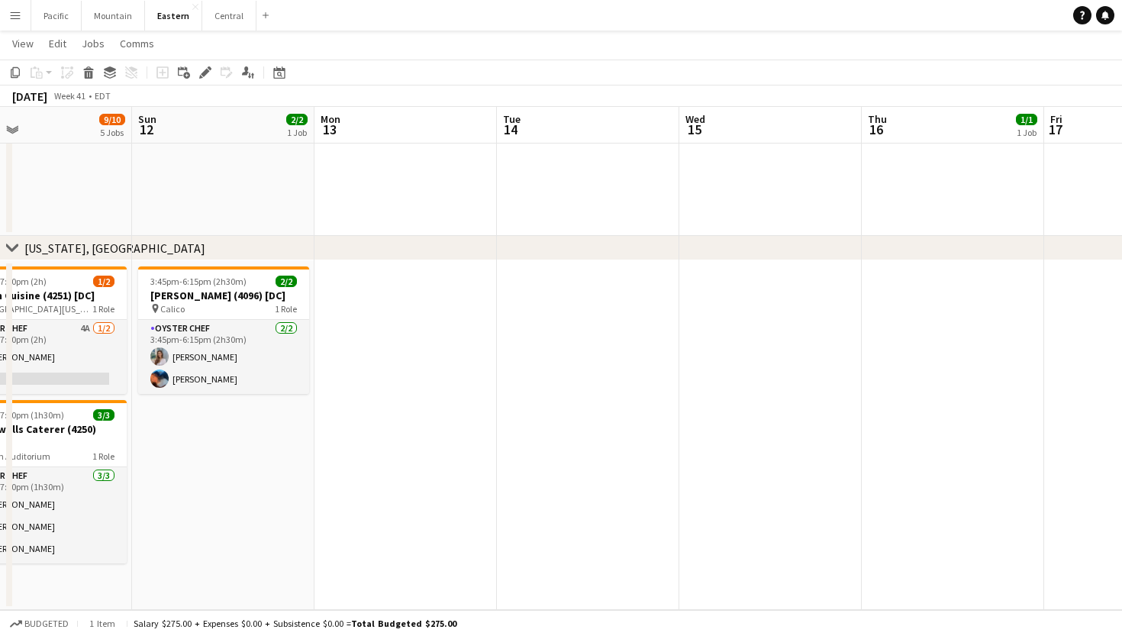
scroll to position [0, 581]
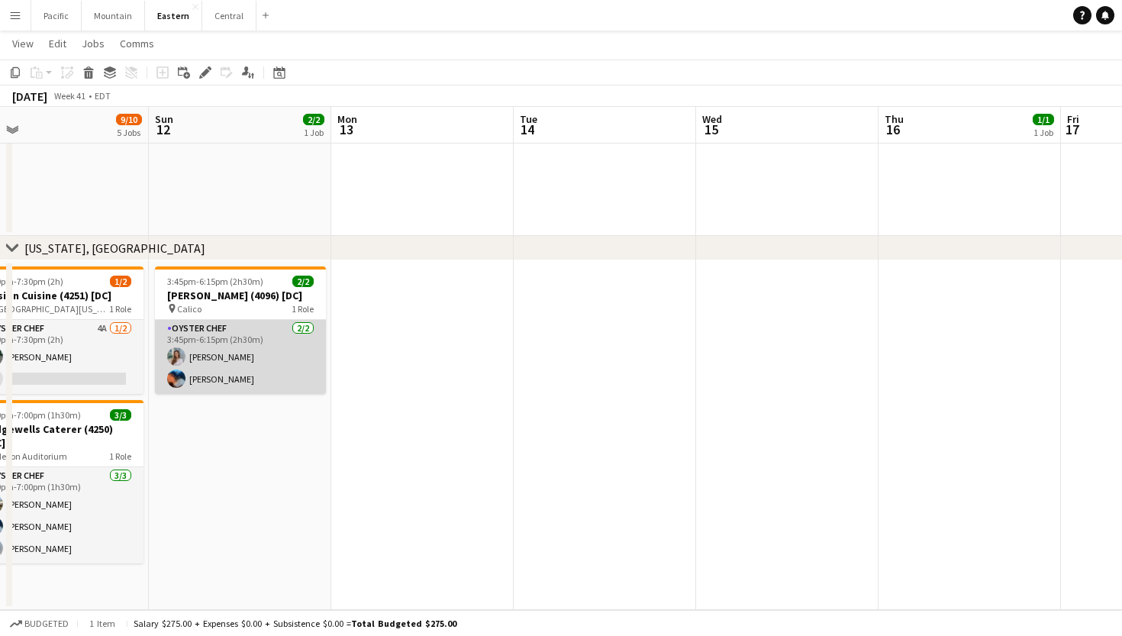
click at [283, 369] on app-card-role "Oyster Chef 2/2 3:45pm-6:15pm (2h30m) Isabella Venturini Jaelin Lespier" at bounding box center [240, 357] width 171 height 74
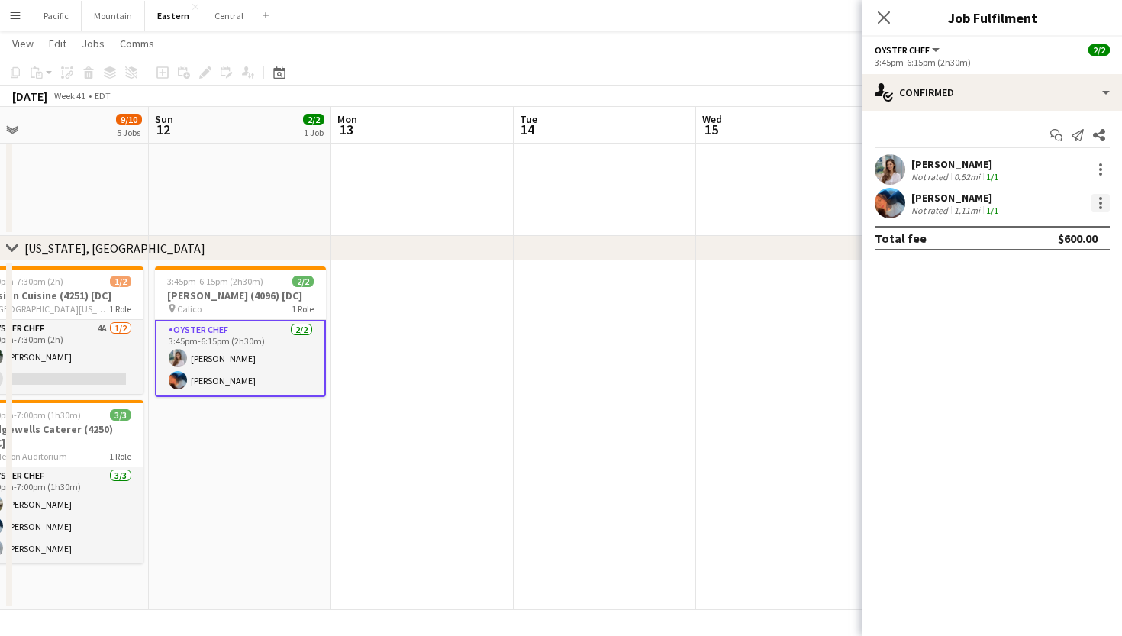
click at [1101, 208] on div at bounding box center [1100, 207] width 3 height 3
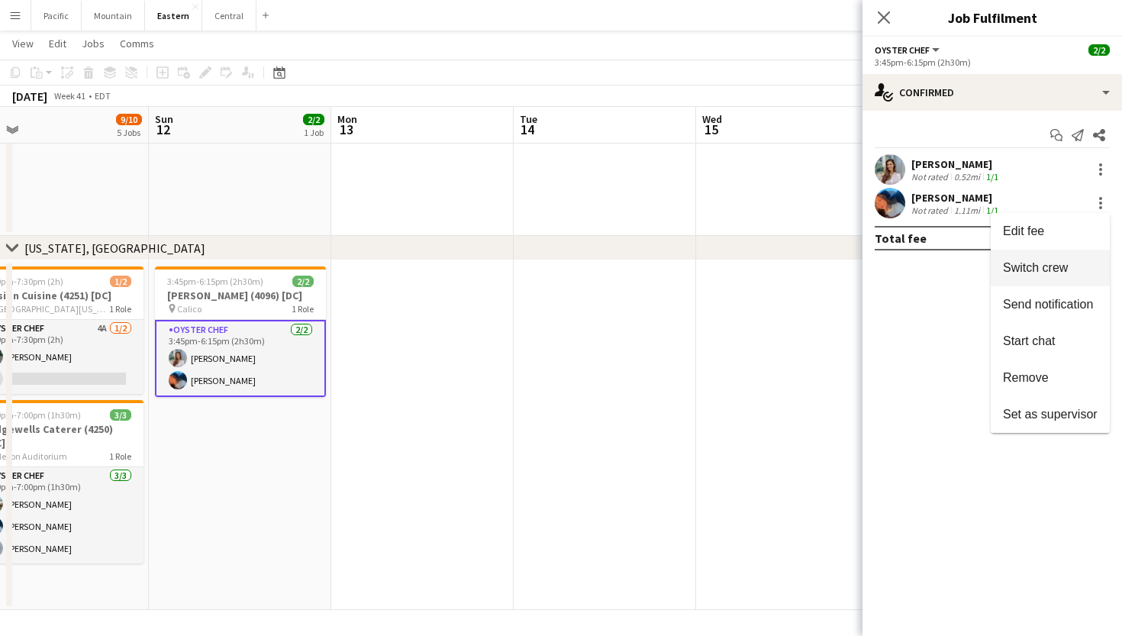
click at [1043, 257] on button "Switch crew" at bounding box center [1050, 268] width 119 height 37
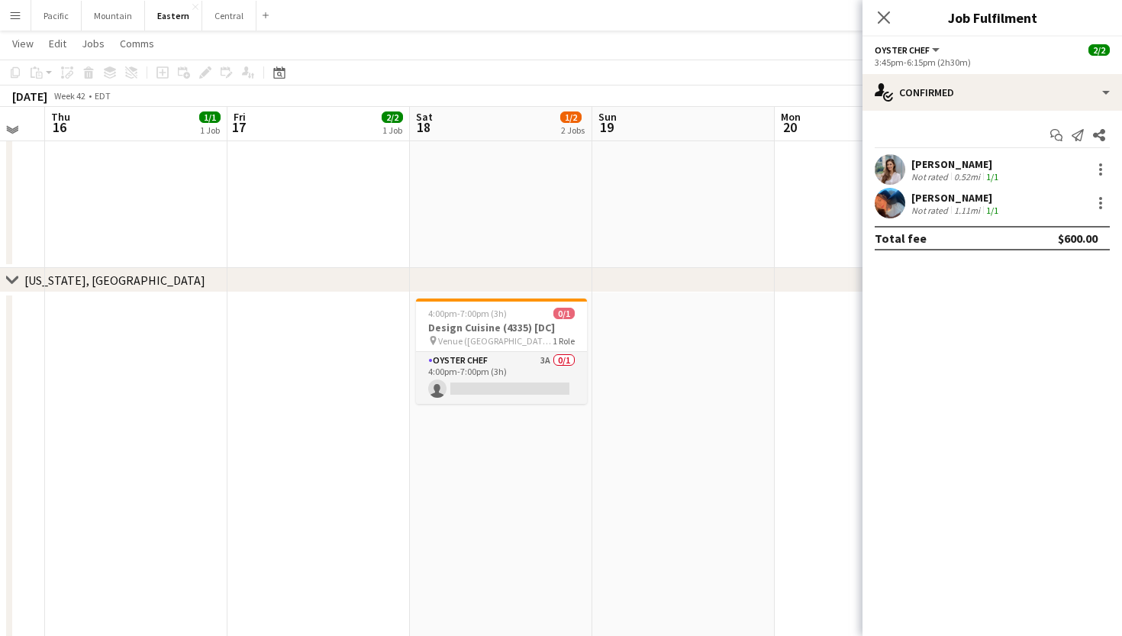
scroll to position [0, 694]
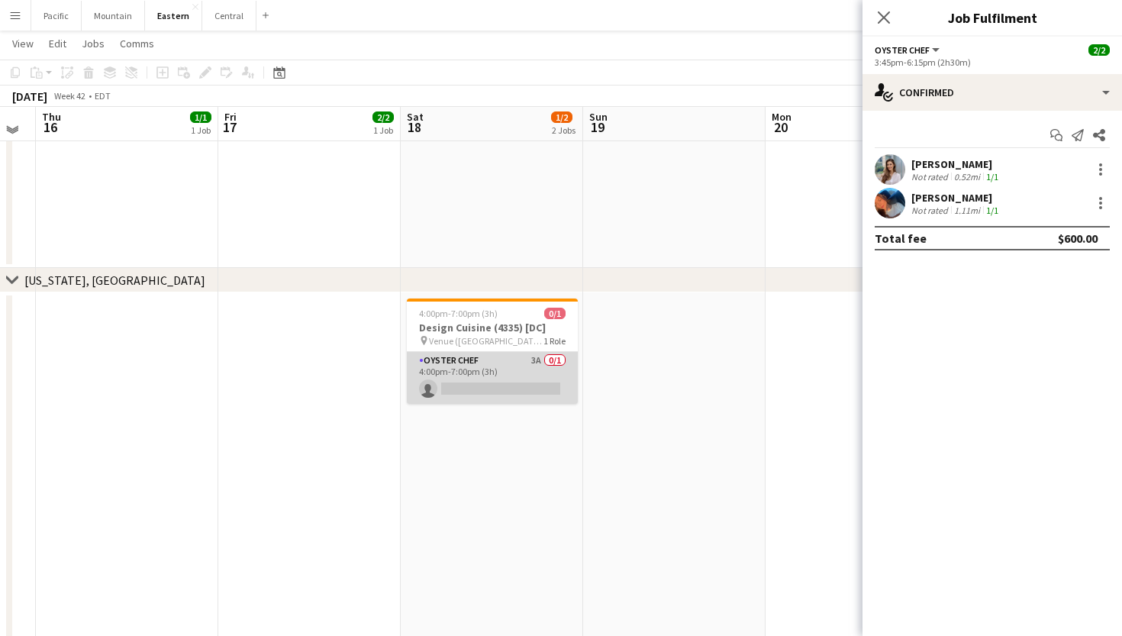
click at [516, 376] on app-card-role "Oyster Chef 3A 0/1 4:00pm-7:00pm (3h) single-neutral-actions" at bounding box center [492, 378] width 171 height 52
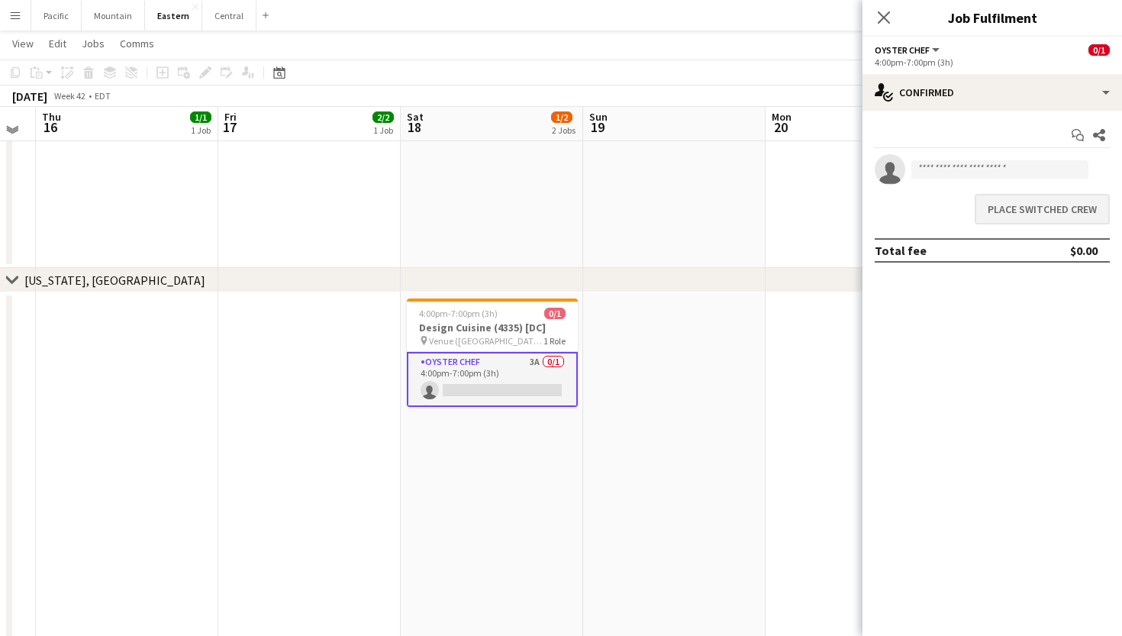
click at [1039, 211] on button "Place switched crew" at bounding box center [1042, 209] width 135 height 31
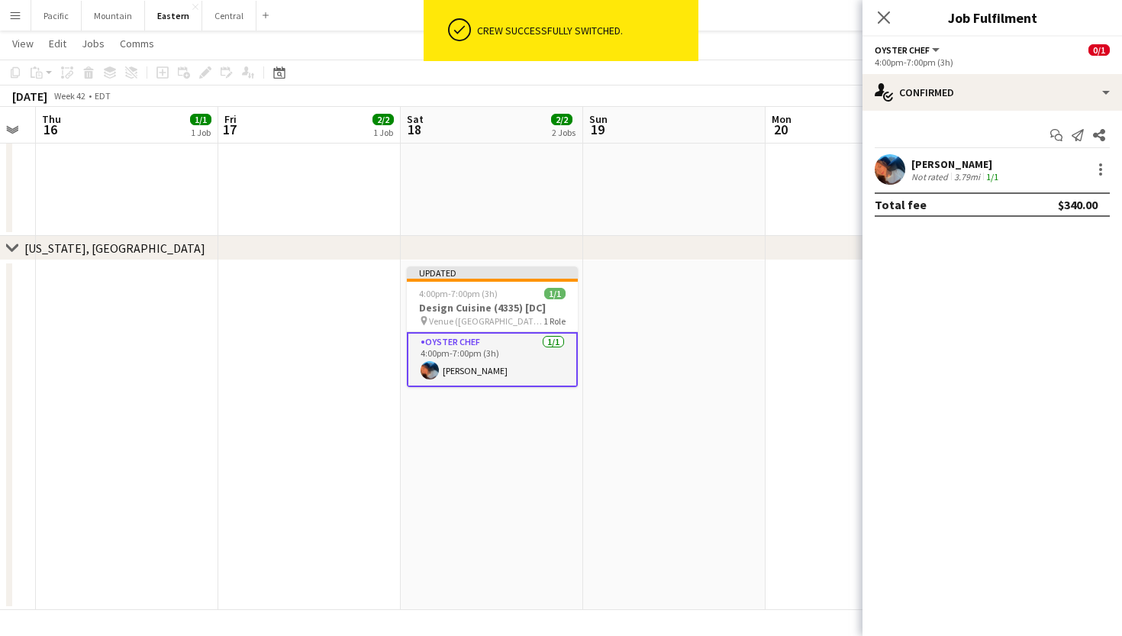
scroll to position [2042, 0]
click at [539, 320] on div "pin Venue (Friendship Heights) 1 Role" at bounding box center [492, 321] width 171 height 12
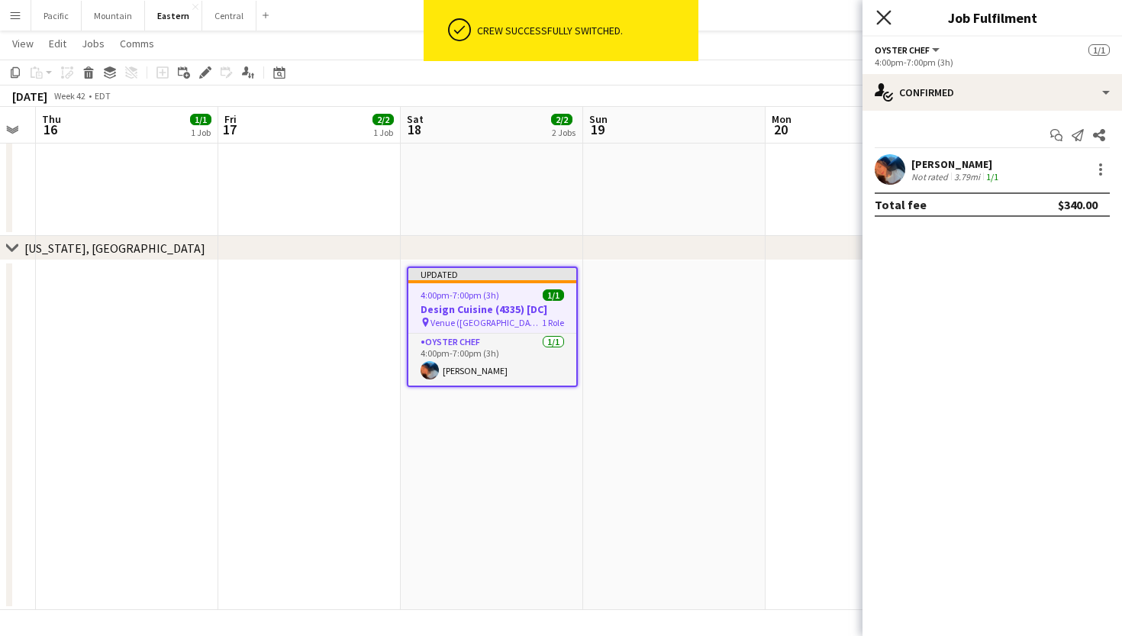
click at [882, 12] on icon "Close pop-in" at bounding box center [883, 17] width 15 height 15
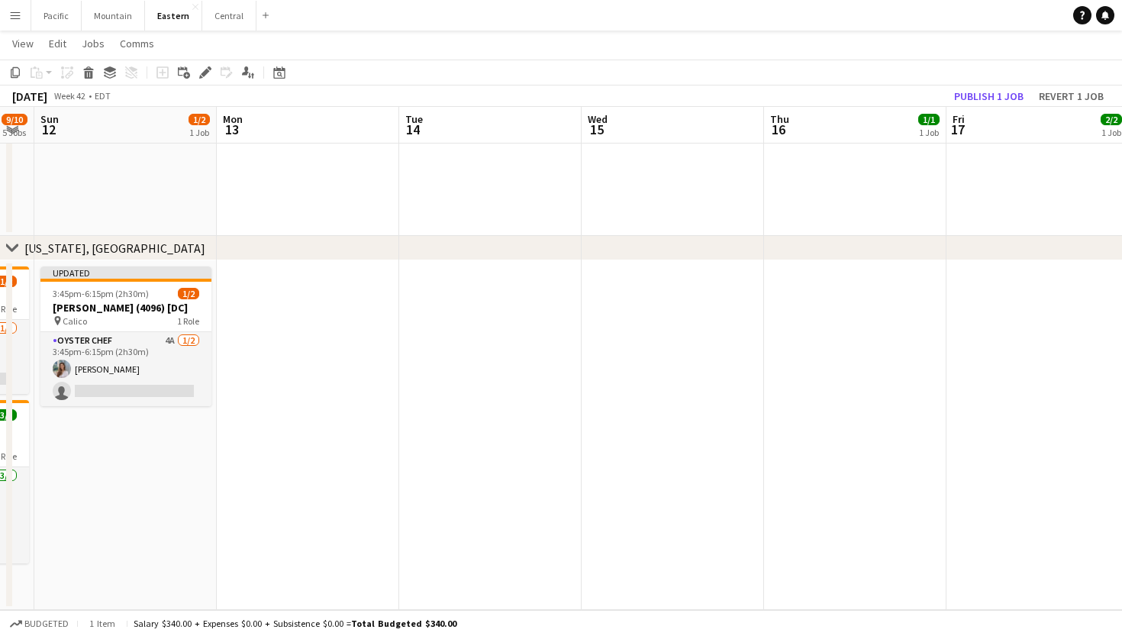
scroll to position [0, 476]
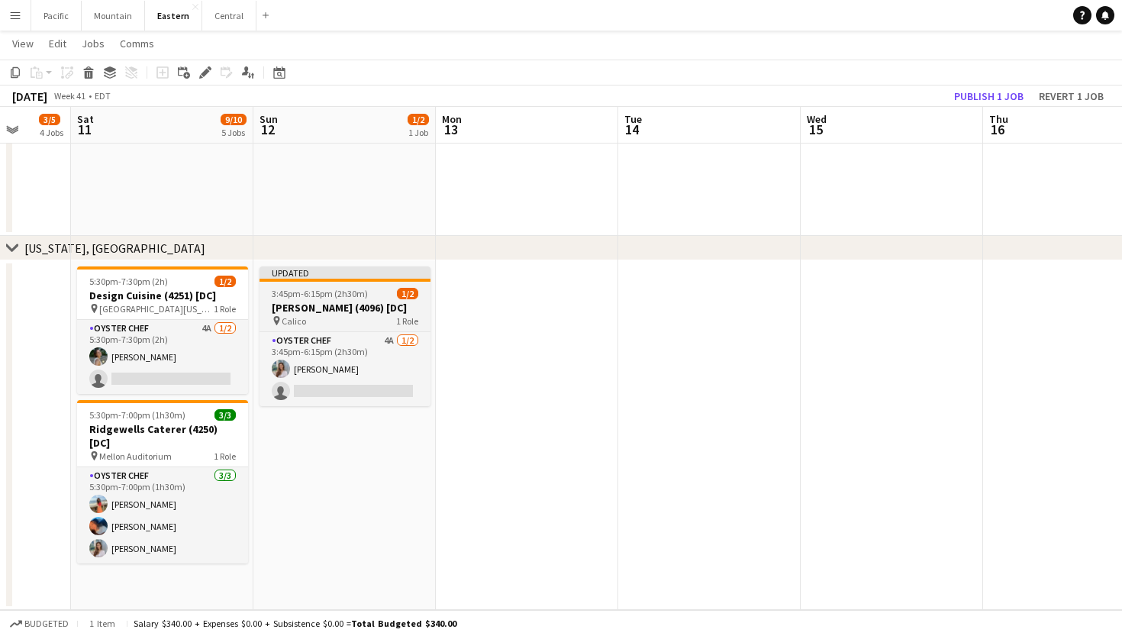
click at [285, 302] on h3 "Sam George (4096) [DC]" at bounding box center [345, 308] width 171 height 14
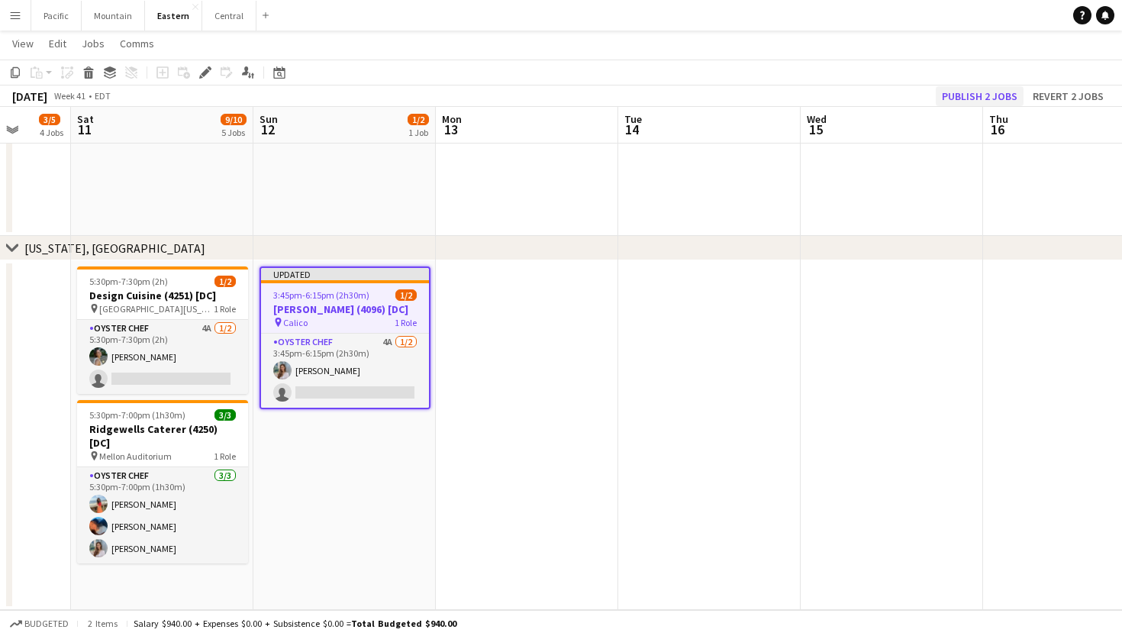
click at [1006, 95] on button "Publish 2 jobs" at bounding box center [980, 96] width 88 height 20
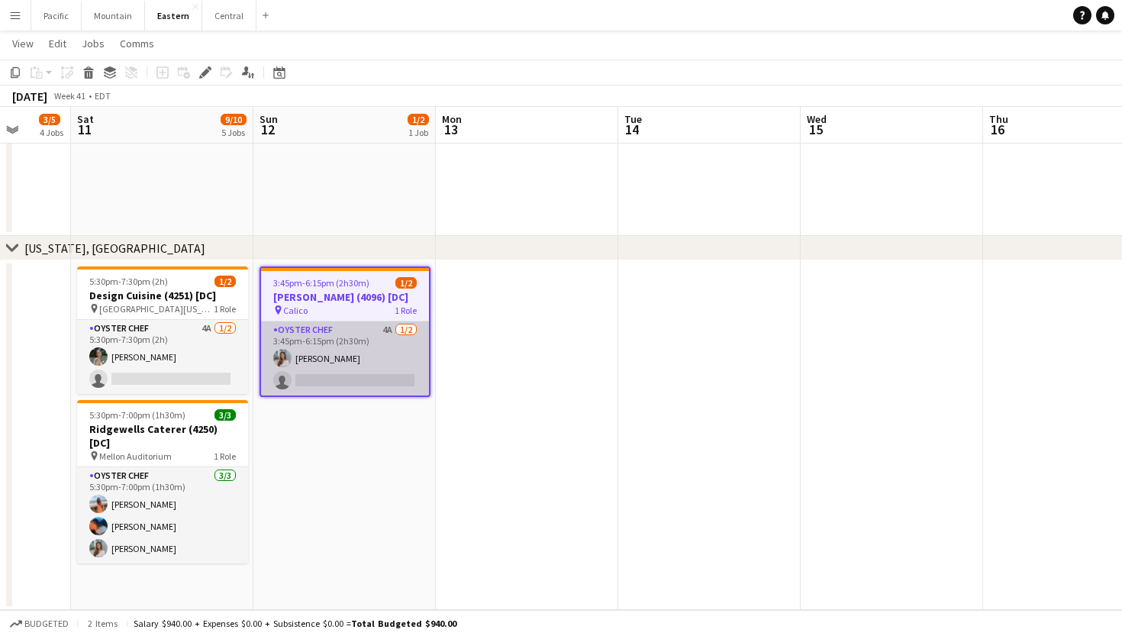
click at [374, 358] on app-card-role "Oyster Chef 4A 1/2 3:45pm-6:15pm (2h30m) Isabella Venturini single-neutral-acti…" at bounding box center [345, 358] width 168 height 74
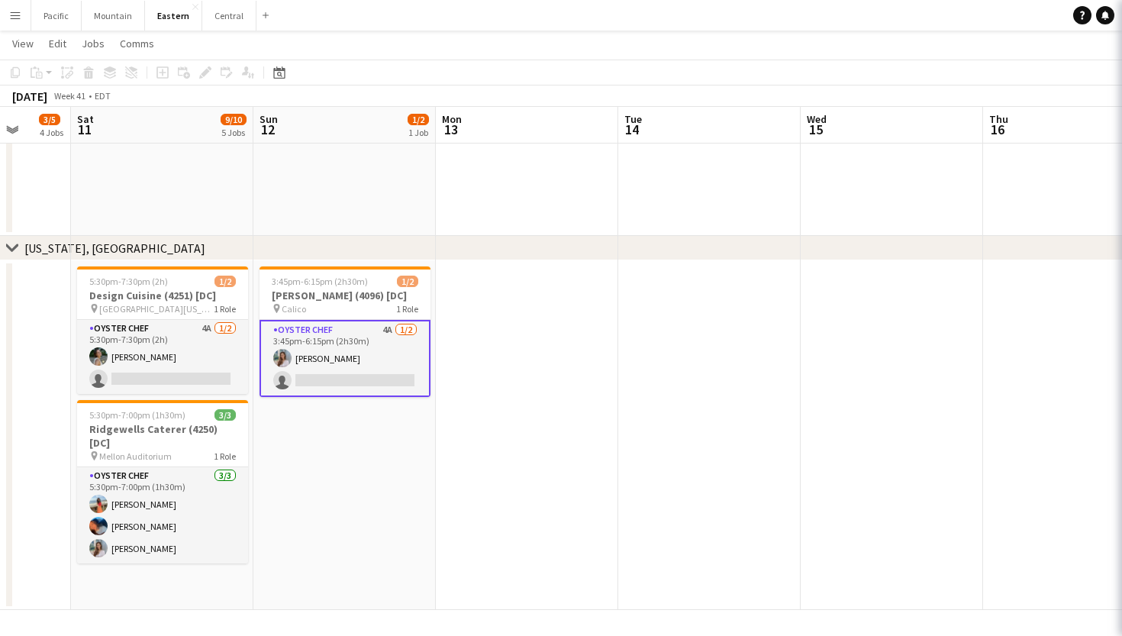
scroll to position [0, 476]
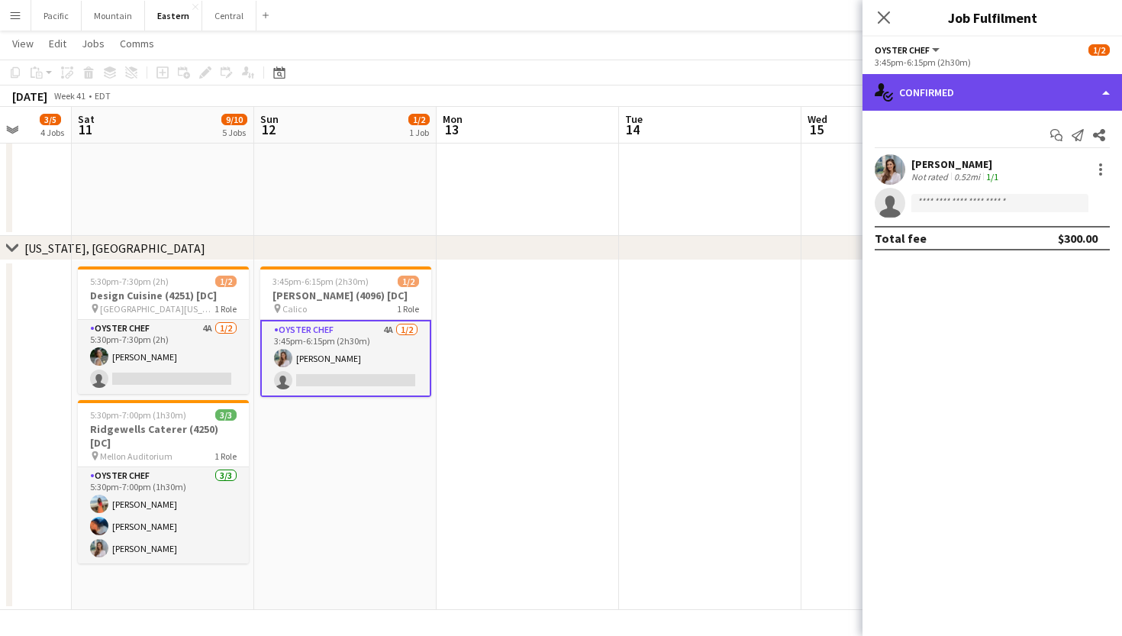
click at [1068, 102] on div "single-neutral-actions-check-2 Confirmed" at bounding box center [993, 92] width 260 height 37
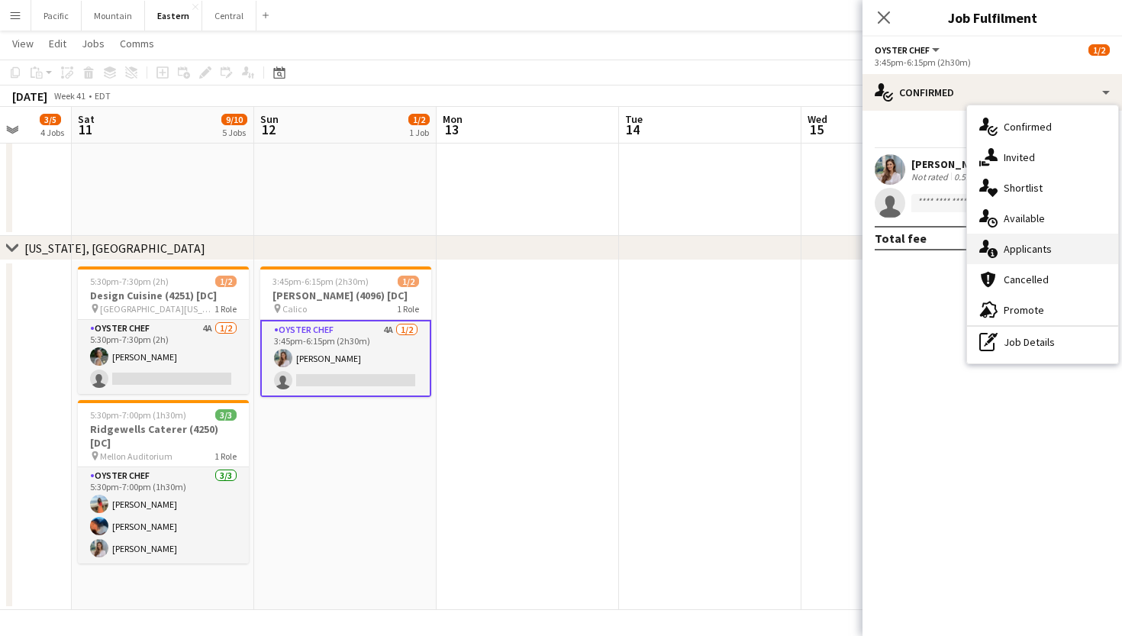
click at [1057, 260] on div "single-neutral-actions-information Applicants" at bounding box center [1042, 249] width 151 height 31
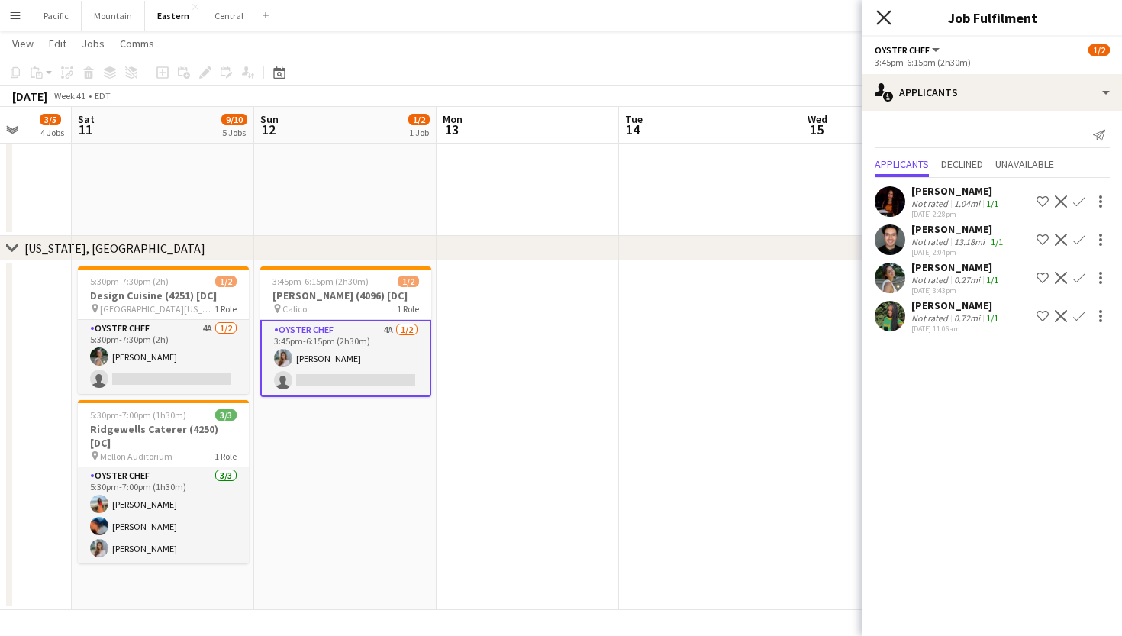
click at [888, 17] on icon "Close pop-in" at bounding box center [883, 17] width 15 height 15
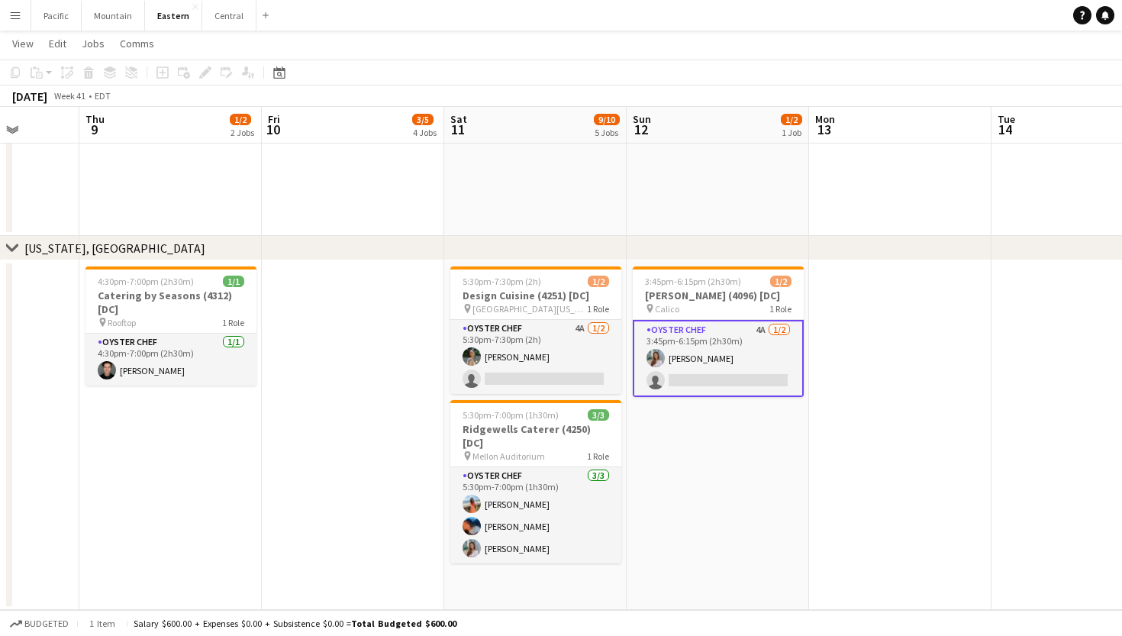
scroll to position [0, 497]
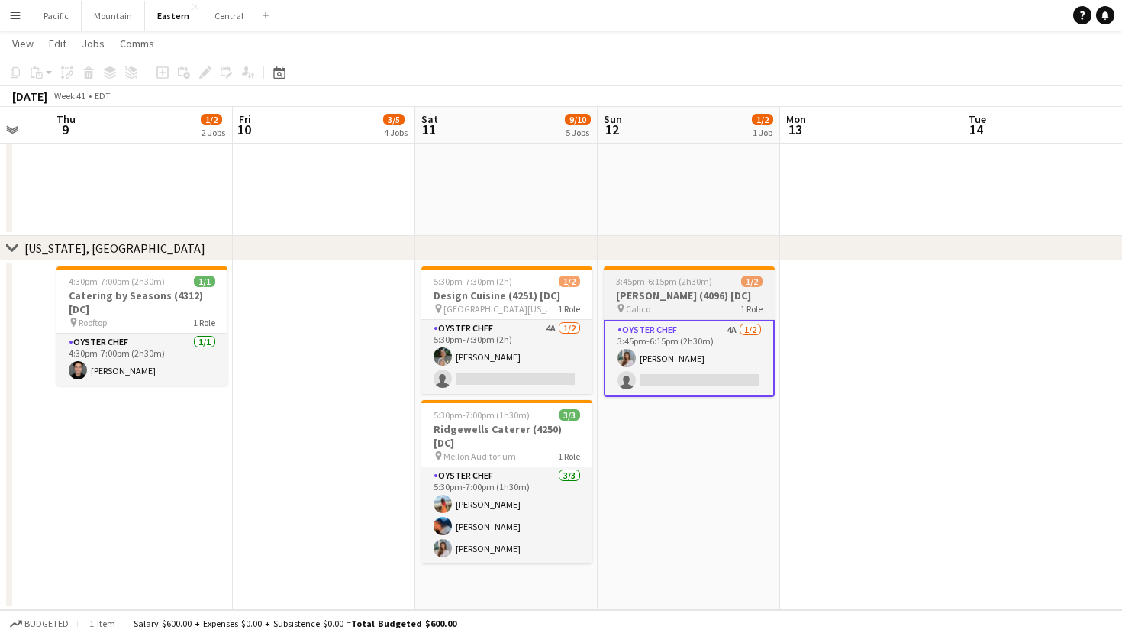
click at [726, 305] on div "pin Calico 1 Role" at bounding box center [689, 308] width 171 height 12
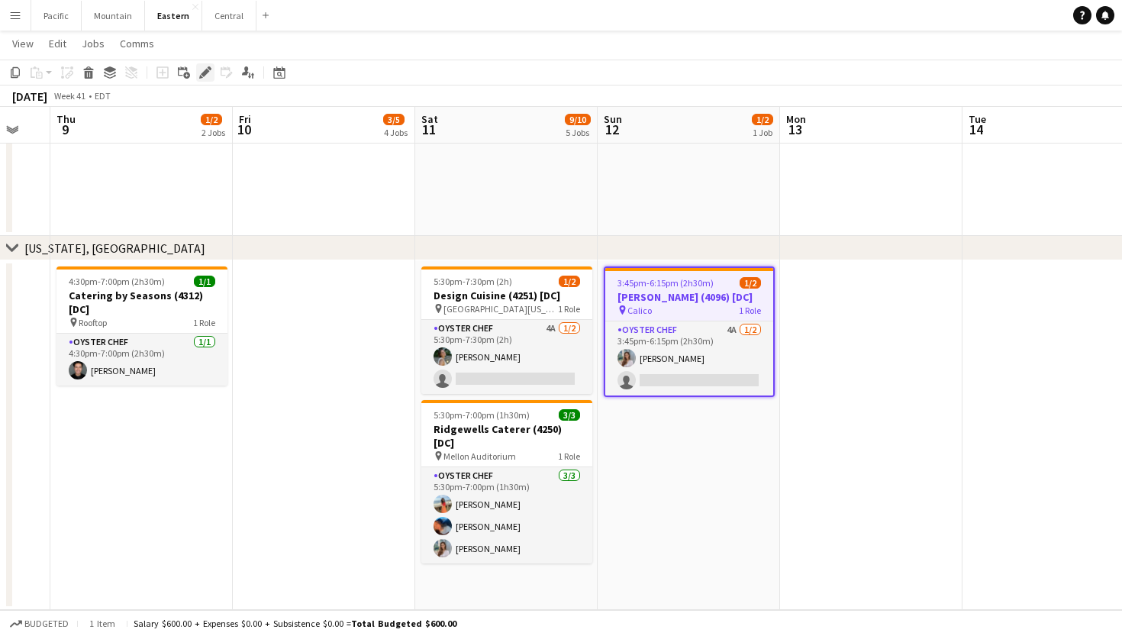
click at [202, 72] on icon "Edit" at bounding box center [205, 72] width 12 height 12
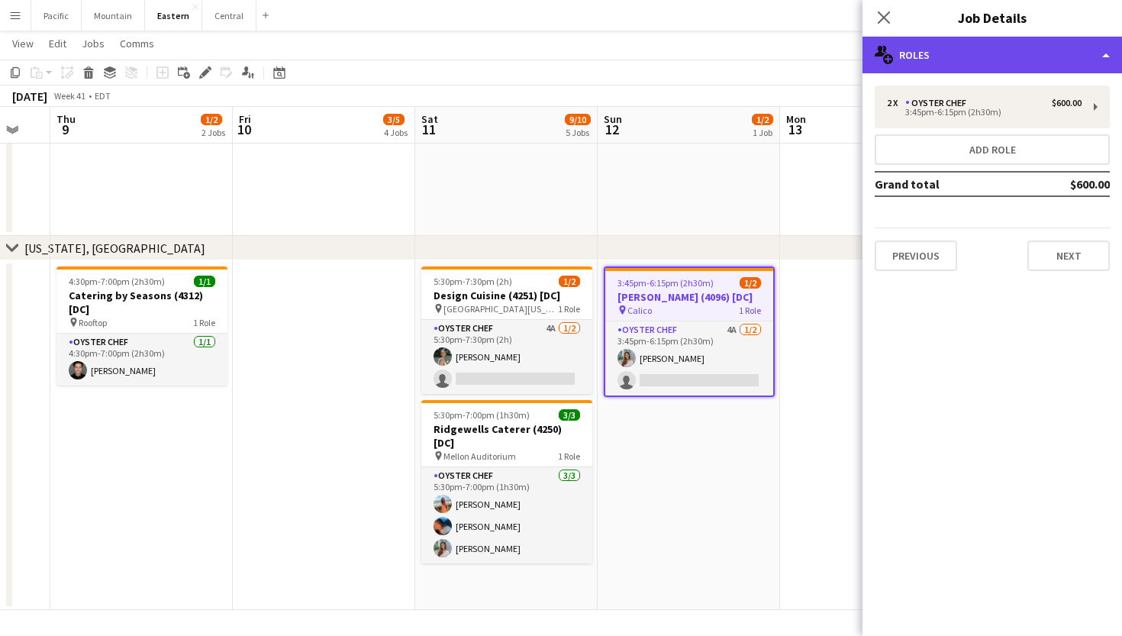
click at [1066, 70] on div "multiple-users-add Roles" at bounding box center [993, 55] width 260 height 37
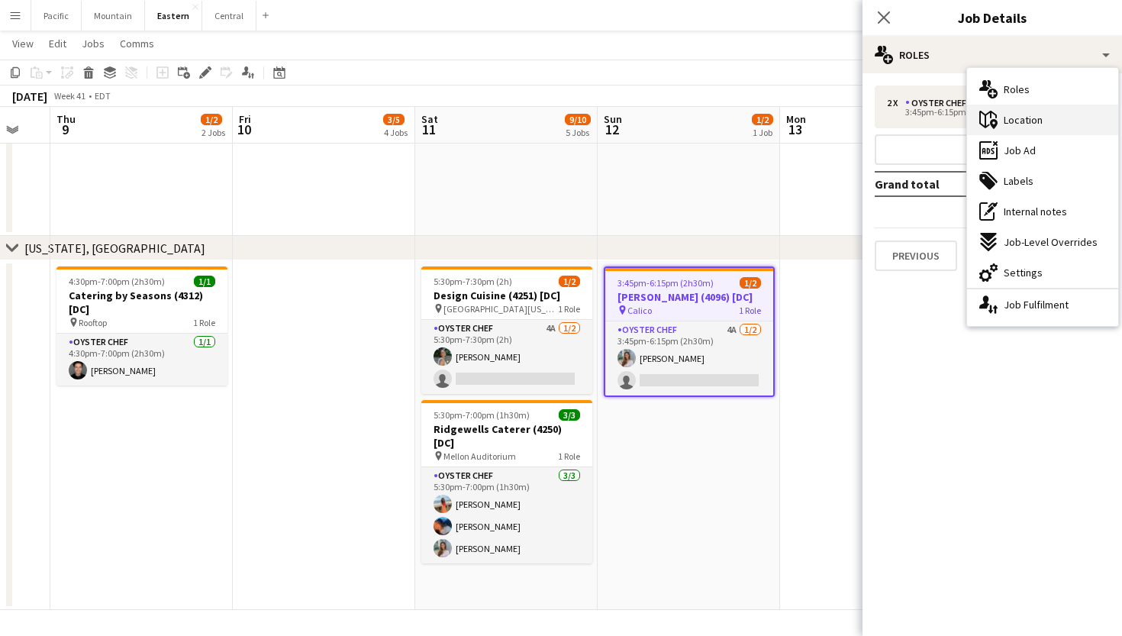
click at [1069, 119] on div "maps-pin-1 Location" at bounding box center [1042, 120] width 151 height 31
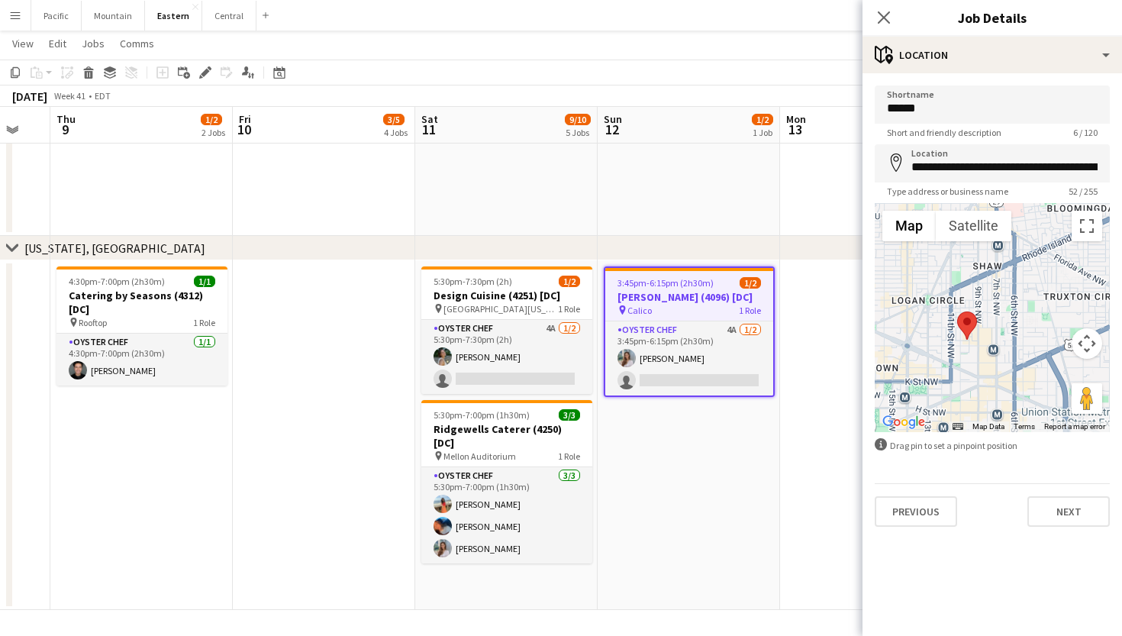
drag, startPoint x: 989, startPoint y: 355, endPoint x: 966, endPoint y: 377, distance: 31.9
click at [966, 377] on div at bounding box center [992, 317] width 235 height 229
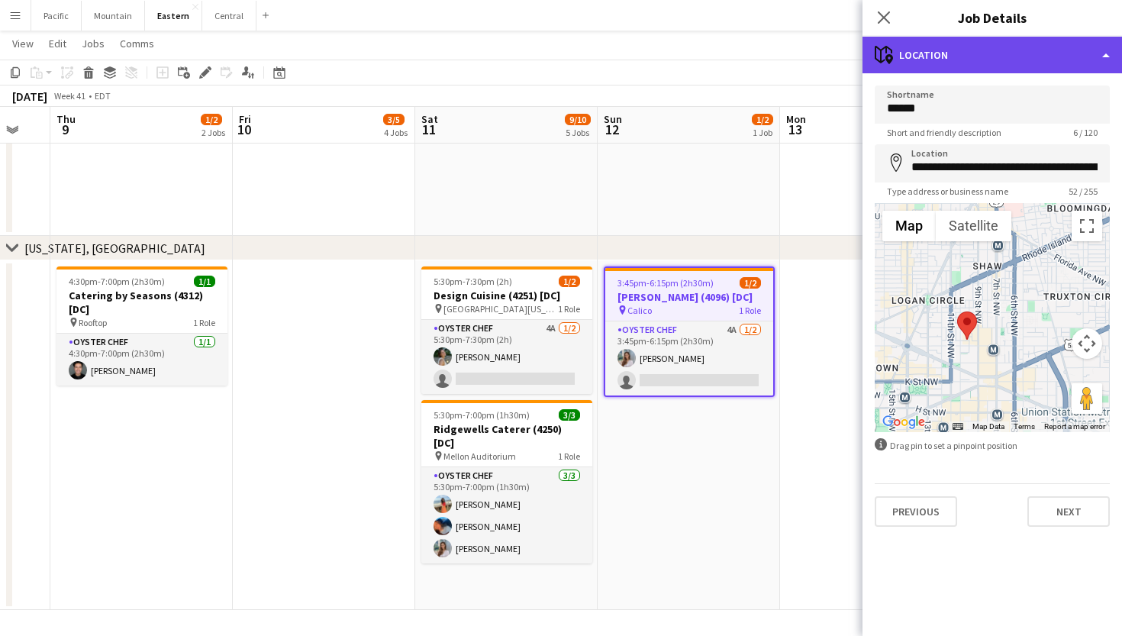
click at [949, 66] on div "maps-pin-1 Location" at bounding box center [993, 55] width 260 height 37
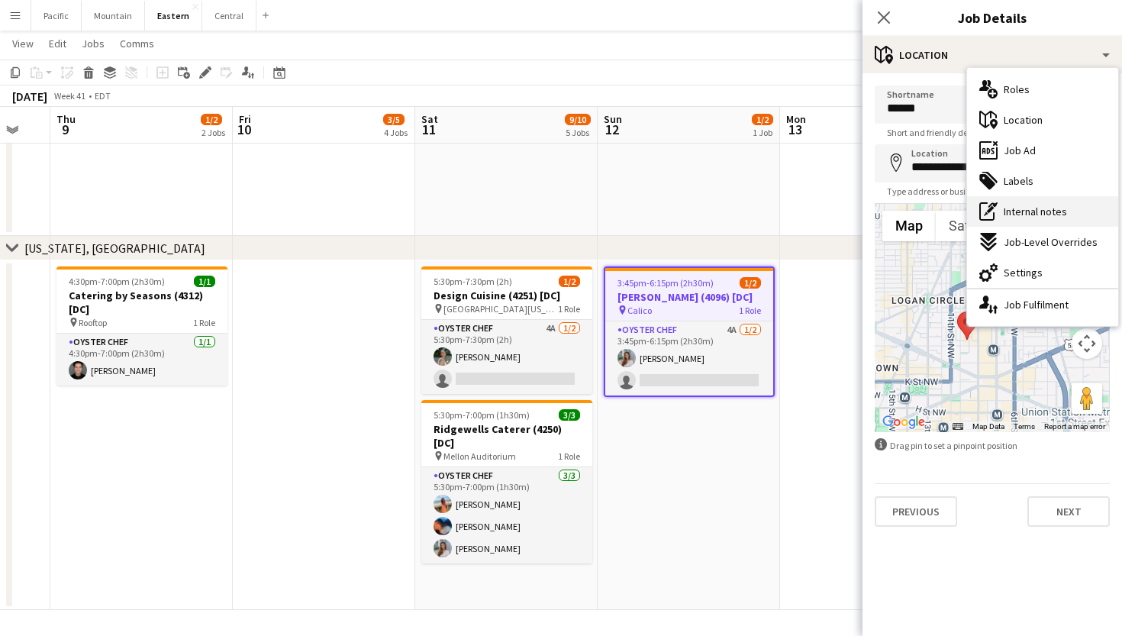
click at [1019, 215] on span "Internal notes" at bounding box center [1035, 212] width 63 height 14
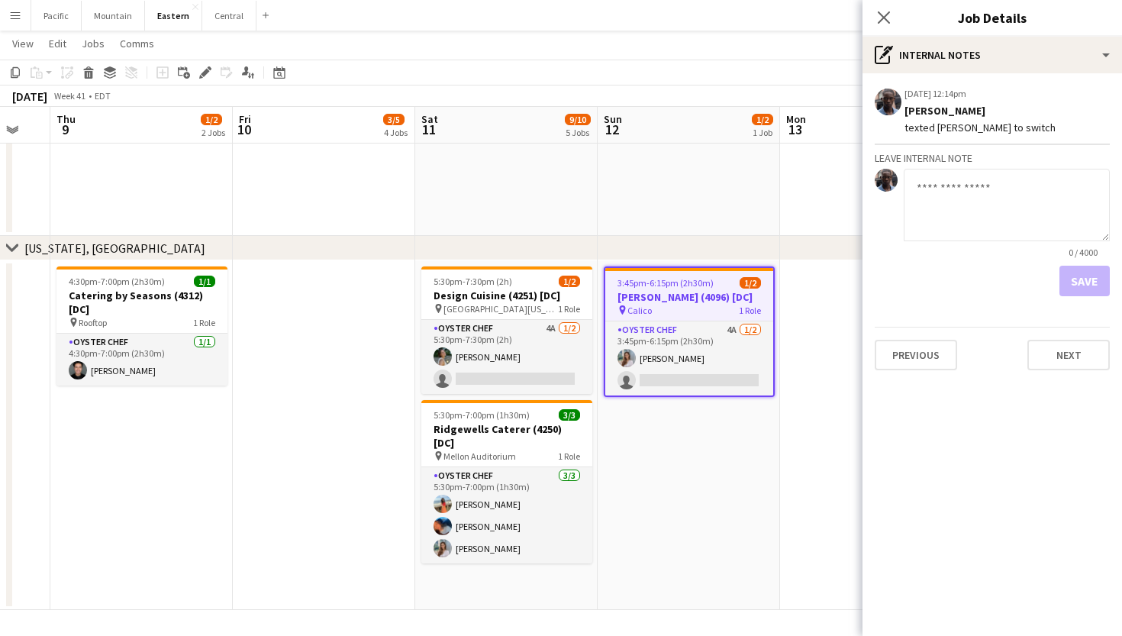
click at [966, 198] on textarea at bounding box center [1007, 205] width 206 height 73
type textarea "******"
click at [1076, 86] on app-icon "Edit internal note" at bounding box center [1080, 93] width 12 height 15
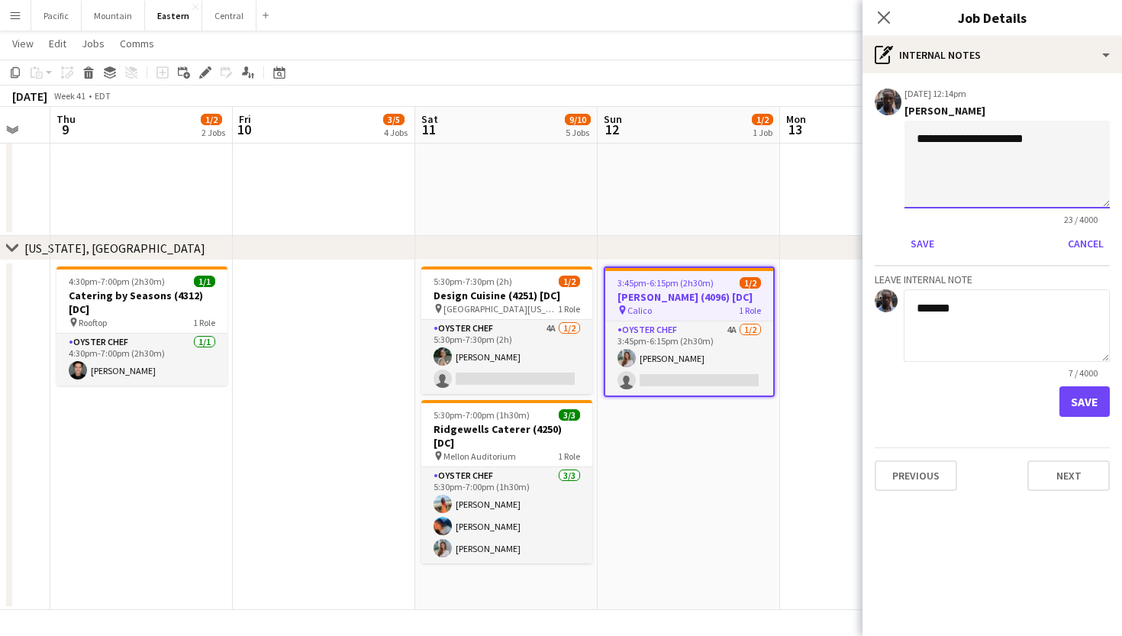
drag, startPoint x: 1035, startPoint y: 141, endPoint x: 917, endPoint y: 143, distance: 118.3
click at [917, 143] on textarea "**********" at bounding box center [1007, 165] width 205 height 88
type textarea "**********"
click at [921, 246] on button "Save" at bounding box center [923, 243] width 36 height 24
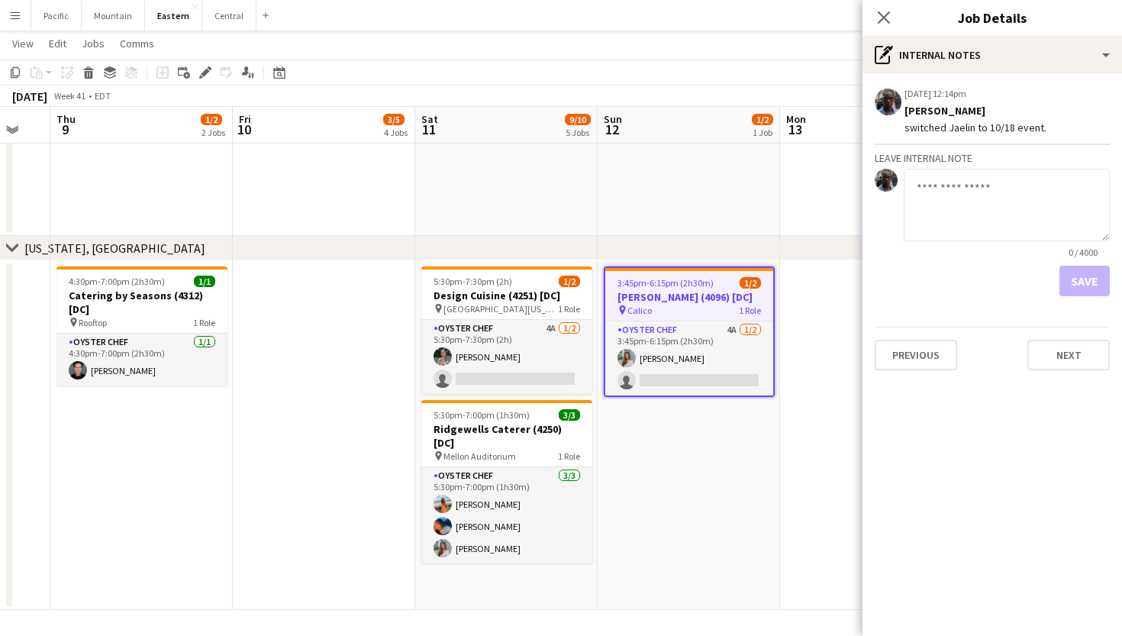
click at [970, 320] on div "09-22-2025 12:14pm Edit internal note Delete internal note Jeremiah Bell switch…" at bounding box center [993, 227] width 260 height 309
click at [995, 211] on textarea at bounding box center [1007, 205] width 206 height 73
type textarea "*"
type textarea "**********"
click at [1082, 288] on button "Save" at bounding box center [1085, 281] width 50 height 31
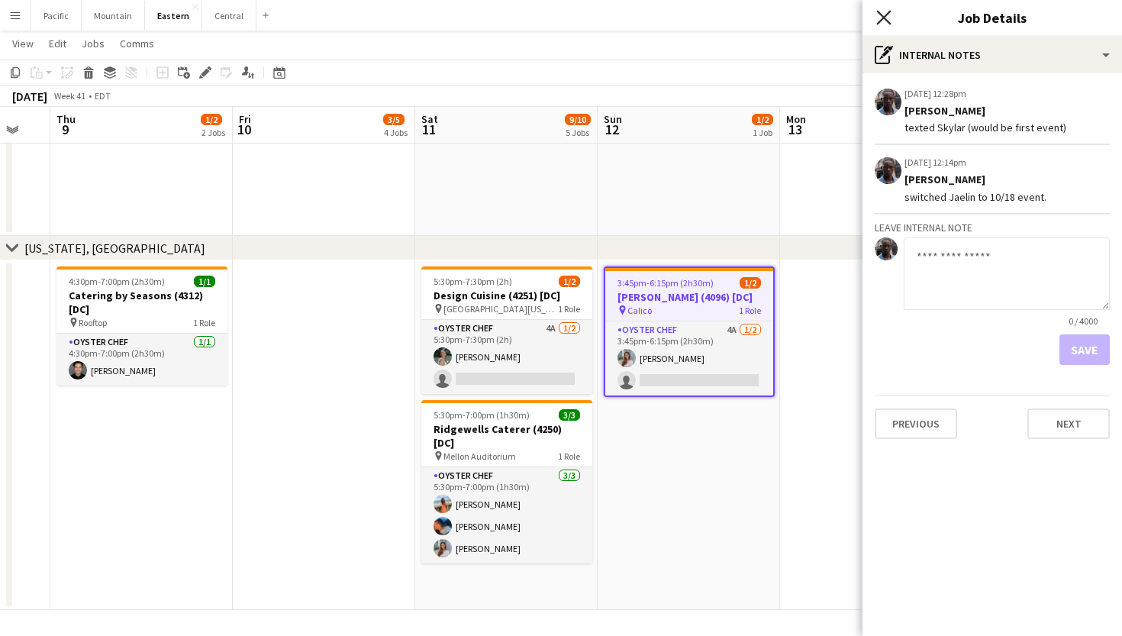
click at [884, 21] on icon "Close pop-in" at bounding box center [883, 17] width 15 height 15
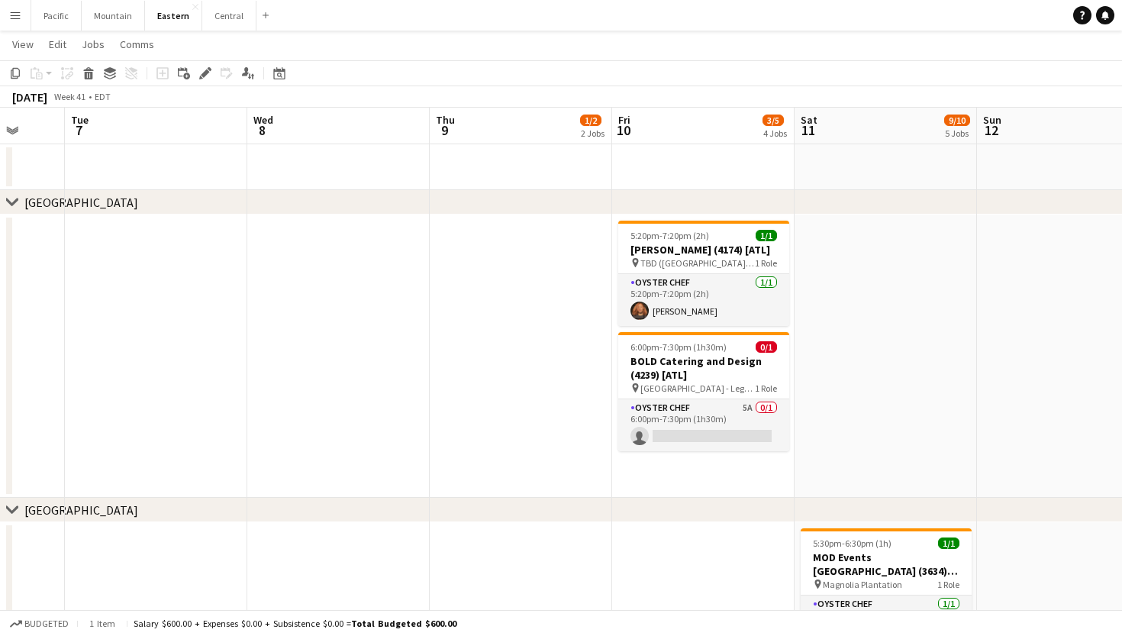
scroll to position [28, 0]
click at [677, 440] on app-card-role "Oyster Chef 5A 0/1 6:00pm-7:30pm (1h30m) single-neutral-actions" at bounding box center [703, 425] width 171 height 52
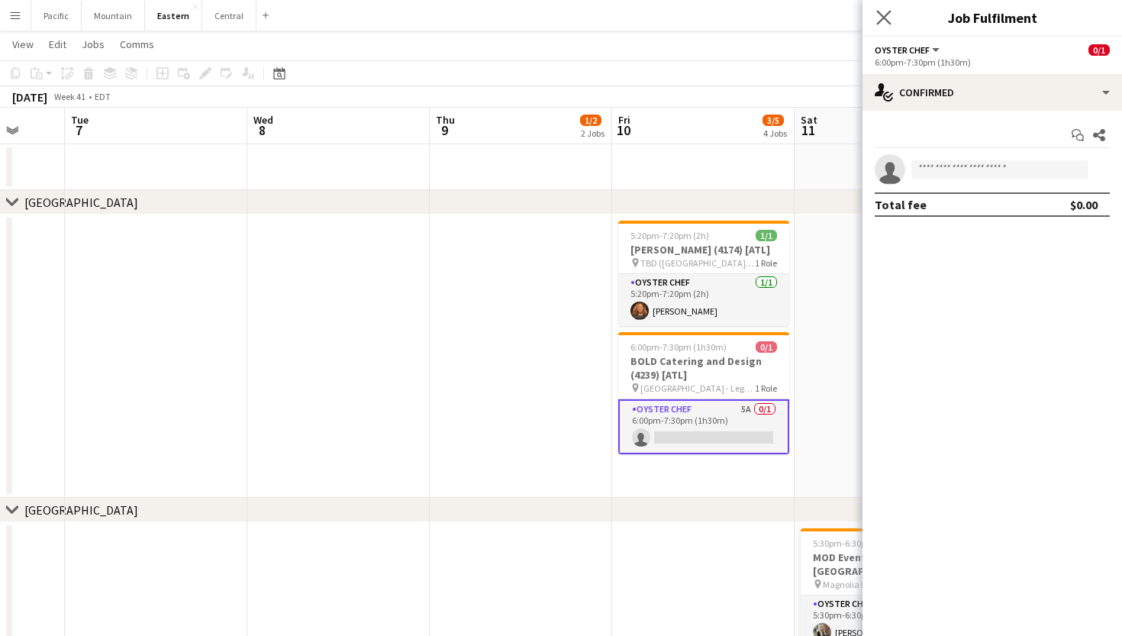
click at [885, 8] on app-icon "Close pop-in" at bounding box center [884, 18] width 22 height 22
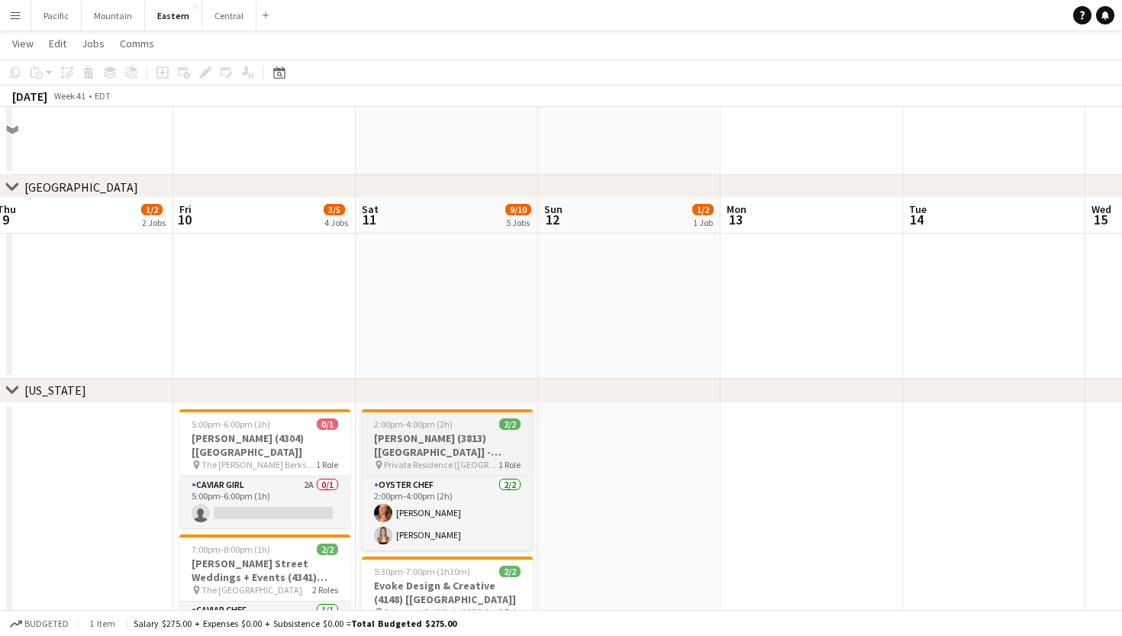
scroll to position [789, 0]
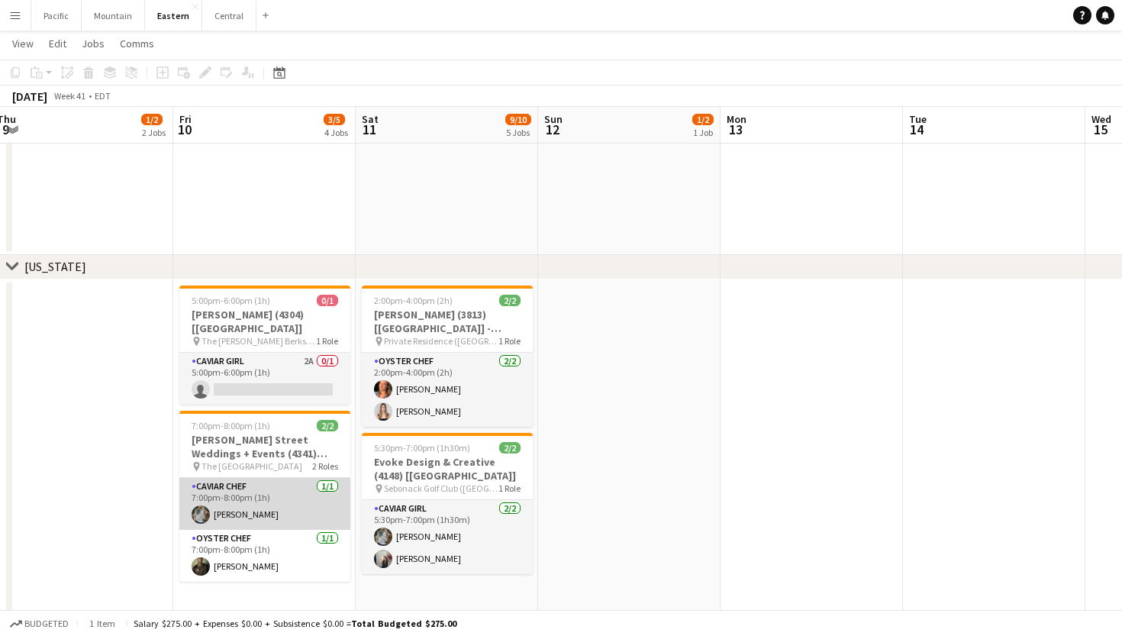
click at [314, 494] on app-card-role "Caviar Chef 1/1 7:00pm-8:00pm (1h) Brooke Anderson" at bounding box center [264, 504] width 171 height 52
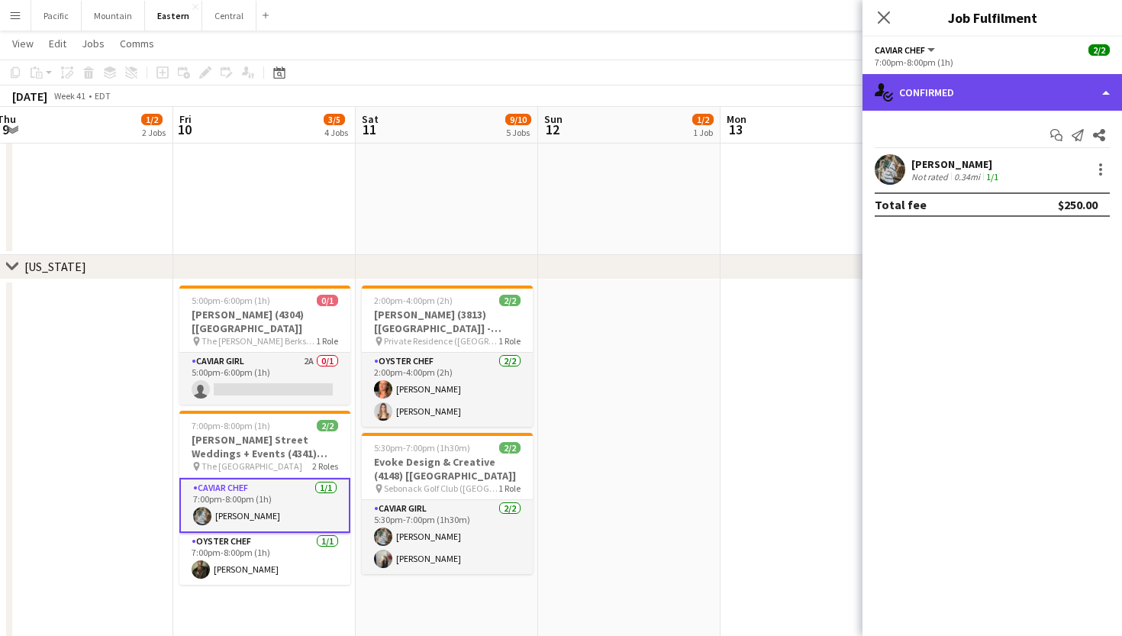
click at [1060, 92] on div "single-neutral-actions-check-2 Confirmed" at bounding box center [993, 92] width 260 height 37
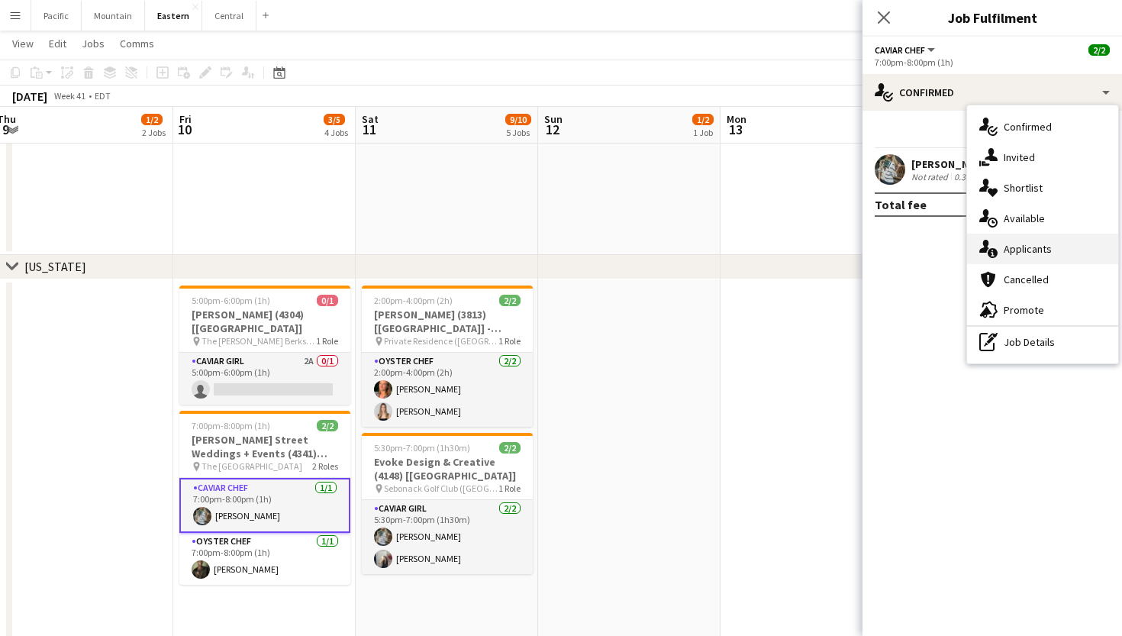
click at [1051, 250] on div "single-neutral-actions-information Applicants" at bounding box center [1042, 249] width 151 height 31
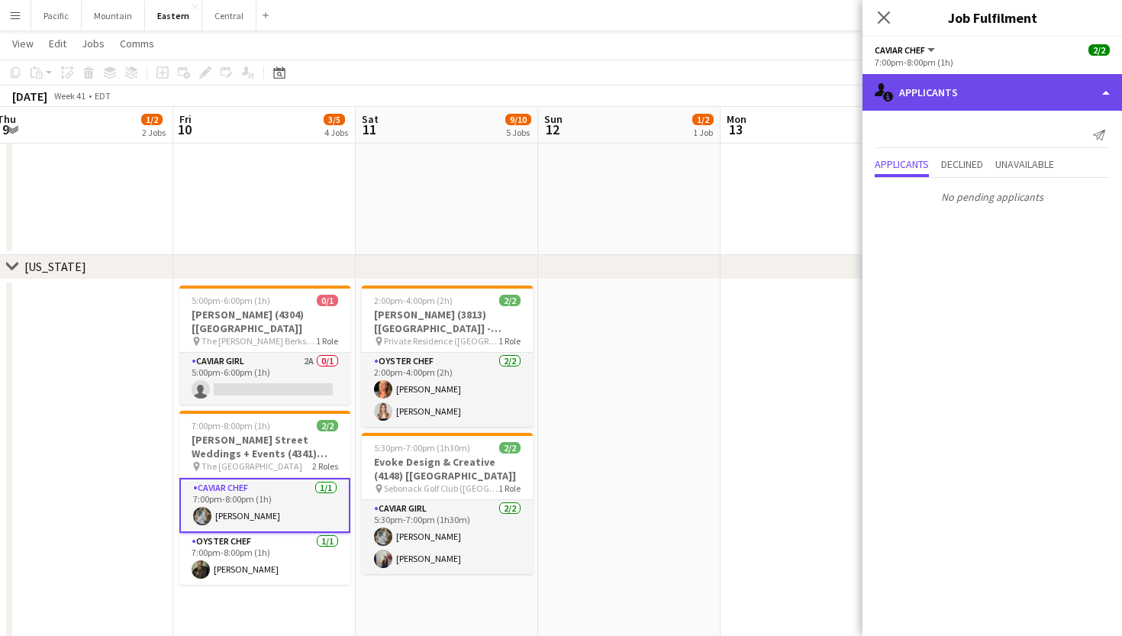
click at [1029, 92] on div "single-neutral-actions-information Applicants" at bounding box center [993, 92] width 260 height 37
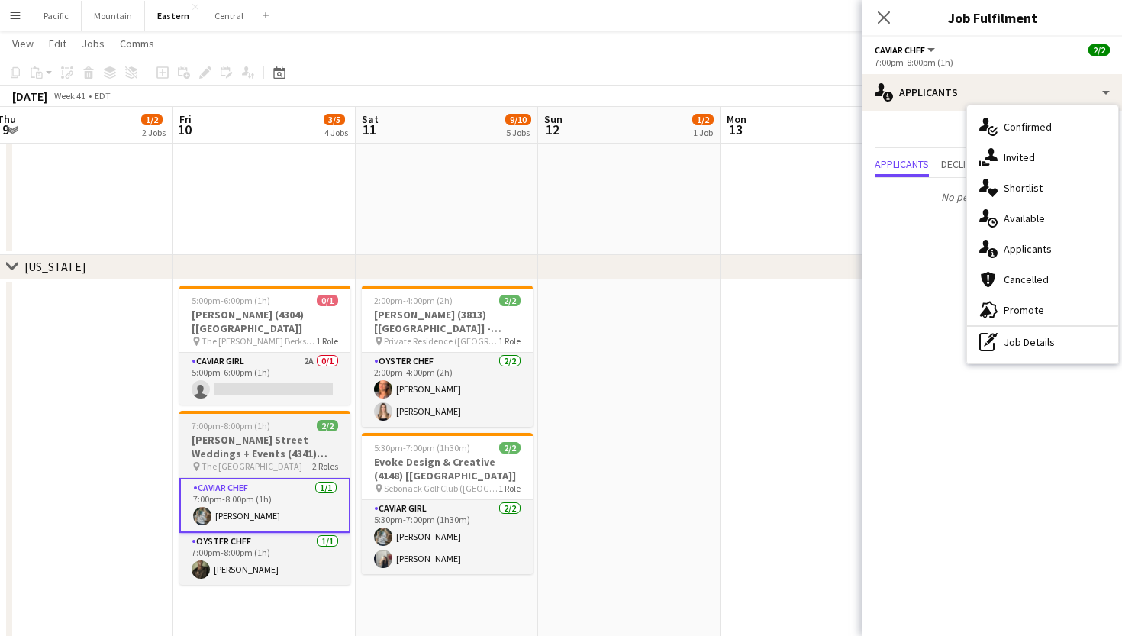
click at [331, 479] on app-card-role "Caviar Chef 1/1 7:00pm-8:00pm (1h) Brooke Anderson" at bounding box center [264, 505] width 171 height 55
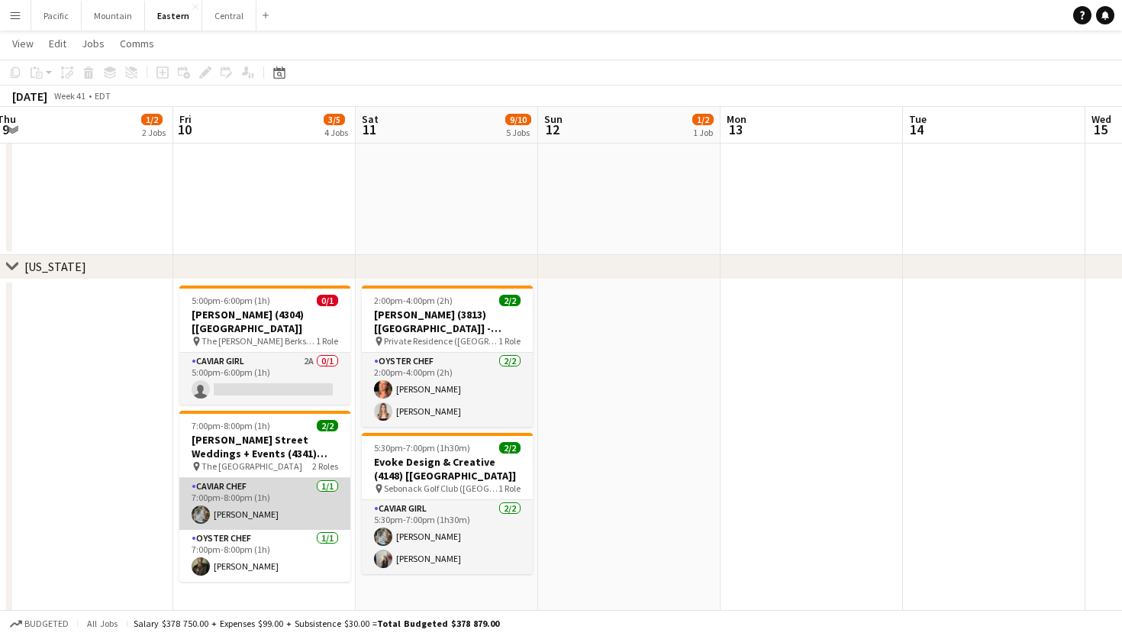
click at [230, 495] on app-card-role "Caviar Chef 1/1 7:00pm-8:00pm (1h) Brooke Anderson" at bounding box center [264, 504] width 171 height 52
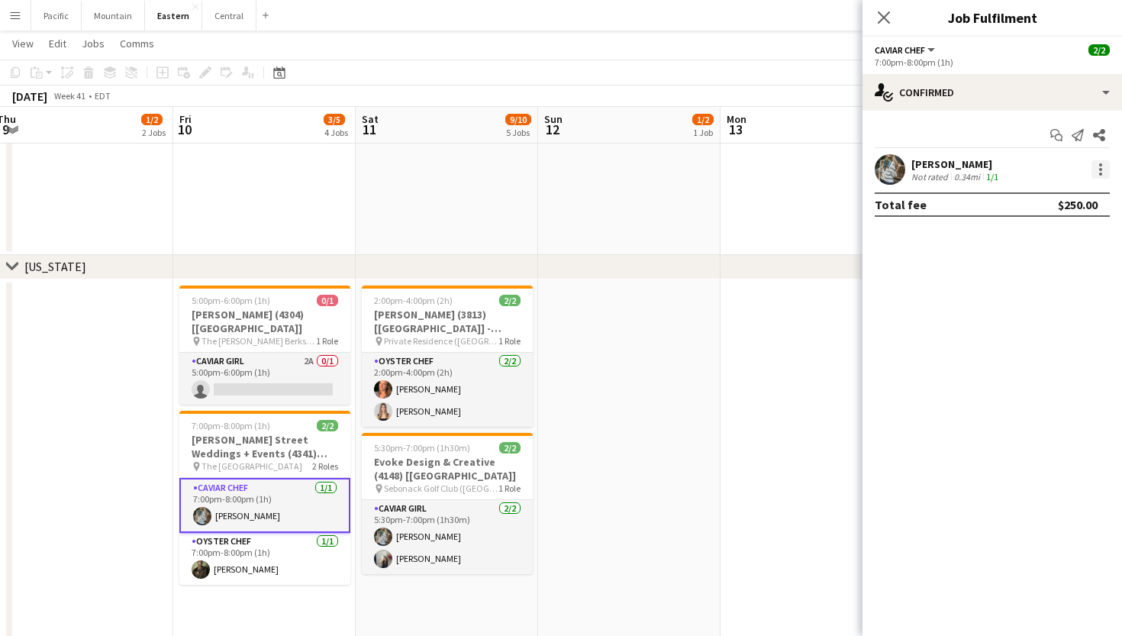
click at [1105, 173] on div at bounding box center [1101, 169] width 18 height 18
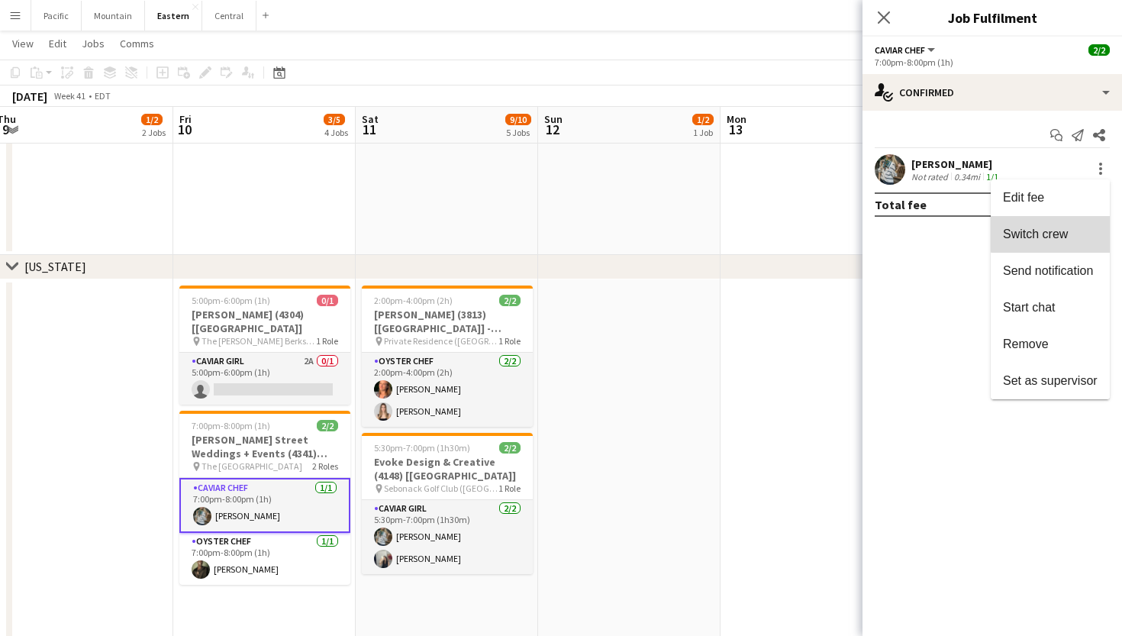
click at [1061, 228] on span "Switch crew" at bounding box center [1035, 233] width 65 height 13
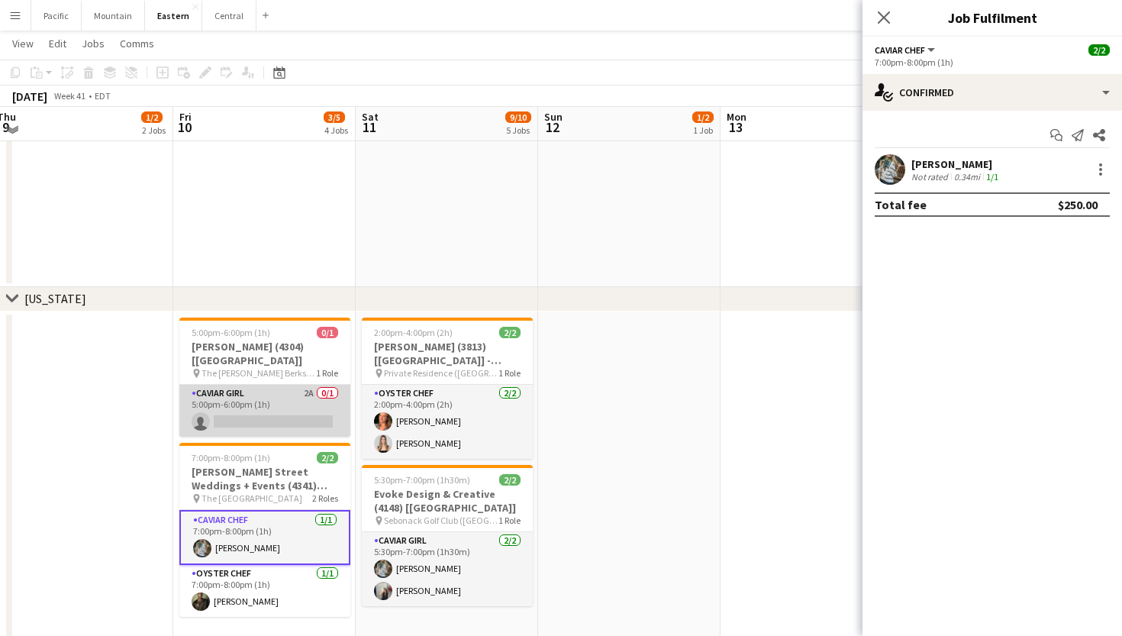
click at [321, 385] on app-card-role "Caviar Girl 2A 0/1 5:00pm-6:00pm (1h) single-neutral-actions" at bounding box center [264, 411] width 171 height 52
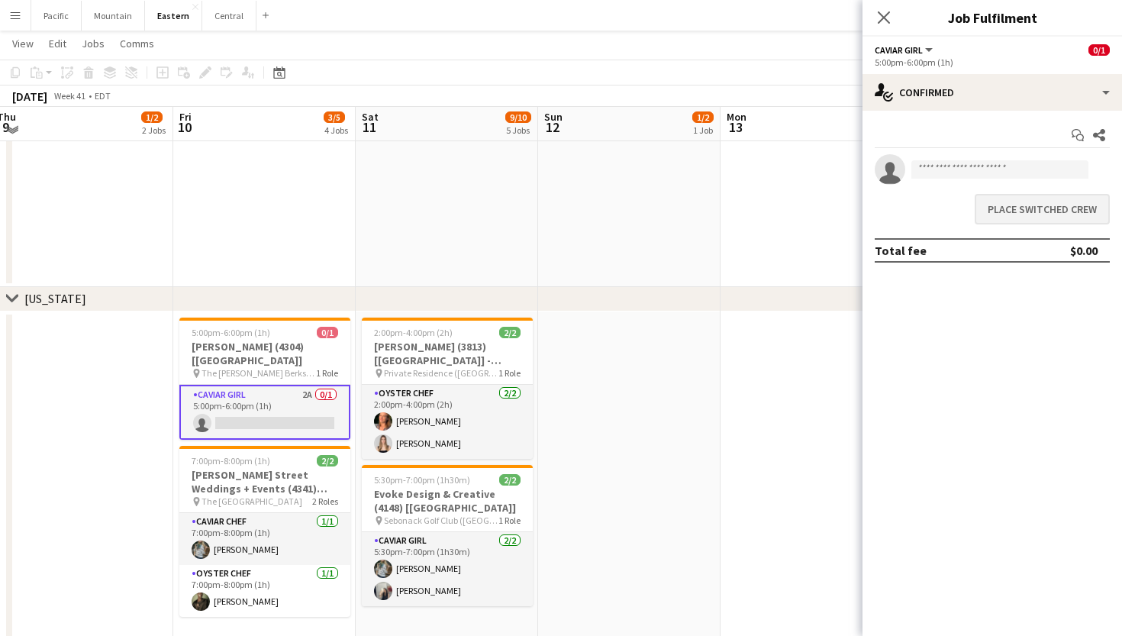
click at [1050, 208] on button "Place switched crew" at bounding box center [1042, 209] width 135 height 31
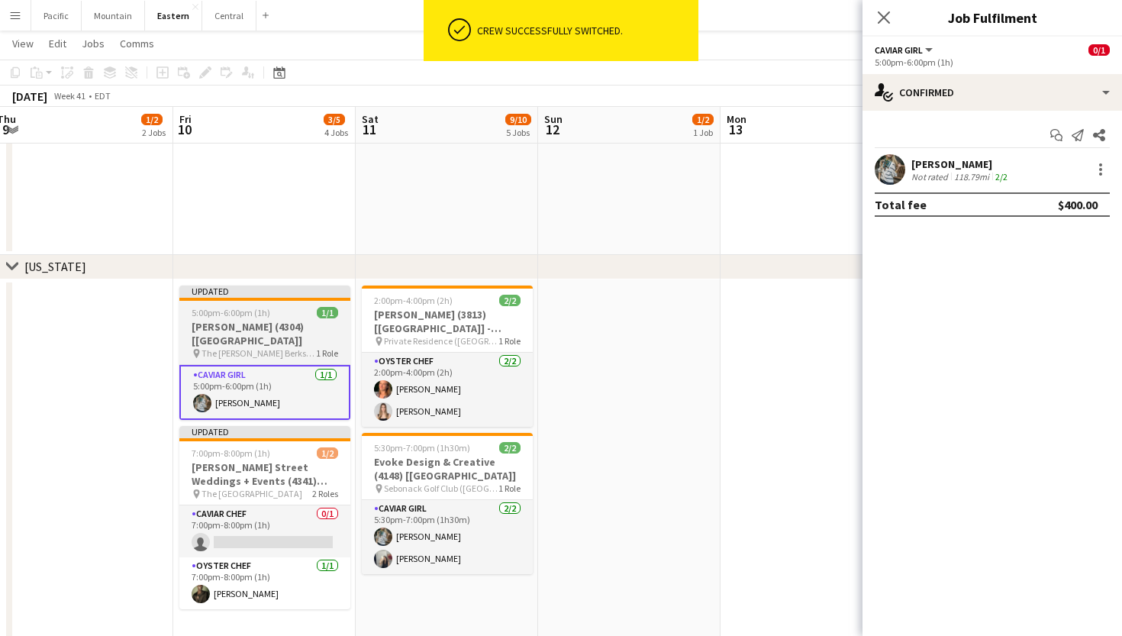
click at [237, 317] on span "5:00pm-6:00pm (1h)" at bounding box center [231, 312] width 79 height 11
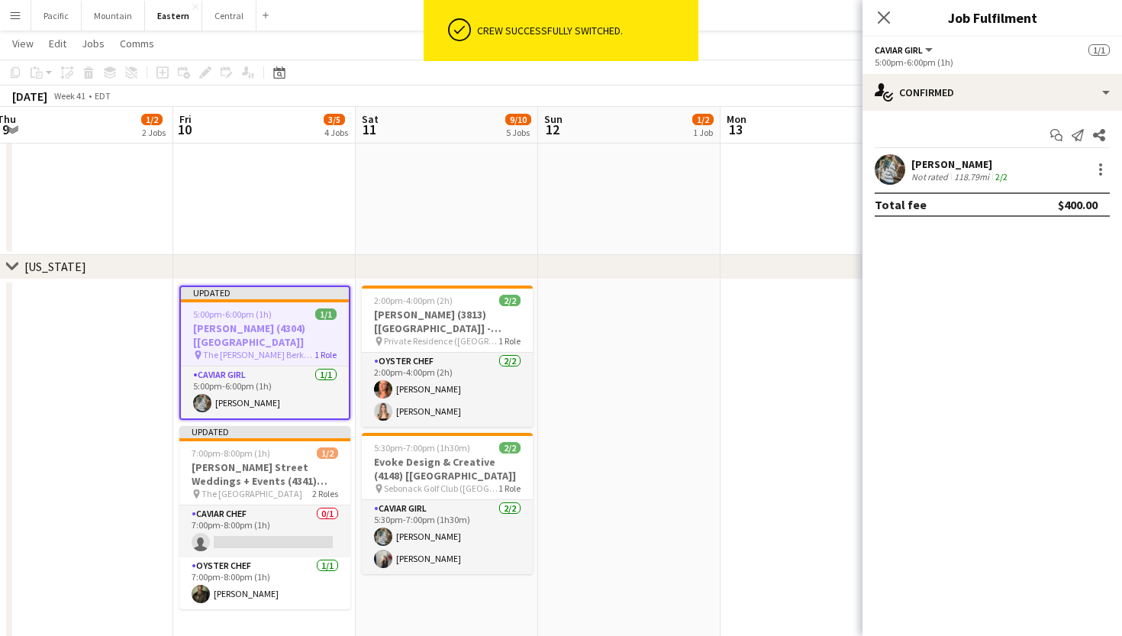
scroll to position [0, 373]
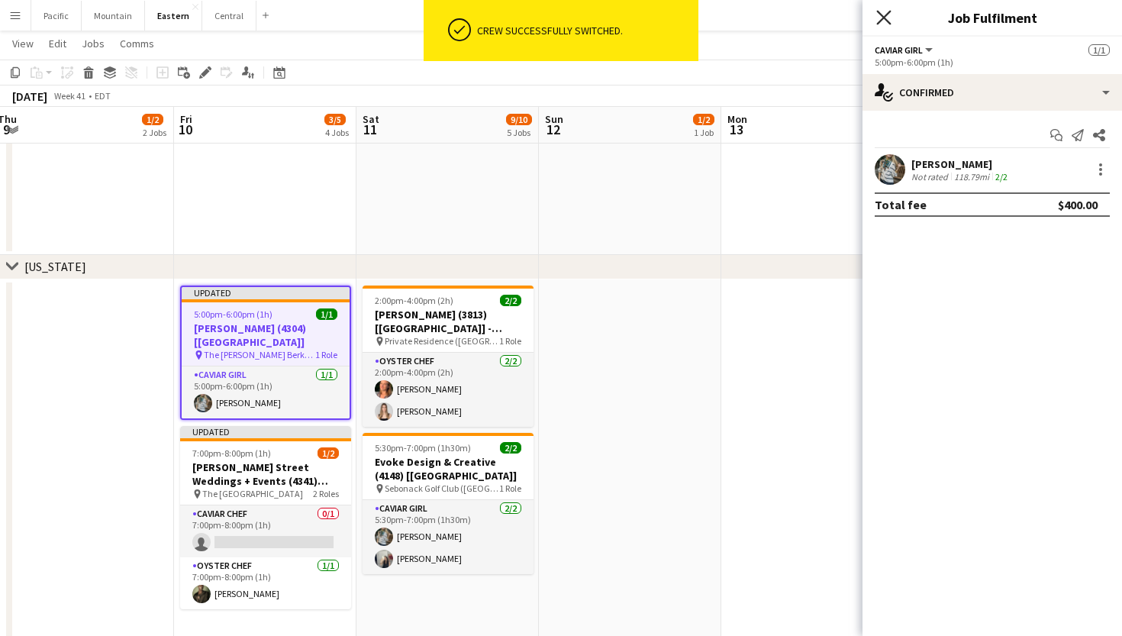
click at [882, 20] on icon at bounding box center [883, 17] width 15 height 15
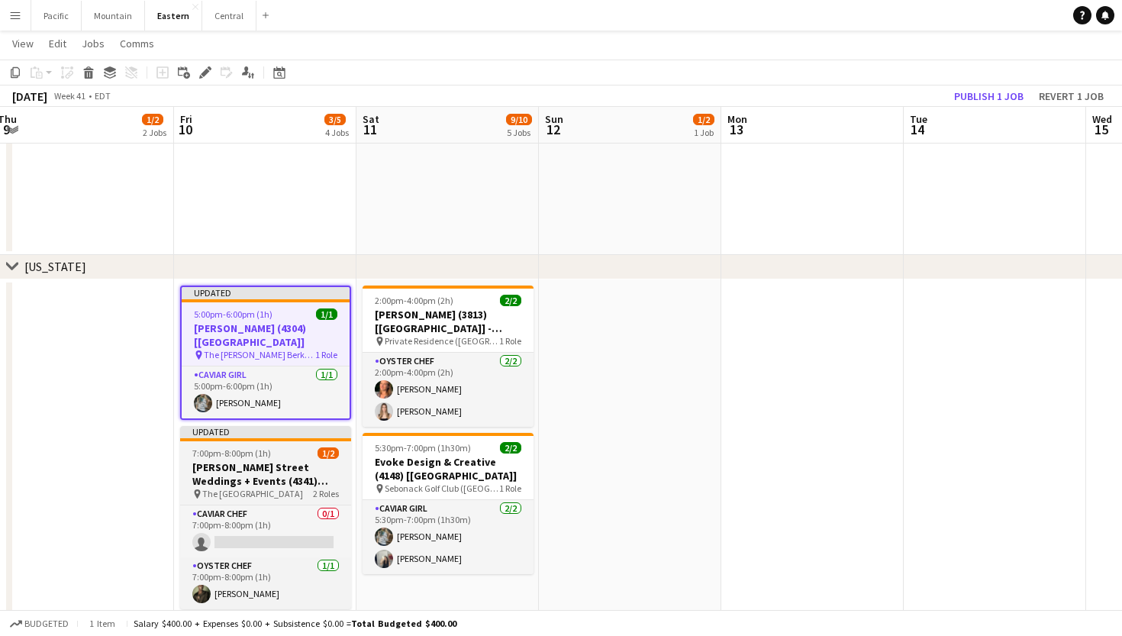
click at [318, 460] on h3 "Morton Street Weddings + Events (4341) [NYC]" at bounding box center [265, 473] width 171 height 27
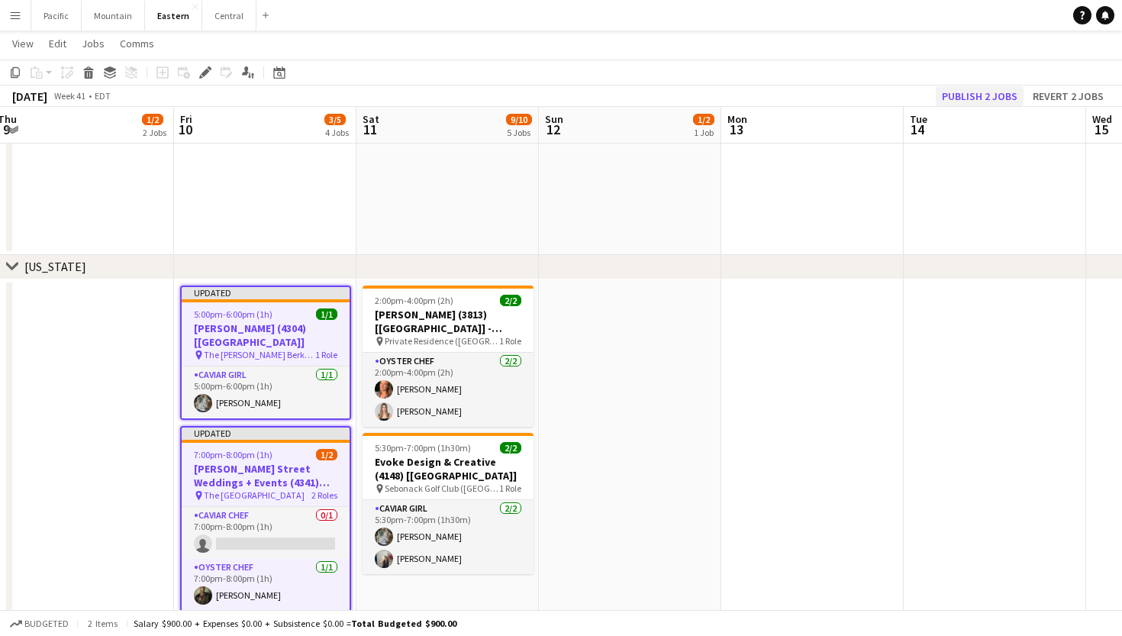
click at [971, 96] on button "Publish 2 jobs" at bounding box center [980, 96] width 88 height 20
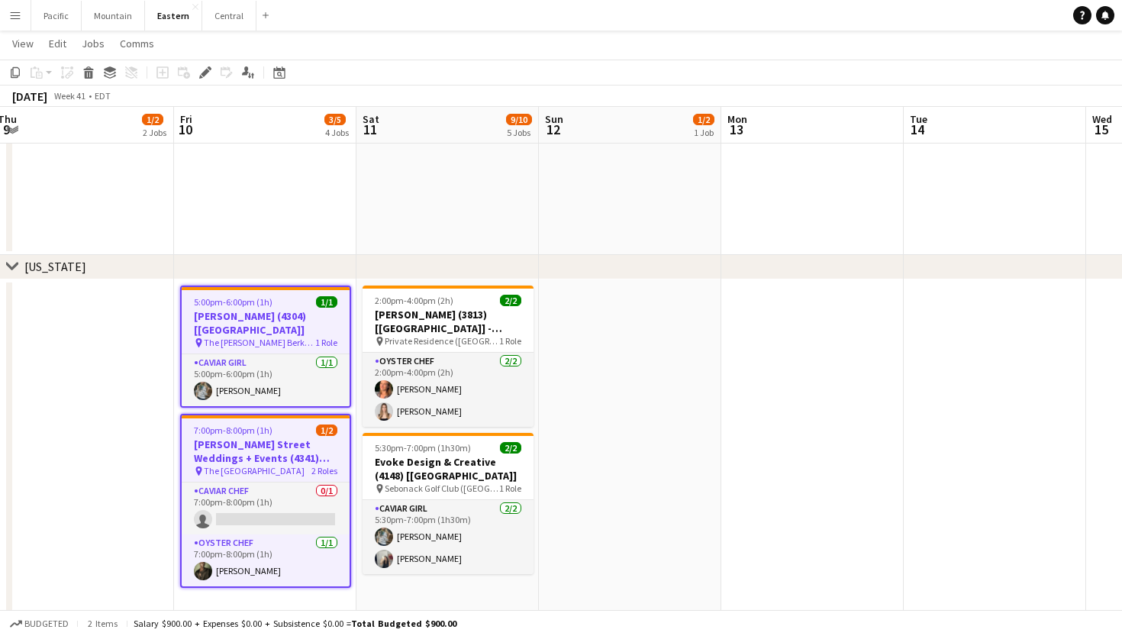
click at [314, 465] on span "2 Roles" at bounding box center [324, 470] width 26 height 11
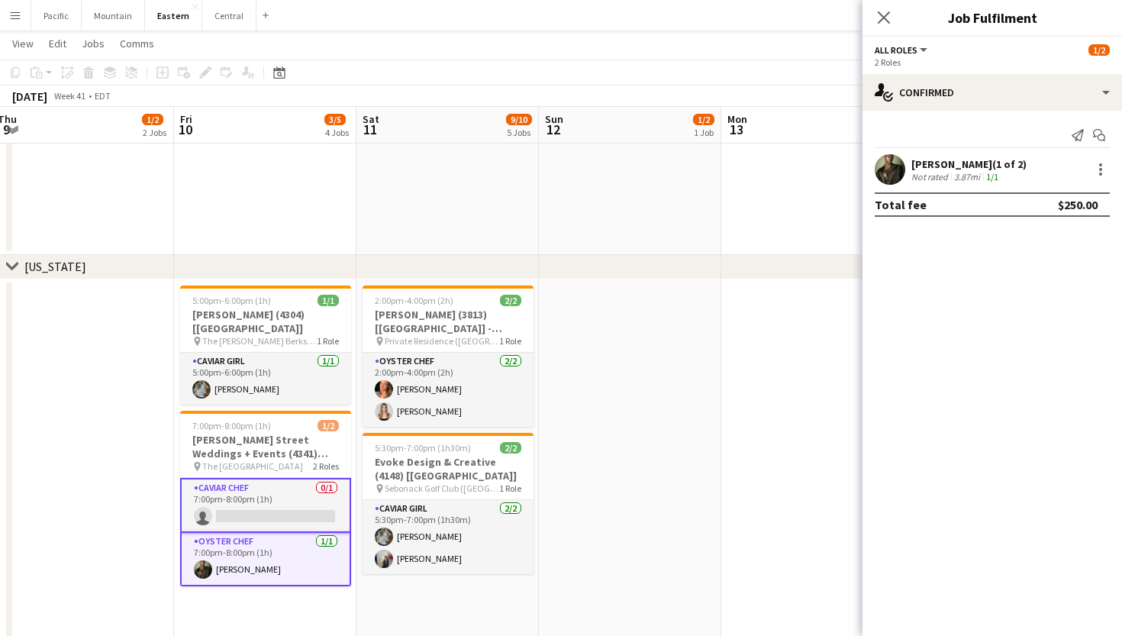
click at [308, 533] on app-card-role "Oyster Chef 1/1 7:00pm-8:00pm (1h) Jeremiah Bell" at bounding box center [265, 559] width 171 height 53
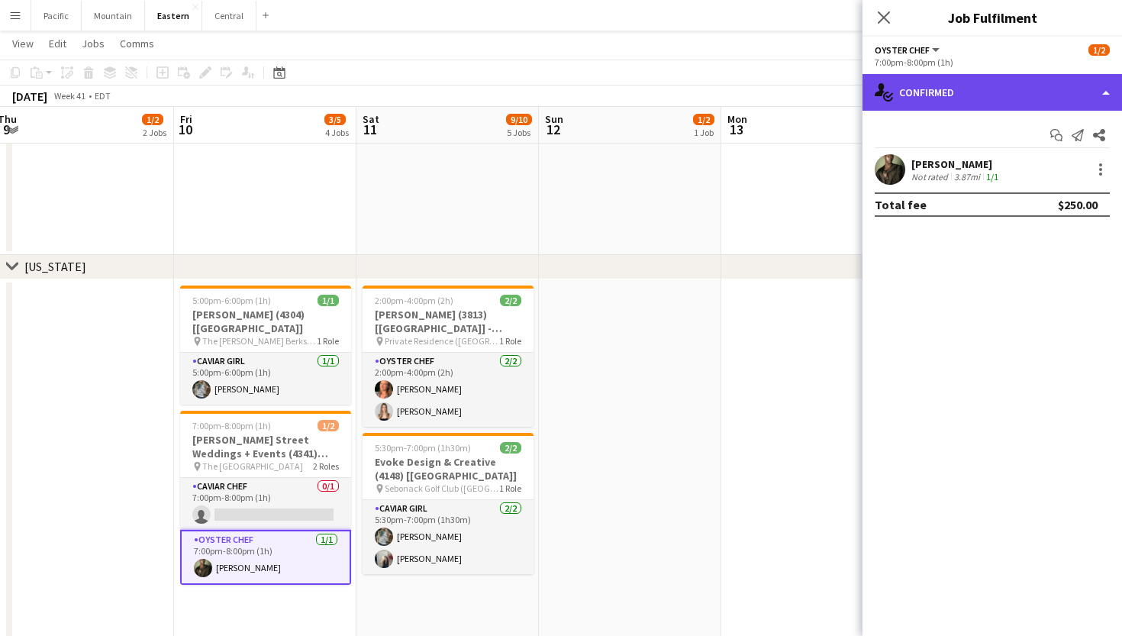
click at [1041, 99] on div "single-neutral-actions-check-2 Confirmed" at bounding box center [993, 92] width 260 height 37
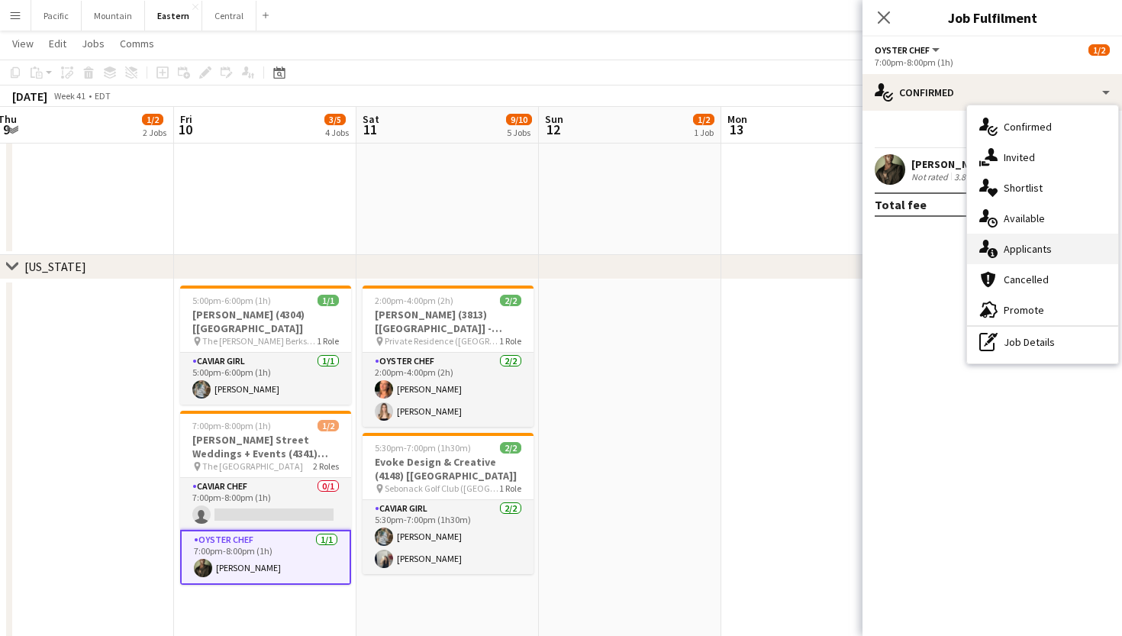
click at [1060, 247] on div "single-neutral-actions-information Applicants" at bounding box center [1042, 249] width 151 height 31
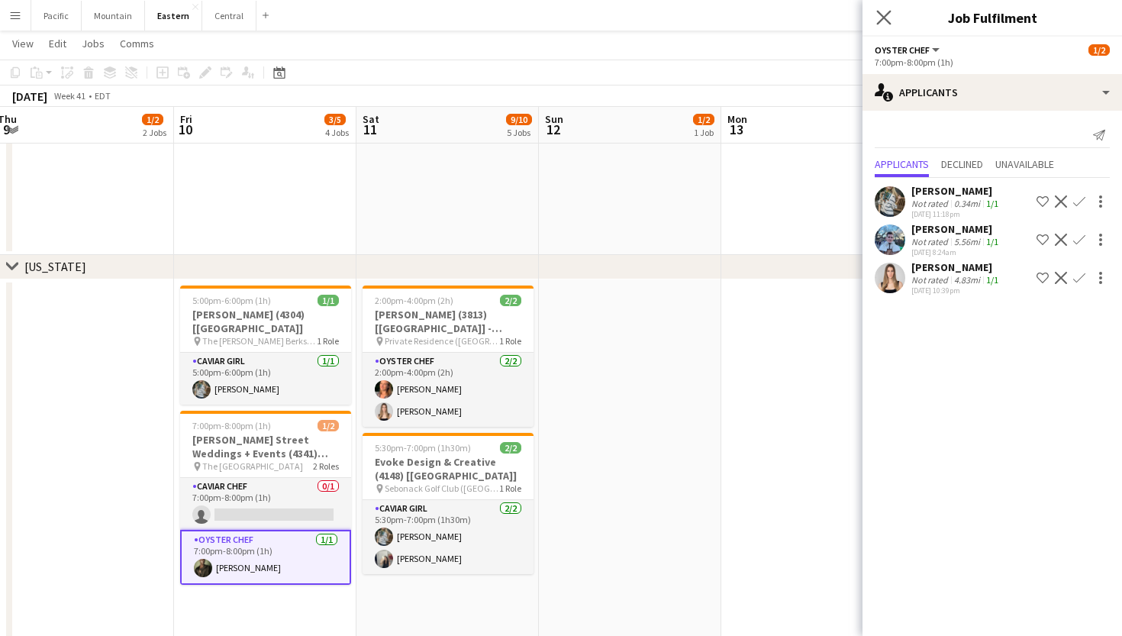
click at [890, 10] on app-icon "Close pop-in" at bounding box center [884, 18] width 22 height 22
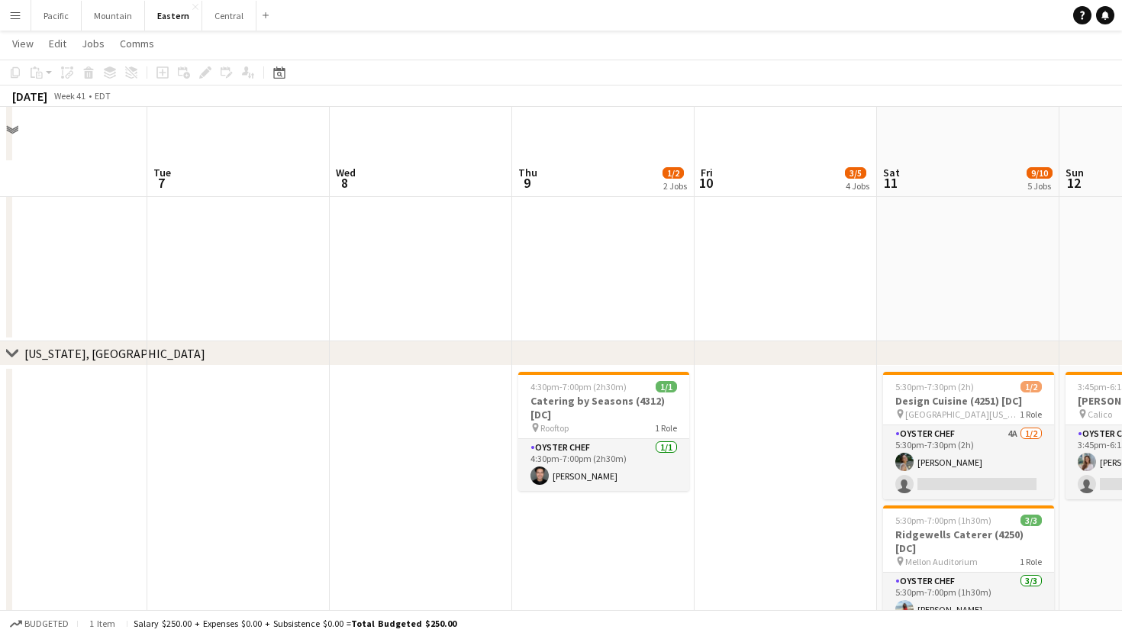
scroll to position [2006, 0]
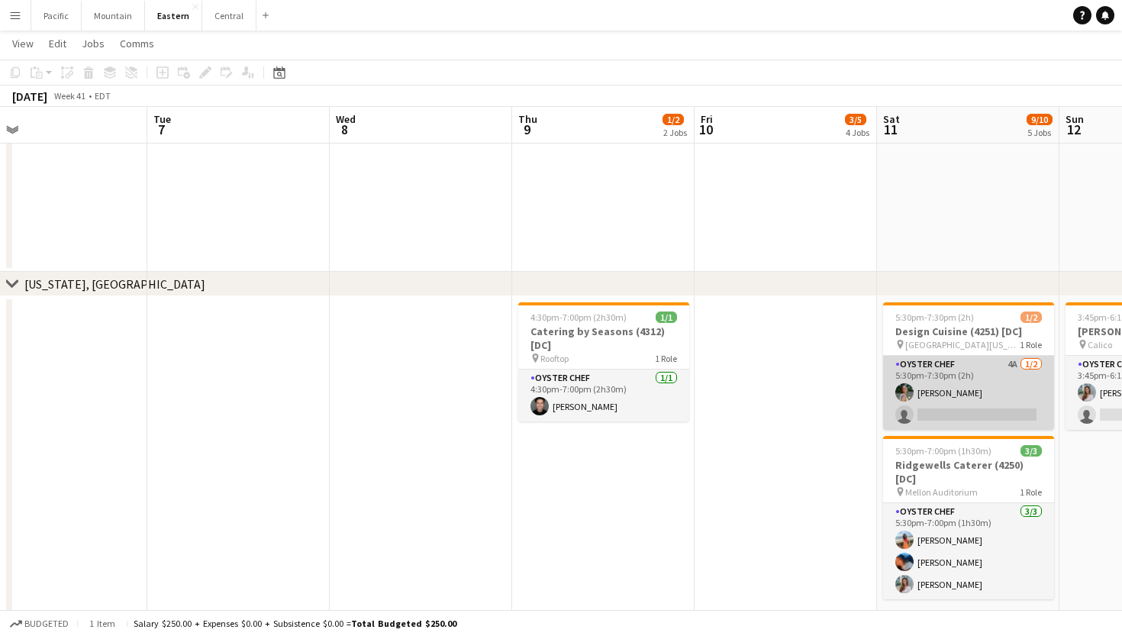
click at [937, 378] on app-card-role "Oyster Chef 4A 1/2 5:30pm-7:30pm (2h) Adeline Van Buskirk single-neutral-actions" at bounding box center [968, 393] width 171 height 74
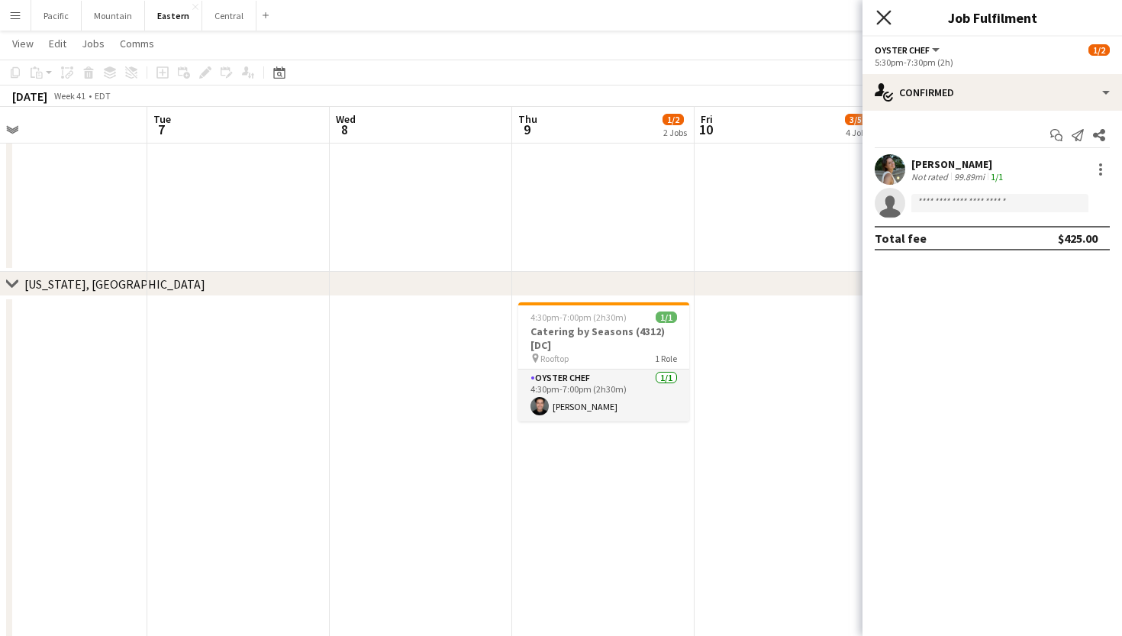
click at [885, 18] on icon at bounding box center [883, 17] width 15 height 15
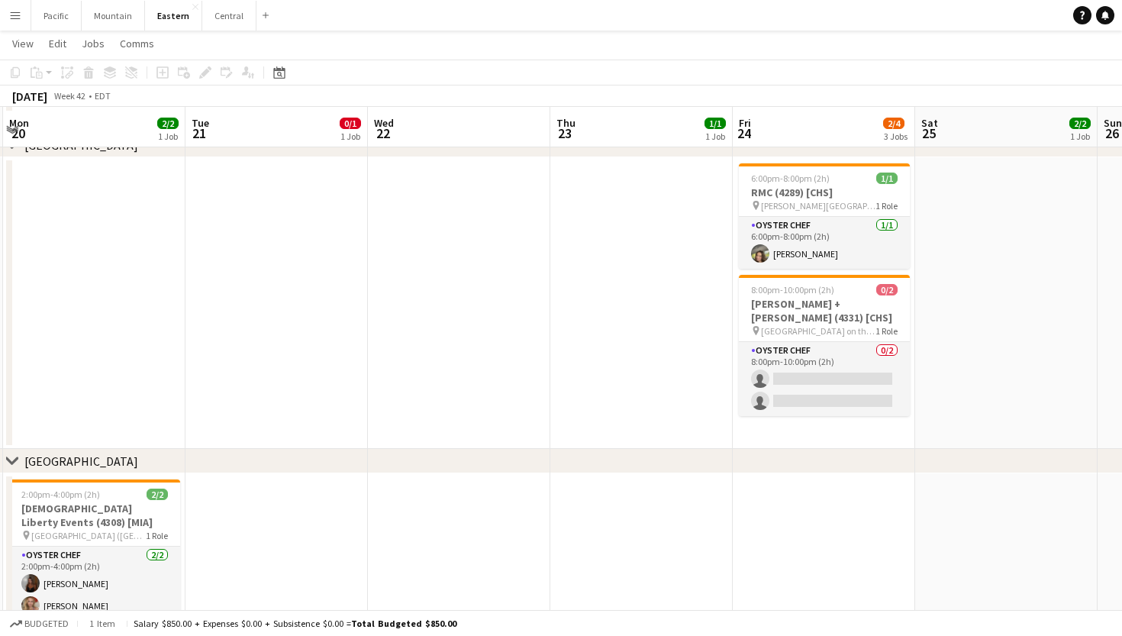
scroll to position [395, 0]
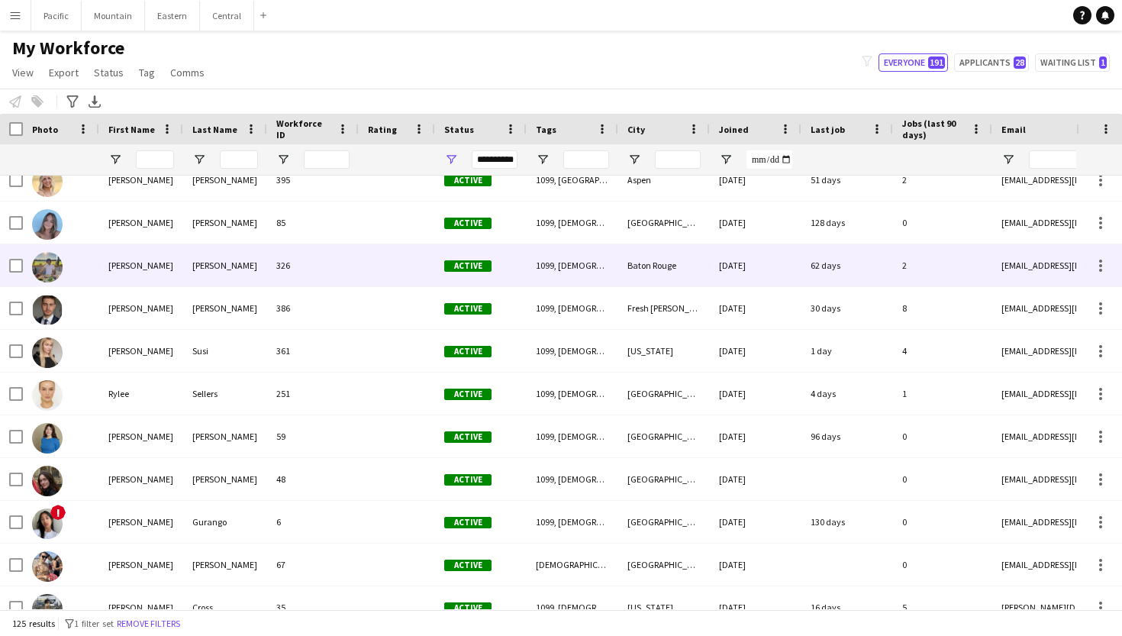
scroll to position [4276, 0]
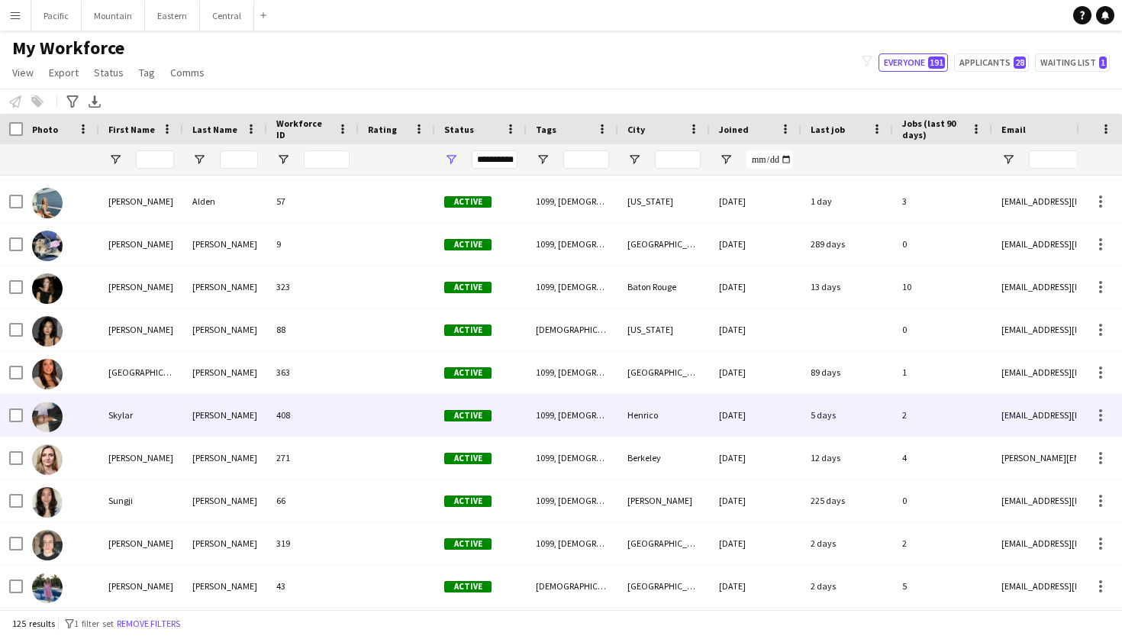
click at [195, 407] on div "[PERSON_NAME]" at bounding box center [225, 415] width 84 height 42
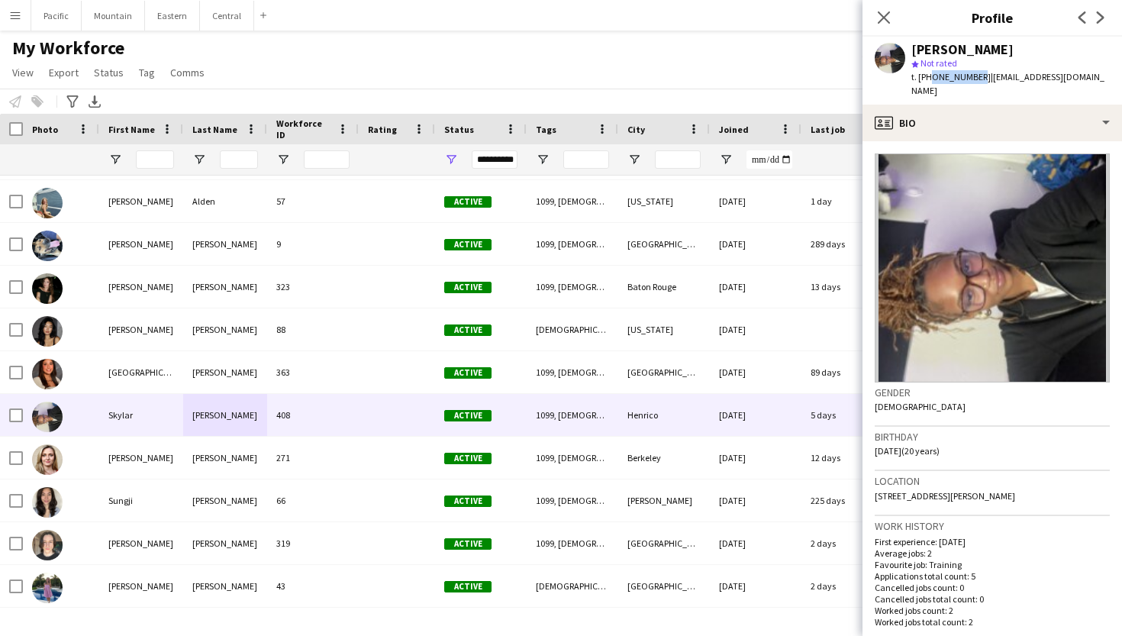
drag, startPoint x: 929, startPoint y: 79, endPoint x: 973, endPoint y: 77, distance: 44.3
click at [973, 77] on span "t. [PHONE_NUMBER]" at bounding box center [950, 76] width 79 height 11
copy span "8049866067"
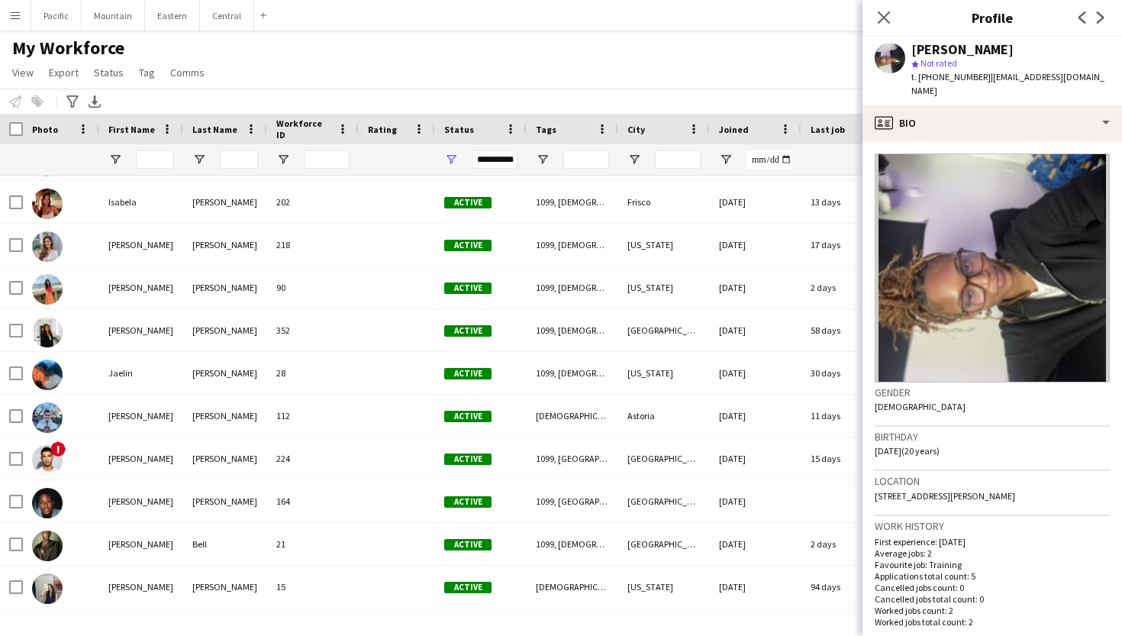
scroll to position [2002, 0]
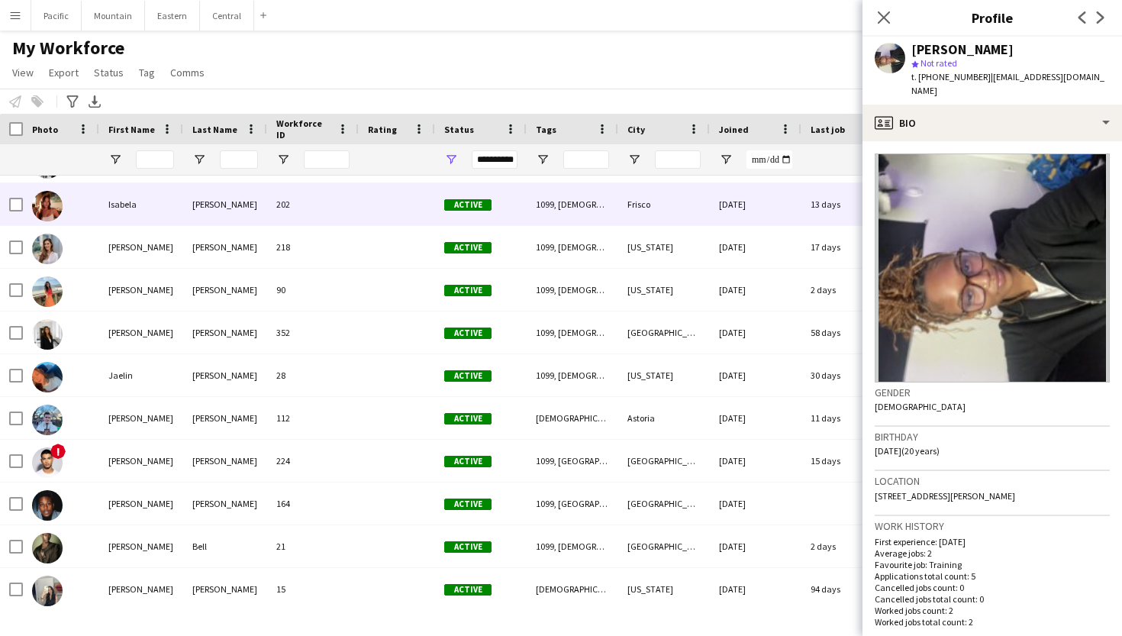
click at [140, 216] on div "Isabela" at bounding box center [141, 204] width 84 height 42
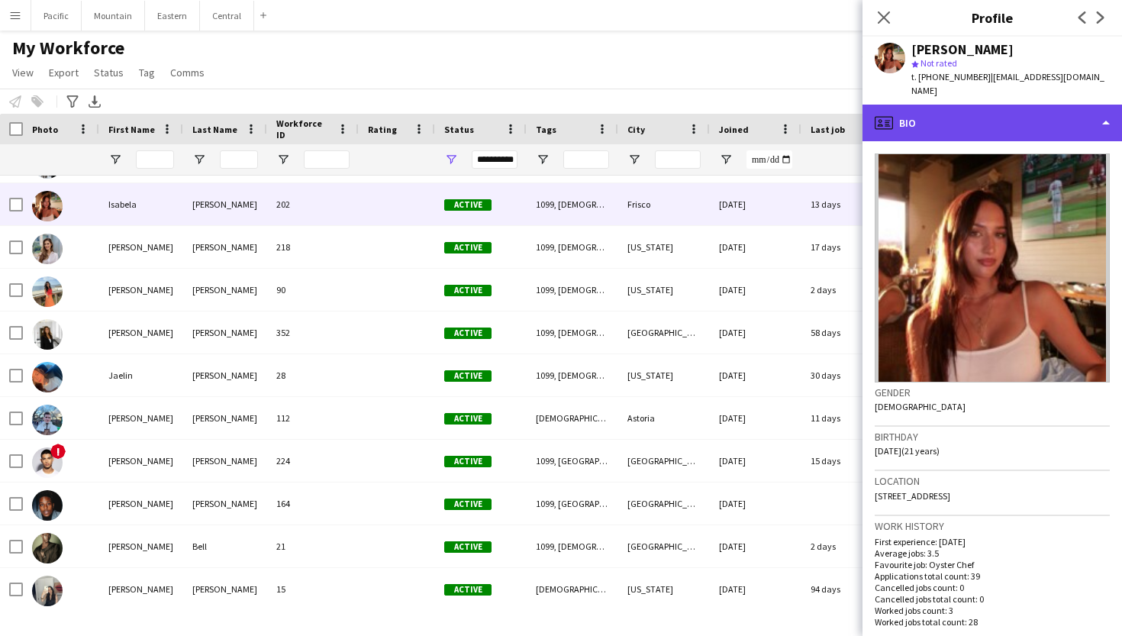
click at [979, 118] on div "profile Bio" at bounding box center [993, 123] width 260 height 37
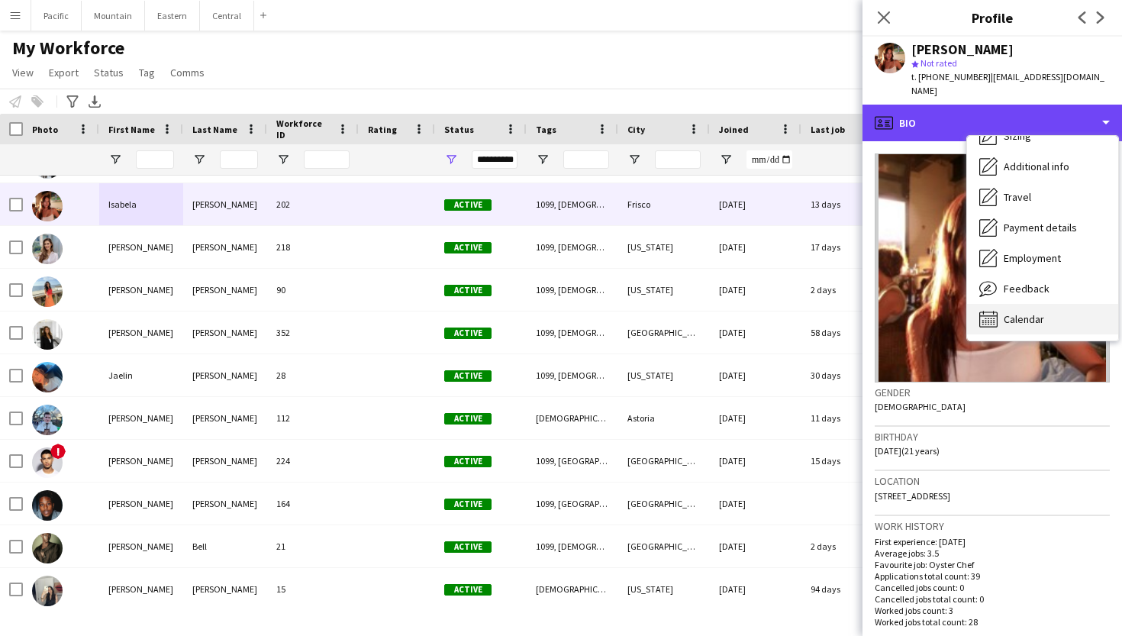
scroll to position [114, 0]
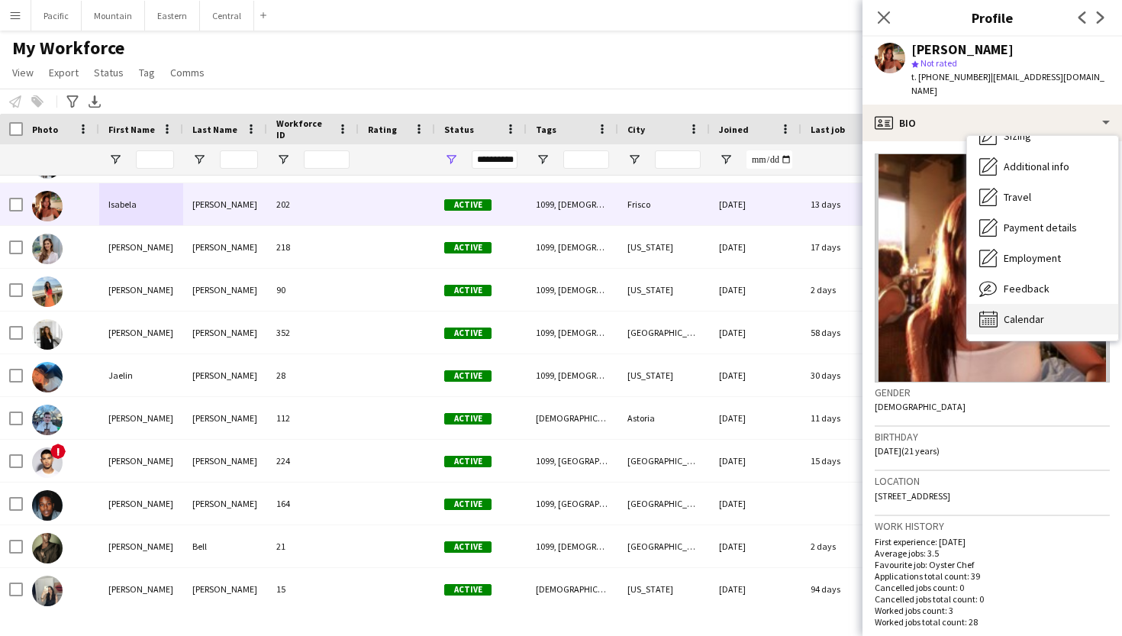
click at [1025, 312] on span "Calendar" at bounding box center [1024, 319] width 40 height 14
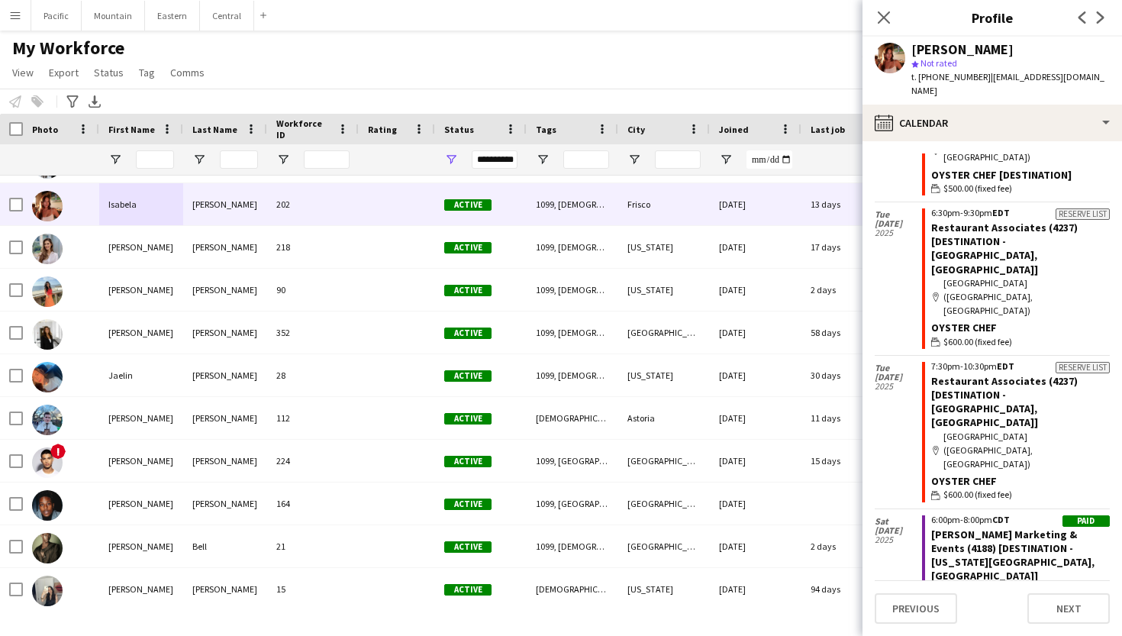
scroll to position [836, 0]
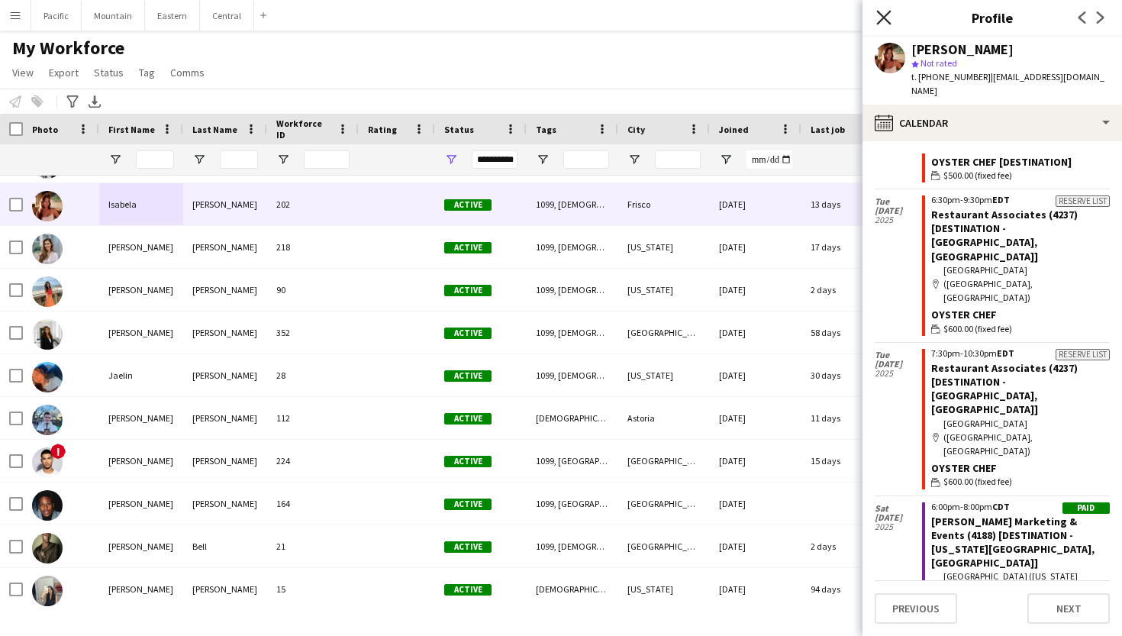
click at [888, 15] on icon "Close pop-in" at bounding box center [883, 17] width 15 height 15
